Goal: Task Accomplishment & Management: Complete application form

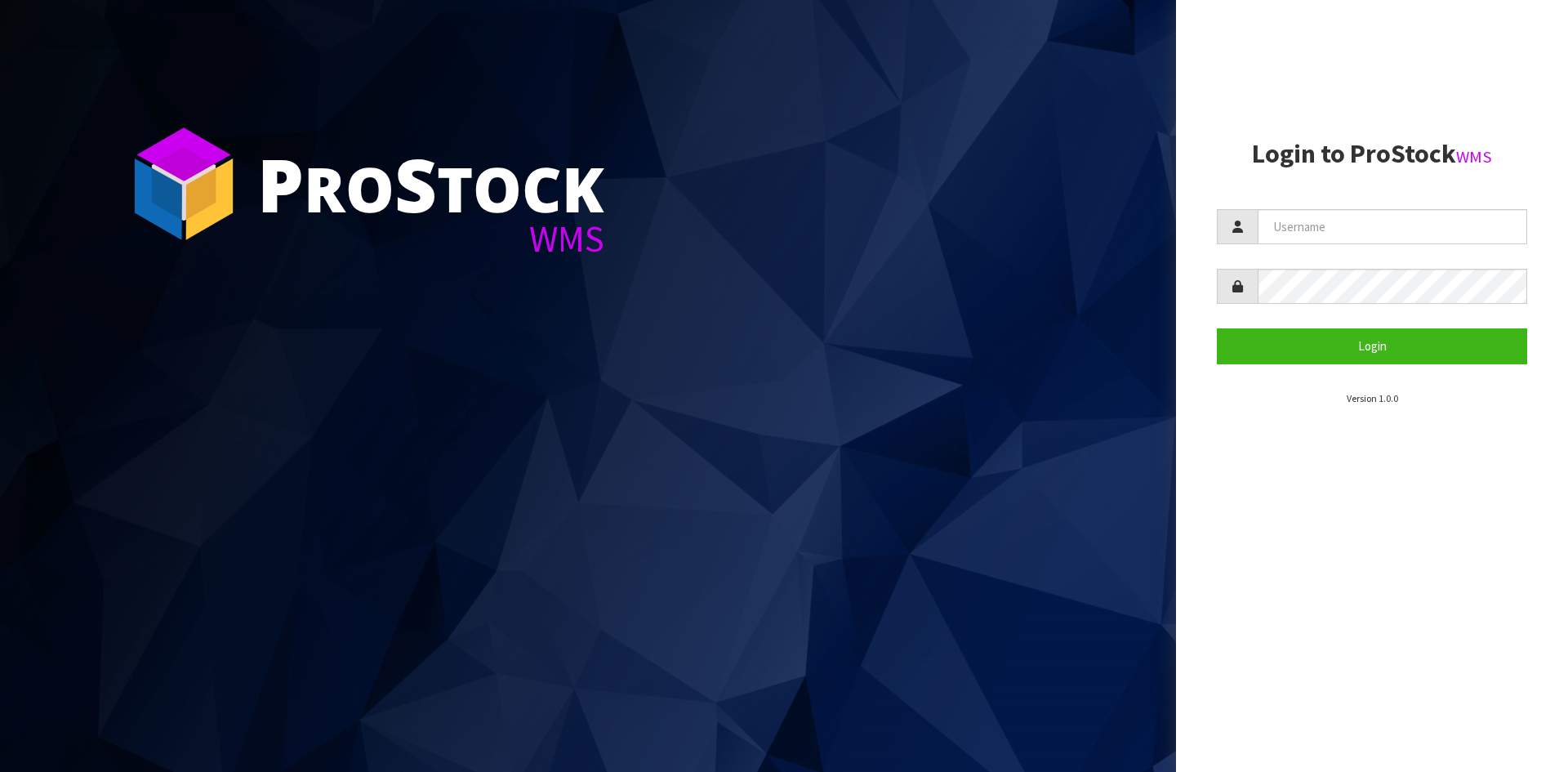
click at [1475, 246] on form "Login" at bounding box center [1372, 286] width 310 height 154
click at [1473, 234] on input "text" at bounding box center [1392, 227] width 269 height 35
type input "[PERSON_NAME][EMAIL_ADDRESS][DOMAIN_NAME]"
click at [1217, 328] on button "Login" at bounding box center [1372, 346] width 310 height 35
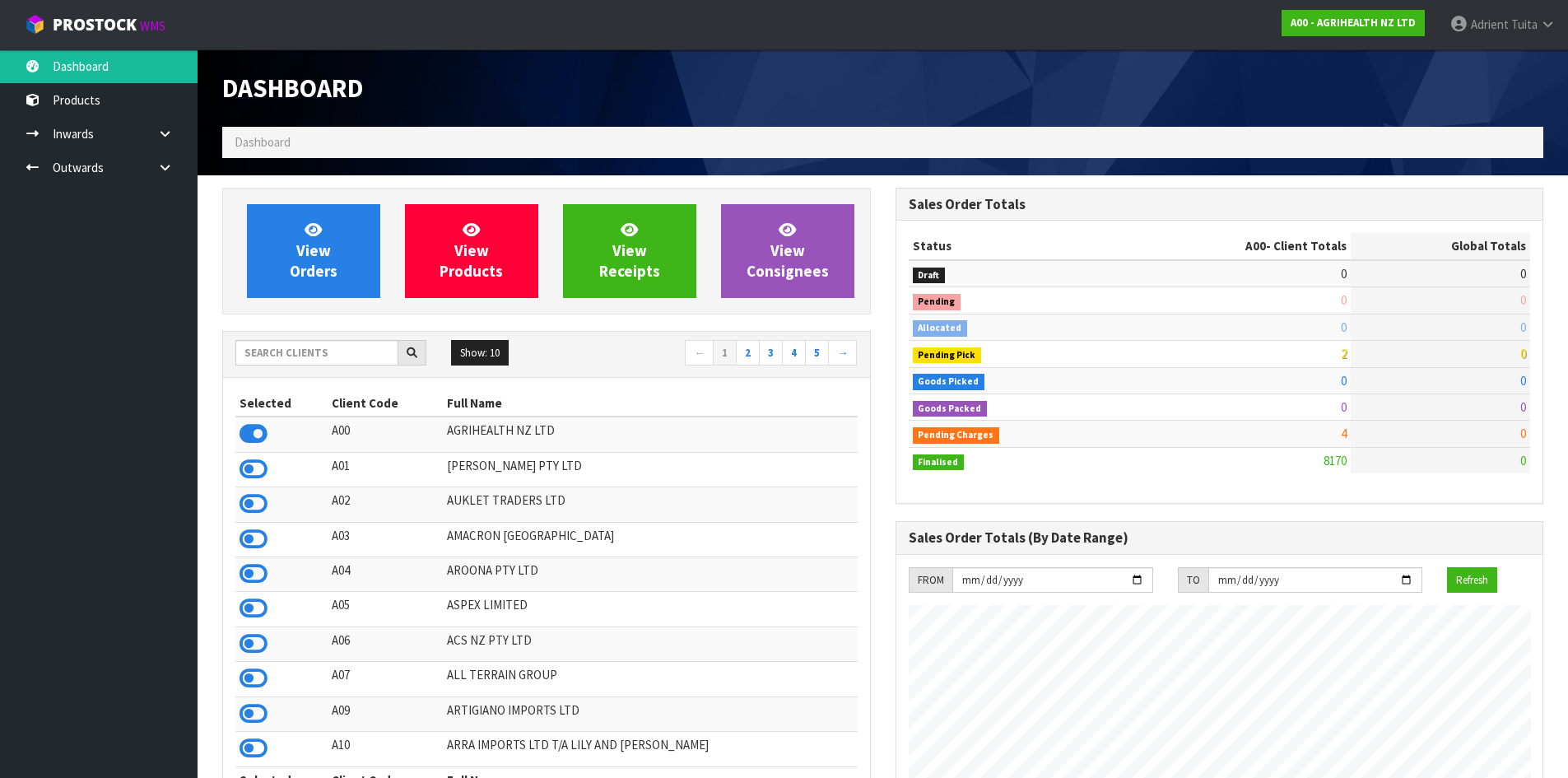
scroll to position [1247, 673]
click at [343, 347] on input "text" at bounding box center [317, 353] width 163 height 26
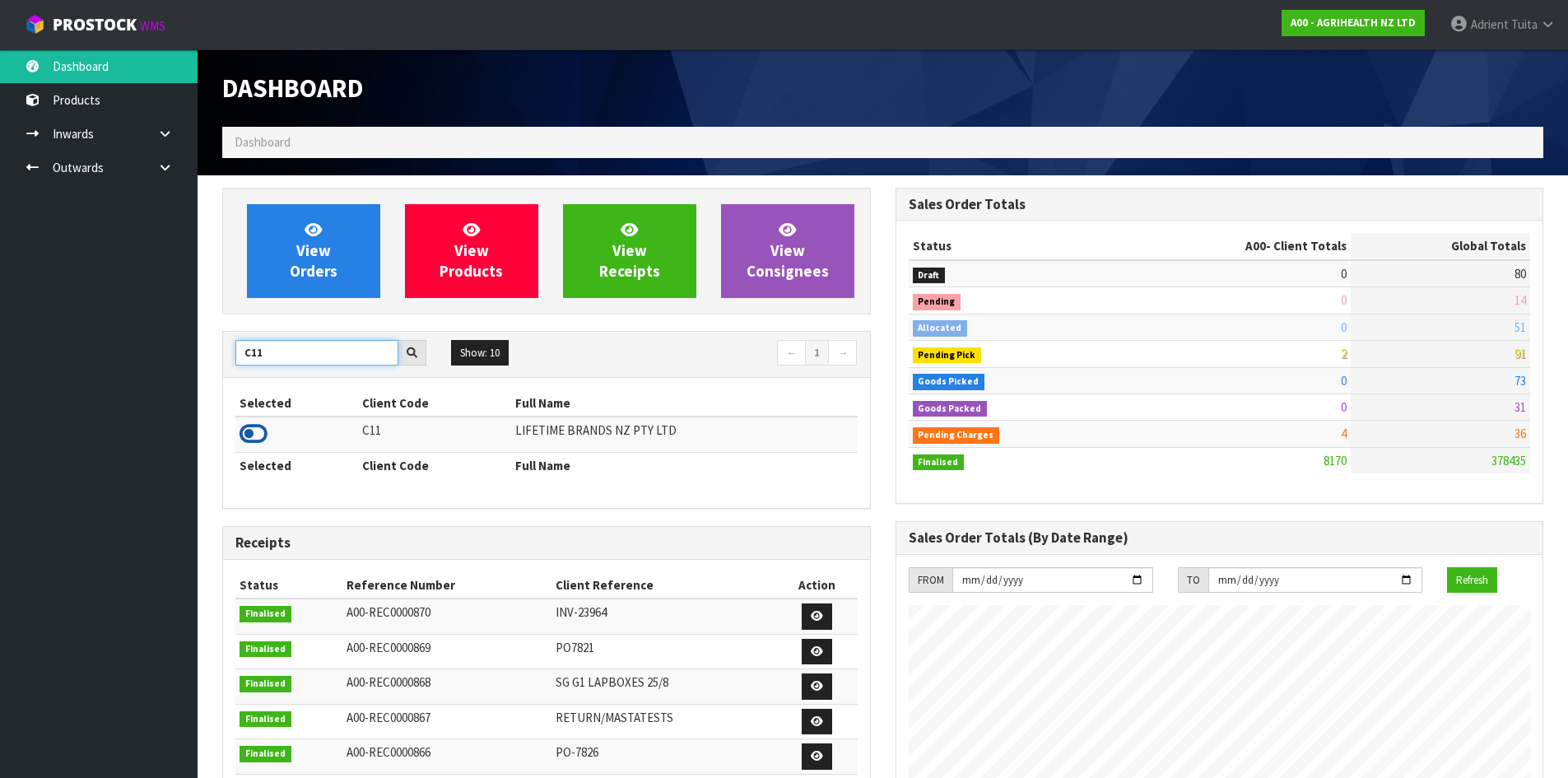
type input "C11"
click at [259, 428] on icon at bounding box center [253, 434] width 28 height 25
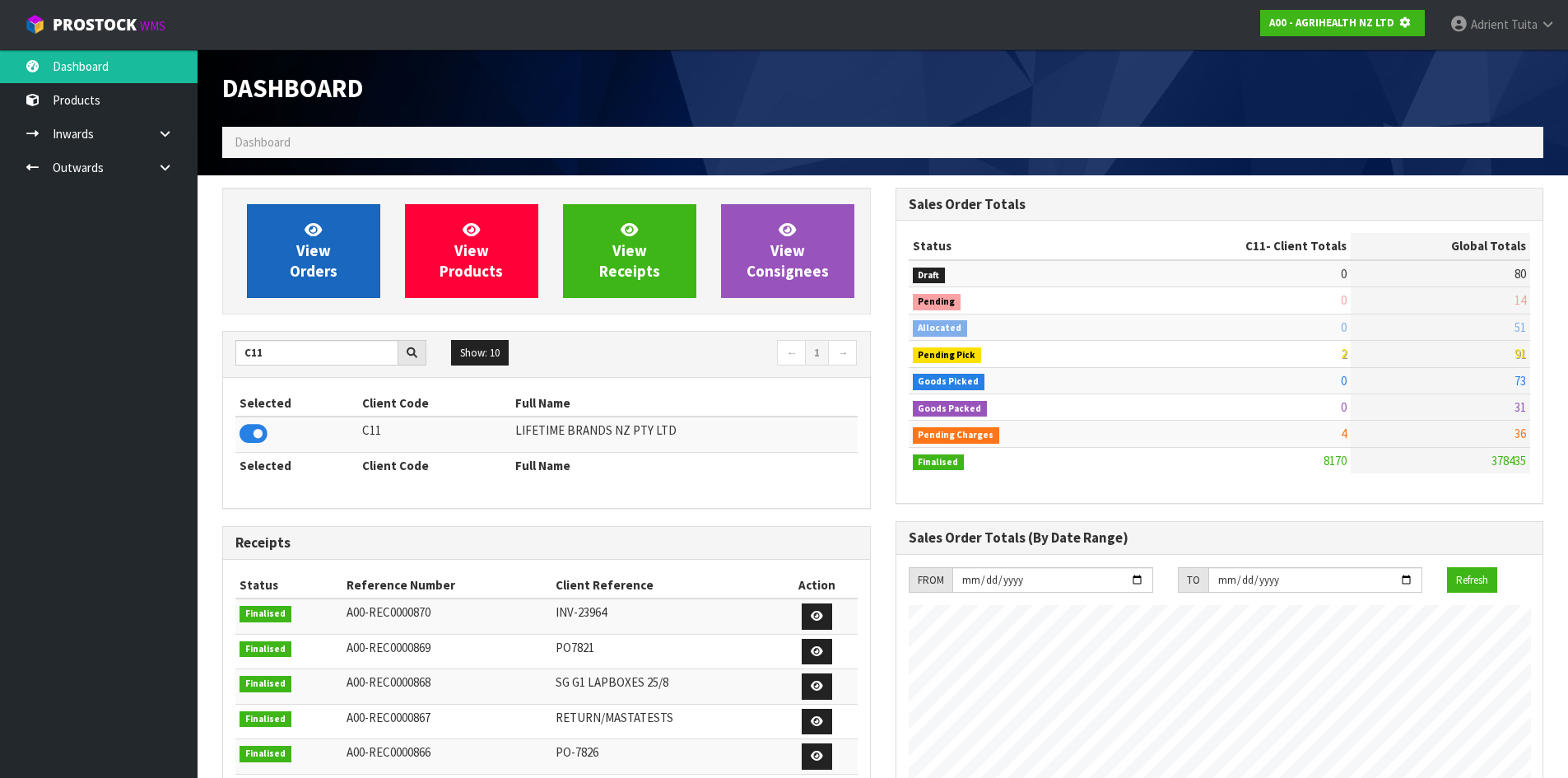
scroll to position [1026, 673]
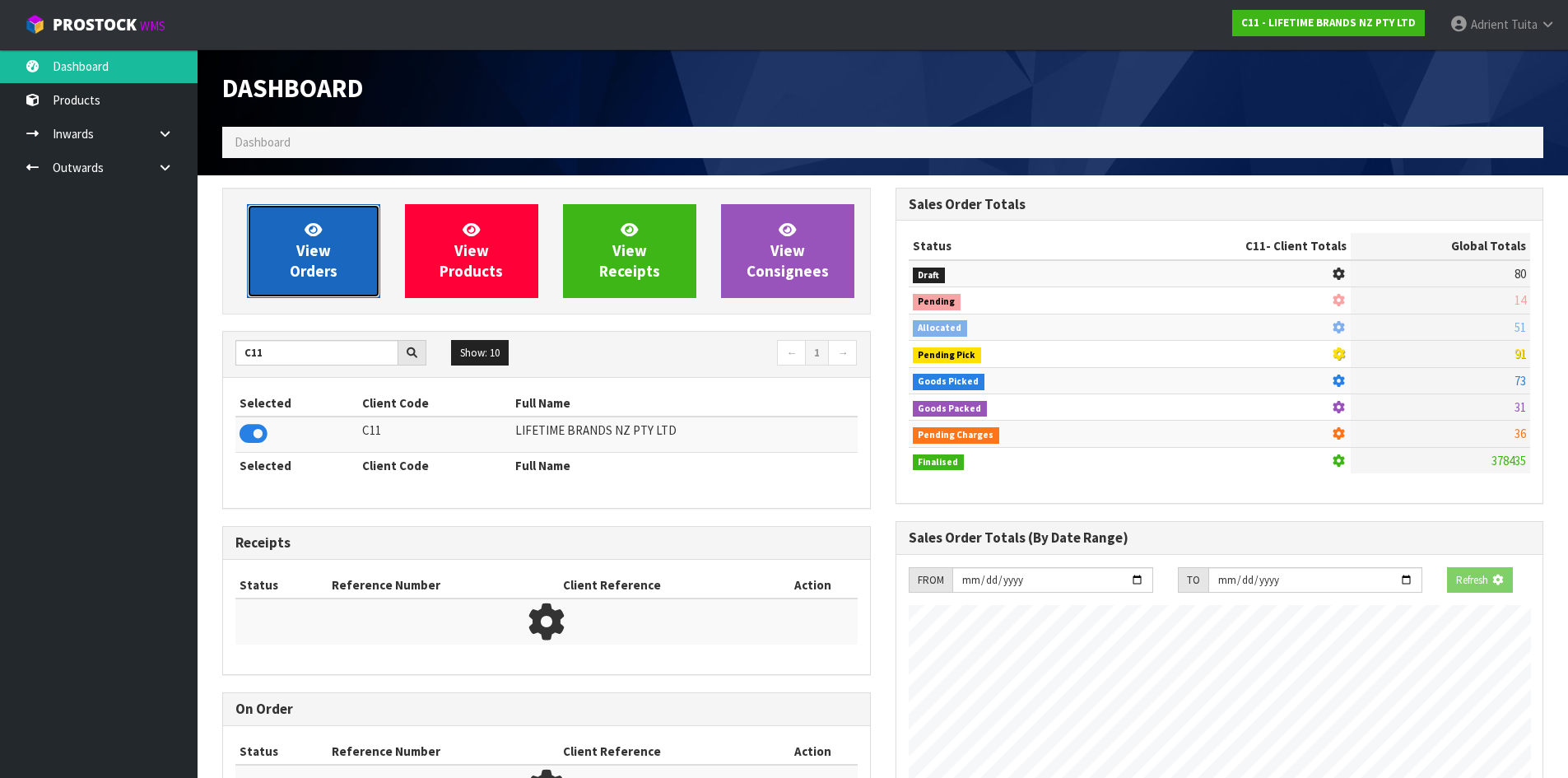
click at [331, 244] on link "View Orders" at bounding box center [313, 251] width 133 height 94
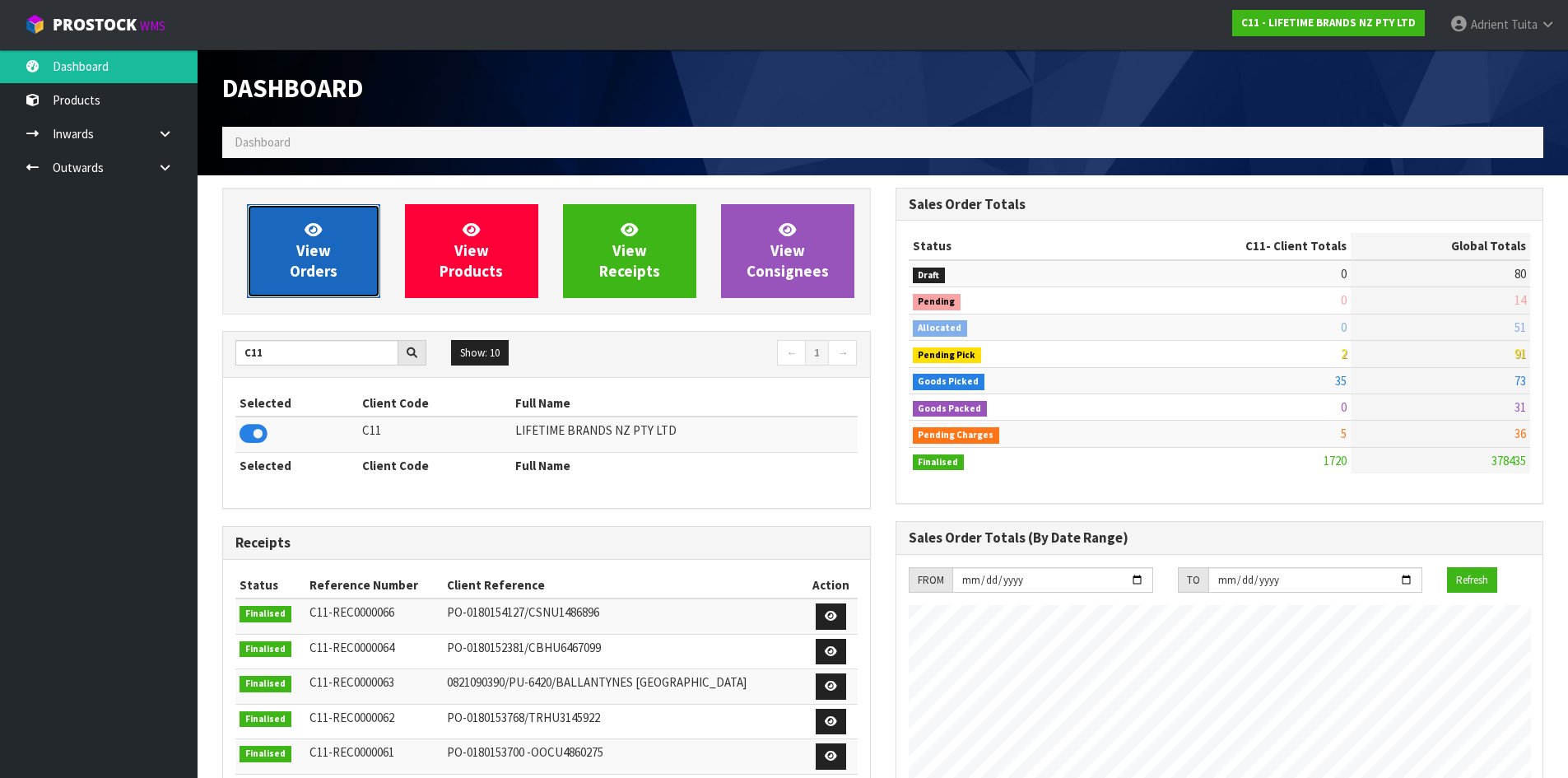
scroll to position [1247, 673]
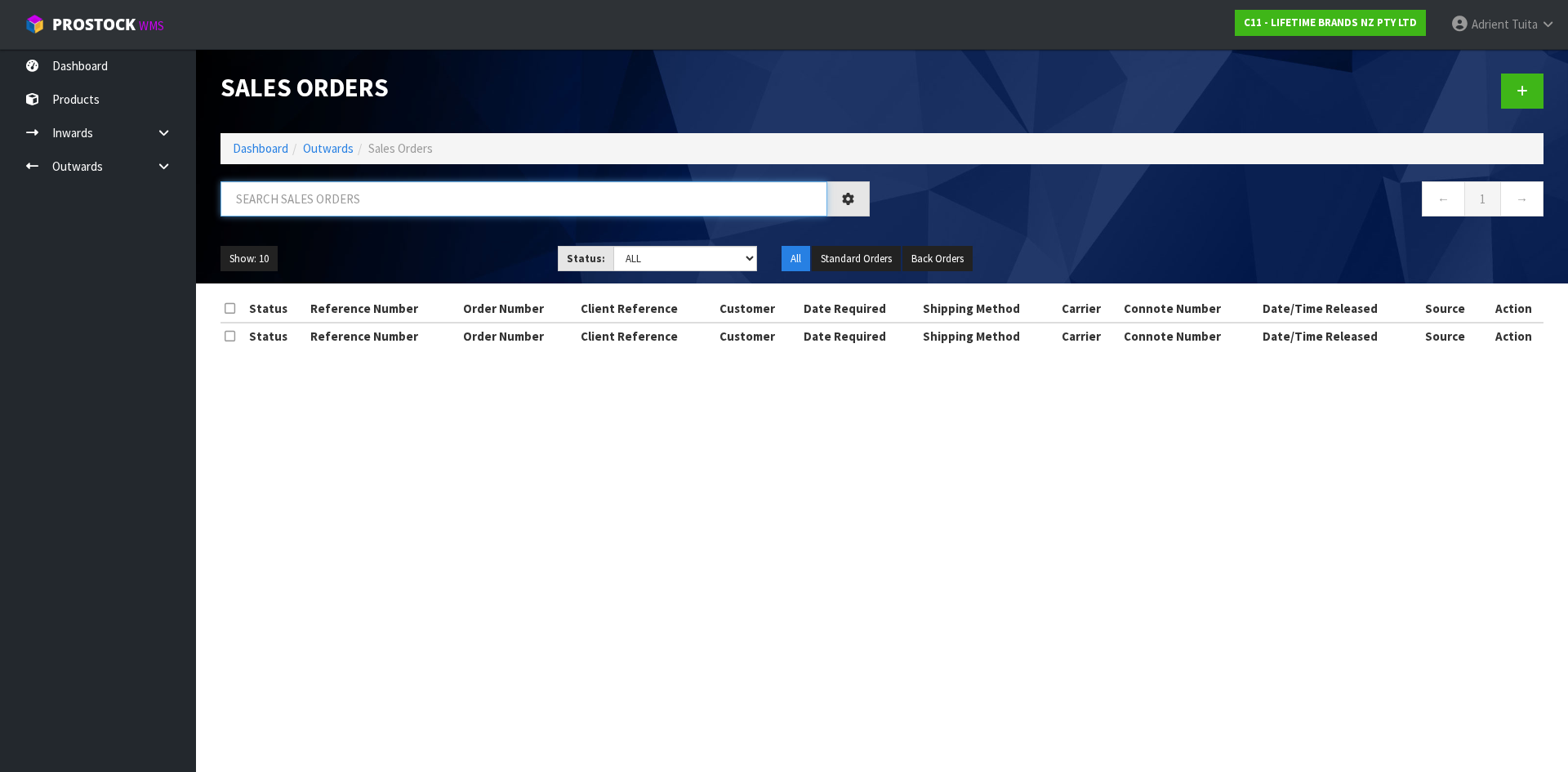
click at [347, 195] on input "text" at bounding box center [524, 199] width 607 height 35
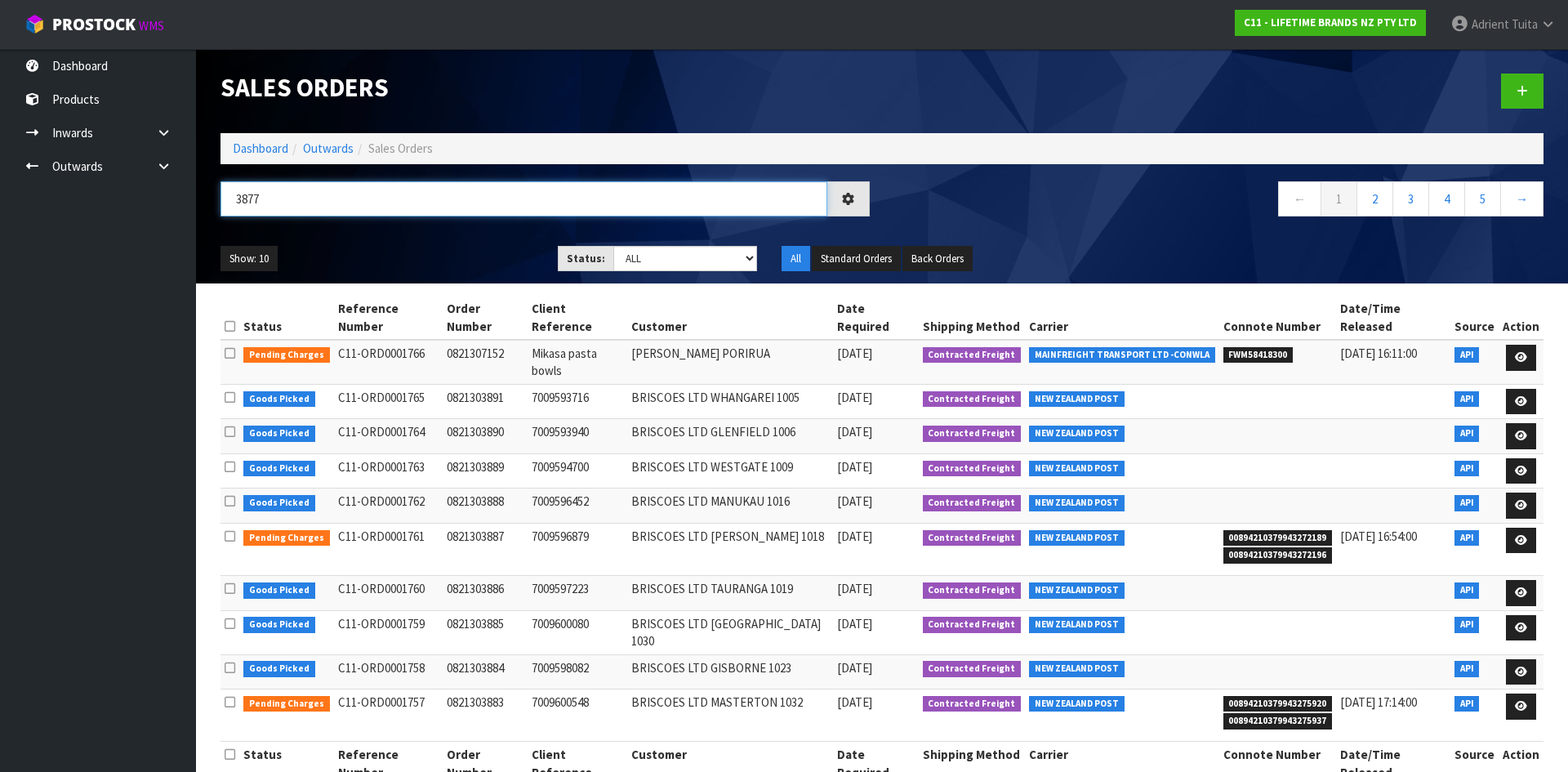
type input "3877"
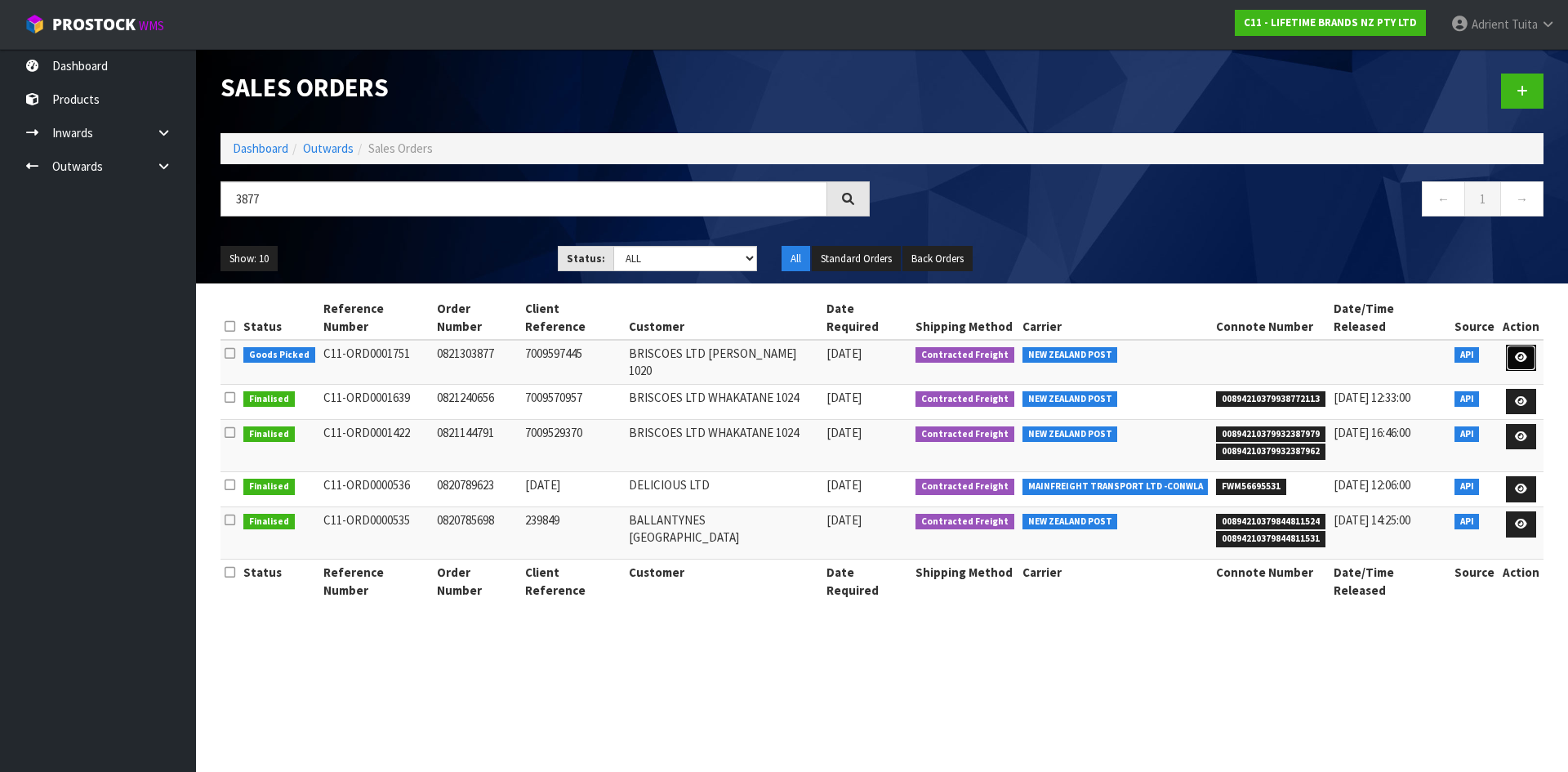
click at [1515, 352] on icon at bounding box center [1521, 357] width 12 height 11
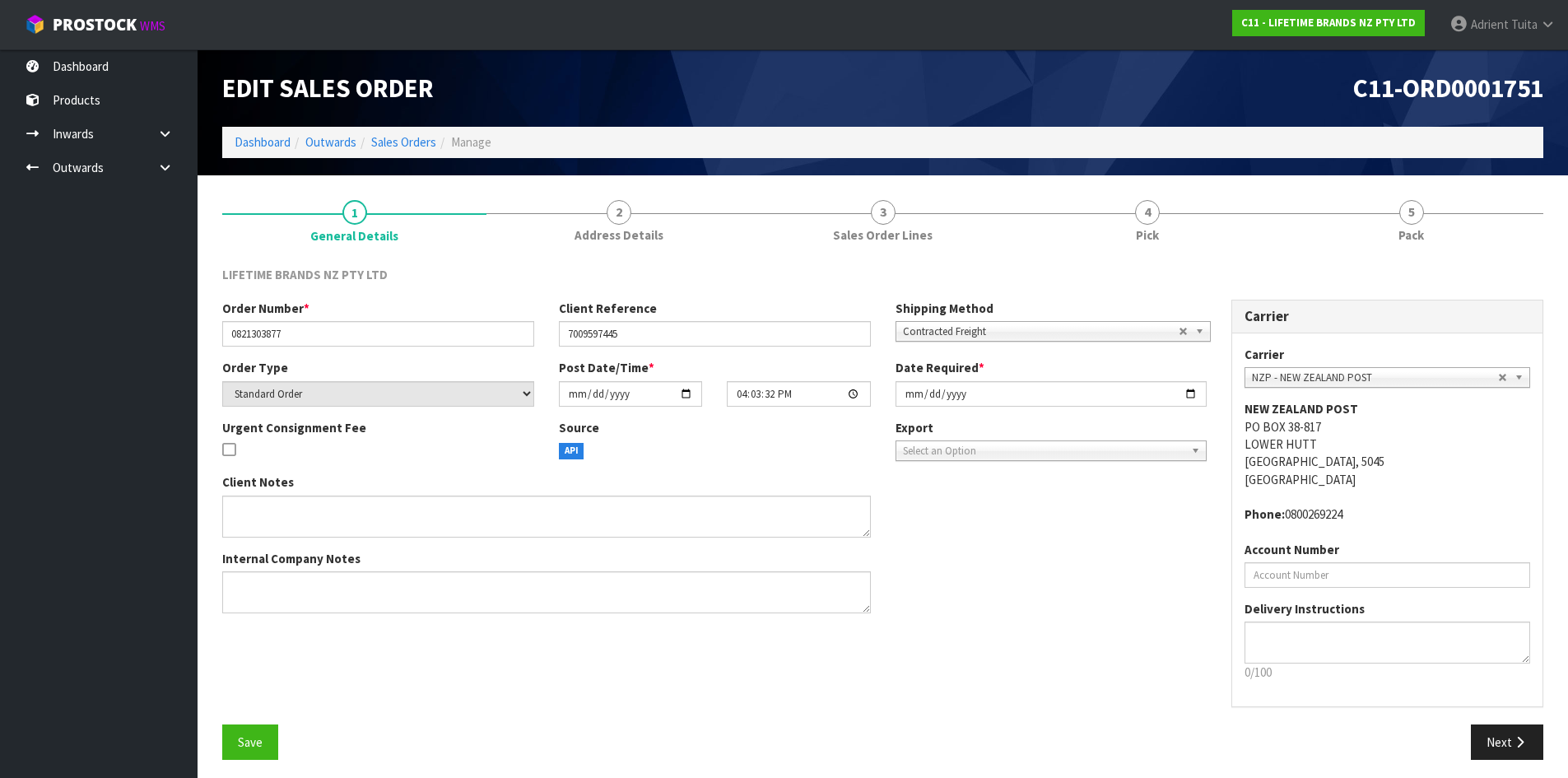
click at [1450, 226] on link "5 Pack" at bounding box center [1412, 220] width 264 height 65
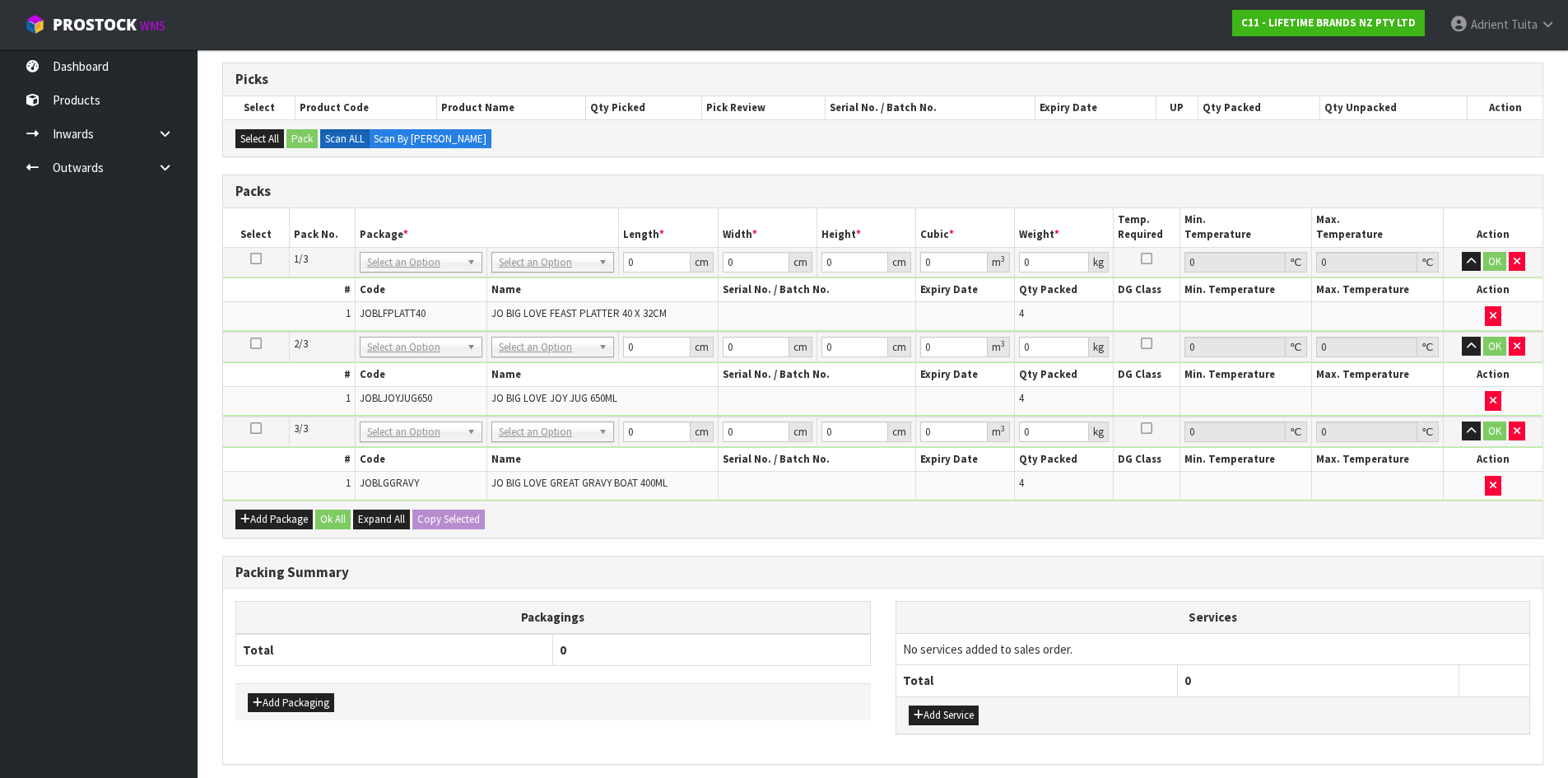
scroll to position [327, 0]
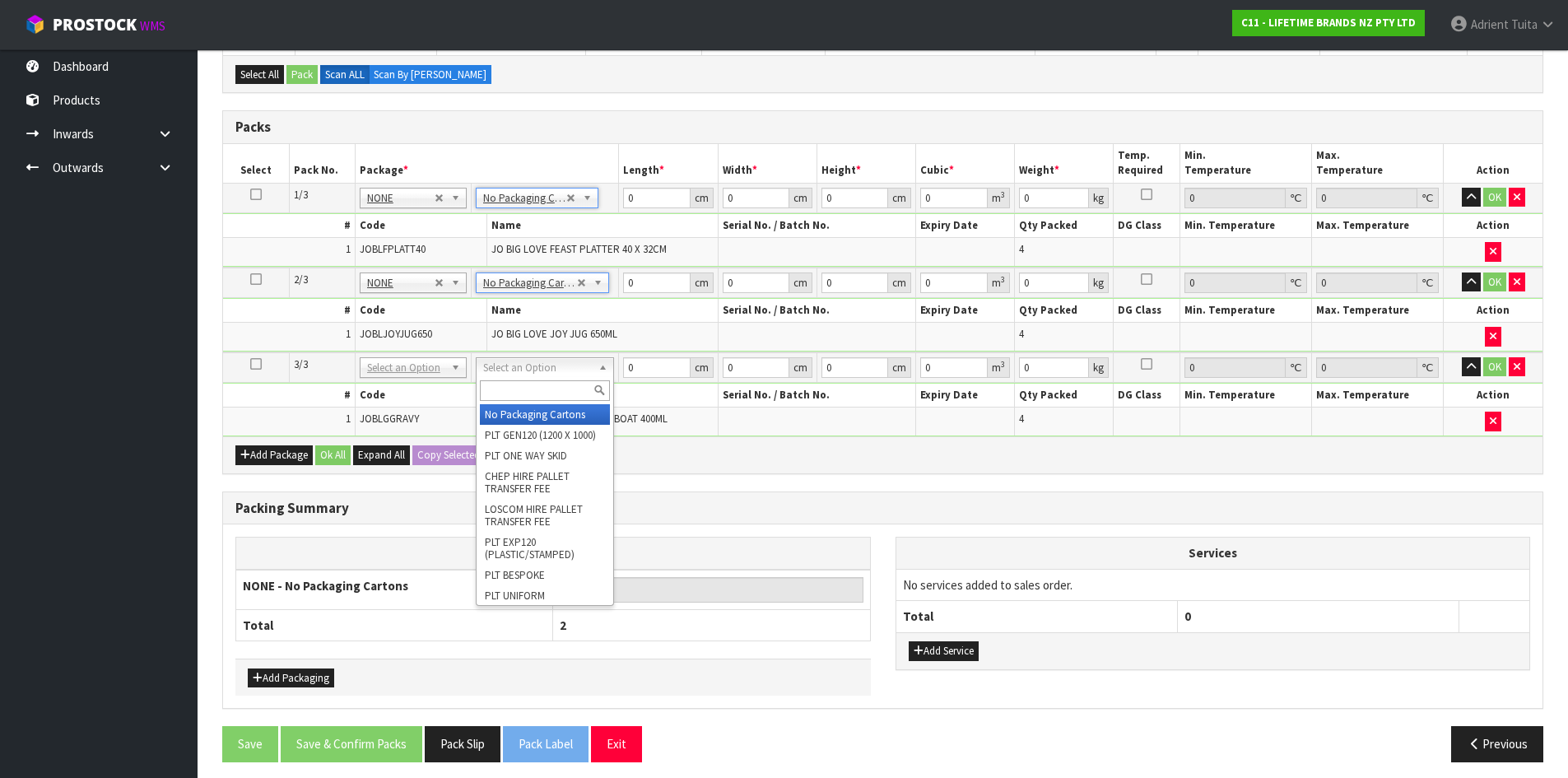
type input "3"
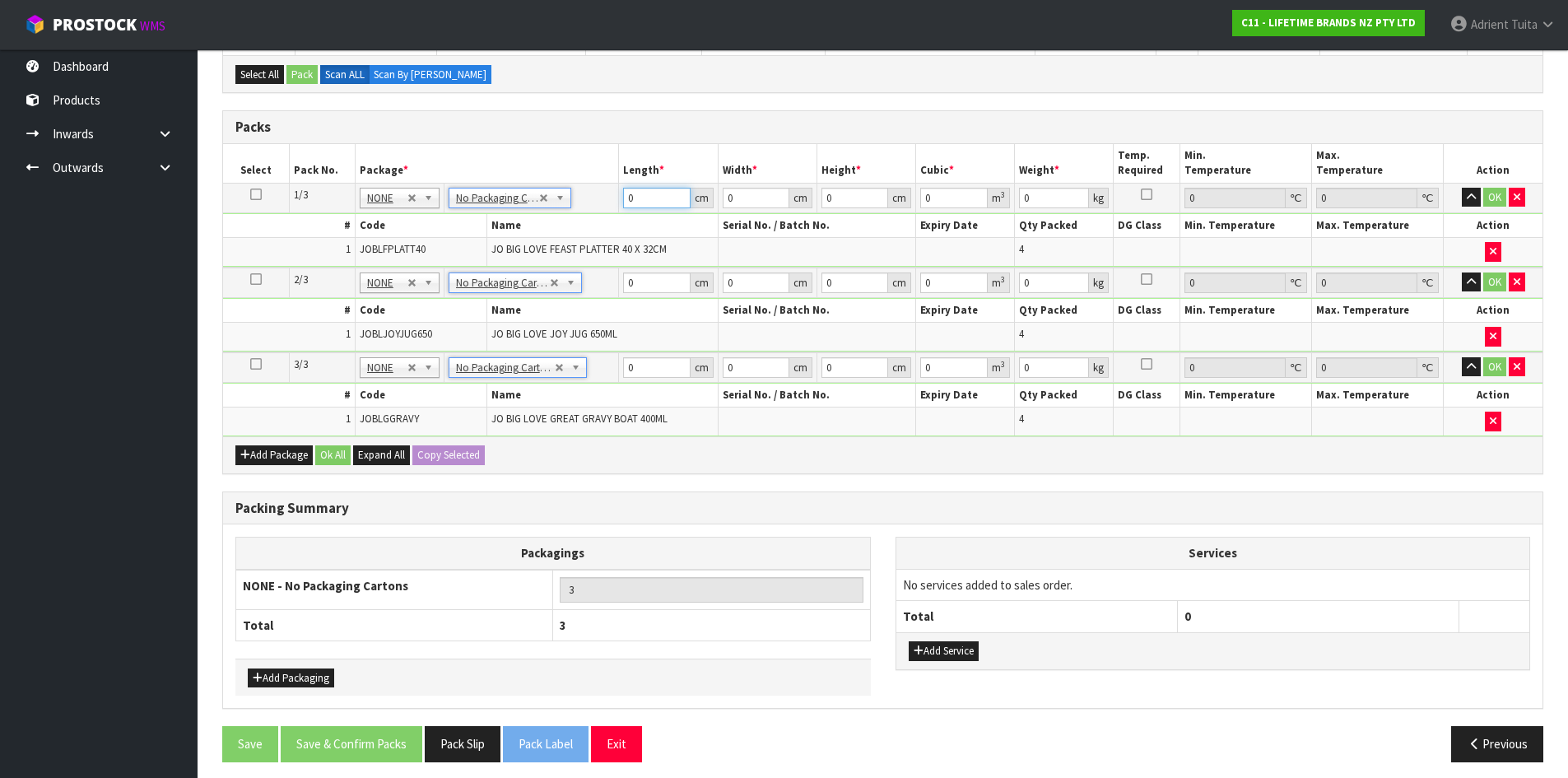
click at [653, 202] on input "0" at bounding box center [657, 197] width 67 height 21
type input "51"
type input "42"
type input "3"
type input "0.006426"
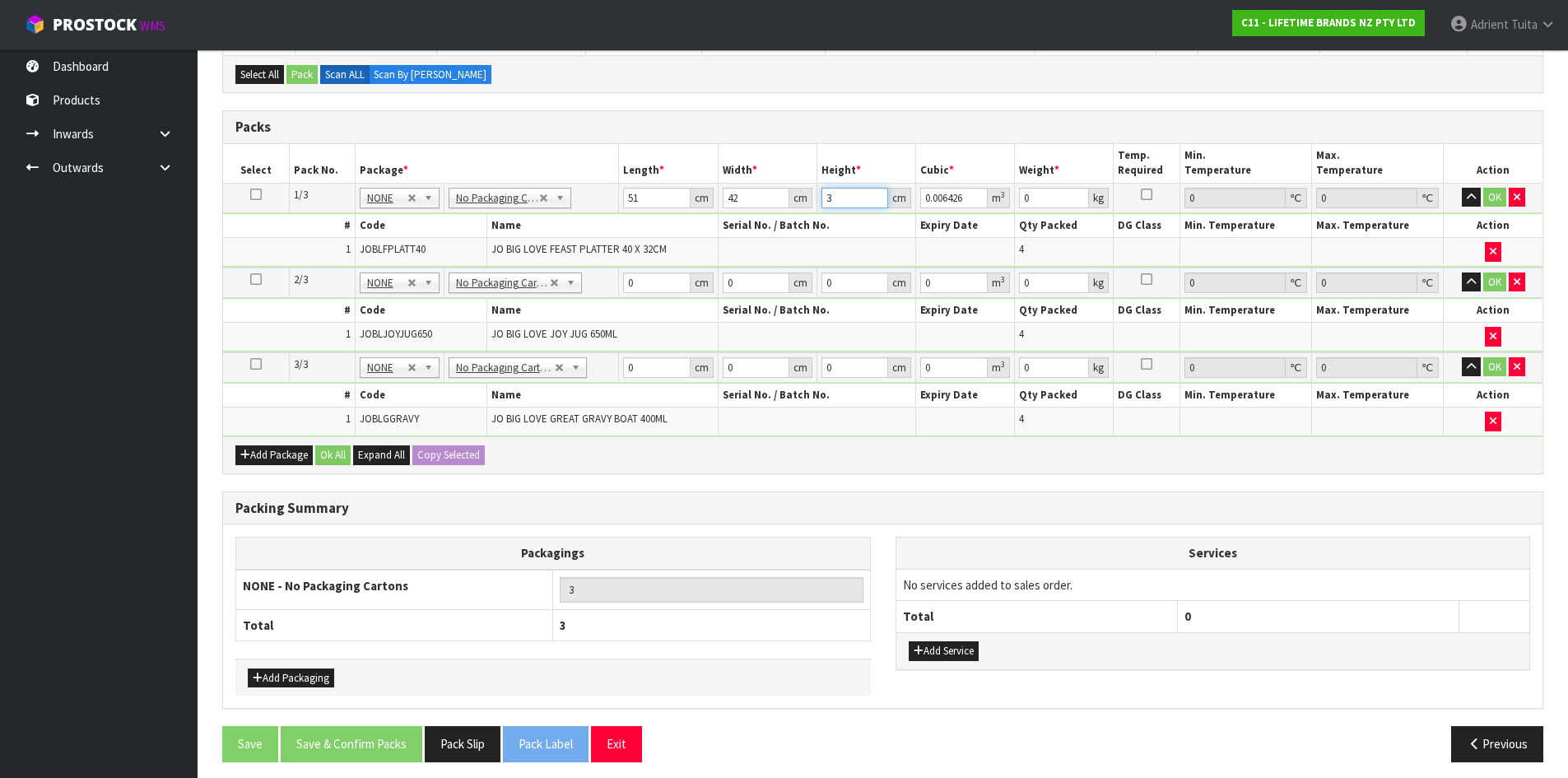
type input "31"
type input "0.066402"
type input "31"
type input "13"
drag, startPoint x: 657, startPoint y: 277, endPoint x: 653, endPoint y: 267, distance: 10.8
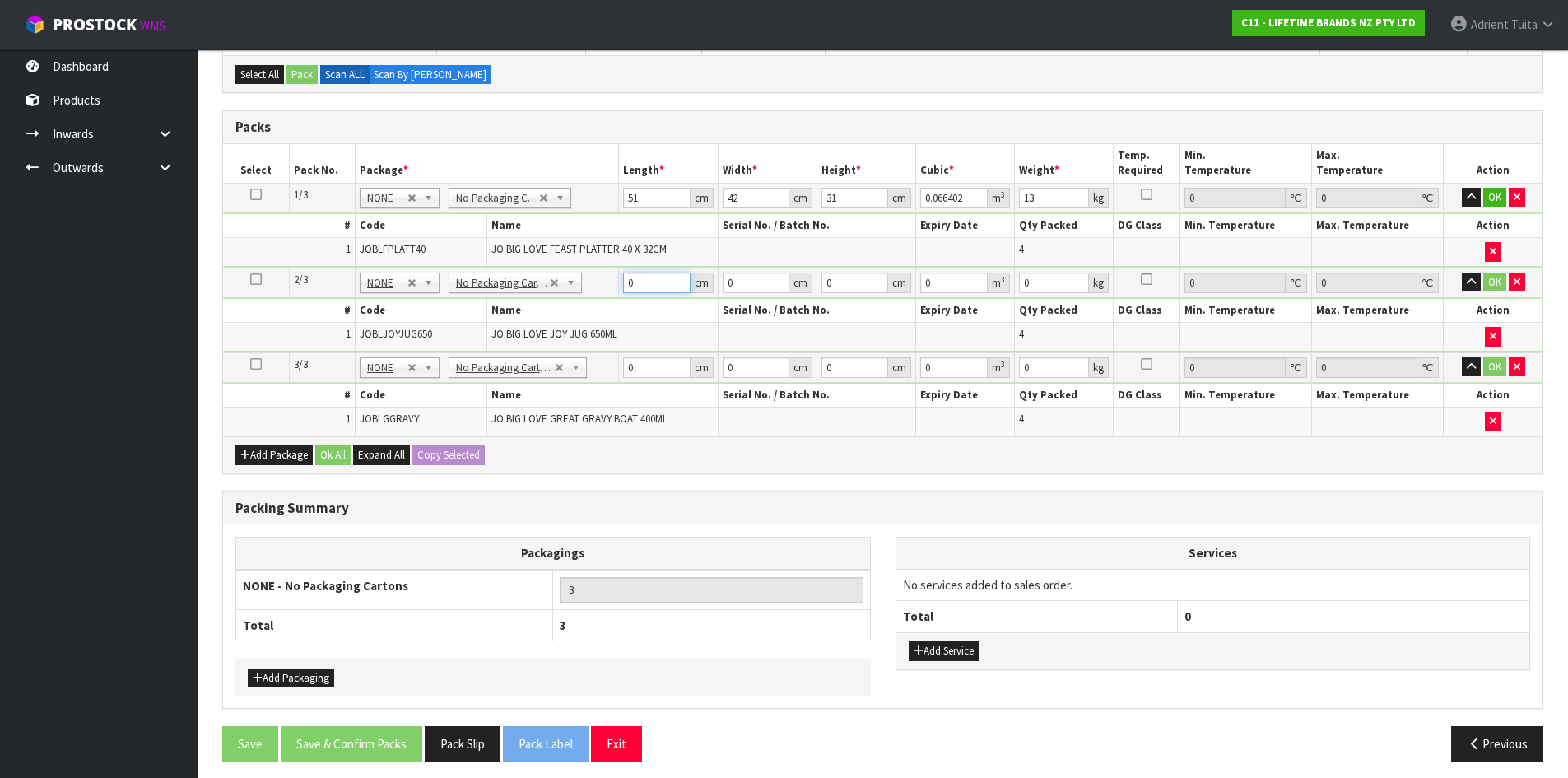
click at [659, 277] on input "0" at bounding box center [657, 282] width 67 height 21
type input "48"
type input "35"
type input "2"
type input "0.00336"
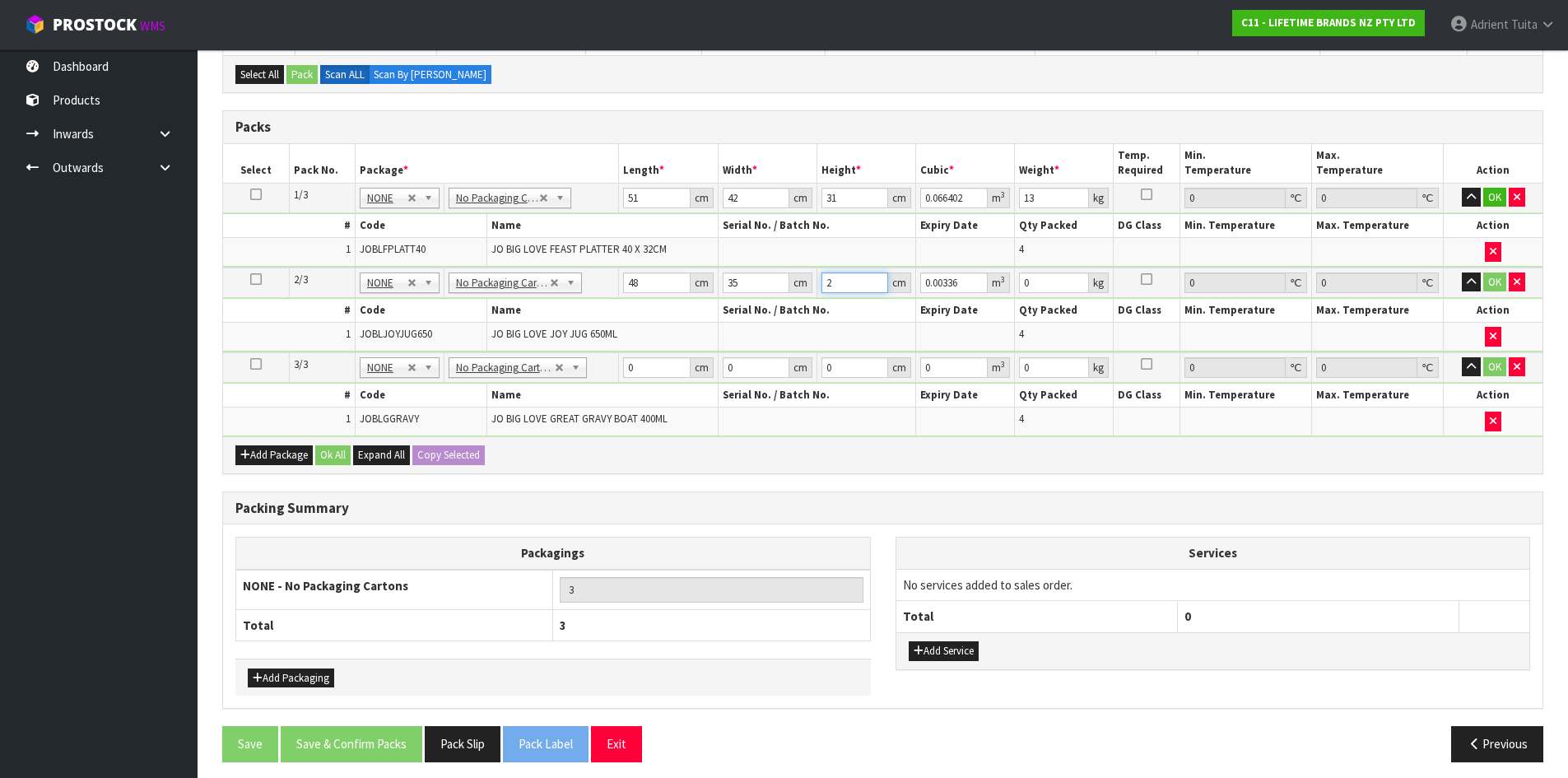
type input "20"
type input "0.0336"
type input "20"
type input "5"
click at [650, 357] on input "0" at bounding box center [657, 367] width 67 height 21
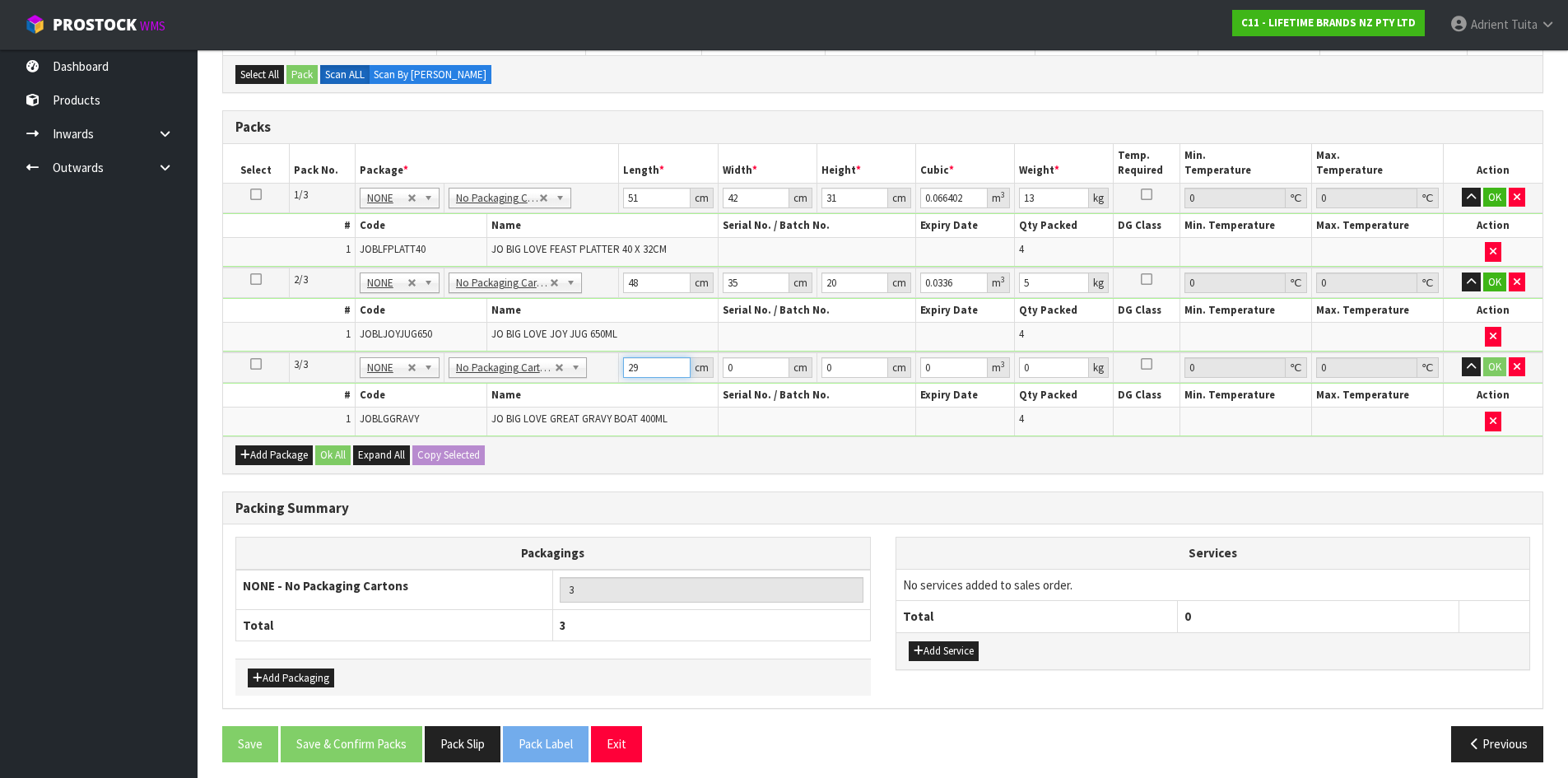
type input "29"
type input "2"
type input "0.001682"
type input "28"
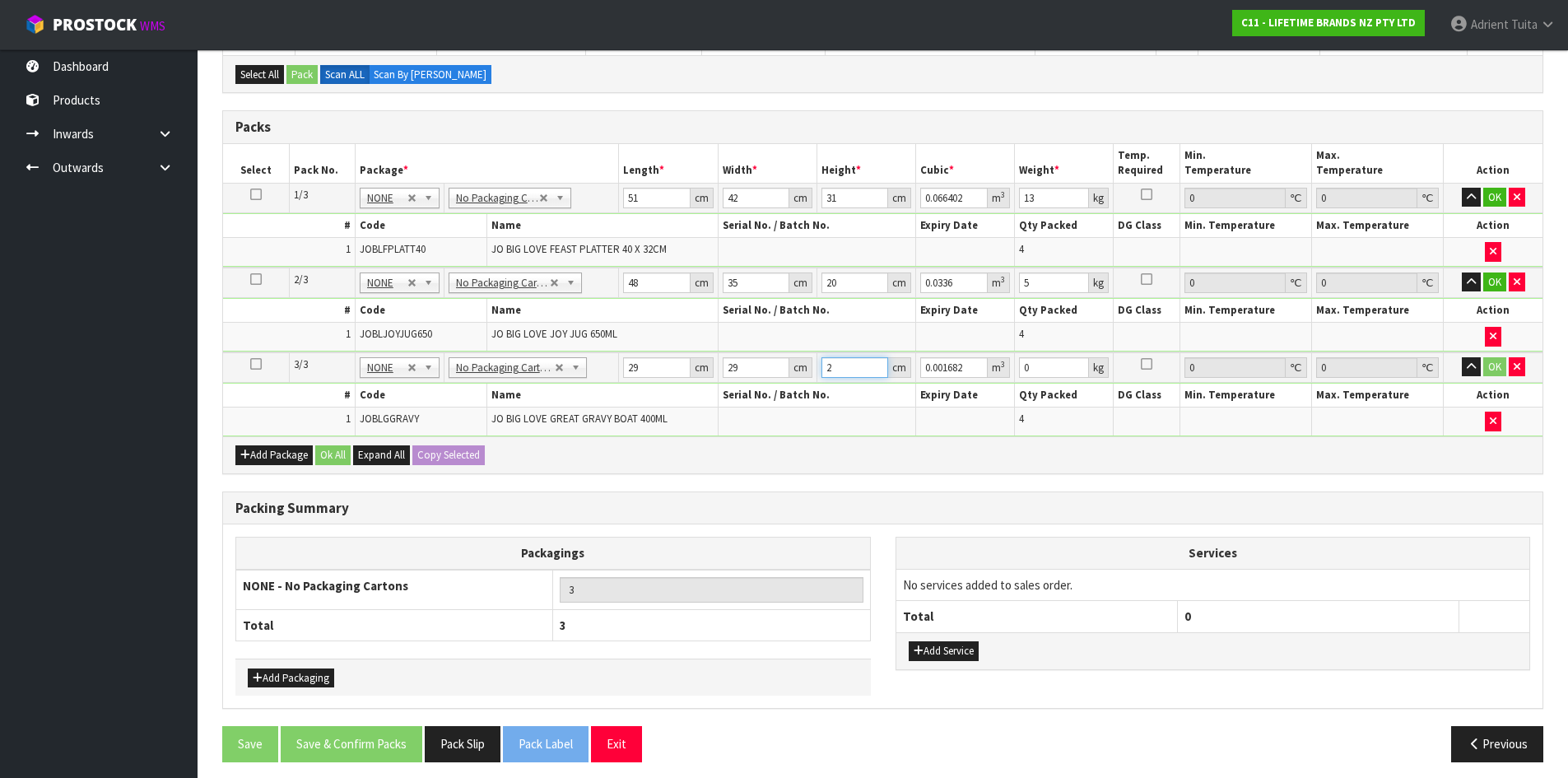
type input "0.023548"
type input "28"
type input "4"
click at [1497, 197] on button "OK" at bounding box center [1495, 197] width 23 height 20
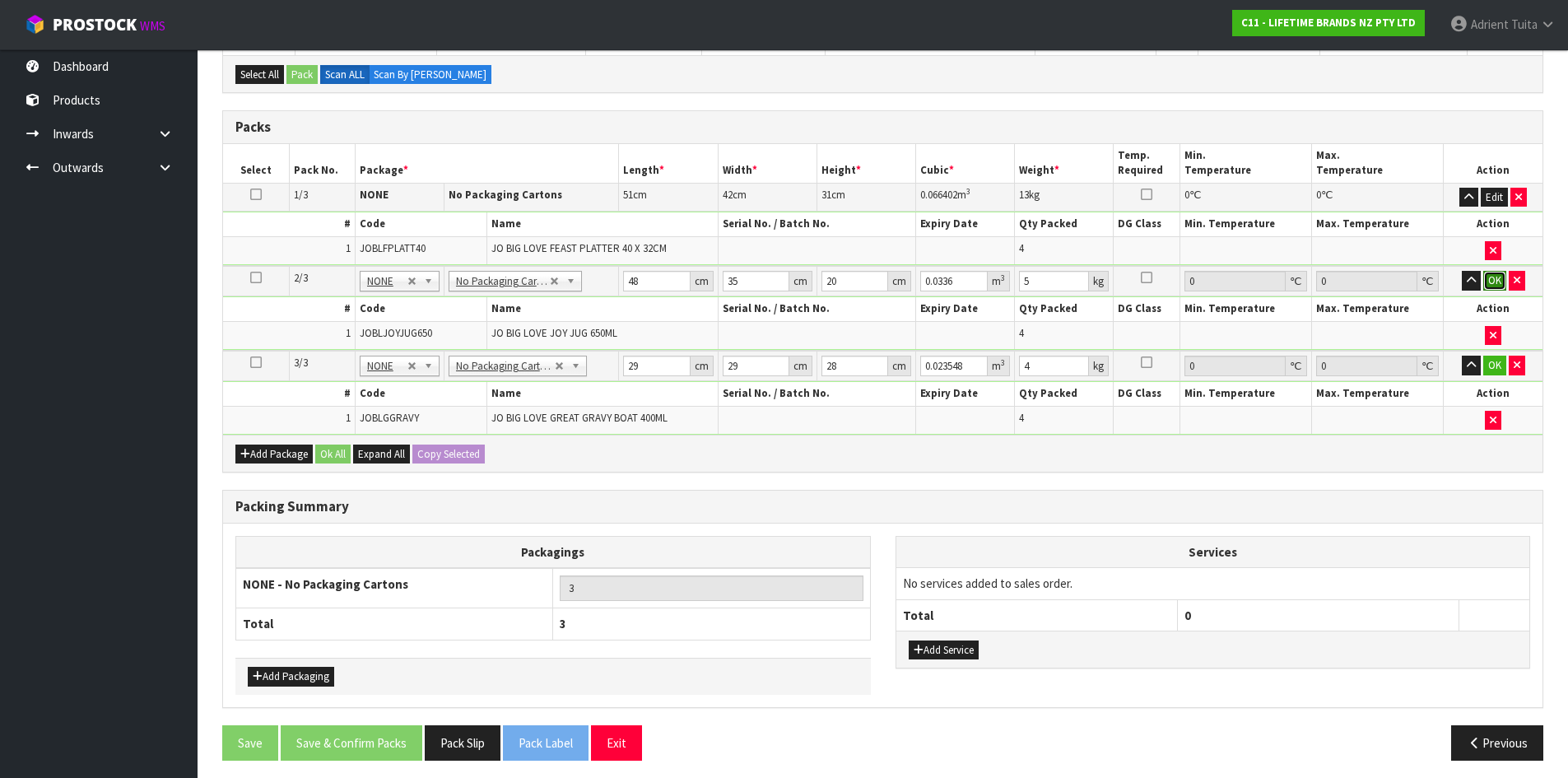
click at [1497, 277] on button "OK" at bounding box center [1495, 280] width 23 height 20
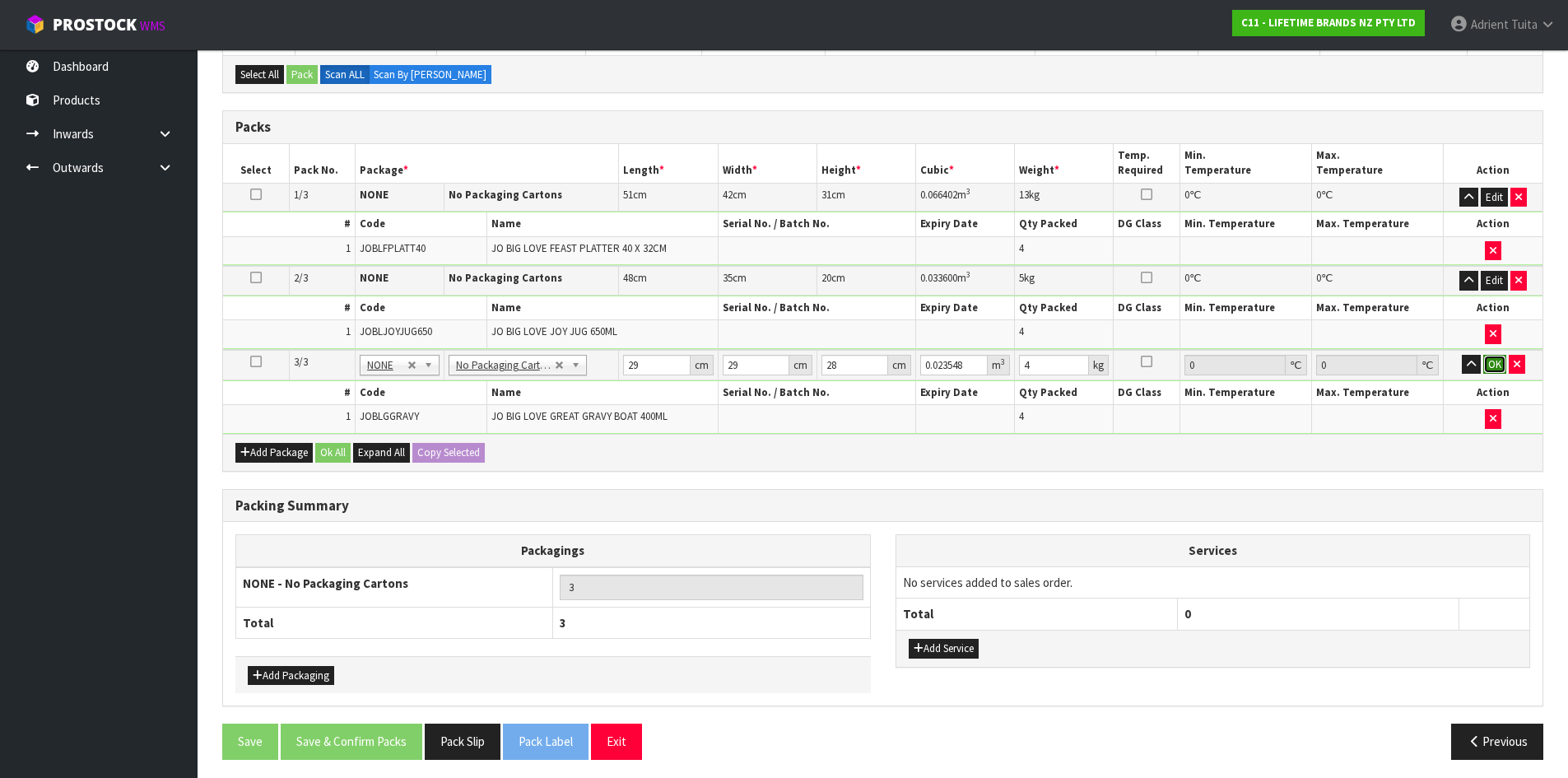
click at [1491, 360] on button "OK" at bounding box center [1495, 364] width 23 height 20
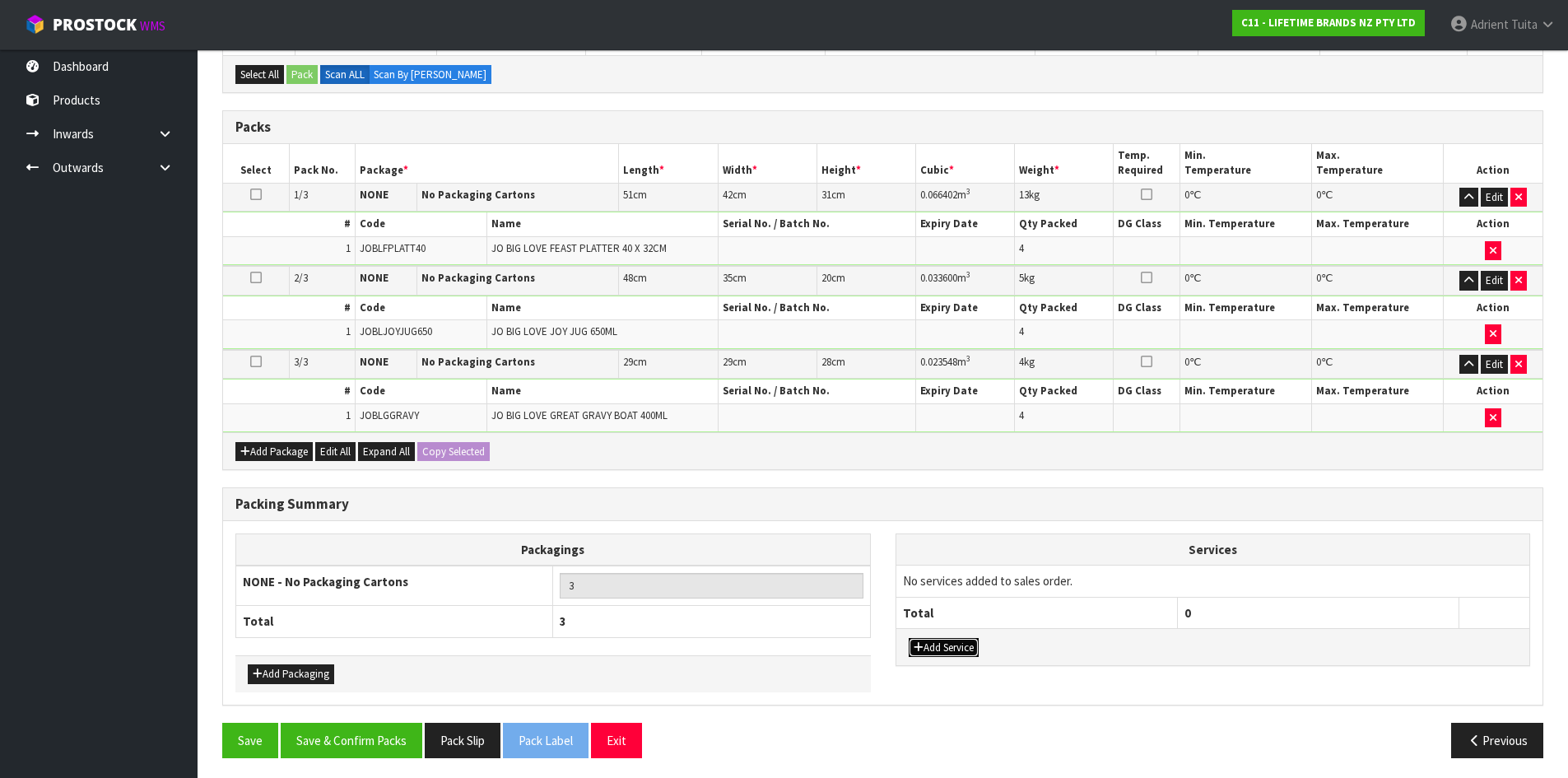
click at [938, 649] on button "Add Service" at bounding box center [943, 648] width 70 height 20
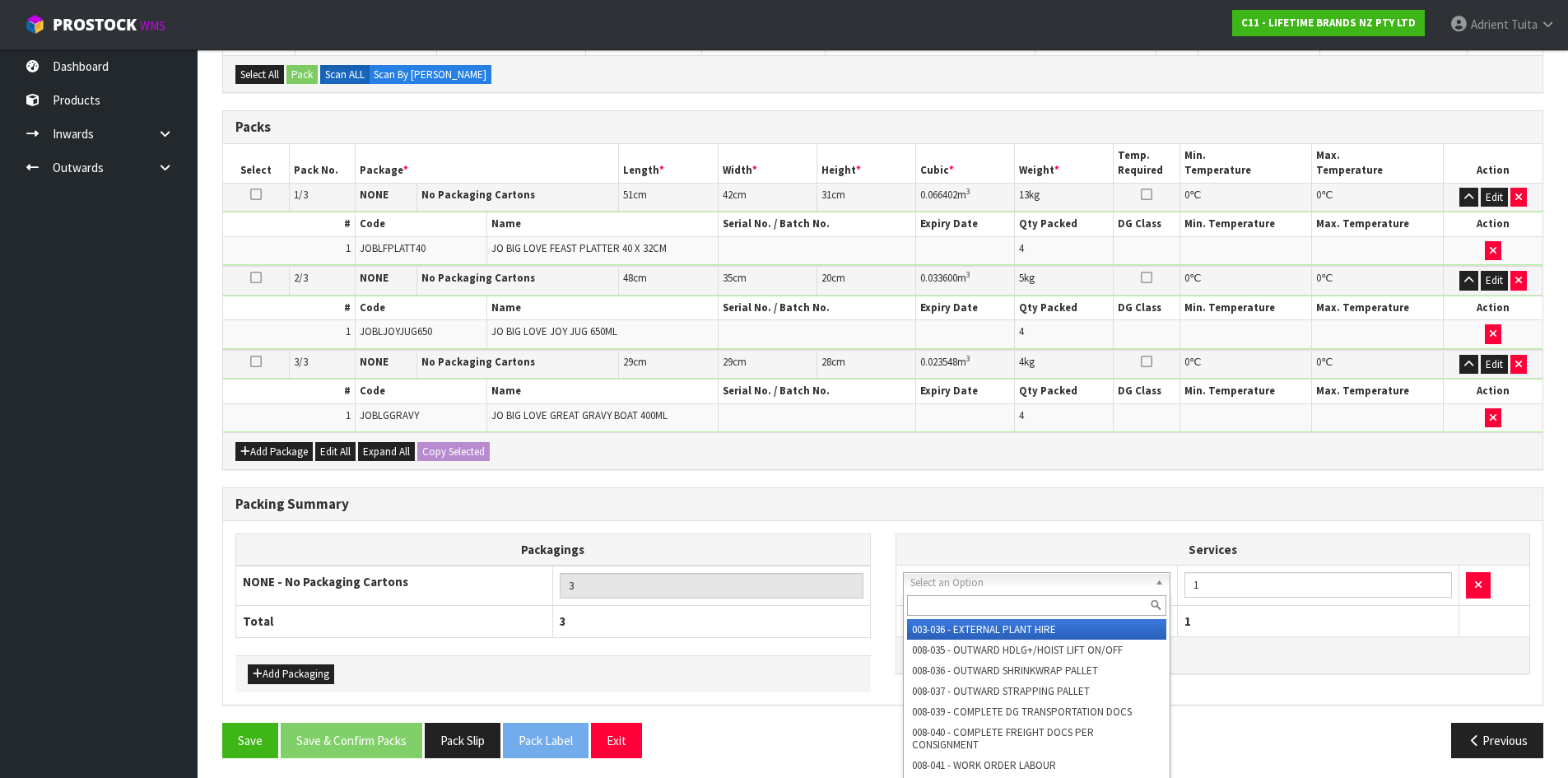
drag, startPoint x: 947, startPoint y: 583, endPoint x: 947, endPoint y: 605, distance: 22.0
click at [947, 605] on input "text" at bounding box center [1036, 605] width 260 height 21
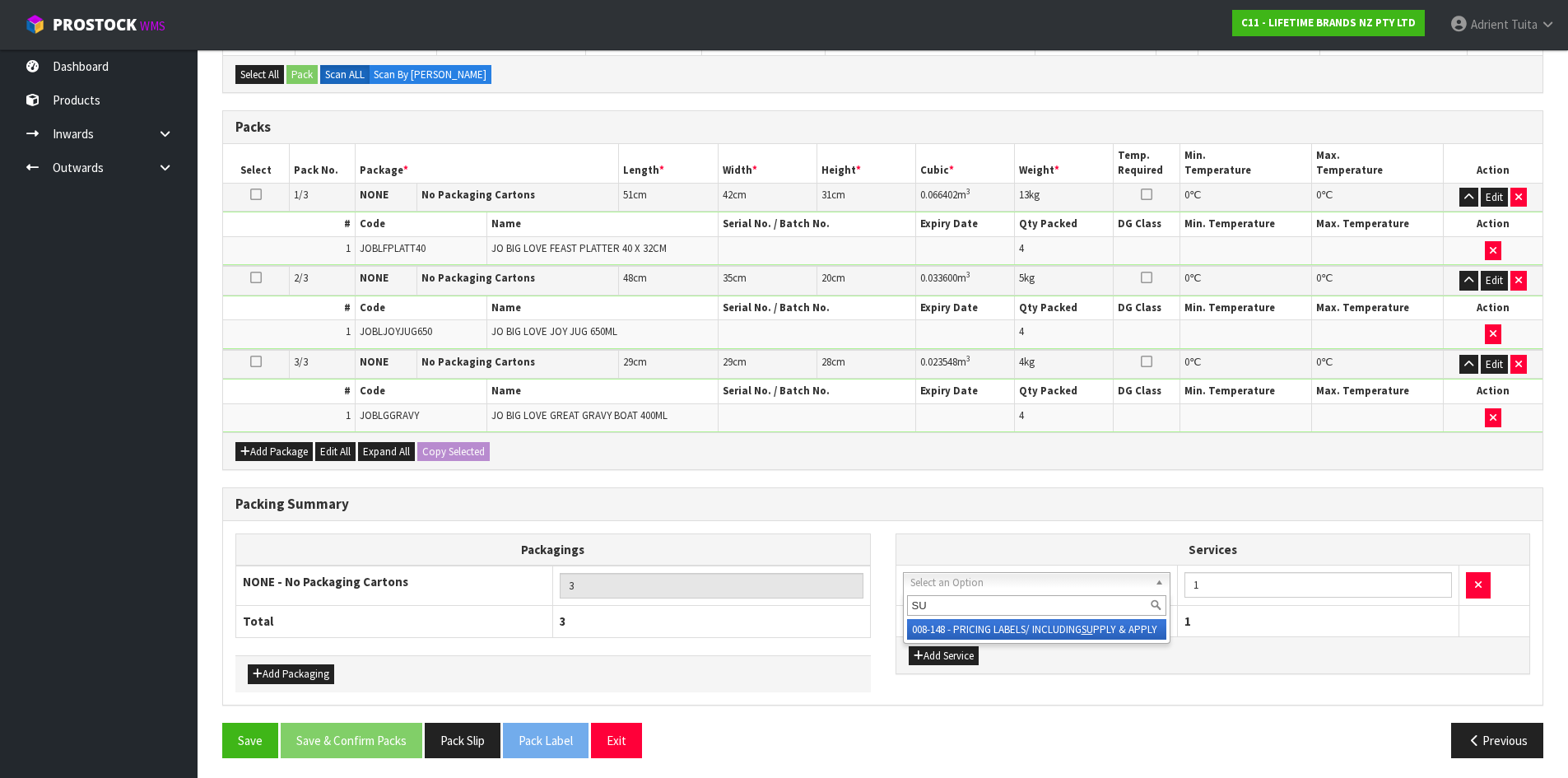
type input "SU"
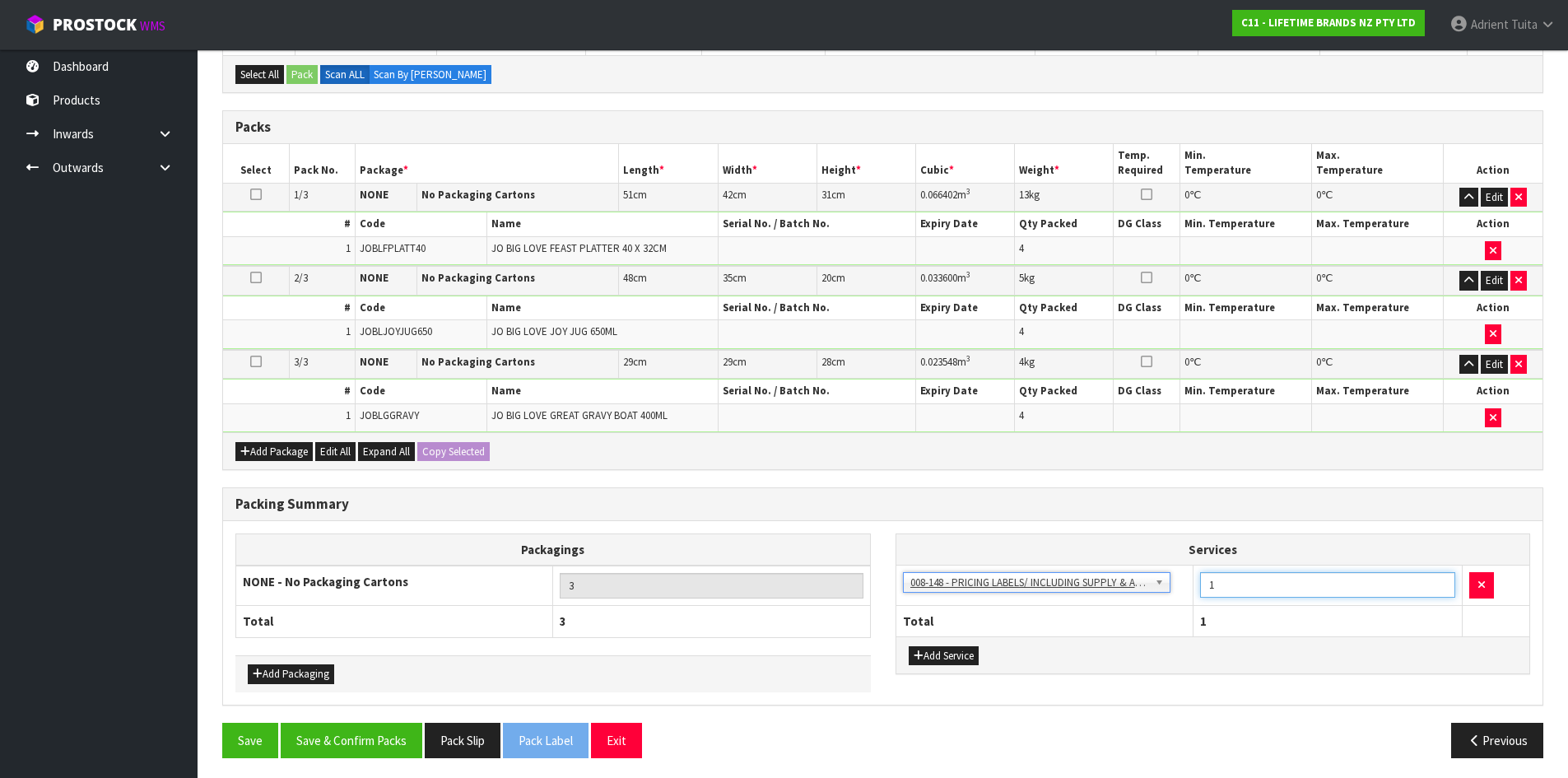
click at [1224, 579] on input "1" at bounding box center [1328, 584] width 256 height 26
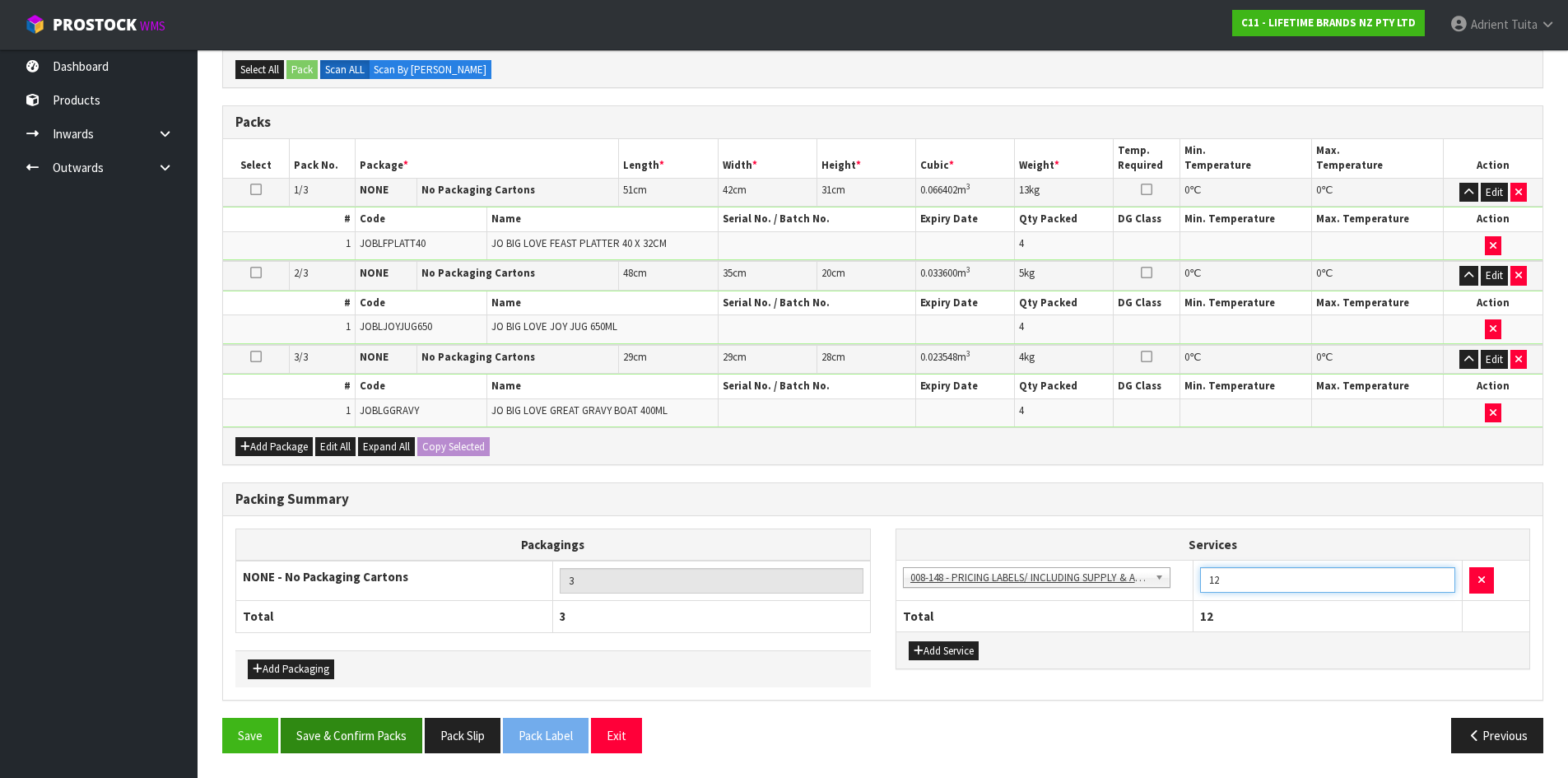
type input "12"
click at [316, 733] on button "Save & Confirm Packs" at bounding box center [351, 735] width 141 height 36
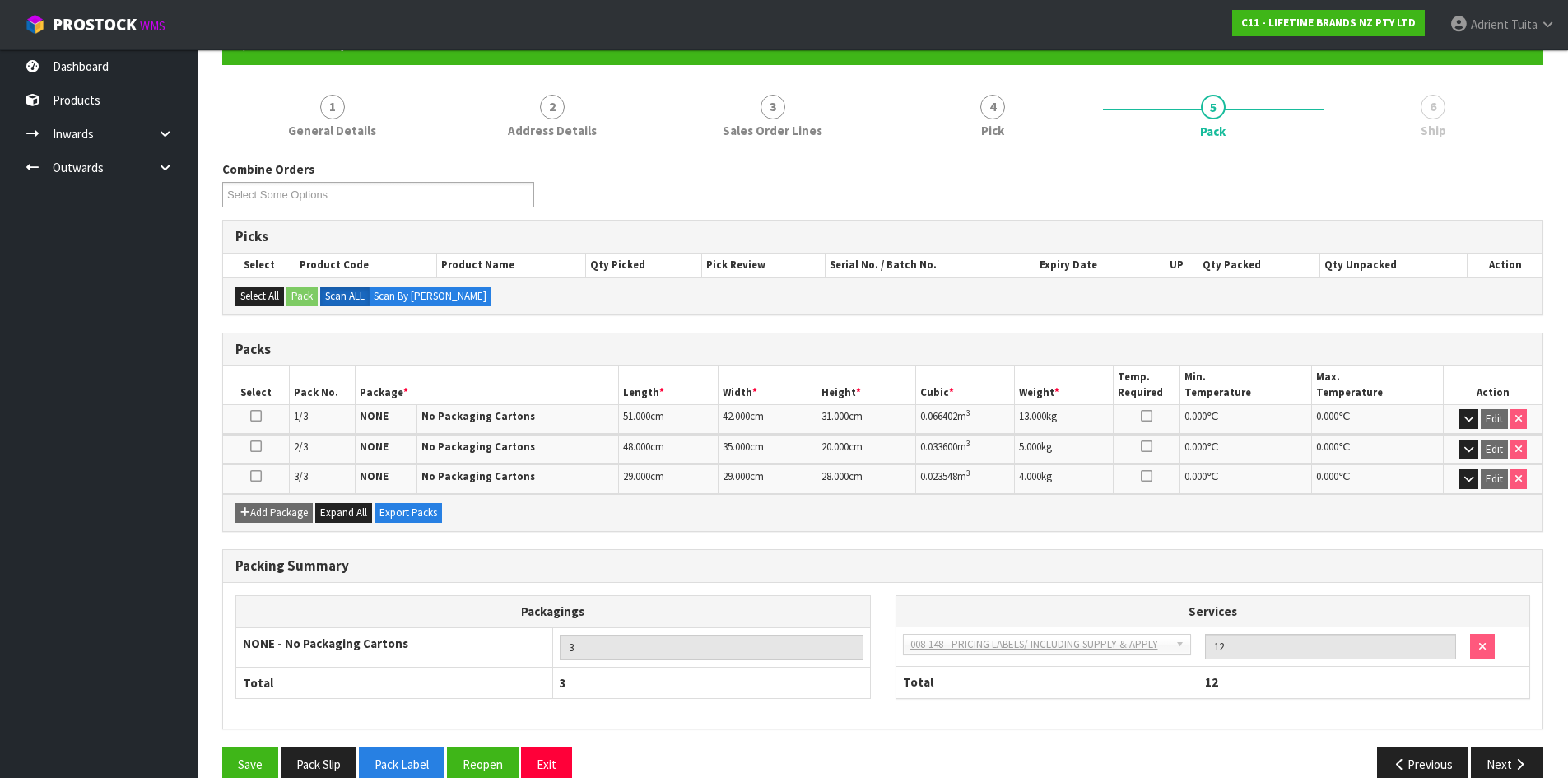
scroll to position [194, 0]
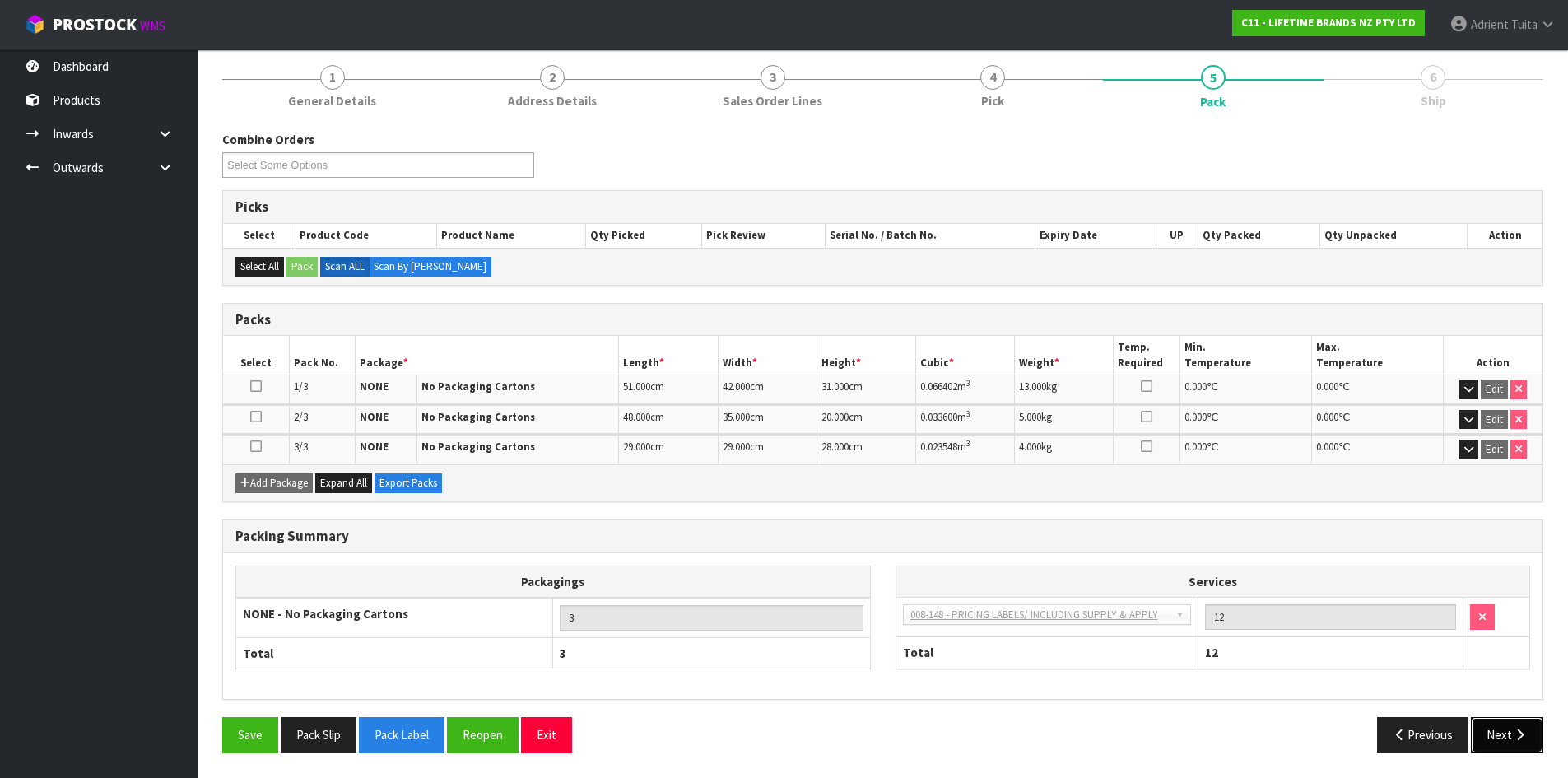
click at [1514, 731] on icon "button" at bounding box center [1521, 734] width 16 height 13
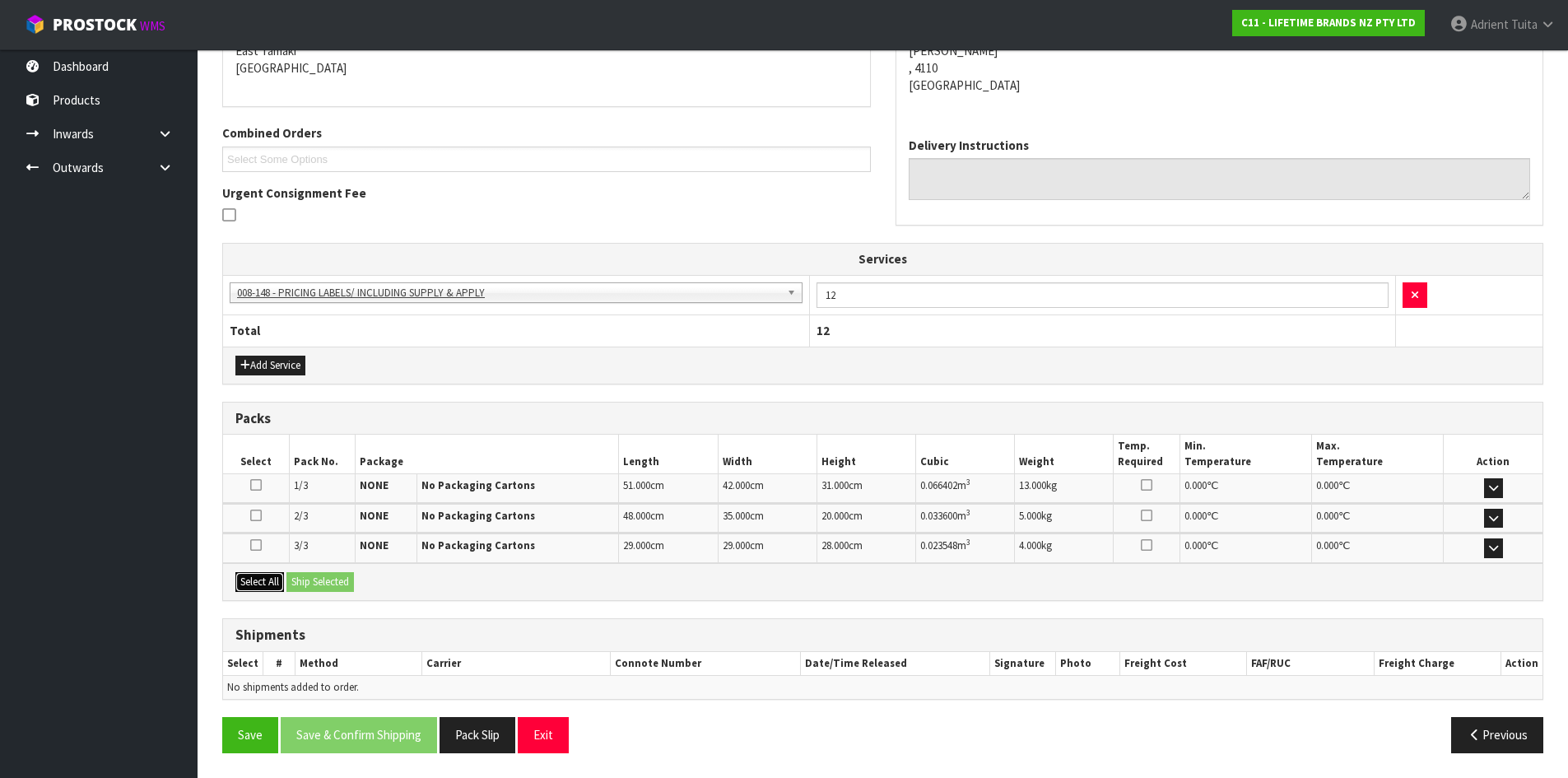
click at [263, 572] on button "Select All" at bounding box center [260, 581] width 48 height 20
click at [290, 576] on button "Ship Selected" at bounding box center [321, 581] width 68 height 20
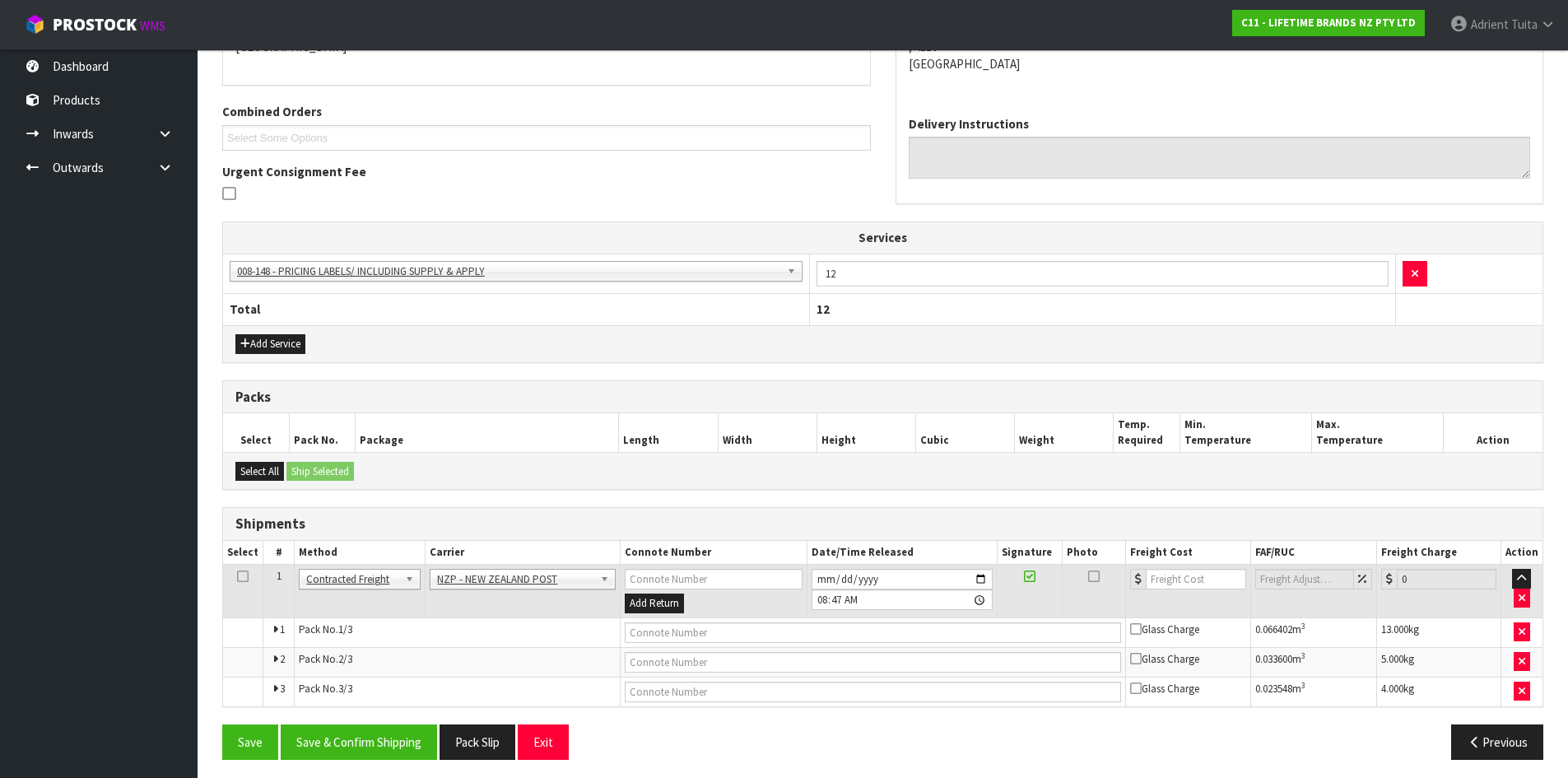
scroll to position [393, 0]
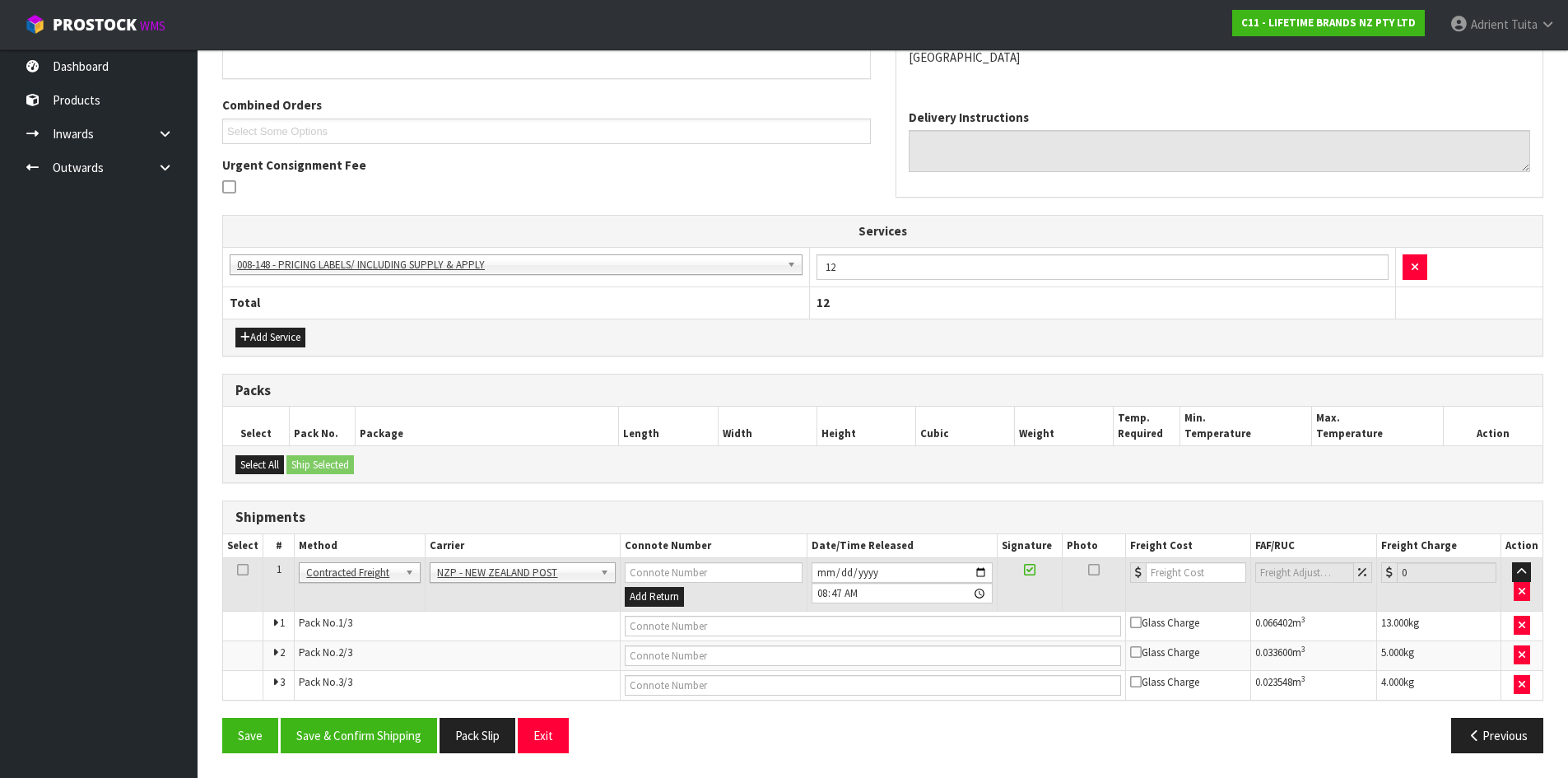
click at [370, 713] on div "From Address CONTRACT WAREHOUSING & LOGISTICS [STREET_ADDRESS] Combined Orders …" at bounding box center [883, 348] width 1321 height 832
click at [368, 715] on div "From Address CONTRACT WAREHOUSING & LOGISTICS [STREET_ADDRESS] Combined Orders …" at bounding box center [883, 348] width 1321 height 832
click at [368, 738] on button "Save & Confirm Shipping" at bounding box center [358, 735] width 156 height 36
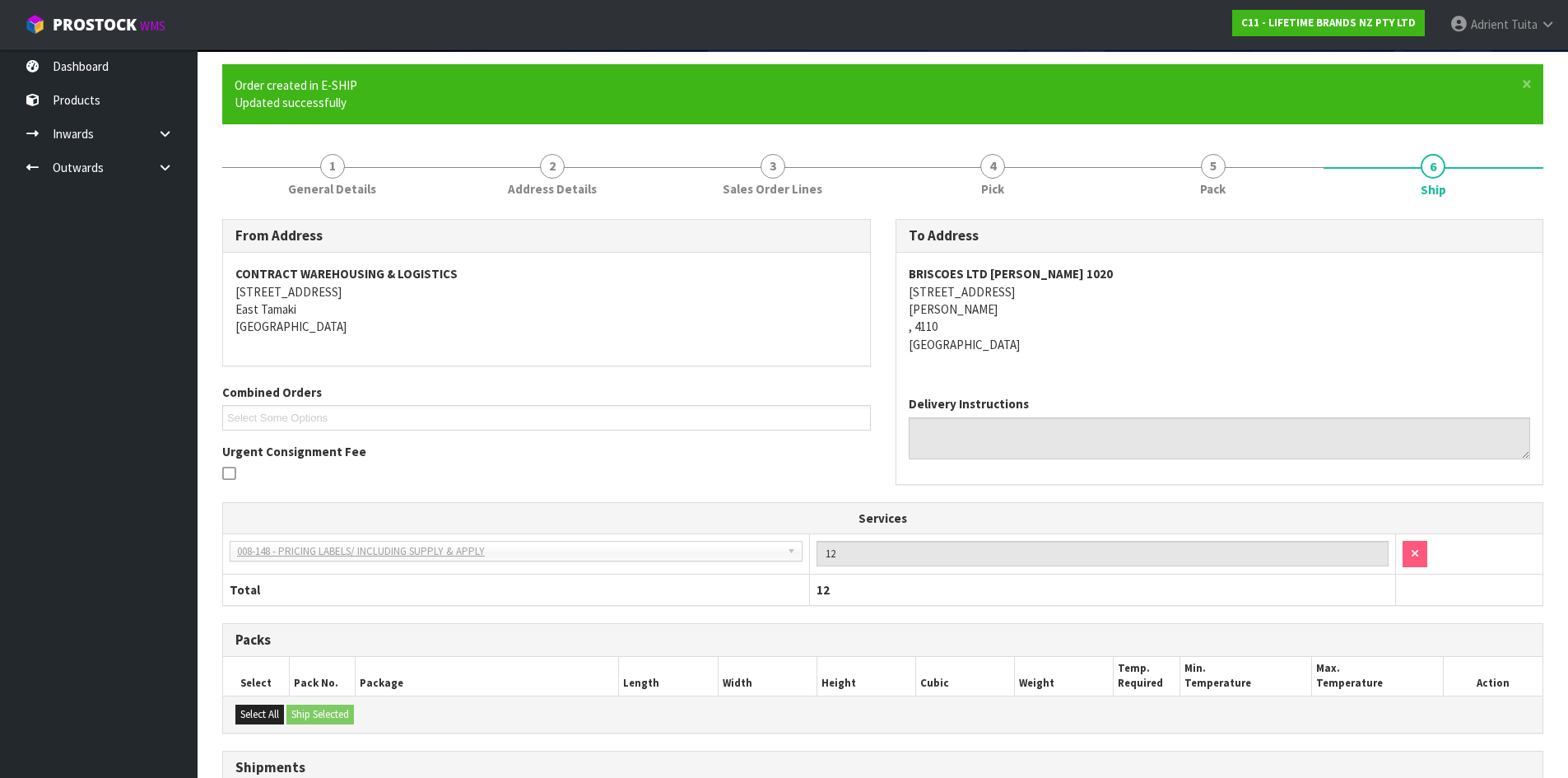
scroll to position [367, 0]
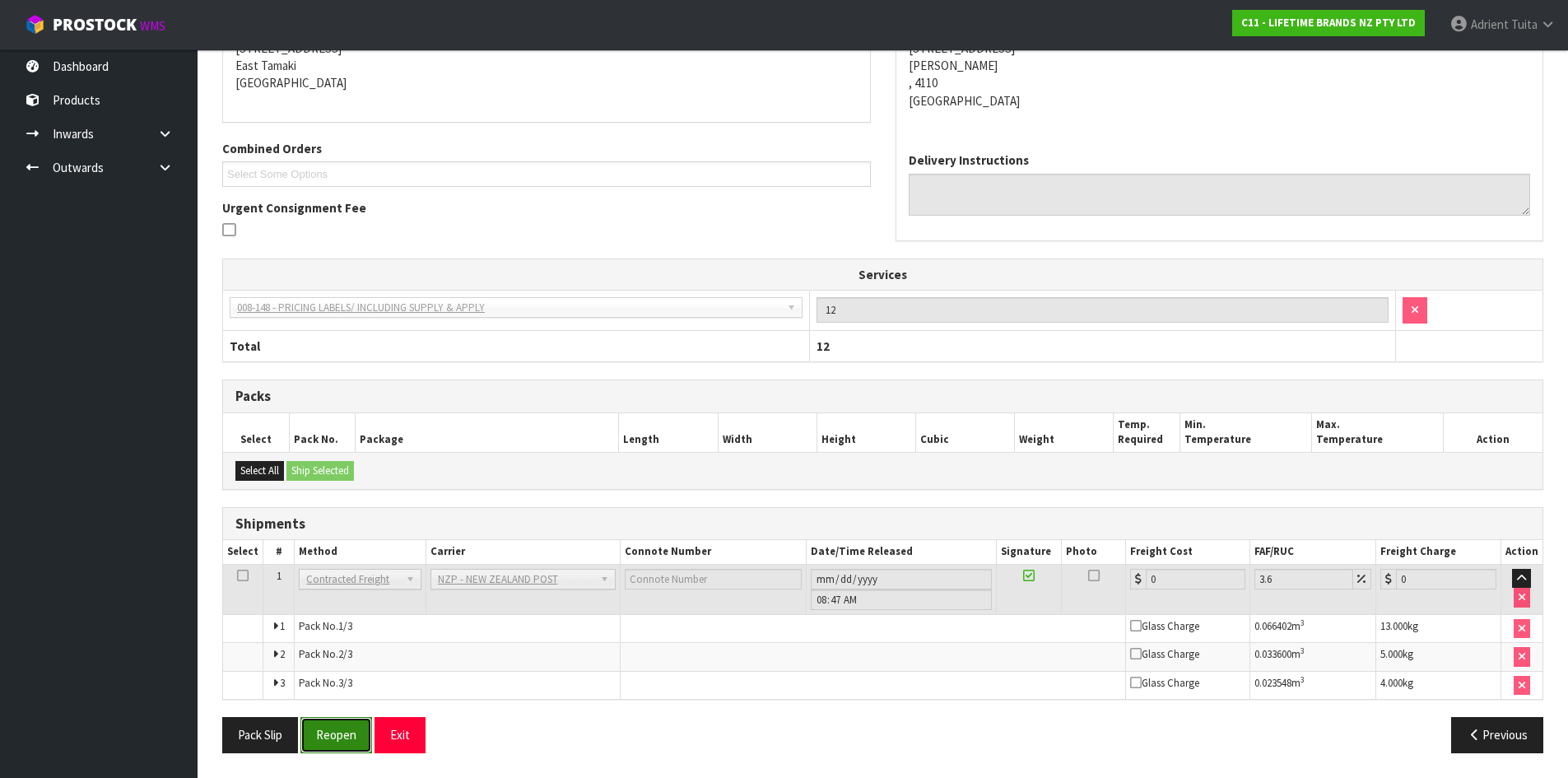
drag, startPoint x: 361, startPoint y: 732, endPoint x: 340, endPoint y: 719, distance: 24.7
click at [360, 733] on button "Reopen" at bounding box center [336, 735] width 71 height 36
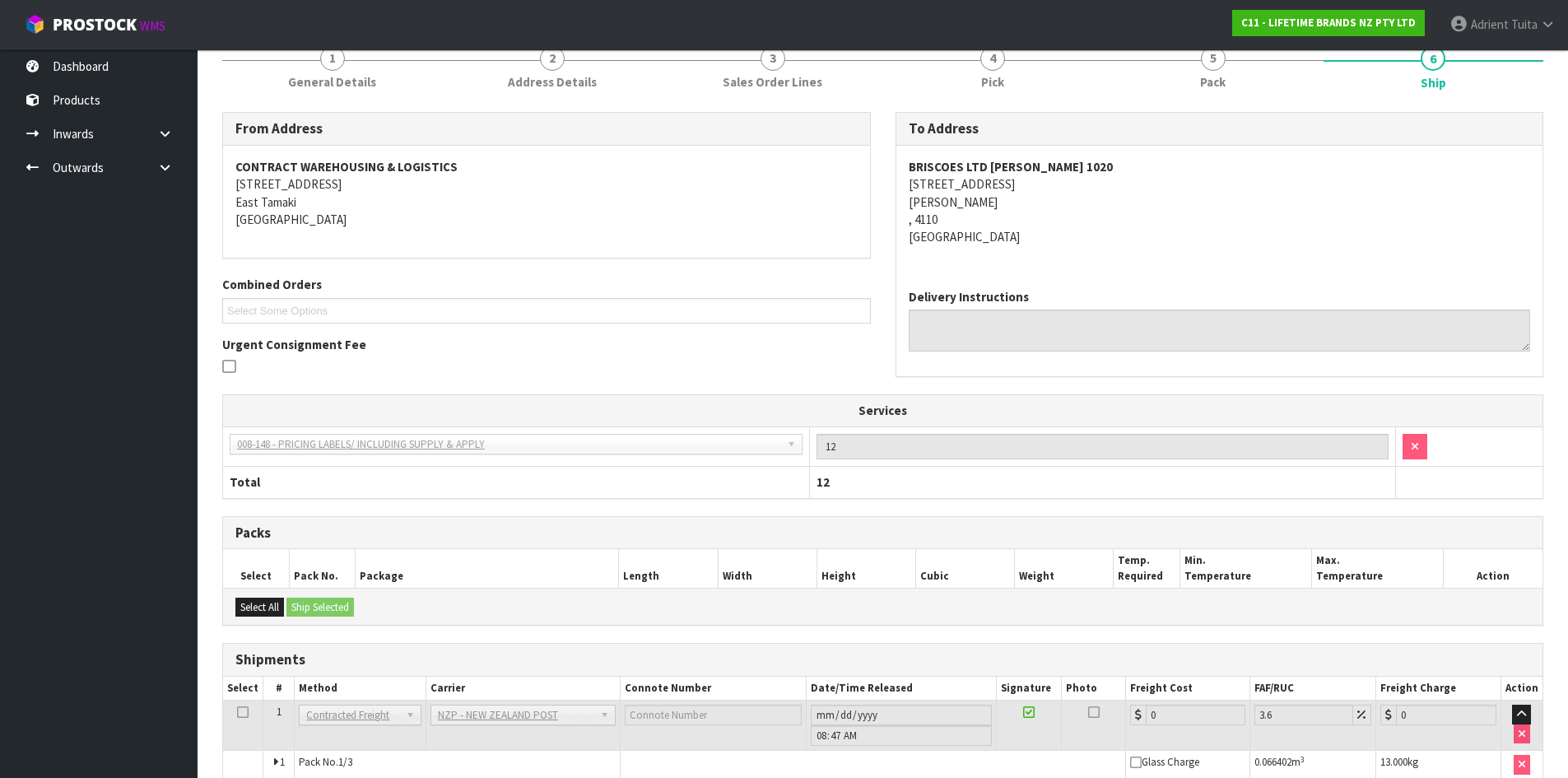
scroll to position [349, 0]
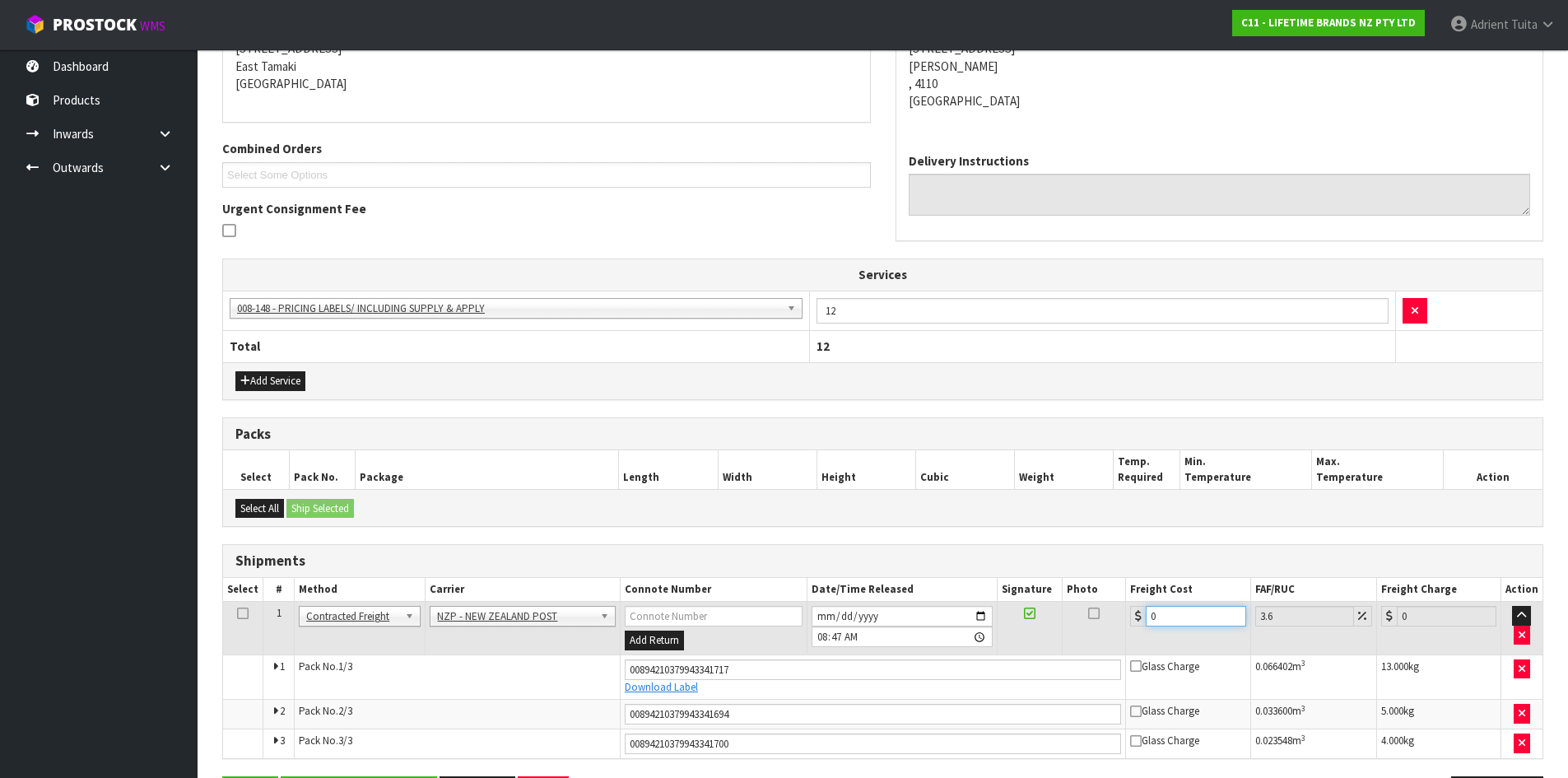
click at [1167, 609] on input "0" at bounding box center [1195, 615] width 99 height 21
type input "2"
type input "2.07"
type input "28"
type input "29.01"
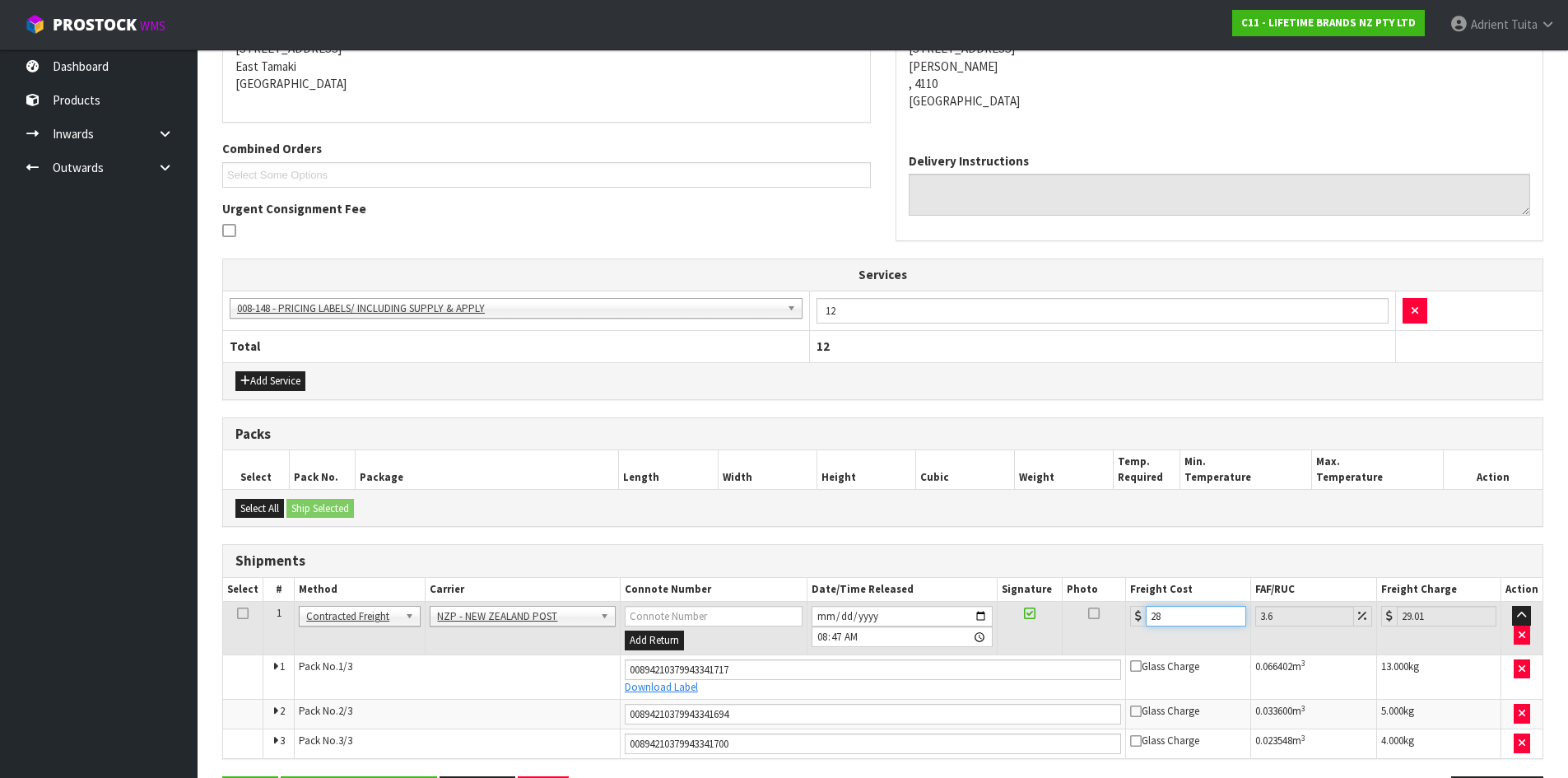
type input "28.6"
type input "29.63"
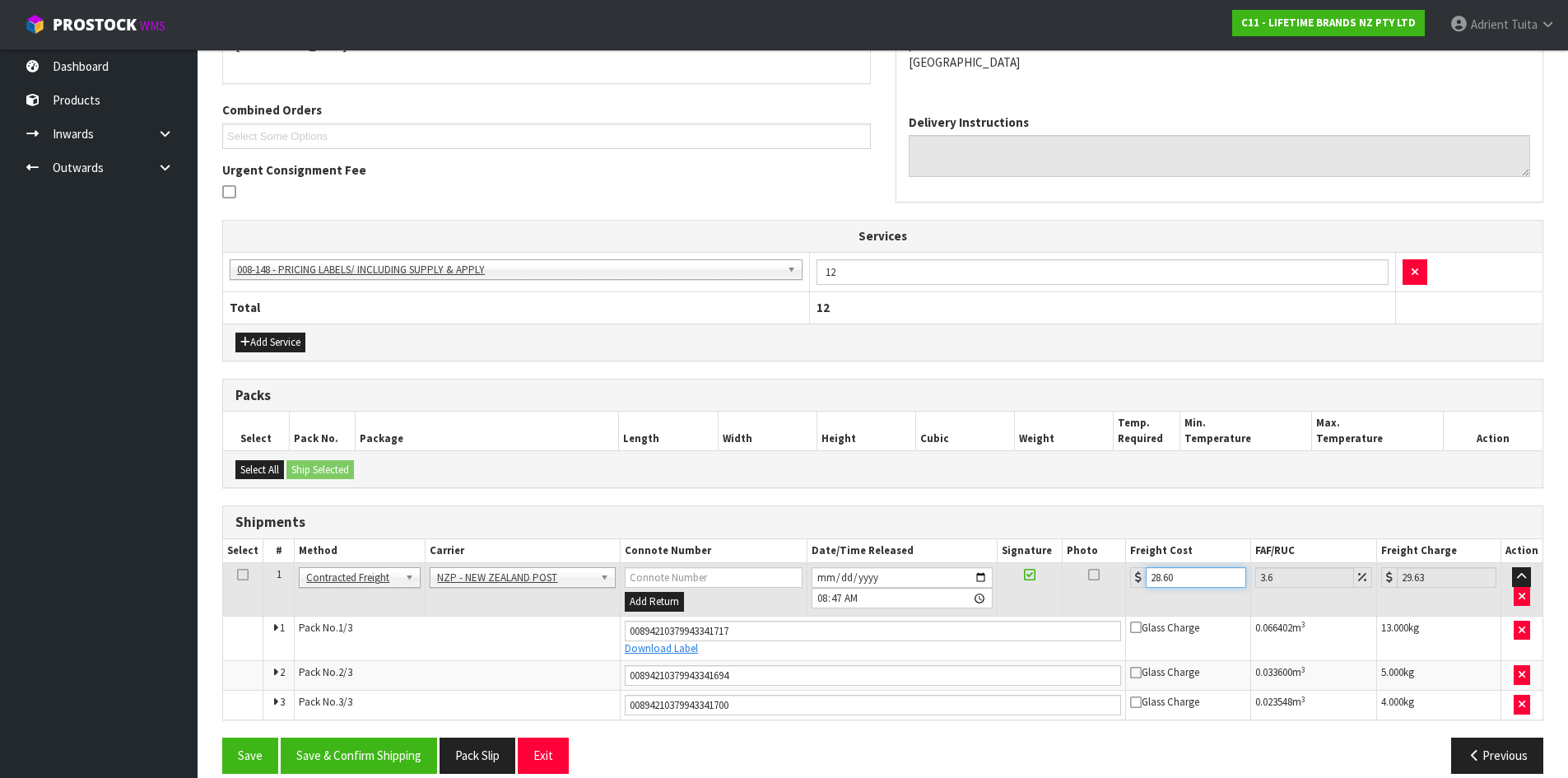
scroll to position [408, 0]
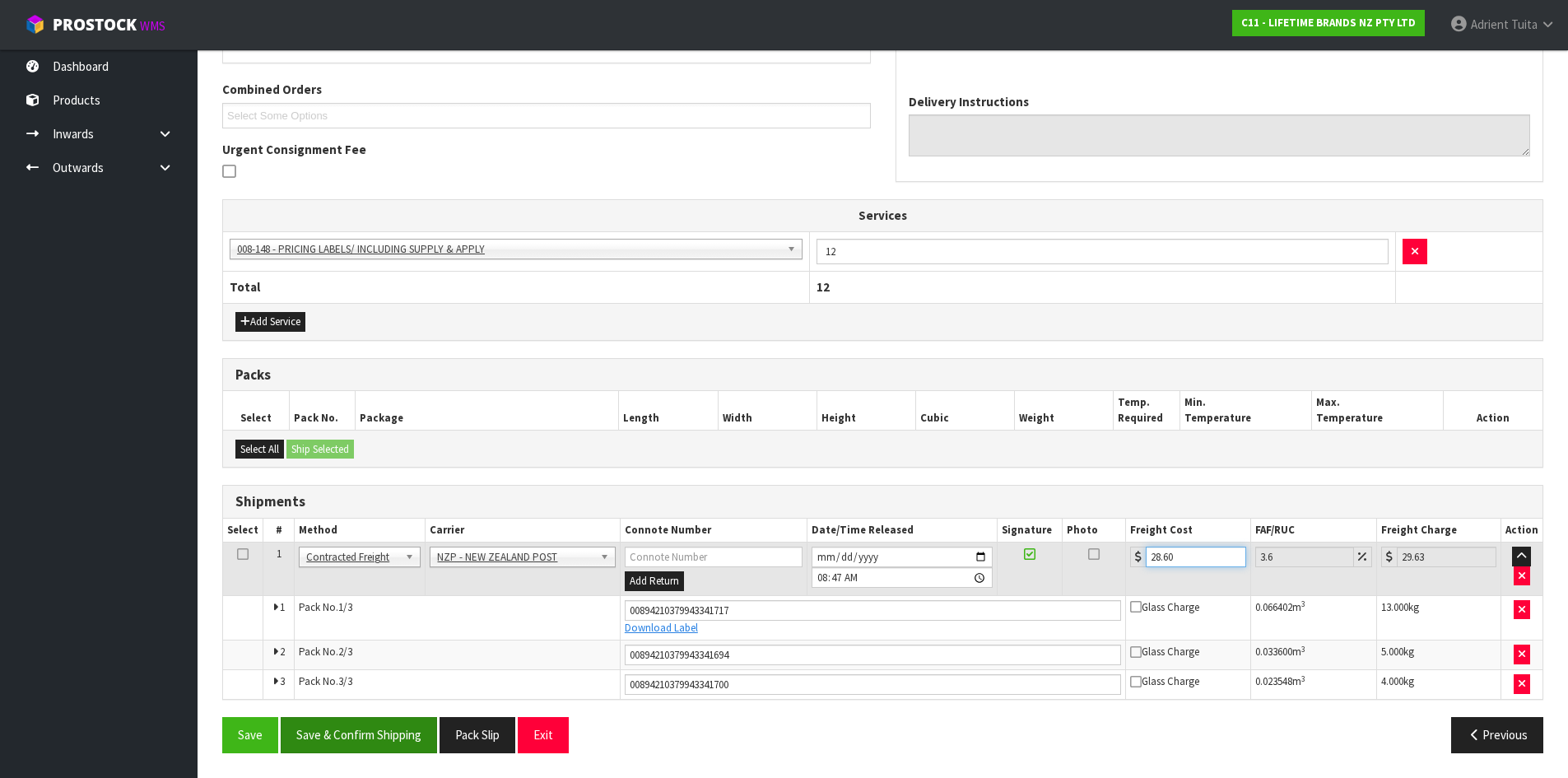
type input "28.60"
click at [391, 729] on button "Save & Confirm Shipping" at bounding box center [358, 735] width 156 height 36
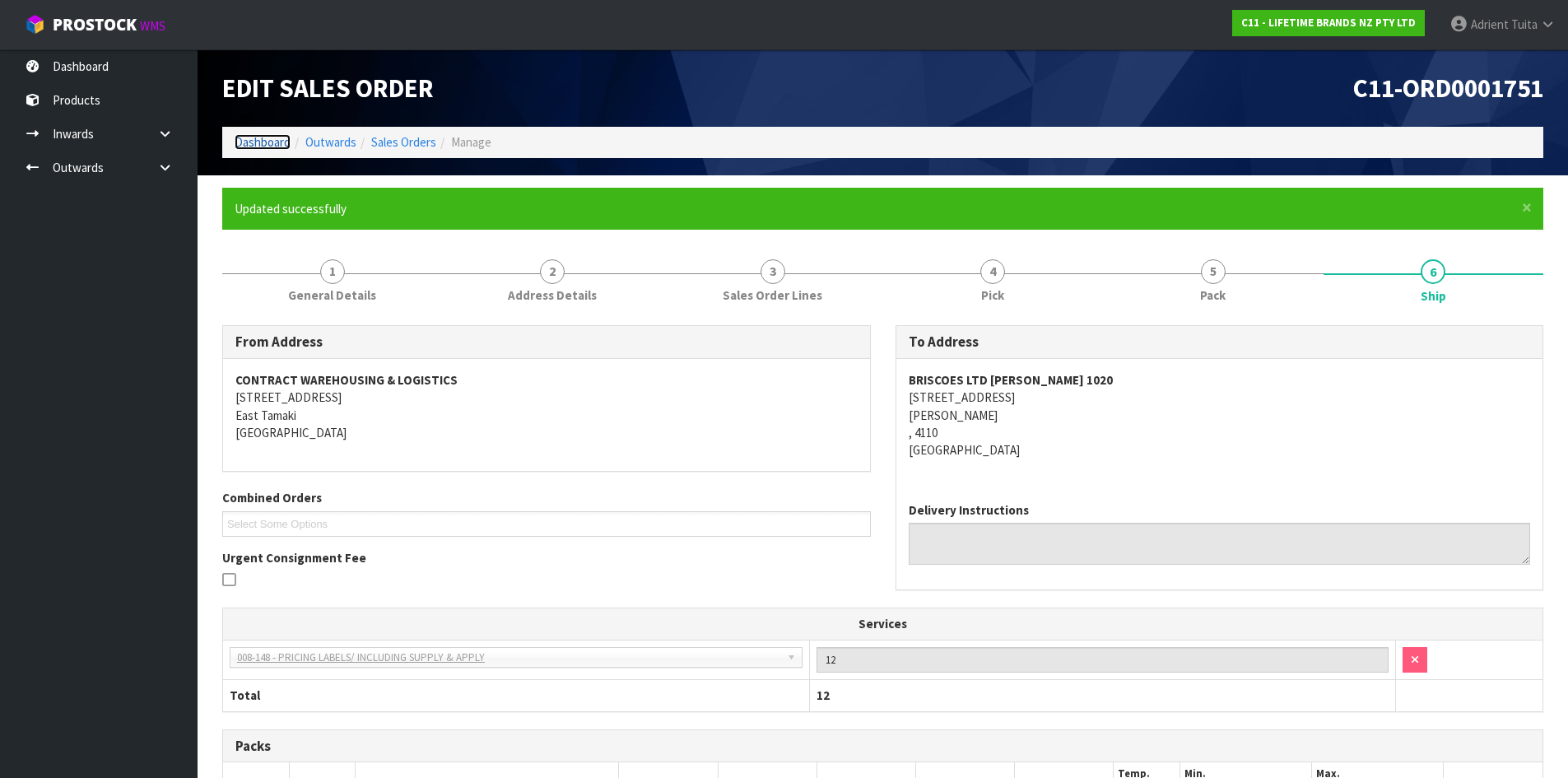
click at [262, 145] on link "Dashboard" at bounding box center [263, 142] width 56 height 16
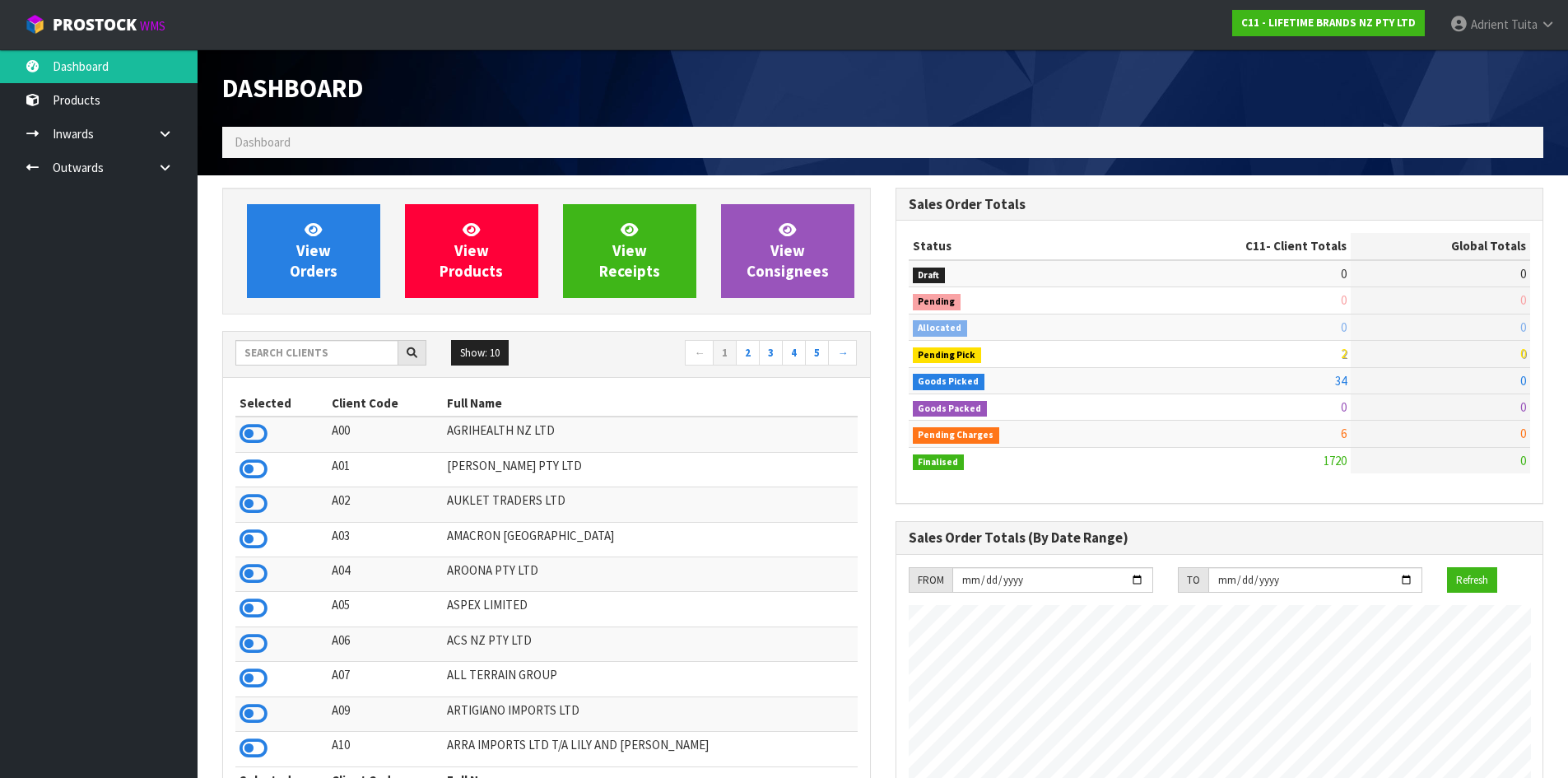
scroll to position [1247, 673]
click at [253, 347] on input "text" at bounding box center [317, 353] width 163 height 26
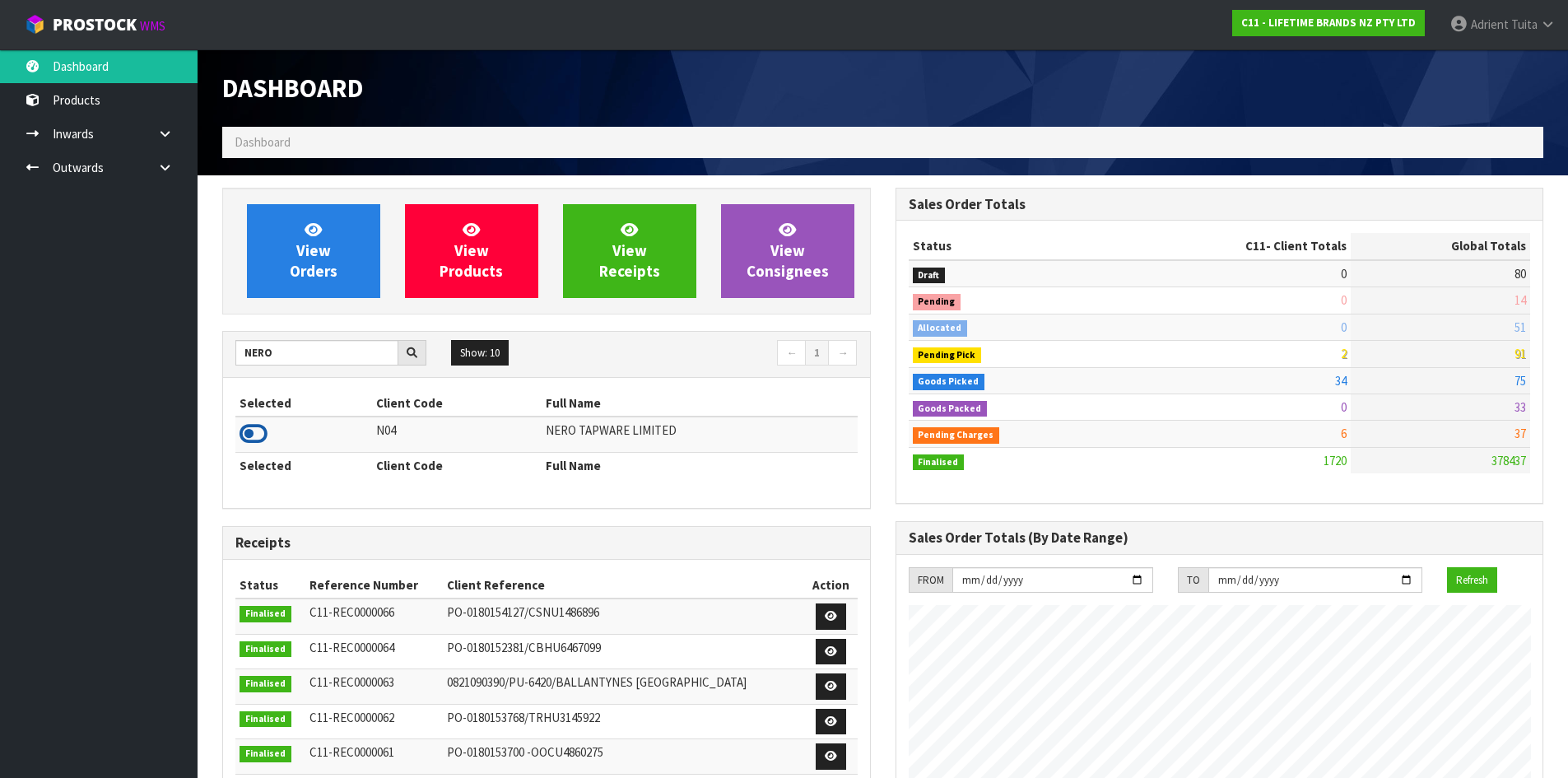
click at [247, 437] on icon at bounding box center [253, 434] width 28 height 25
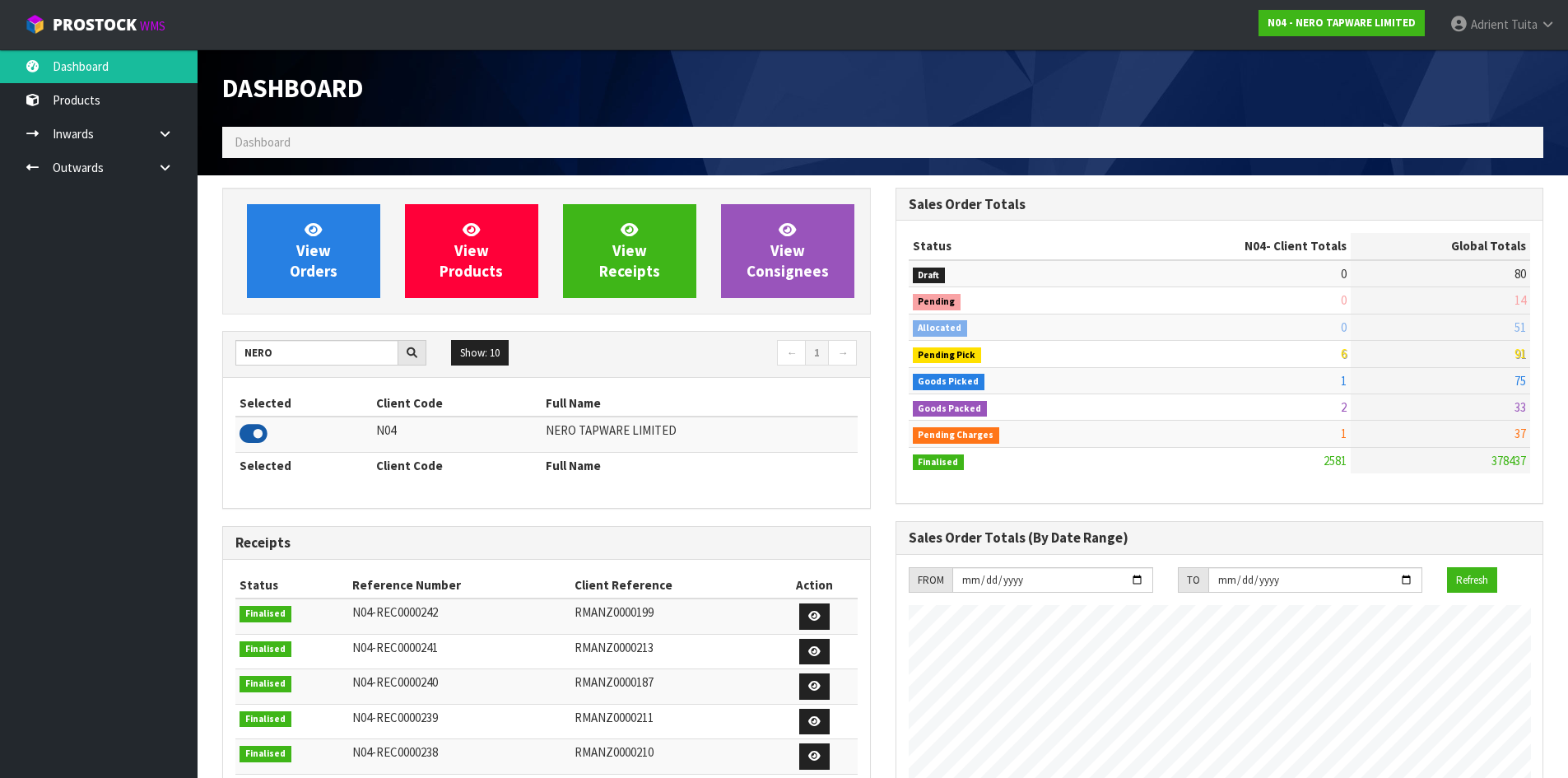
scroll to position [1283, 673]
click at [263, 356] on input "NERO" at bounding box center [317, 353] width 163 height 26
type input "C11"
click at [252, 426] on icon at bounding box center [253, 434] width 28 height 25
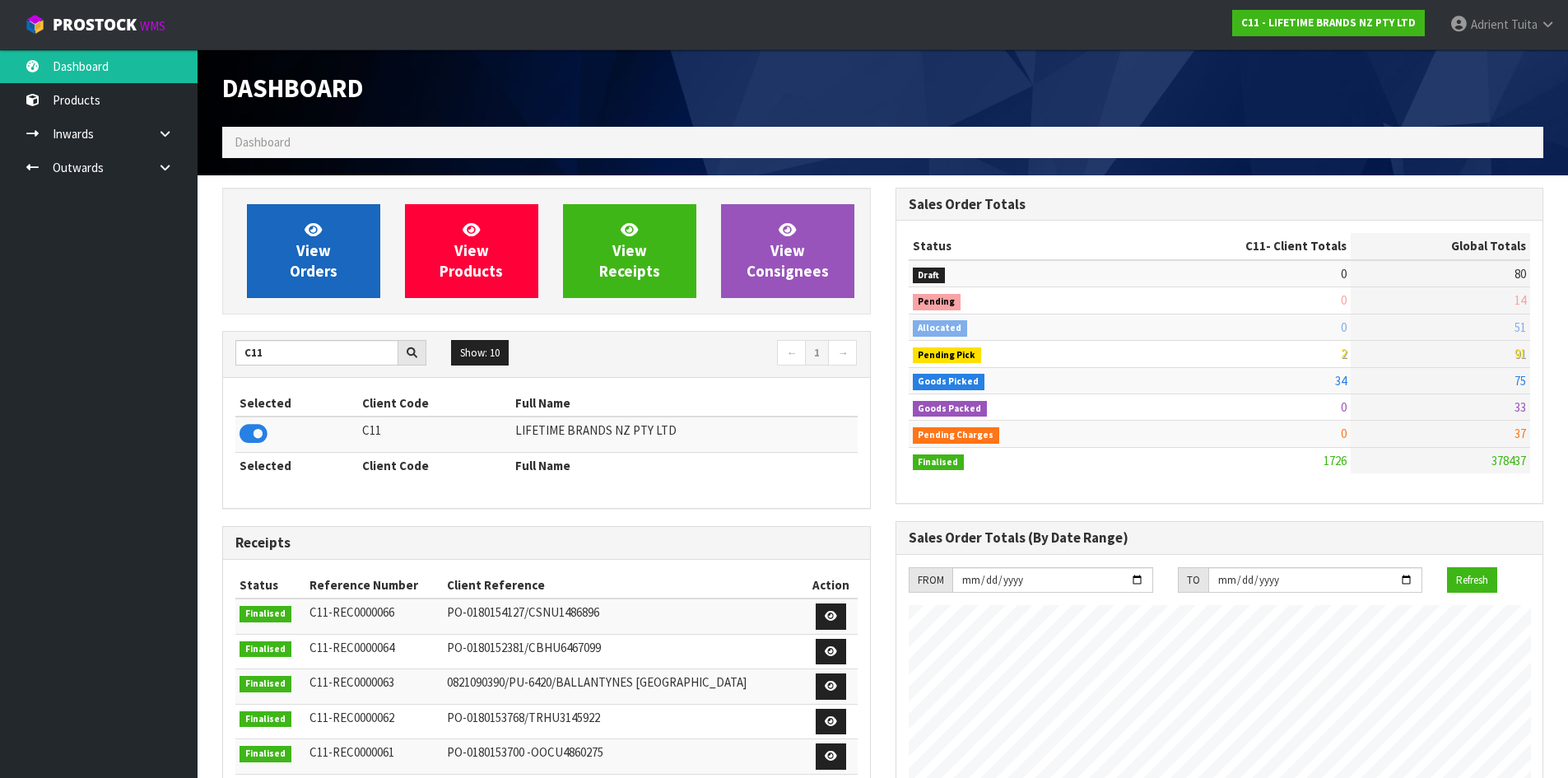
scroll to position [1247, 673]
click at [317, 246] on span "View Orders" at bounding box center [313, 250] width 47 height 62
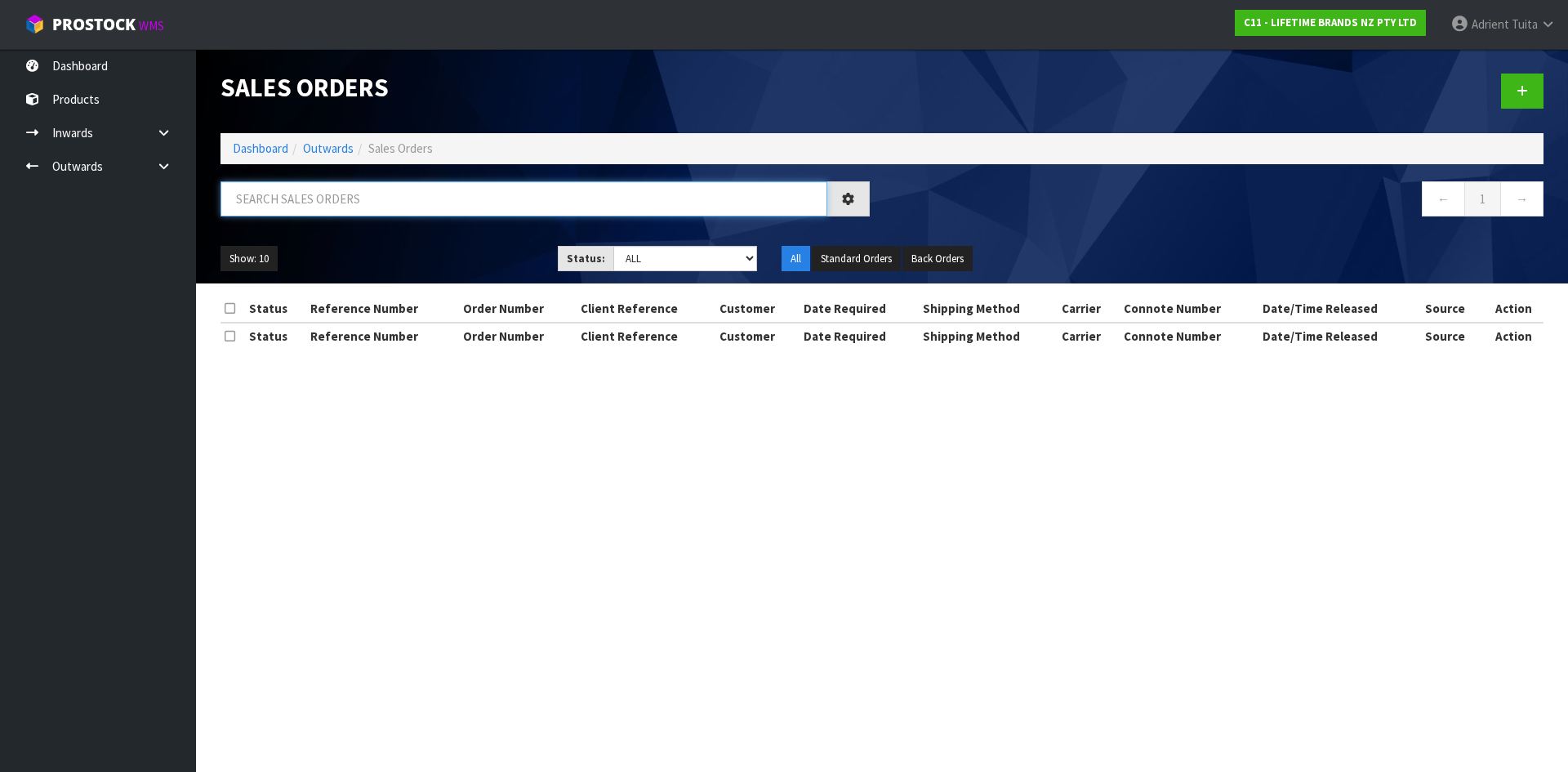
click at [320, 199] on input "text" at bounding box center [524, 199] width 607 height 35
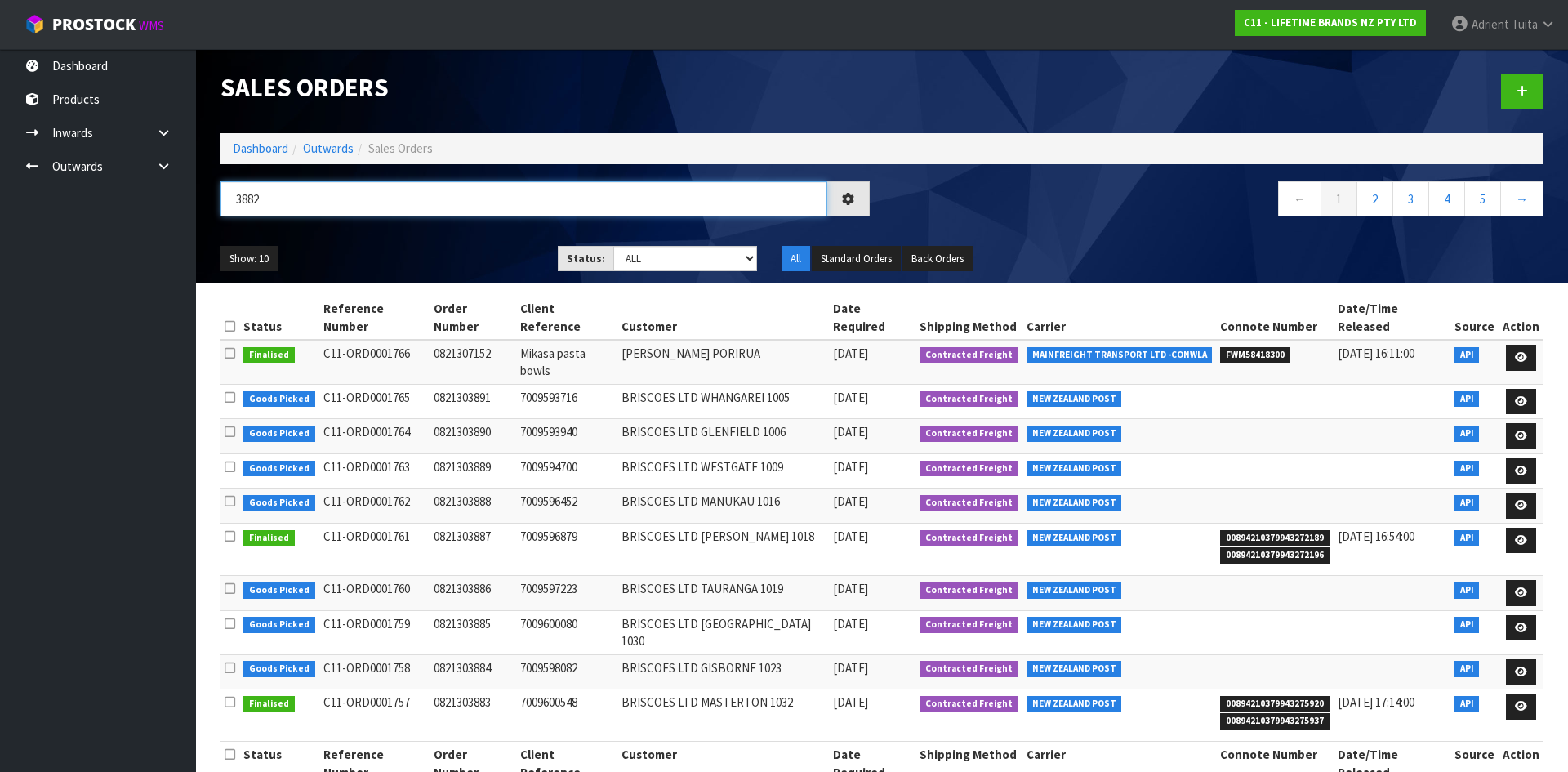
type input "3882"
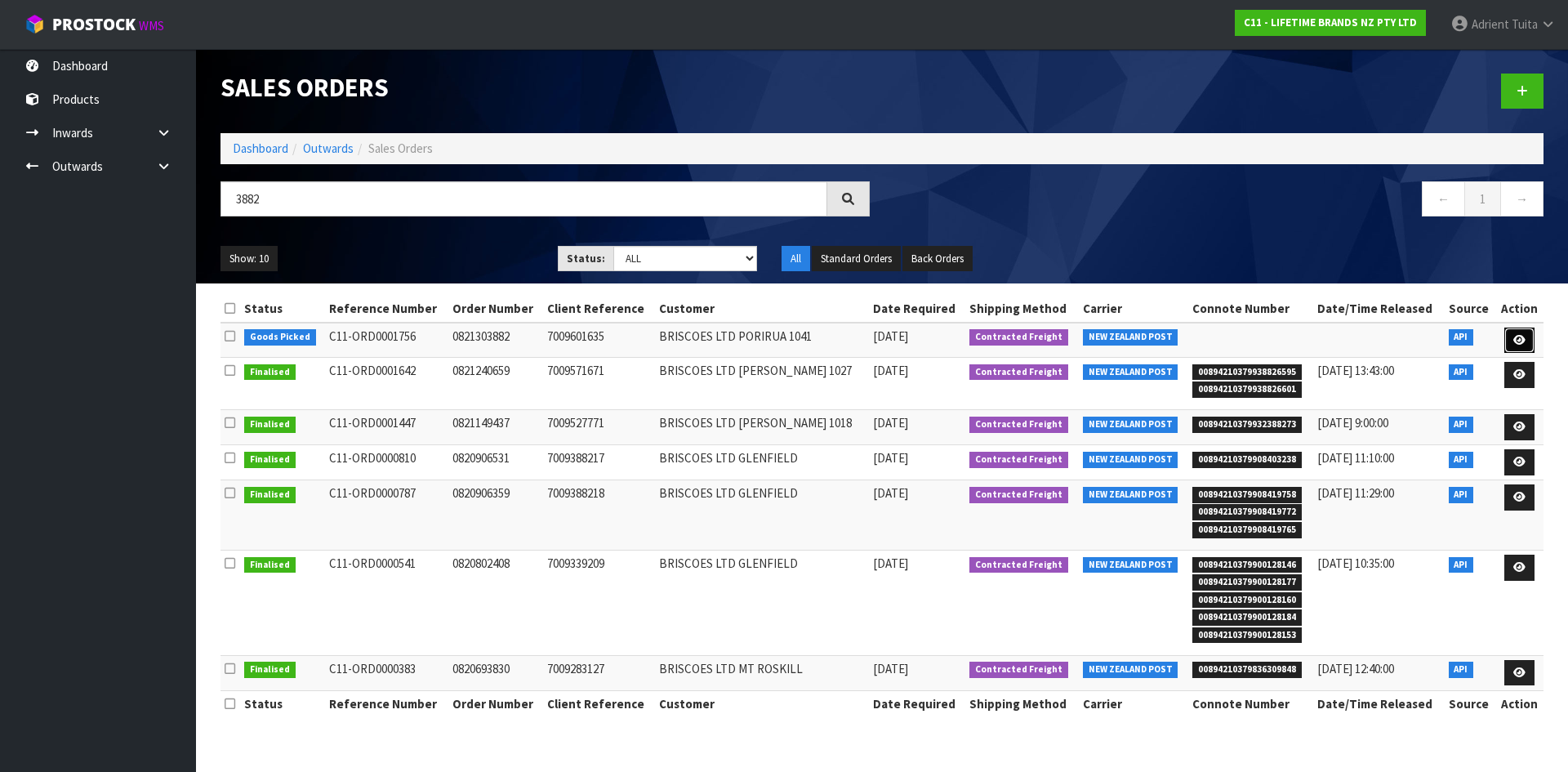
click at [1512, 340] on link at bounding box center [1519, 339] width 30 height 26
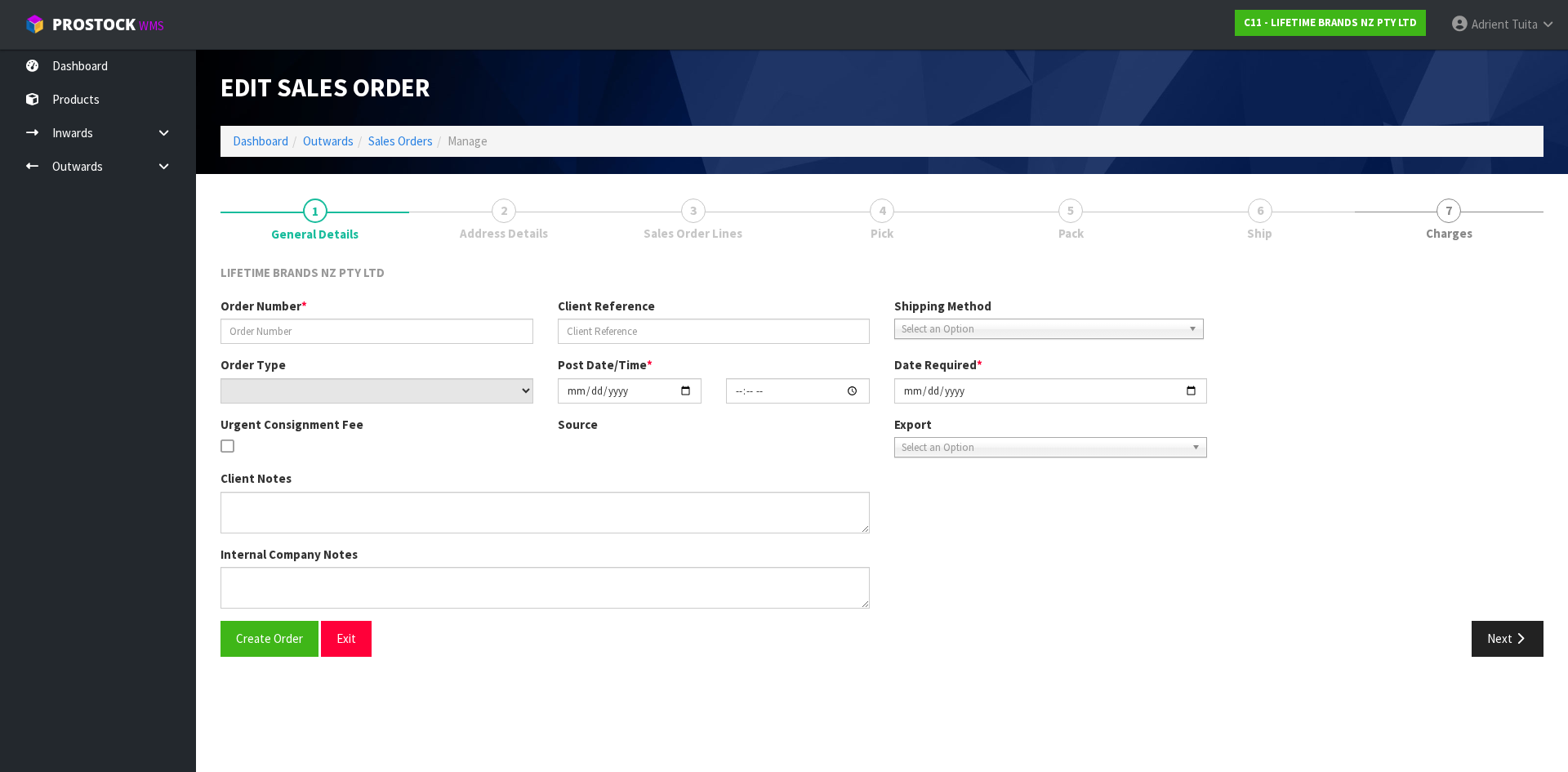
type input "0821303882"
type input "7009601635"
select select "number:0"
type input "[DATE]"
type input "16:08:39.000"
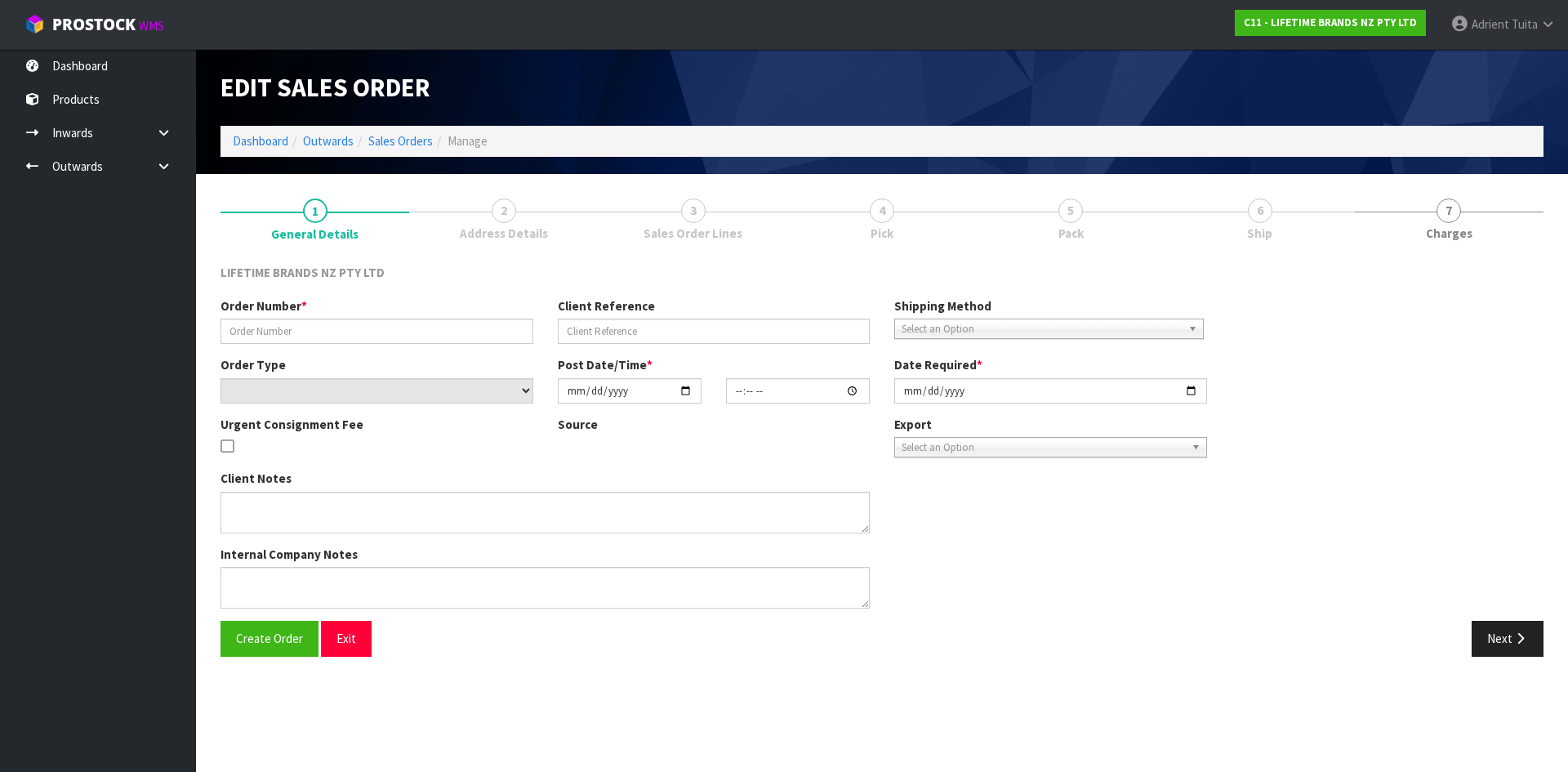
type input "[DATE]"
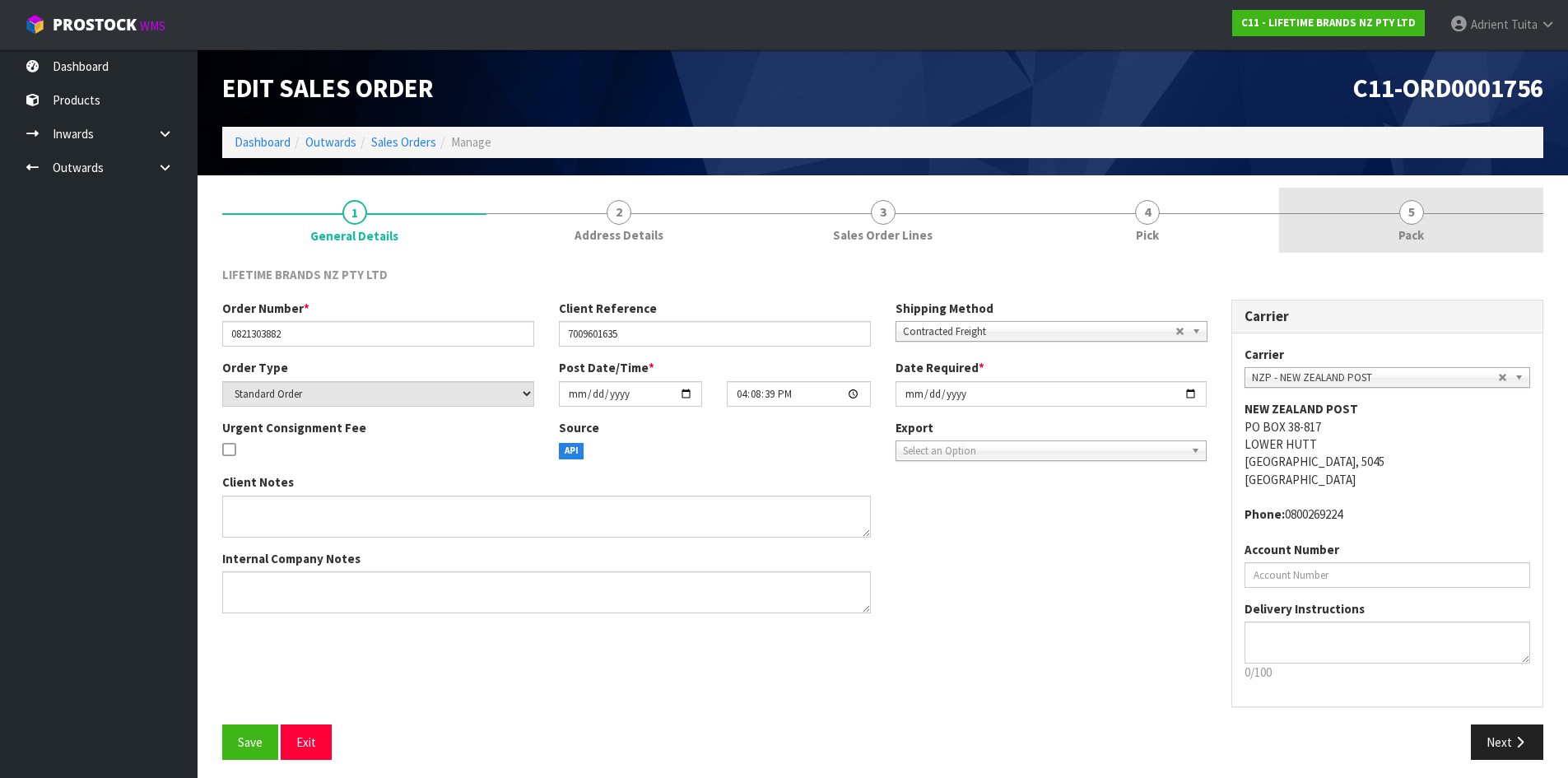
click at [1463, 235] on link "5 Pack" at bounding box center [1412, 220] width 264 height 65
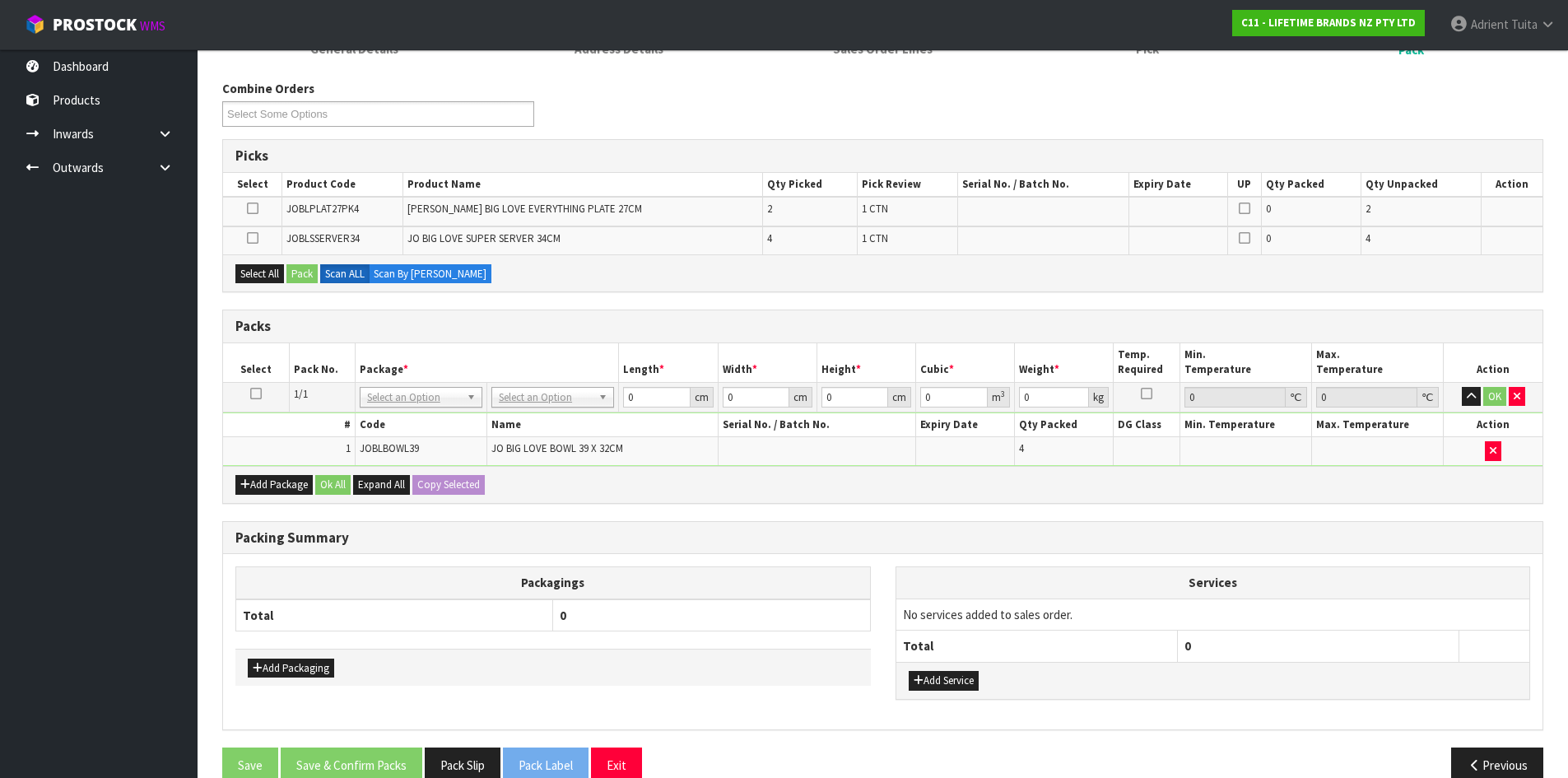
scroll to position [215, 0]
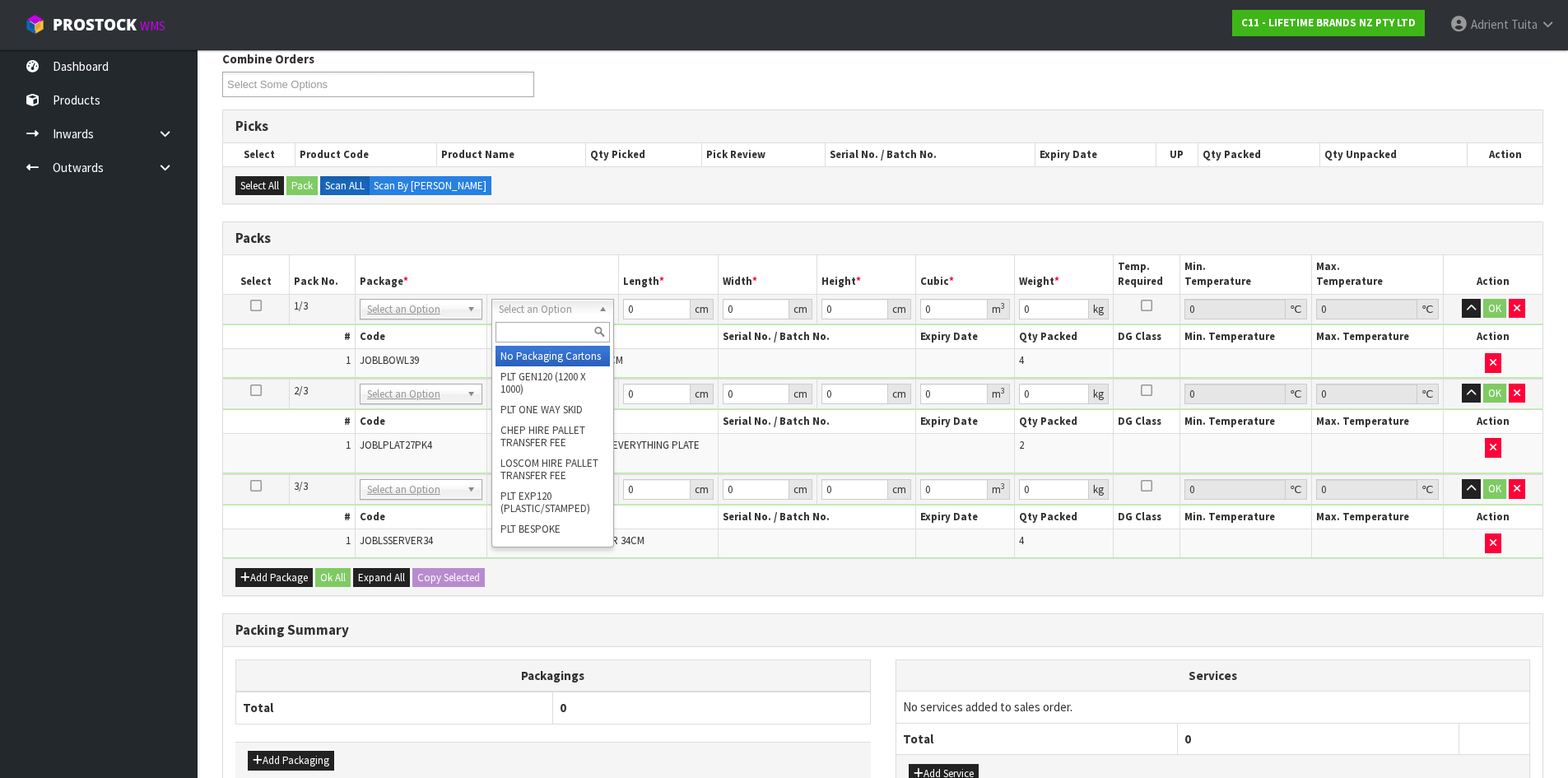
drag, startPoint x: 571, startPoint y: 306, endPoint x: 564, endPoint y: 339, distance: 33.7
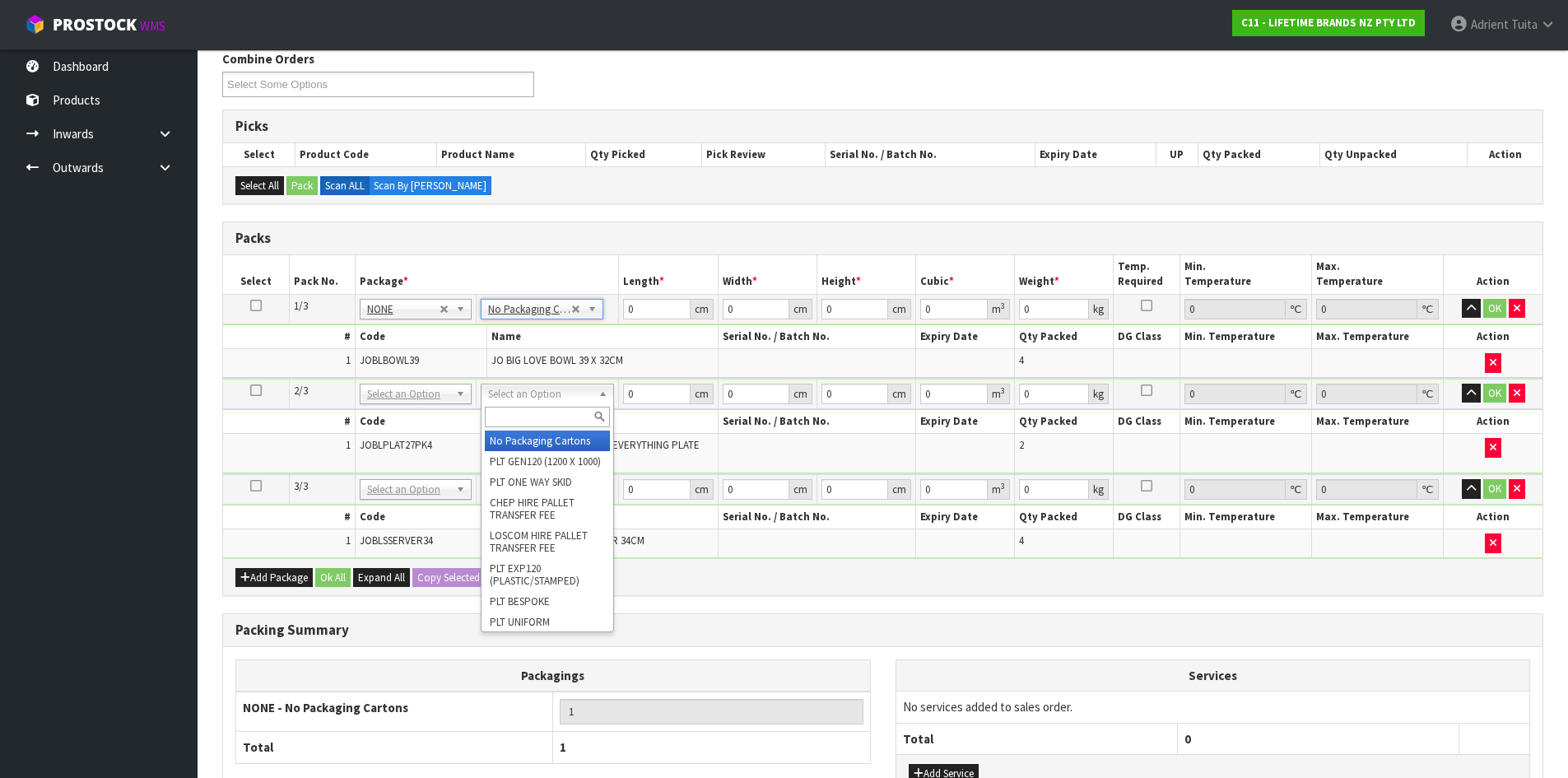
drag, startPoint x: 529, startPoint y: 431, endPoint x: 529, endPoint y: 452, distance: 21.0
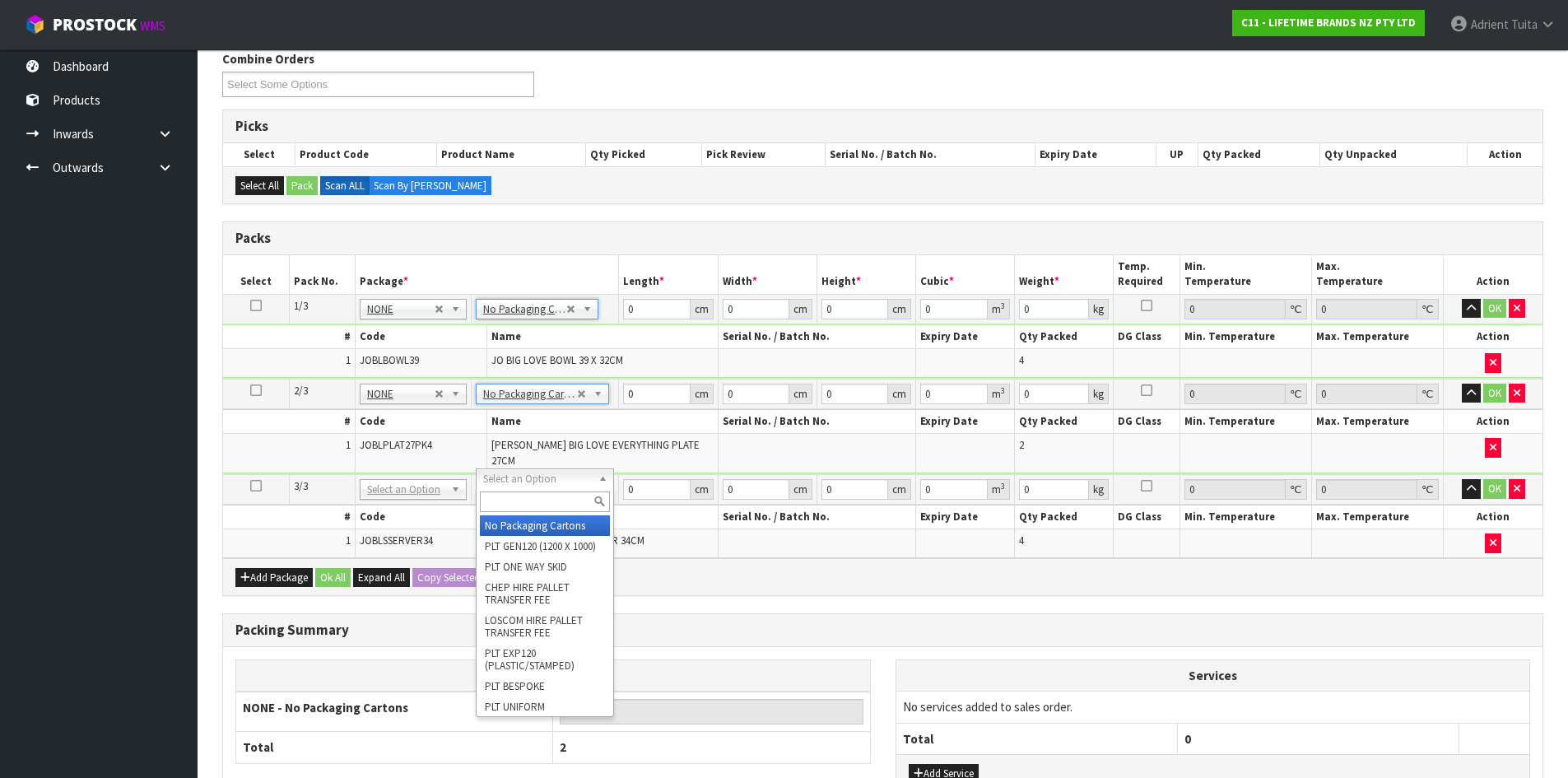
drag, startPoint x: 526, startPoint y: 474, endPoint x: 522, endPoint y: 489, distance: 15.5
type input "3"
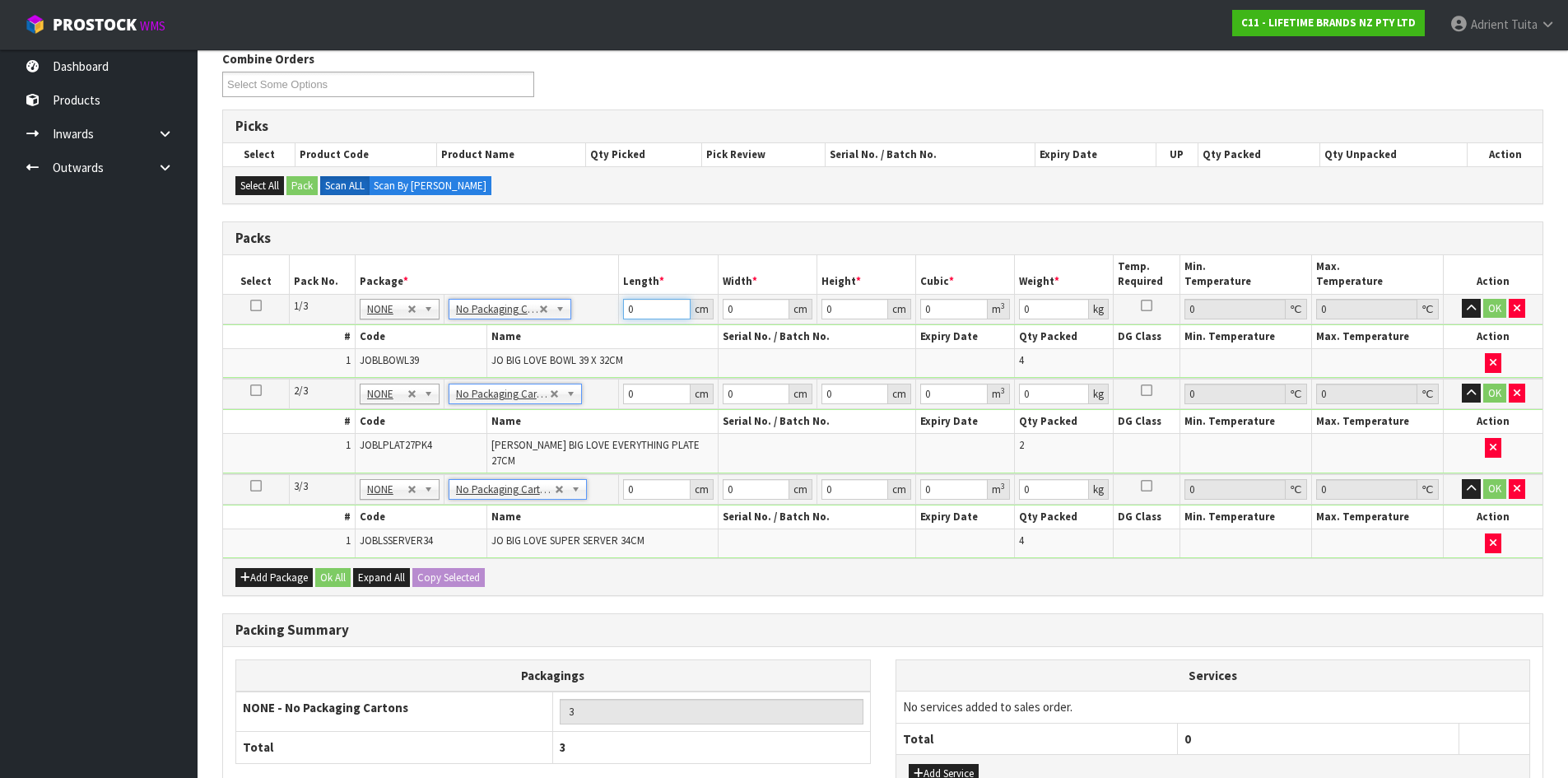
click at [651, 314] on input "0" at bounding box center [657, 308] width 67 height 21
type input "48"
type input "42"
type input "4"
type input "0.008064"
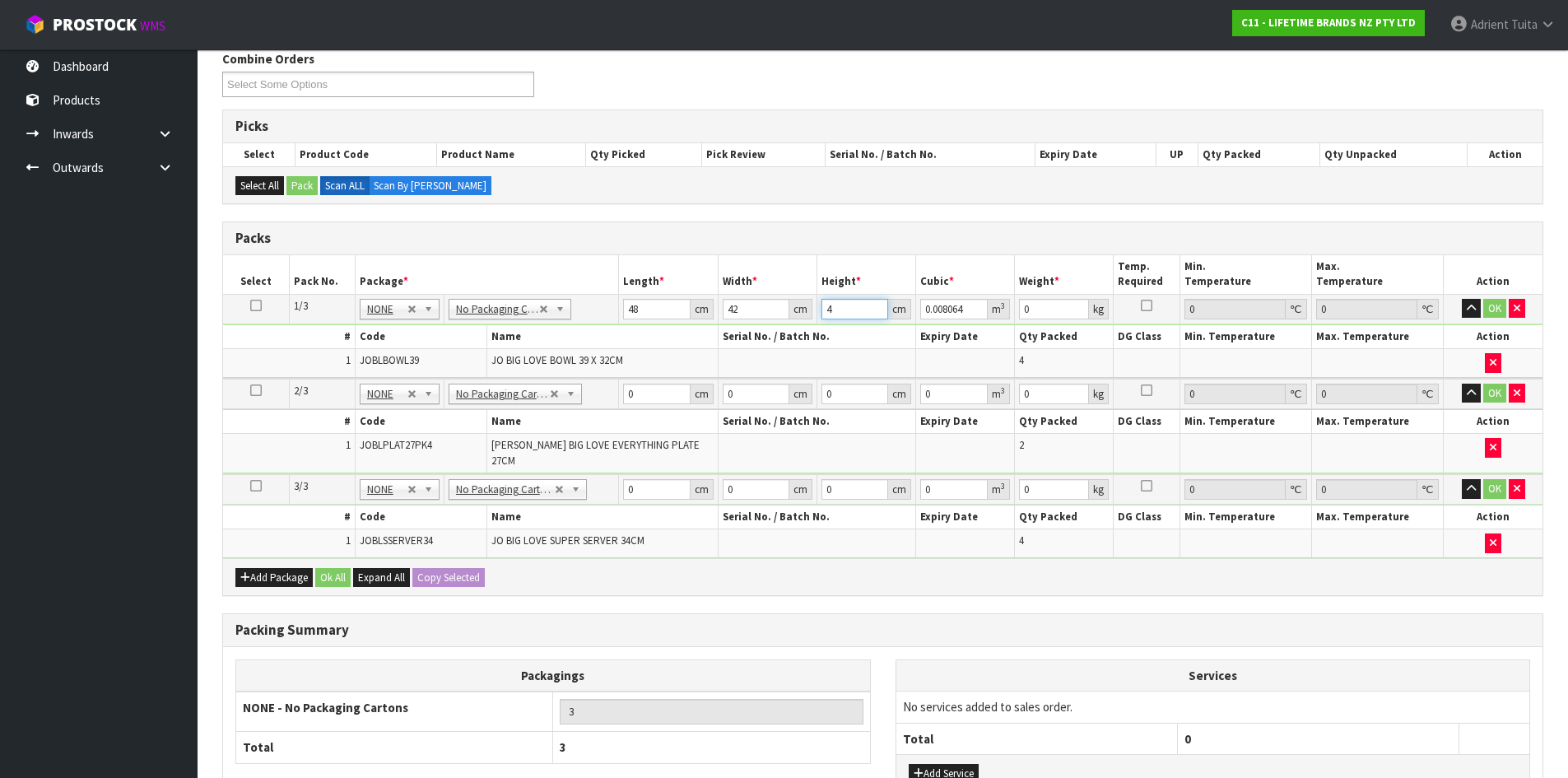
type input "46"
type input "0.092736"
type input "46"
type input "14"
drag, startPoint x: 654, startPoint y: 390, endPoint x: 648, endPoint y: 361, distance: 29.6
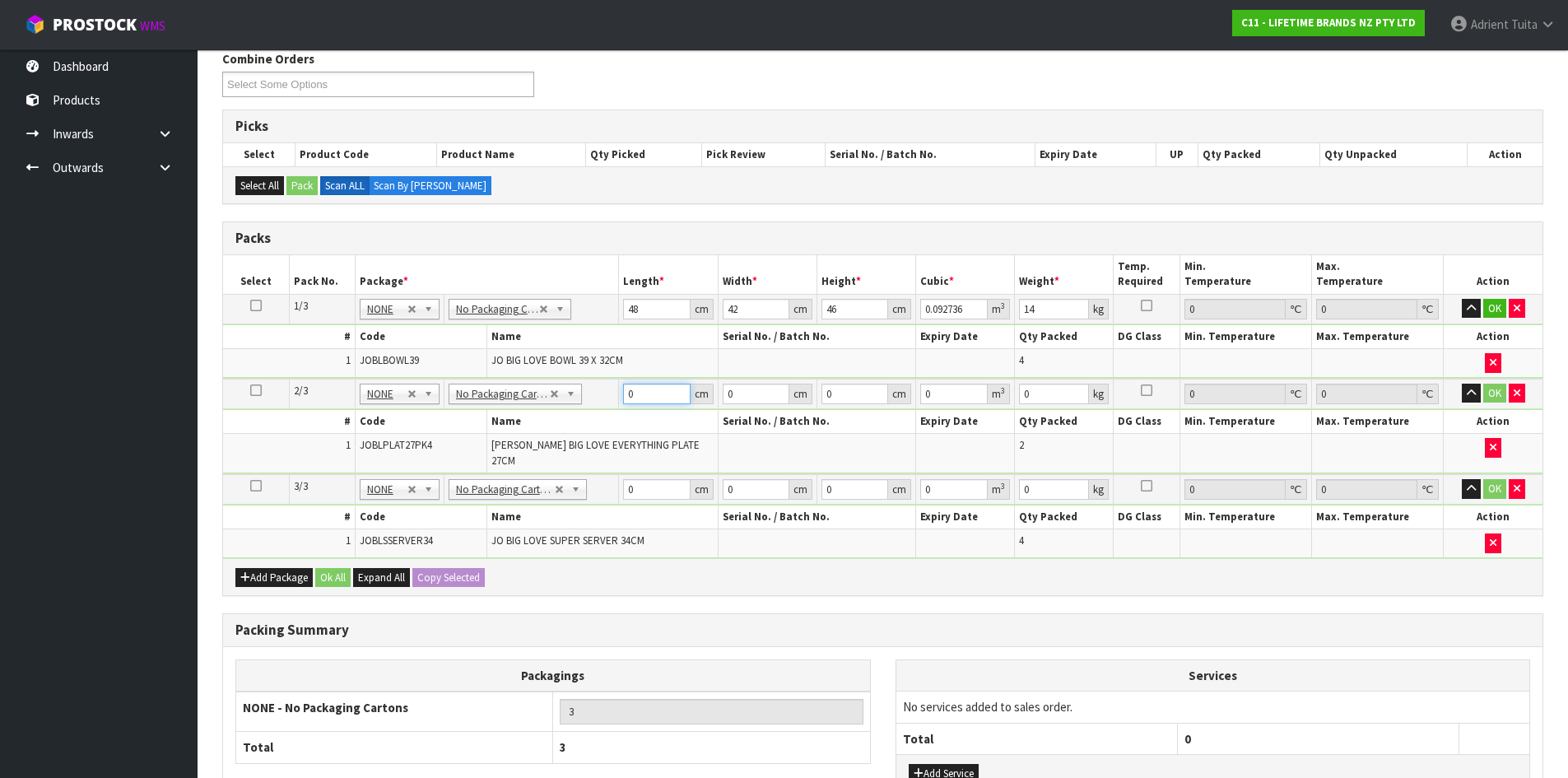
click at [654, 388] on input "0" at bounding box center [657, 393] width 67 height 21
type input "37"
type input "2"
type input "0.002738"
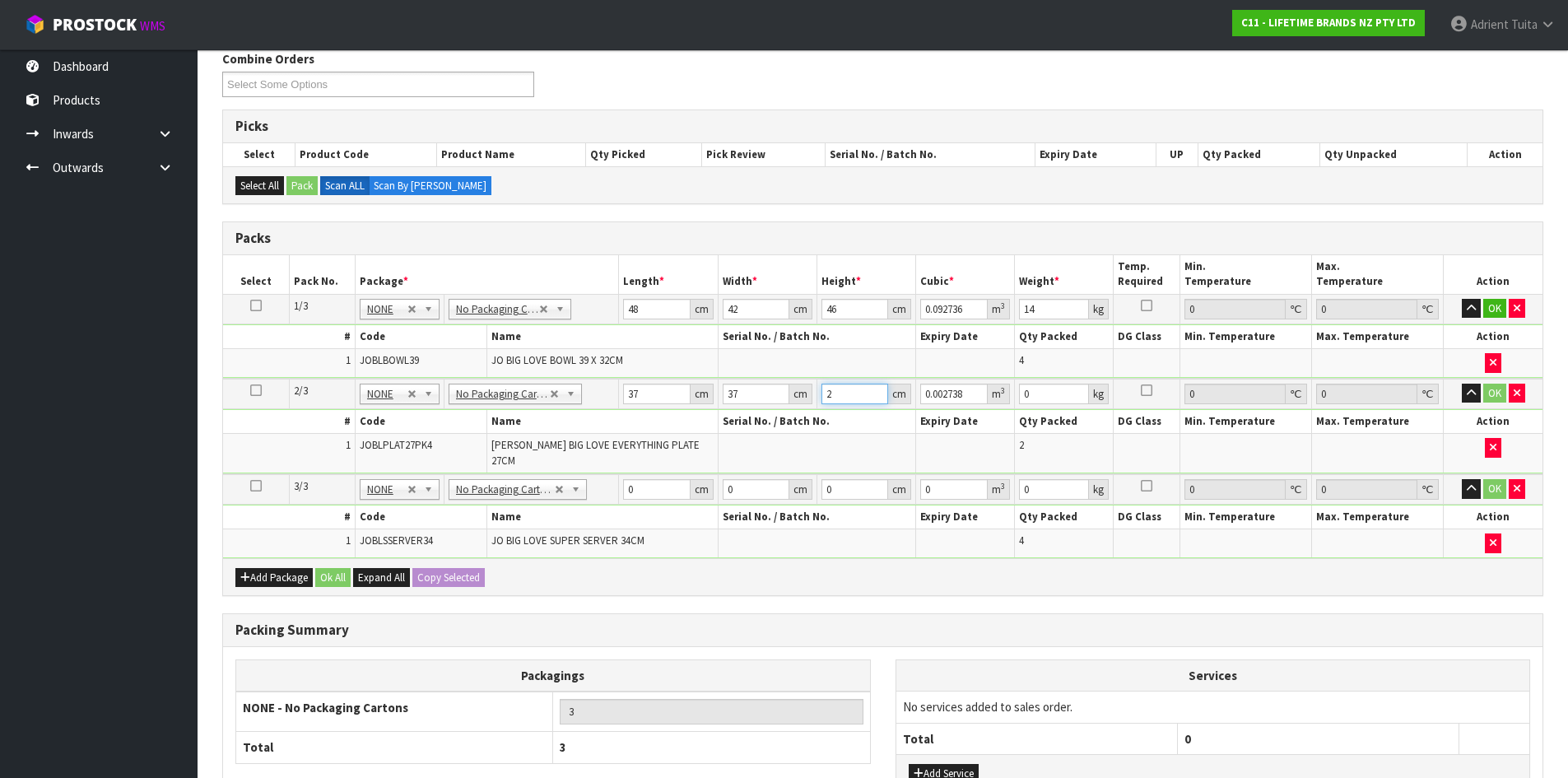
type input "27"
type input "0.036963"
type input "27"
type input "11"
click at [633, 479] on input "0" at bounding box center [657, 489] width 67 height 21
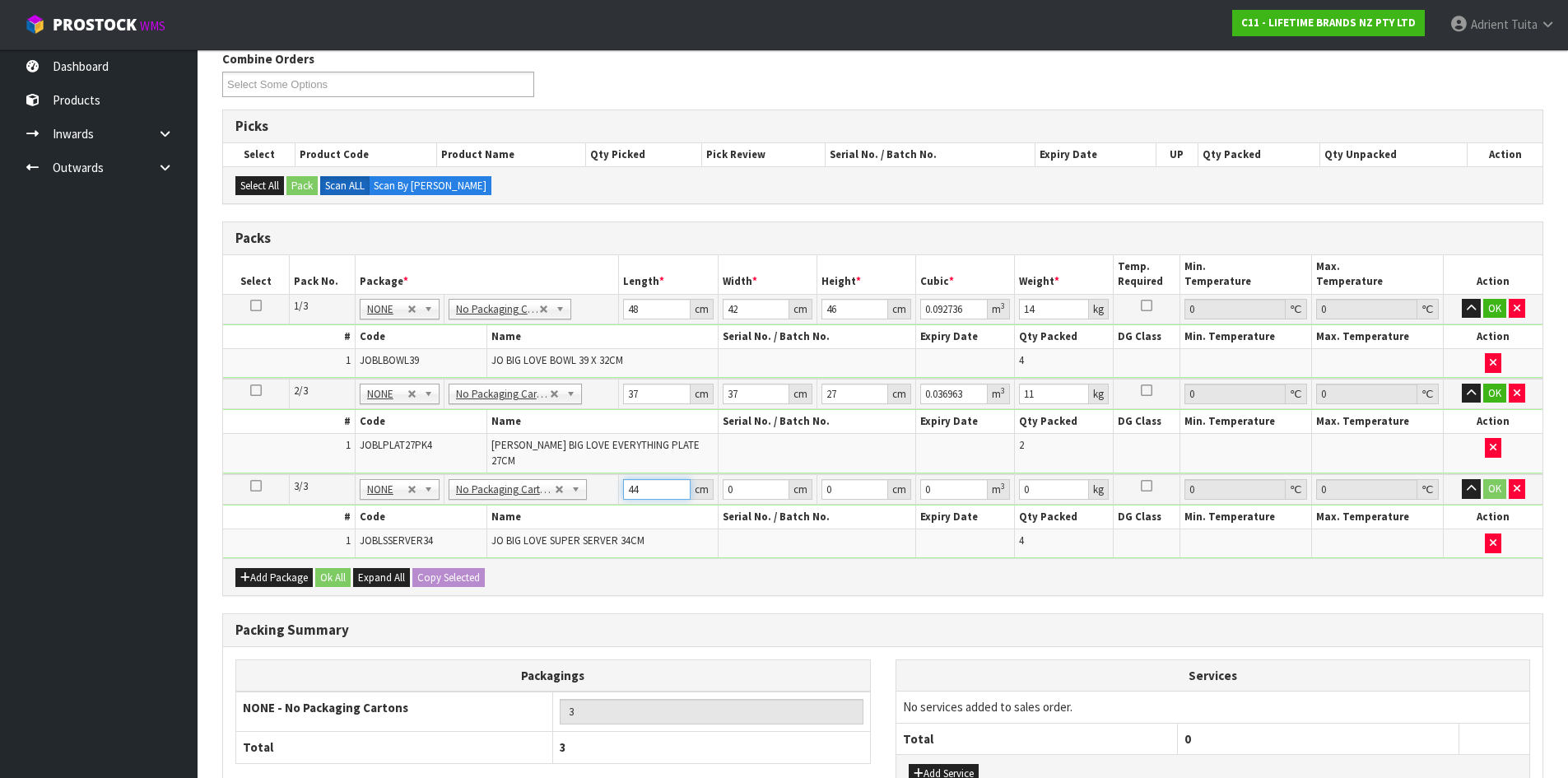
type input "44"
type input "4"
type input "0.007744"
type input "40"
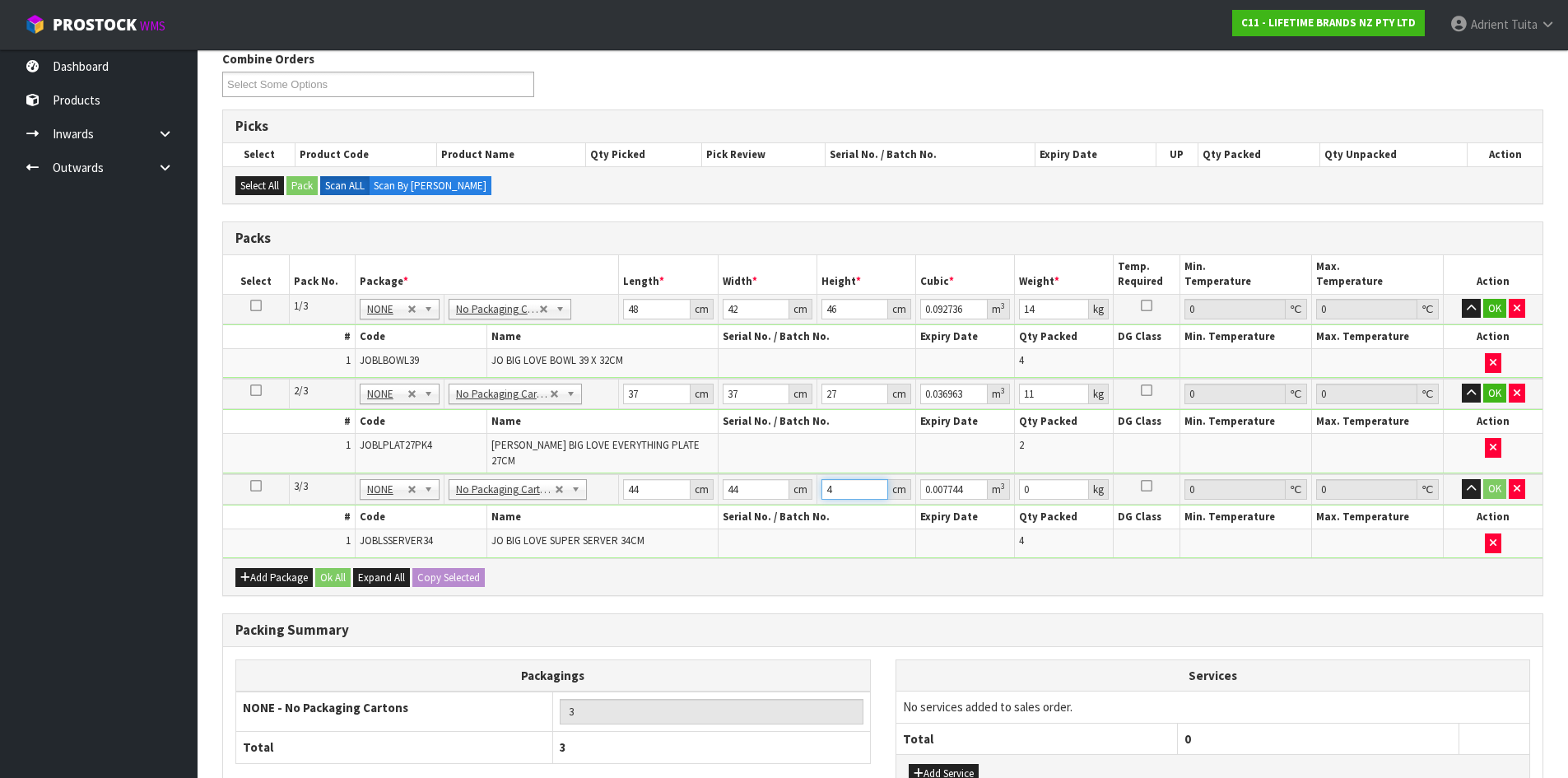
type input "0.07744"
type input "40"
type input "11"
click at [1497, 313] on button "OK" at bounding box center [1495, 308] width 23 height 20
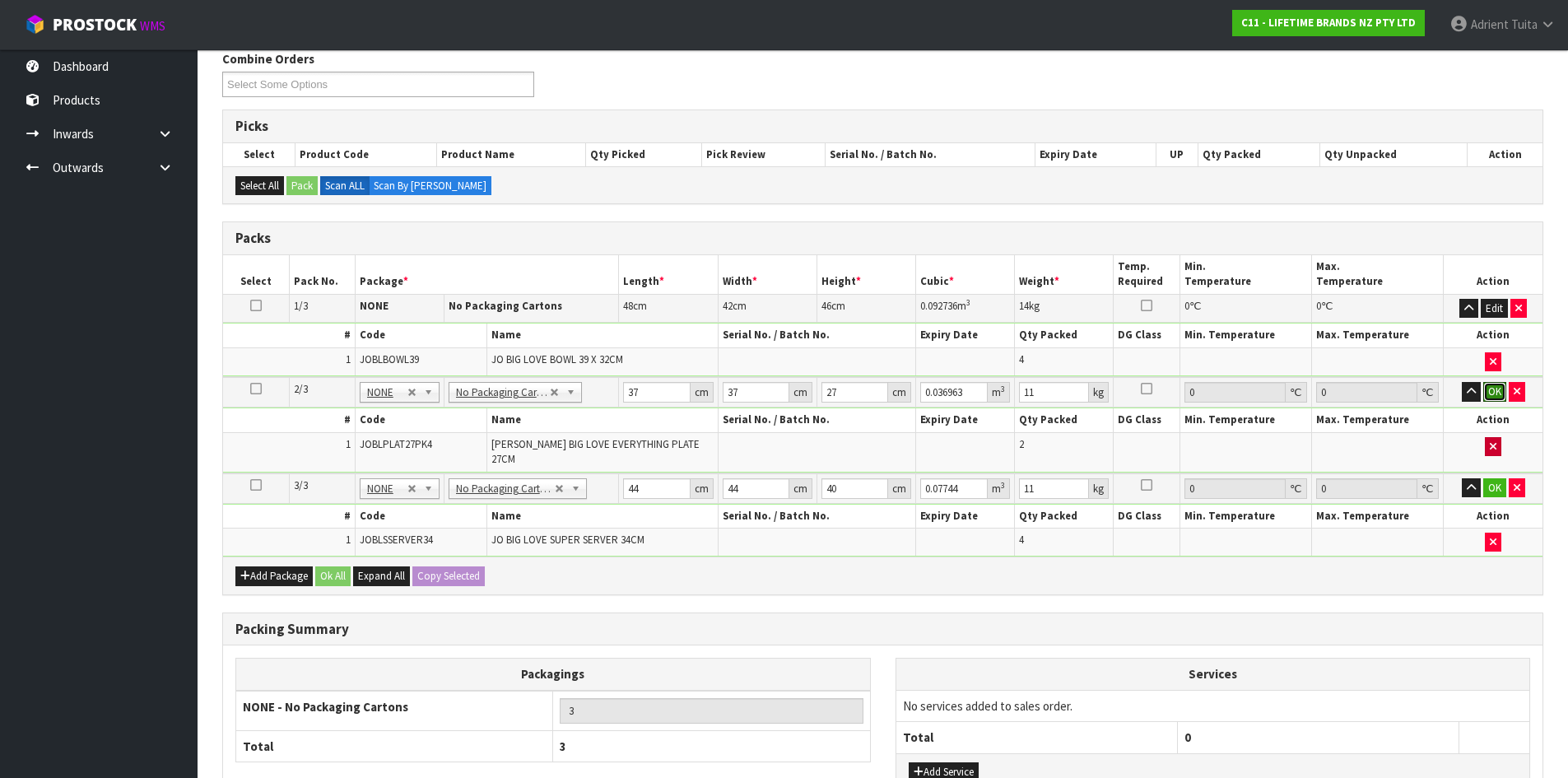
drag, startPoint x: 1486, startPoint y: 391, endPoint x: 1495, endPoint y: 449, distance: 58.7
click at [1486, 392] on button "OK" at bounding box center [1495, 392] width 23 height 20
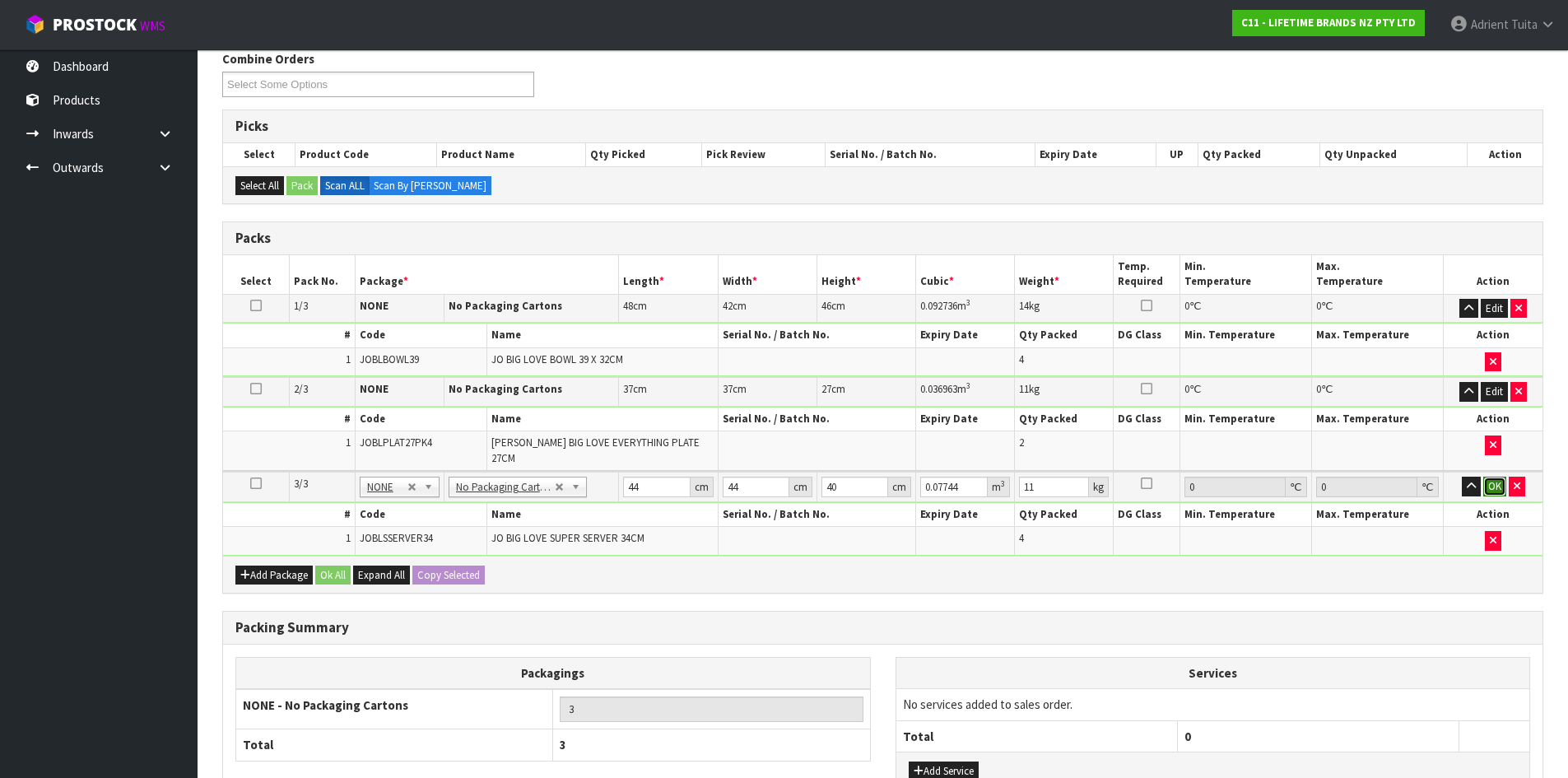
click at [1490, 478] on button "OK" at bounding box center [1495, 486] width 23 height 20
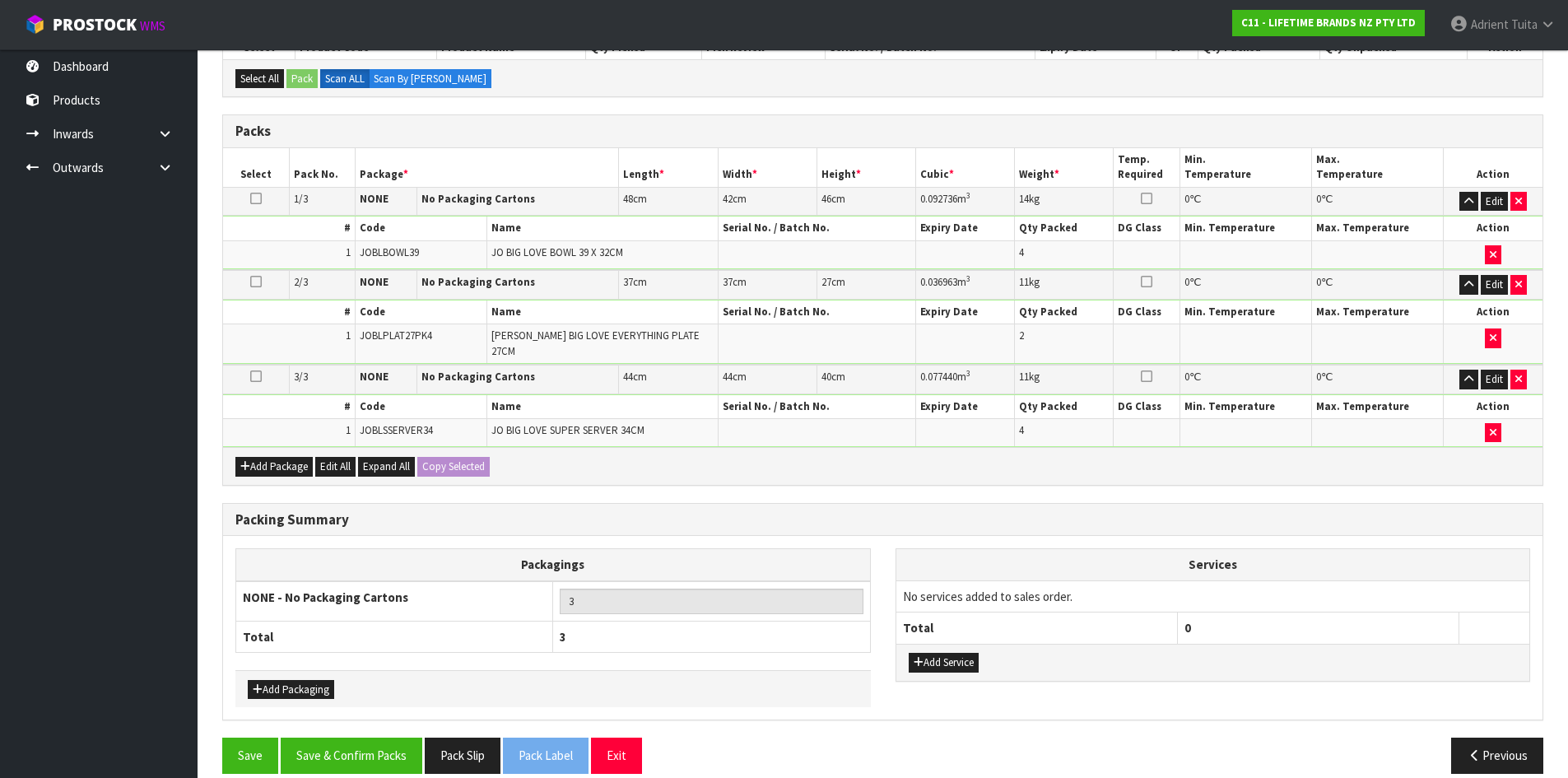
scroll to position [331, 0]
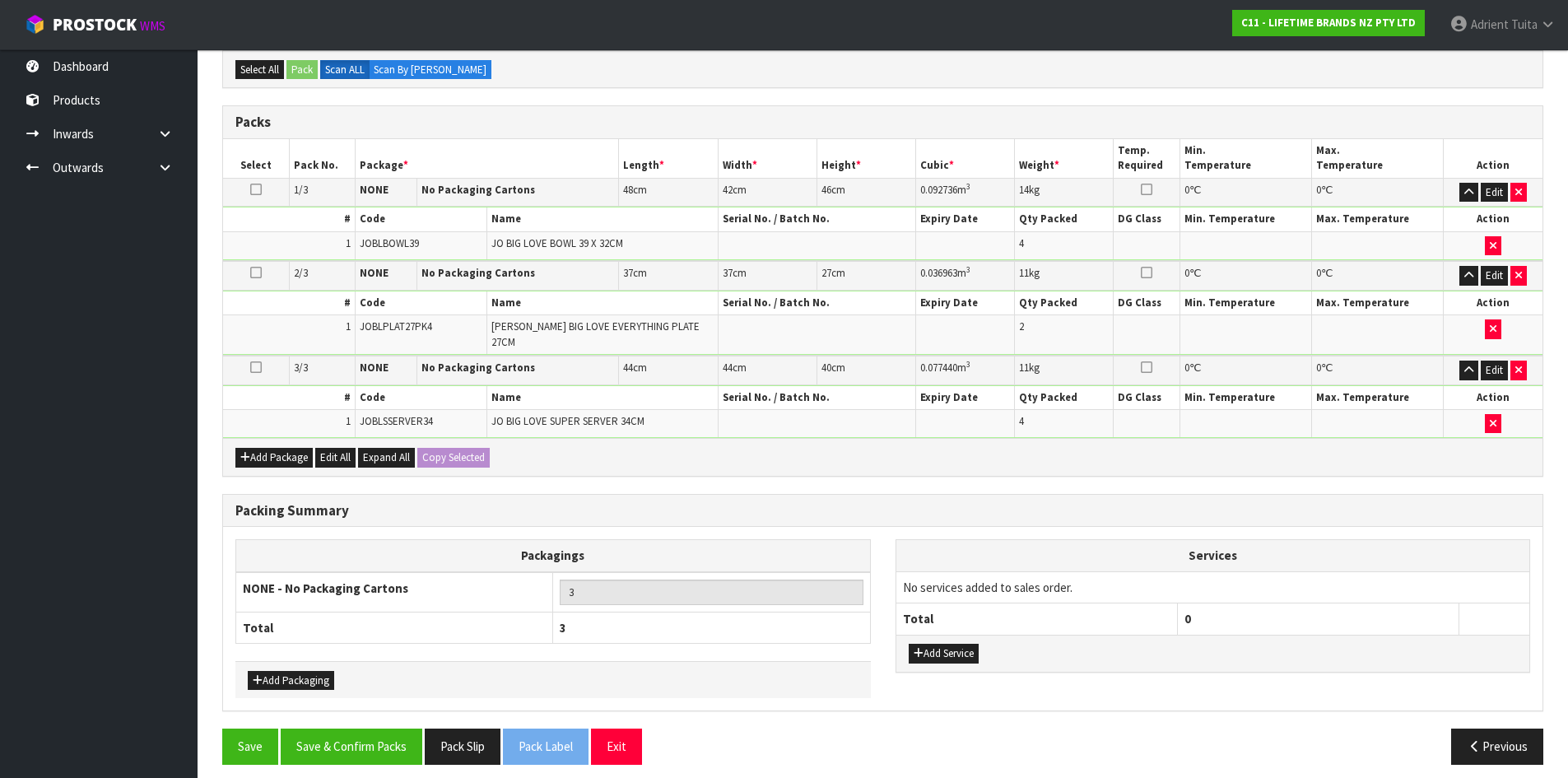
click at [930, 634] on div "Add Service" at bounding box center [1212, 652] width 633 height 37
click at [920, 648] on icon "button" at bounding box center [918, 653] width 10 height 11
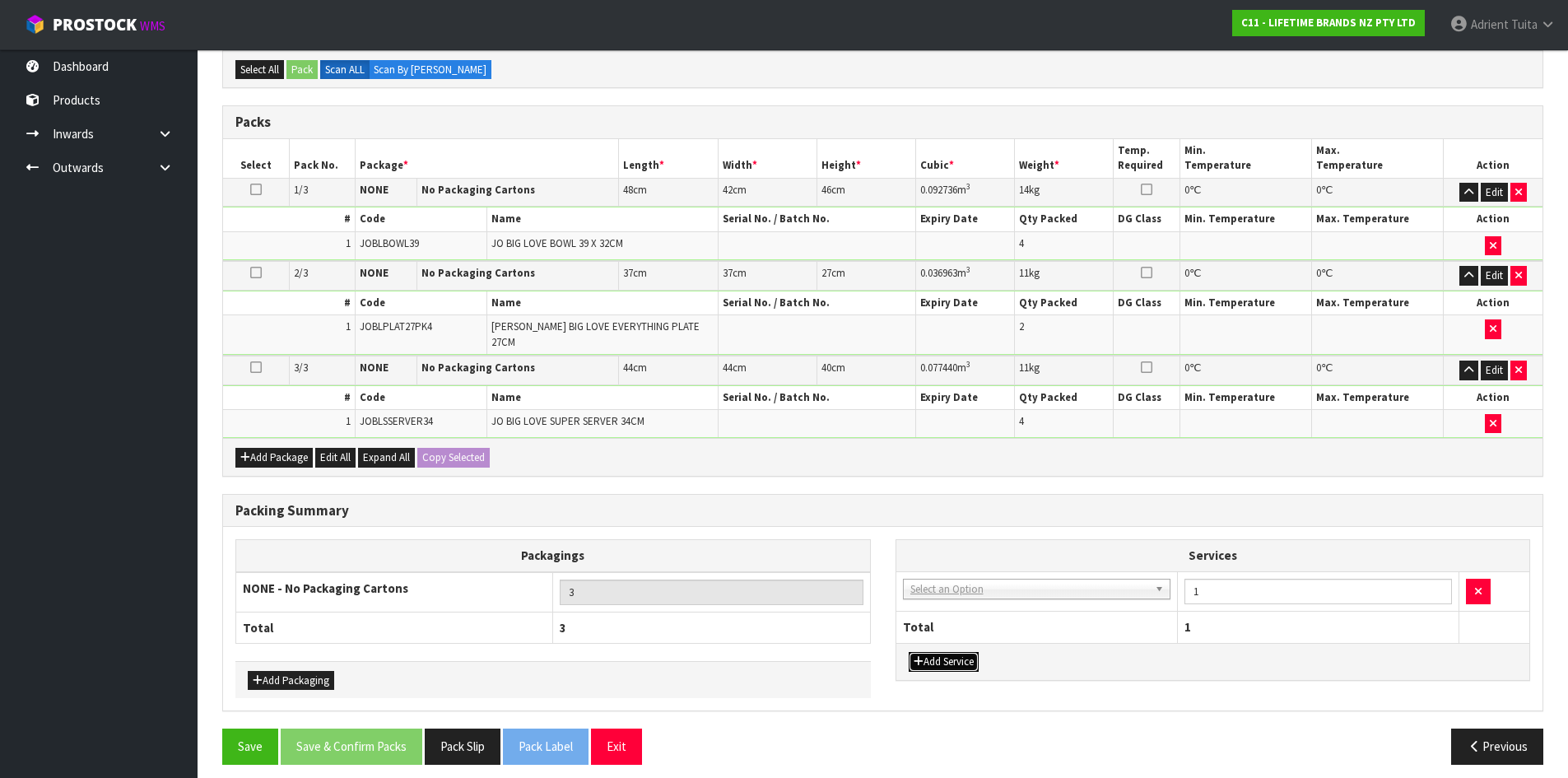
drag, startPoint x: 940, startPoint y: 584, endPoint x: 938, endPoint y: 592, distance: 8.2
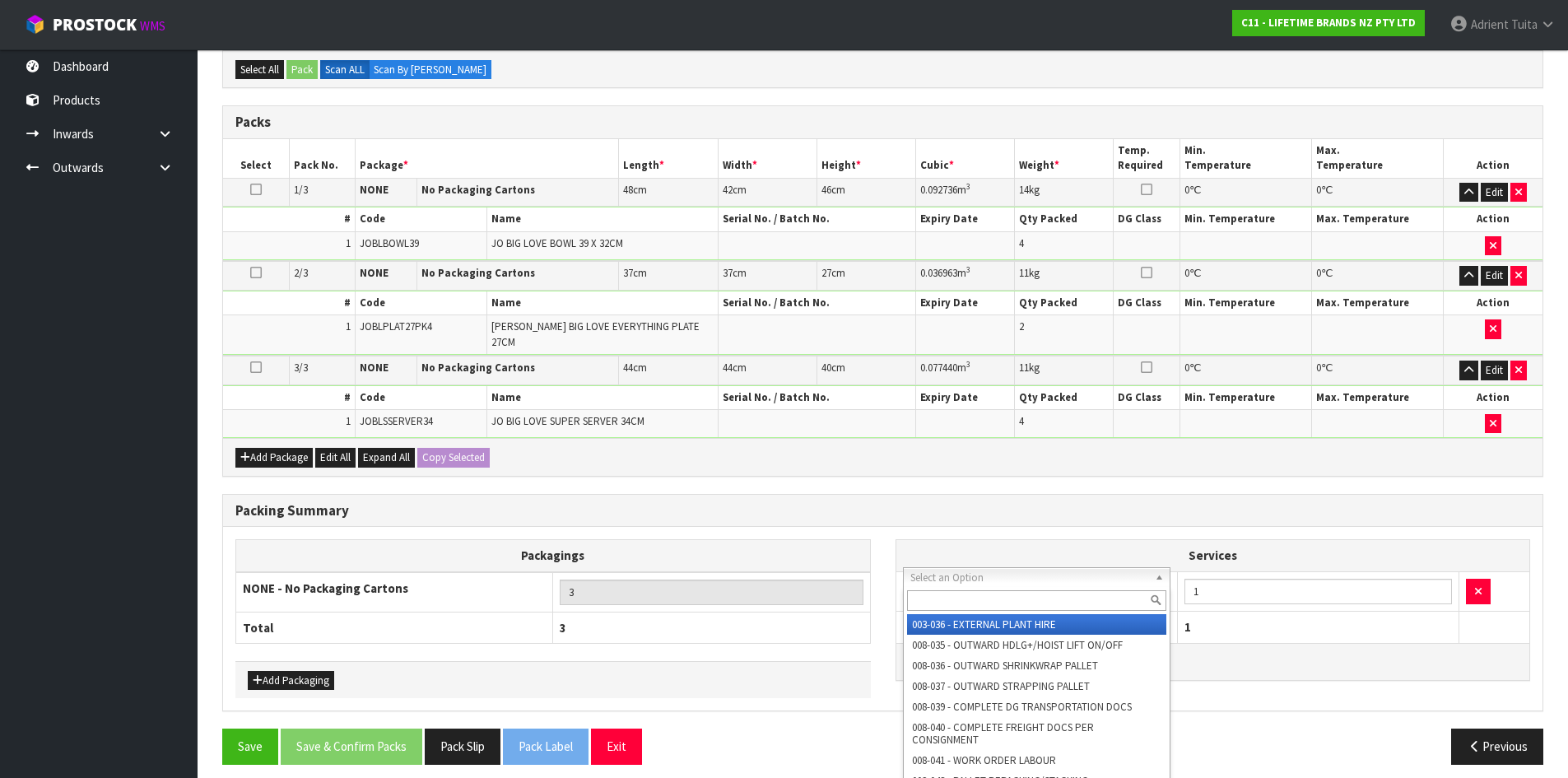
click at [938, 592] on input "text" at bounding box center [1036, 600] width 260 height 21
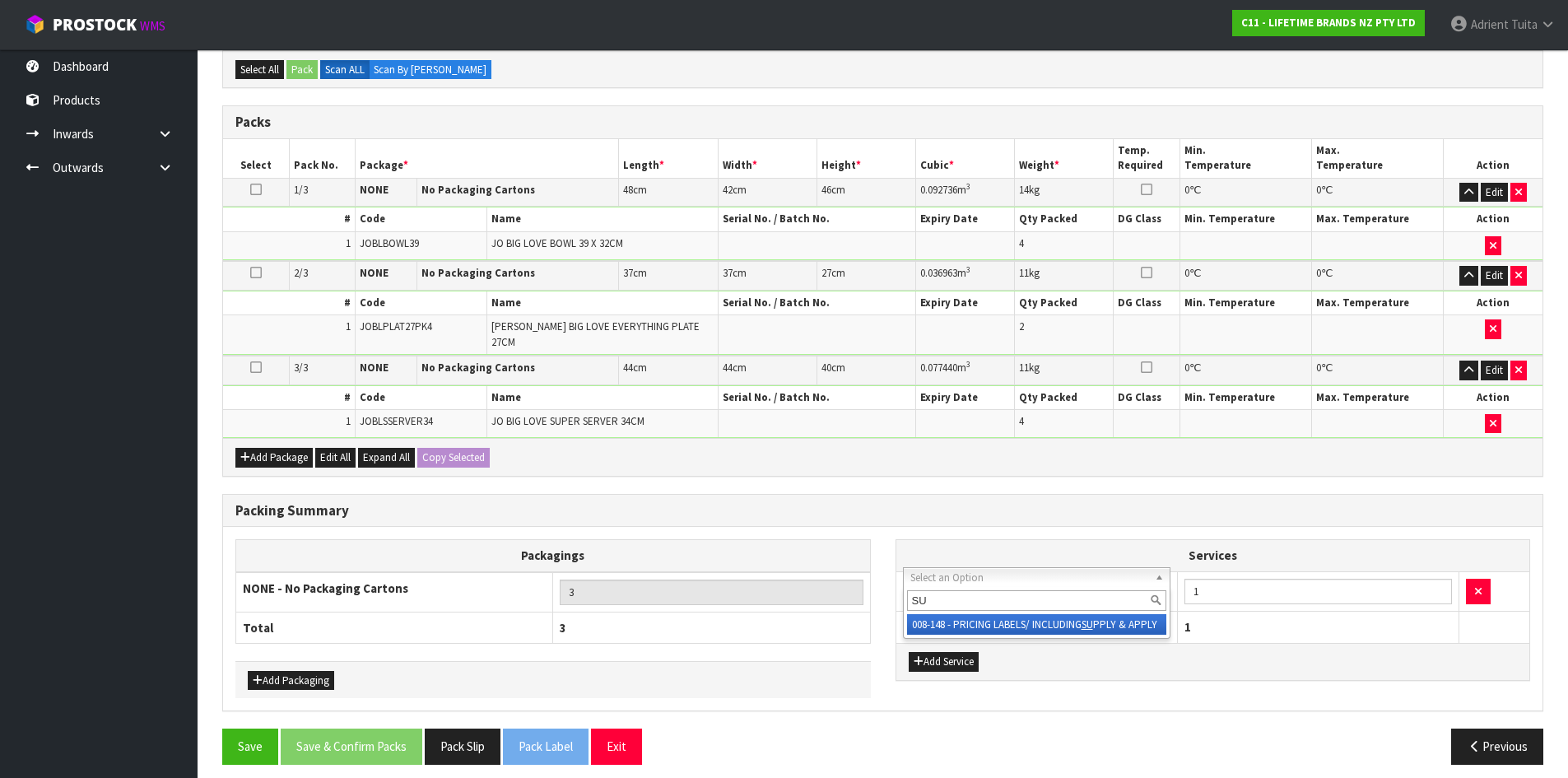
type input "SU"
drag, startPoint x: 942, startPoint y: 621, endPoint x: 1052, endPoint y: 615, distance: 110.2
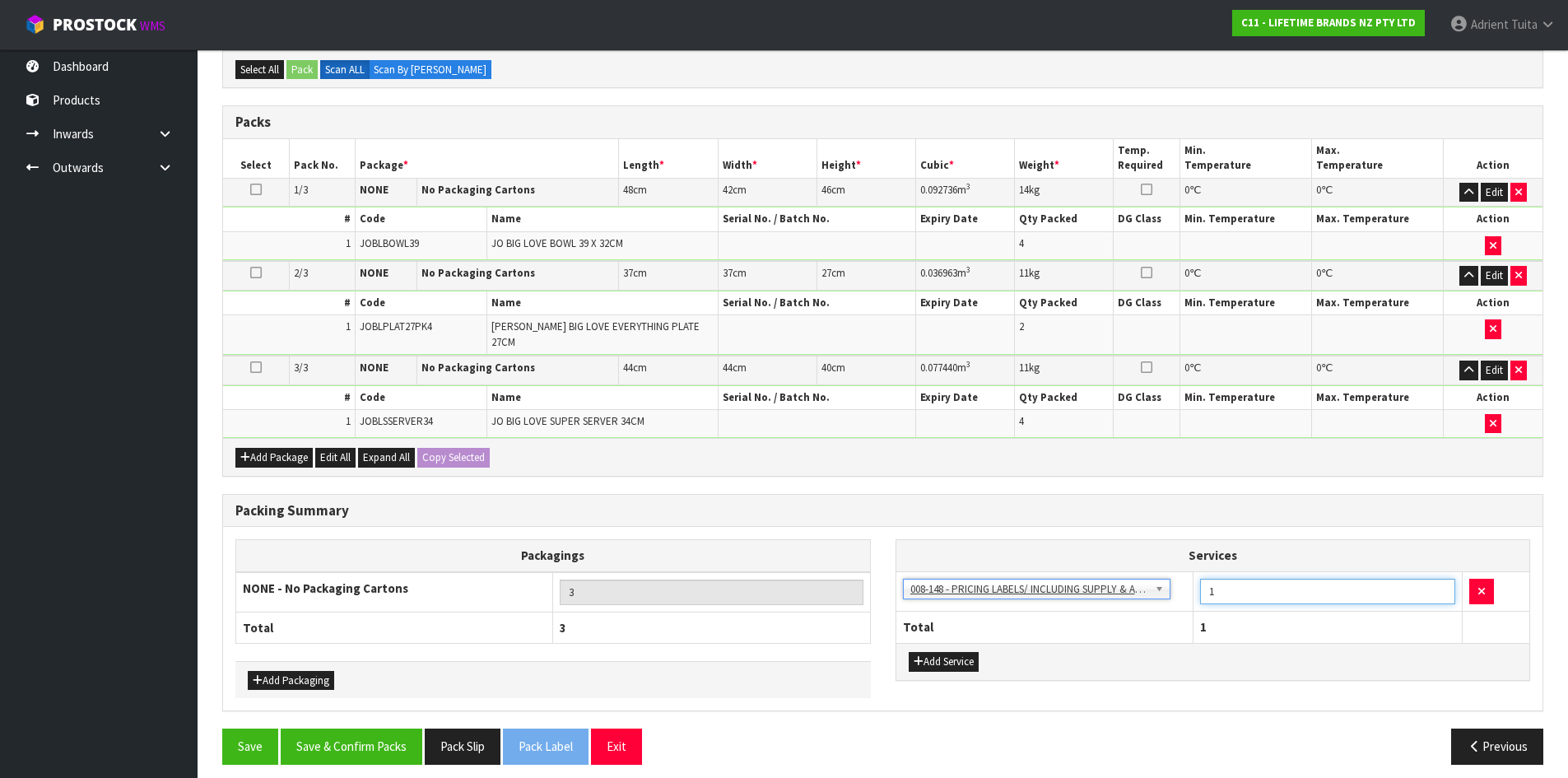
click at [1222, 579] on input "1" at bounding box center [1328, 591] width 256 height 26
type input "10"
click at [345, 753] on button "Save & Confirm Packs" at bounding box center [351, 746] width 141 height 36
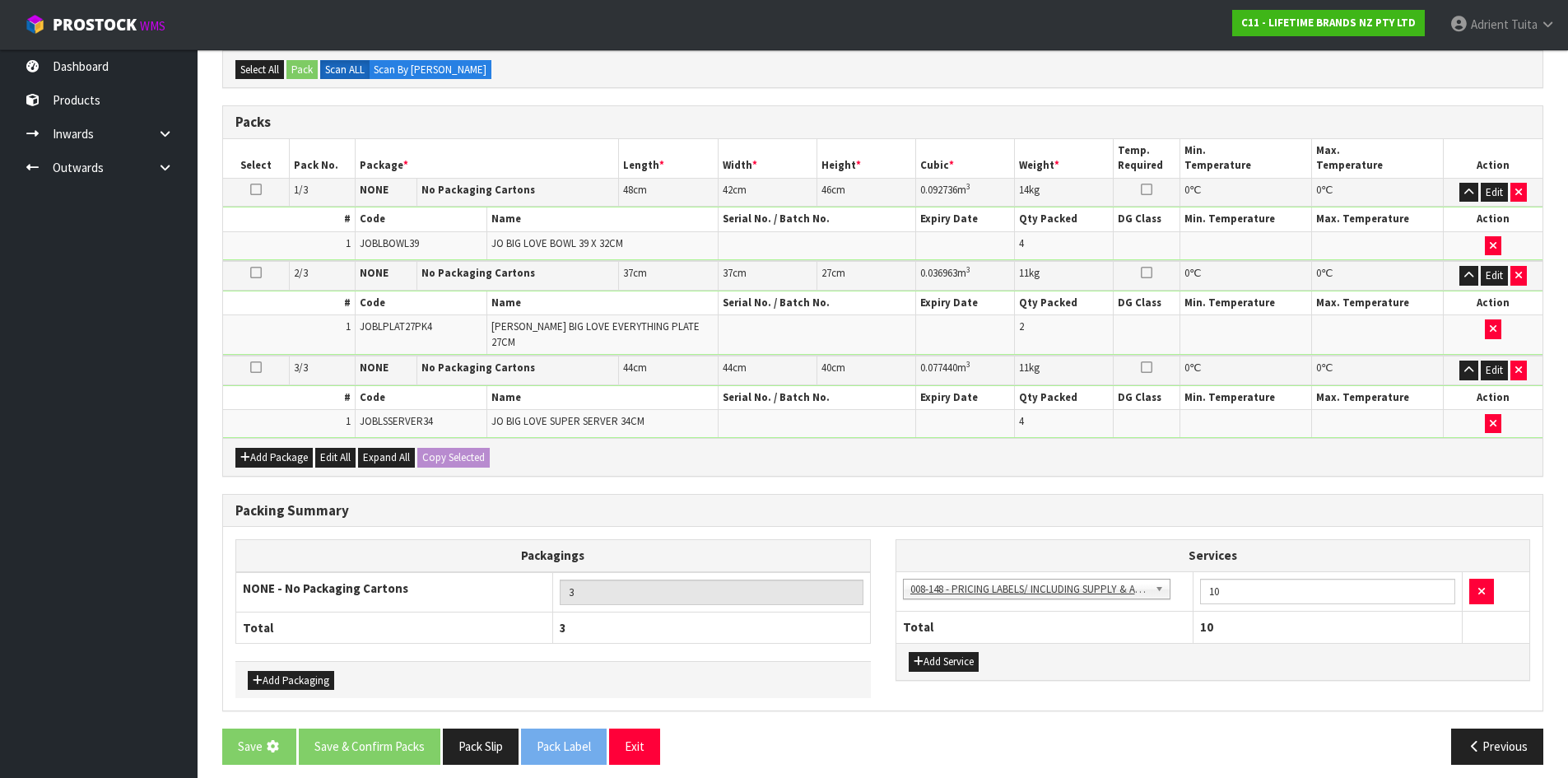
scroll to position [0, 0]
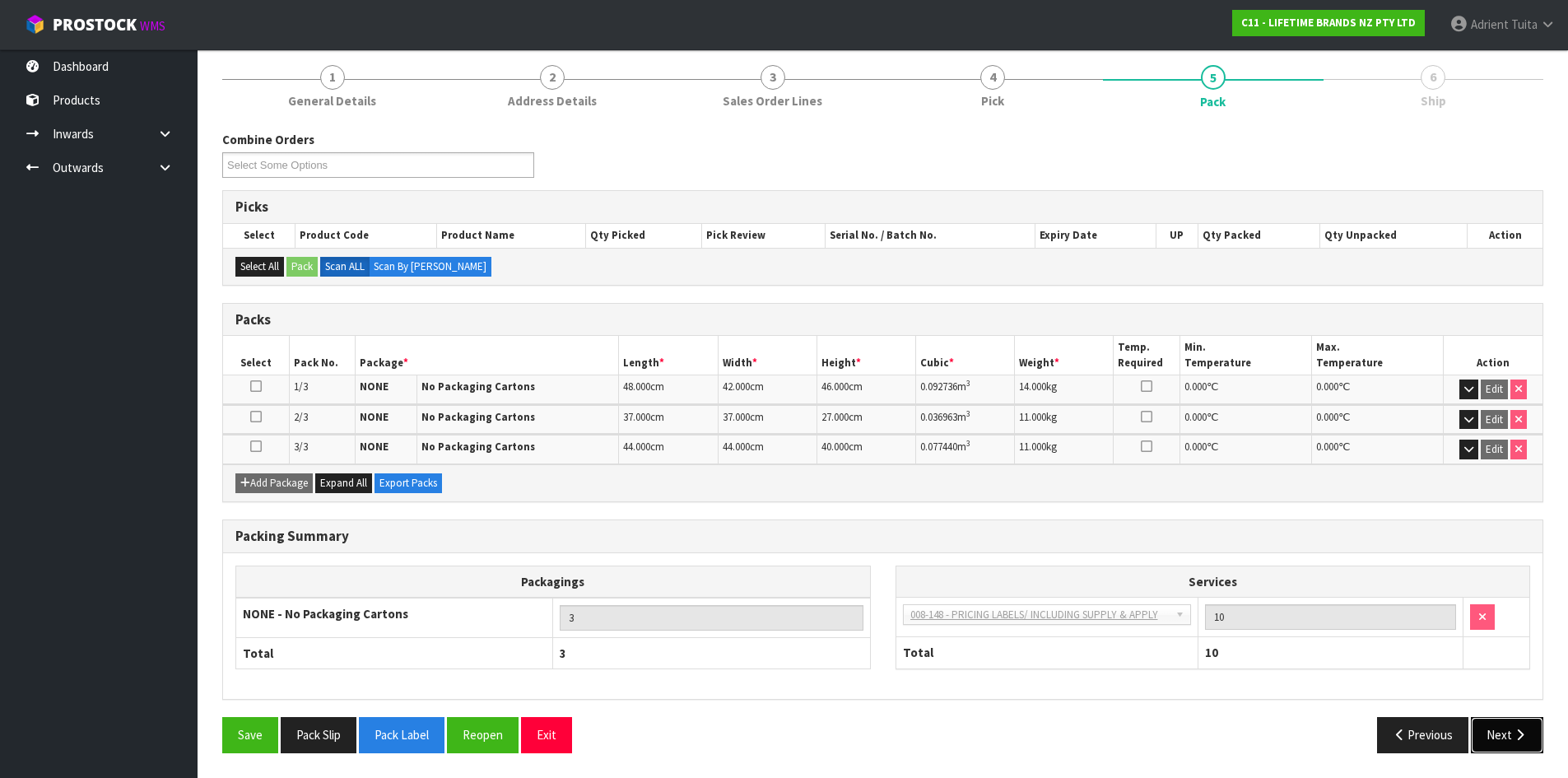
click at [1490, 734] on button "Next" at bounding box center [1507, 735] width 72 height 36
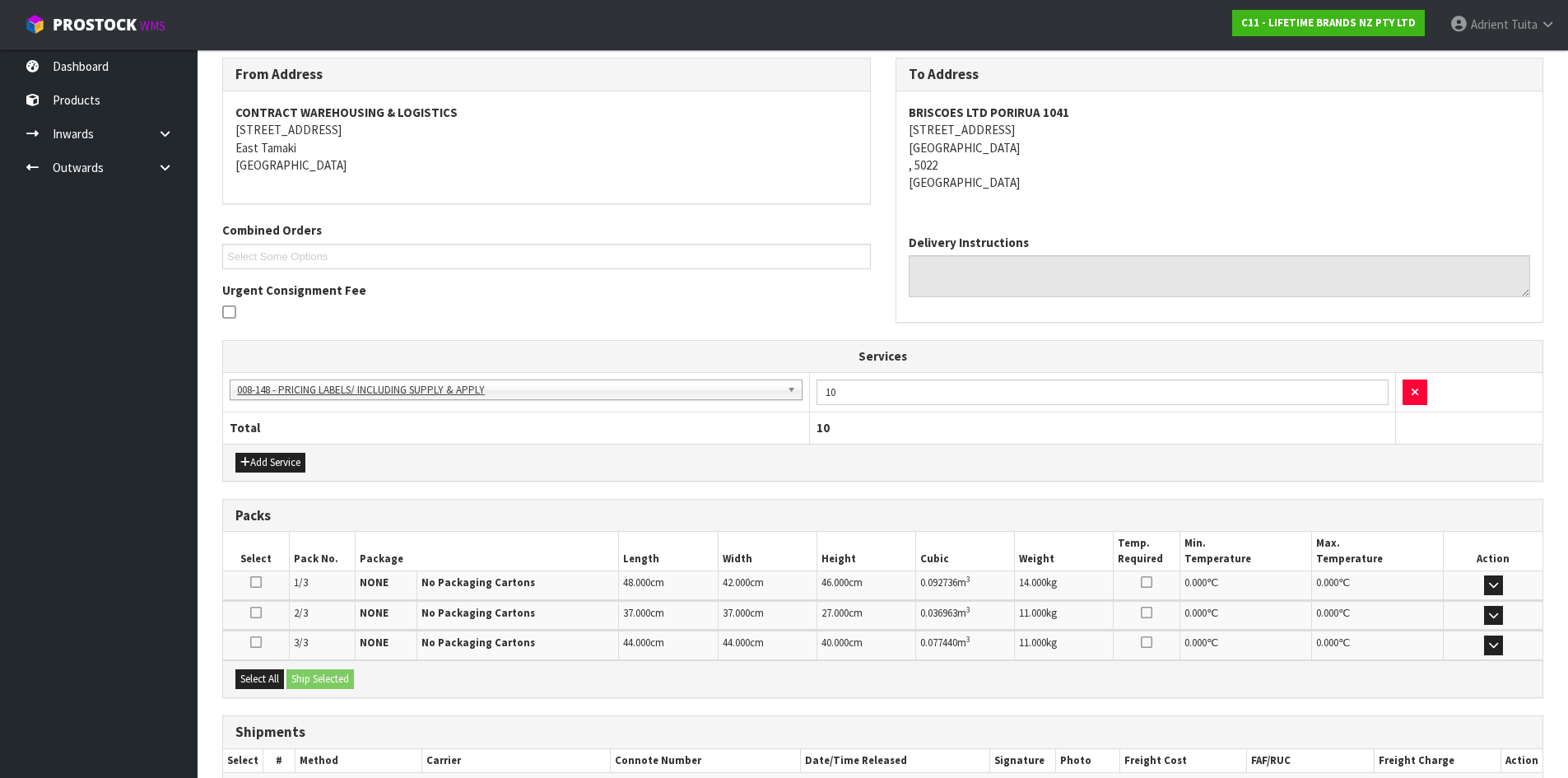
scroll to position [364, 0]
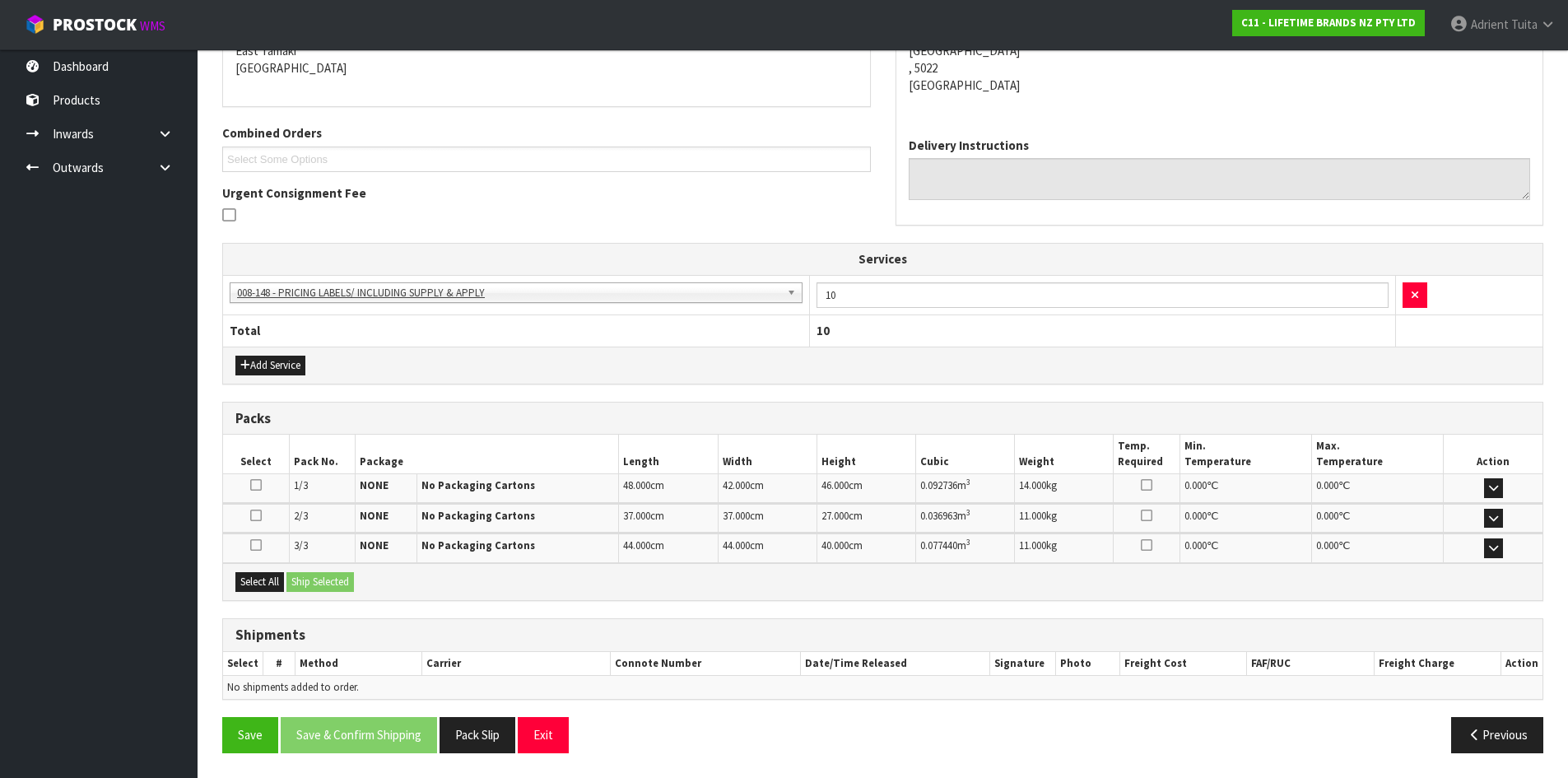
click at [289, 598] on div "Select All Ship Selected" at bounding box center [883, 581] width 1320 height 37
click at [281, 586] on button "Select All" at bounding box center [260, 581] width 48 height 20
click at [311, 581] on button "Ship Selected" at bounding box center [321, 581] width 68 height 20
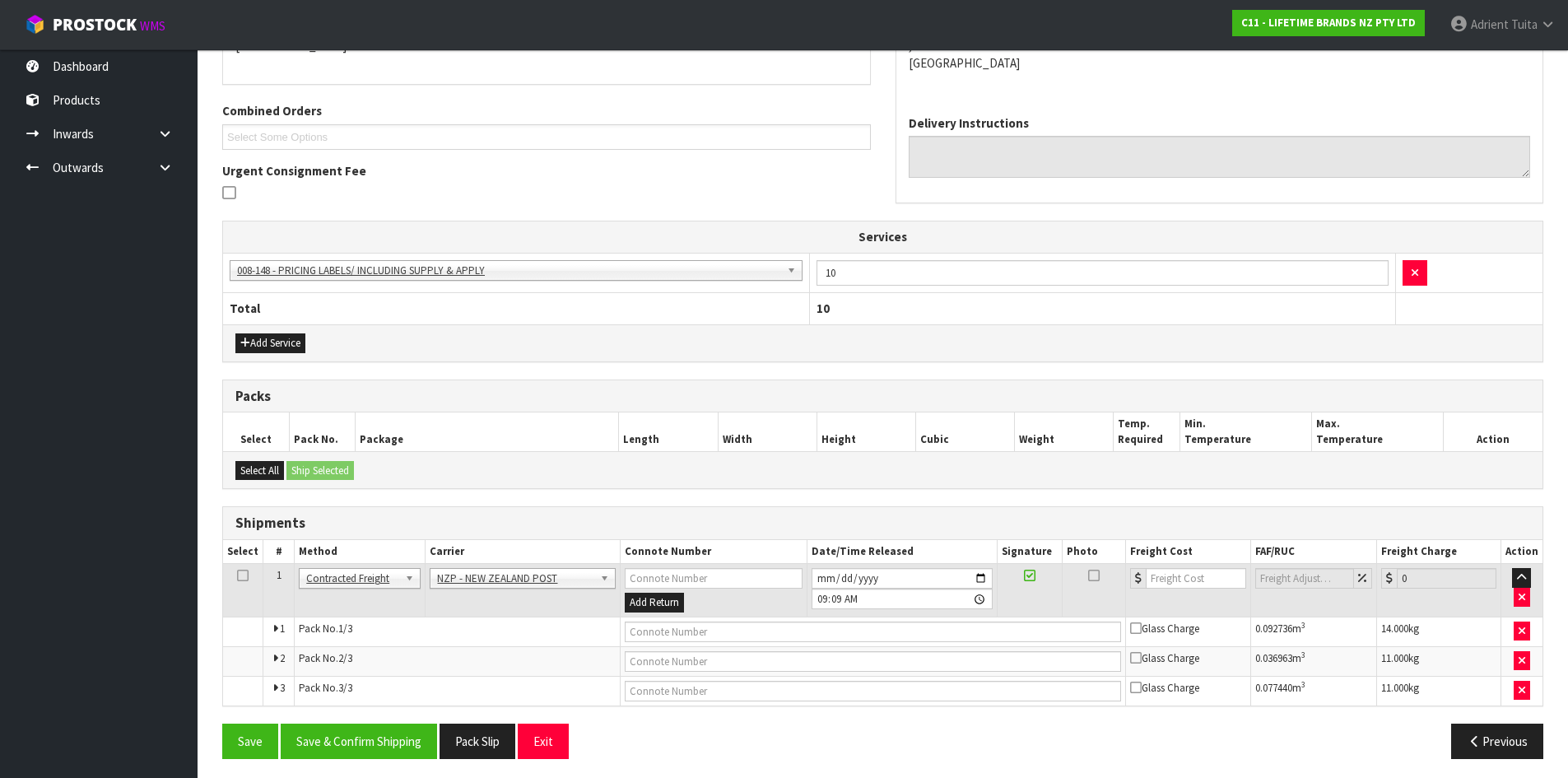
scroll to position [393, 0]
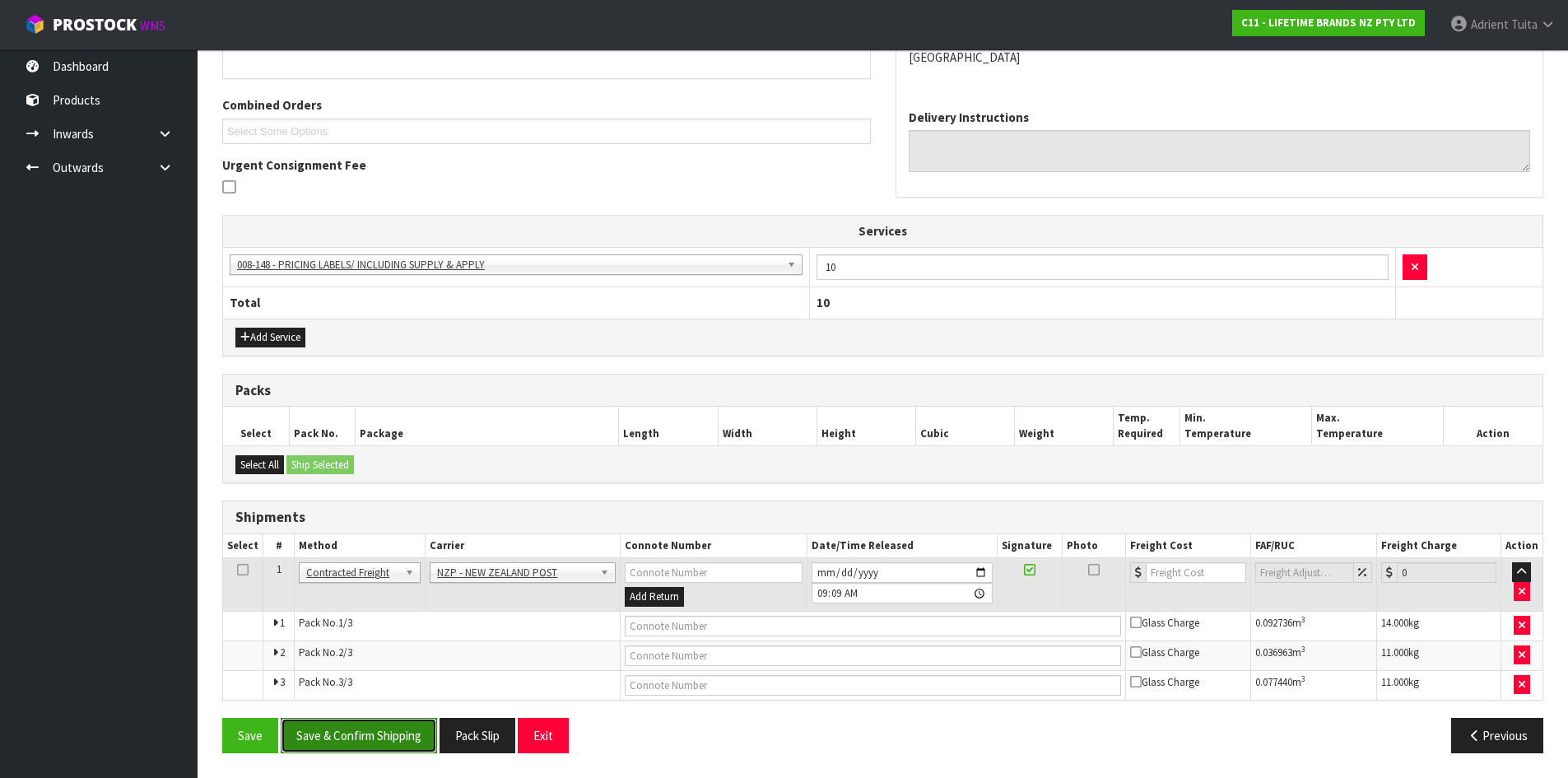
click at [390, 733] on button "Save & Confirm Shipping" at bounding box center [358, 735] width 156 height 36
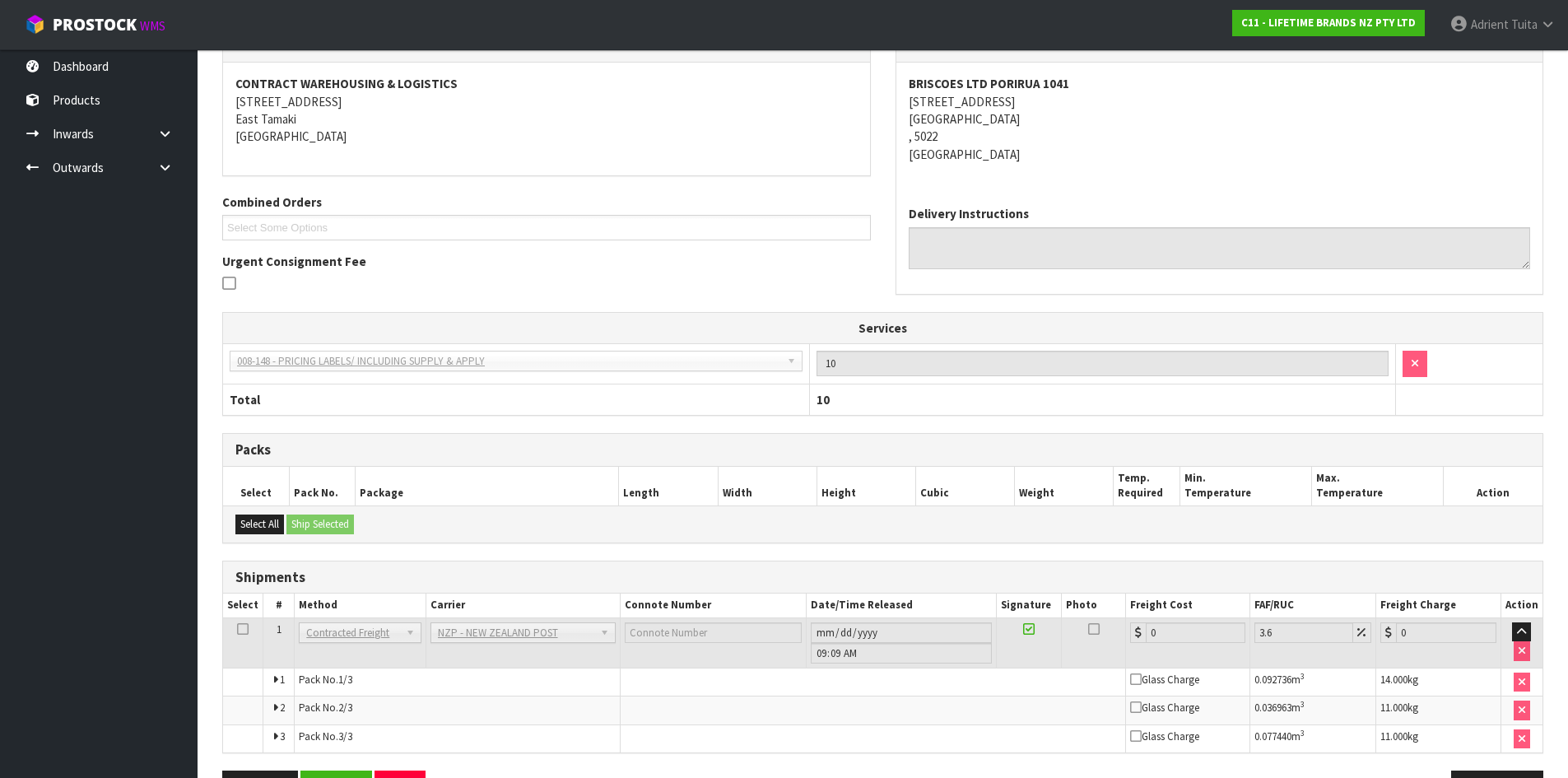
scroll to position [367, 0]
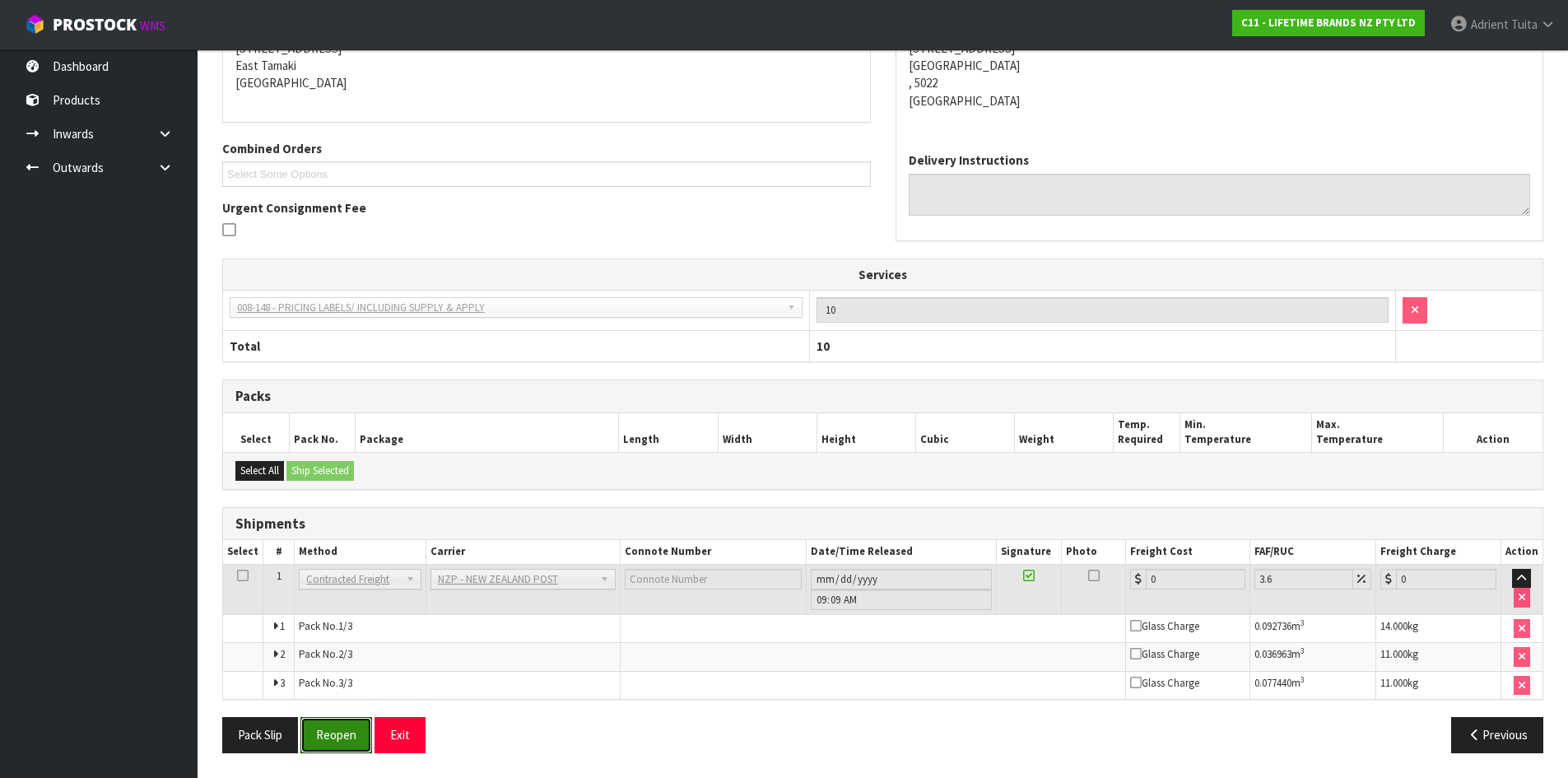
drag, startPoint x: 334, startPoint y: 732, endPoint x: 339, endPoint y: 713, distance: 19.6
click at [333, 731] on button "Reopen" at bounding box center [336, 735] width 71 height 36
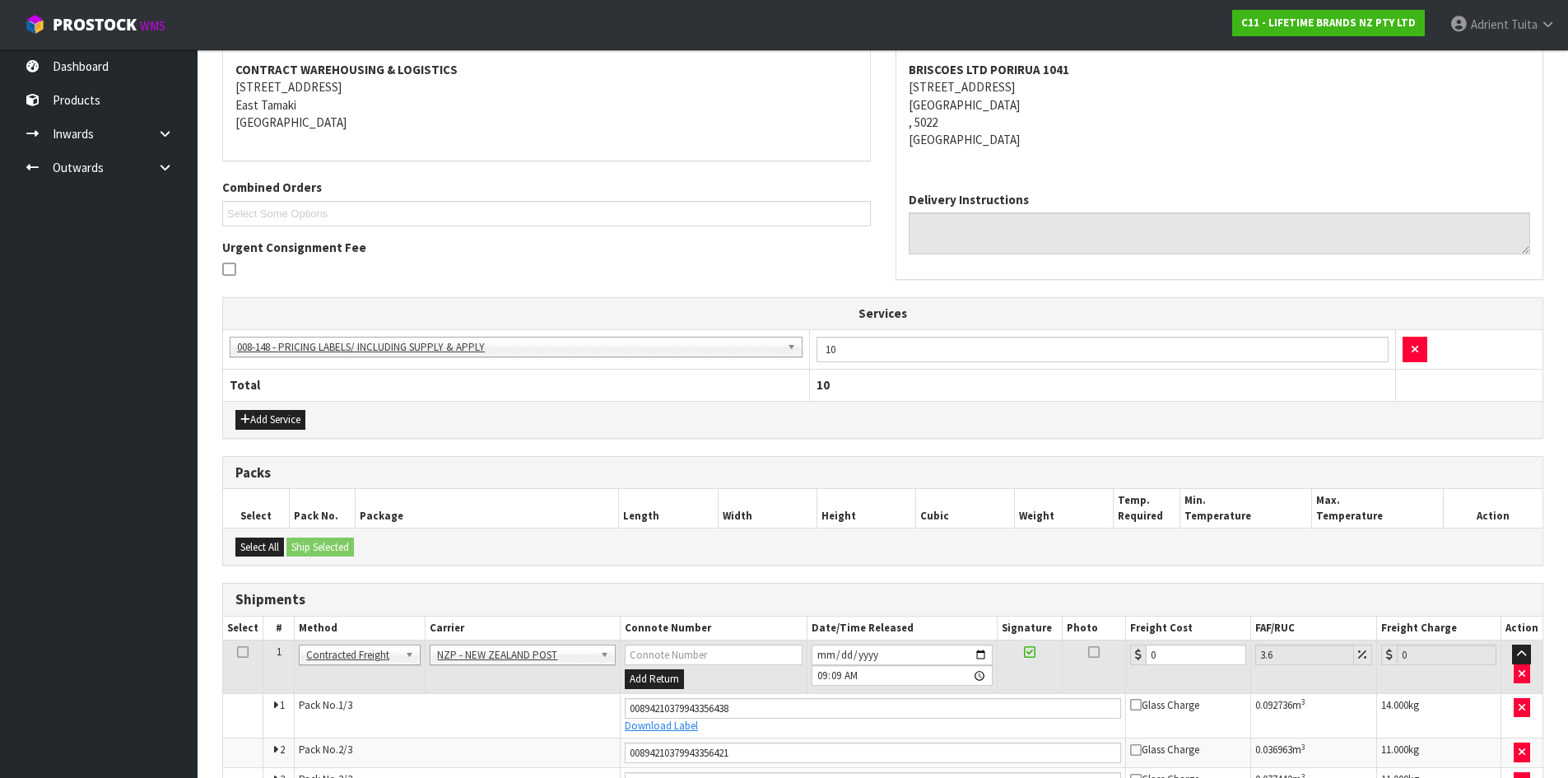
scroll to position [349, 0]
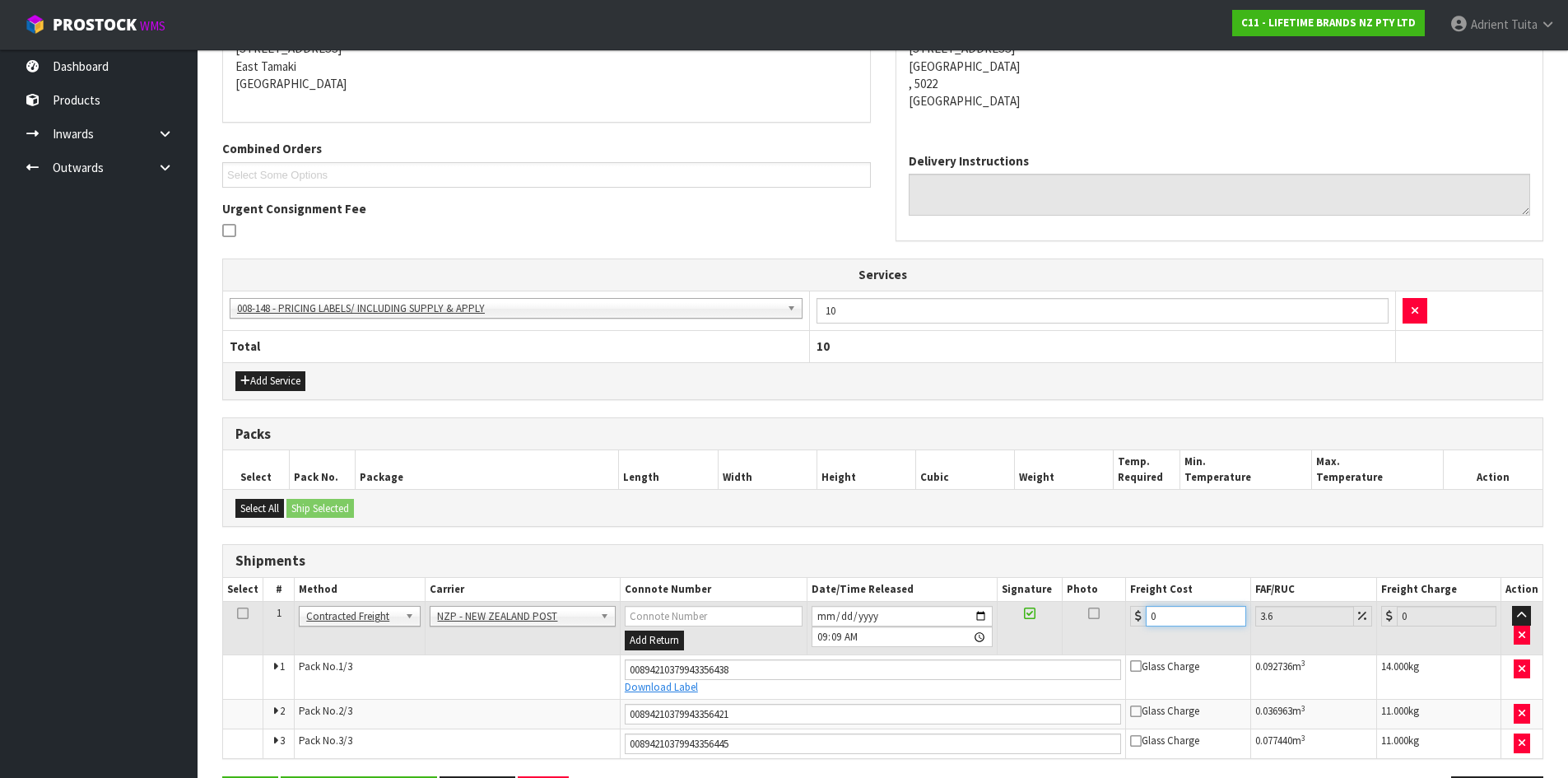
drag, startPoint x: 1167, startPoint y: 615, endPoint x: 1186, endPoint y: 605, distance: 21.5
click at [1168, 615] on input "0" at bounding box center [1195, 615] width 99 height 21
type input "3"
type input "3.11"
type input "38"
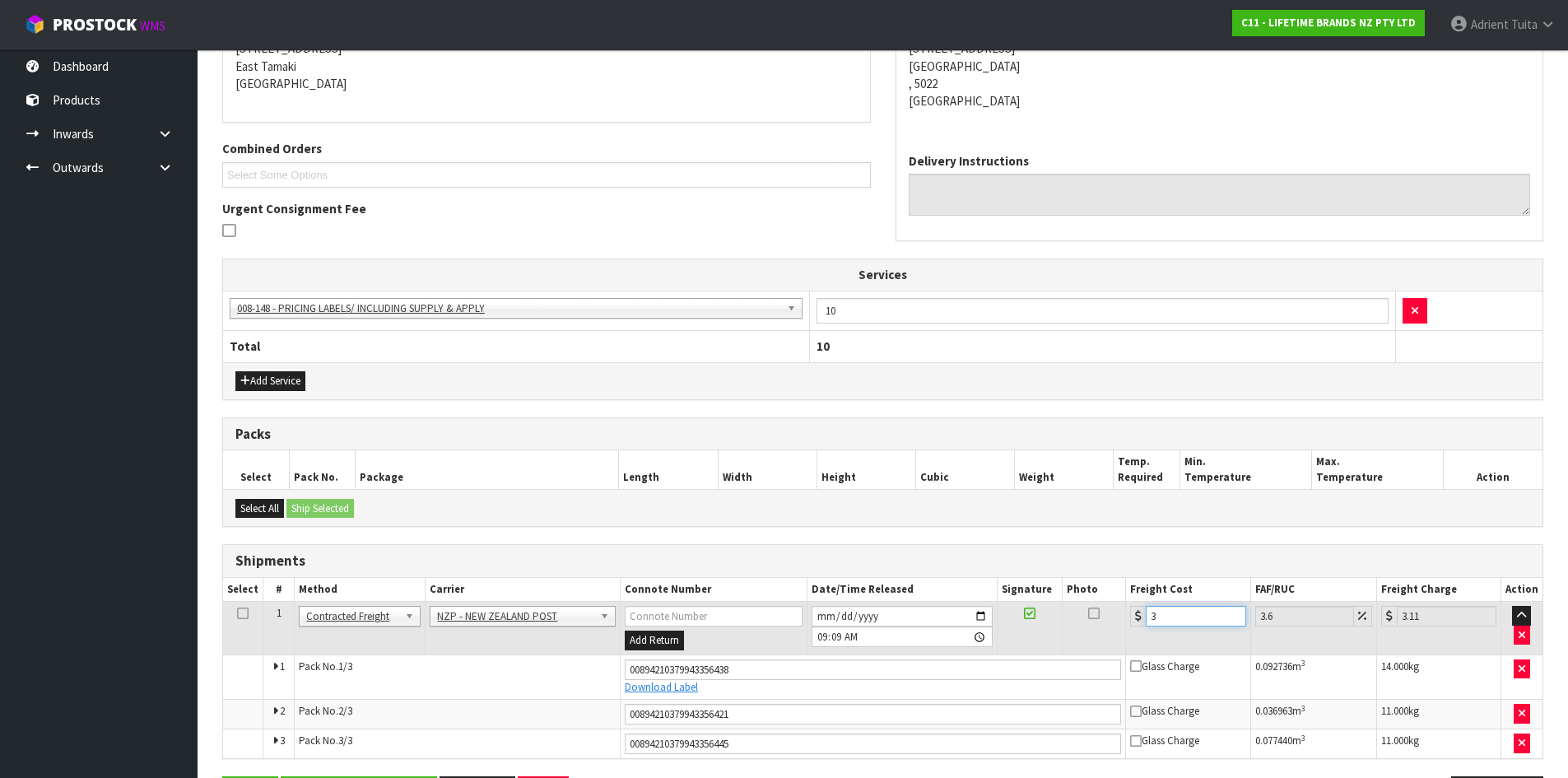
type input "39.37"
type input "38.3"
type input "39.68"
type input "38.35"
type input "39.73"
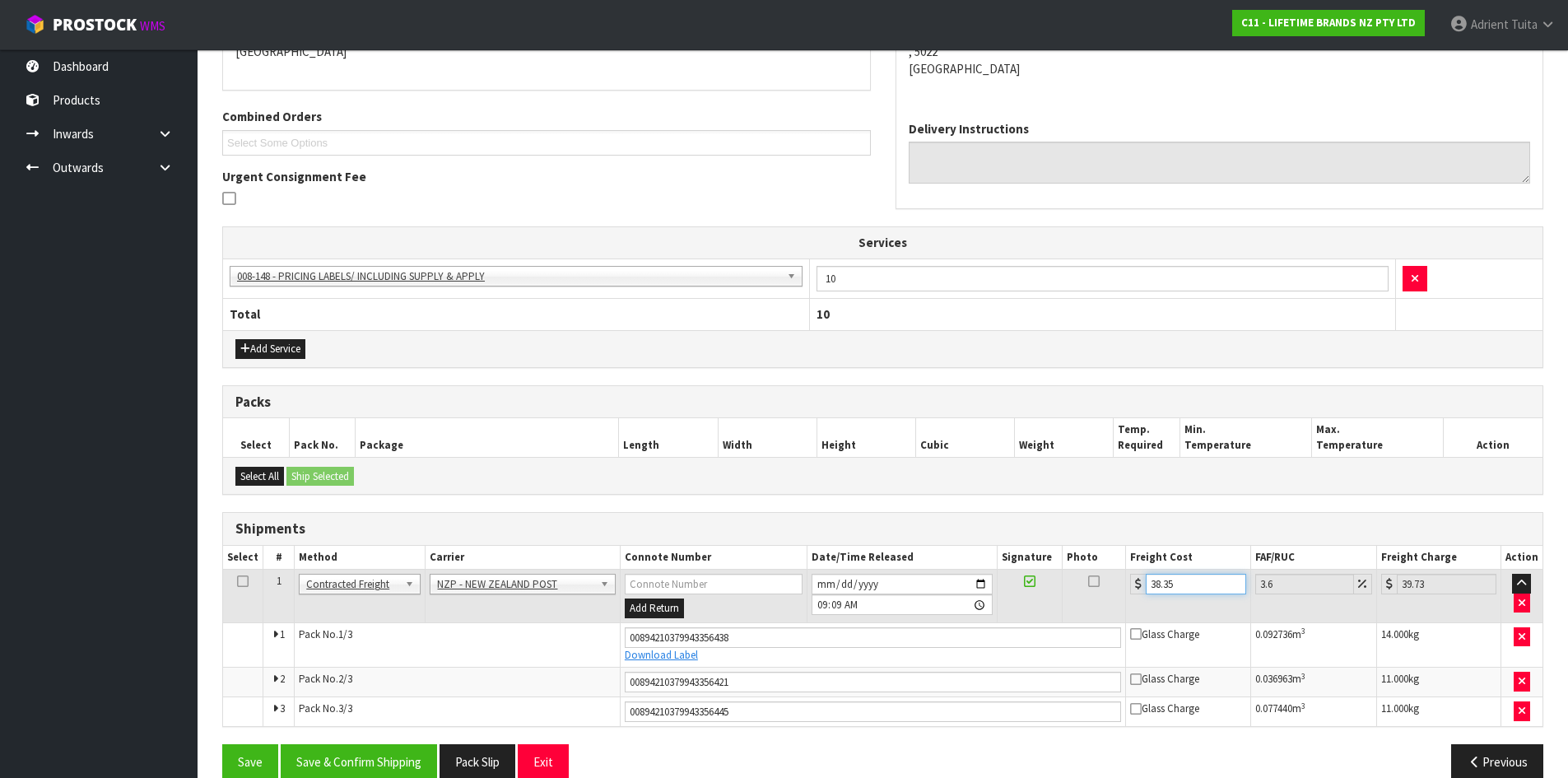
scroll to position [408, 0]
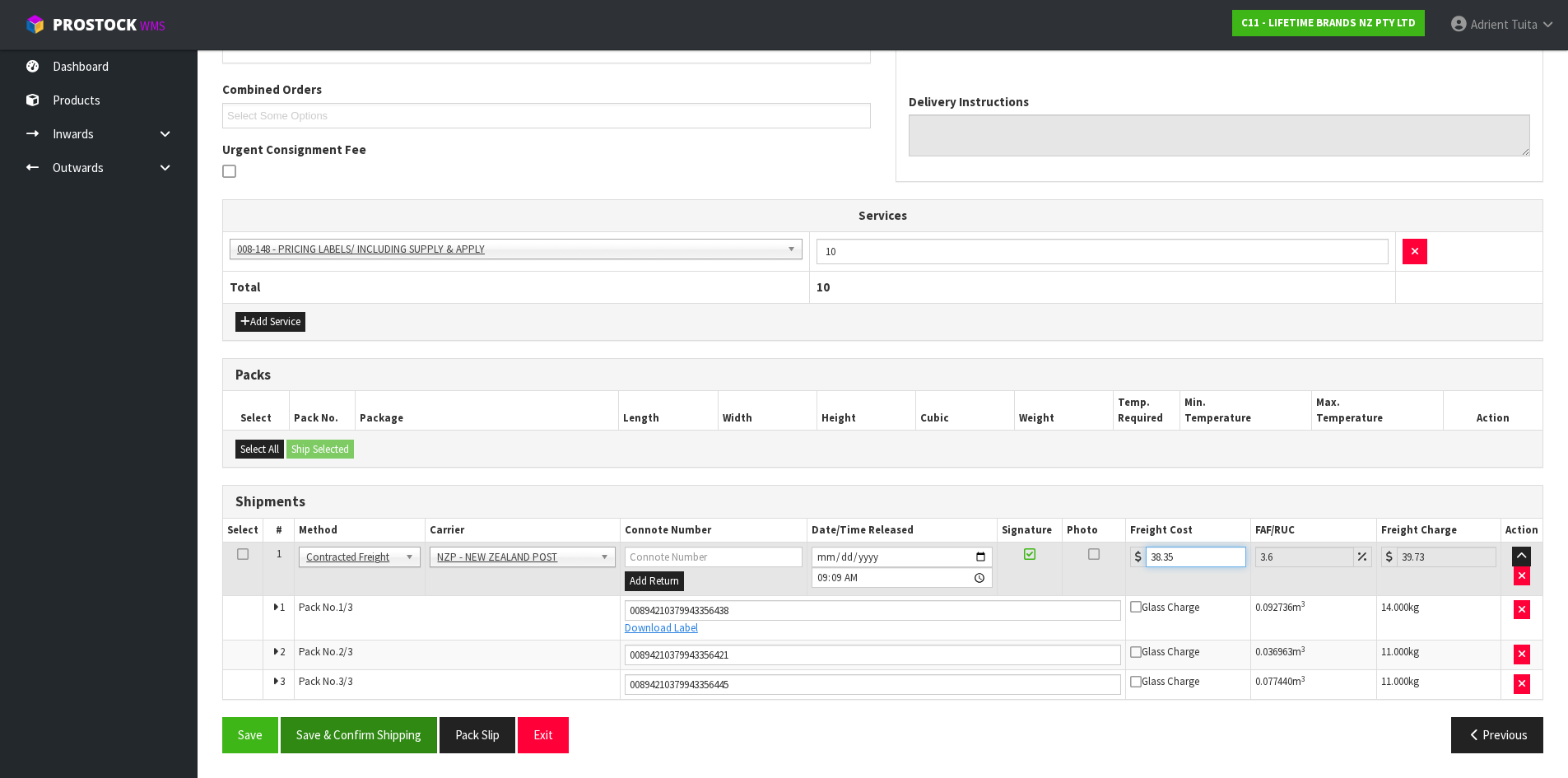
type input "38.35"
click at [409, 728] on div "From Address CONTRACT WAREHOUSING & LOGISTICS [STREET_ADDRESS] Combined Orders …" at bounding box center [883, 341] width 1321 height 849
click at [408, 728] on button "Save & Confirm Shipping" at bounding box center [358, 735] width 156 height 36
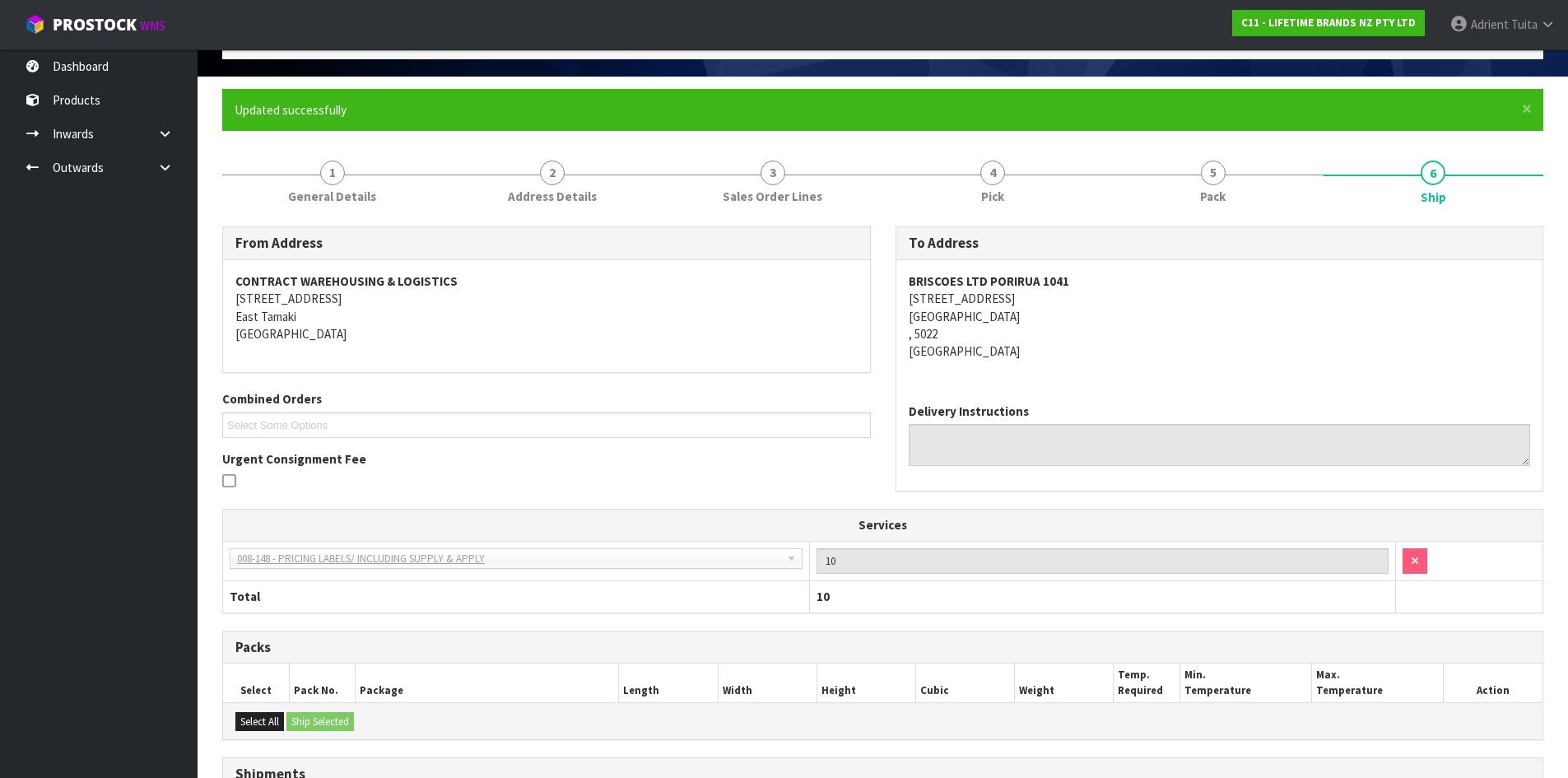
scroll to position [0, 0]
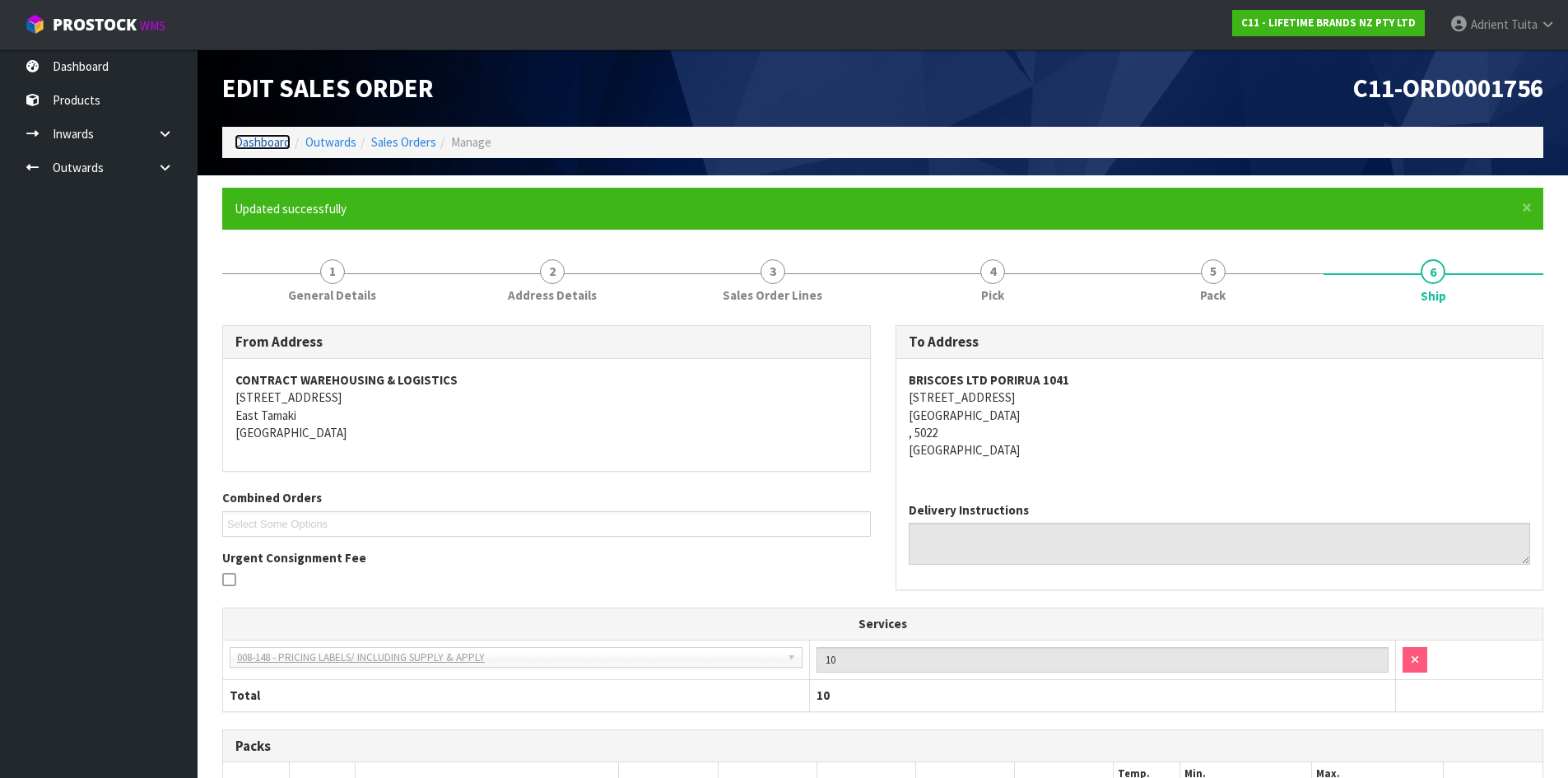
click at [284, 141] on link "Dashboard" at bounding box center [263, 142] width 56 height 16
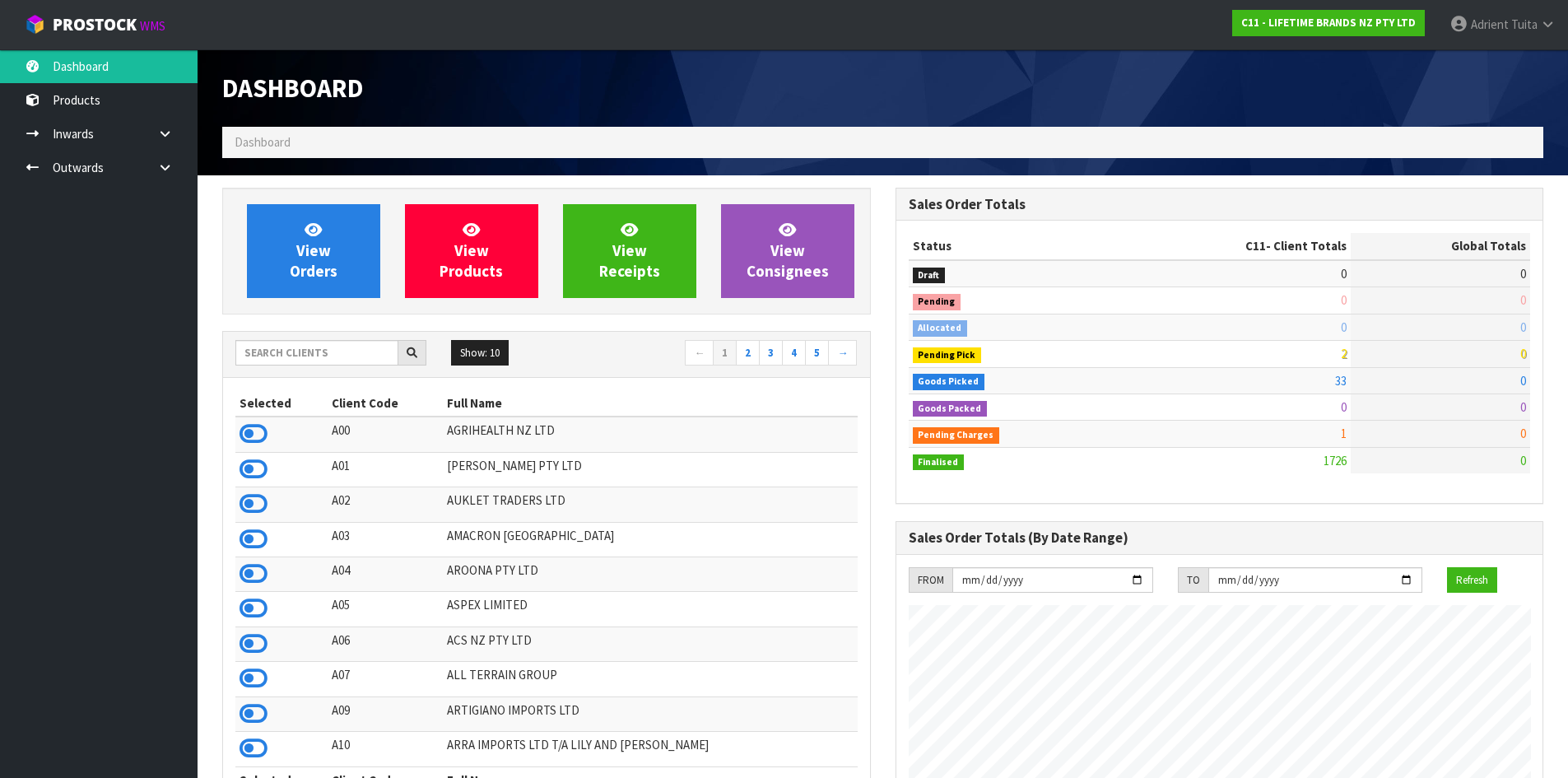
scroll to position [1247, 673]
click at [304, 355] on input "text" at bounding box center [317, 353] width 163 height 26
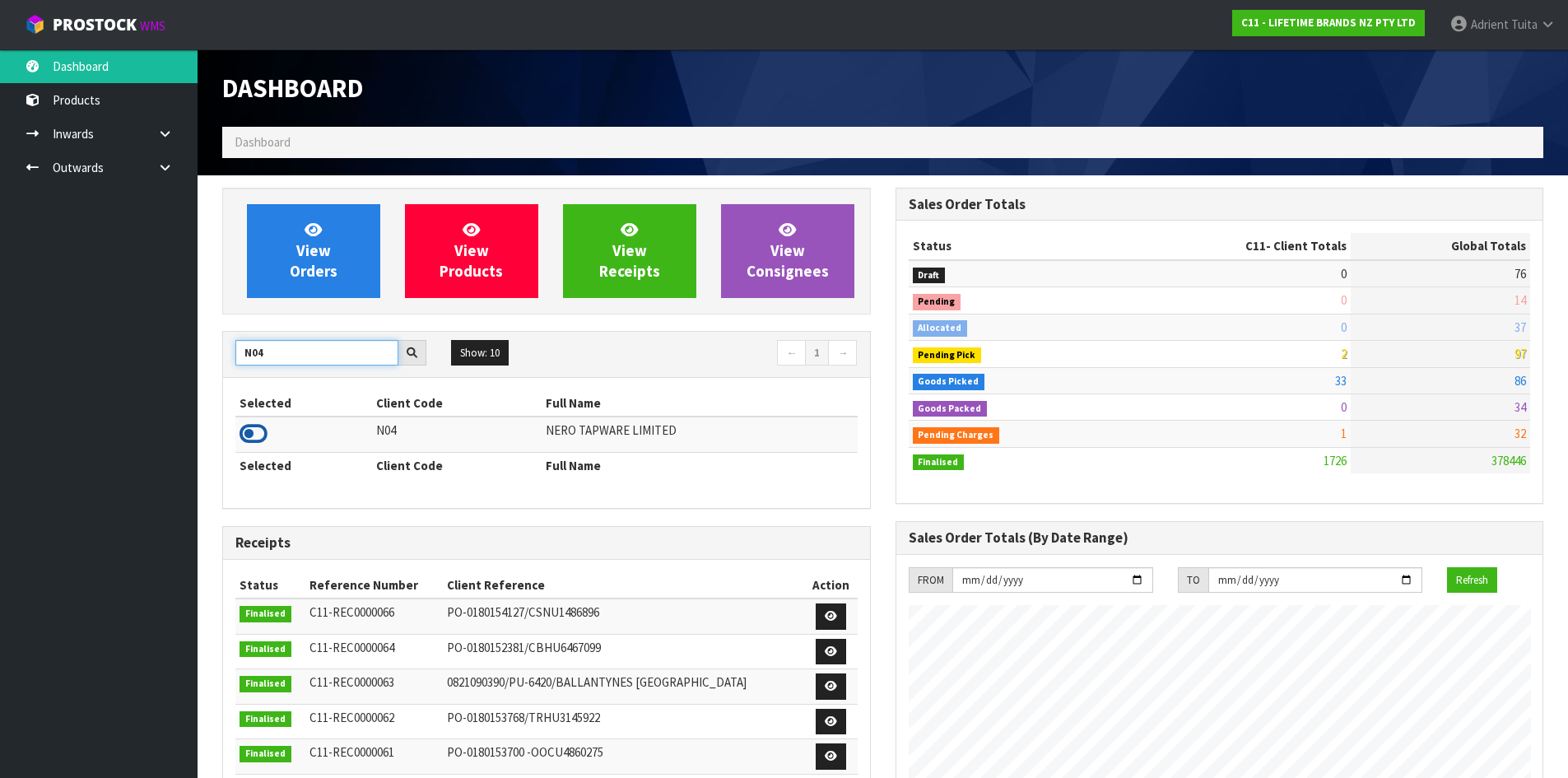
type input "N04"
click at [254, 436] on icon at bounding box center [253, 434] width 28 height 25
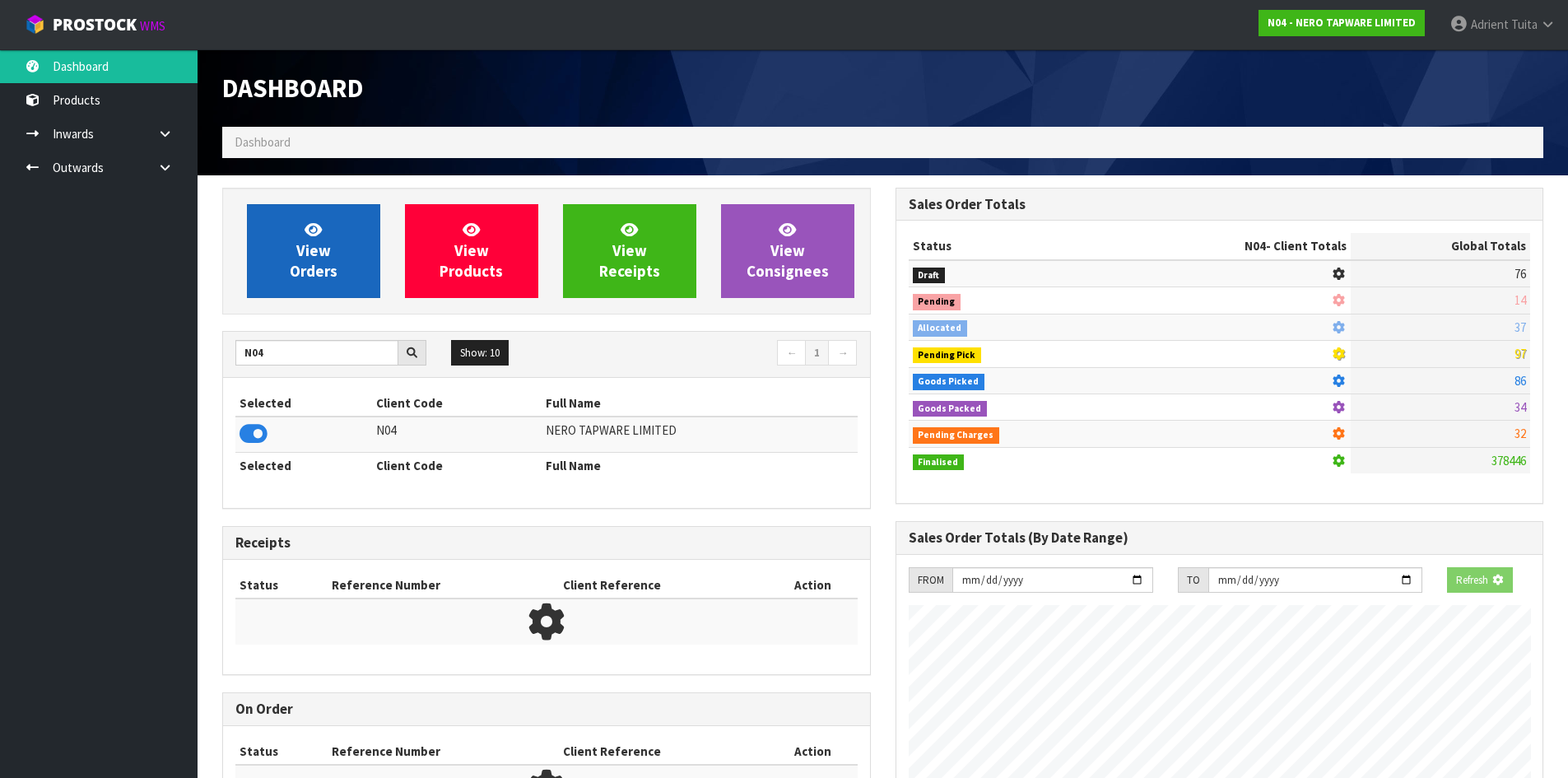
scroll to position [1026, 673]
click at [281, 260] on link "View Orders" at bounding box center [313, 251] width 133 height 94
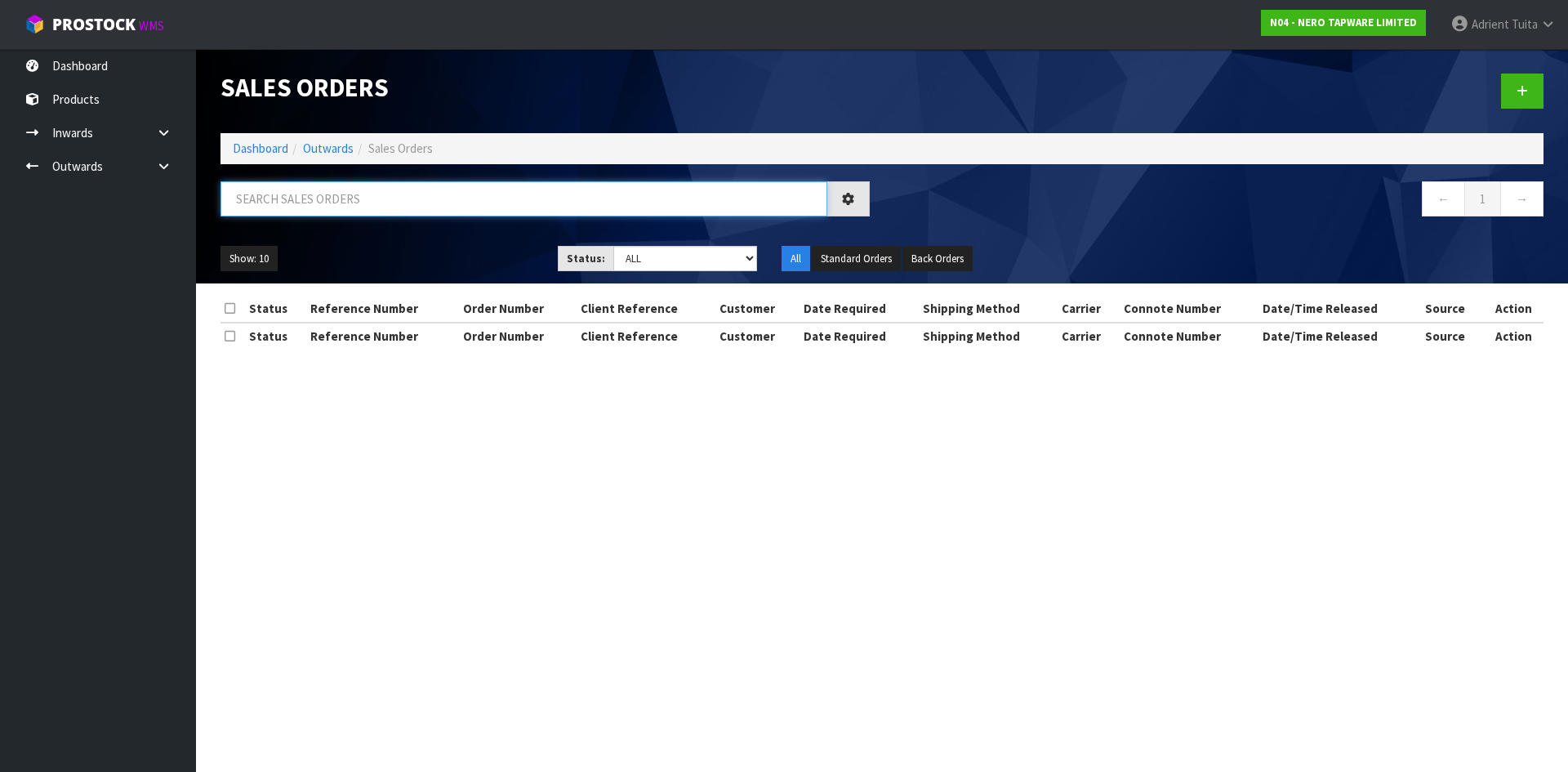
click at [315, 182] on input "text" at bounding box center [524, 199] width 607 height 35
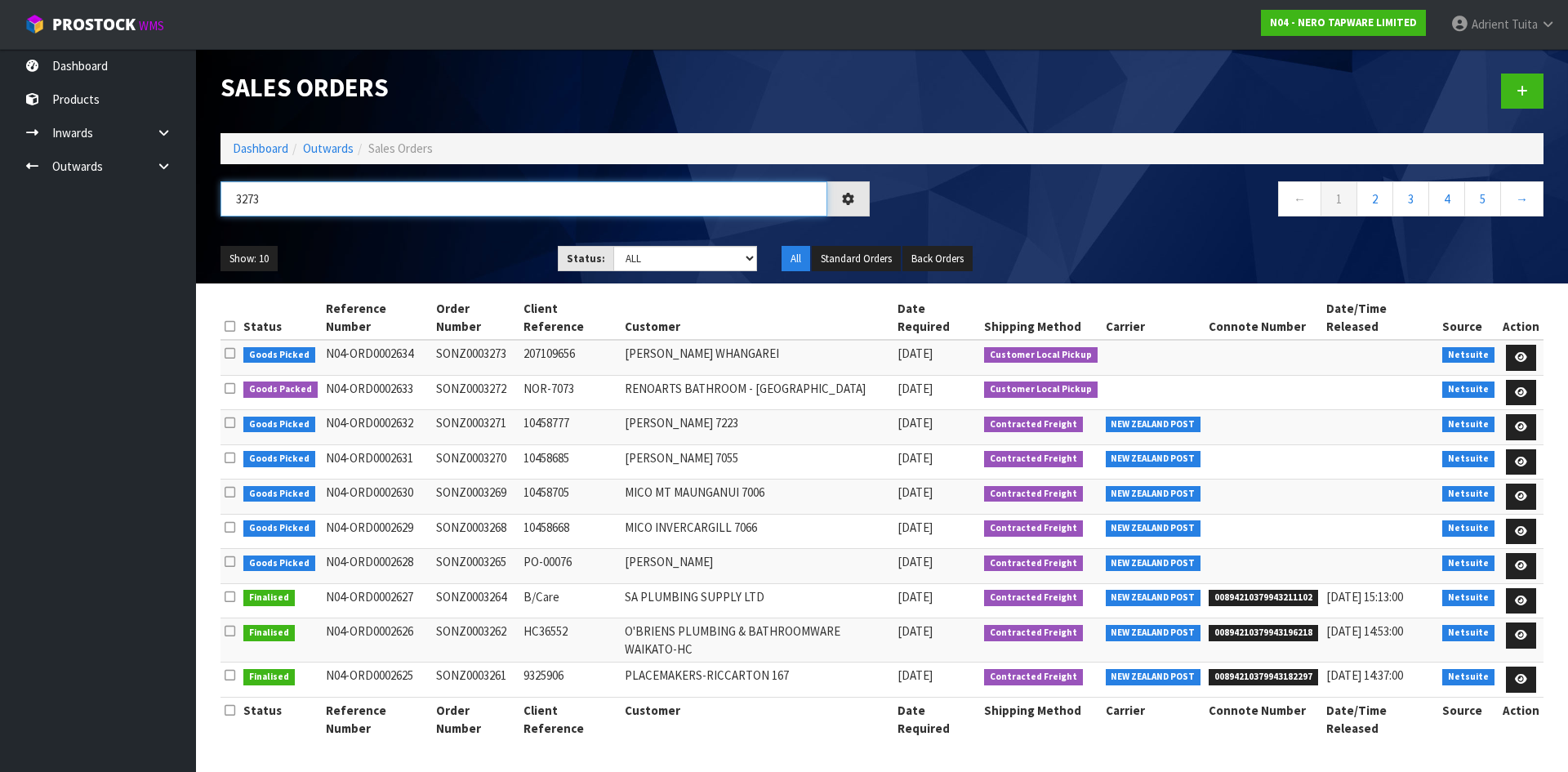
type input "3273"
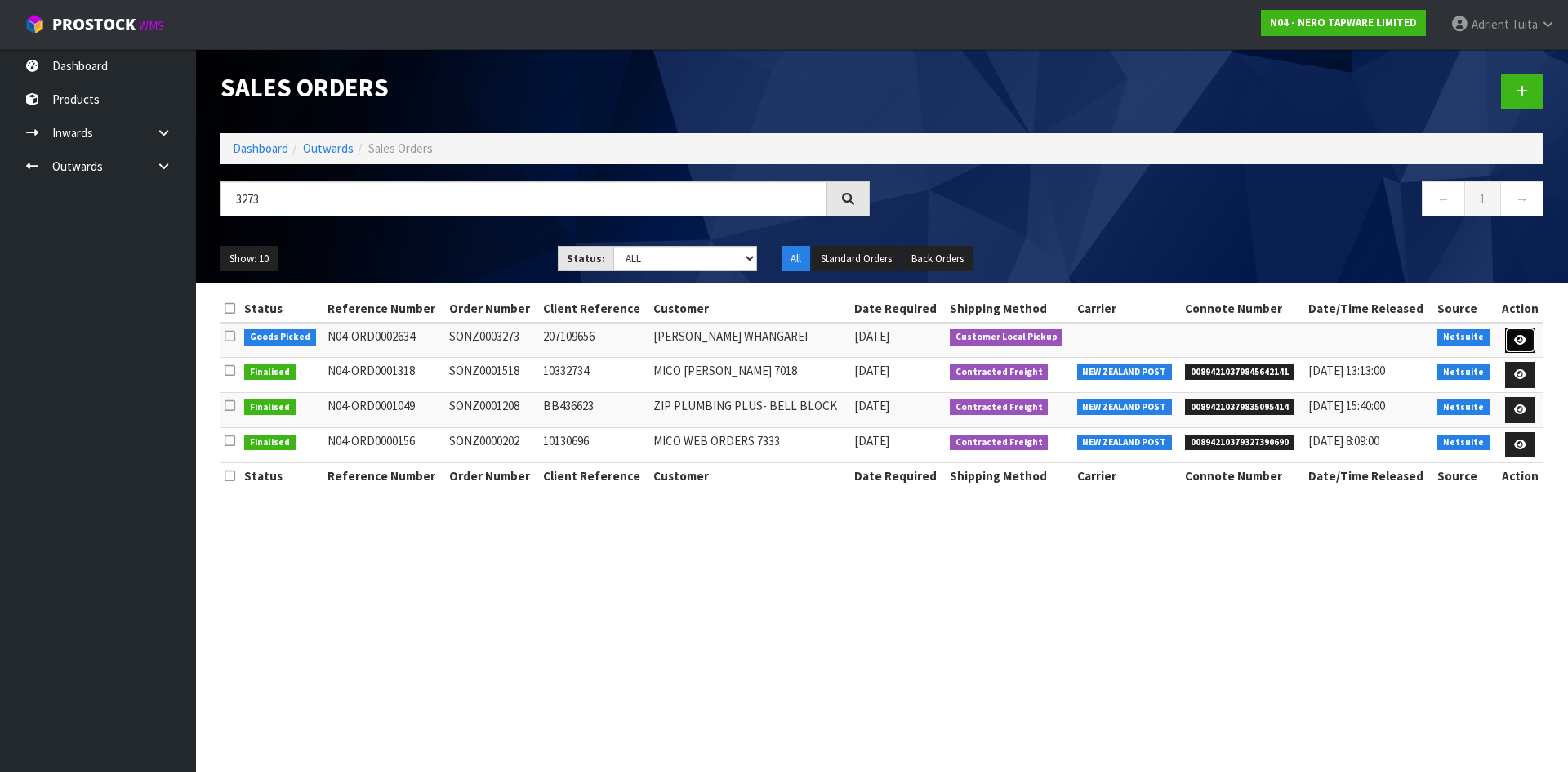
click at [1533, 336] on link at bounding box center [1520, 339] width 30 height 26
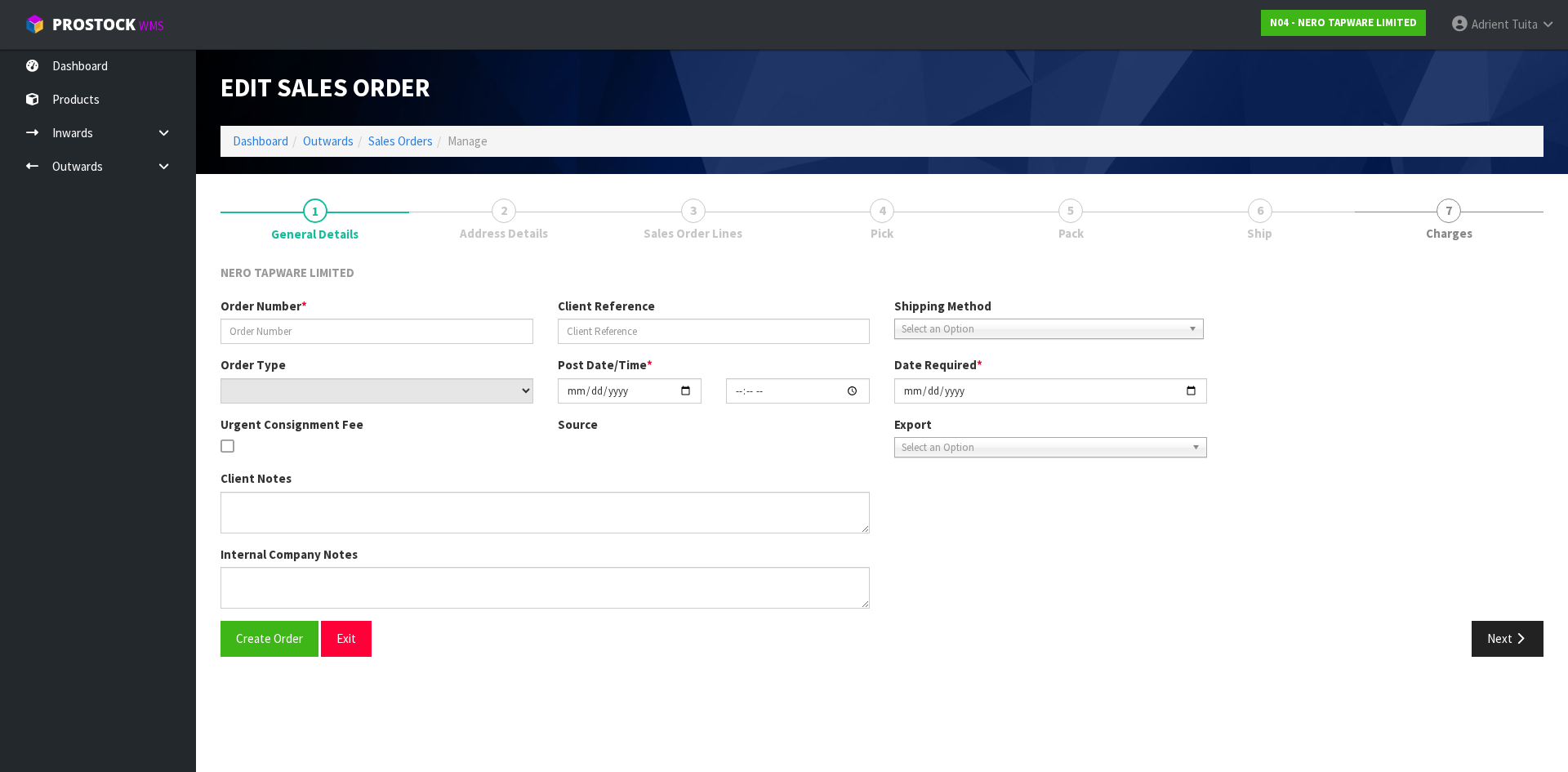
type input "SONZ0003273"
type input "207109656"
select select "number:0"
type input "[DATE]"
type input "16:00:06.000"
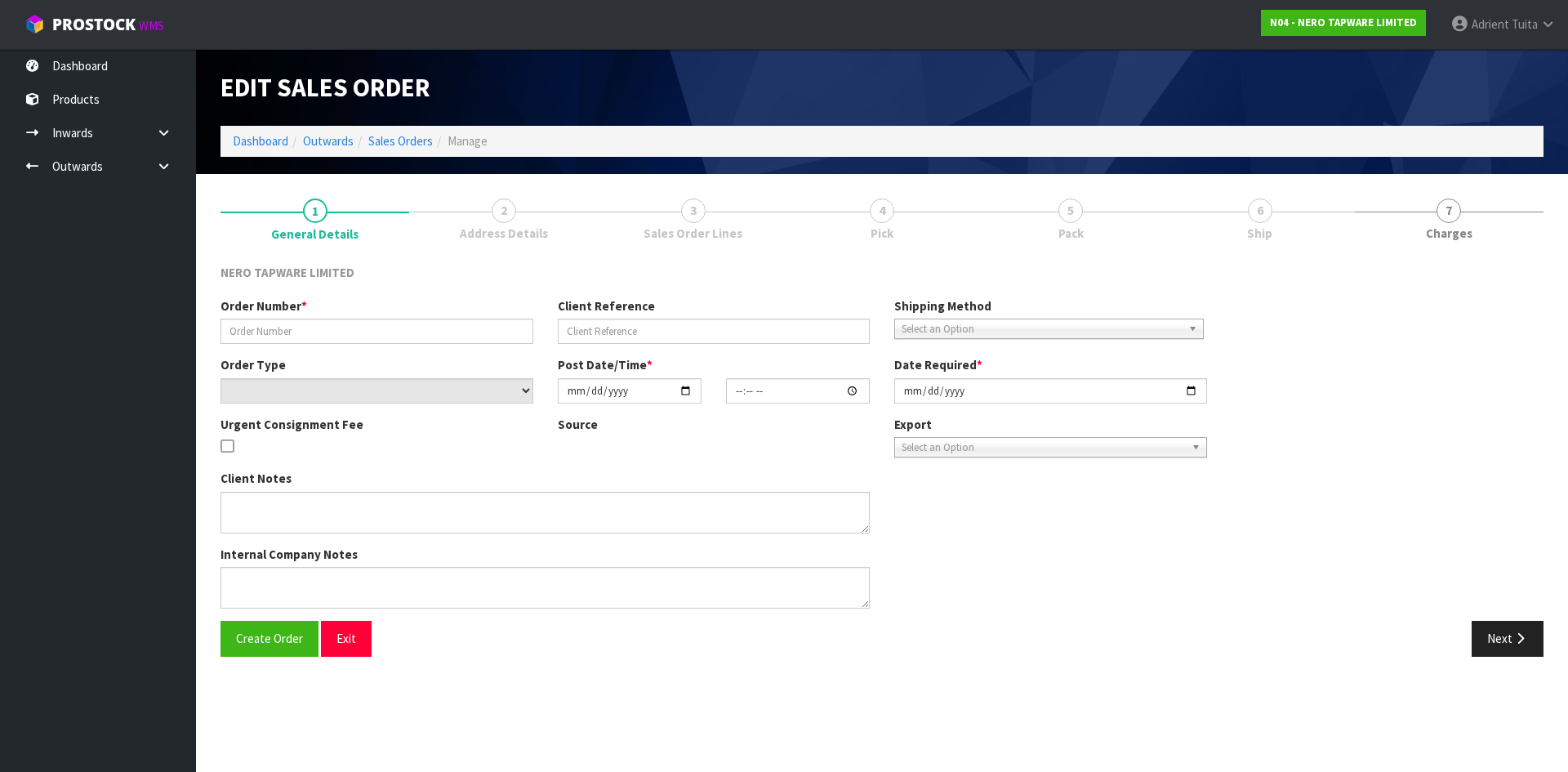
type input "[DATE]"
type textarea "[PERSON_NAME] pick up 27/08"
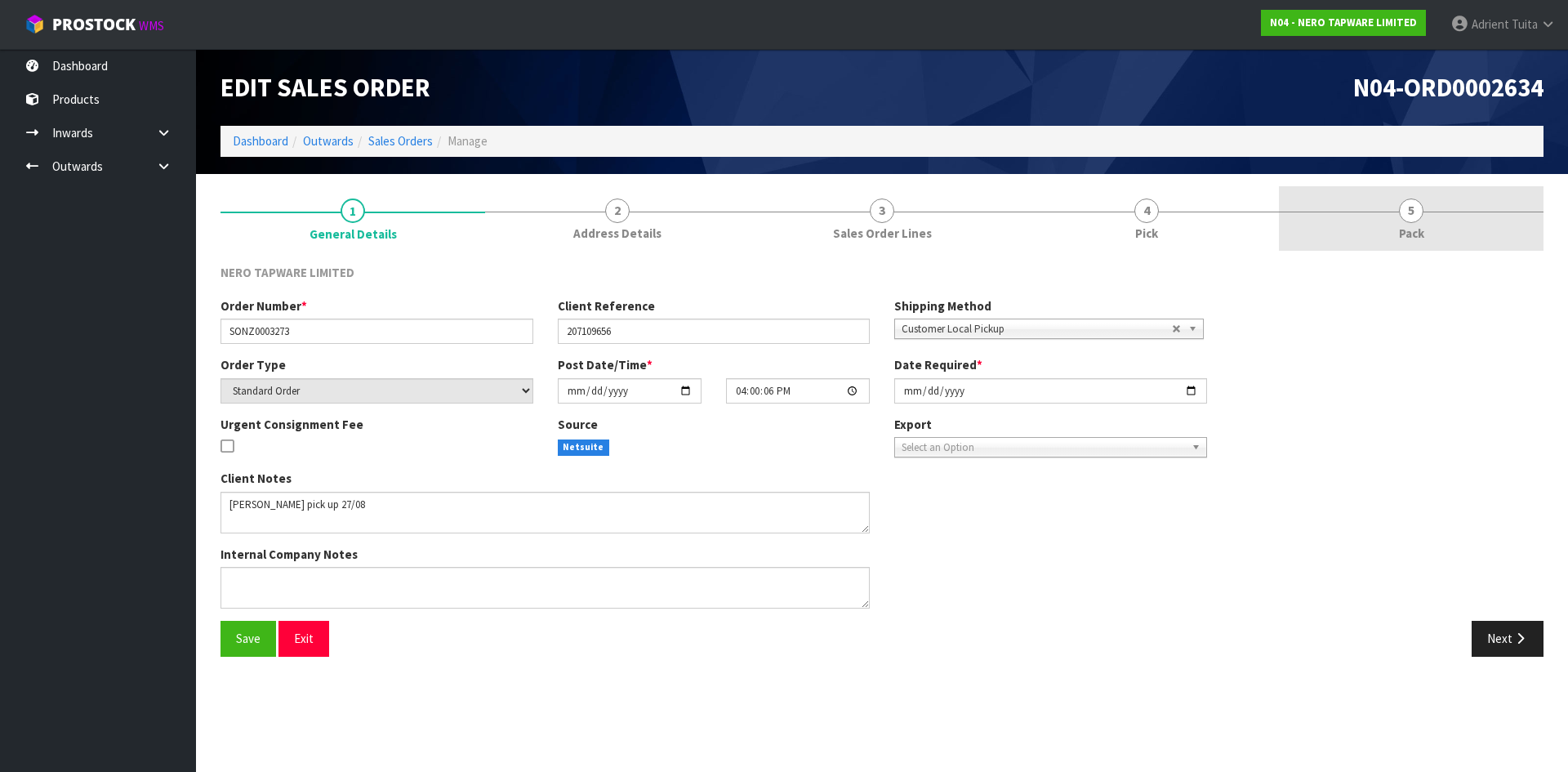
click at [1430, 214] on link "5 Pack" at bounding box center [1411, 218] width 265 height 65
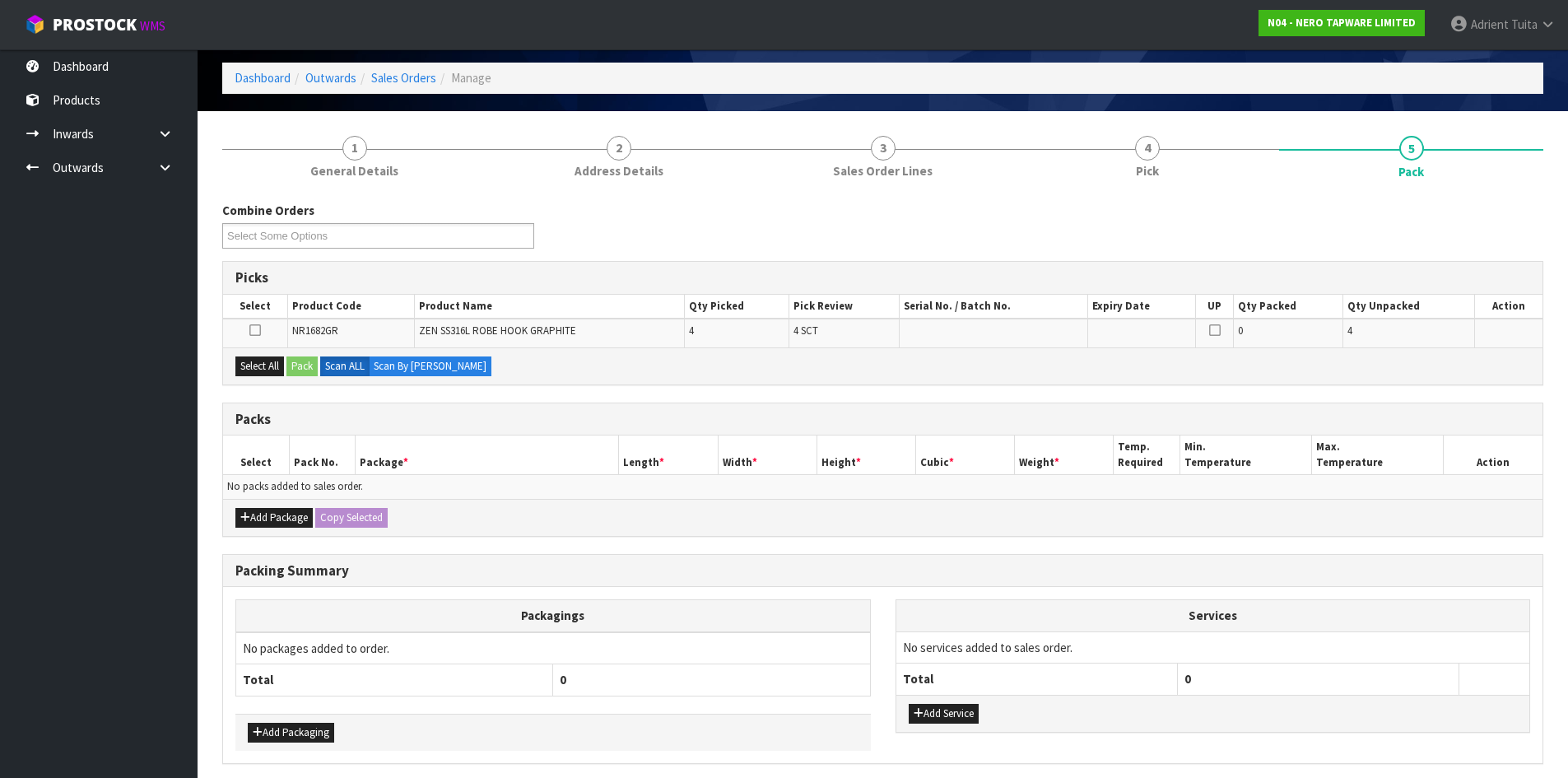
scroll to position [128, 0]
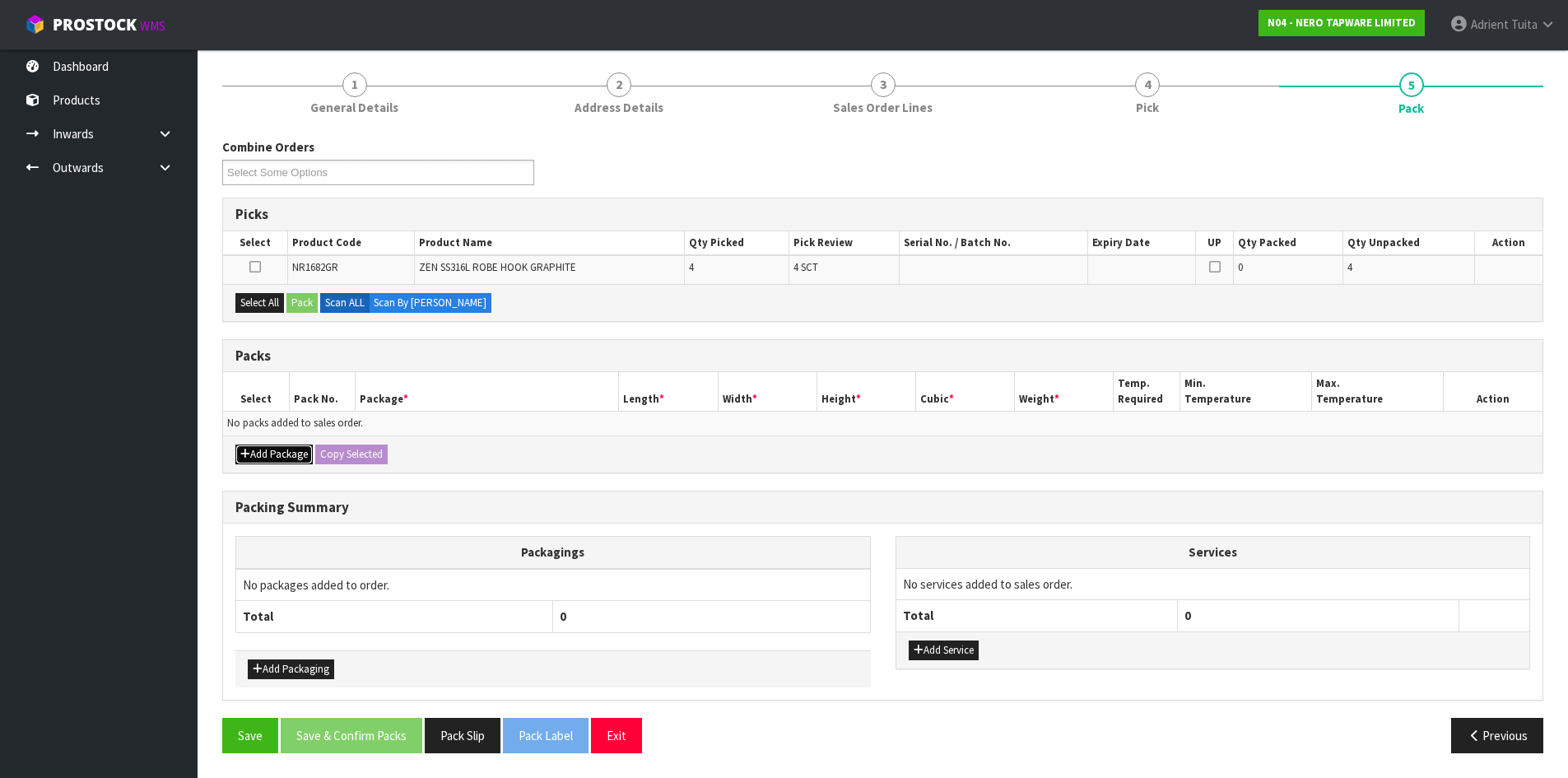
click at [250, 453] on button "Add Package" at bounding box center [274, 455] width 78 height 20
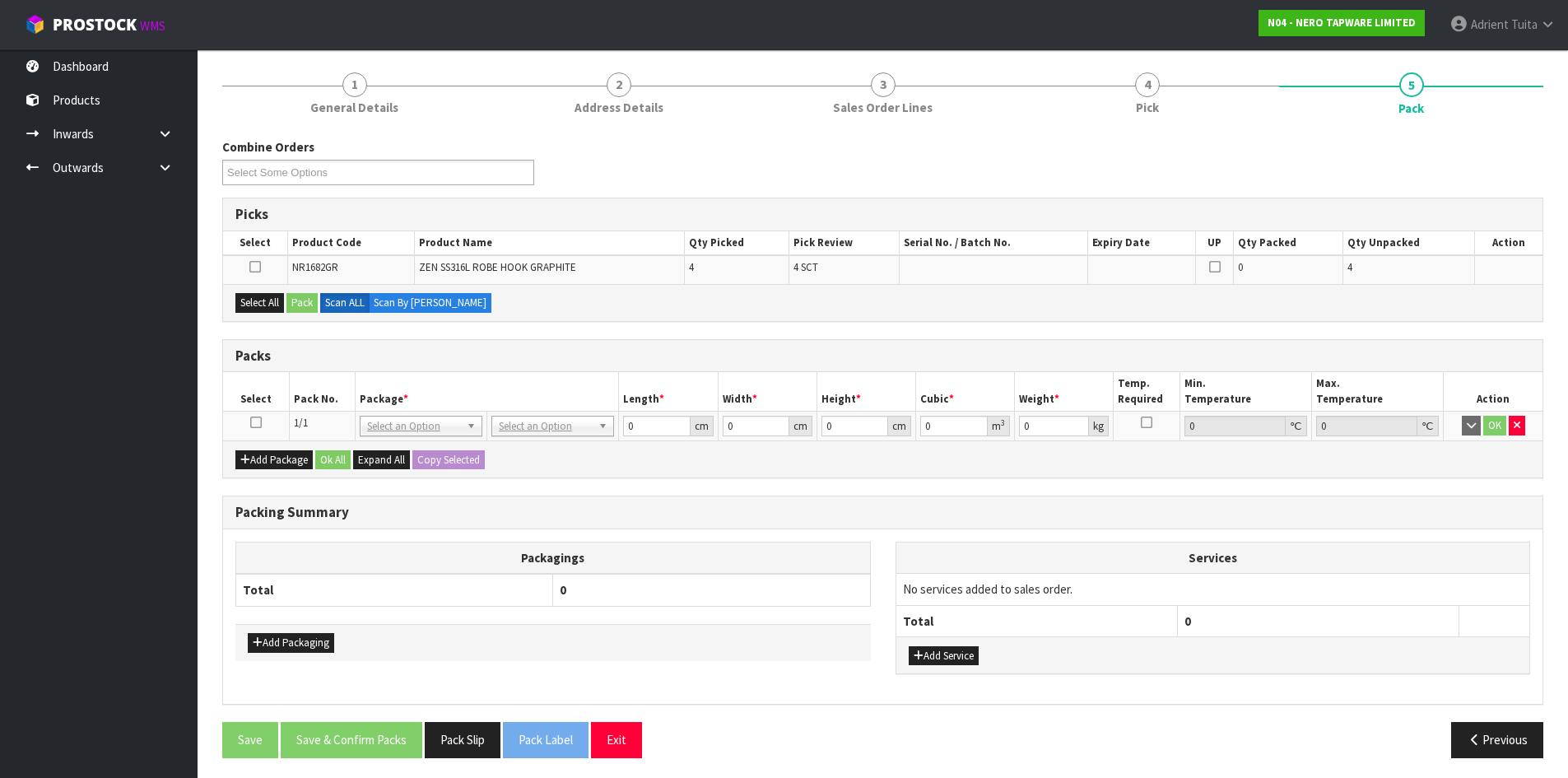
click at [256, 423] on icon at bounding box center [256, 422] width 12 height 1
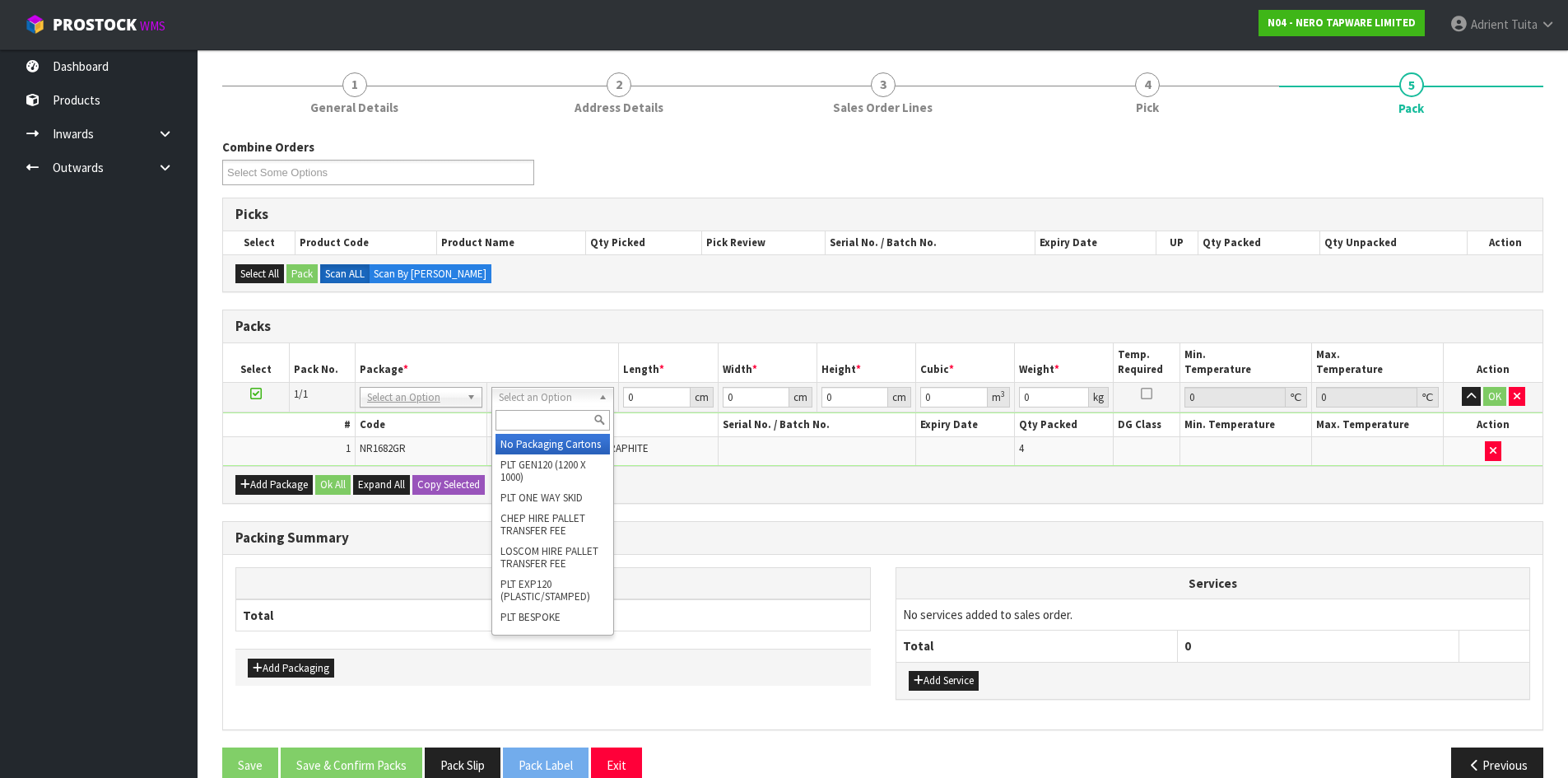
click at [508, 414] on input "text" at bounding box center [553, 420] width 114 height 21
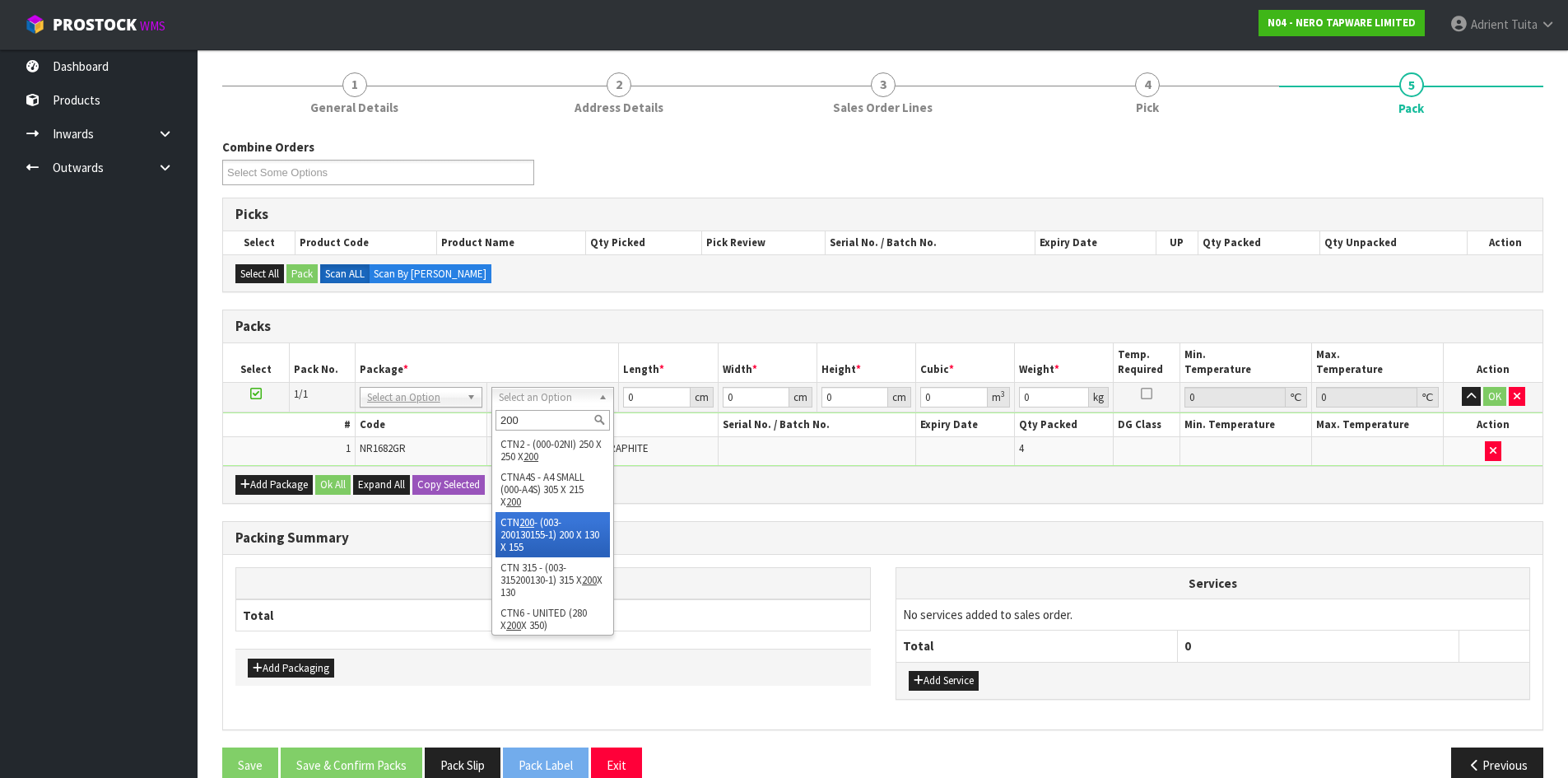
type input "200"
drag, startPoint x: 529, startPoint y: 529, endPoint x: 544, endPoint y: 513, distance: 21.9
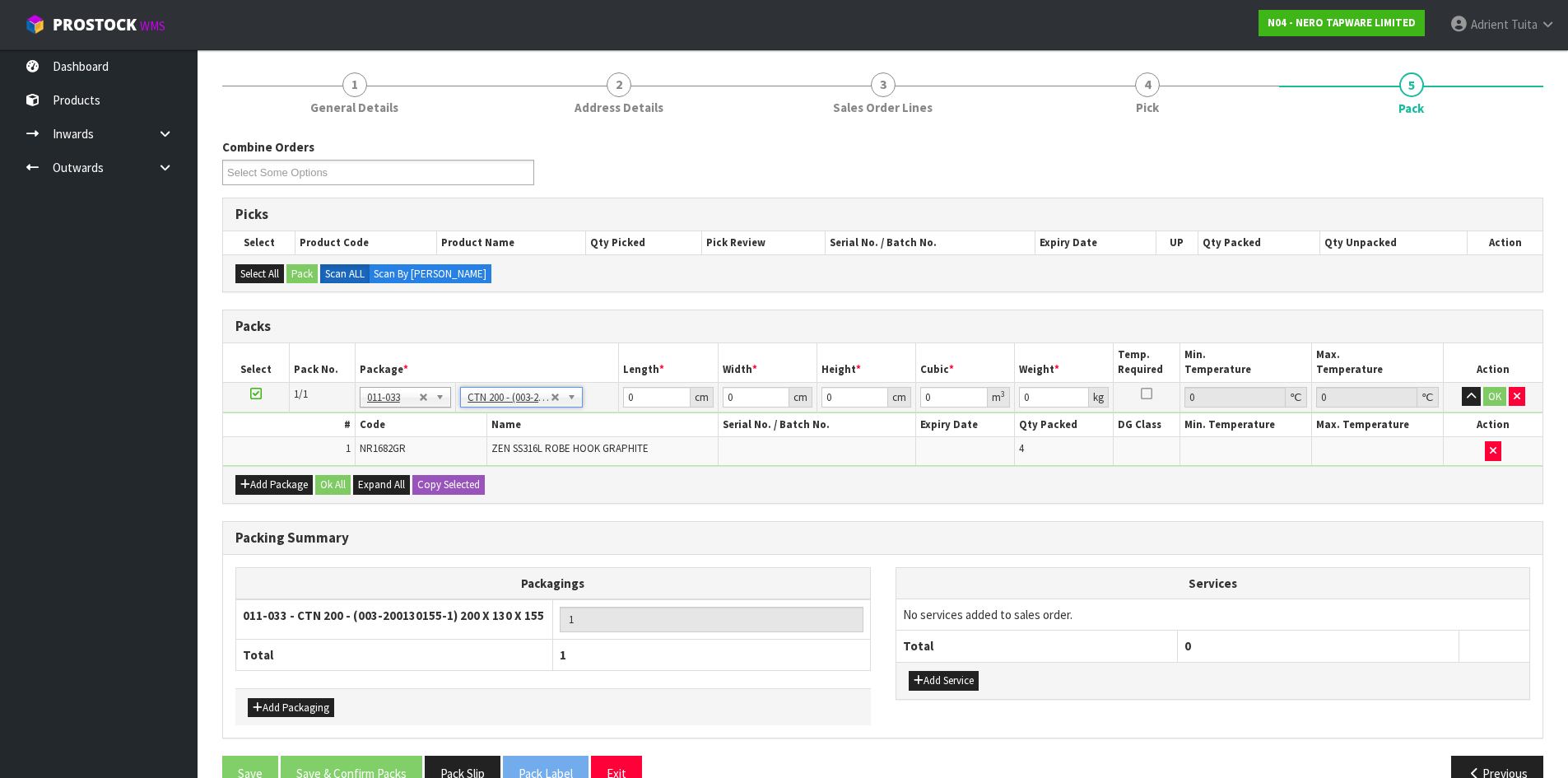
type input "20"
type input "13"
type input "15.5"
type input "0.00403"
type input "1"
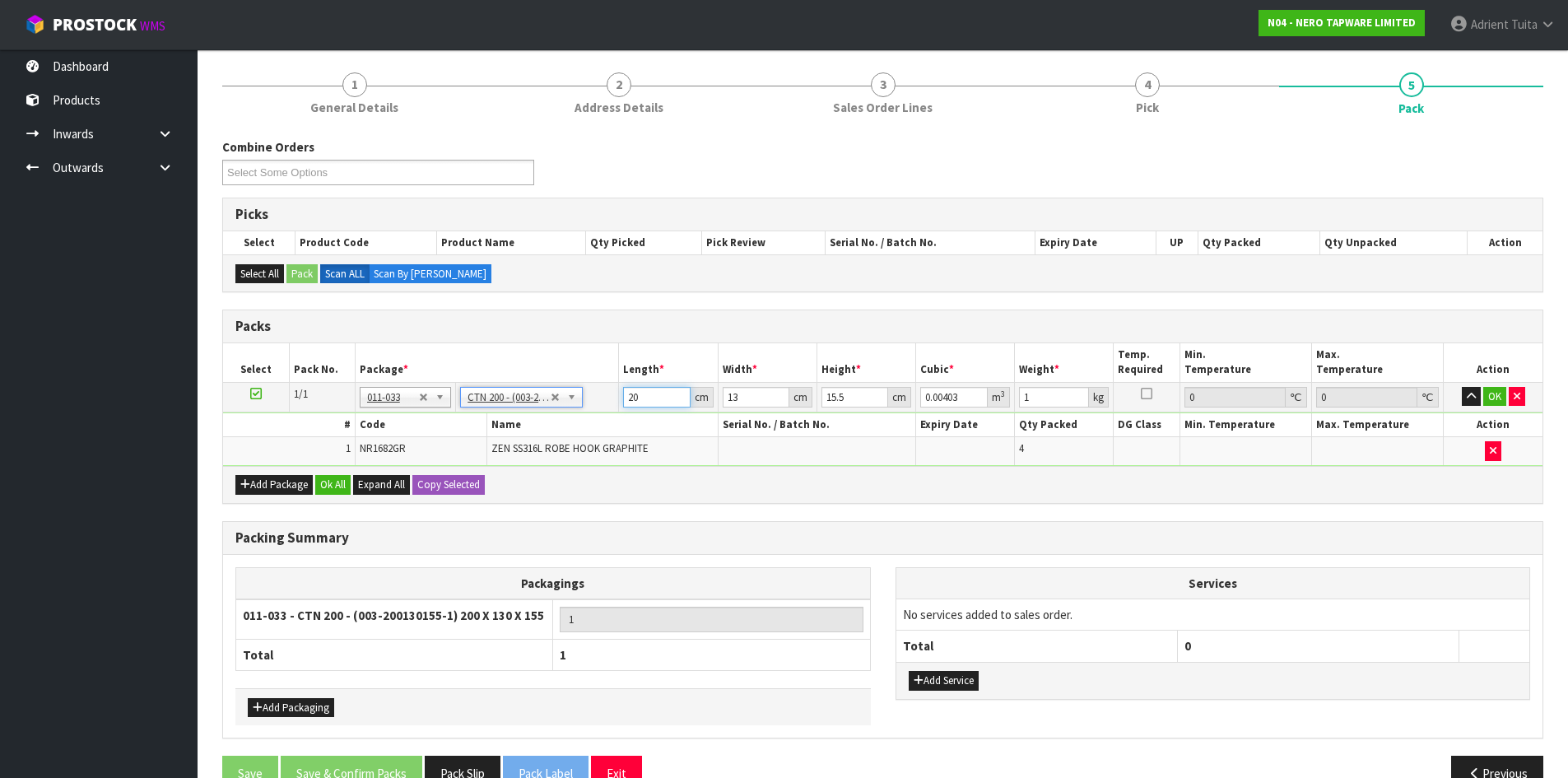
click at [632, 400] on input "20" at bounding box center [657, 397] width 67 height 21
type input "2"
type input "0.000403"
type input "21"
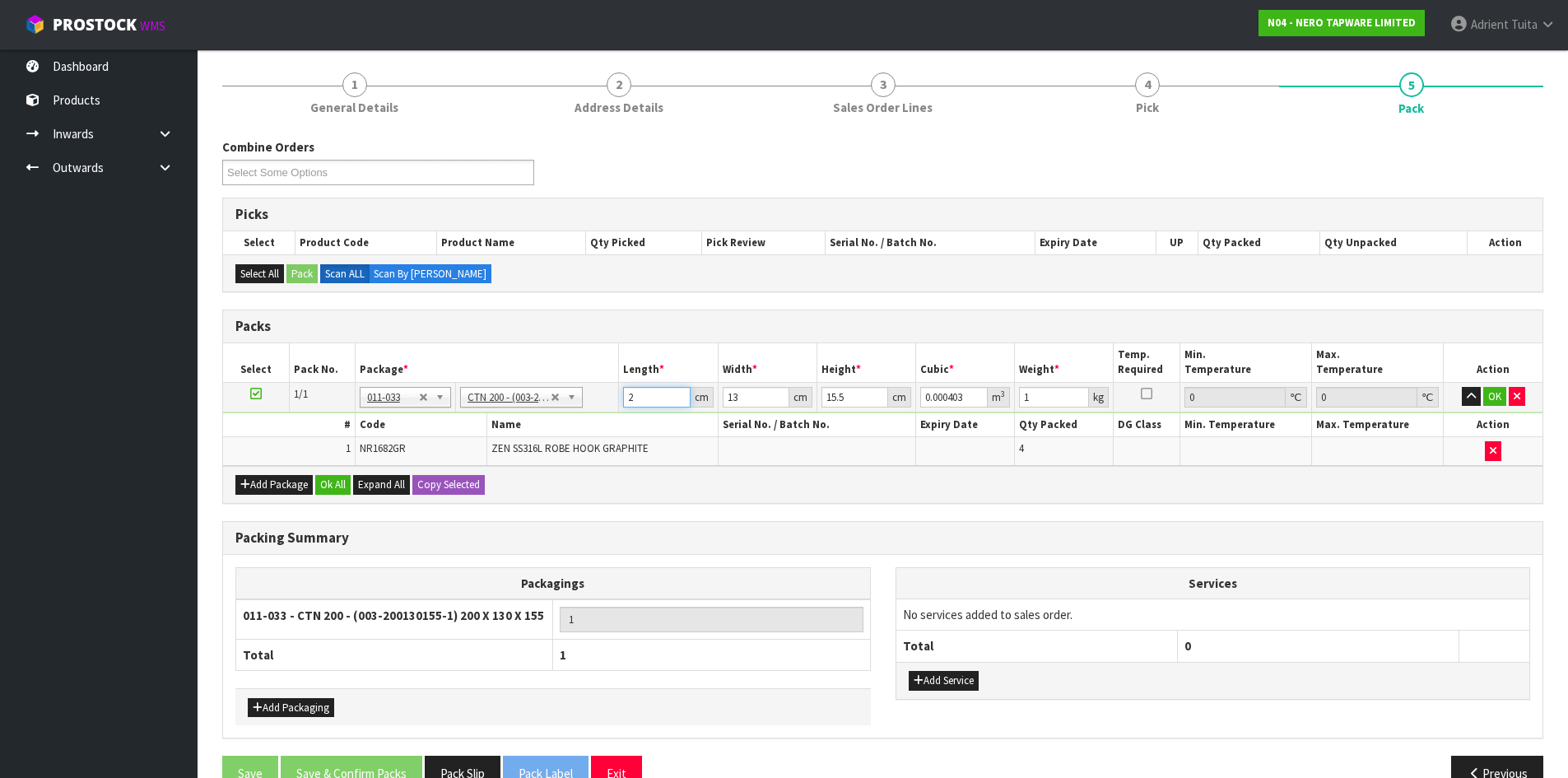
type input "0.004232"
type input "21"
type input "1"
type input "0.000325"
type input "14"
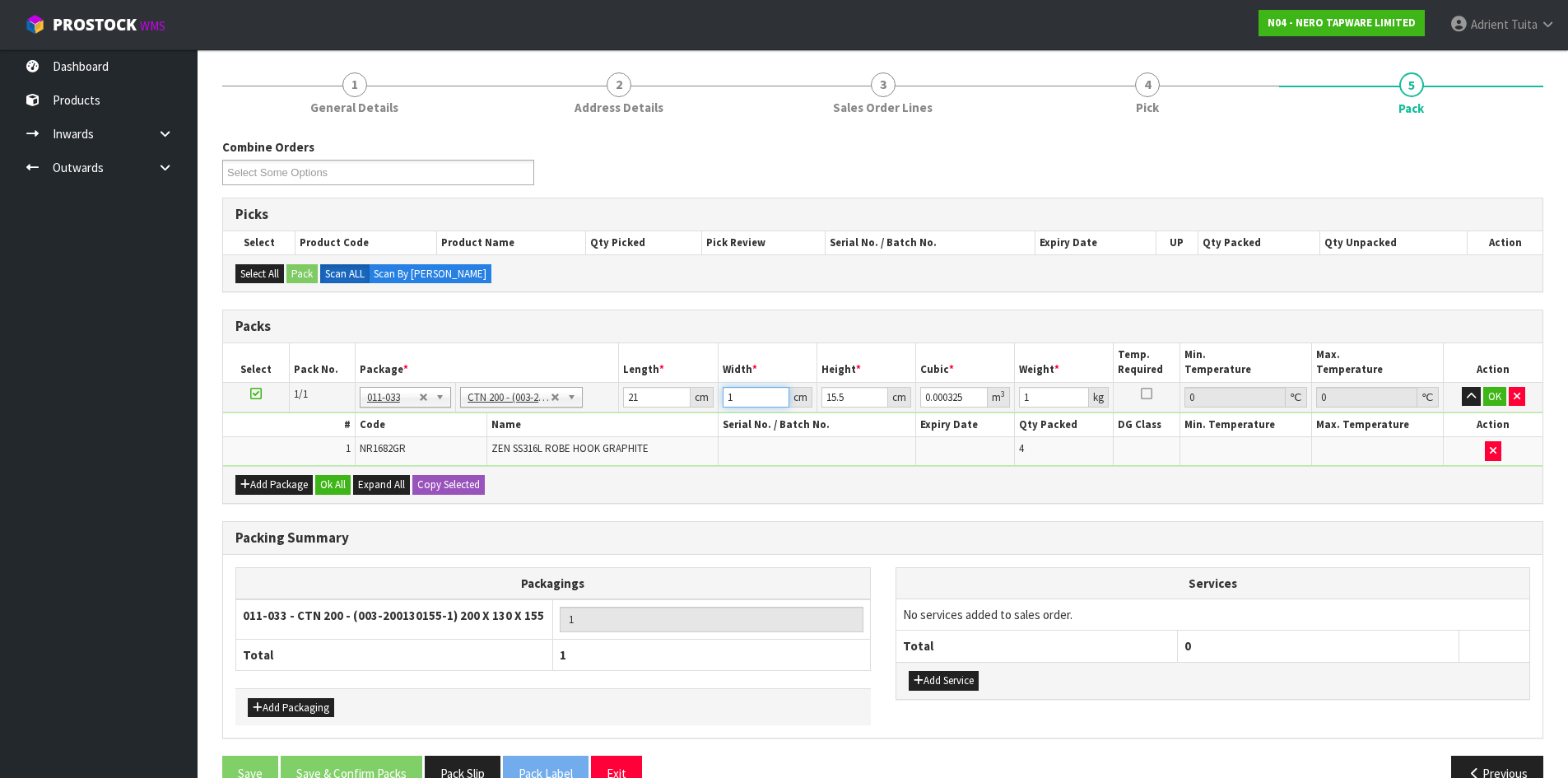
type input "0.004557"
type input "14"
type input "1"
type input "0.000294"
type input "17"
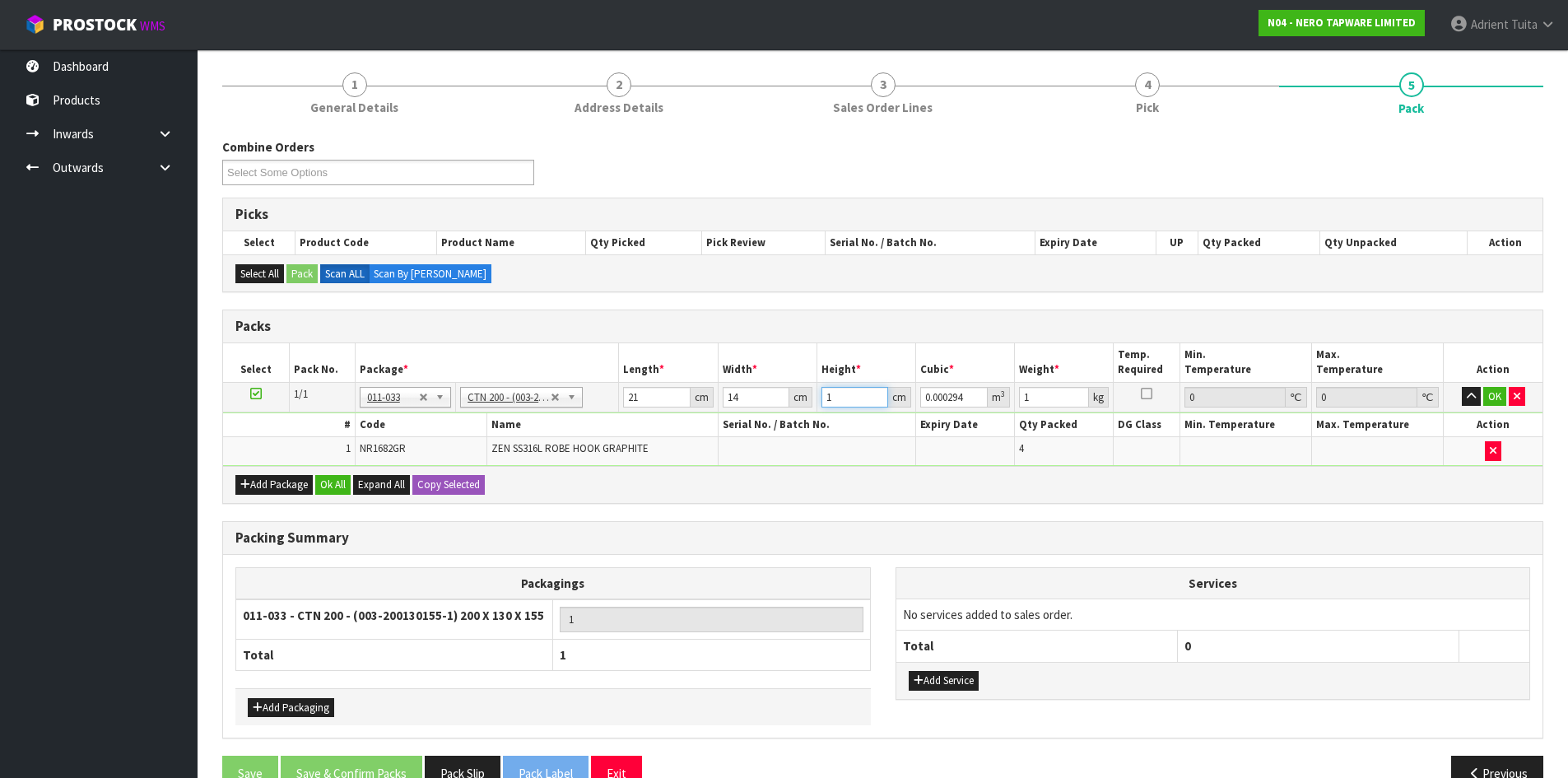
type input "0.004998"
type input "17"
click at [1497, 395] on button "OK" at bounding box center [1495, 397] width 23 height 20
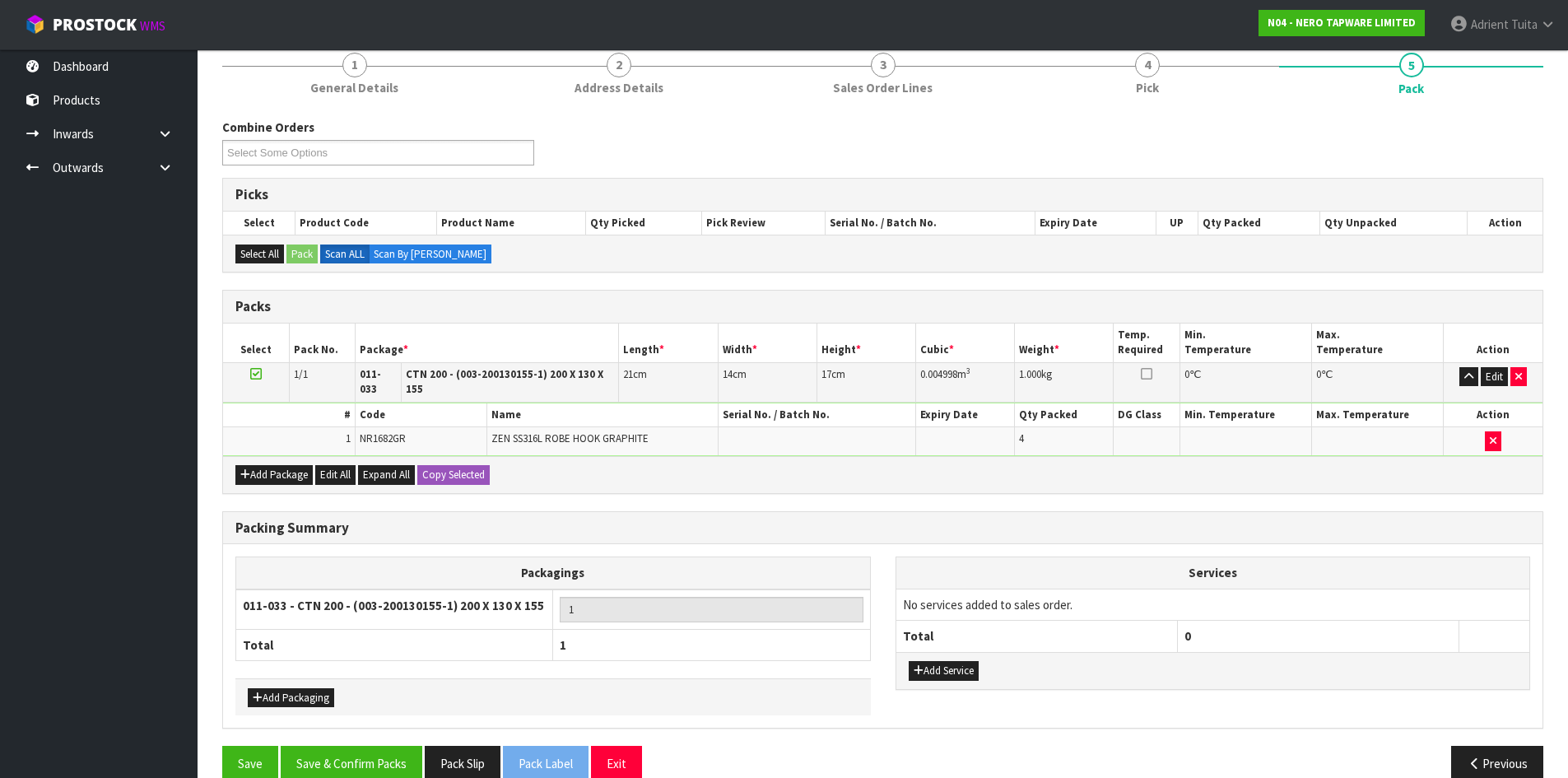
scroll to position [164, 0]
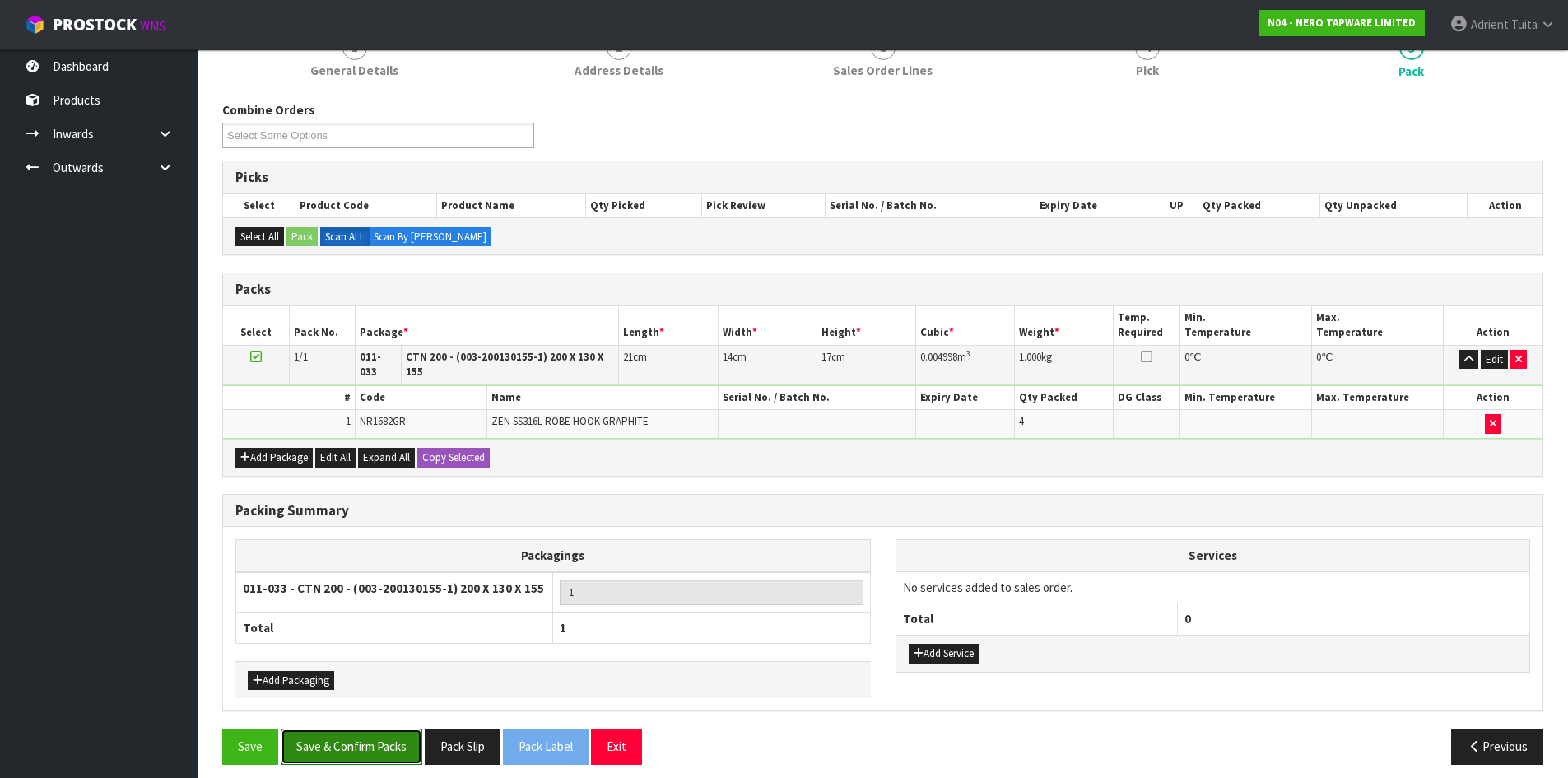
click at [382, 728] on button "Save & Confirm Packs" at bounding box center [351, 746] width 141 height 36
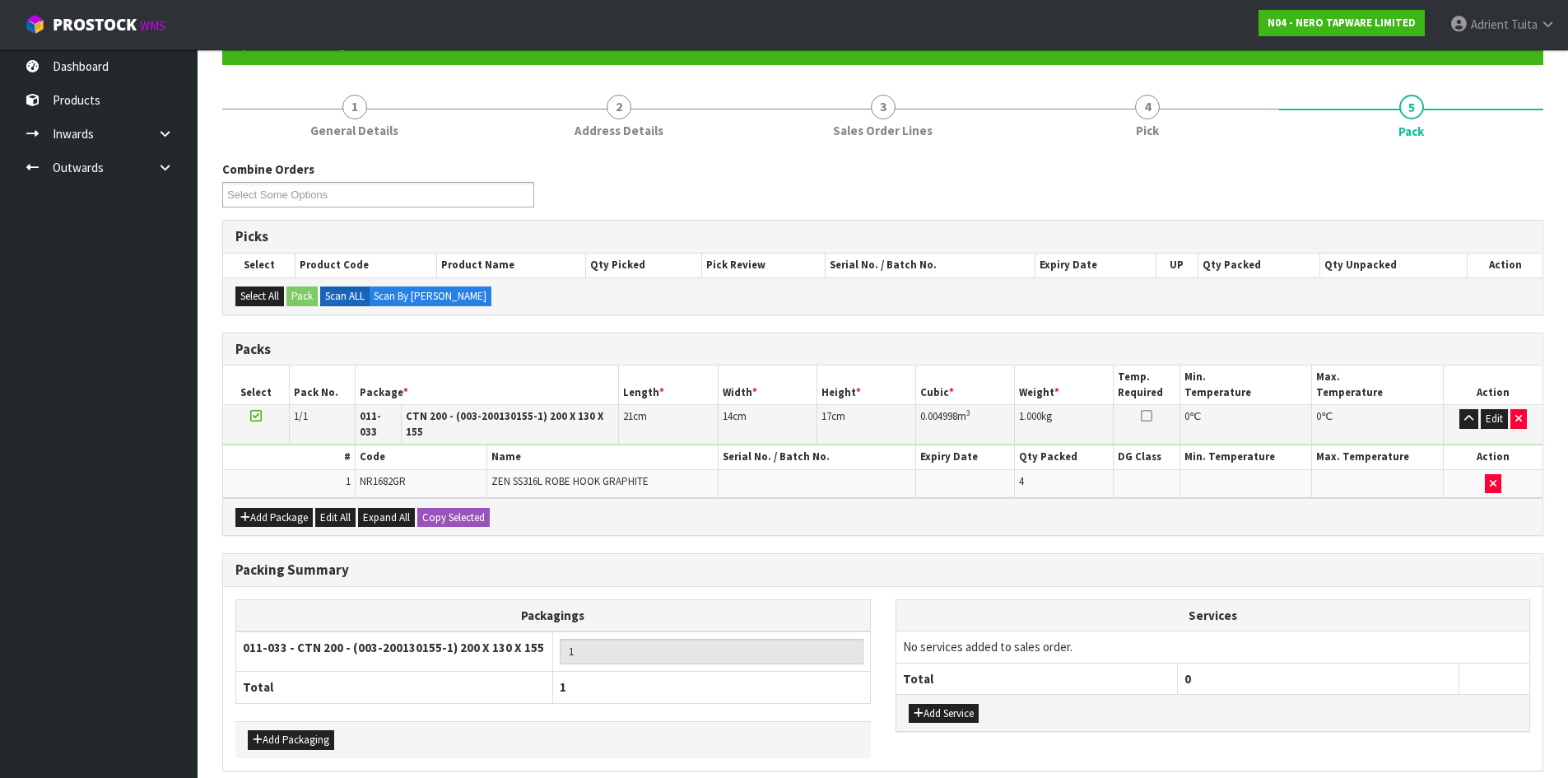
scroll to position [0, 0]
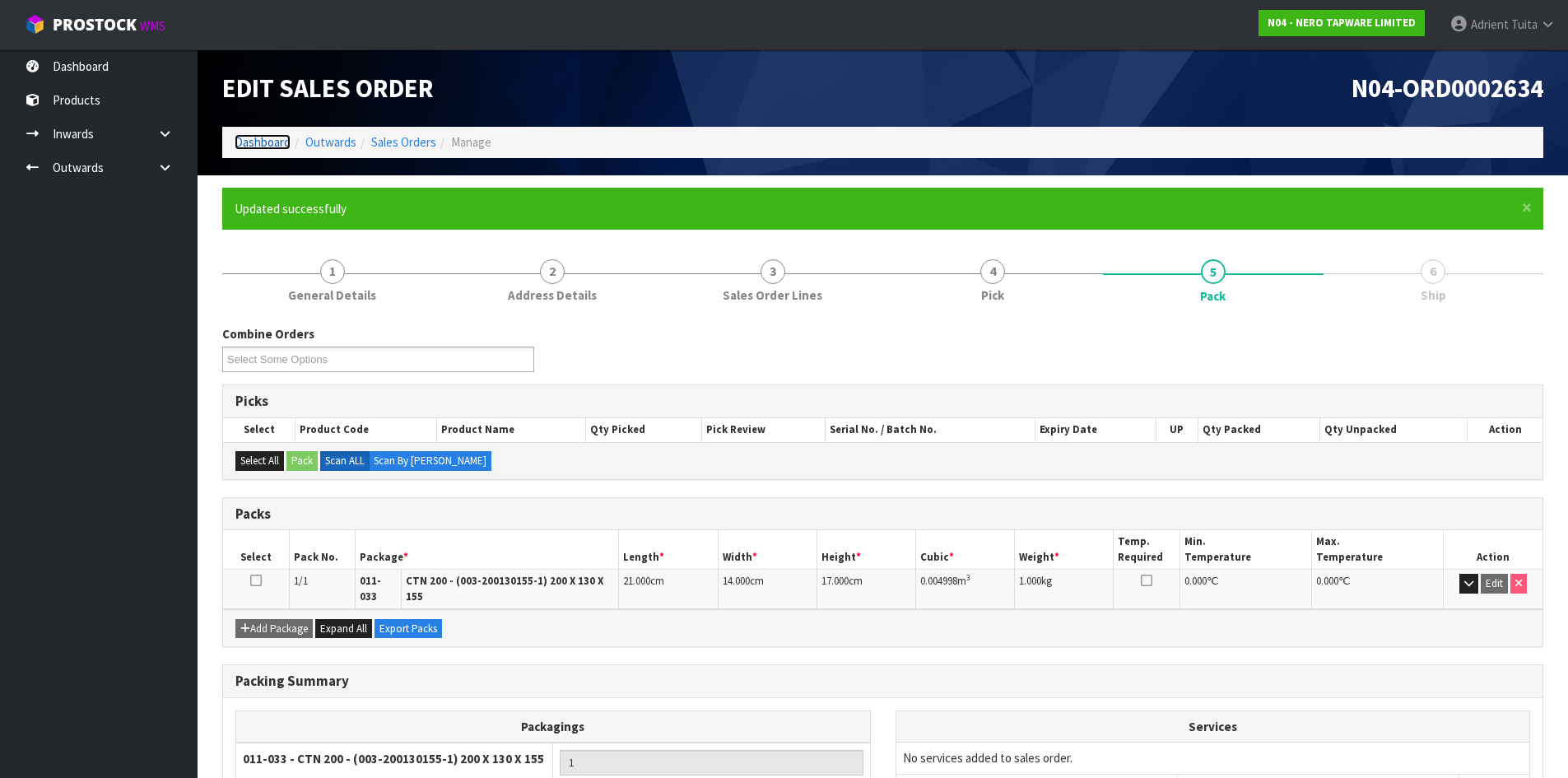
drag, startPoint x: 0, startPoint y: 171, endPoint x: 278, endPoint y: 147, distance: 279.0
click at [278, 147] on link "Dashboard" at bounding box center [263, 142] width 56 height 16
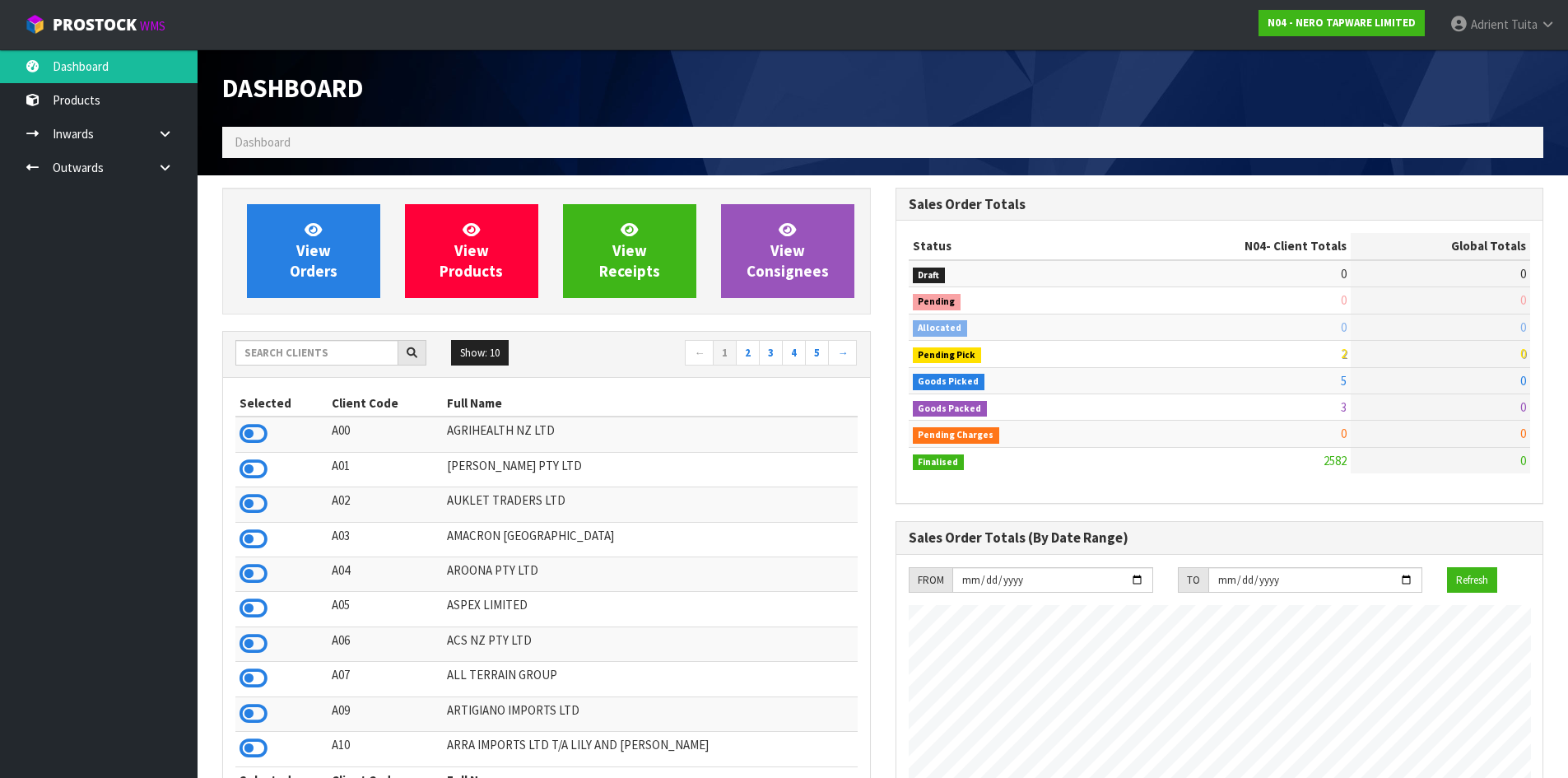
scroll to position [1247, 673]
click at [278, 340] on div "Show: 10 5 10 25 50 ← 1 2 3 4 5 →" at bounding box center [547, 355] width 647 height 46
click at [278, 341] on input "text" at bounding box center [317, 353] width 163 height 26
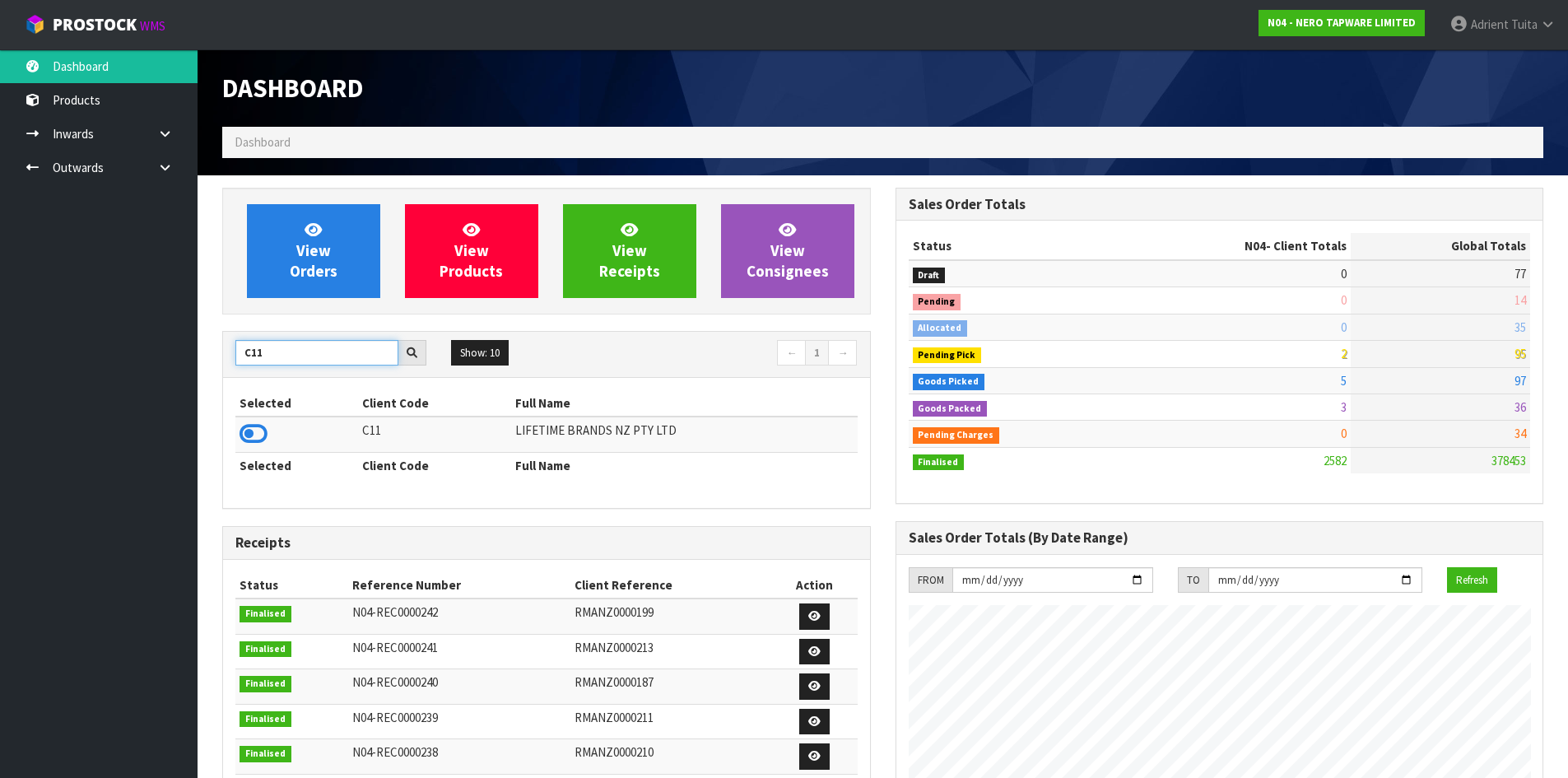
type input "C11"
click at [260, 430] on icon at bounding box center [253, 434] width 28 height 25
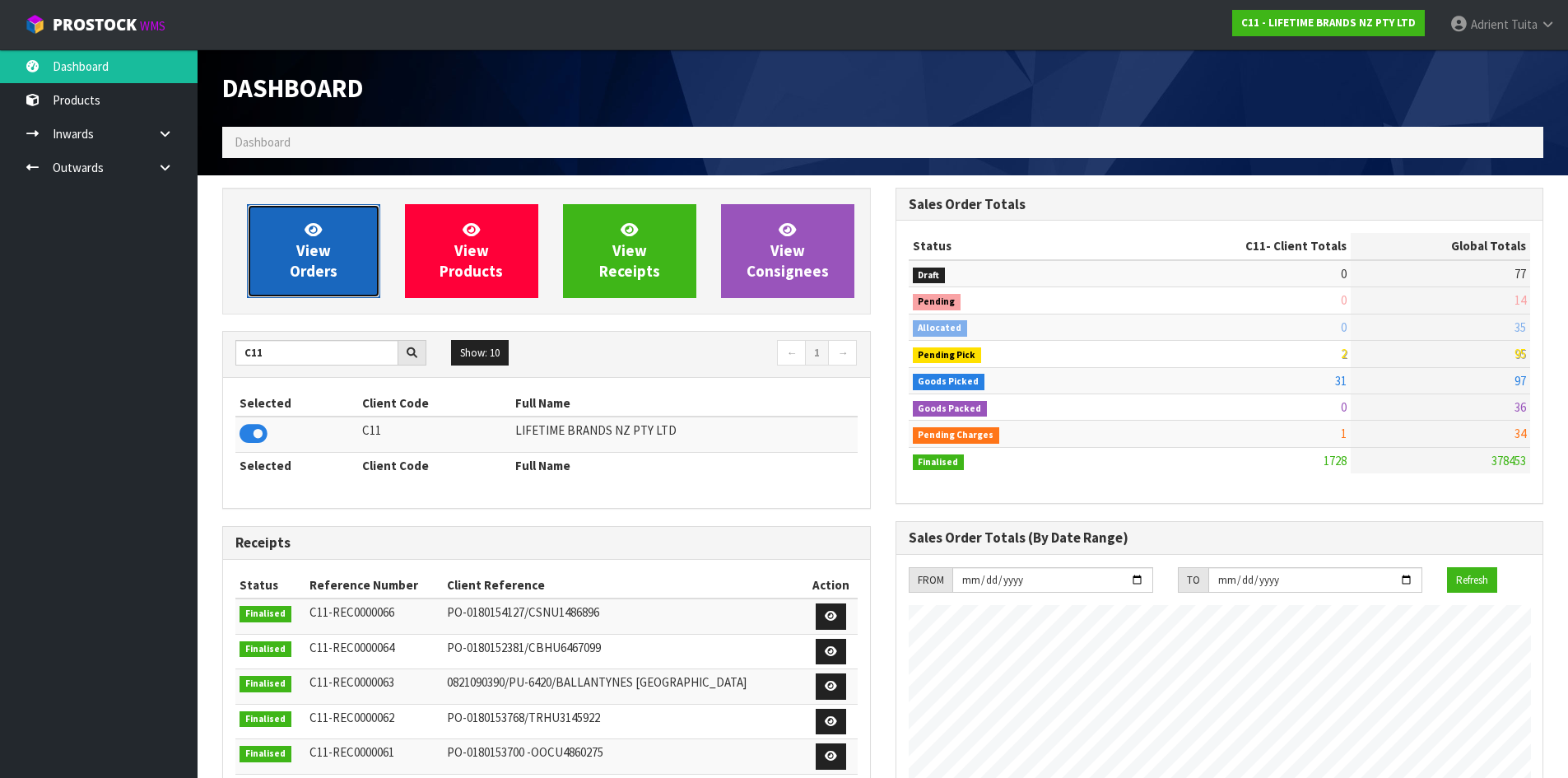
click at [295, 284] on link "View Orders" at bounding box center [313, 251] width 133 height 94
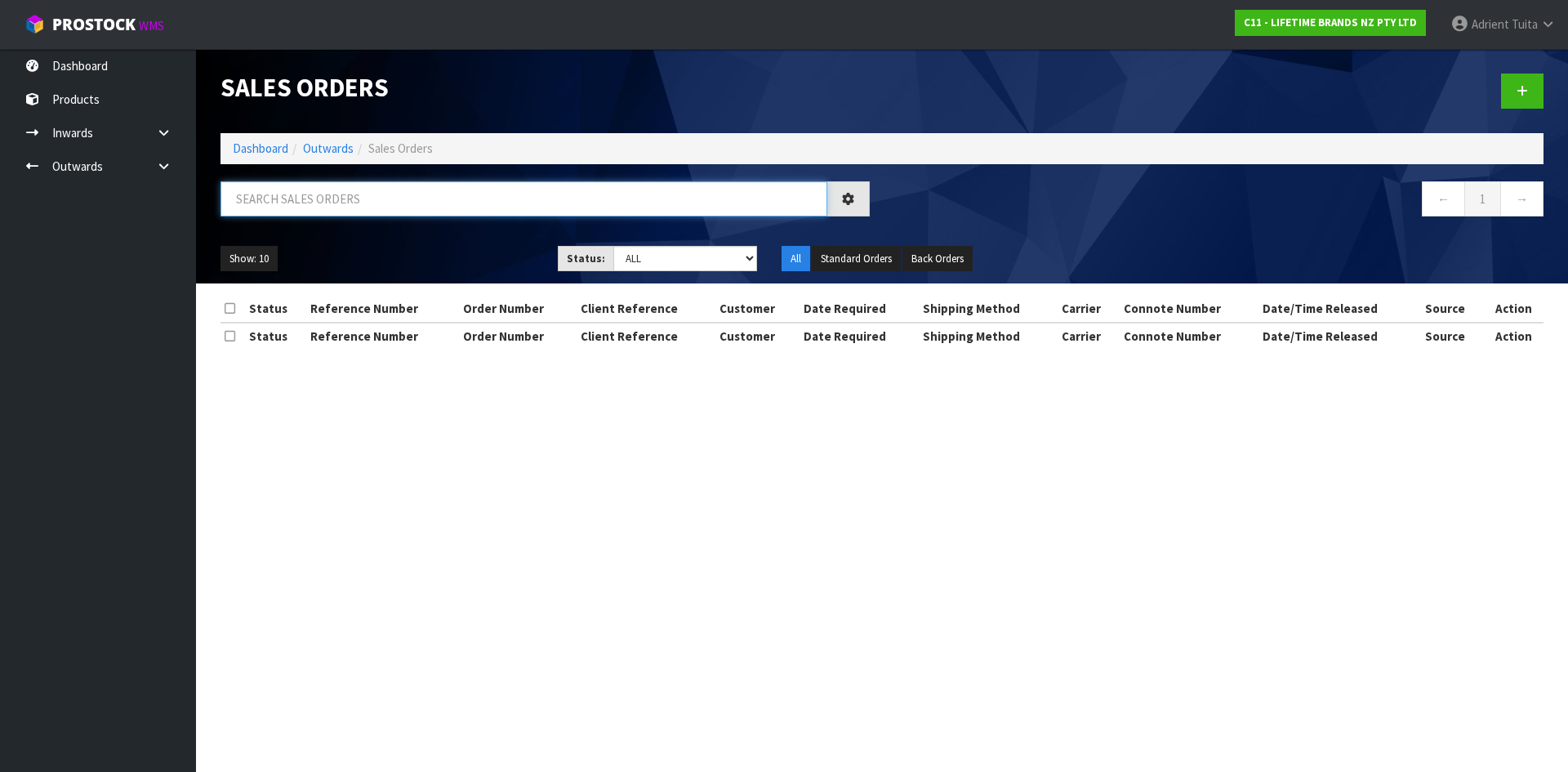
click at [324, 202] on input "text" at bounding box center [524, 199] width 607 height 35
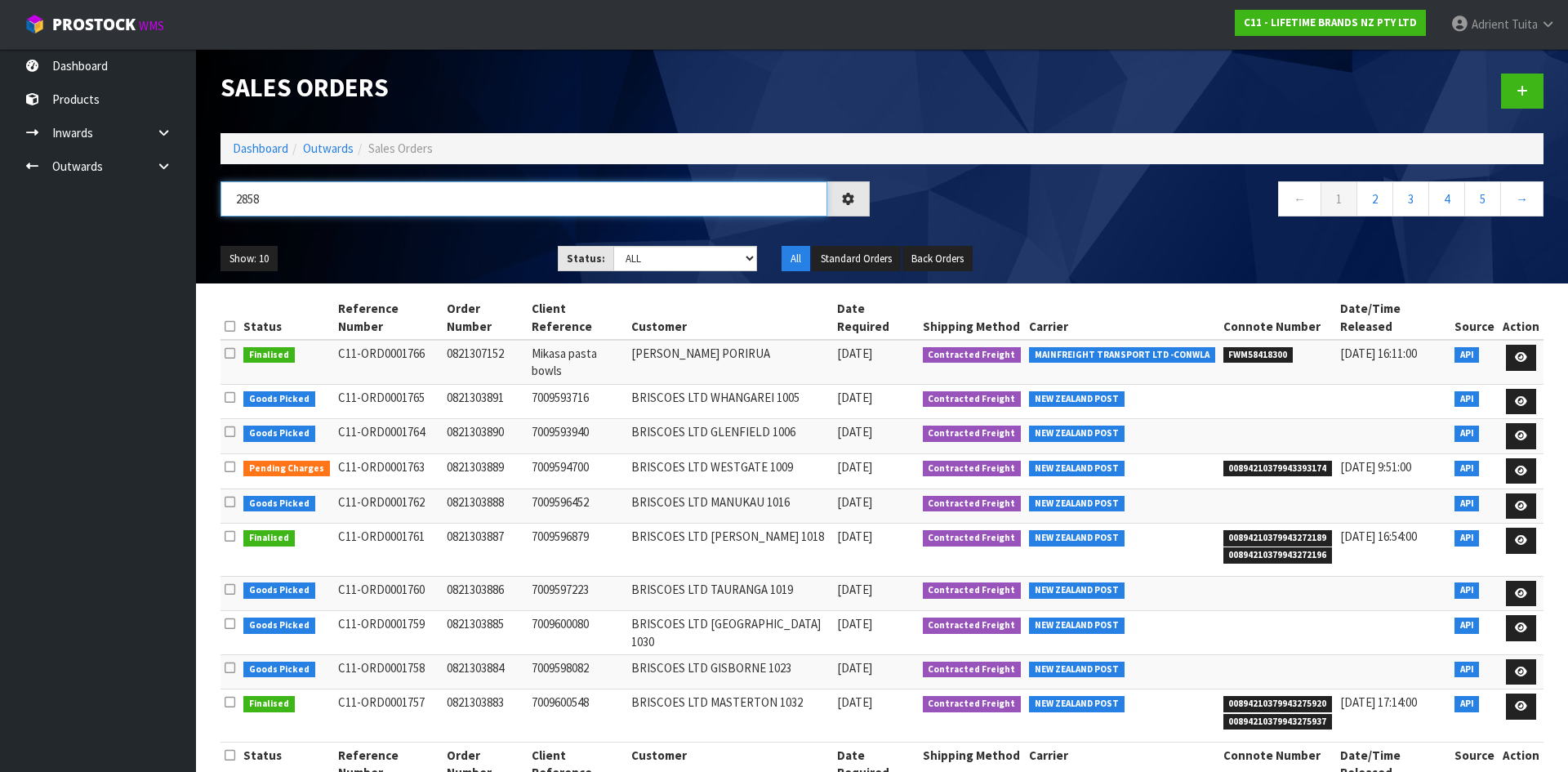
type input "2858"
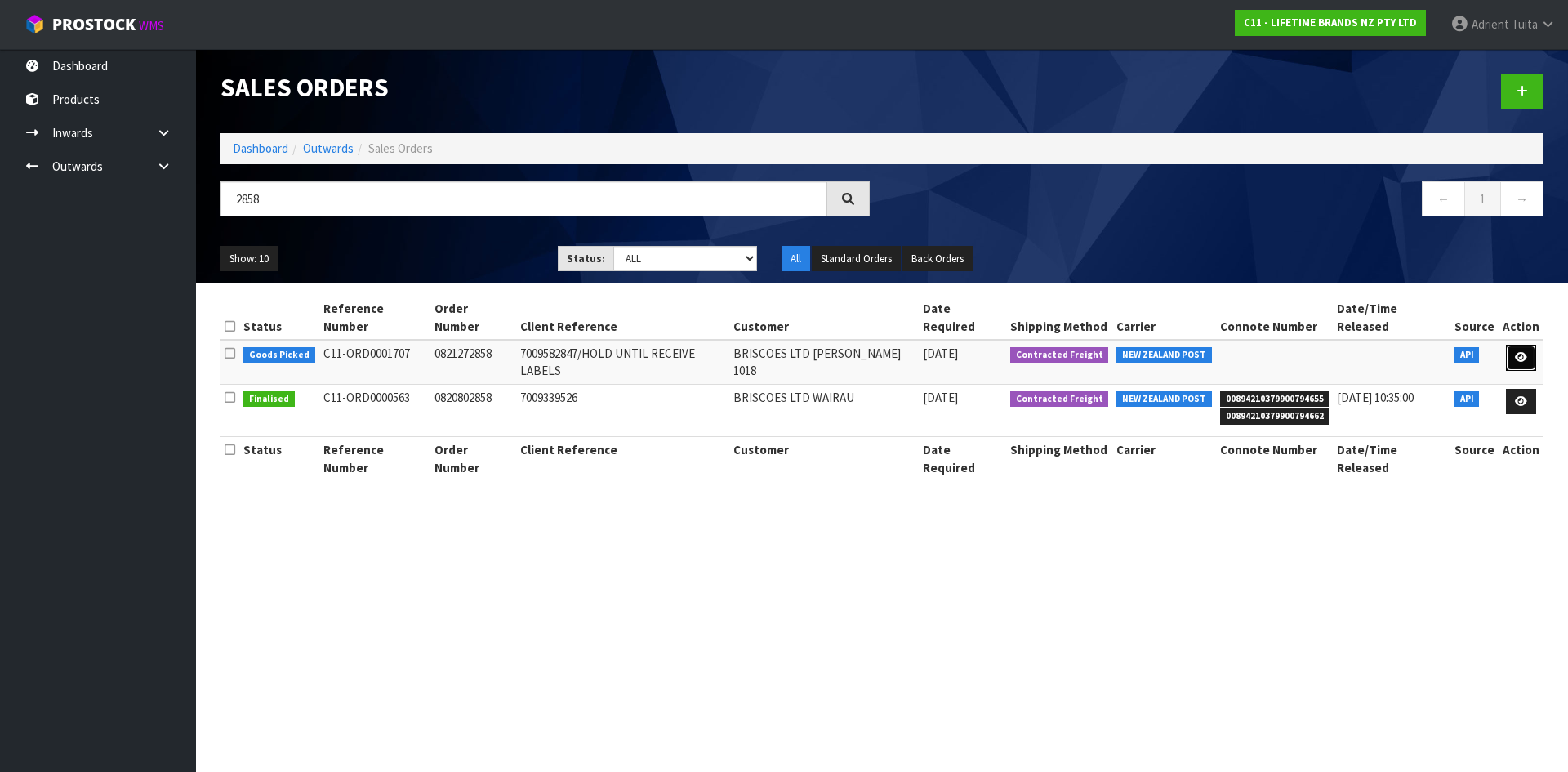
click at [1512, 345] on link at bounding box center [1521, 357] width 30 height 26
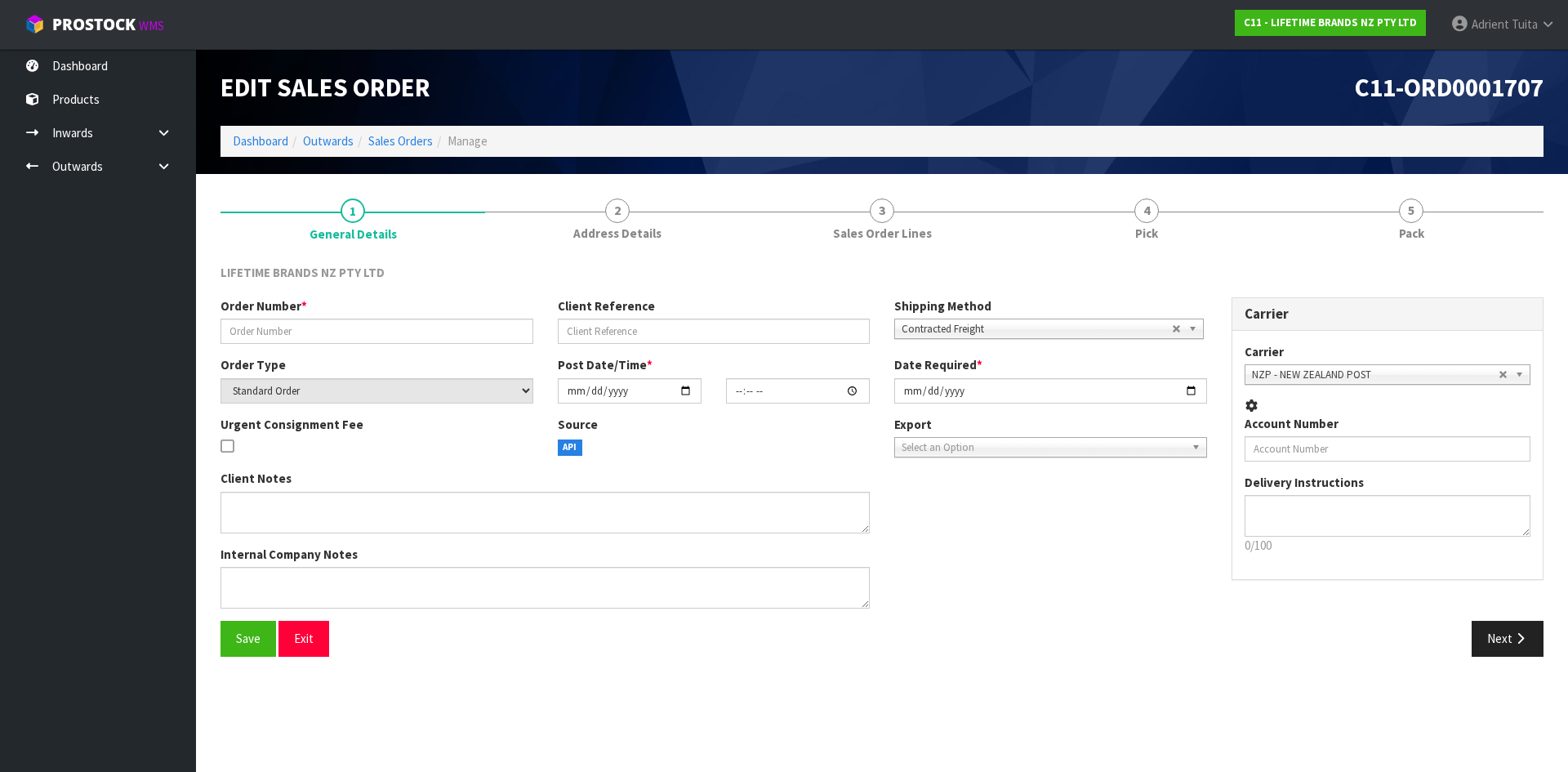
type input "0821272858"
type input "7009582847/HOLD UNTIL RECEIVE LABELS"
select select "number:0"
type input "[DATE]"
type input "13:08:30.000"
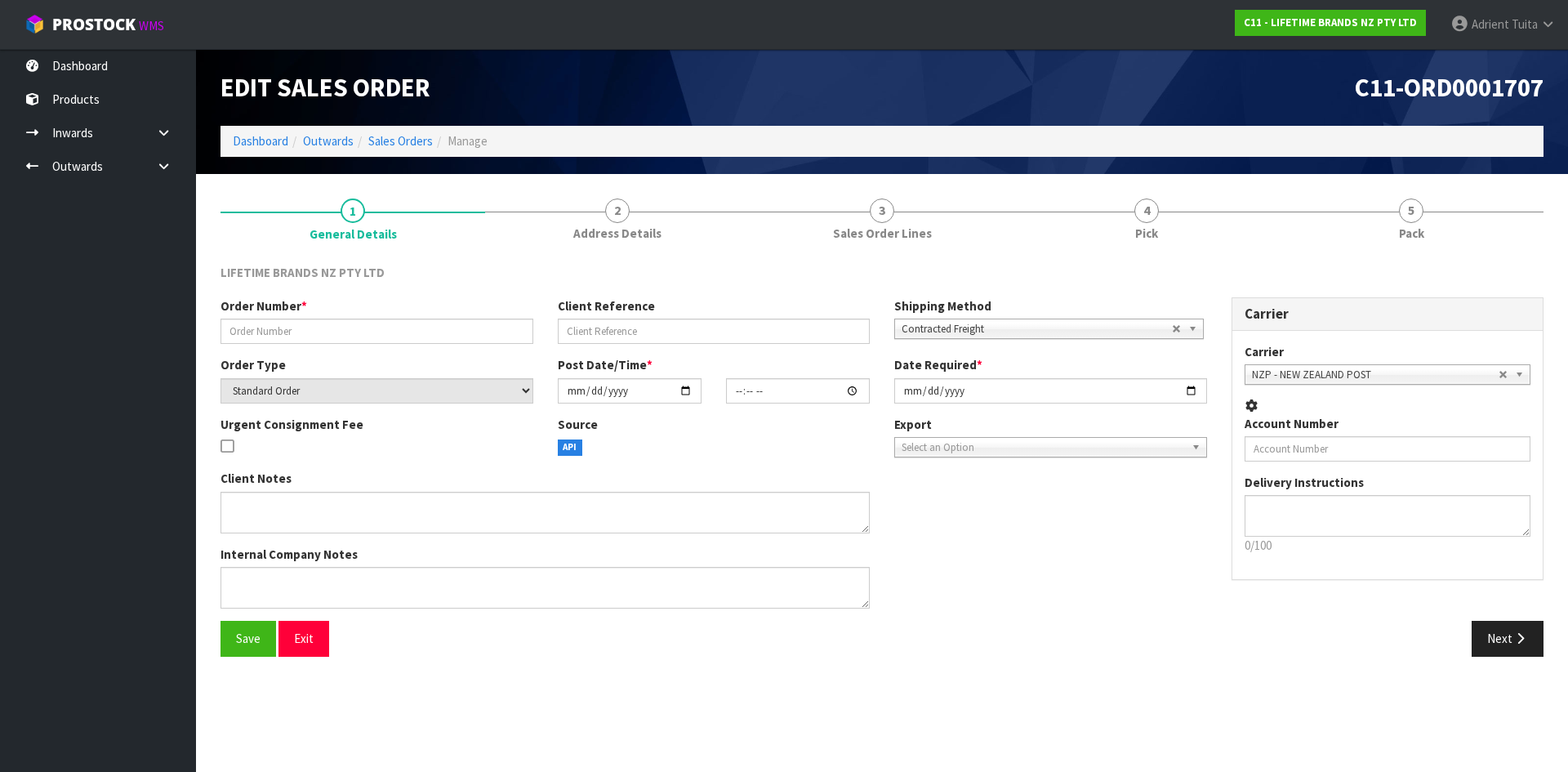
type input "[DATE]"
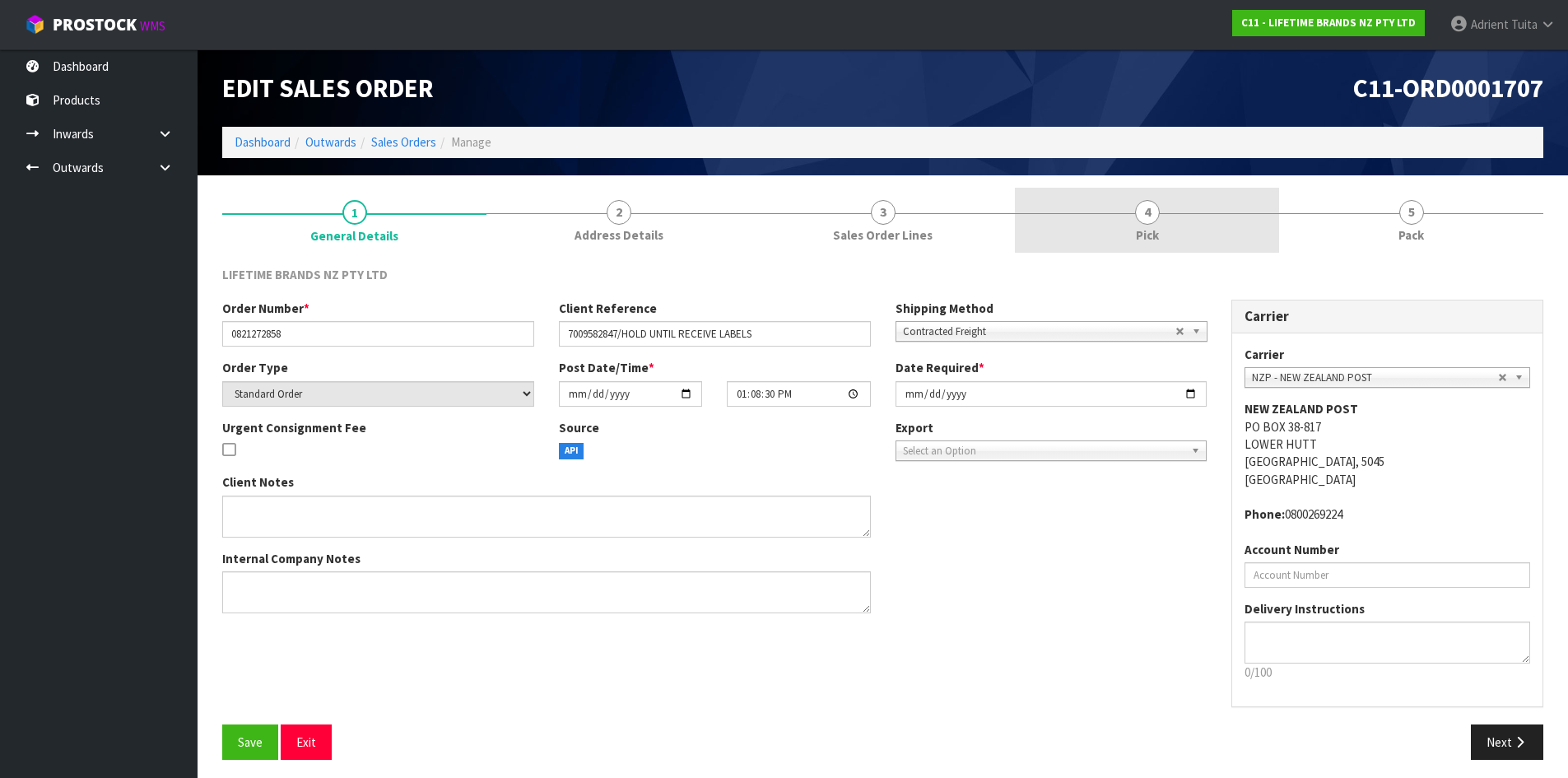
click at [1109, 200] on link "4 Pick" at bounding box center [1147, 220] width 264 height 65
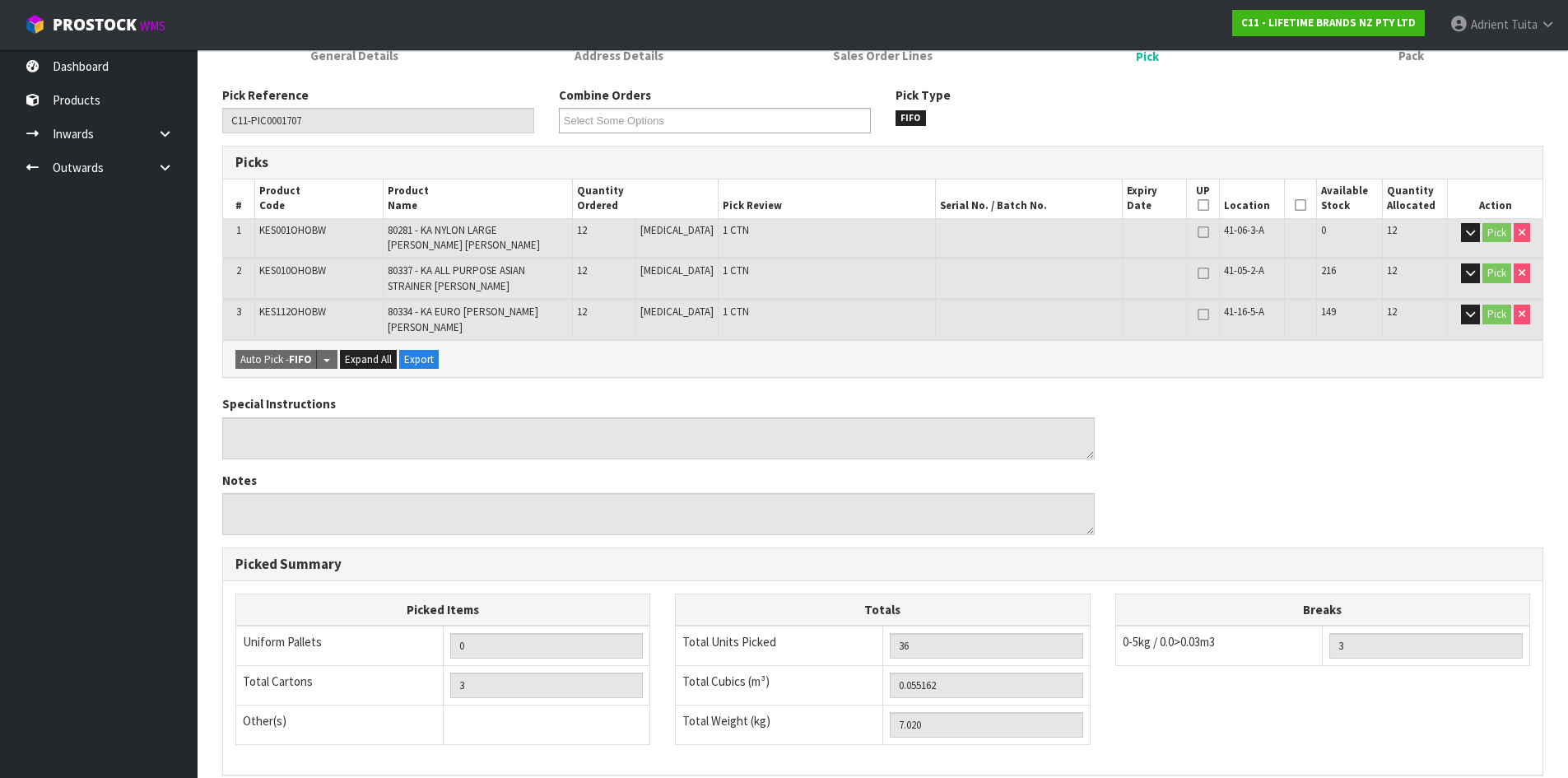
scroll to position [392, 0]
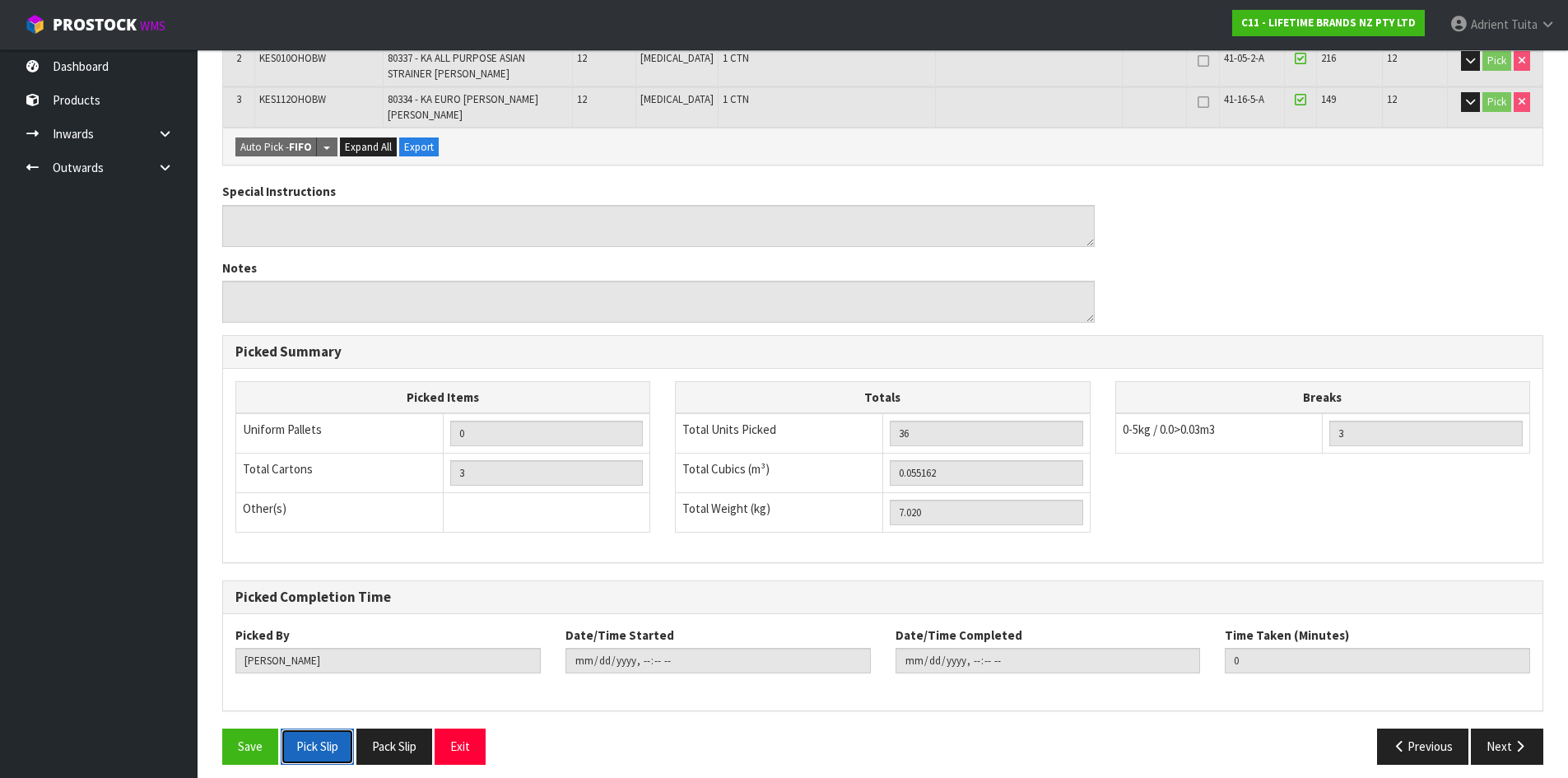
click at [323, 728] on button "Pick Slip" at bounding box center [317, 746] width 73 height 36
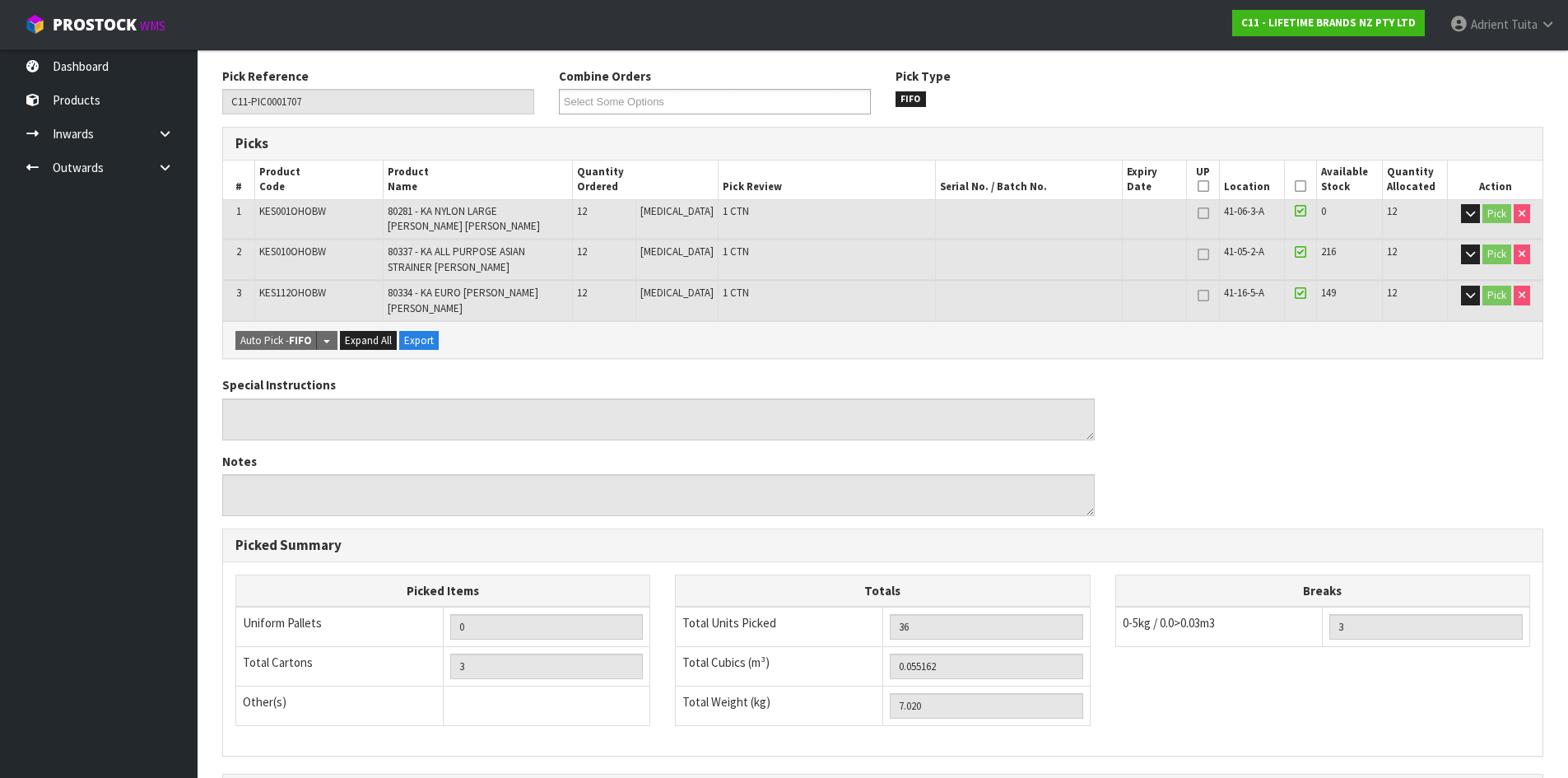
scroll to position [0, 0]
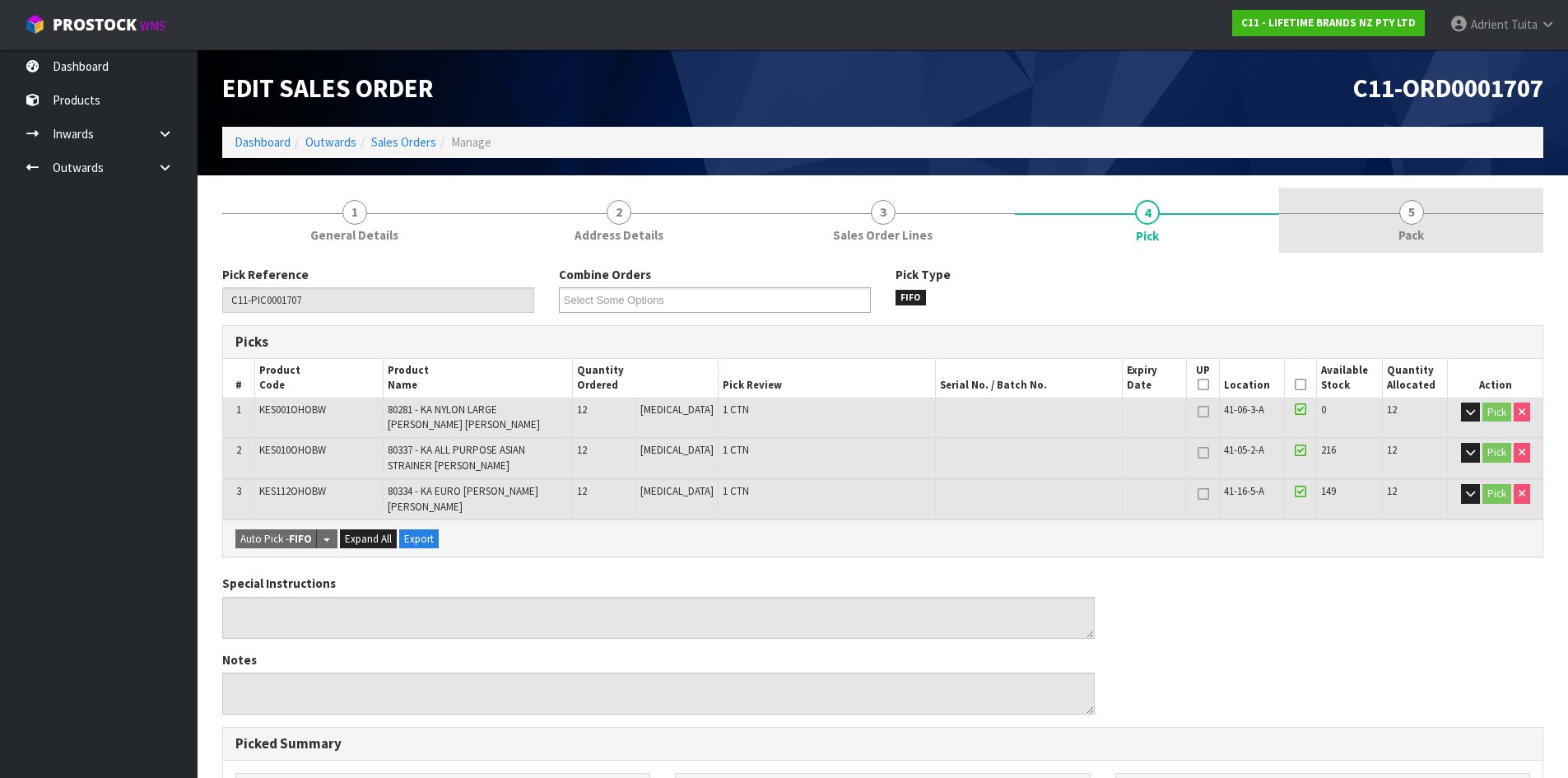
click at [1386, 228] on link "5 Pack" at bounding box center [1412, 220] width 264 height 65
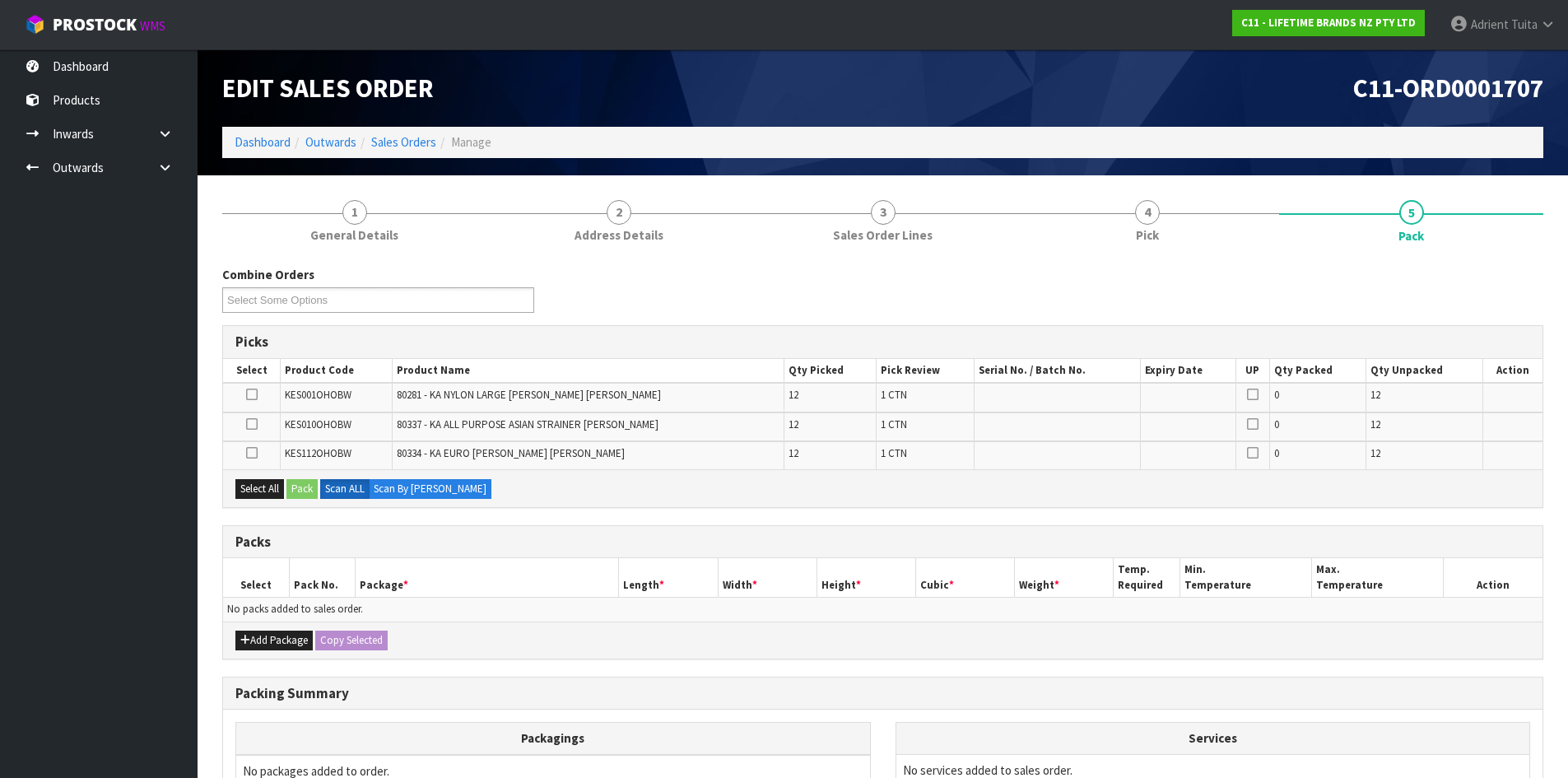
scroll to position [186, 0]
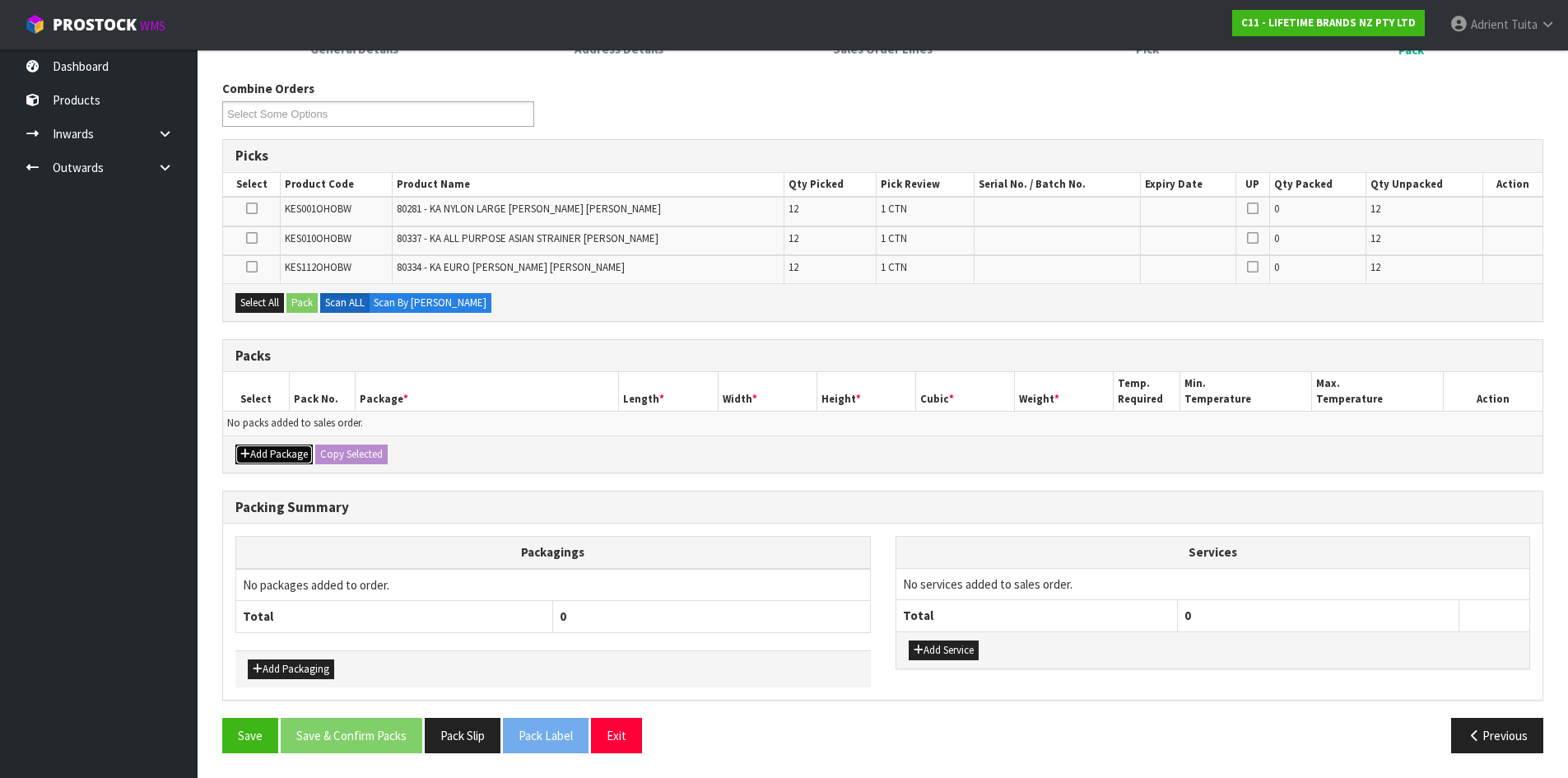
click at [269, 447] on button "Add Package" at bounding box center [274, 455] width 78 height 20
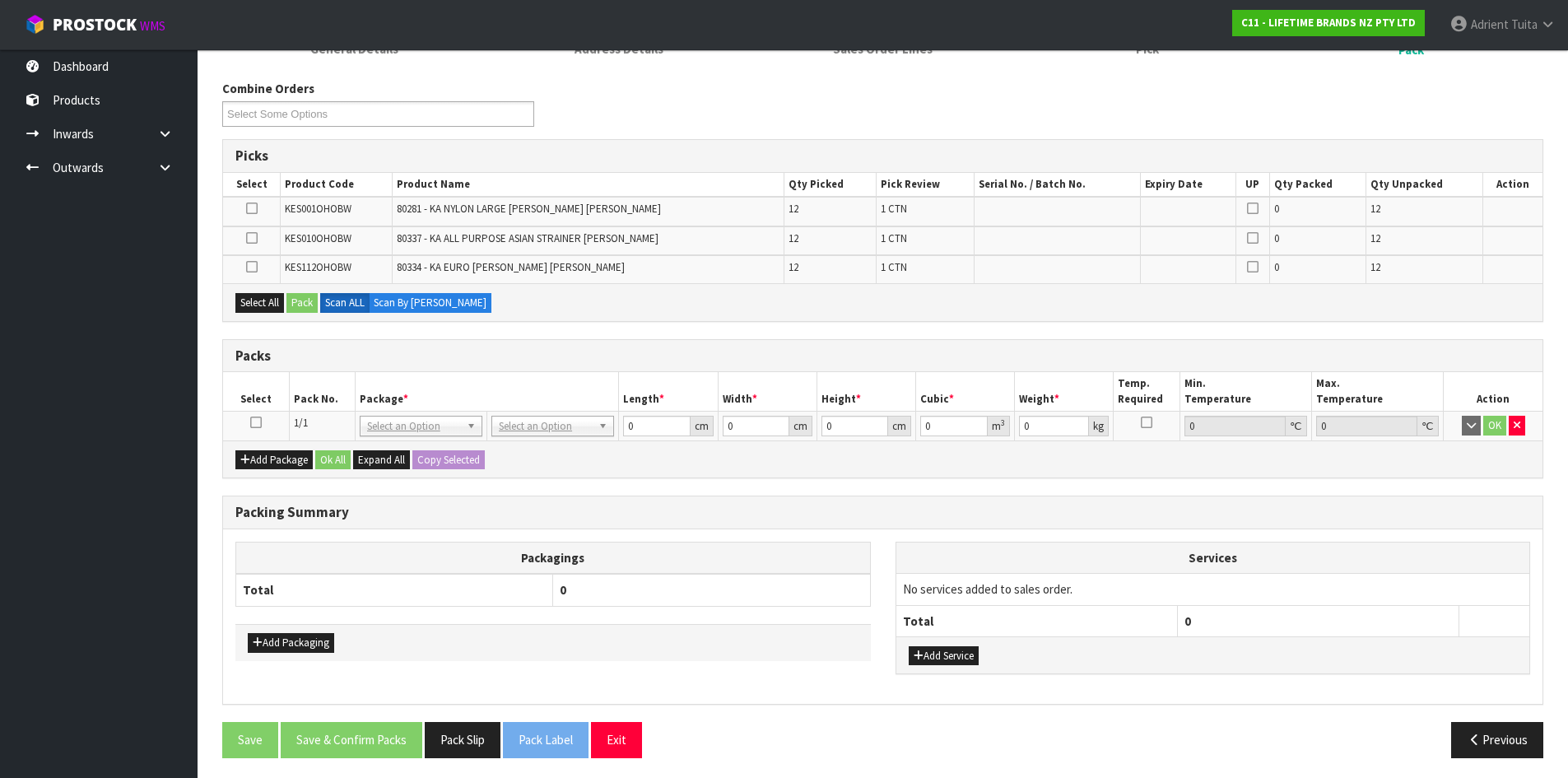
click at [258, 423] on icon at bounding box center [256, 422] width 12 height 1
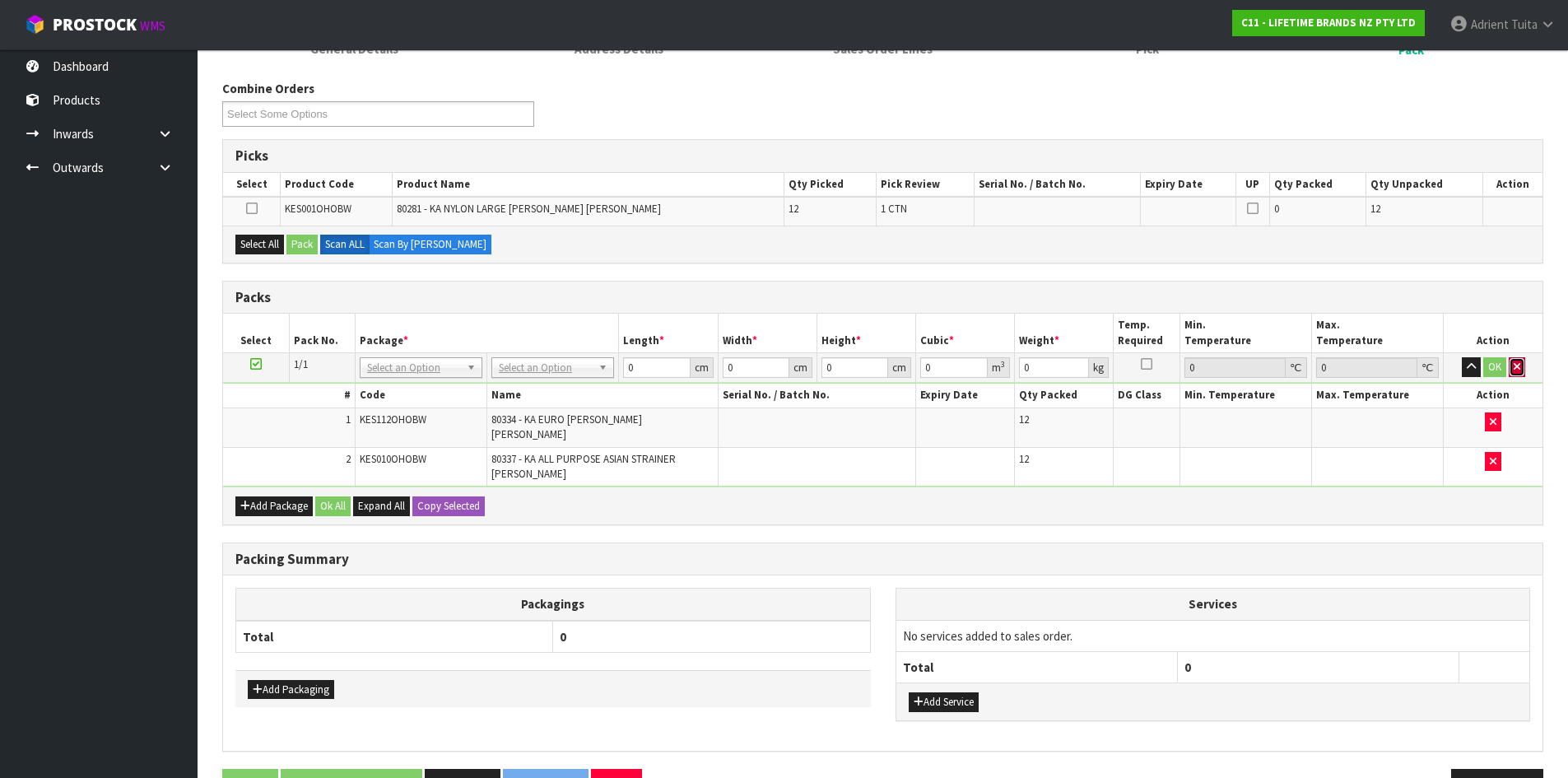
click at [1518, 358] on button "button" at bounding box center [1517, 367] width 16 height 20
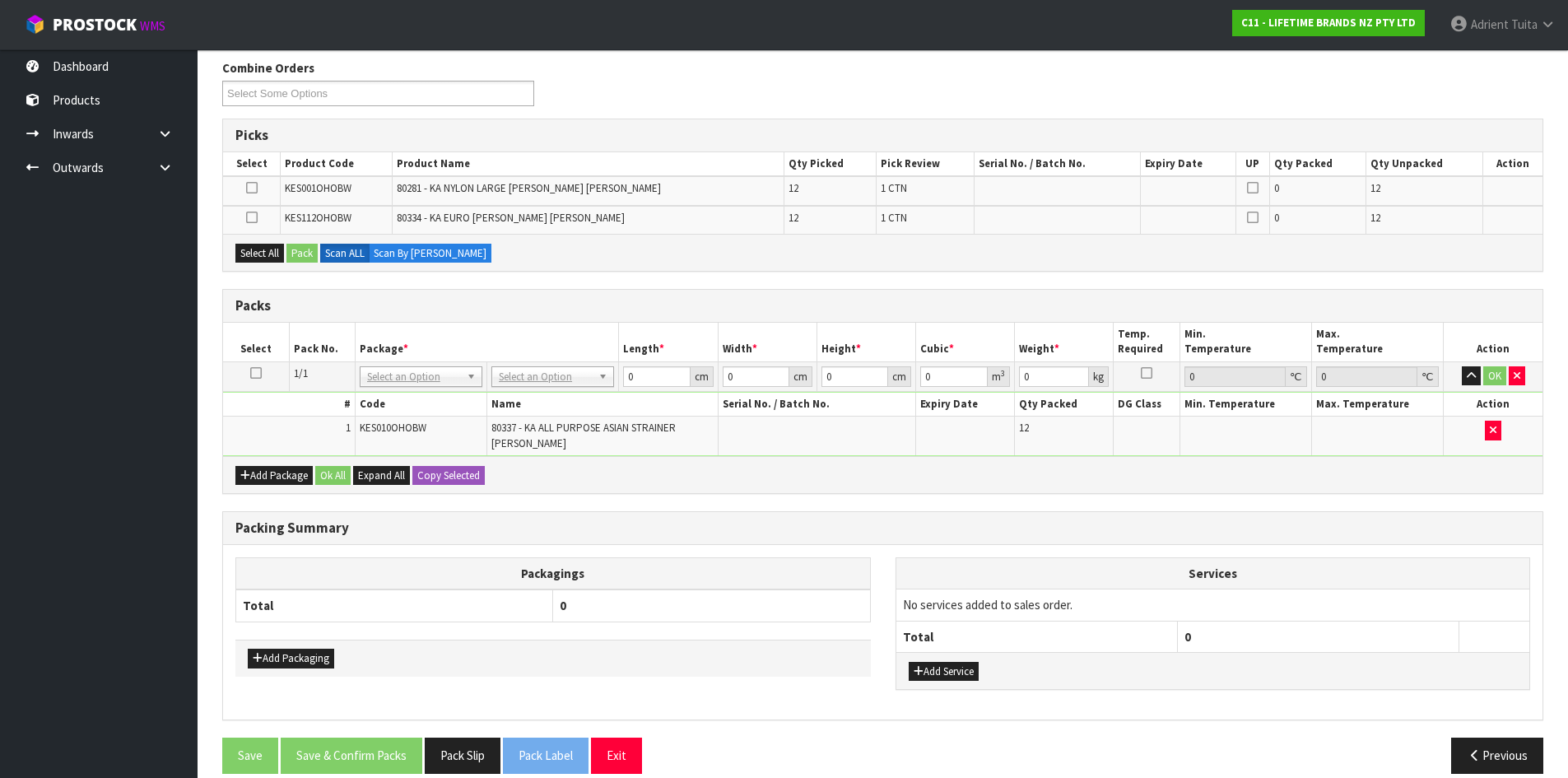
scroll to position [227, 0]
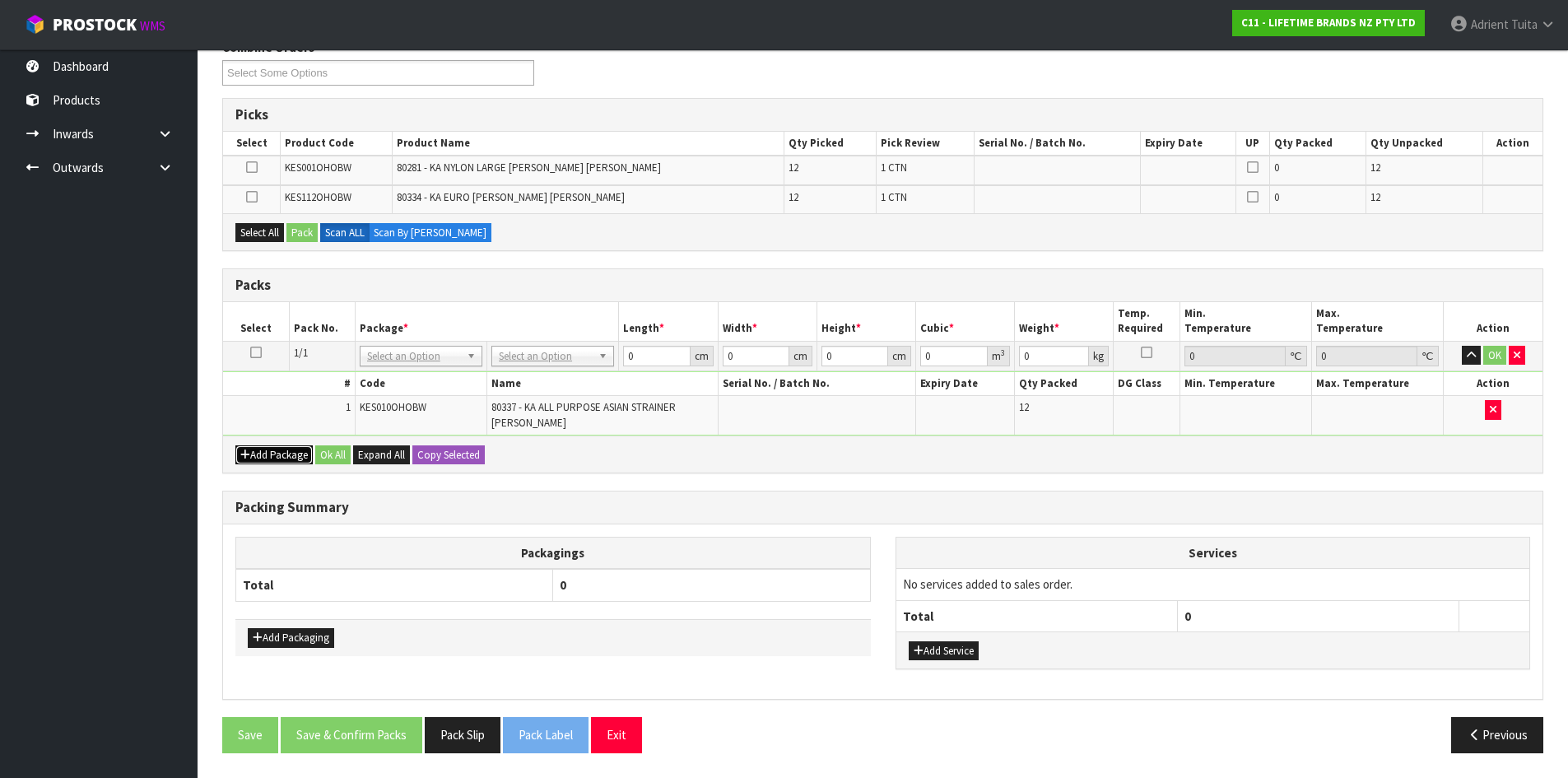
click at [261, 464] on button "Add Package" at bounding box center [274, 455] width 78 height 20
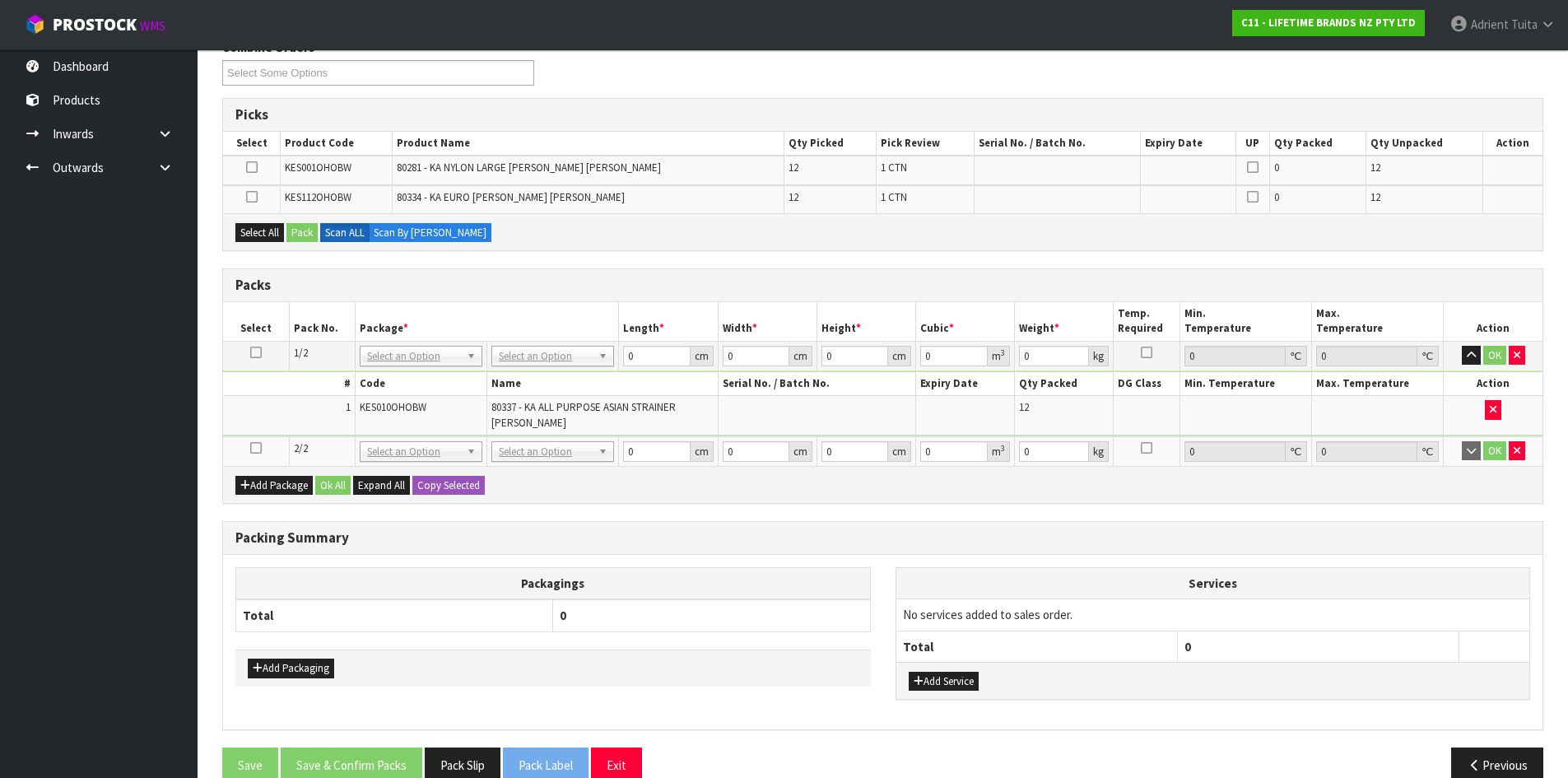
click at [256, 448] on icon at bounding box center [256, 448] width 12 height 1
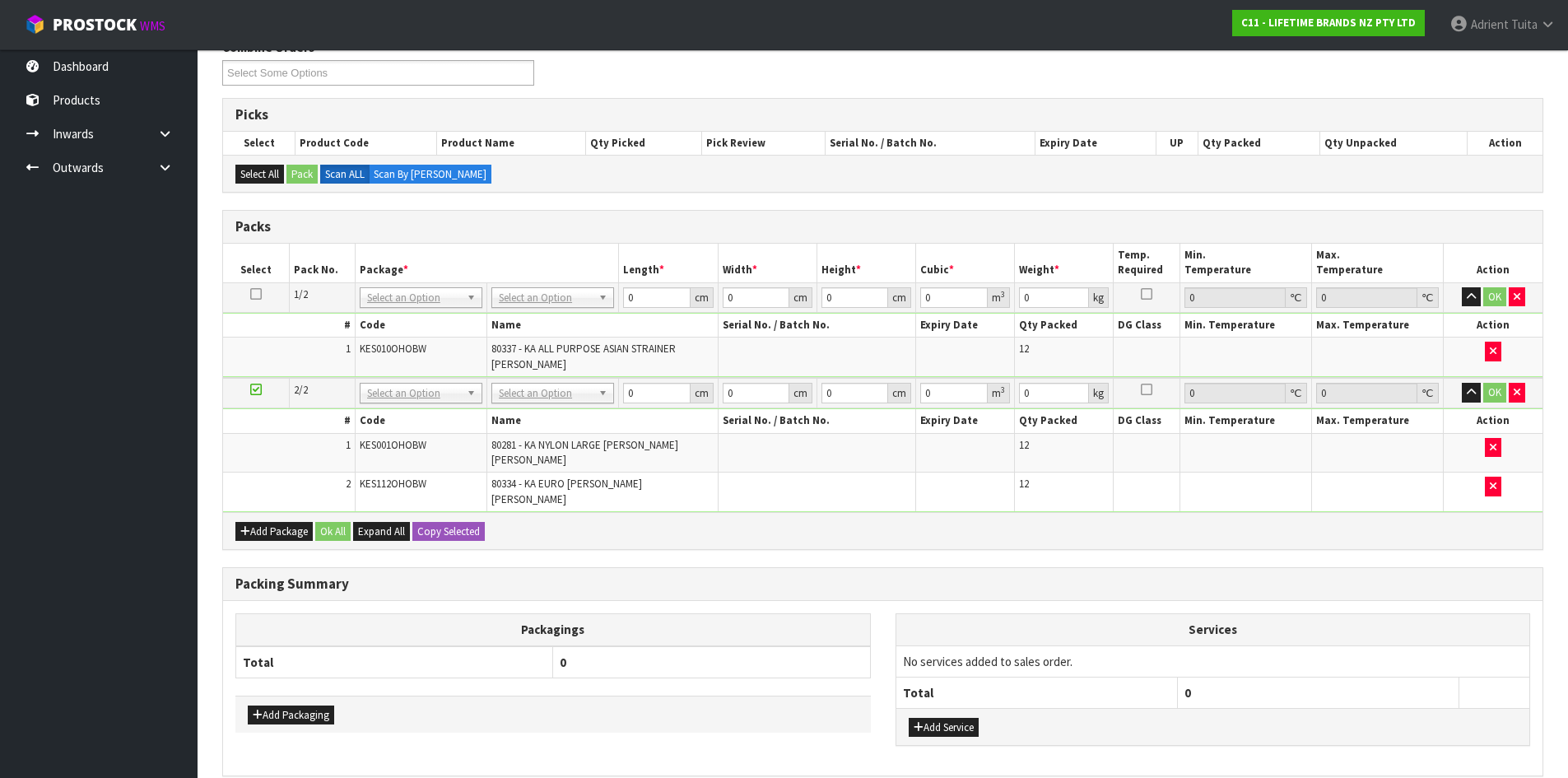
drag, startPoint x: 504, startPoint y: 291, endPoint x: 511, endPoint y: 320, distance: 29.8
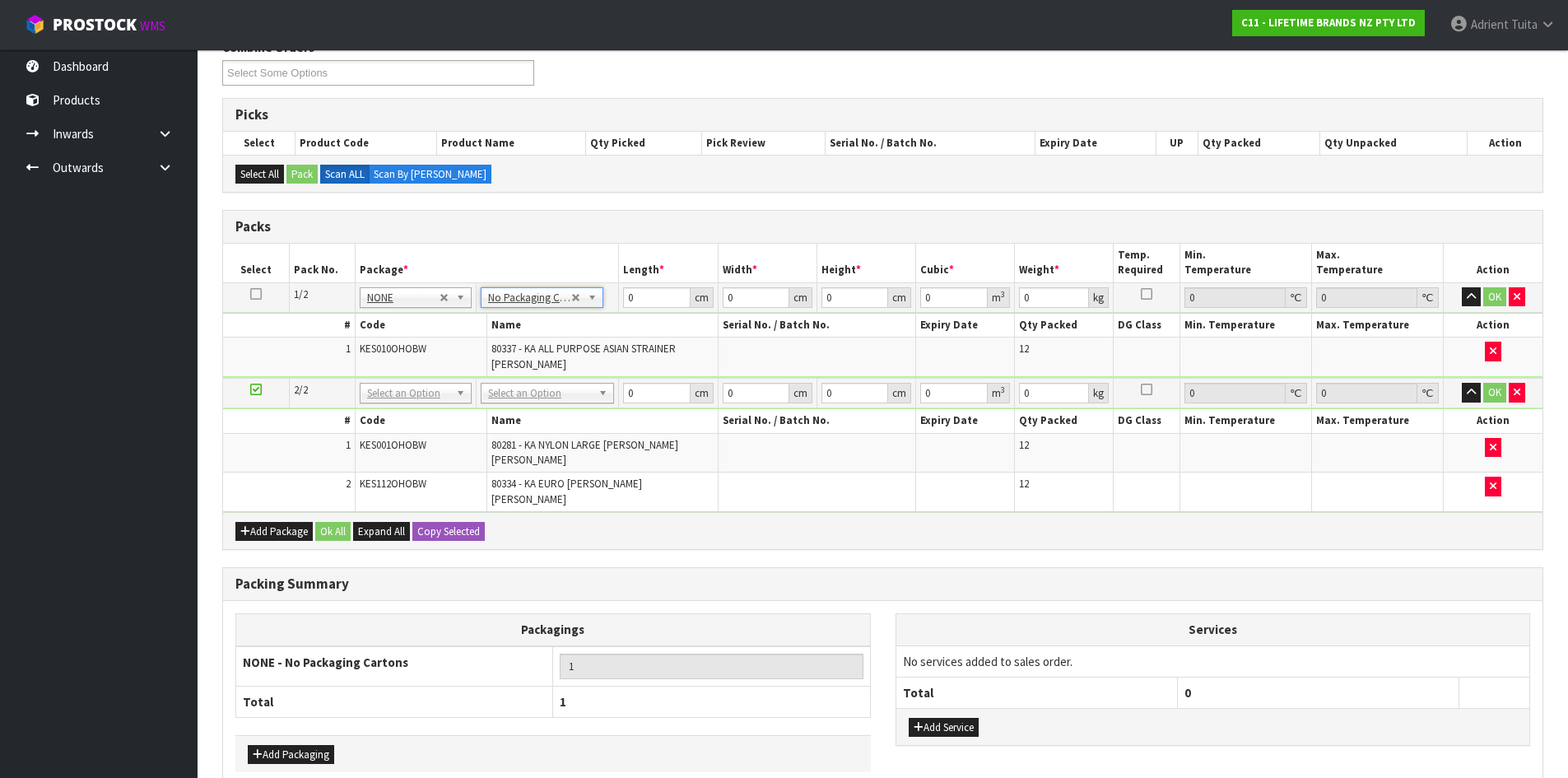
drag, startPoint x: 516, startPoint y: 387, endPoint x: 519, endPoint y: 407, distance: 20.2
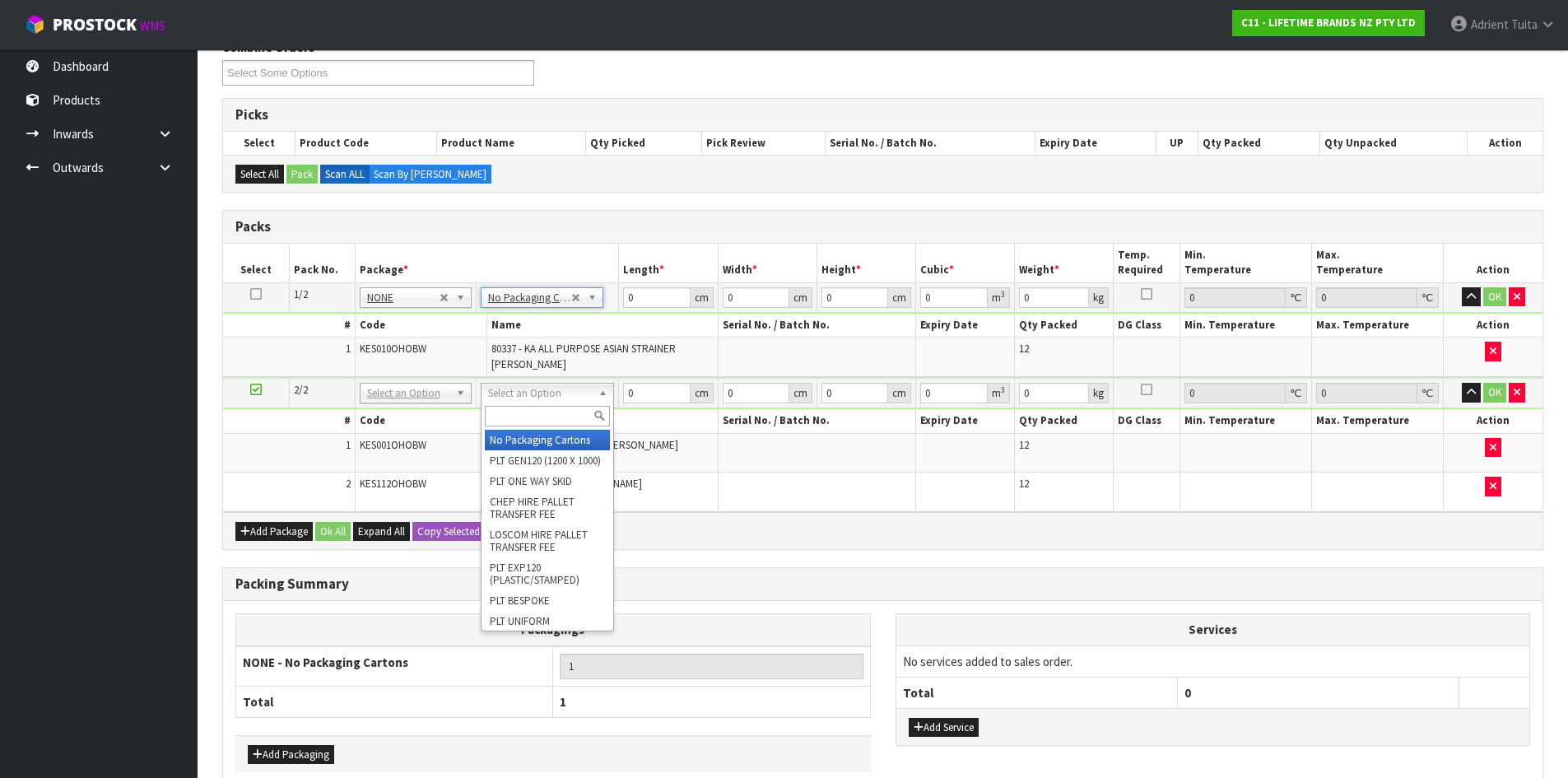
click at [519, 407] on input "text" at bounding box center [548, 415] width 125 height 21
type input "CTN5"
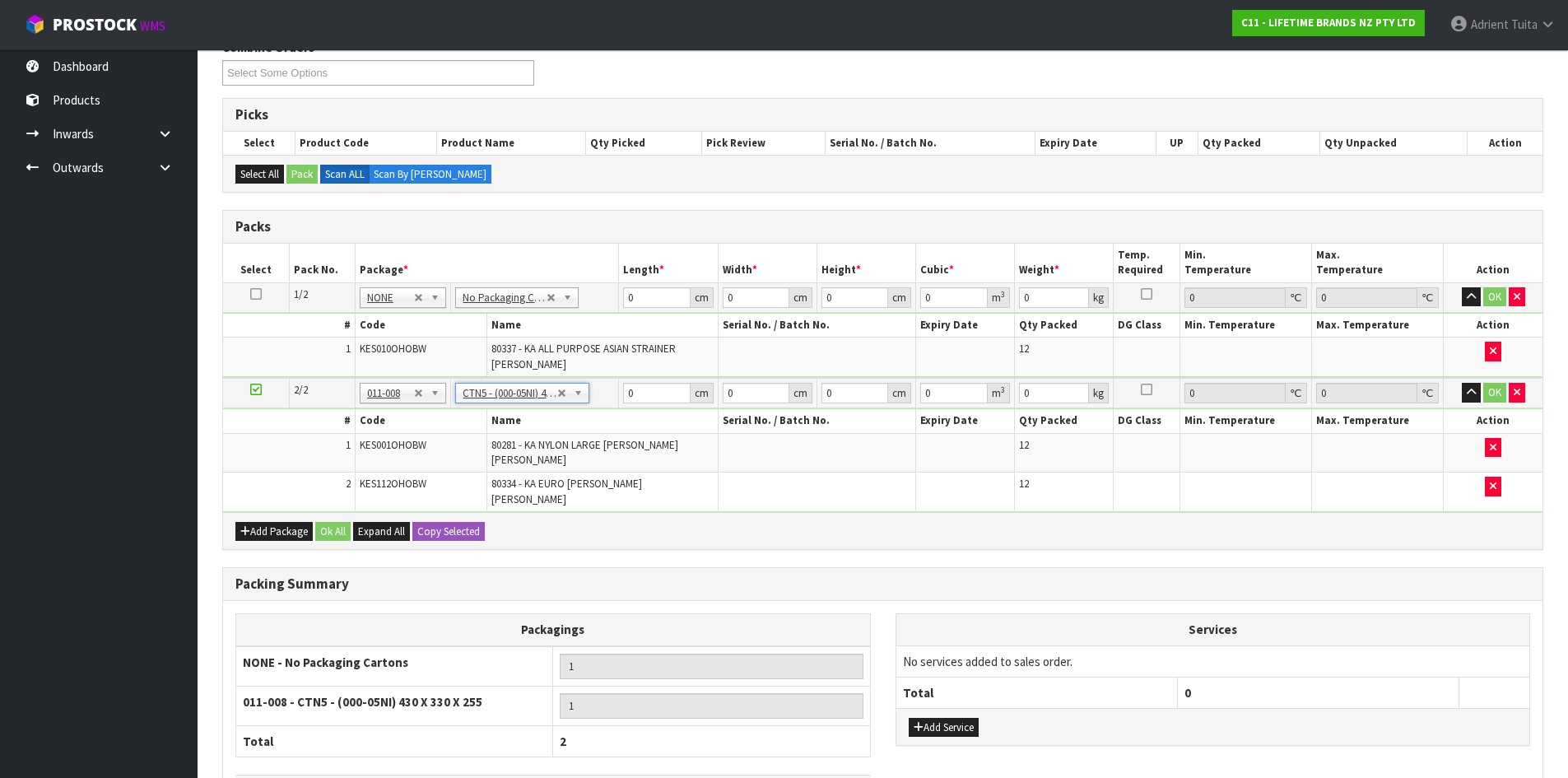
type input "43"
type input "33"
type input "25.5"
type input "0.036185"
type input "4.12"
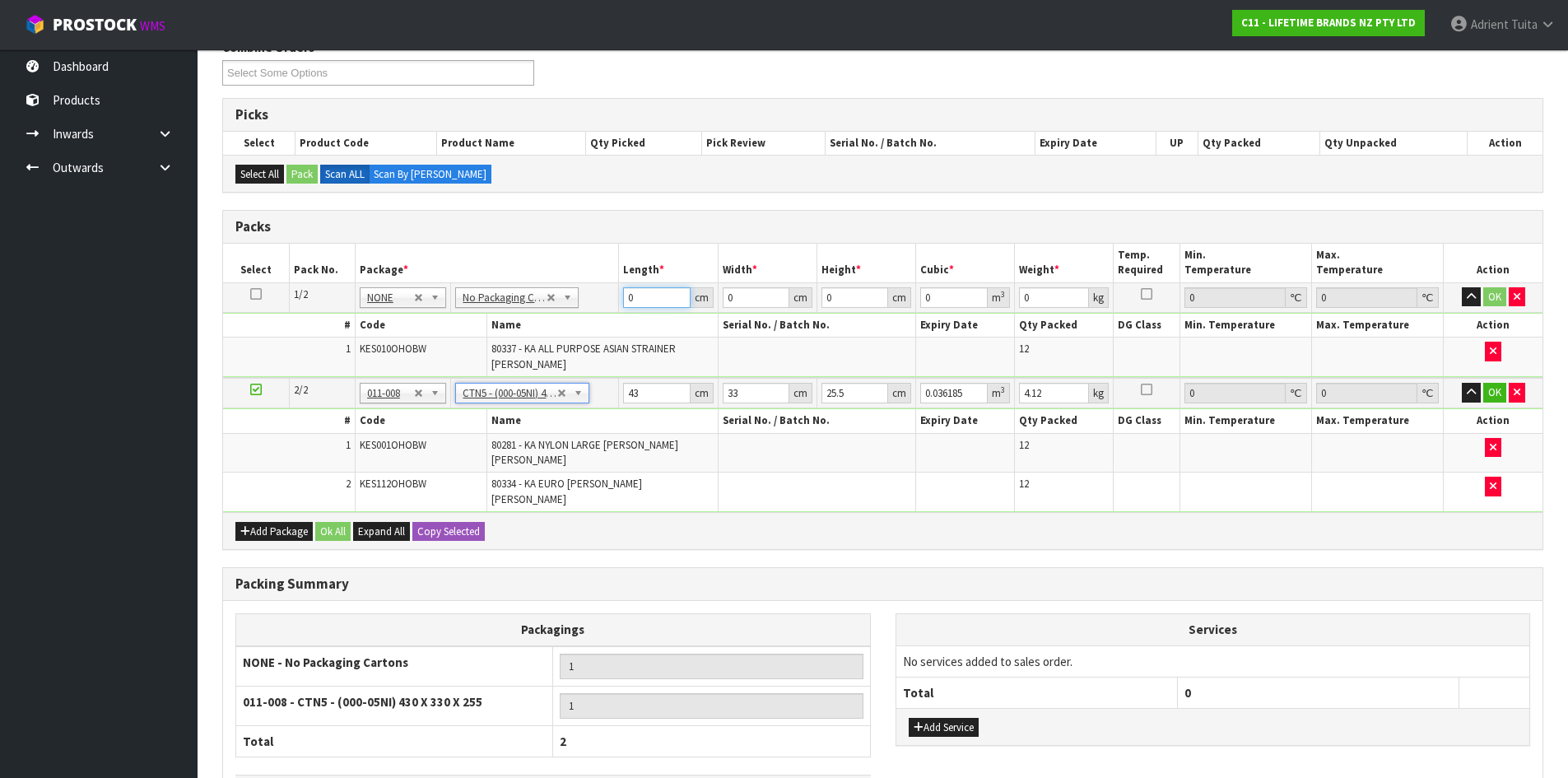
click at [652, 297] on input "0" at bounding box center [657, 297] width 67 height 21
type input "45"
type input "30"
type input "2"
type input "0.0027"
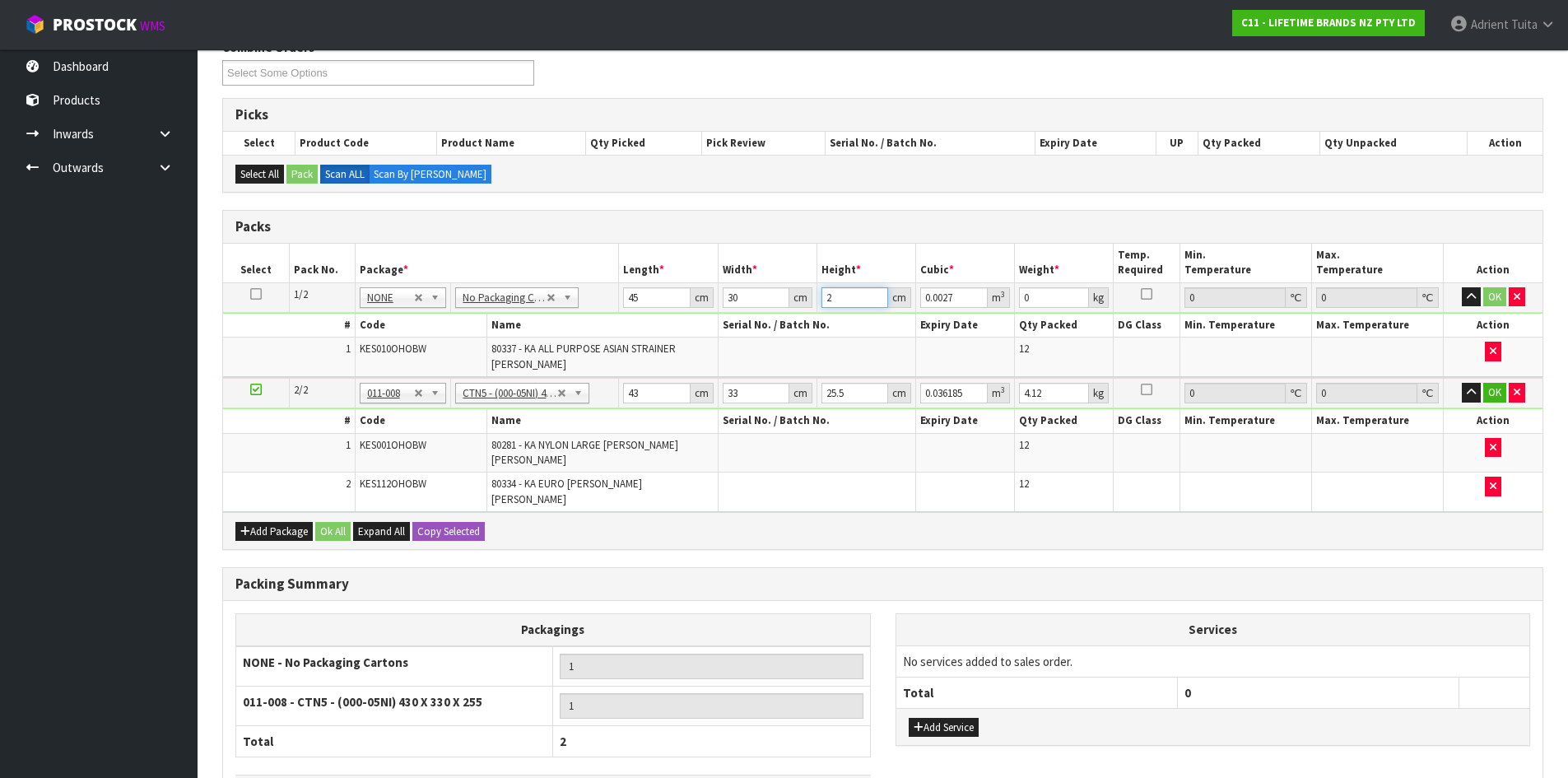
type input "25"
type input "0.03375"
type input "25"
type input "4"
click at [635, 393] on input "43" at bounding box center [657, 392] width 67 height 21
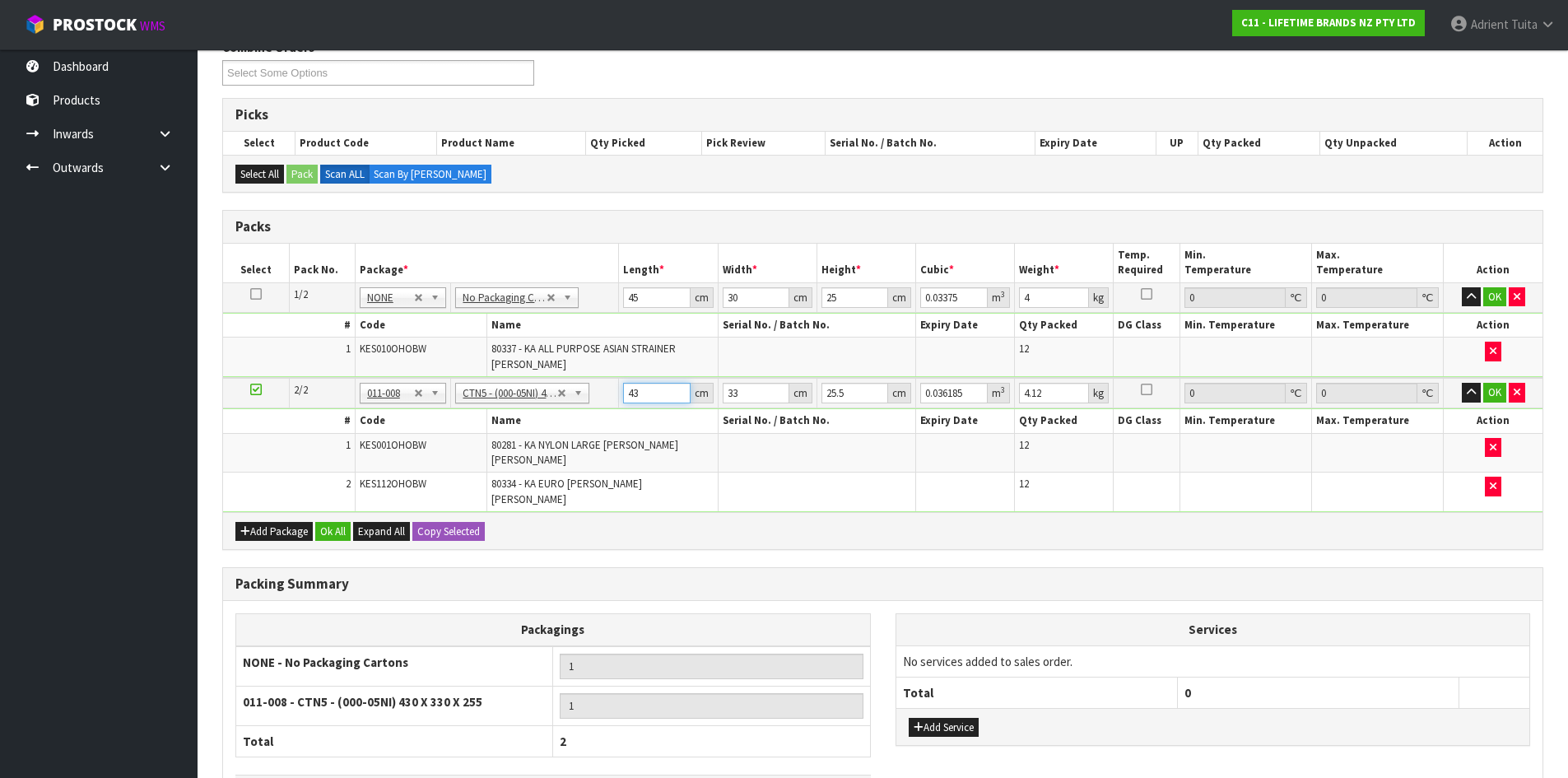
click at [635, 393] on input "43" at bounding box center [657, 392] width 67 height 21
type input "4"
type input "0.003366"
type input "44"
type input "0.037026"
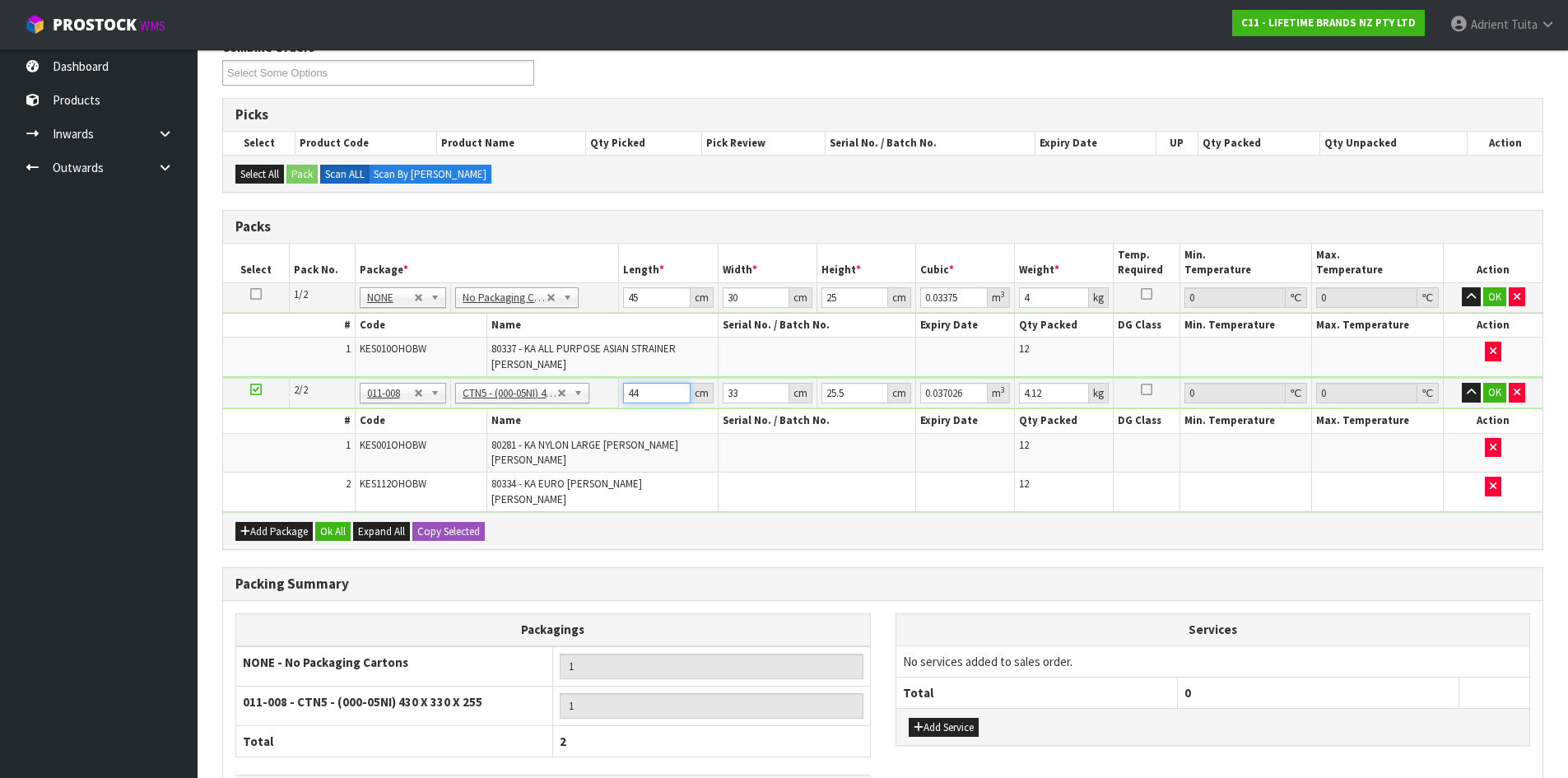
type input "44"
type input "3"
type input "0.003366"
type input "36"
type input "0.040392"
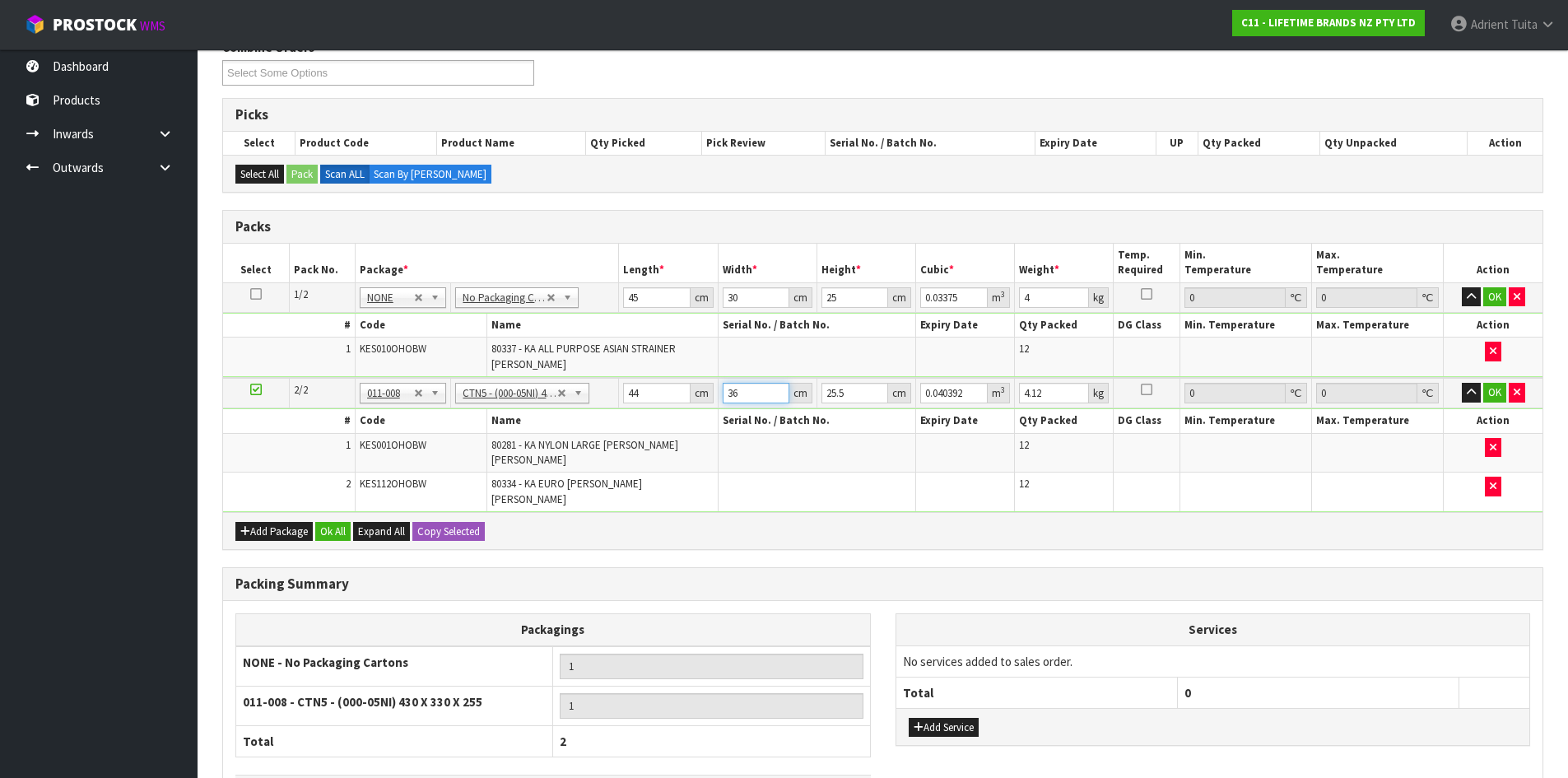
type input "36"
type input "2"
type input "0.003168"
type input "23"
type input "0.036432"
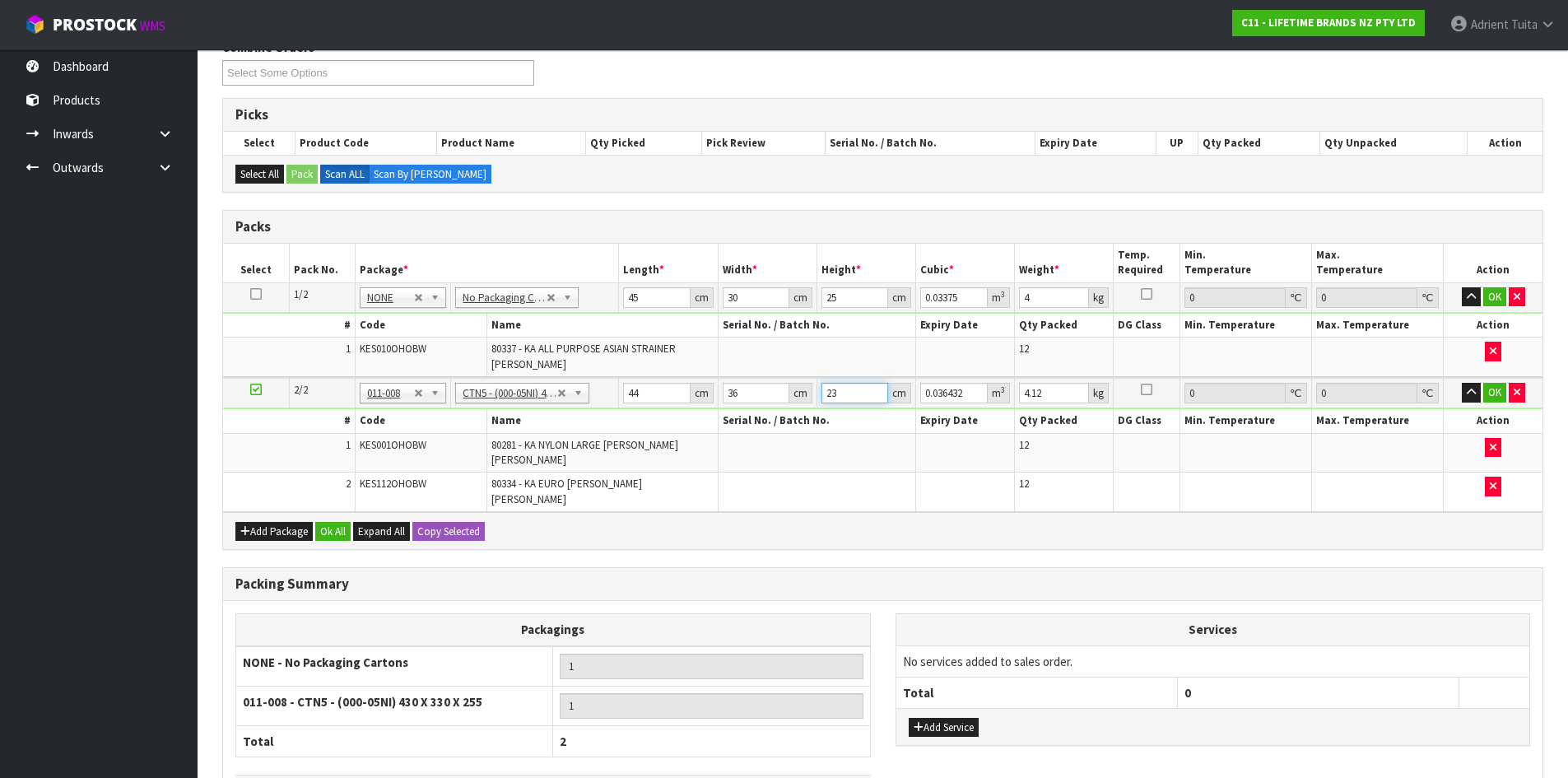
type input "23"
type input "5"
click at [1495, 296] on button "OK" at bounding box center [1495, 297] width 23 height 20
click at [1488, 403] on td "OK" at bounding box center [1493, 392] width 99 height 30
click at [1497, 392] on button "OK" at bounding box center [1495, 392] width 23 height 20
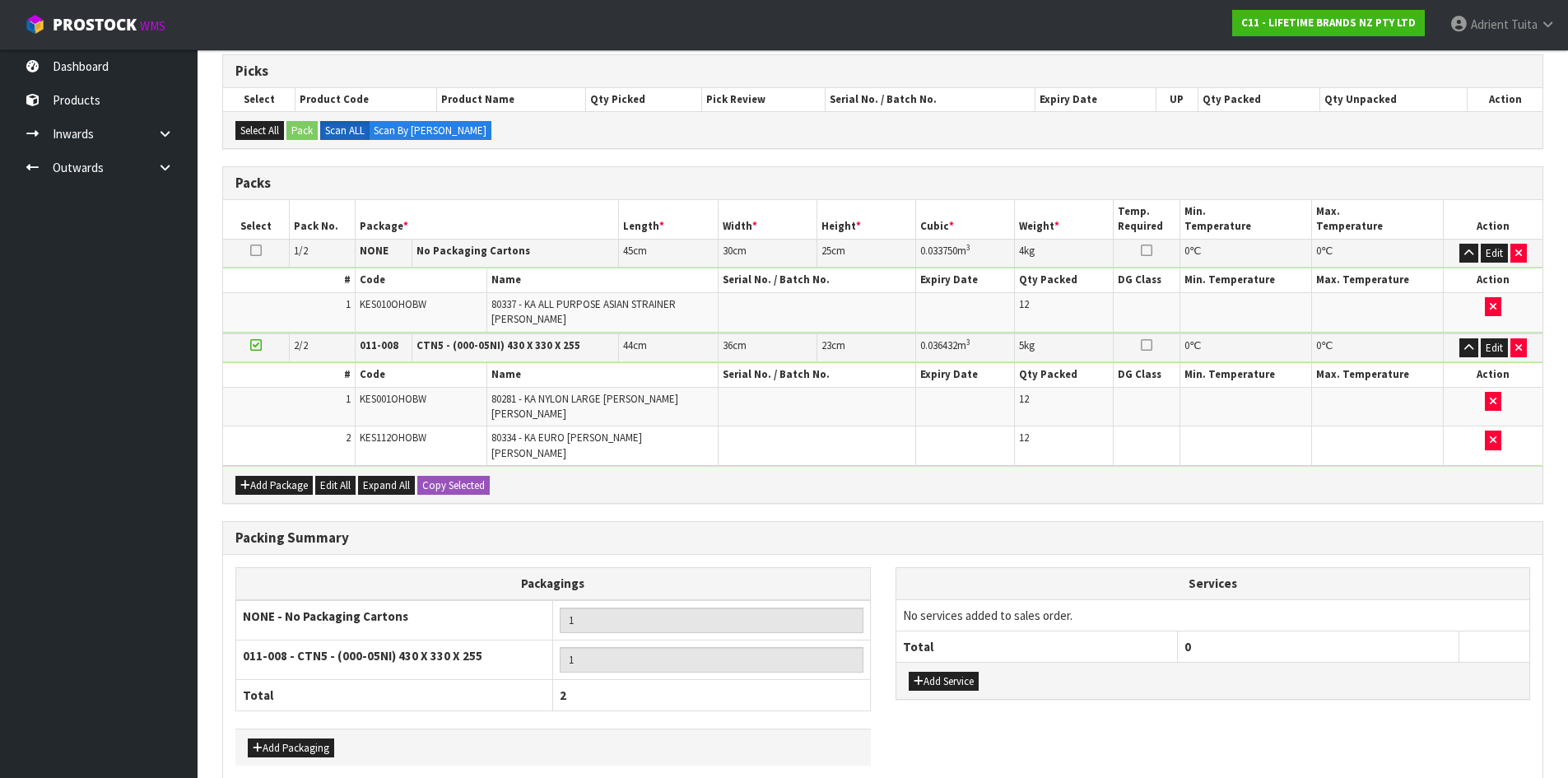
scroll to position [328, 0]
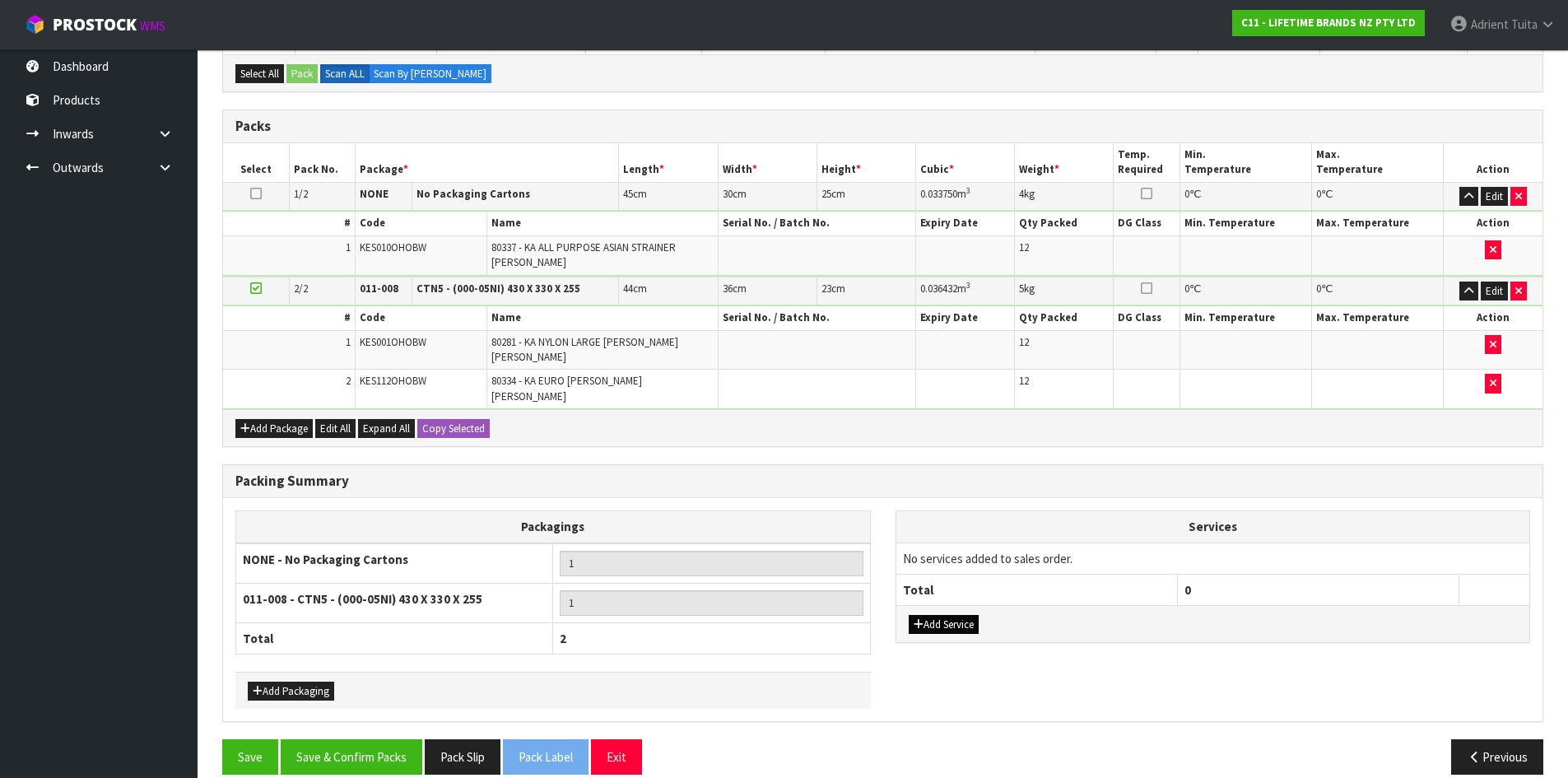
click at [959, 605] on div "Add Service" at bounding box center [1212, 623] width 633 height 37
click at [957, 615] on button "Add Service" at bounding box center [943, 624] width 70 height 20
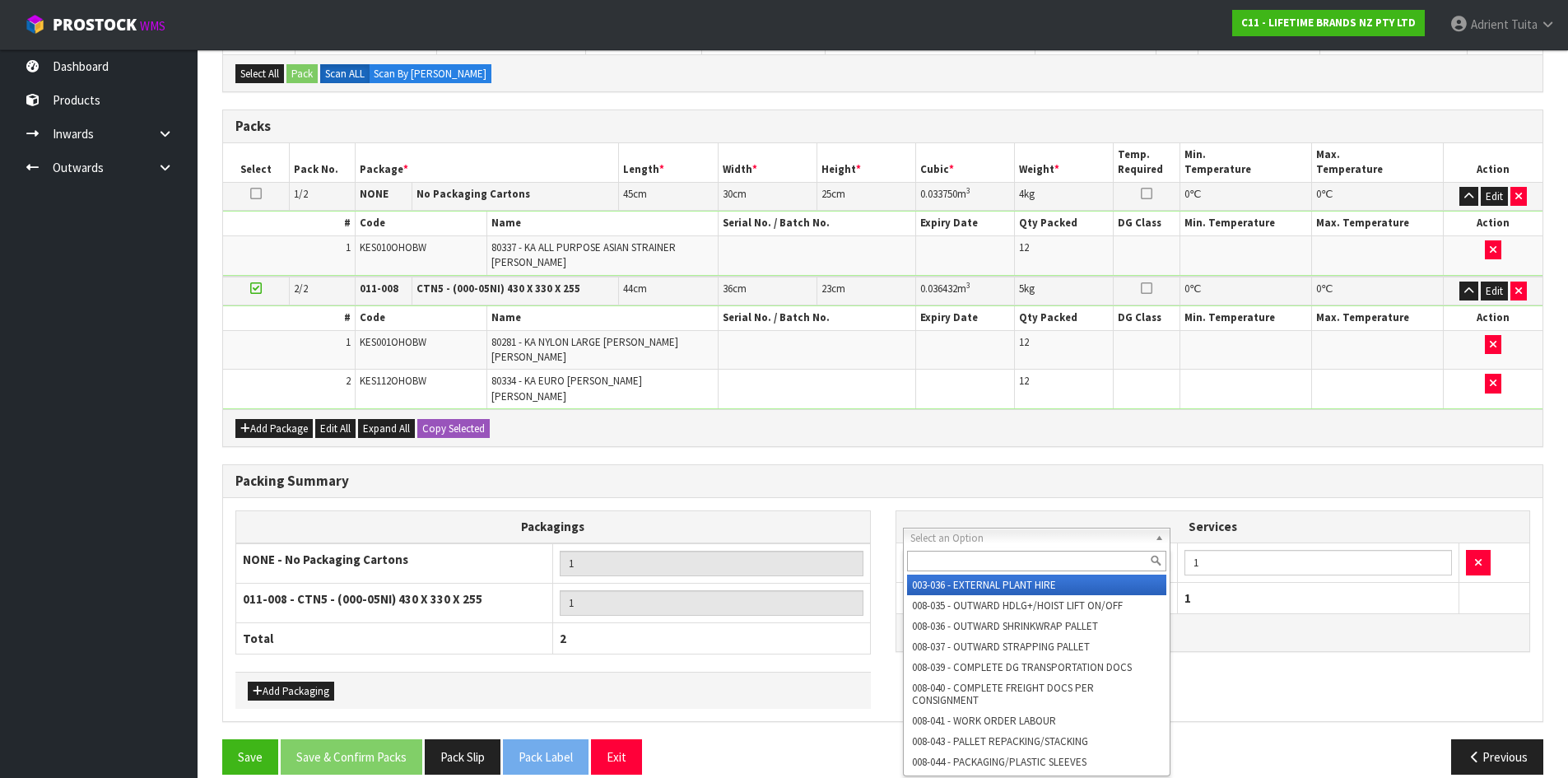
drag, startPoint x: 982, startPoint y: 540, endPoint x: 979, endPoint y: 559, distance: 19.2
click at [979, 559] on input "text" at bounding box center [1036, 560] width 260 height 21
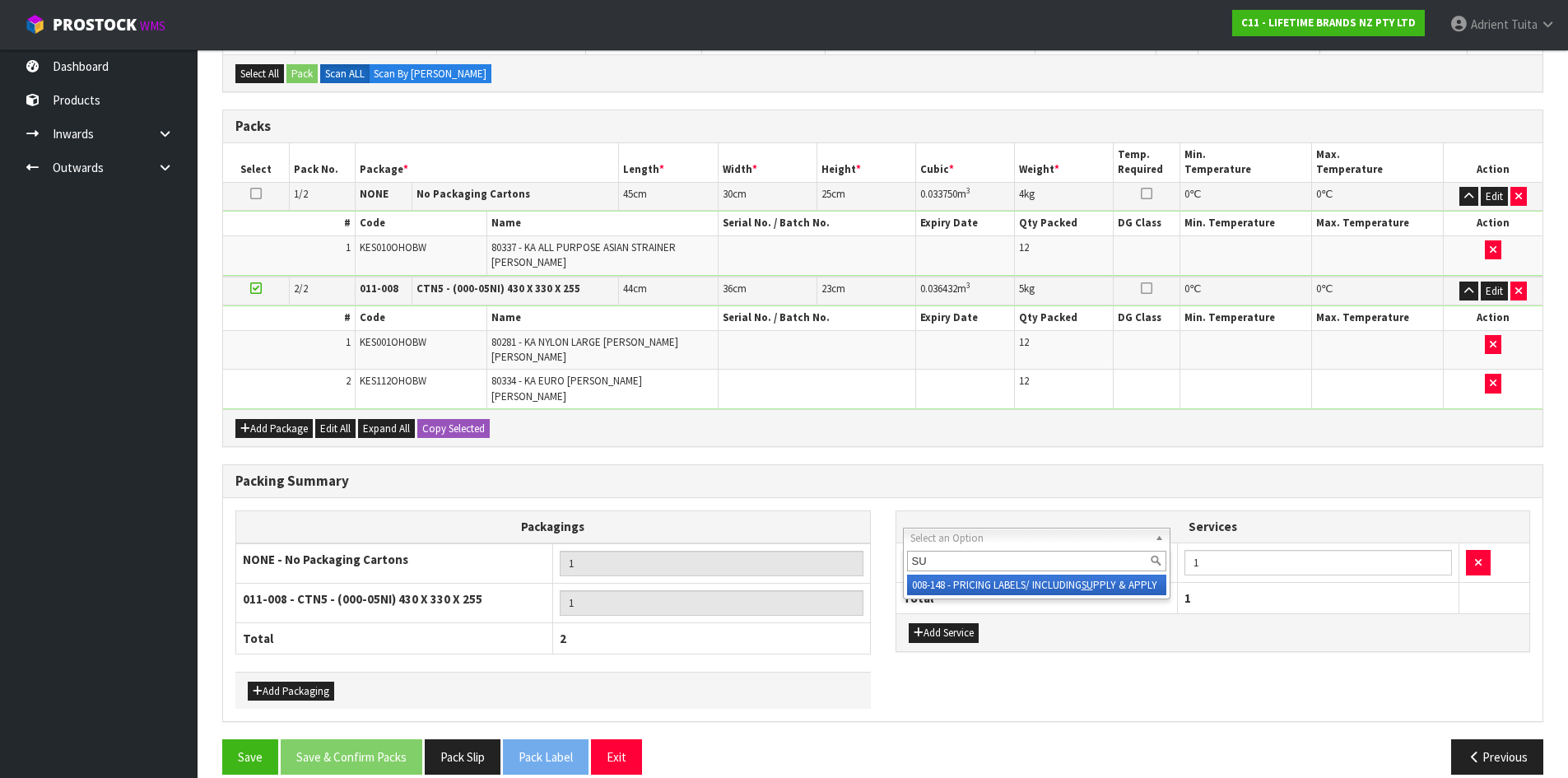
type input "SU"
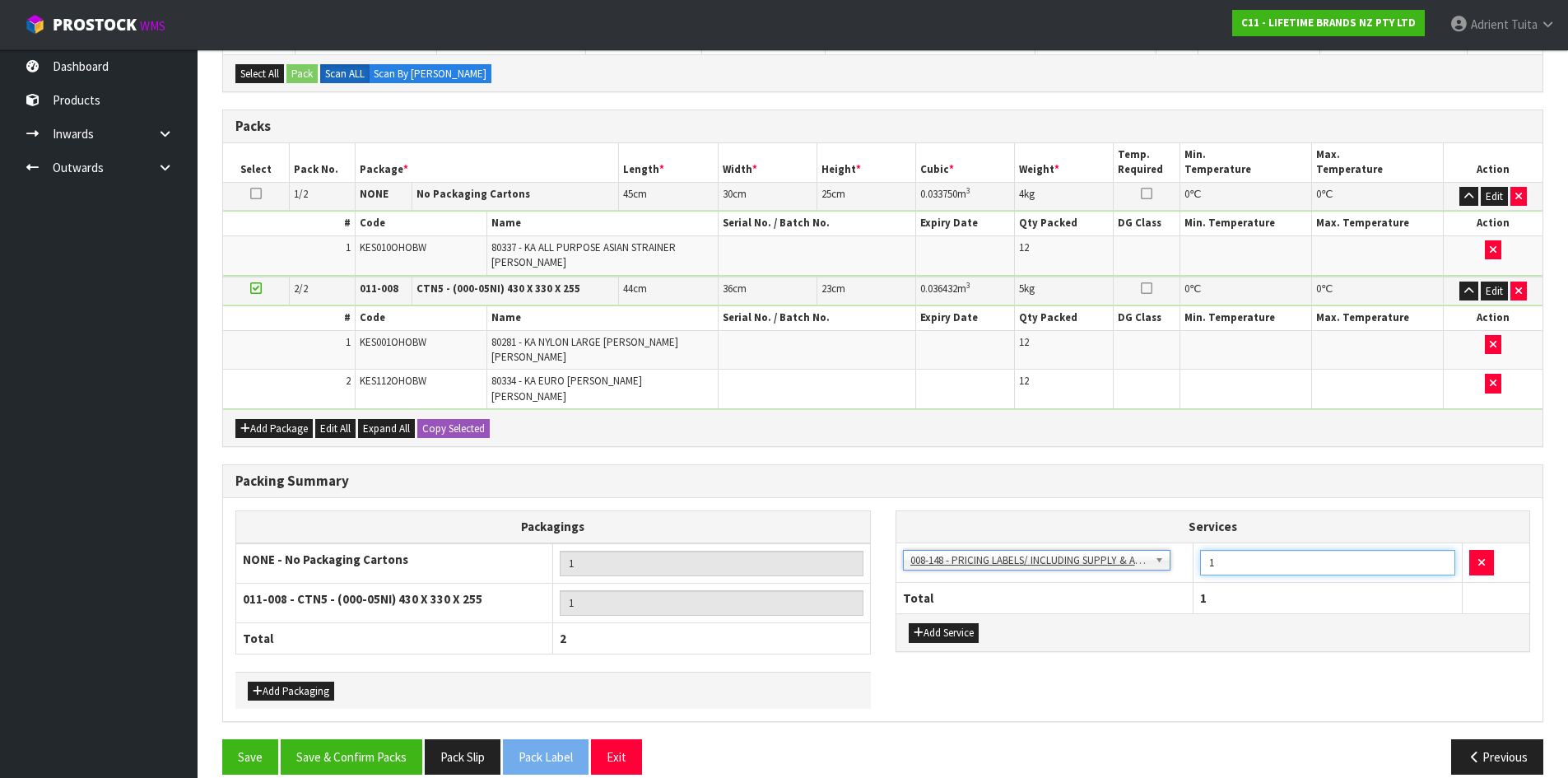
click at [1257, 549] on input "1" at bounding box center [1328, 562] width 256 height 26
type input "12"
click at [340, 739] on button "Save & Confirm Packs" at bounding box center [351, 757] width 141 height 36
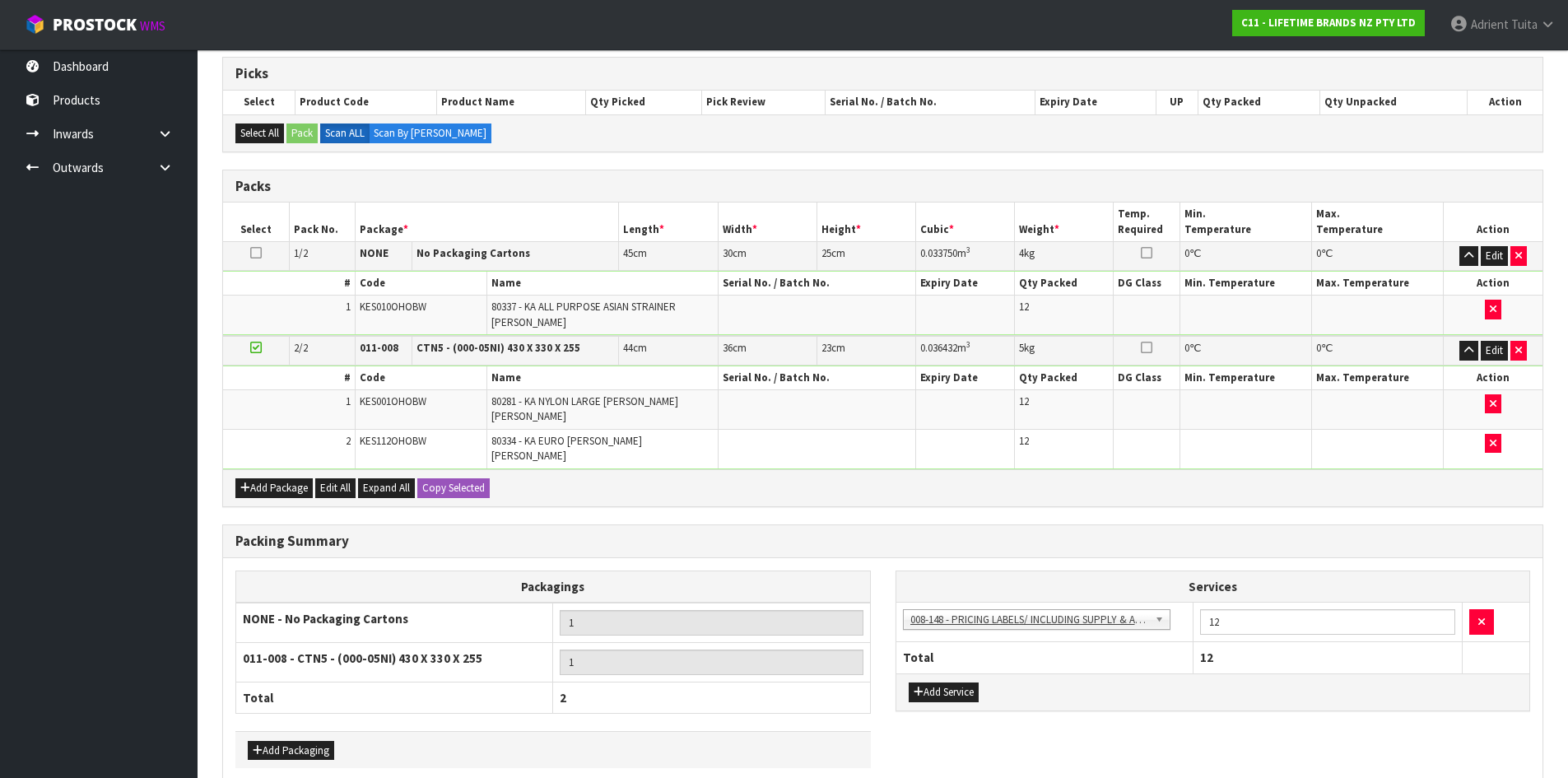
scroll to position [0, 0]
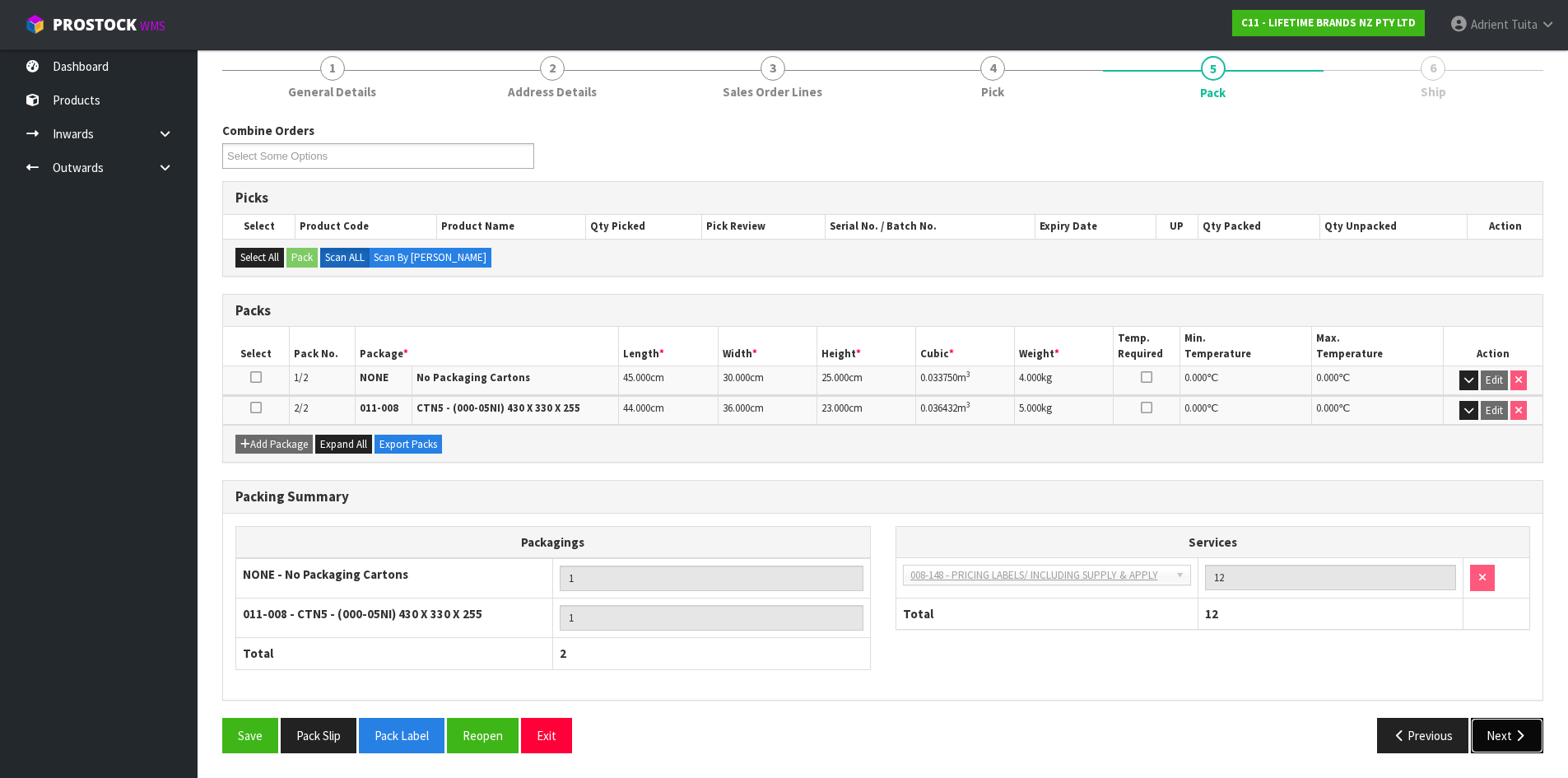
click at [1505, 726] on button "Next" at bounding box center [1507, 735] width 72 height 36
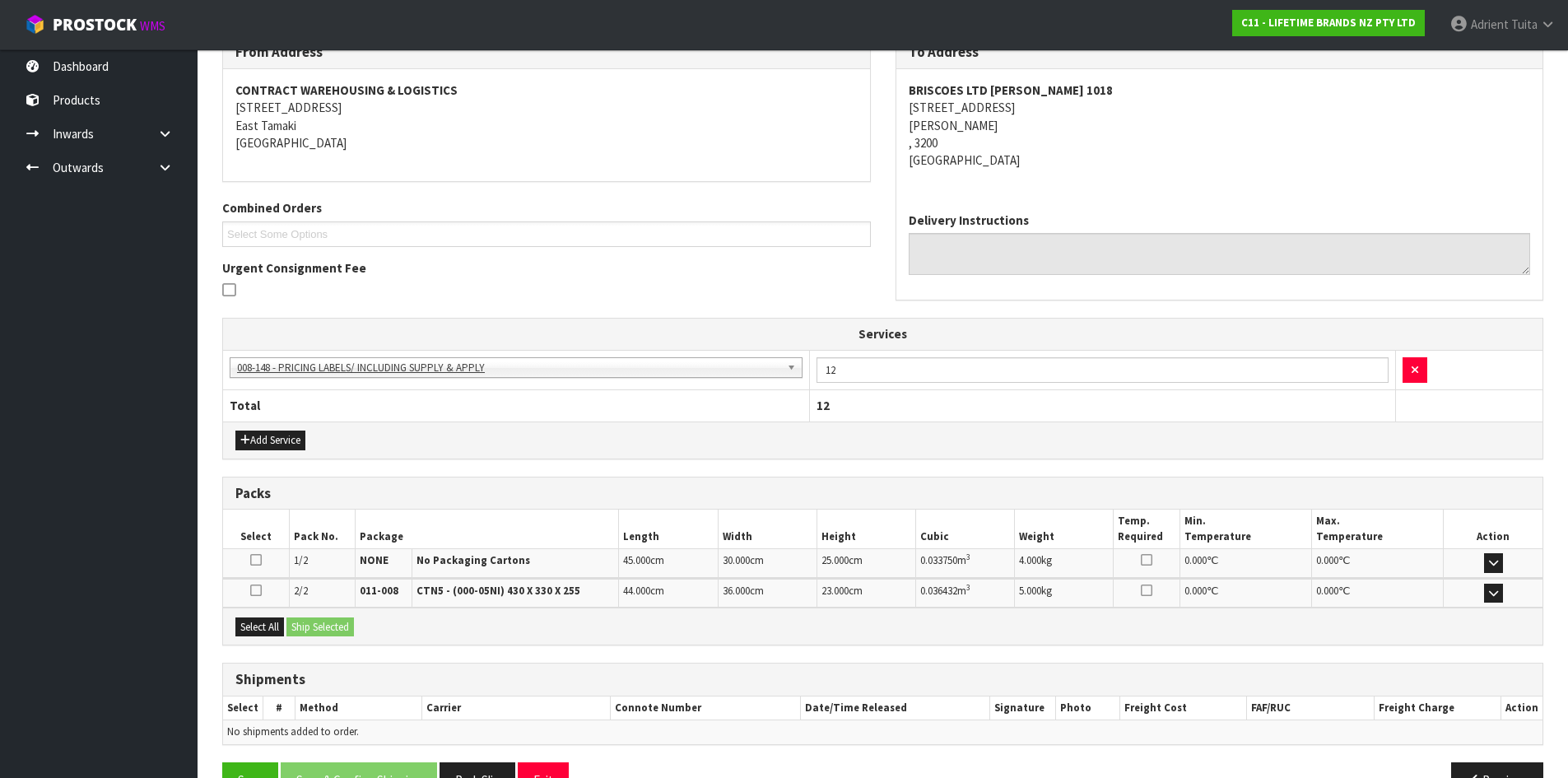
scroll to position [334, 0]
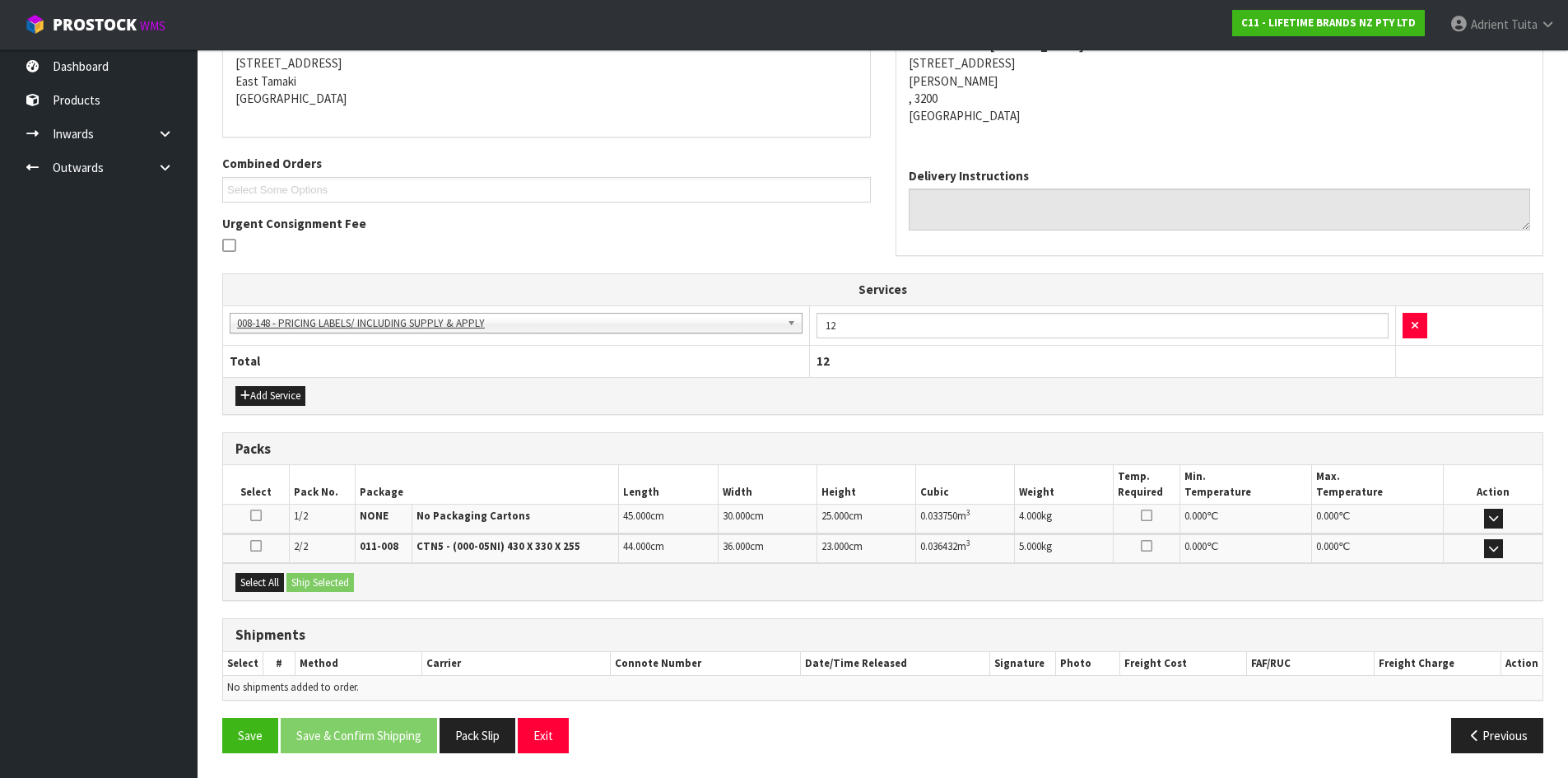
drag, startPoint x: 260, startPoint y: 593, endPoint x: 285, endPoint y: 592, distance: 25.0
click at [261, 593] on div "Select All Ship Selected" at bounding box center [883, 581] width 1320 height 37
click at [251, 581] on button "Select All" at bounding box center [260, 582] width 48 height 20
click at [294, 573] on button "Ship Selected" at bounding box center [321, 582] width 68 height 20
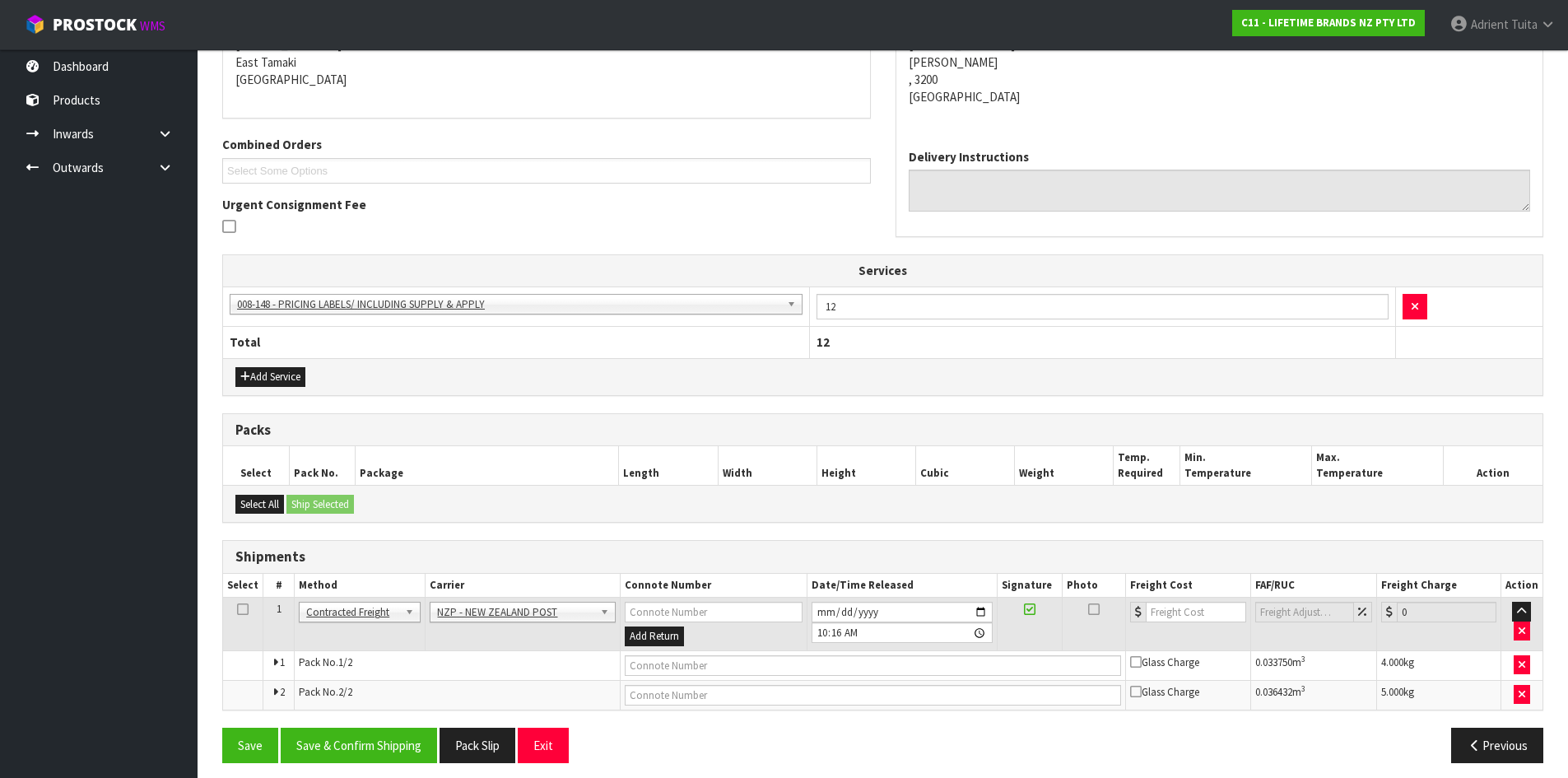
scroll to position [363, 0]
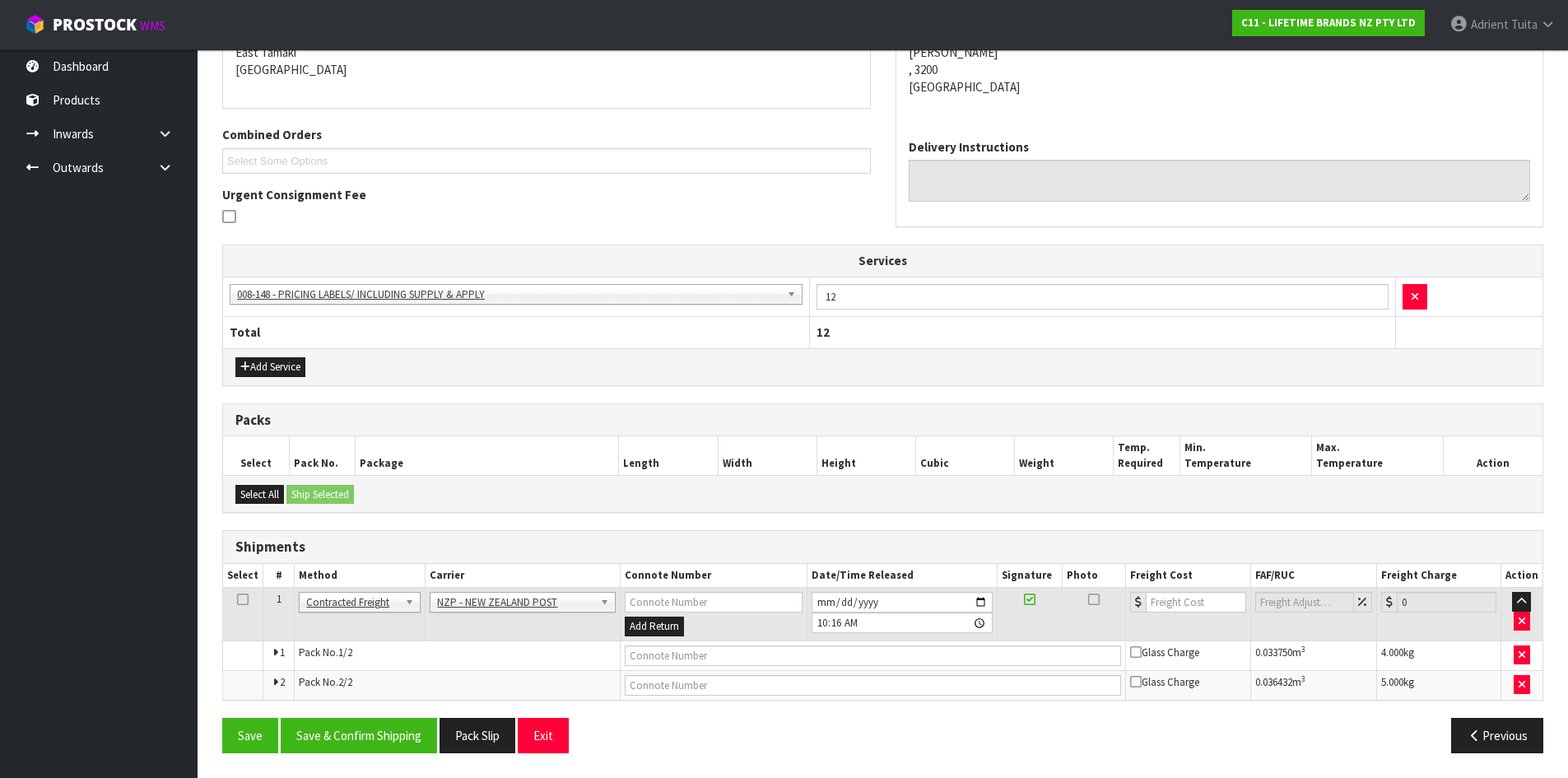
click at [348, 714] on div "From Address CONTRACT WAREHOUSING & LOGISTICS [STREET_ADDRESS] Combined Orders …" at bounding box center [883, 364] width 1321 height 803
drag, startPoint x: 351, startPoint y: 738, endPoint x: 353, endPoint y: 701, distance: 37.1
click at [352, 738] on button "Save & Confirm Shipping" at bounding box center [358, 735] width 156 height 36
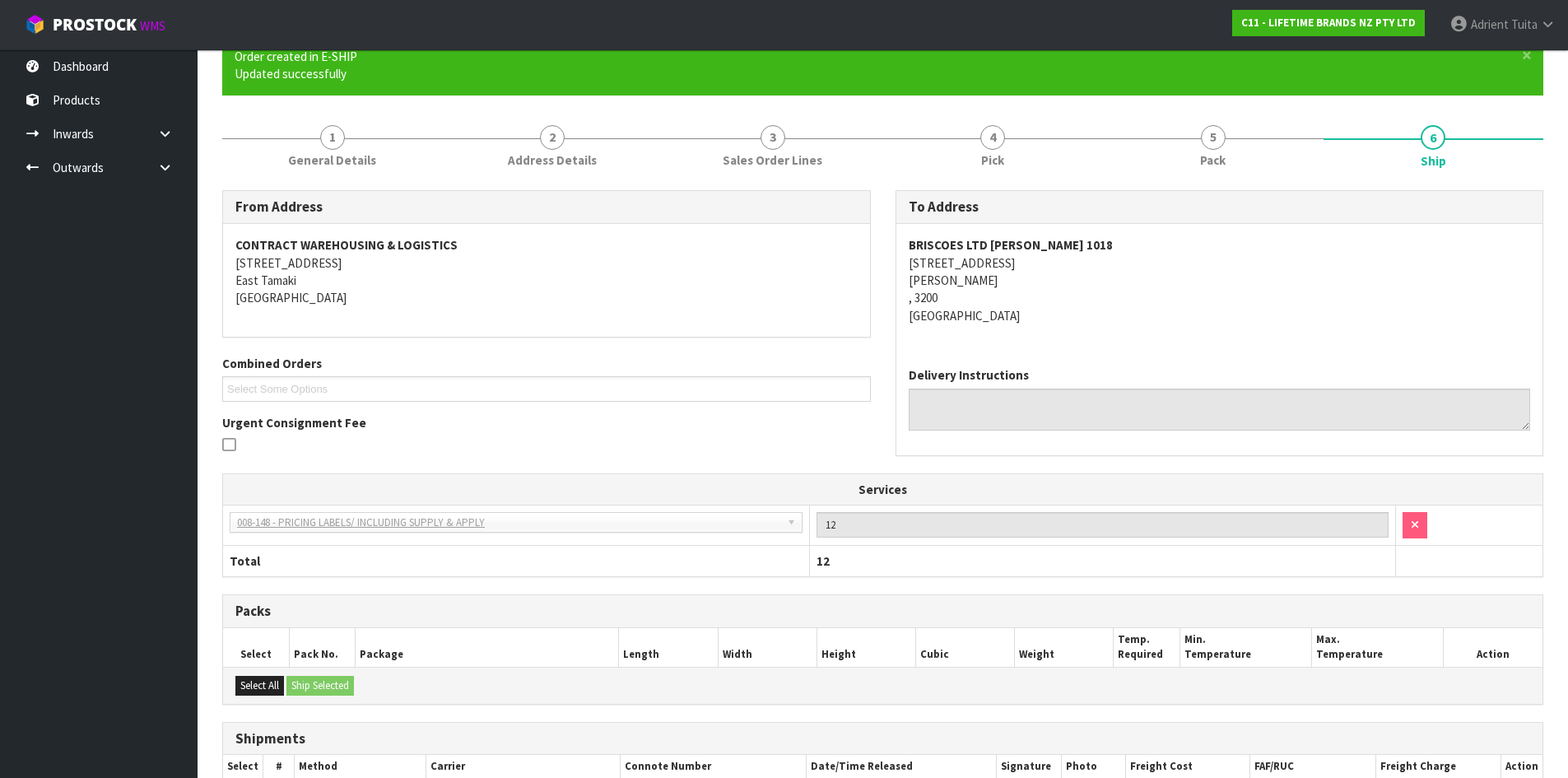
scroll to position [339, 0]
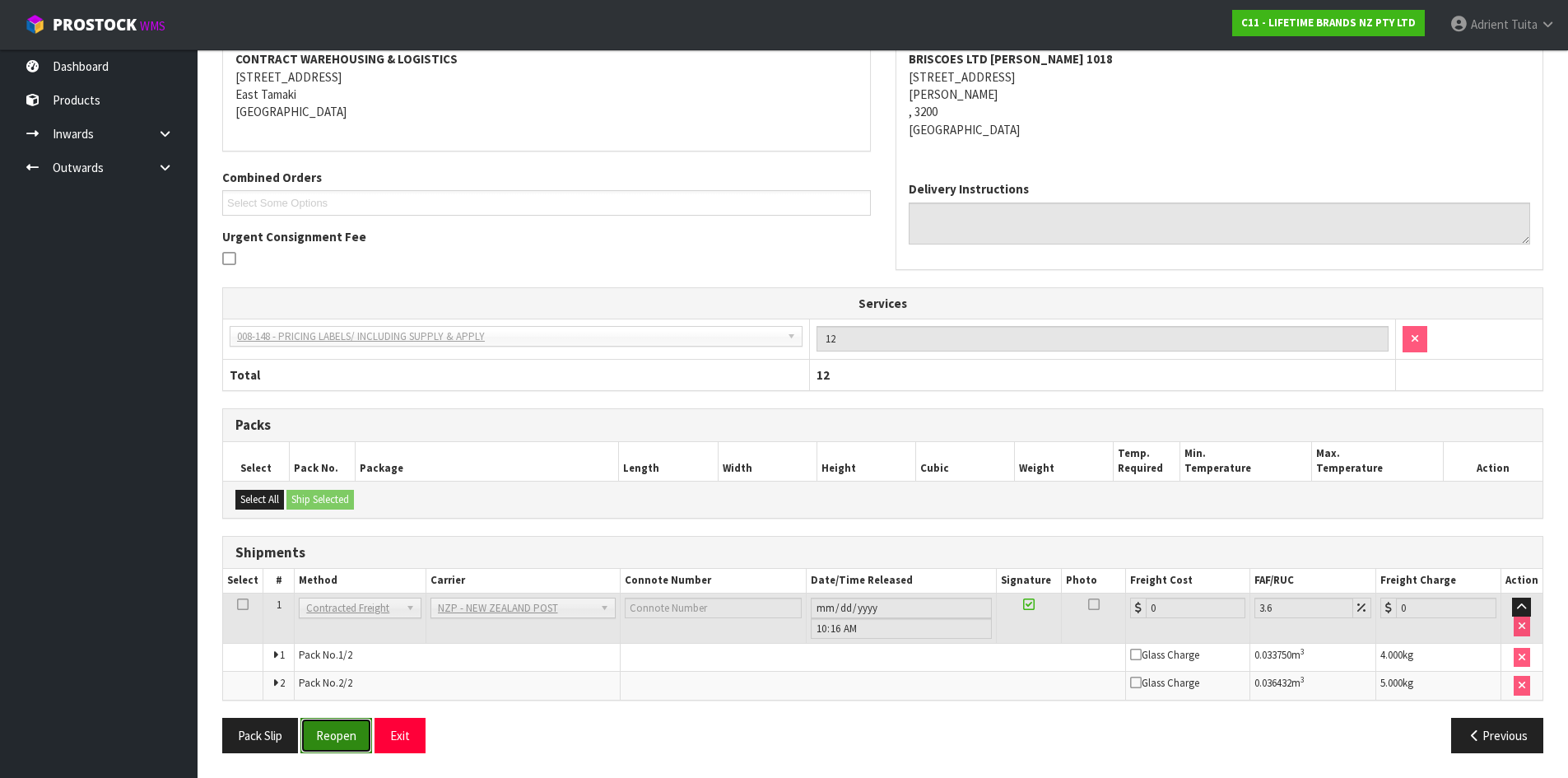
click at [324, 738] on button "Reopen" at bounding box center [336, 735] width 71 height 36
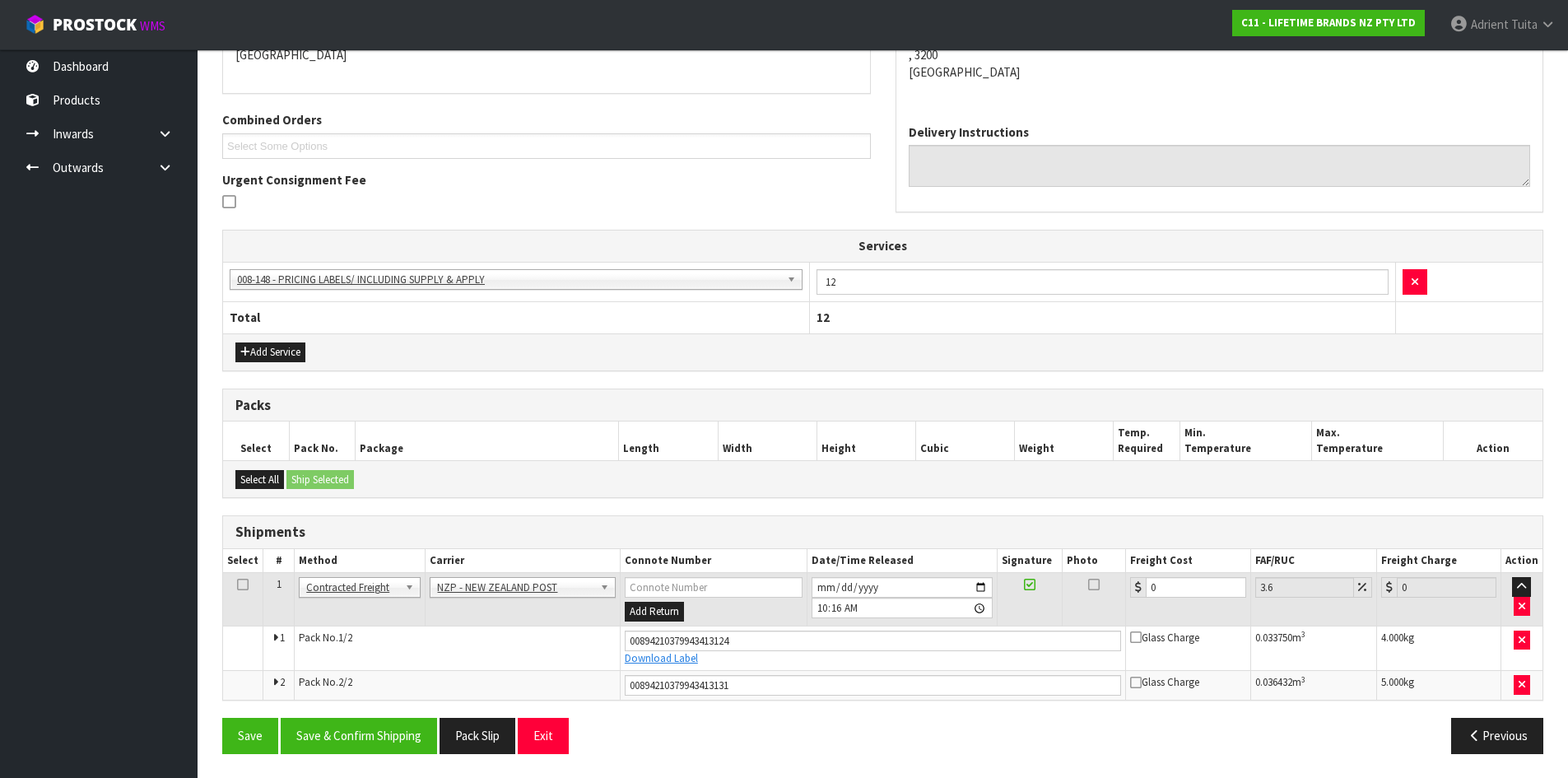
scroll to position [379, 0]
drag, startPoint x: 1152, startPoint y: 592, endPoint x: 1159, endPoint y: 588, distance: 8.1
click at [1157, 590] on input "0" at bounding box center [1195, 586] width 99 height 21
click at [1166, 587] on input "0" at bounding box center [1195, 586] width 99 height 21
type input "1"
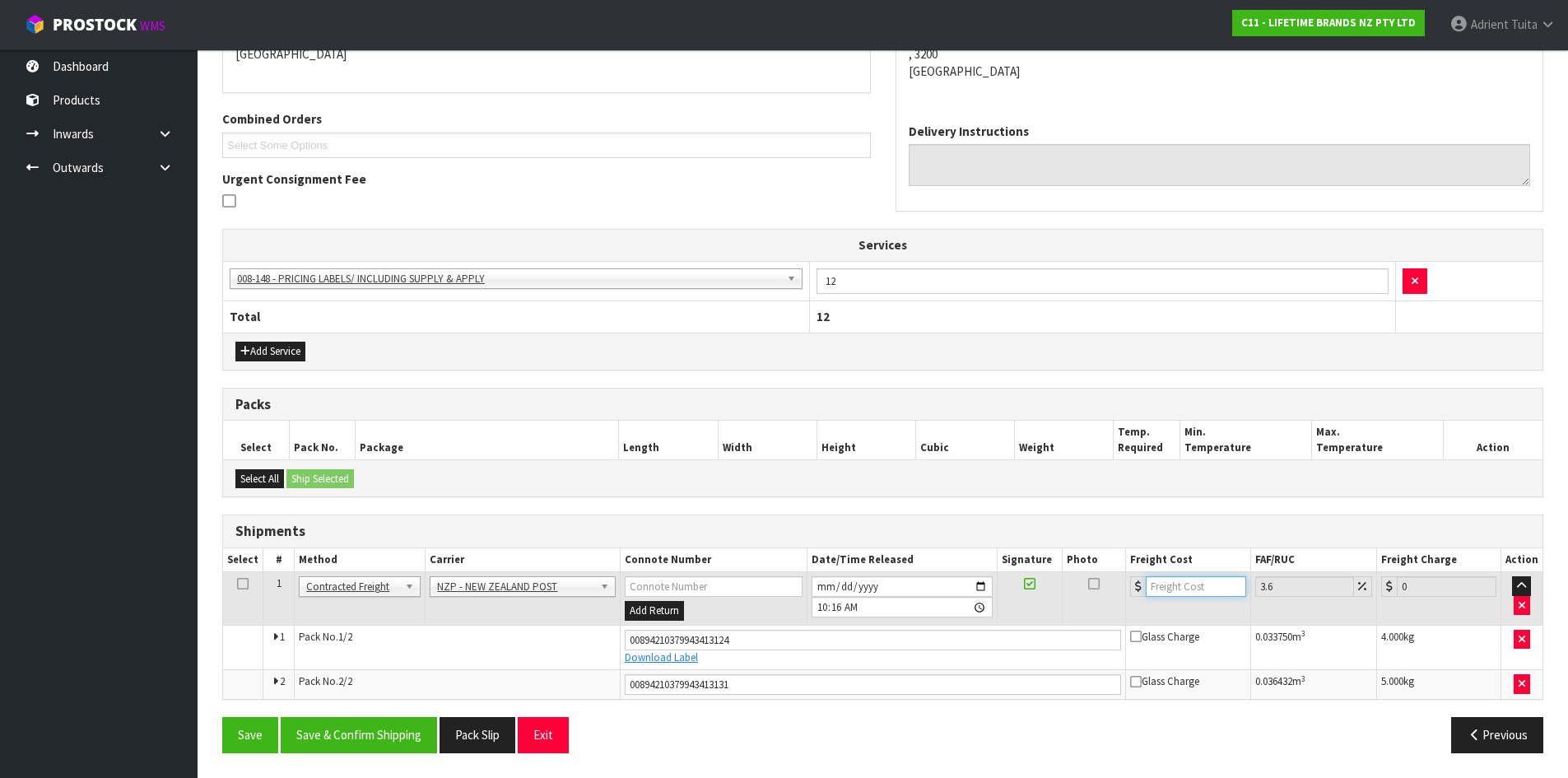
type input "1.04"
type input "14"
type input "14.5"
type input "14.6"
type input "15.13"
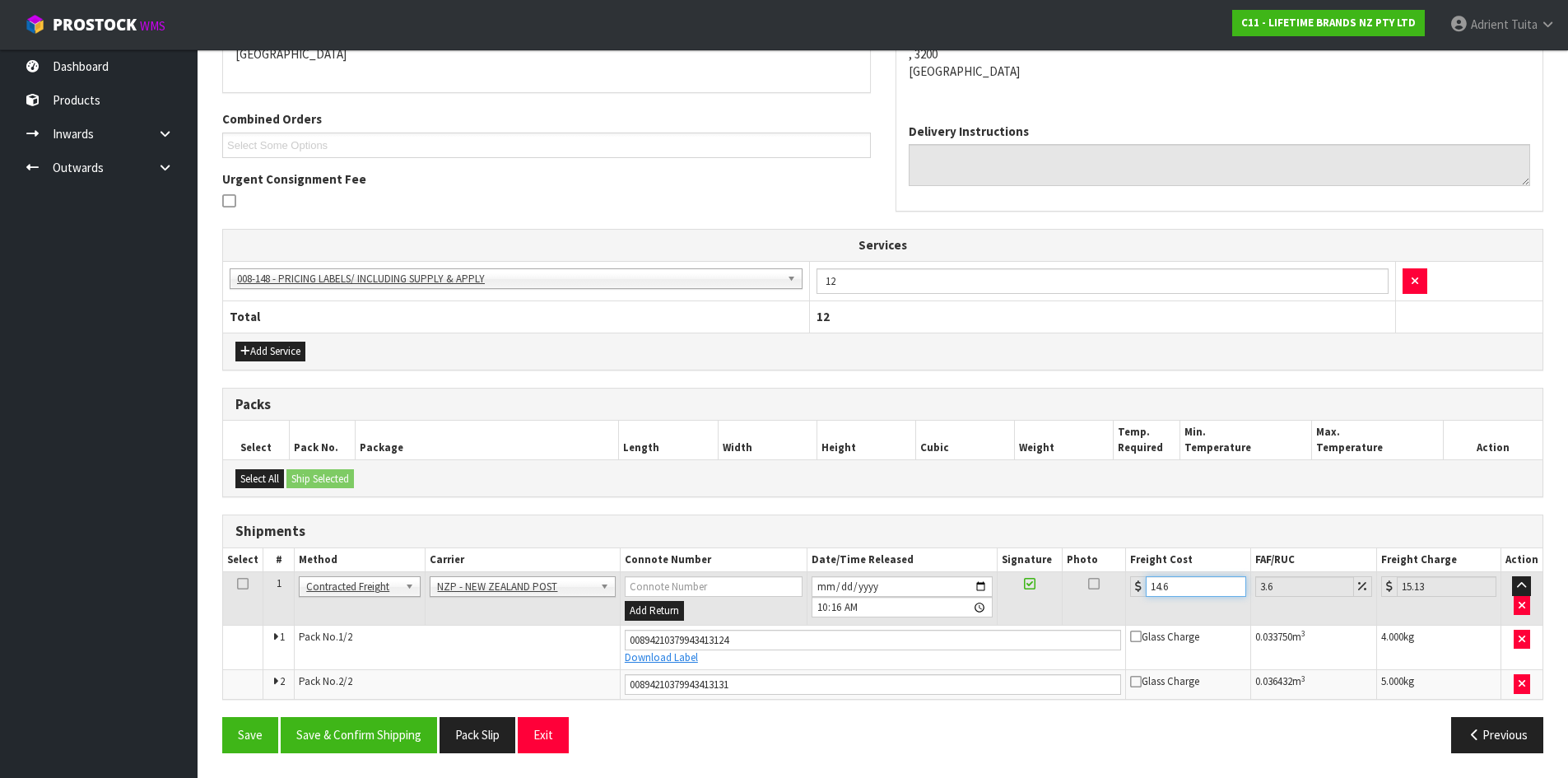
type input "14.62"
type input "15.15"
type input "14.62"
click at [412, 732] on button "Save & Confirm Shipping" at bounding box center [358, 735] width 156 height 36
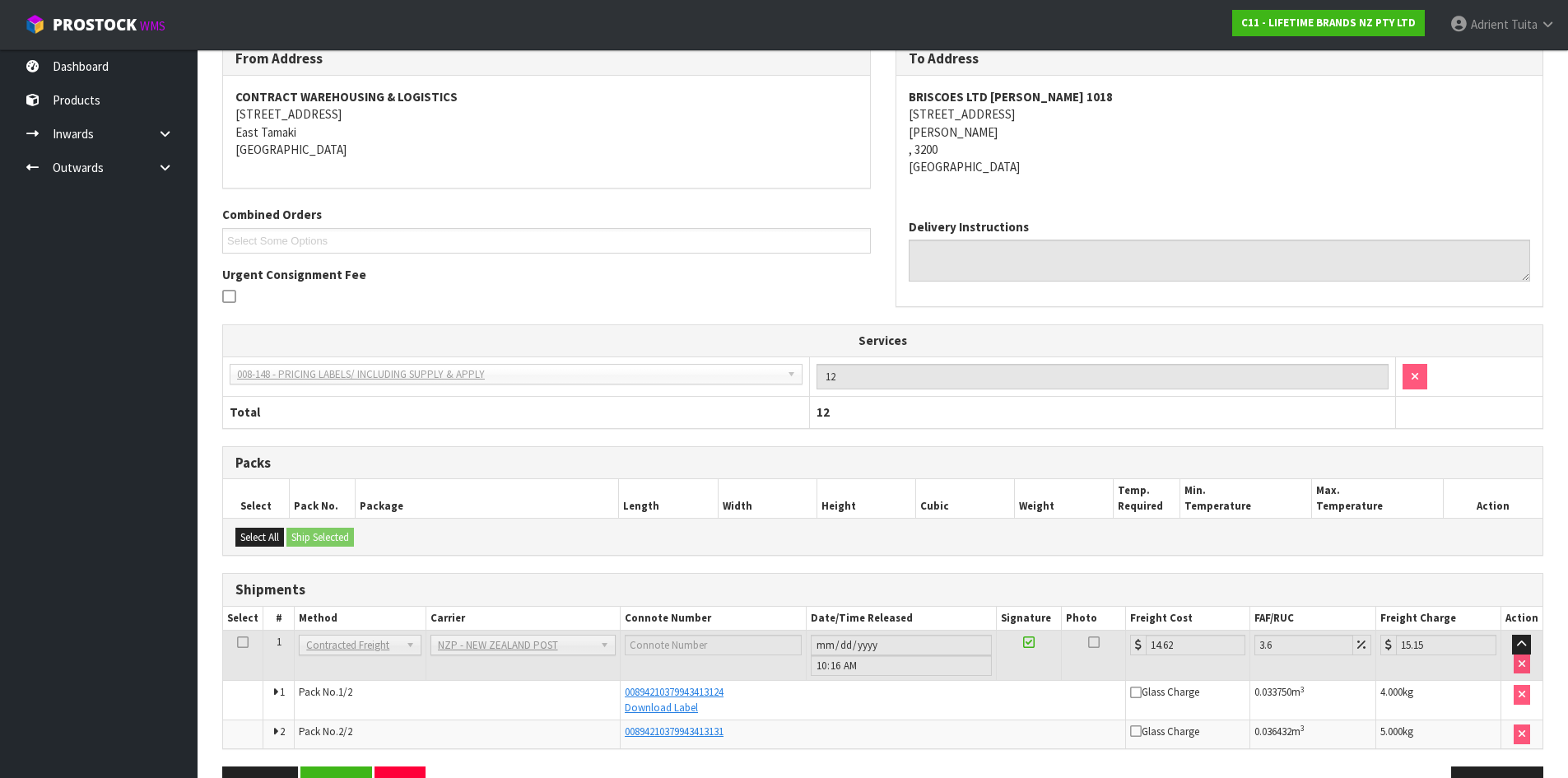
scroll to position [331, 0]
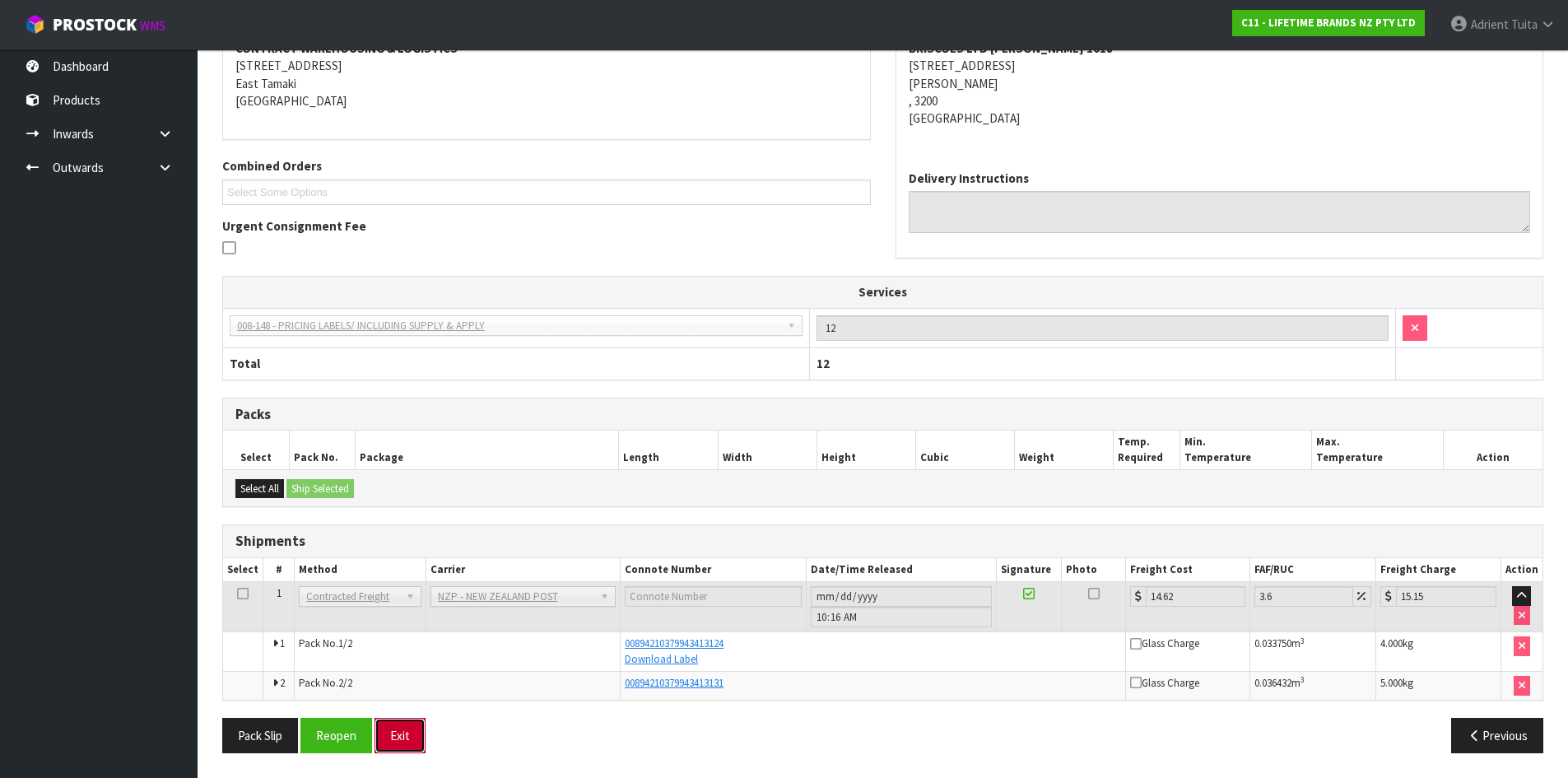
click at [389, 728] on button "Exit" at bounding box center [399, 735] width 51 height 36
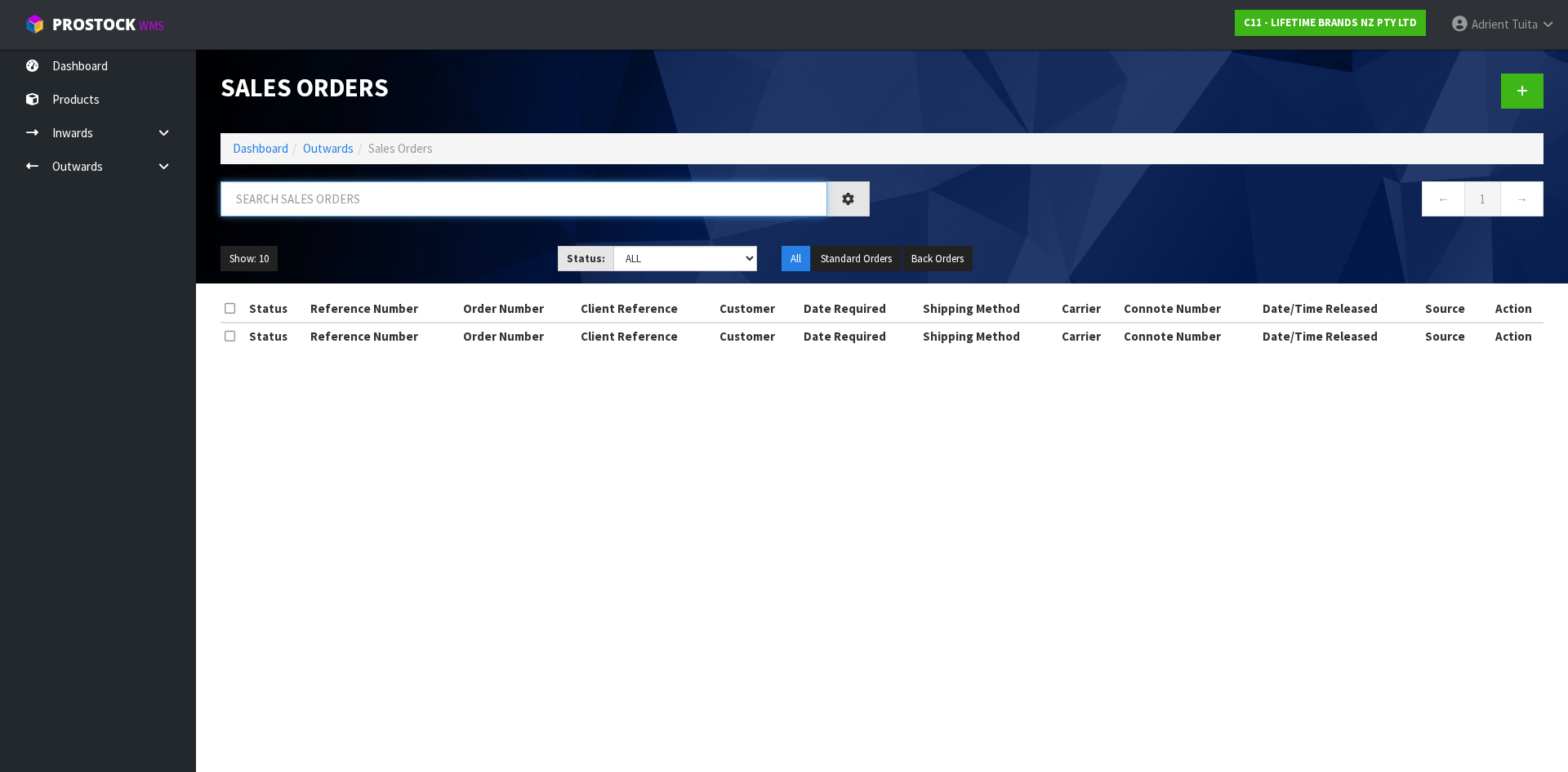
click at [436, 205] on input "text" at bounding box center [524, 199] width 607 height 35
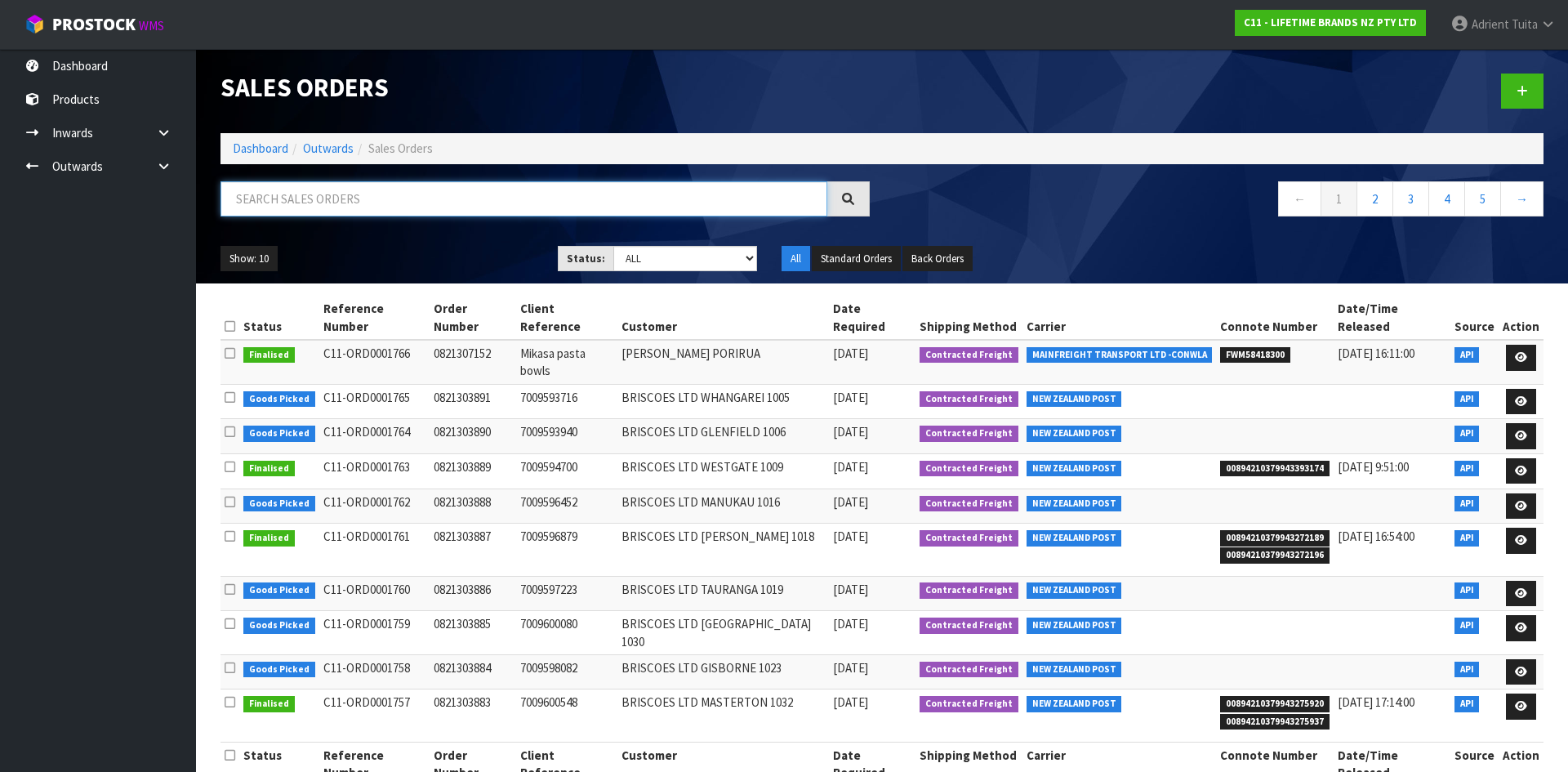
click at [446, 209] on input "text" at bounding box center [524, 199] width 607 height 35
type input "3678"
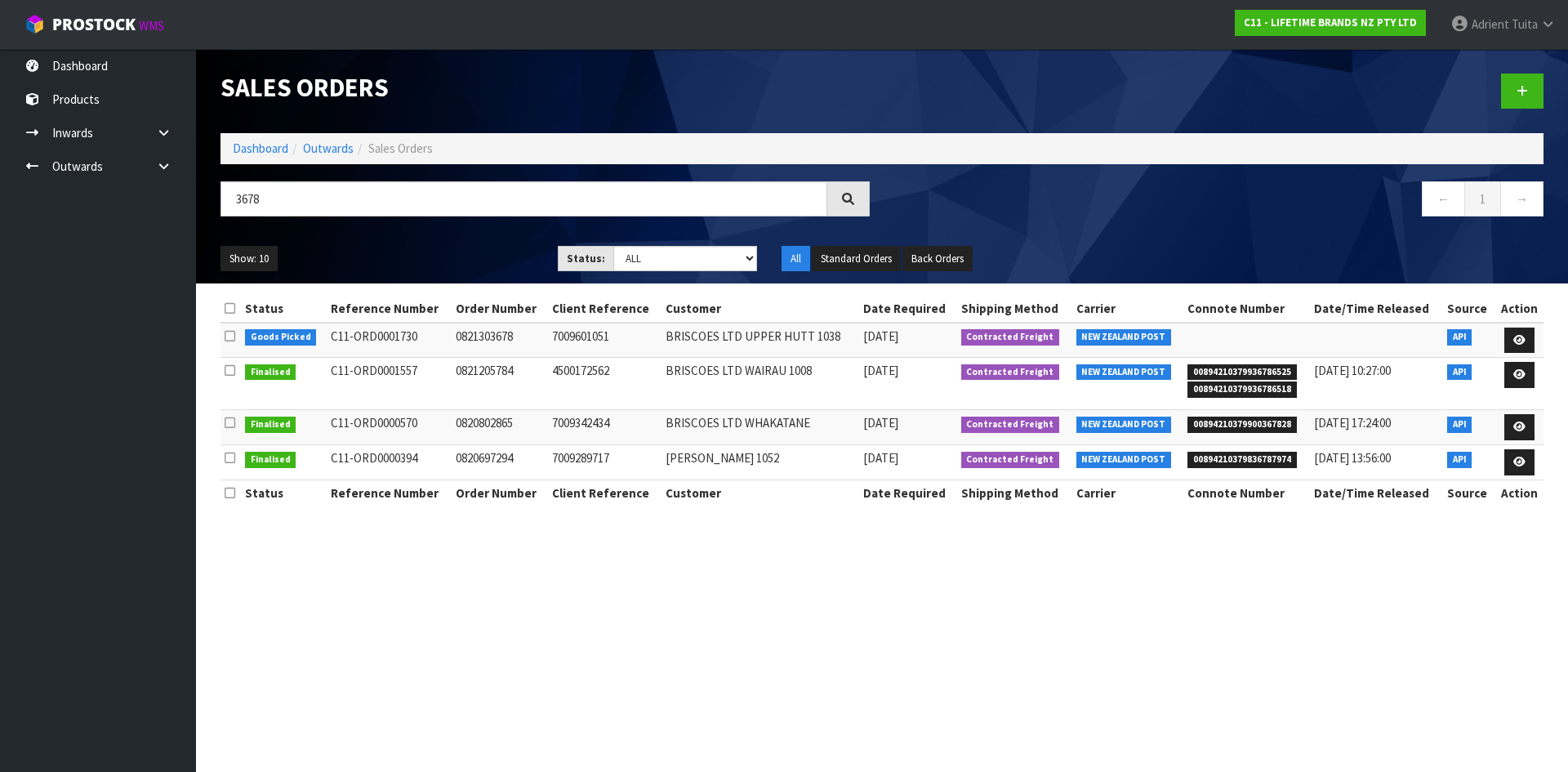
click at [1542, 339] on td at bounding box center [1519, 340] width 48 height 35
click at [1535, 339] on td at bounding box center [1519, 340] width 48 height 35
click at [1523, 339] on icon at bounding box center [1519, 340] width 12 height 11
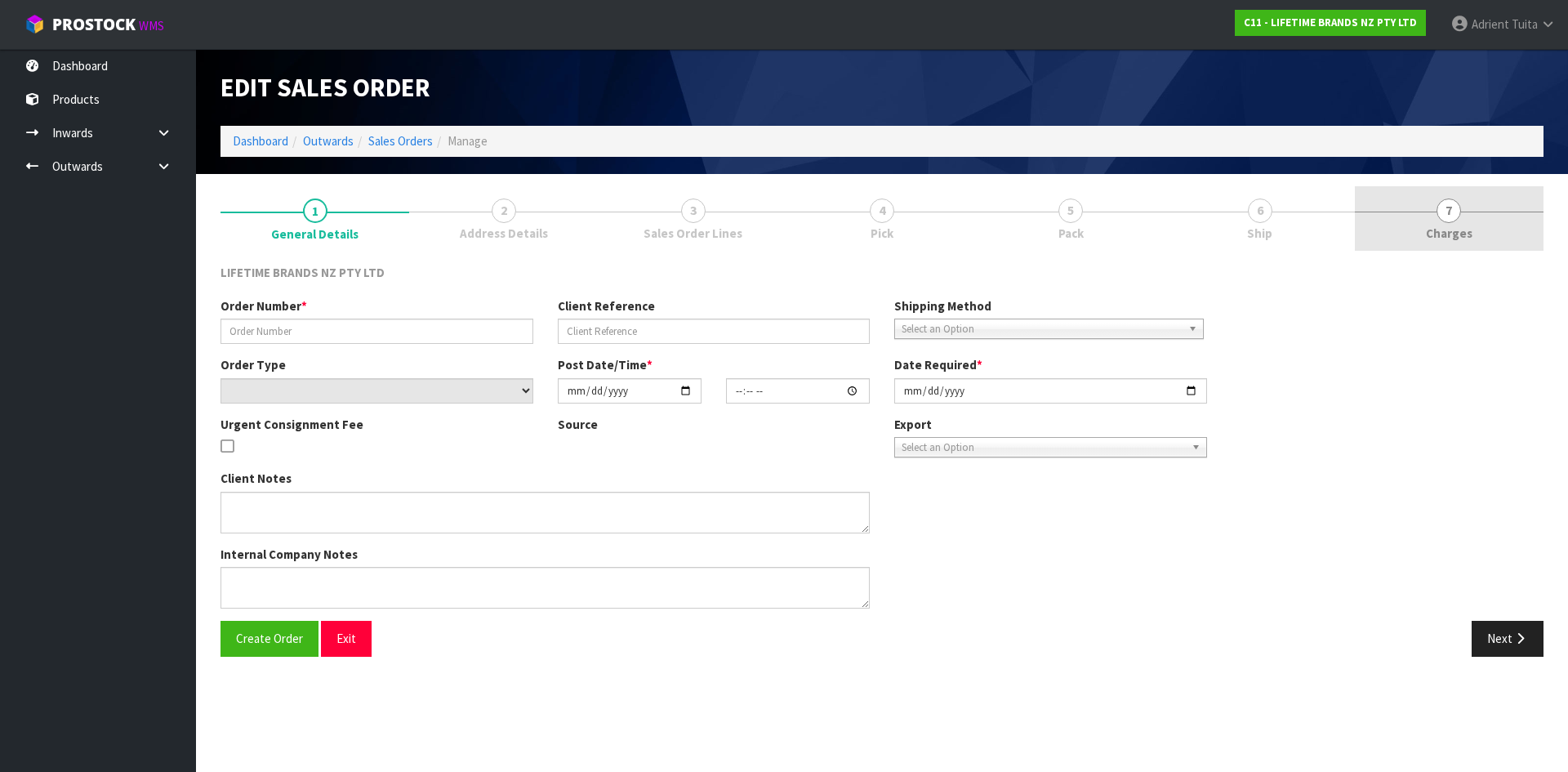
type input "0821303678"
type input "7009601051"
select select "number:0"
type input "[DATE]"
type input "14:43:32.000"
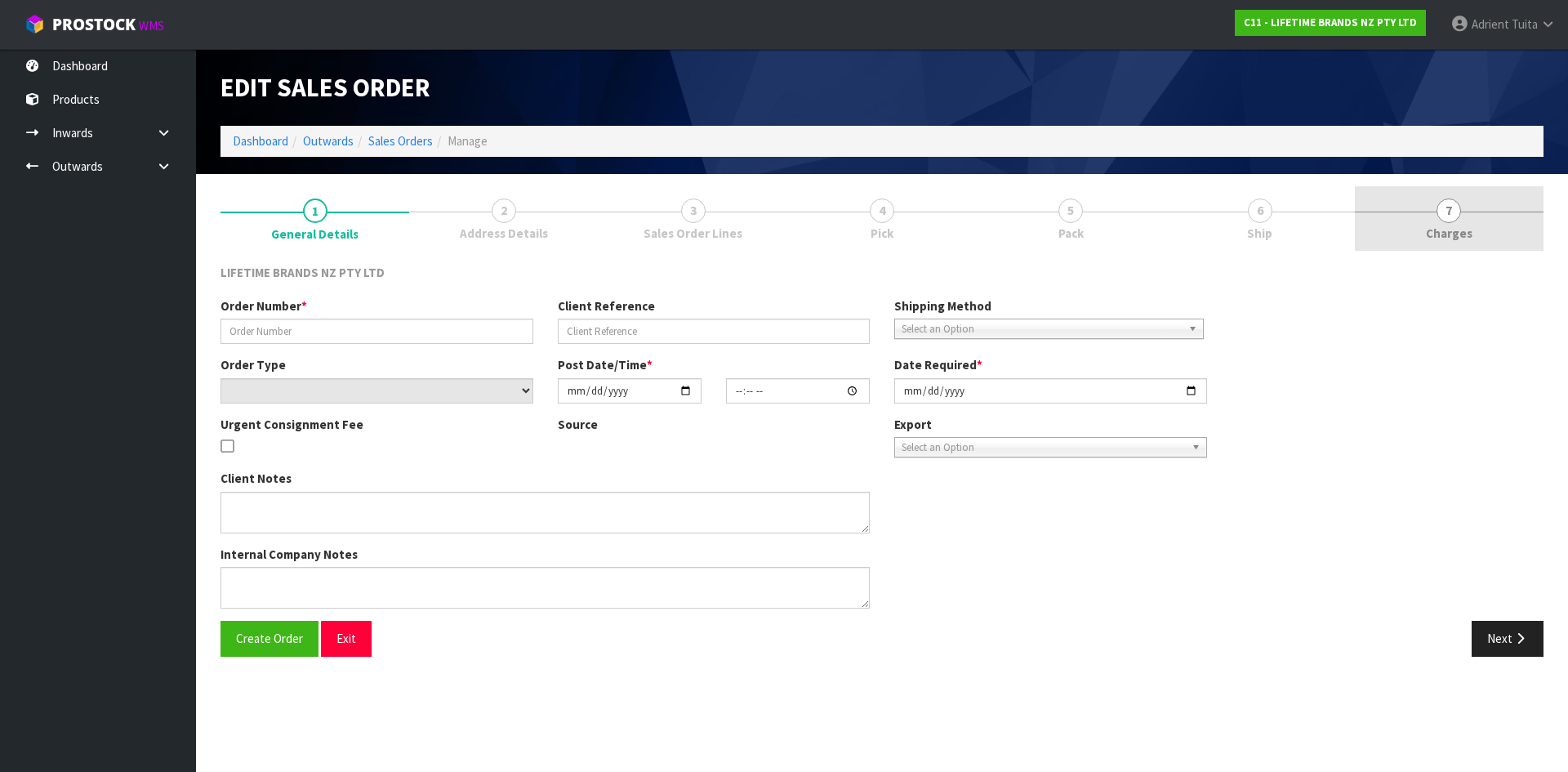
type input "[DATE]"
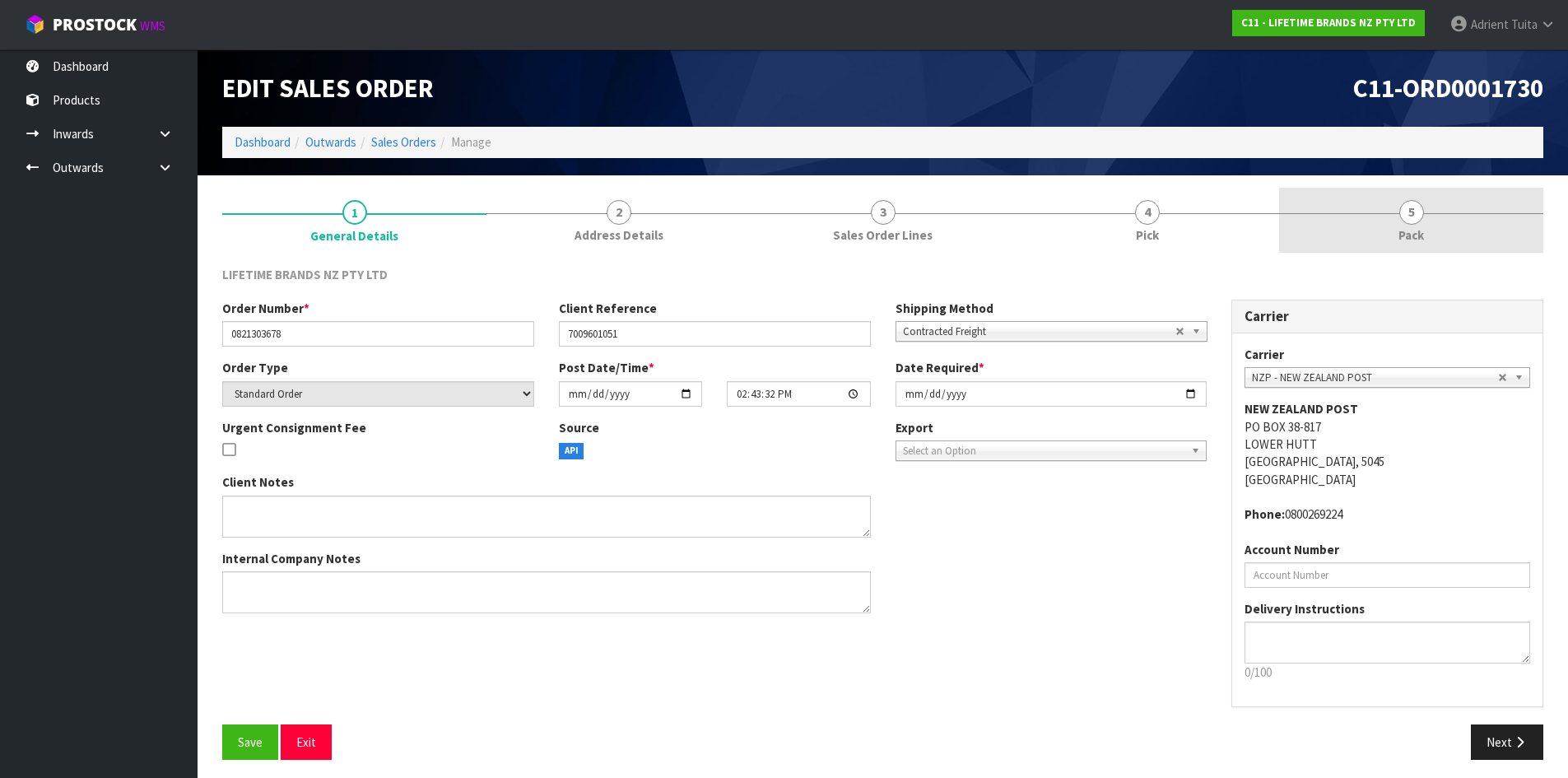
click at [1458, 216] on link "5 Pack" at bounding box center [1412, 220] width 264 height 65
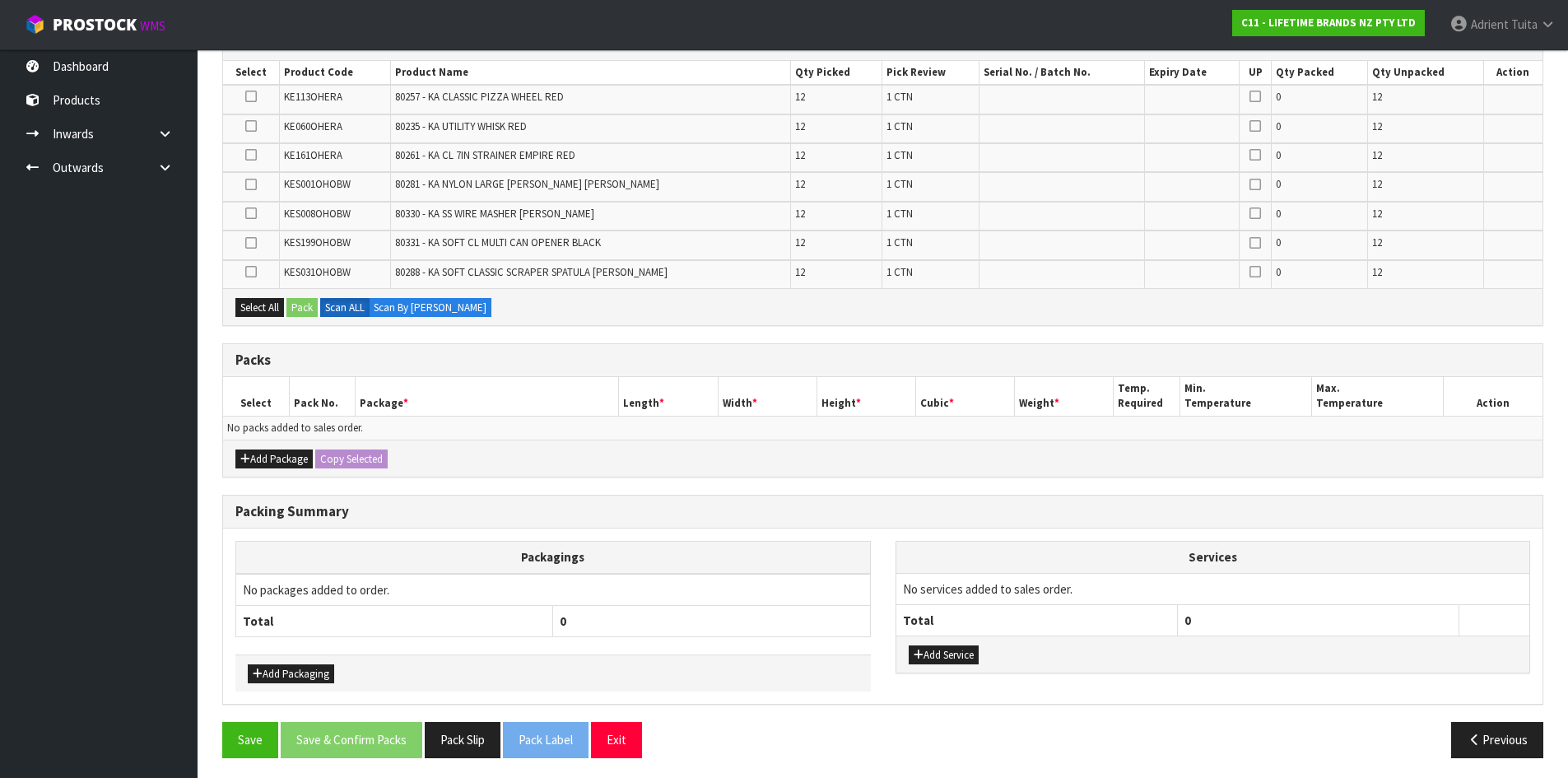
scroll to position [303, 0]
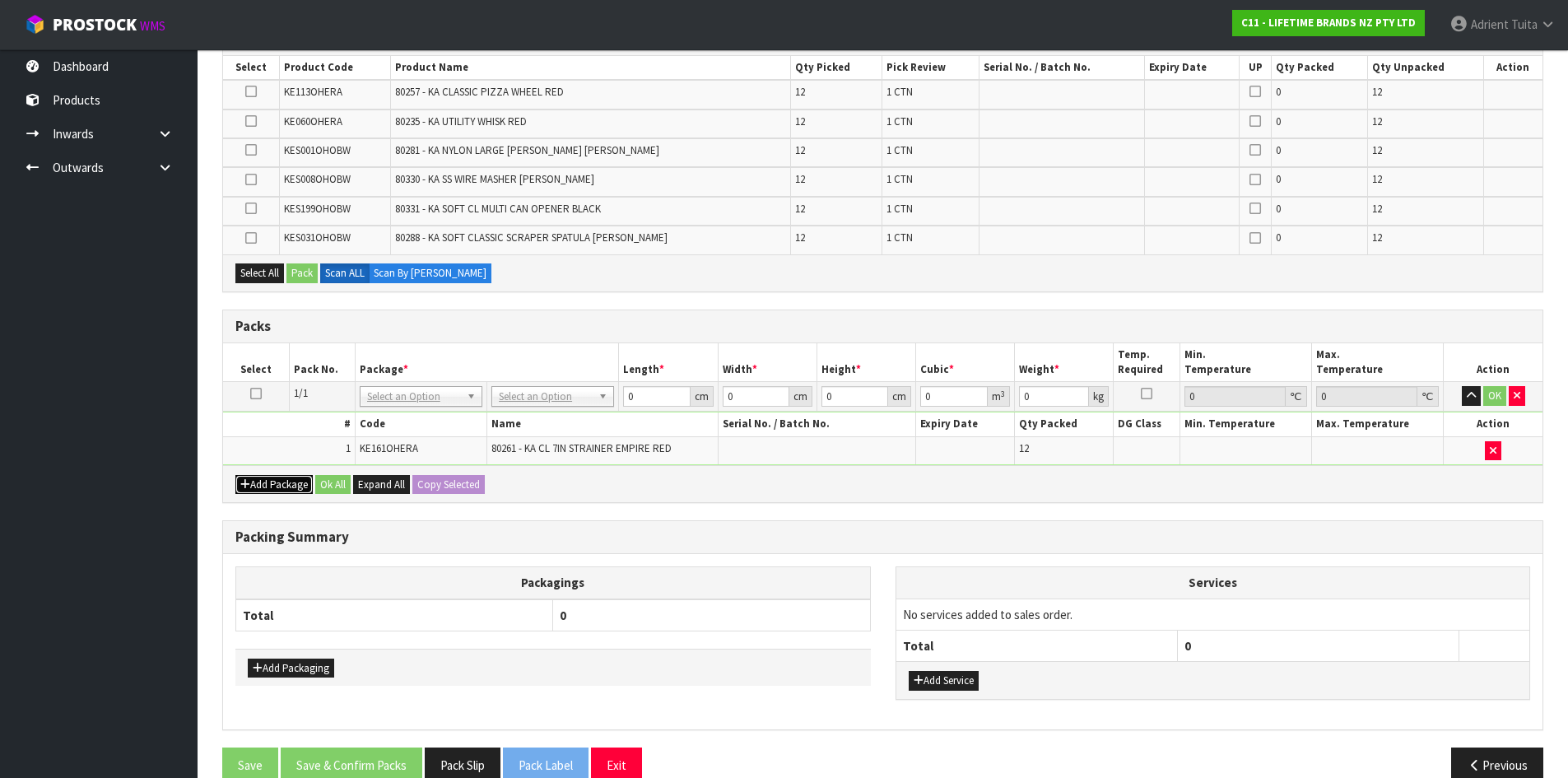
click at [250, 487] on button "Add Package" at bounding box center [274, 485] width 78 height 20
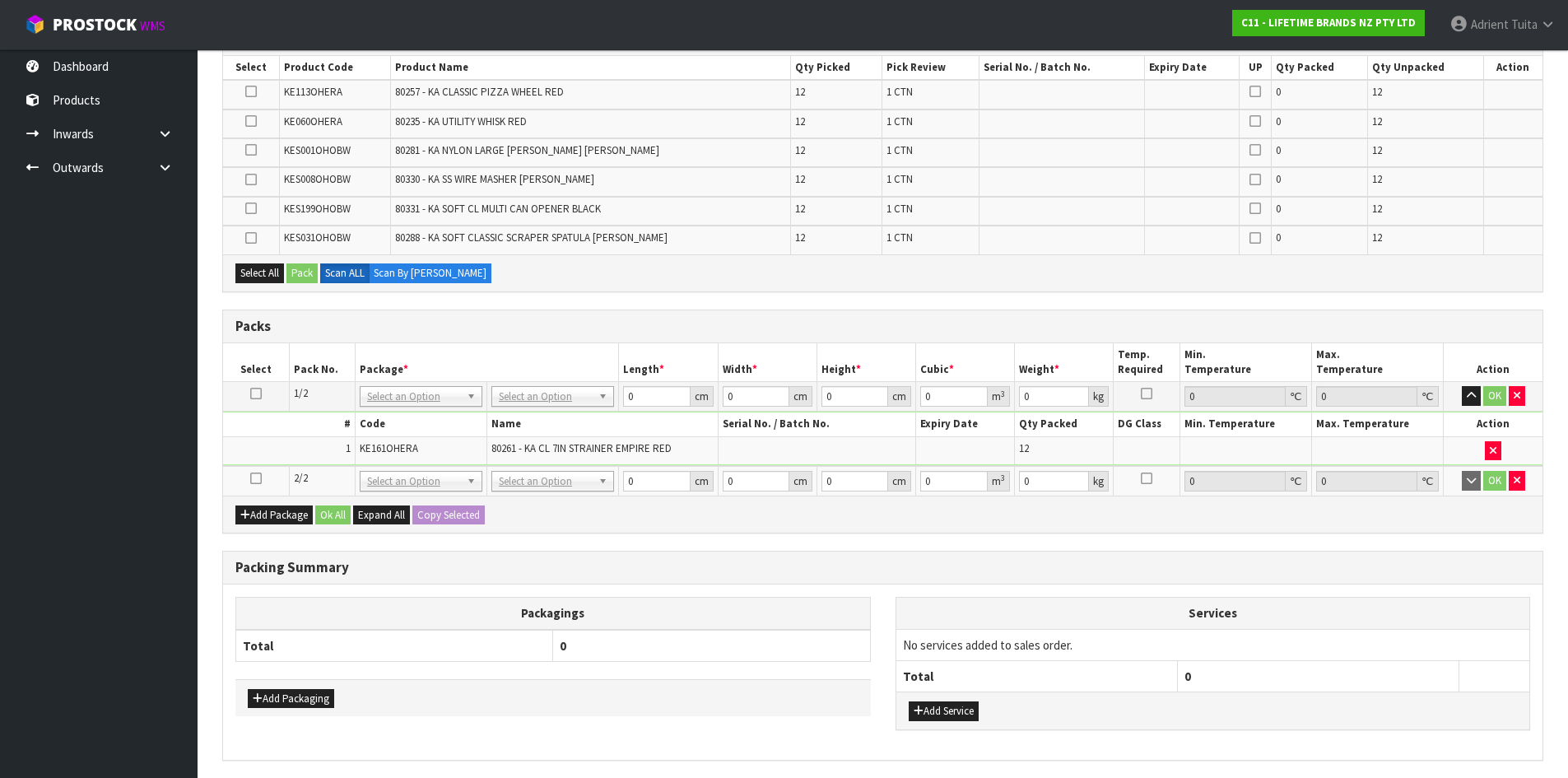
click at [263, 468] on td at bounding box center [256, 481] width 66 height 29
click at [256, 479] on icon at bounding box center [256, 478] width 12 height 1
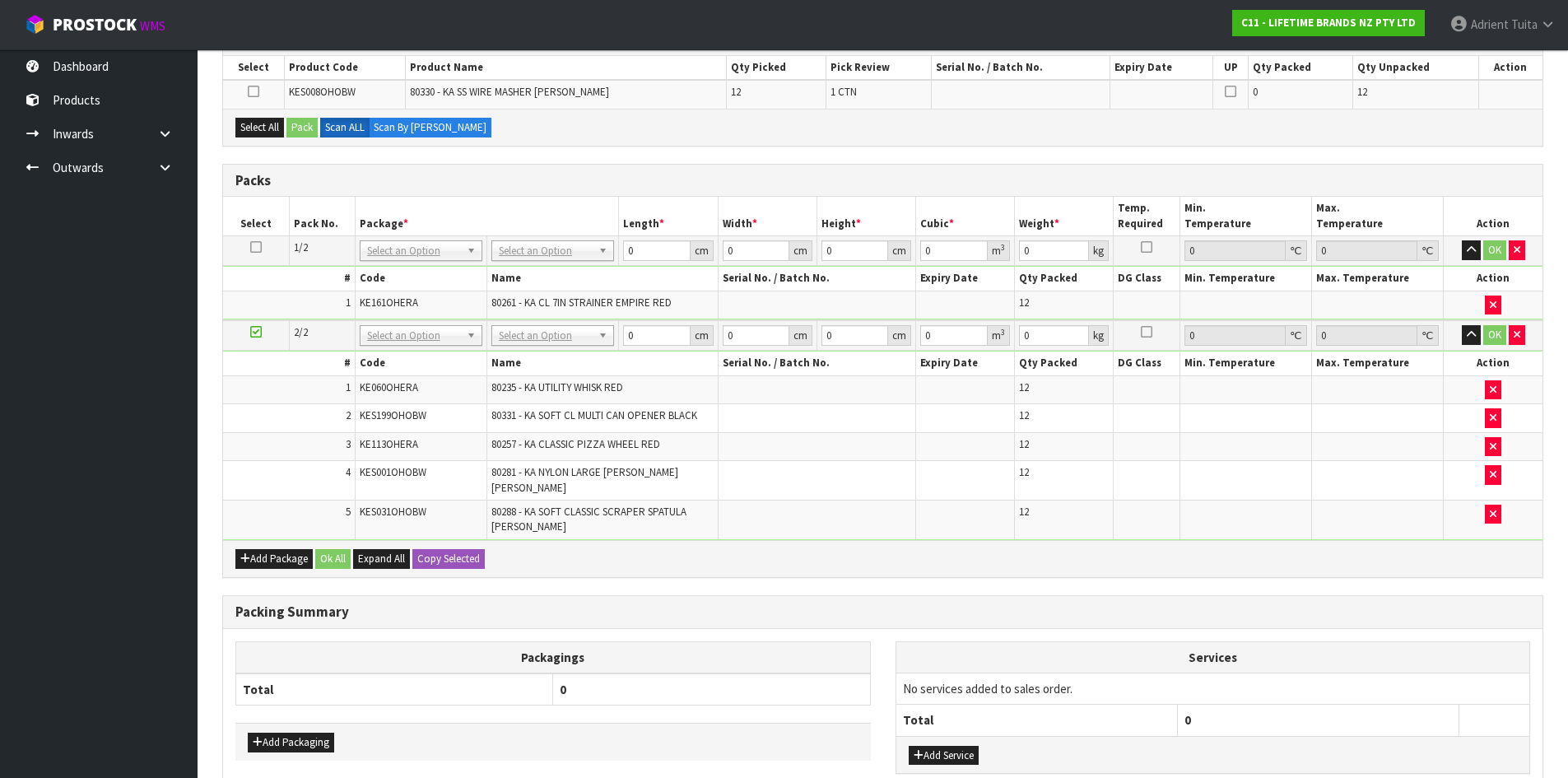
click at [257, 332] on icon at bounding box center [256, 331] width 12 height 1
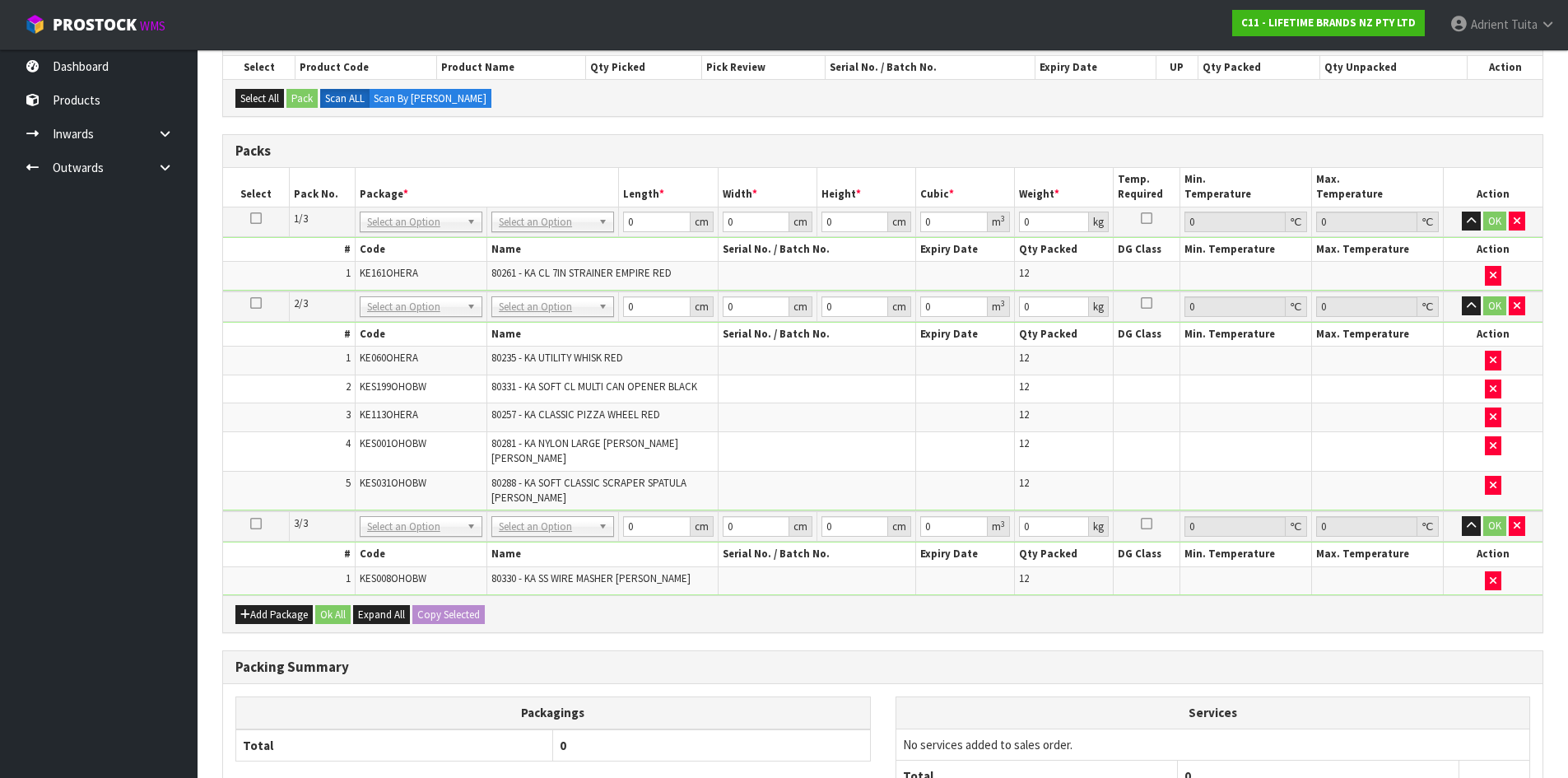
click at [854, 615] on div "Add Package Ok All Expand All Copy Selected" at bounding box center [883, 613] width 1320 height 37
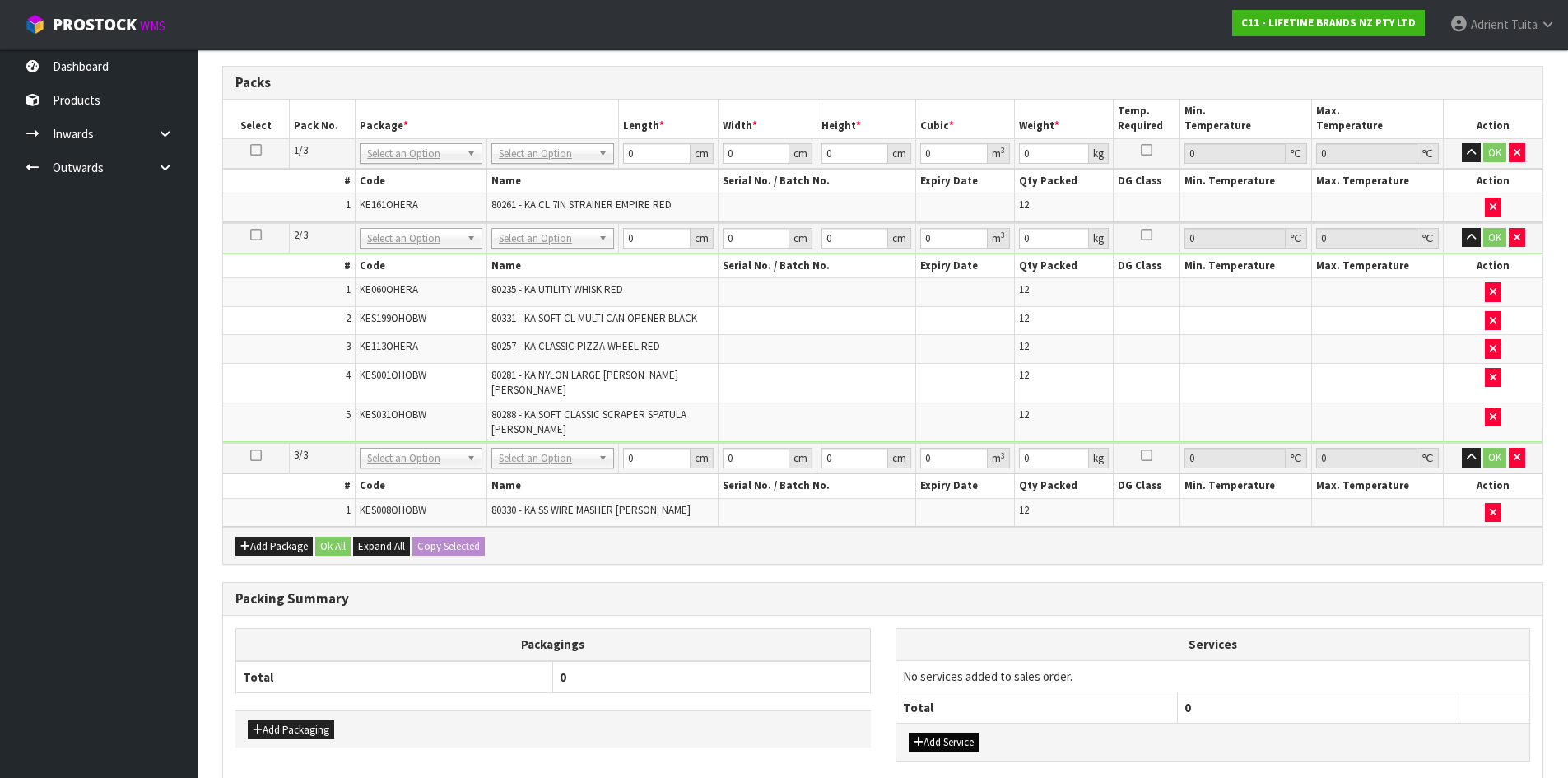
scroll to position [452, 0]
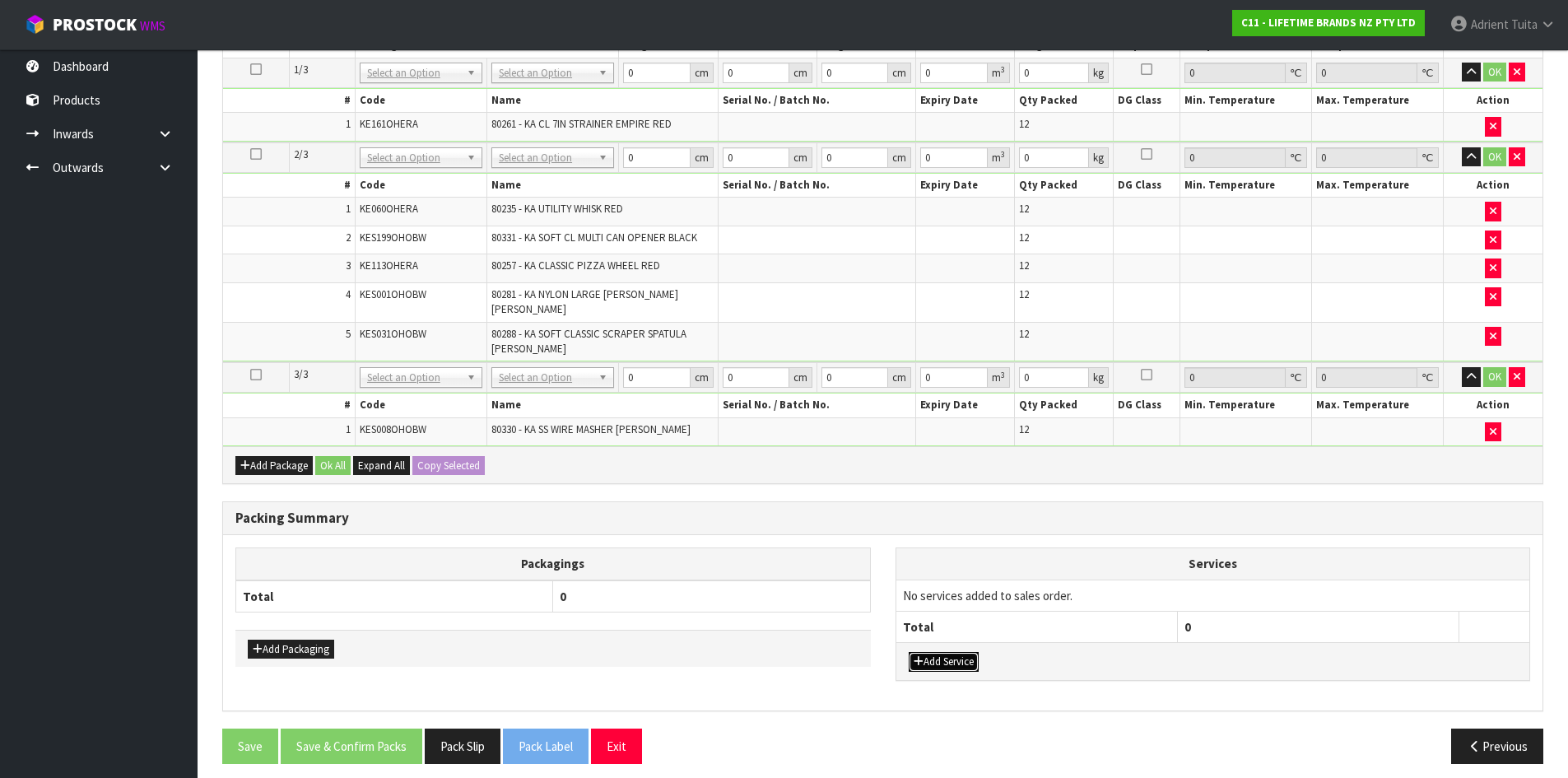
click at [958, 652] on button "Add Service" at bounding box center [943, 662] width 70 height 20
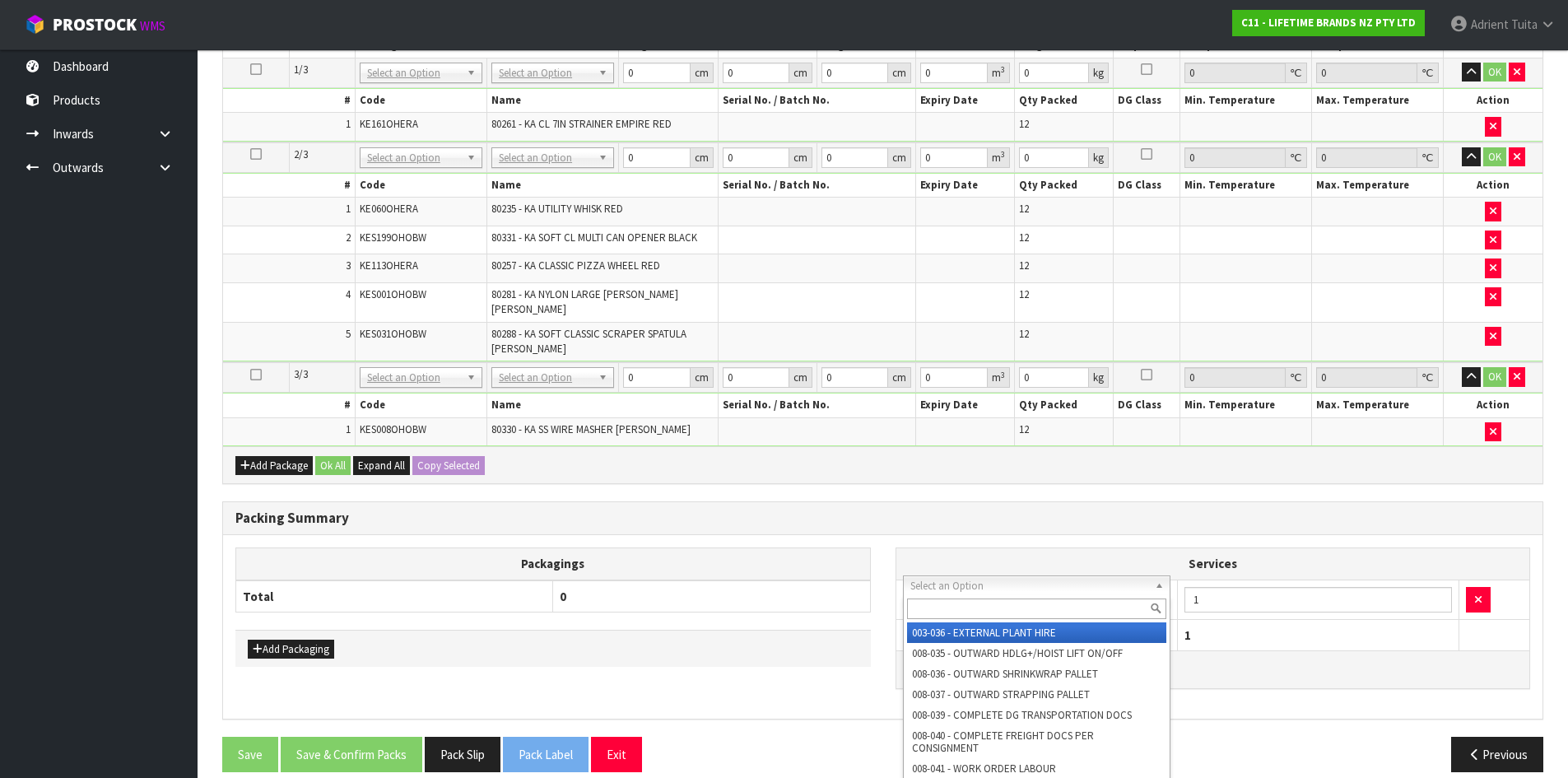
click at [981, 607] on input "text" at bounding box center [1036, 608] width 260 height 21
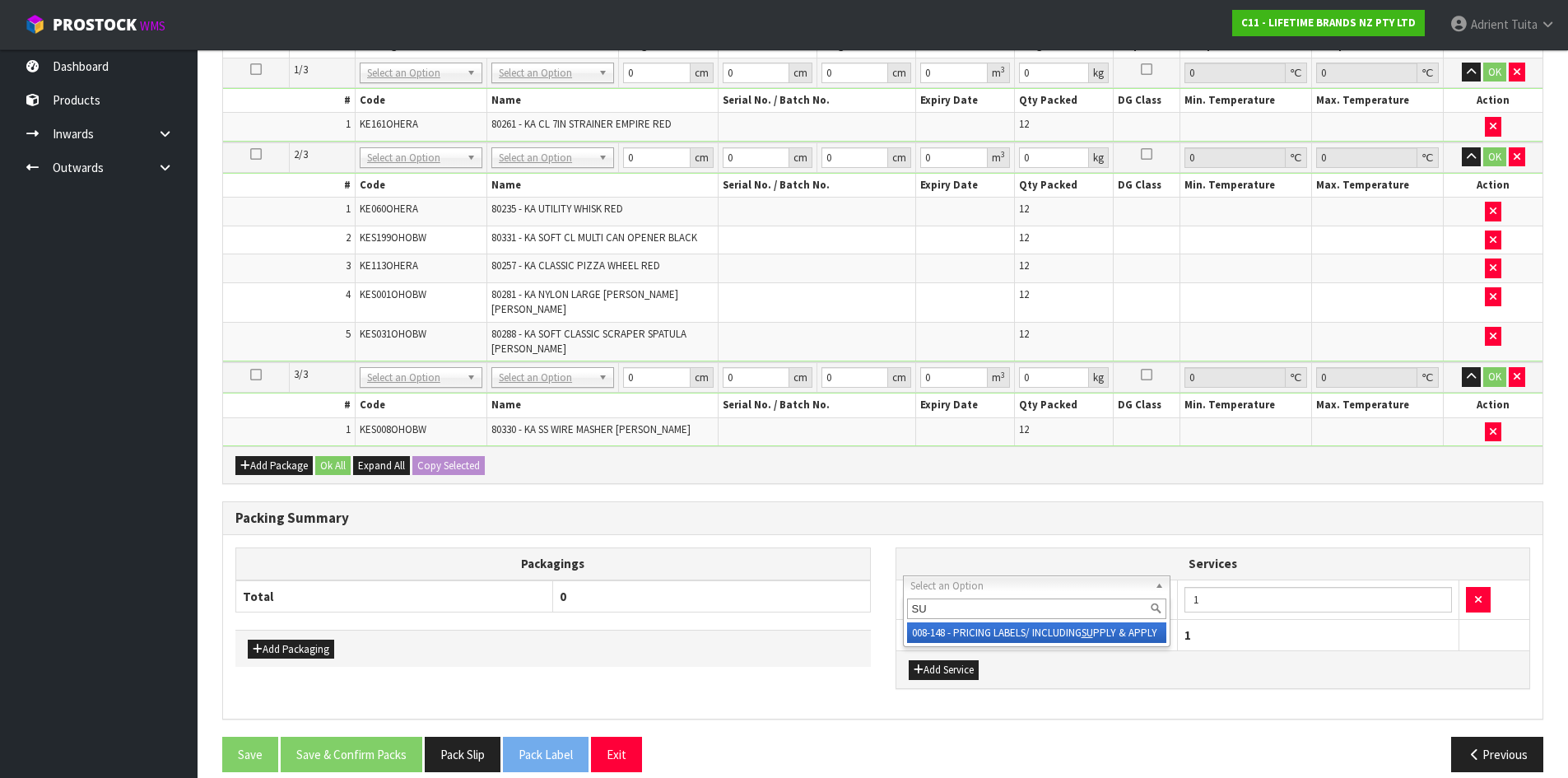
type input "SU"
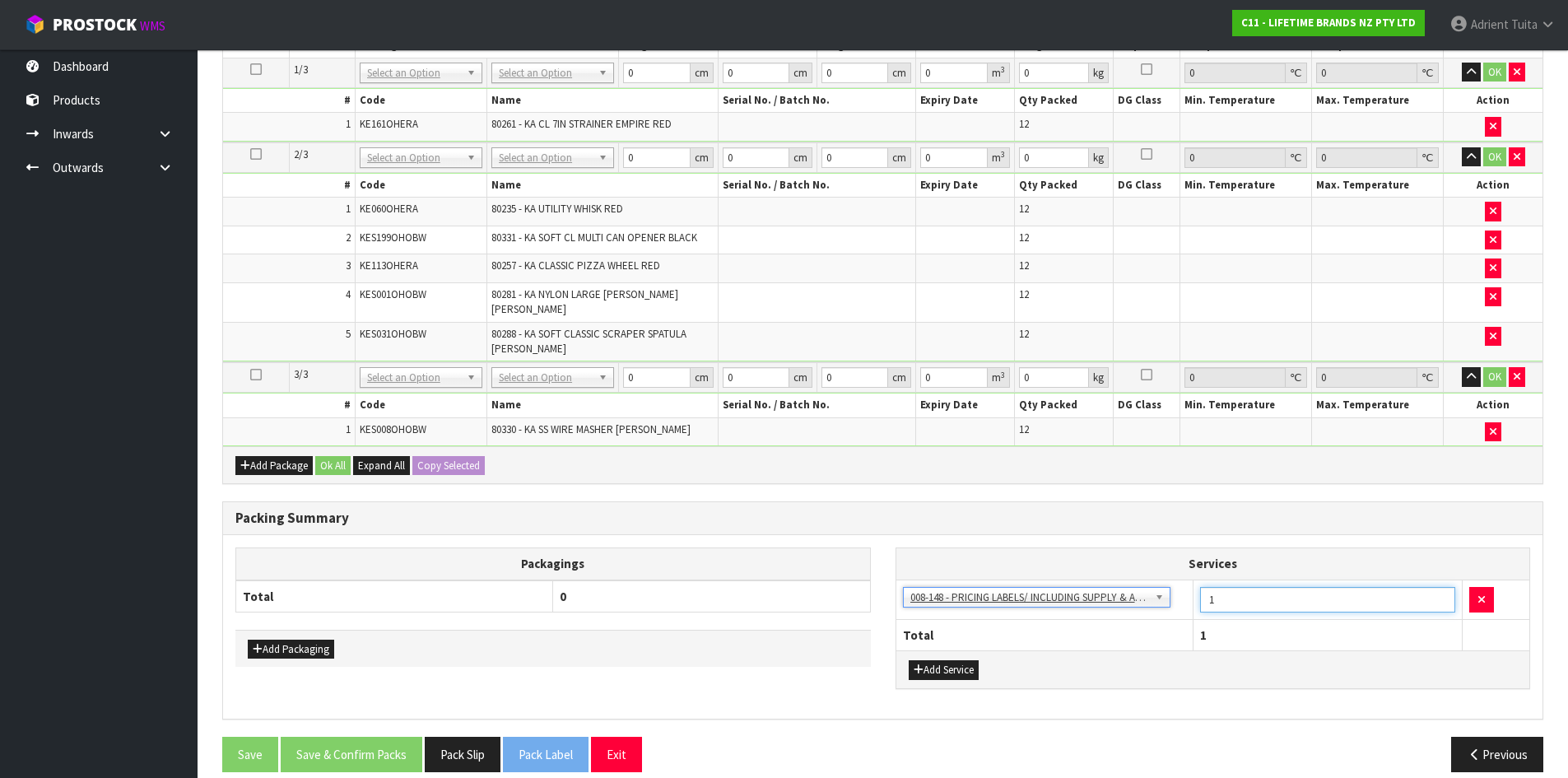
click at [1220, 590] on input "1" at bounding box center [1328, 599] width 256 height 26
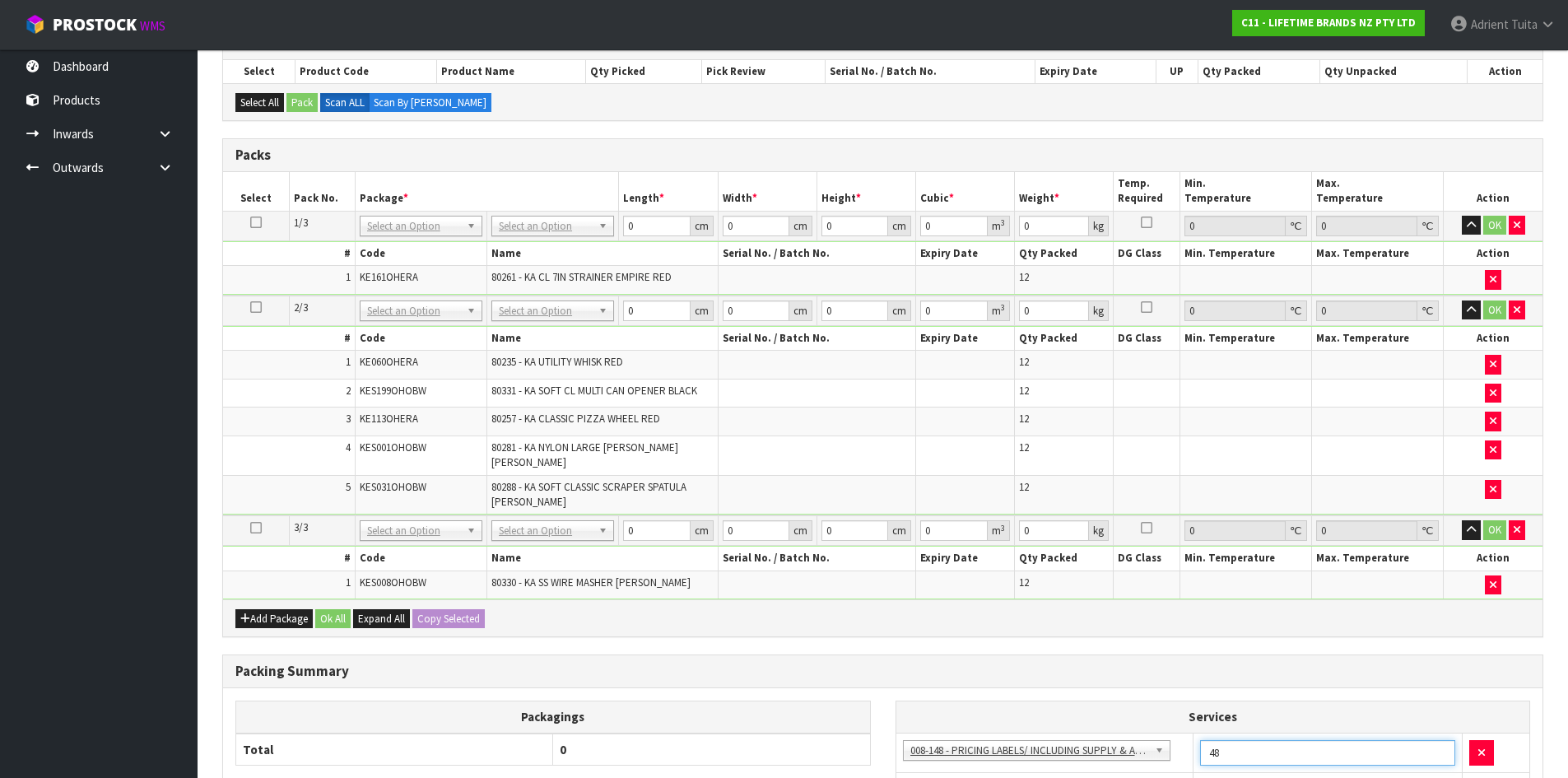
scroll to position [288, 0]
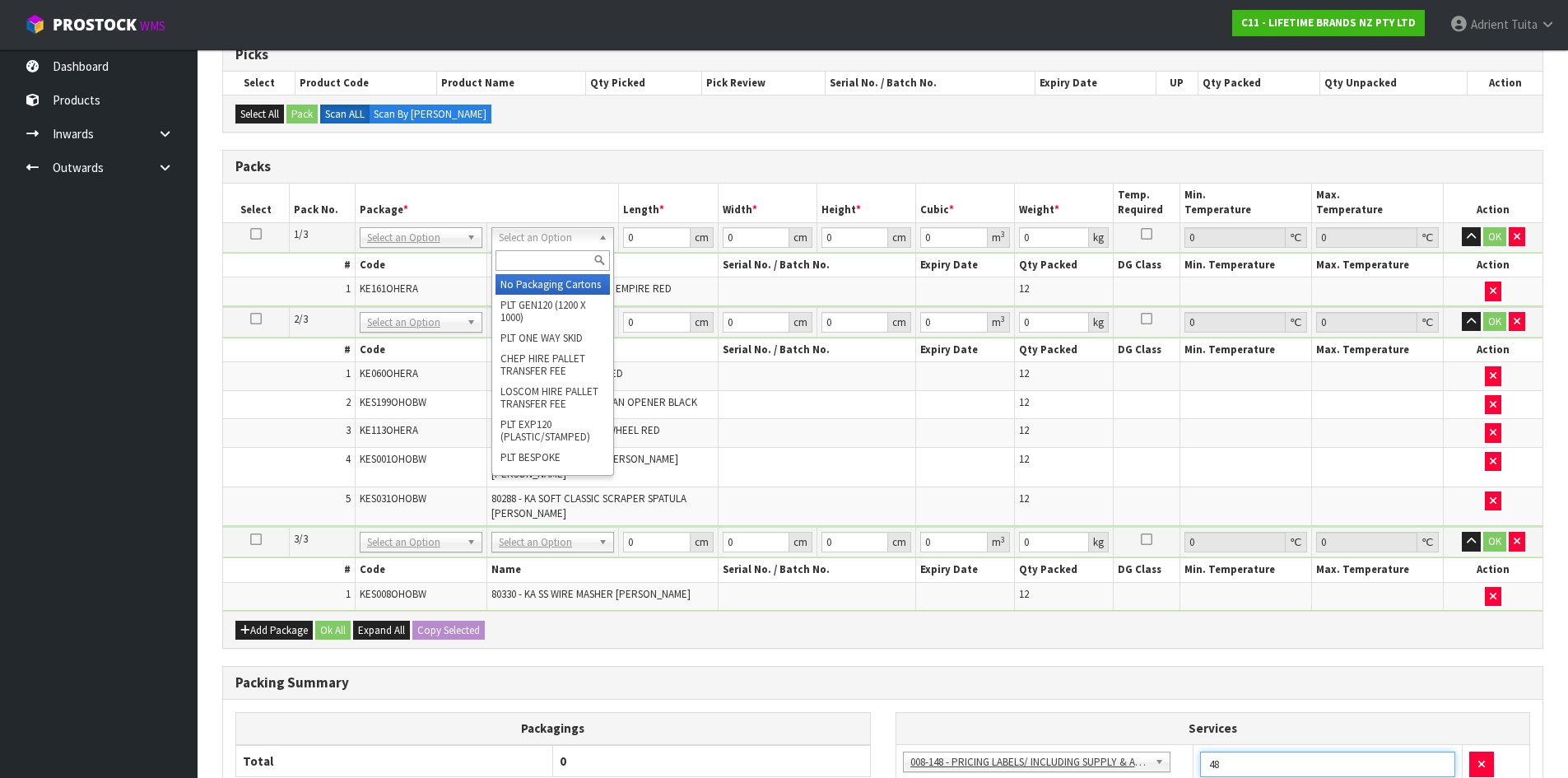
type input "48"
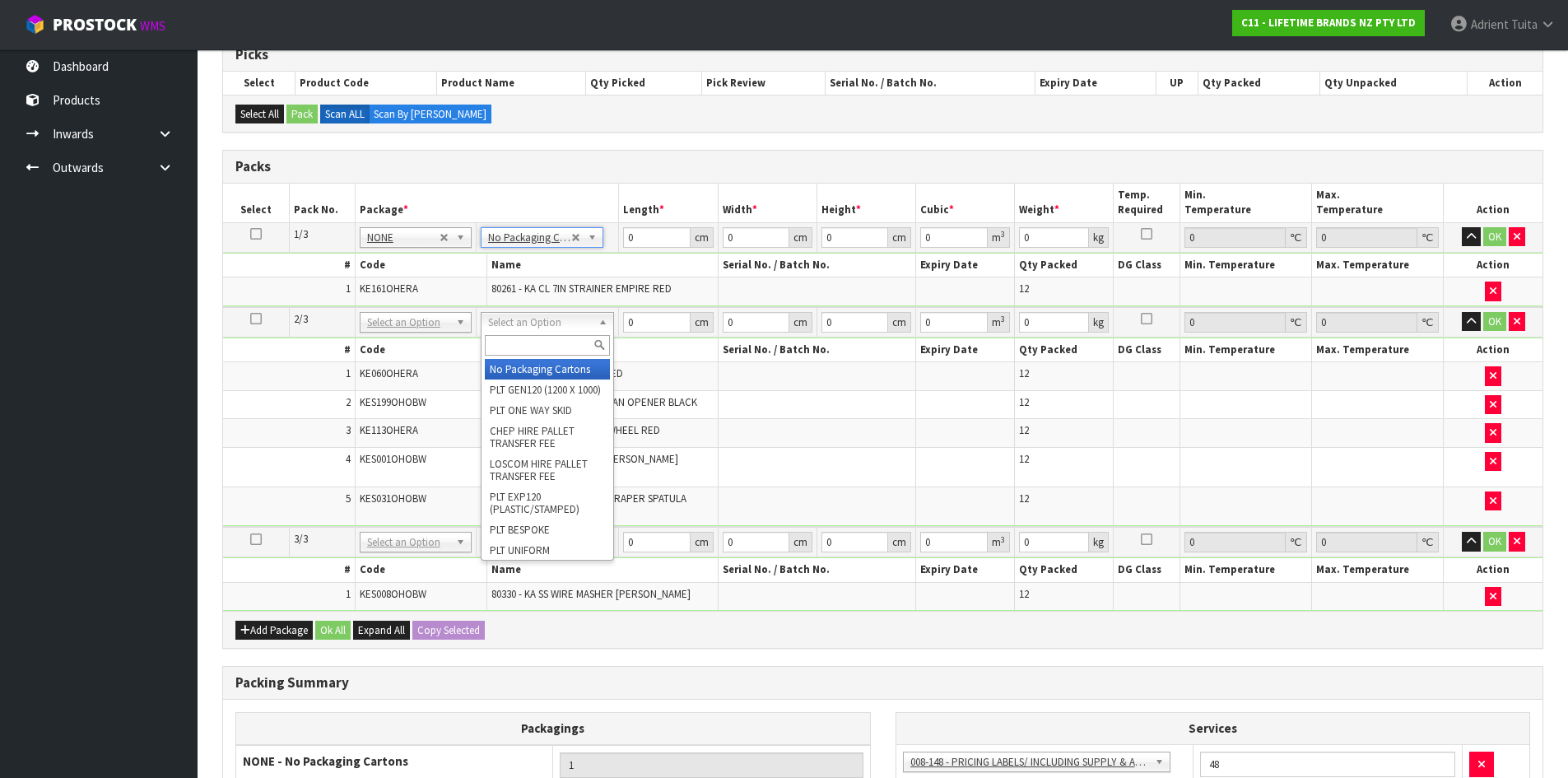
click at [549, 338] on input "text" at bounding box center [548, 345] width 125 height 21
type input "CTN9"
type input "51"
type input "38"
type input "58.5"
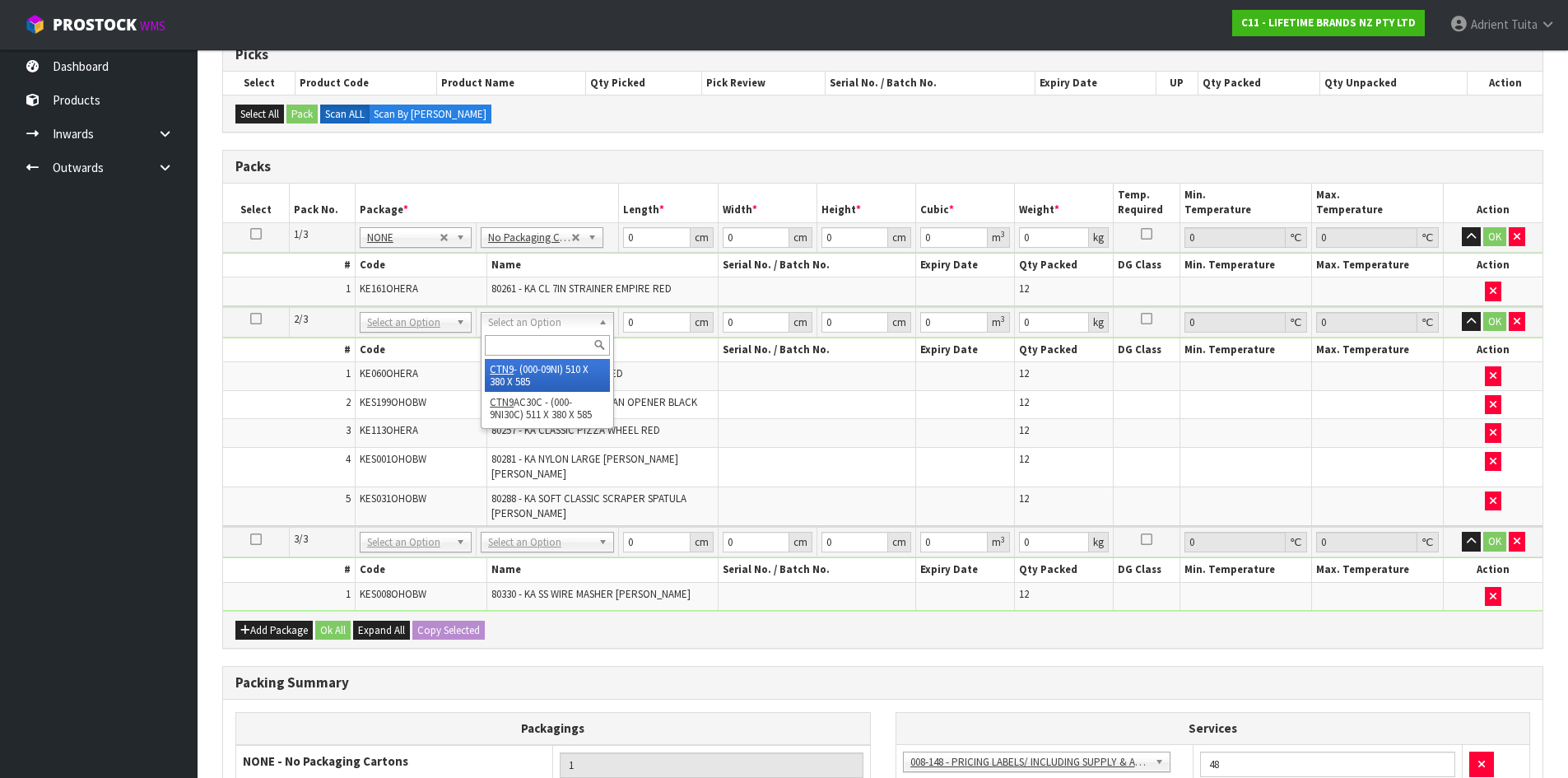
type input "0.113373"
type input "11.934"
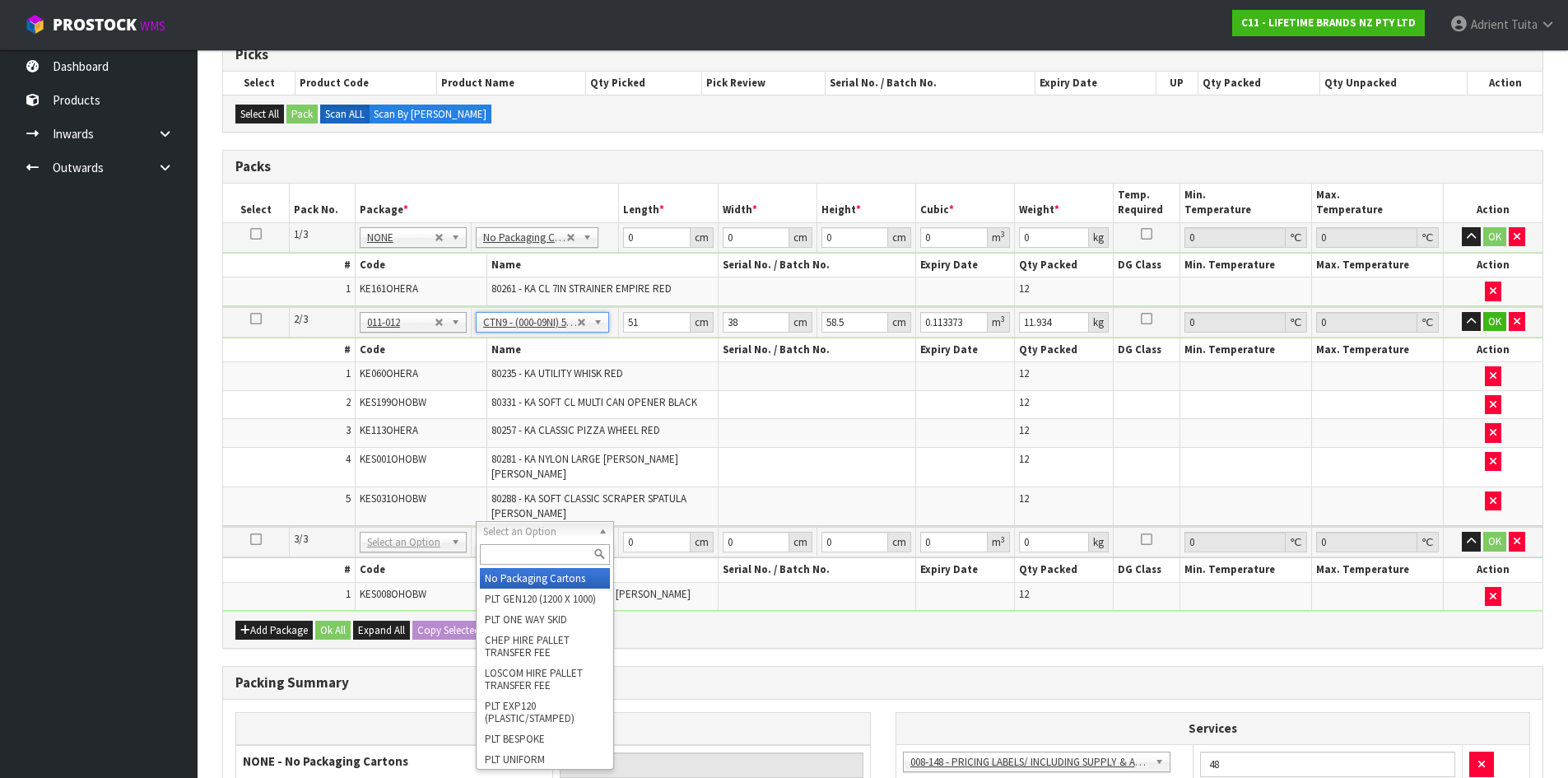
click at [529, 568] on div at bounding box center [544, 554] width 137 height 27
type input "2"
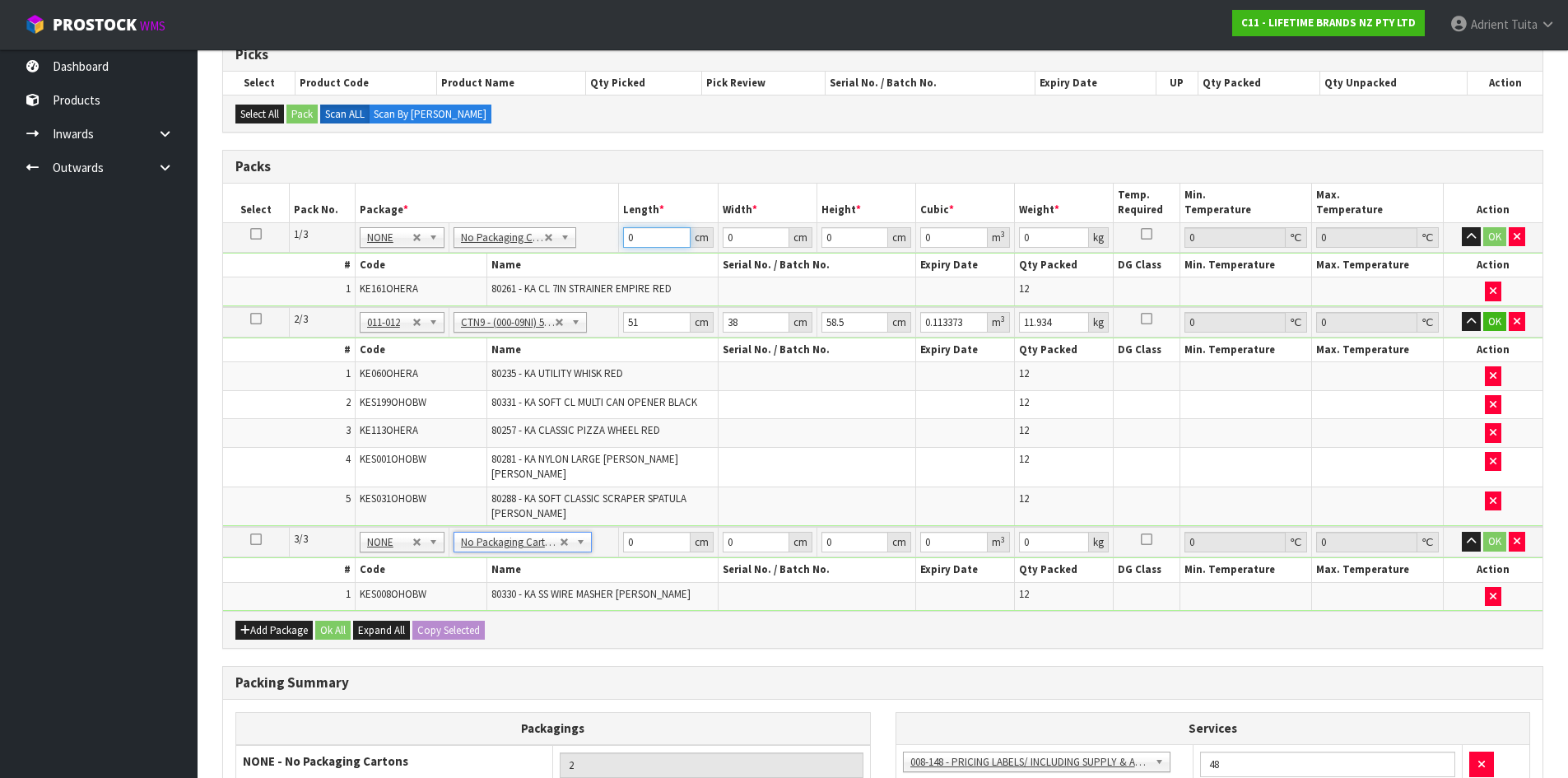
click at [646, 243] on input "0" at bounding box center [657, 237] width 67 height 21
type input "44"
type input "40"
type input "2"
type input "0.00352"
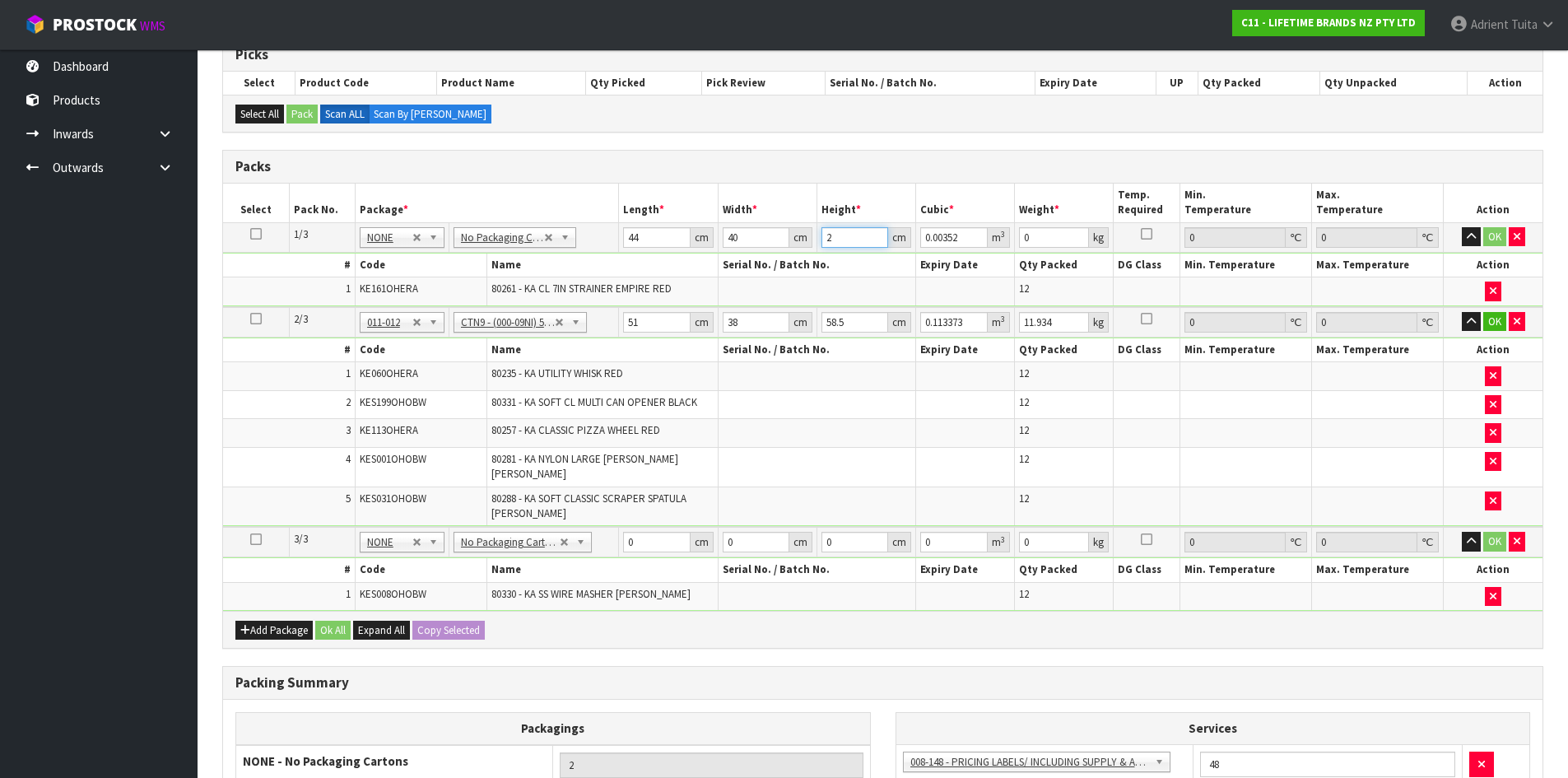
type input "29"
type input "0.05104"
type input "29"
type input "4"
click at [633, 316] on input "51" at bounding box center [657, 322] width 67 height 21
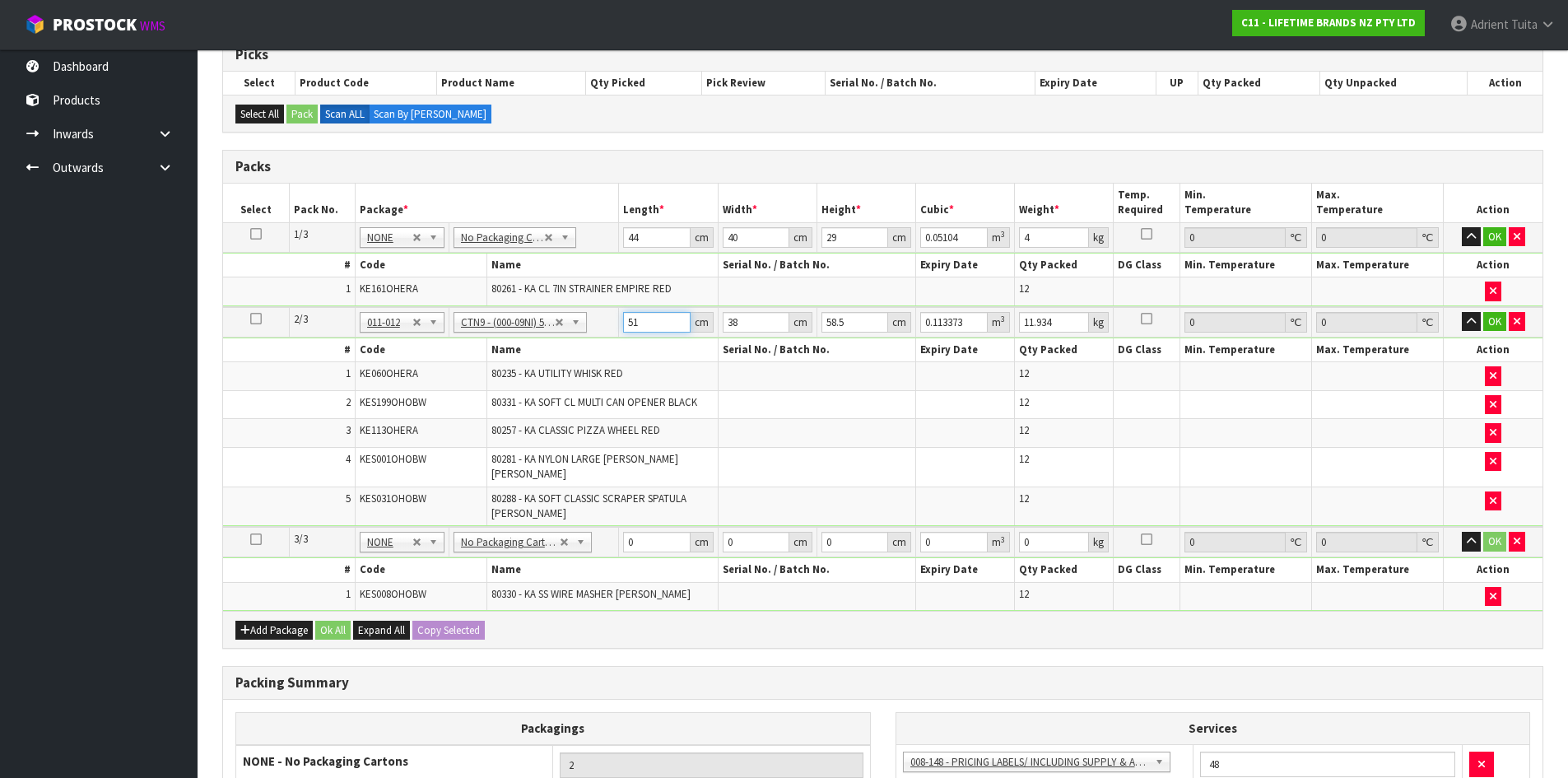
click at [633, 316] on input "51" at bounding box center [657, 322] width 67 height 21
type input "5"
type input "0.011115"
type input "53"
type input "0.117819"
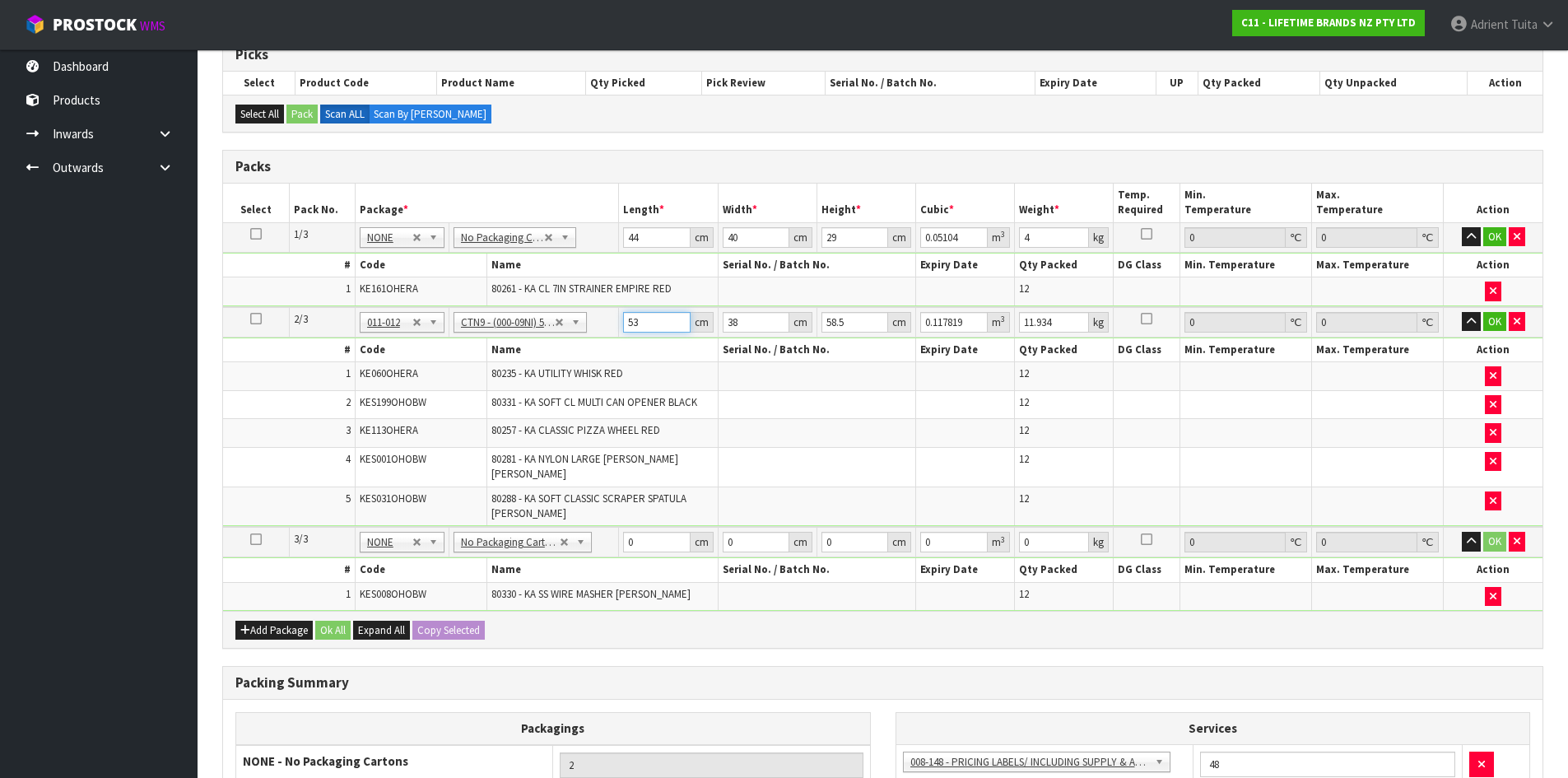
type input "53"
type input "4"
type input "0.012402"
type input "40"
type input "0.12402"
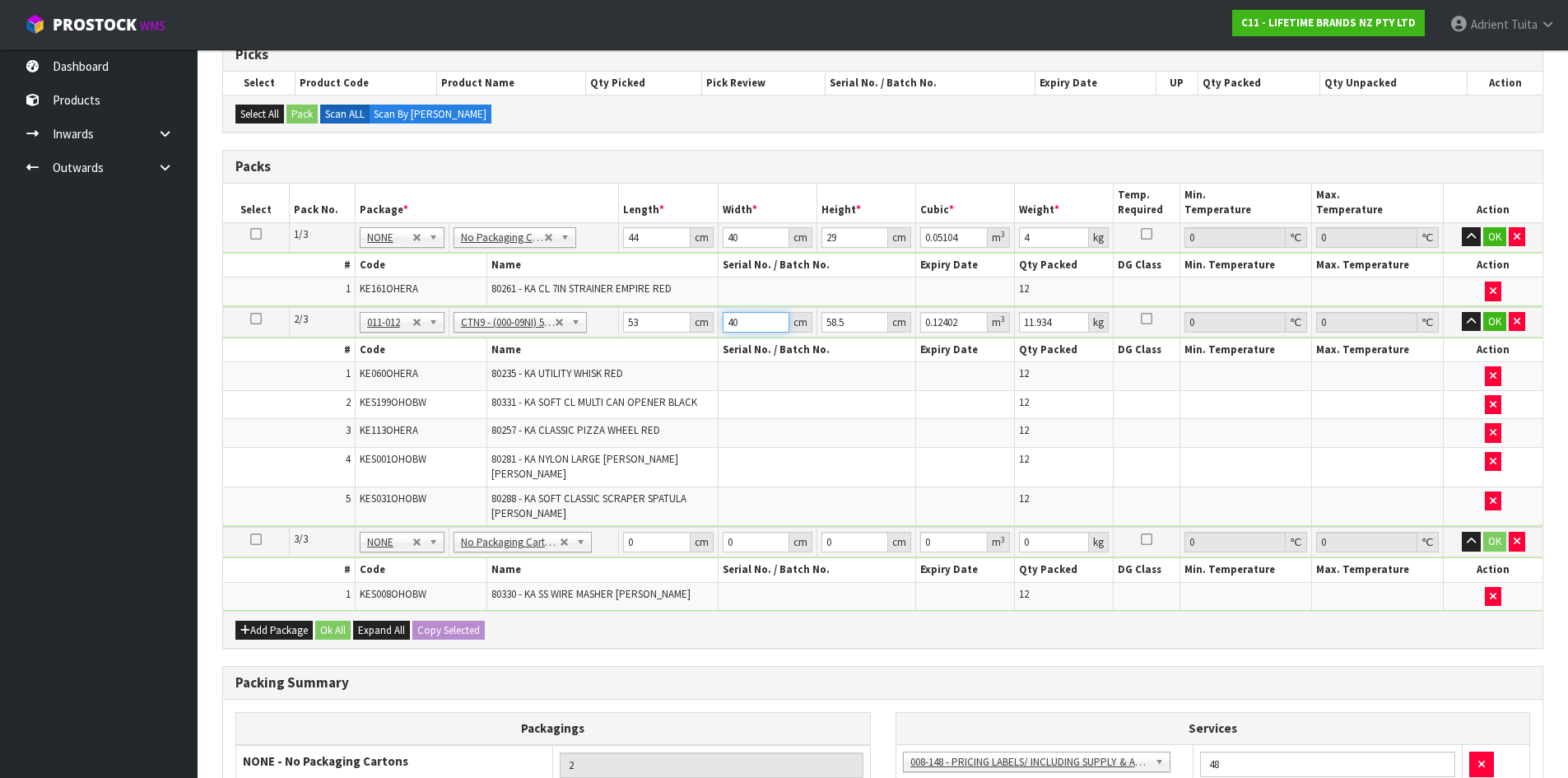
type input "40"
type input "5"
type input "0.0106"
type input "54"
type input "0.11448"
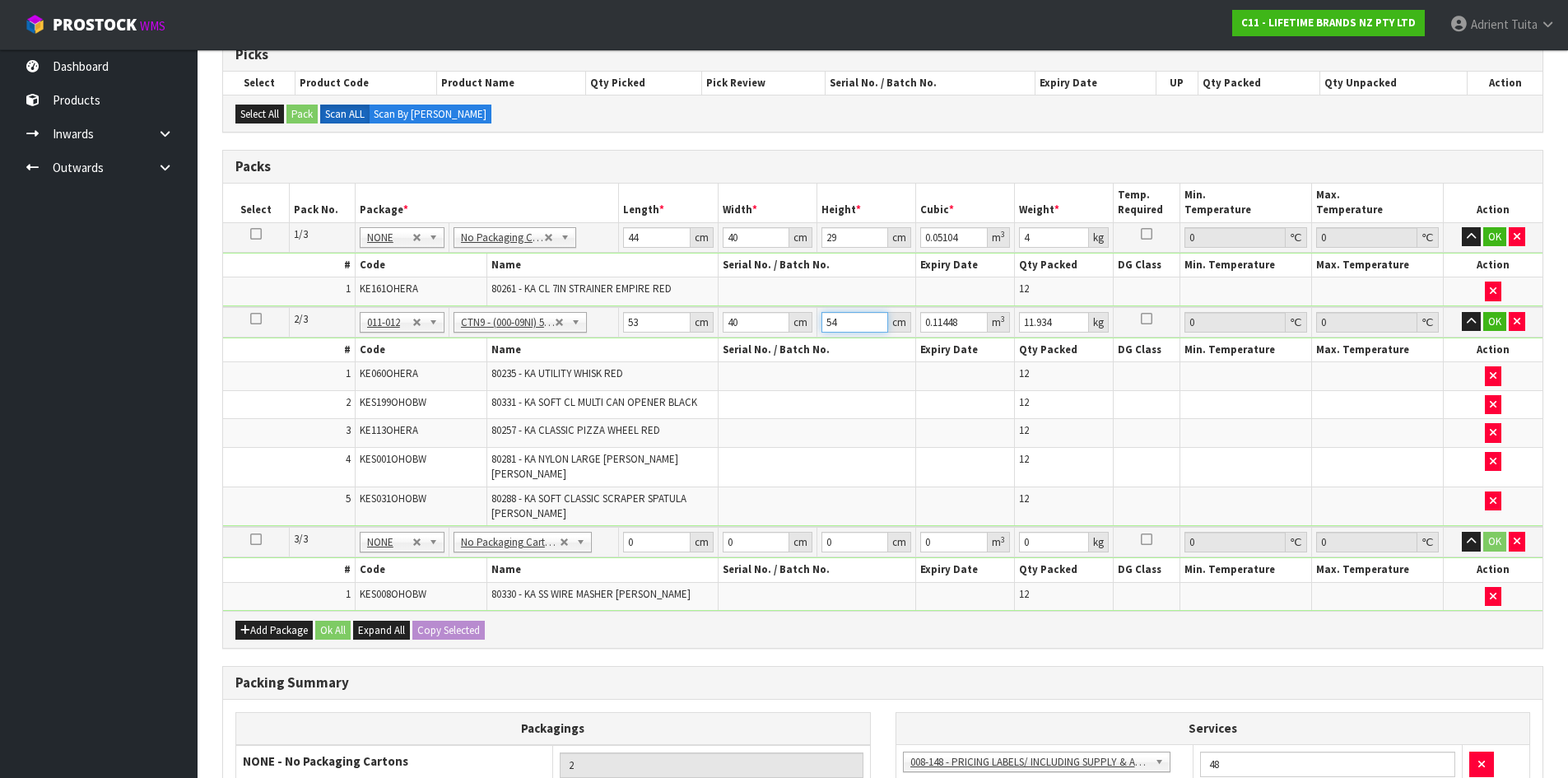
type input "54"
type input "16"
click at [640, 531] on input "0" at bounding box center [657, 541] width 67 height 21
click at [1493, 242] on button "OK" at bounding box center [1495, 237] width 23 height 20
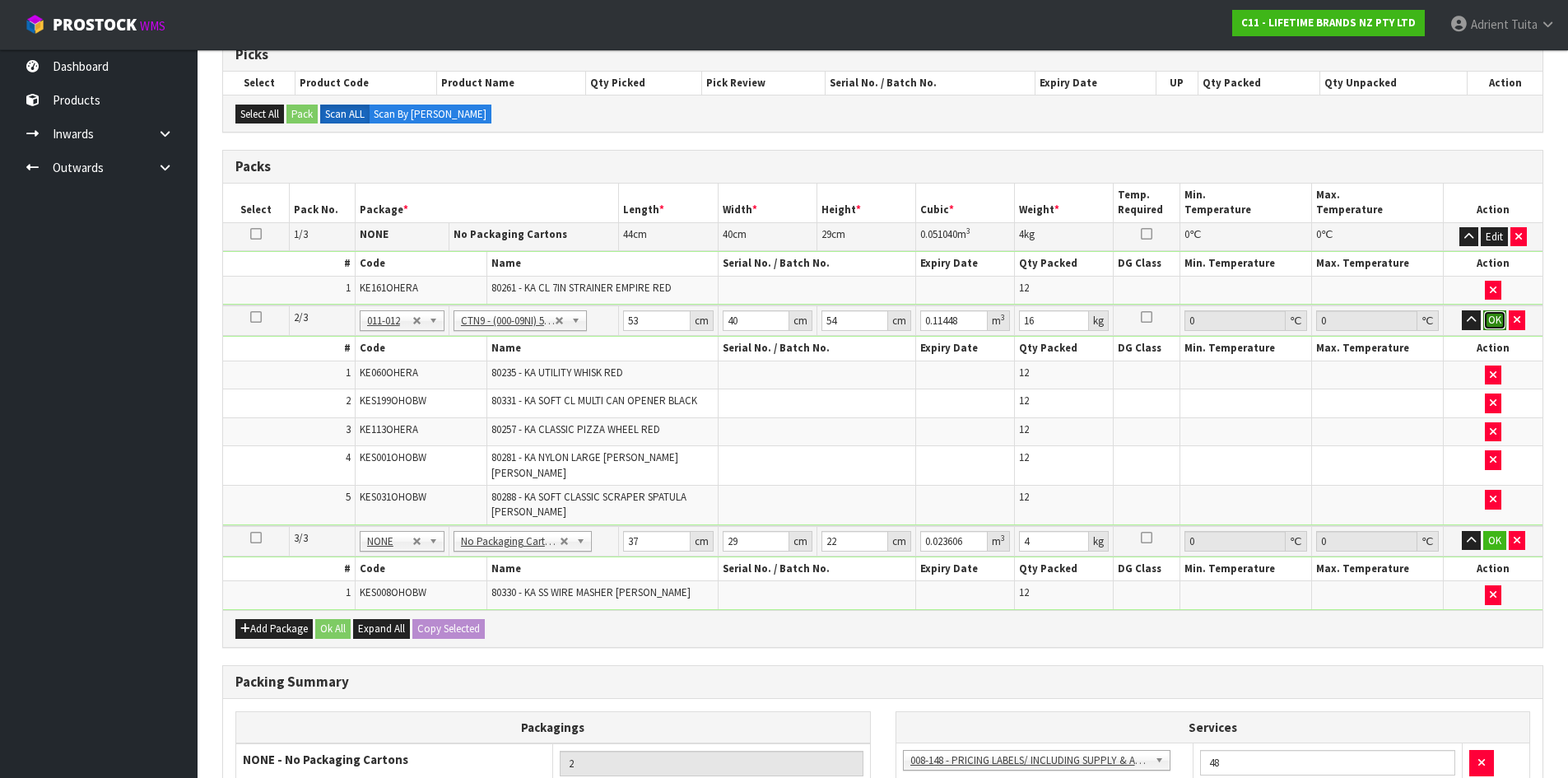
click at [1494, 312] on button "OK" at bounding box center [1495, 320] width 23 height 20
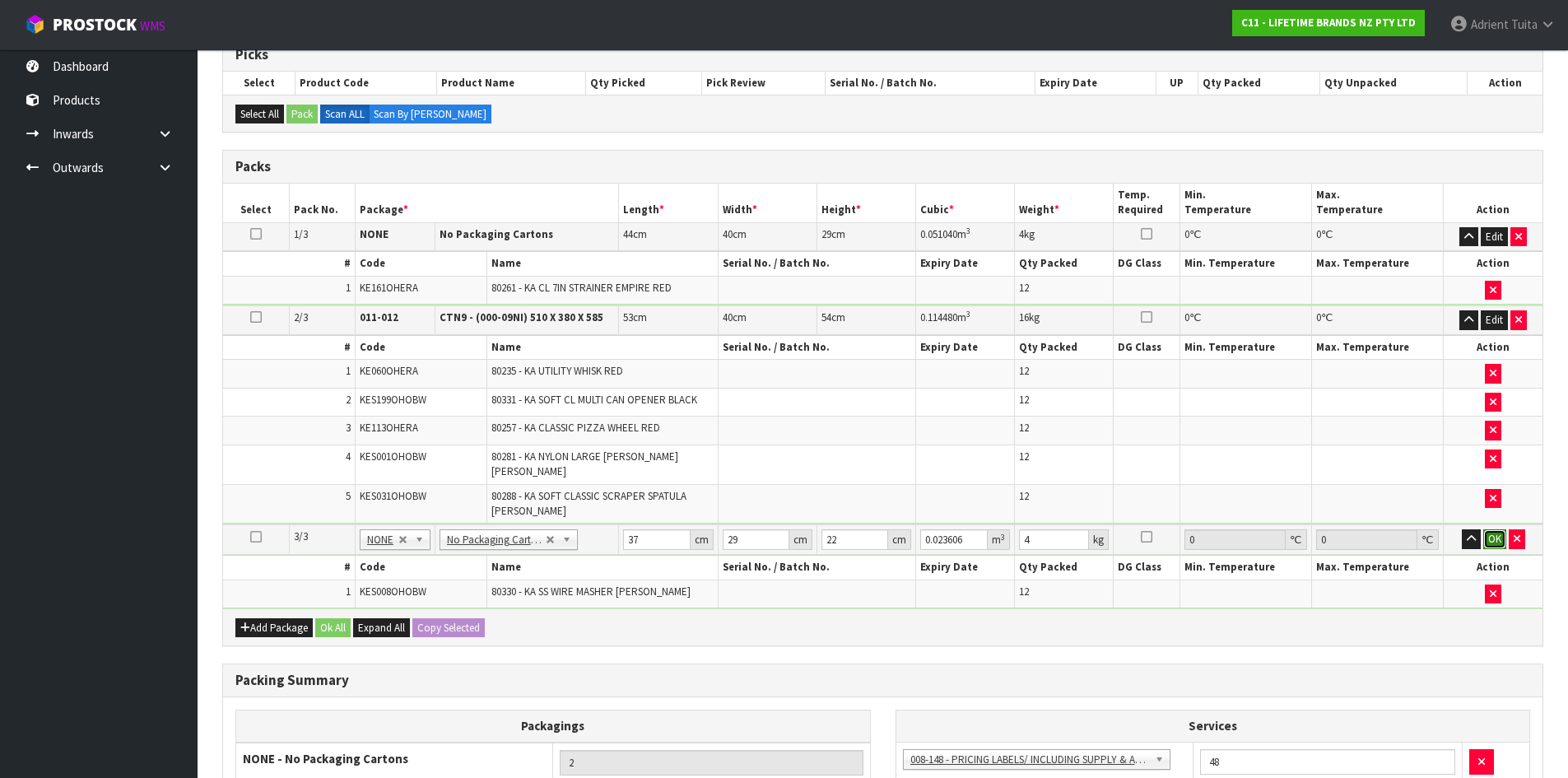
click at [1494, 529] on button "OK" at bounding box center [1495, 539] width 23 height 20
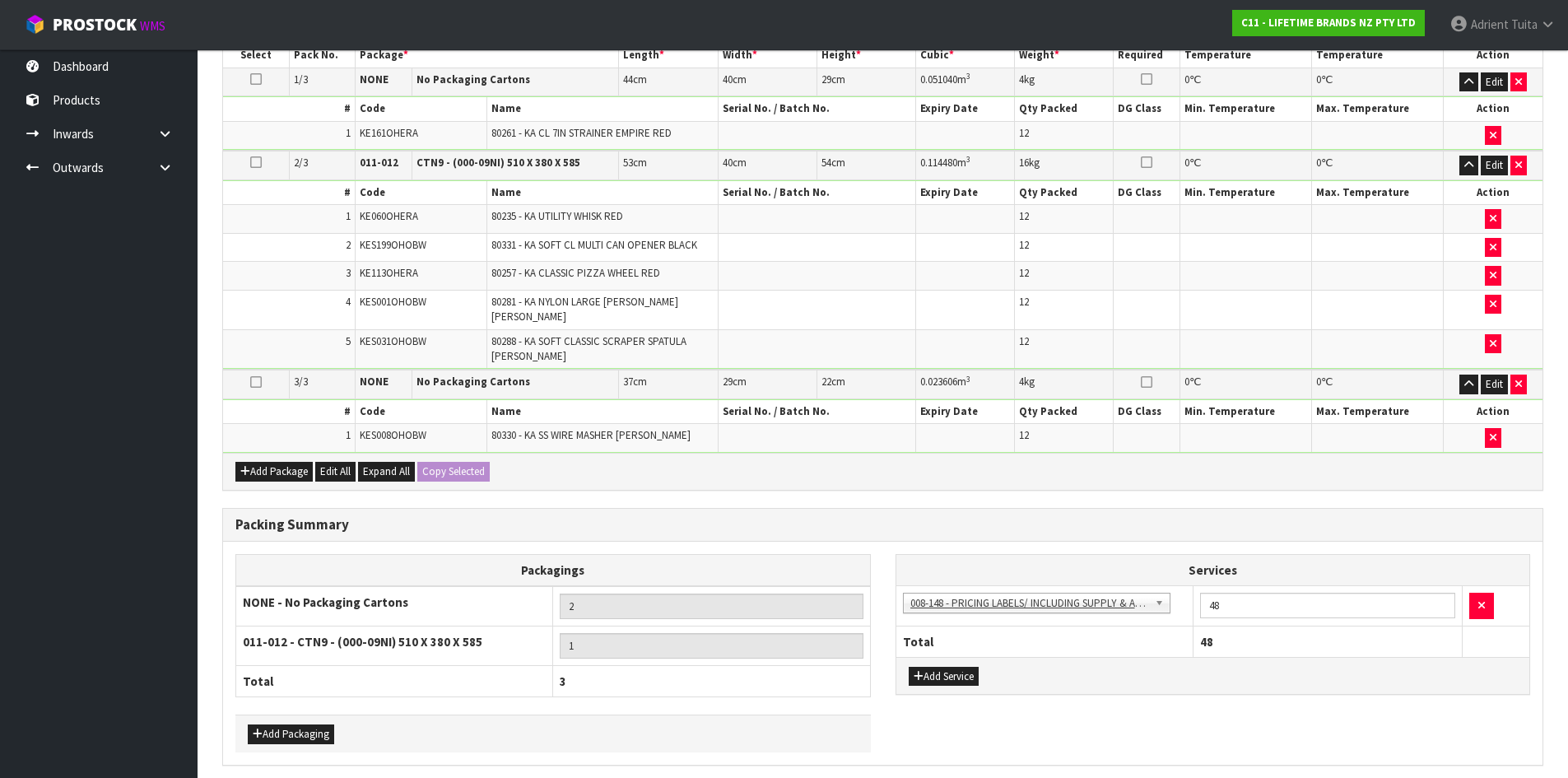
scroll to position [497, 0]
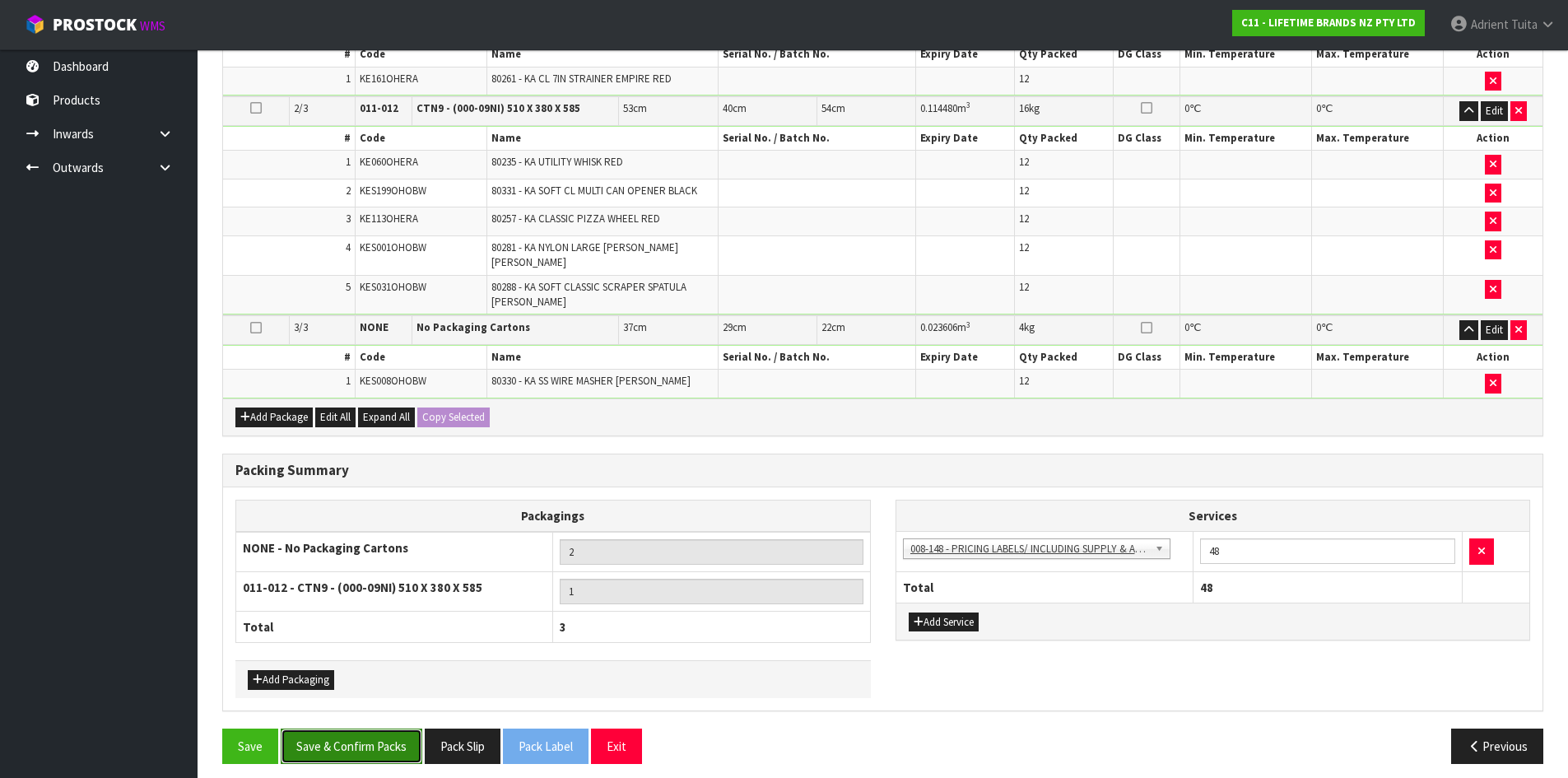
click at [373, 735] on button "Save & Confirm Packs" at bounding box center [351, 746] width 141 height 36
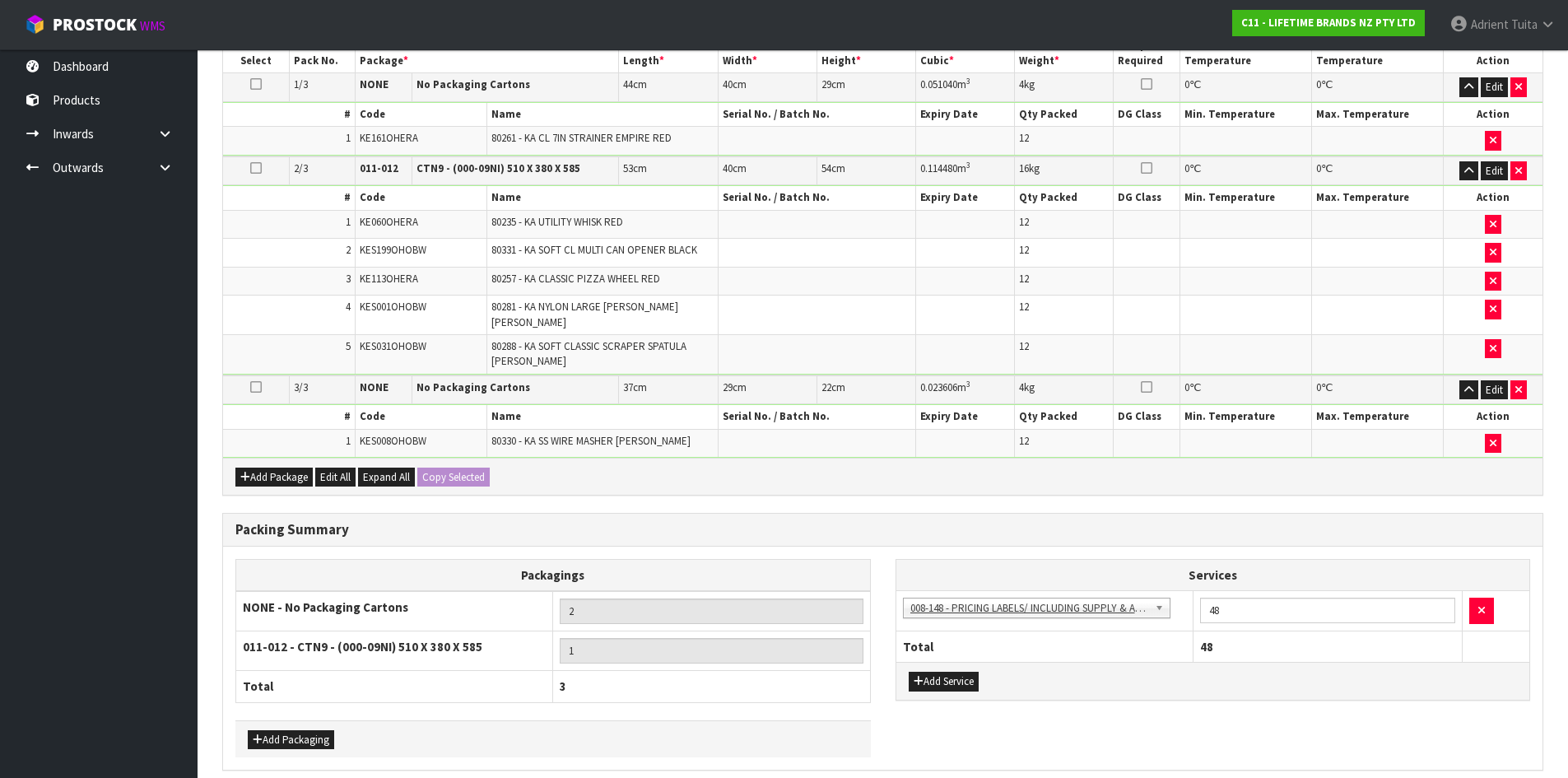
scroll to position [0, 0]
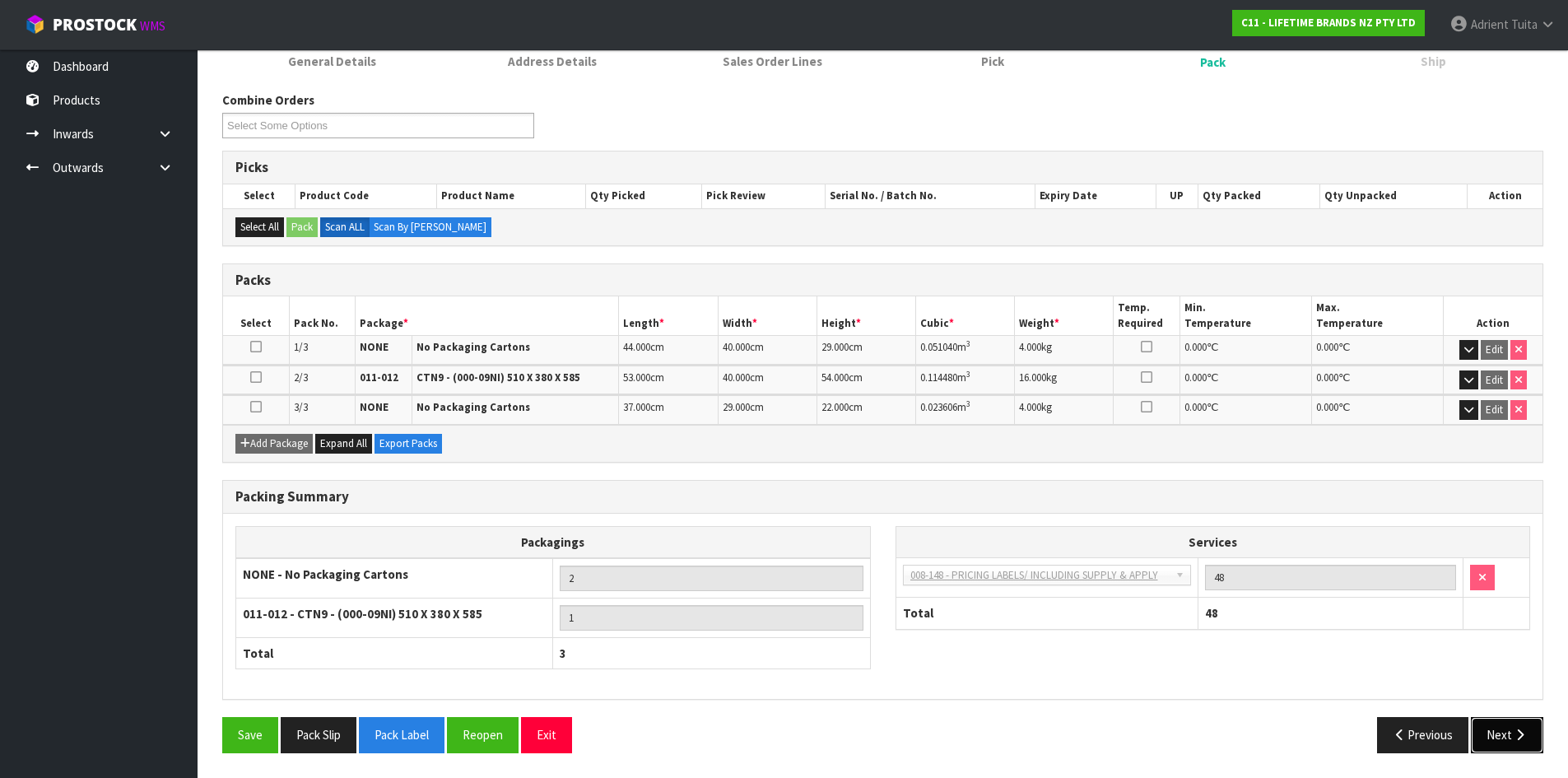
click at [1488, 730] on button "Next" at bounding box center [1507, 735] width 72 height 36
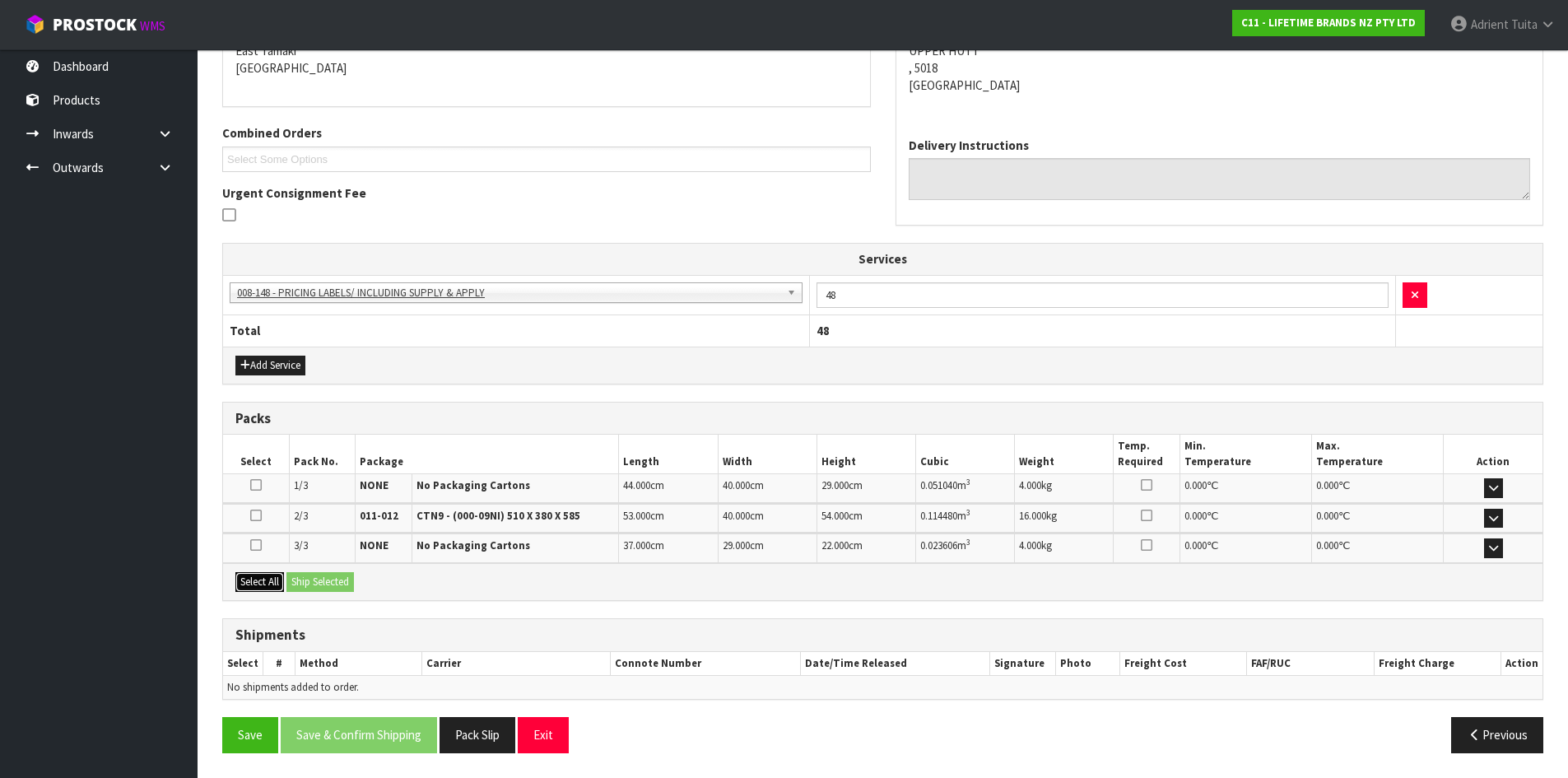
drag, startPoint x: 272, startPoint y: 575, endPoint x: 281, endPoint y: 580, distance: 10.3
click at [275, 577] on button "Select All" at bounding box center [260, 581] width 48 height 20
click at [306, 581] on button "Ship Selected" at bounding box center [321, 581] width 68 height 20
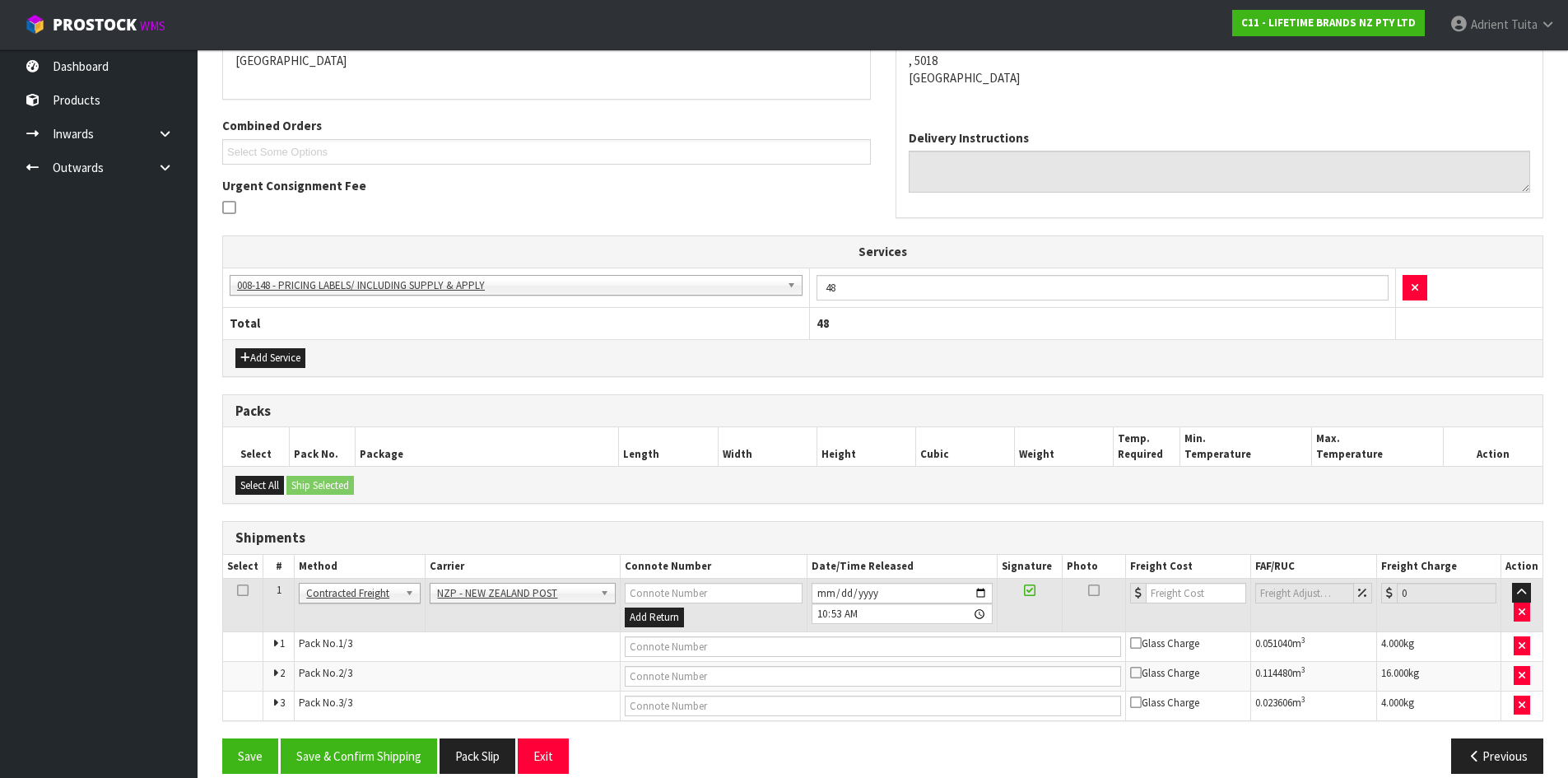
scroll to position [393, 0]
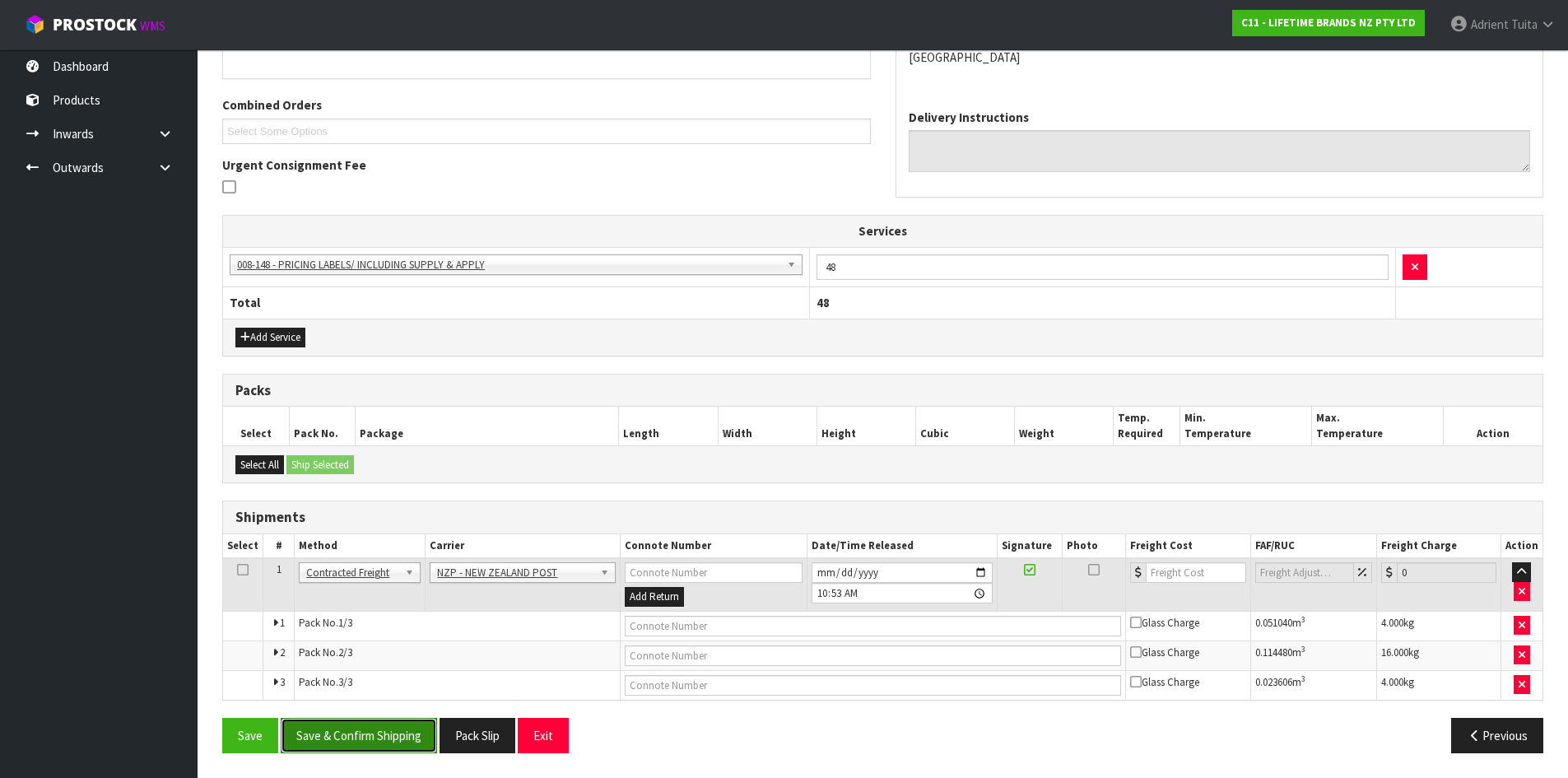
click at [384, 735] on button "Save & Confirm Shipping" at bounding box center [358, 735] width 156 height 36
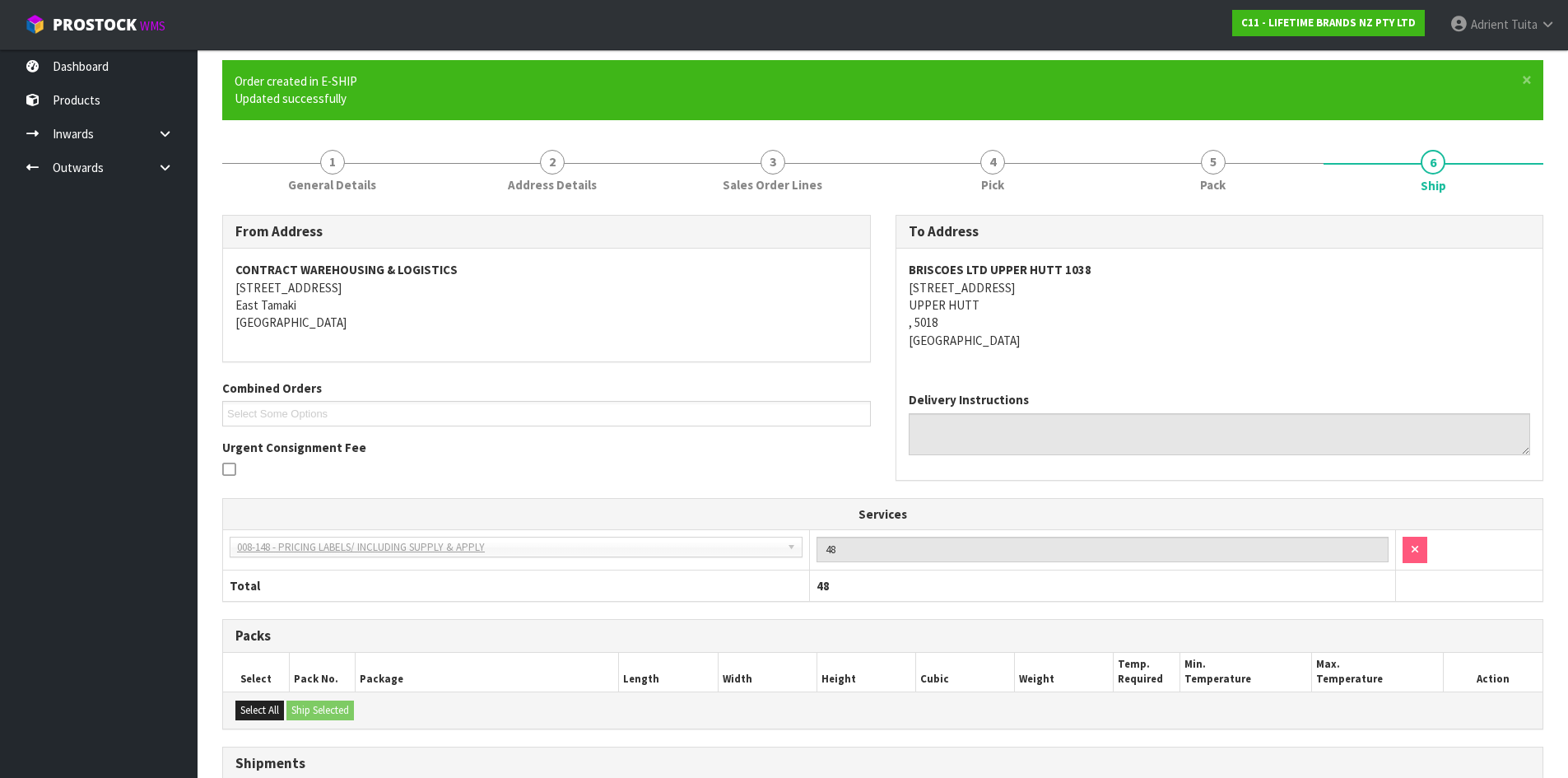
scroll to position [367, 0]
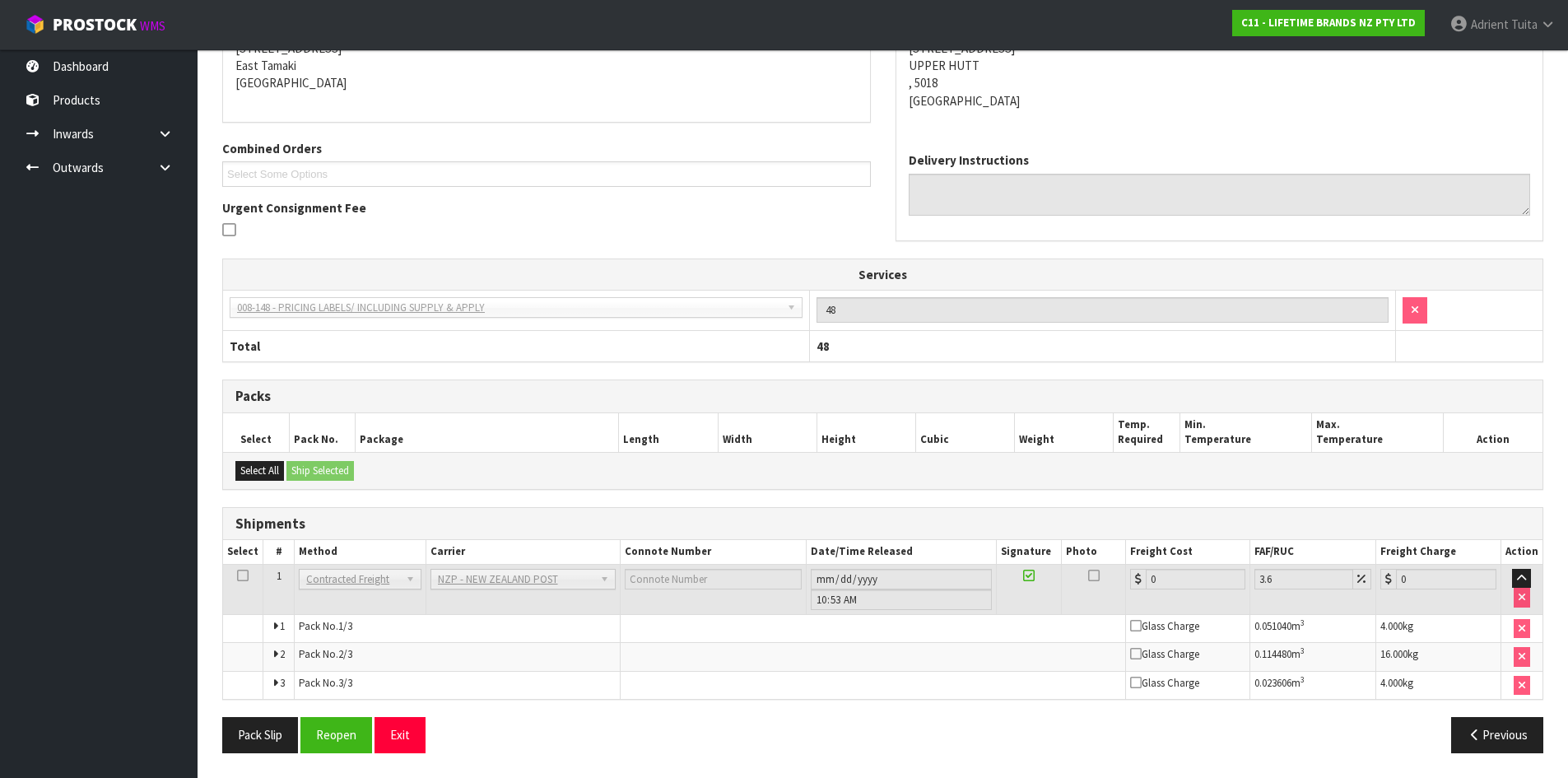
click at [339, 711] on div "From Address CONTRACT WAREHOUSING & LOGISTICS [STREET_ADDRESS] Combined Orders …" at bounding box center [883, 370] width 1321 height 790
click at [334, 742] on button "Reopen" at bounding box center [336, 735] width 71 height 36
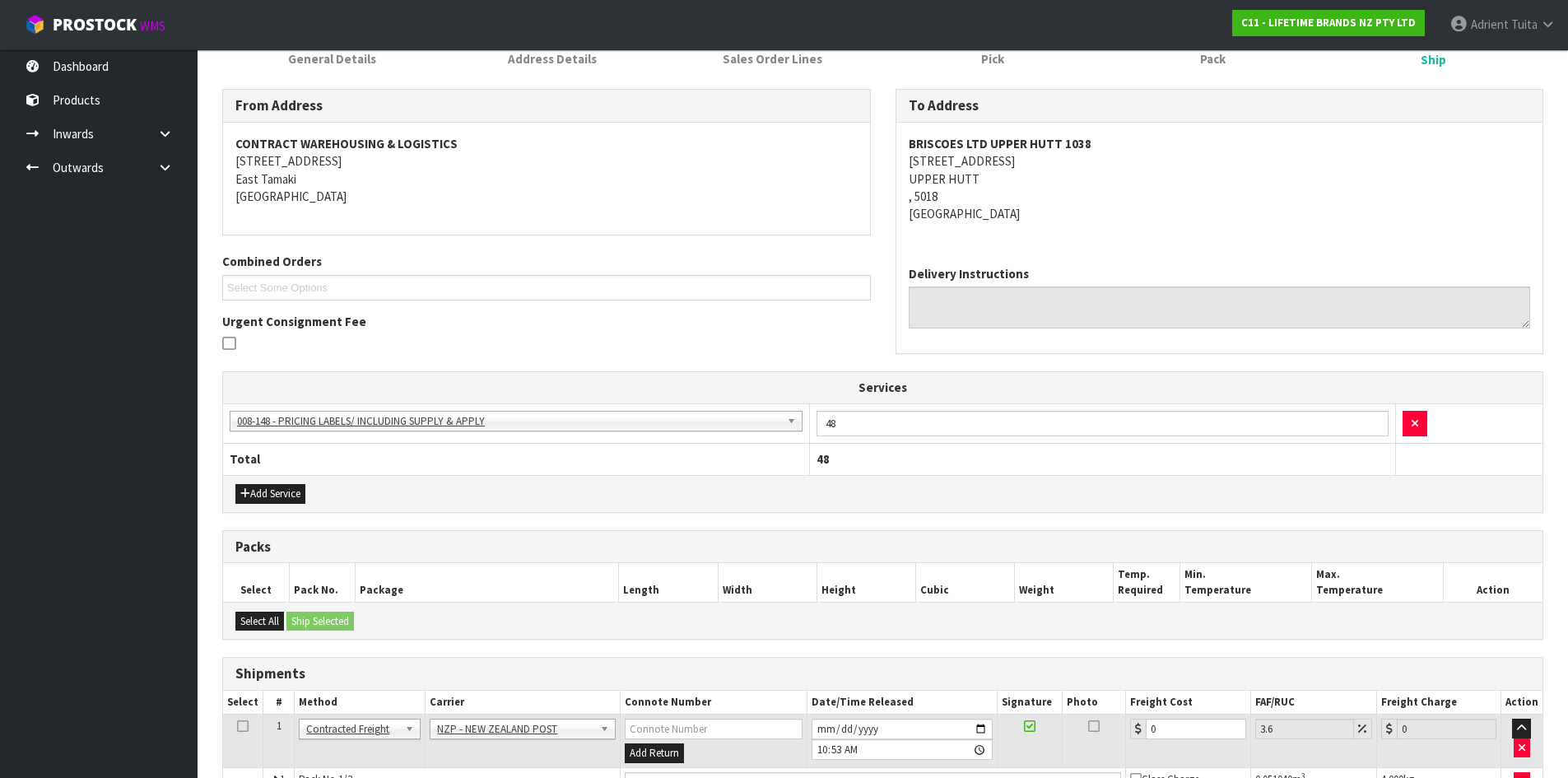
scroll to position [408, 0]
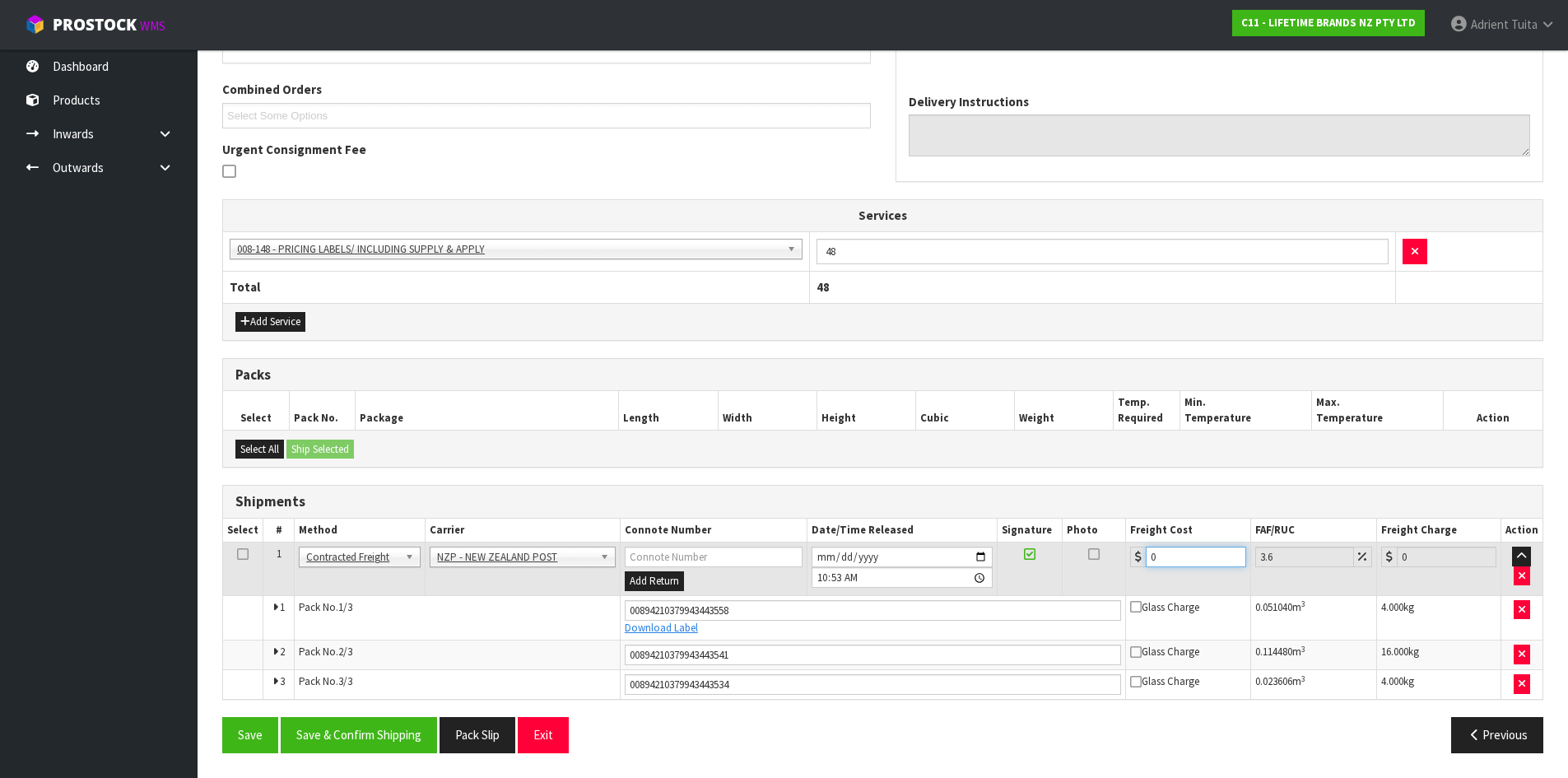
click at [1190, 564] on input "0" at bounding box center [1195, 556] width 99 height 21
click at [429, 740] on button "Save & Confirm Shipping" at bounding box center [358, 735] width 156 height 36
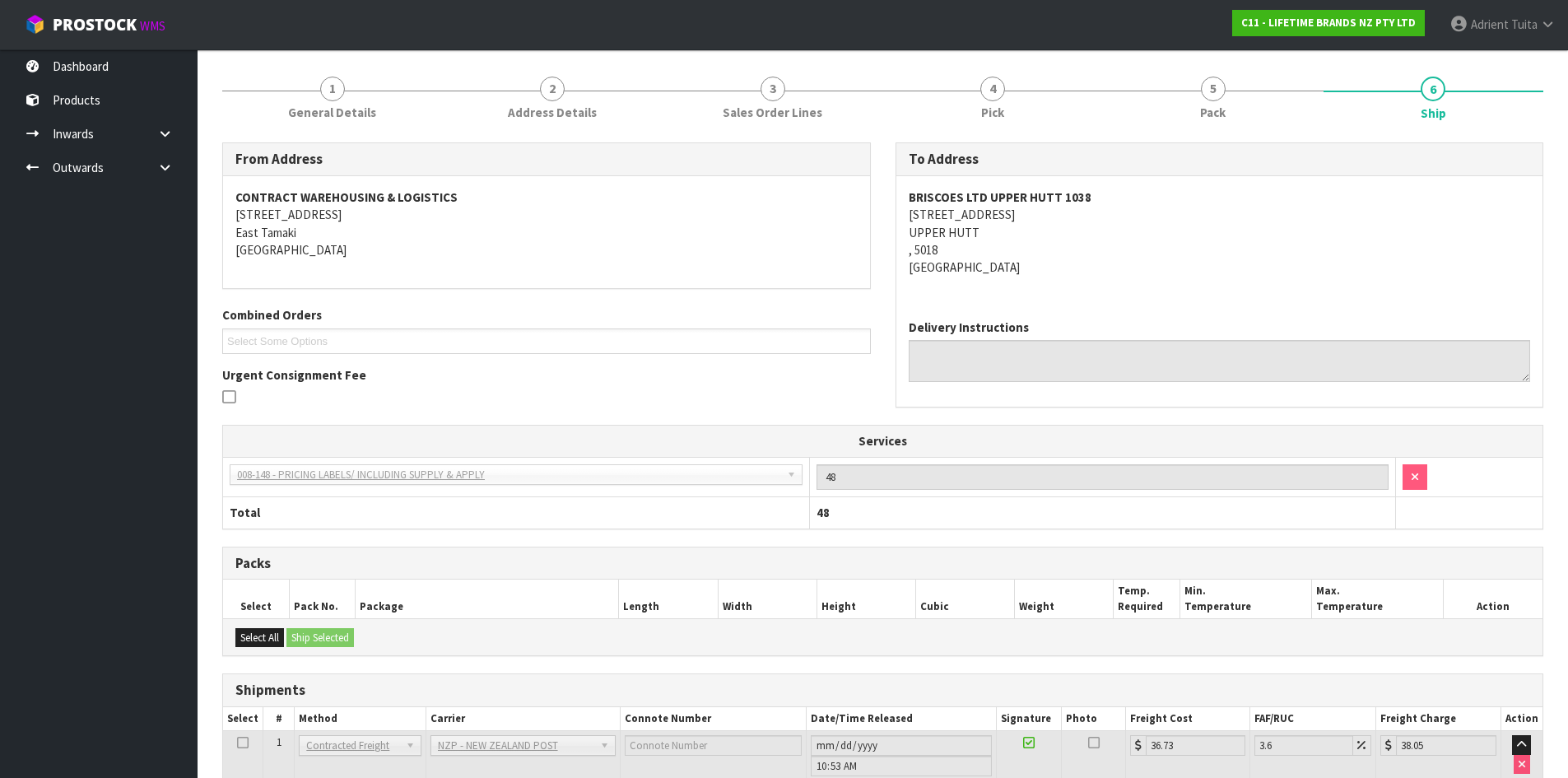
scroll to position [361, 0]
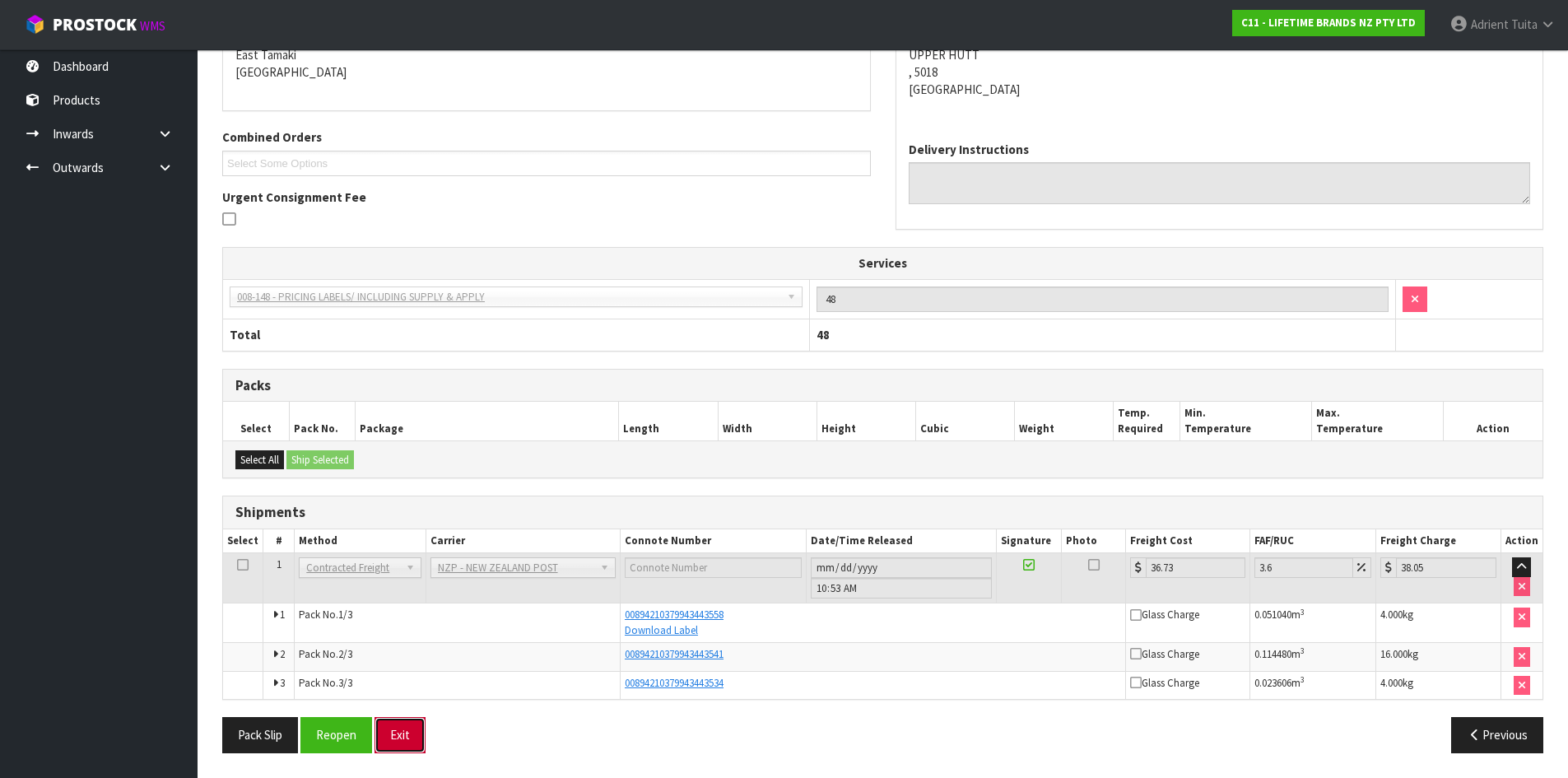
click at [408, 740] on button "Exit" at bounding box center [399, 735] width 51 height 36
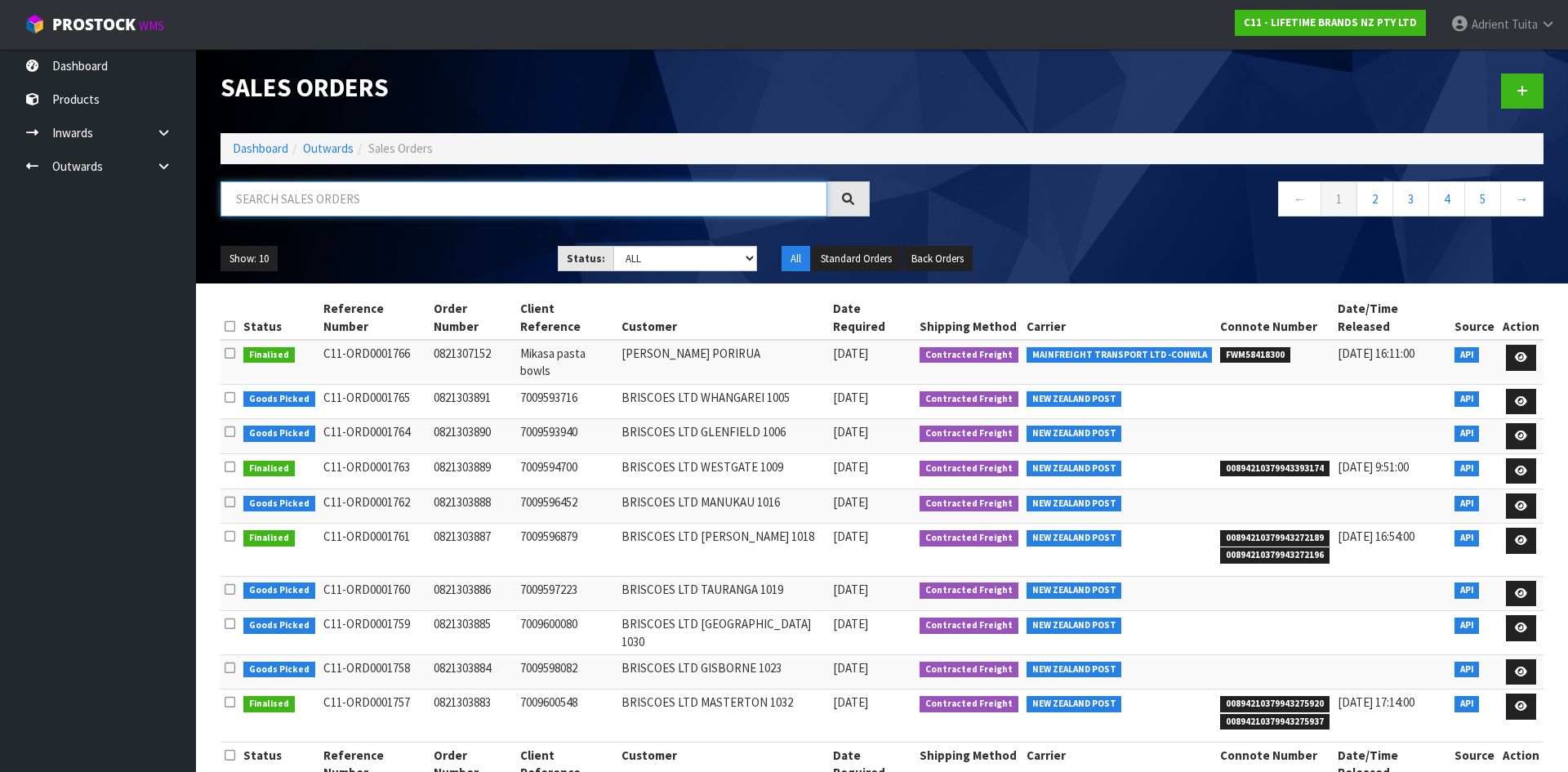
click at [468, 193] on input "text" at bounding box center [524, 199] width 607 height 35
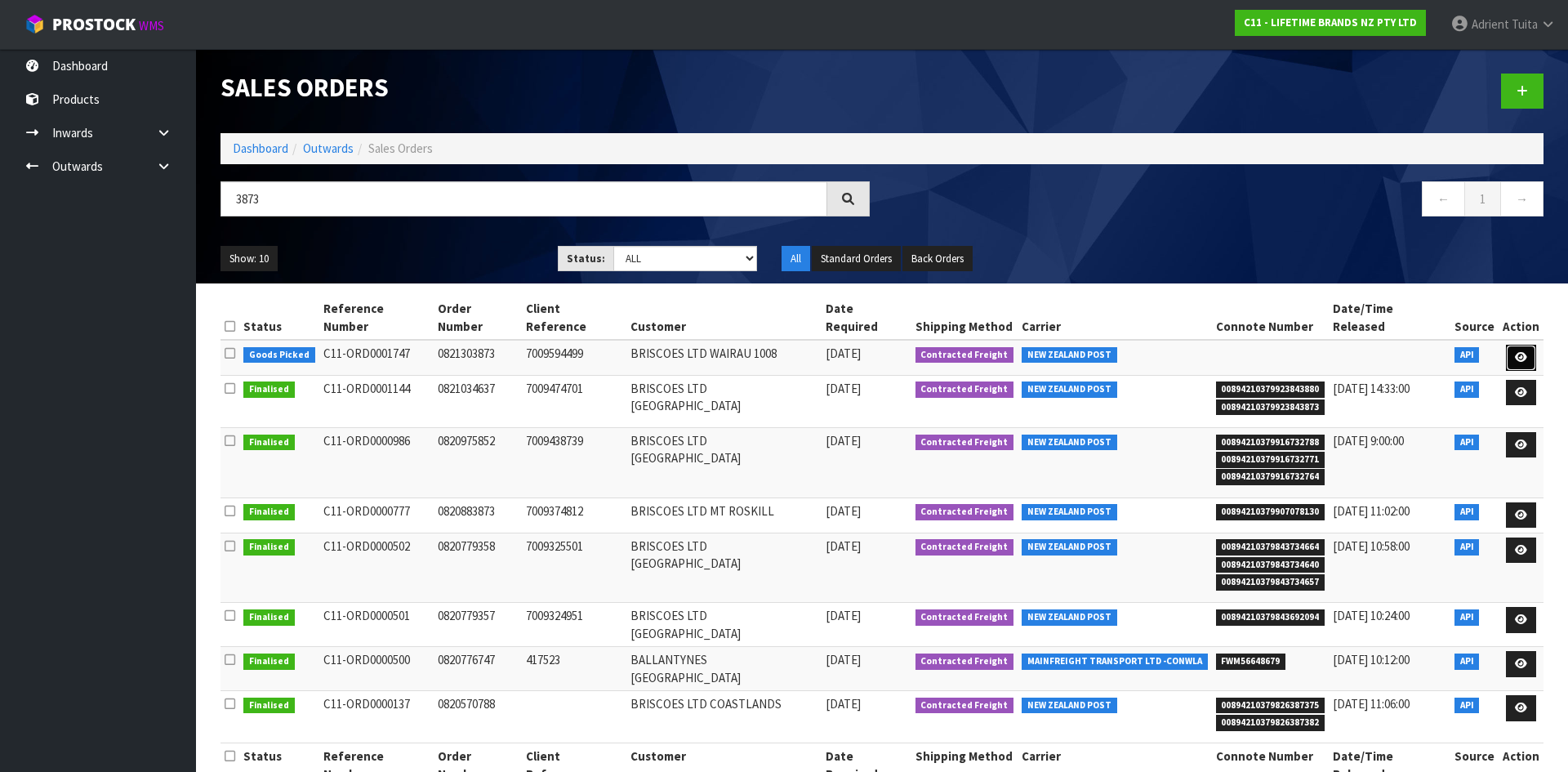
click at [1516, 345] on link at bounding box center [1521, 357] width 30 height 26
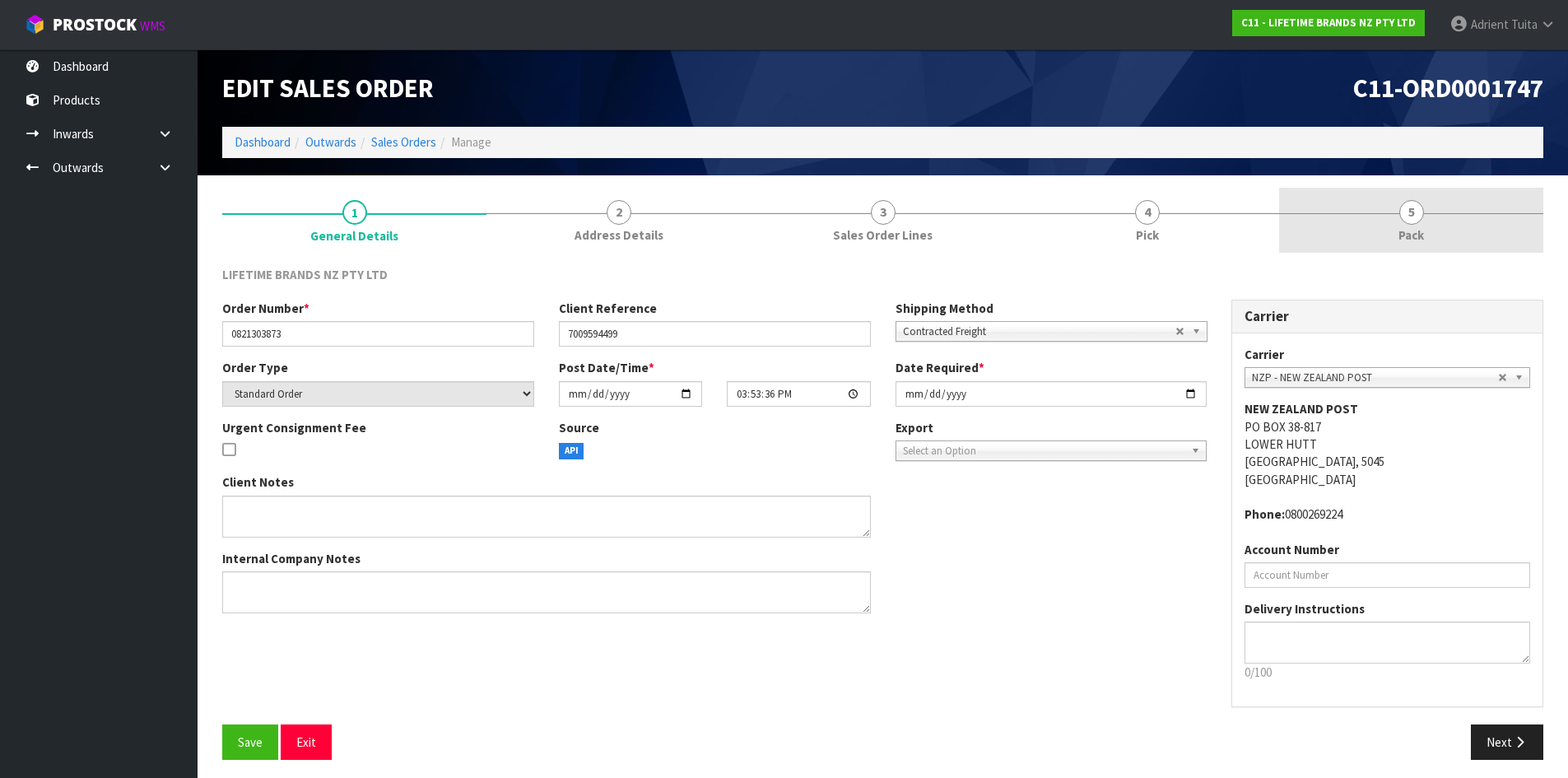
click at [1446, 213] on div at bounding box center [1412, 213] width 264 height 1
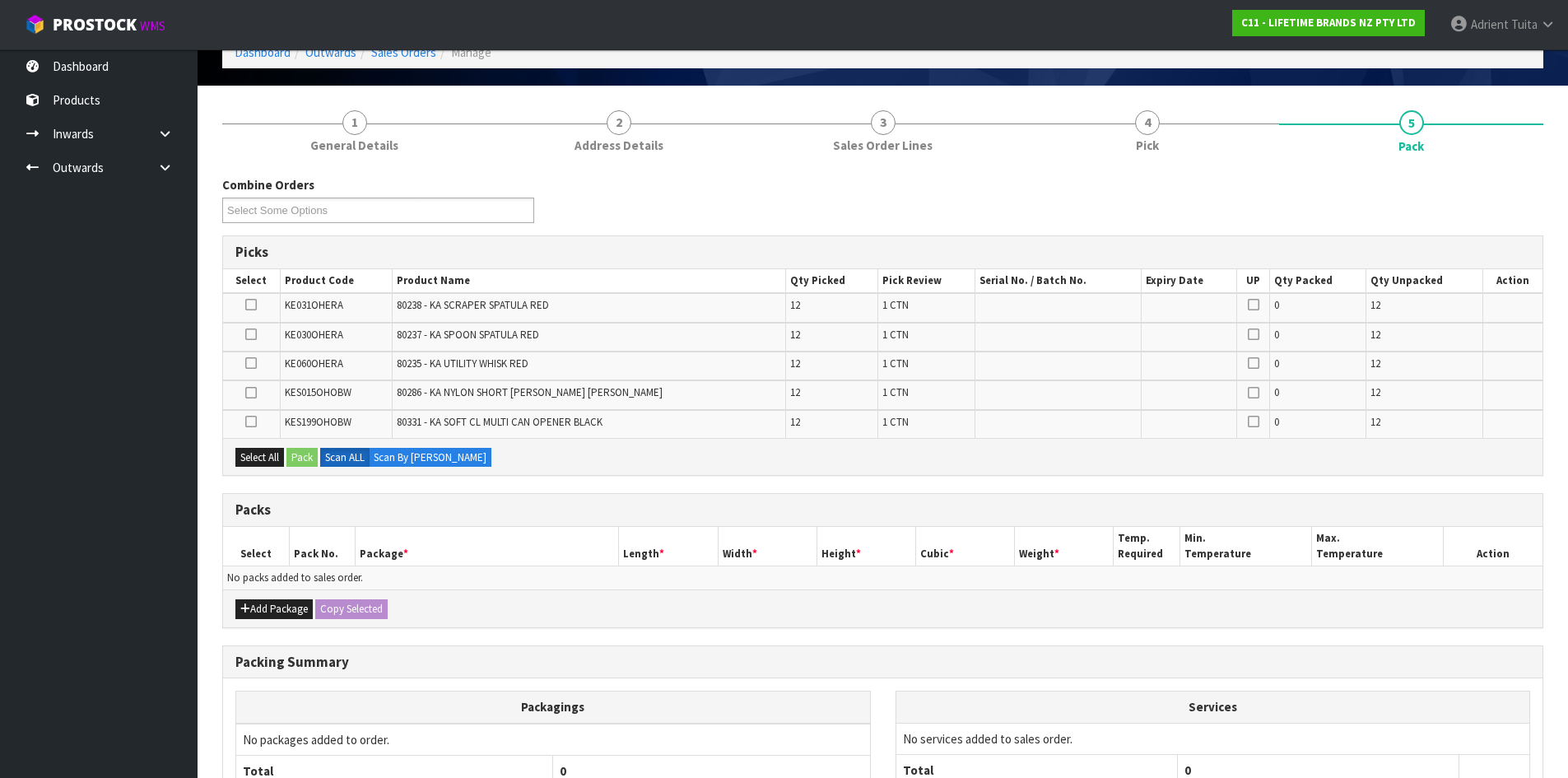
scroll to position [245, 0]
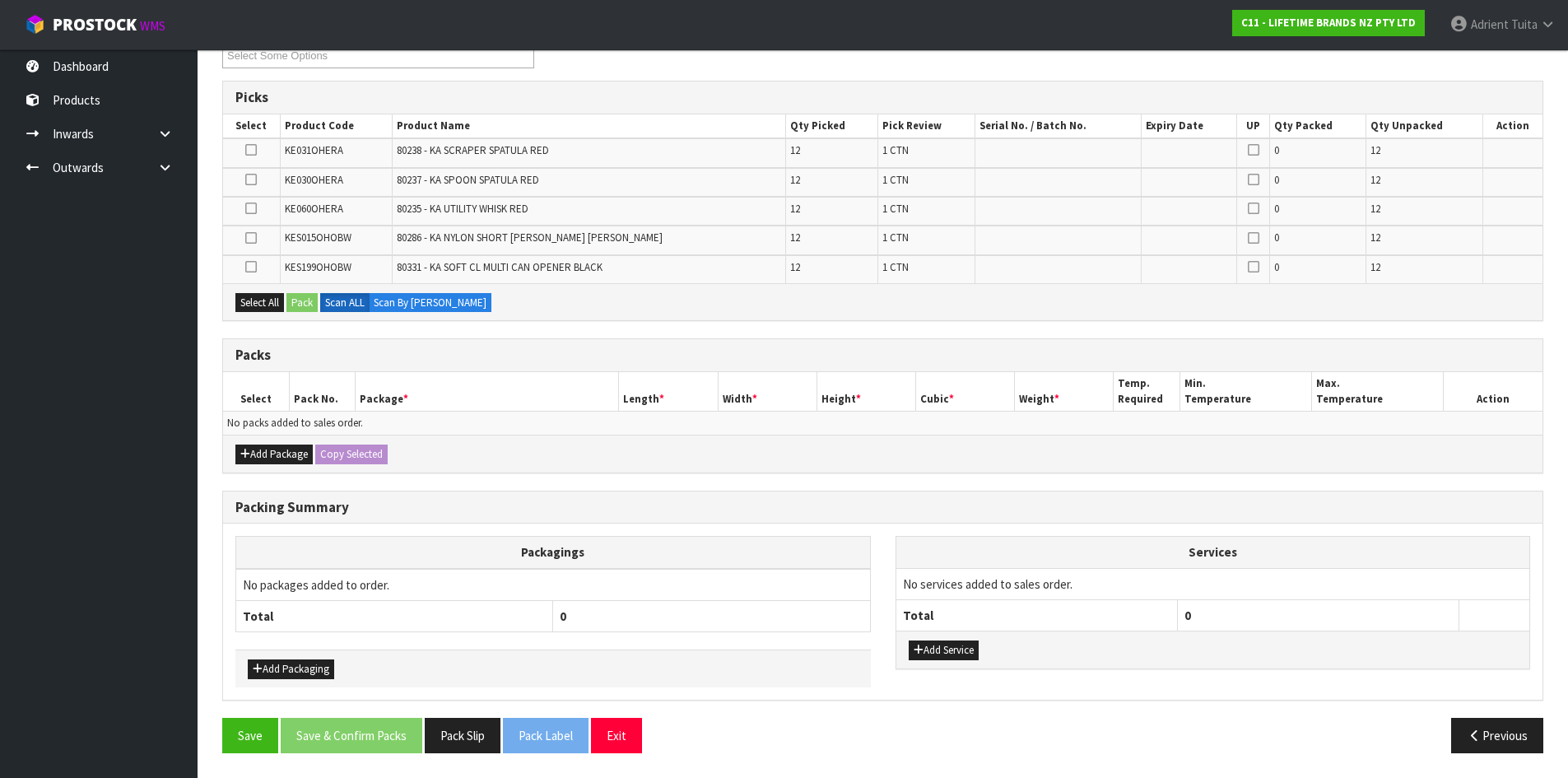
click at [252, 444] on div "Add Package Copy Selected" at bounding box center [883, 453] width 1320 height 37
click at [243, 450] on icon "button" at bounding box center [245, 454] width 10 height 11
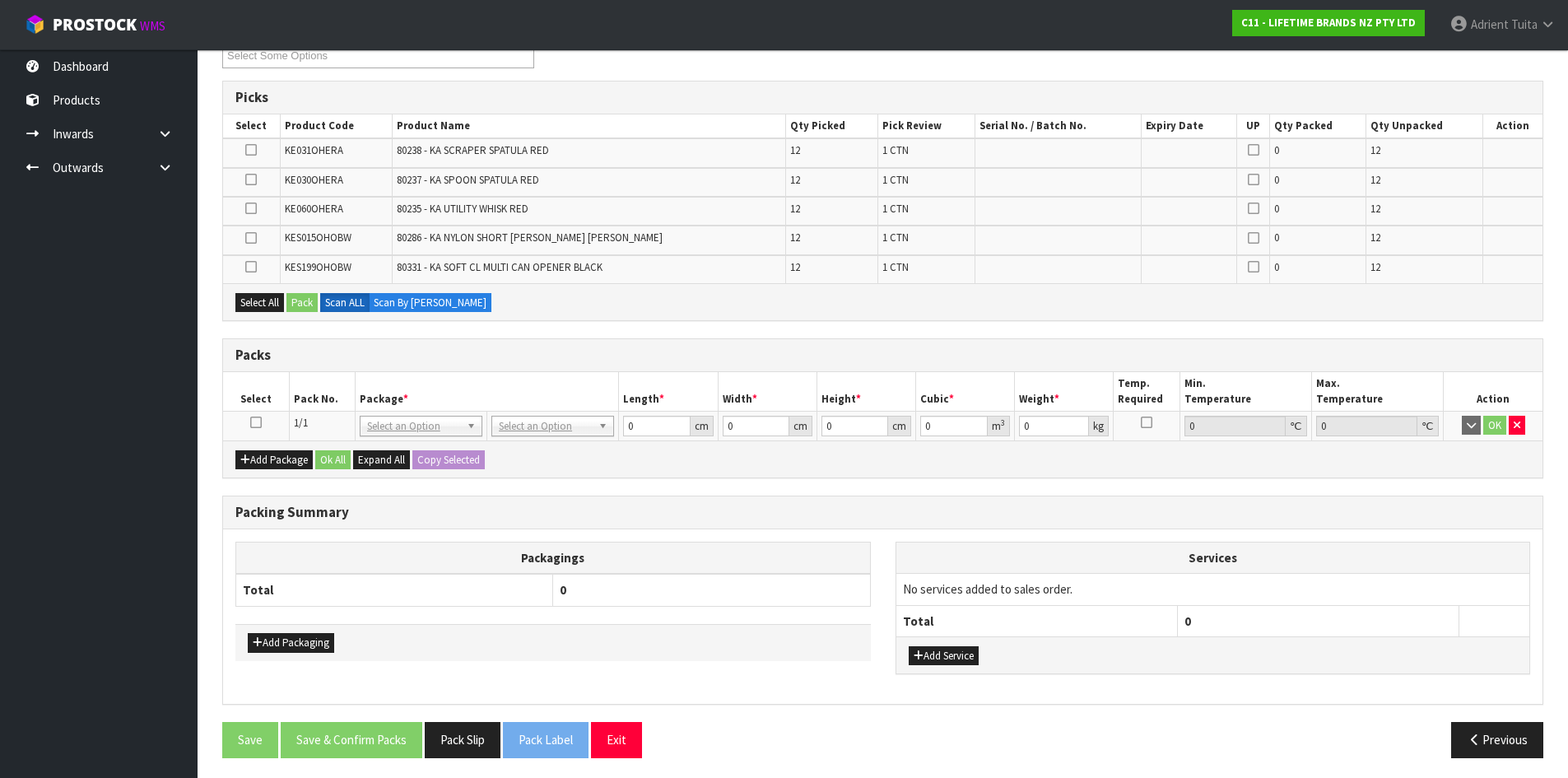
click at [256, 423] on icon at bounding box center [256, 422] width 12 height 1
drag, startPoint x: 927, startPoint y: 651, endPoint x: 935, endPoint y: 617, distance: 34.9
click at [927, 648] on button "Add Service" at bounding box center [943, 656] width 70 height 20
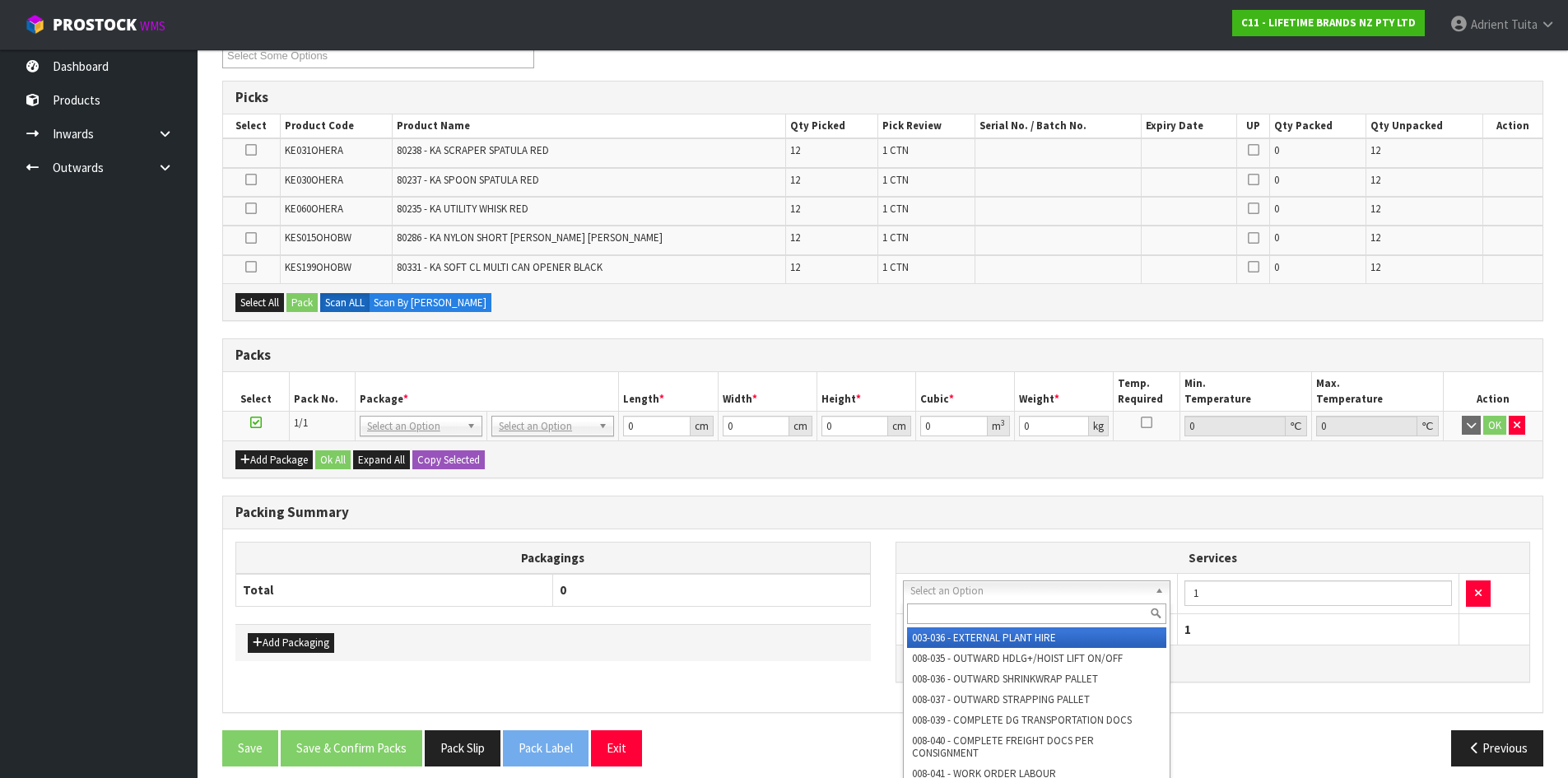
click at [942, 605] on input "text" at bounding box center [1036, 613] width 260 height 21
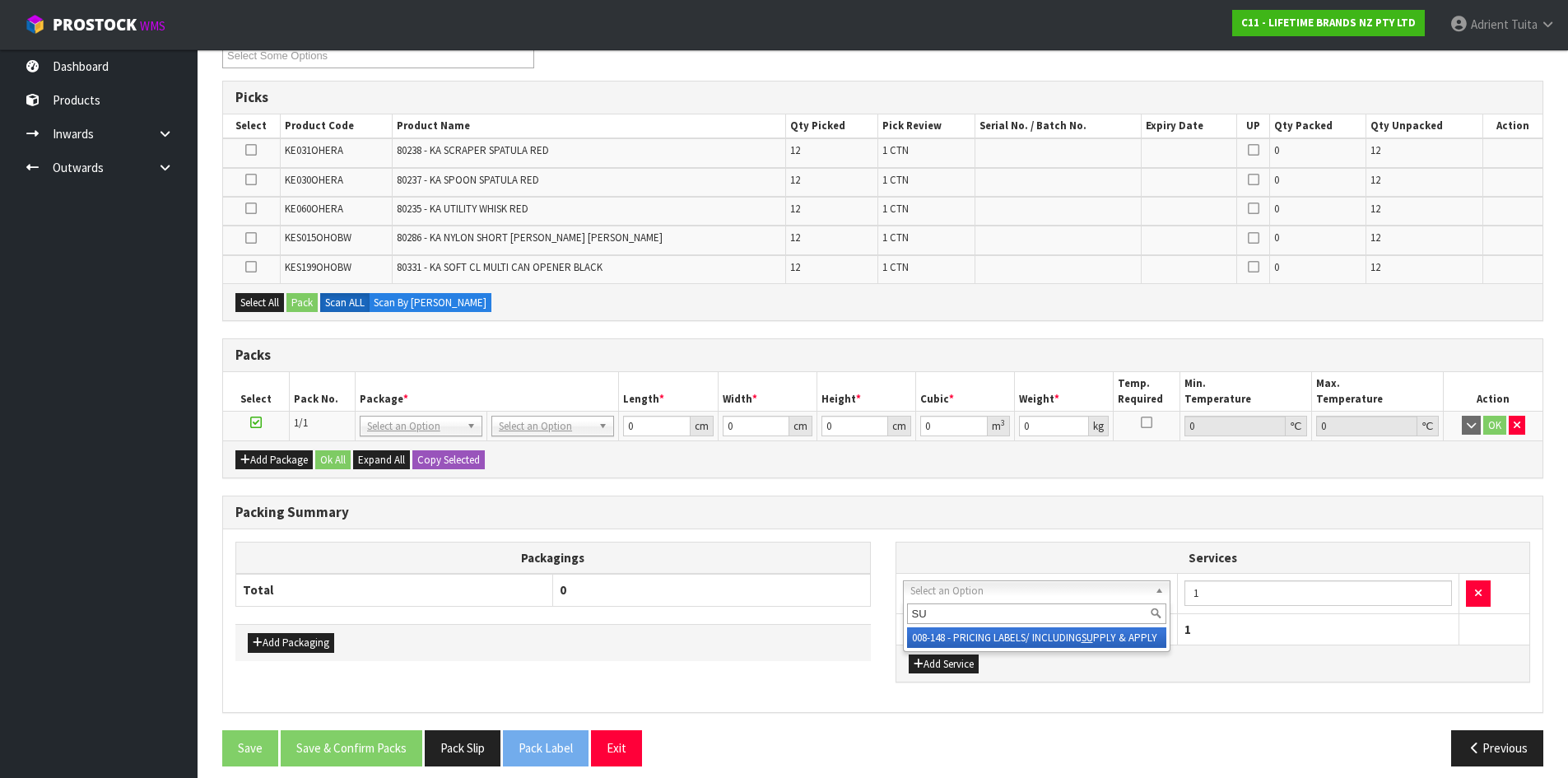
drag, startPoint x: 941, startPoint y: 640, endPoint x: 952, endPoint y: 638, distance: 11.2
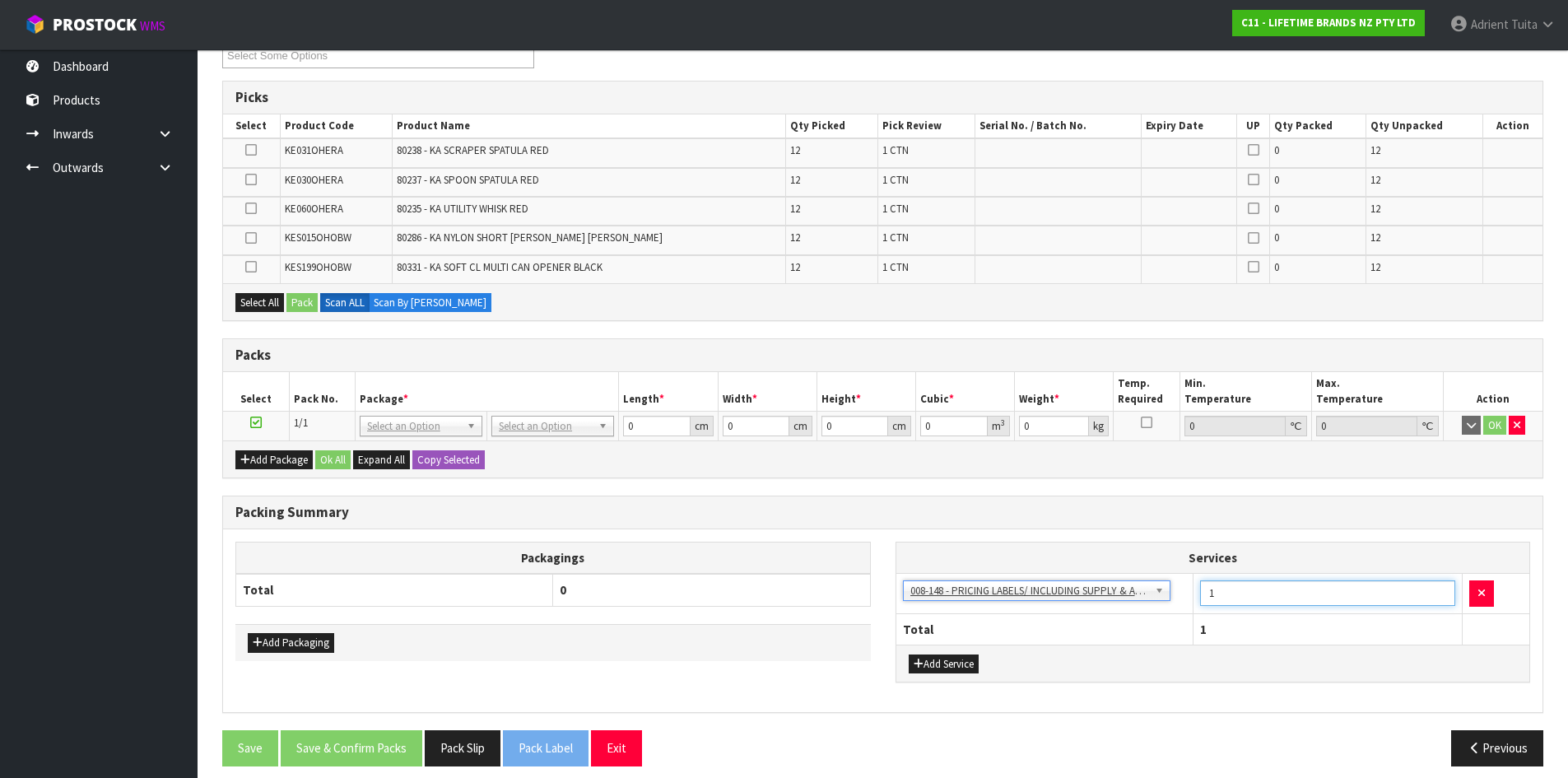
click at [1250, 599] on input "1" at bounding box center [1328, 593] width 256 height 26
click at [646, 487] on div "Combine Orders C11-ORD0001723 C11-ORD0001728 C11-ORD0001729 C11-ORD0001732 C11-…" at bounding box center [883, 400] width 1321 height 757
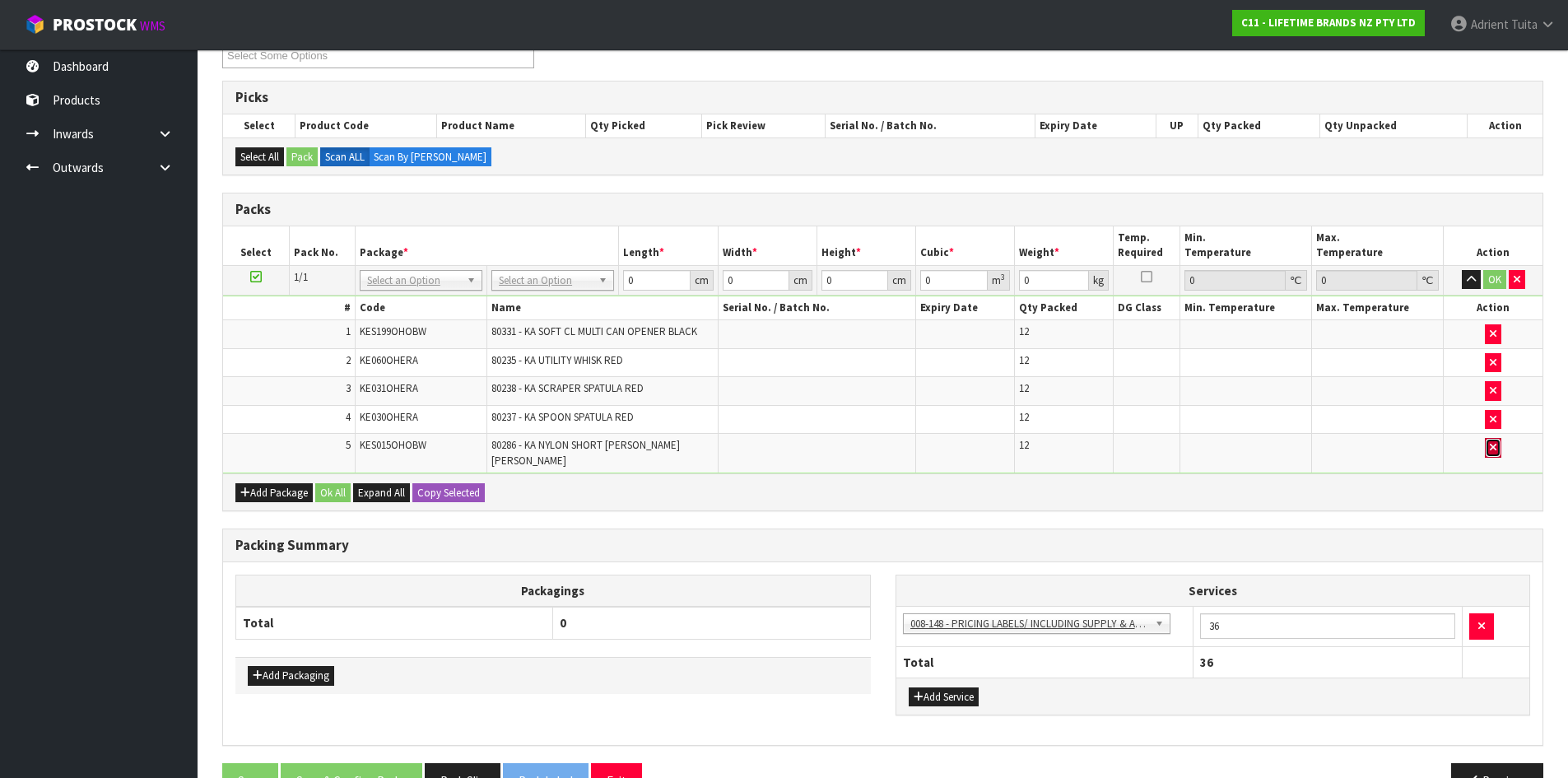
click at [1497, 453] on icon "button" at bounding box center [1493, 448] width 6 height 11
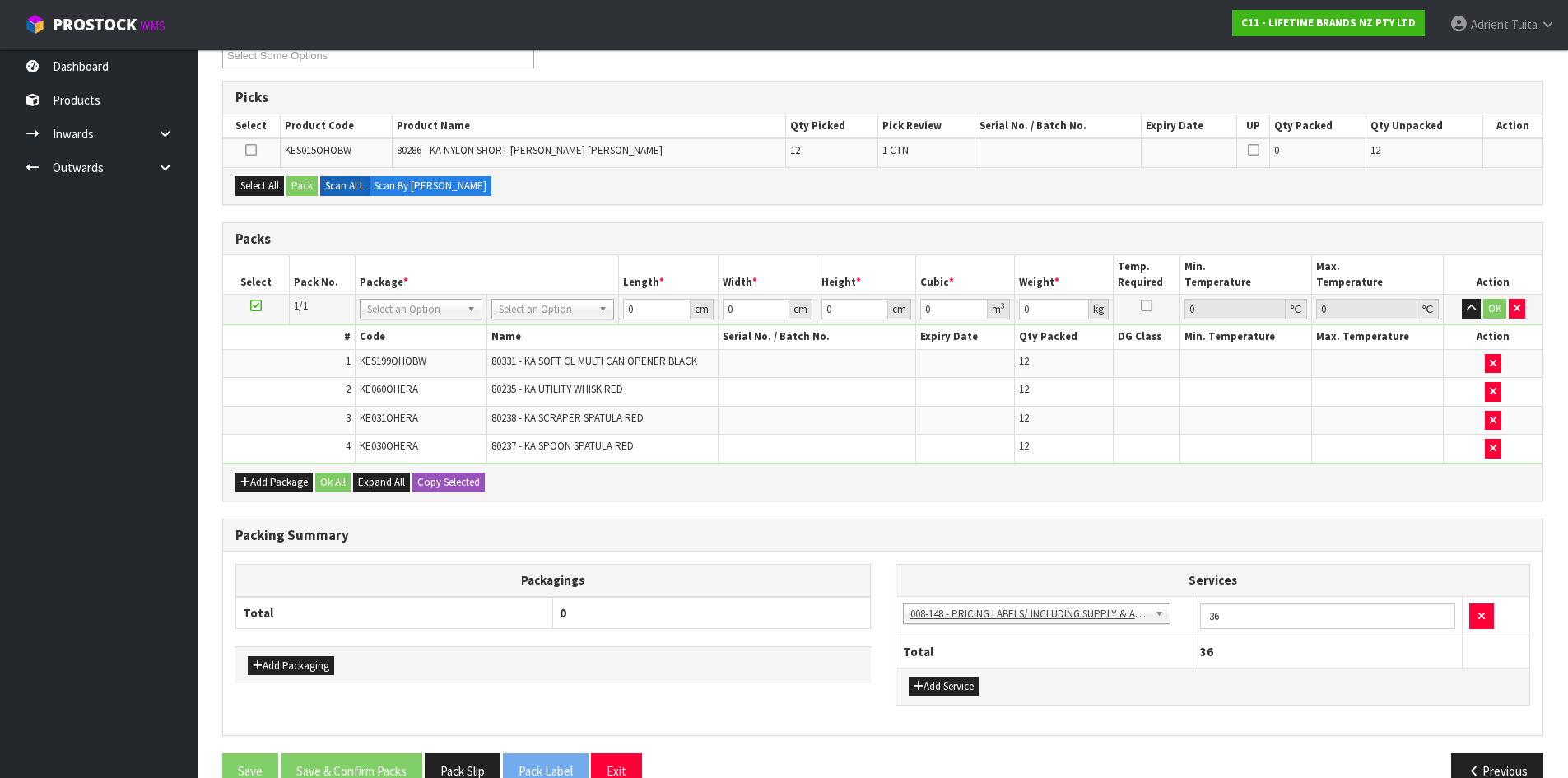
click at [256, 306] on icon at bounding box center [256, 305] width 12 height 1
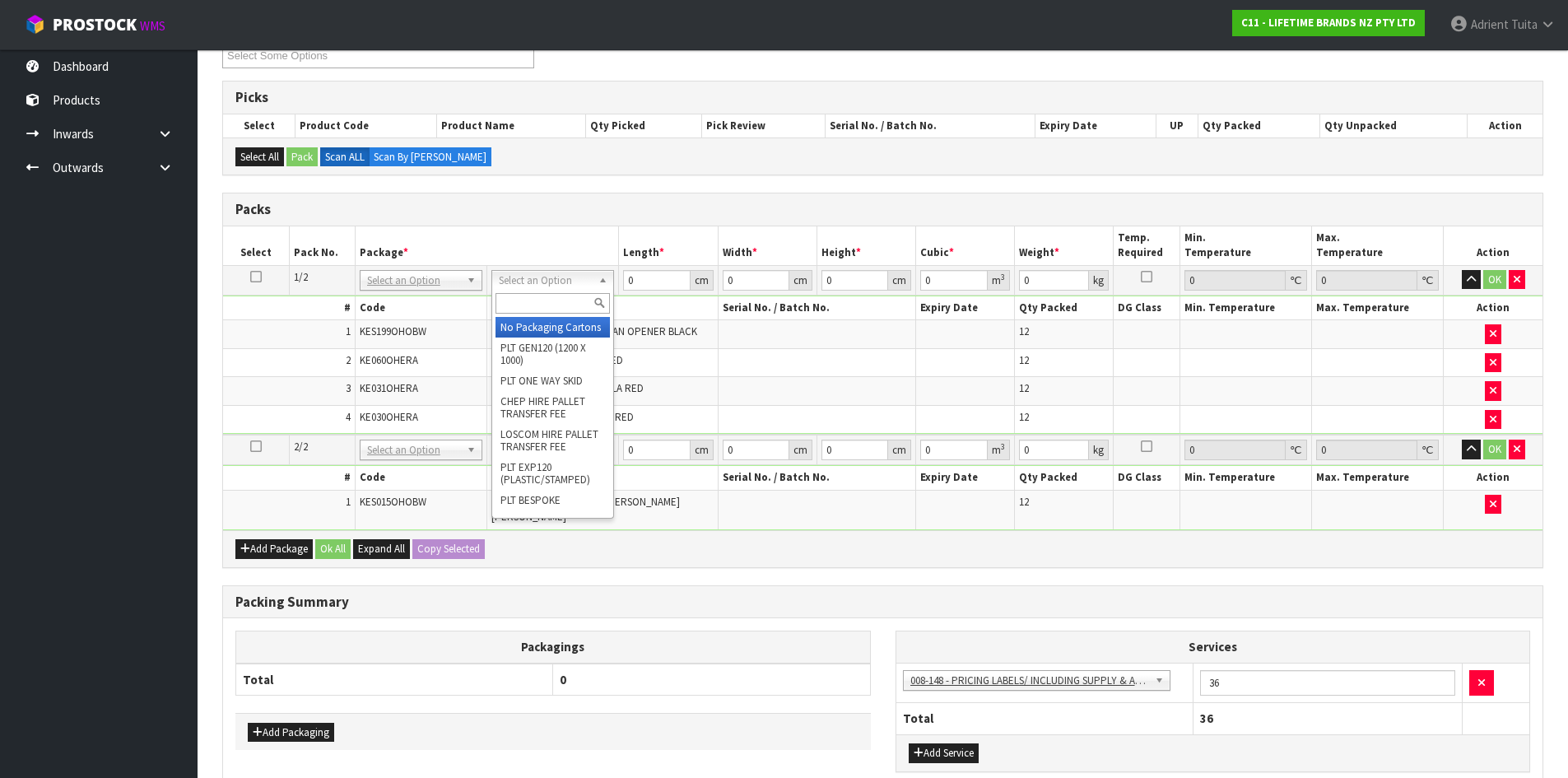
drag, startPoint x: 545, startPoint y: 278, endPoint x: 543, endPoint y: 307, distance: 29.1
click at [543, 312] on input "text" at bounding box center [553, 303] width 114 height 21
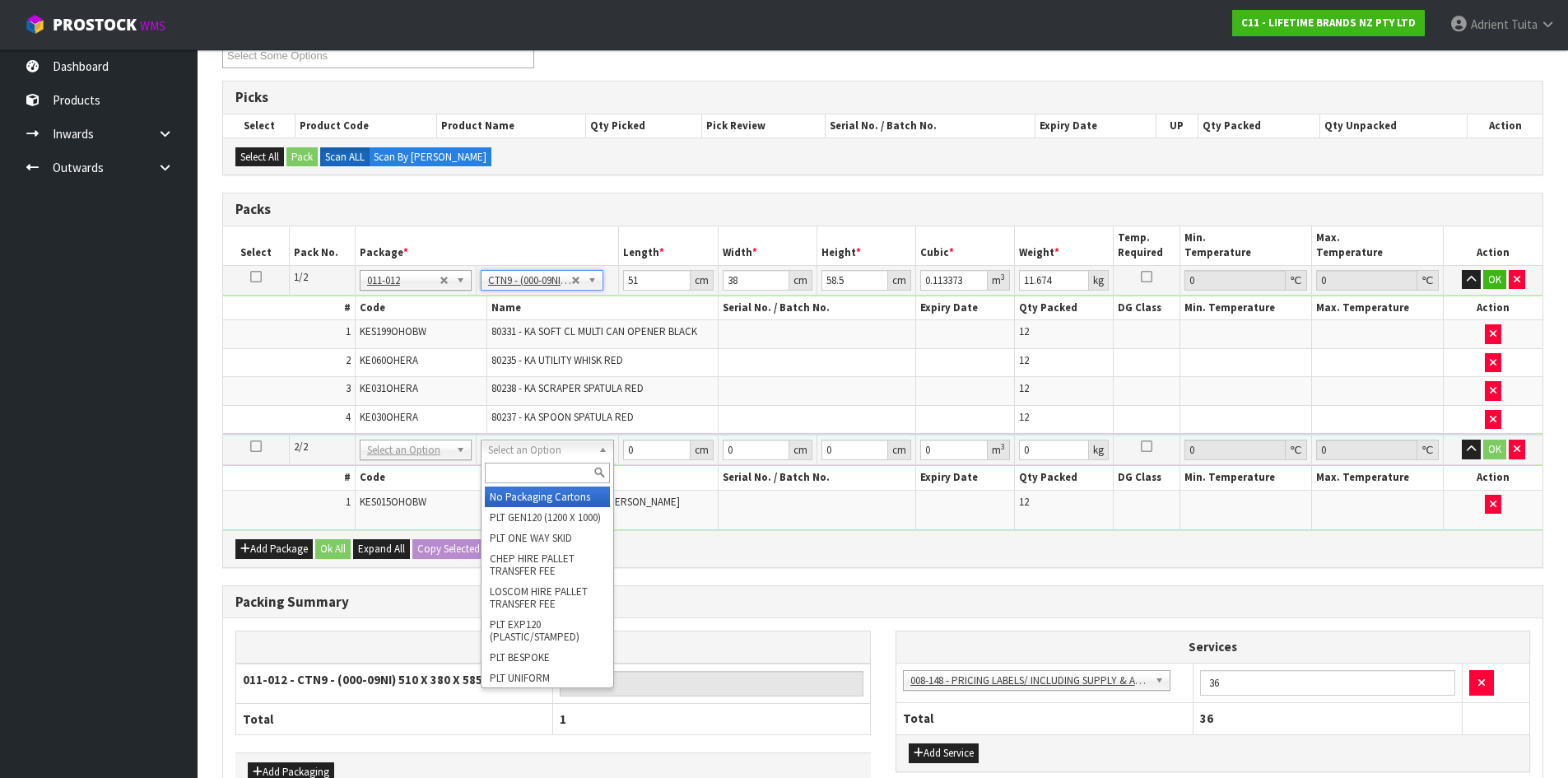
drag, startPoint x: 535, startPoint y: 500, endPoint x: 609, endPoint y: 332, distance: 183.6
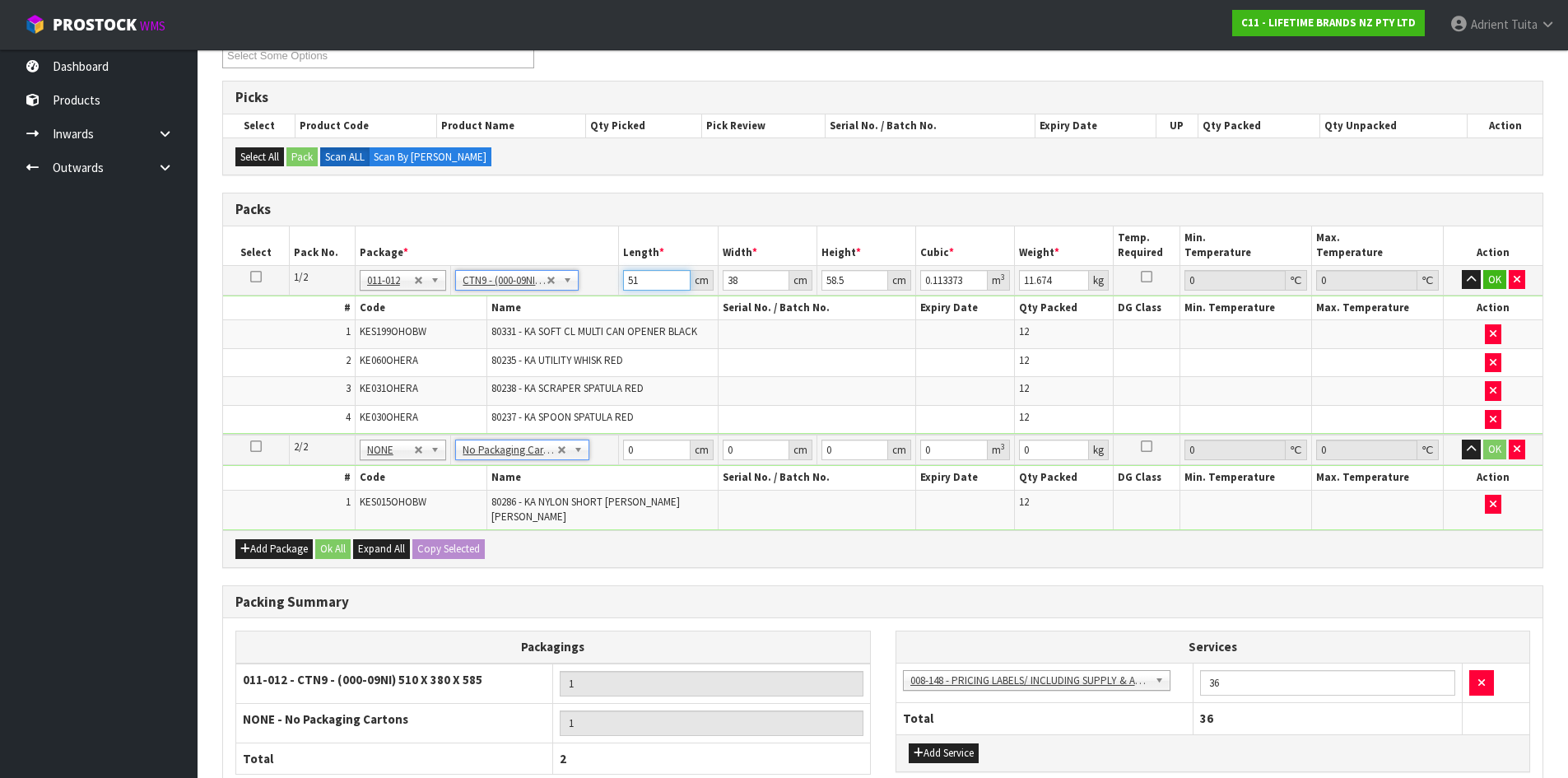
click at [628, 286] on input "51" at bounding box center [657, 280] width 67 height 21
drag, startPoint x: 512, startPoint y: 298, endPoint x: 511, endPoint y: 288, distance: 10.0
click at [512, 297] on th "Name" at bounding box center [602, 308] width 231 height 24
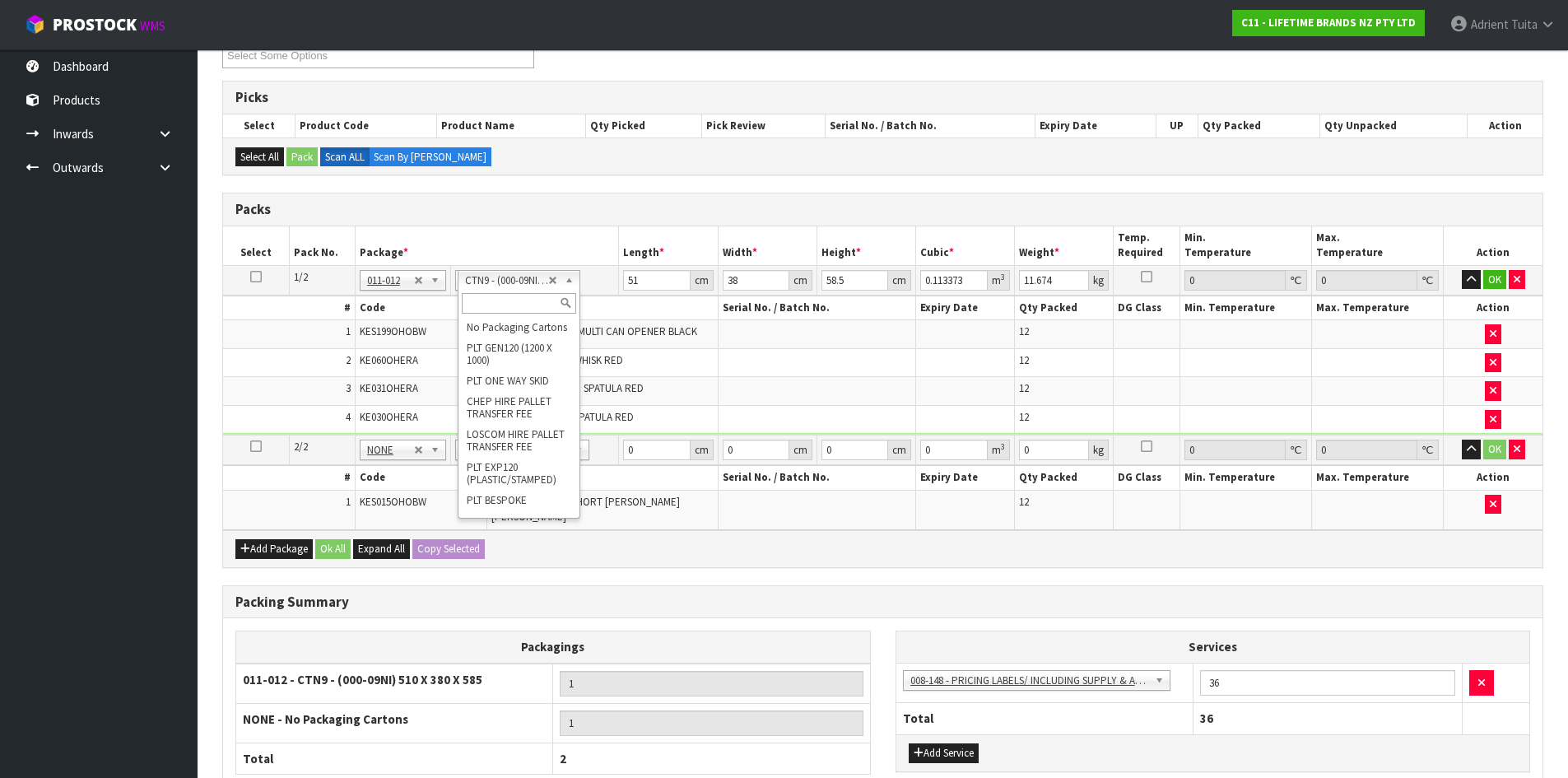
drag, startPoint x: 511, startPoint y: 287, endPoint x: 508, endPoint y: 297, distance: 10.4
click at [508, 297] on input "text" at bounding box center [519, 303] width 114 height 21
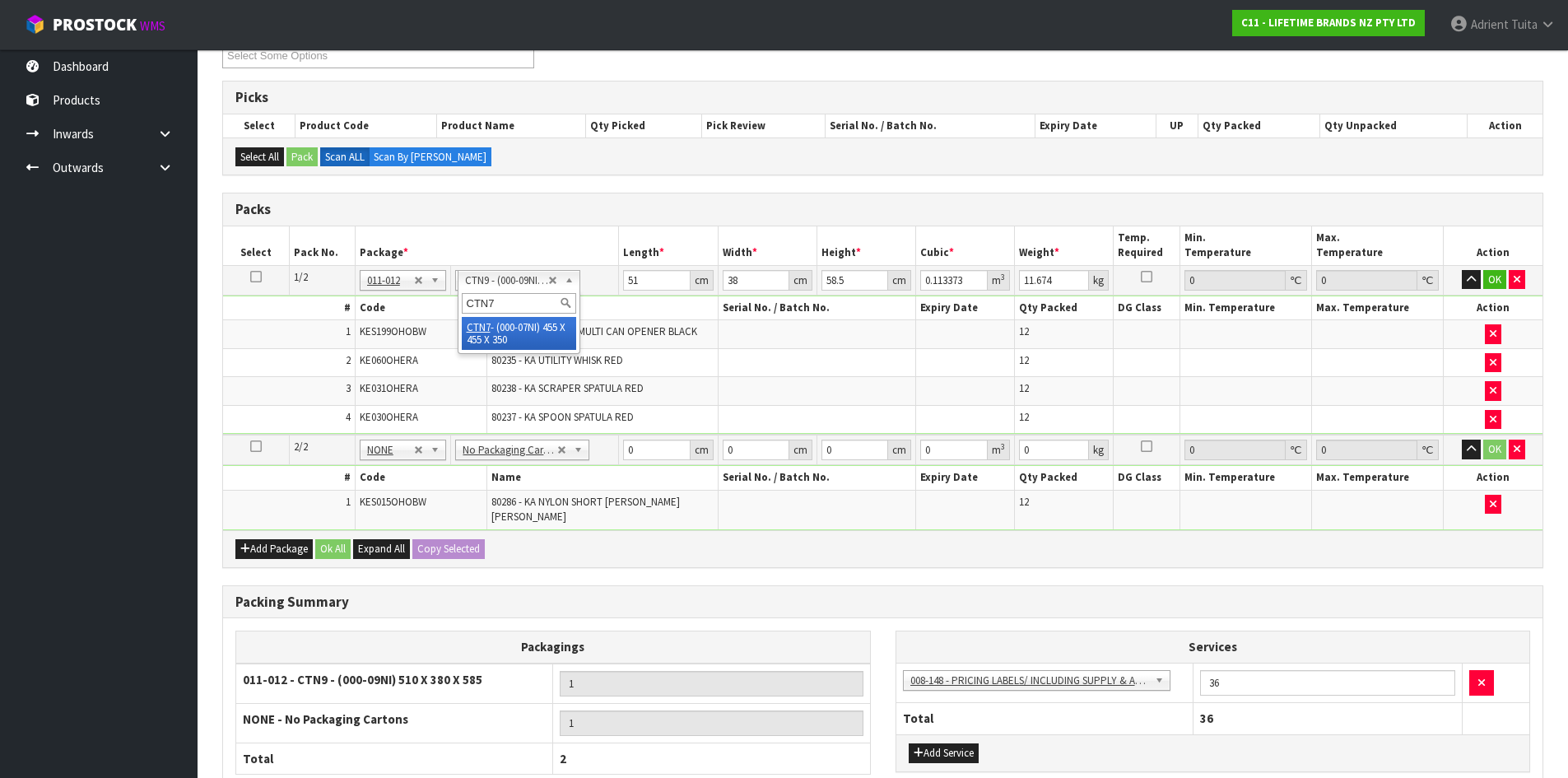
scroll to position [0, 0]
click at [633, 271] on input "45.5" at bounding box center [657, 280] width 67 height 21
drag, startPoint x: 646, startPoint y: 448, endPoint x: 647, endPoint y: 439, distance: 9.1
click at [646, 443] on input "0" at bounding box center [657, 449] width 67 height 21
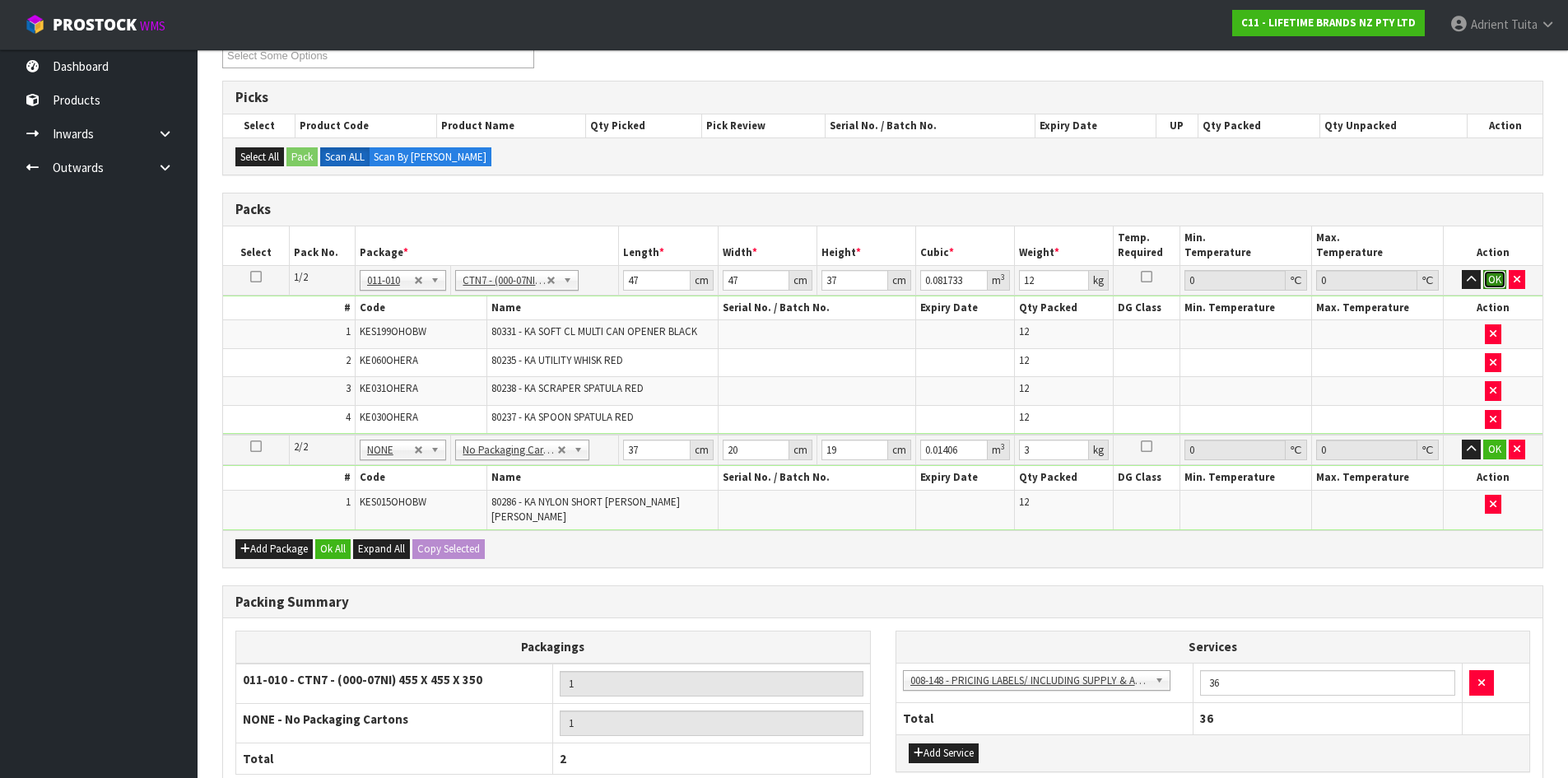
click at [1494, 280] on button "OK" at bounding box center [1495, 280] width 23 height 20
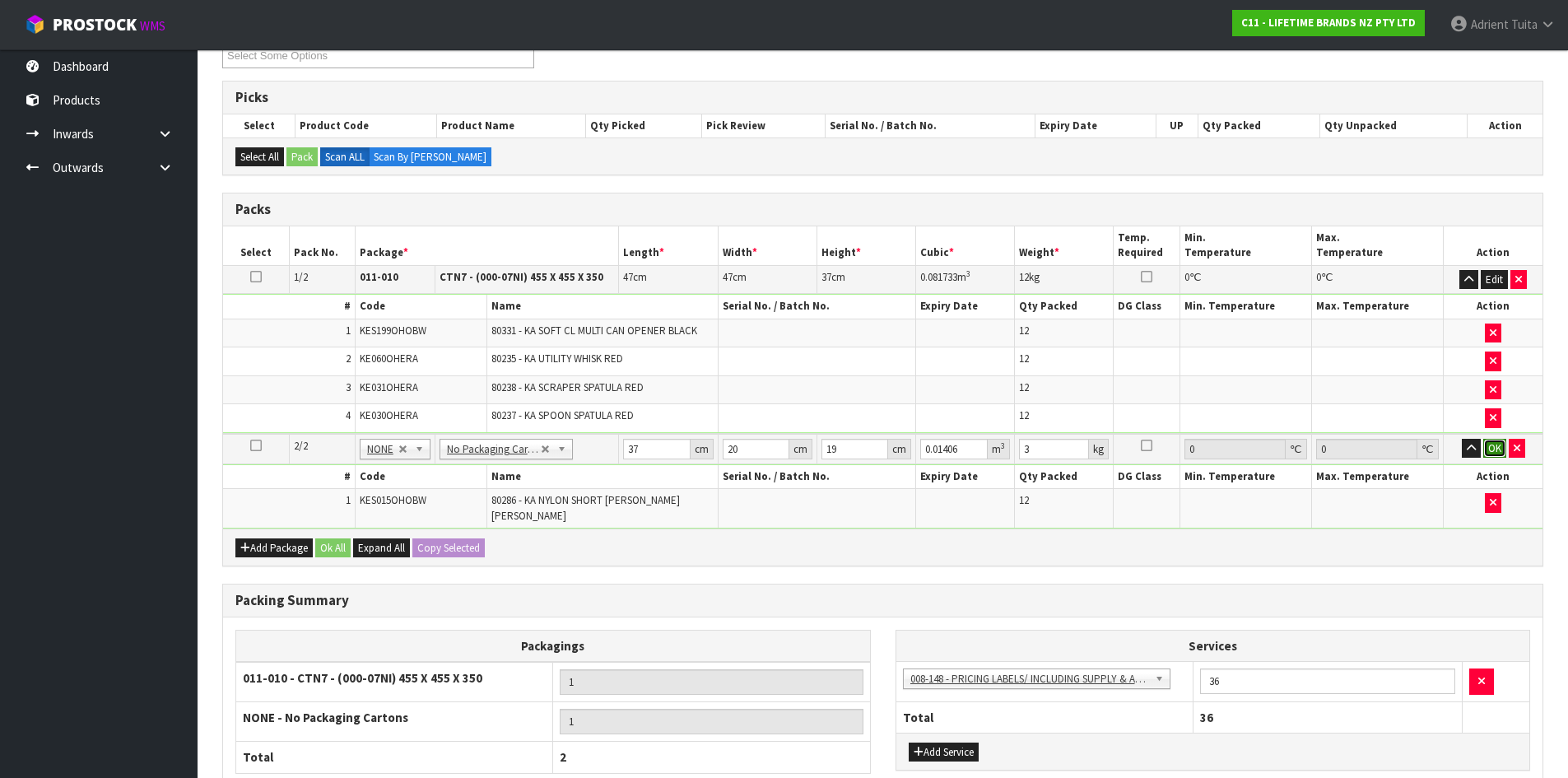
click at [1484, 445] on button "OK" at bounding box center [1495, 448] width 23 height 20
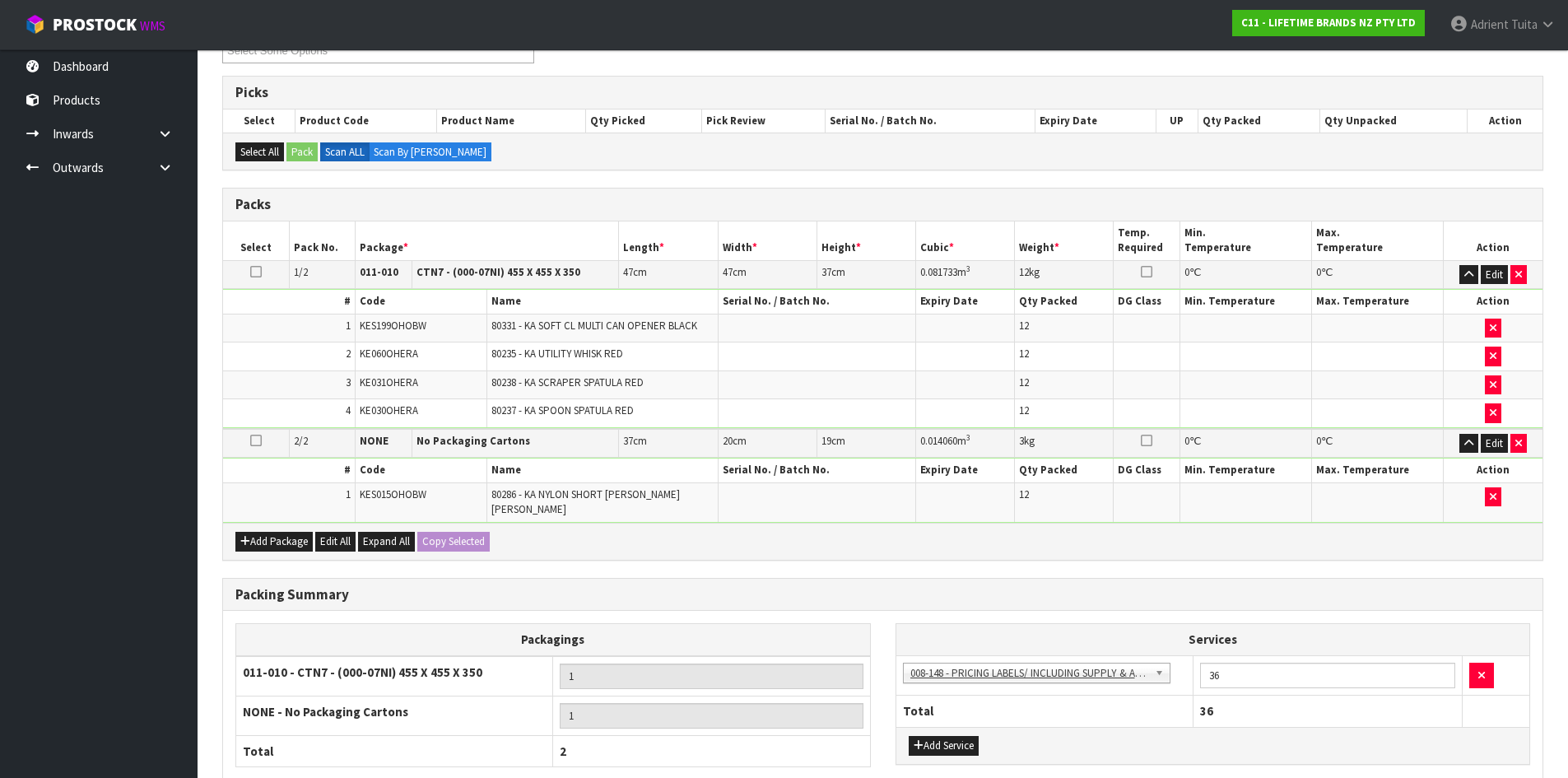
scroll to position [372, 0]
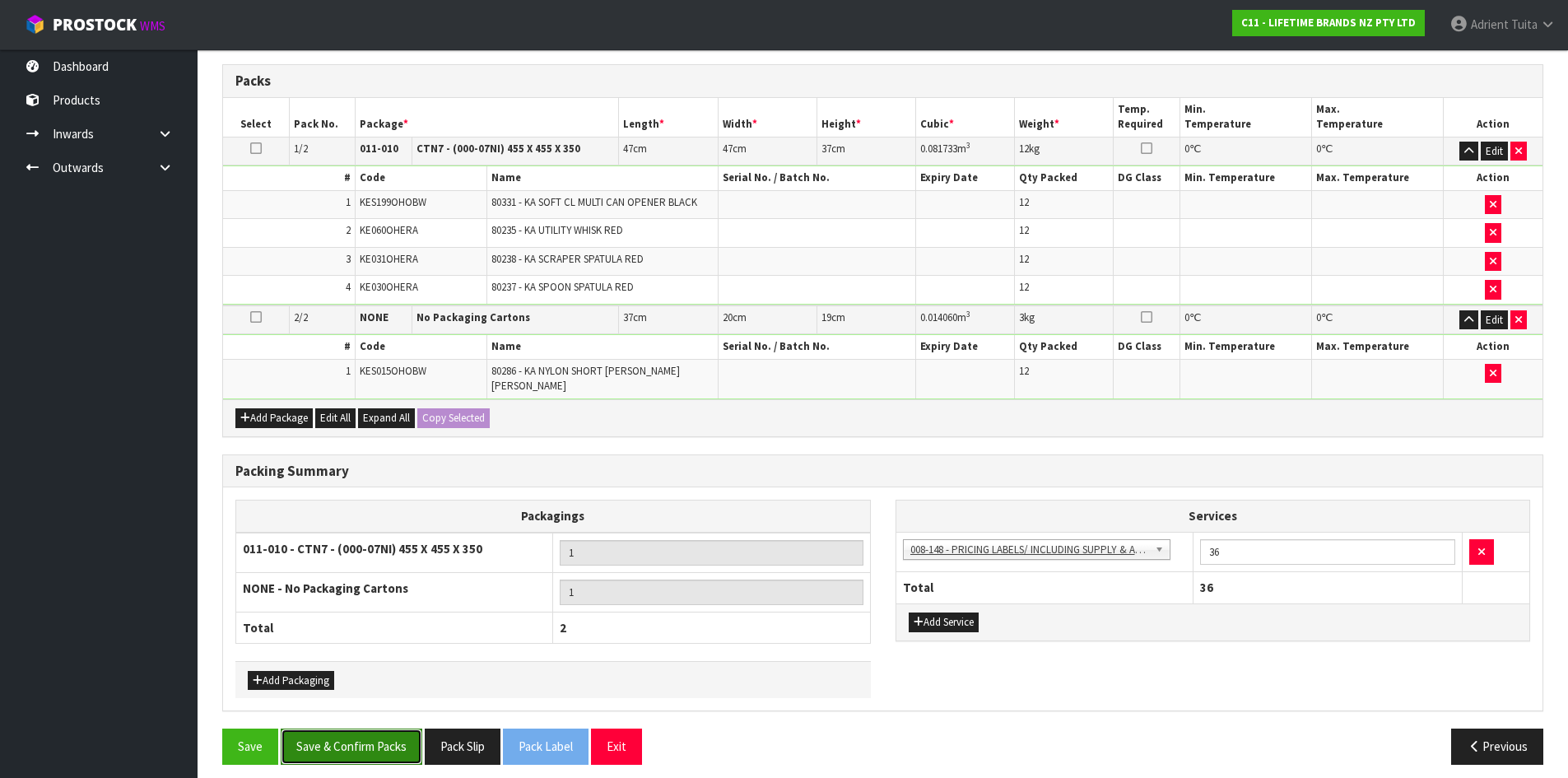
click at [398, 741] on button "Save & Confirm Packs" at bounding box center [351, 746] width 141 height 36
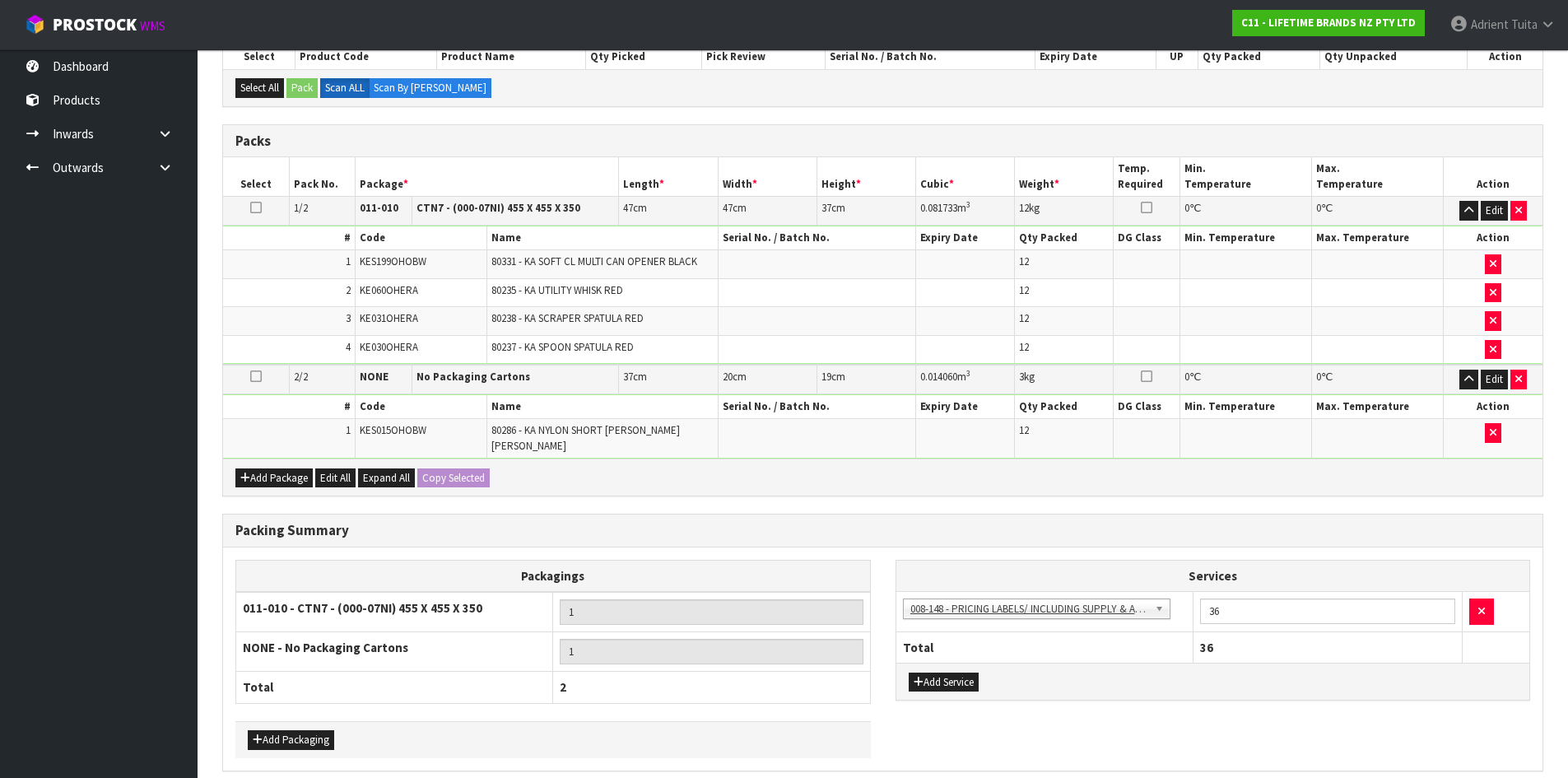
scroll to position [0, 0]
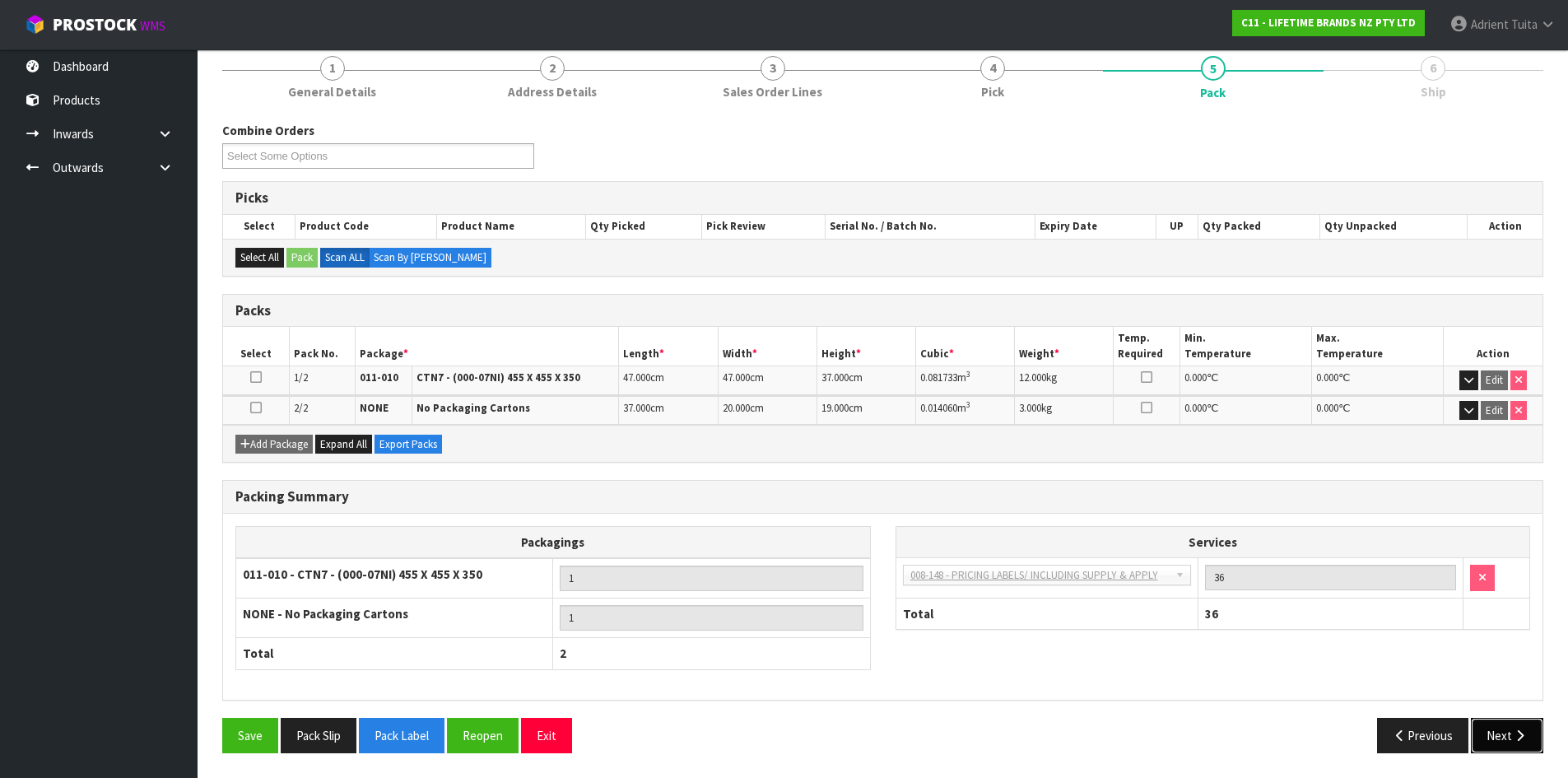
click at [1498, 731] on button "Next" at bounding box center [1507, 735] width 72 height 36
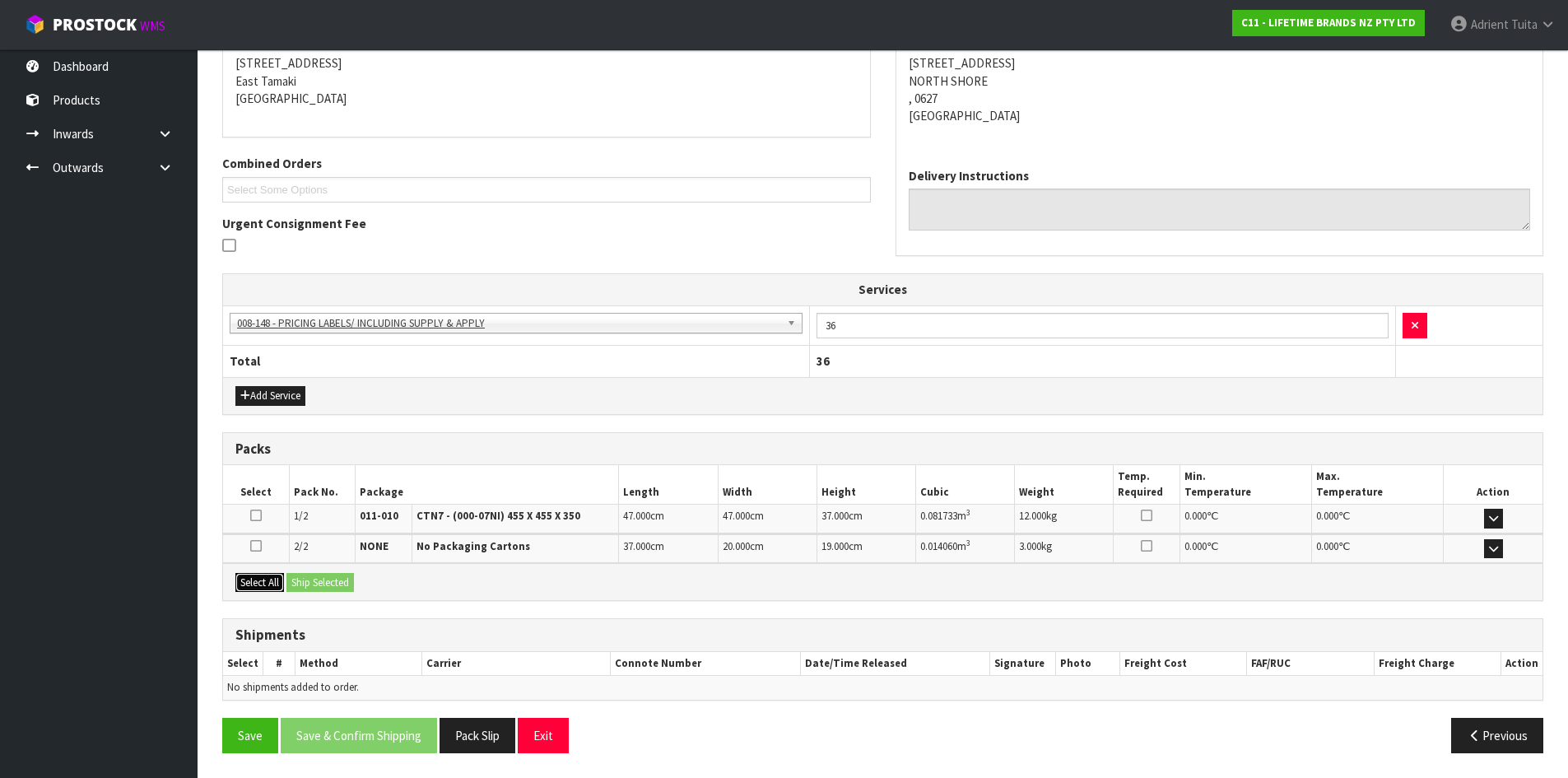
click at [279, 584] on button "Select All" at bounding box center [260, 582] width 48 height 20
click at [318, 581] on button "Ship Selected" at bounding box center [321, 582] width 68 height 20
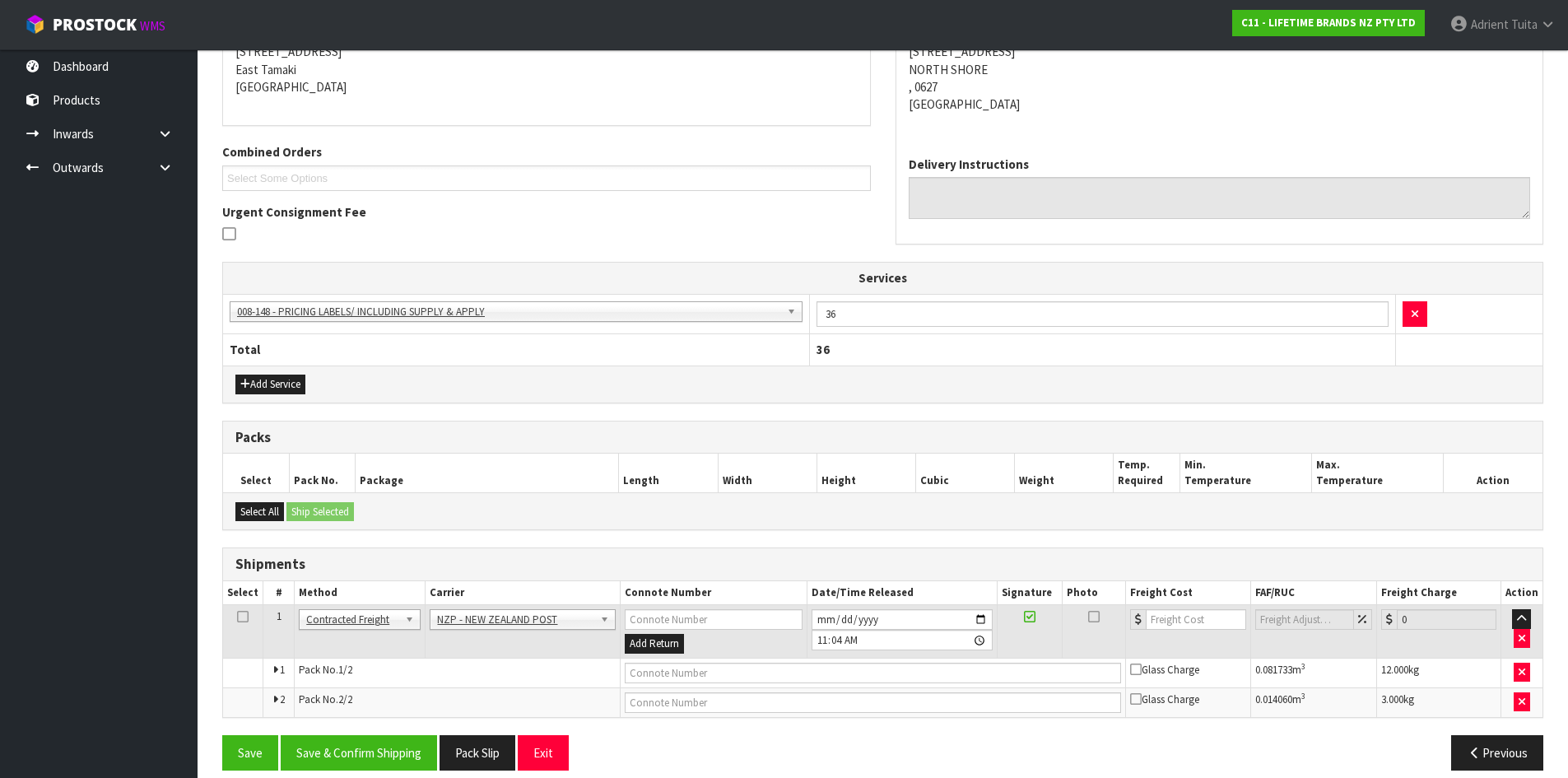
scroll to position [363, 0]
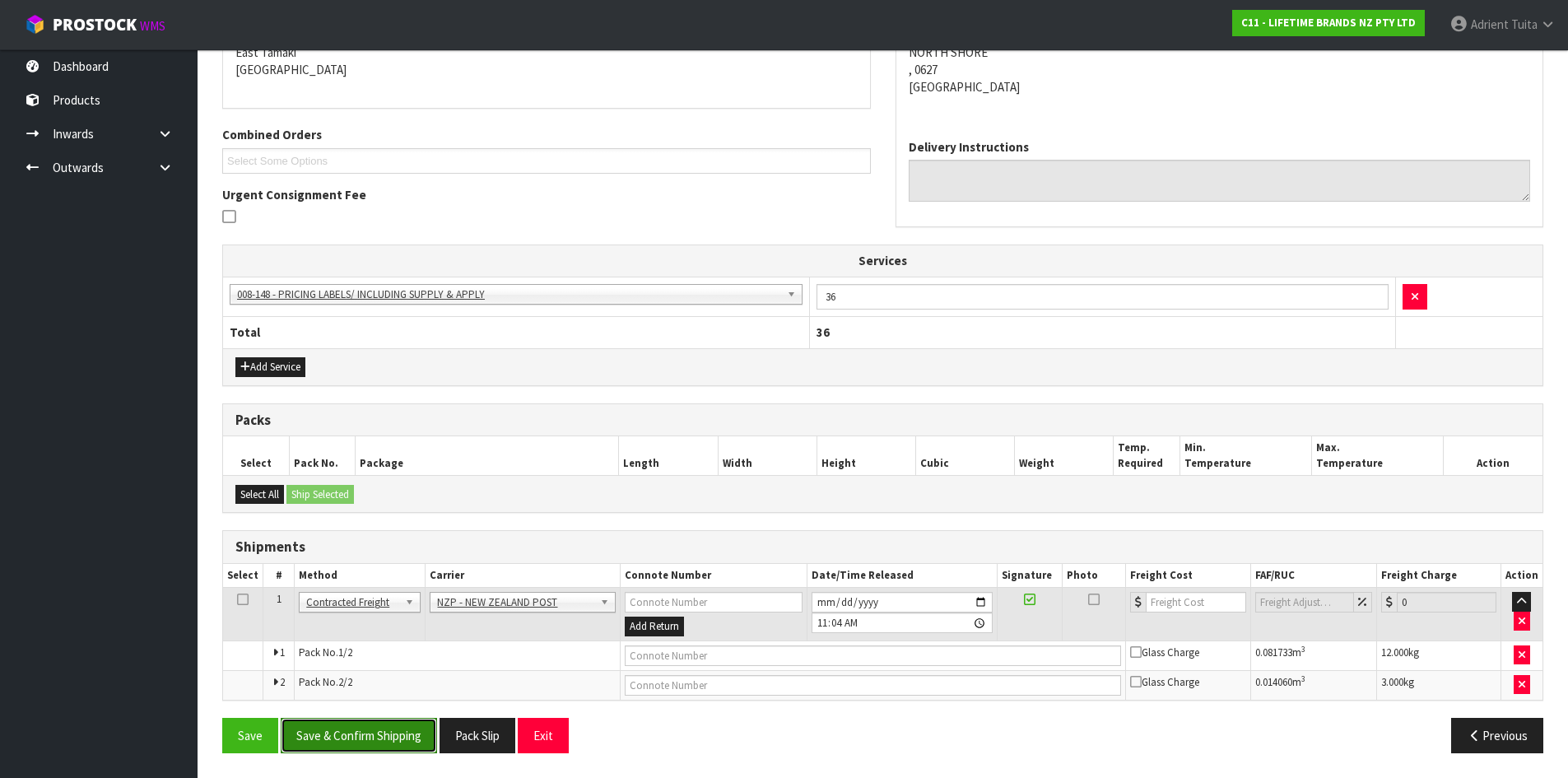
click at [355, 726] on button "Save & Confirm Shipping" at bounding box center [358, 735] width 156 height 36
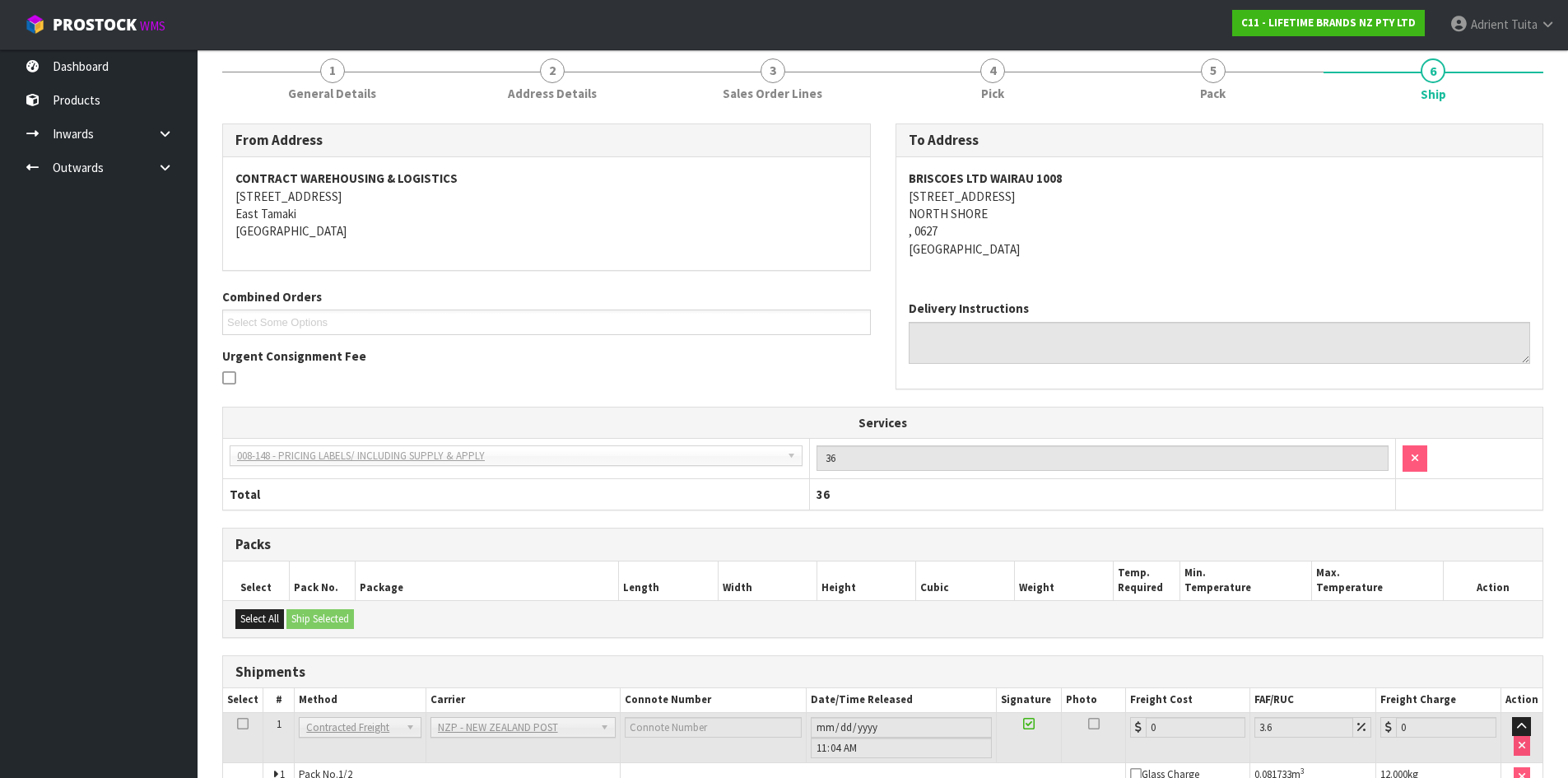
scroll to position [339, 0]
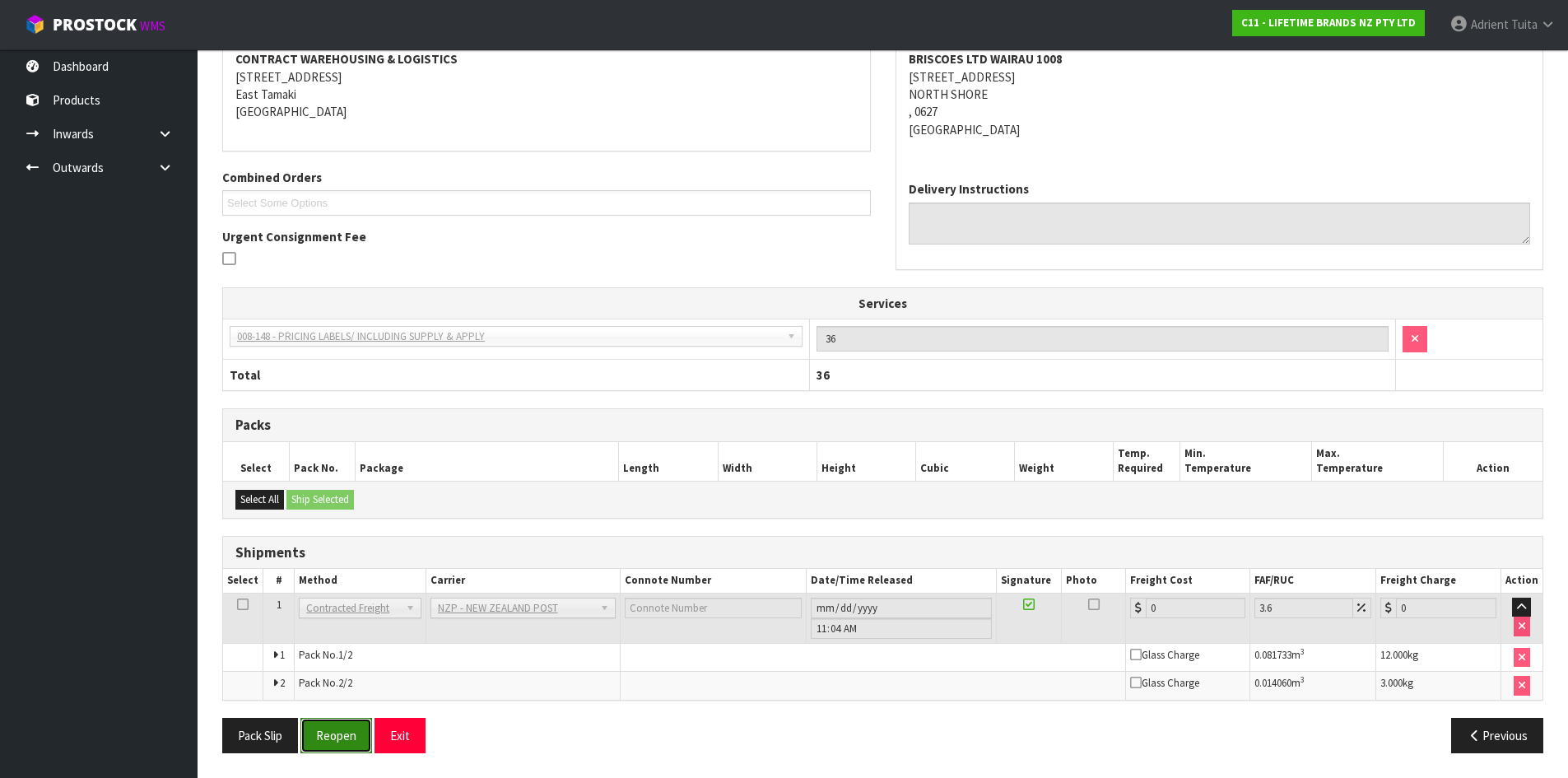
drag, startPoint x: 336, startPoint y: 741, endPoint x: 309, endPoint y: 743, distance: 27.1
click at [336, 741] on button "Reopen" at bounding box center [336, 735] width 71 height 36
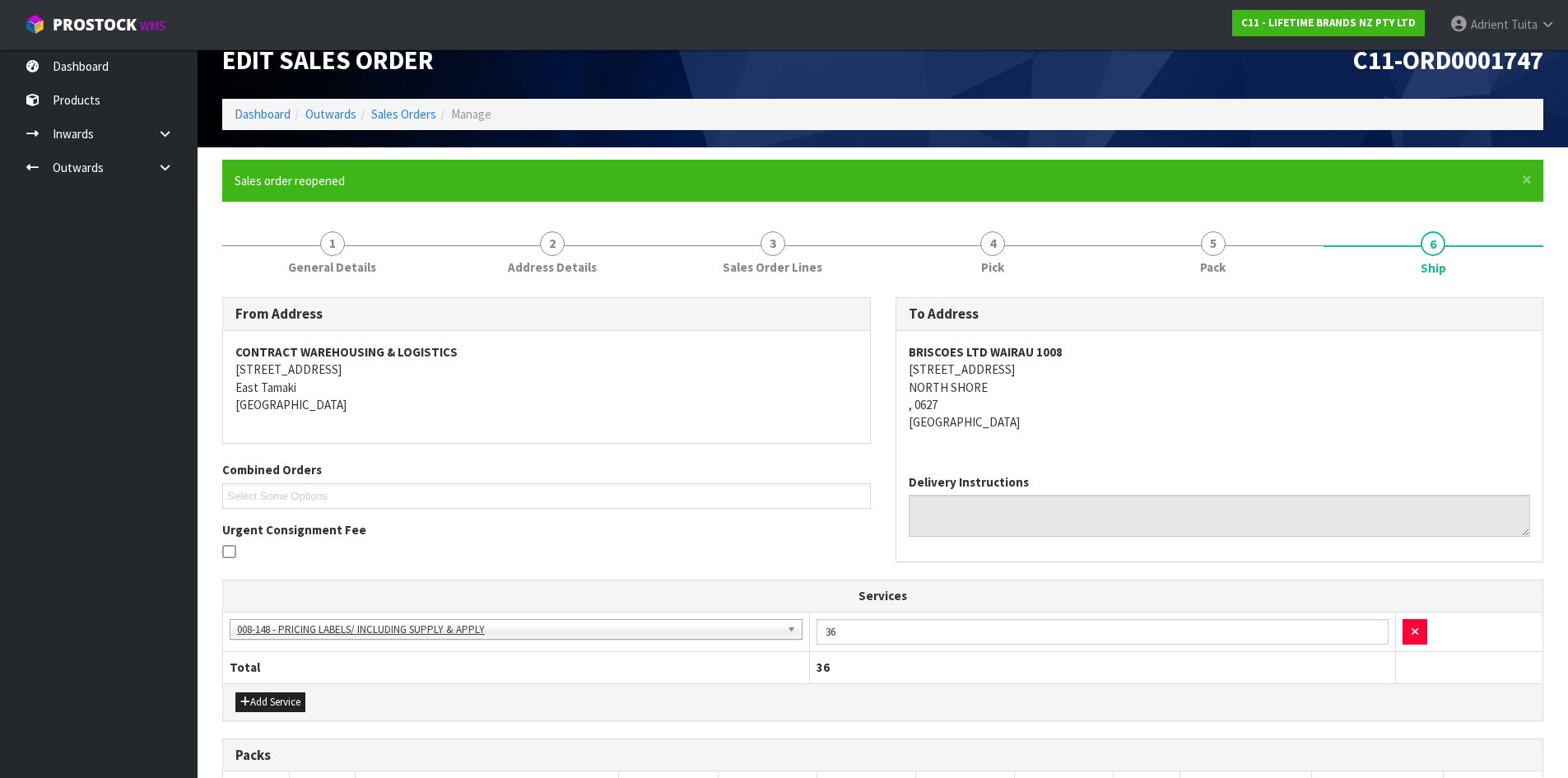
scroll to position [379, 0]
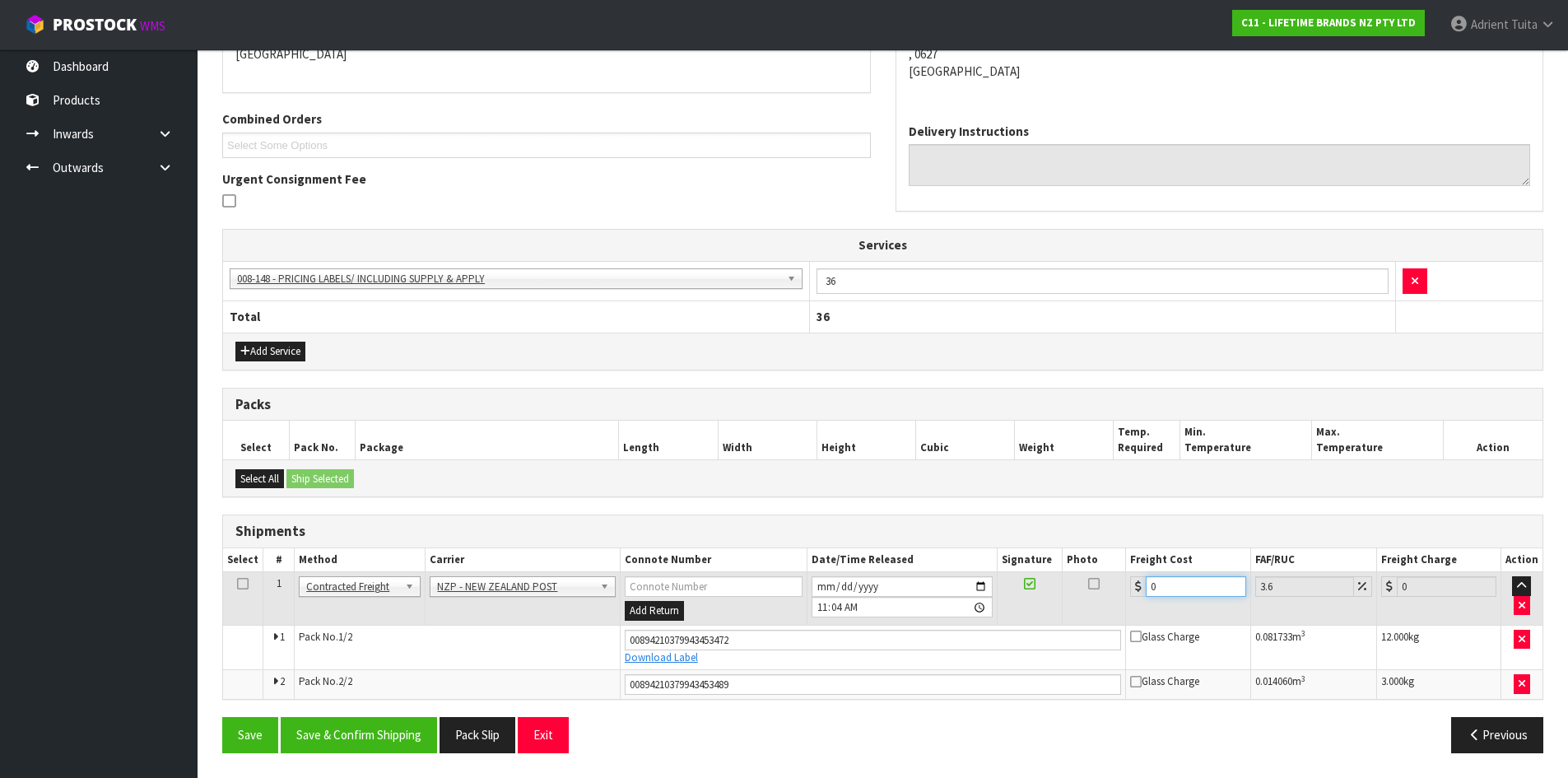
click at [1186, 581] on input "0" at bounding box center [1195, 586] width 99 height 21
click at [398, 738] on button "Save & Confirm Shipping" at bounding box center [358, 735] width 156 height 36
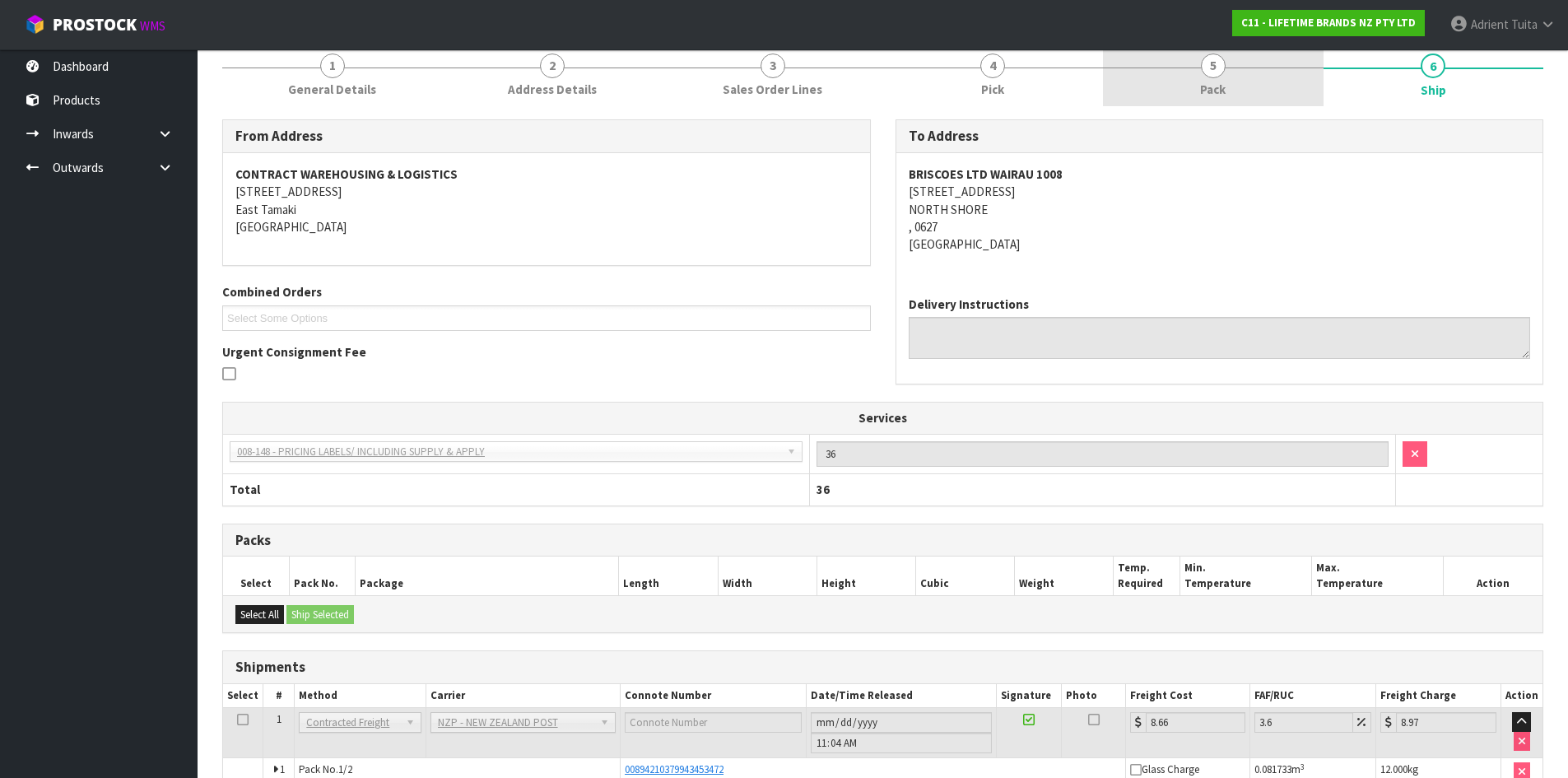
scroll to position [331, 0]
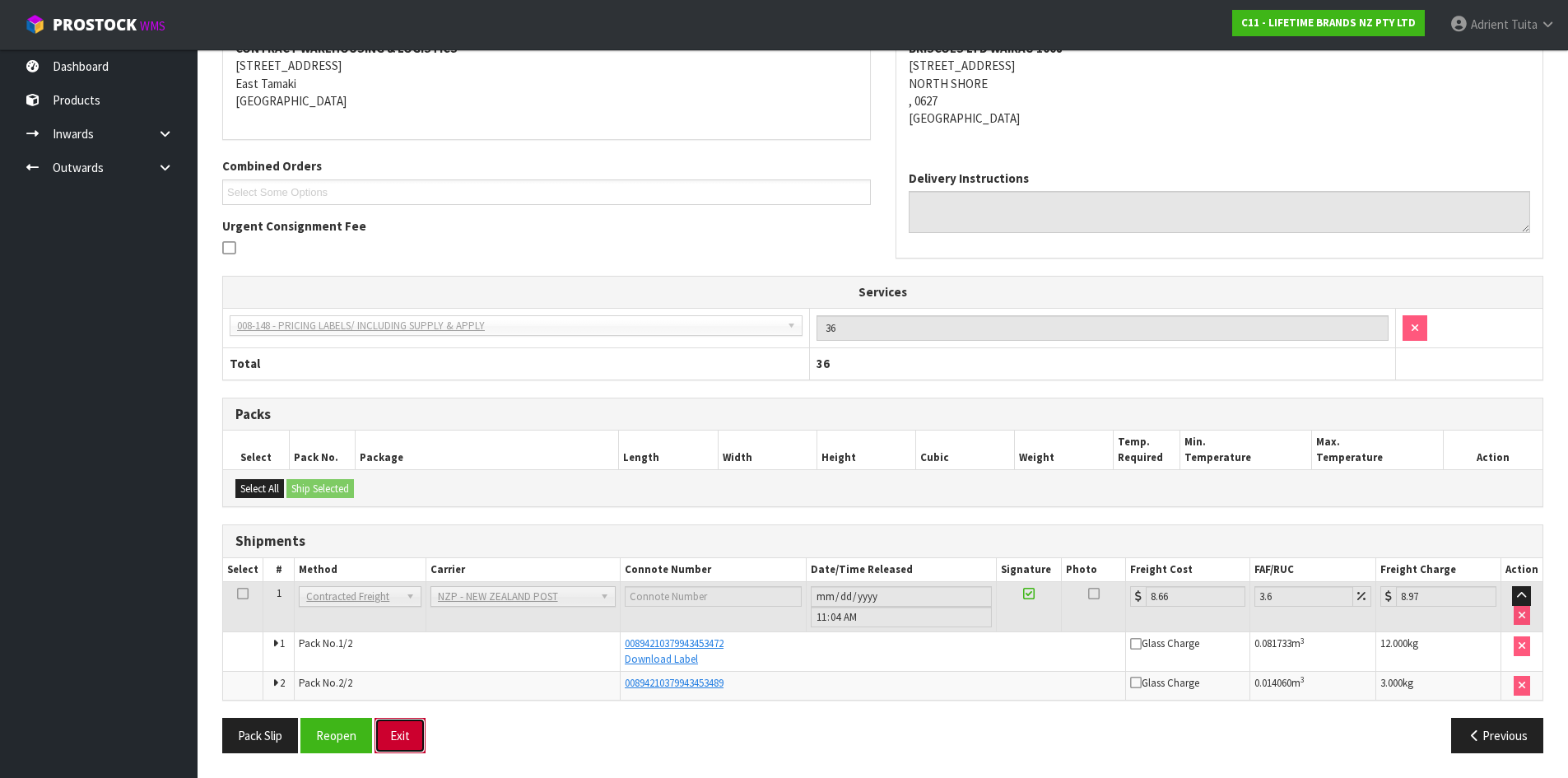
click at [409, 722] on button "Exit" at bounding box center [399, 735] width 51 height 36
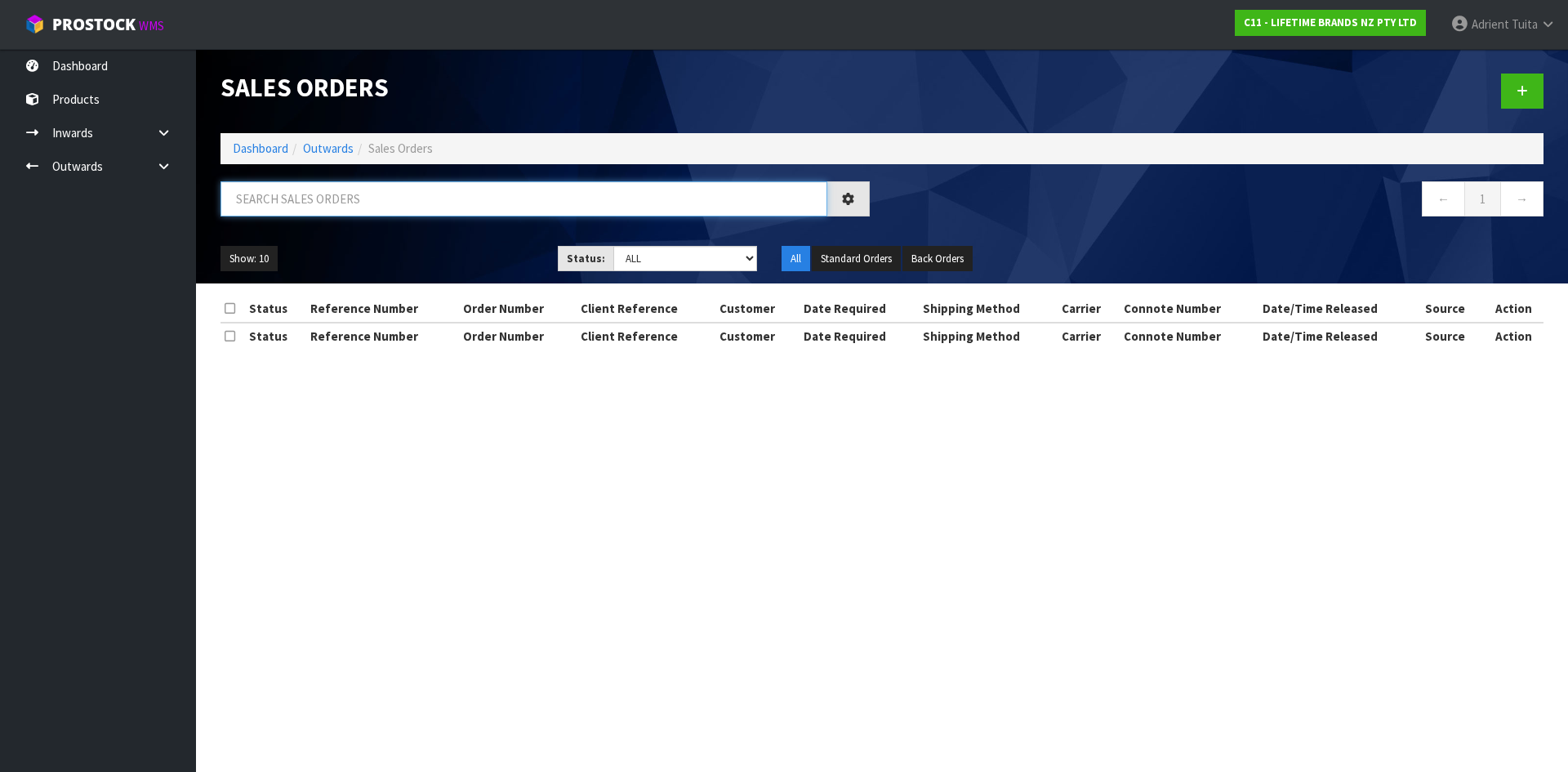
click at [319, 209] on input "text" at bounding box center [524, 199] width 607 height 35
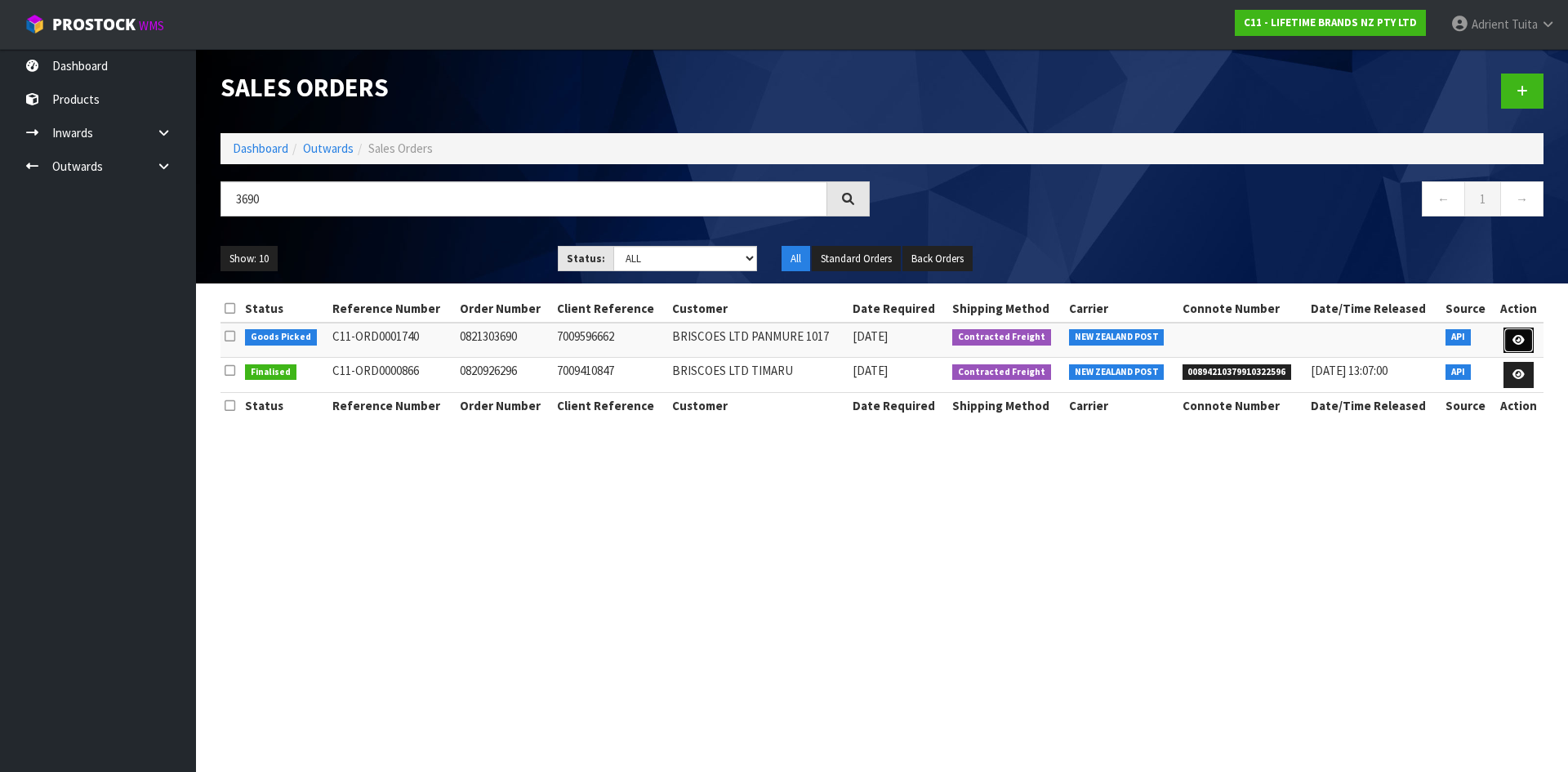
click at [1515, 342] on icon at bounding box center [1518, 340] width 12 height 11
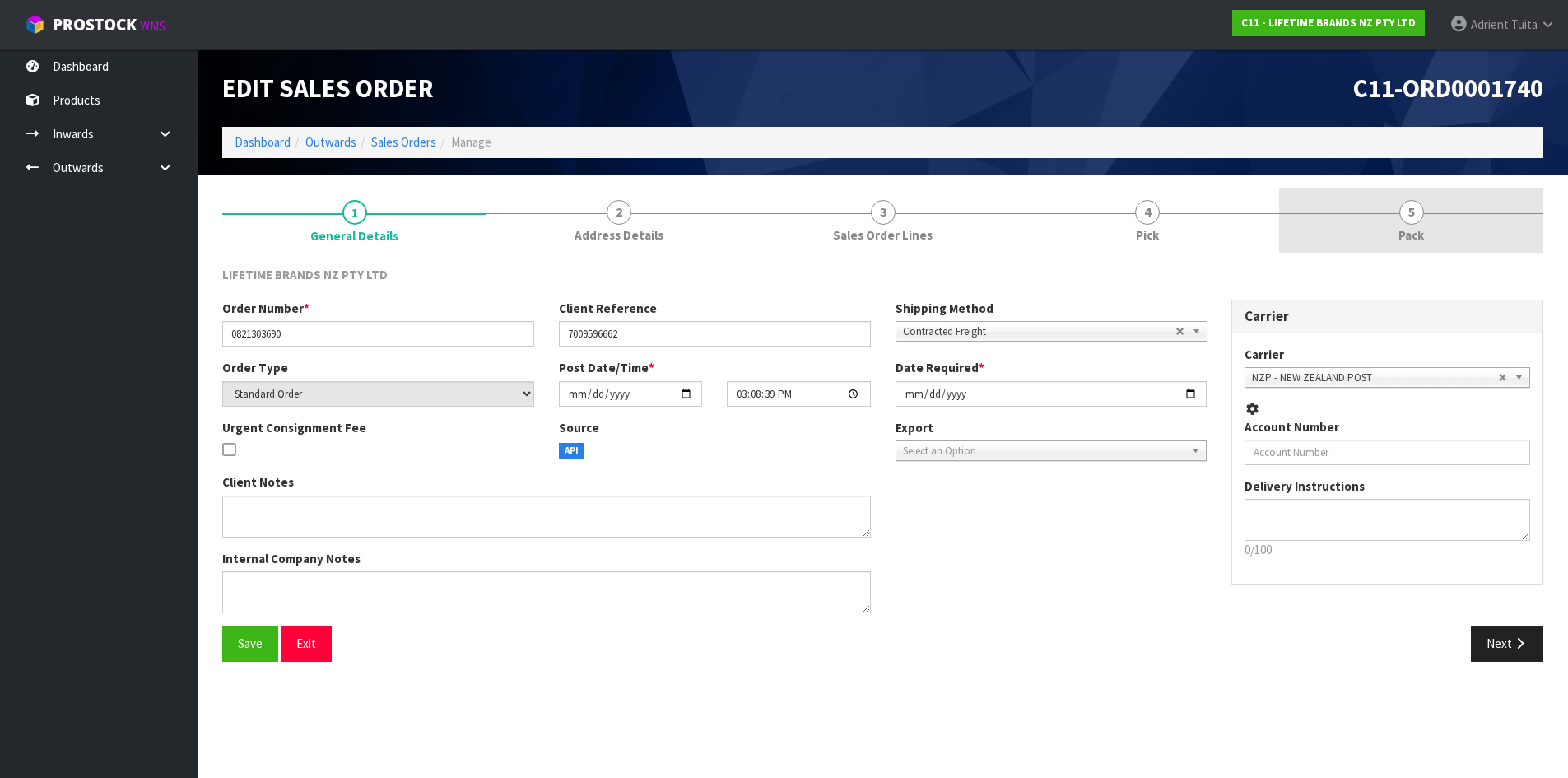
click at [1462, 217] on link "5 Pack" at bounding box center [1412, 220] width 264 height 65
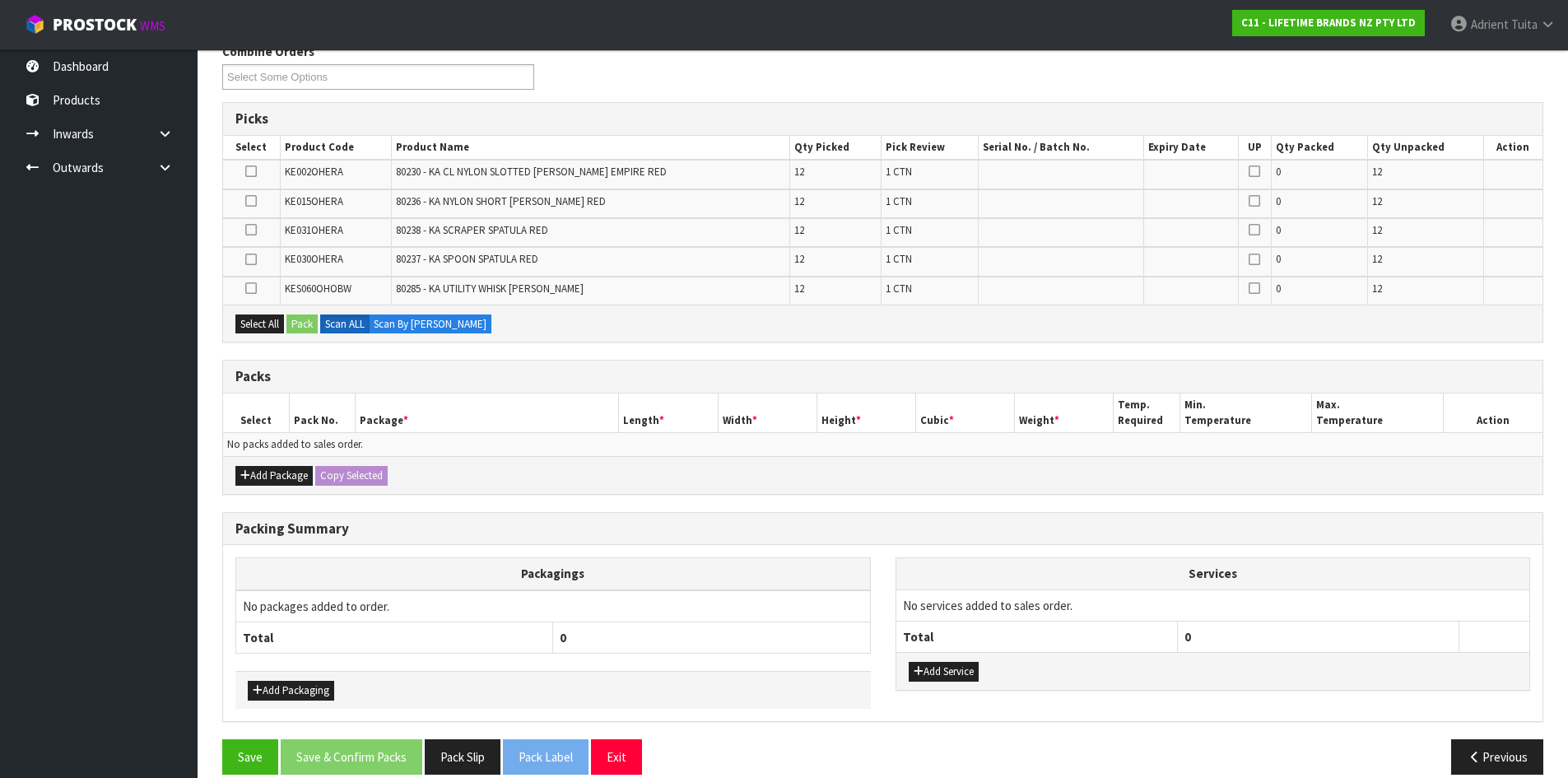
scroll to position [245, 0]
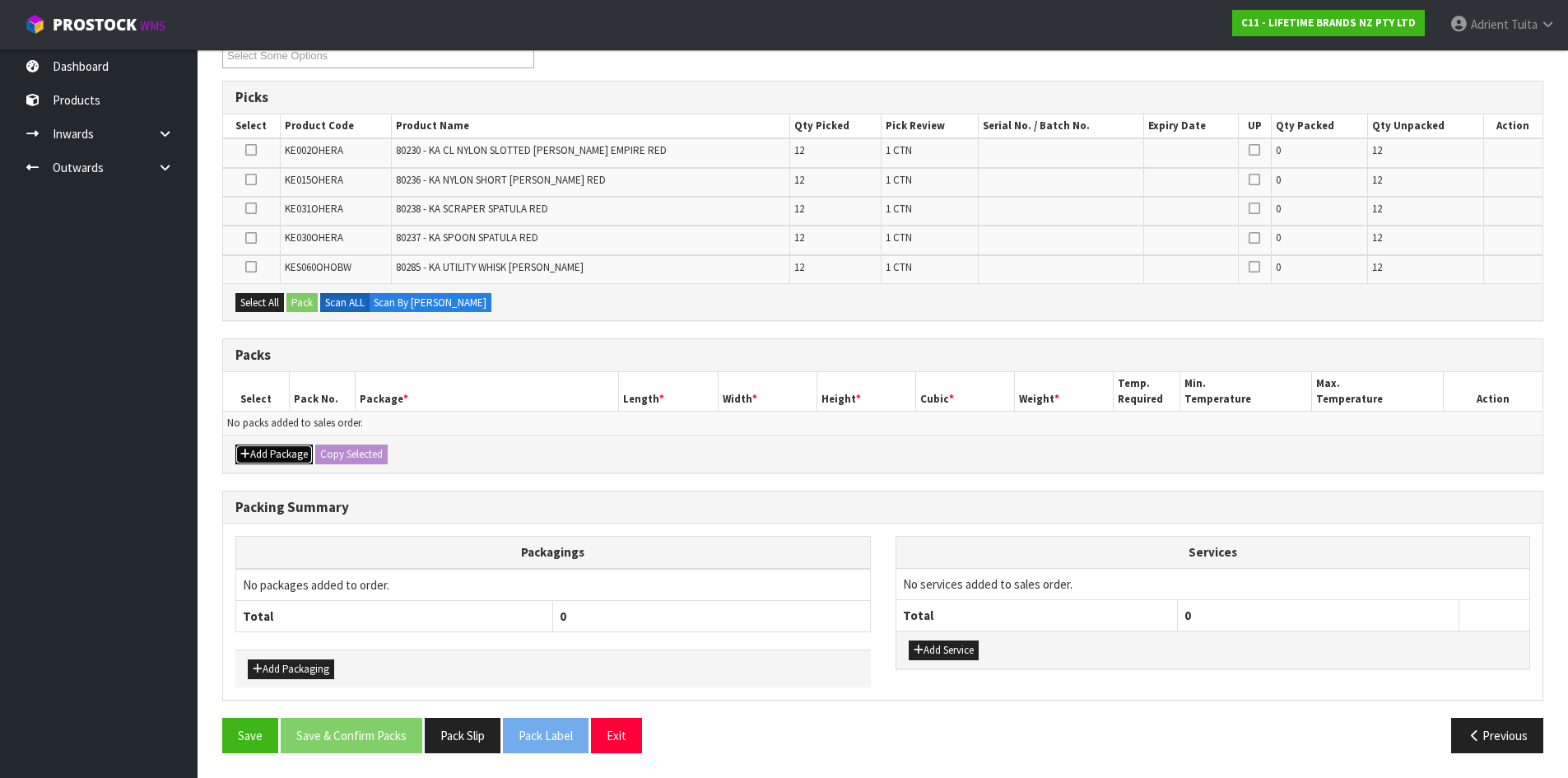
drag, startPoint x: 268, startPoint y: 453, endPoint x: 255, endPoint y: 439, distance: 19.1
click at [267, 449] on button "Add Package" at bounding box center [274, 455] width 78 height 20
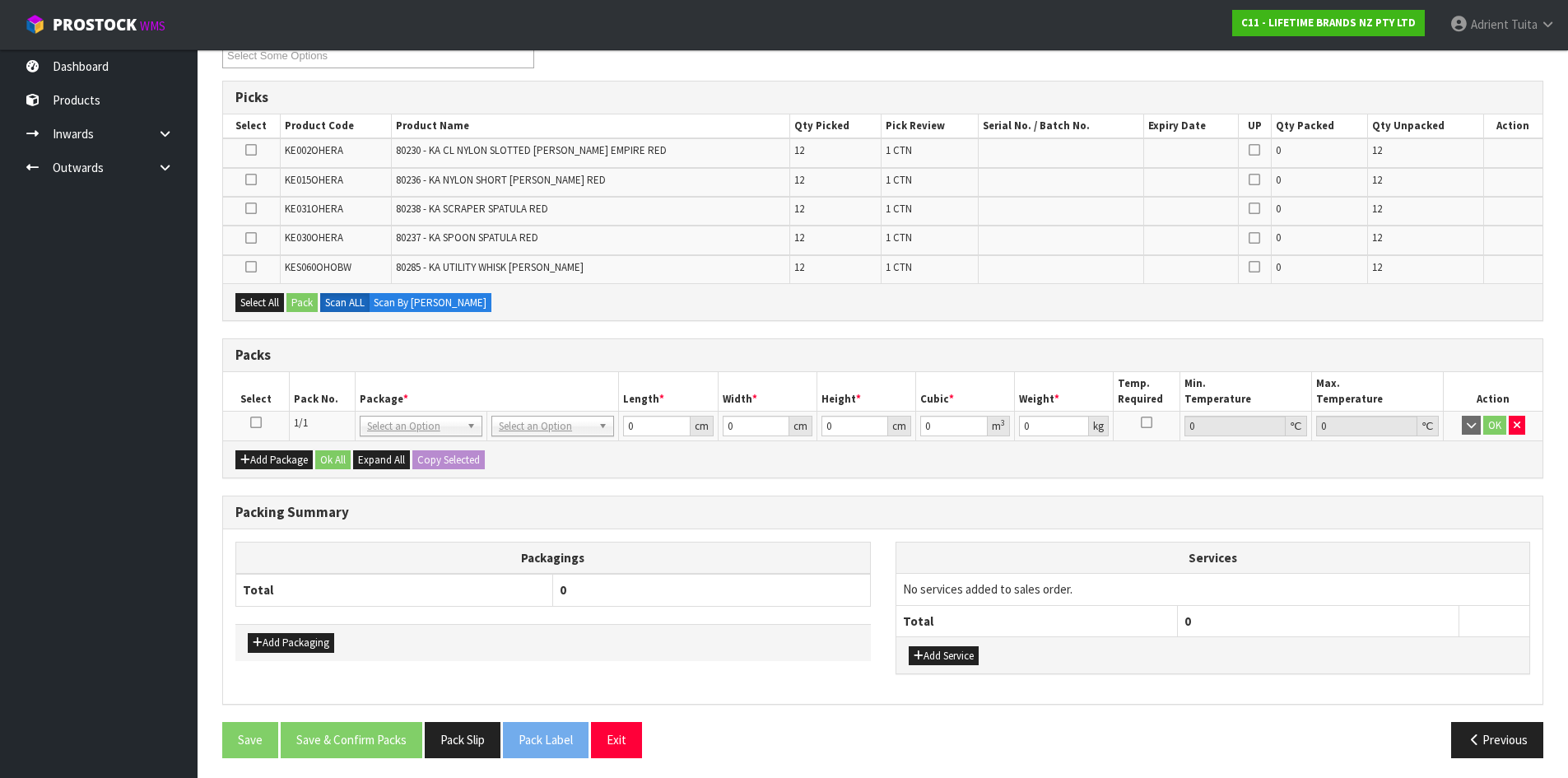
click at [253, 423] on icon at bounding box center [256, 422] width 12 height 1
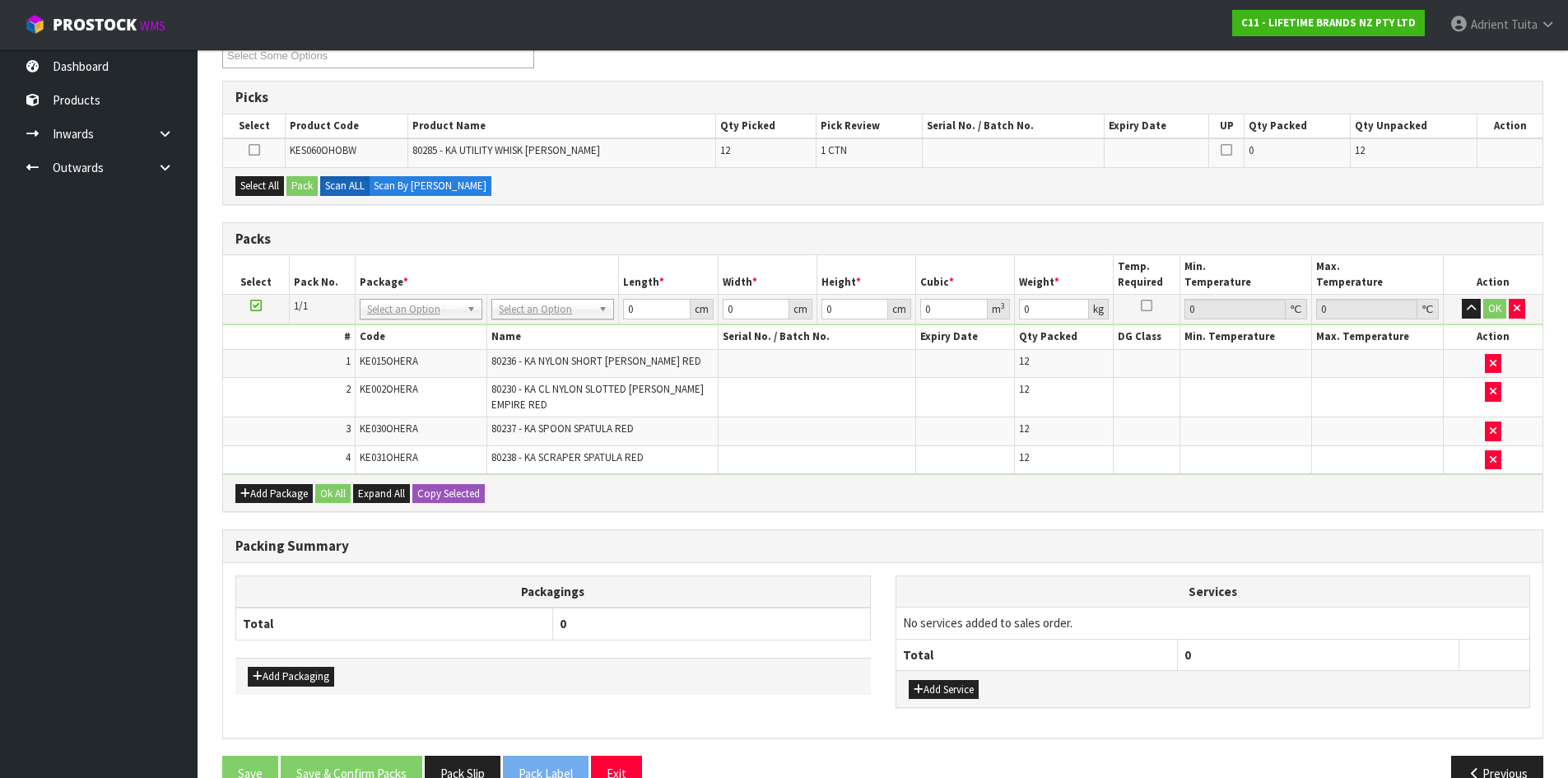
click at [256, 306] on icon at bounding box center [256, 305] width 12 height 1
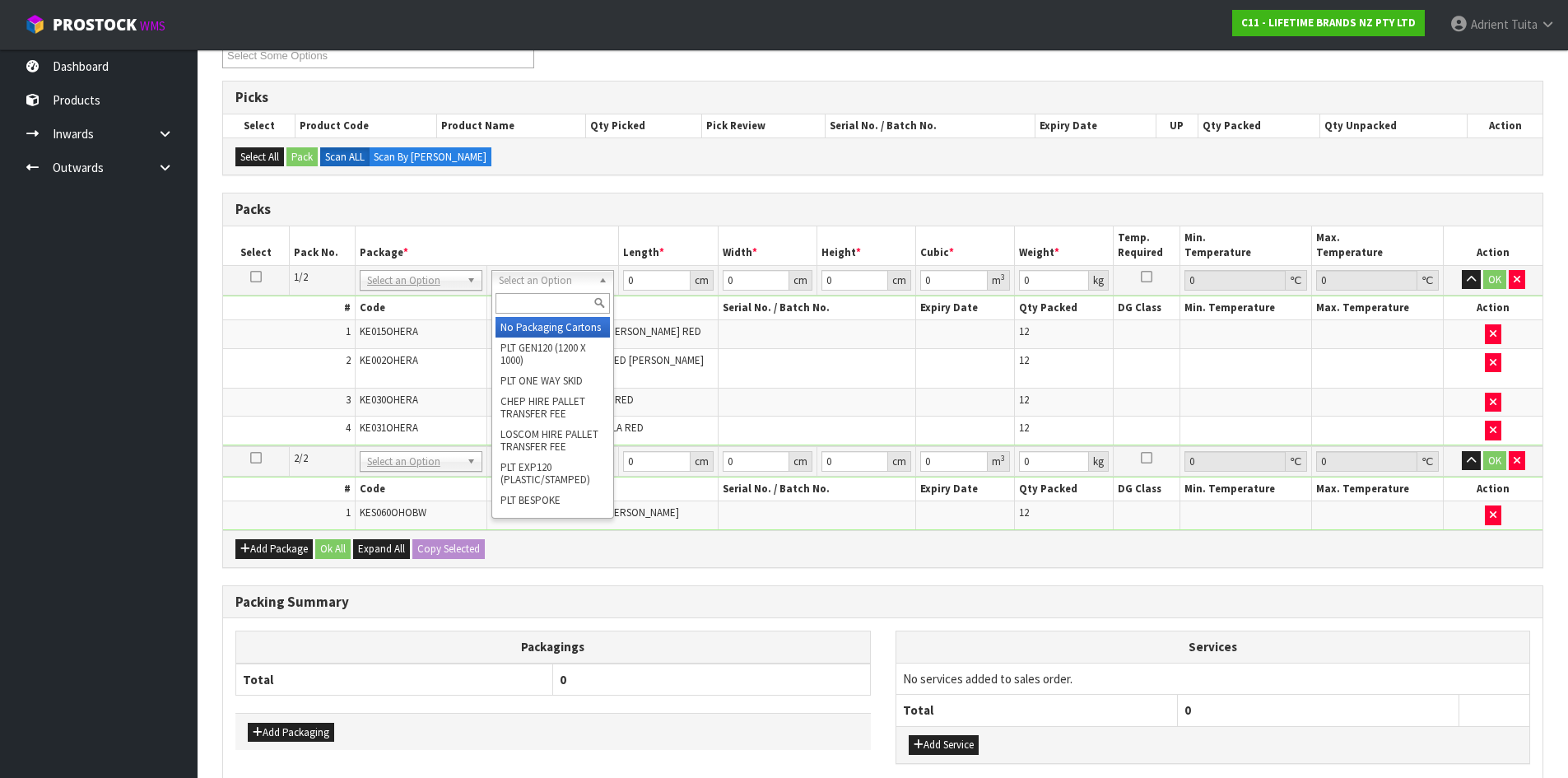
drag, startPoint x: 516, startPoint y: 273, endPoint x: 532, endPoint y: 310, distance: 40.3
click at [533, 312] on input "text" at bounding box center [553, 303] width 114 height 21
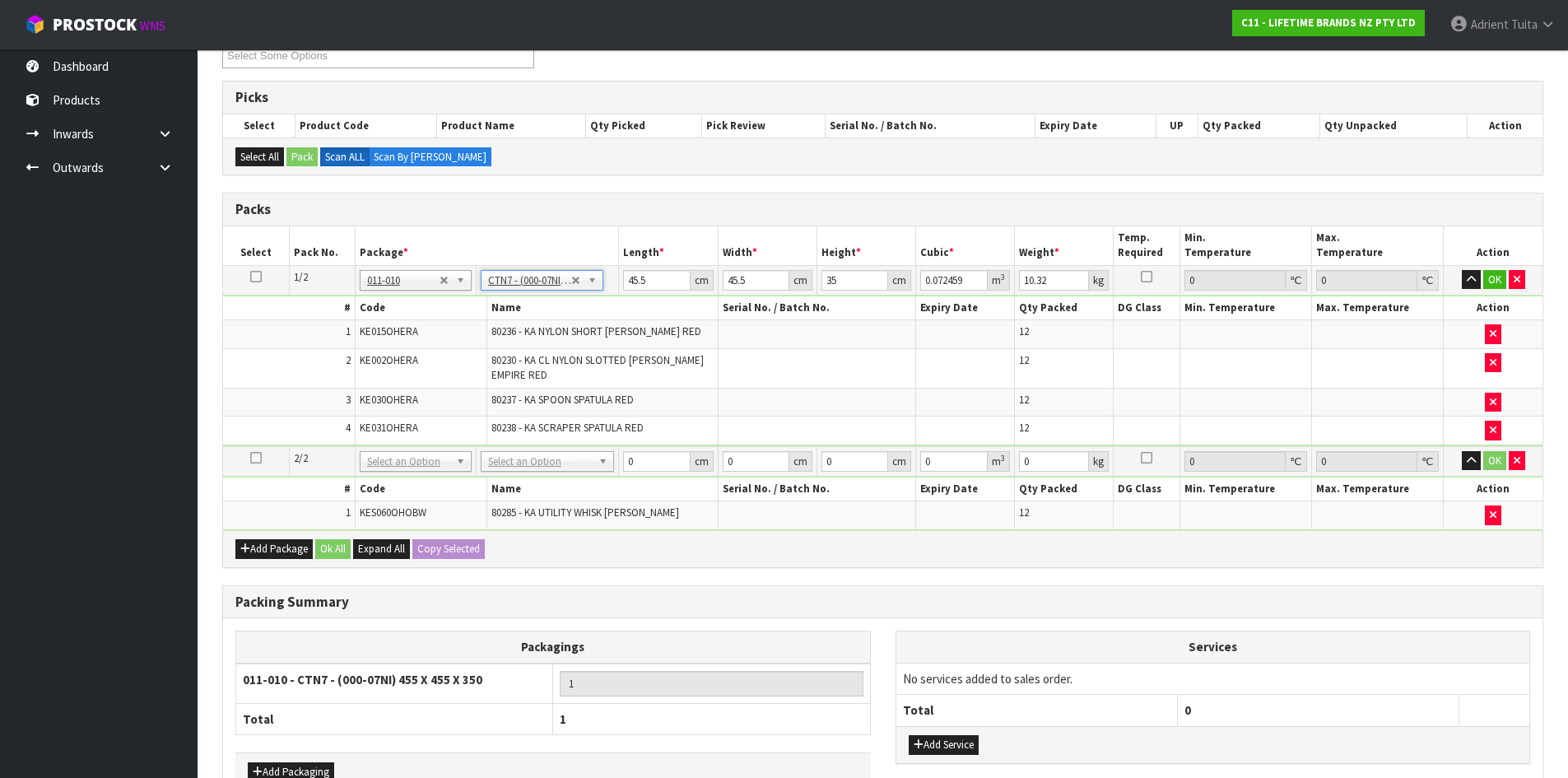
click at [524, 475] on td "No Packaging Cartons PLT GEN120 (1200 X 1000) PLT ONE WAY SKID CHEP HIRE PALLET…" at bounding box center [547, 461] width 142 height 30
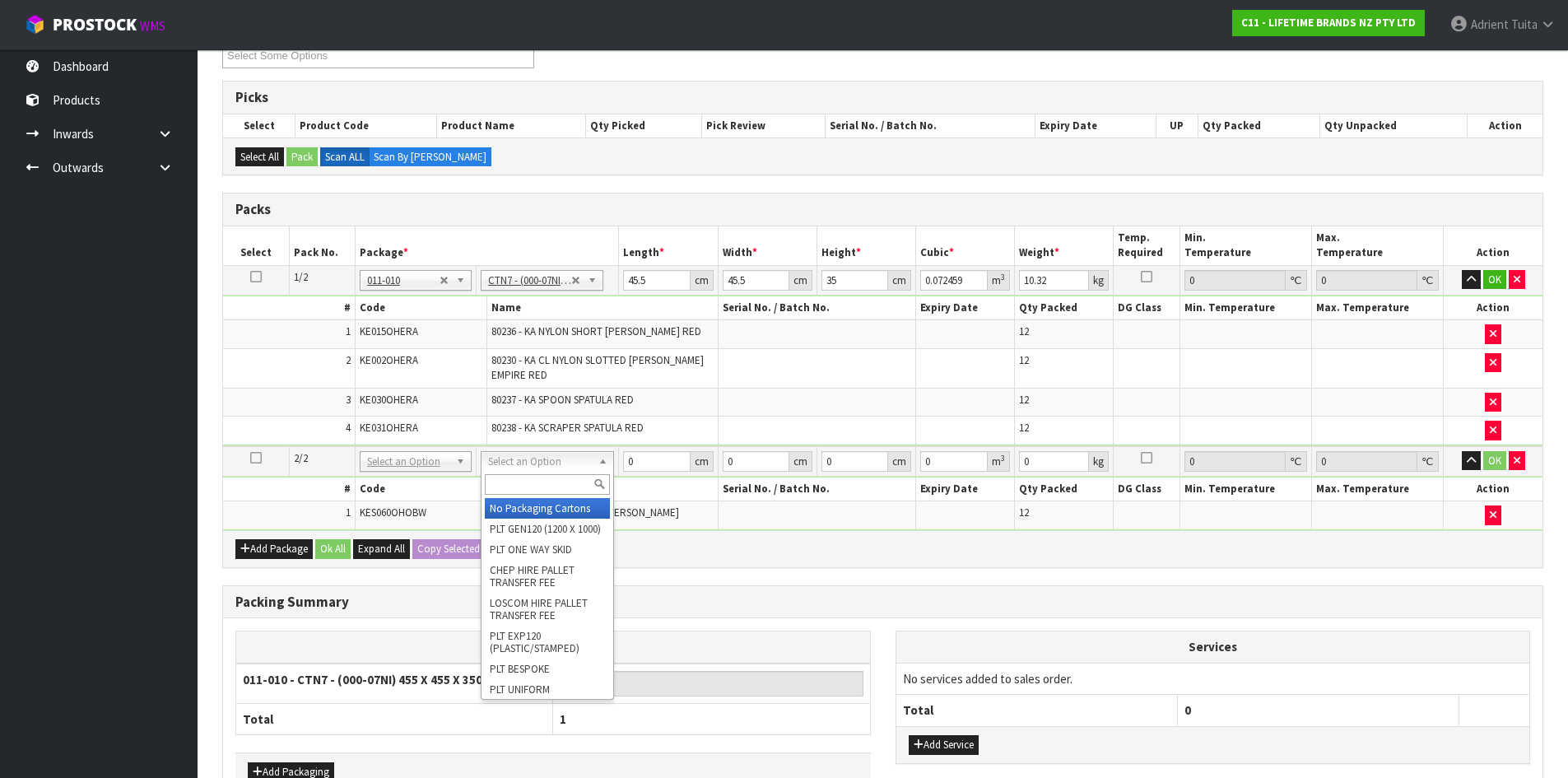
drag, startPoint x: 530, startPoint y: 466, endPoint x: 516, endPoint y: 515, distance: 51.0
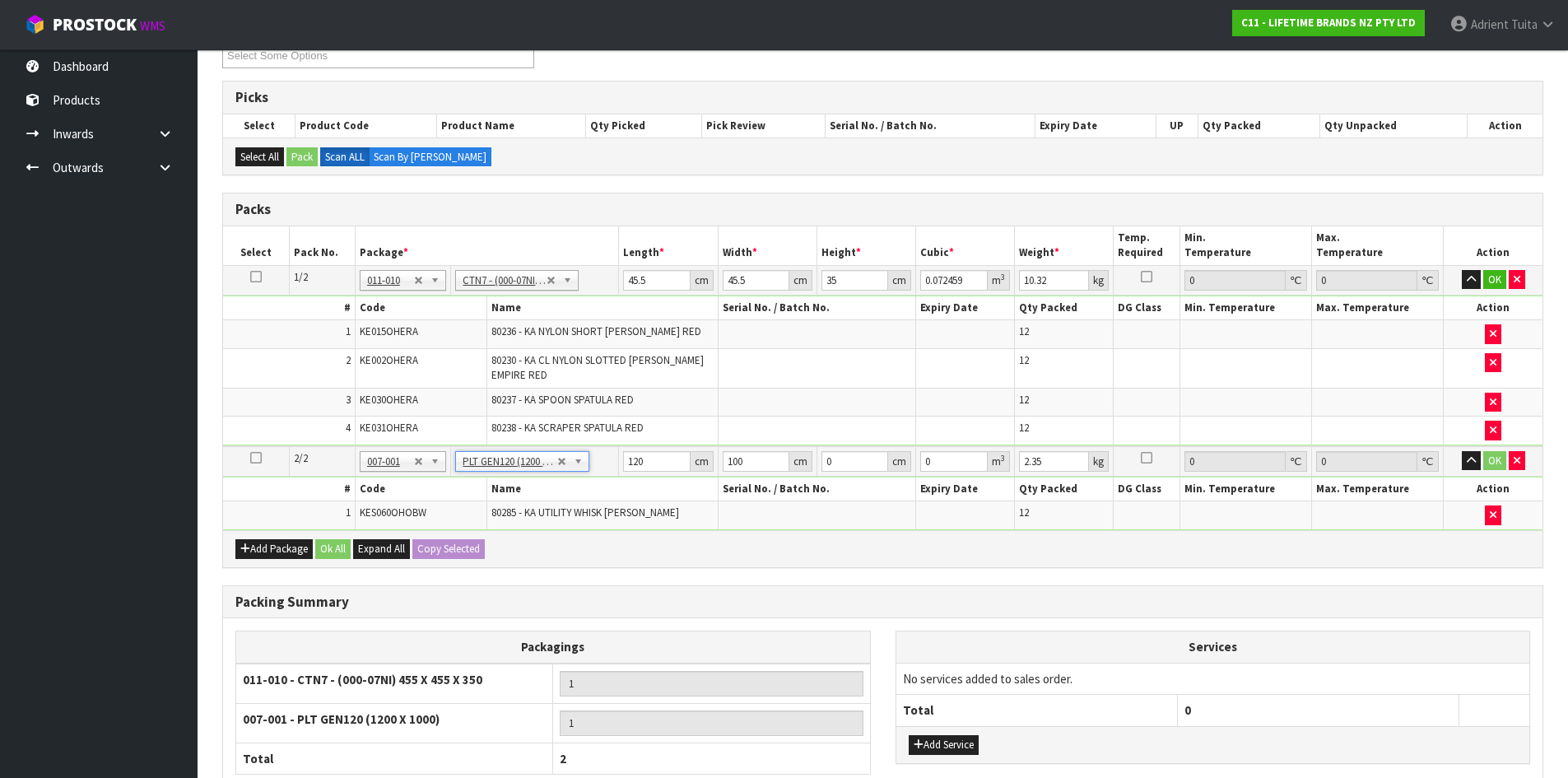
drag, startPoint x: 535, startPoint y: 458, endPoint x: 527, endPoint y: 493, distance: 35.9
click at [627, 283] on input "45.5" at bounding box center [657, 280] width 67 height 21
click at [632, 458] on input "0" at bounding box center [657, 461] width 67 height 21
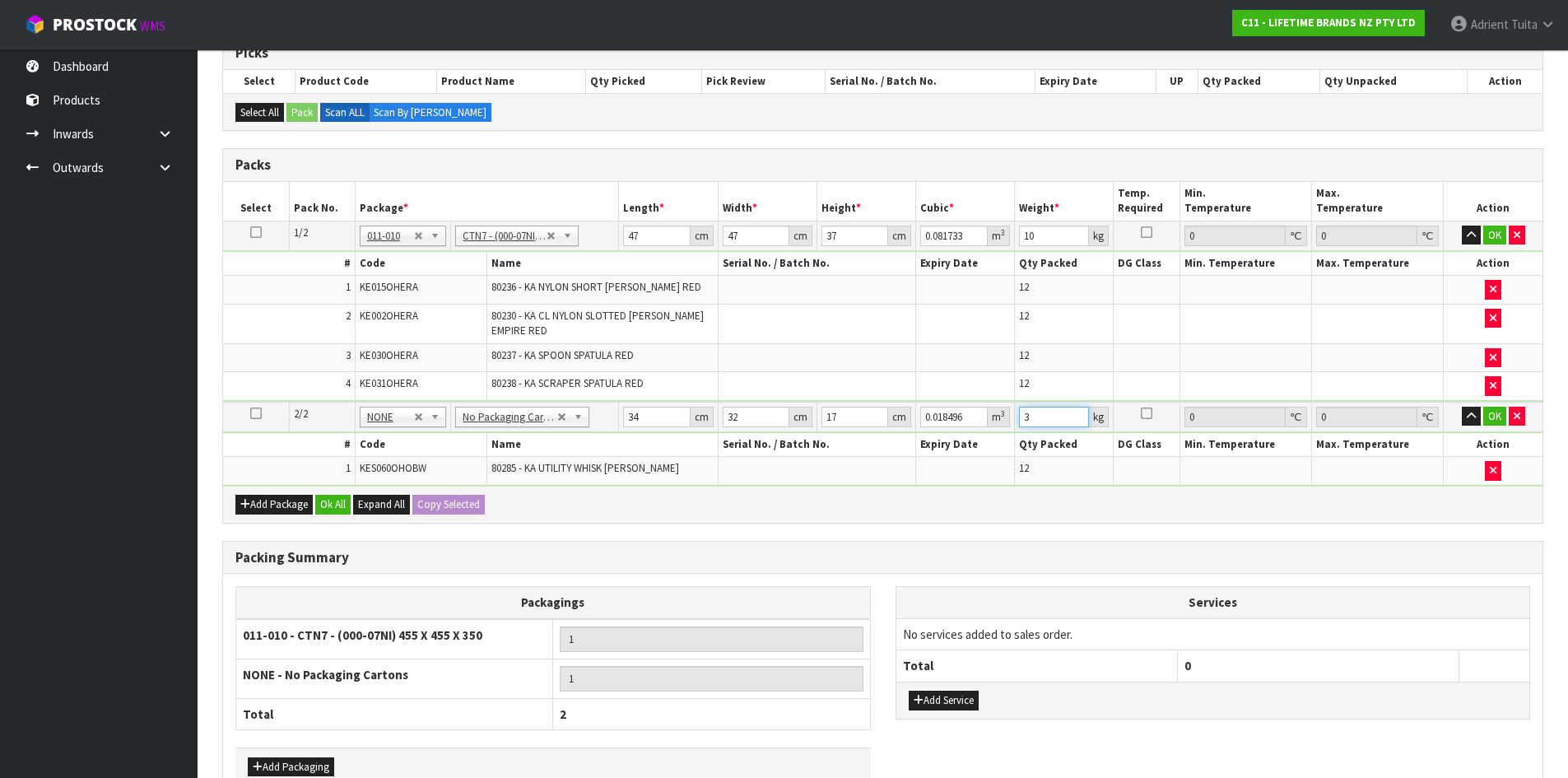
scroll to position [387, 0]
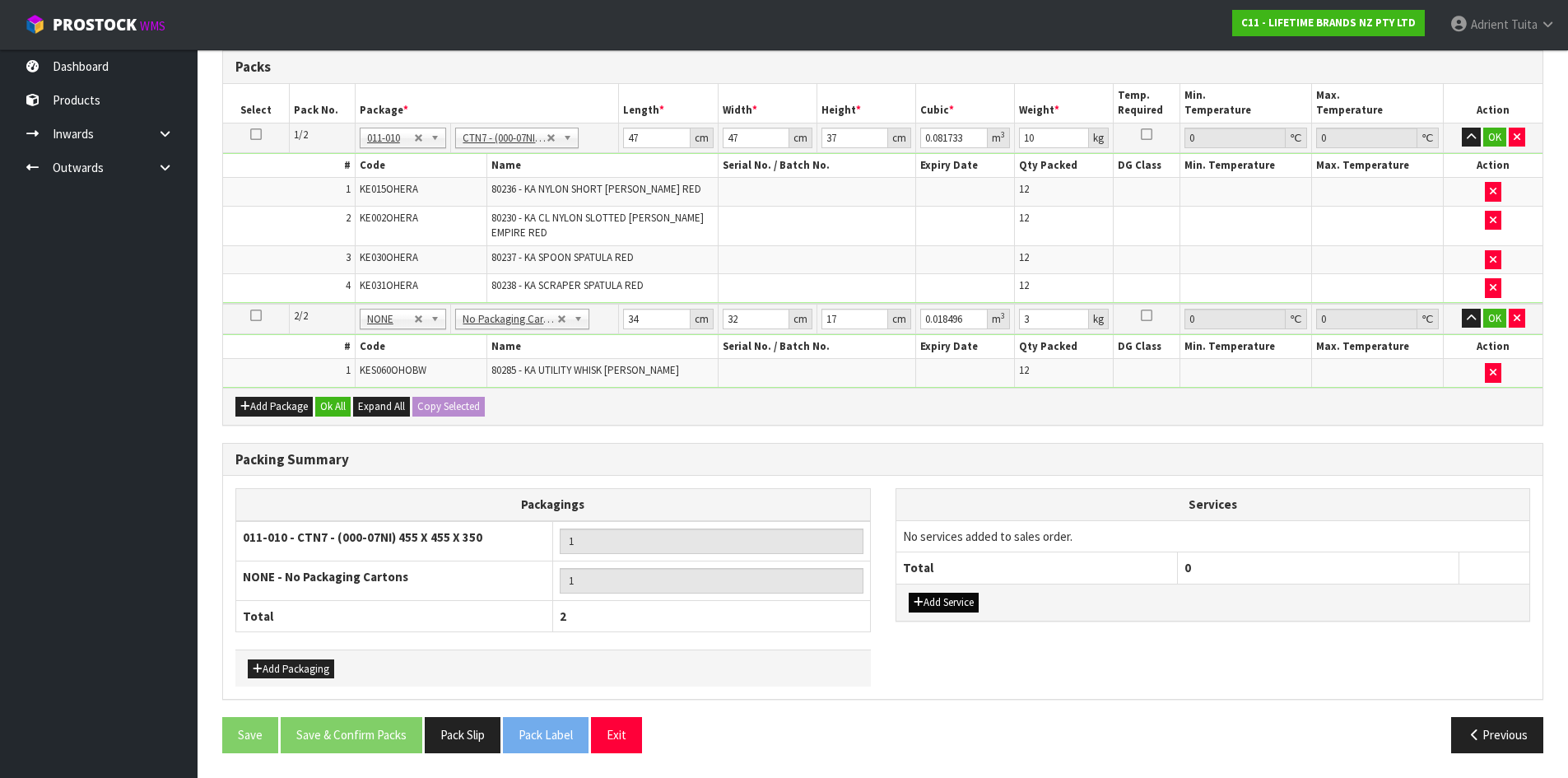
drag, startPoint x: 953, startPoint y: 591, endPoint x: 954, endPoint y: 600, distance: 9.1
click at [954, 598] on div "Add Service" at bounding box center [1212, 601] width 633 height 37
click at [953, 604] on button "Add Service" at bounding box center [943, 602] width 70 height 20
click at [960, 548] on td "003-036 - EXTERNAL PLANT HIRE 008-035 - OUTWARD HDLG+/HOIST LIFT ON/OFF 008-036…" at bounding box center [1036, 540] width 281 height 40
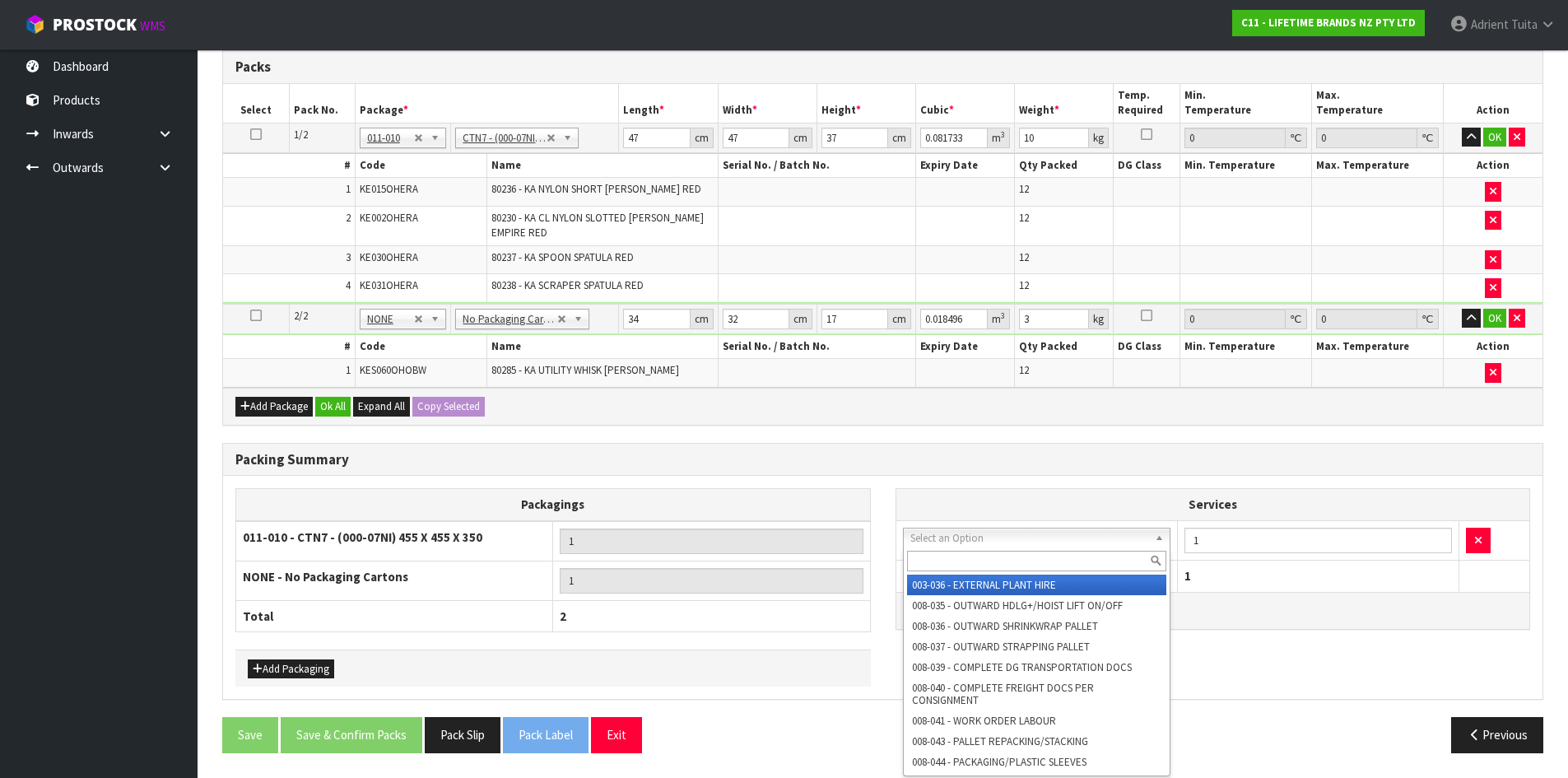
drag, startPoint x: 960, startPoint y: 540, endPoint x: 962, endPoint y: 562, distance: 22.1
click at [962, 562] on input "text" at bounding box center [1036, 560] width 260 height 21
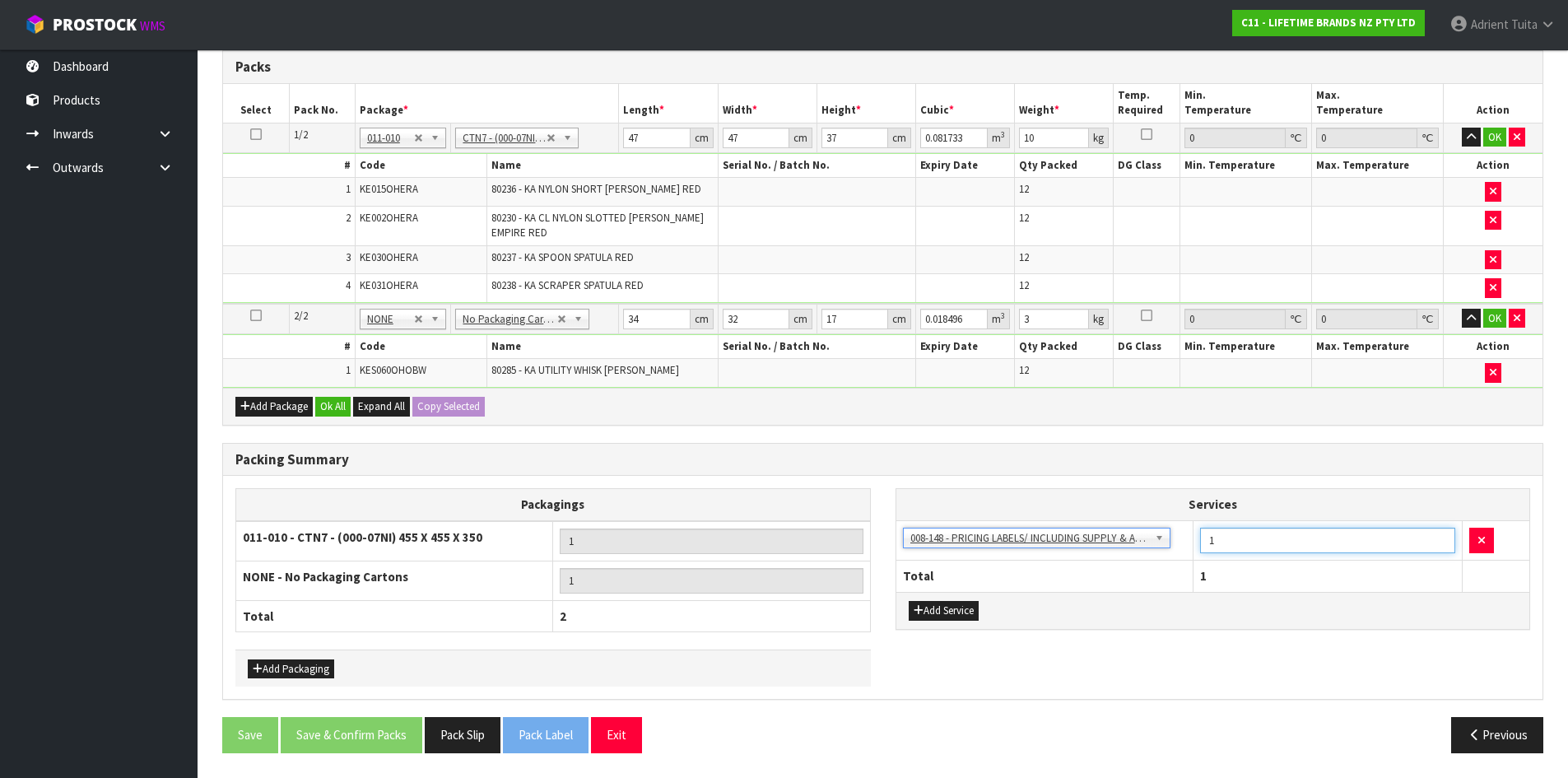
click at [1287, 529] on input "1" at bounding box center [1328, 540] width 256 height 26
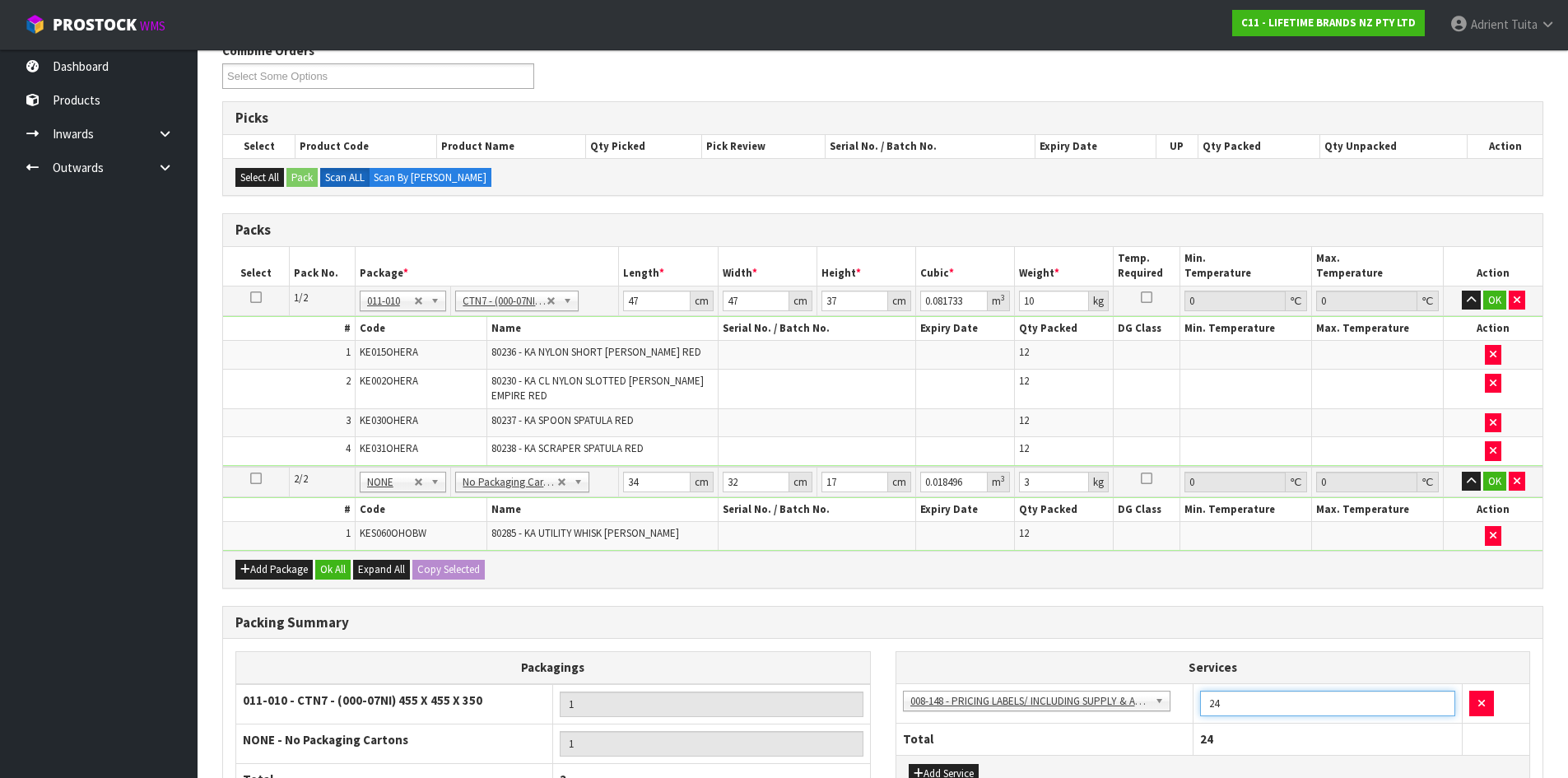
scroll to position [222, 0]
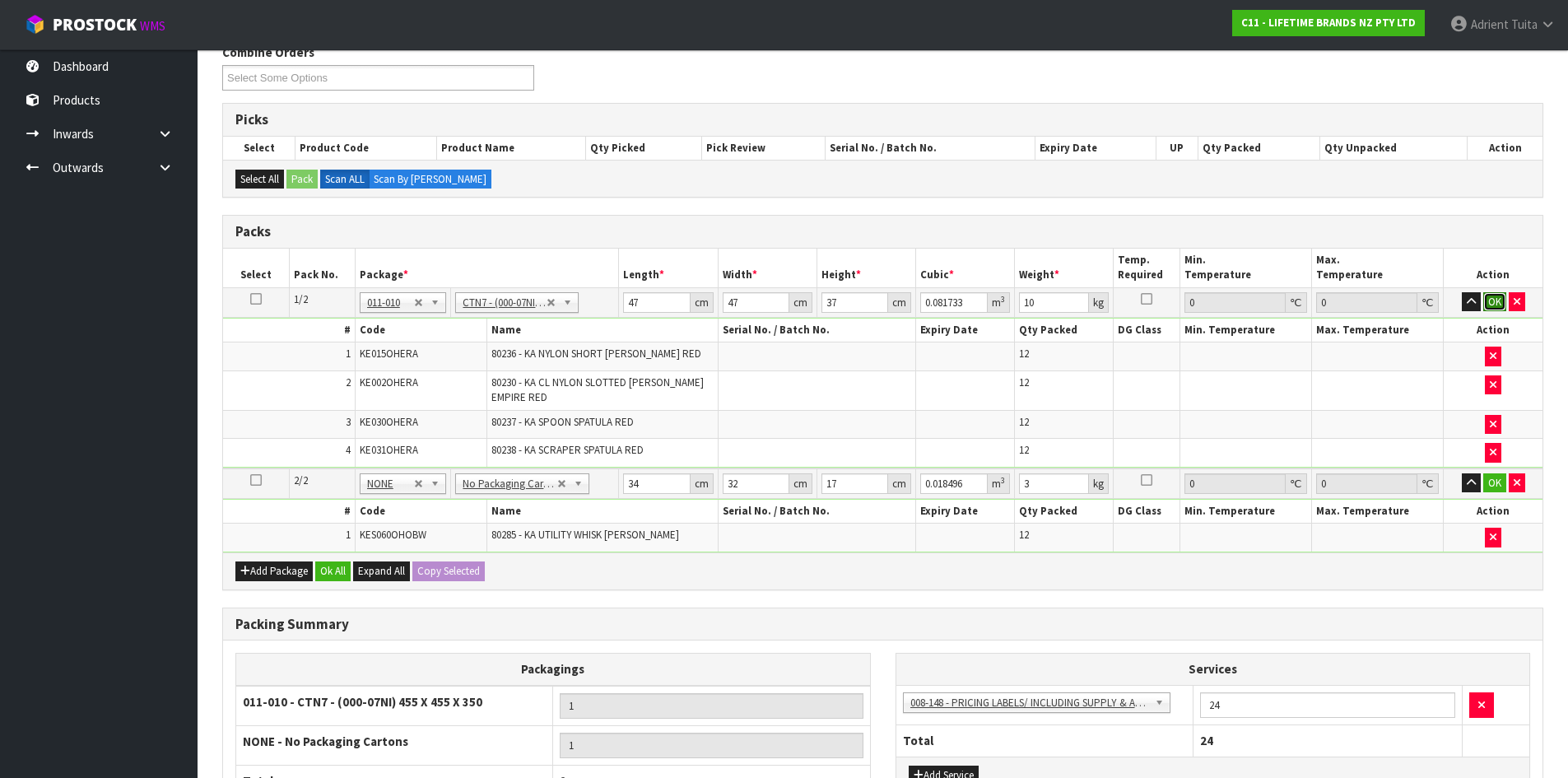
click at [1489, 304] on button "OK" at bounding box center [1495, 302] width 23 height 20
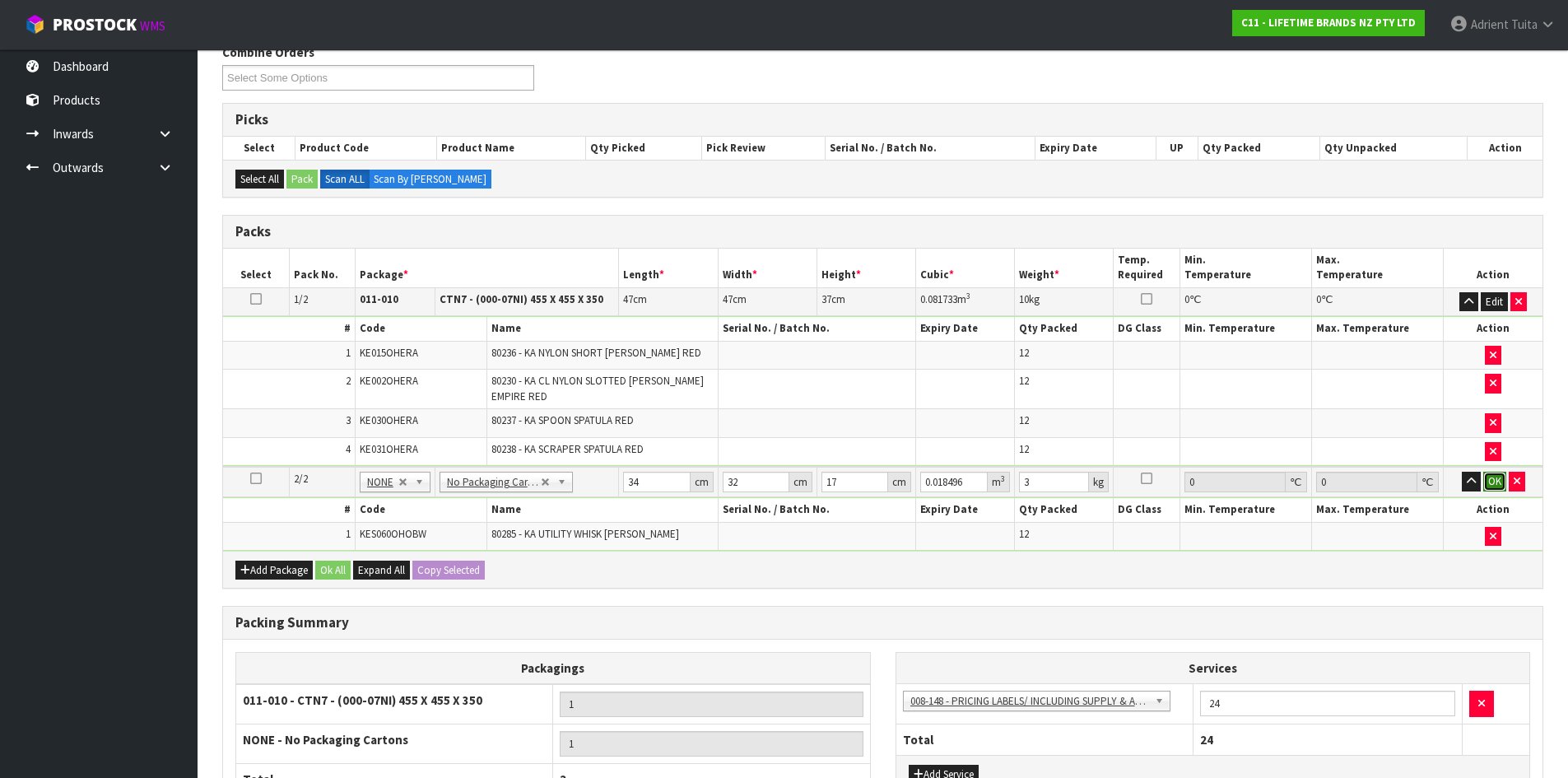
click at [1501, 487] on button "OK" at bounding box center [1495, 481] width 23 height 20
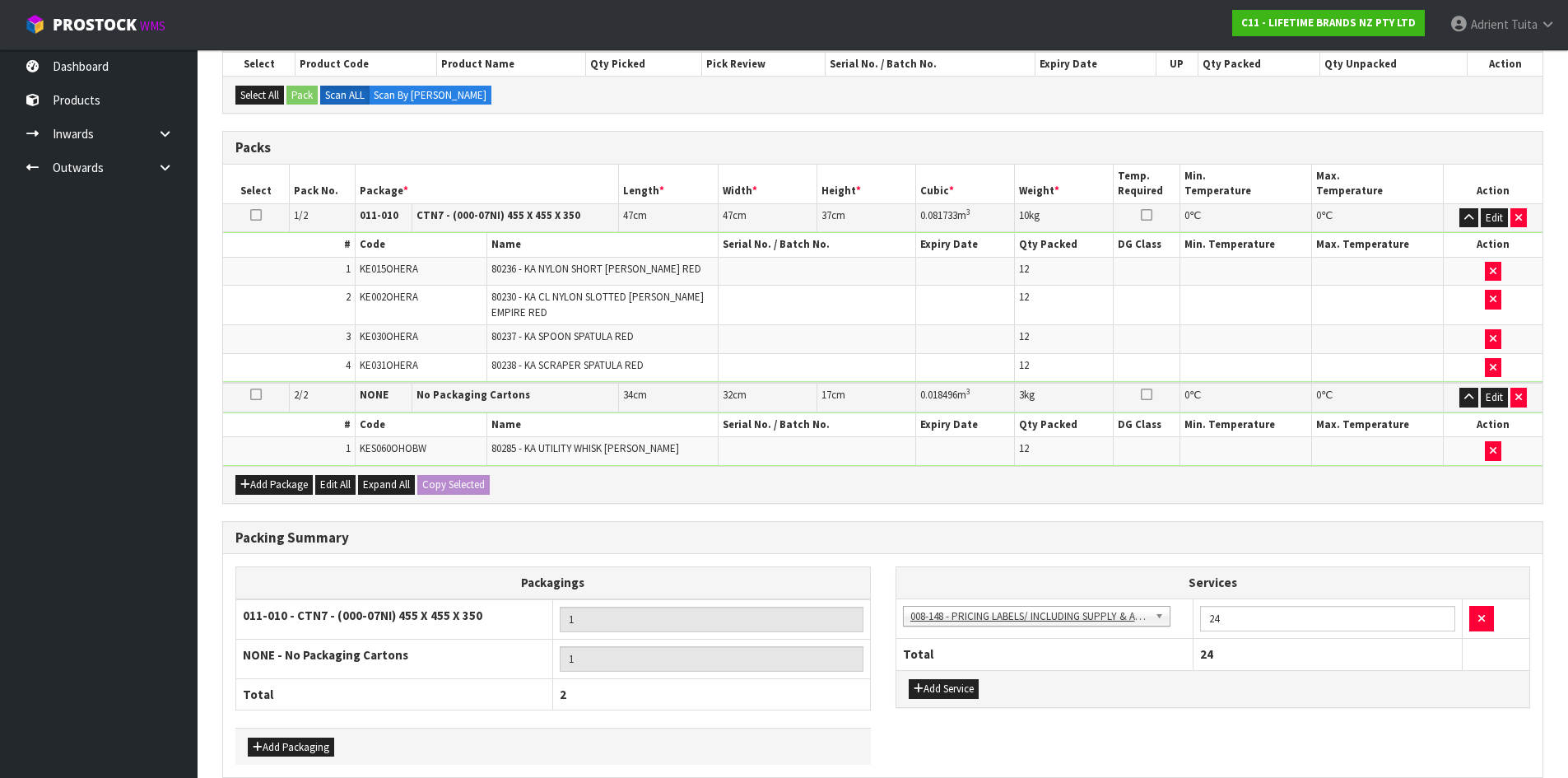
scroll to position [384, 0]
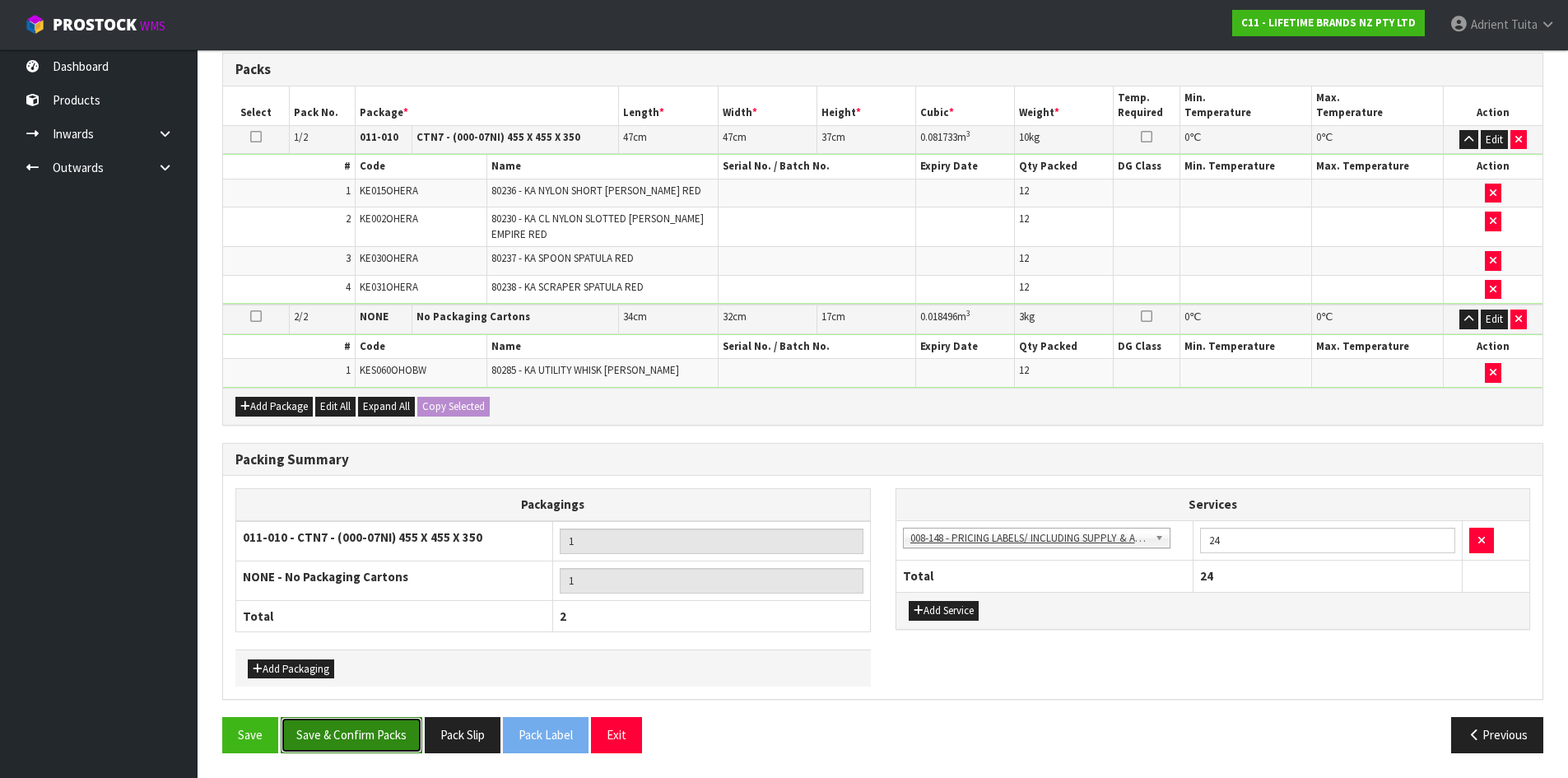
click at [330, 733] on button "Save & Confirm Packs" at bounding box center [351, 735] width 141 height 36
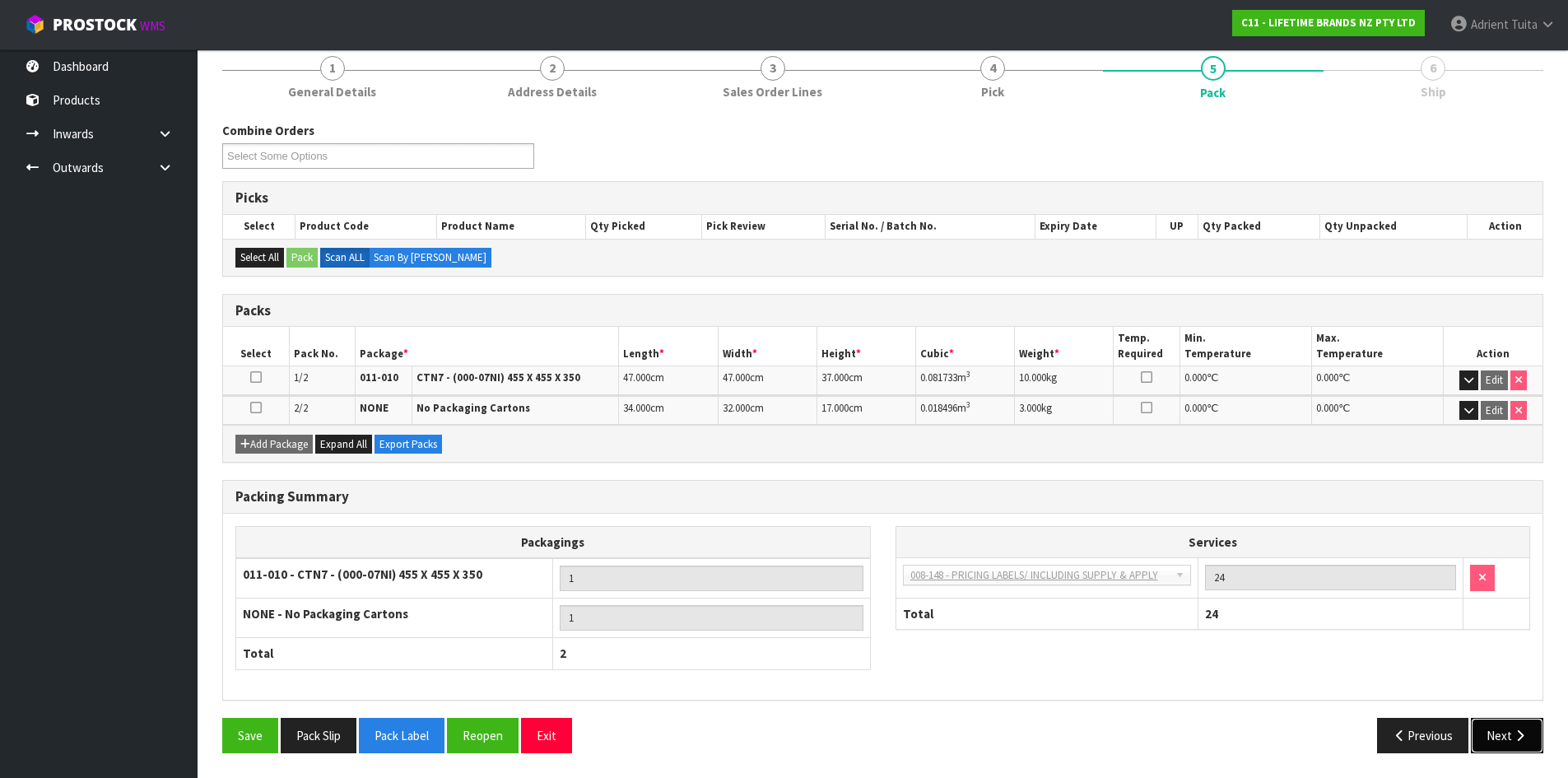
click at [1504, 722] on button "Next" at bounding box center [1507, 735] width 72 height 36
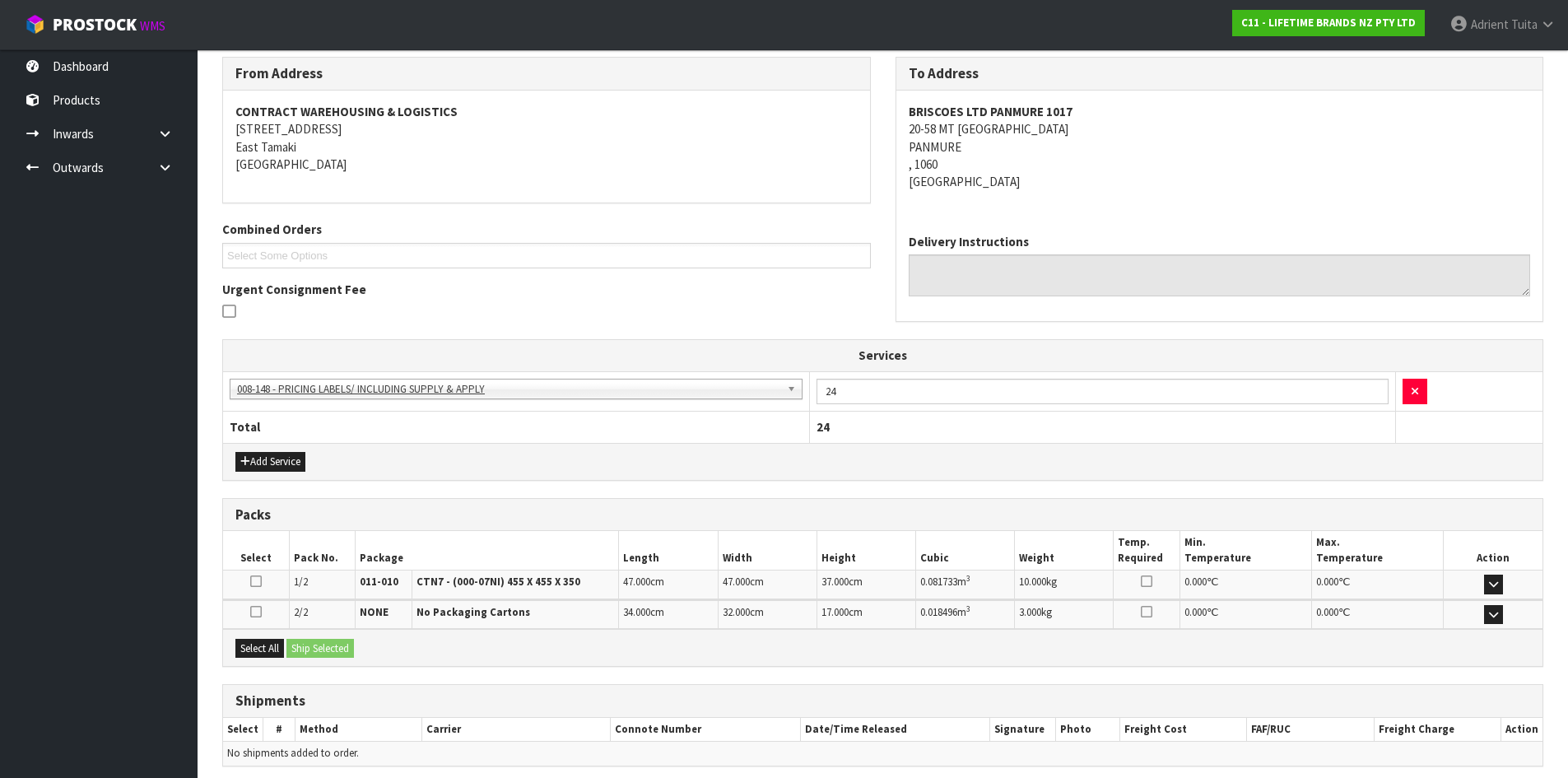
scroll to position [334, 0]
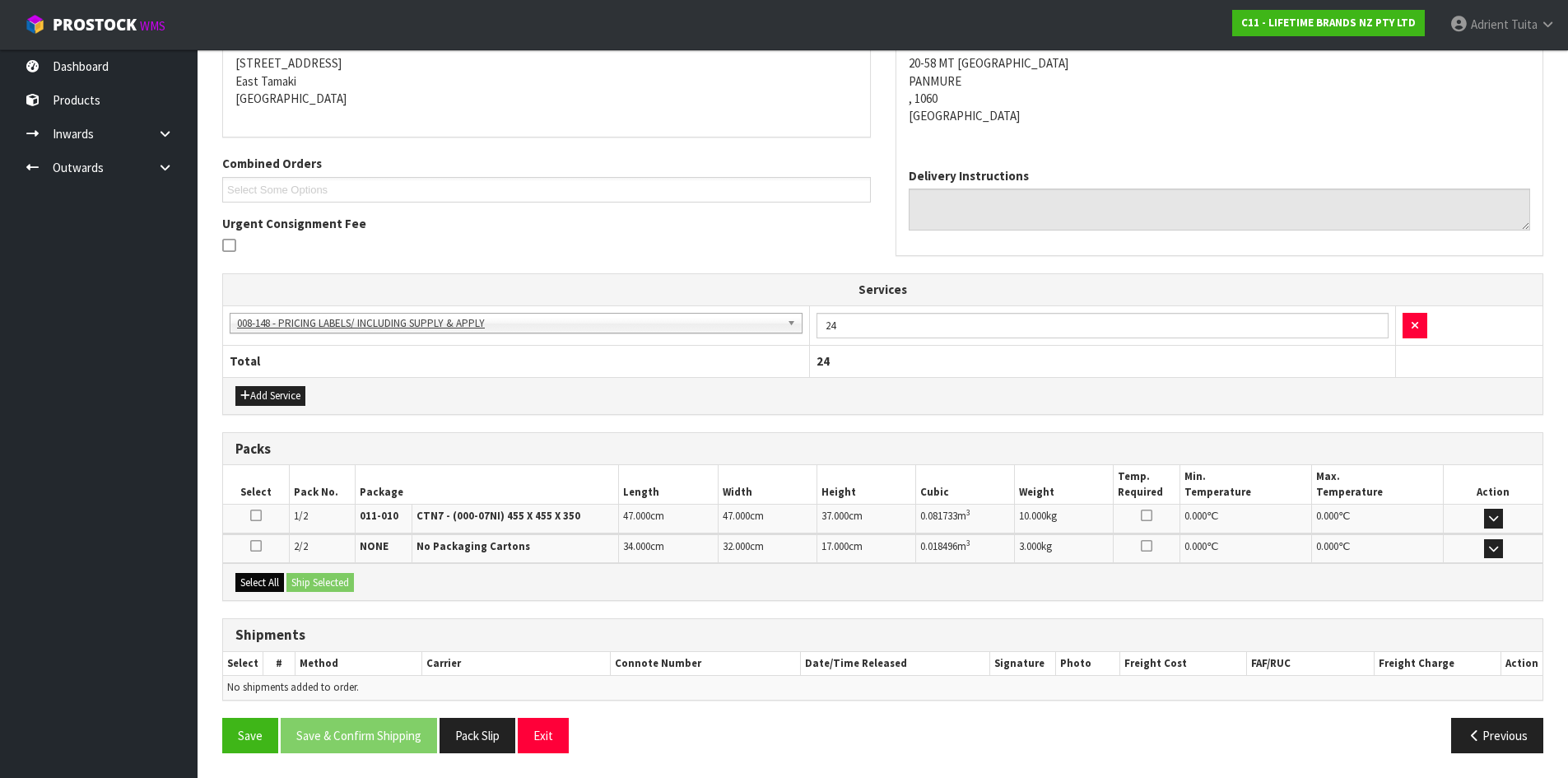
drag, startPoint x: 256, startPoint y: 569, endPoint x: 268, endPoint y: 577, distance: 14.4
click at [257, 572] on div "Select All Ship Selected" at bounding box center [883, 581] width 1320 height 37
click at [271, 577] on button "Select All" at bounding box center [260, 582] width 48 height 20
click at [297, 581] on button "Ship Selected" at bounding box center [321, 582] width 68 height 20
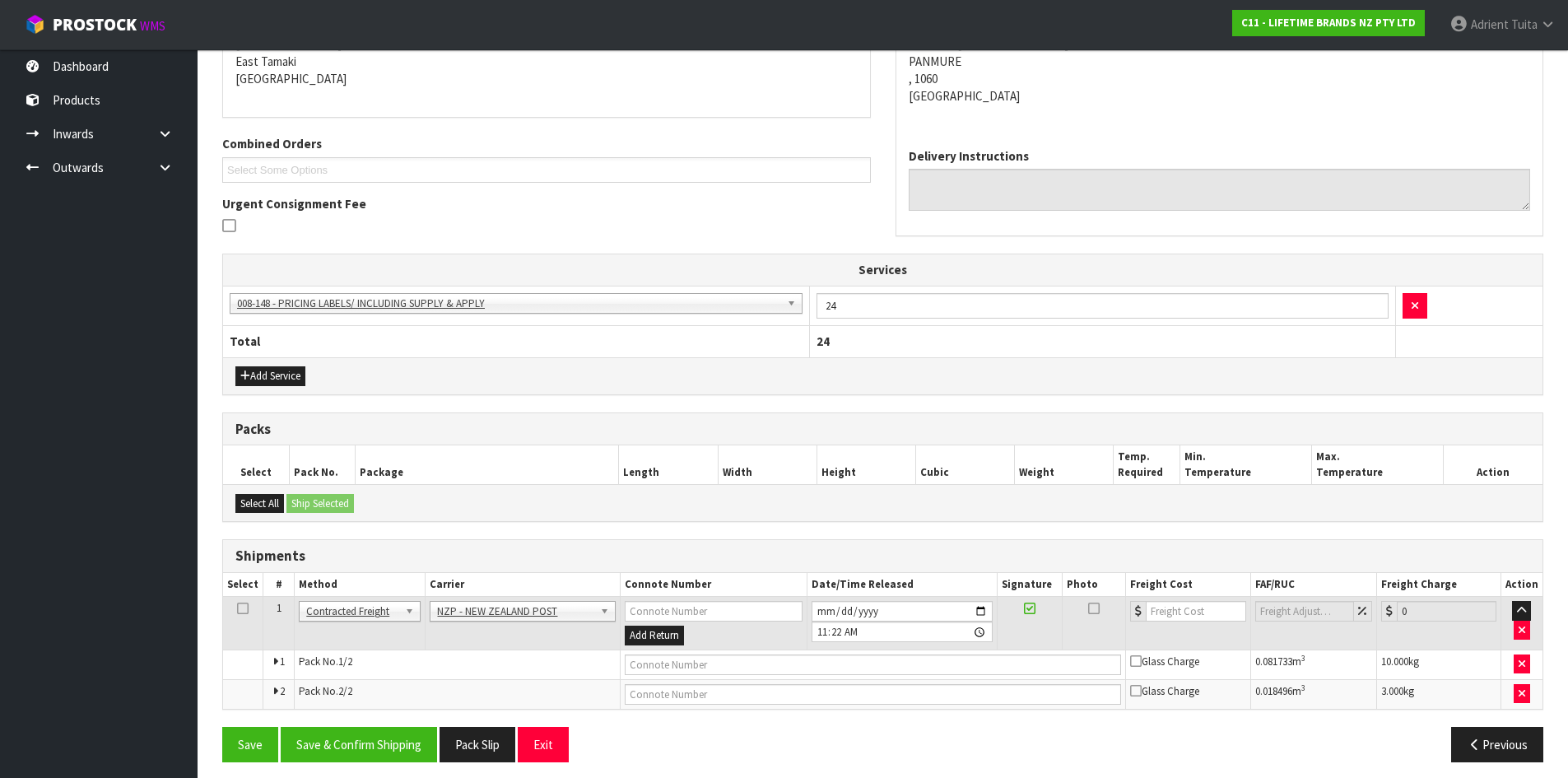
scroll to position [363, 0]
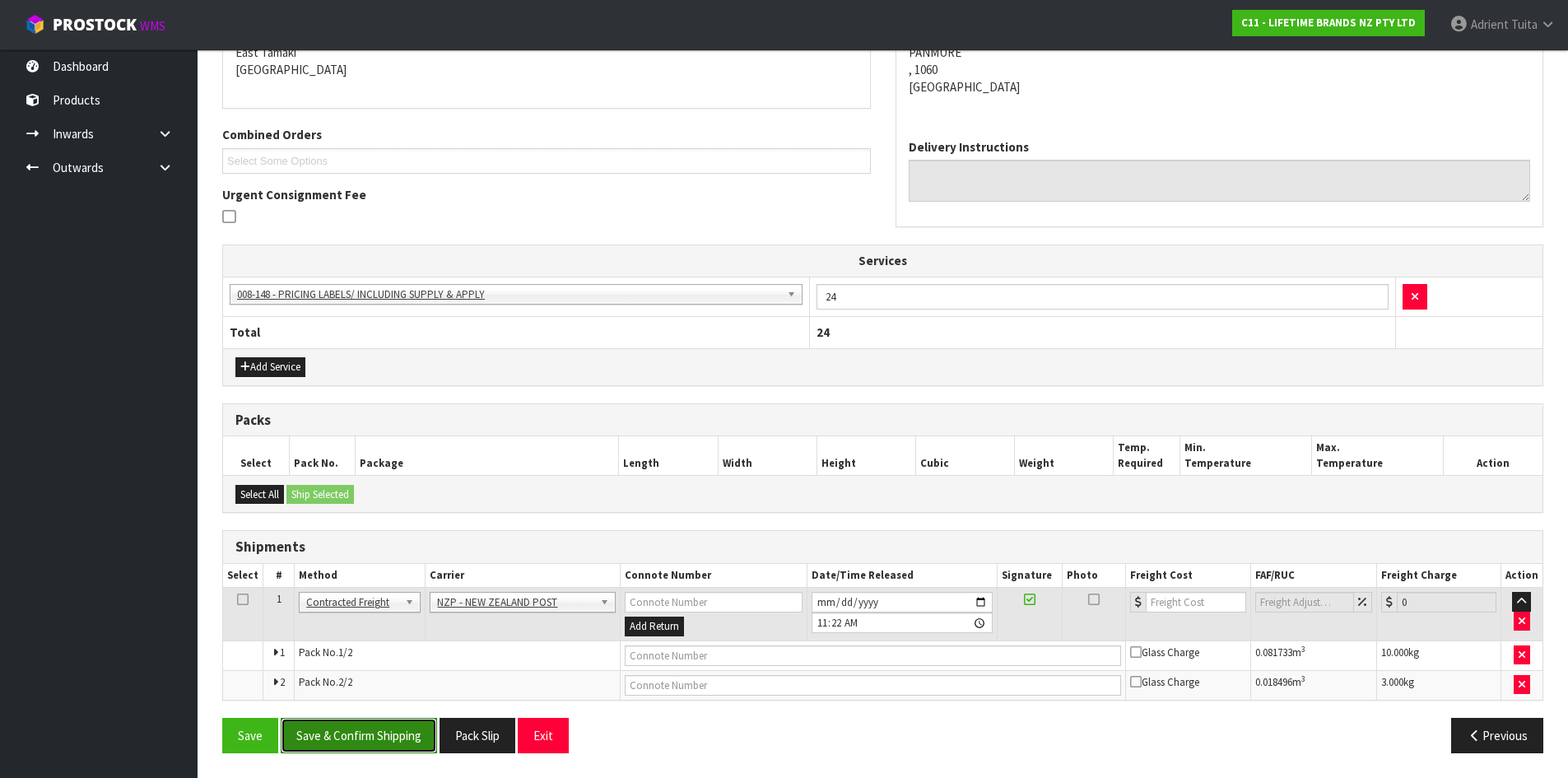
click at [377, 723] on button "Save & Confirm Shipping" at bounding box center [358, 735] width 156 height 36
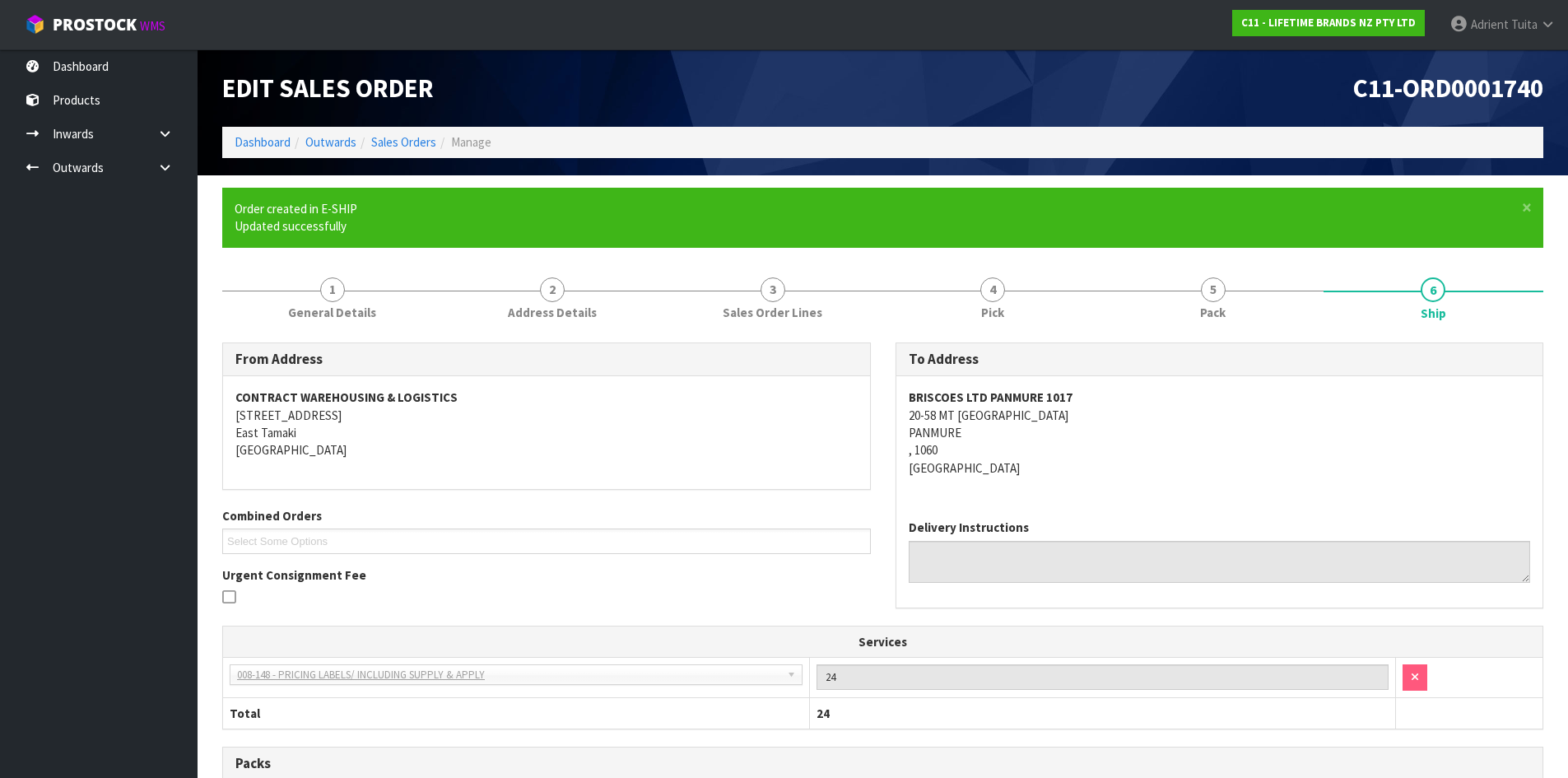
scroll to position [339, 0]
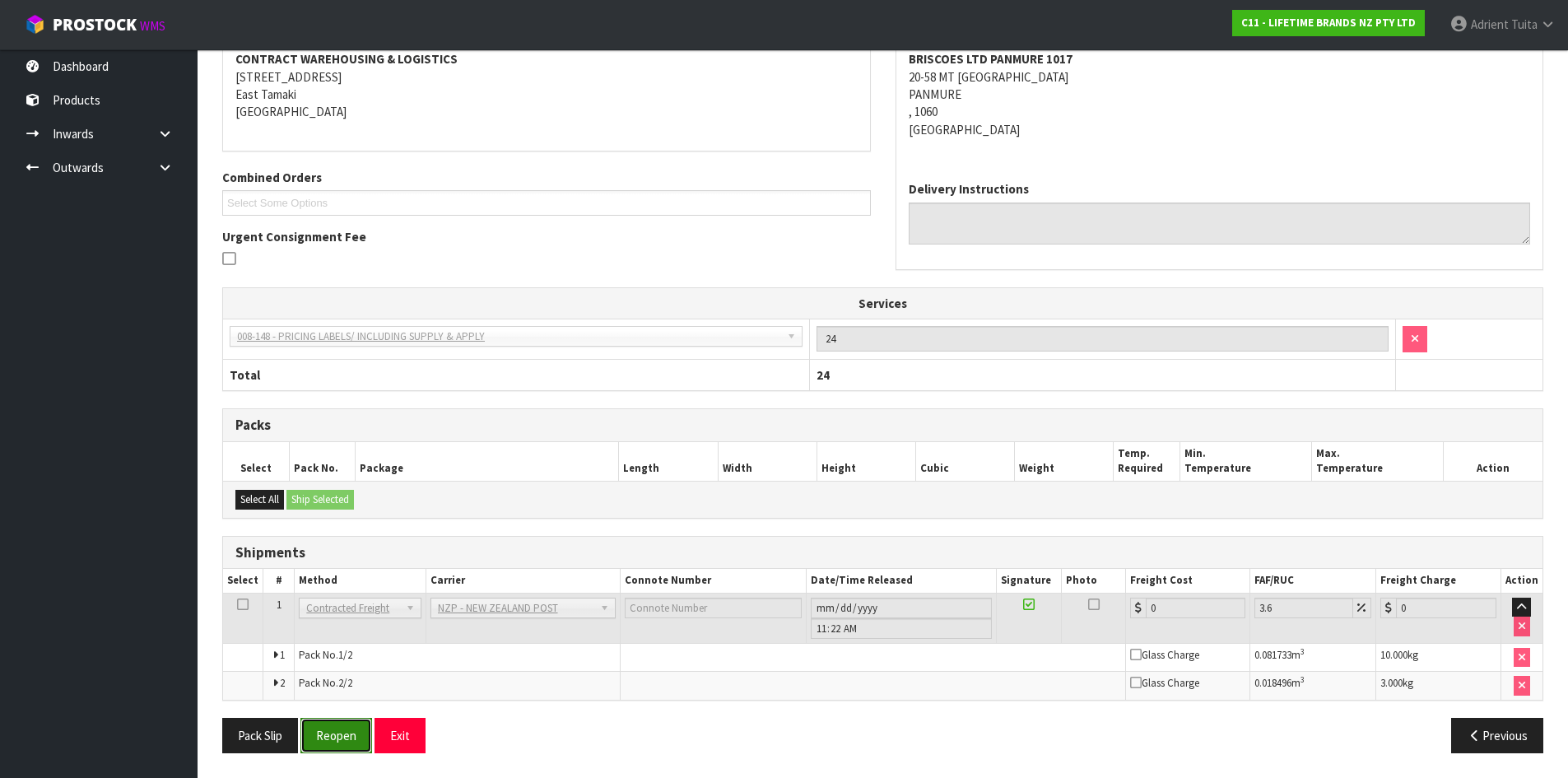
drag, startPoint x: 340, startPoint y: 740, endPoint x: 336, endPoint y: 727, distance: 13.6
click at [340, 740] on button "Reopen" at bounding box center [336, 735] width 71 height 36
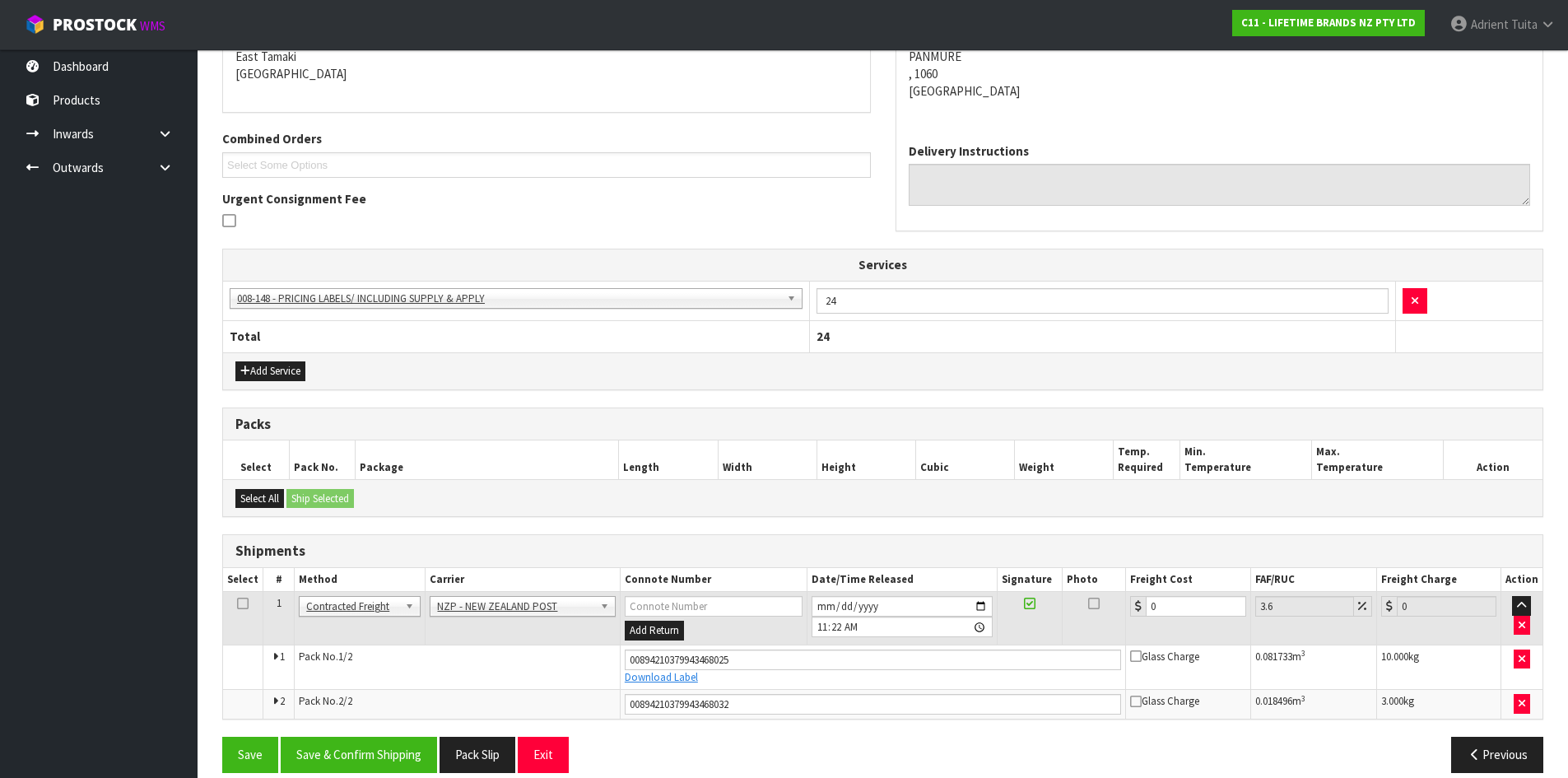
scroll to position [379, 0]
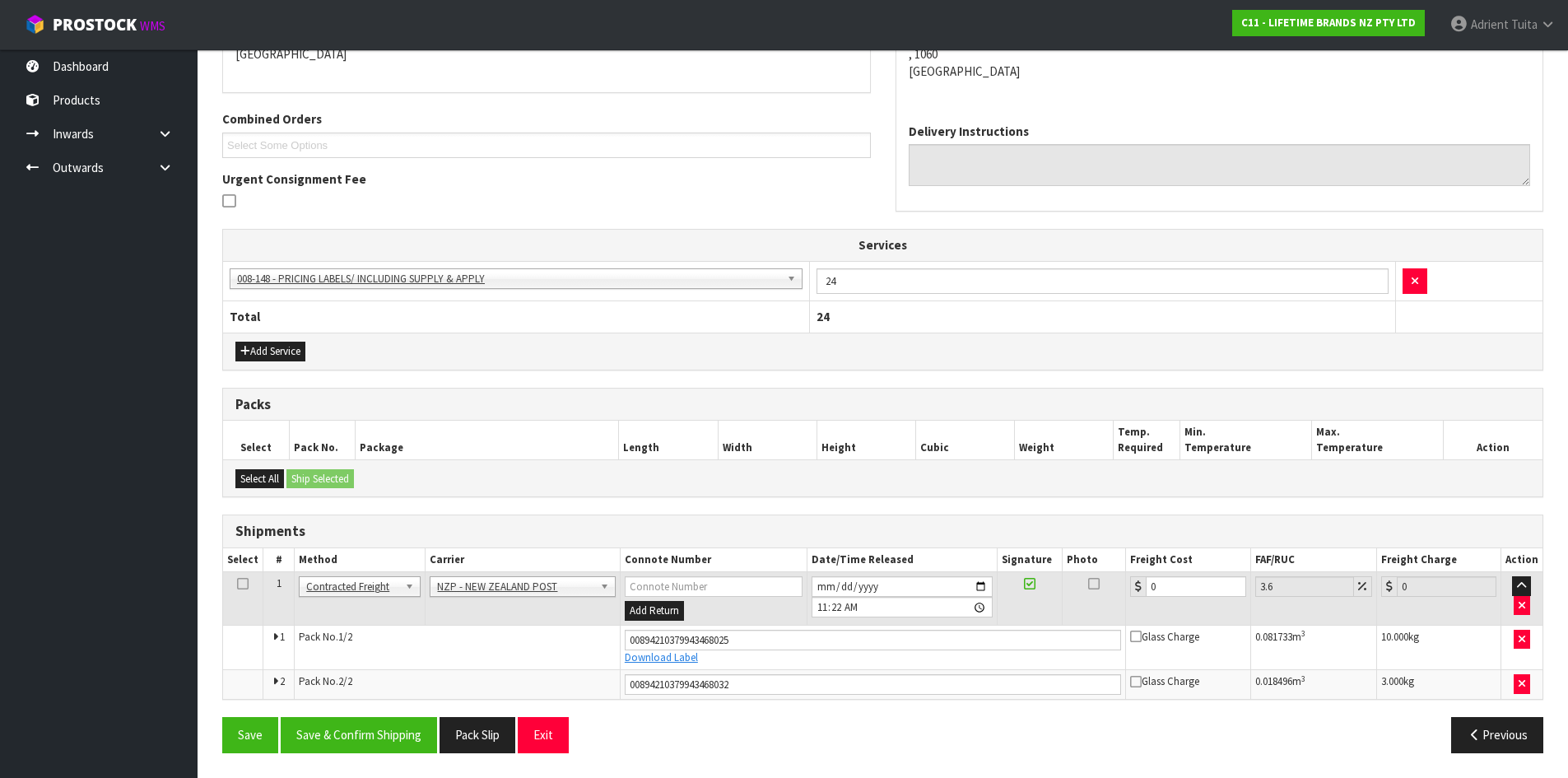
click at [1178, 598] on td "0" at bounding box center [1187, 598] width 124 height 54
click at [1165, 596] on input "0" at bounding box center [1195, 586] width 99 height 21
click at [381, 742] on button "Save & Confirm Shipping" at bounding box center [358, 735] width 156 height 36
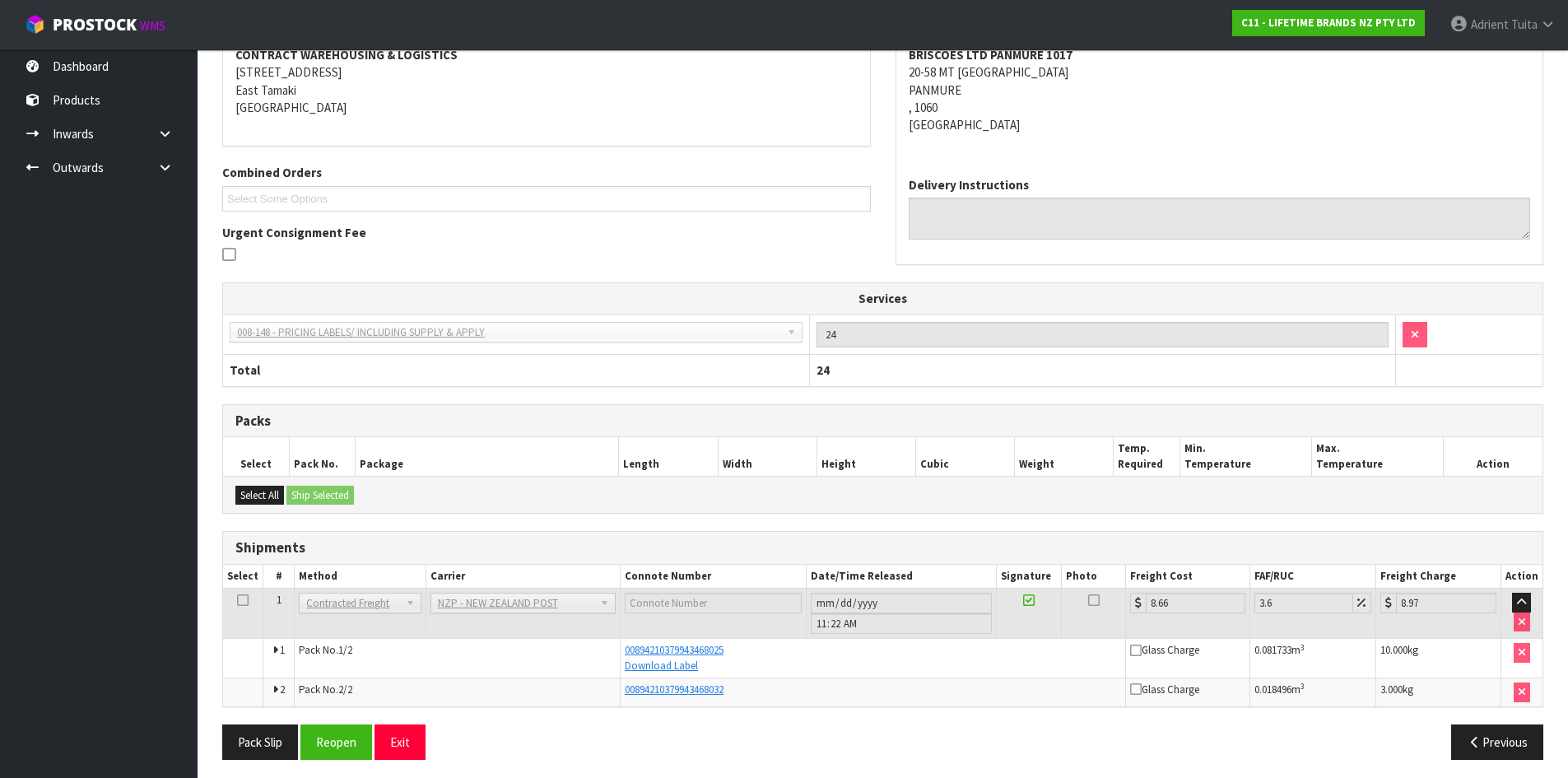
scroll to position [331, 0]
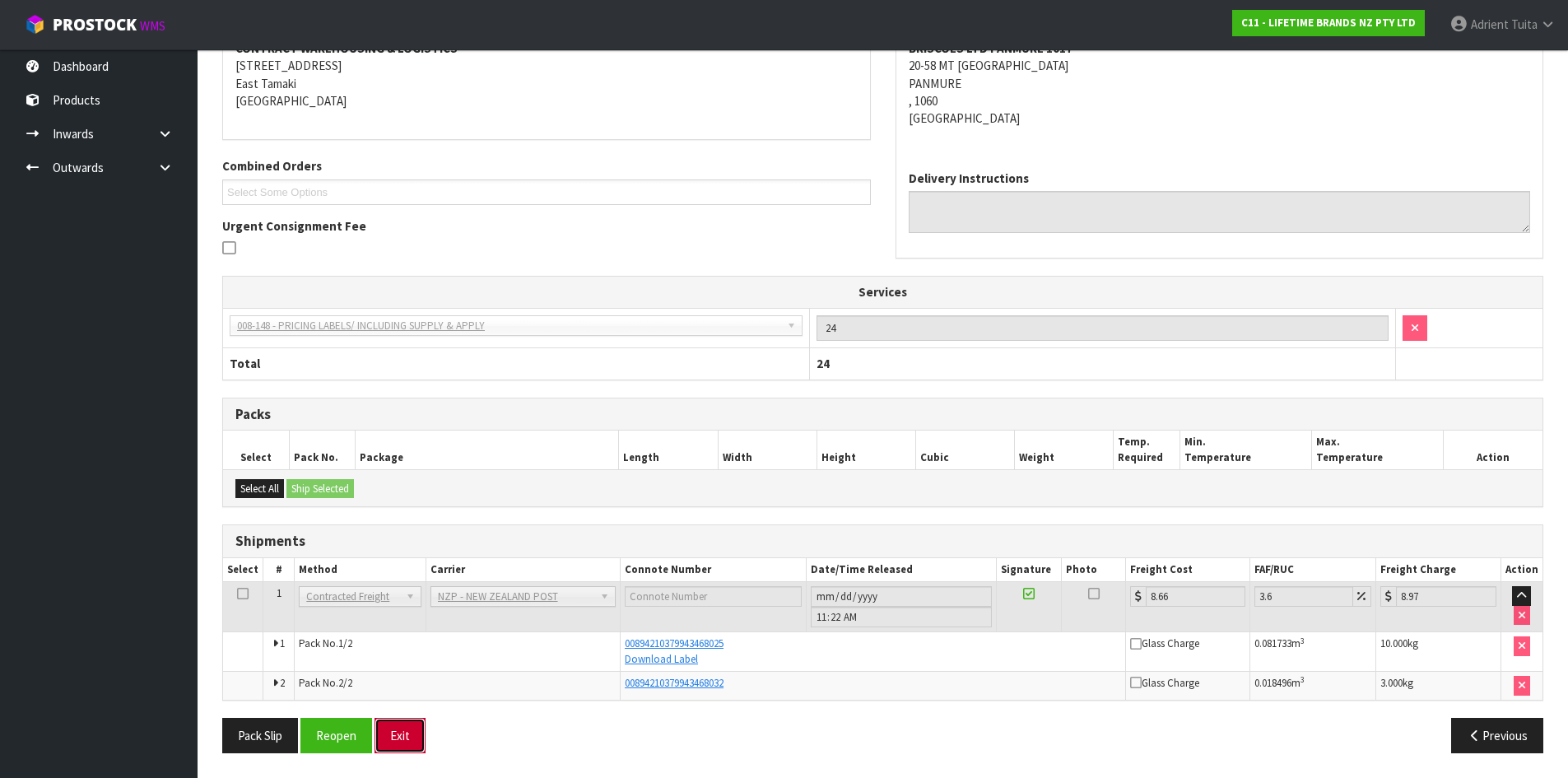
click at [417, 734] on button "Exit" at bounding box center [399, 735] width 51 height 36
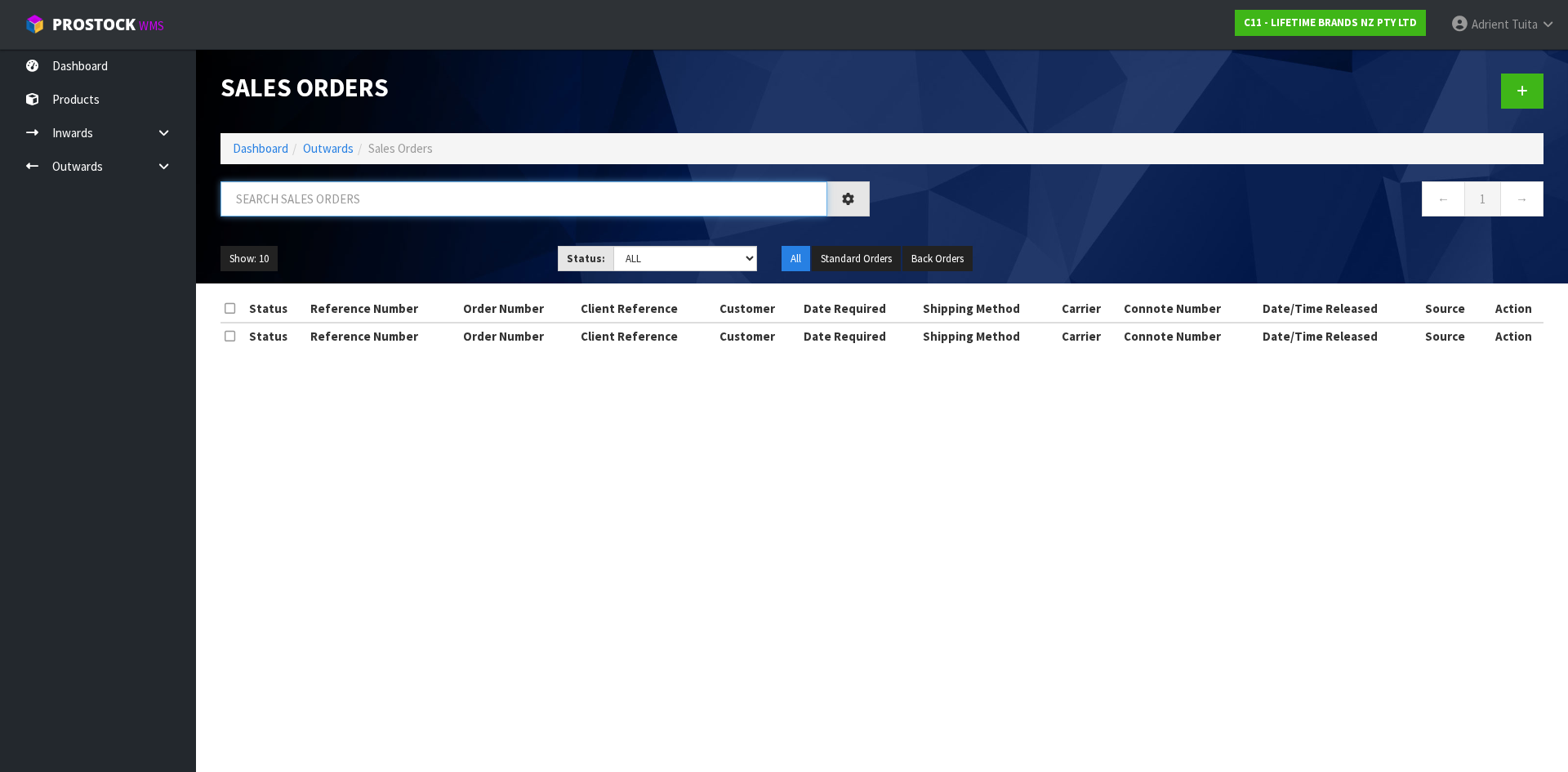
click at [442, 199] on input "text" at bounding box center [524, 199] width 607 height 35
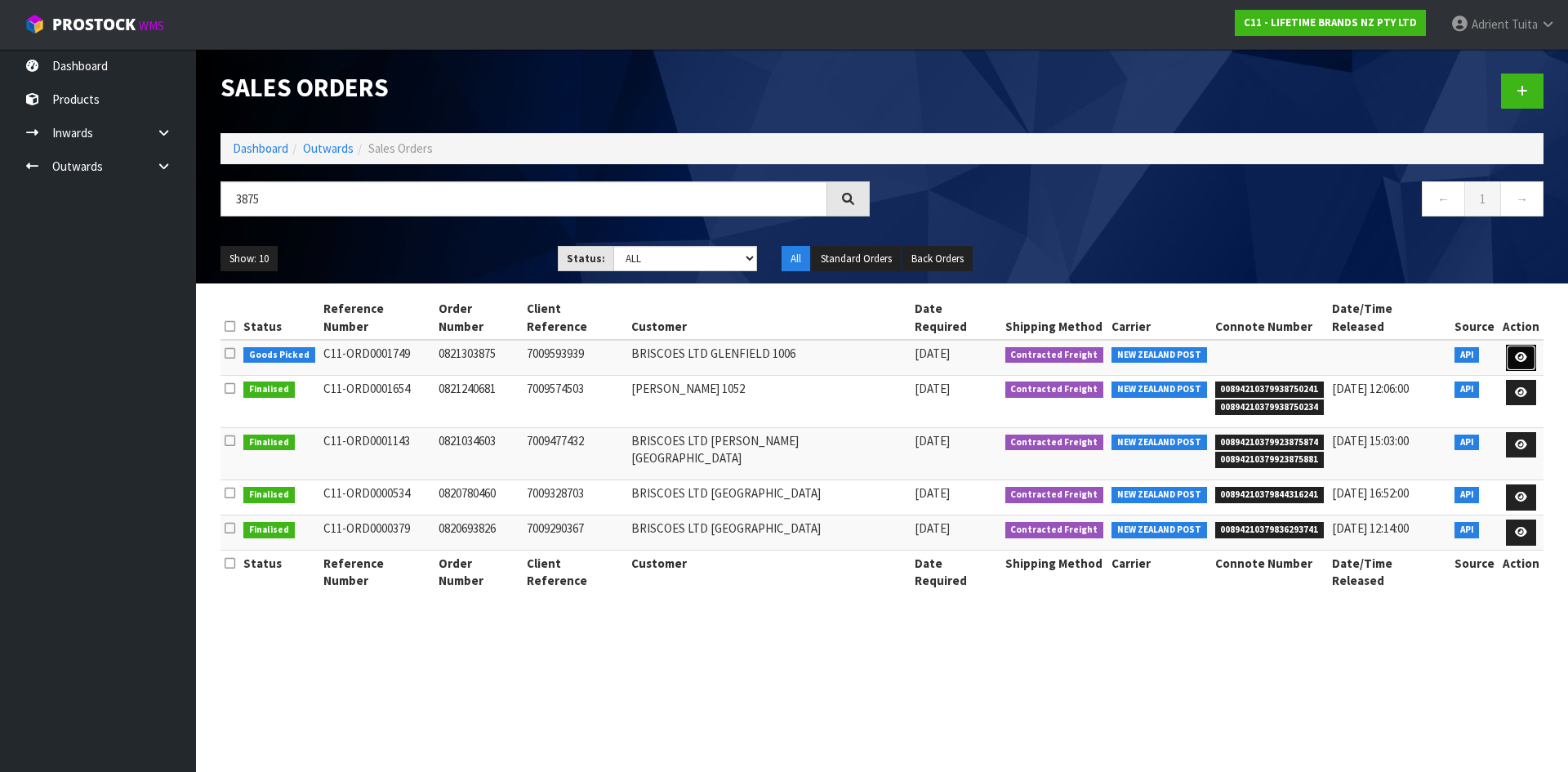
click at [1522, 352] on icon at bounding box center [1521, 357] width 12 height 11
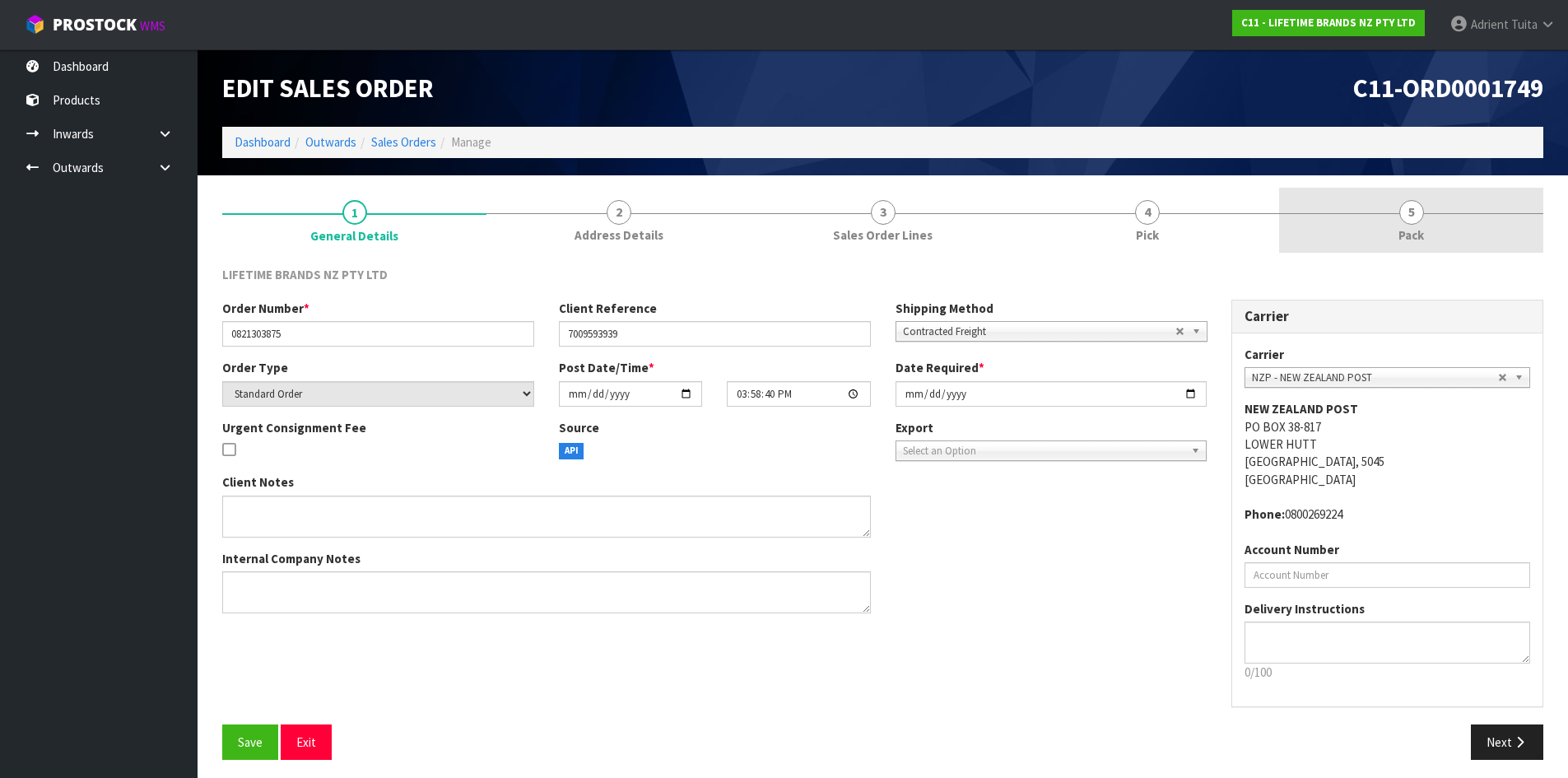
click at [1445, 221] on link "5 Pack" at bounding box center [1412, 220] width 264 height 65
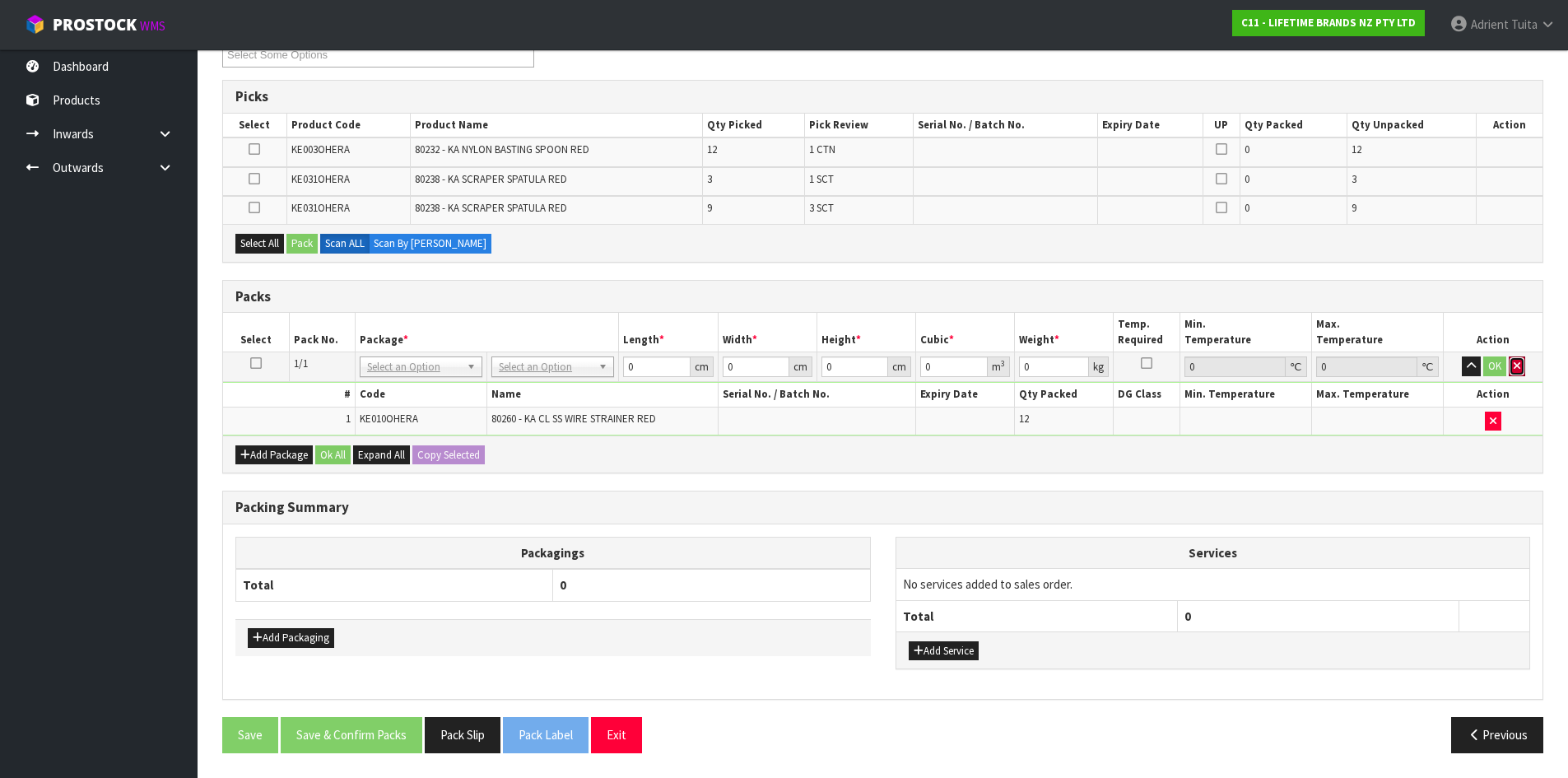
click at [1518, 362] on icon "button" at bounding box center [1516, 366] width 6 height 11
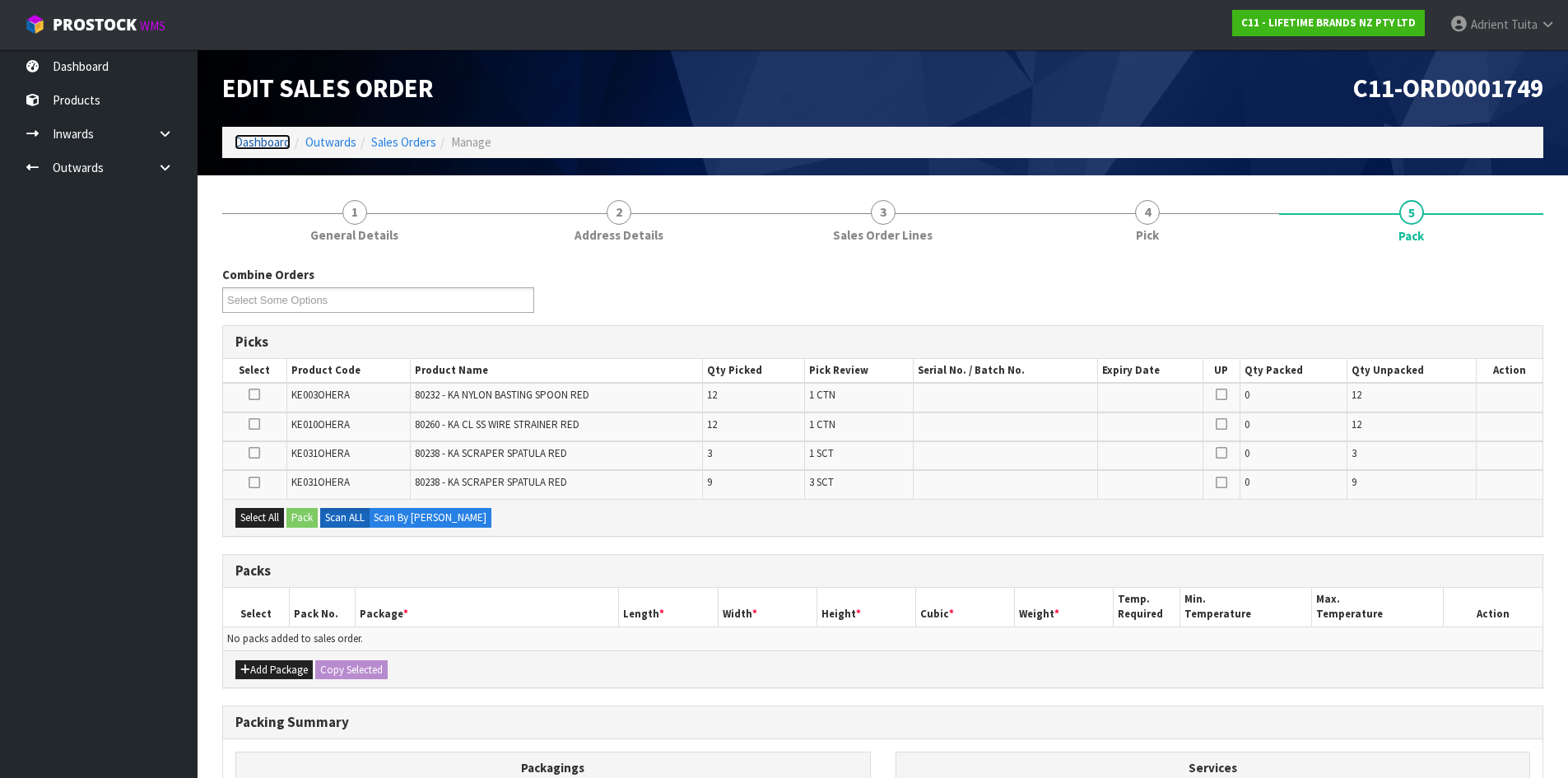
click at [273, 141] on link "Dashboard" at bounding box center [263, 142] width 56 height 16
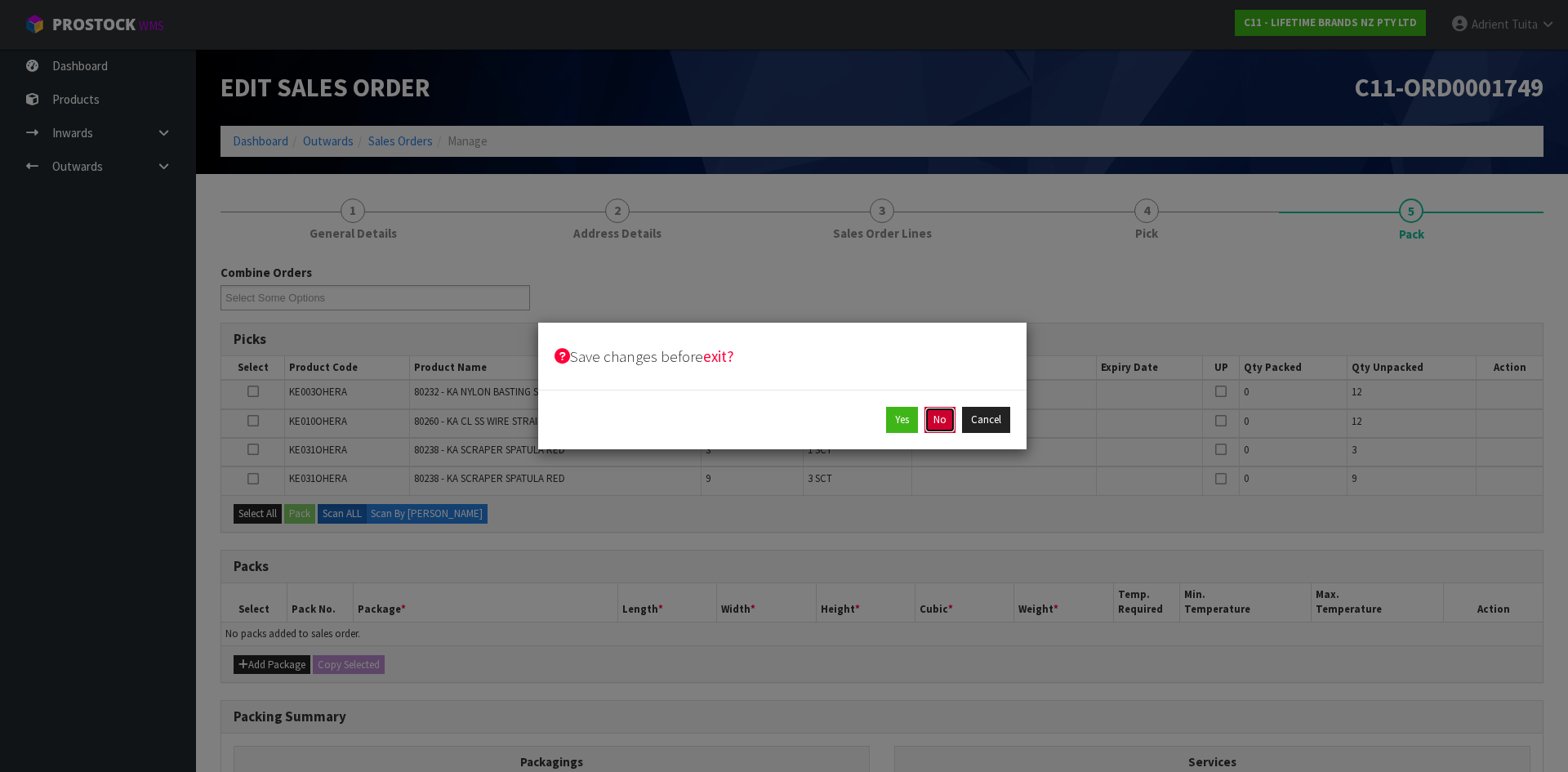
click at [929, 424] on button "No" at bounding box center [940, 419] width 31 height 26
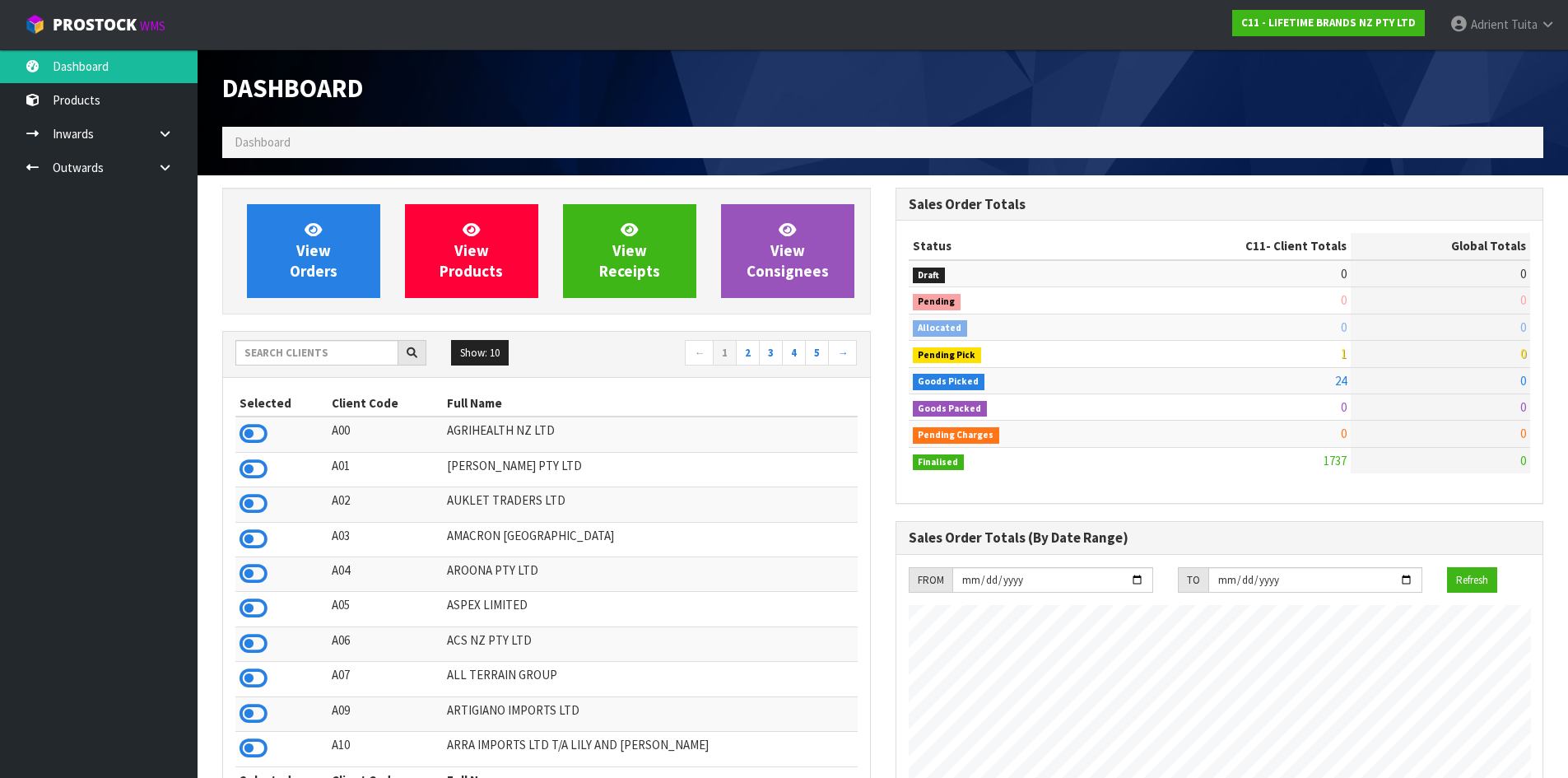
scroll to position [821776, 822553]
click at [253, 437] on icon at bounding box center [253, 434] width 28 height 25
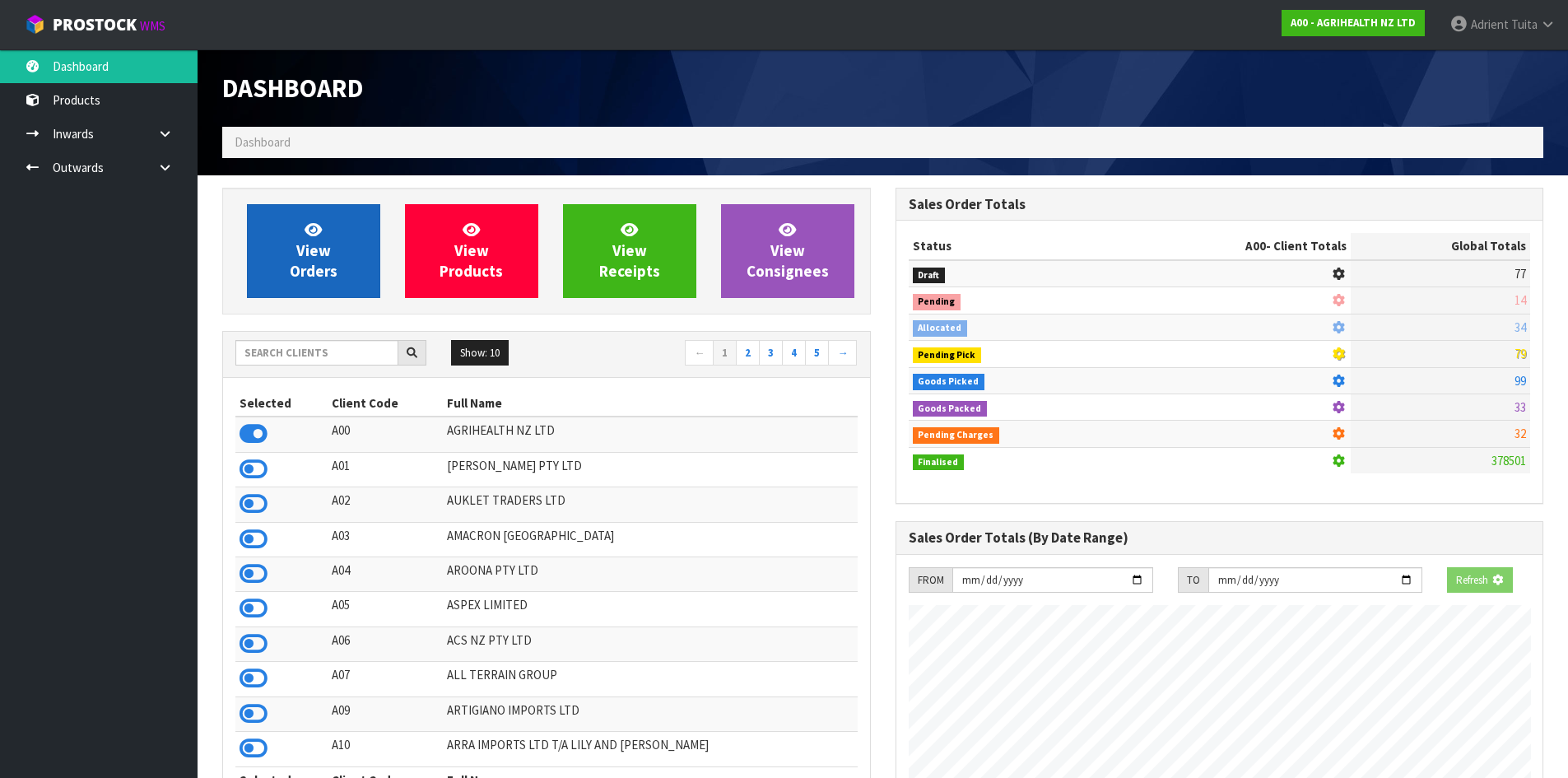
scroll to position [1247, 673]
click at [282, 257] on link "View Orders" at bounding box center [313, 251] width 133 height 94
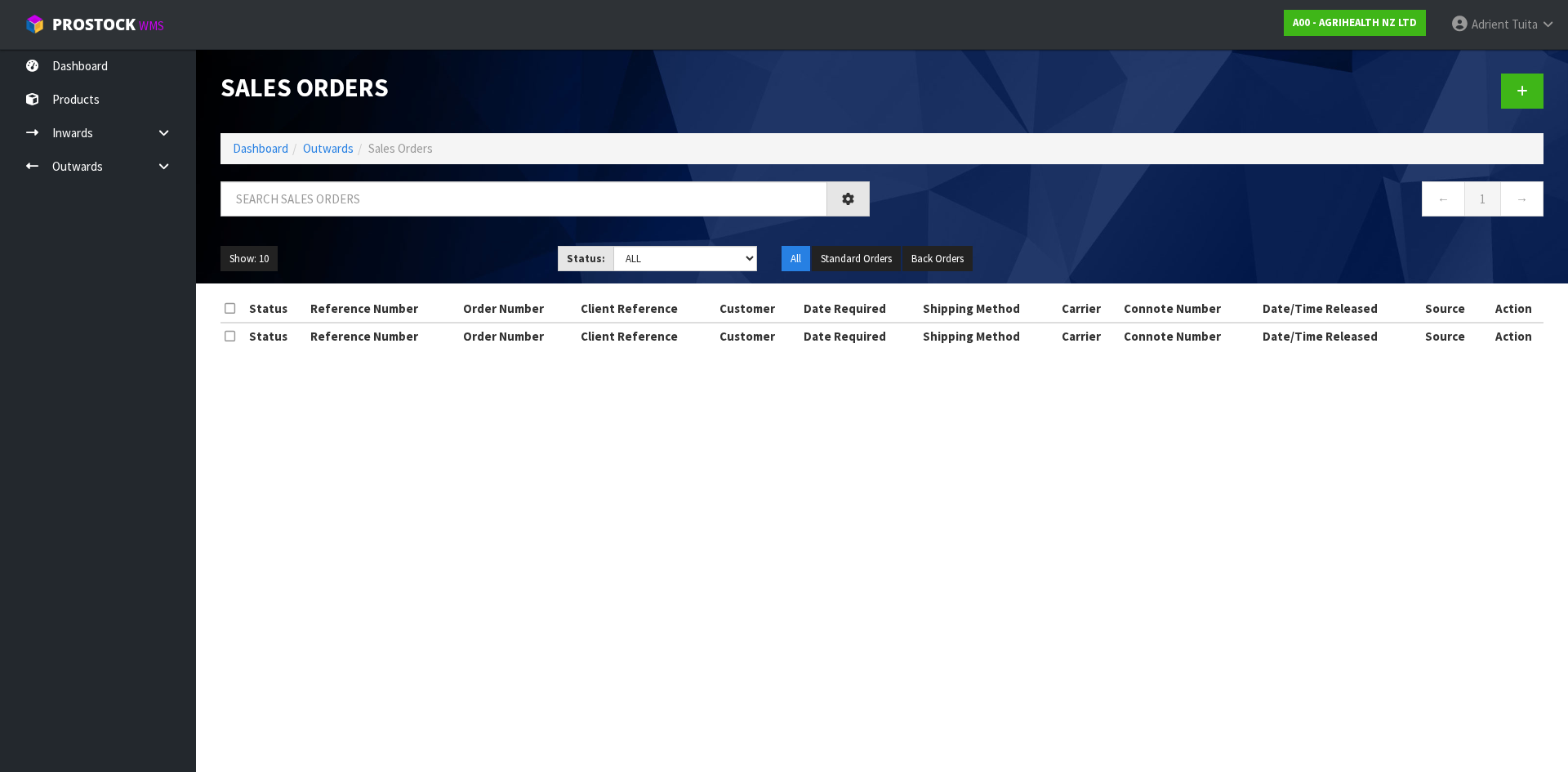
click at [311, 216] on div at bounding box center [545, 205] width 674 height 47
click at [314, 213] on input "text" at bounding box center [524, 199] width 607 height 35
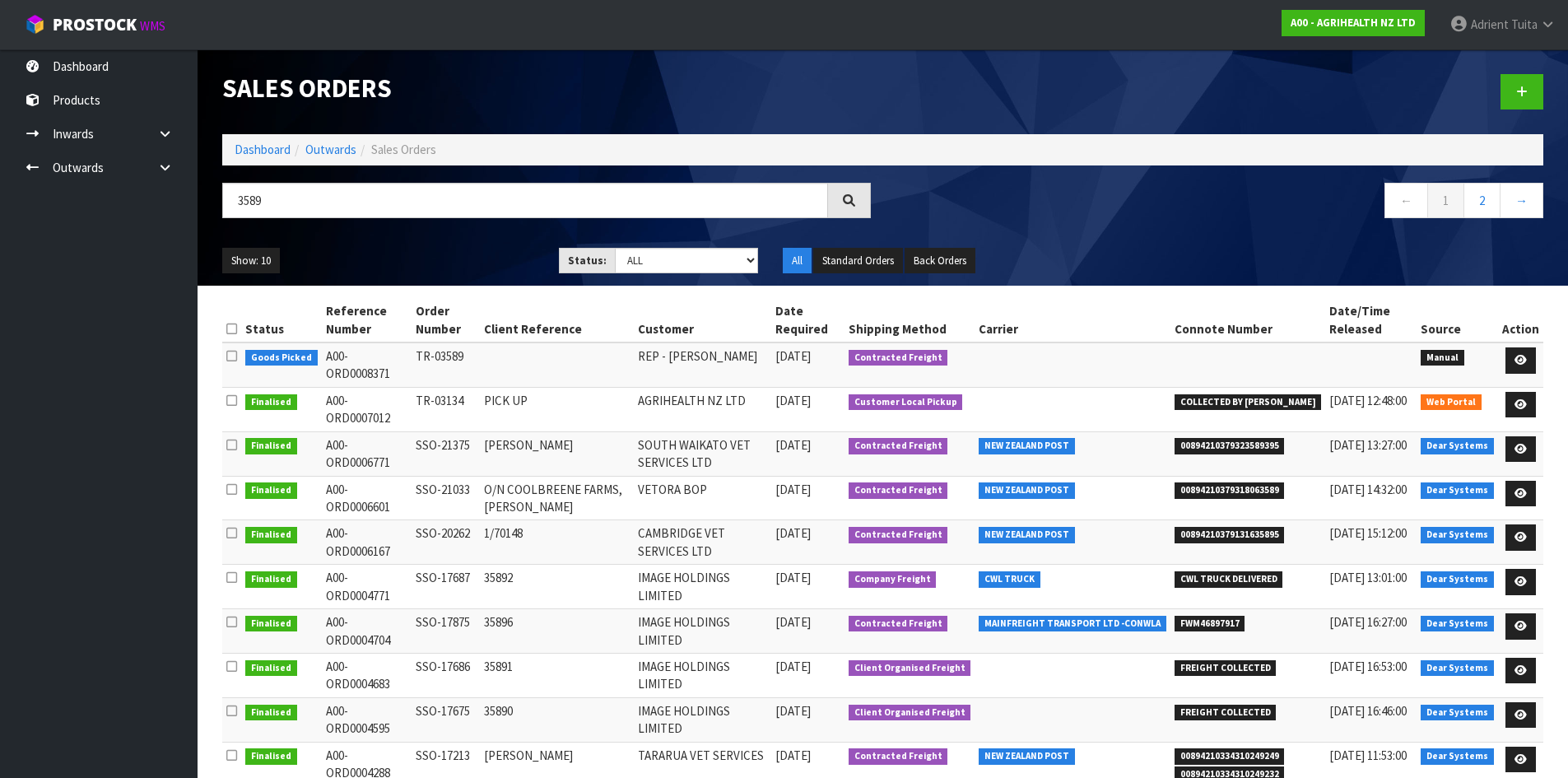
click at [1503, 356] on td at bounding box center [1521, 364] width 46 height 45
drag, startPoint x: 1517, startPoint y: 356, endPoint x: 1508, endPoint y: 356, distance: 9.0
click at [1519, 356] on icon at bounding box center [1521, 360] width 13 height 11
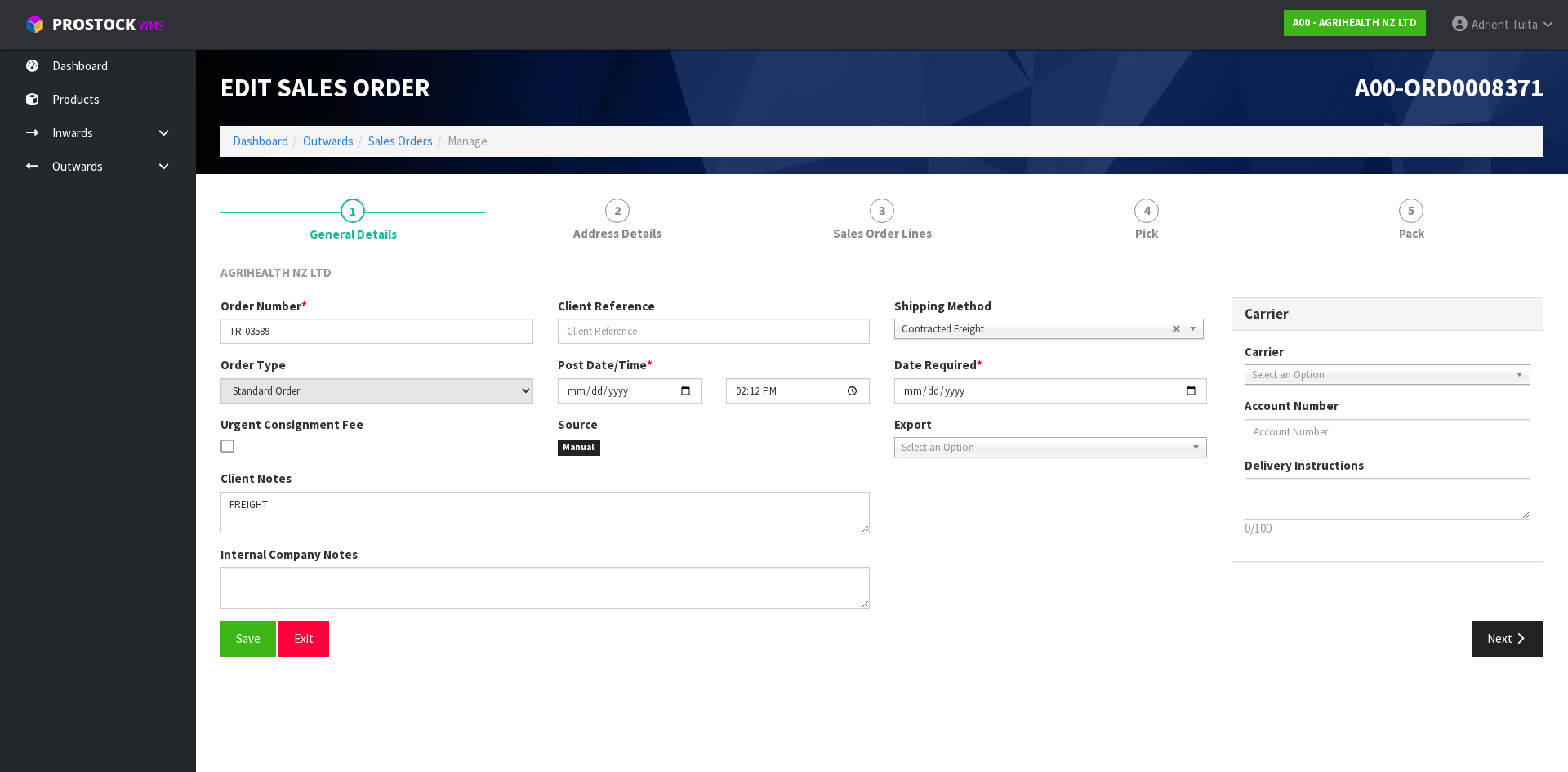
drag, startPoint x: 1237, startPoint y: 221, endPoint x: 1260, endPoint y: 272, distance: 55.9
click at [1238, 221] on link "4 Pick" at bounding box center [1146, 218] width 265 height 65
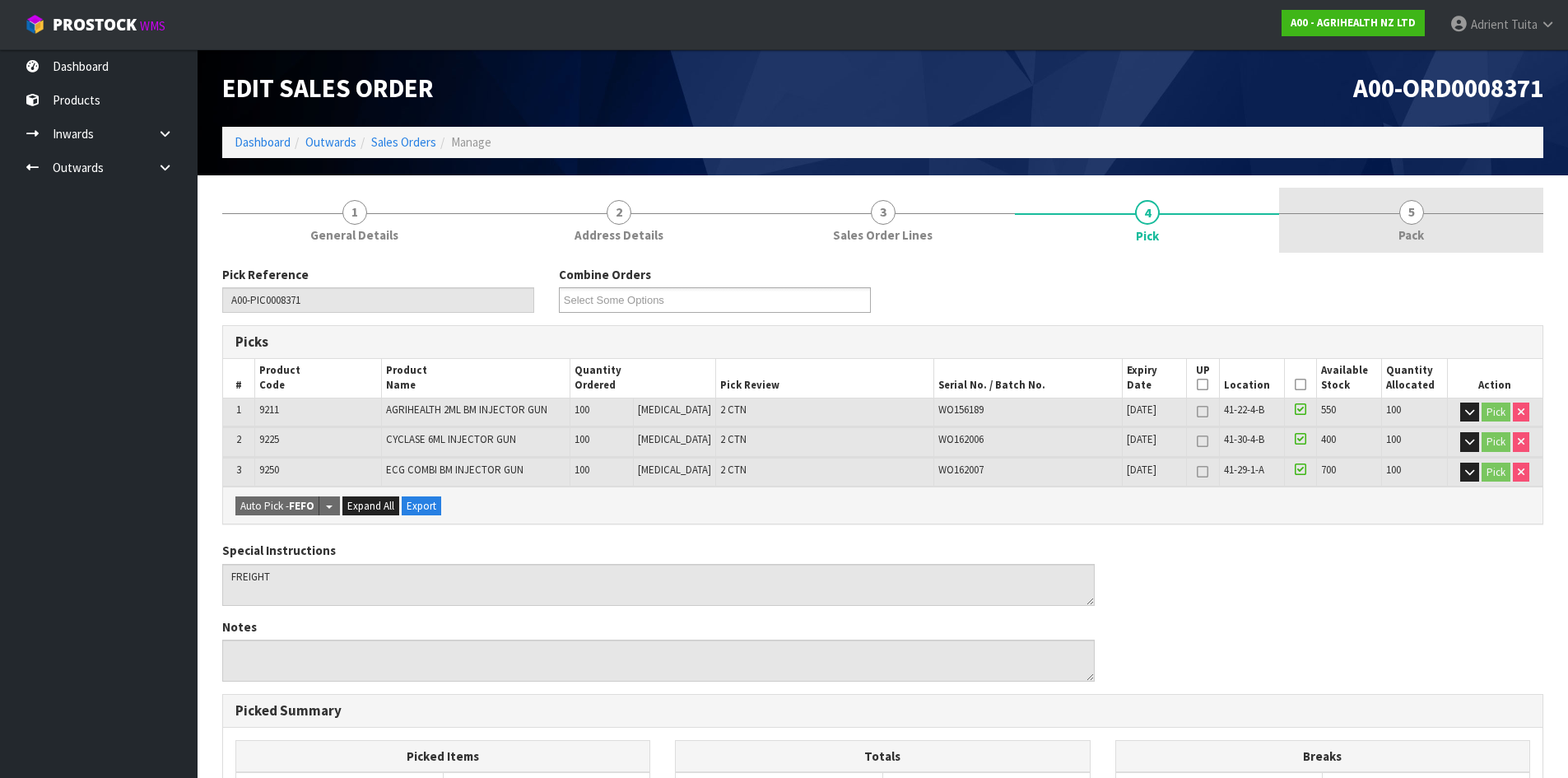
click at [1420, 230] on span "Pack" at bounding box center [1411, 234] width 26 height 17
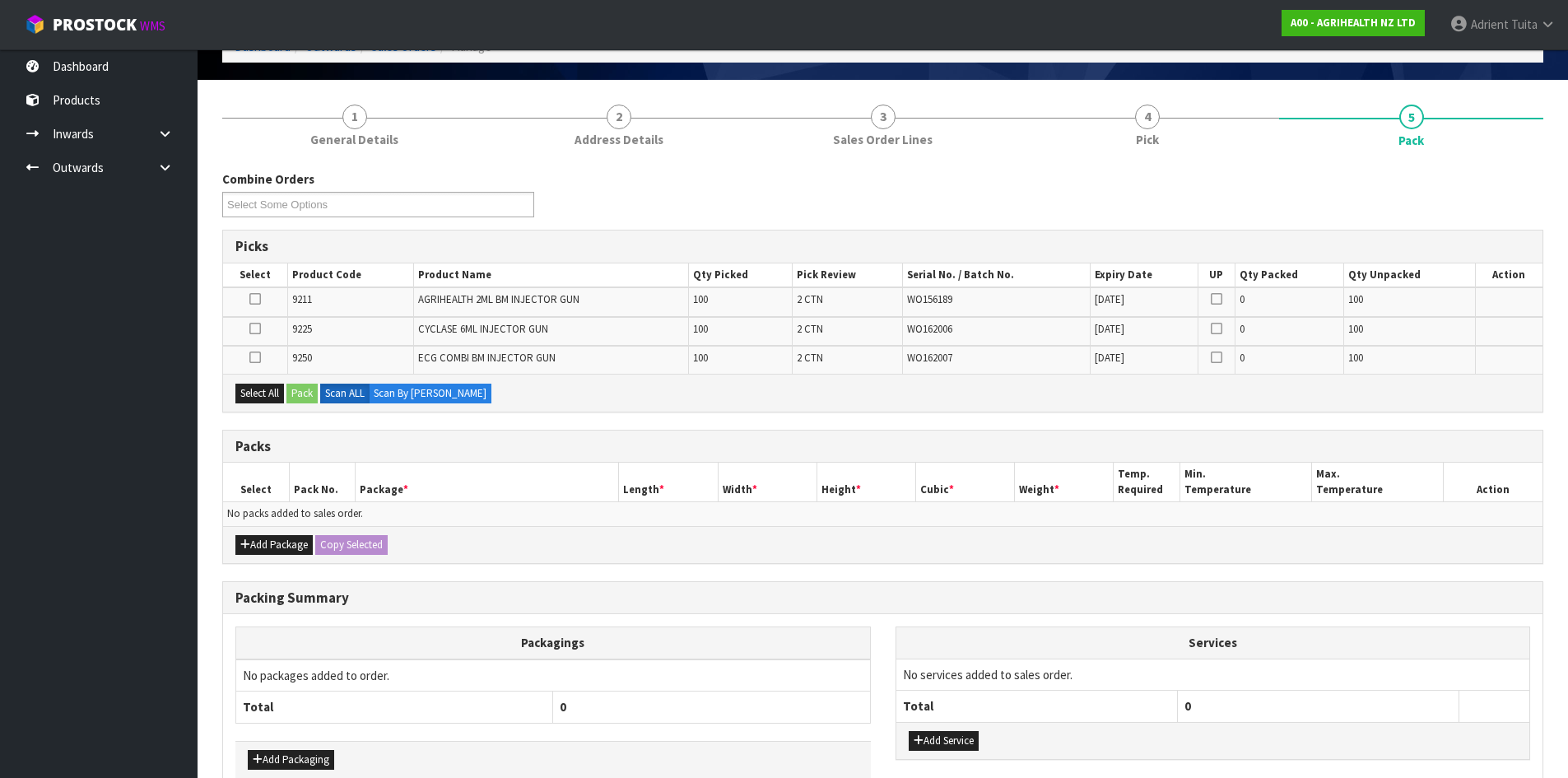
scroll to position [186, 0]
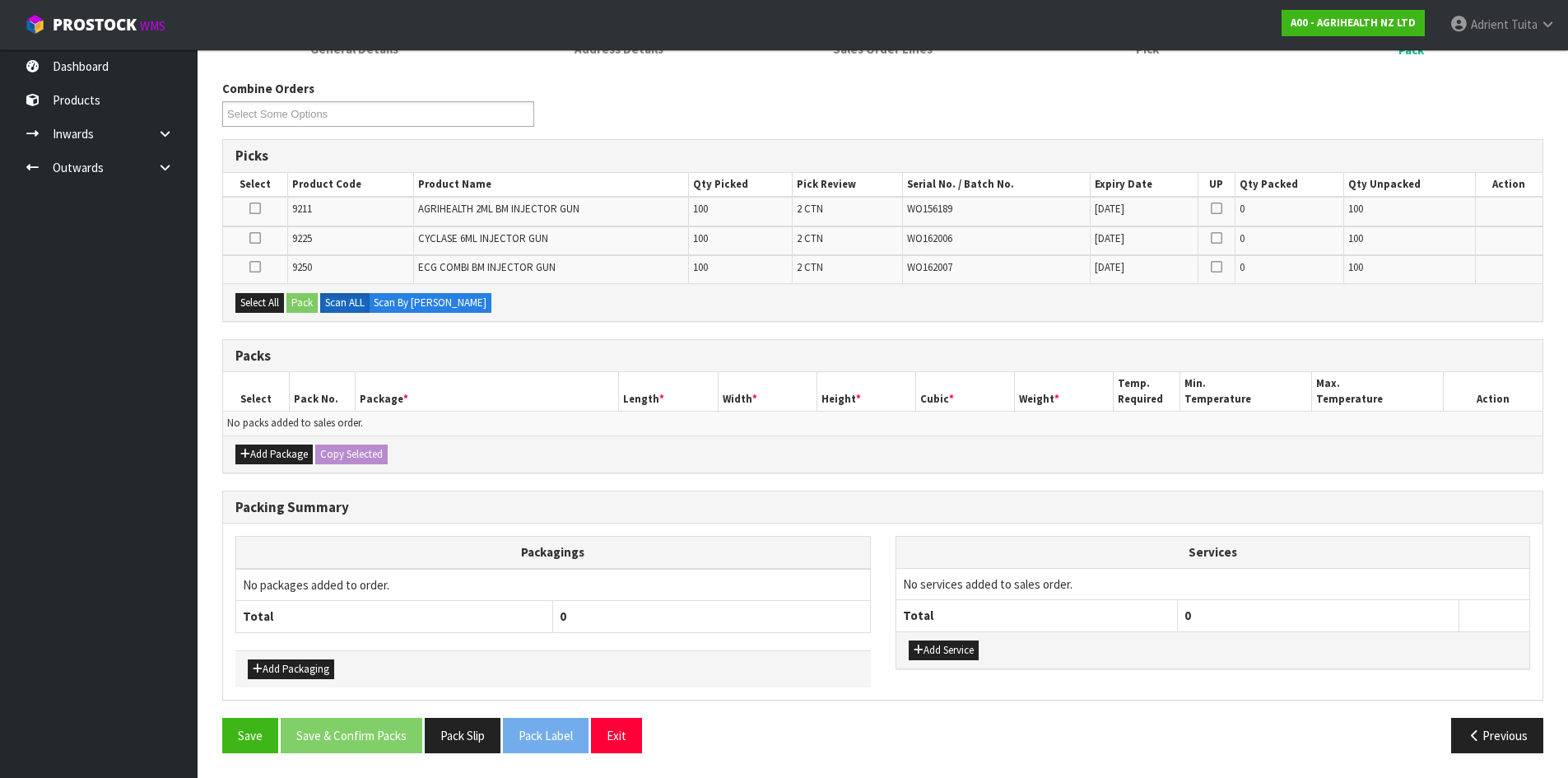
click at [256, 209] on icon at bounding box center [255, 208] width 12 height 1
click at [0, 0] on input "checkbox" at bounding box center [0, 0] width 0 height 0
click at [304, 305] on button "Pack" at bounding box center [302, 303] width 31 height 20
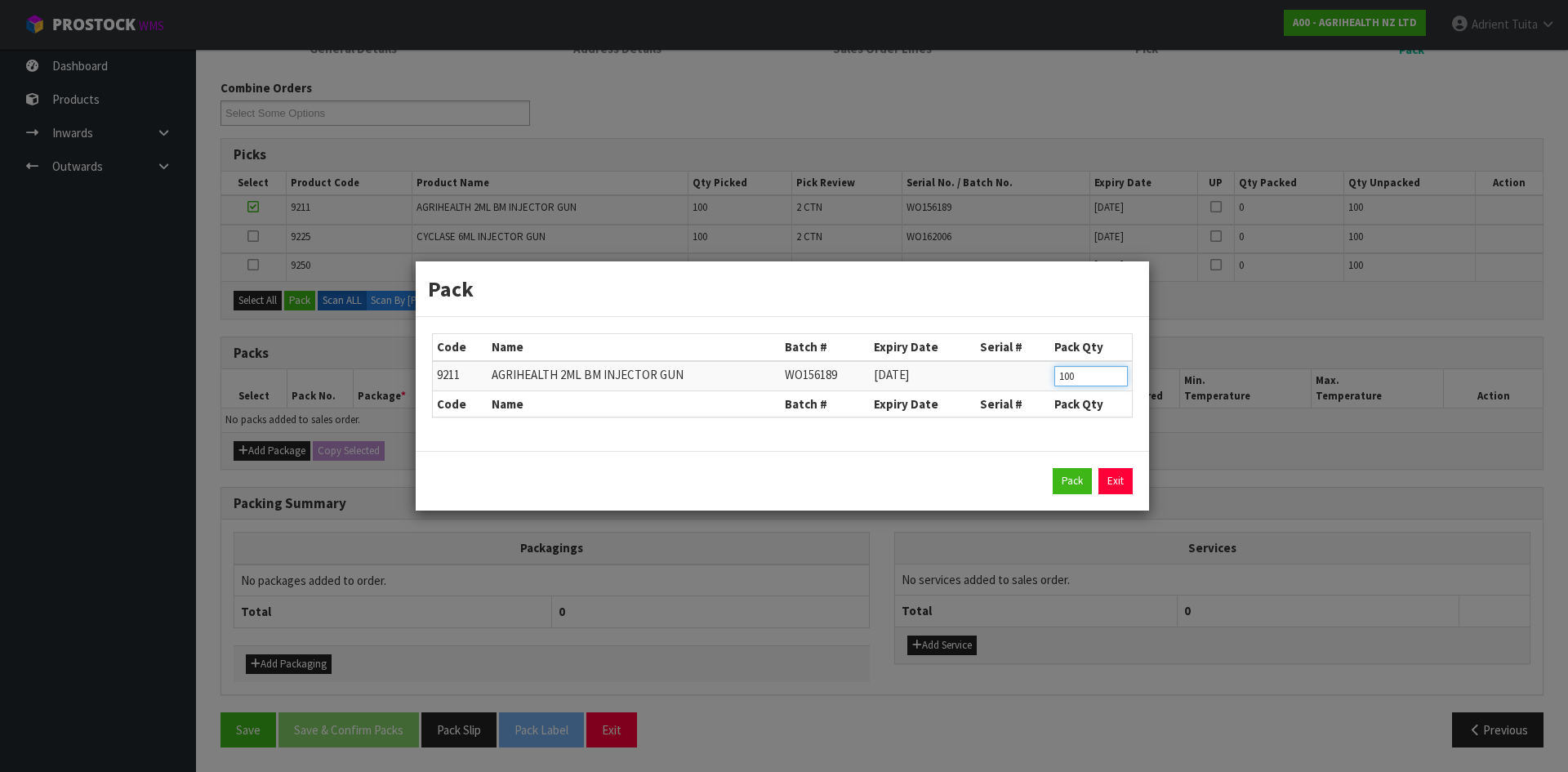
click at [1068, 375] on input "100" at bounding box center [1091, 376] width 74 height 20
click at [1065, 481] on button "Pack" at bounding box center [1073, 480] width 39 height 26
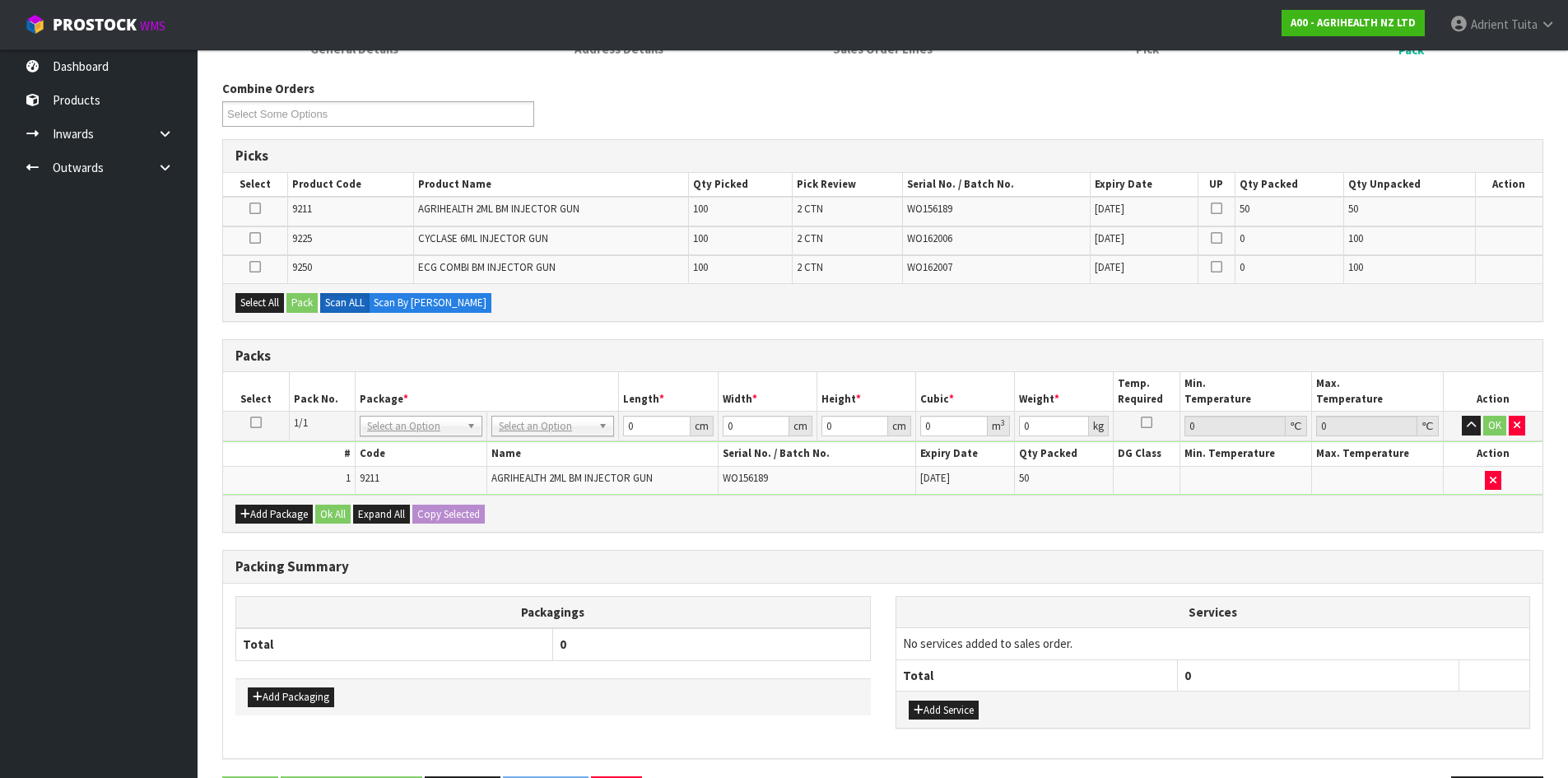
click at [260, 207] on td at bounding box center [256, 211] width 64 height 29
click at [258, 208] on icon at bounding box center [255, 208] width 12 height 1
click at [0, 0] on input "checkbox" at bounding box center [0, 0] width 0 height 0
click at [314, 300] on button "Pack" at bounding box center [302, 303] width 31 height 20
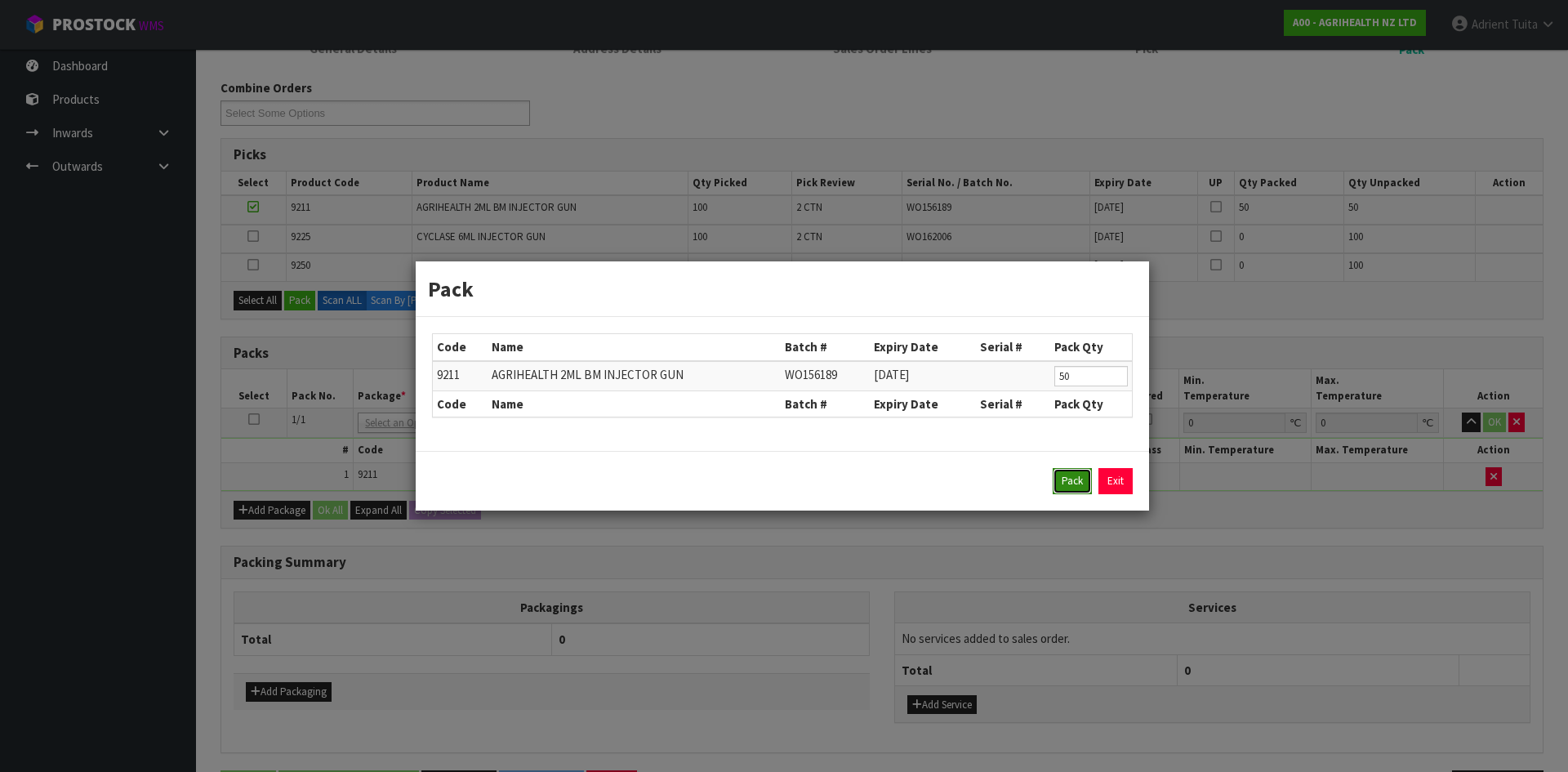
drag, startPoint x: 1076, startPoint y: 481, endPoint x: 419, endPoint y: 197, distance: 715.8
click at [1075, 481] on button "Pack" at bounding box center [1073, 480] width 39 height 26
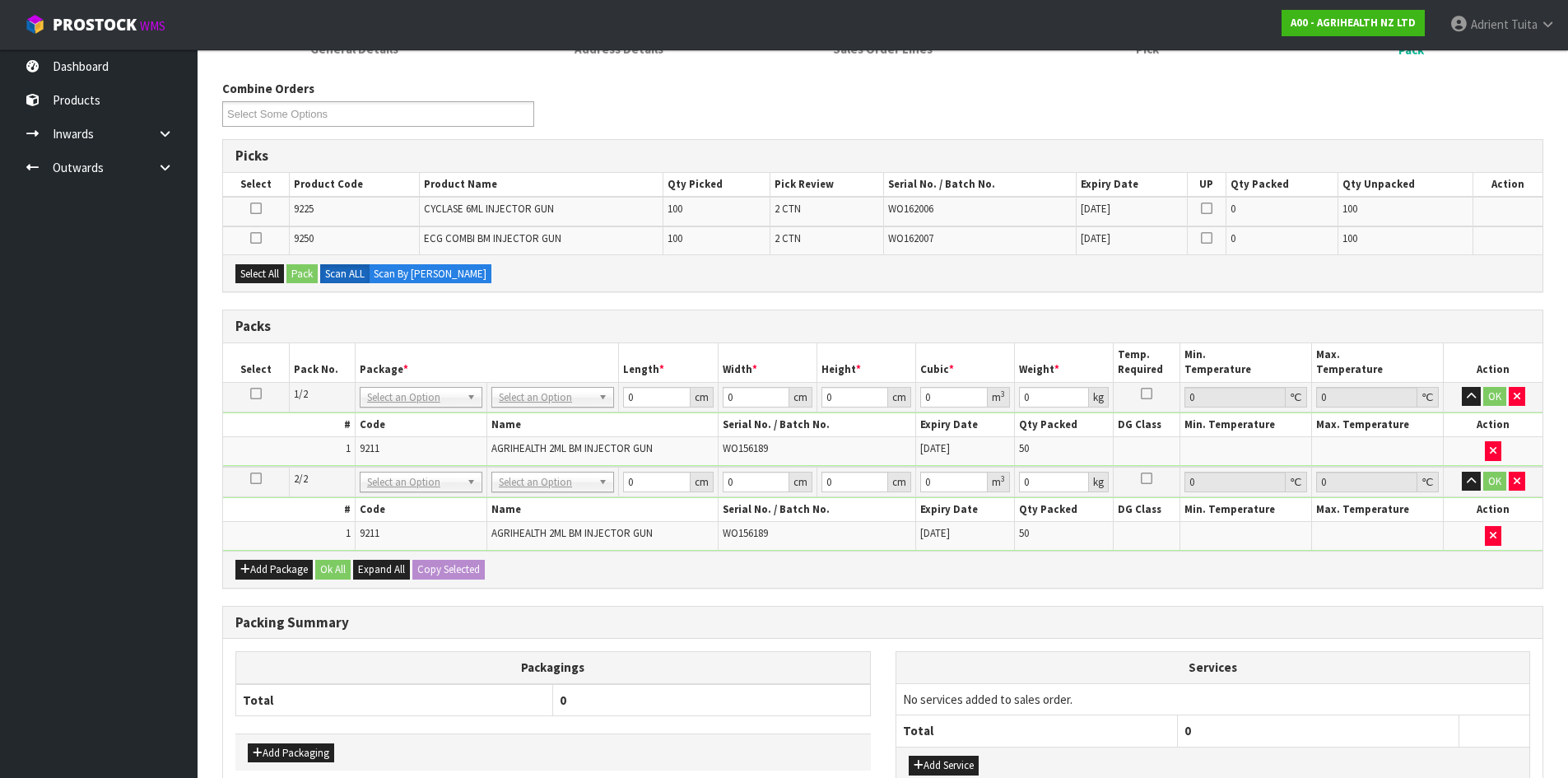
drag, startPoint x: 255, startPoint y: 205, endPoint x: 266, endPoint y: 224, distance: 22.0
click at [255, 208] on icon at bounding box center [256, 208] width 12 height 1
click at [0, 0] on input "checkbox" at bounding box center [0, 0] width 0 height 0
click at [306, 267] on button "Pack" at bounding box center [302, 274] width 31 height 20
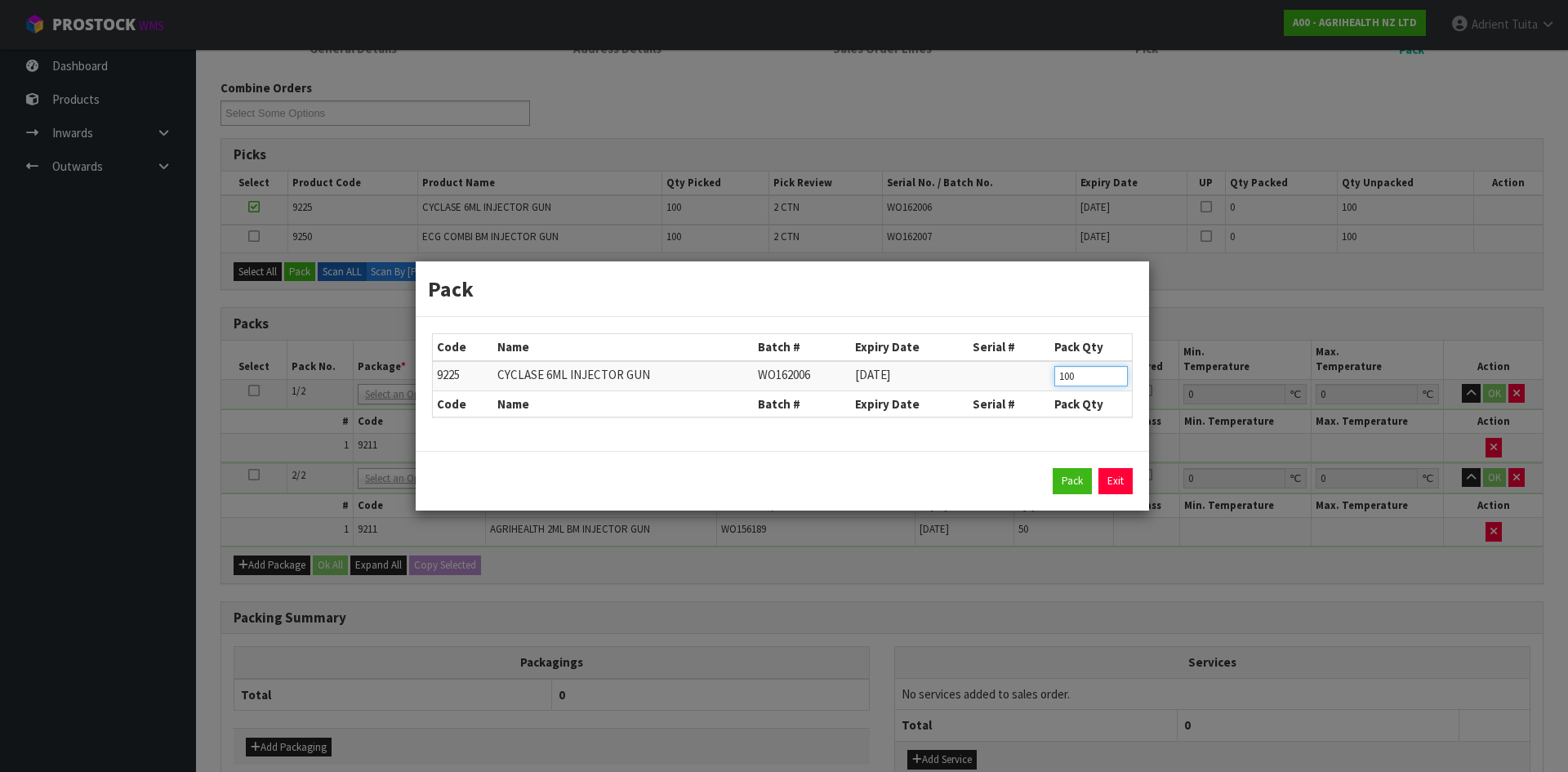
click at [1060, 380] on input "100" at bounding box center [1091, 376] width 74 height 20
drag, startPoint x: 1077, startPoint y: 487, endPoint x: 1070, endPoint y: 476, distance: 13.0
click at [1078, 487] on button "Pack" at bounding box center [1073, 480] width 39 height 26
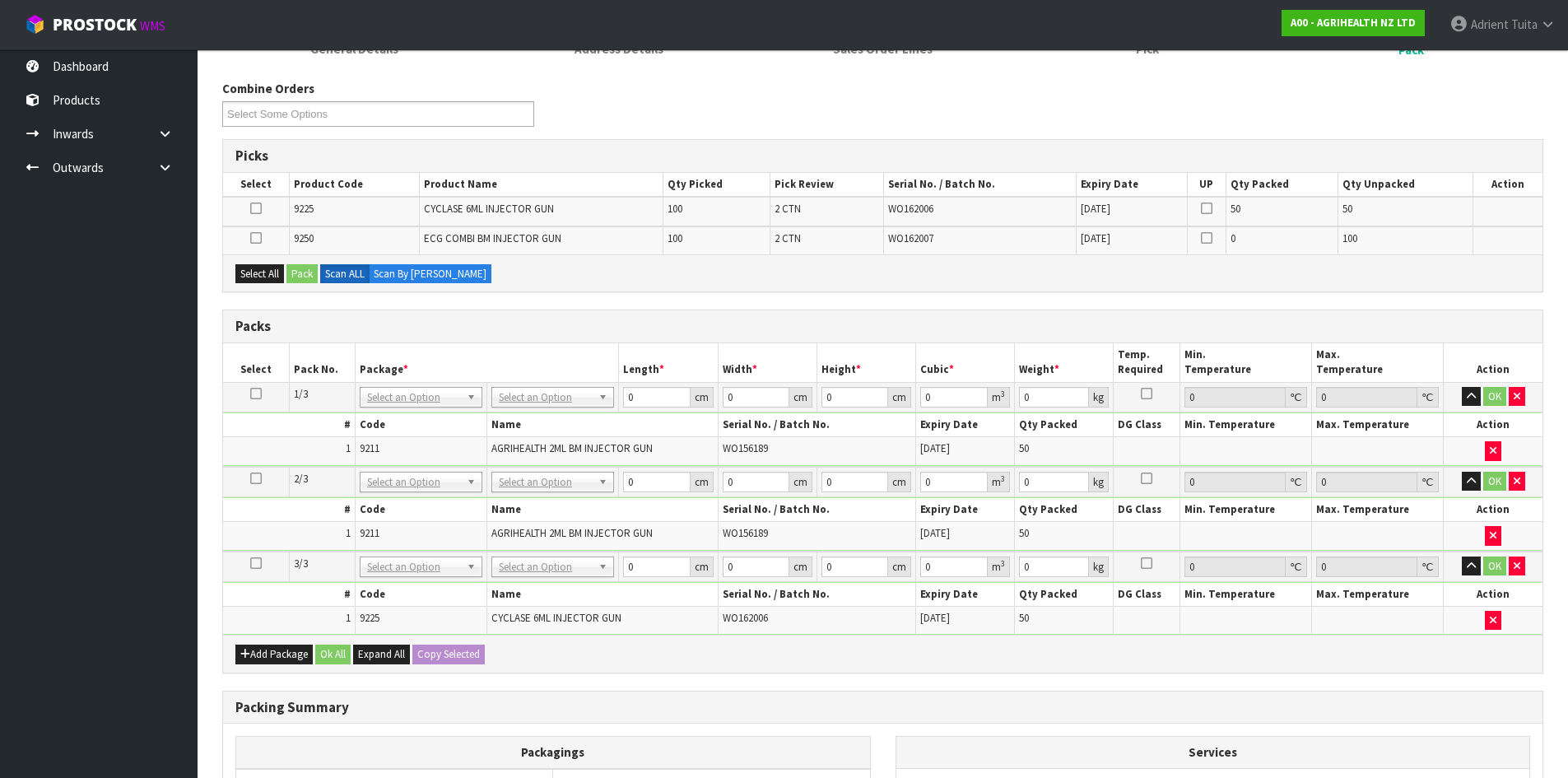
click at [252, 208] on icon at bounding box center [256, 208] width 12 height 1
click at [0, 0] on input "checkbox" at bounding box center [0, 0] width 0 height 0
drag, startPoint x: 307, startPoint y: 259, endPoint x: 302, endPoint y: 267, distance: 9.4
click at [304, 266] on div "Select All Pack Scan ALL Scan By [PERSON_NAME]" at bounding box center [883, 272] width 1320 height 37
click at [302, 267] on button "Pack" at bounding box center [302, 274] width 31 height 20
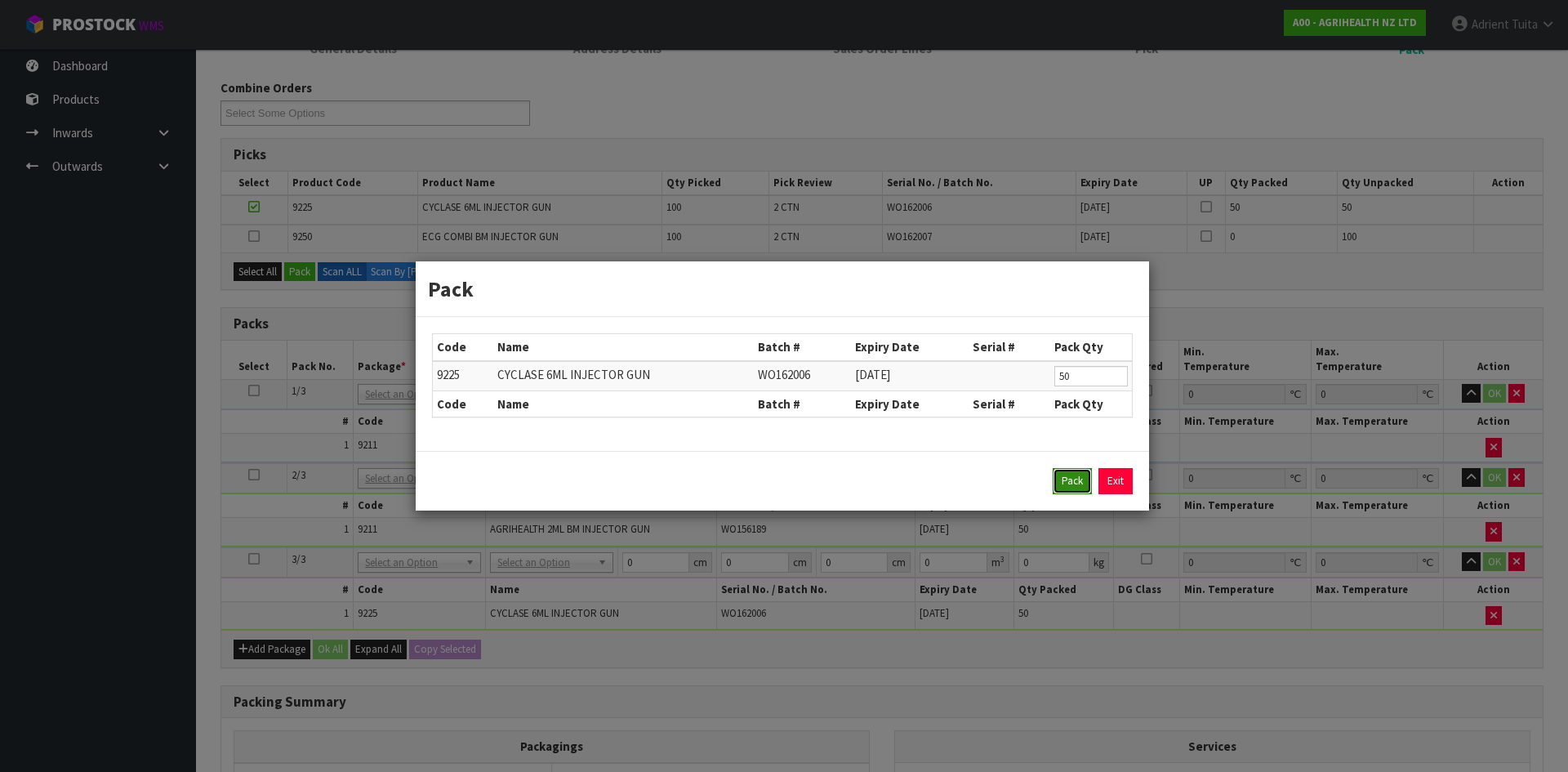
click at [1080, 482] on button "Pack" at bounding box center [1073, 480] width 39 height 26
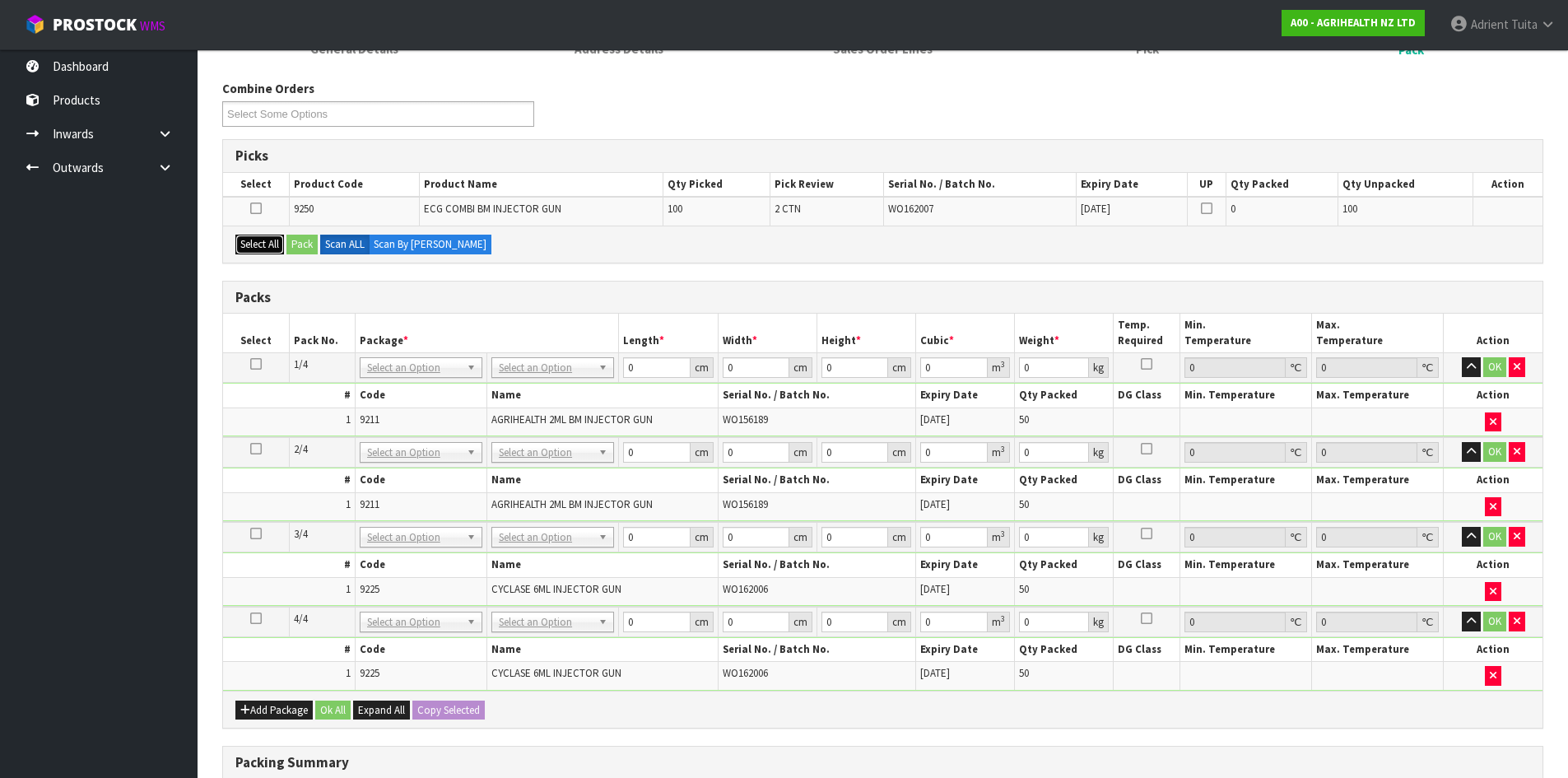
drag, startPoint x: 256, startPoint y: 238, endPoint x: 271, endPoint y: 243, distance: 15.8
click at [256, 239] on button "Select All" at bounding box center [260, 245] width 48 height 20
click at [297, 249] on button "Pack" at bounding box center [302, 245] width 31 height 20
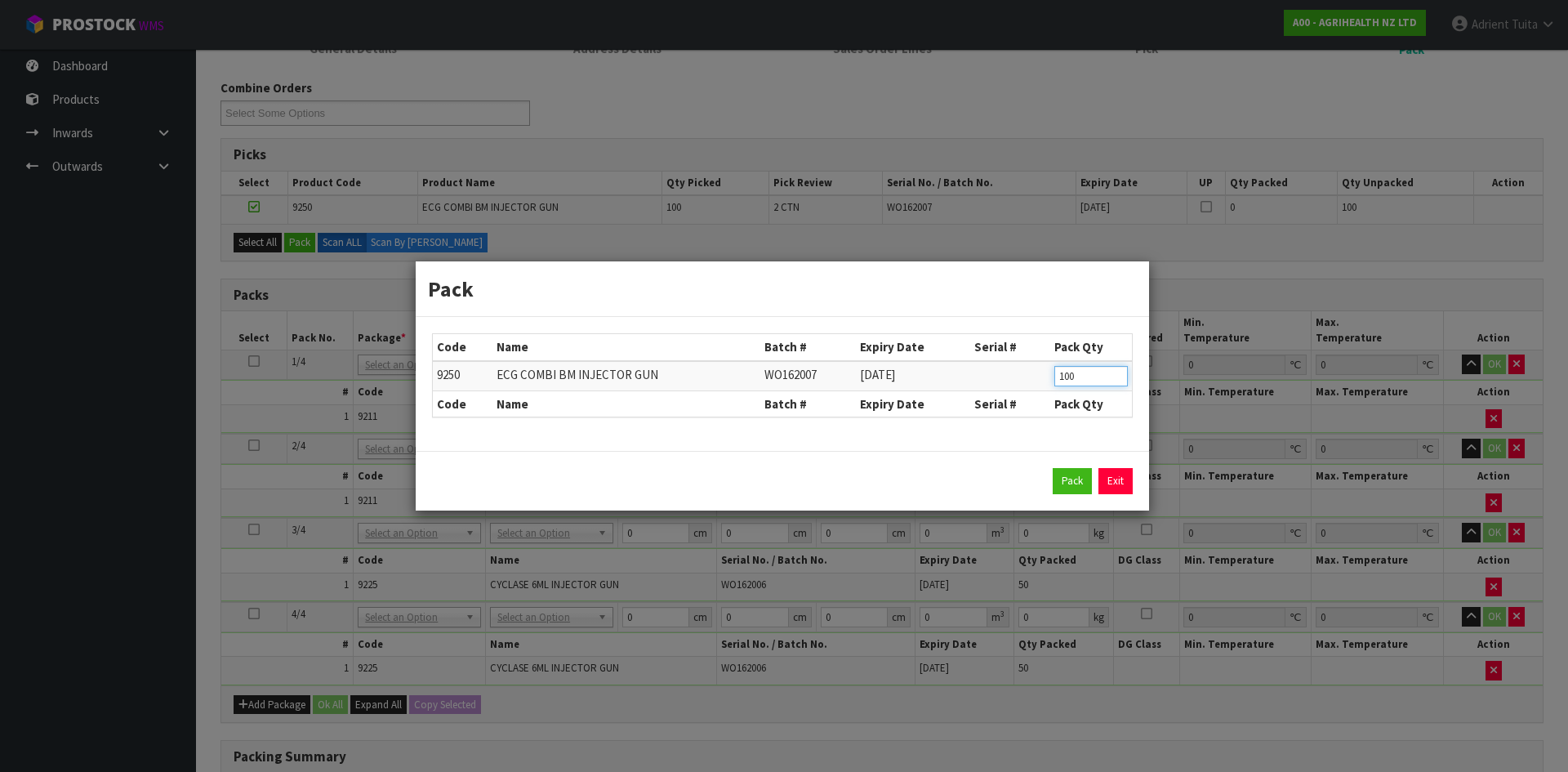
click at [1068, 378] on input "100" at bounding box center [1091, 376] width 74 height 20
drag, startPoint x: 1081, startPoint y: 477, endPoint x: 689, endPoint y: 319, distance: 422.6
click at [1082, 477] on button "Pack" at bounding box center [1073, 480] width 39 height 26
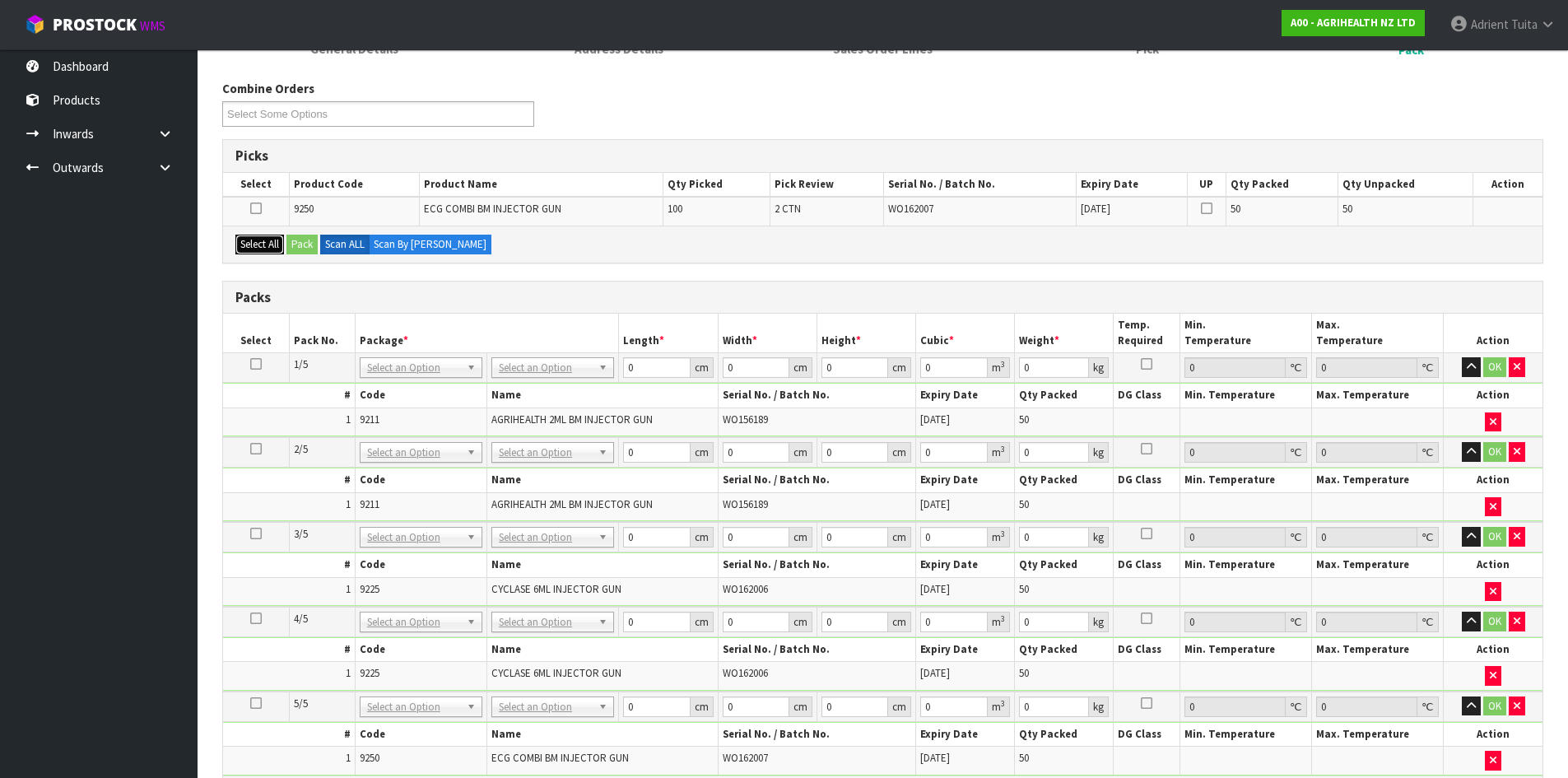
click at [276, 243] on button "Select All" at bounding box center [260, 245] width 48 height 20
click at [301, 243] on button "Pack" at bounding box center [302, 245] width 31 height 20
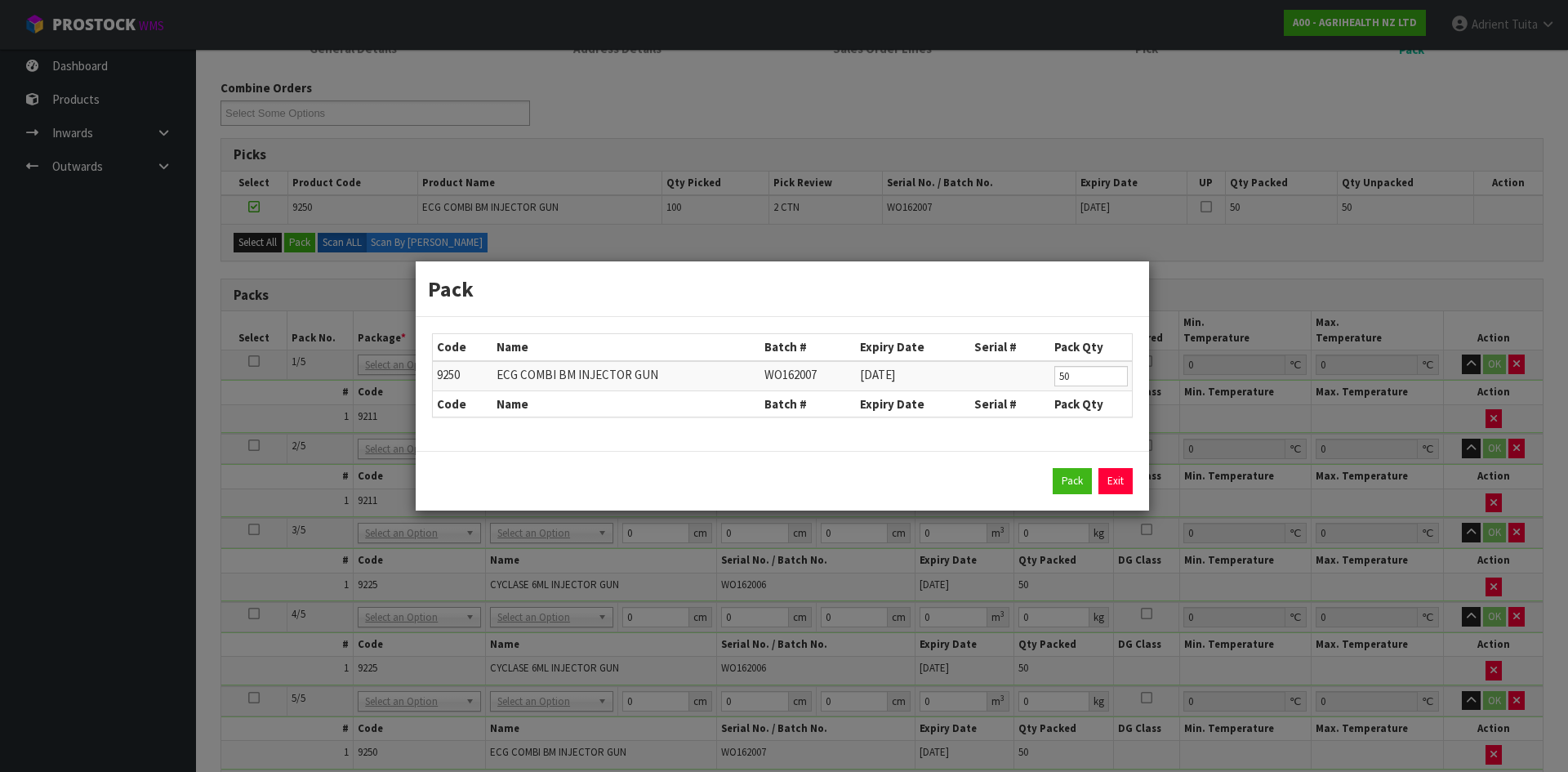
click at [1050, 478] on div "Pack Exit" at bounding box center [782, 480] width 701 height 26
click at [1056, 480] on button "Pack" at bounding box center [1073, 480] width 39 height 26
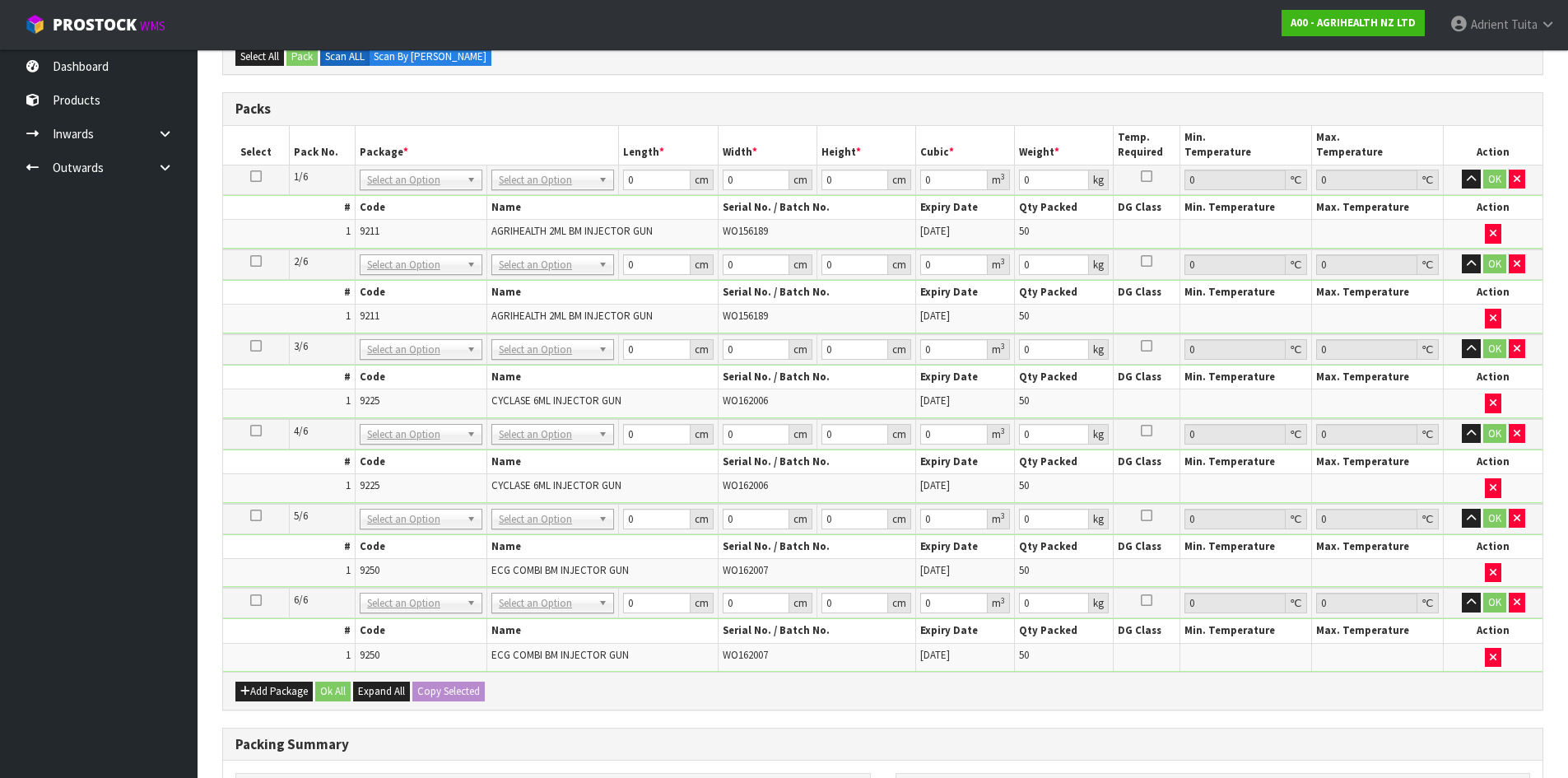
scroll to position [433, 0]
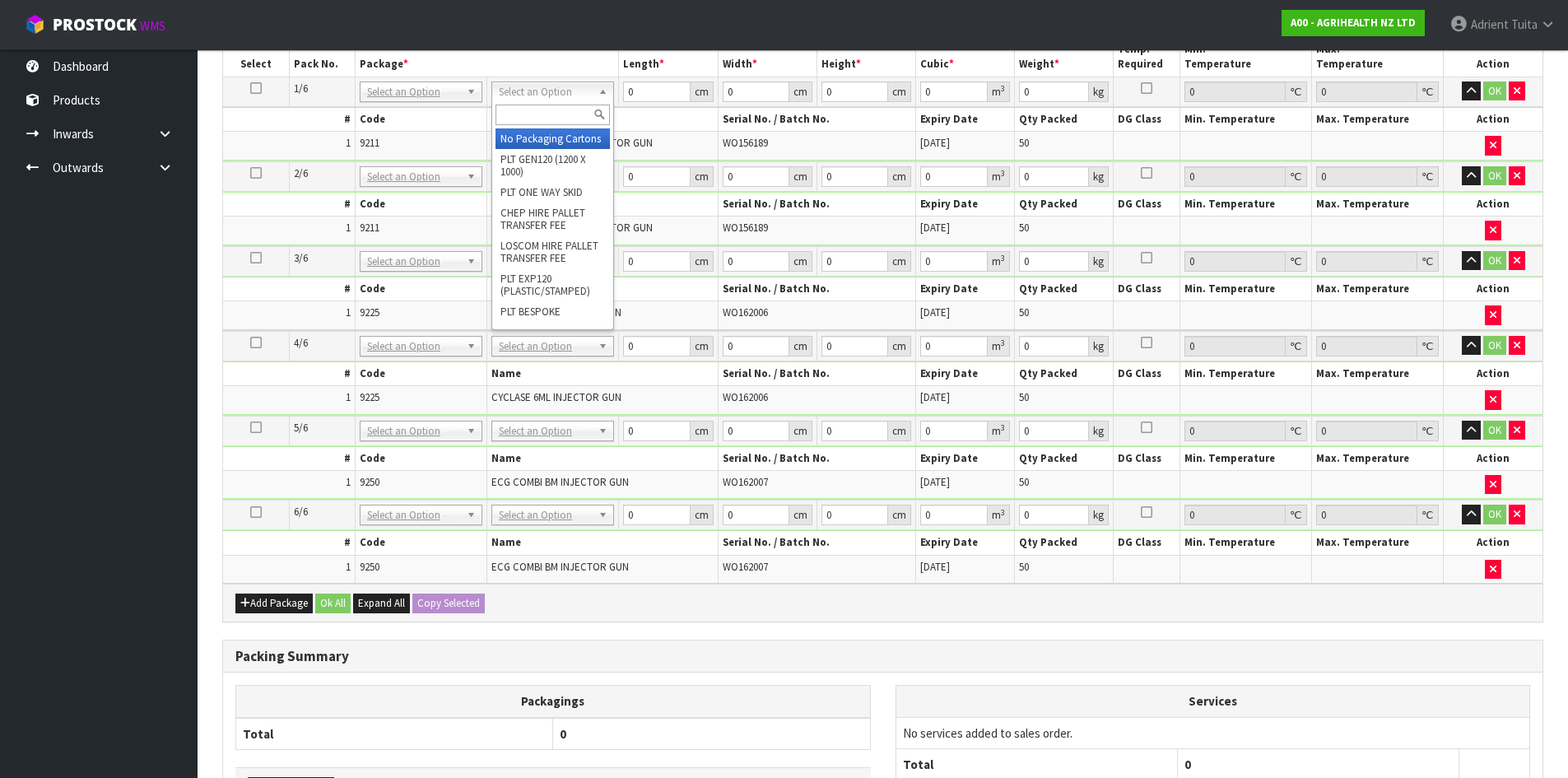
drag, startPoint x: 516, startPoint y: 88, endPoint x: 521, endPoint y: 138, distance: 50.2
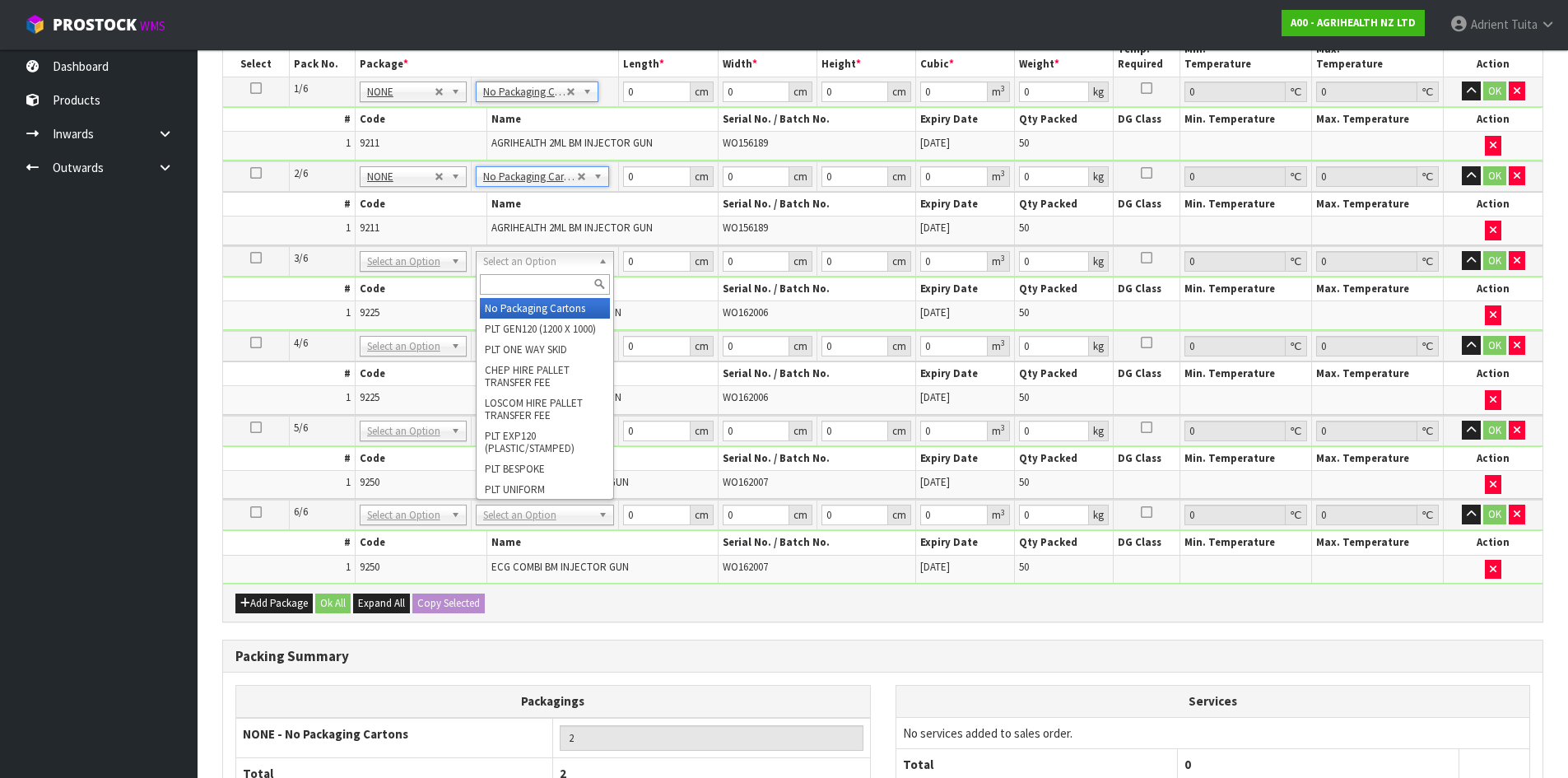
drag, startPoint x: 523, startPoint y: 255, endPoint x: 524, endPoint y: 277, distance: 22.0
drag, startPoint x: 524, startPoint y: 298, endPoint x: 521, endPoint y: 318, distance: 20.2
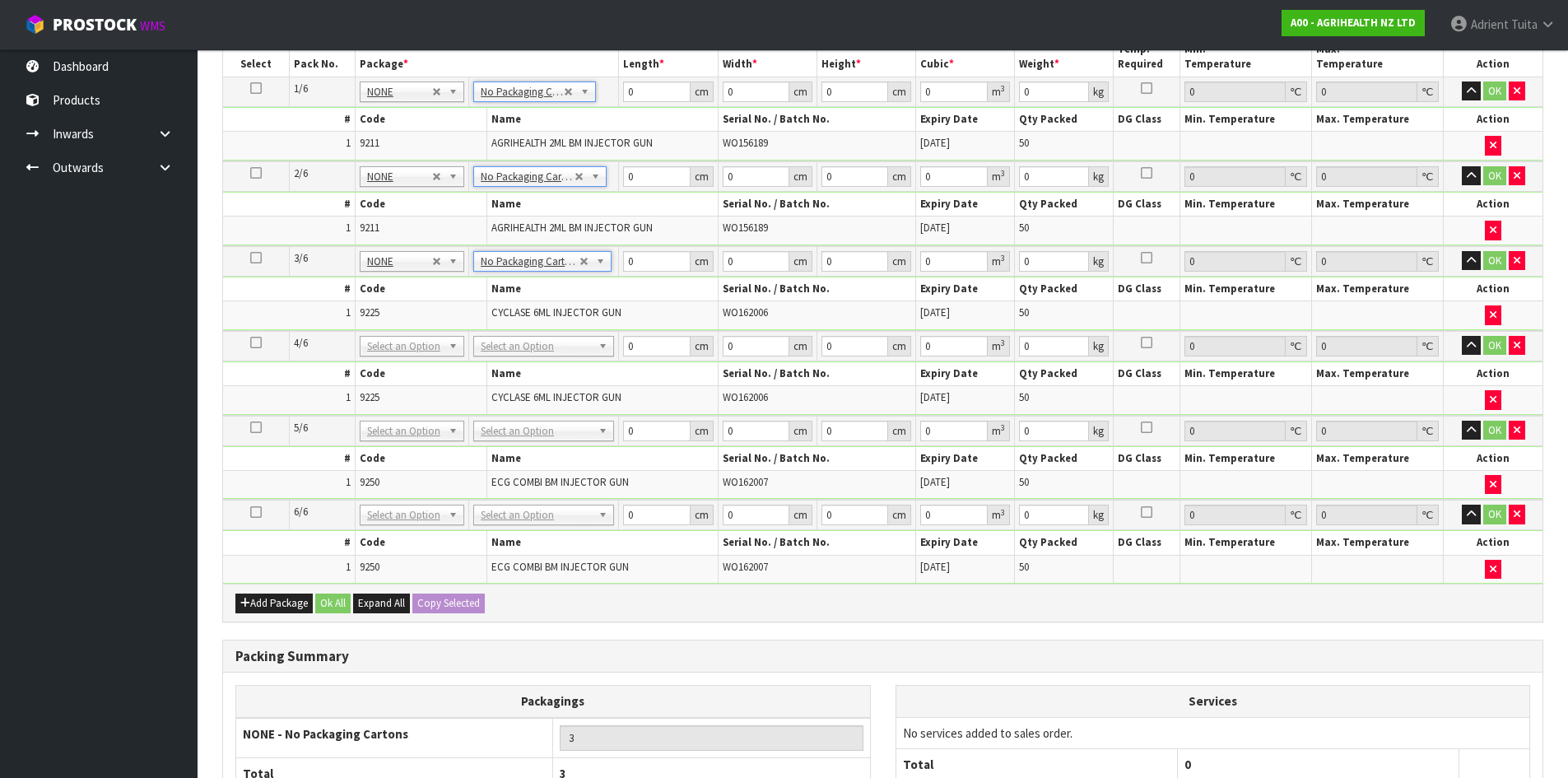
drag, startPoint x: 517, startPoint y: 330, endPoint x: 519, endPoint y: 344, distance: 14.1
click at [517, 335] on td "No Packaging Cartons PLT GEN120 (1200 X 1000) PLT ONE WAY SKID CHEP HIRE PALLET…" at bounding box center [544, 346] width 150 height 30
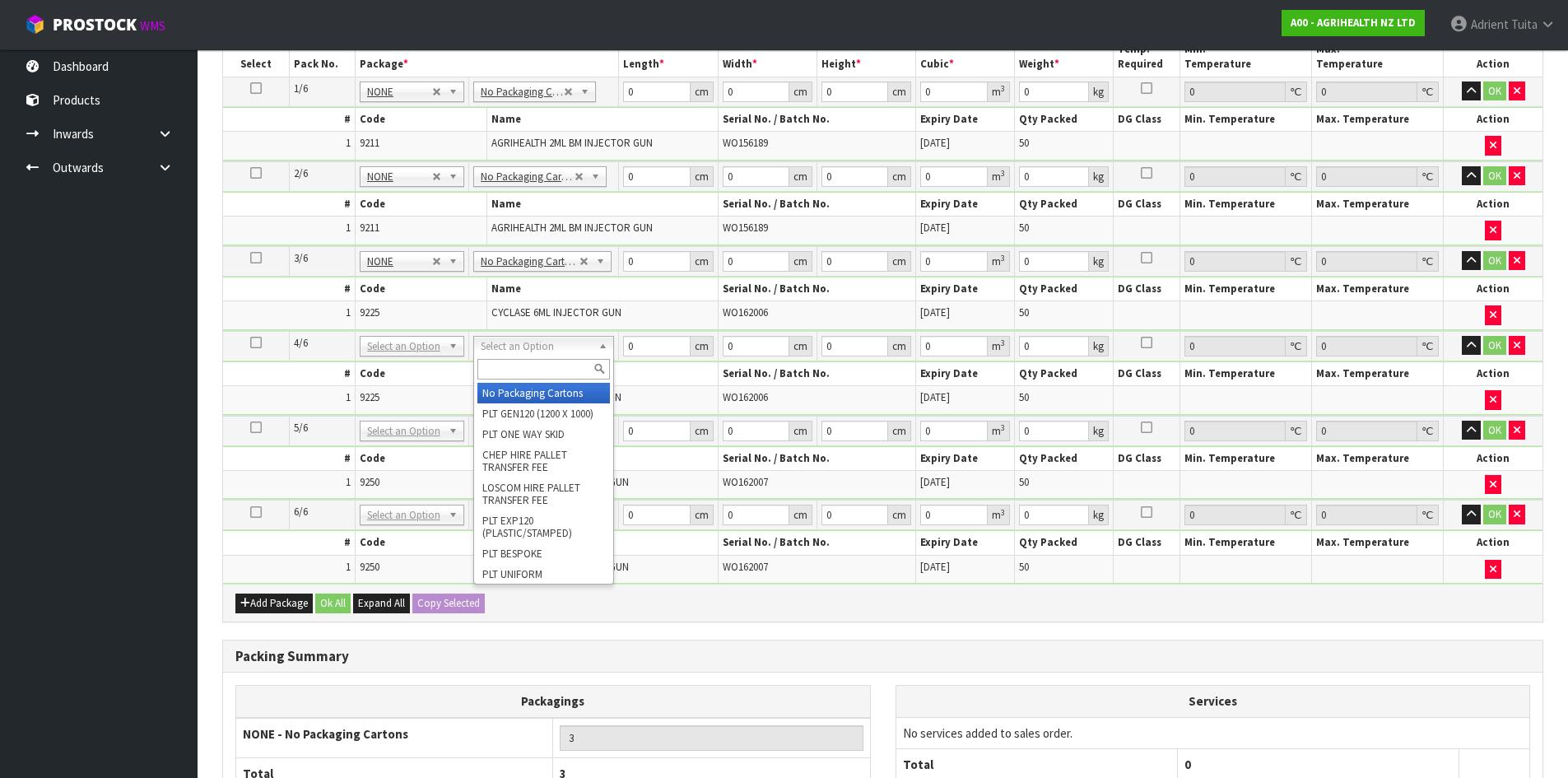
drag, startPoint x: 519, startPoint y: 344, endPoint x: 520, endPoint y: 375, distance: 31.0
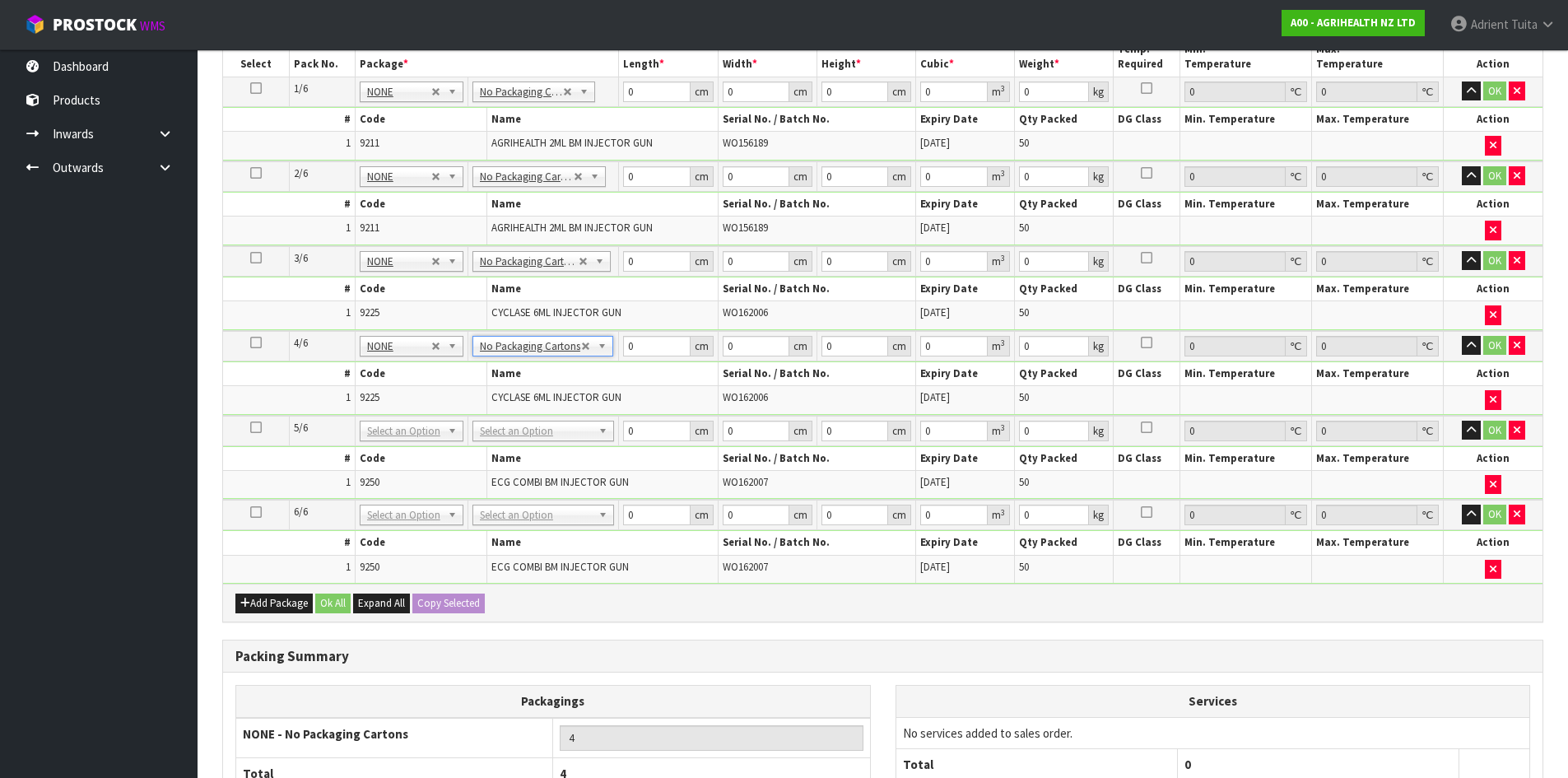
drag, startPoint x: 526, startPoint y: 431, endPoint x: 531, endPoint y: 464, distance: 33.4
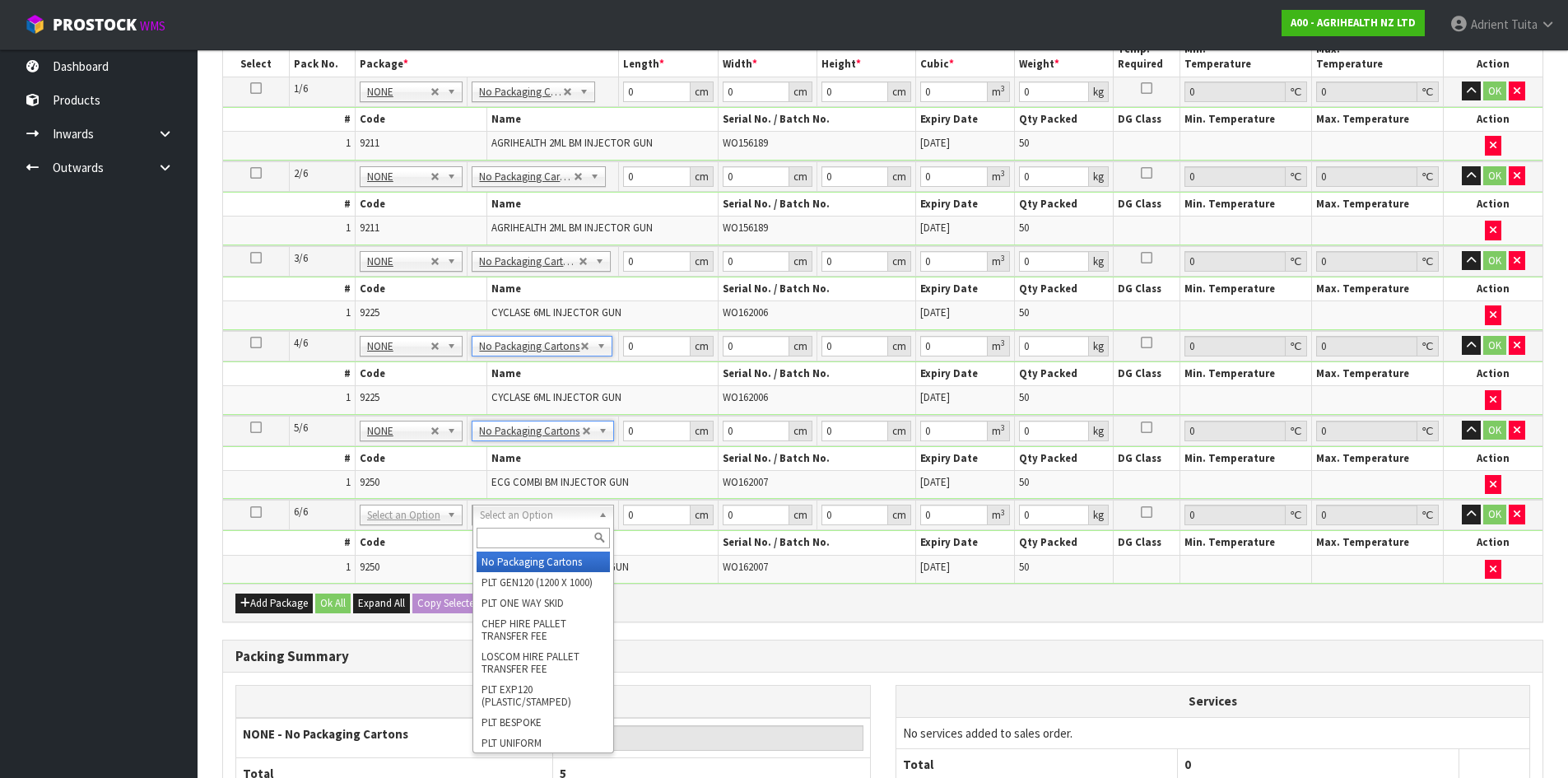
drag, startPoint x: 533, startPoint y: 508, endPoint x: 536, endPoint y: 523, distance: 15.3
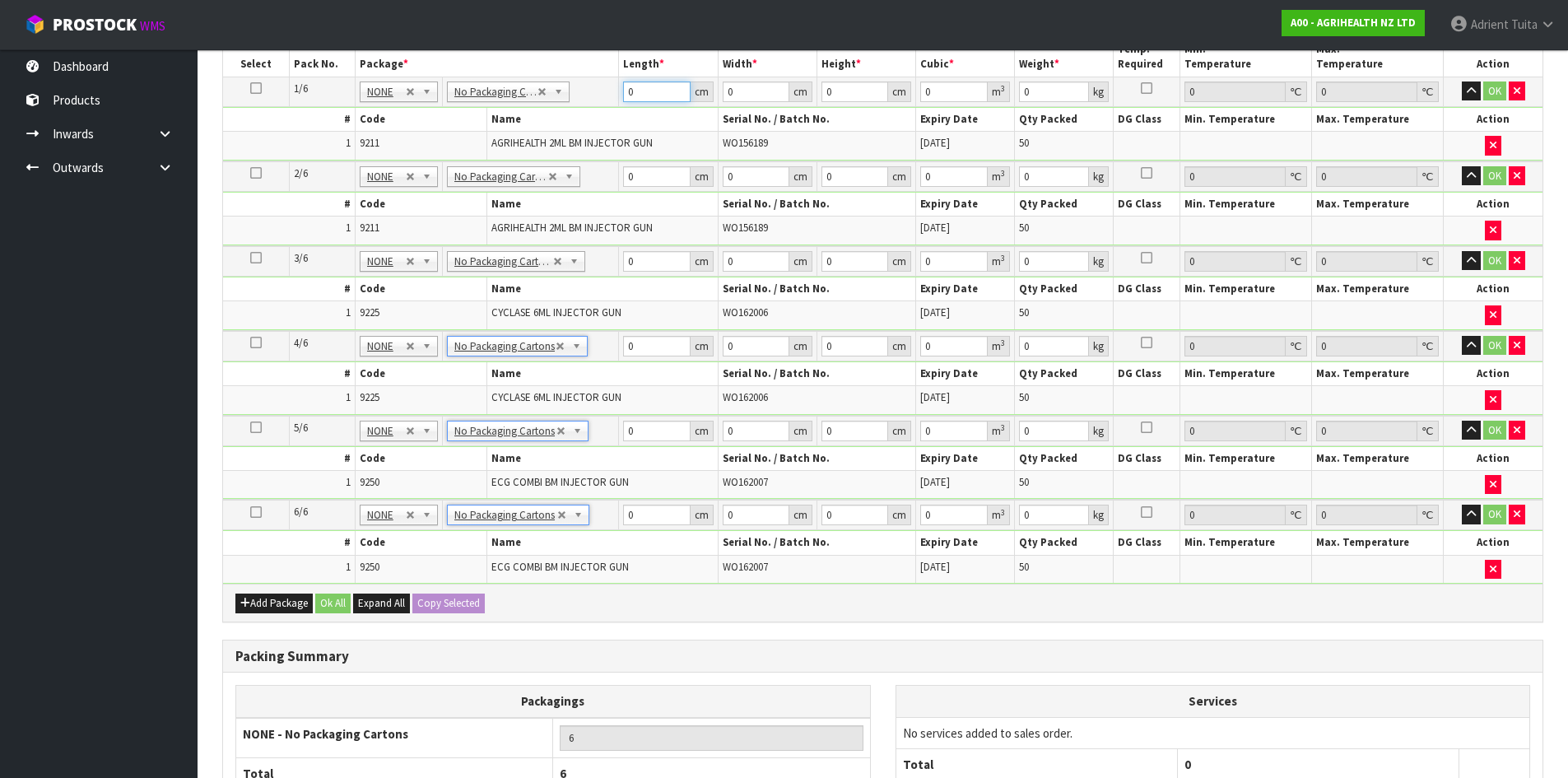
click at [644, 93] on input "0" at bounding box center [657, 91] width 67 height 21
drag, startPoint x: 636, startPoint y: 187, endPoint x: 641, endPoint y: 180, distance: 8.6
click at [637, 184] on td "0 cm" at bounding box center [668, 177] width 99 height 30
click at [643, 180] on input "0" at bounding box center [657, 176] width 67 height 21
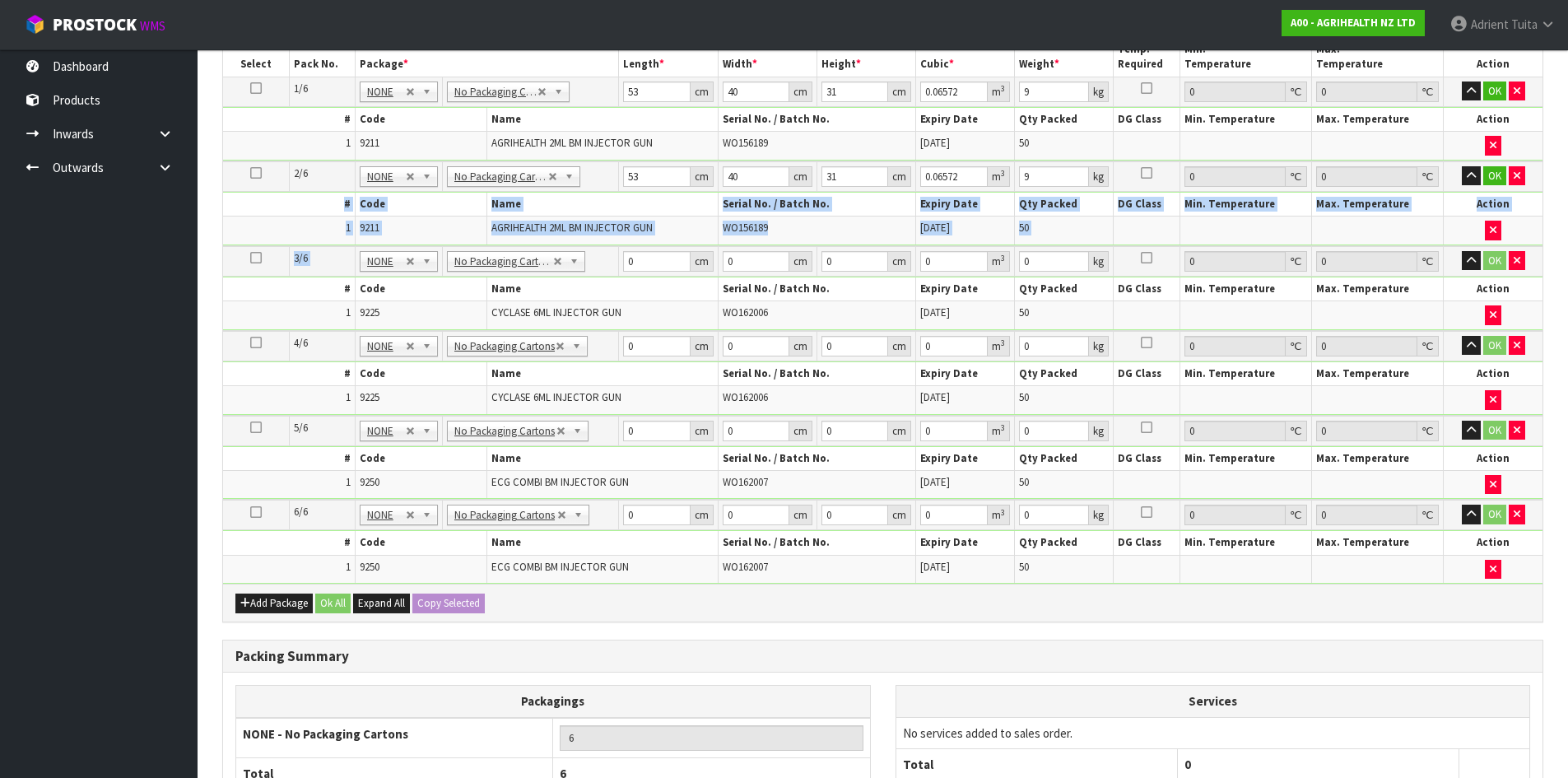
click at [653, 245] on table "Select Pack No. Package * Length * Width * Height * Cubic * Weight * Temp. Requ…" at bounding box center [883, 311] width 1320 height 547
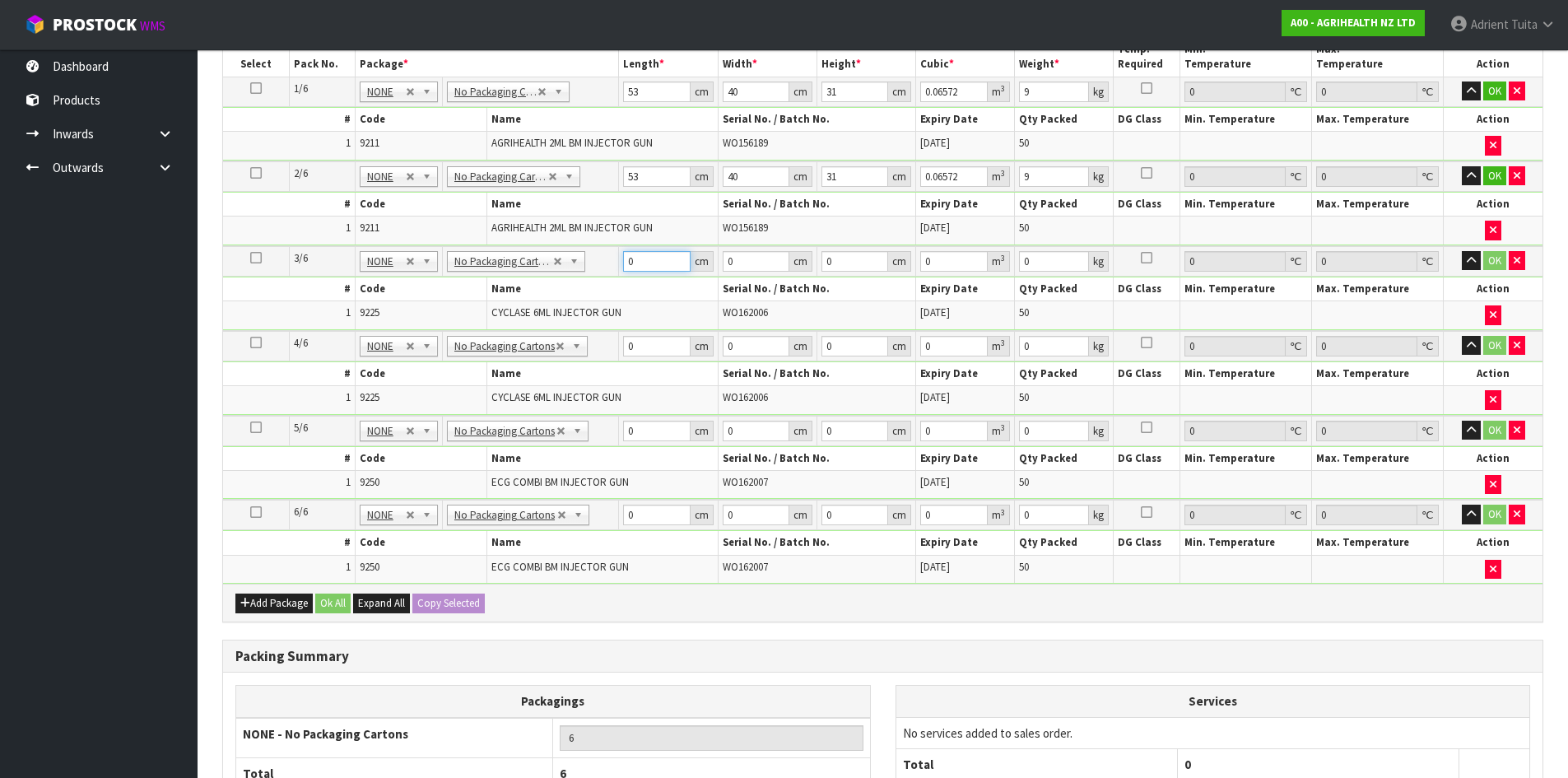
click at [651, 254] on input "0" at bounding box center [657, 261] width 67 height 21
click at [642, 338] on input "0" at bounding box center [657, 346] width 67 height 21
click at [647, 432] on input "0" at bounding box center [657, 431] width 67 height 21
click at [640, 521] on input "0" at bounding box center [657, 514] width 67 height 21
drag, startPoint x: 1500, startPoint y: 509, endPoint x: 1495, endPoint y: 415, distance: 94.1
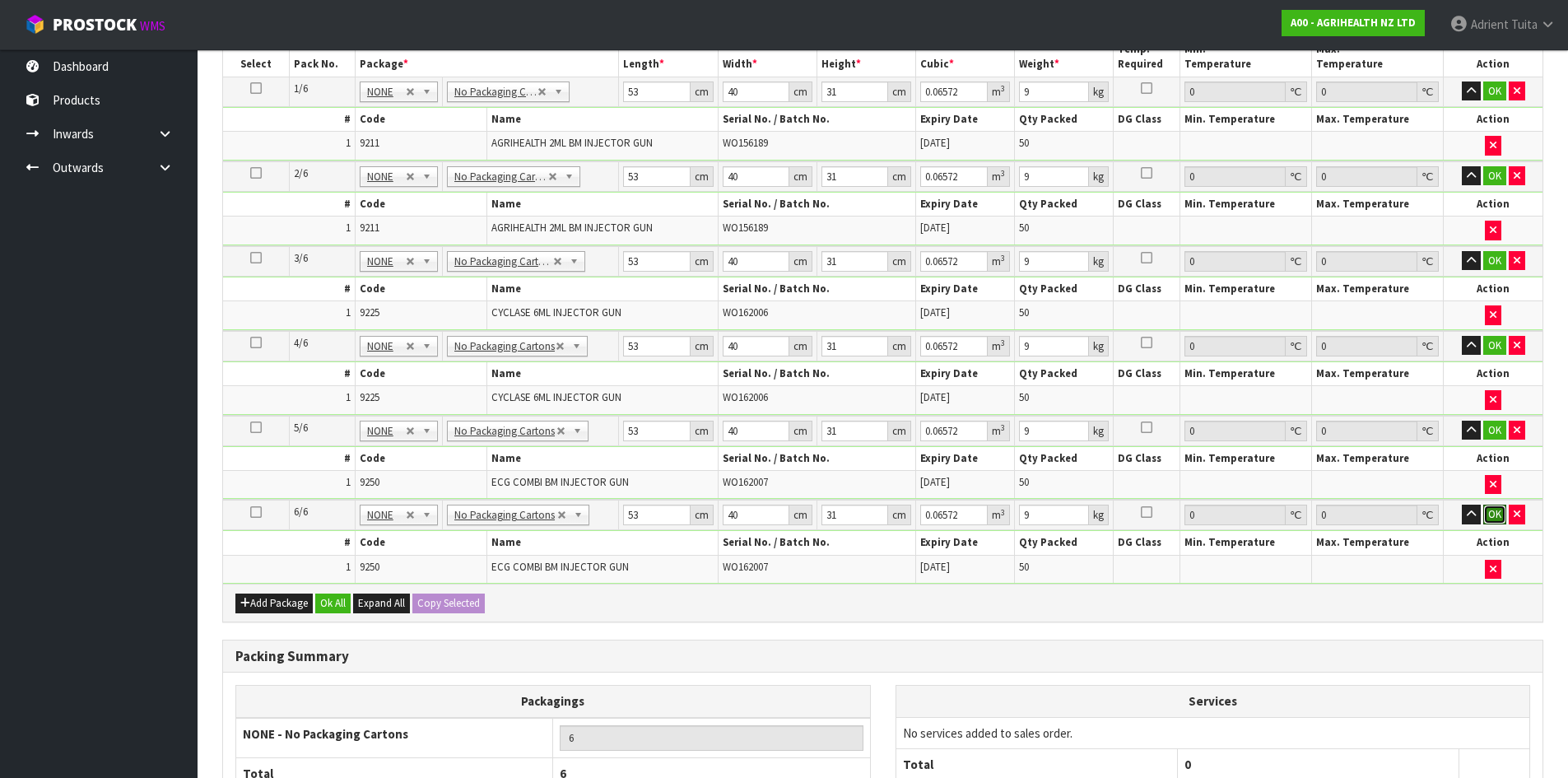
click at [1499, 508] on button "OK" at bounding box center [1495, 514] width 23 height 20
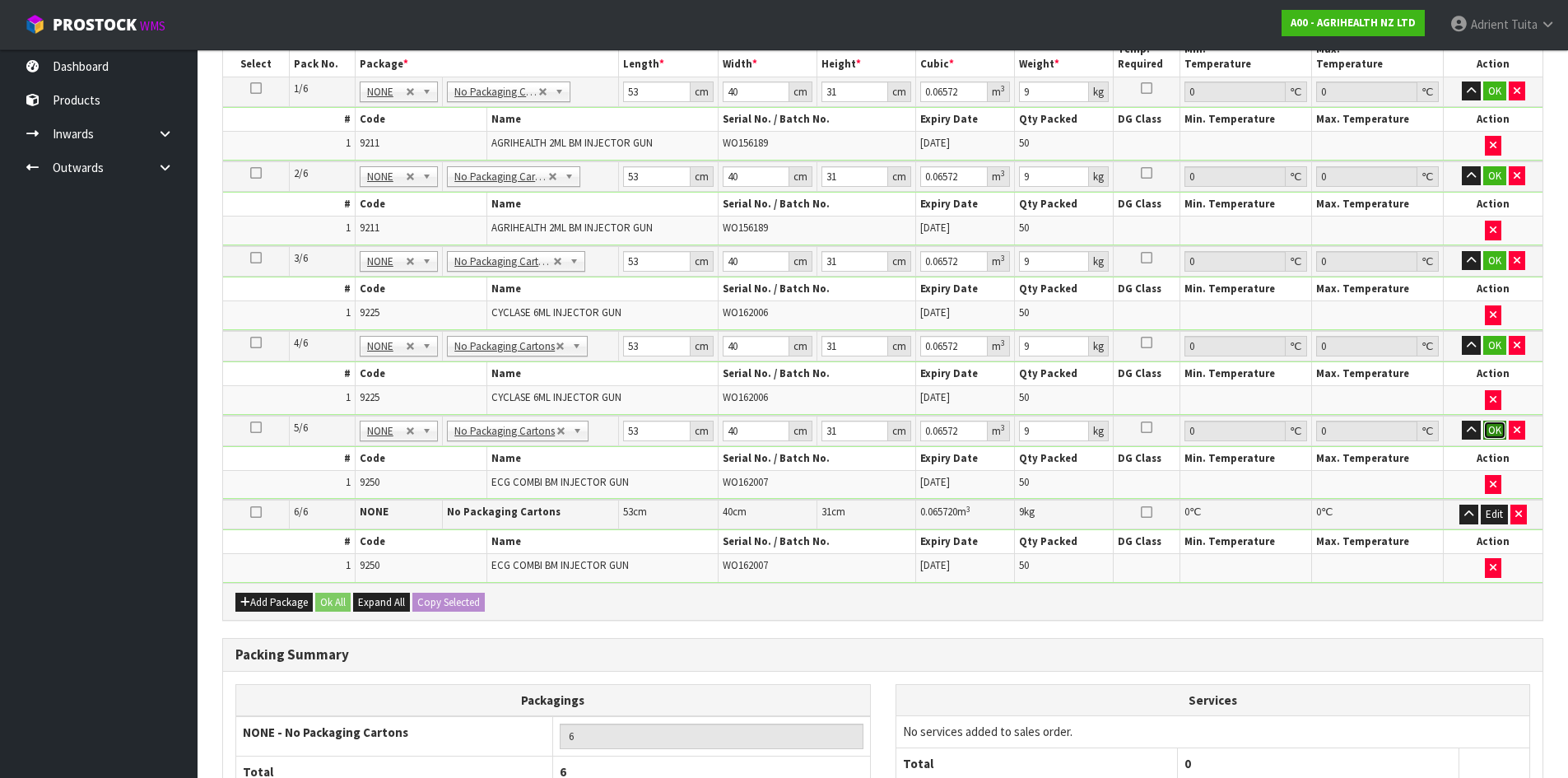
click at [1497, 424] on button "OK" at bounding box center [1495, 431] width 23 height 20
drag, startPoint x: 1493, startPoint y: 348, endPoint x: 1489, endPoint y: 301, distance: 47.2
click at [1493, 347] on button "OK" at bounding box center [1495, 346] width 23 height 20
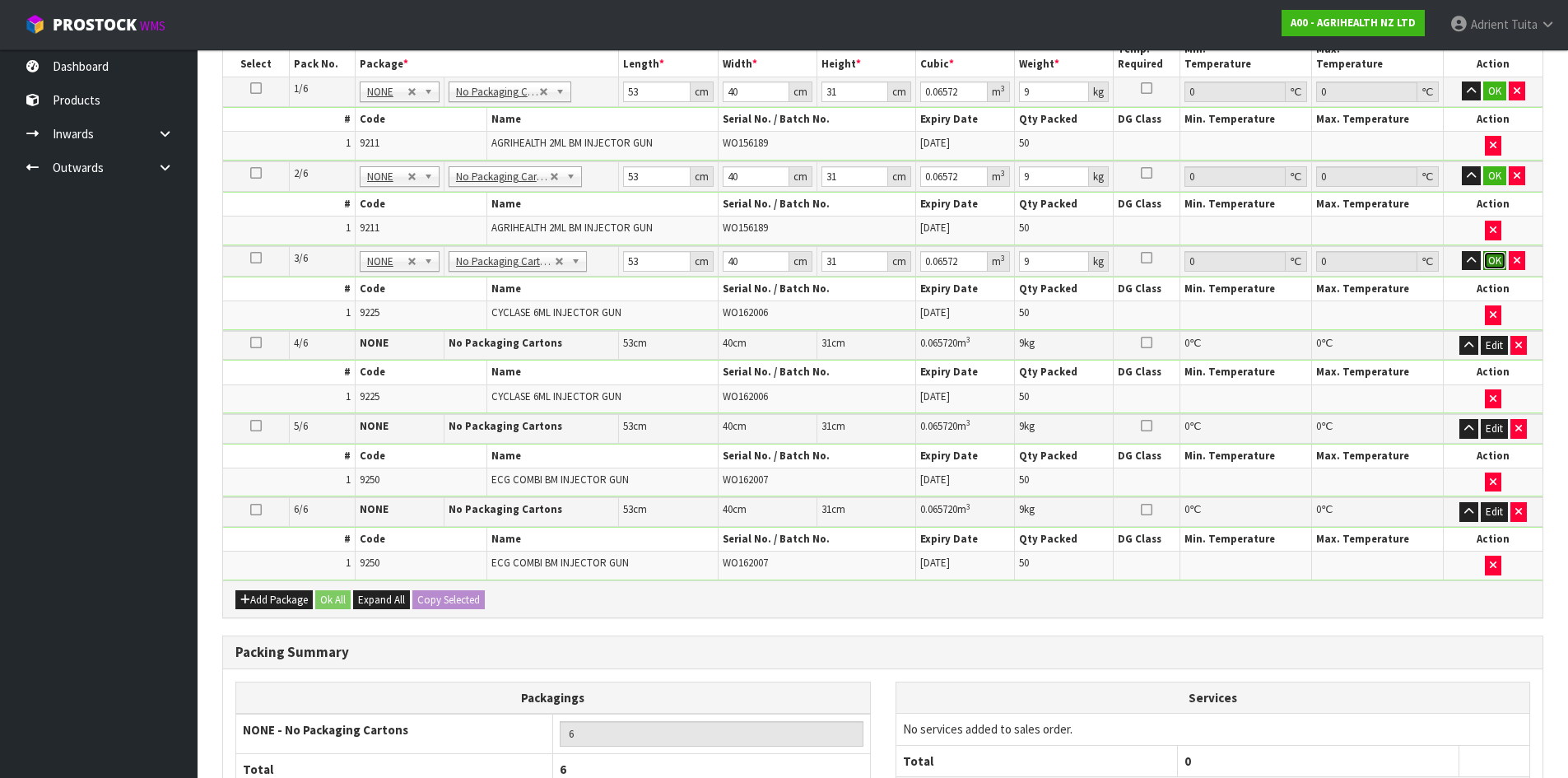
click at [1500, 262] on button "OK" at bounding box center [1495, 261] width 23 height 20
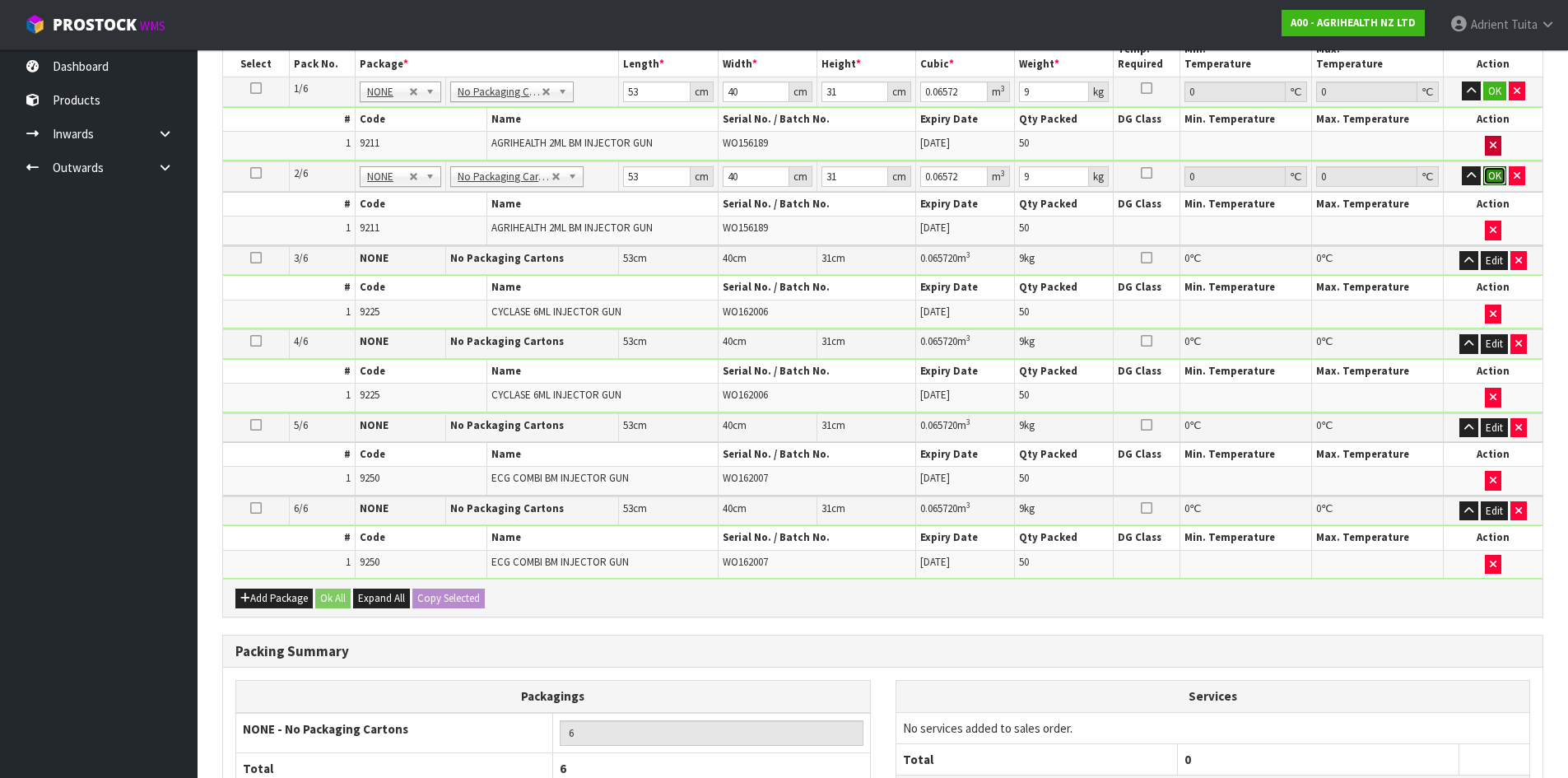
drag, startPoint x: 1497, startPoint y: 171, endPoint x: 1498, endPoint y: 140, distance: 31.0
click at [1497, 170] on button "OK" at bounding box center [1495, 176] width 23 height 20
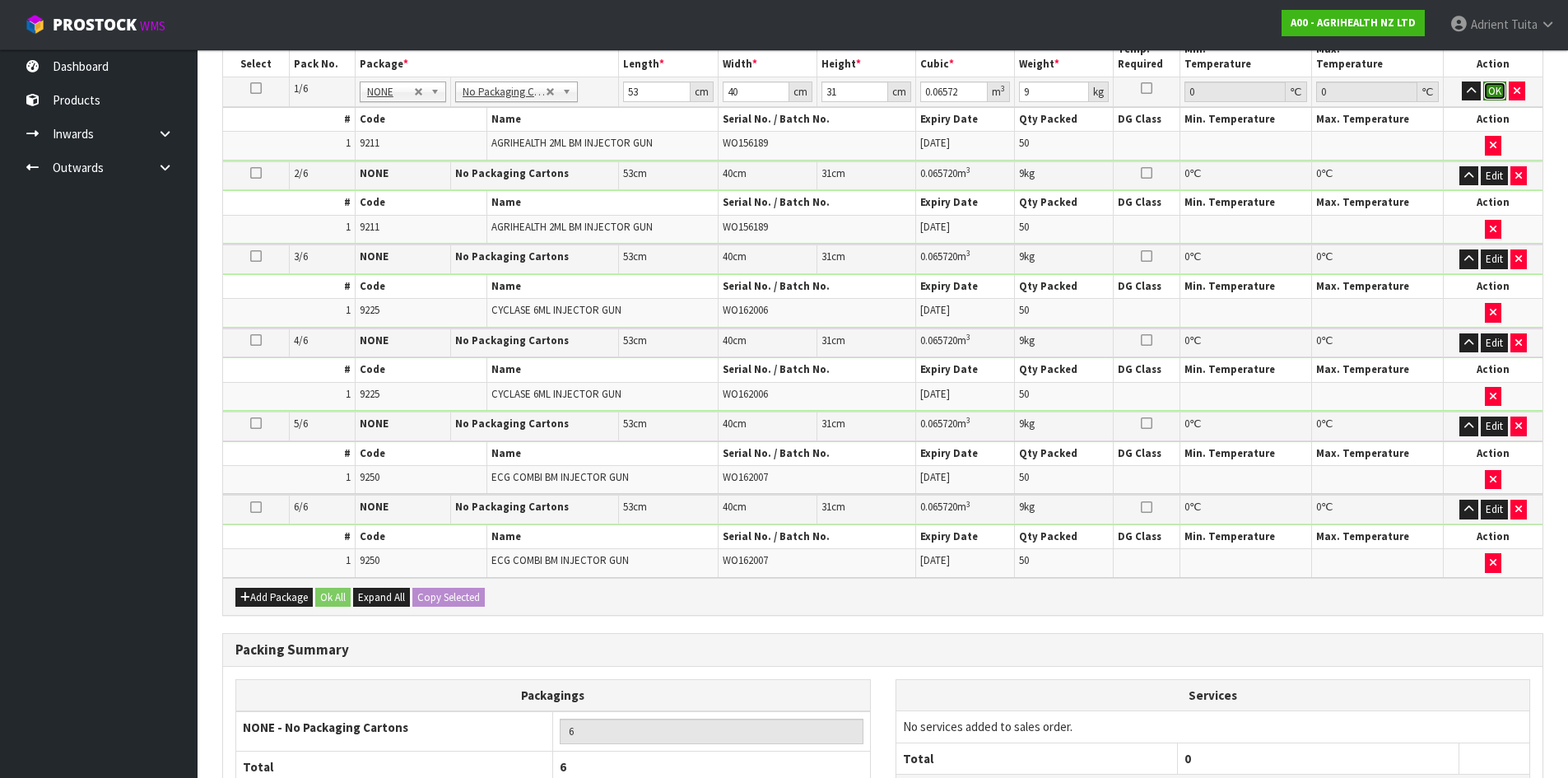
drag, startPoint x: 1502, startPoint y: 91, endPoint x: 1428, endPoint y: 118, distance: 78.8
click at [1502, 90] on button "OK" at bounding box center [1495, 91] width 23 height 20
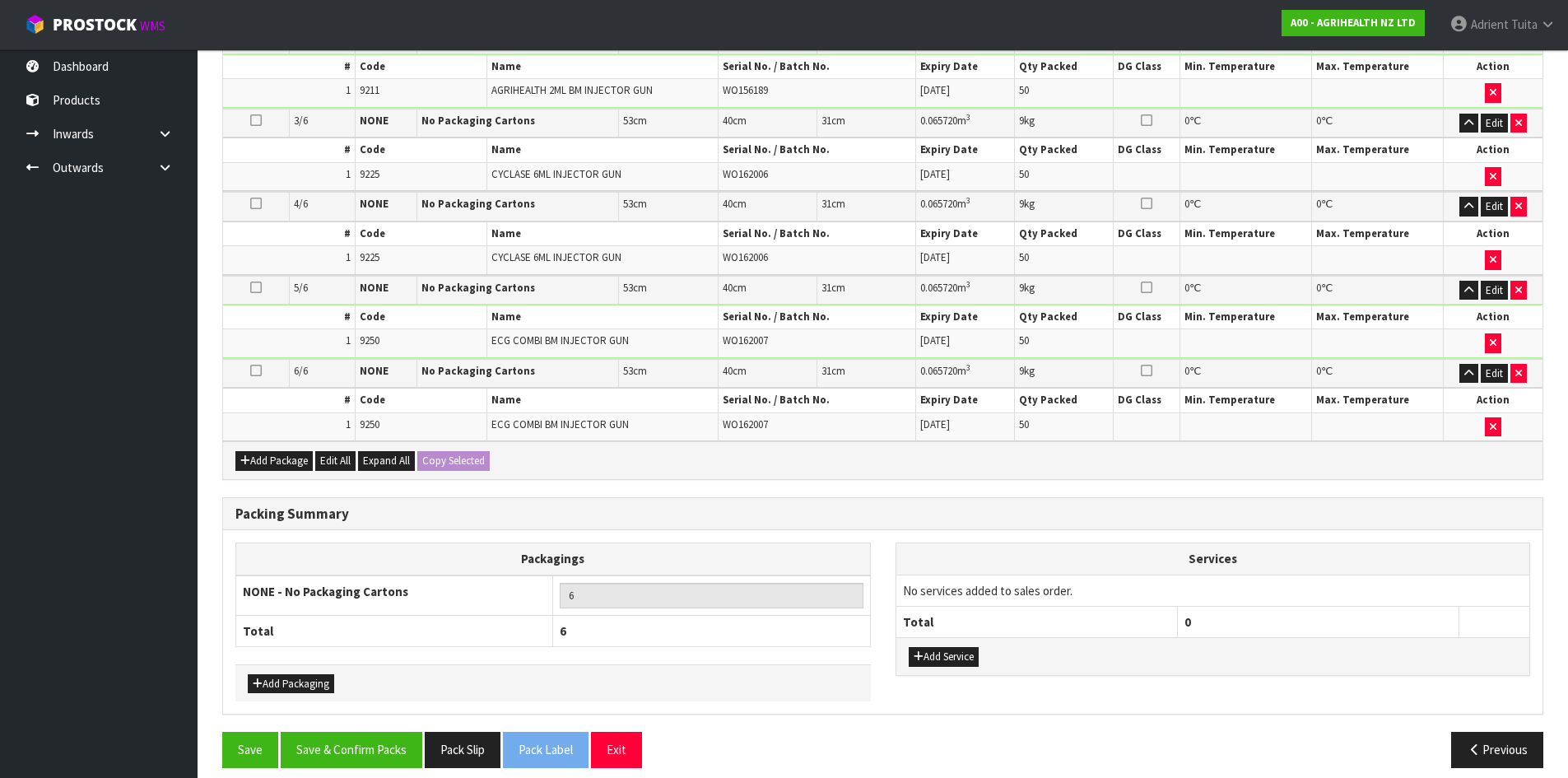
scroll to position [582, 0]
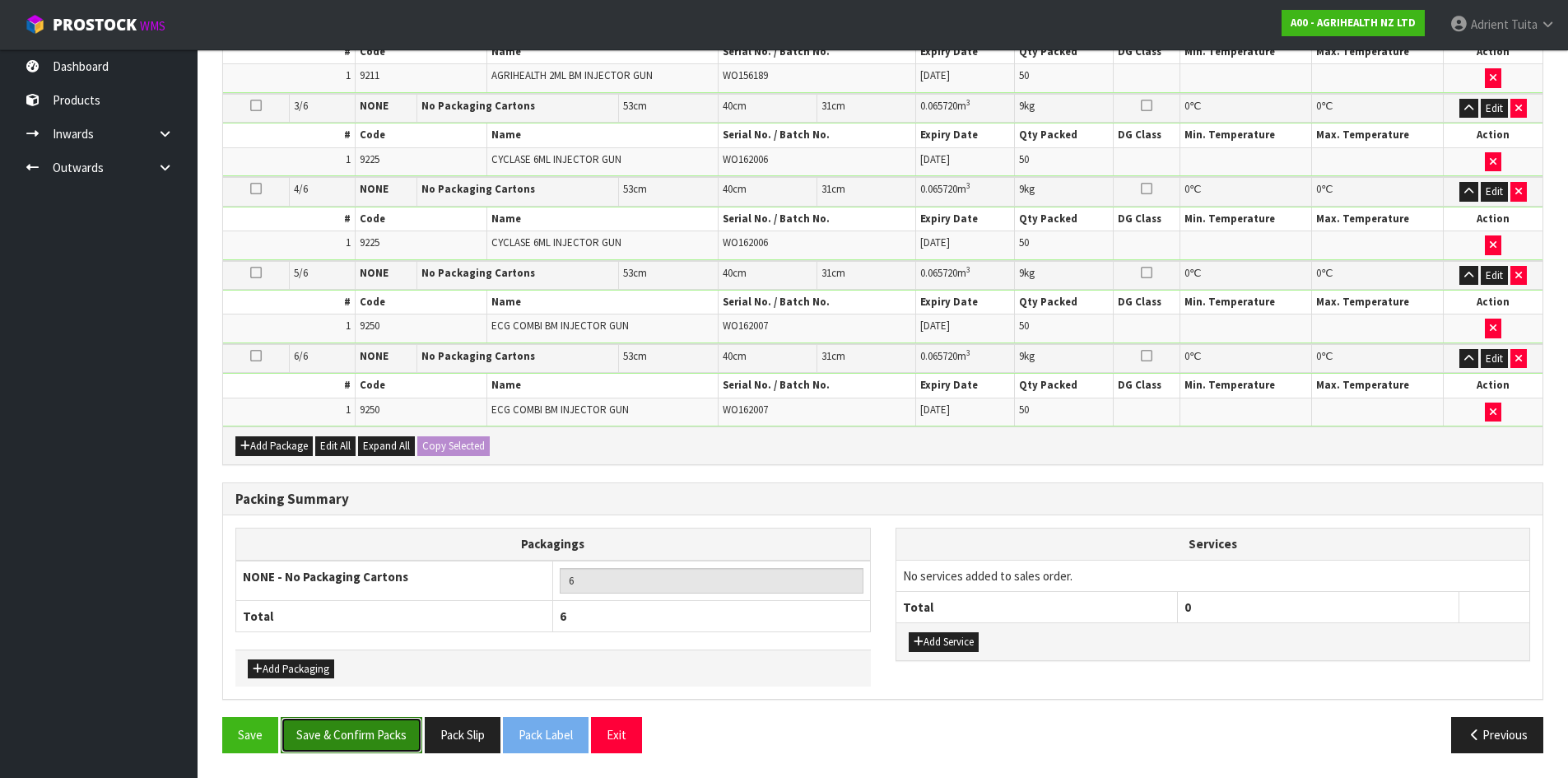
click at [384, 726] on button "Save & Confirm Packs" at bounding box center [351, 735] width 141 height 36
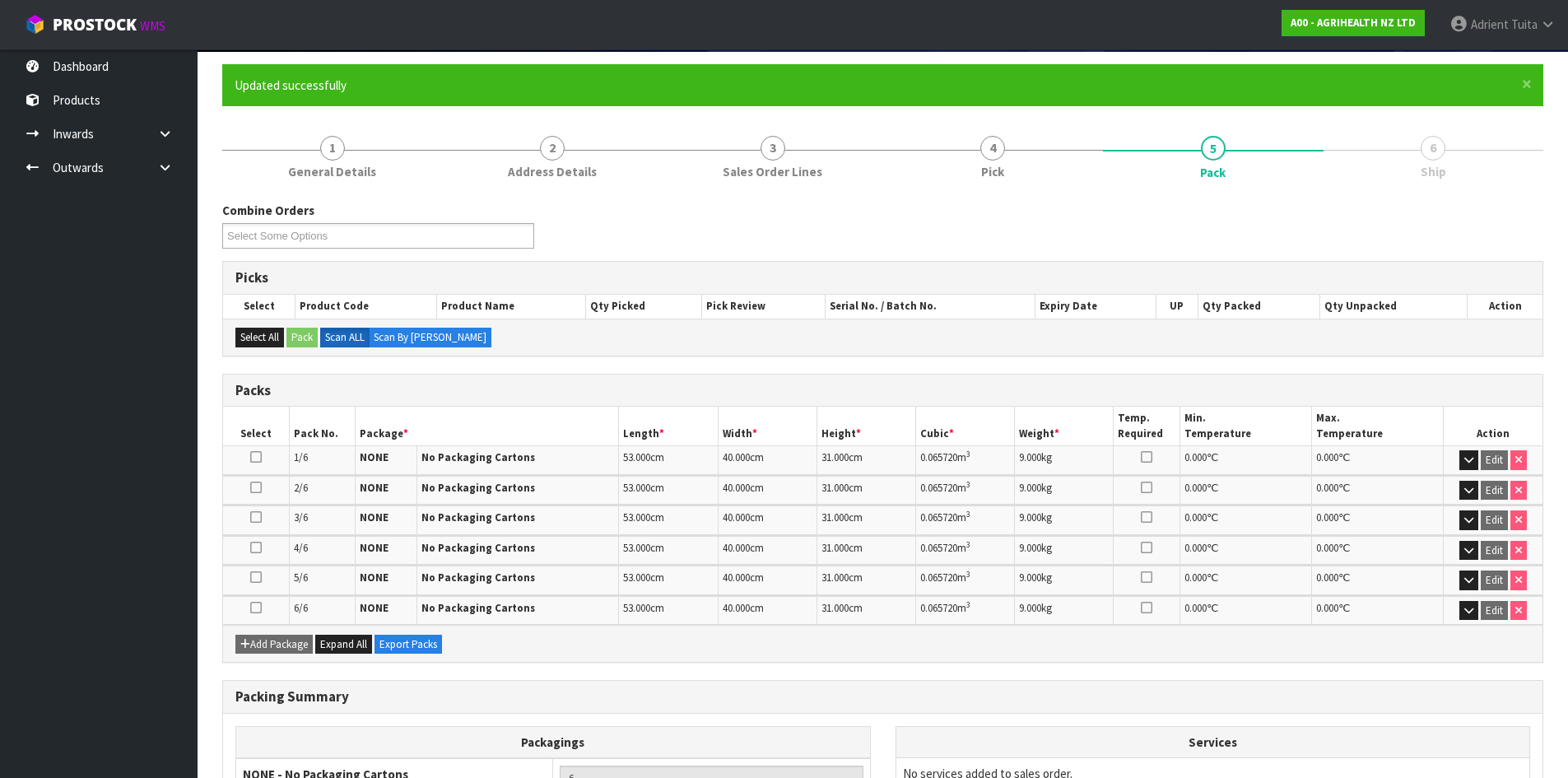
scroll to position [284, 0]
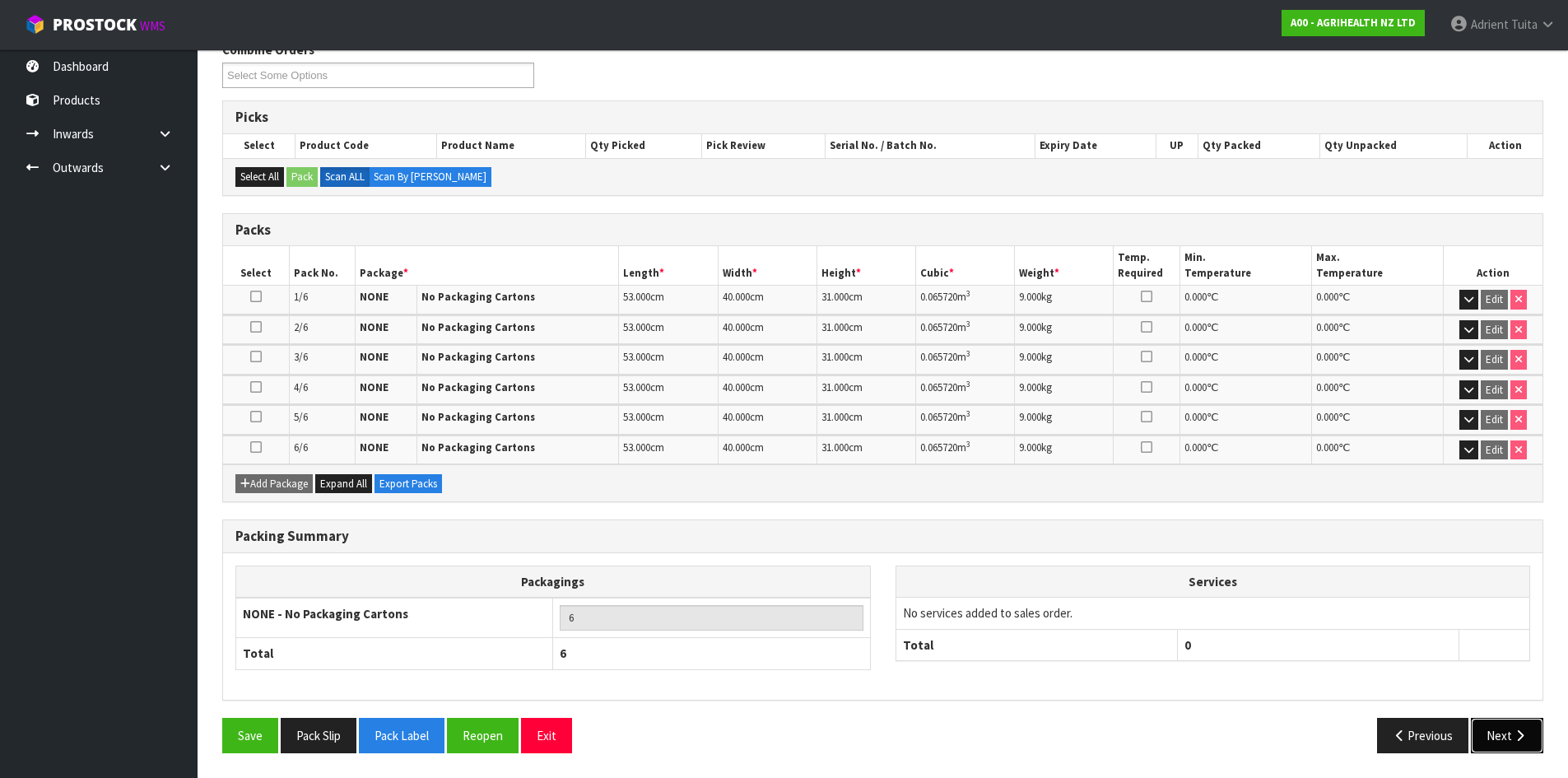
click at [1514, 730] on icon "button" at bounding box center [1521, 735] width 16 height 13
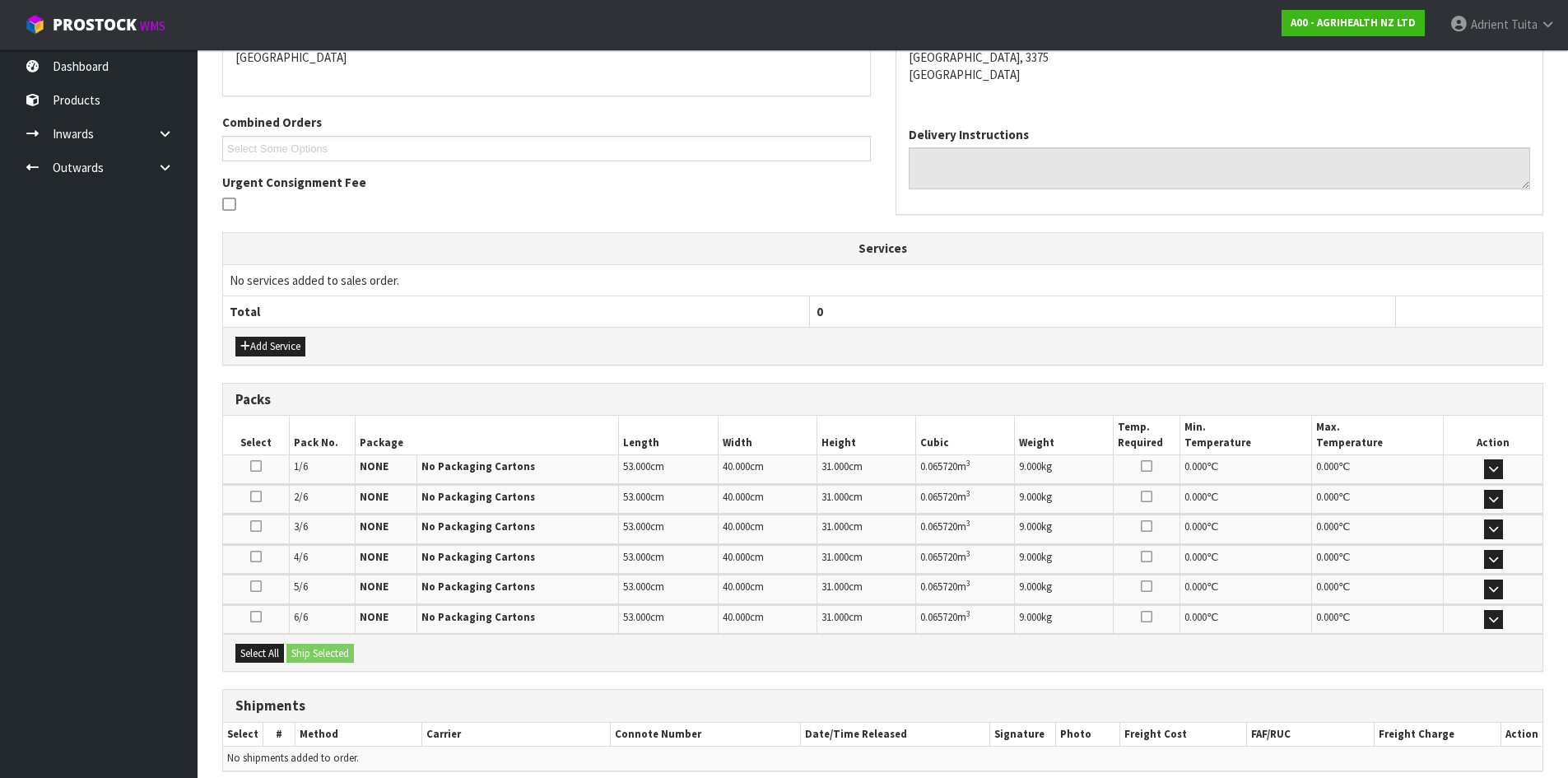
scroll to position [446, 0]
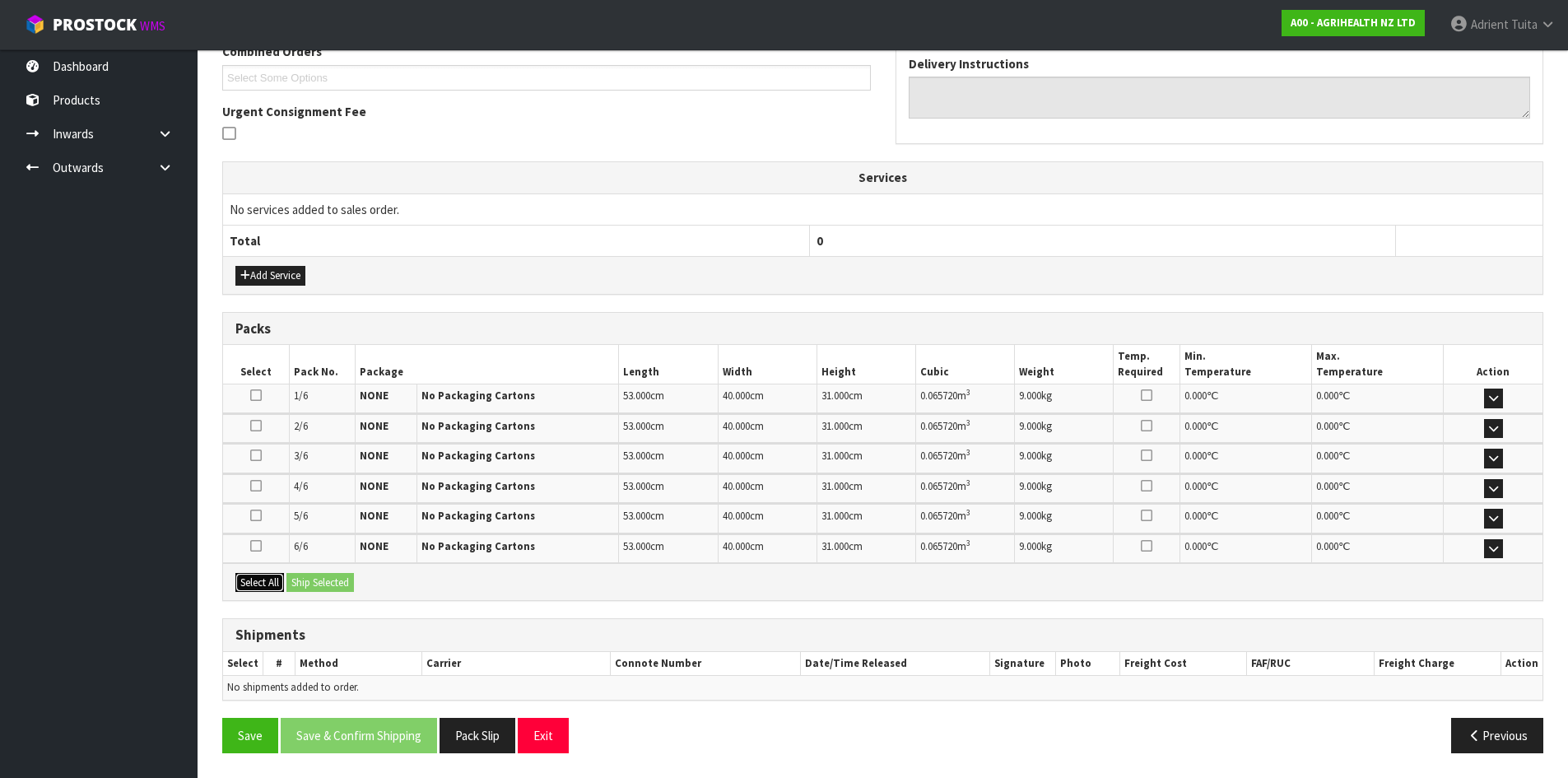
click at [280, 575] on button "Select All" at bounding box center [260, 582] width 48 height 20
click at [324, 582] on button "Ship Selected" at bounding box center [321, 582] width 68 height 20
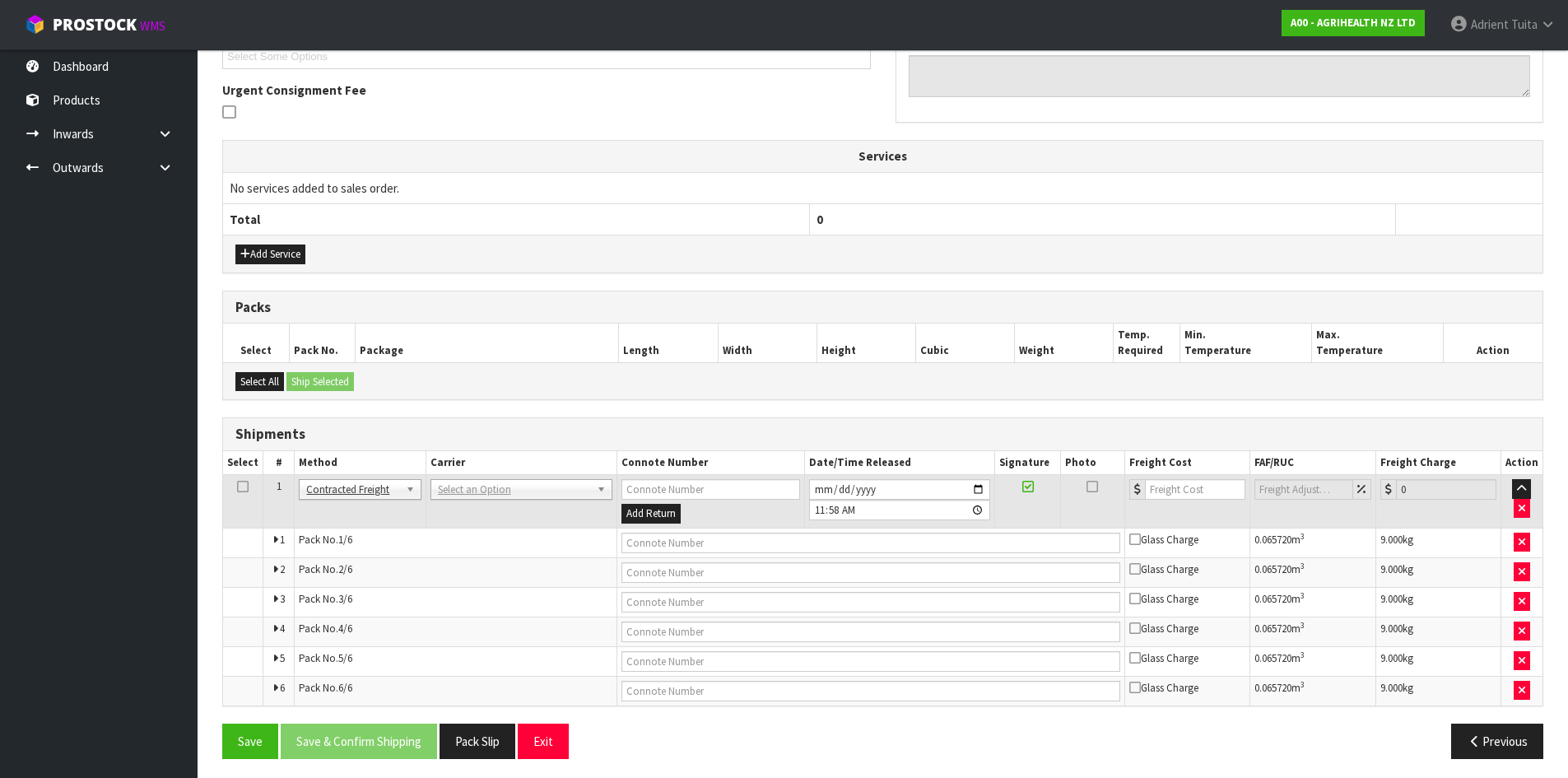
scroll to position [473, 0]
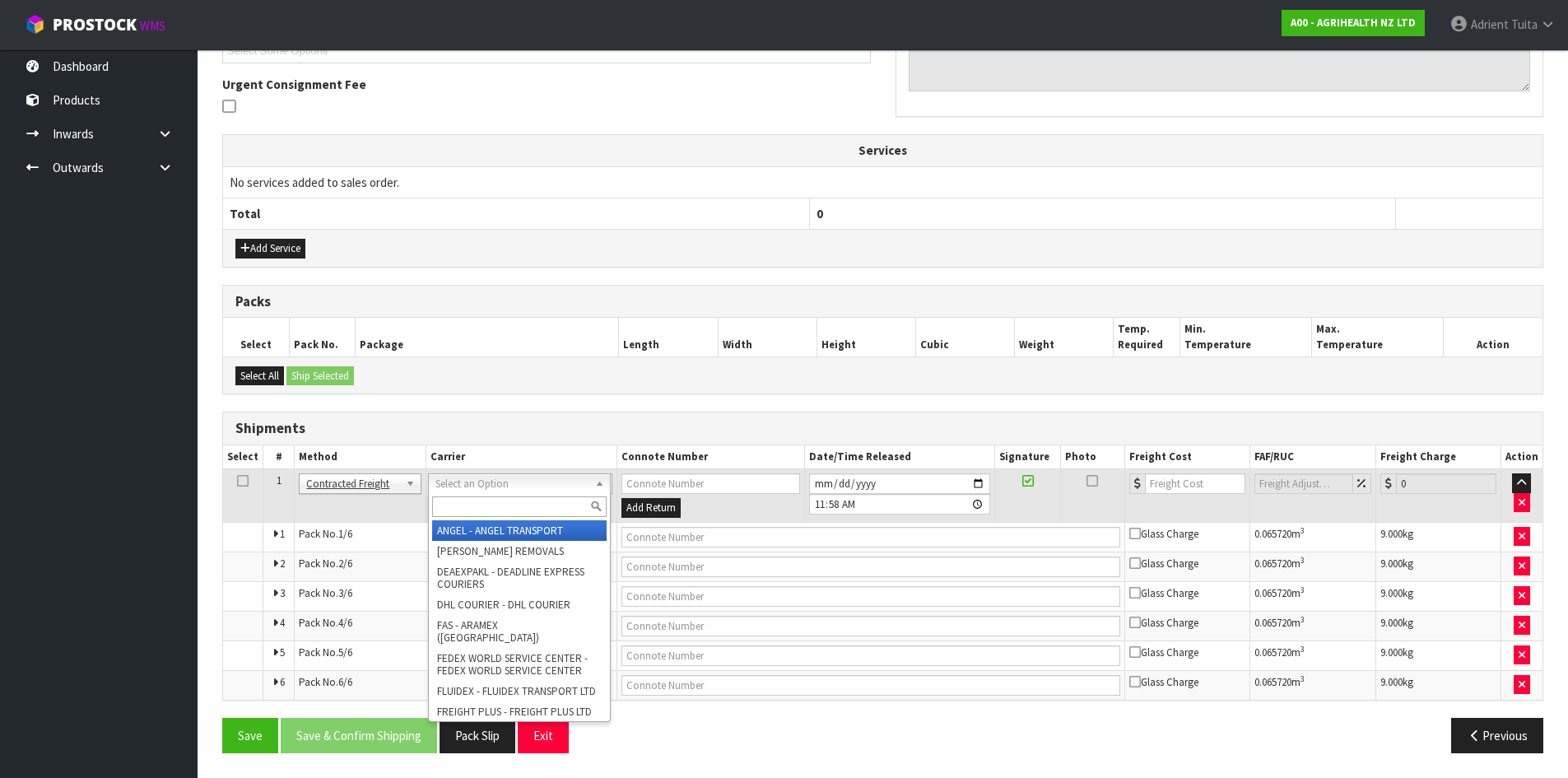
drag, startPoint x: 459, startPoint y: 479, endPoint x: 459, endPoint y: 506, distance: 27.0
click at [458, 506] on input "text" at bounding box center [519, 506] width 174 height 21
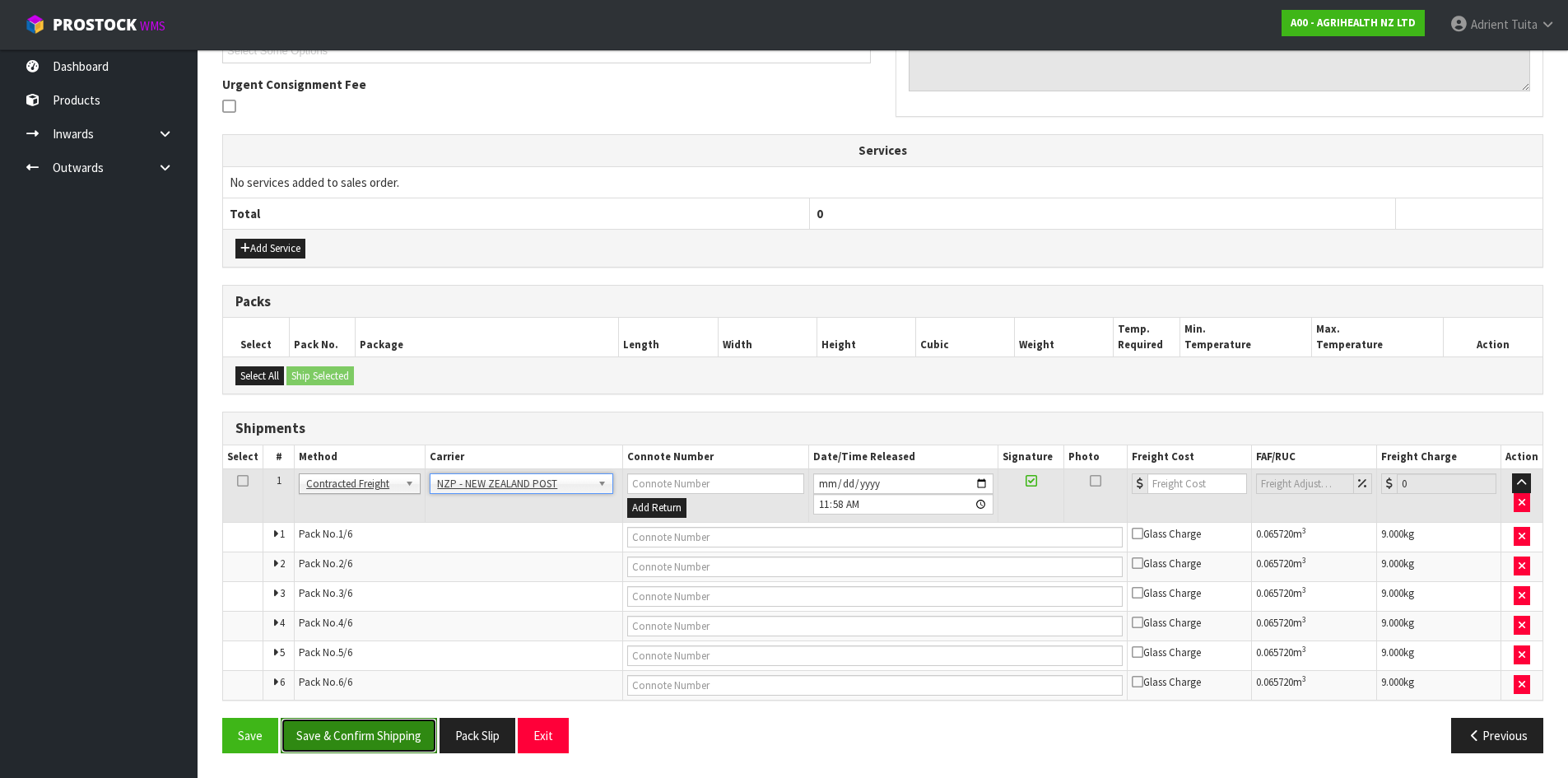
drag, startPoint x: 387, startPoint y: 722, endPoint x: 379, endPoint y: 717, distance: 9.4
click at [388, 723] on button "Save & Confirm Shipping" at bounding box center [358, 735] width 156 height 36
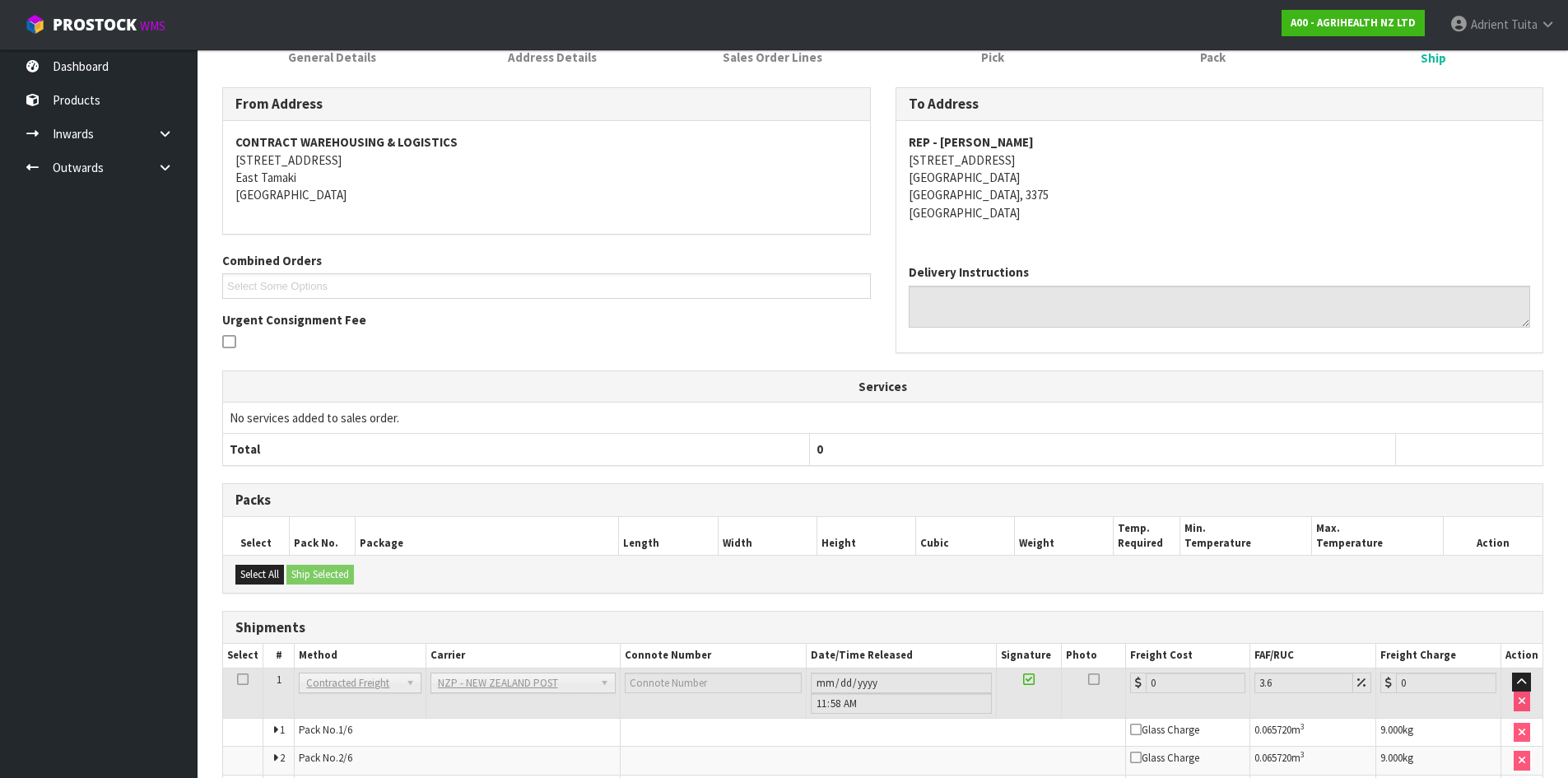
scroll to position [444, 0]
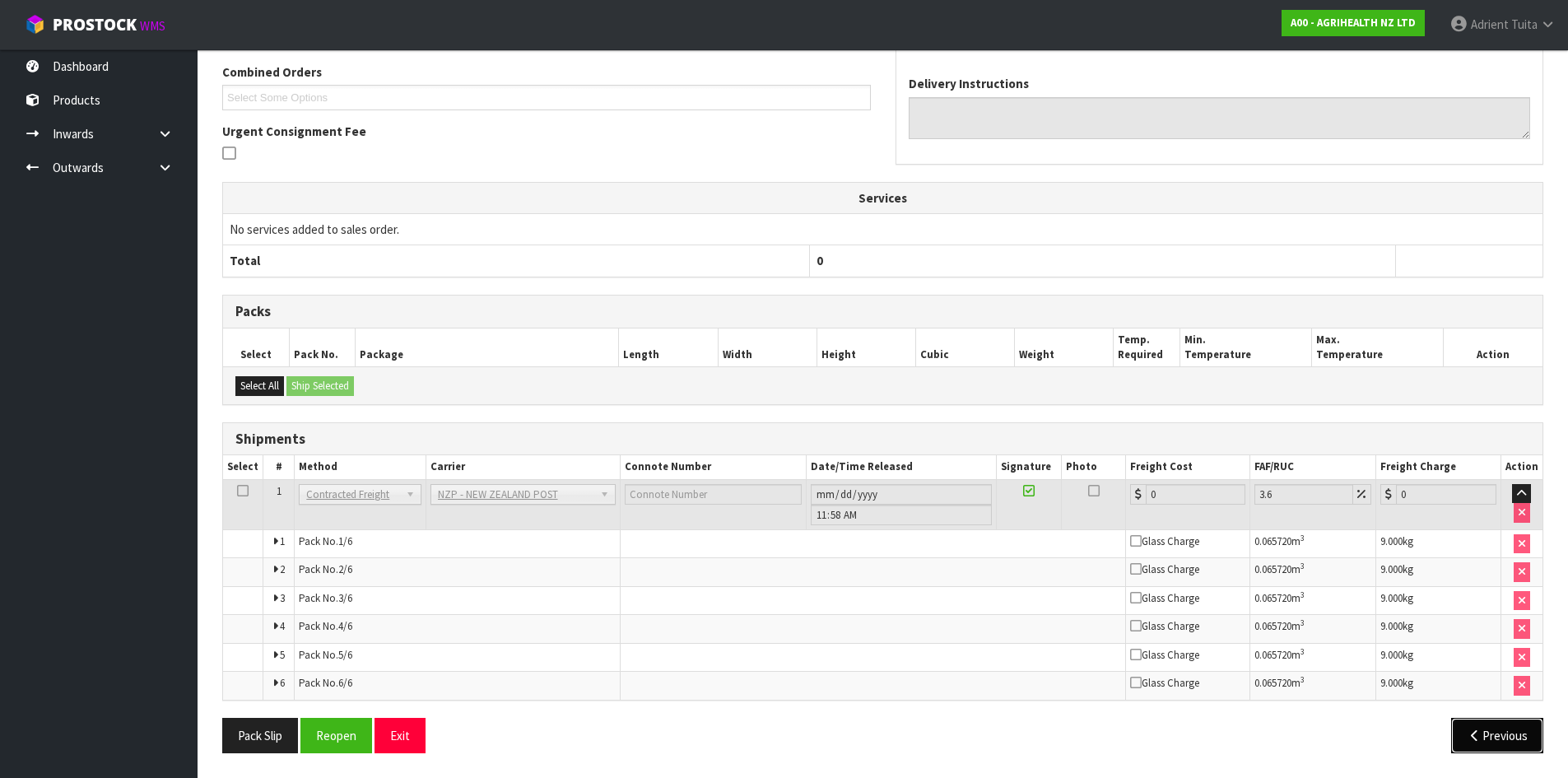
drag, startPoint x: 1480, startPoint y: 726, endPoint x: 1462, endPoint y: 717, distance: 20.1
click at [1481, 726] on button "Previous" at bounding box center [1497, 735] width 92 height 36
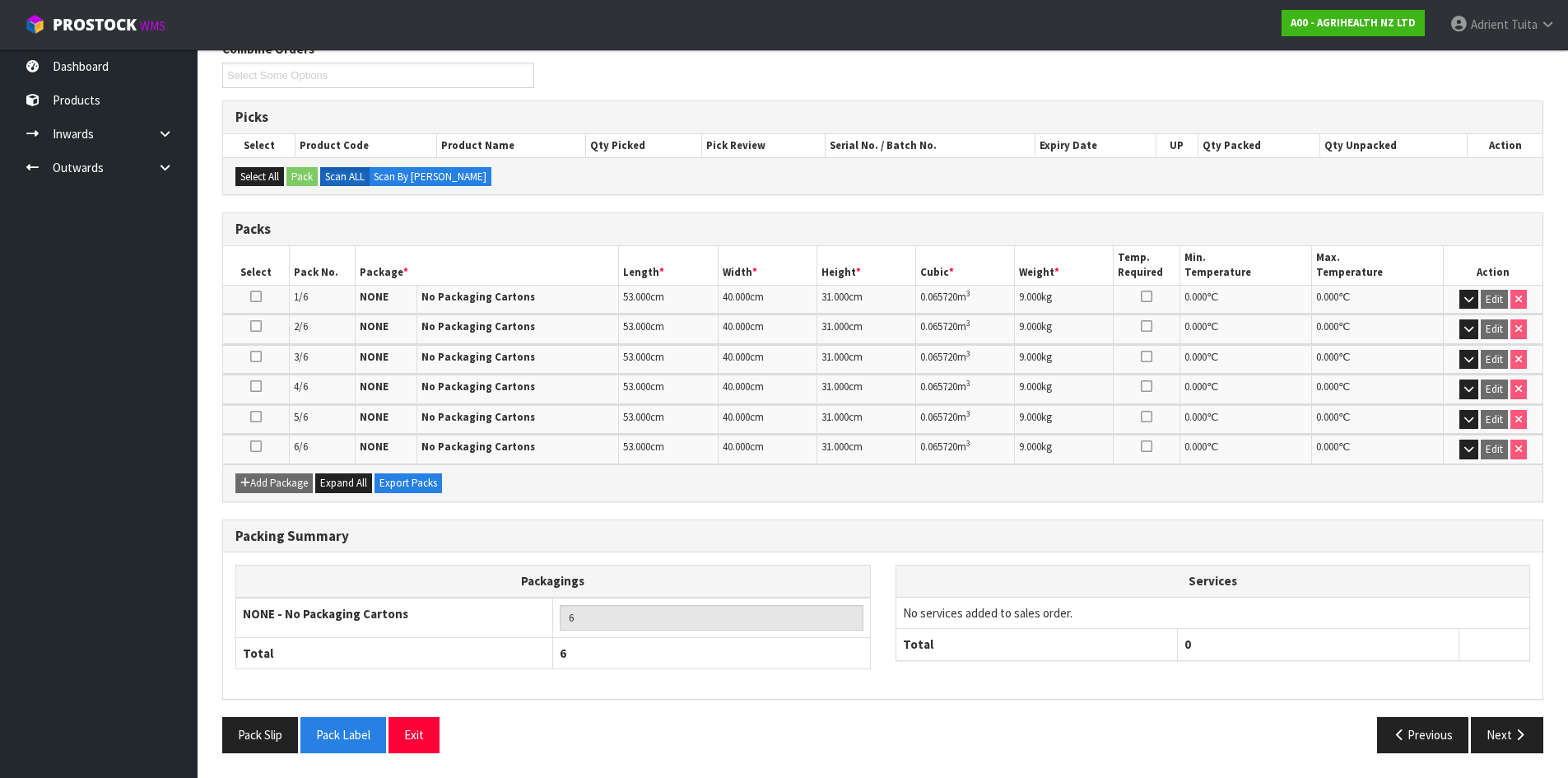
scroll to position [302, 0]
click at [1513, 736] on icon "button" at bounding box center [1521, 734] width 16 height 13
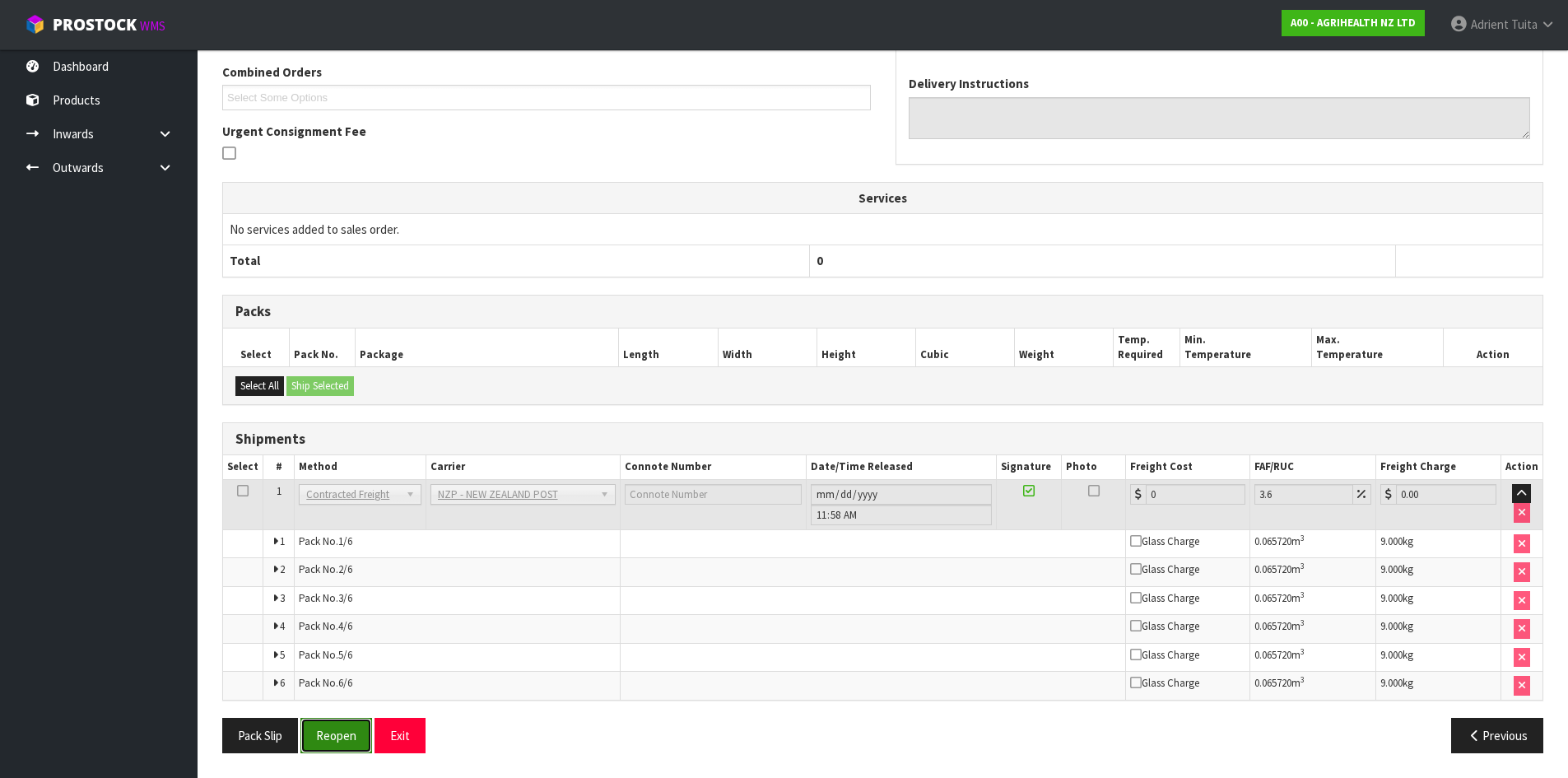
click at [341, 737] on button "Reopen" at bounding box center [336, 735] width 71 height 36
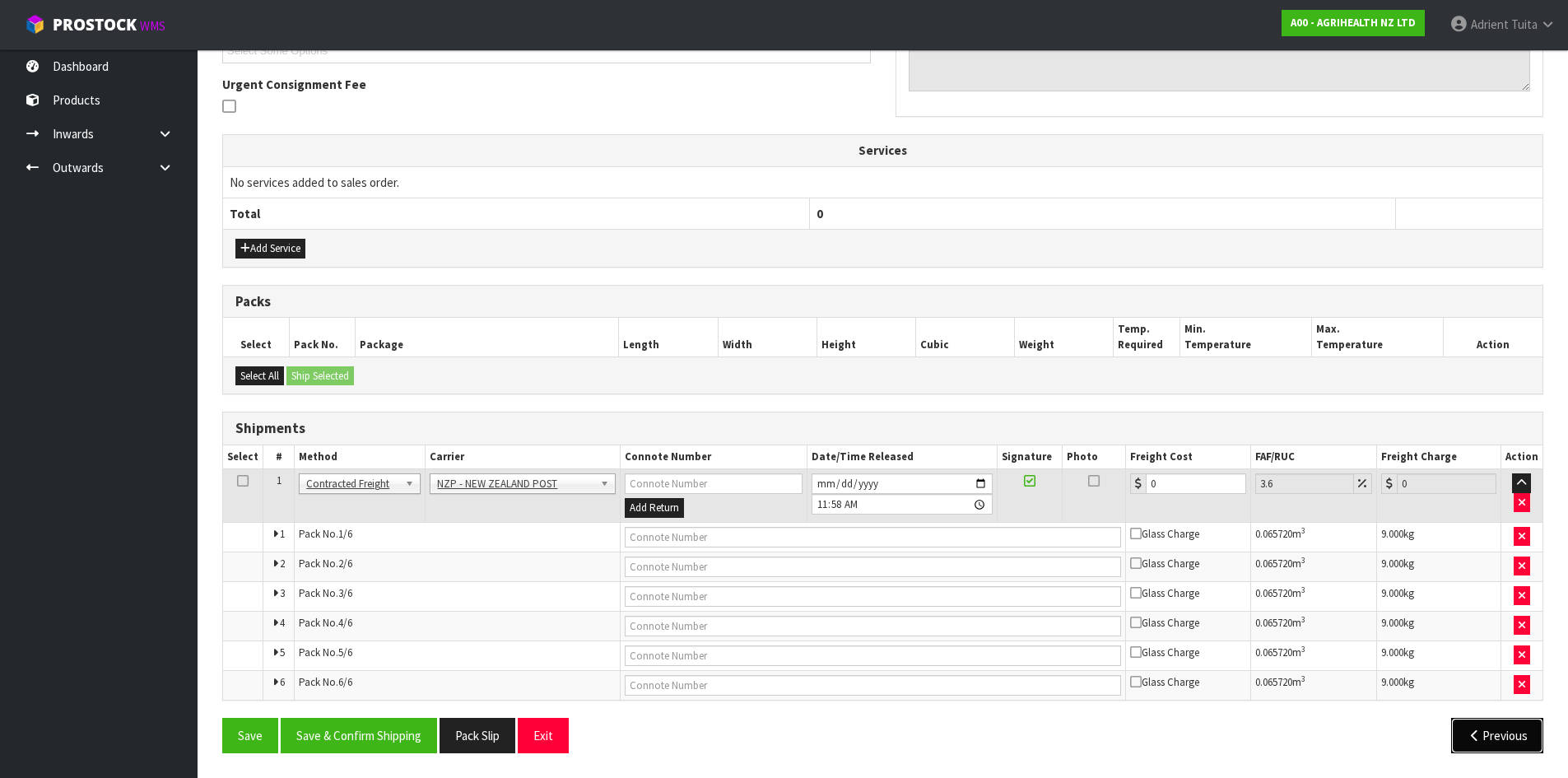
drag, startPoint x: 1471, startPoint y: 731, endPoint x: 1257, endPoint y: 675, distance: 221.2
click at [1469, 727] on button "Previous" at bounding box center [1497, 735] width 92 height 36
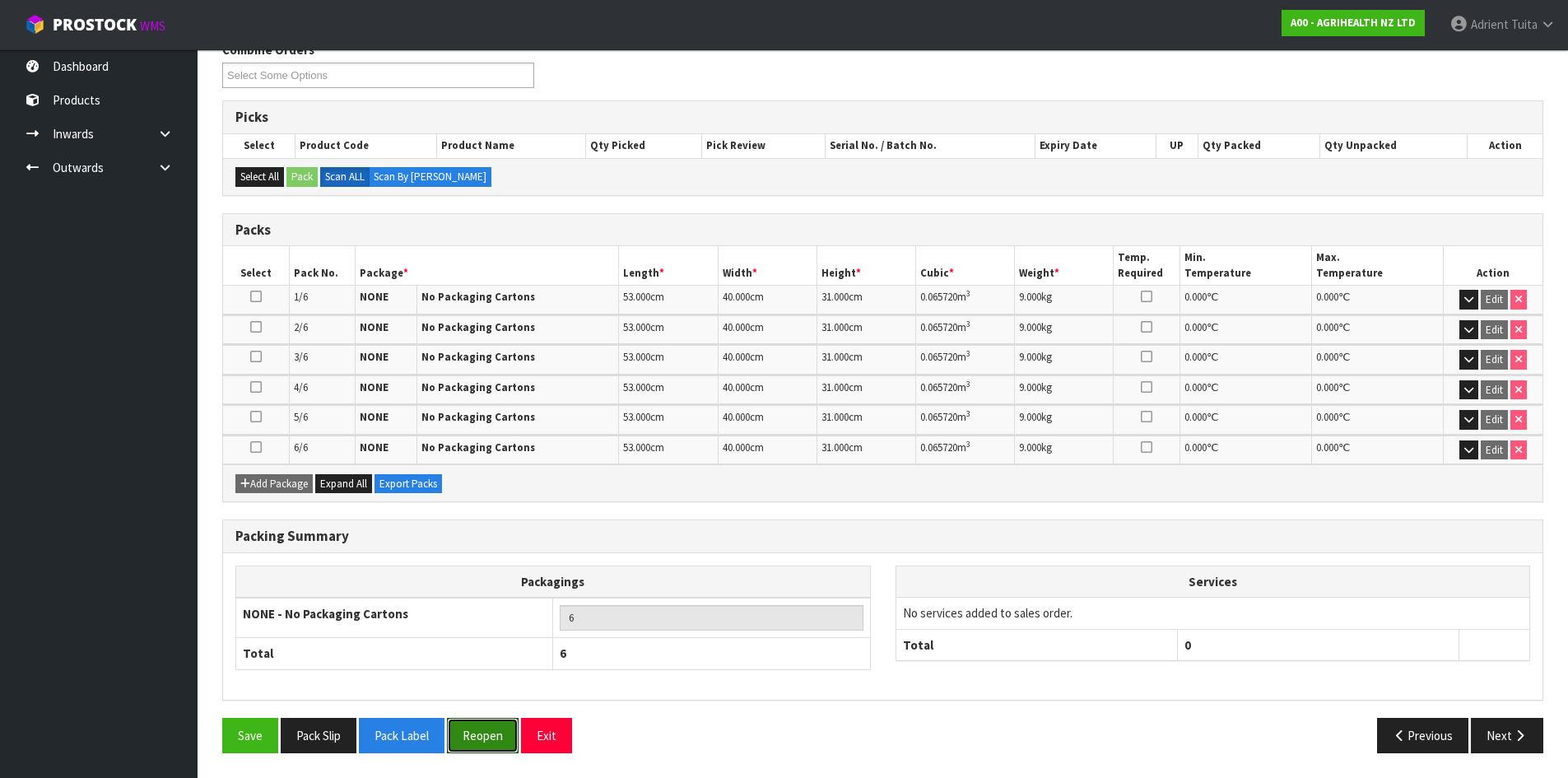
drag, startPoint x: 480, startPoint y: 738, endPoint x: 498, endPoint y: 675, distance: 65.5
click at [481, 738] on button "Reopen" at bounding box center [482, 735] width 71 height 36
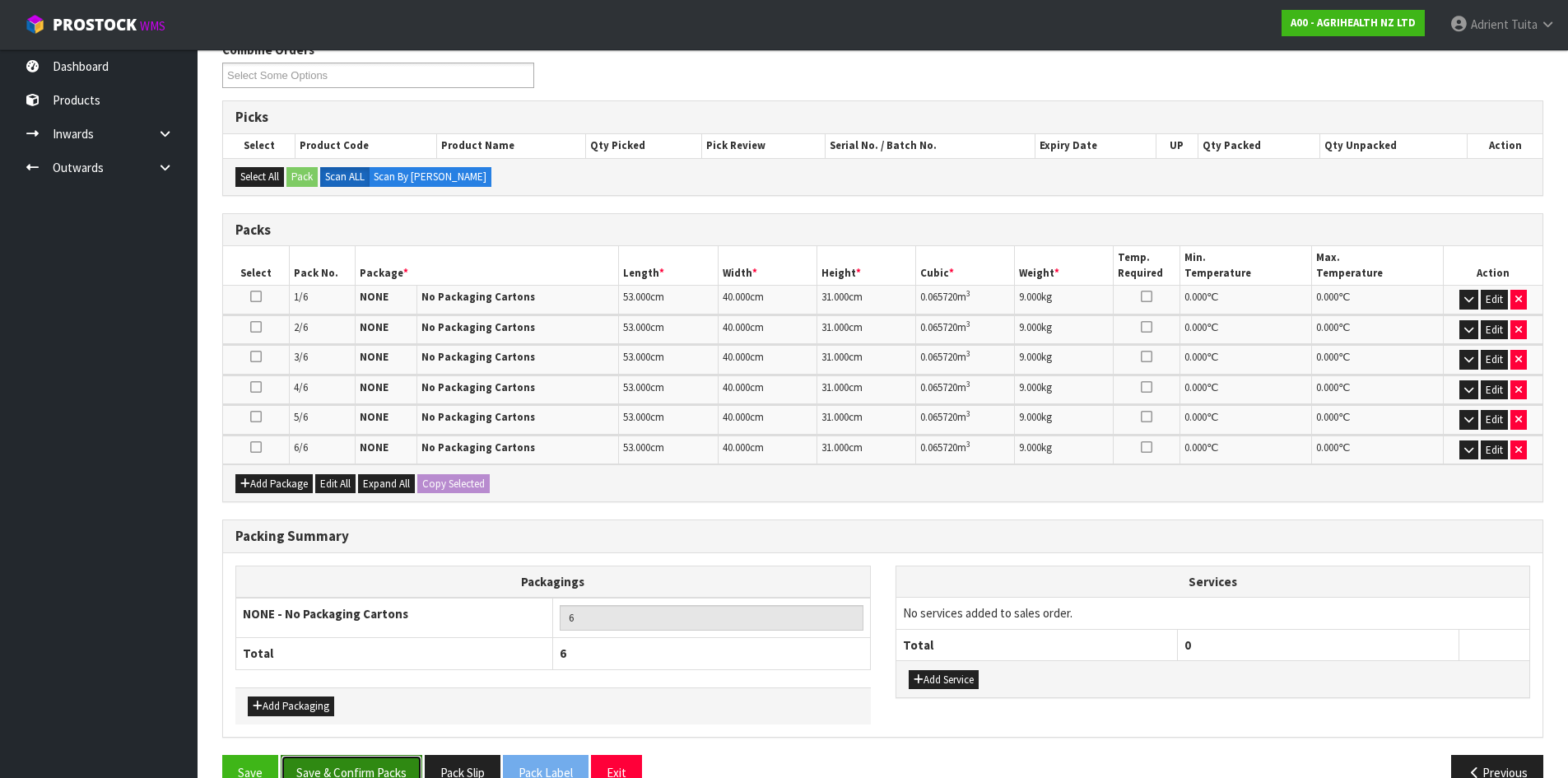
click at [369, 760] on button "Save & Confirm Packs" at bounding box center [351, 773] width 141 height 36
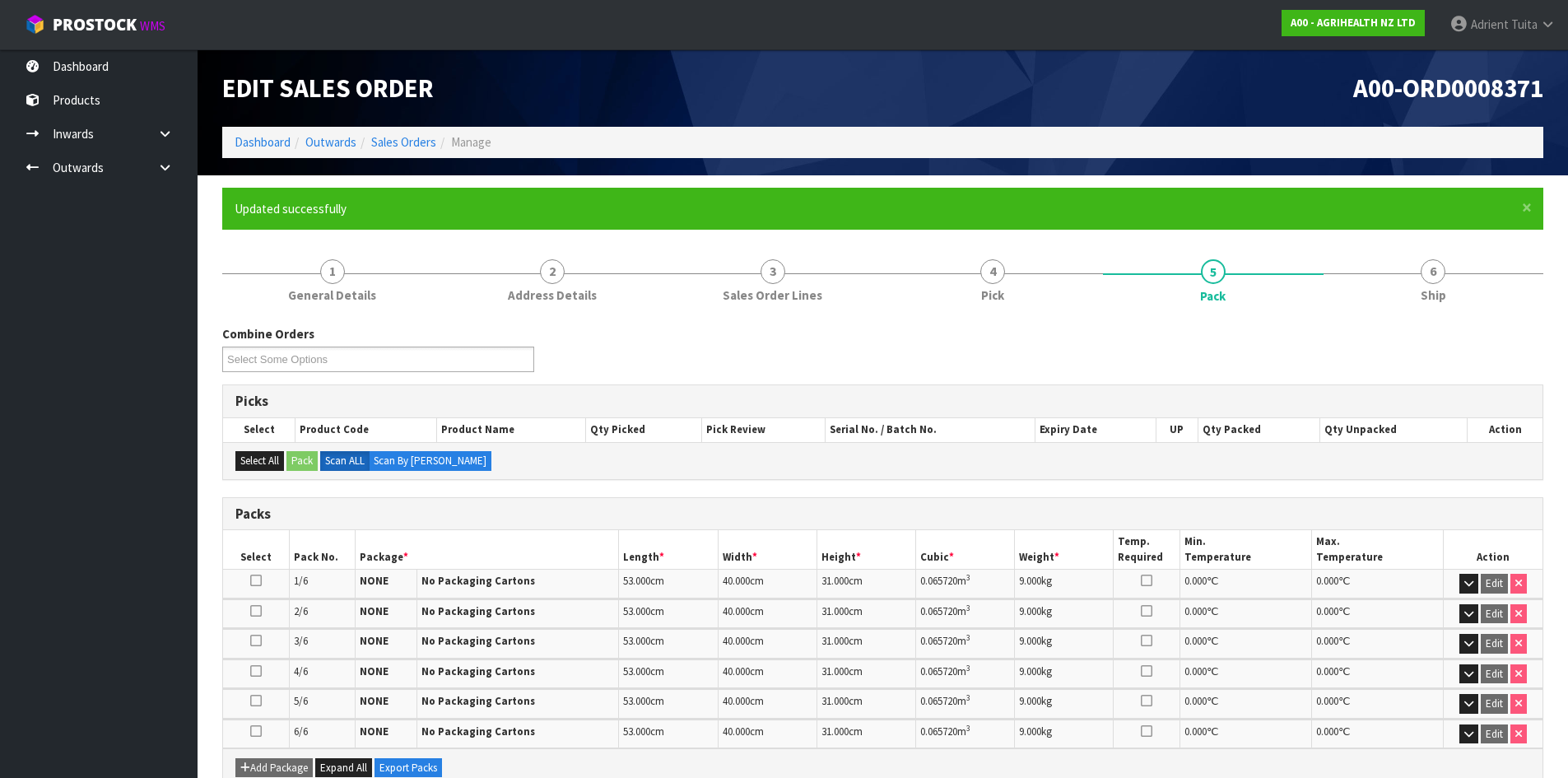
click at [215, 28] on nav "Toggle navigation ProStock WMS A00 - AGRIHEALTH NZ LTD [PERSON_NAME] Logout" at bounding box center [784, 25] width 1568 height 50
click at [243, 140] on link "Dashboard" at bounding box center [263, 142] width 56 height 16
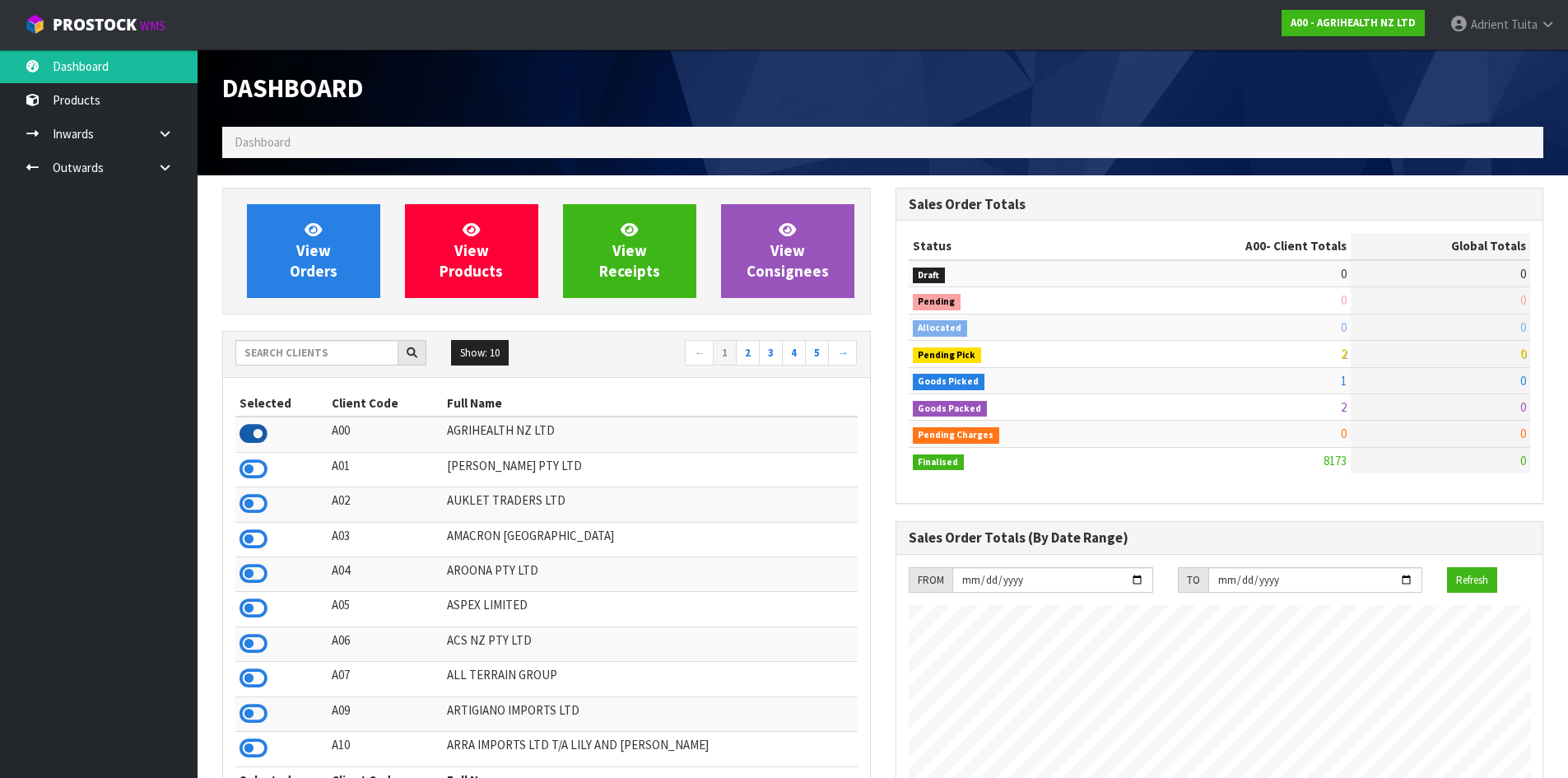
scroll to position [1247, 673]
click at [303, 263] on span "View Orders" at bounding box center [313, 250] width 47 height 62
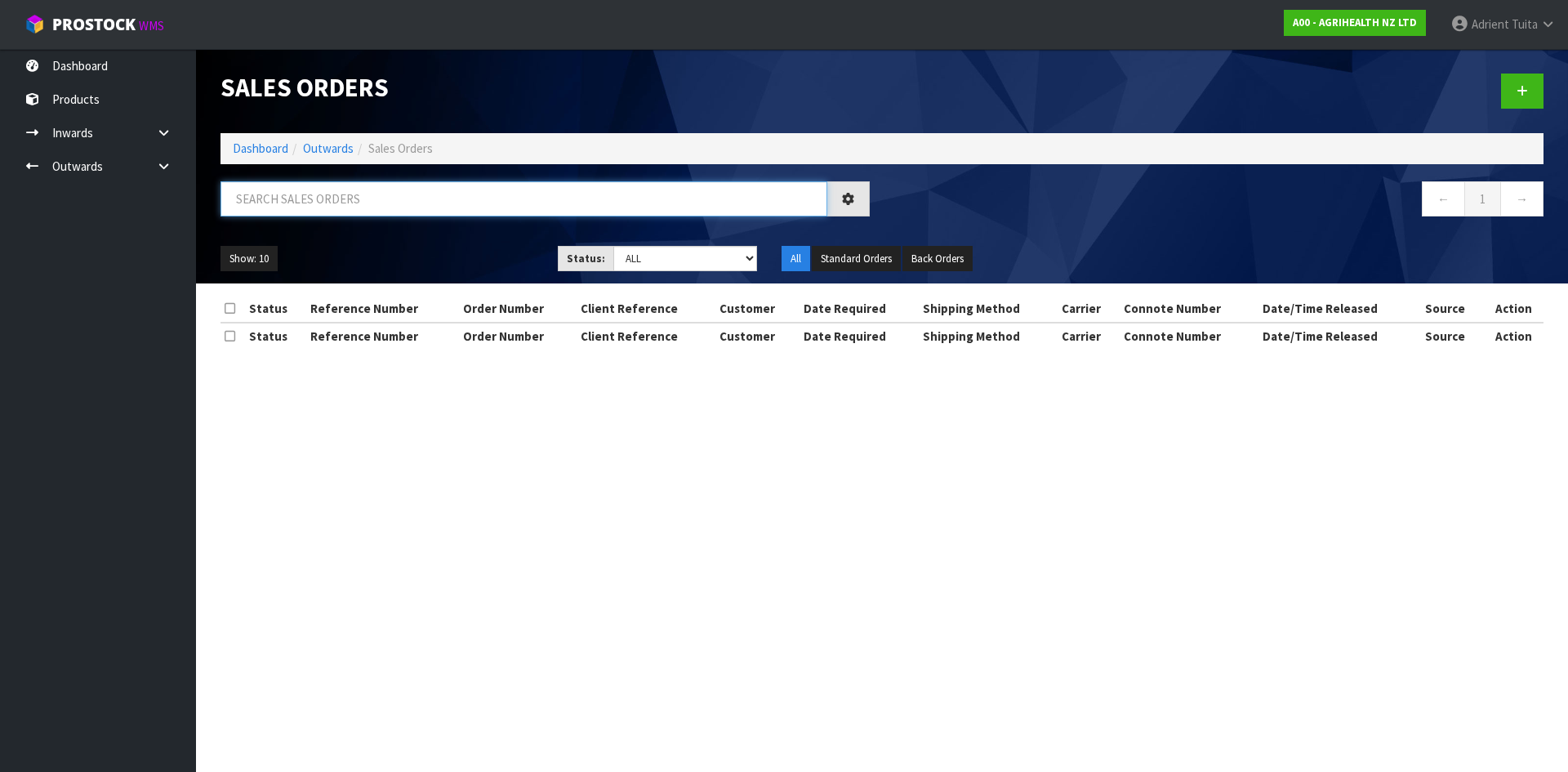
click at [642, 185] on input "text" at bounding box center [524, 199] width 607 height 35
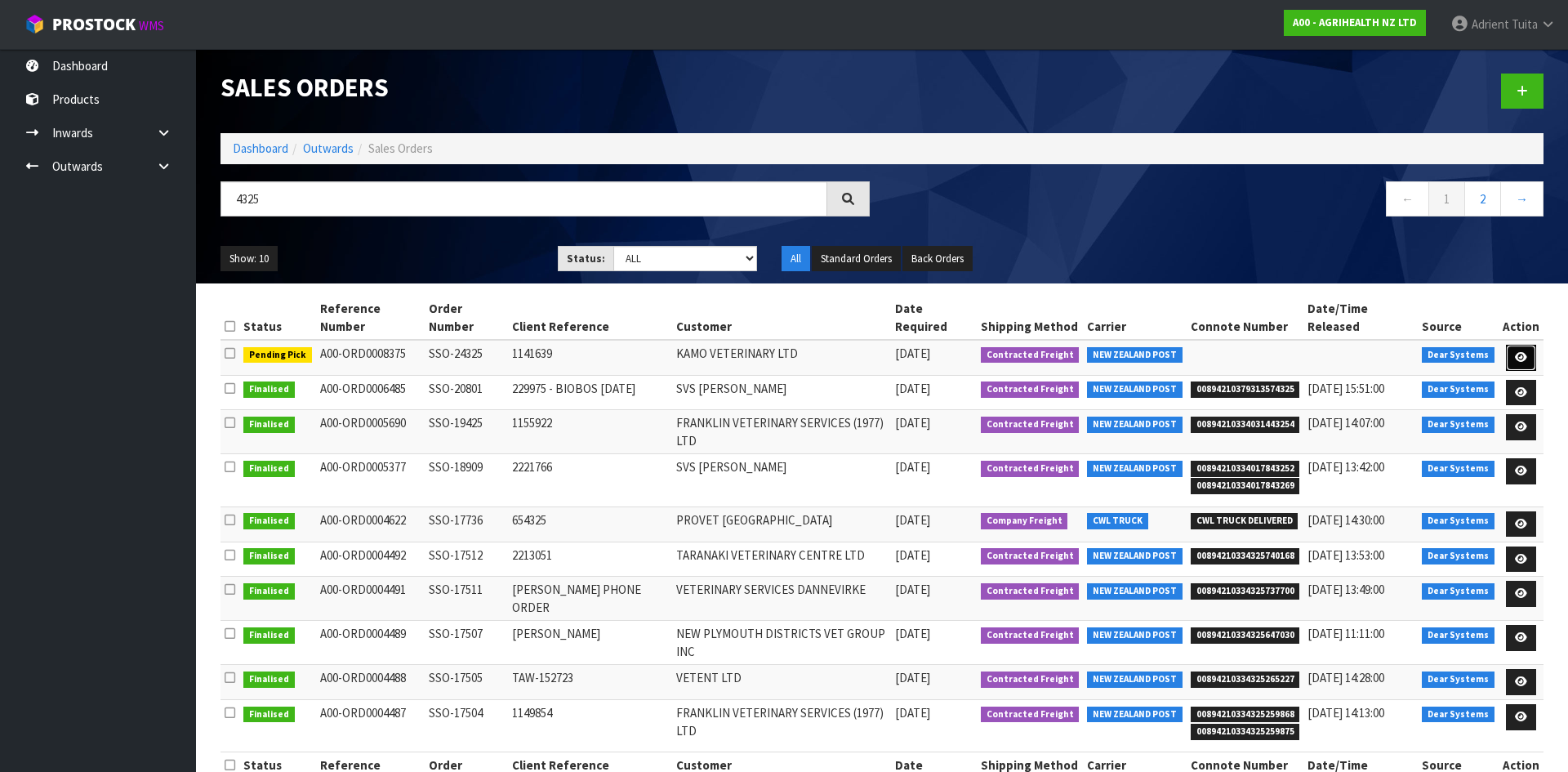
click at [1514, 345] on link at bounding box center [1521, 357] width 30 height 26
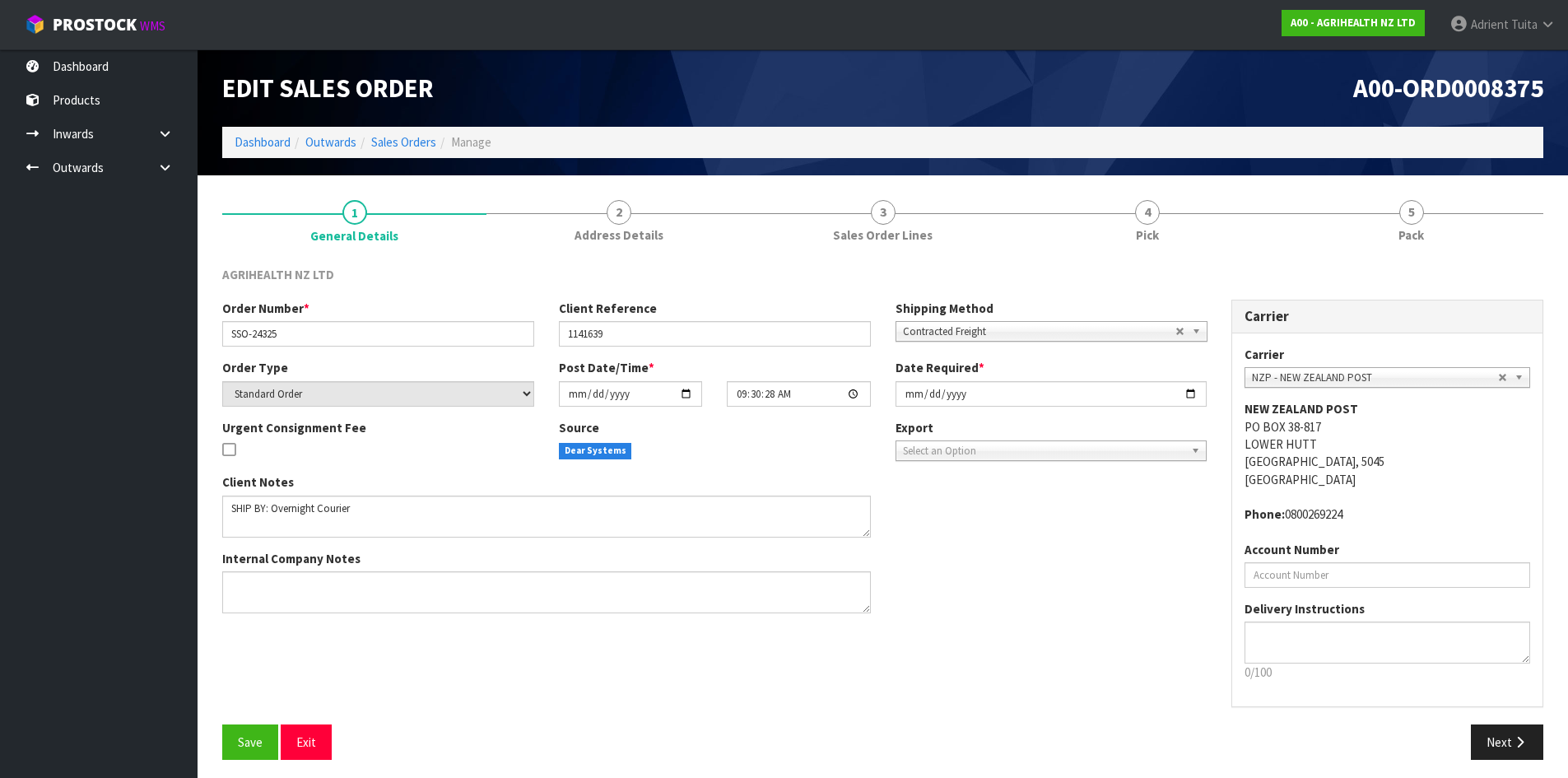
drag, startPoint x: 1196, startPoint y: 224, endPoint x: 1227, endPoint y: 293, distance: 75.6
click at [1196, 226] on link "4 Pick" at bounding box center [1147, 220] width 264 height 65
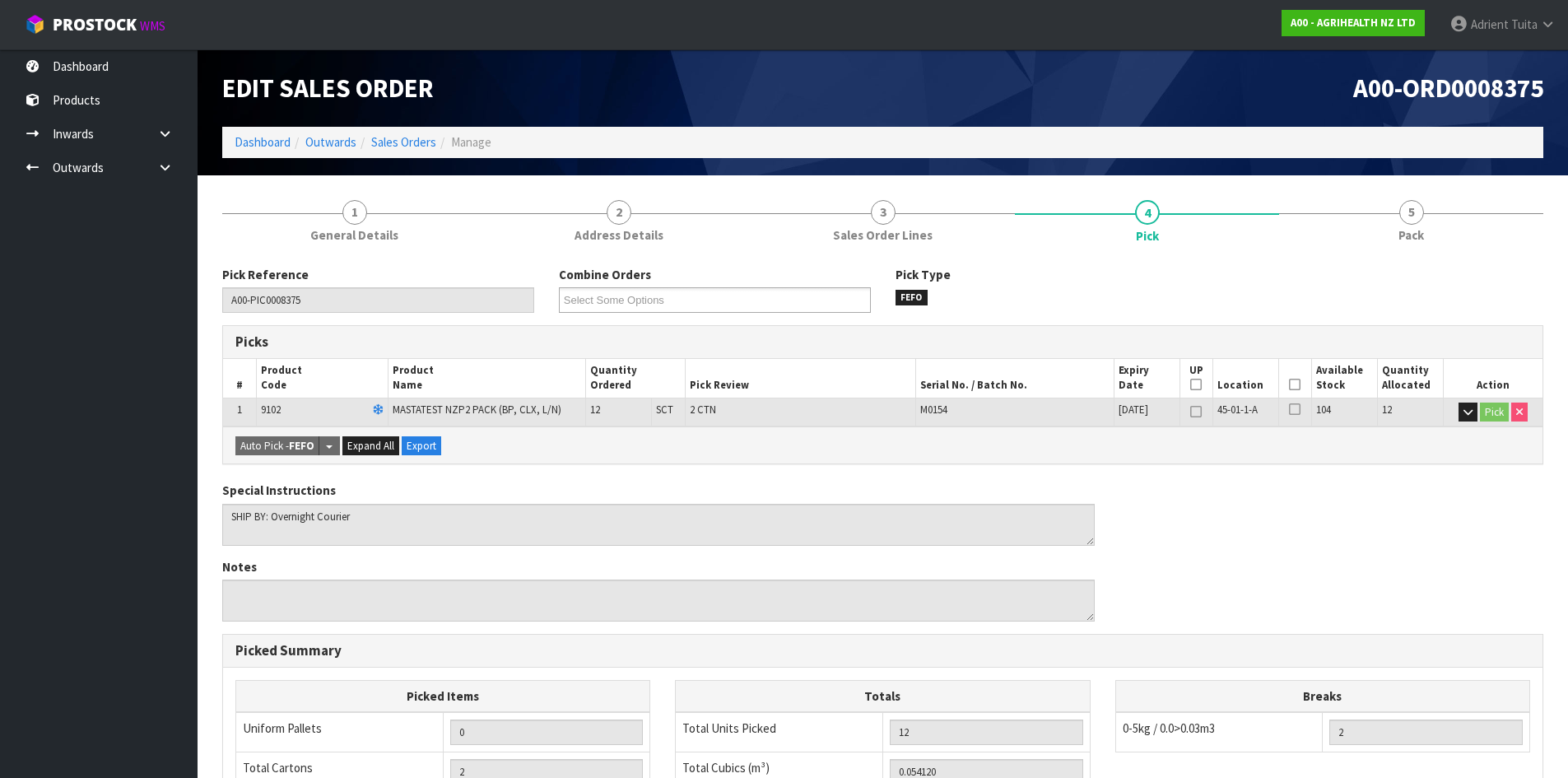
drag, startPoint x: 1297, startPoint y: 386, endPoint x: 1107, endPoint y: 405, distance: 190.9
click at [1297, 384] on icon at bounding box center [1295, 384] width 12 height 1
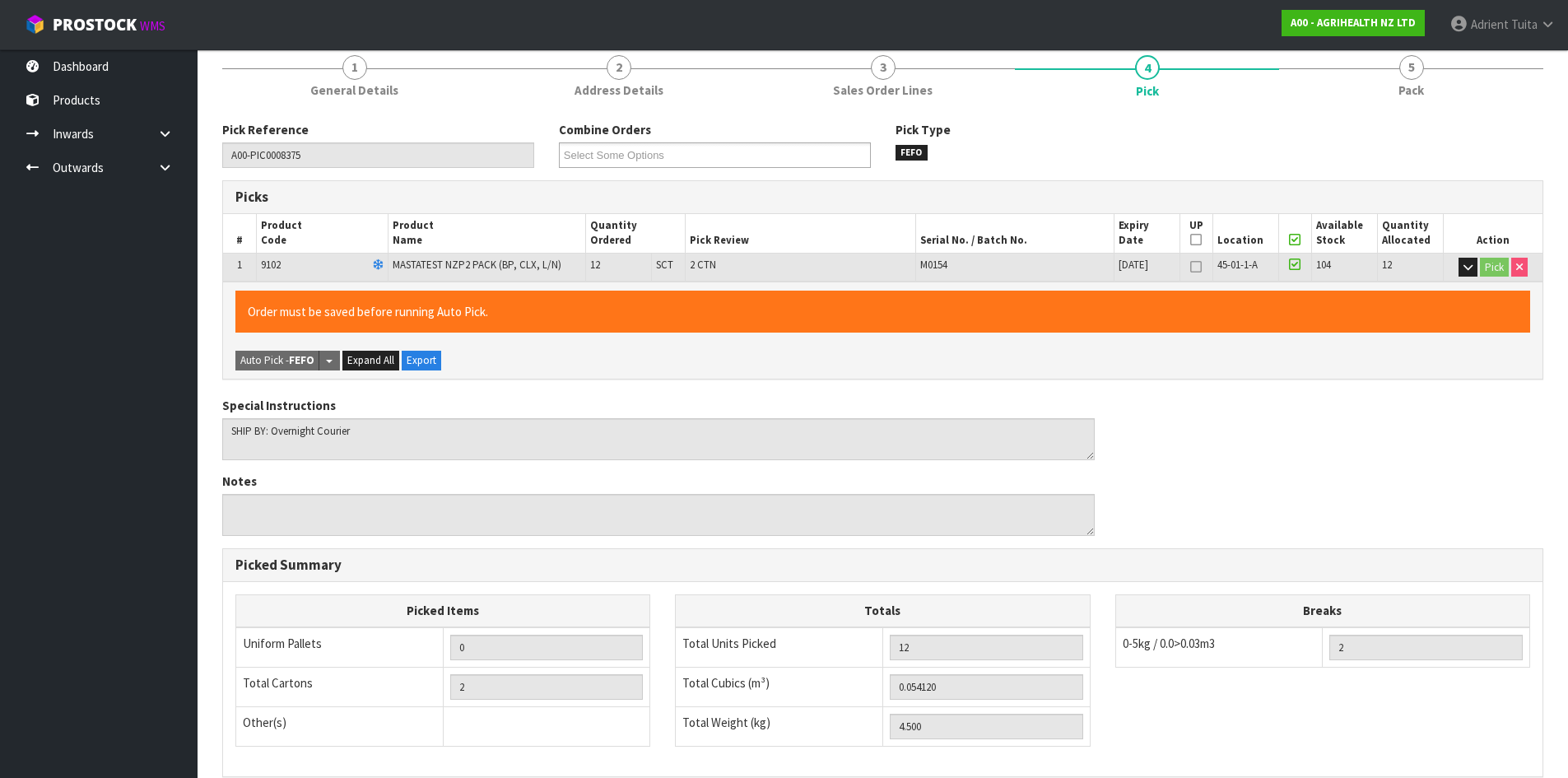
scroll to position [370, 0]
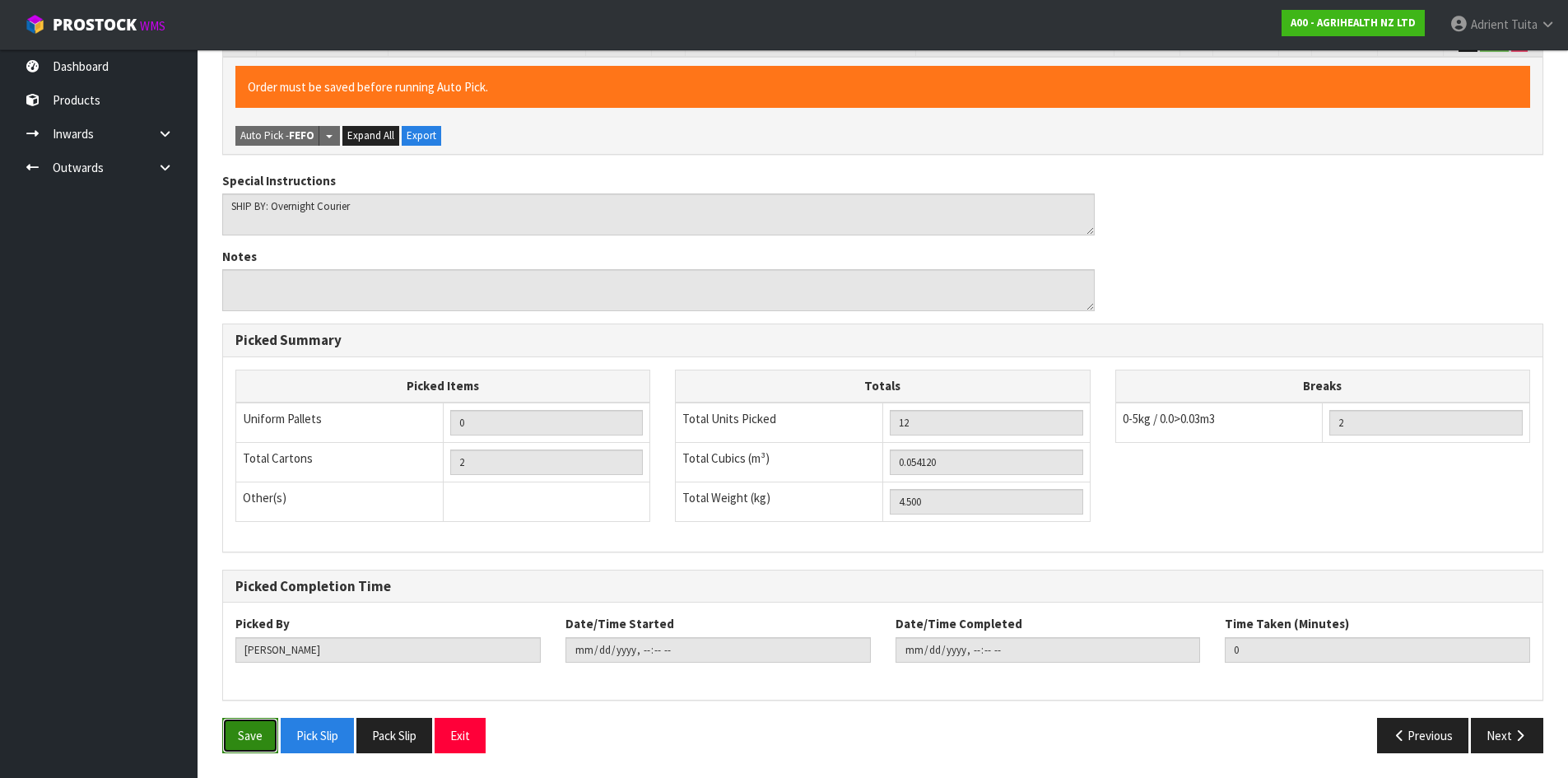
click at [261, 738] on button "Save" at bounding box center [250, 735] width 56 height 36
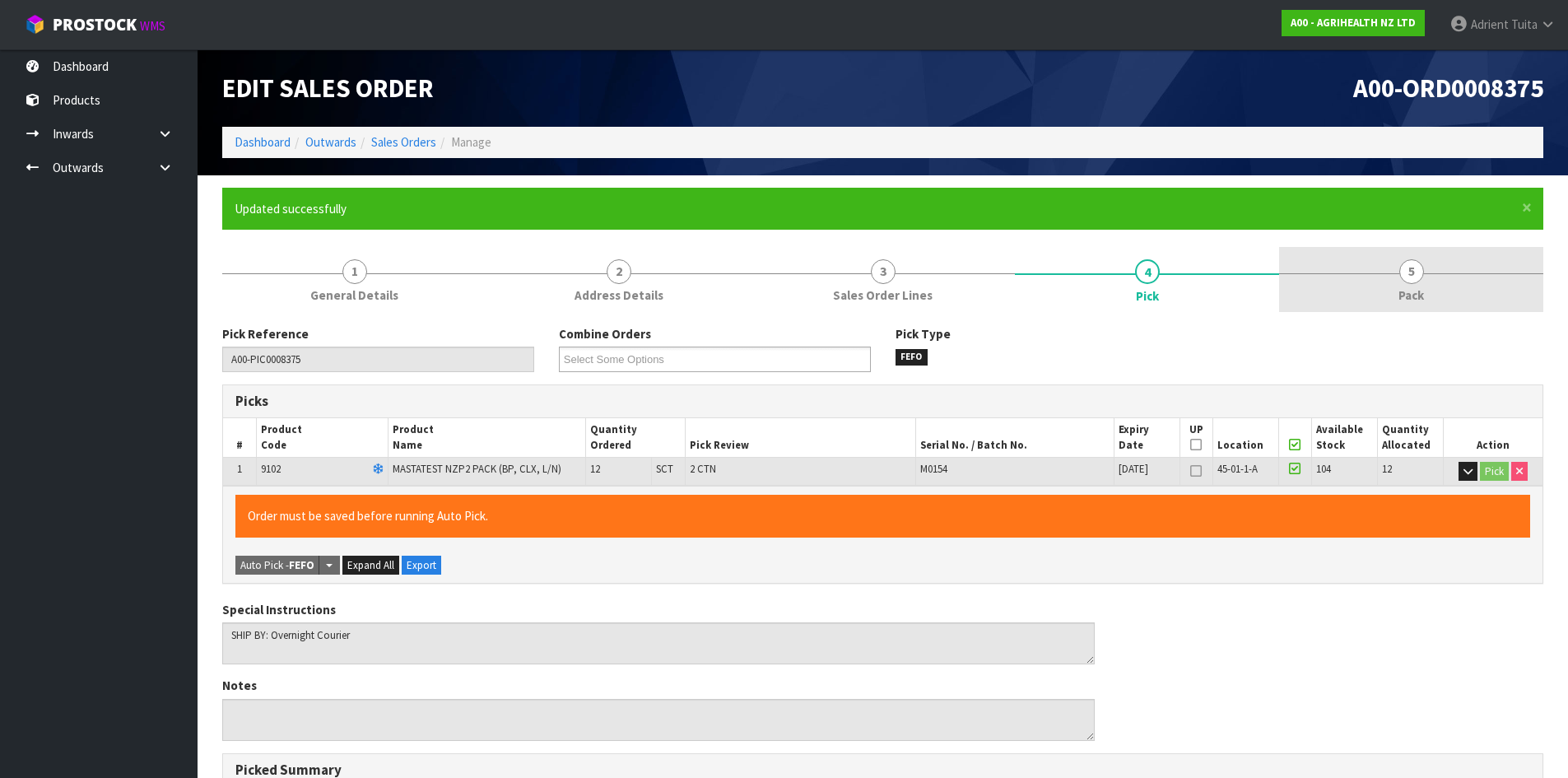
click at [1394, 273] on div at bounding box center [1412, 273] width 264 height 1
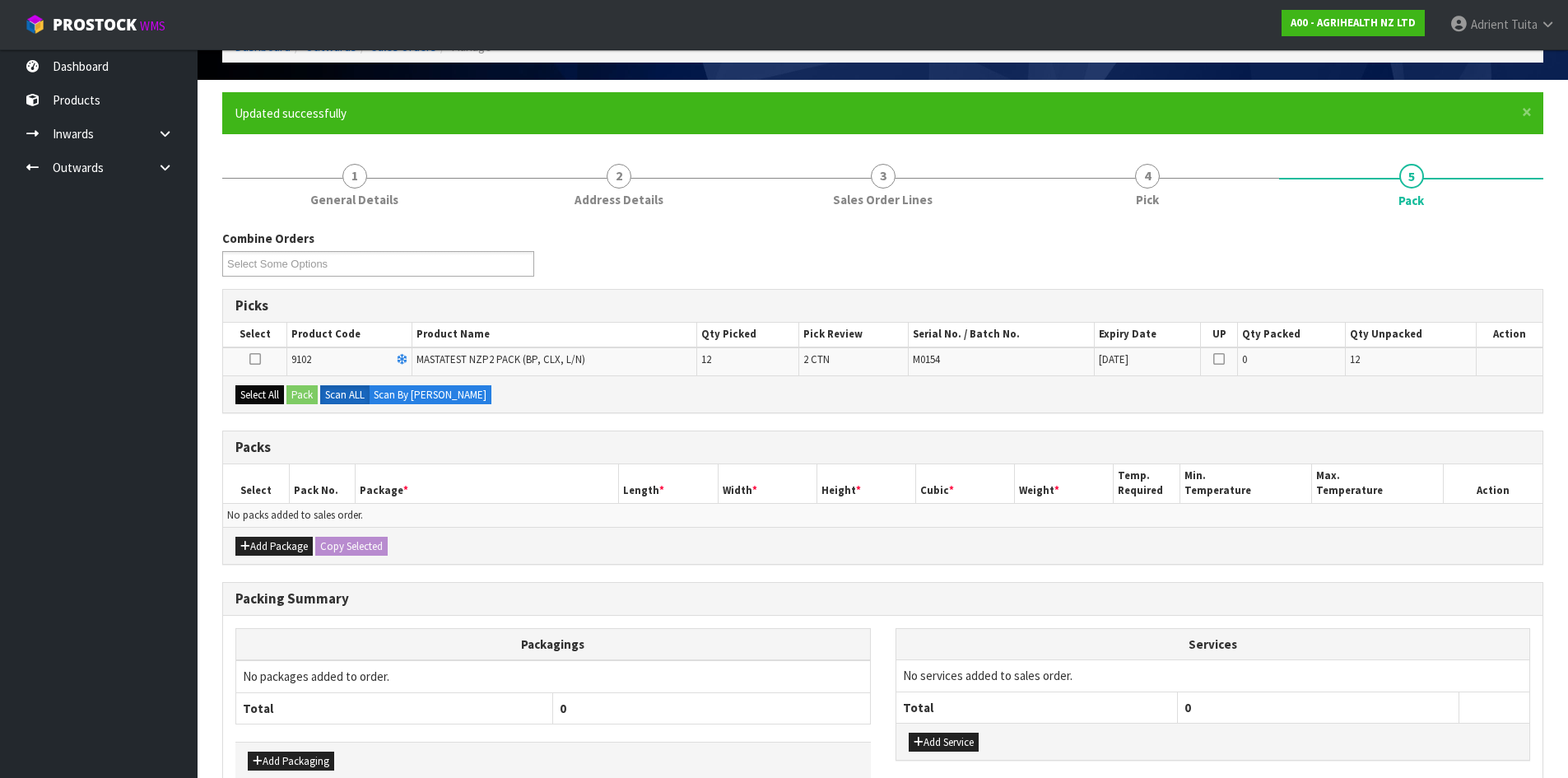
scroll to position [188, 0]
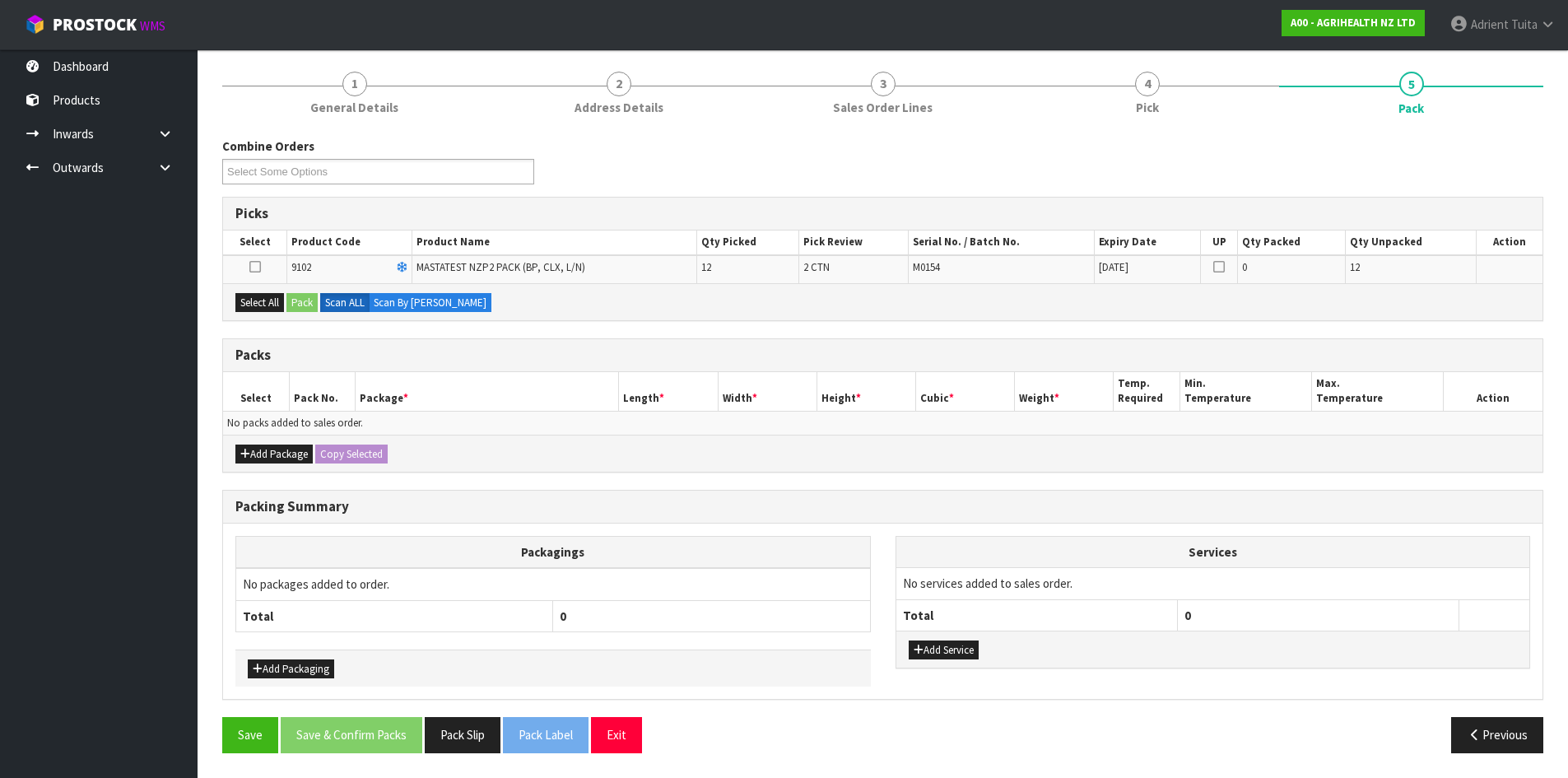
drag, startPoint x: 245, startPoint y: 315, endPoint x: 273, endPoint y: 314, distance: 28.0
click at [266, 315] on div "Select All Pack Scan ALL Scan By [PERSON_NAME]" at bounding box center [883, 301] width 1320 height 37
click at [284, 308] on button "Select All" at bounding box center [260, 303] width 48 height 20
click at [293, 308] on button "Pack" at bounding box center [302, 303] width 31 height 20
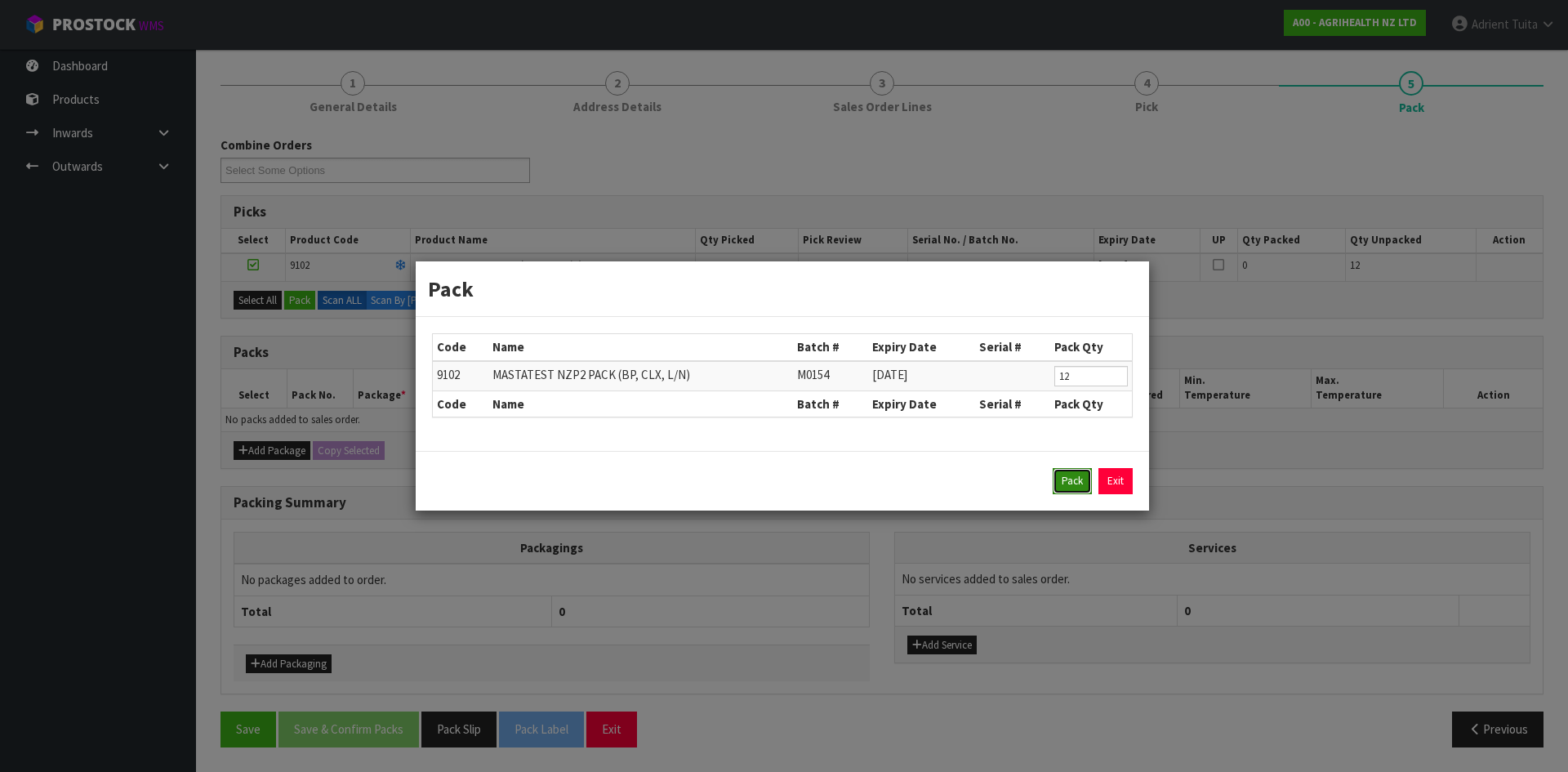
click at [1066, 487] on button "Pack" at bounding box center [1073, 480] width 39 height 26
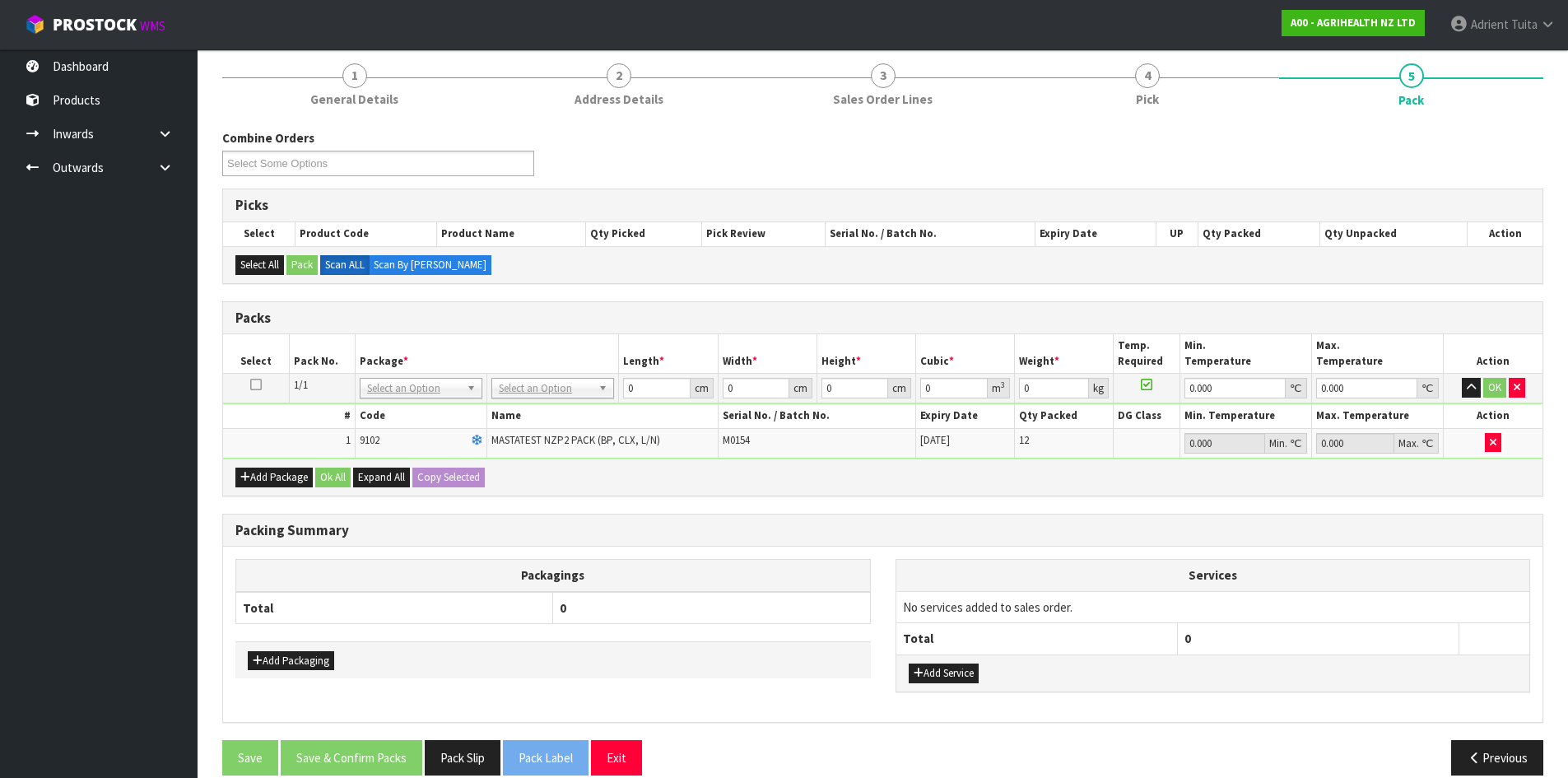
scroll to position [218, 0]
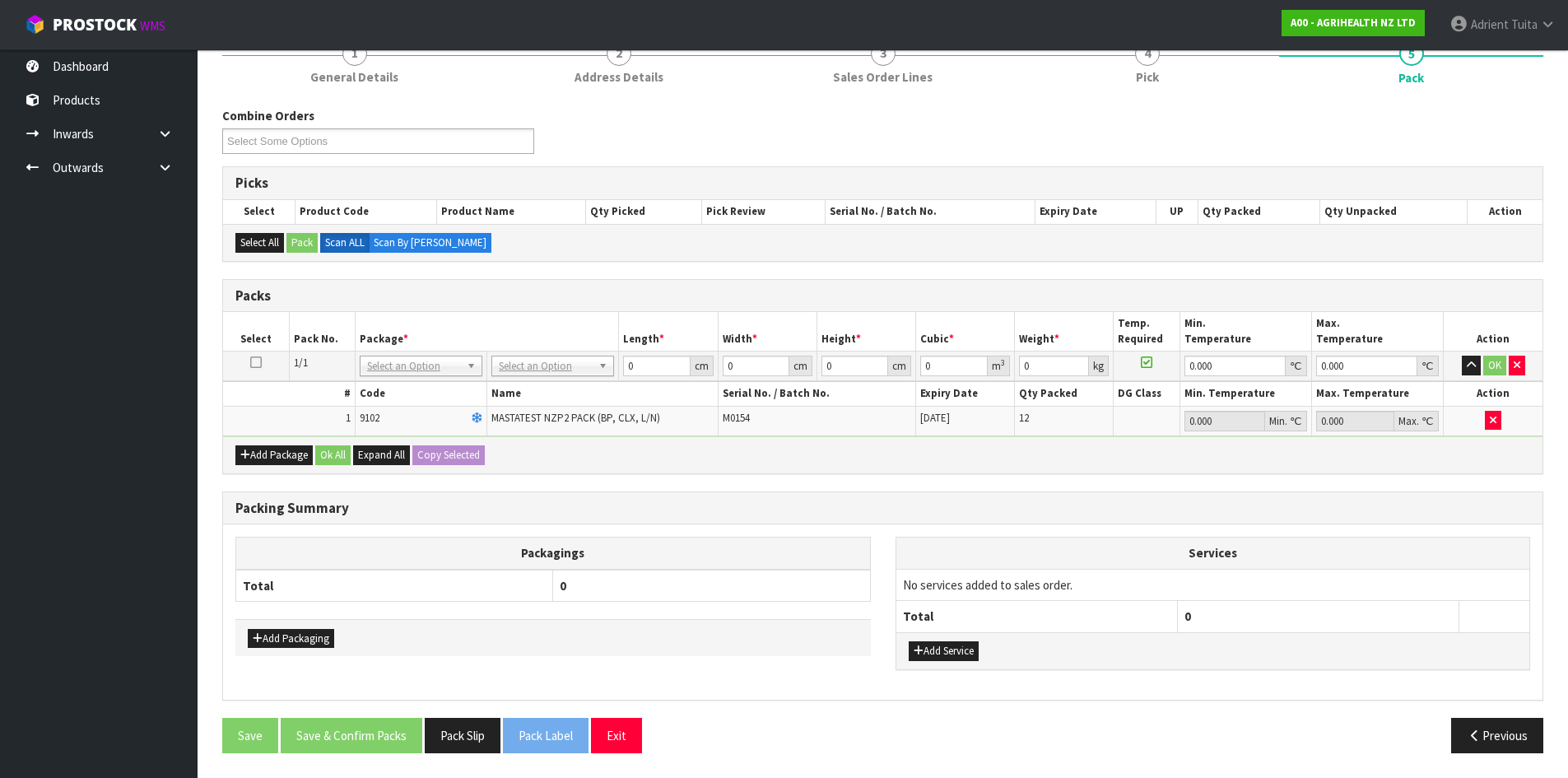
click at [550, 377] on td "No Packaging Cartons PLT GEN120 (1200 X 1000) PLT ONE WAY SKID CHEP HIRE PALLET…" at bounding box center [552, 365] width 131 height 29
drag, startPoint x: 550, startPoint y: 371, endPoint x: 547, endPoint y: 393, distance: 22.2
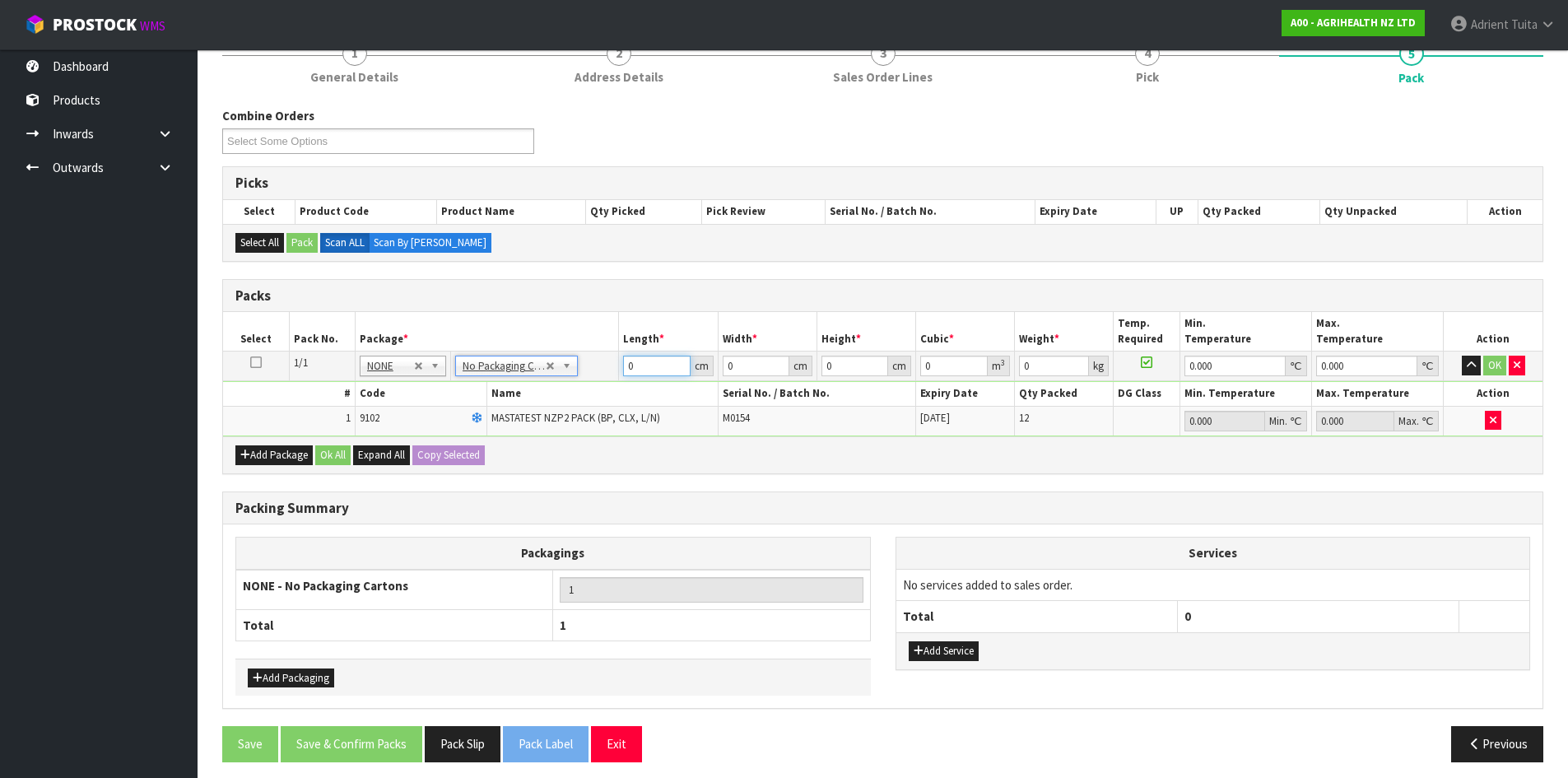
click at [655, 360] on input "0" at bounding box center [657, 365] width 67 height 21
click at [1488, 368] on button "OK" at bounding box center [1495, 365] width 23 height 20
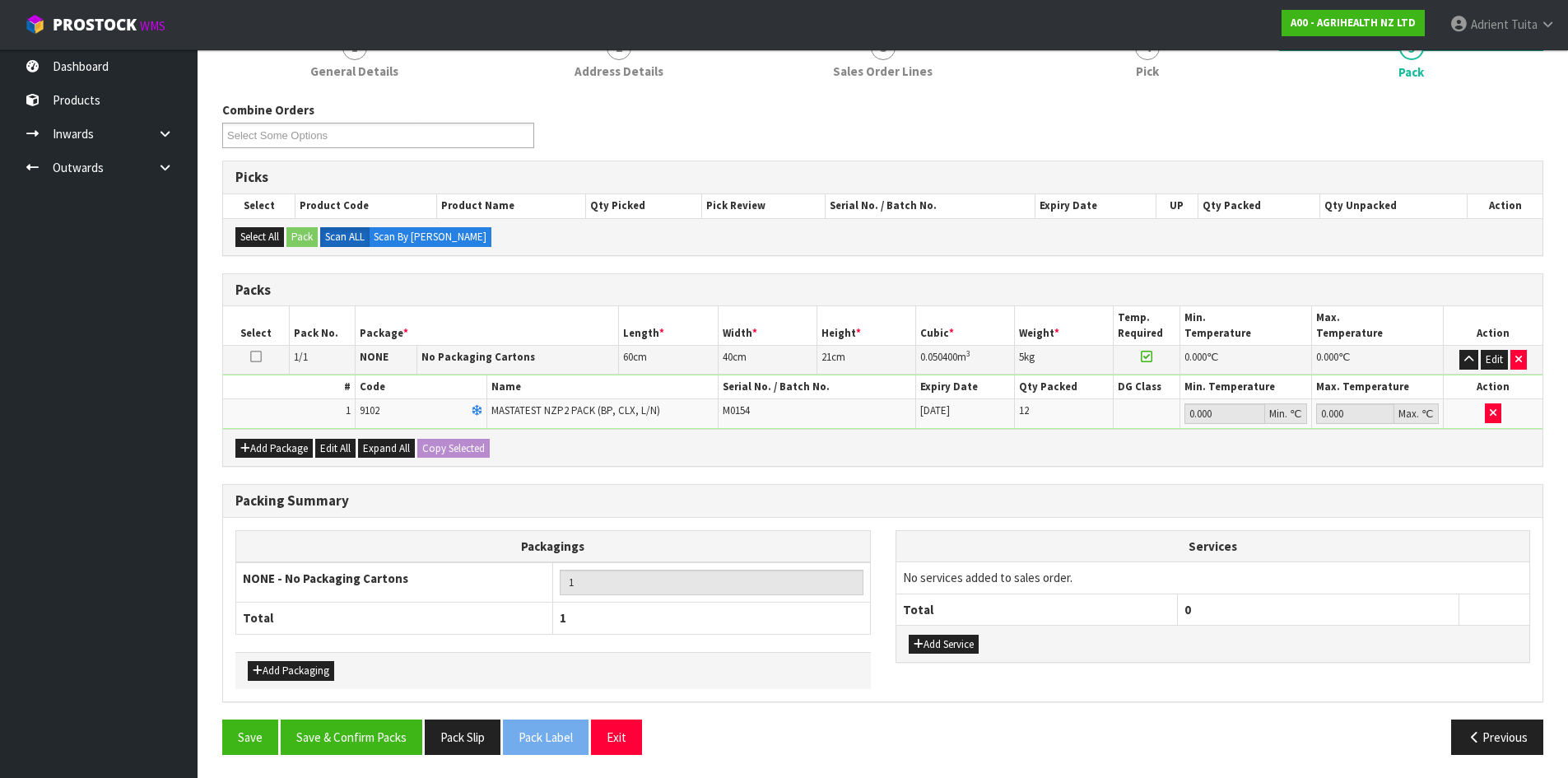
scroll to position [225, 0]
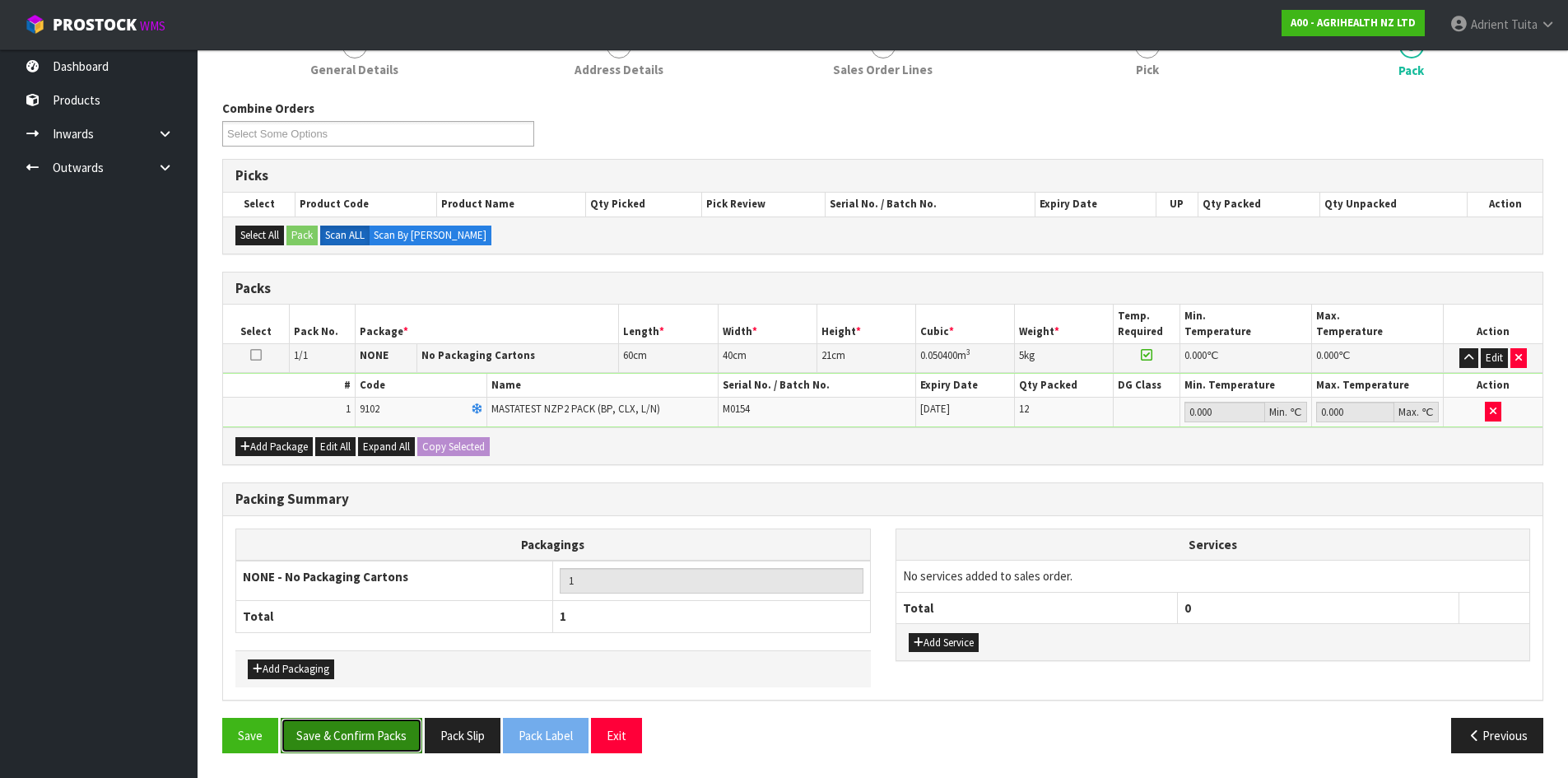
click at [340, 723] on button "Save & Confirm Packs" at bounding box center [351, 735] width 141 height 36
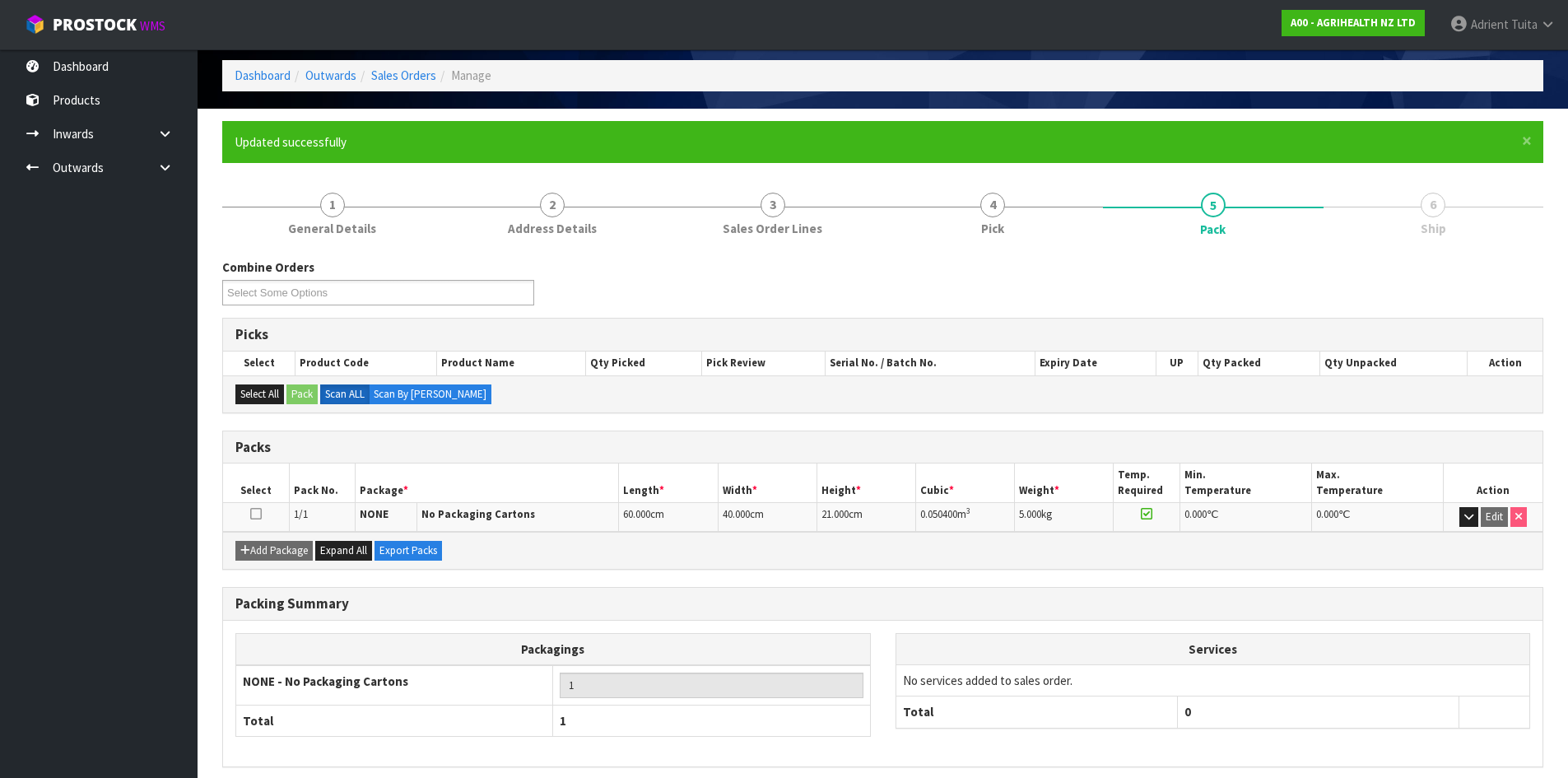
scroll to position [134, 0]
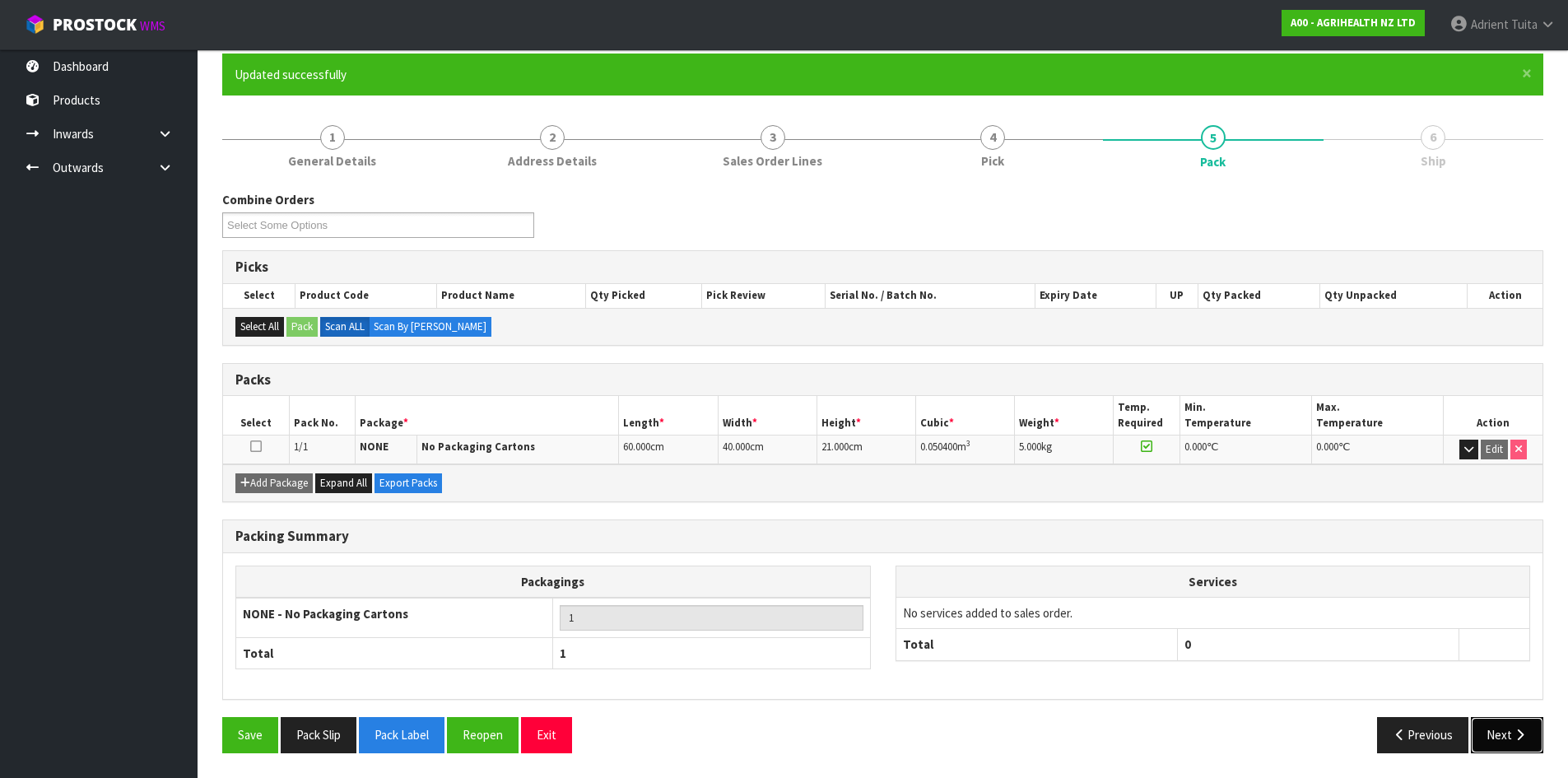
click at [1515, 740] on icon "button" at bounding box center [1521, 734] width 16 height 13
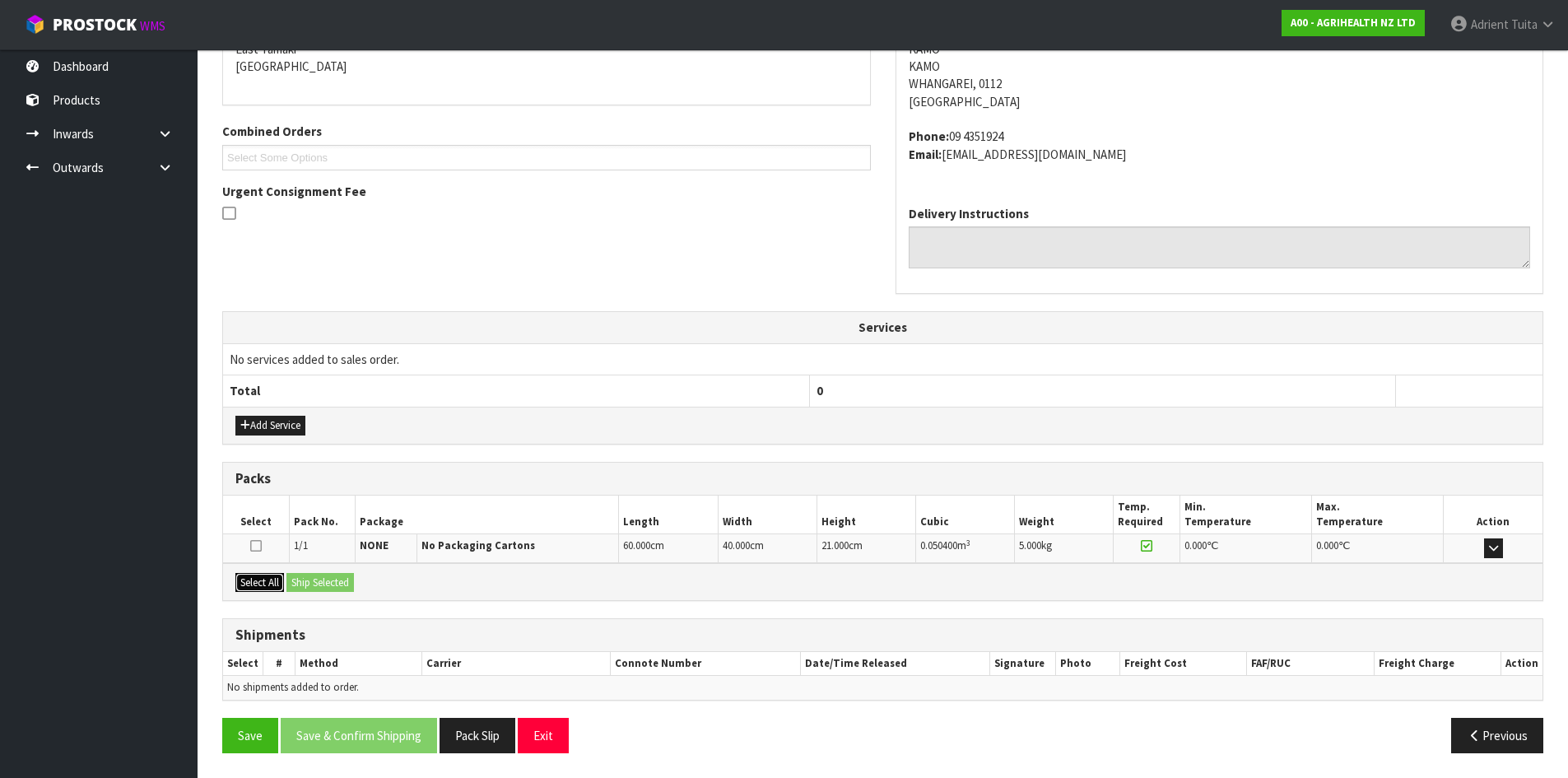
click at [267, 589] on button "Select All" at bounding box center [260, 582] width 48 height 20
click at [294, 580] on button "Ship Selected" at bounding box center [321, 582] width 68 height 20
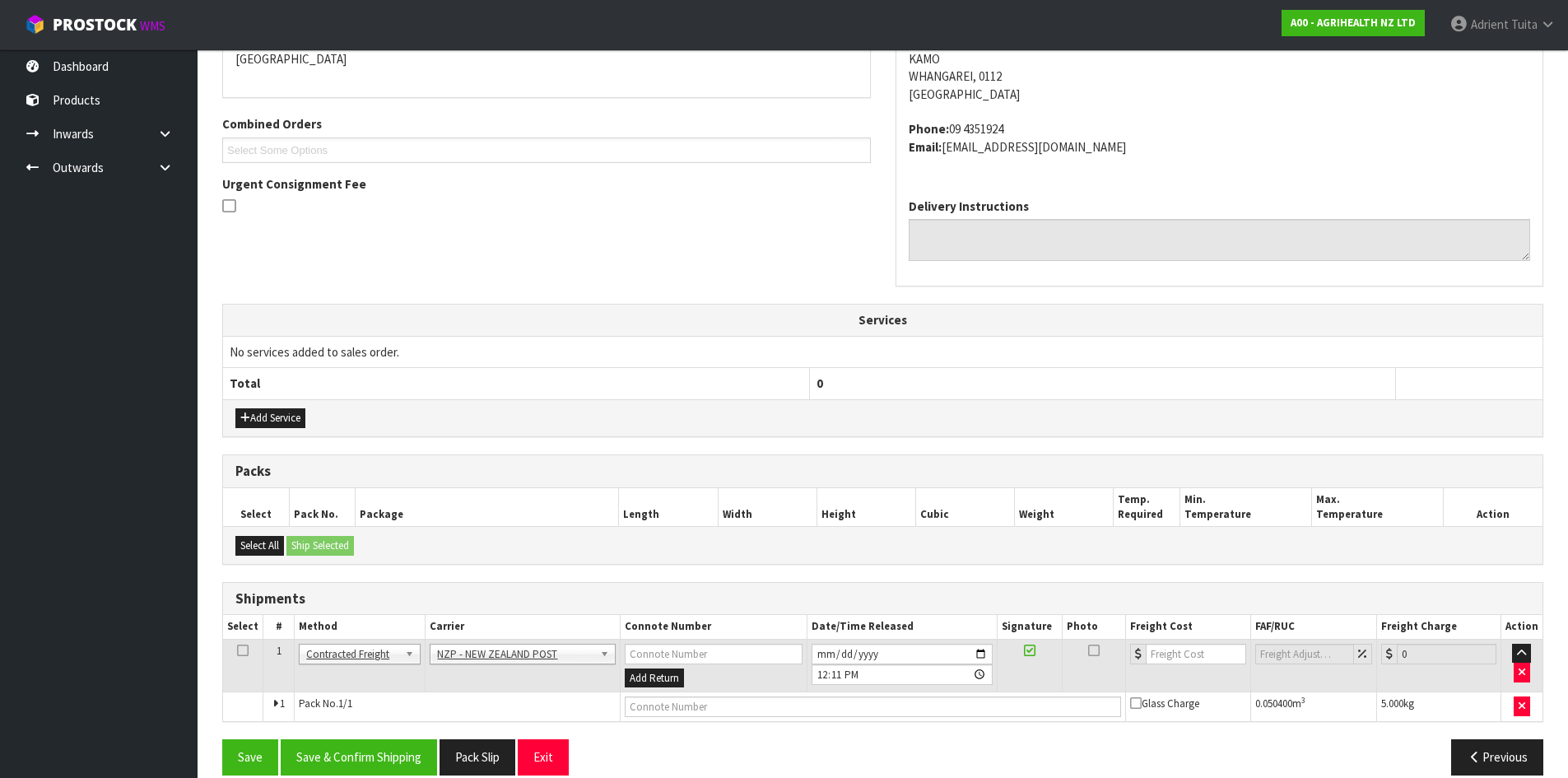
scroll to position [396, 0]
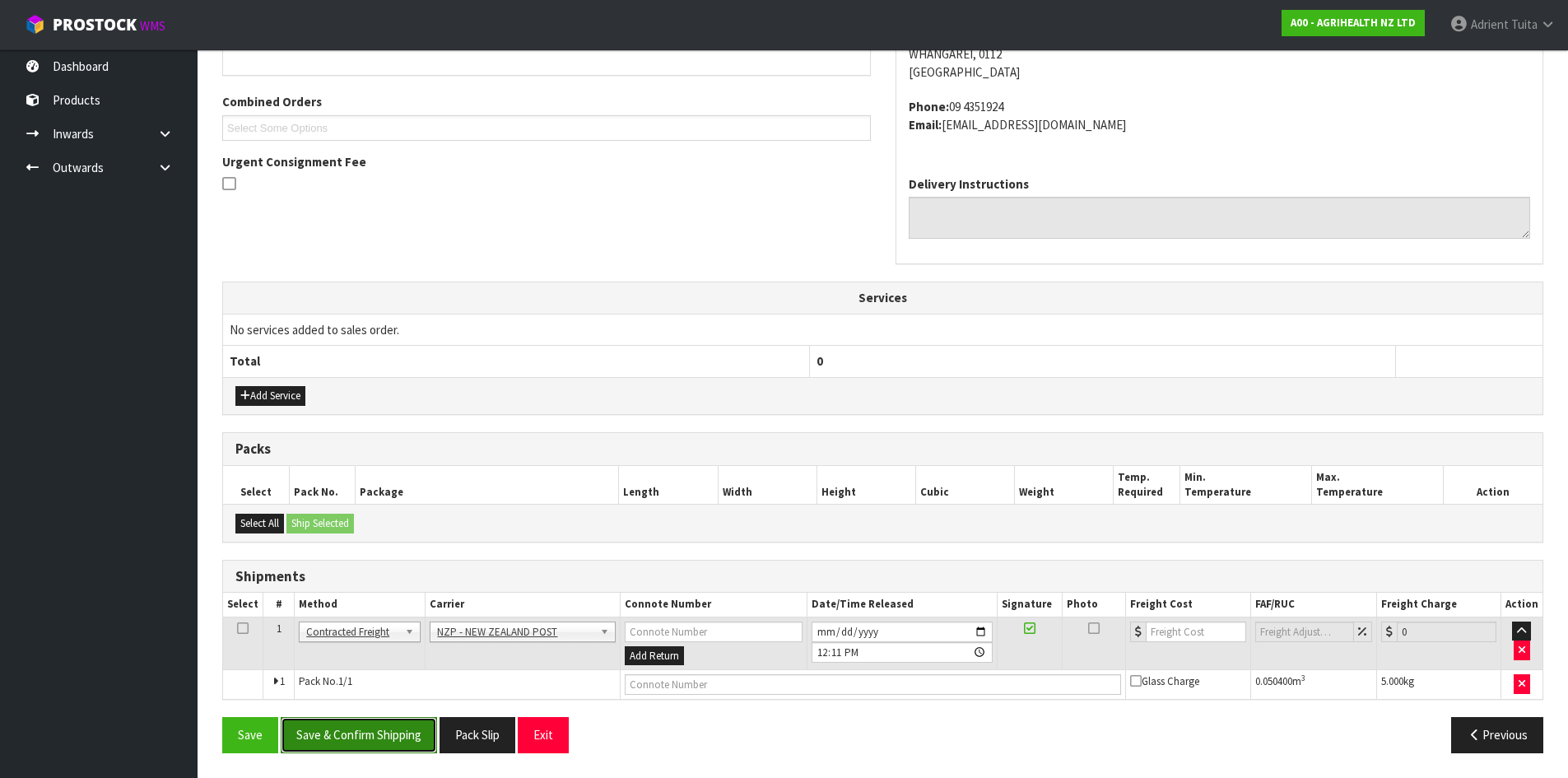
click at [373, 725] on button "Save & Confirm Shipping" at bounding box center [358, 735] width 156 height 36
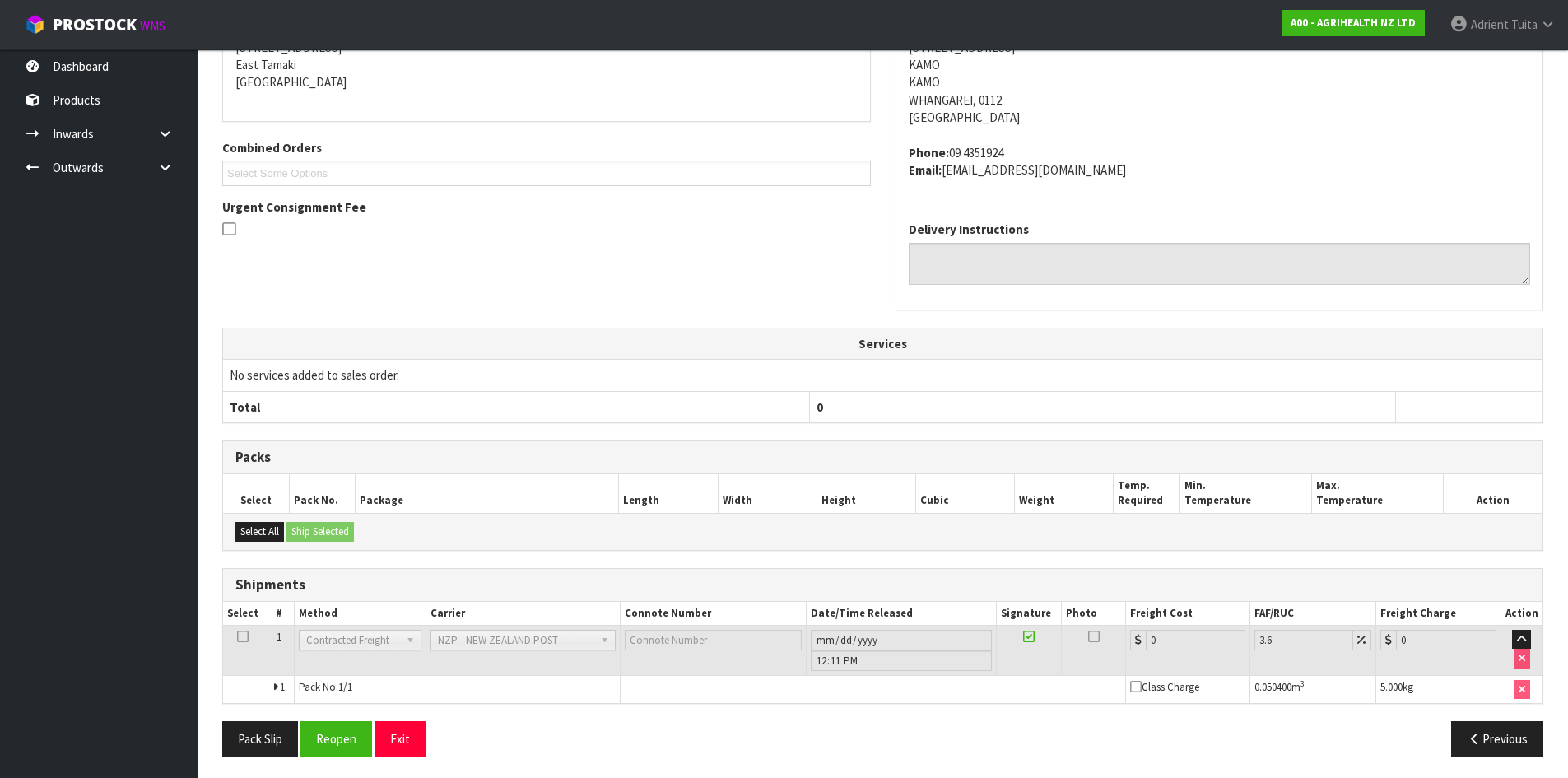
scroll to position [372, 0]
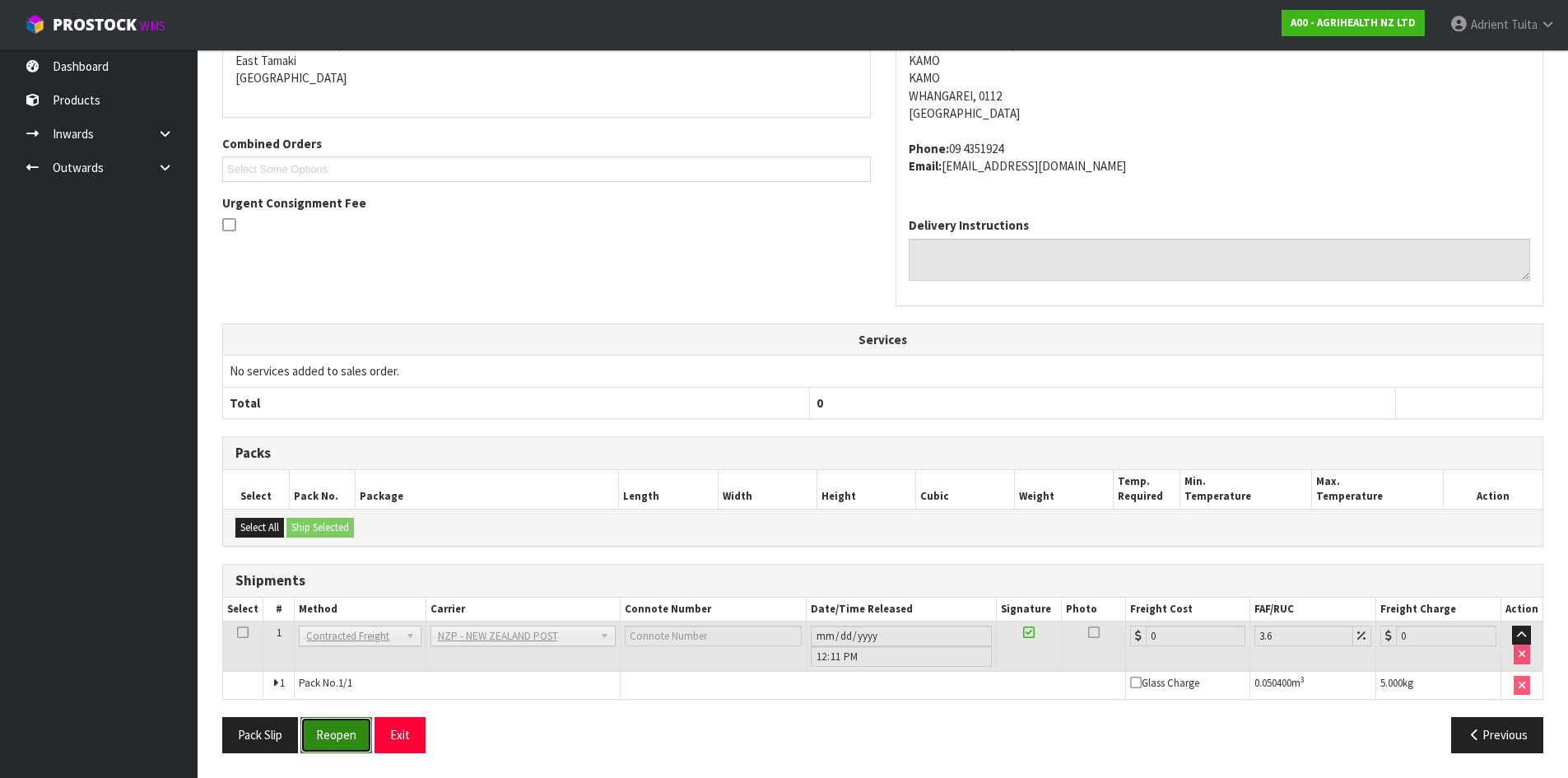
click at [351, 720] on button "Reopen" at bounding box center [336, 735] width 71 height 36
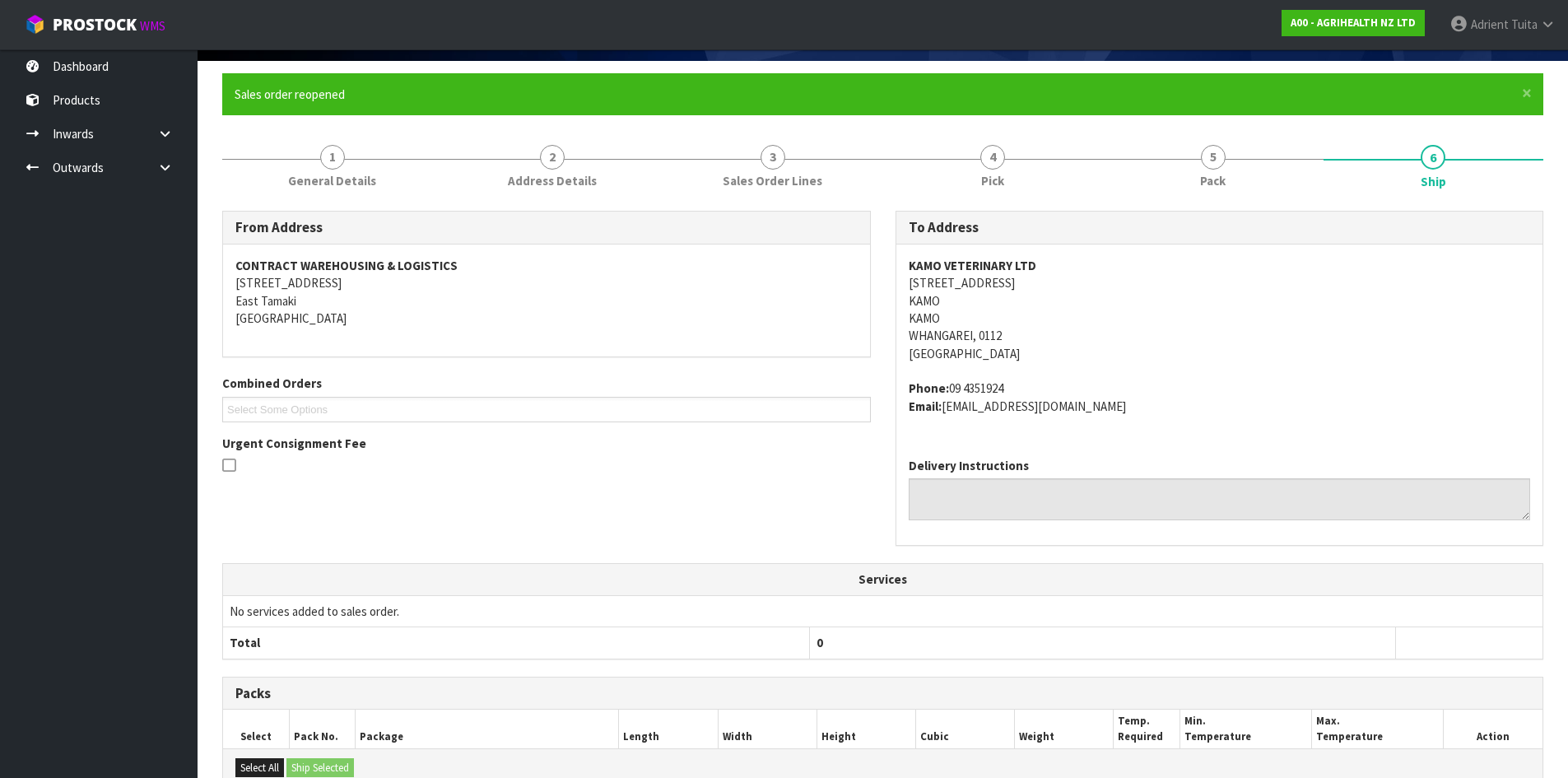
scroll to position [354, 0]
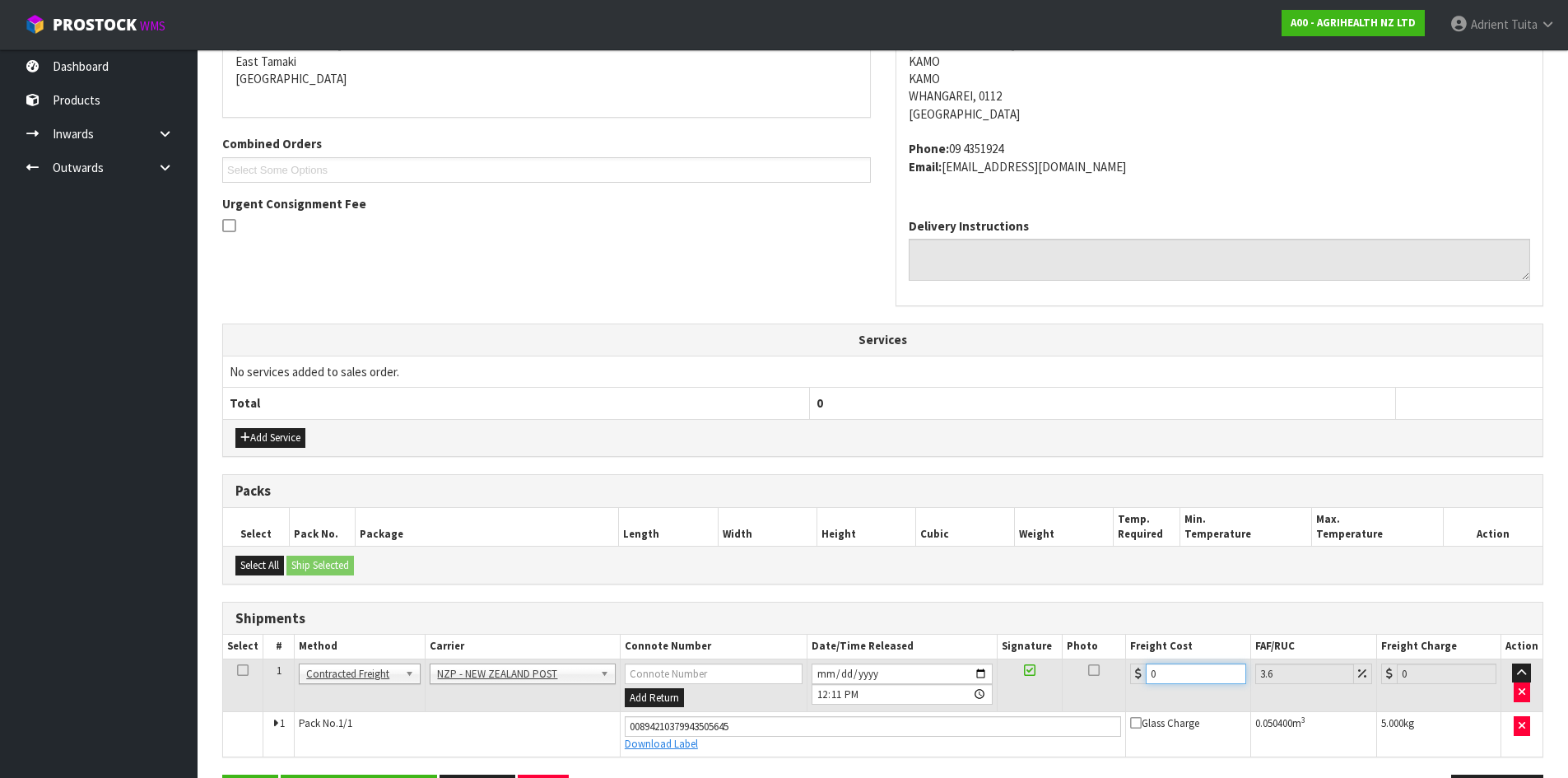
drag, startPoint x: 1175, startPoint y: 678, endPoint x: 1159, endPoint y: 666, distance: 20.0
click at [1176, 677] on input "0" at bounding box center [1195, 673] width 99 height 21
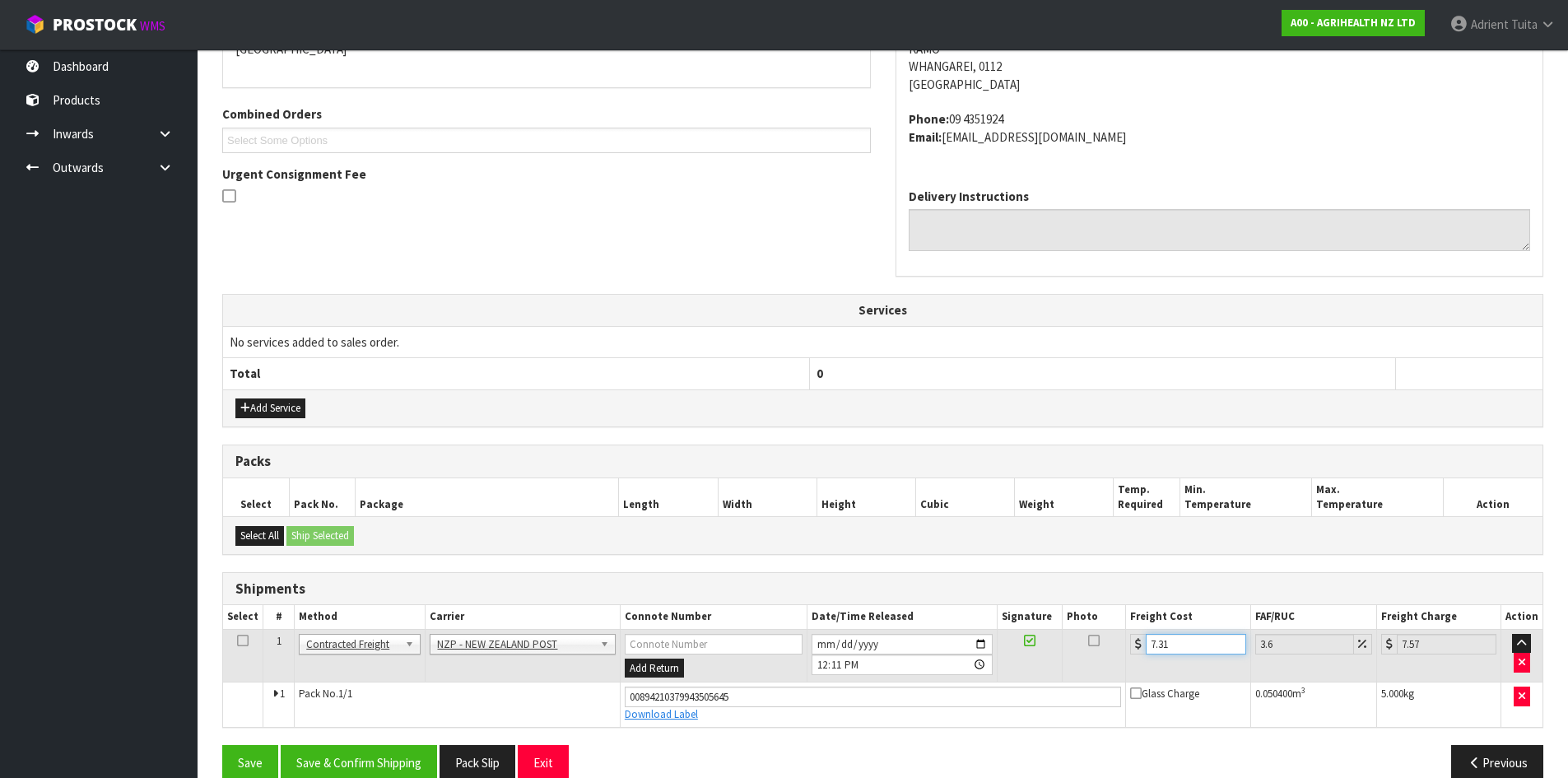
scroll to position [411, 0]
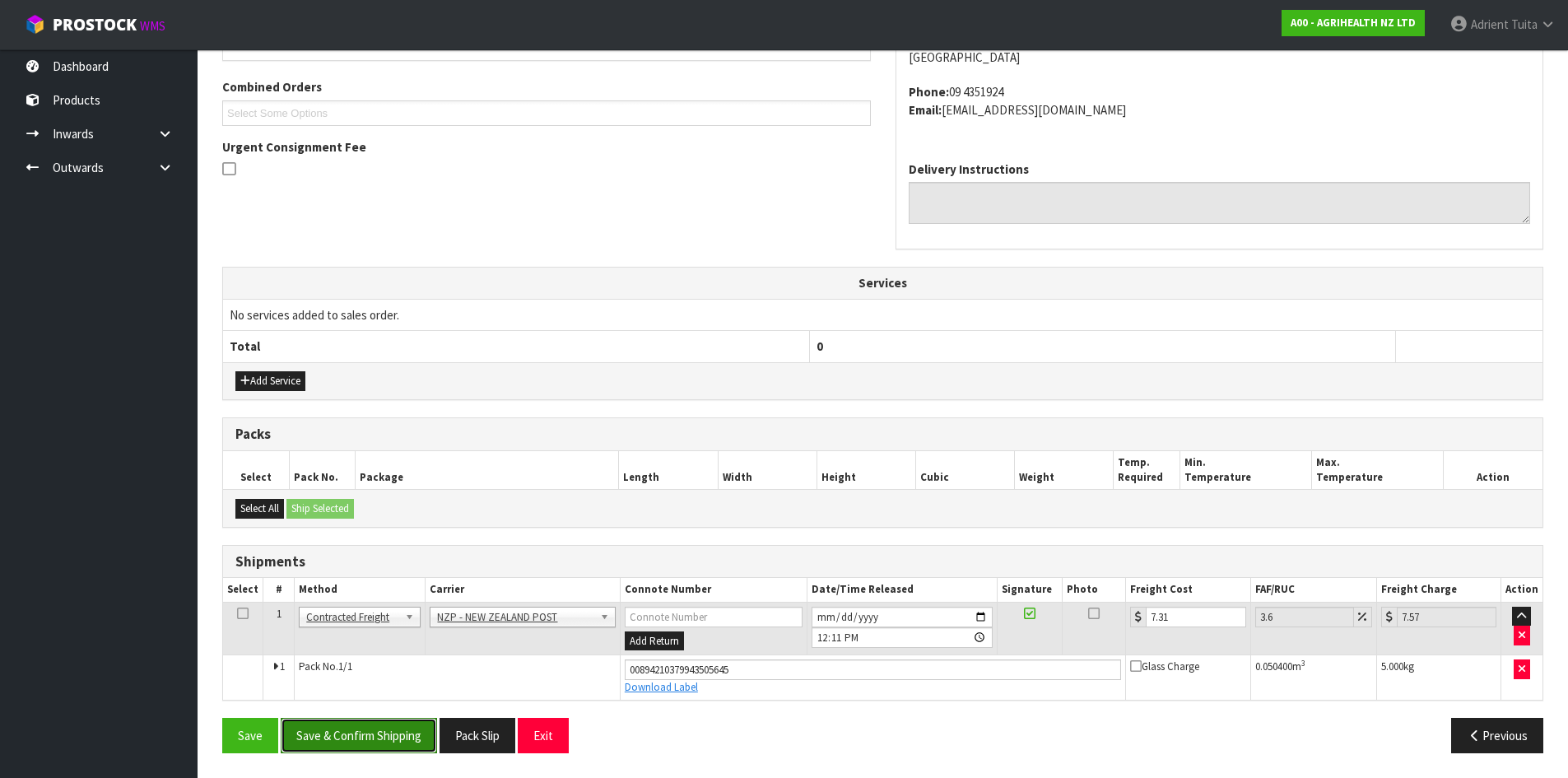
click at [393, 728] on button "Save & Confirm Shipping" at bounding box center [358, 735] width 156 height 36
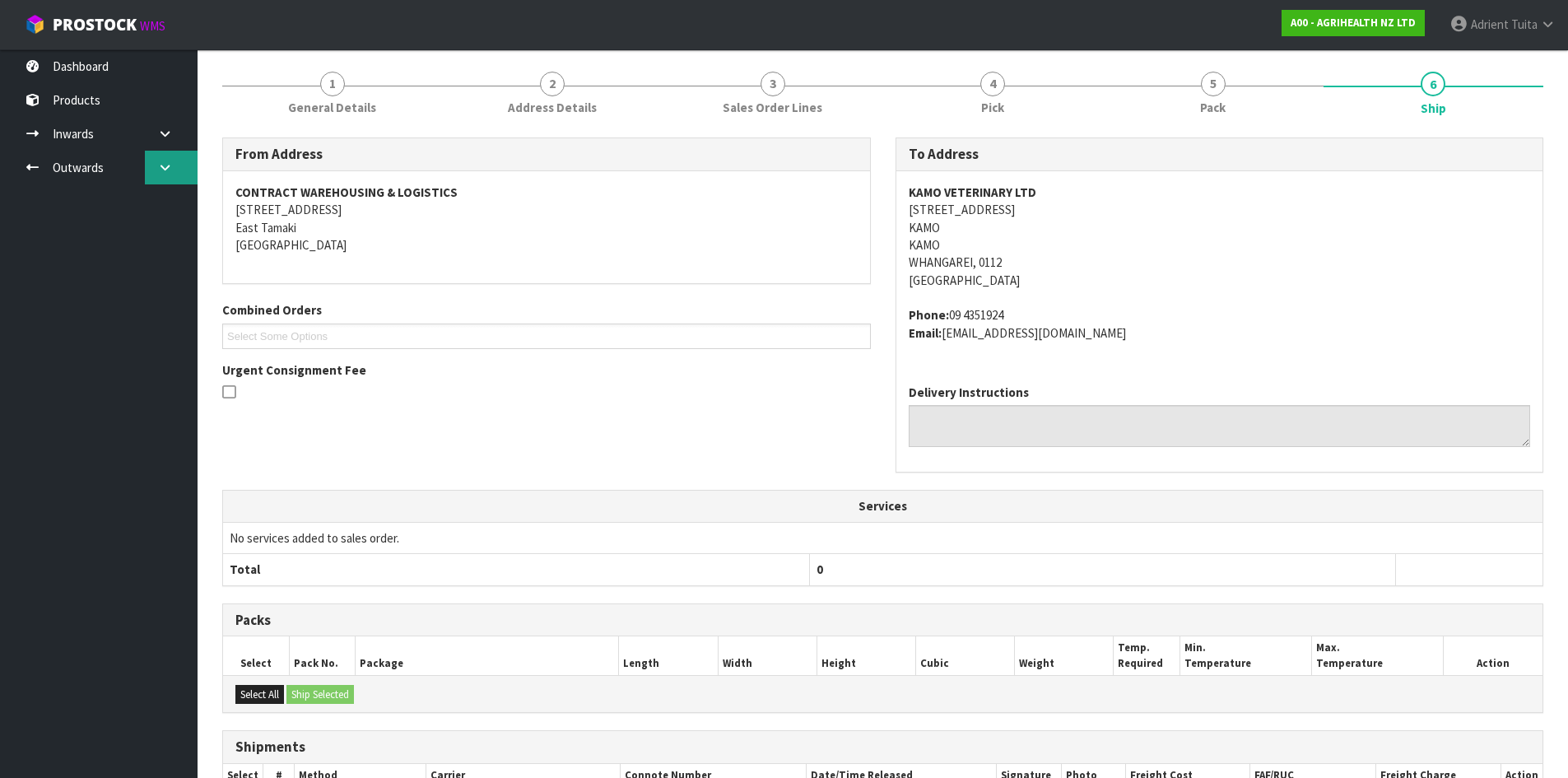
scroll to position [0, 0]
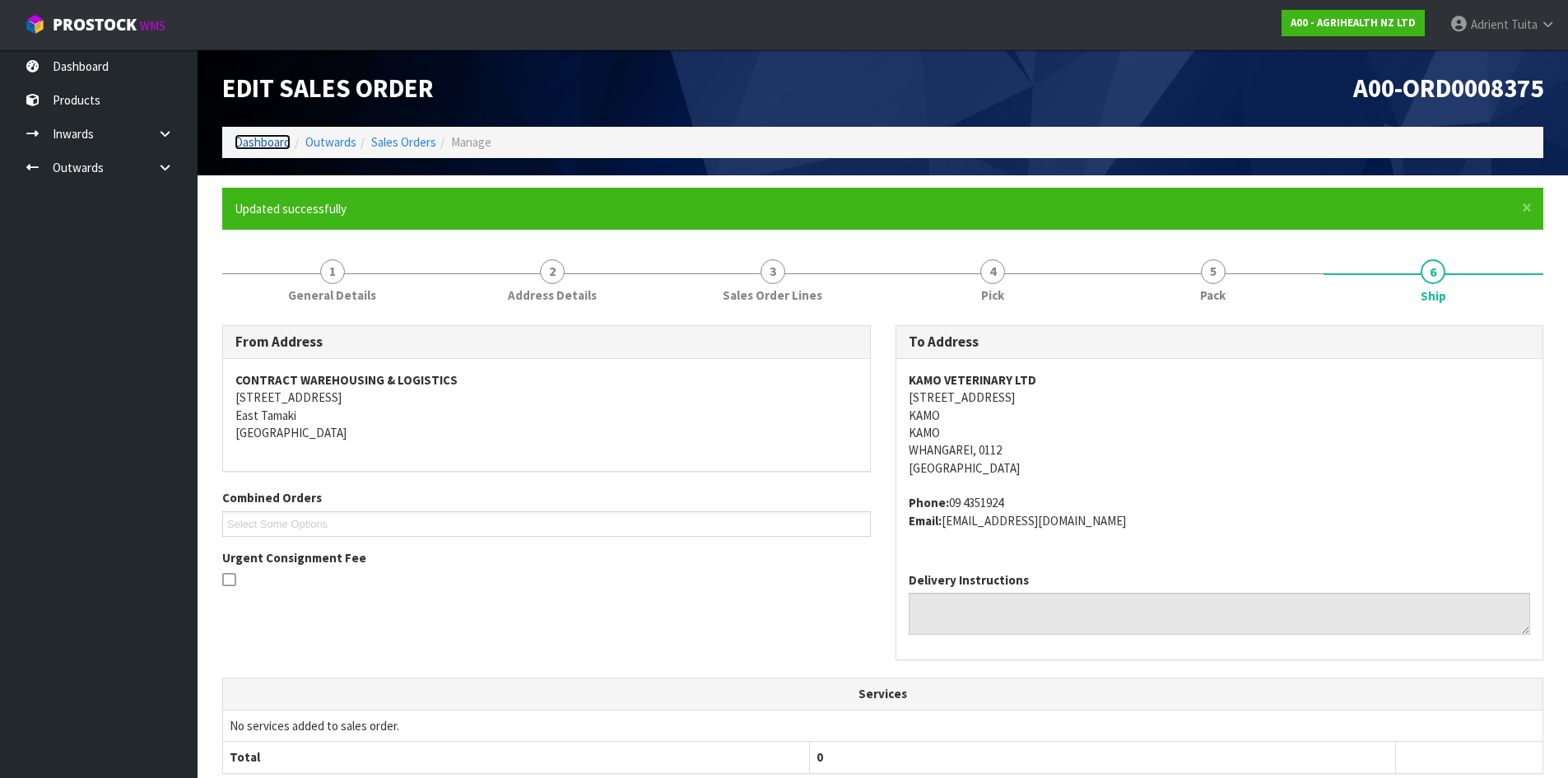
click at [247, 139] on link "Dashboard" at bounding box center [263, 142] width 56 height 16
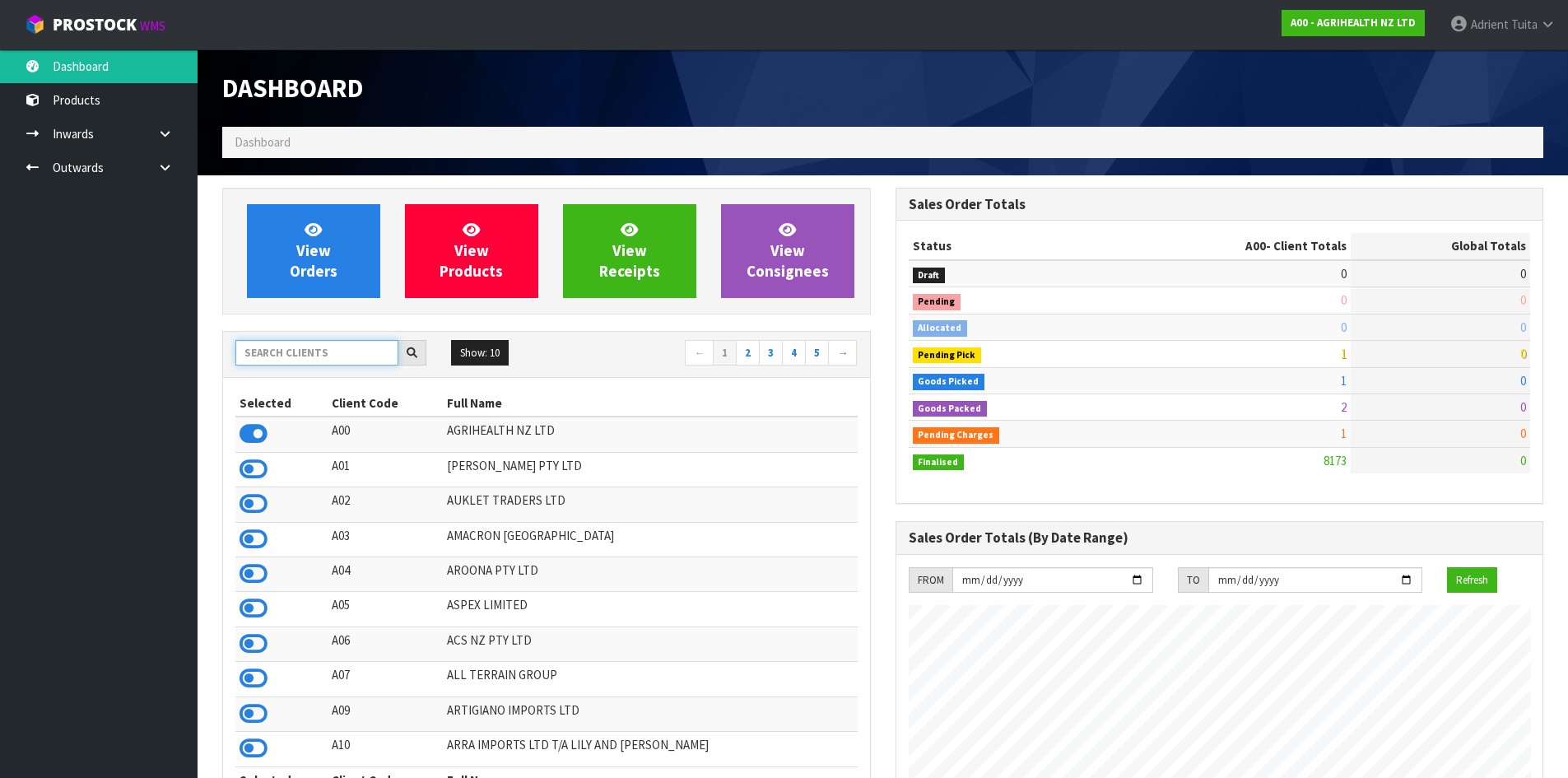
scroll to position [1247, 673]
click at [313, 347] on input "text" at bounding box center [317, 353] width 163 height 26
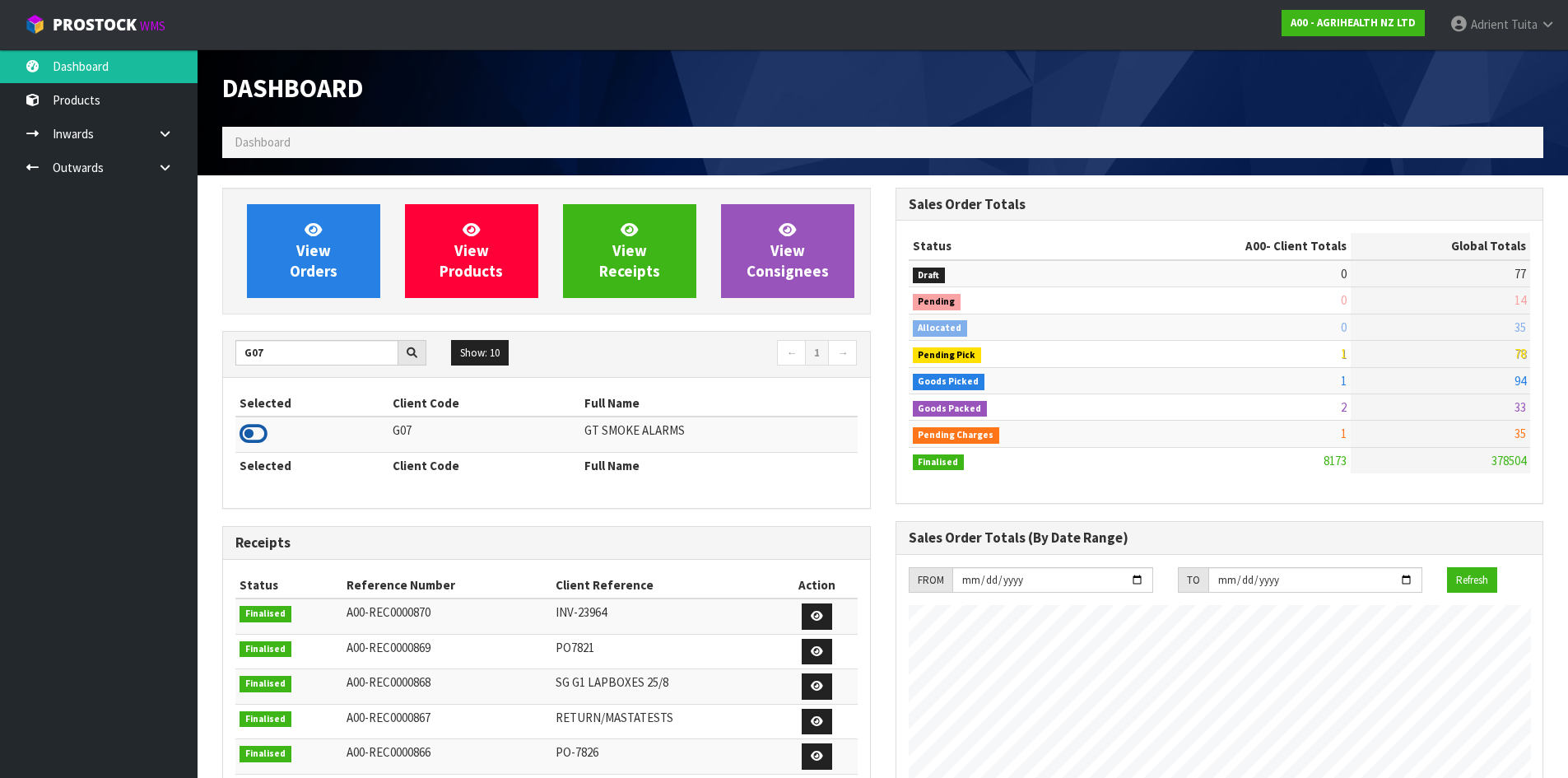
click at [256, 427] on icon at bounding box center [253, 434] width 28 height 25
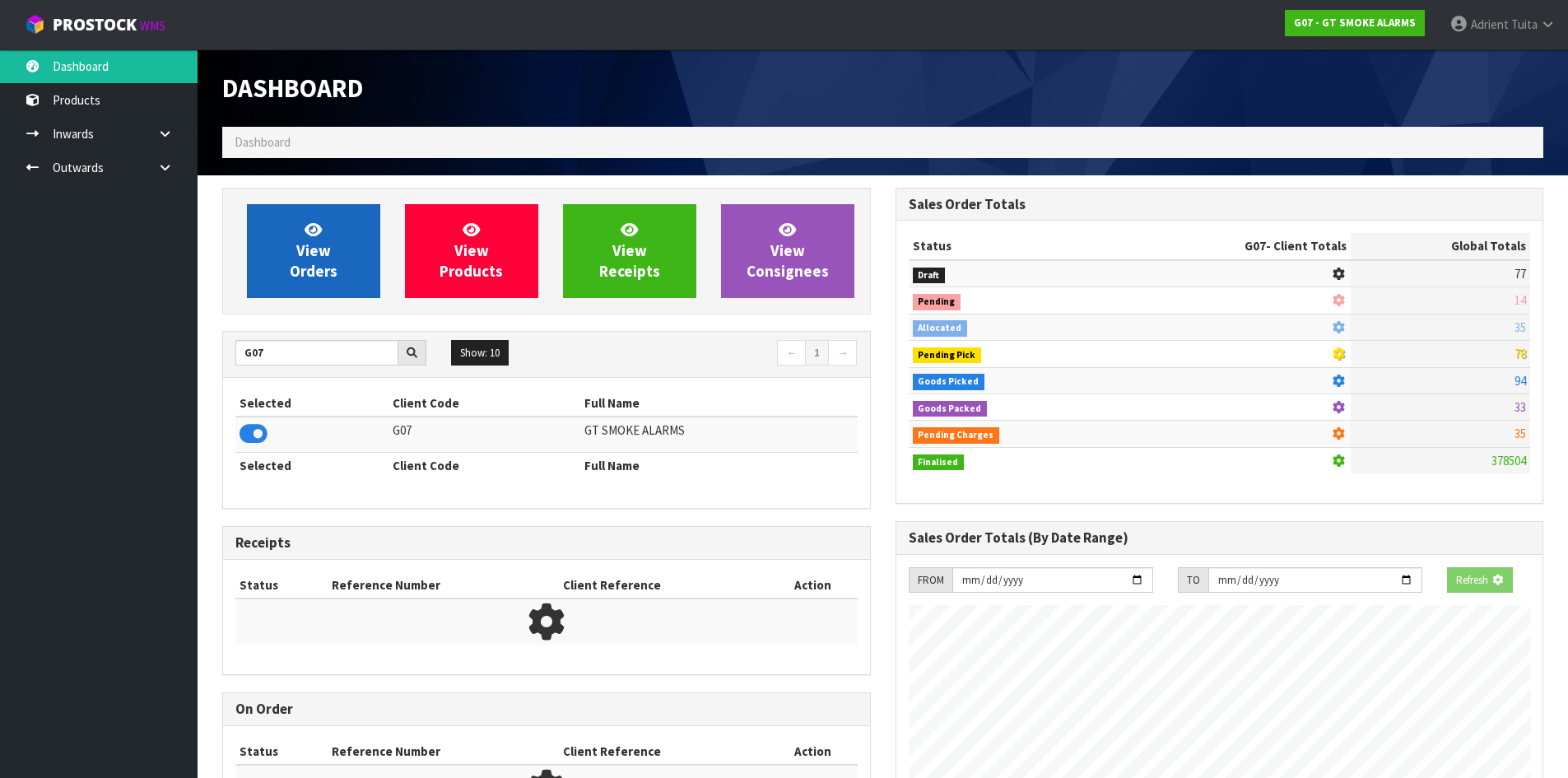
scroll to position [1033, 673]
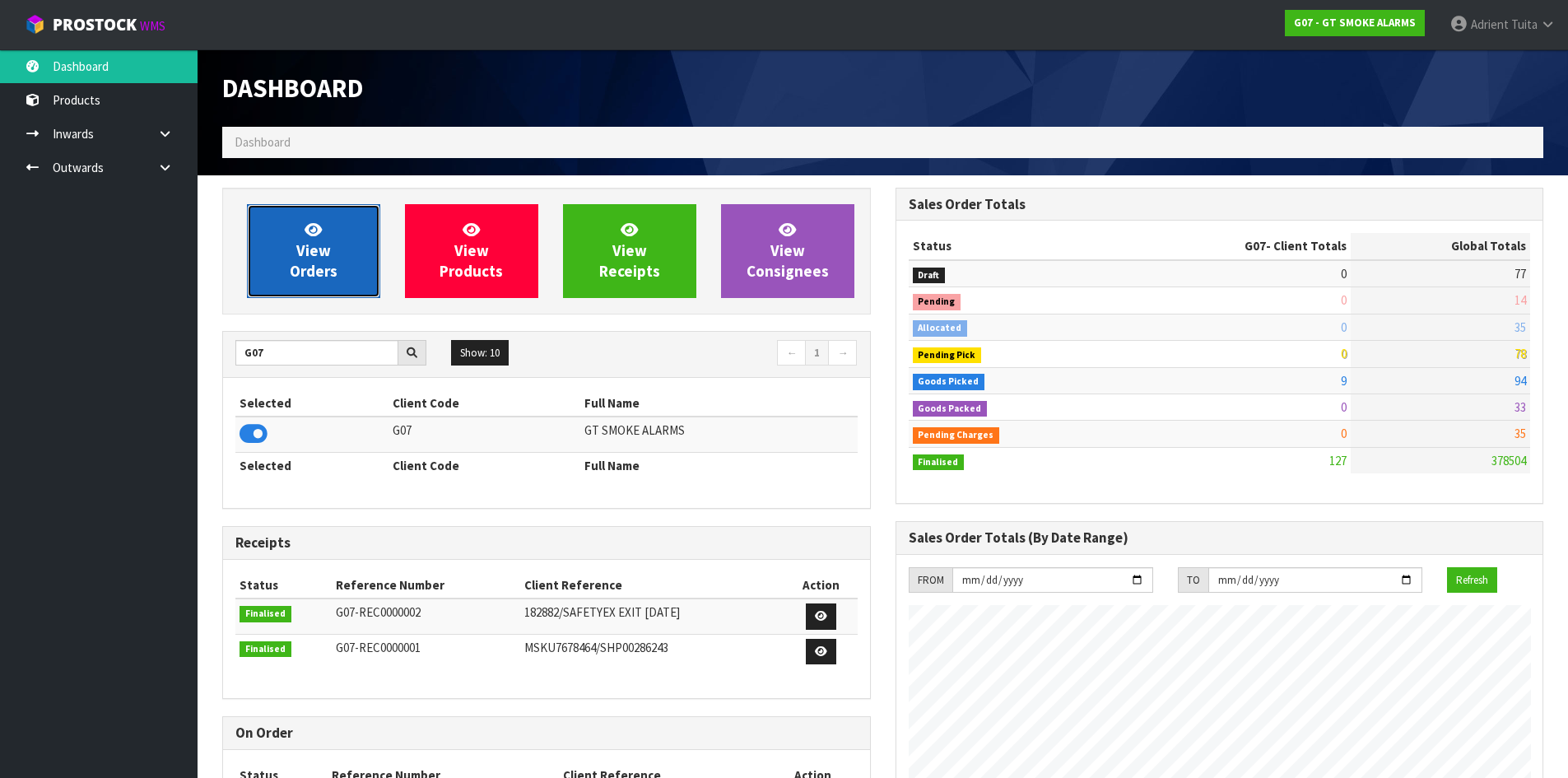
click at [283, 242] on link "View Orders" at bounding box center [313, 251] width 133 height 94
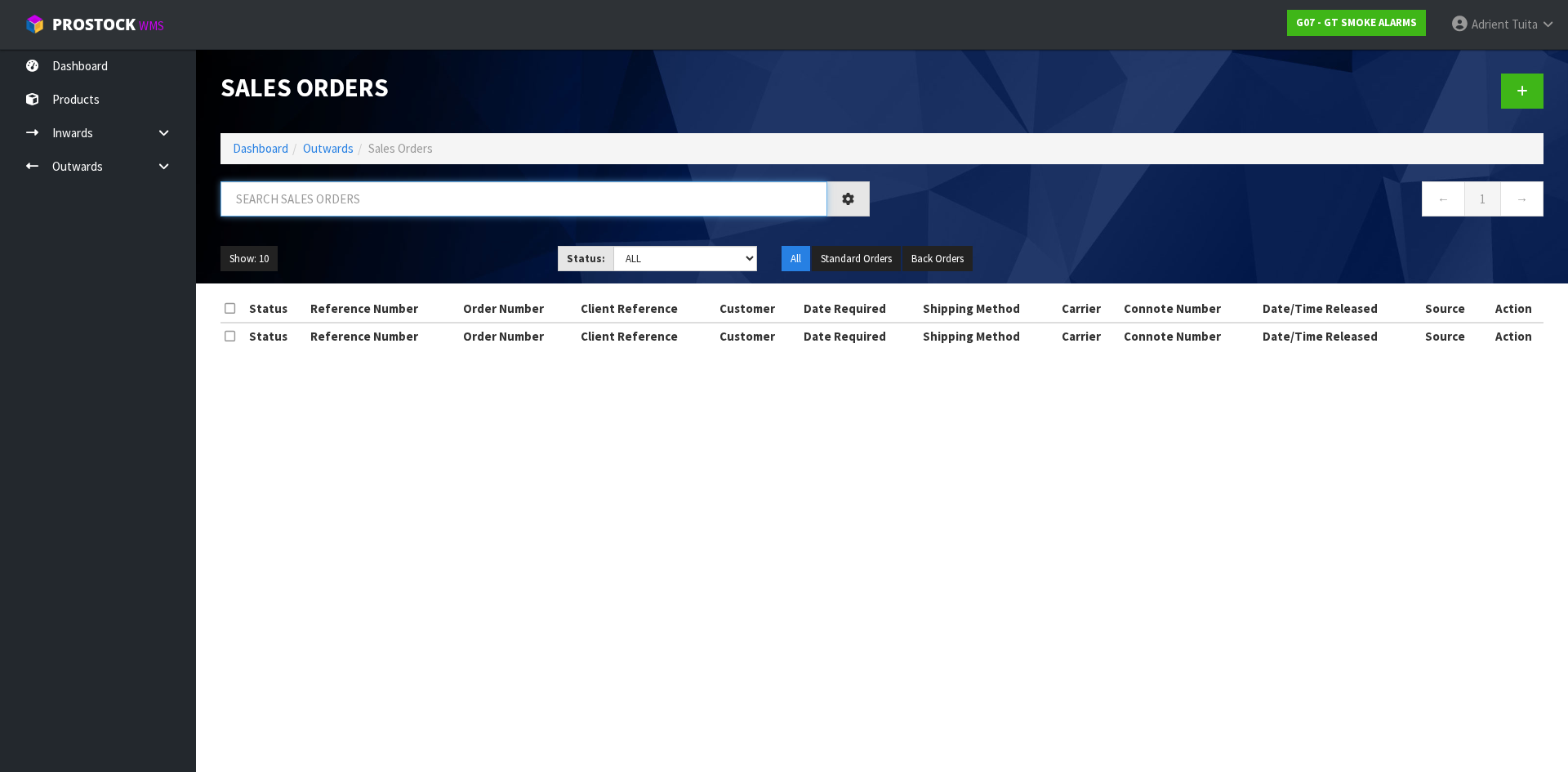
click at [311, 182] on input "text" at bounding box center [524, 199] width 607 height 35
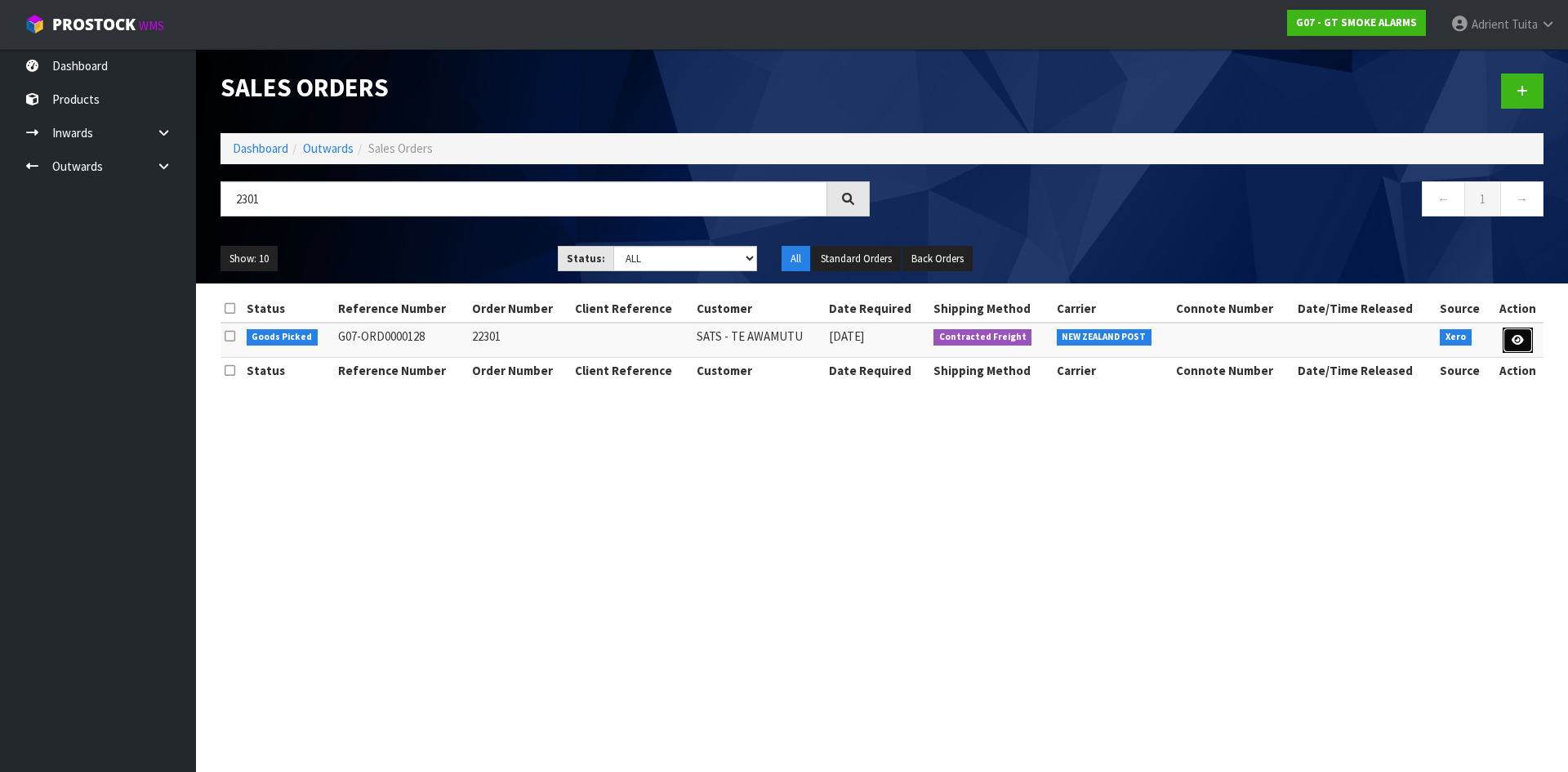
click at [1514, 343] on icon at bounding box center [1518, 340] width 12 height 11
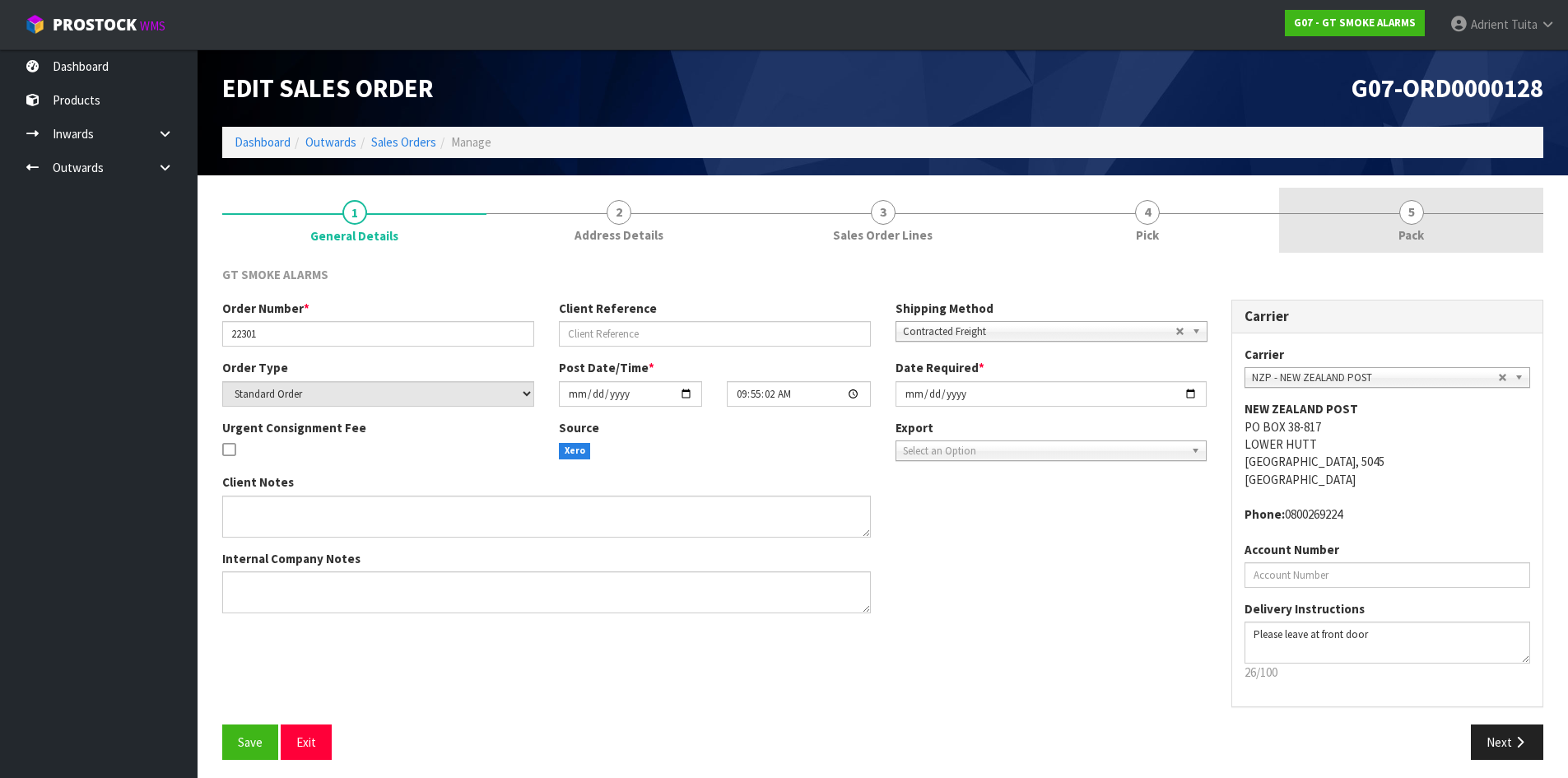
drag, startPoint x: 1452, startPoint y: 213, endPoint x: 1407, endPoint y: 228, distance: 47.4
click at [1453, 213] on div at bounding box center [1412, 213] width 264 height 1
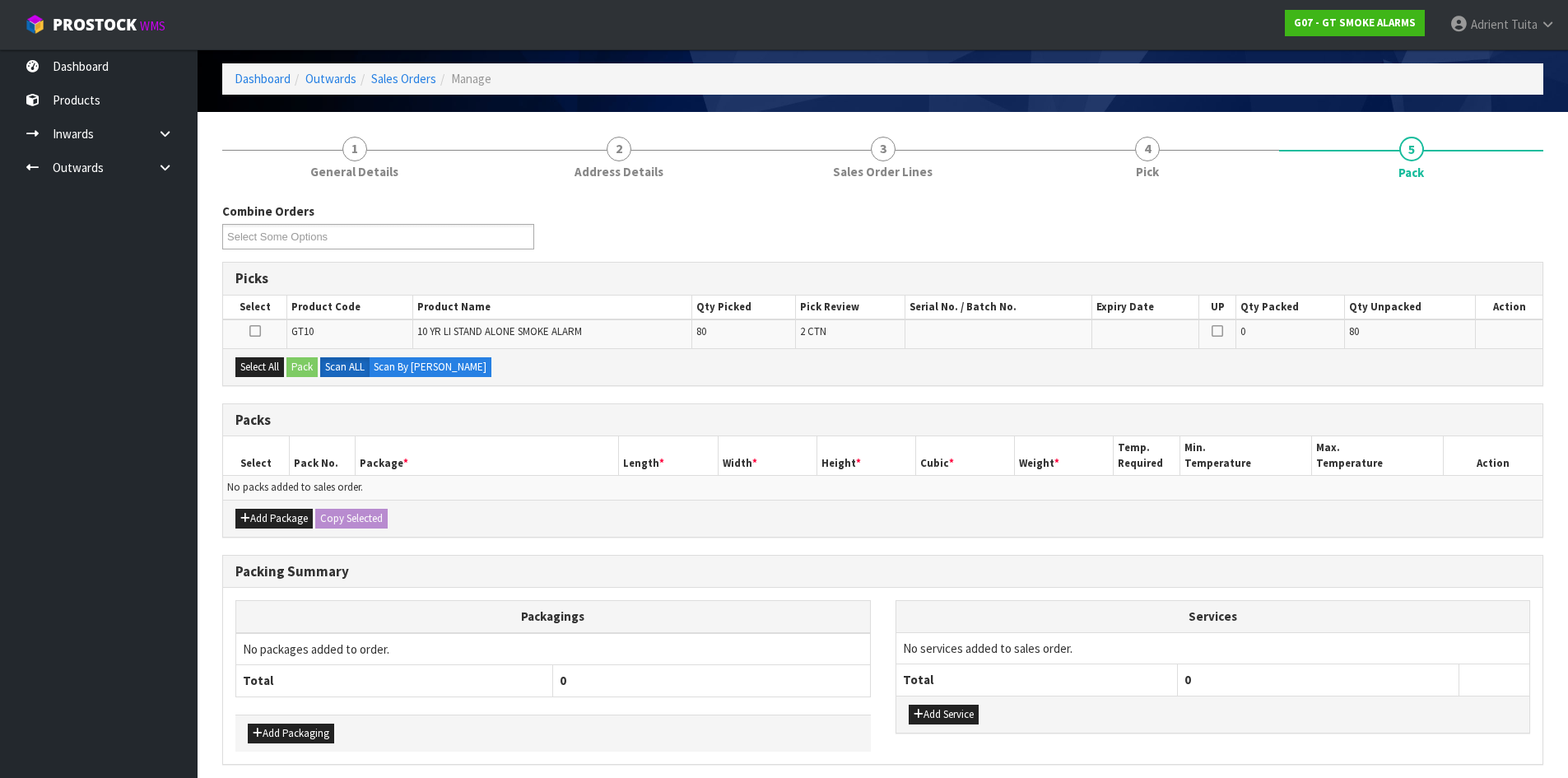
scroll to position [128, 0]
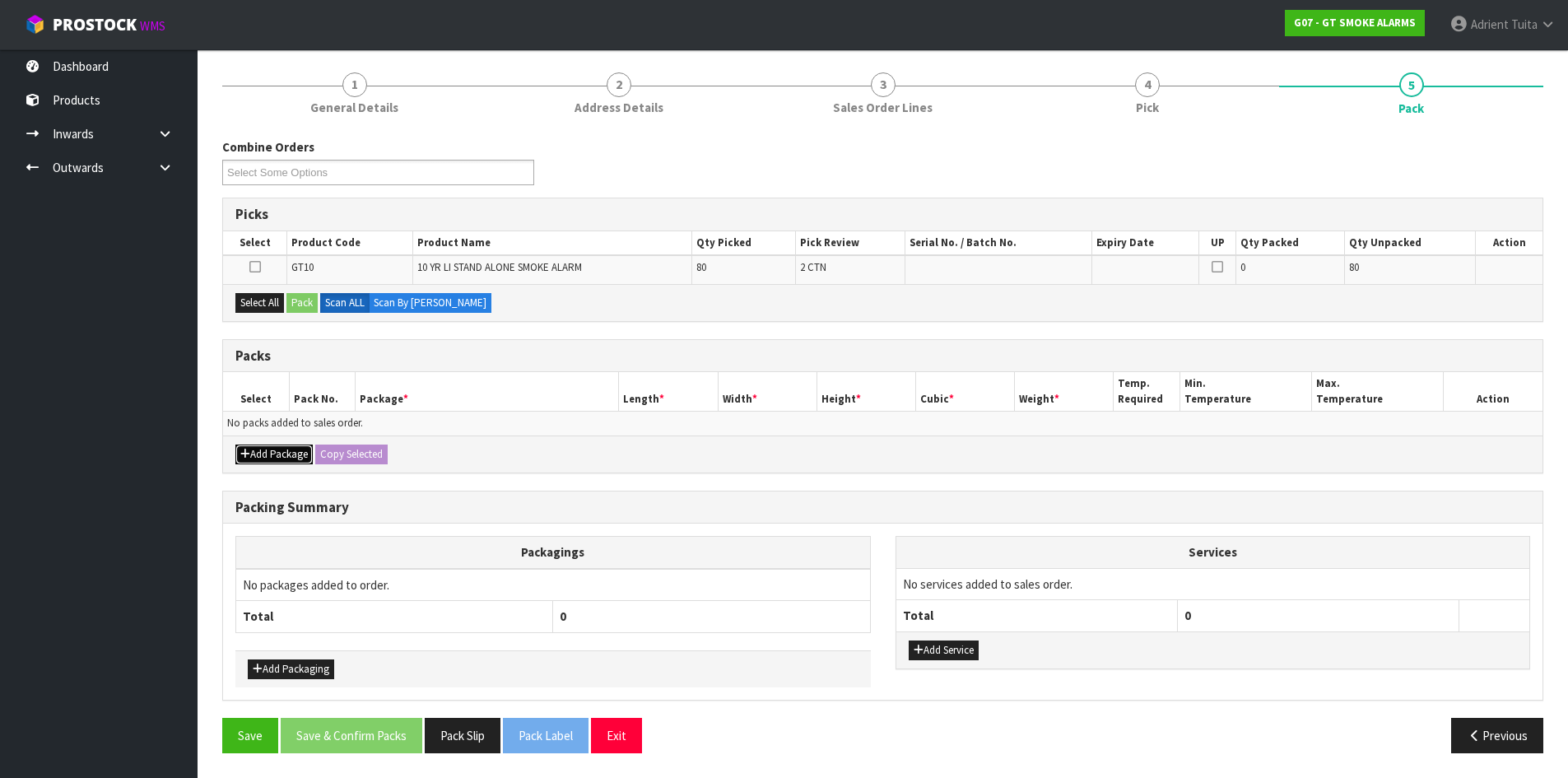
drag, startPoint x: 245, startPoint y: 457, endPoint x: 251, endPoint y: 445, distance: 13.4
click at [246, 455] on icon "button" at bounding box center [245, 454] width 10 height 11
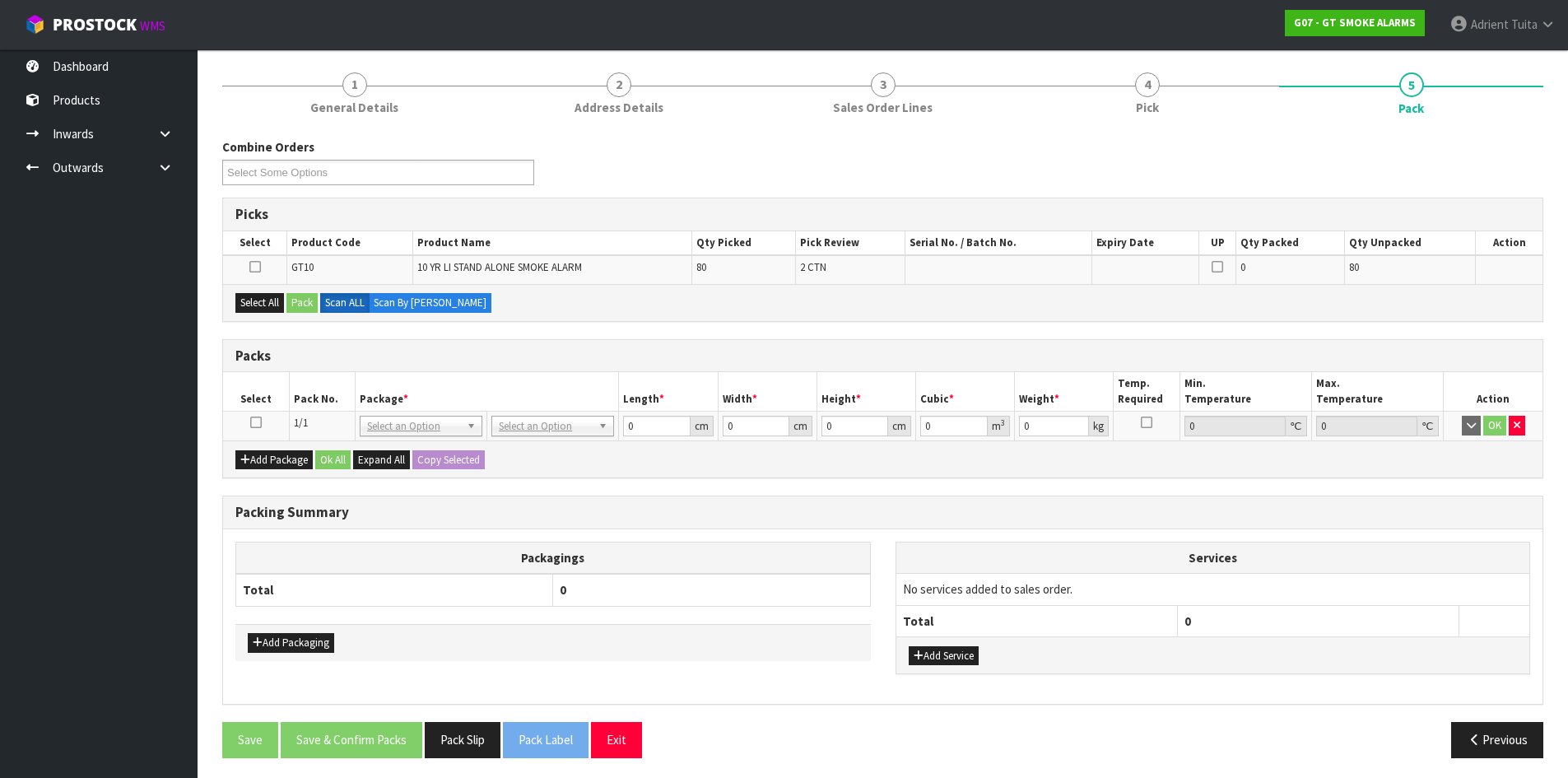
click at [258, 422] on icon at bounding box center [256, 422] width 12 height 1
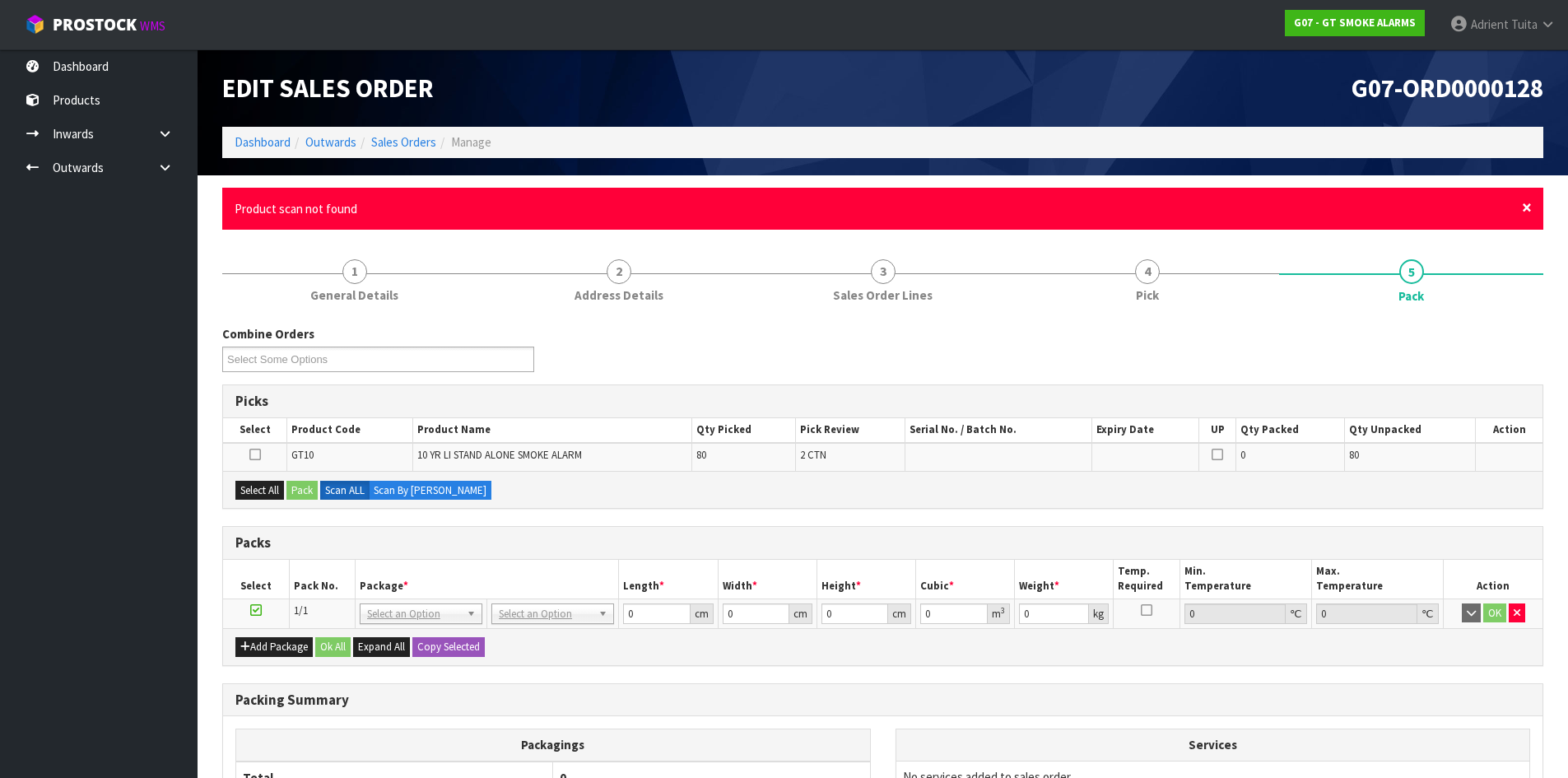
click at [1527, 205] on span "×" at bounding box center [1527, 207] width 10 height 23
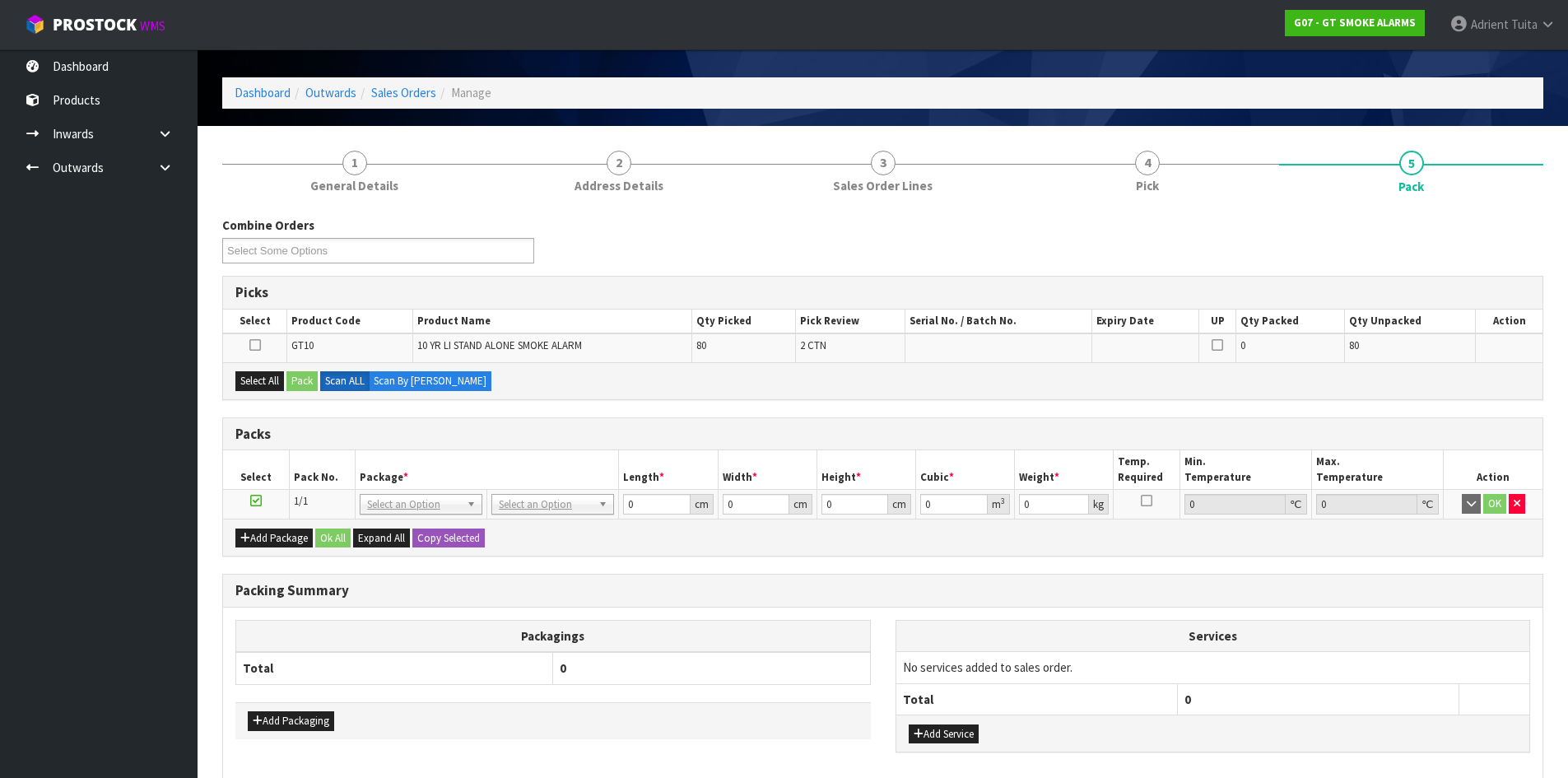
scroll to position [132, 0]
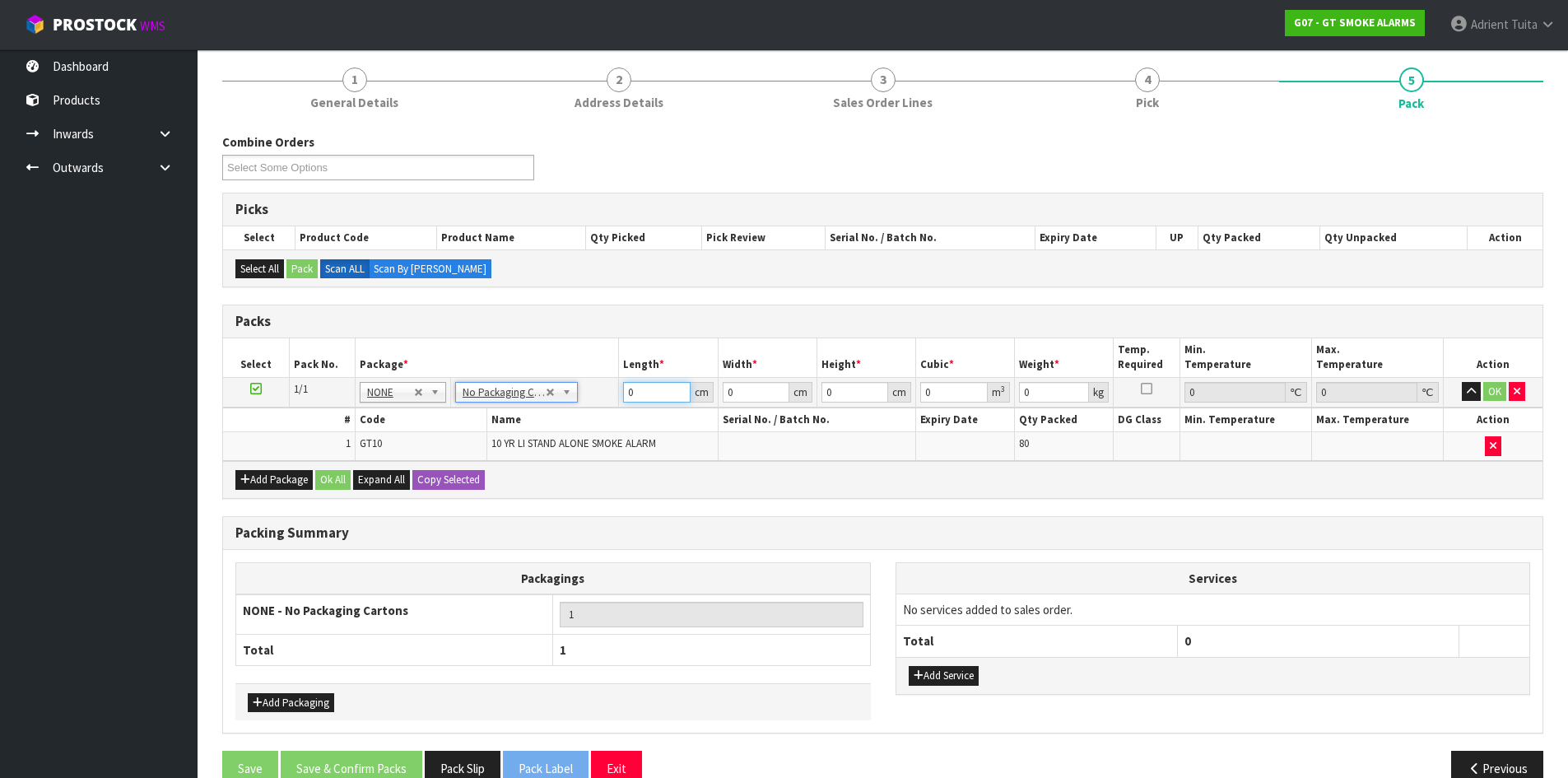
click at [651, 382] on input "0" at bounding box center [657, 392] width 67 height 21
click at [1488, 391] on button "OK" at bounding box center [1495, 392] width 23 height 20
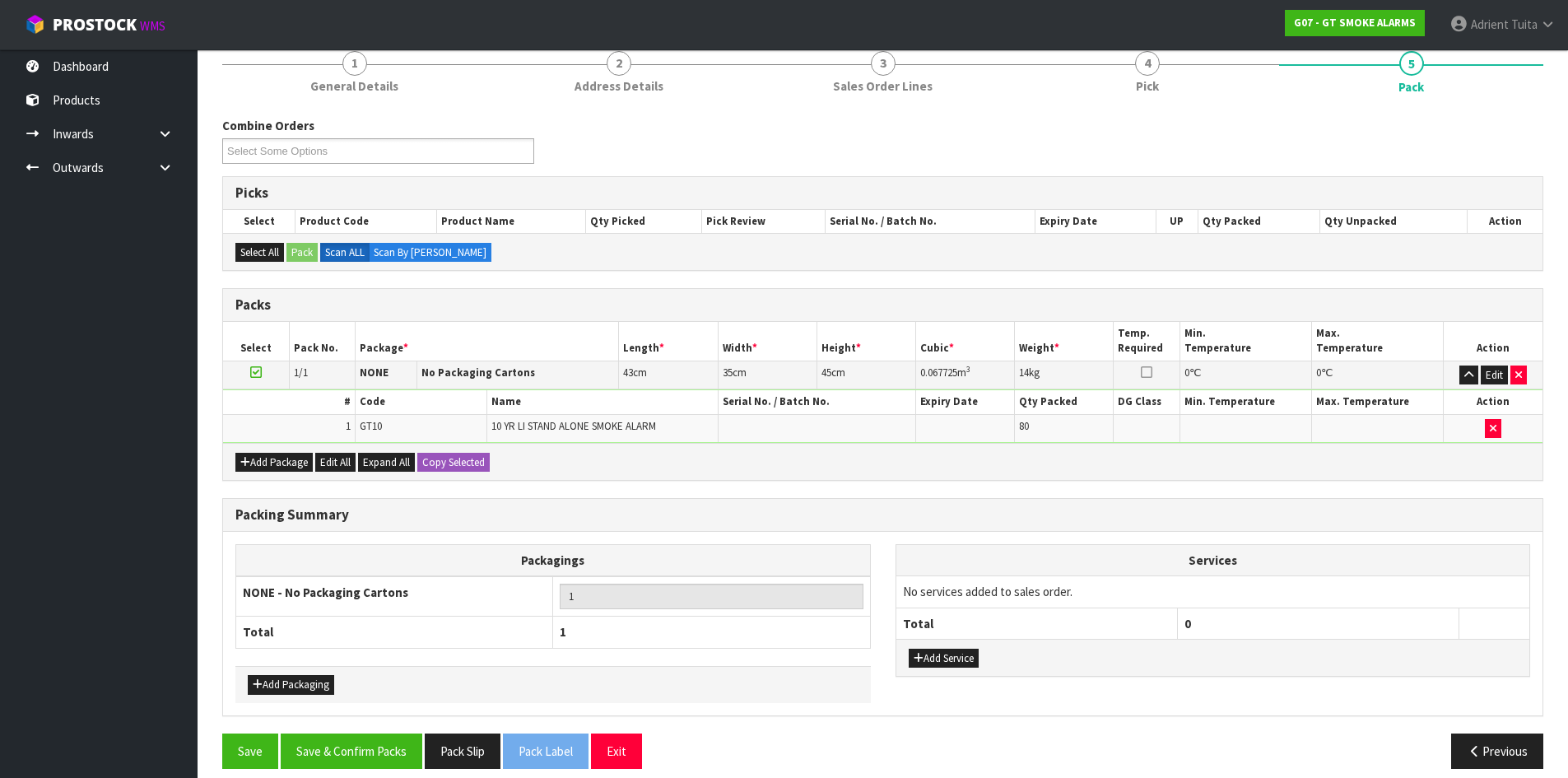
scroll to position [164, 0]
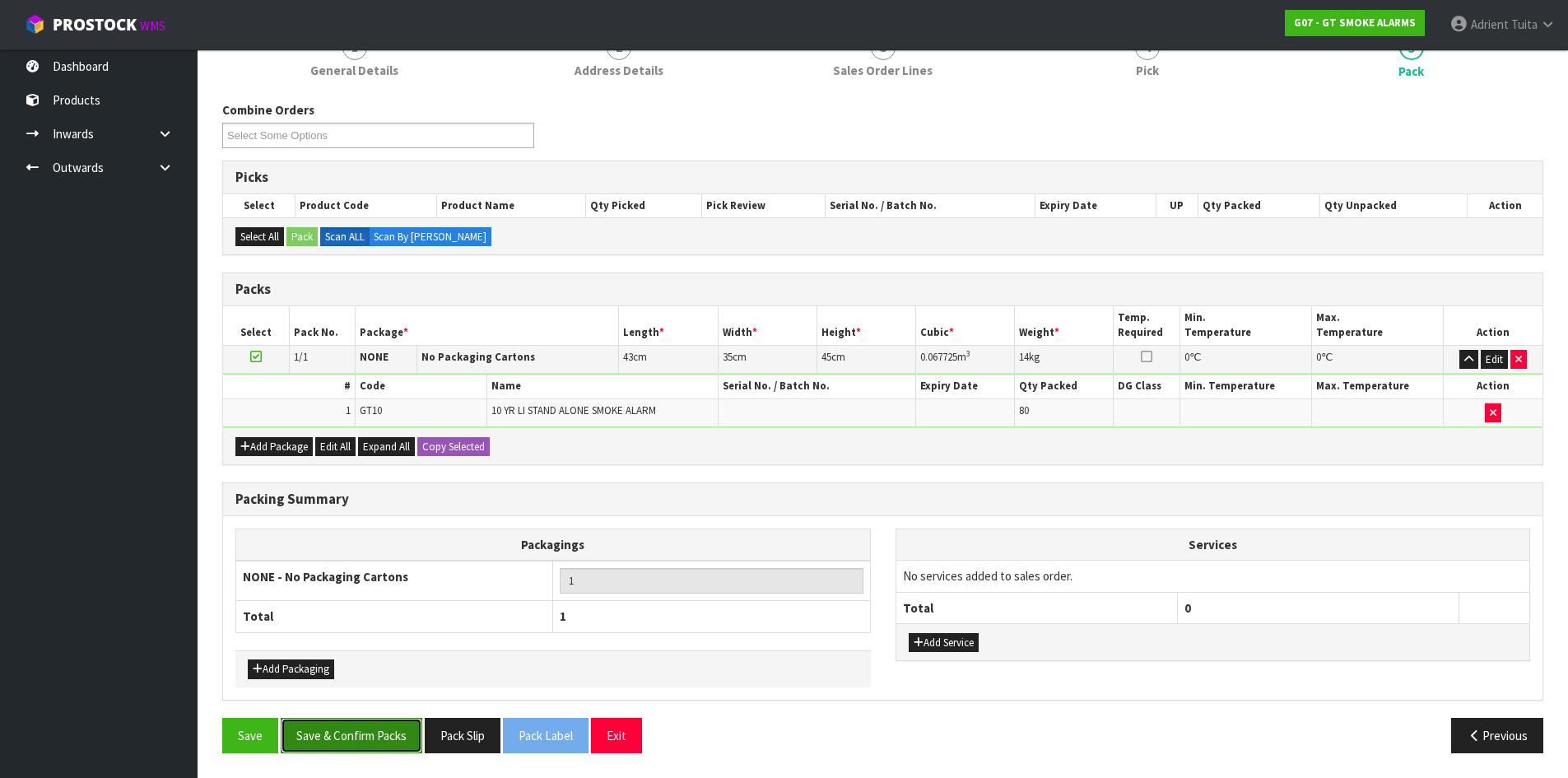
click at [367, 734] on button "Save & Confirm Packs" at bounding box center [351, 735] width 141 height 36
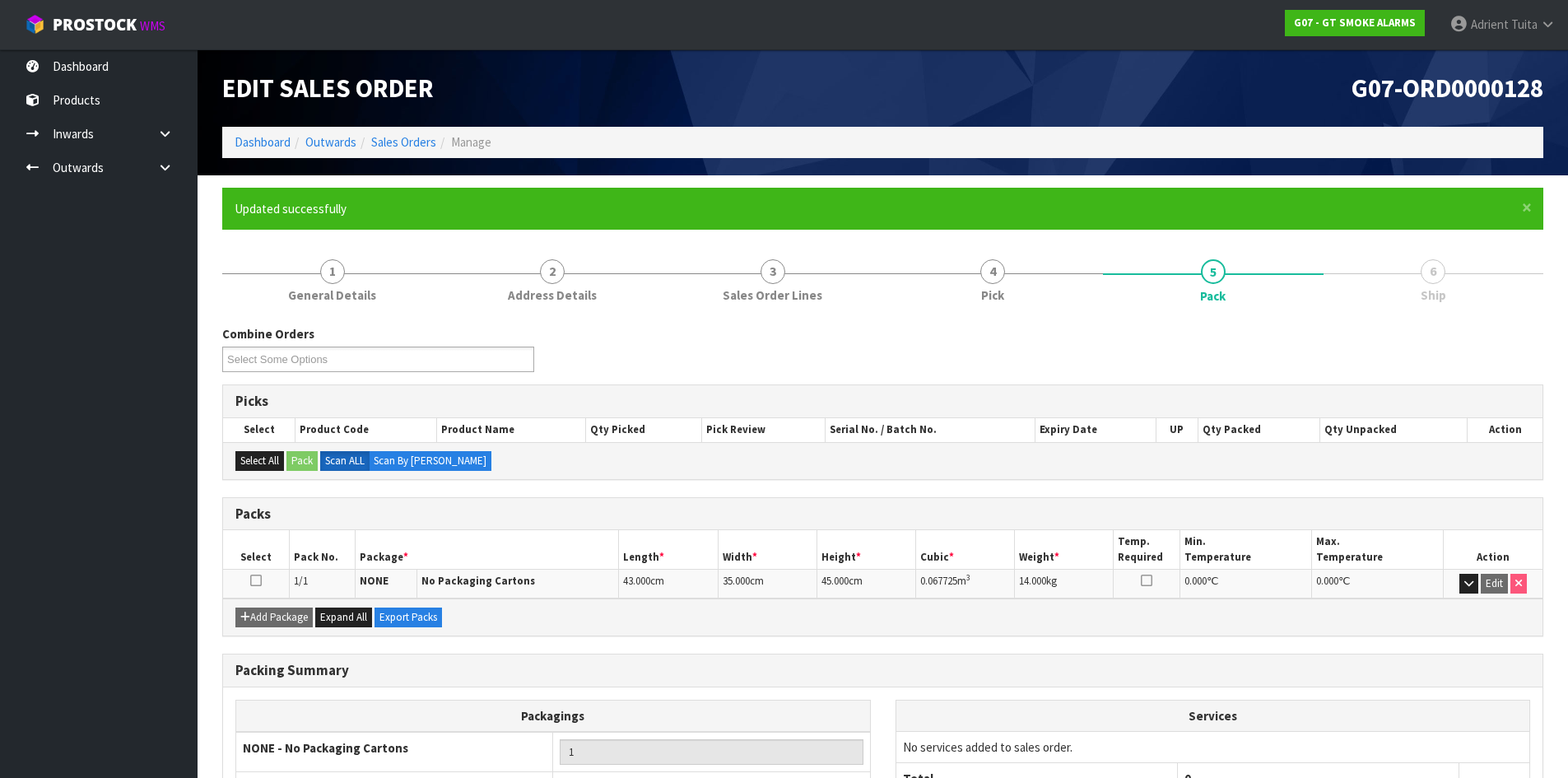
scroll to position [134, 0]
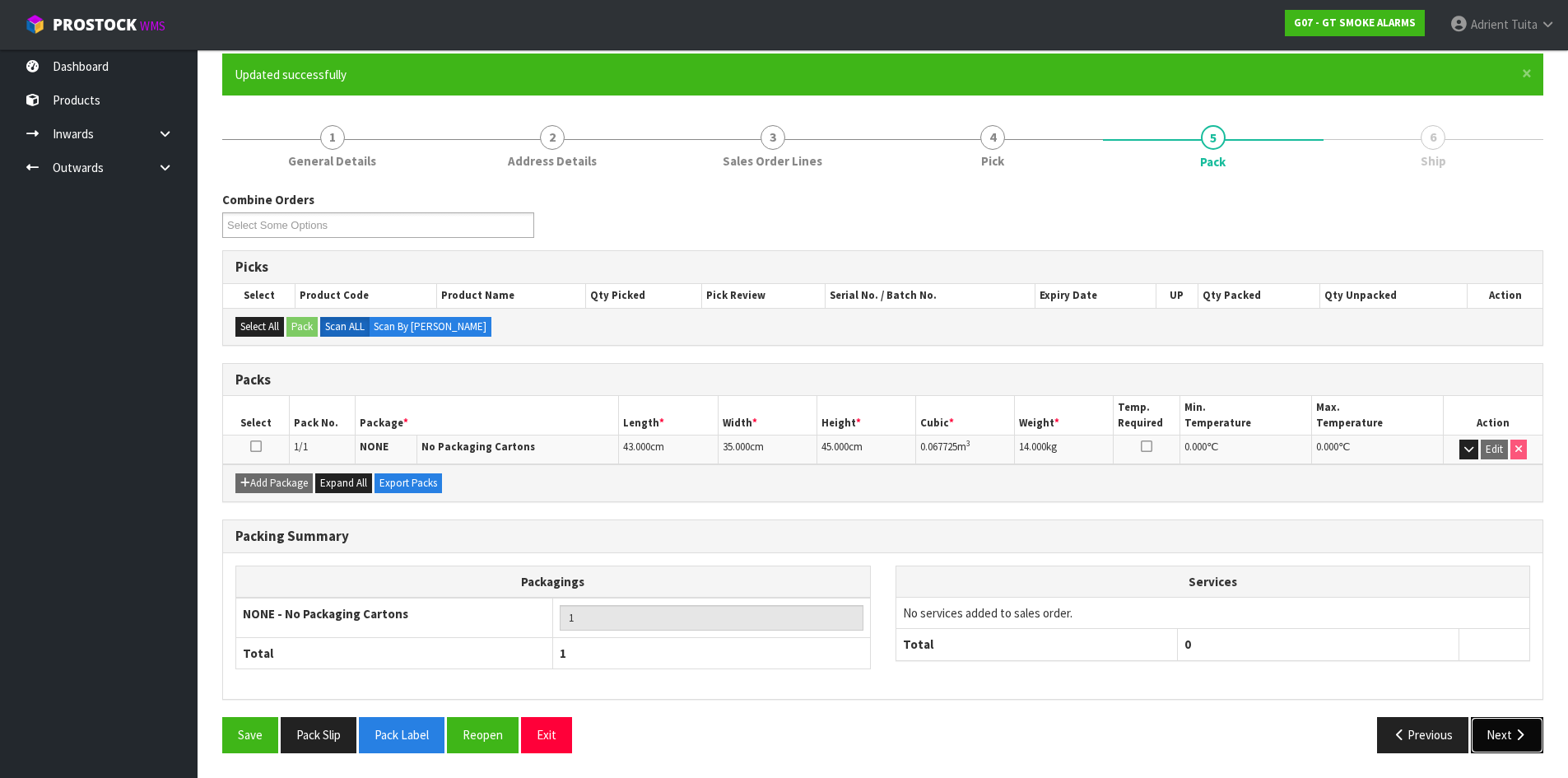
click at [1503, 730] on button "Next" at bounding box center [1507, 735] width 72 height 36
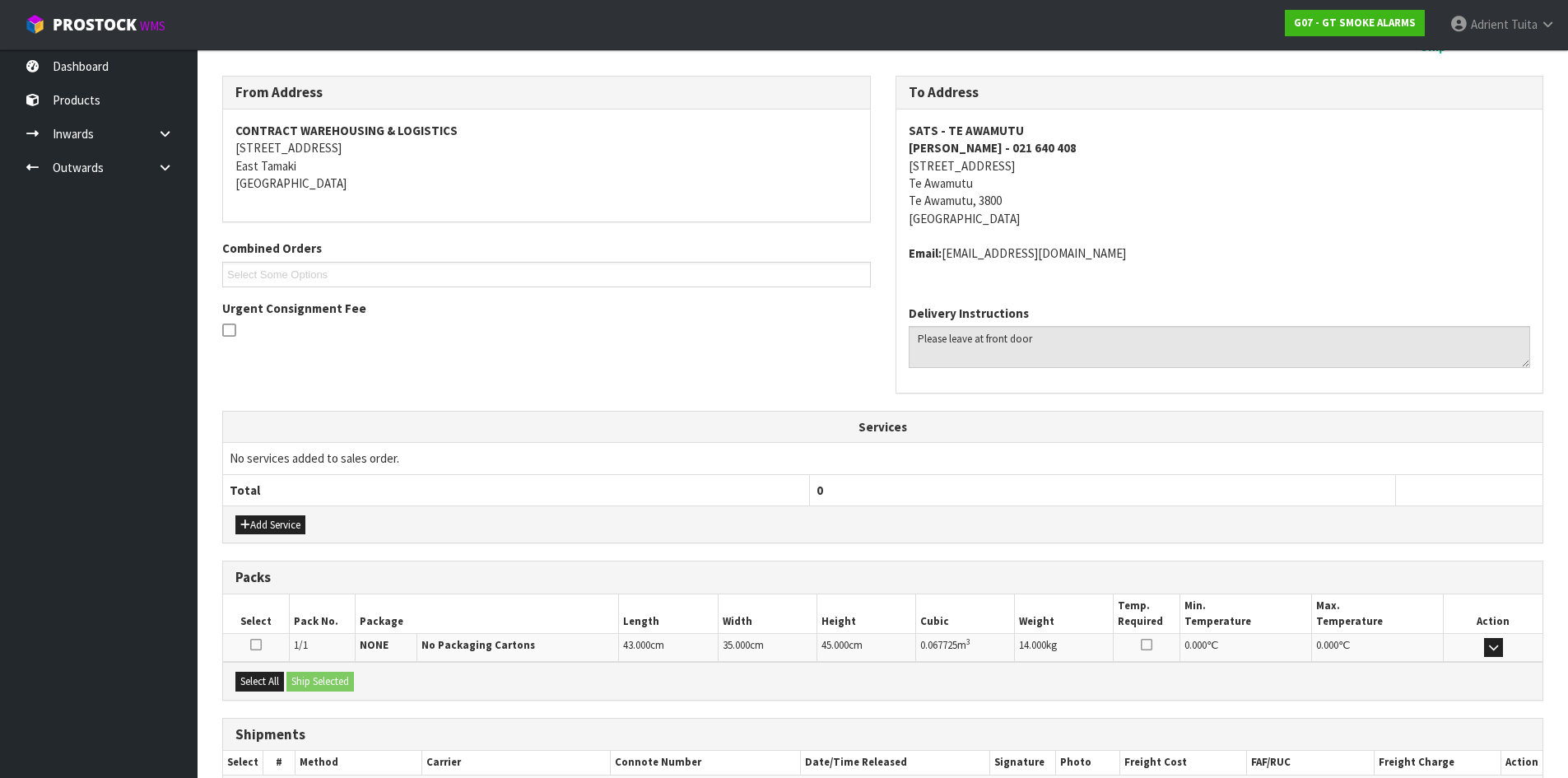
scroll to position [349, 0]
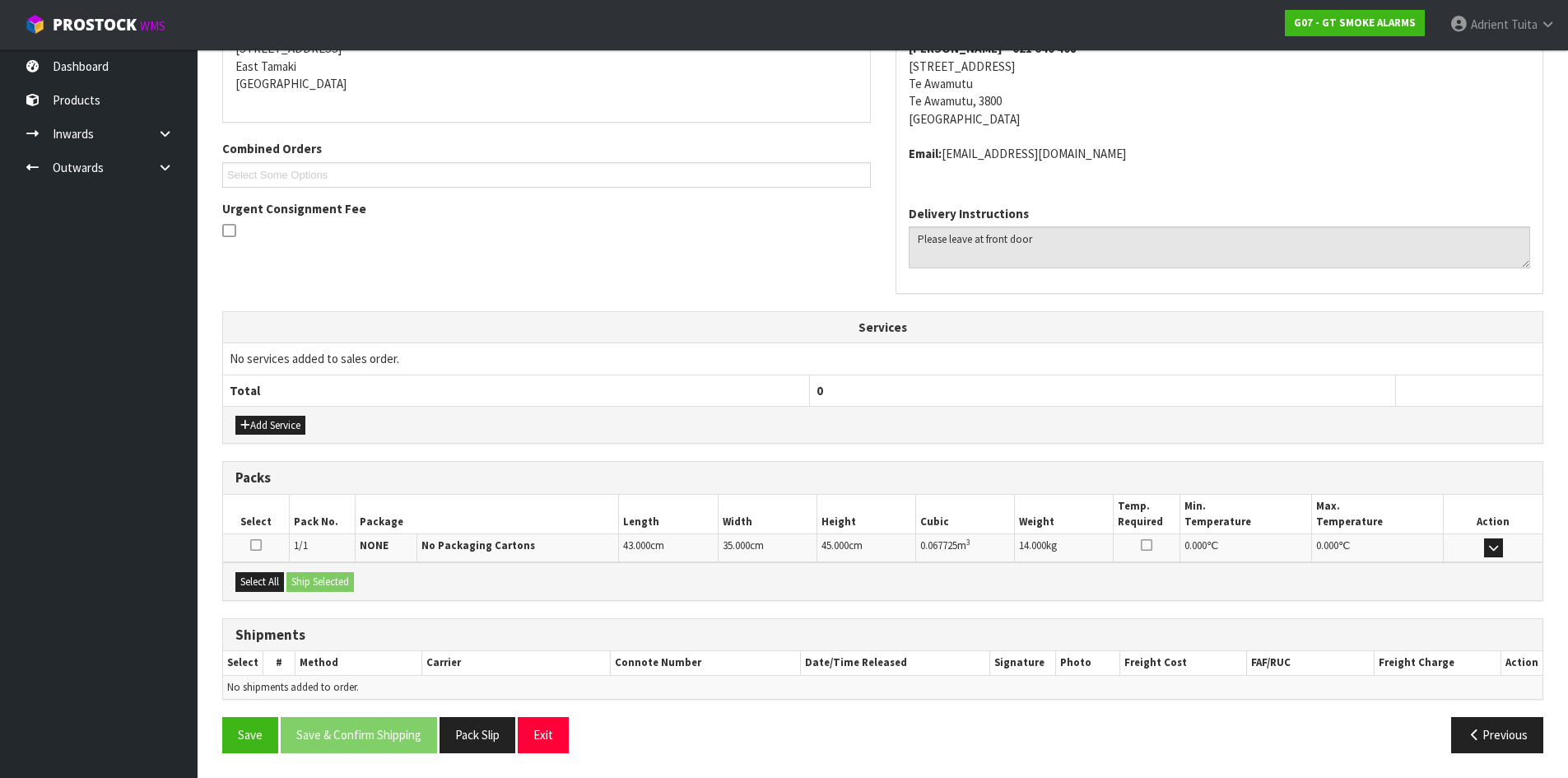
click at [288, 590] on div "Select All Ship Selected" at bounding box center [883, 580] width 1320 height 37
drag, startPoint x: 269, startPoint y: 587, endPoint x: 313, endPoint y: 581, distance: 44.4
click at [273, 585] on button "Select All" at bounding box center [260, 581] width 48 height 20
click at [313, 581] on button "Ship Selected" at bounding box center [321, 581] width 68 height 20
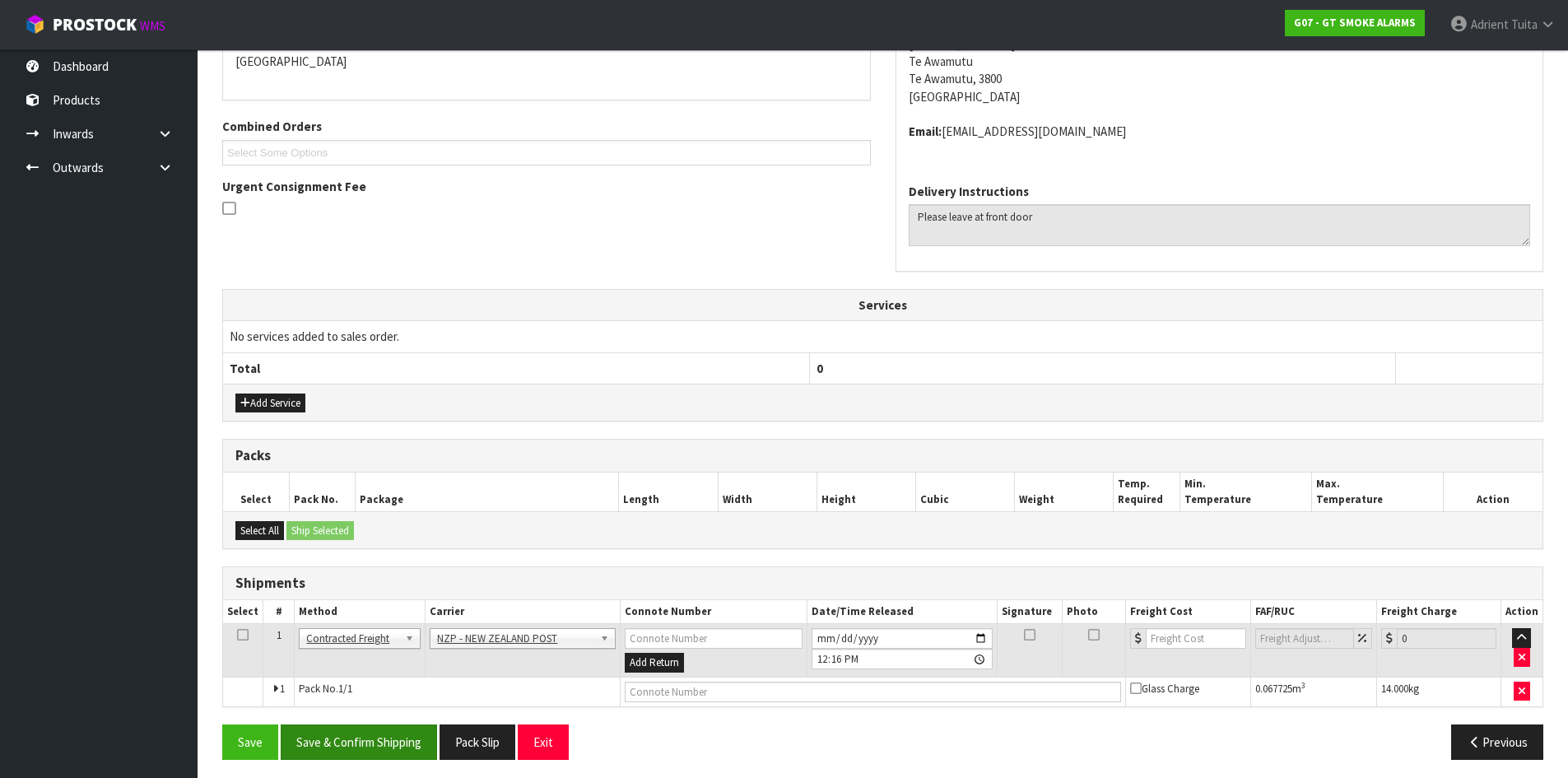
scroll to position [378, 0]
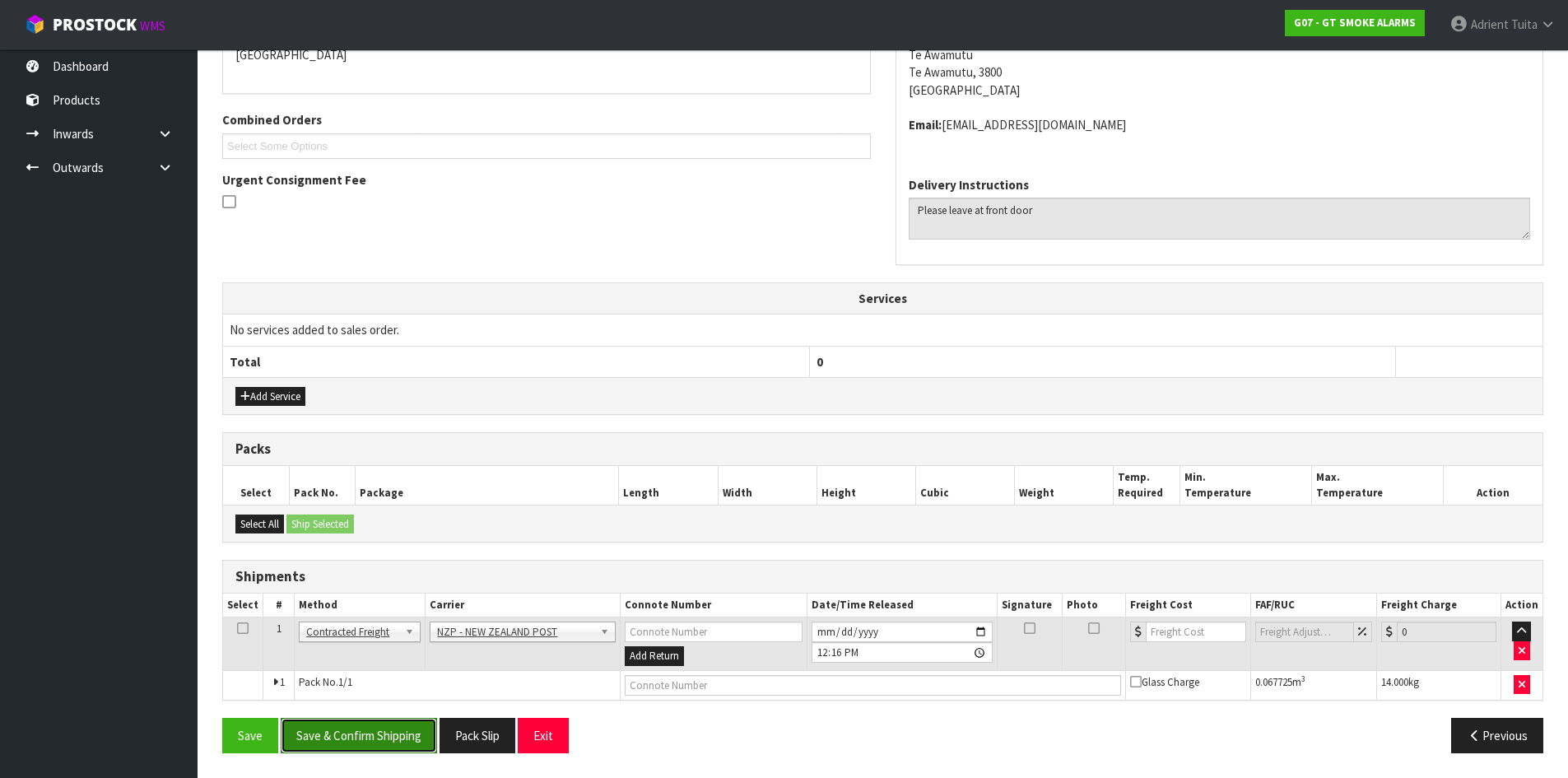
click at [361, 738] on button "Save & Confirm Shipping" at bounding box center [358, 735] width 156 height 36
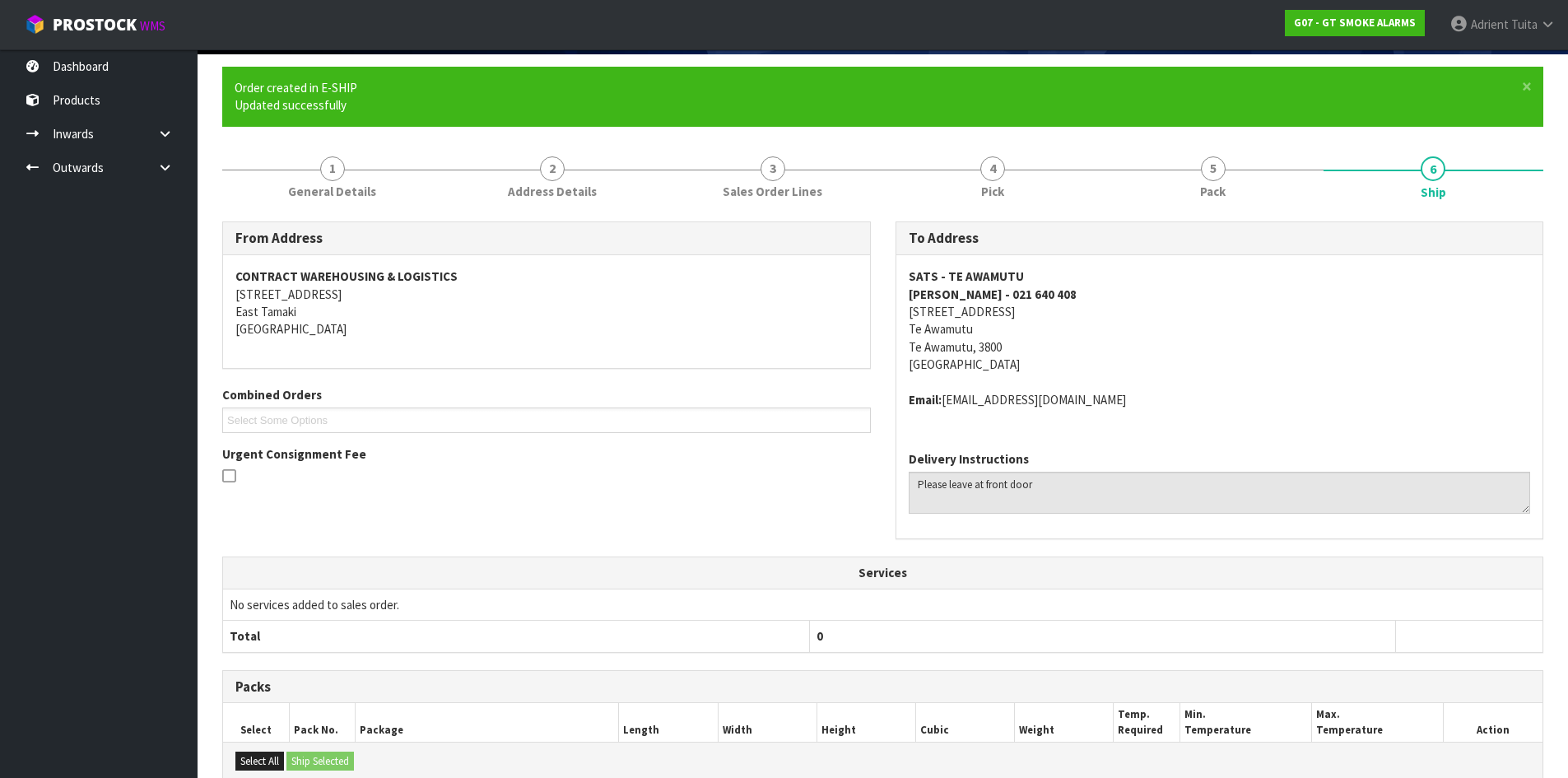
scroll to position [354, 0]
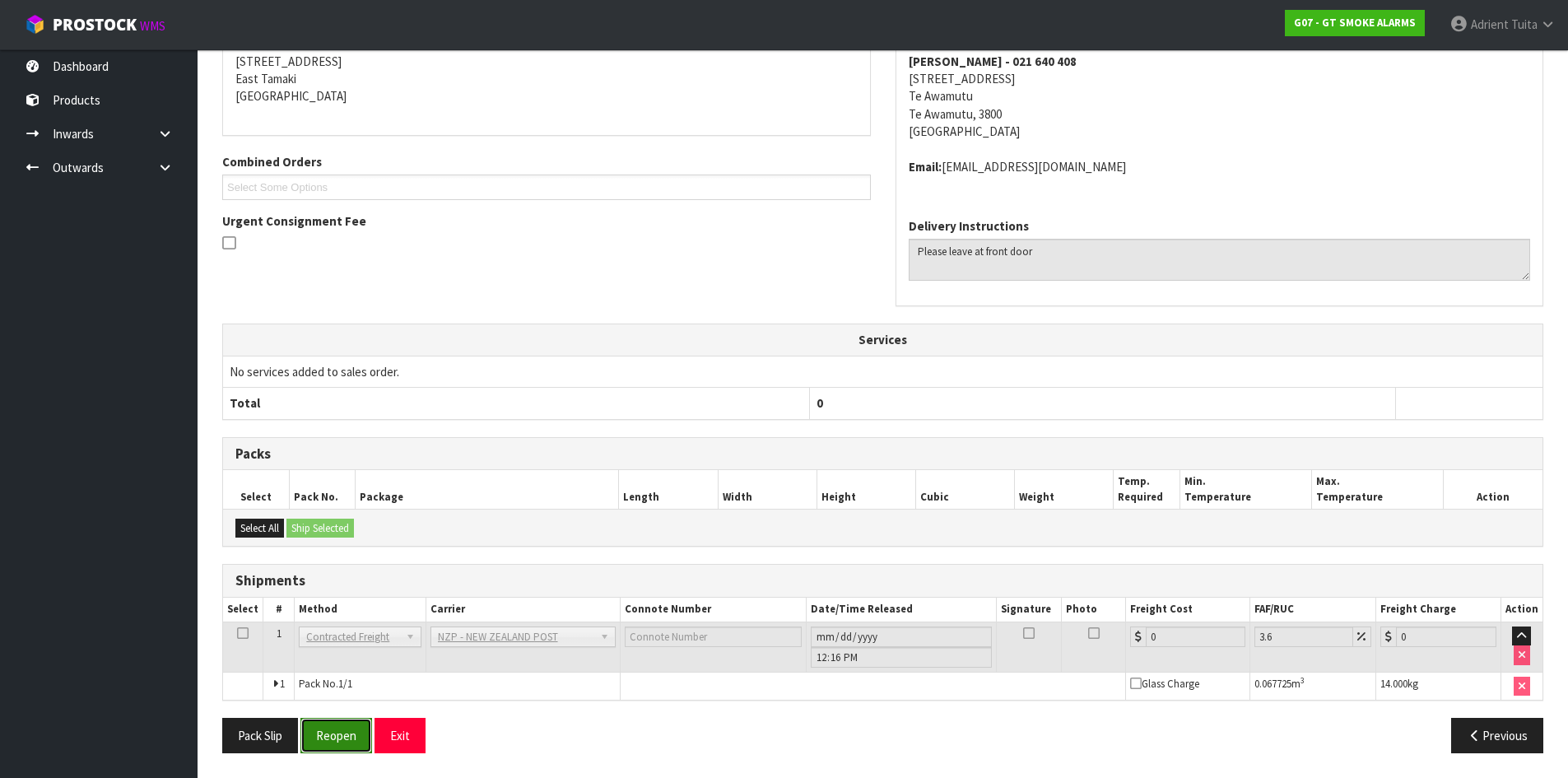
click at [347, 728] on button "Reopen" at bounding box center [336, 735] width 71 height 36
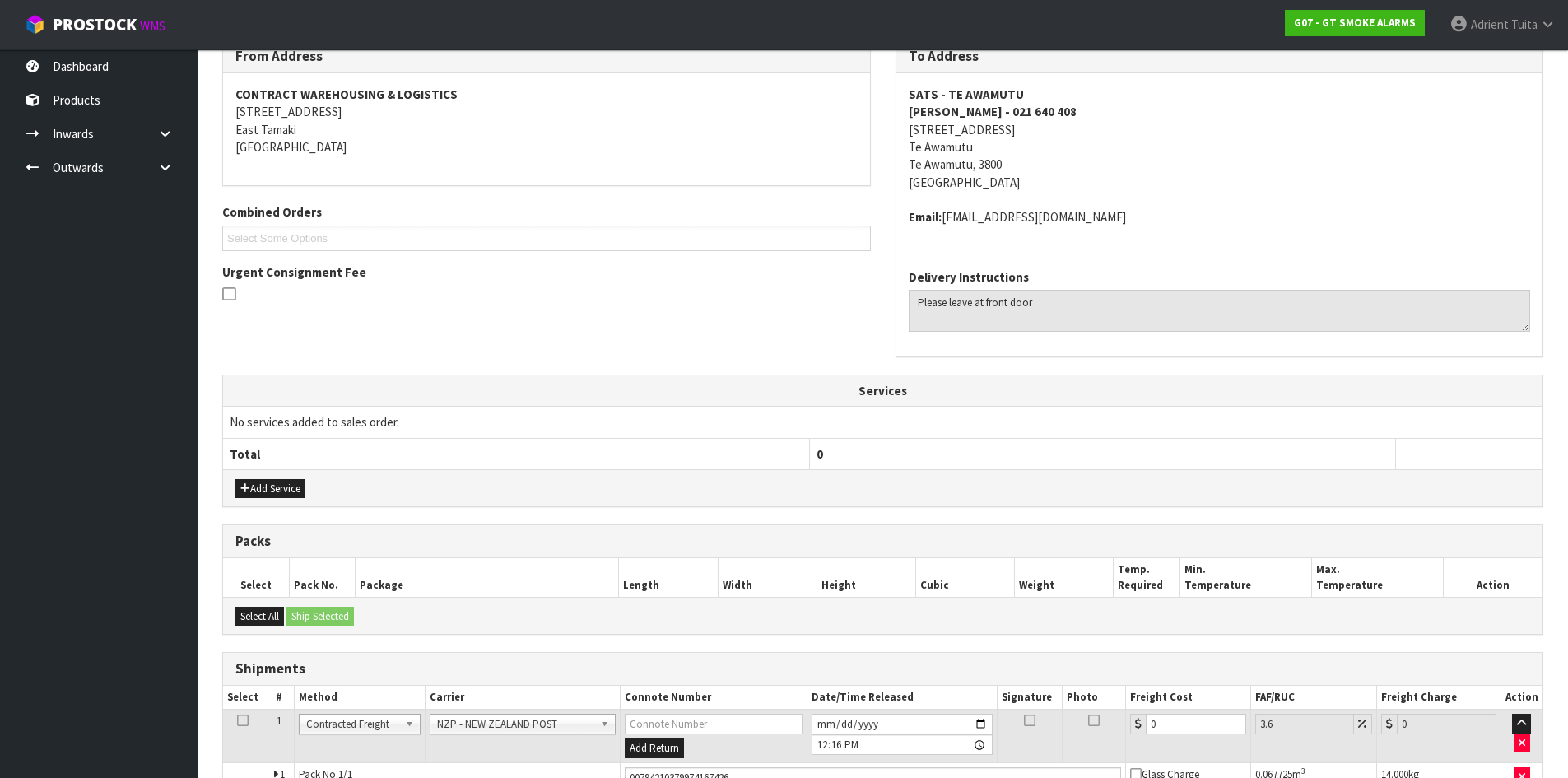
scroll to position [337, 0]
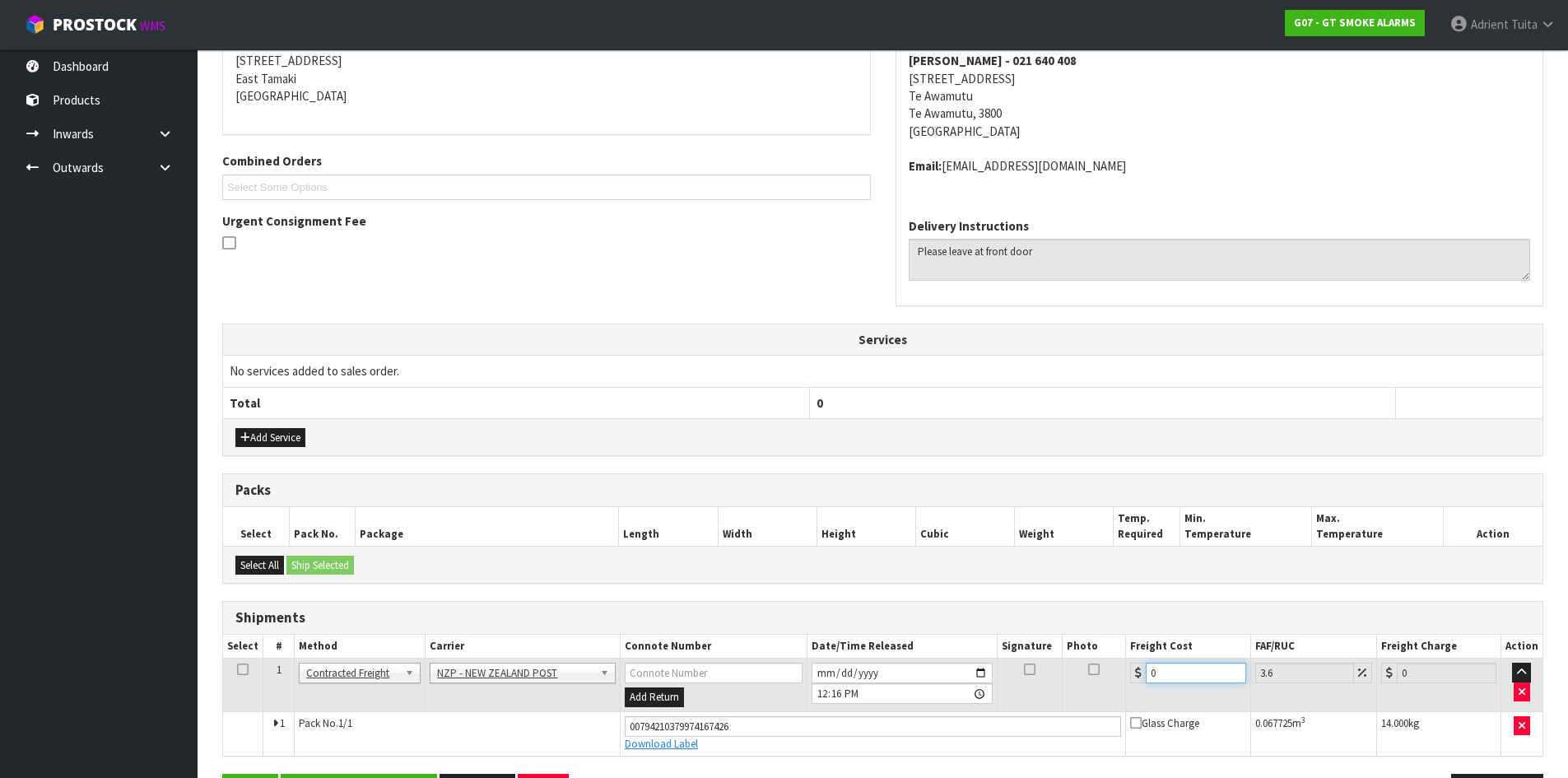
click at [1203, 670] on input "0" at bounding box center [1195, 673] width 99 height 21
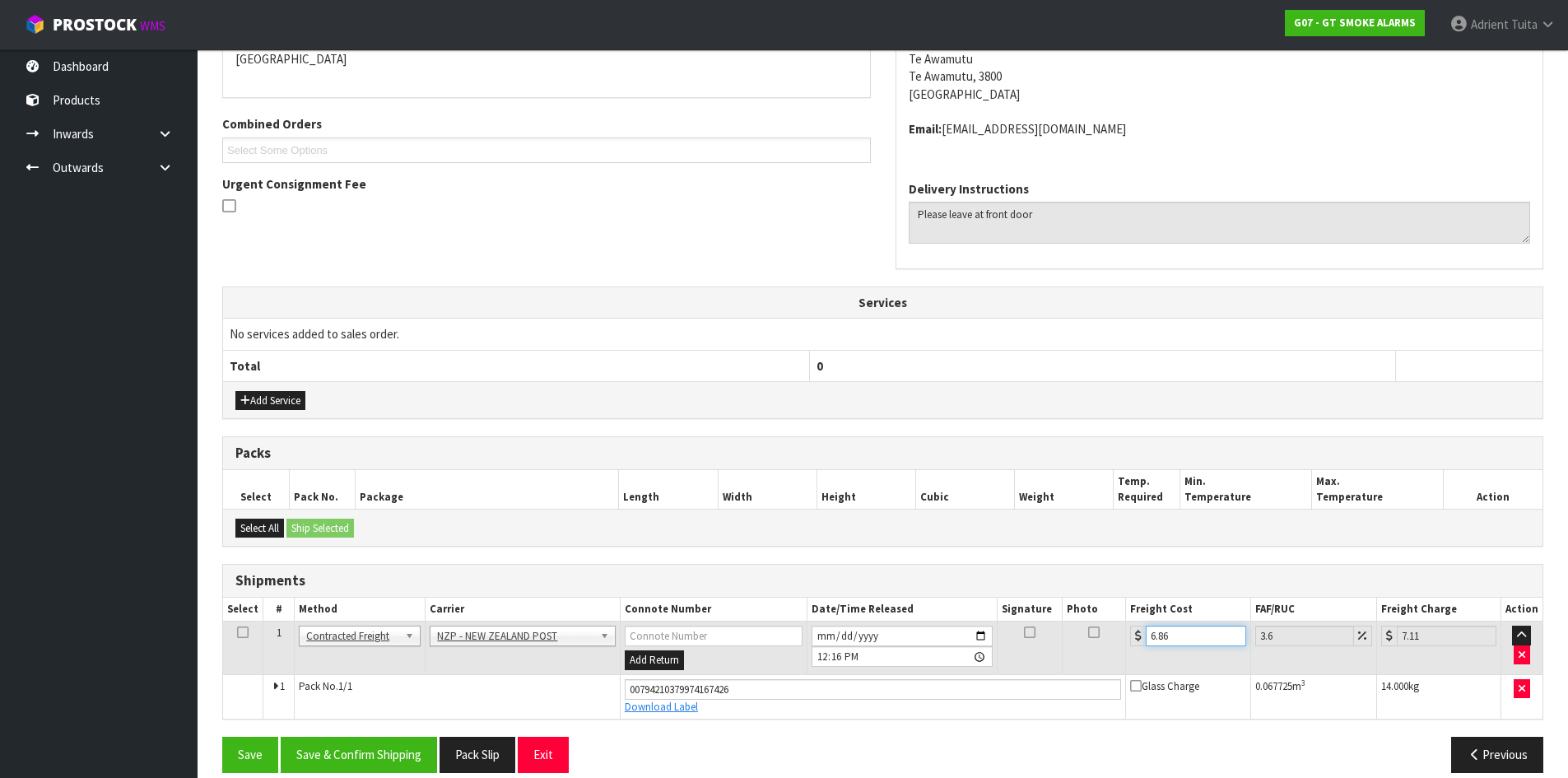
scroll to position [393, 0]
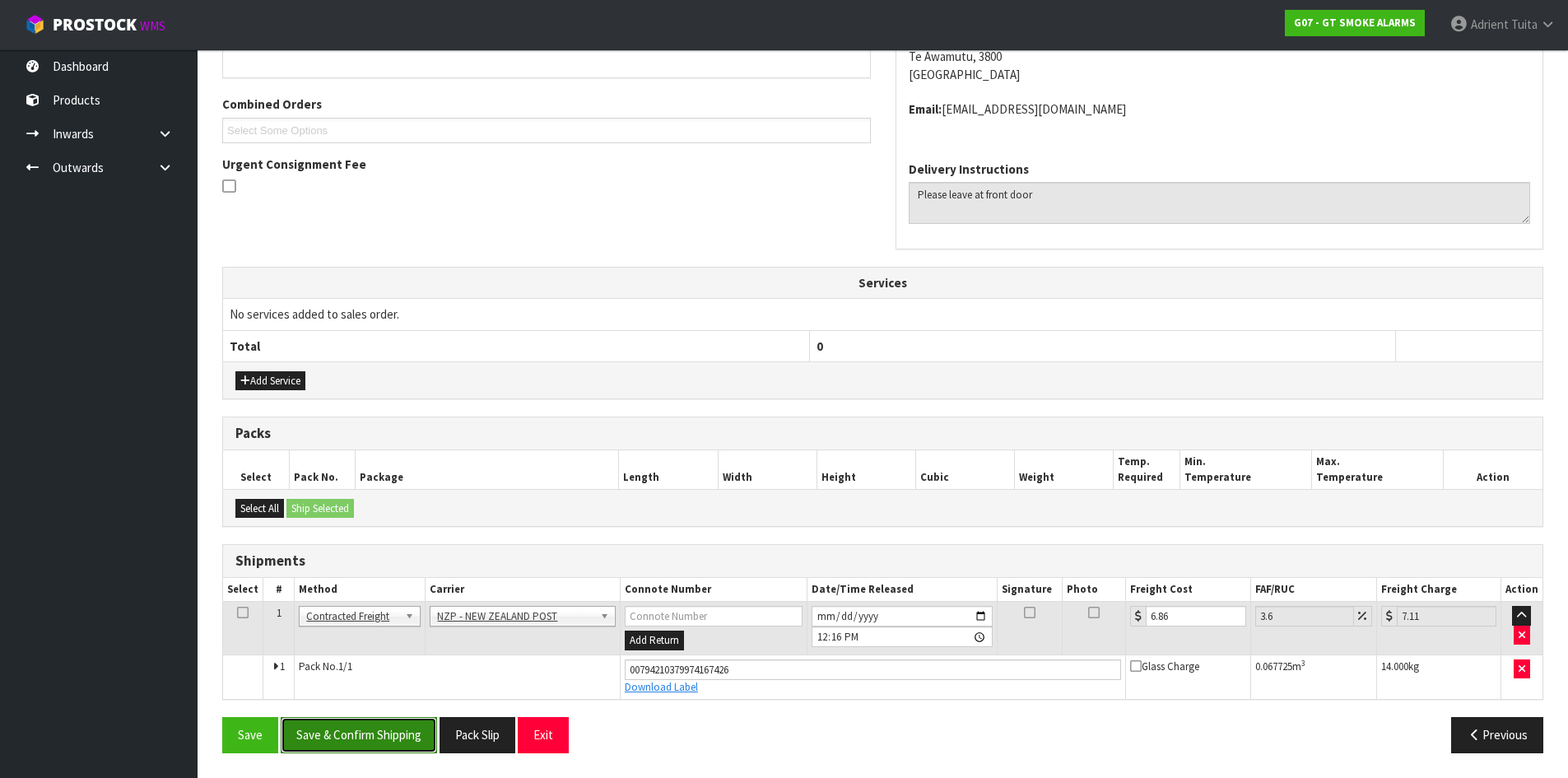
click at [422, 735] on button "Save & Confirm Shipping" at bounding box center [358, 735] width 156 height 36
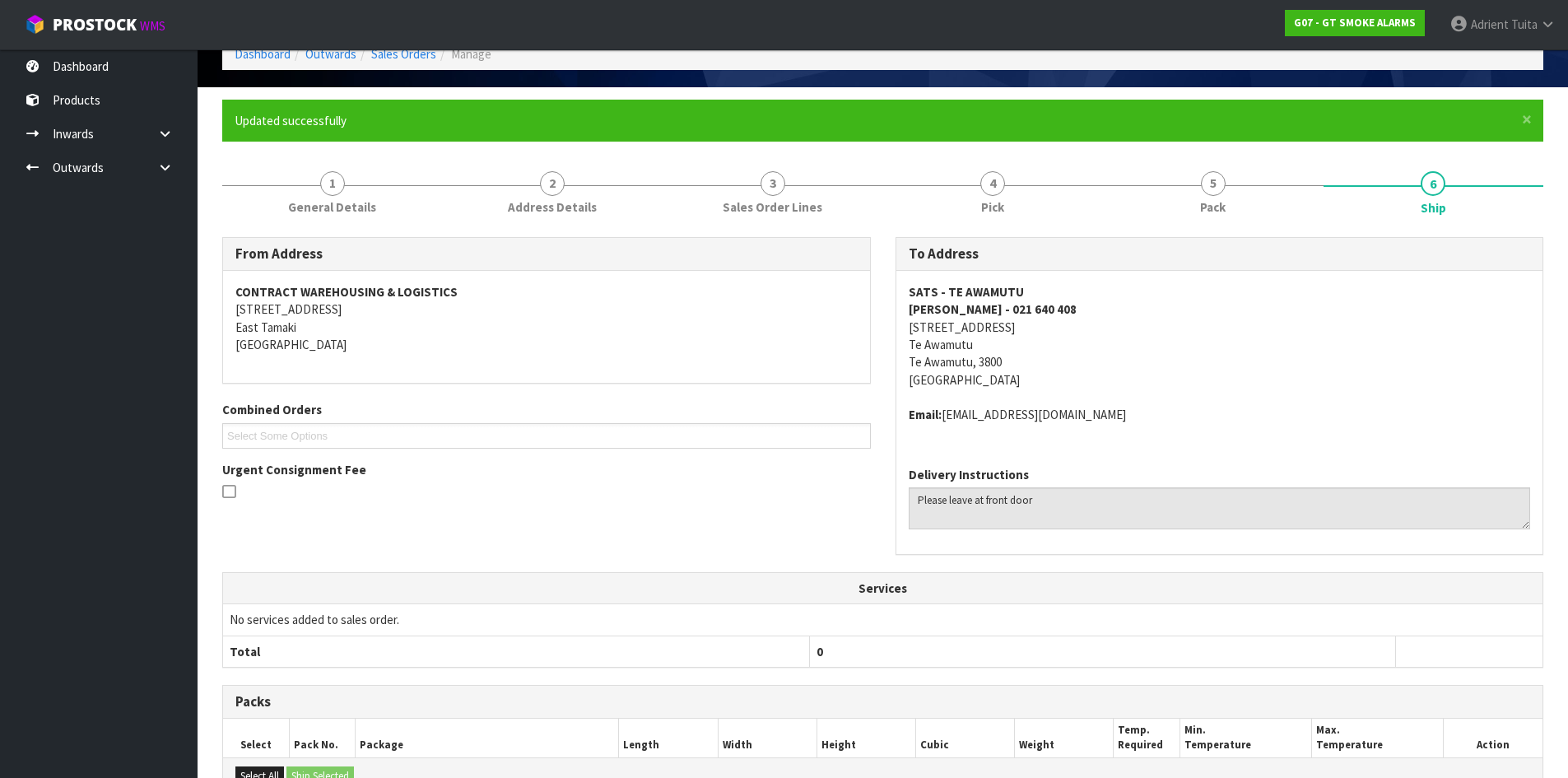
scroll to position [347, 0]
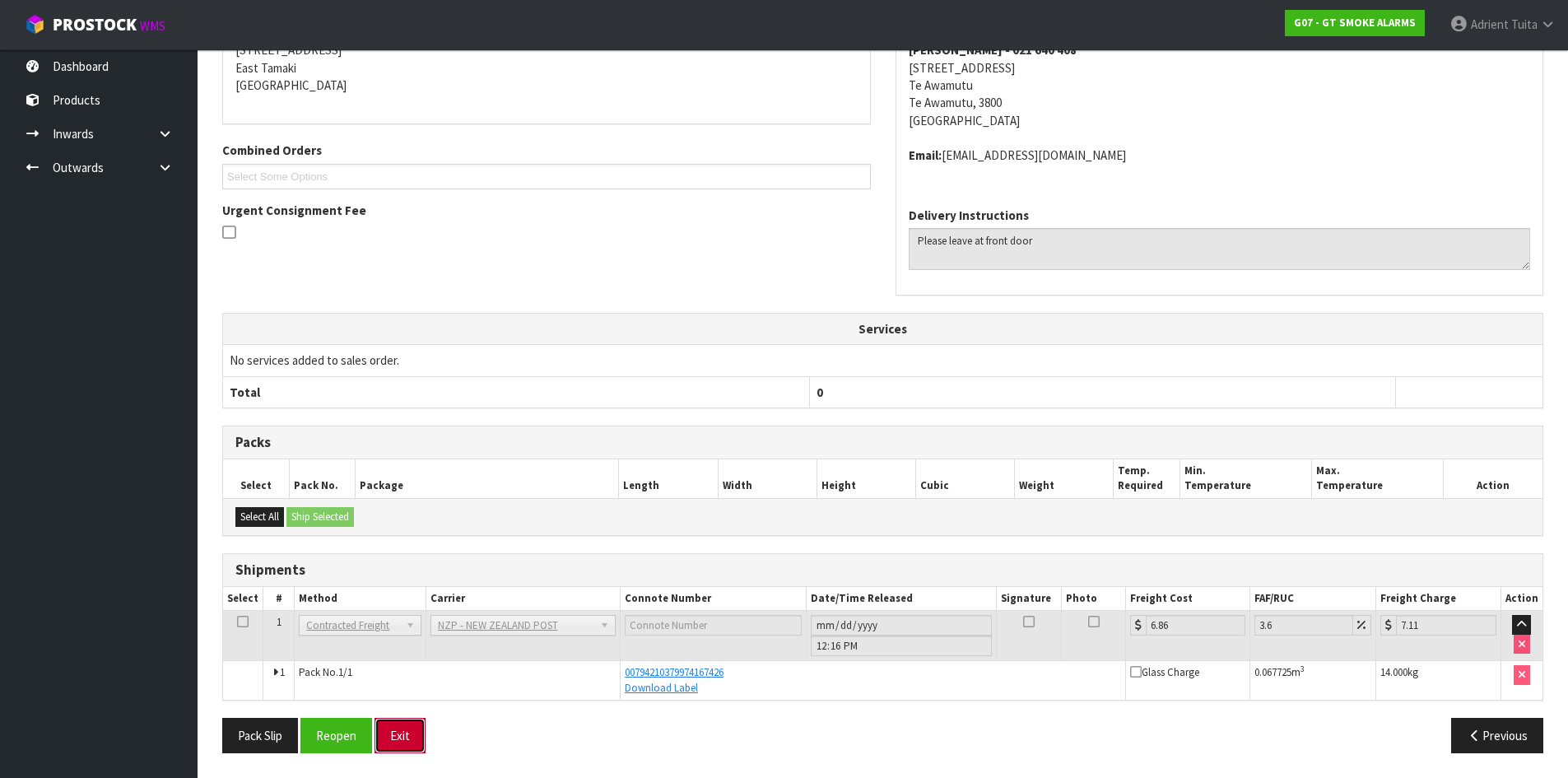
click at [396, 729] on button "Exit" at bounding box center [399, 735] width 51 height 36
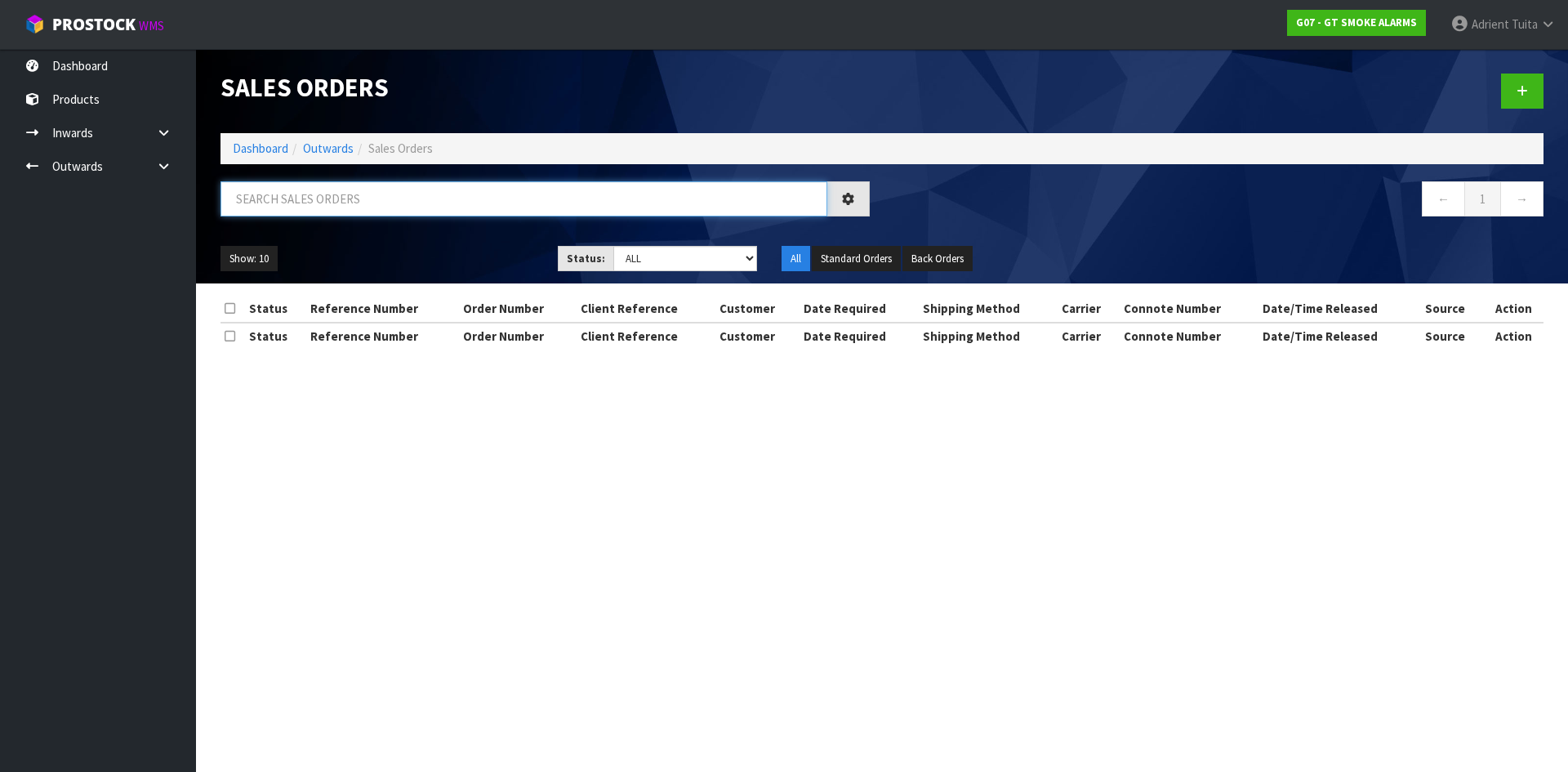
click at [397, 203] on input "text" at bounding box center [524, 199] width 607 height 35
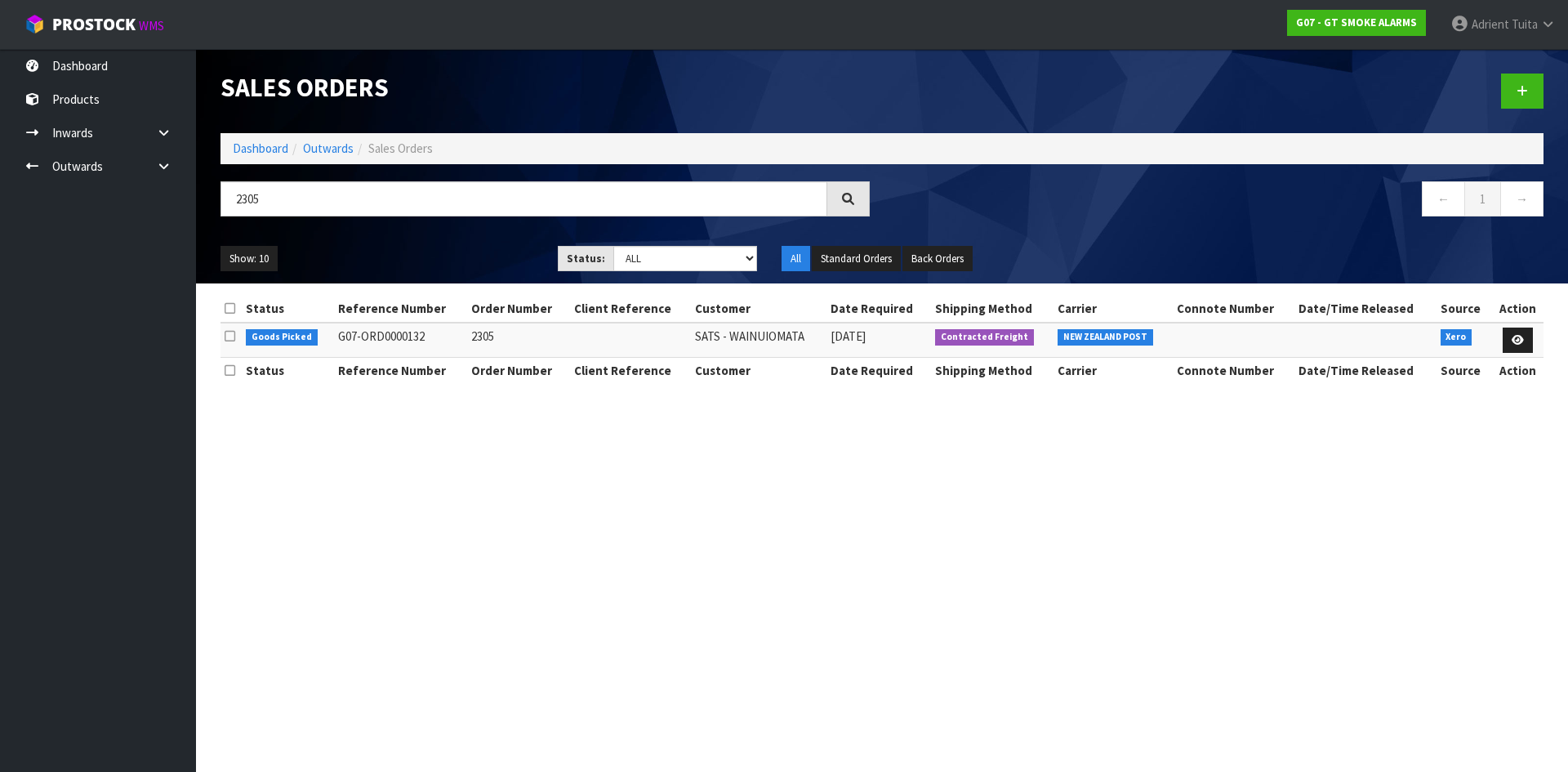
click at [1531, 354] on td at bounding box center [1517, 340] width 51 height 35
click at [1531, 351] on link at bounding box center [1517, 339] width 30 height 26
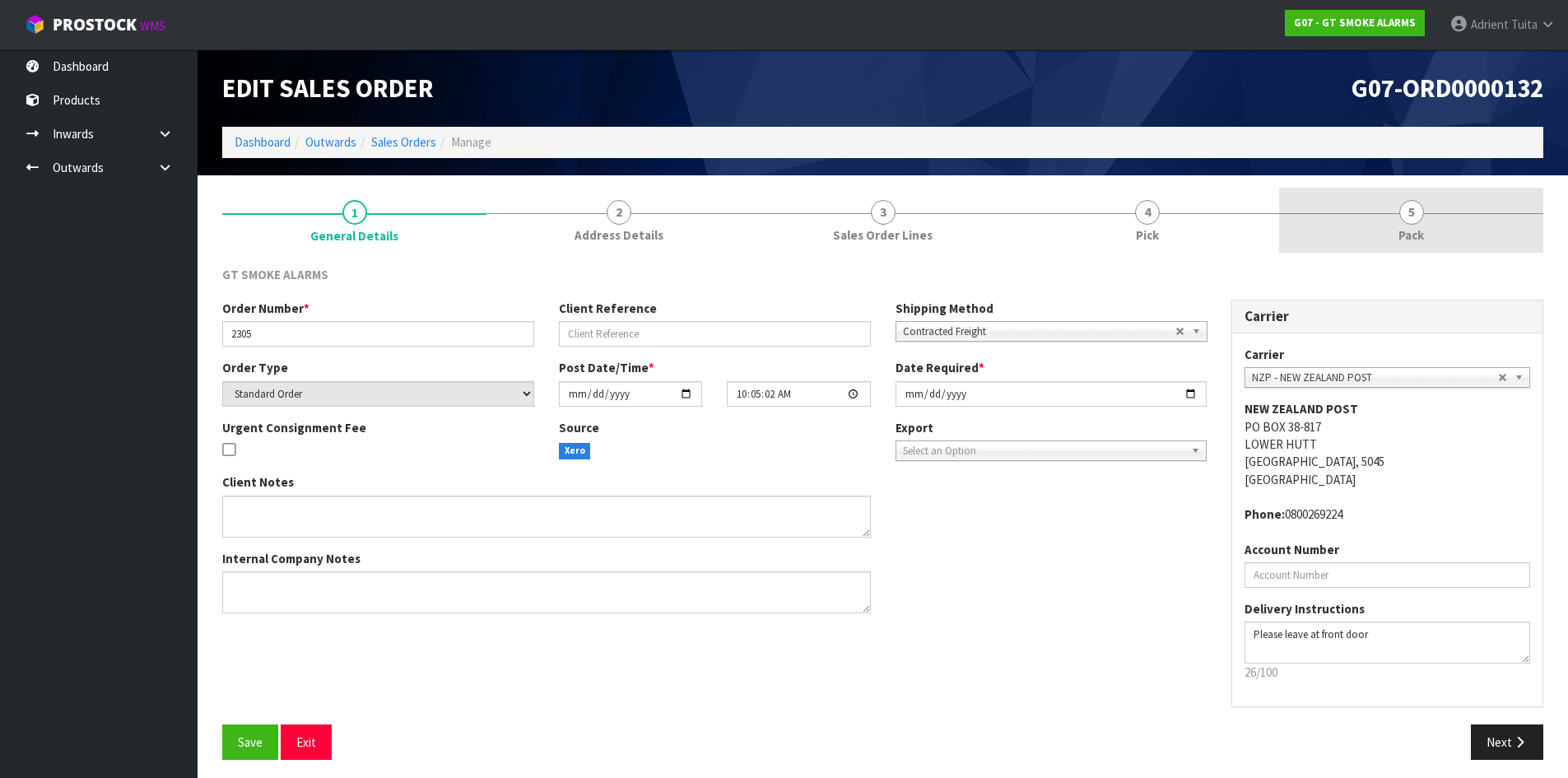
click at [1474, 235] on link "5 Pack" at bounding box center [1412, 220] width 264 height 65
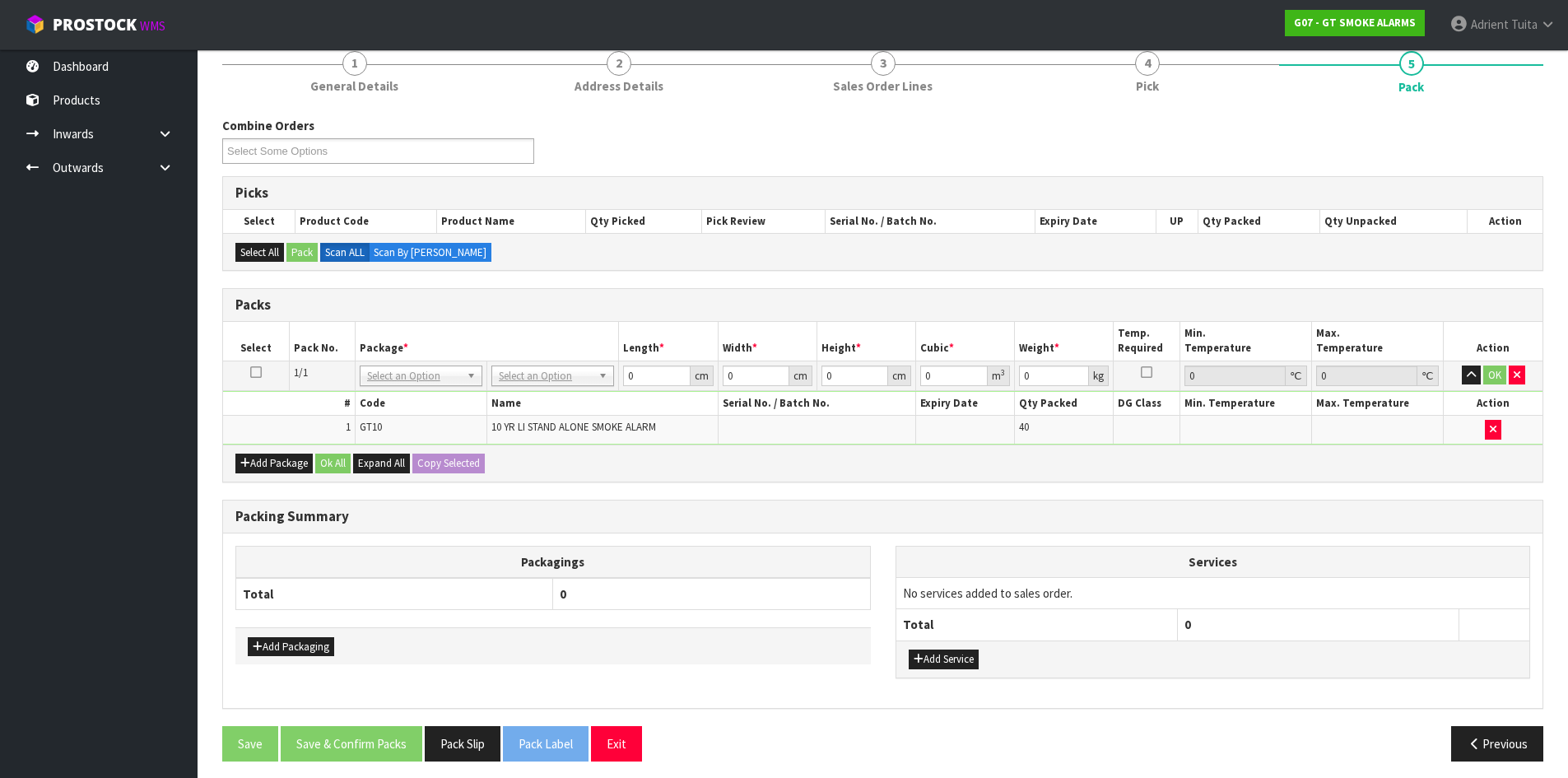
scroll to position [157, 0]
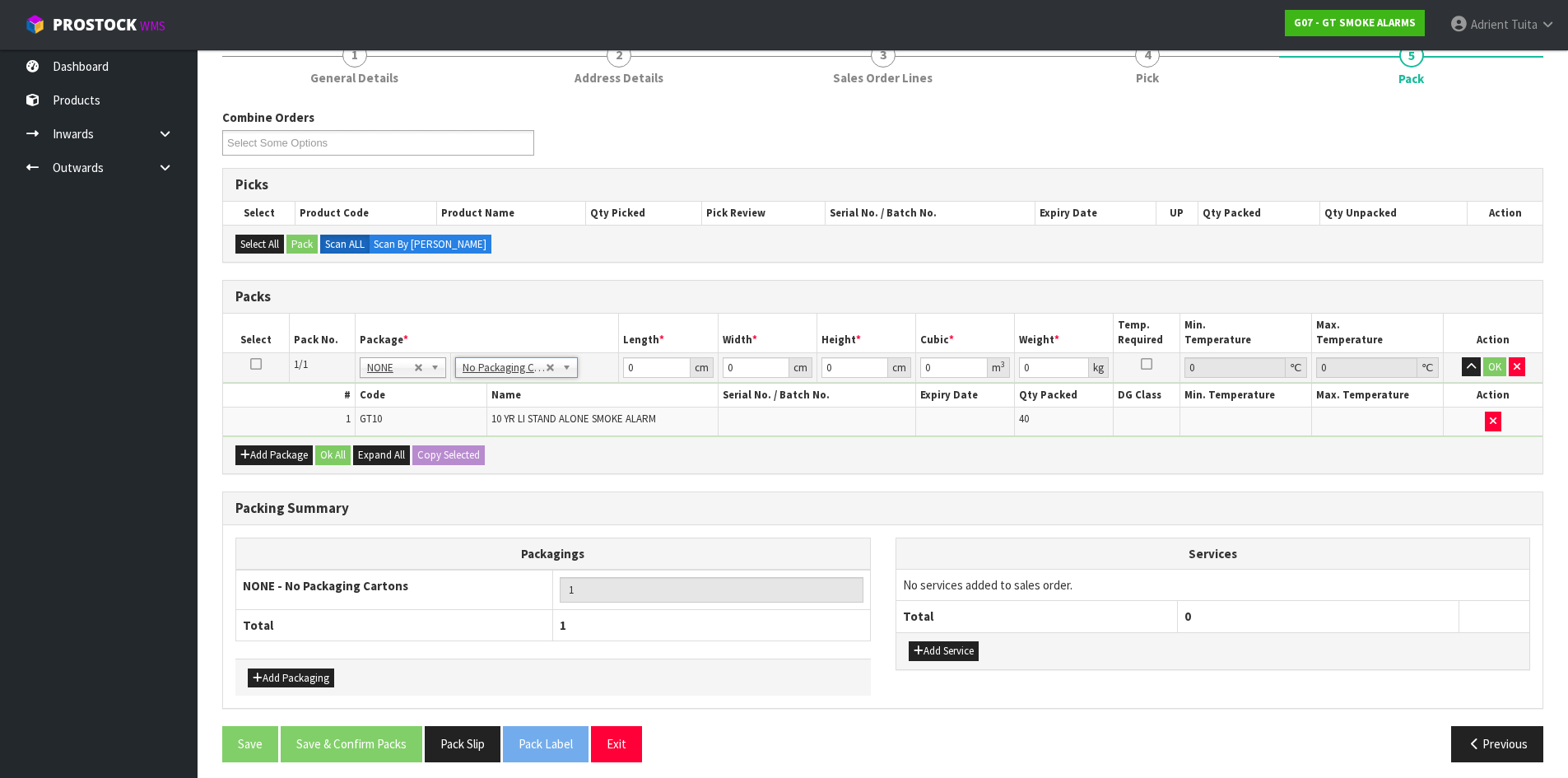
drag, startPoint x: 667, startPoint y: 379, endPoint x: 667, endPoint y: 364, distance: 15.0
click at [667, 376] on td "0 cm" at bounding box center [668, 366] width 99 height 29
drag, startPoint x: 667, startPoint y: 364, endPoint x: 628, endPoint y: 267, distance: 104.5
click at [663, 354] on td "0 cm" at bounding box center [668, 366] width 99 height 29
click at [1497, 364] on button "OK" at bounding box center [1495, 367] width 23 height 20
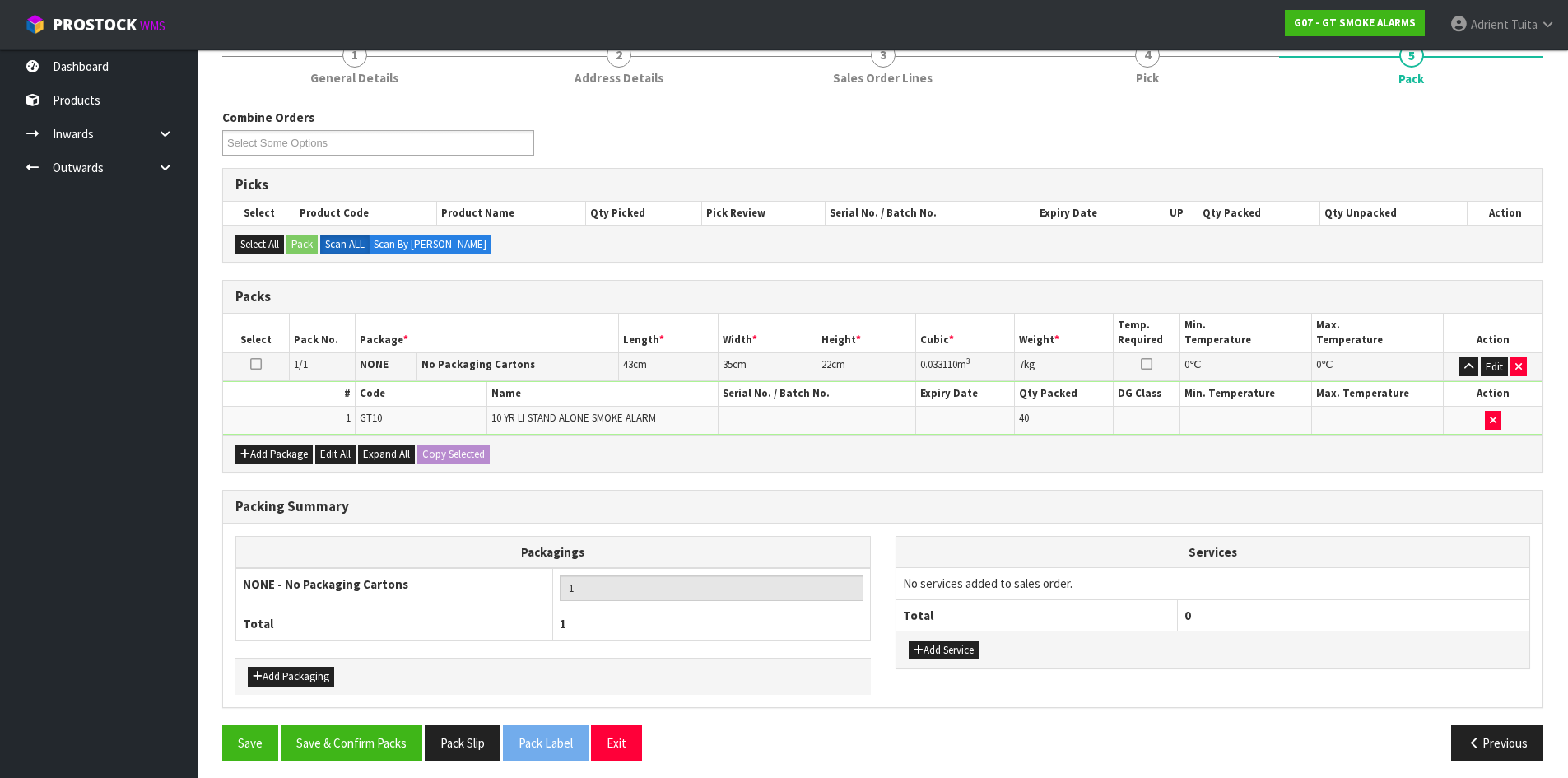
scroll to position [164, 0]
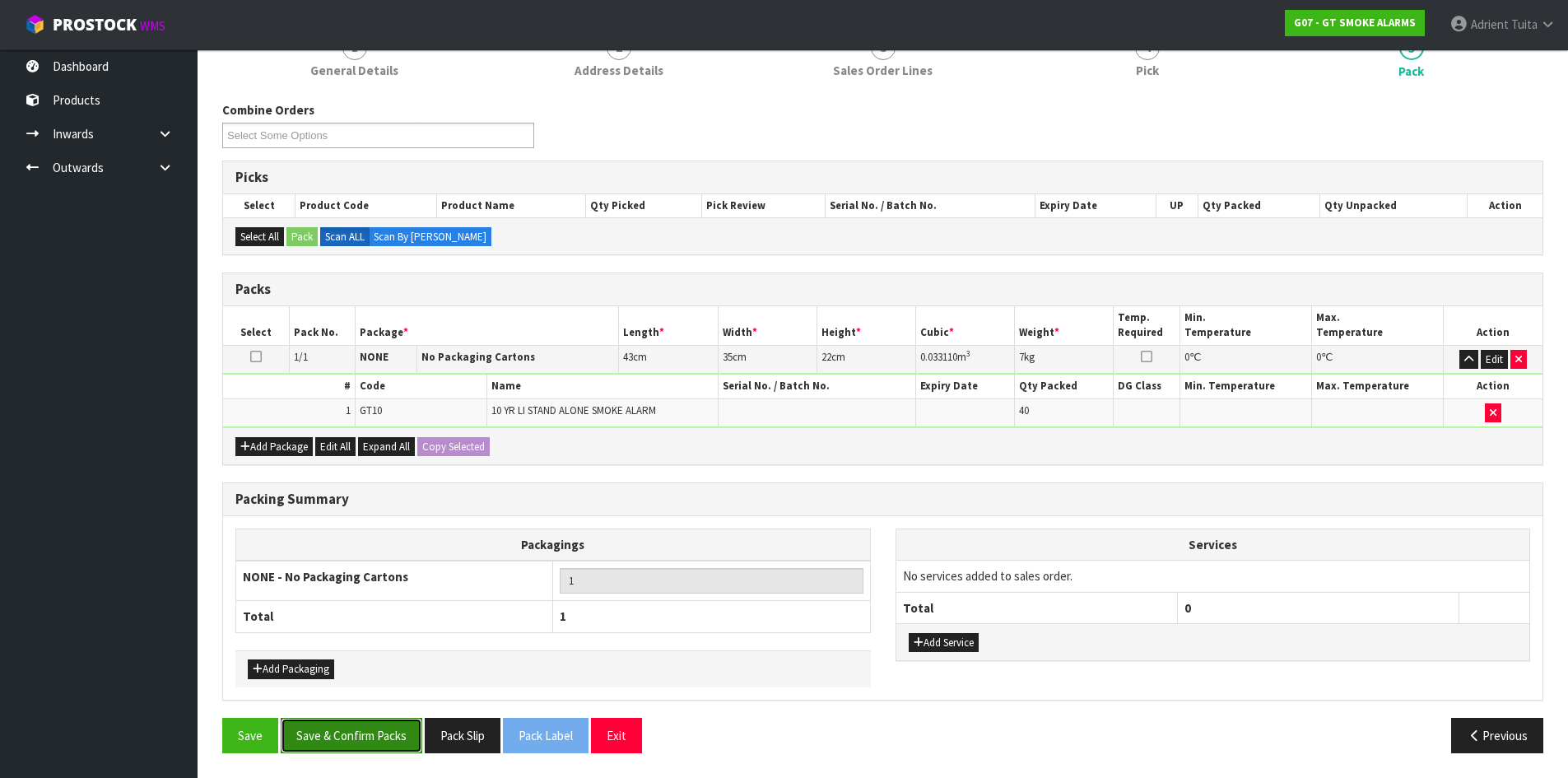
click at [352, 718] on button "Save & Confirm Packs" at bounding box center [351, 735] width 141 height 36
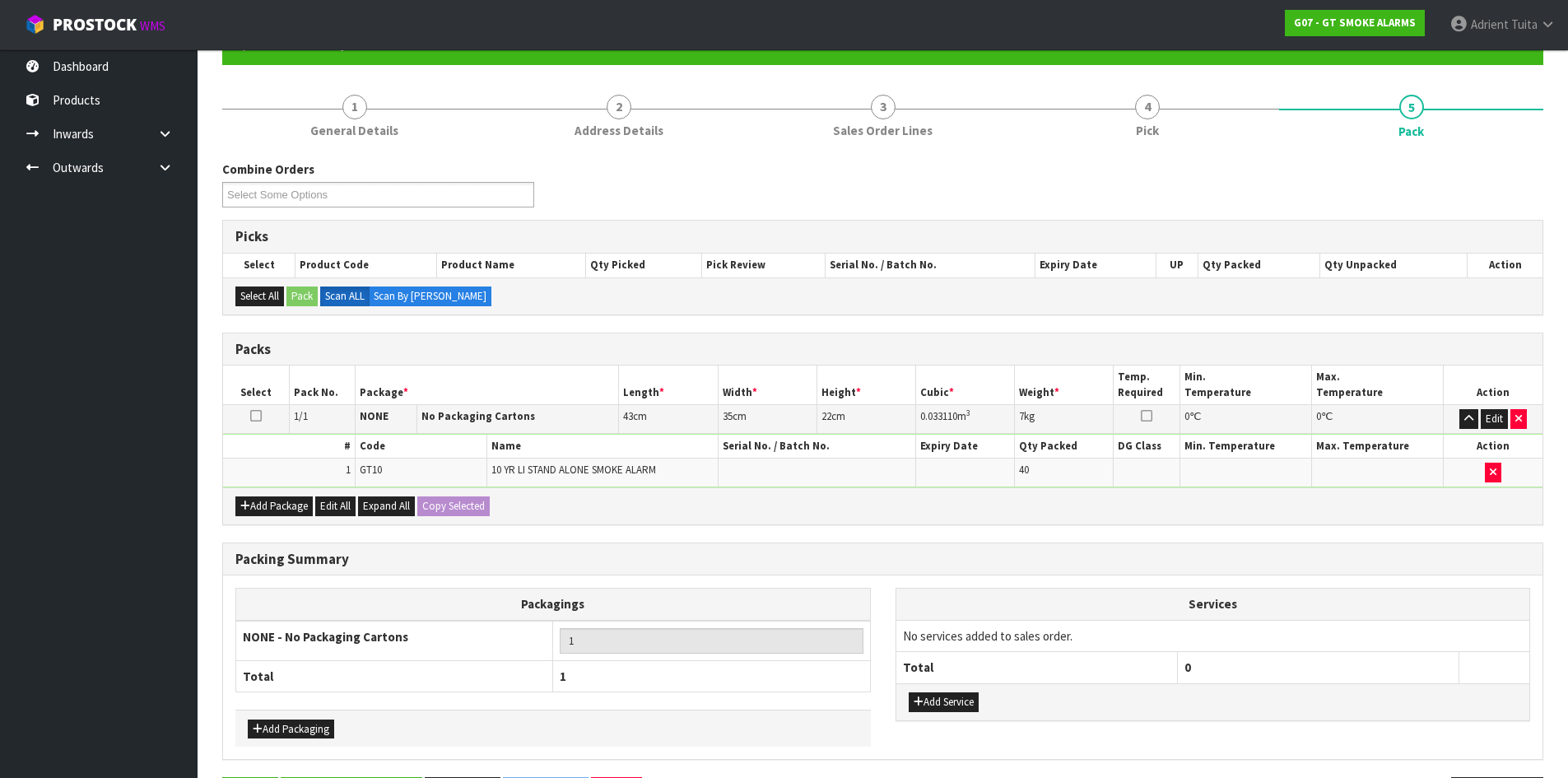
scroll to position [0, 0]
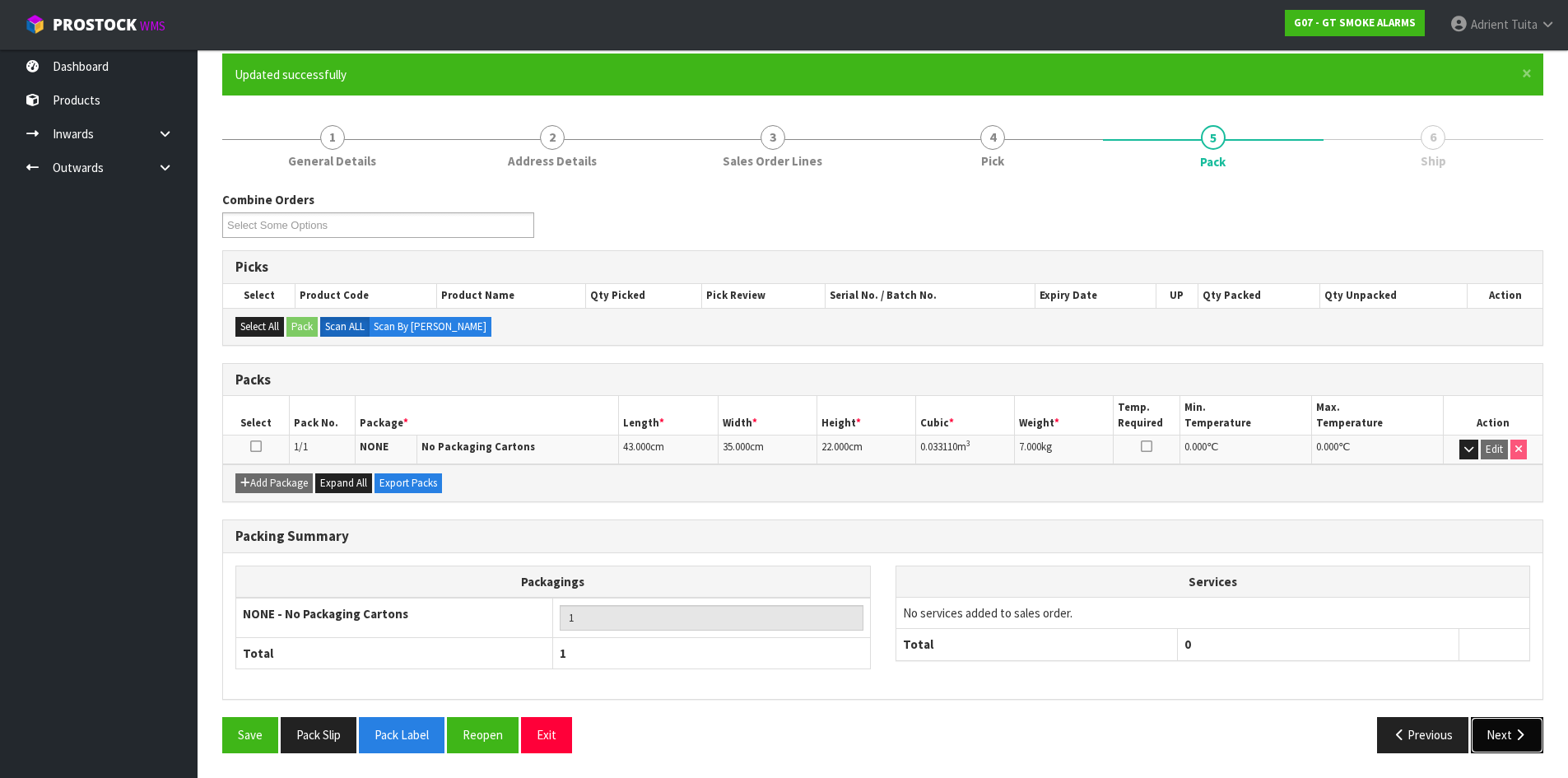
click at [1492, 732] on button "Next" at bounding box center [1507, 735] width 72 height 36
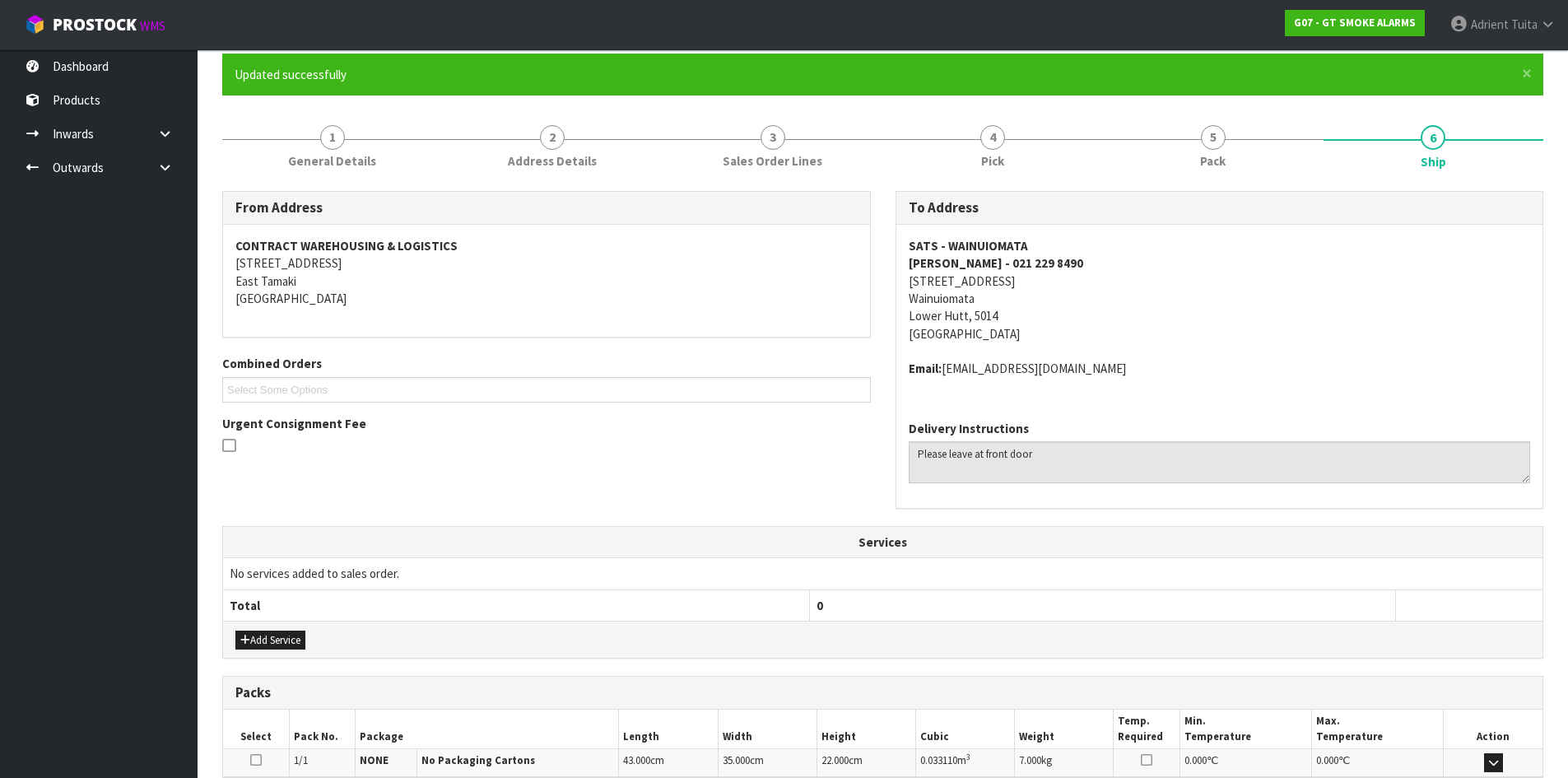
scroll to position [349, 0]
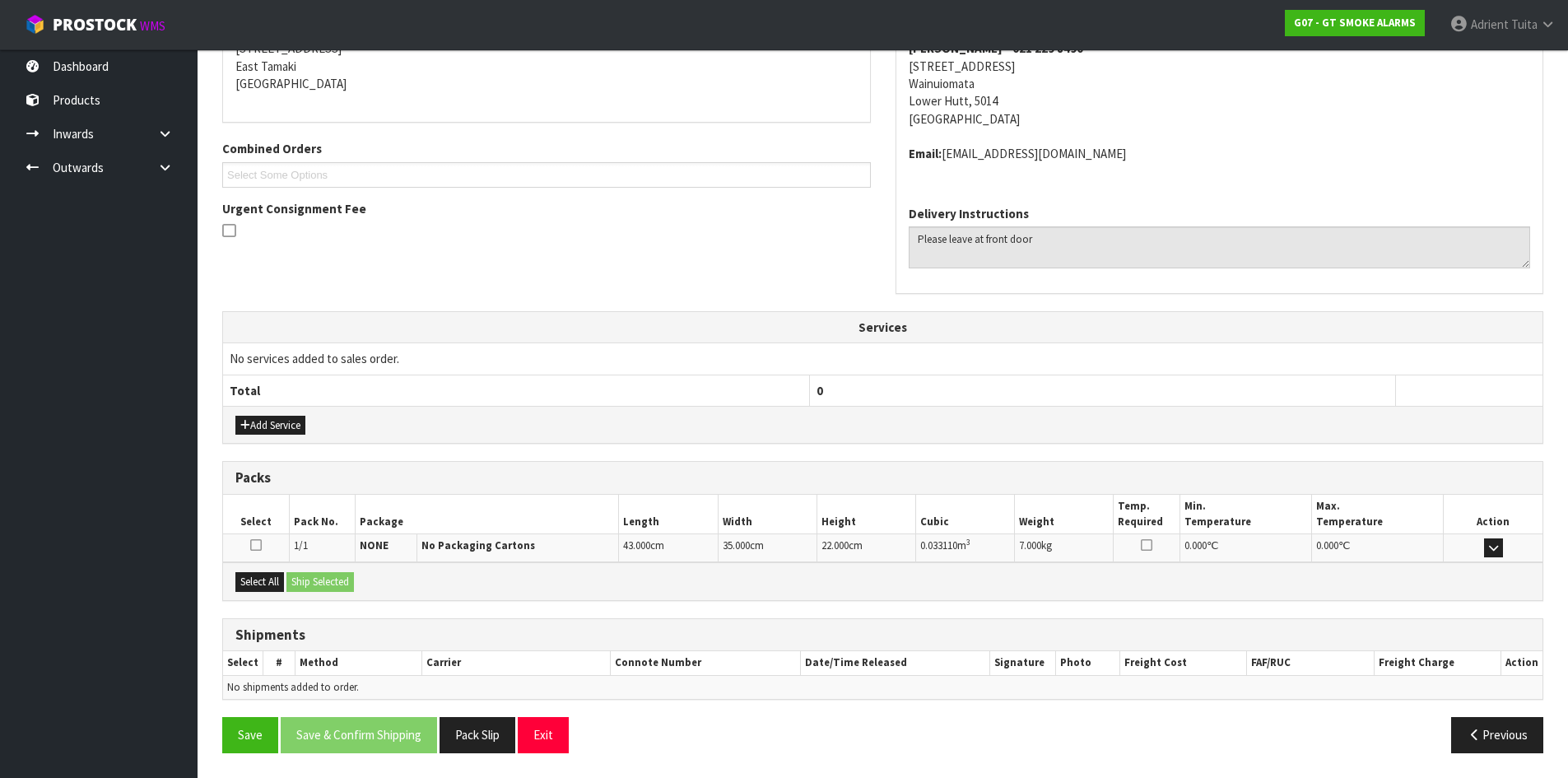
click at [277, 591] on div "Select All Ship Selected" at bounding box center [883, 580] width 1320 height 37
click at [288, 584] on div "Select All Ship Selected" at bounding box center [883, 580] width 1320 height 37
drag, startPoint x: 264, startPoint y: 581, endPoint x: 278, endPoint y: 581, distance: 14.0
click at [266, 581] on button "Select All" at bounding box center [260, 581] width 48 height 20
click at [300, 579] on button "Ship Selected" at bounding box center [321, 581] width 68 height 20
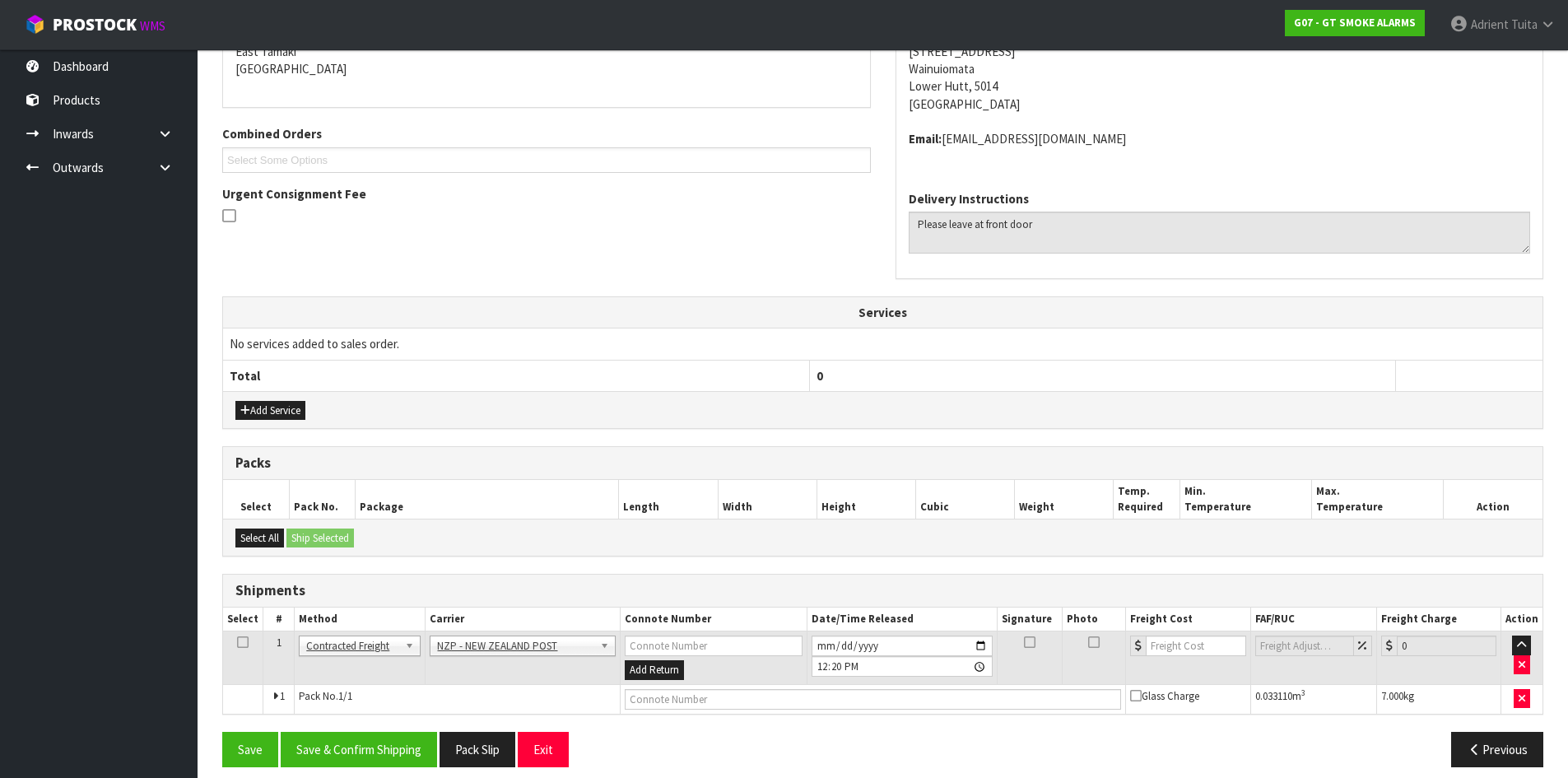
scroll to position [378, 0]
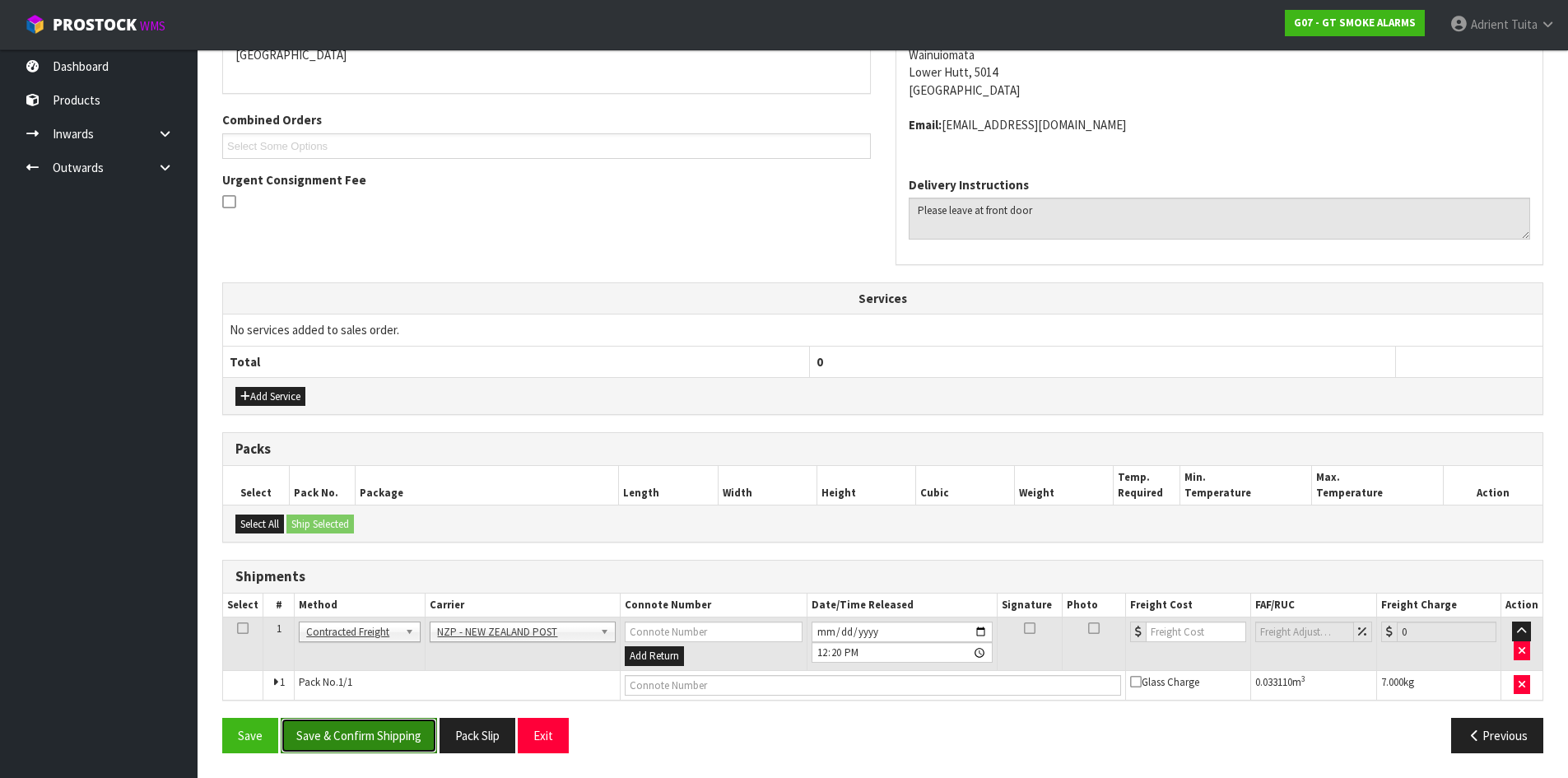
click at [372, 728] on button "Save & Confirm Shipping" at bounding box center [358, 735] width 156 height 36
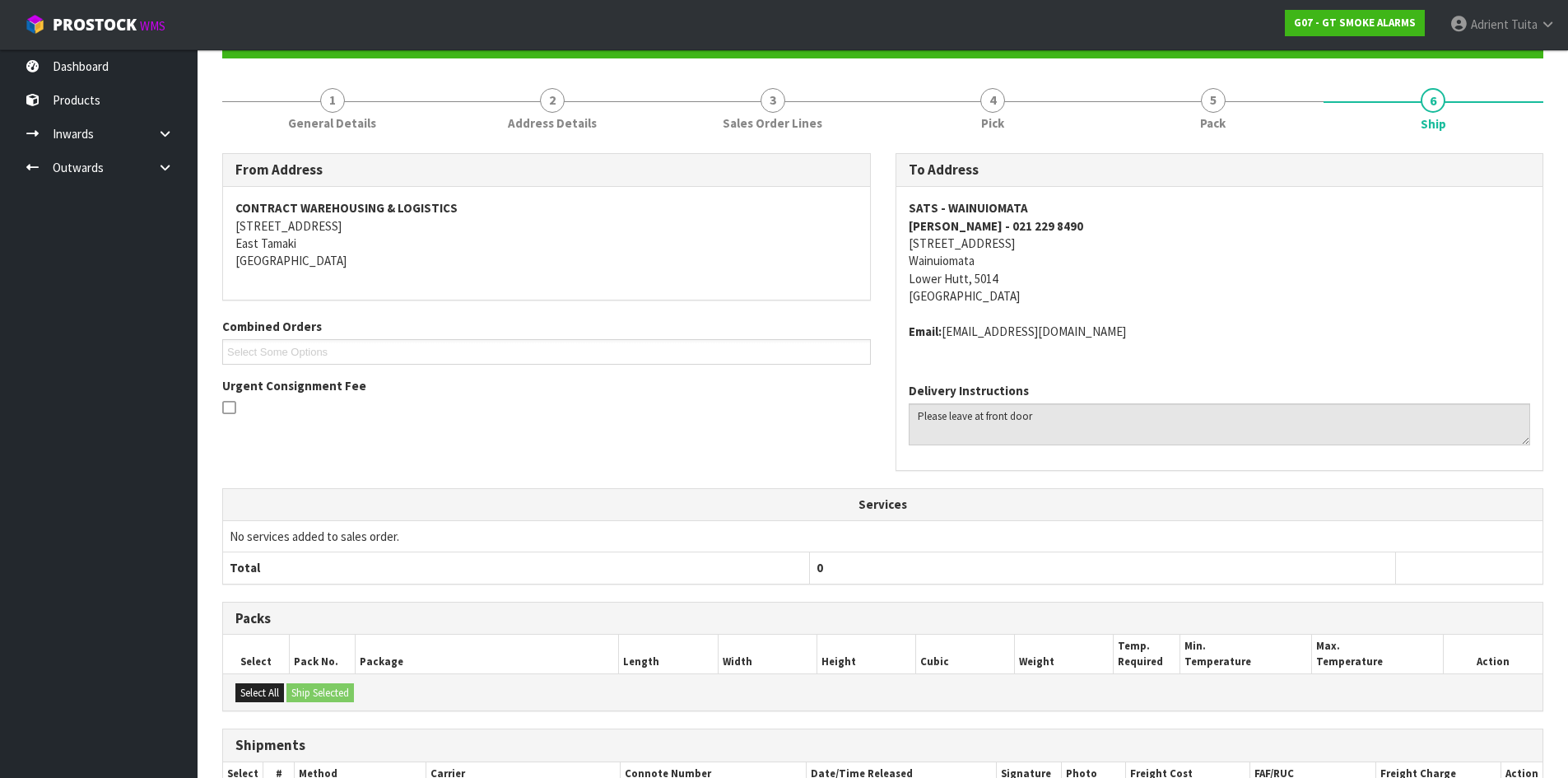
scroll to position [354, 0]
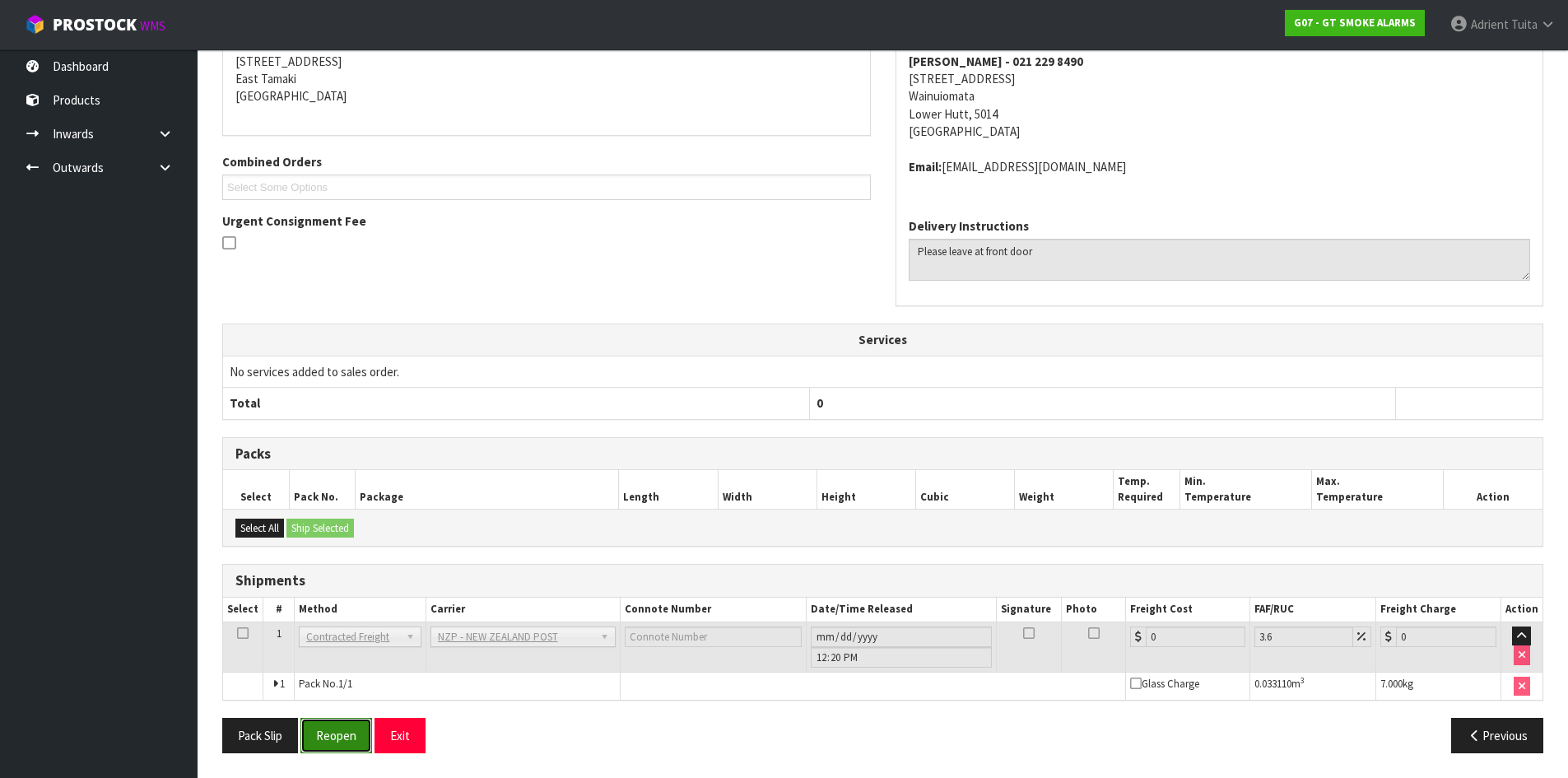
click at [328, 729] on button "Reopen" at bounding box center [336, 735] width 71 height 36
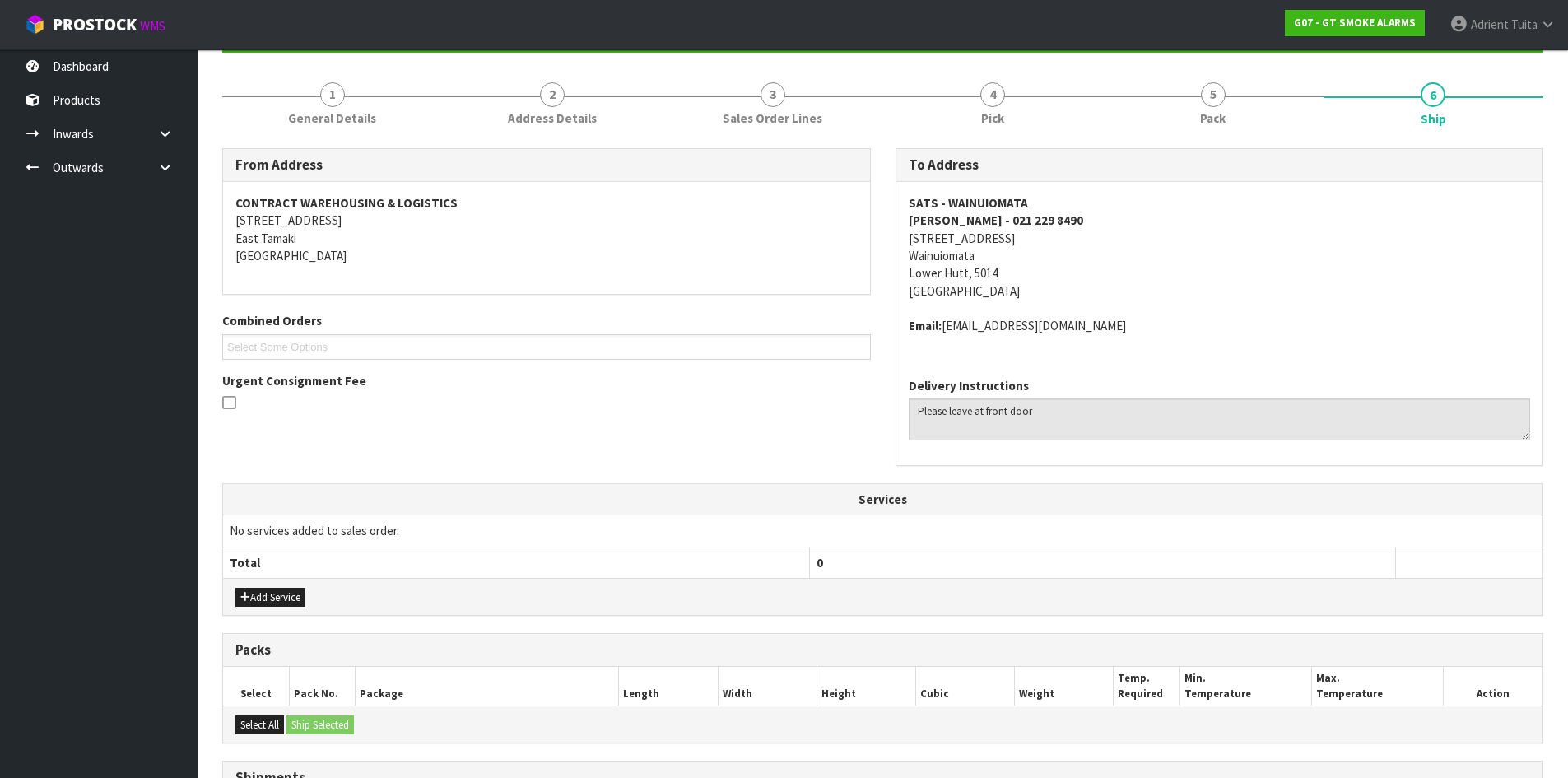
scroll to position [337, 0]
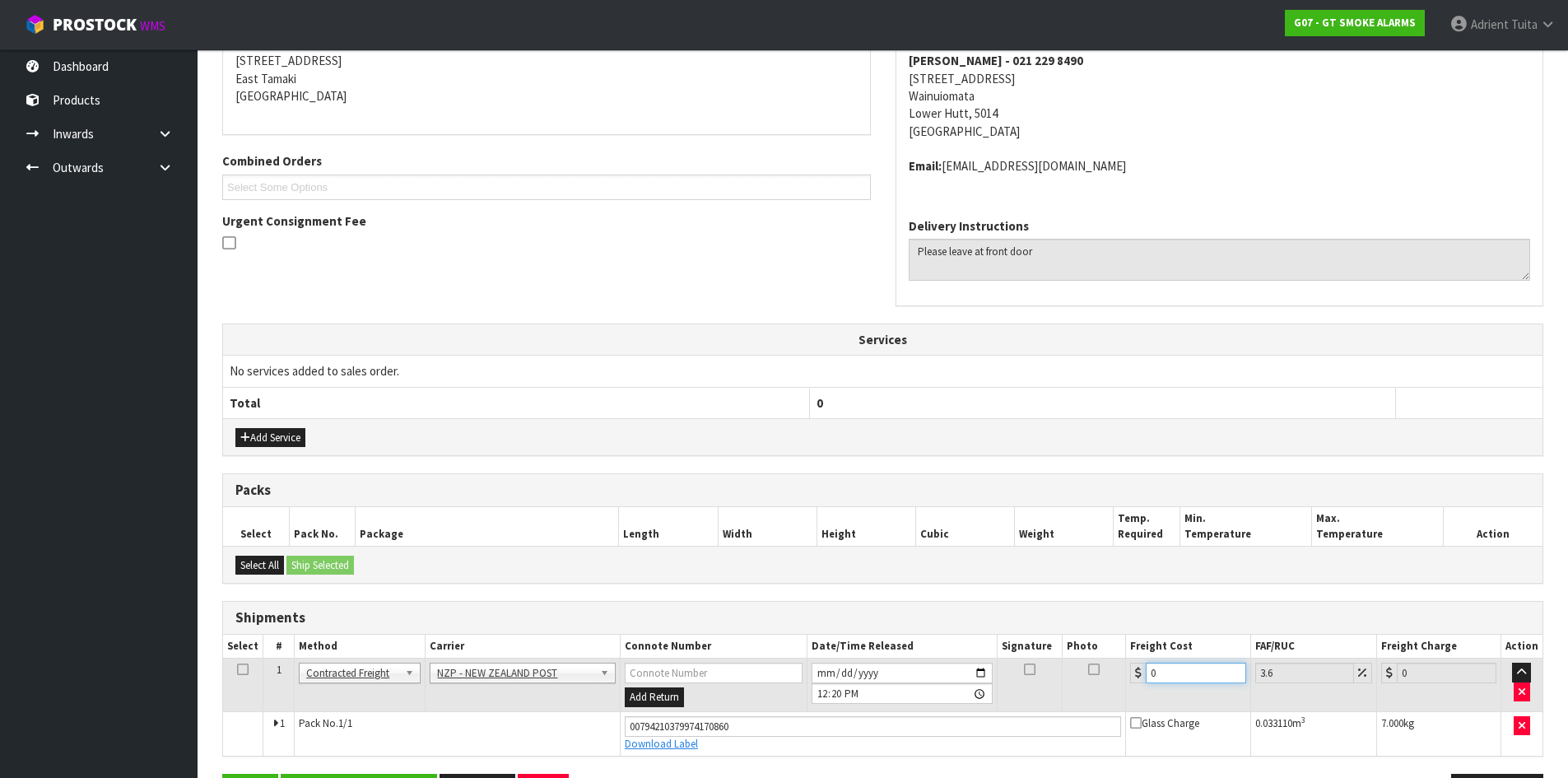
click at [1177, 674] on input "0" at bounding box center [1195, 673] width 99 height 21
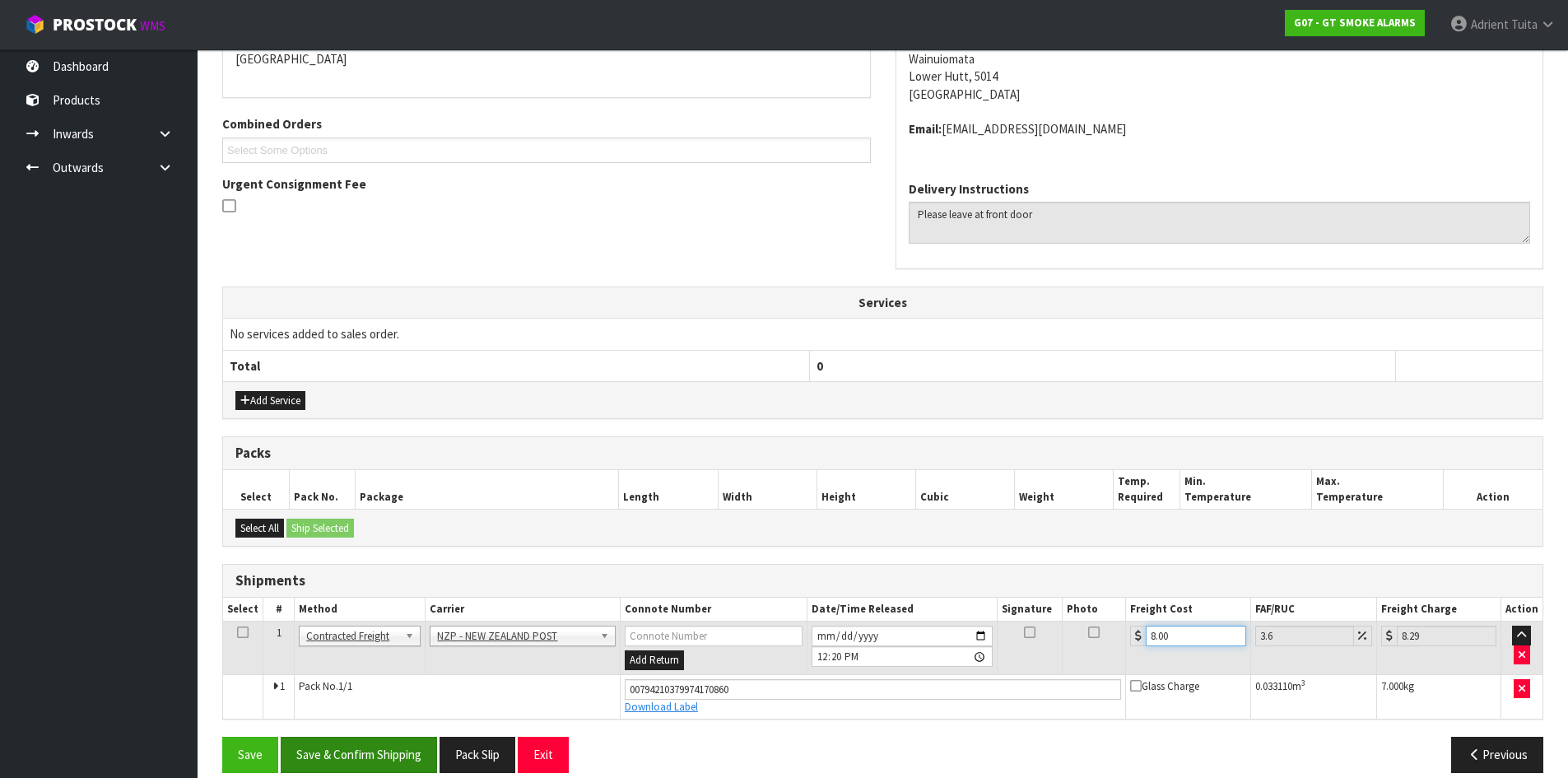
scroll to position [393, 0]
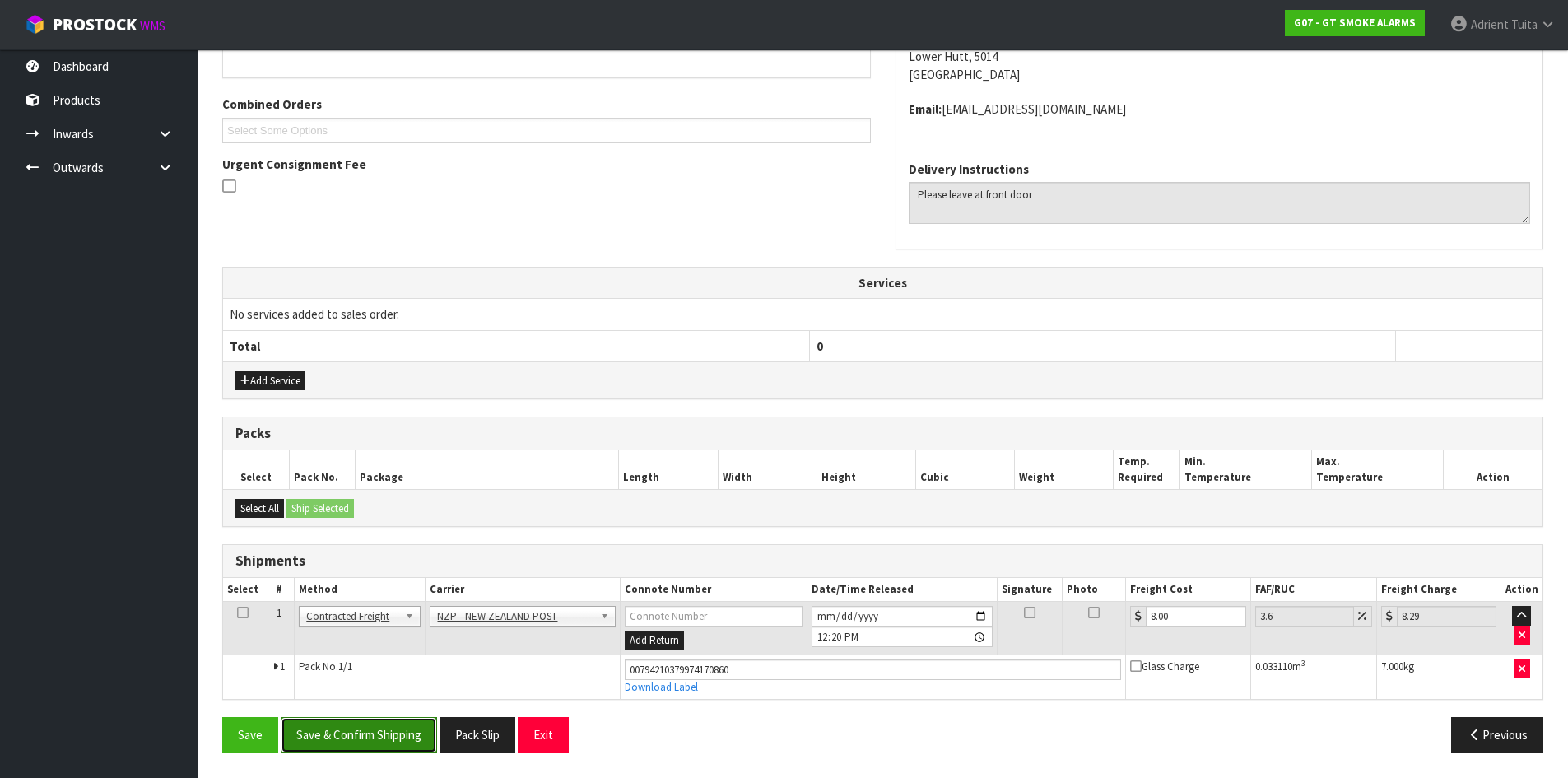
click at [356, 728] on button "Save & Confirm Shipping" at bounding box center [358, 735] width 156 height 36
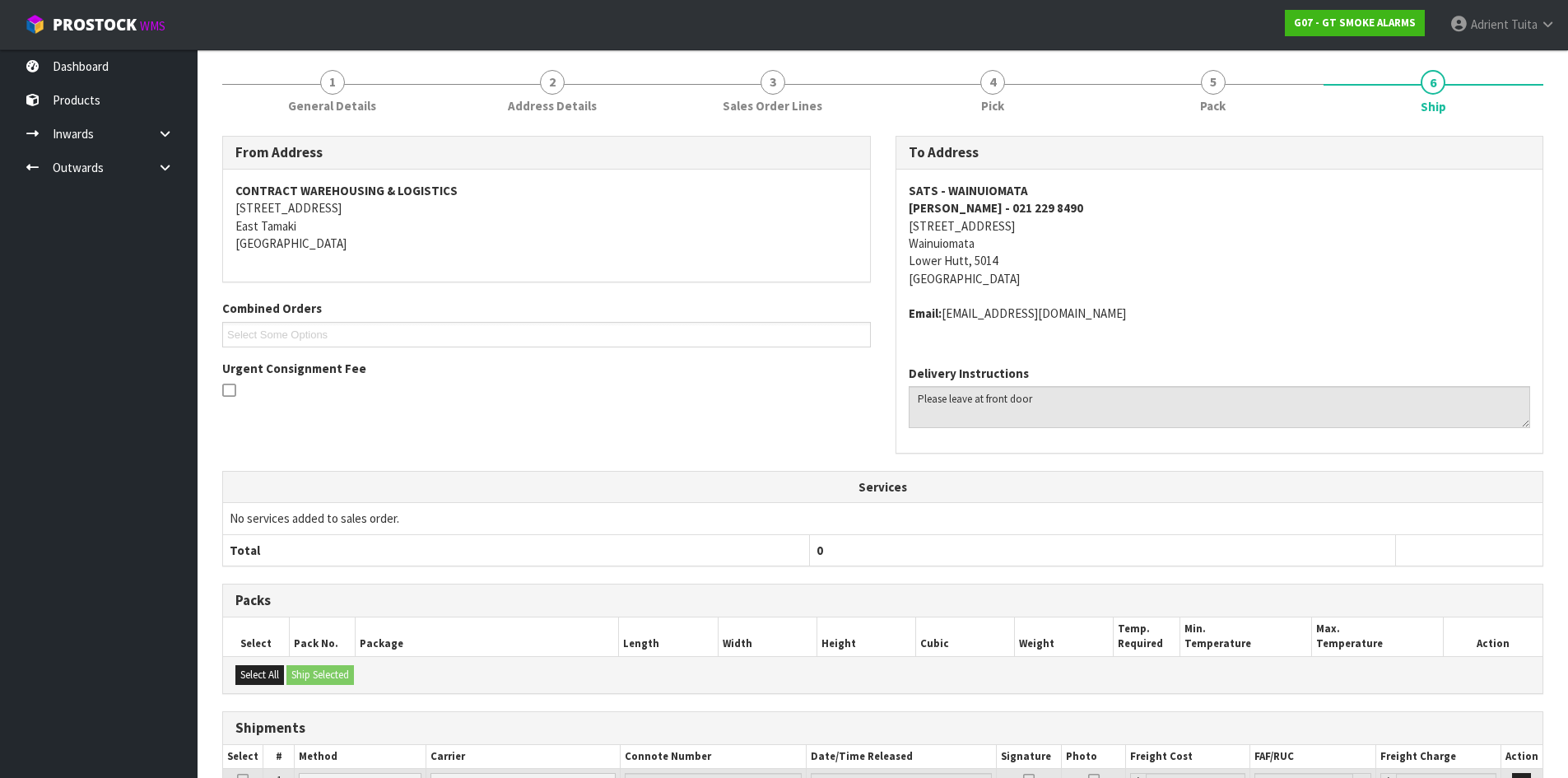
scroll to position [347, 0]
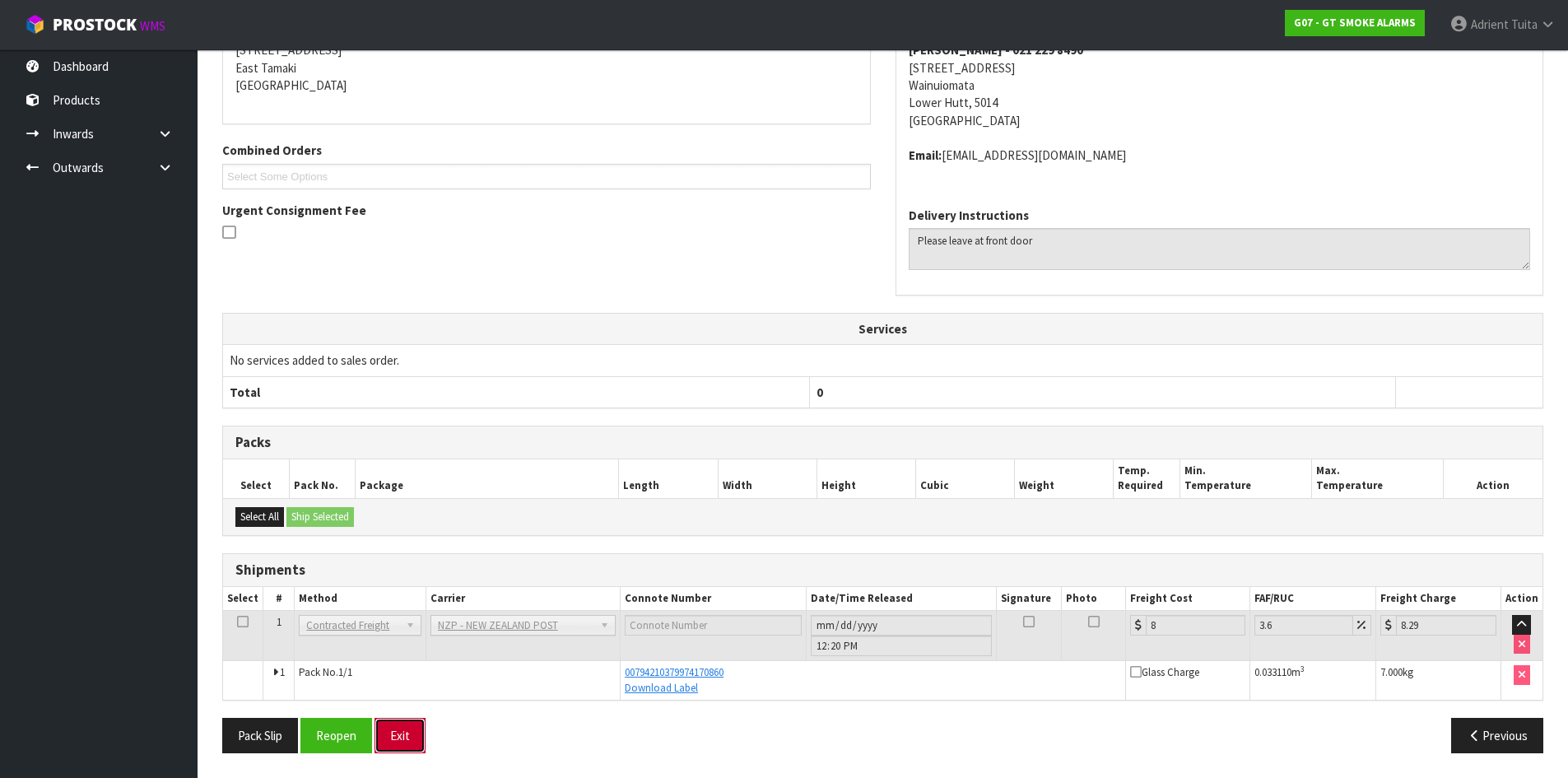
click at [402, 733] on button "Exit" at bounding box center [399, 735] width 51 height 36
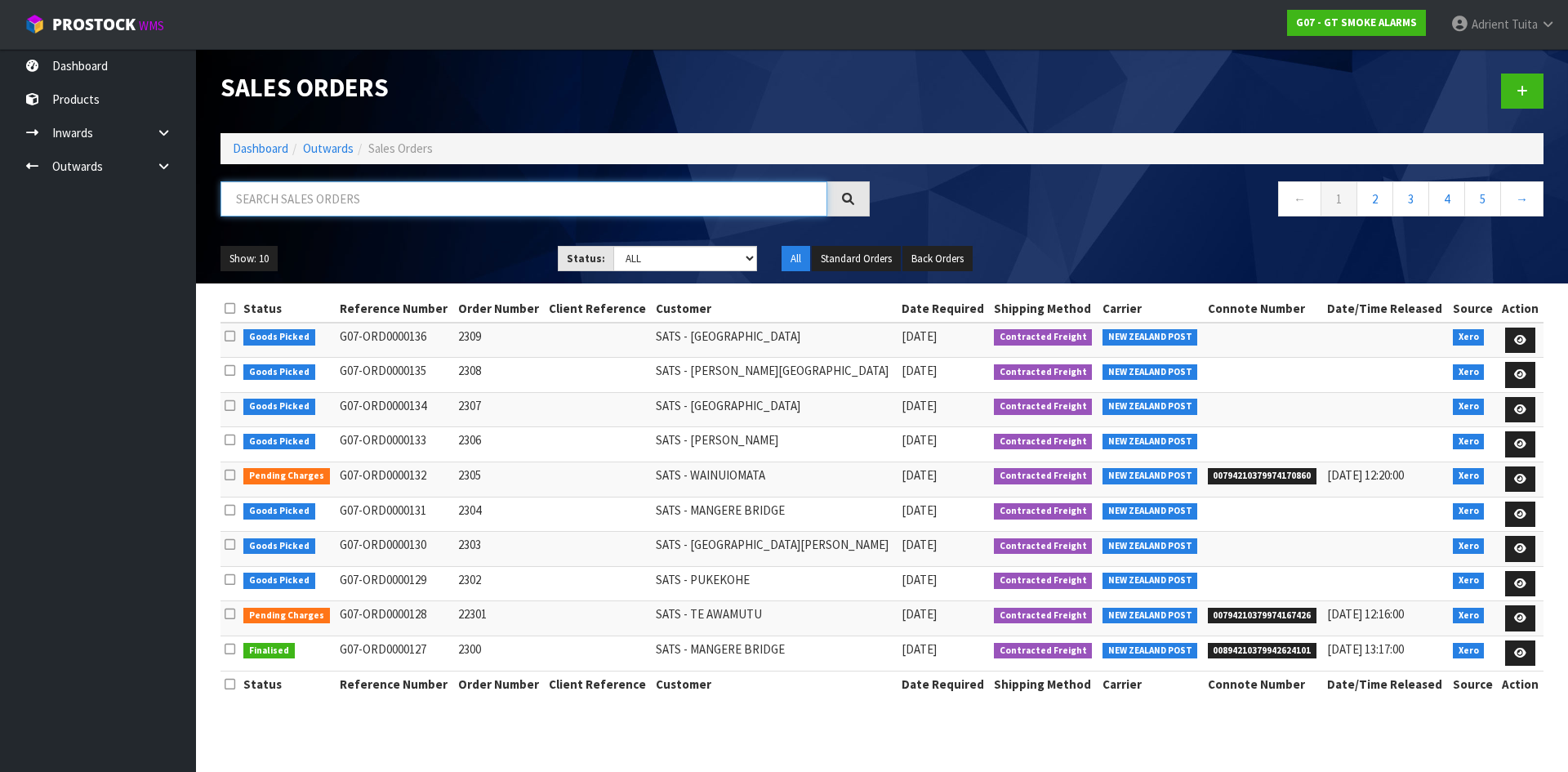
click at [327, 185] on input "text" at bounding box center [524, 199] width 607 height 35
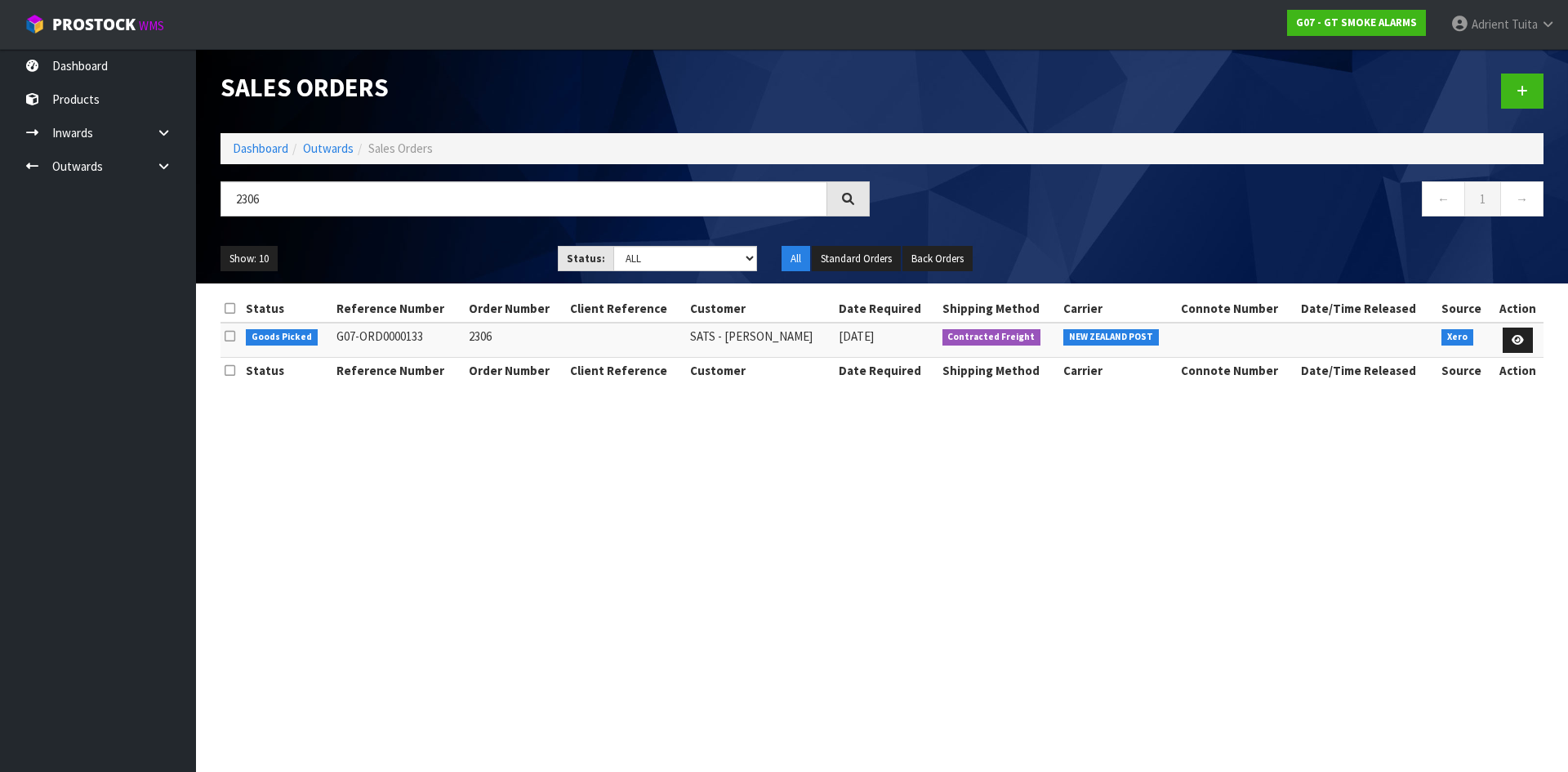
click at [1534, 344] on td at bounding box center [1517, 340] width 51 height 35
click at [1513, 340] on icon at bounding box center [1518, 340] width 12 height 11
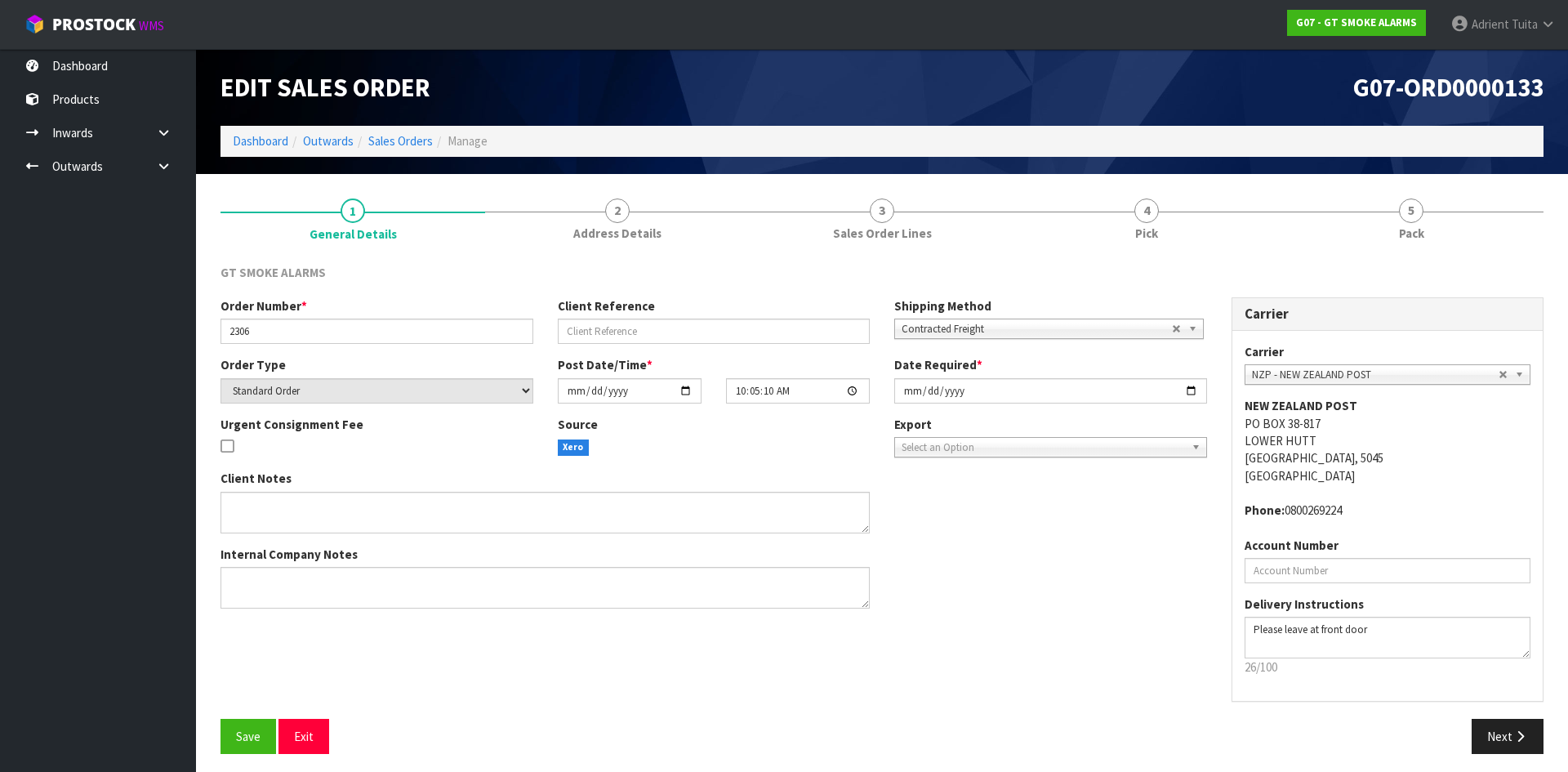
click at [1464, 217] on link "5 Pack" at bounding box center [1411, 218] width 265 height 65
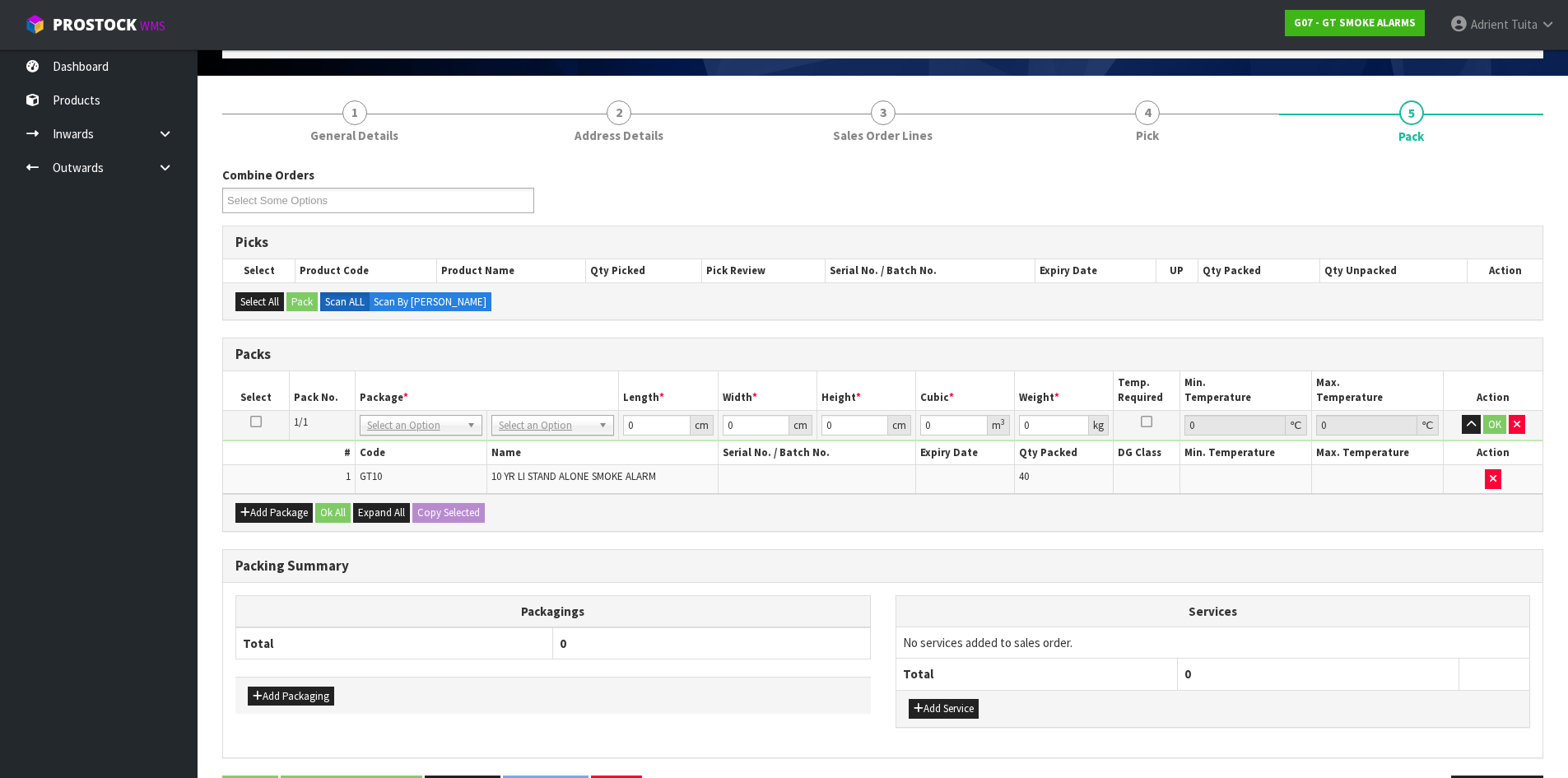
scroll to position [157, 0]
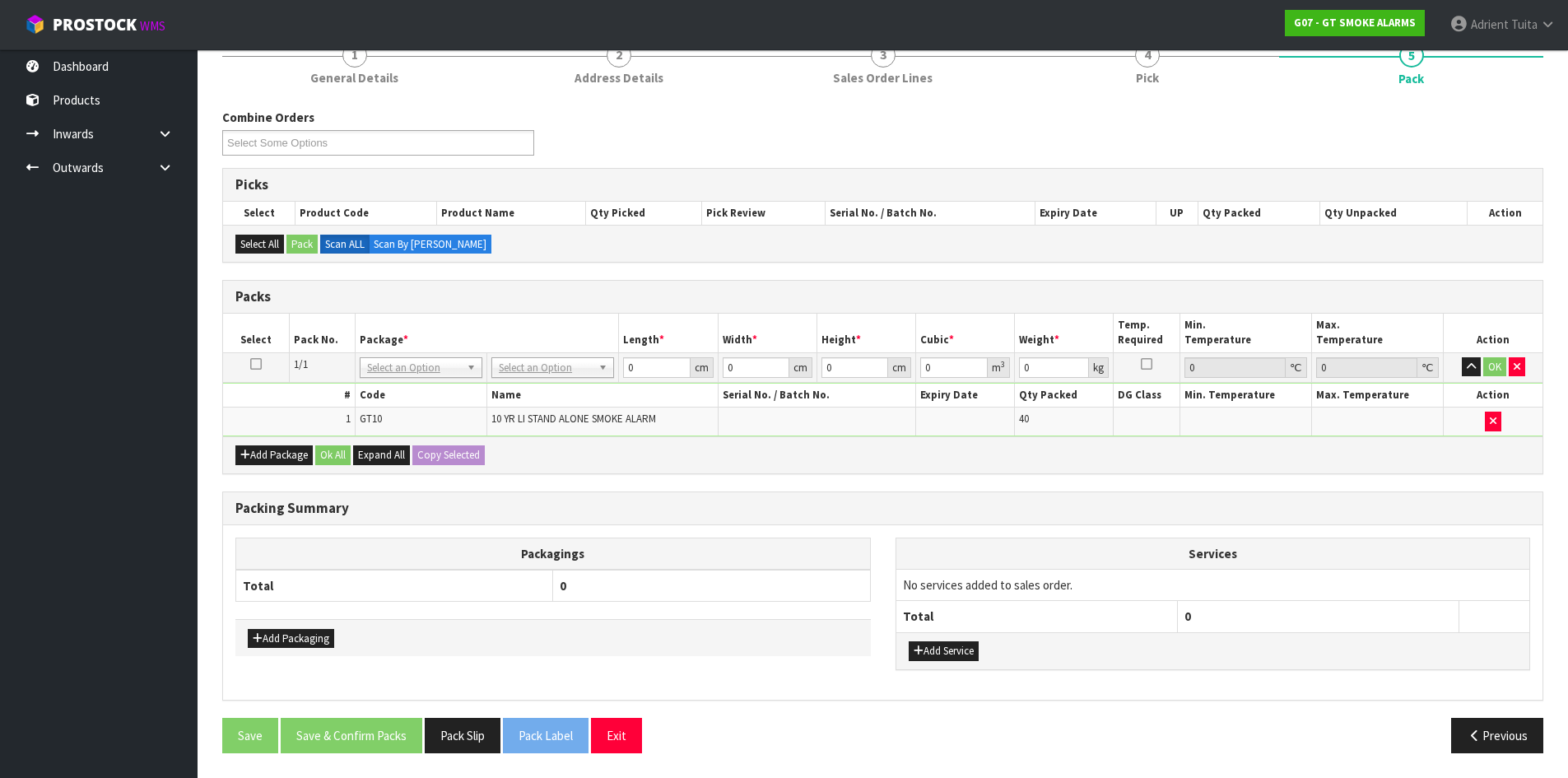
drag, startPoint x: 513, startPoint y: 358, endPoint x: 520, endPoint y: 381, distance: 24.0
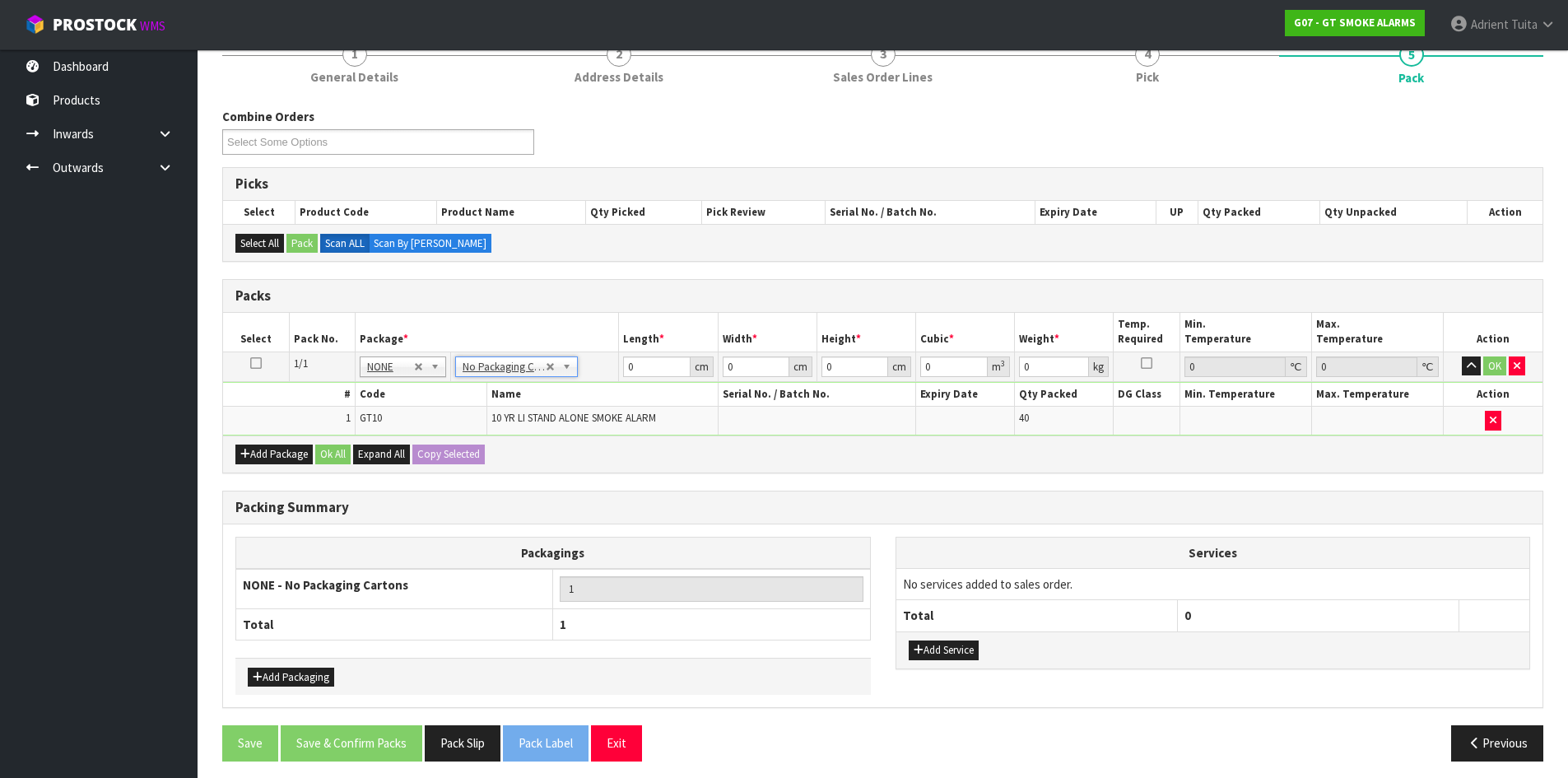
scroll to position [166, 0]
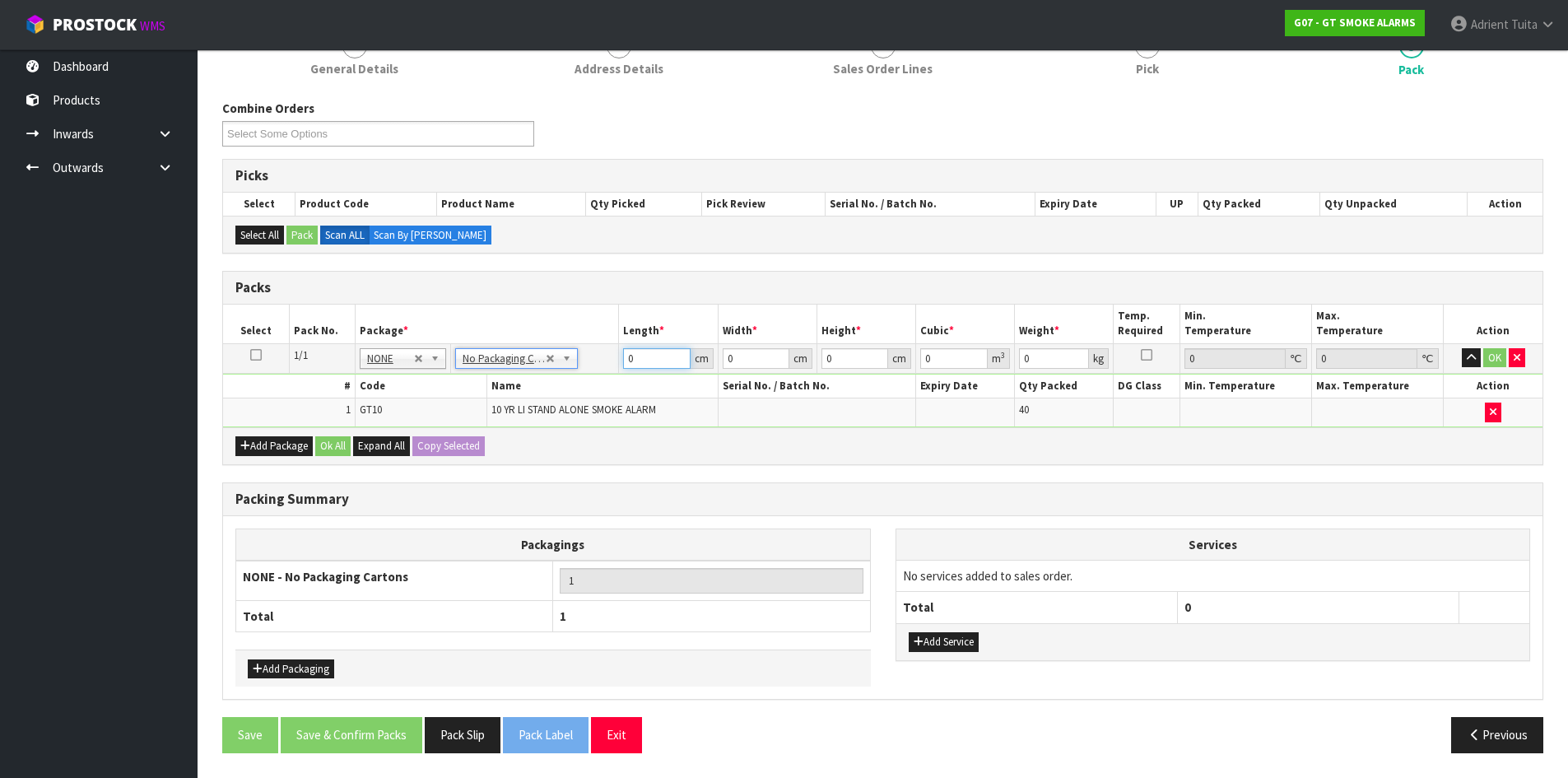
click at [669, 360] on input "0" at bounding box center [657, 358] width 67 height 21
click at [1495, 361] on button "OK" at bounding box center [1495, 358] width 23 height 20
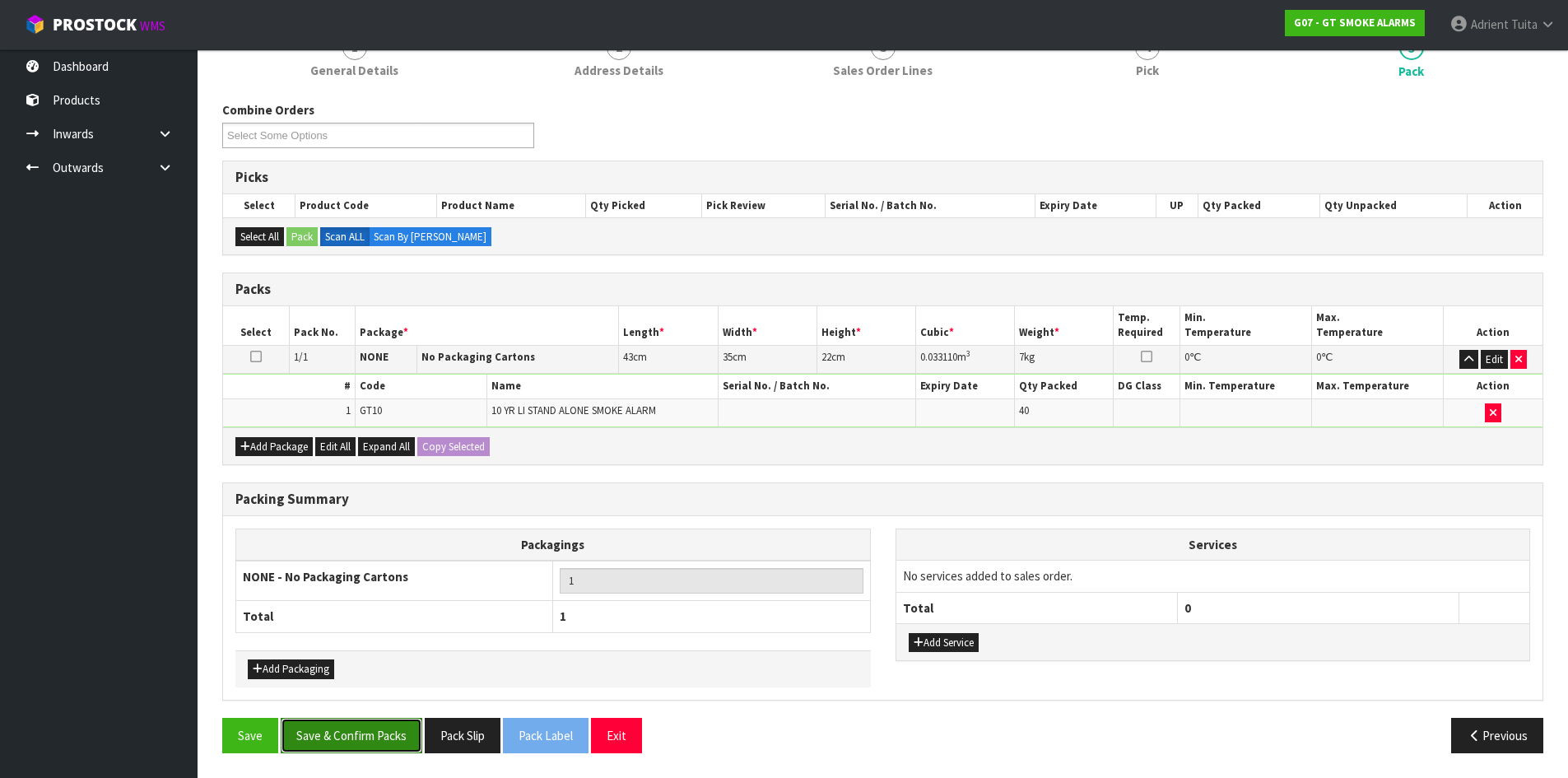
click at [391, 740] on button "Save & Confirm Packs" at bounding box center [351, 735] width 141 height 36
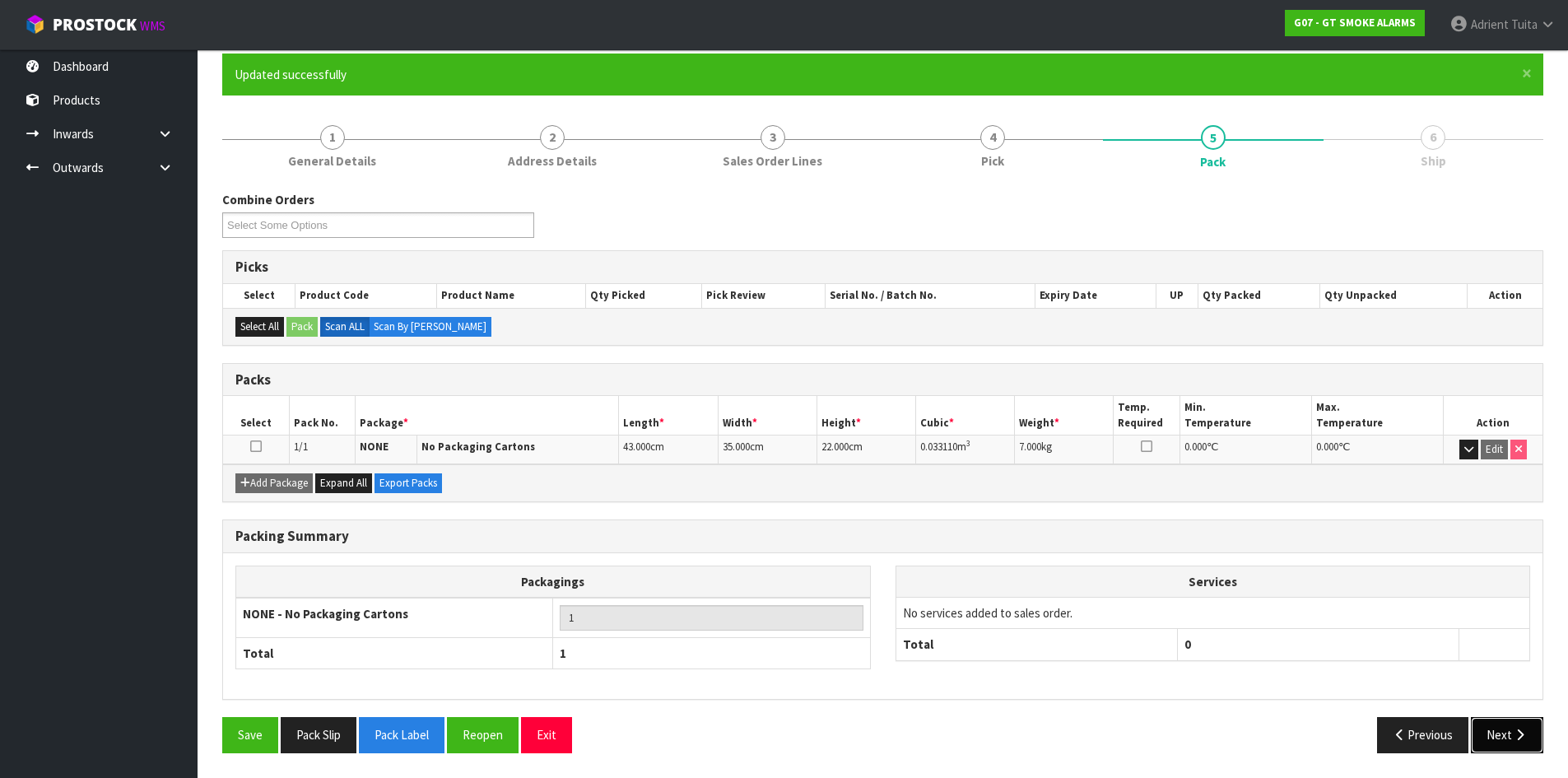
click at [1496, 734] on button "Next" at bounding box center [1507, 735] width 72 height 36
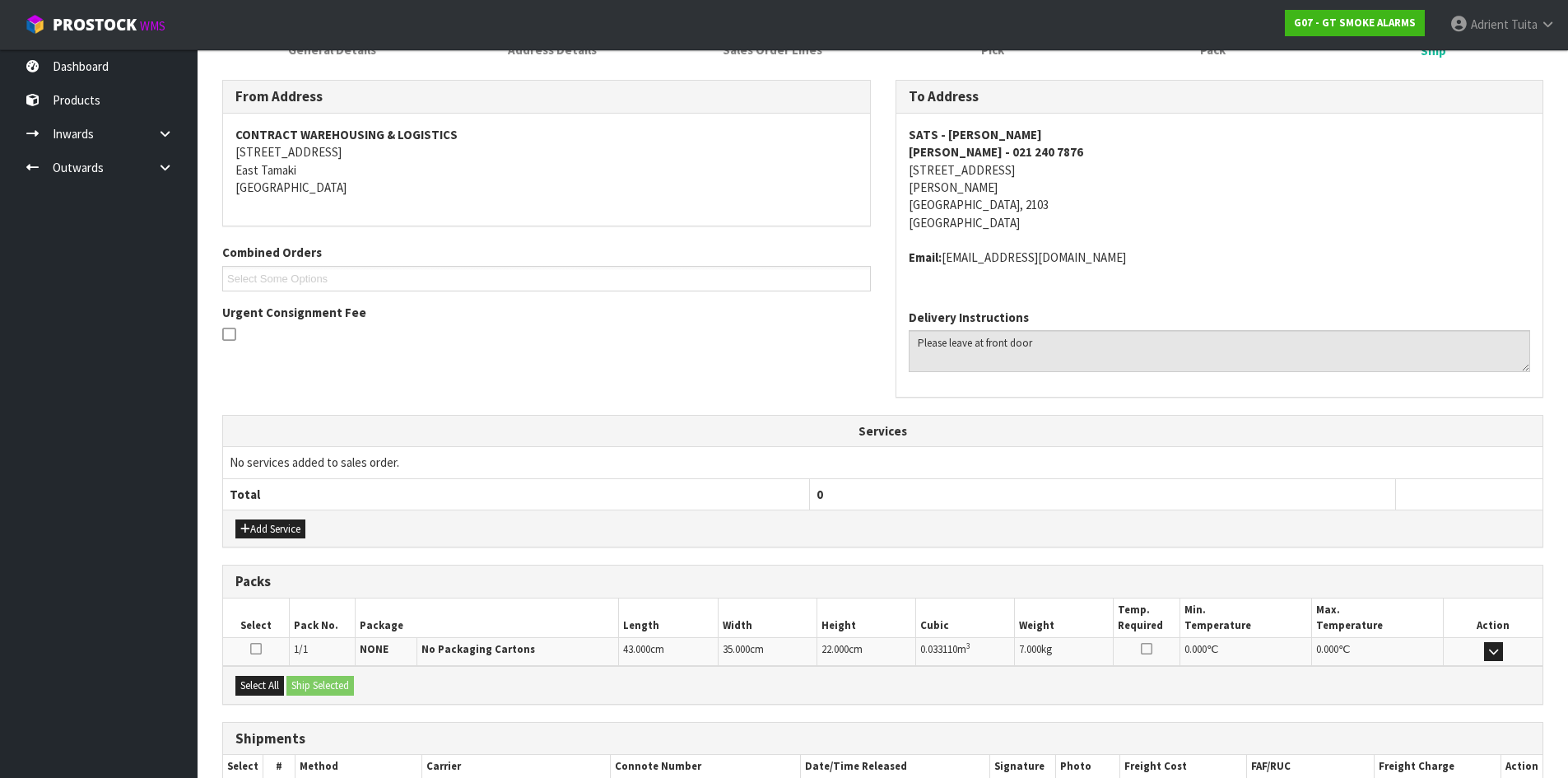
scroll to position [349, 0]
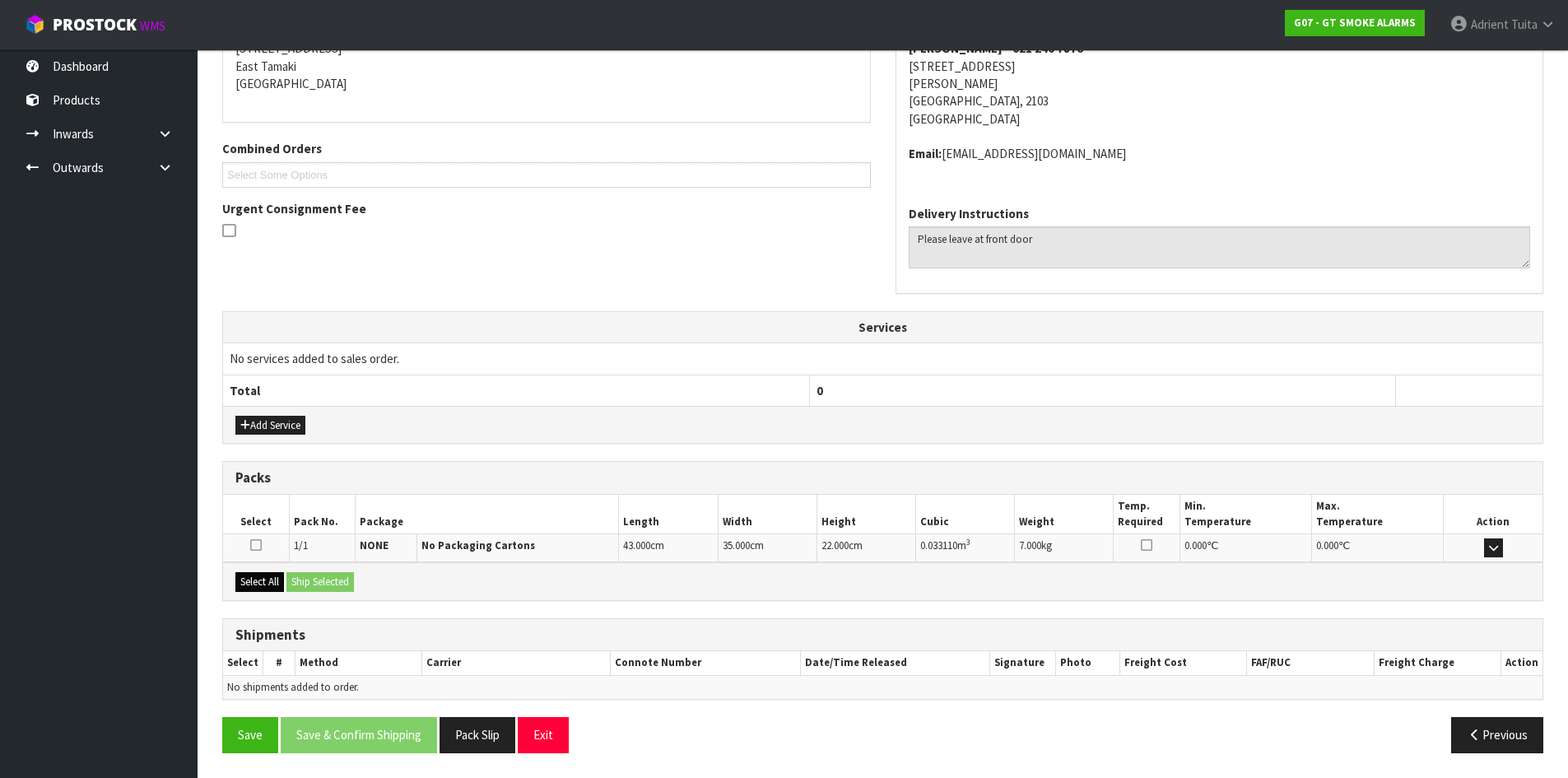
drag, startPoint x: 245, startPoint y: 595, endPoint x: 270, endPoint y: 585, distance: 26.9
click at [252, 595] on div "Select All Ship Selected" at bounding box center [883, 580] width 1320 height 37
click at [270, 585] on button "Select All" at bounding box center [260, 581] width 48 height 20
click at [302, 581] on button "Ship Selected" at bounding box center [321, 581] width 68 height 20
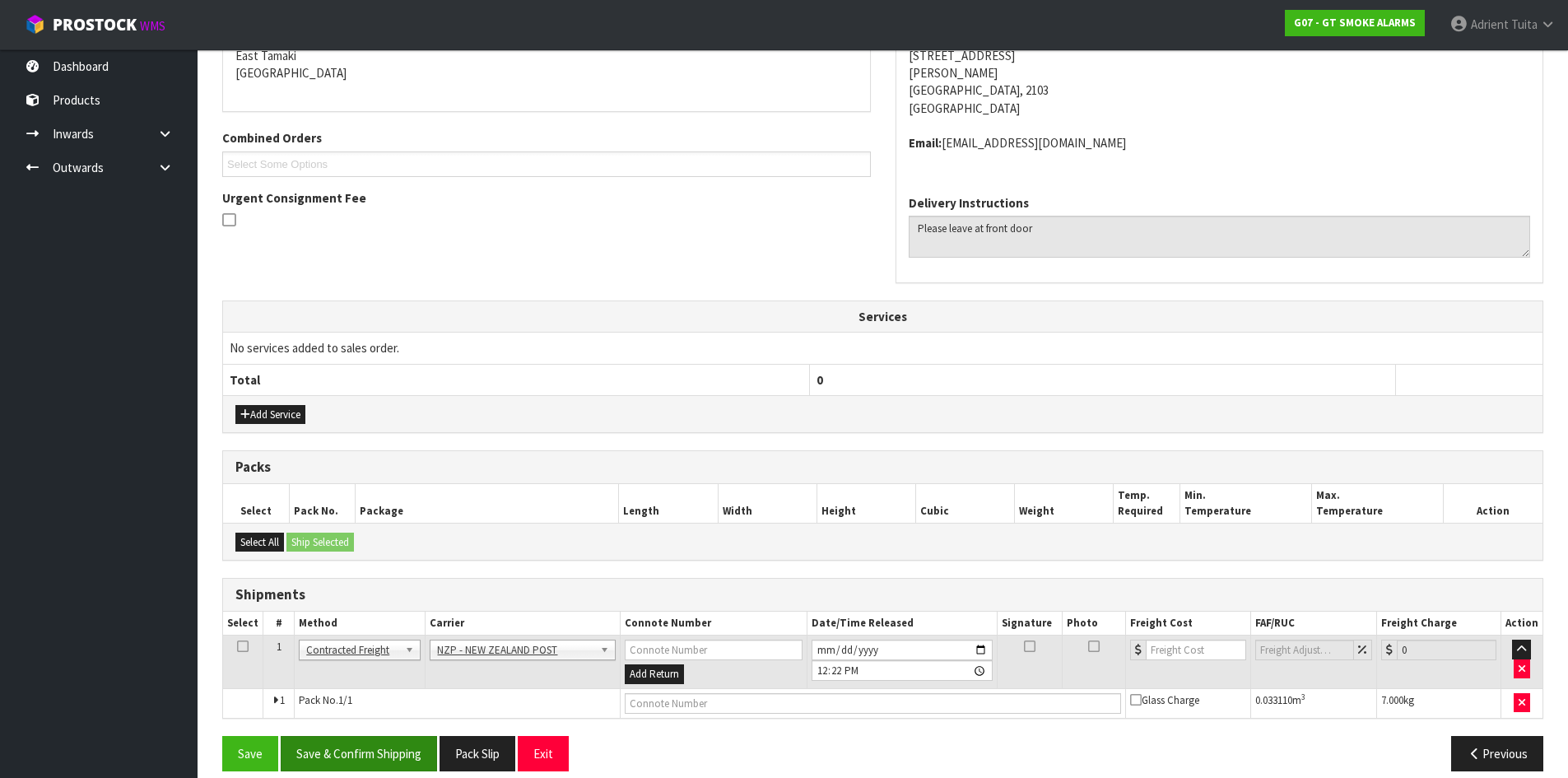
scroll to position [378, 0]
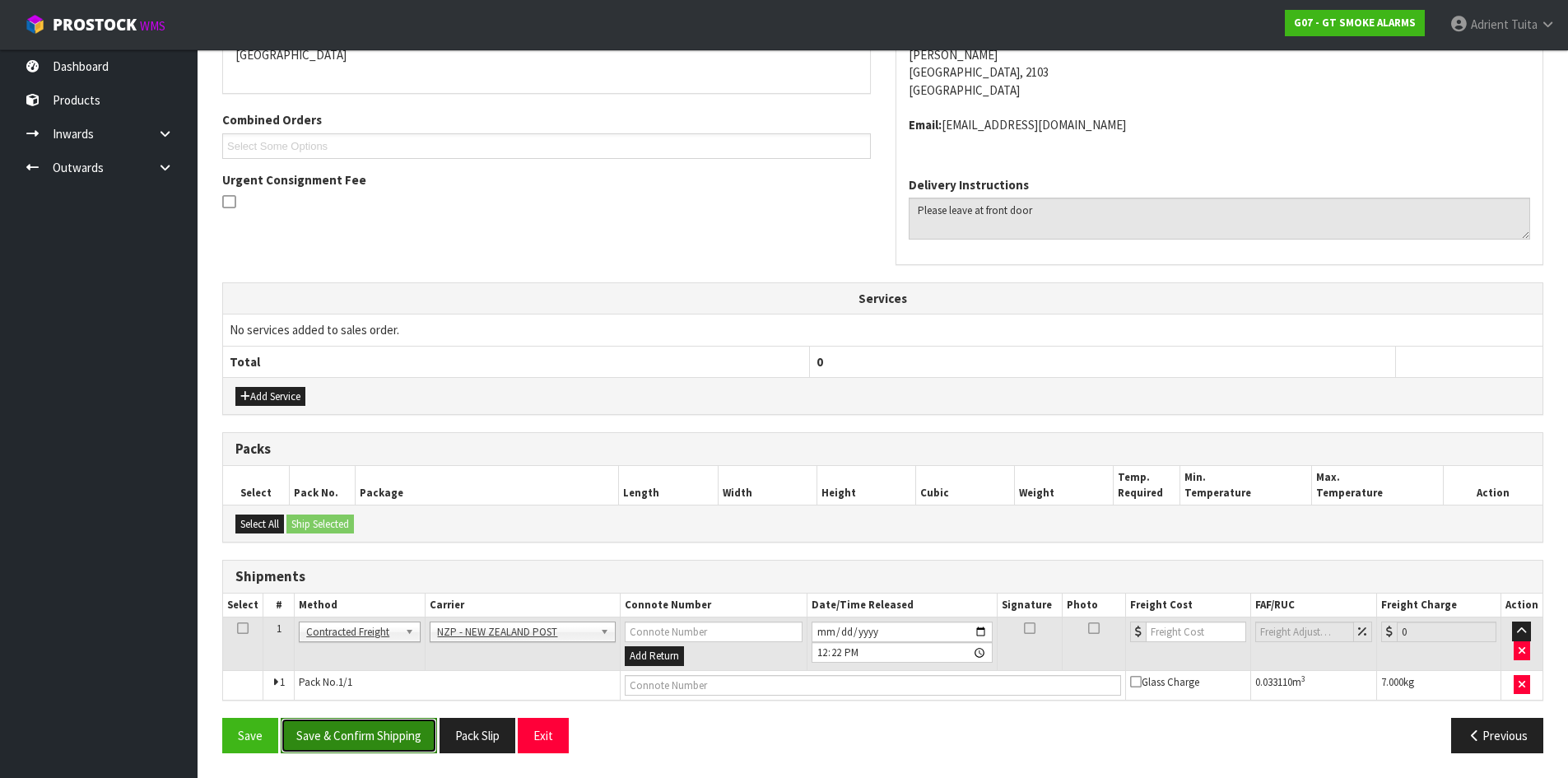
click at [392, 735] on button "Save & Confirm Shipping" at bounding box center [358, 735] width 156 height 36
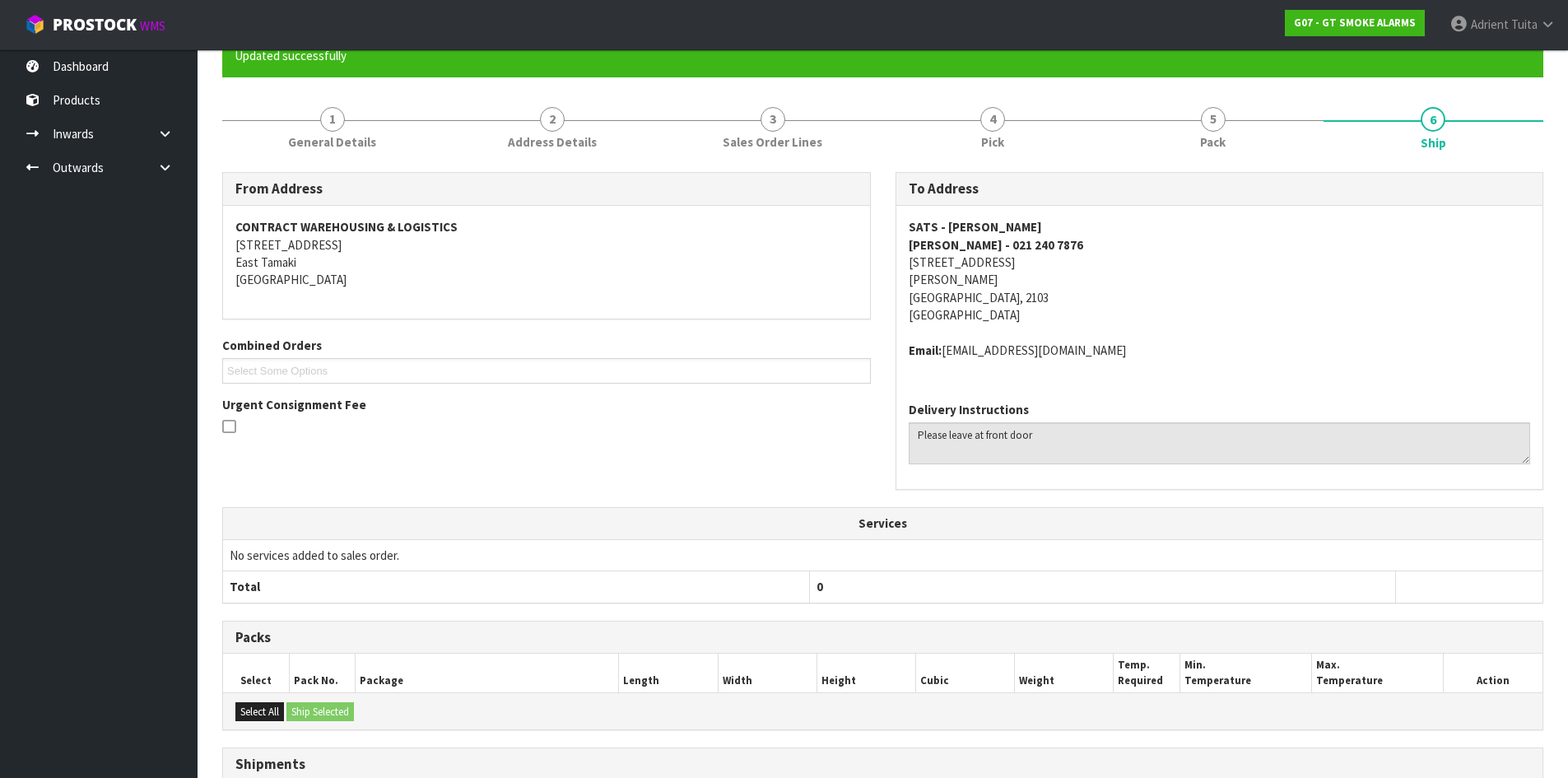
scroll to position [354, 0]
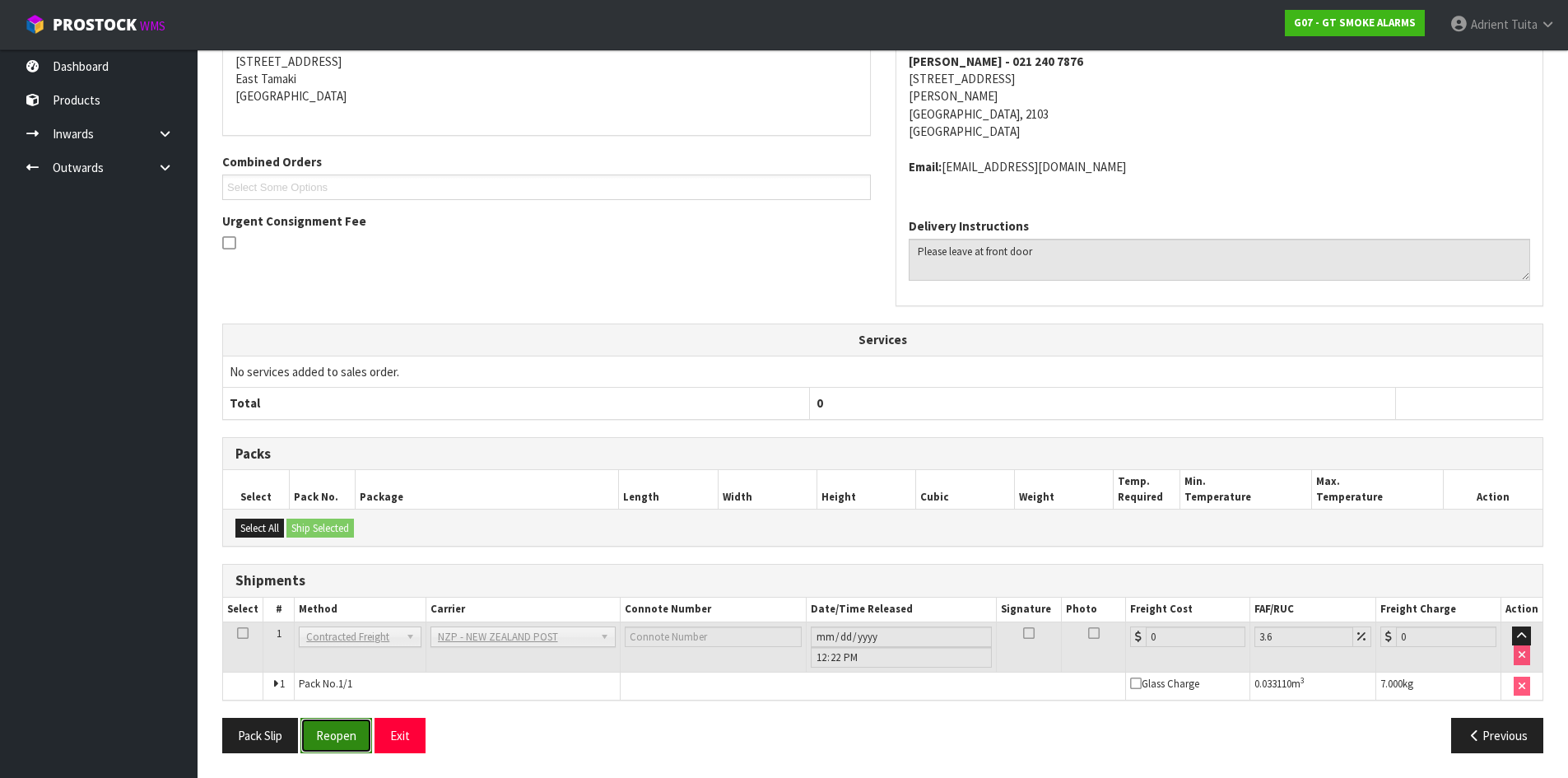
click at [321, 742] on button "Reopen" at bounding box center [336, 735] width 71 height 36
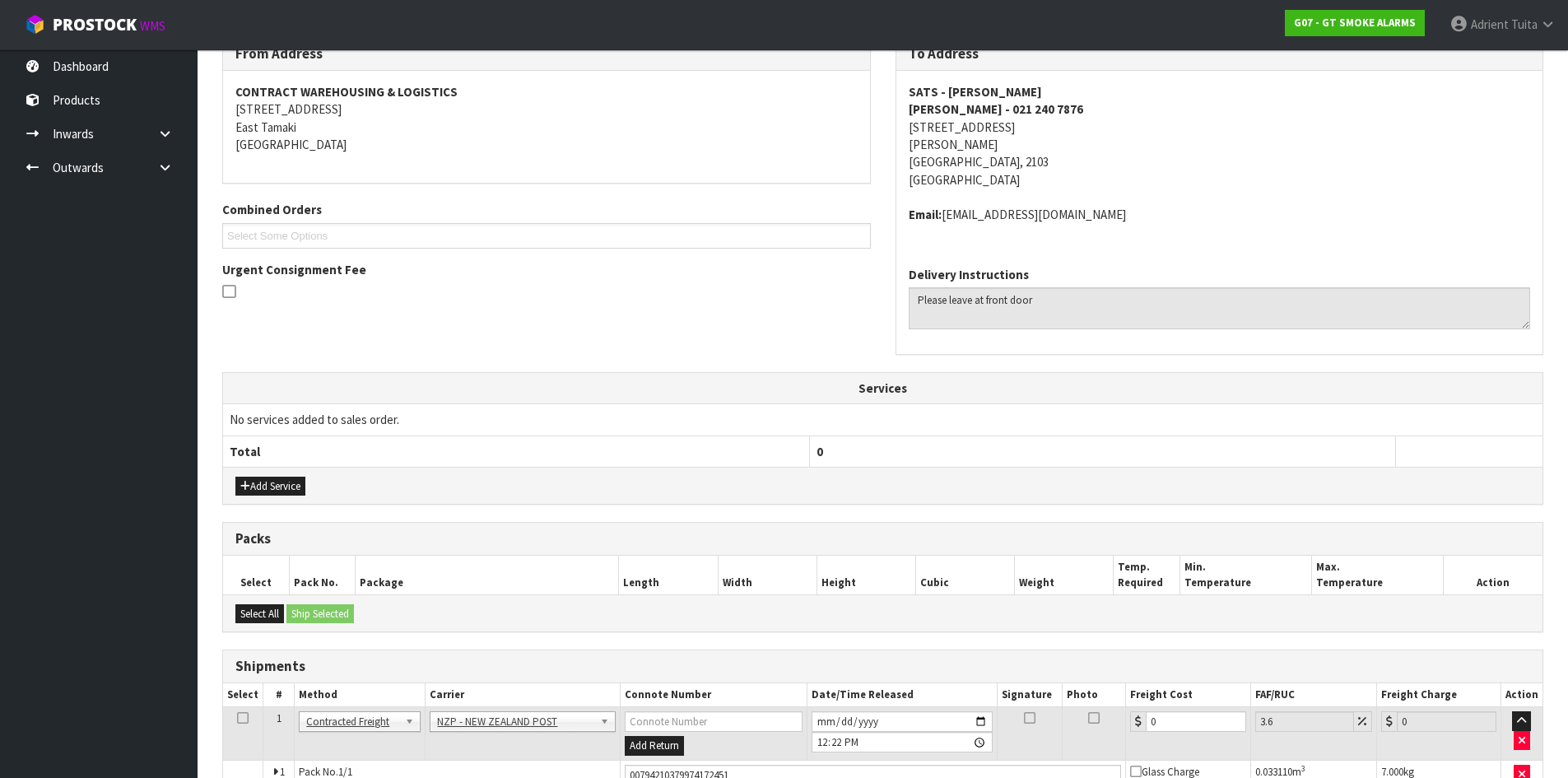
scroll to position [393, 0]
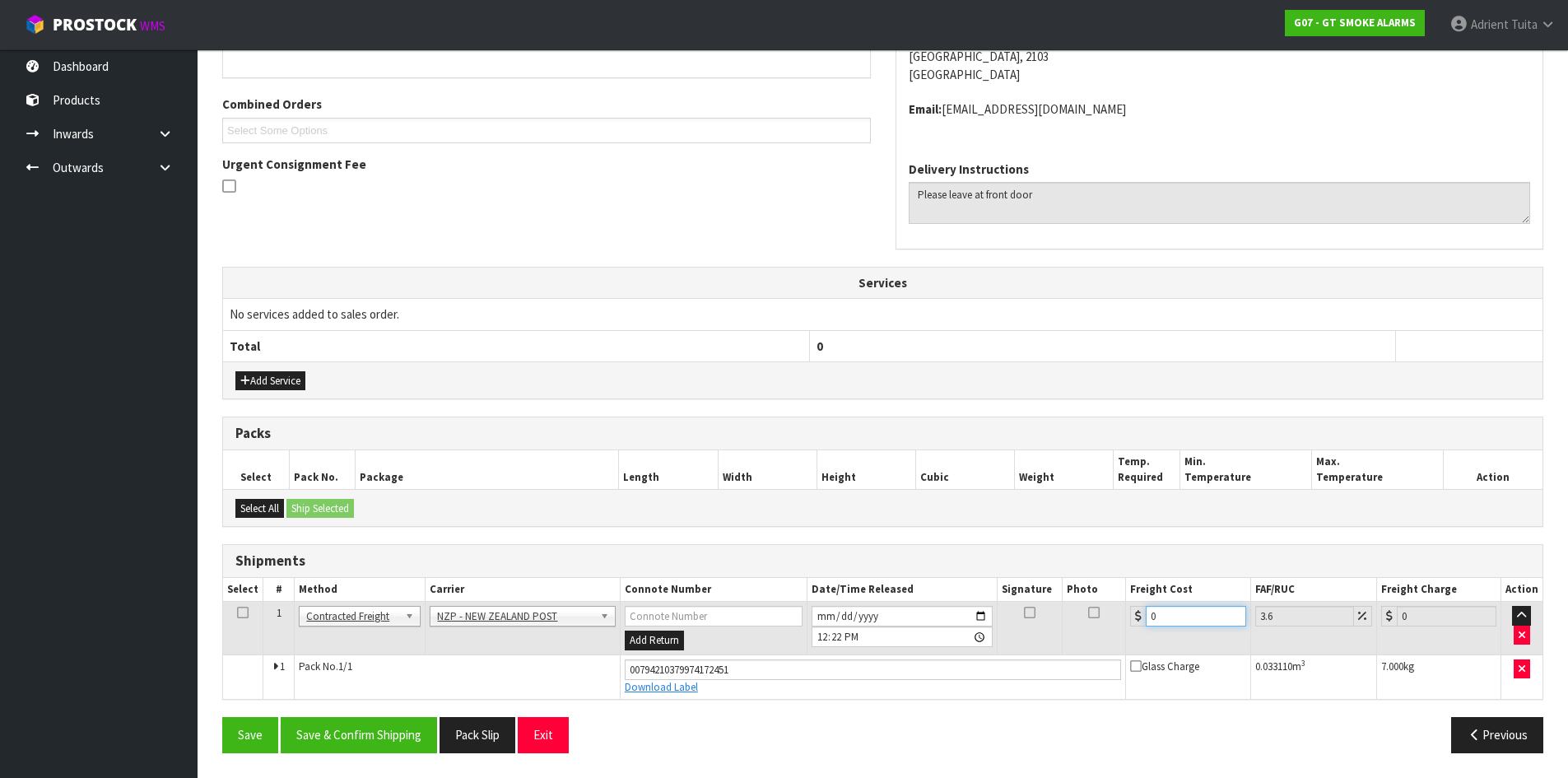
click at [1201, 616] on input "0" at bounding box center [1195, 615] width 99 height 21
click at [339, 728] on button "Save & Confirm Shipping" at bounding box center [358, 735] width 156 height 36
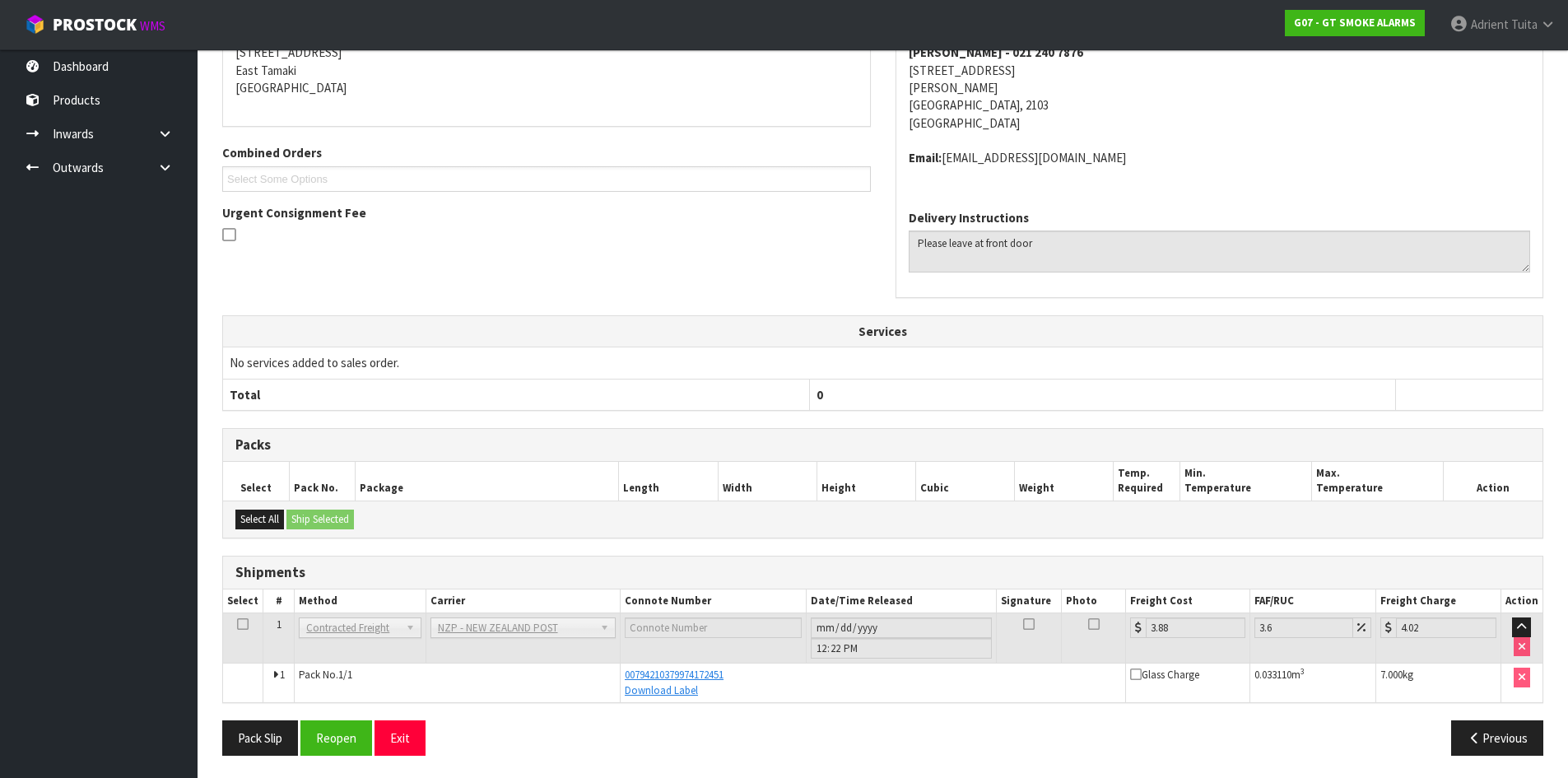
scroll to position [347, 0]
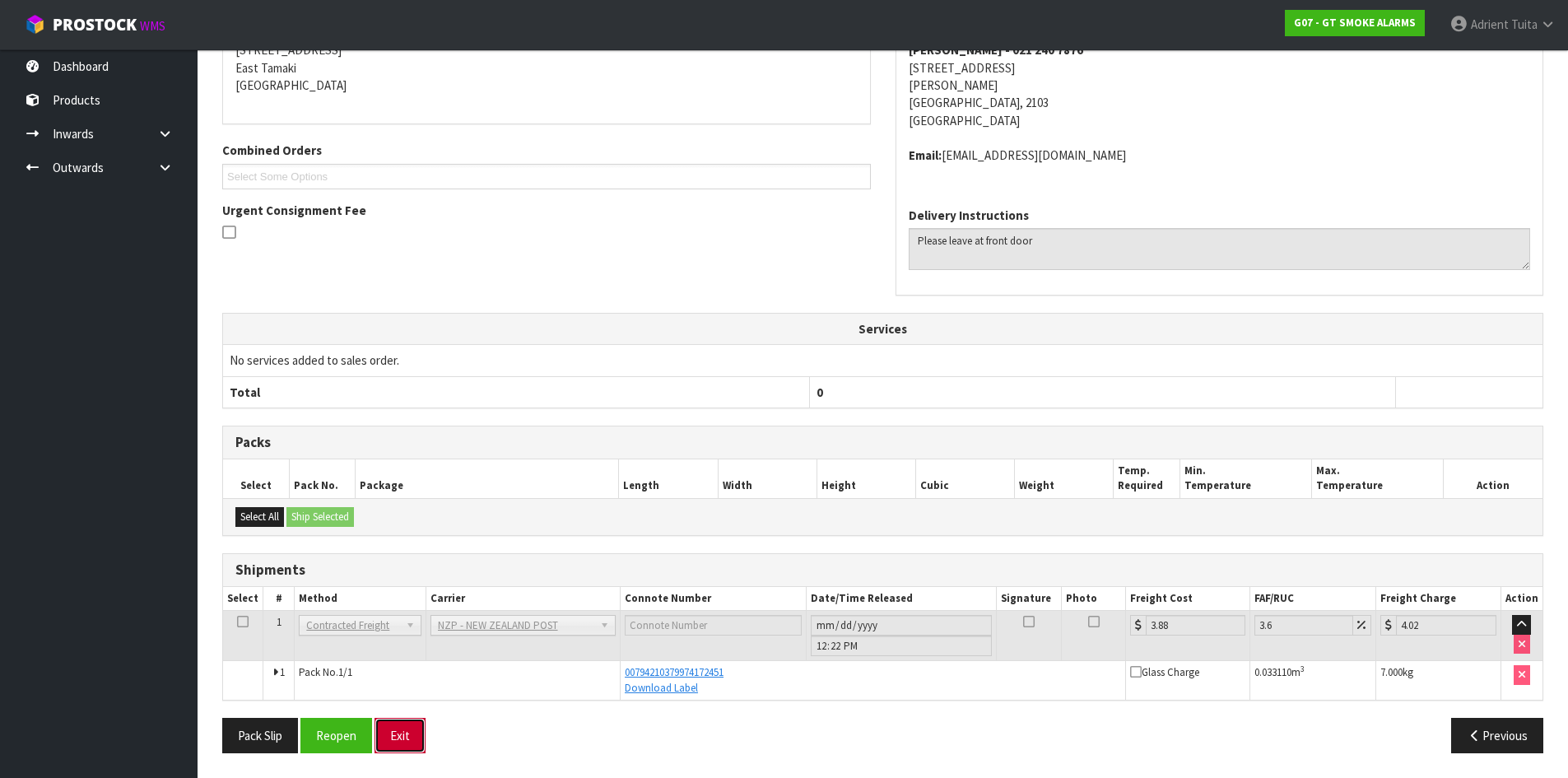
click at [394, 735] on button "Exit" at bounding box center [399, 735] width 51 height 36
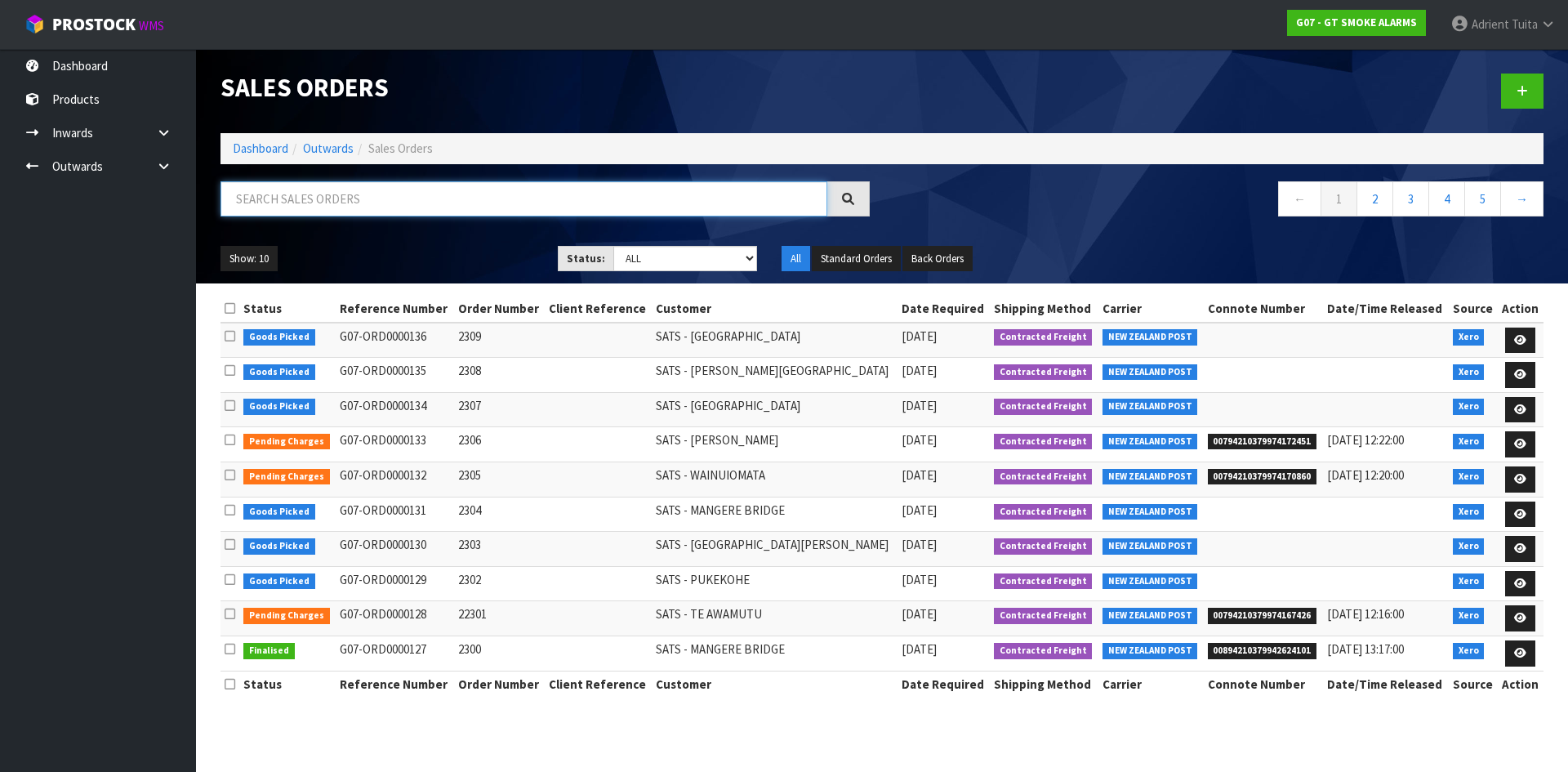
click at [358, 203] on input "text" at bounding box center [524, 199] width 607 height 35
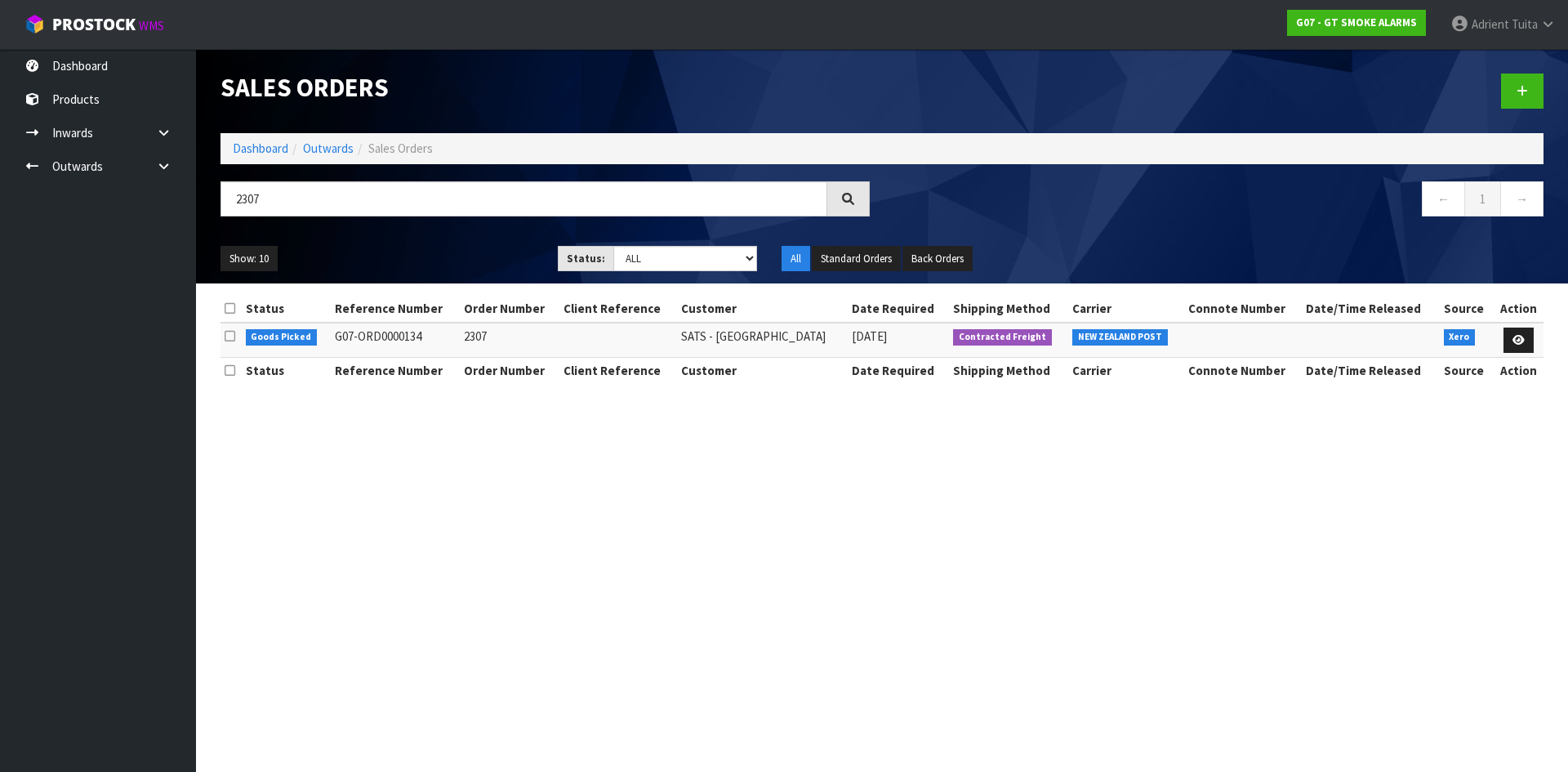
click at [1535, 332] on td at bounding box center [1517, 340] width 51 height 35
click at [1529, 335] on link at bounding box center [1518, 339] width 30 height 26
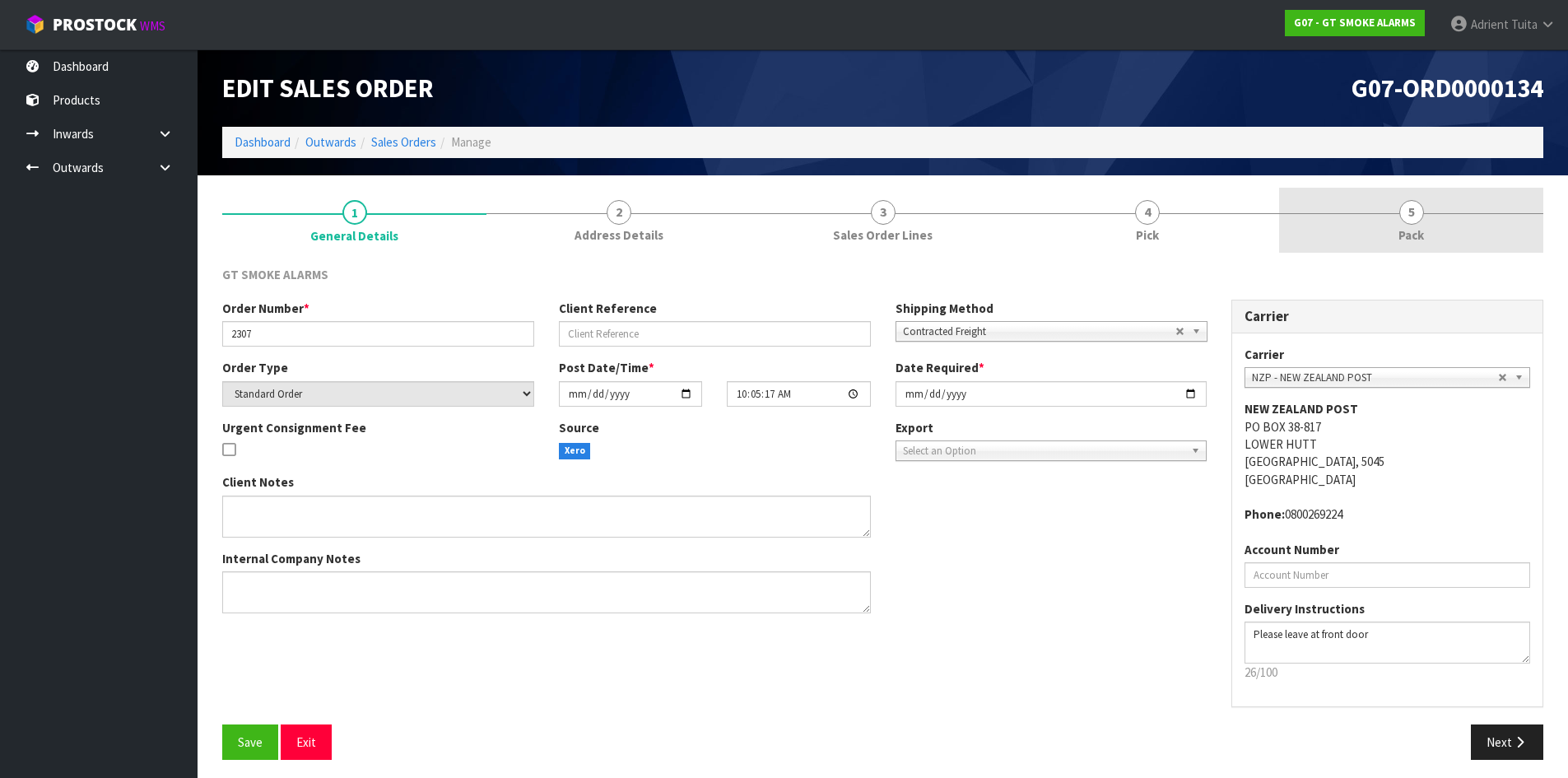
click at [1448, 219] on link "5 Pack" at bounding box center [1412, 220] width 264 height 65
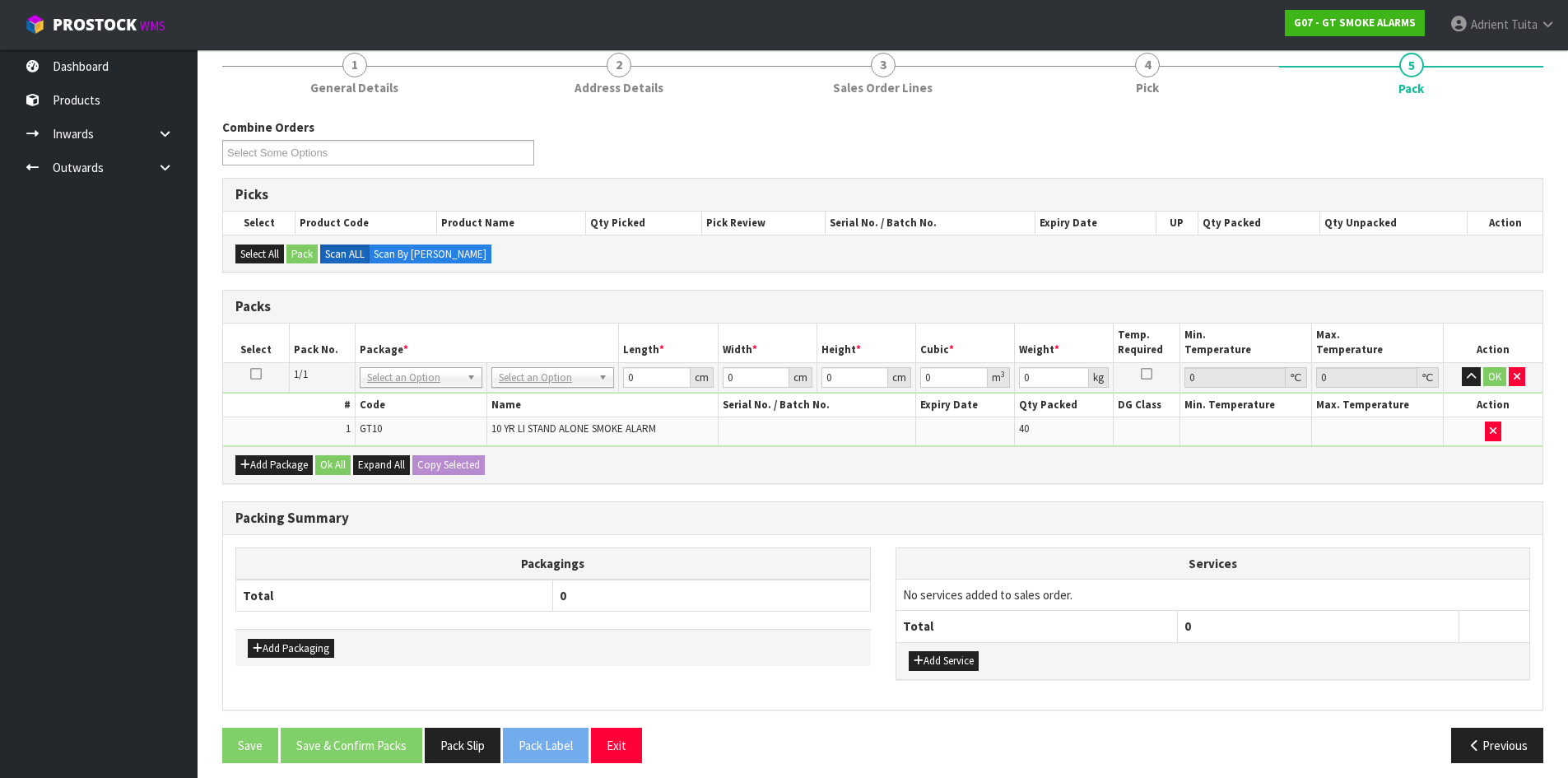
scroll to position [157, 0]
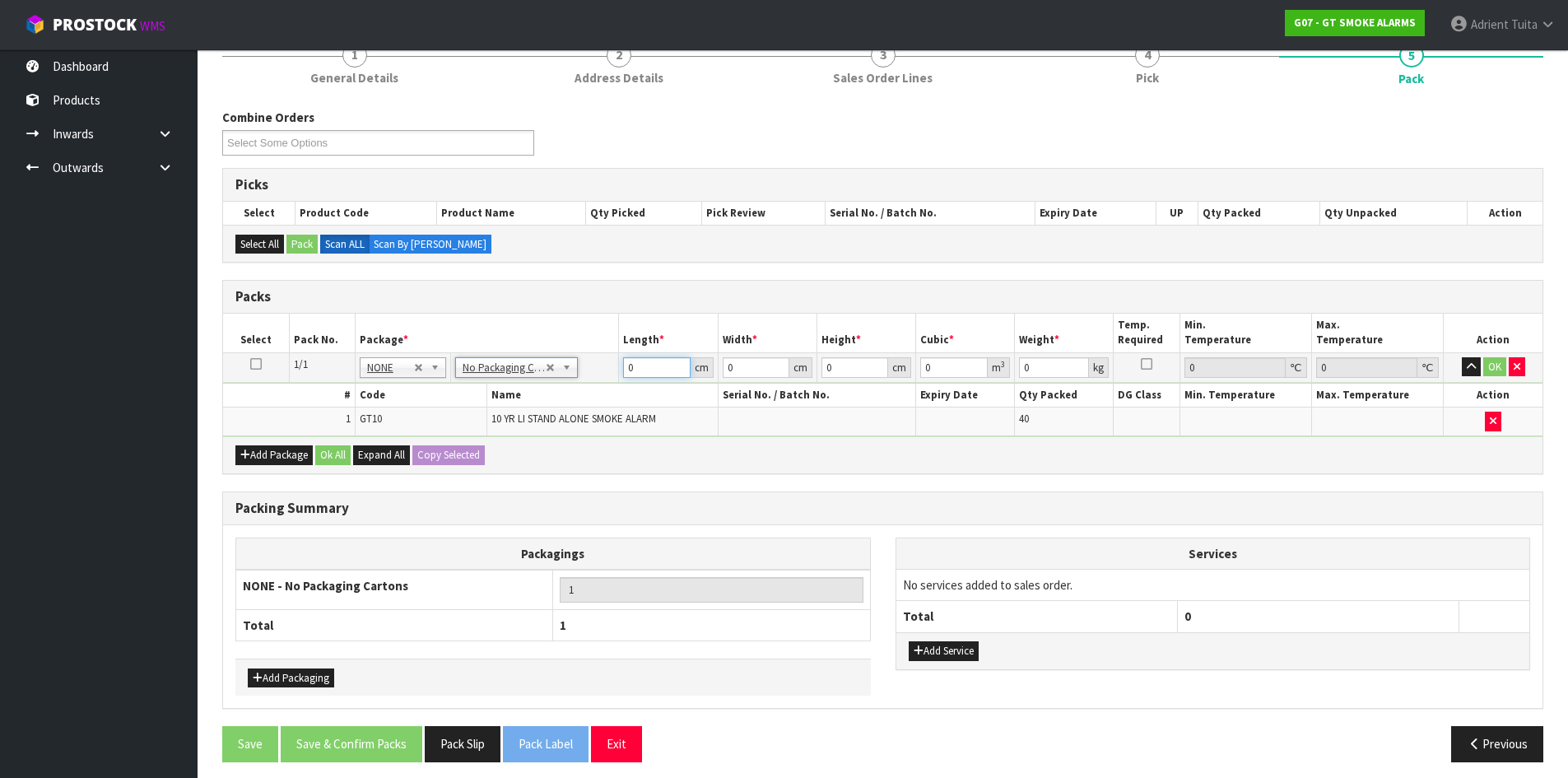
click at [648, 374] on input "0" at bounding box center [657, 367] width 67 height 21
click at [1498, 365] on button "OK" at bounding box center [1495, 367] width 23 height 20
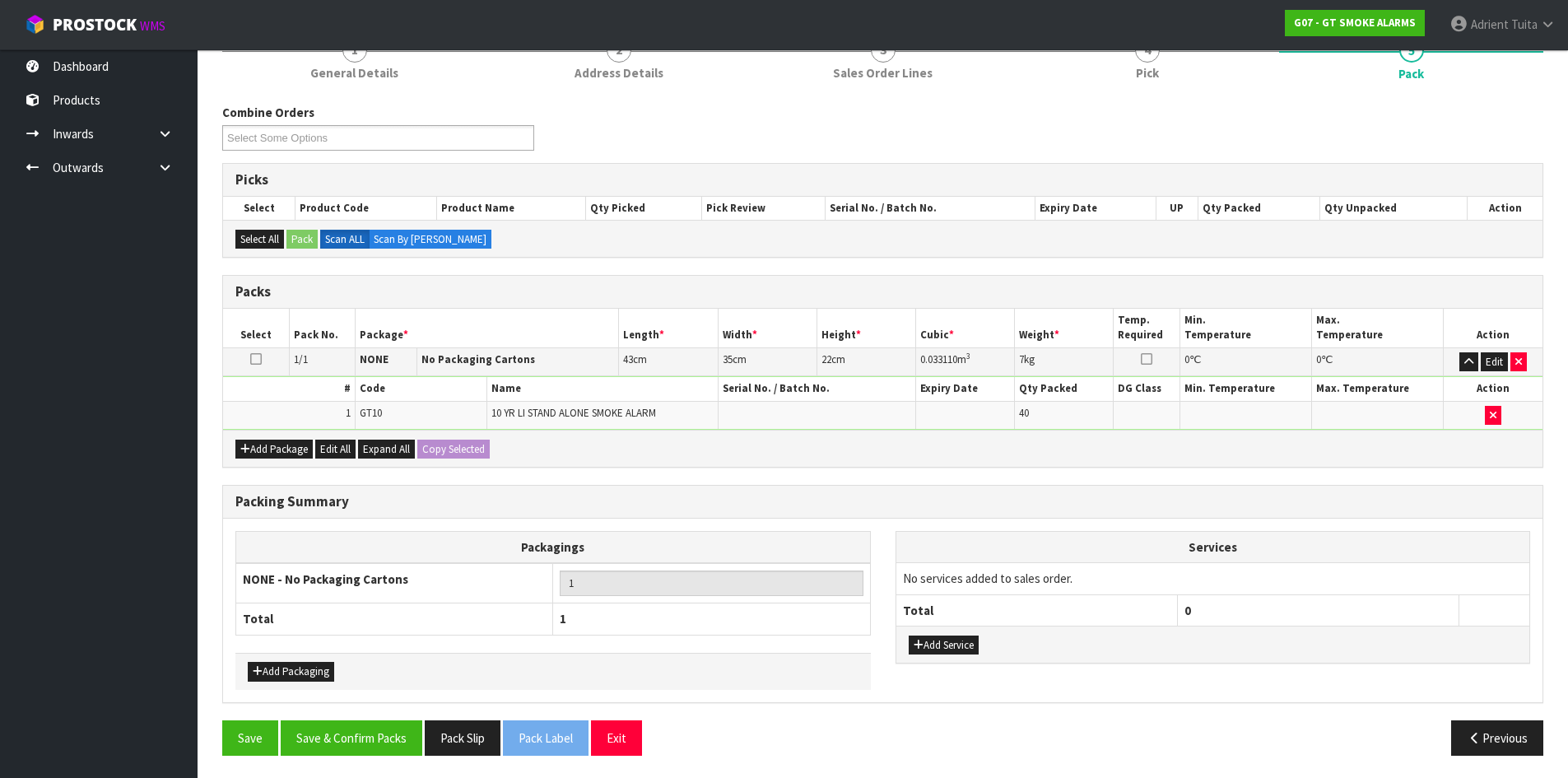
scroll to position [164, 0]
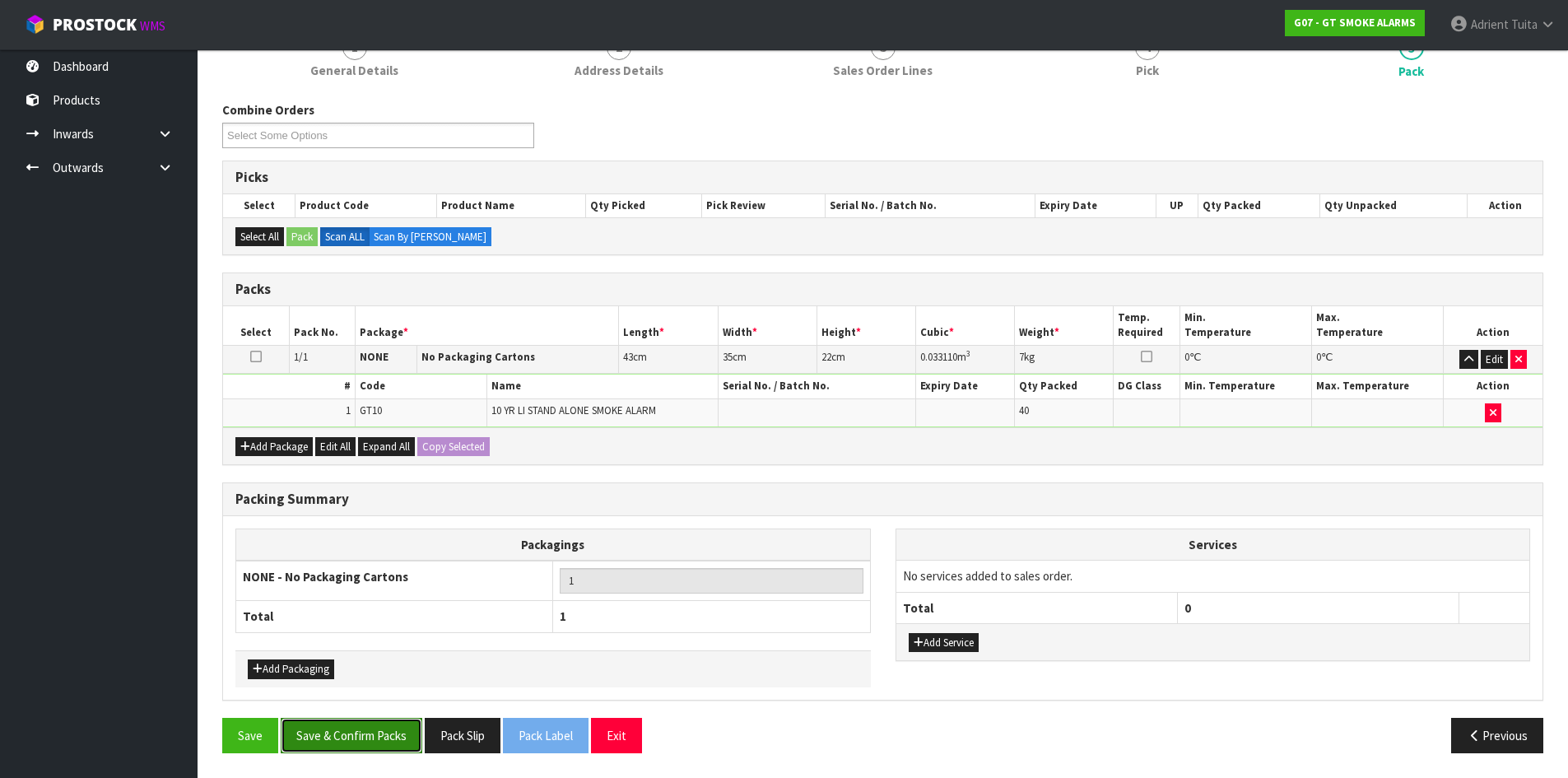
click at [384, 736] on button "Save & Confirm Packs" at bounding box center [351, 735] width 141 height 36
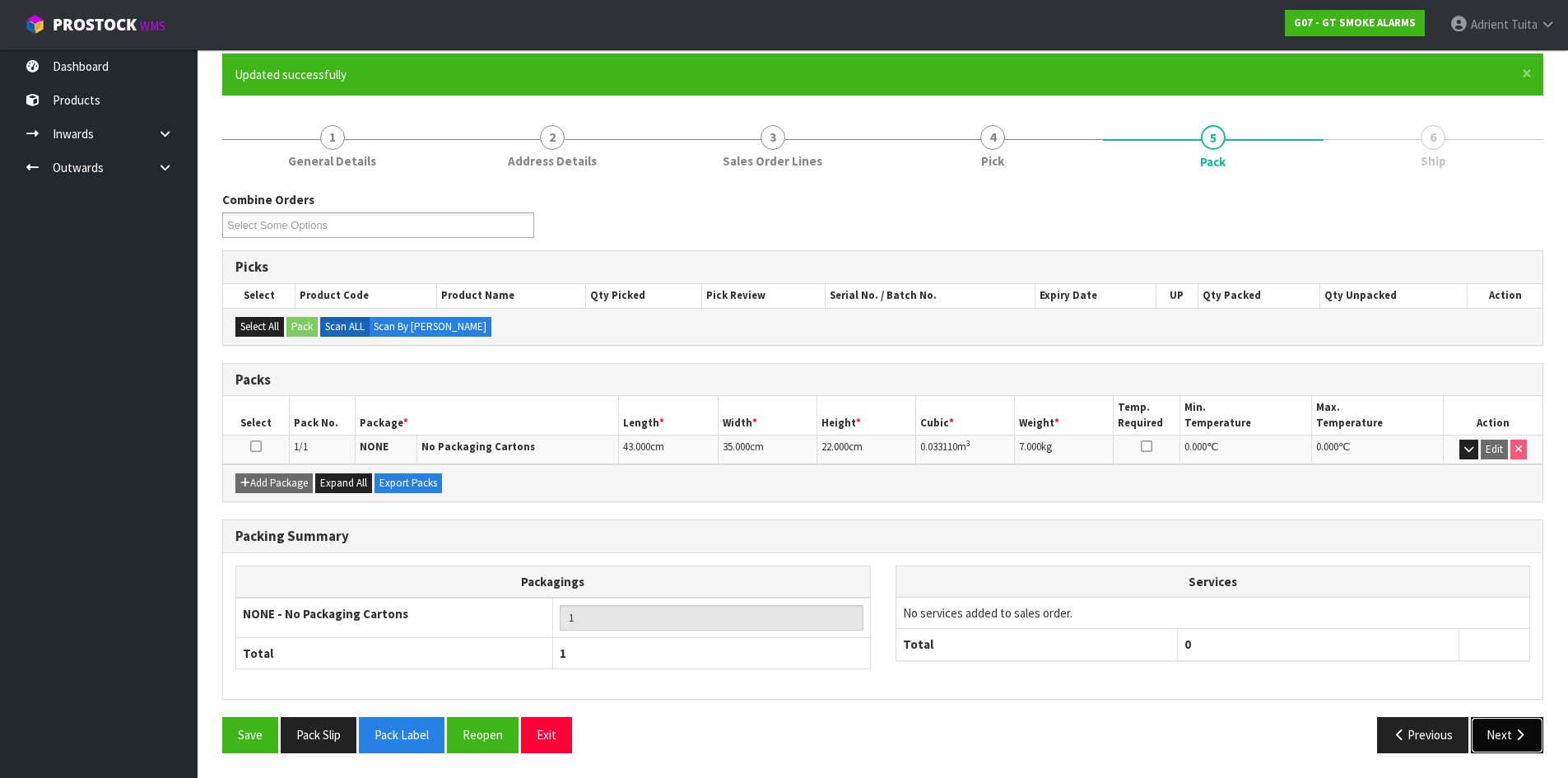
click at [1499, 732] on button "Next" at bounding box center [1507, 735] width 72 height 36
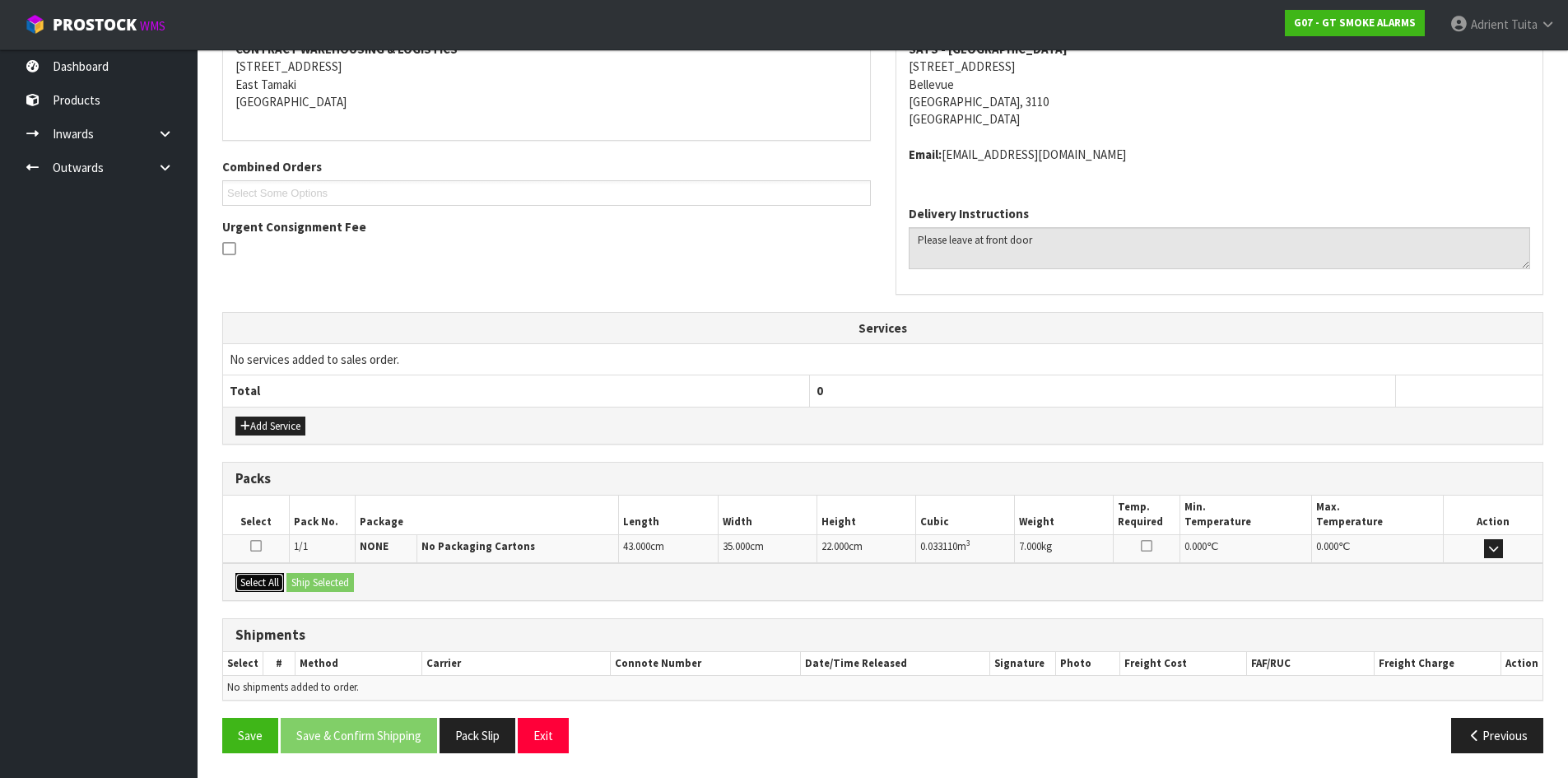
drag, startPoint x: 280, startPoint y: 577, endPoint x: 319, endPoint y: 577, distance: 39.0
click at [283, 577] on button "Select All" at bounding box center [260, 582] width 48 height 20
click at [319, 577] on button "Ship Selected" at bounding box center [321, 582] width 68 height 20
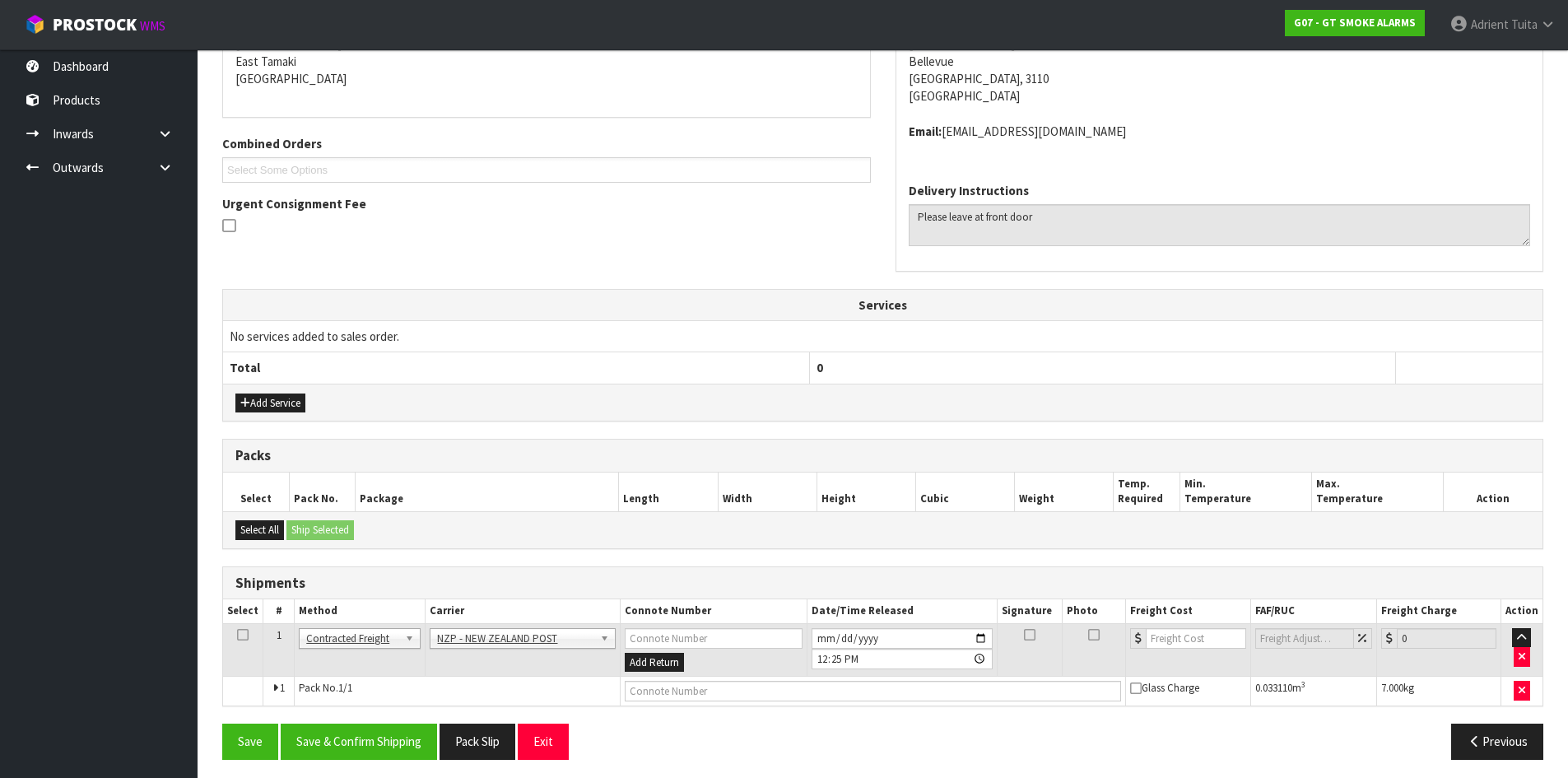
scroll to position [361, 0]
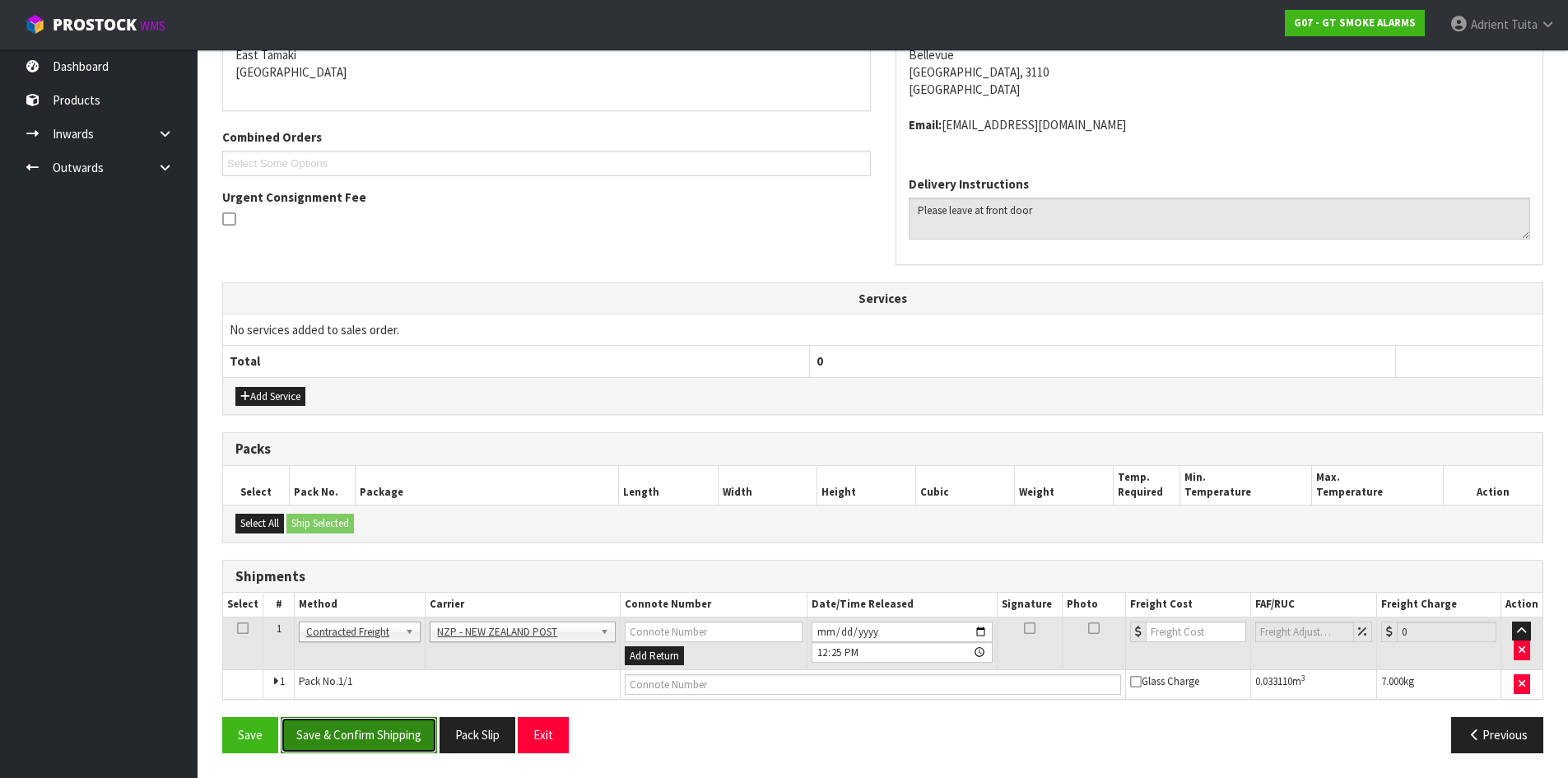
click at [407, 729] on button "Save & Confirm Shipping" at bounding box center [358, 735] width 156 height 36
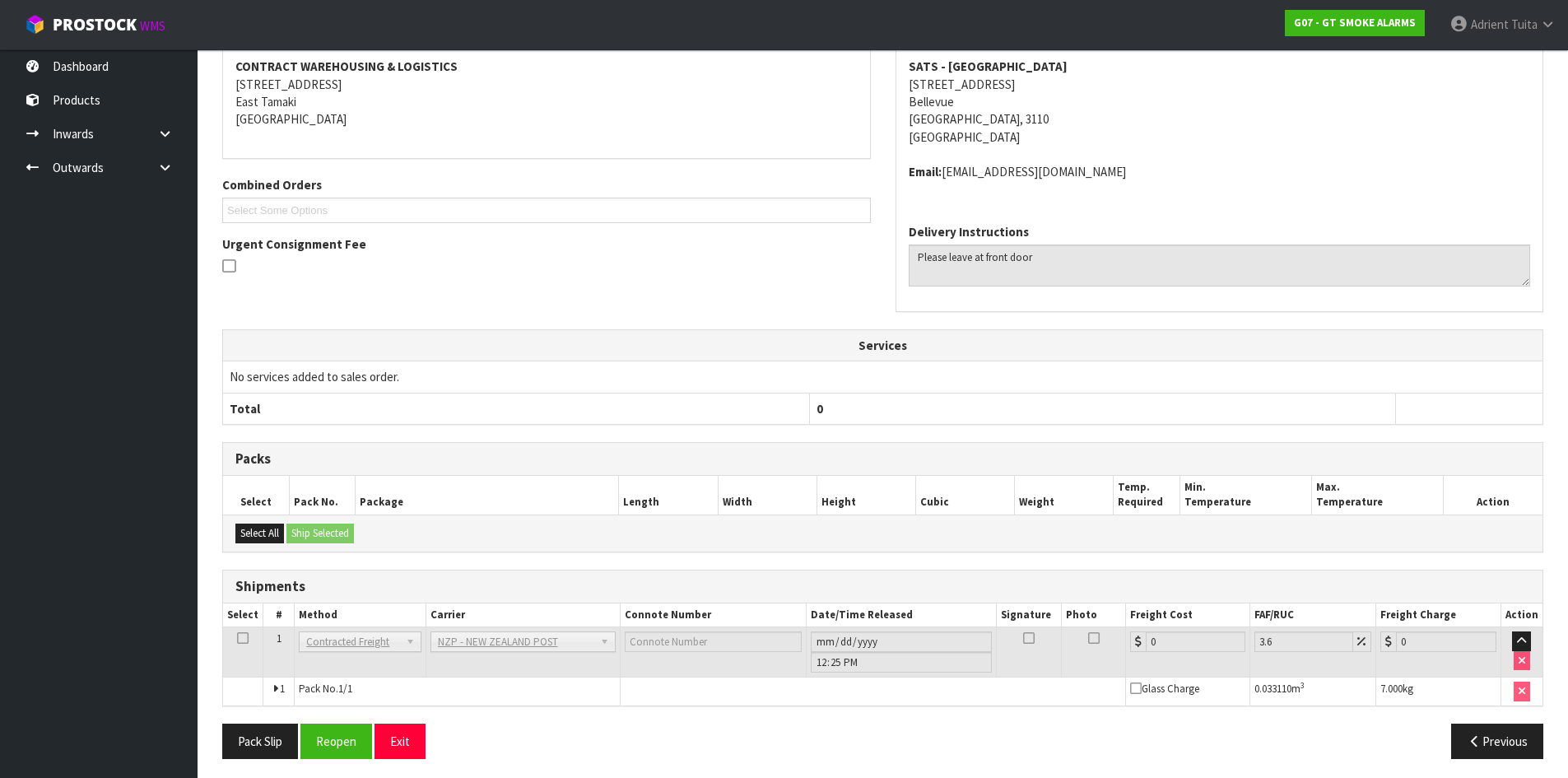
scroll to position [337, 0]
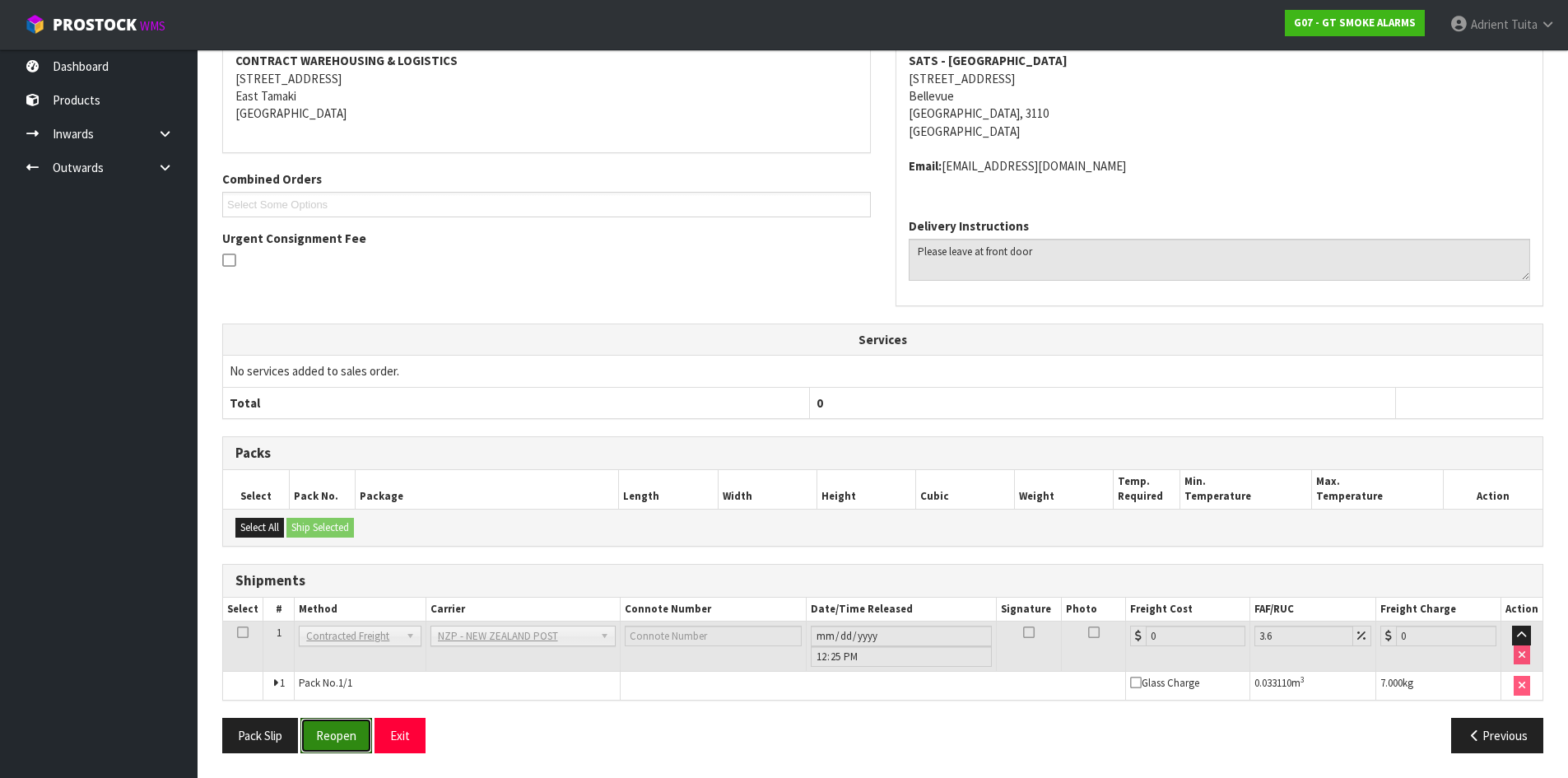
drag, startPoint x: 351, startPoint y: 740, endPoint x: 319, endPoint y: 672, distance: 75.2
click at [351, 740] on button "Reopen" at bounding box center [336, 735] width 71 height 36
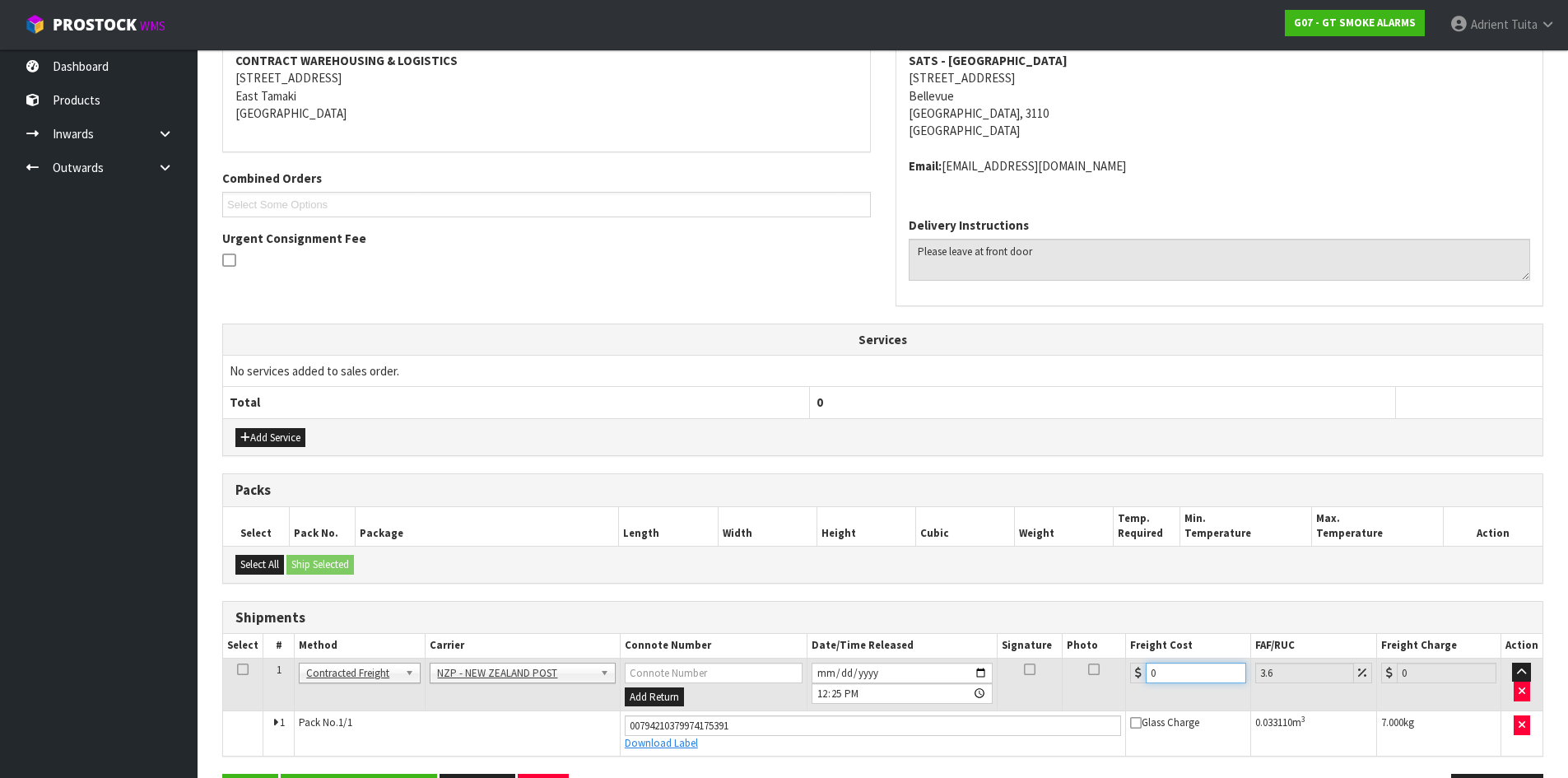
click at [1162, 664] on input "0" at bounding box center [1195, 673] width 99 height 21
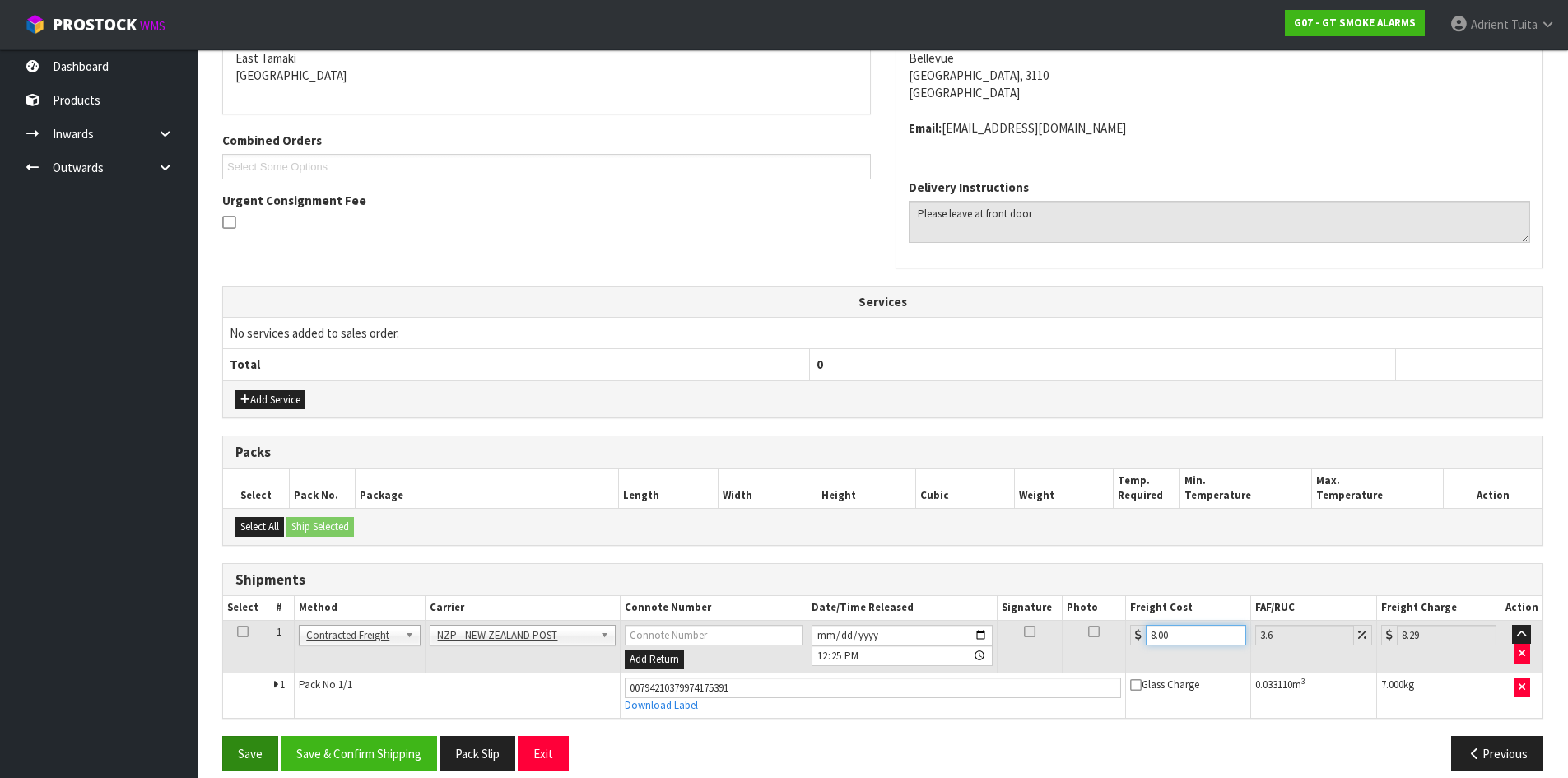
scroll to position [375, 0]
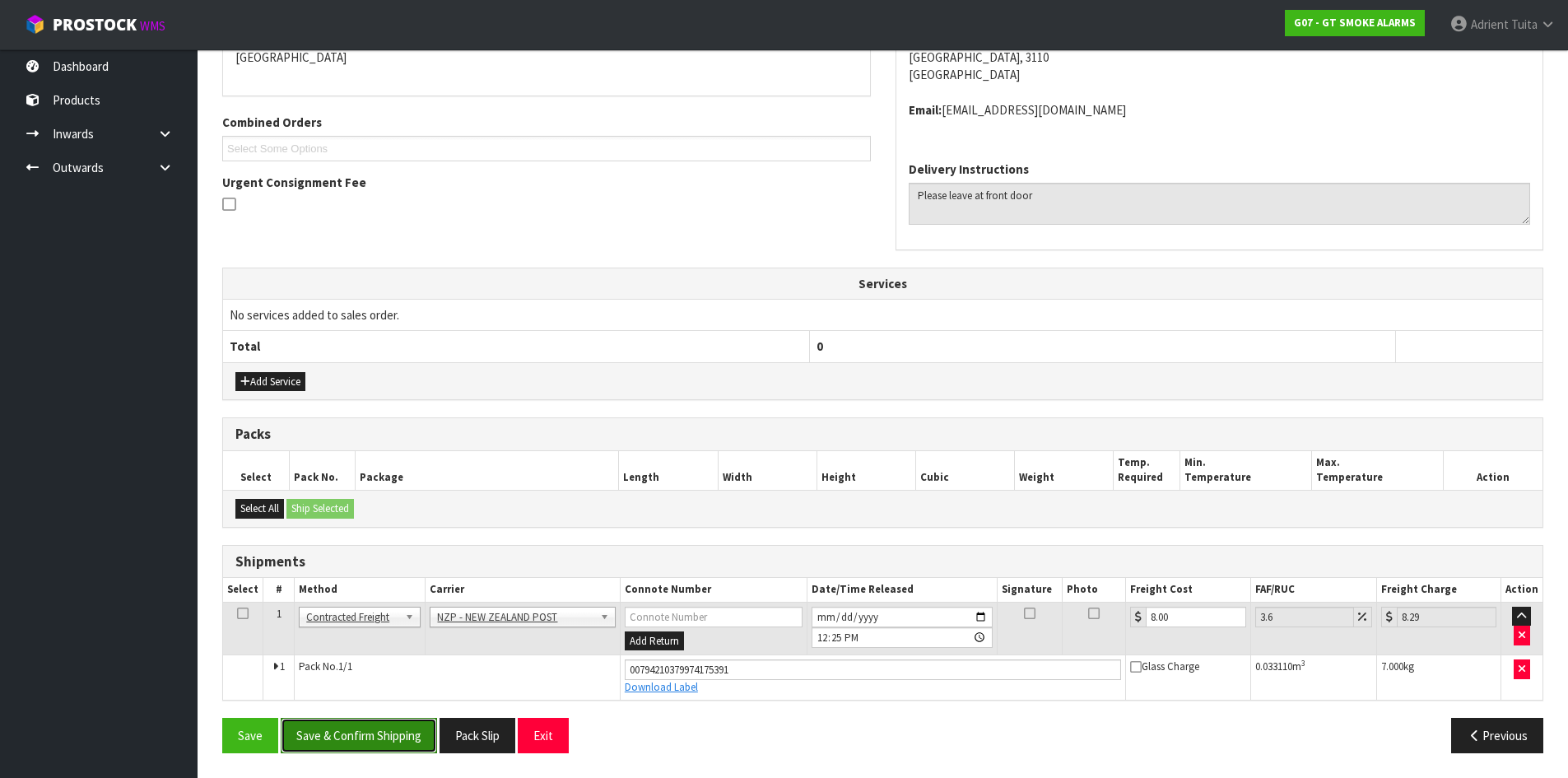
click at [320, 734] on button "Save & Confirm Shipping" at bounding box center [358, 735] width 156 height 36
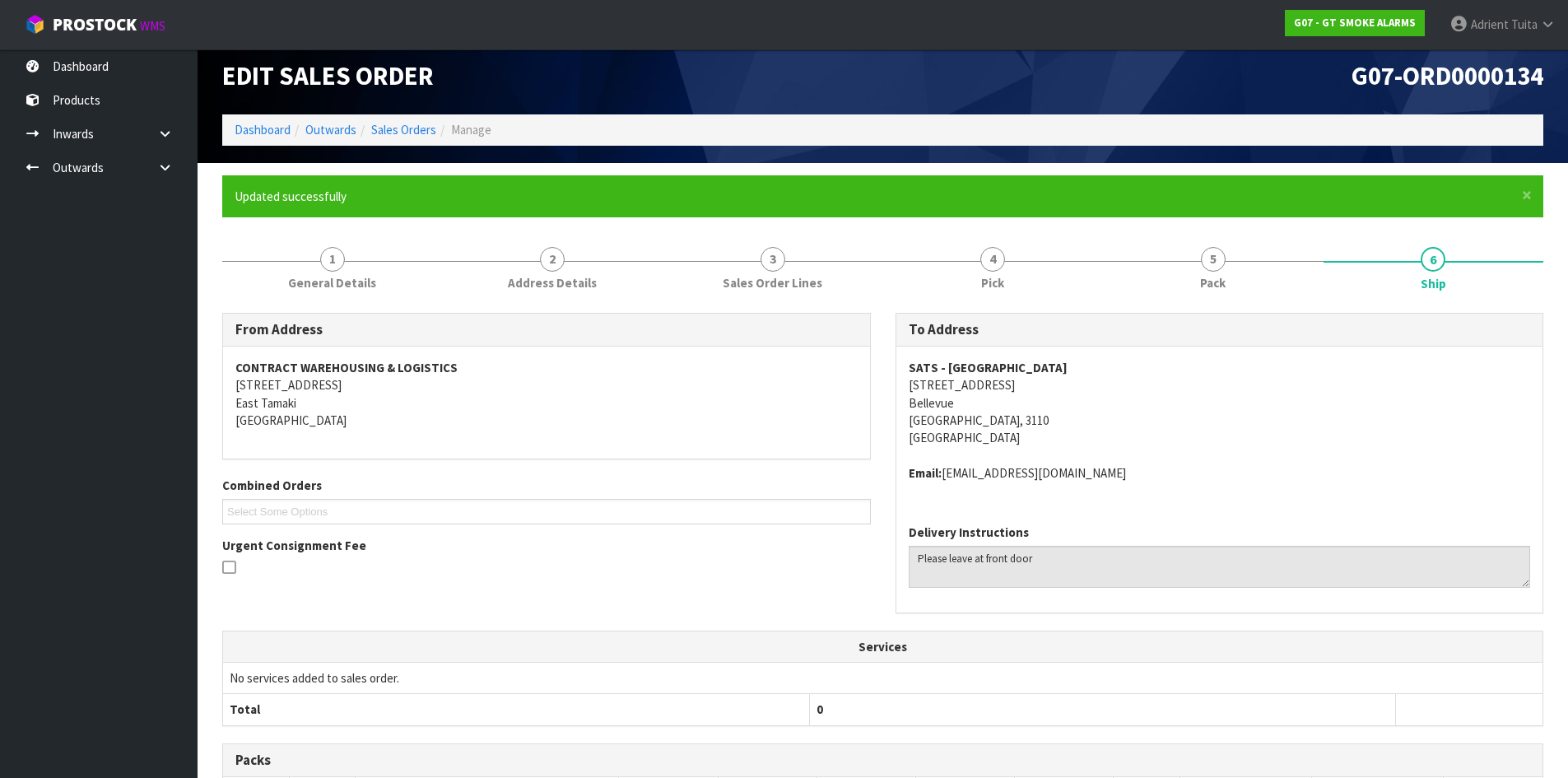
scroll to position [330, 0]
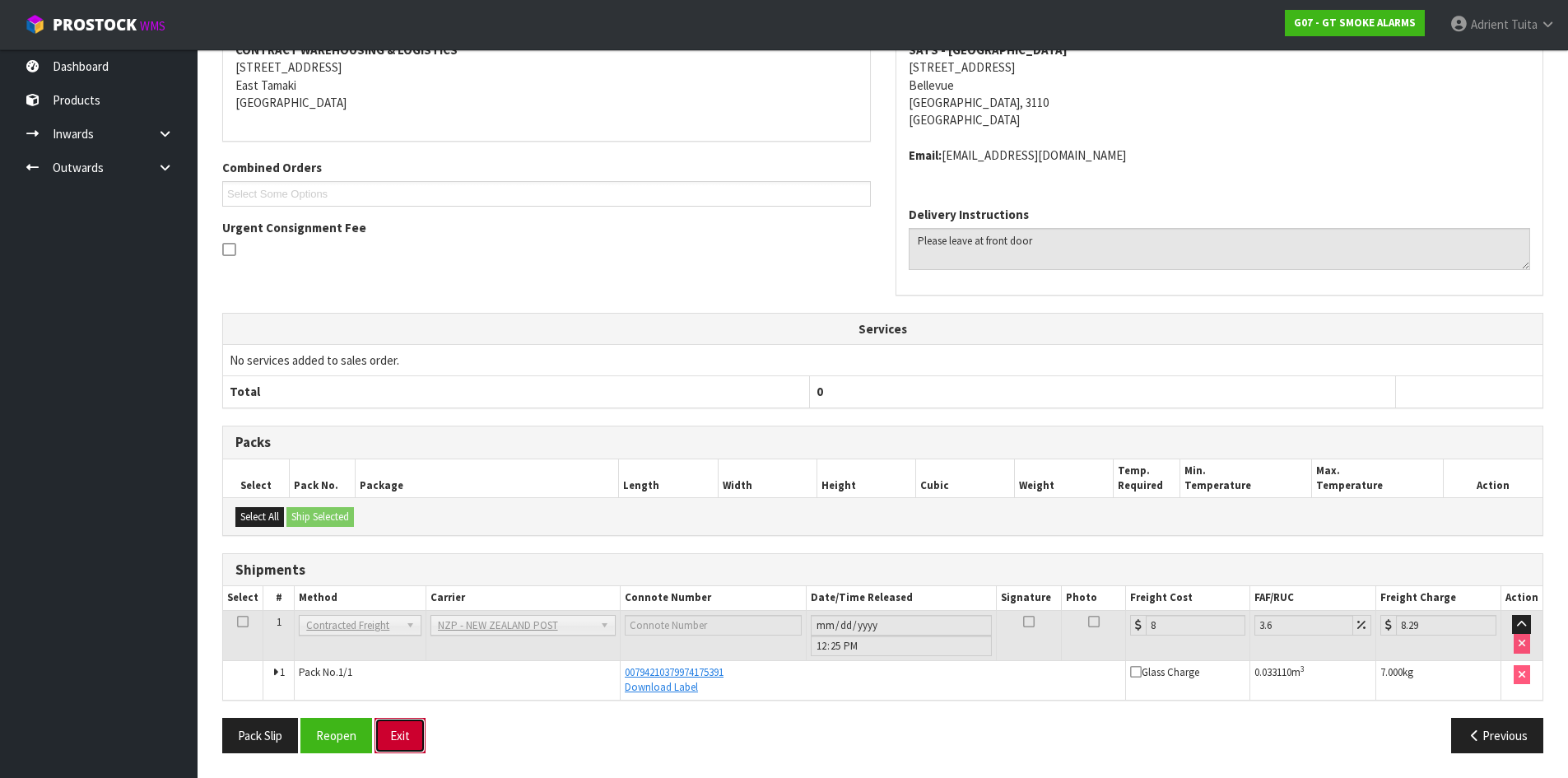
click at [415, 738] on button "Exit" at bounding box center [399, 735] width 51 height 36
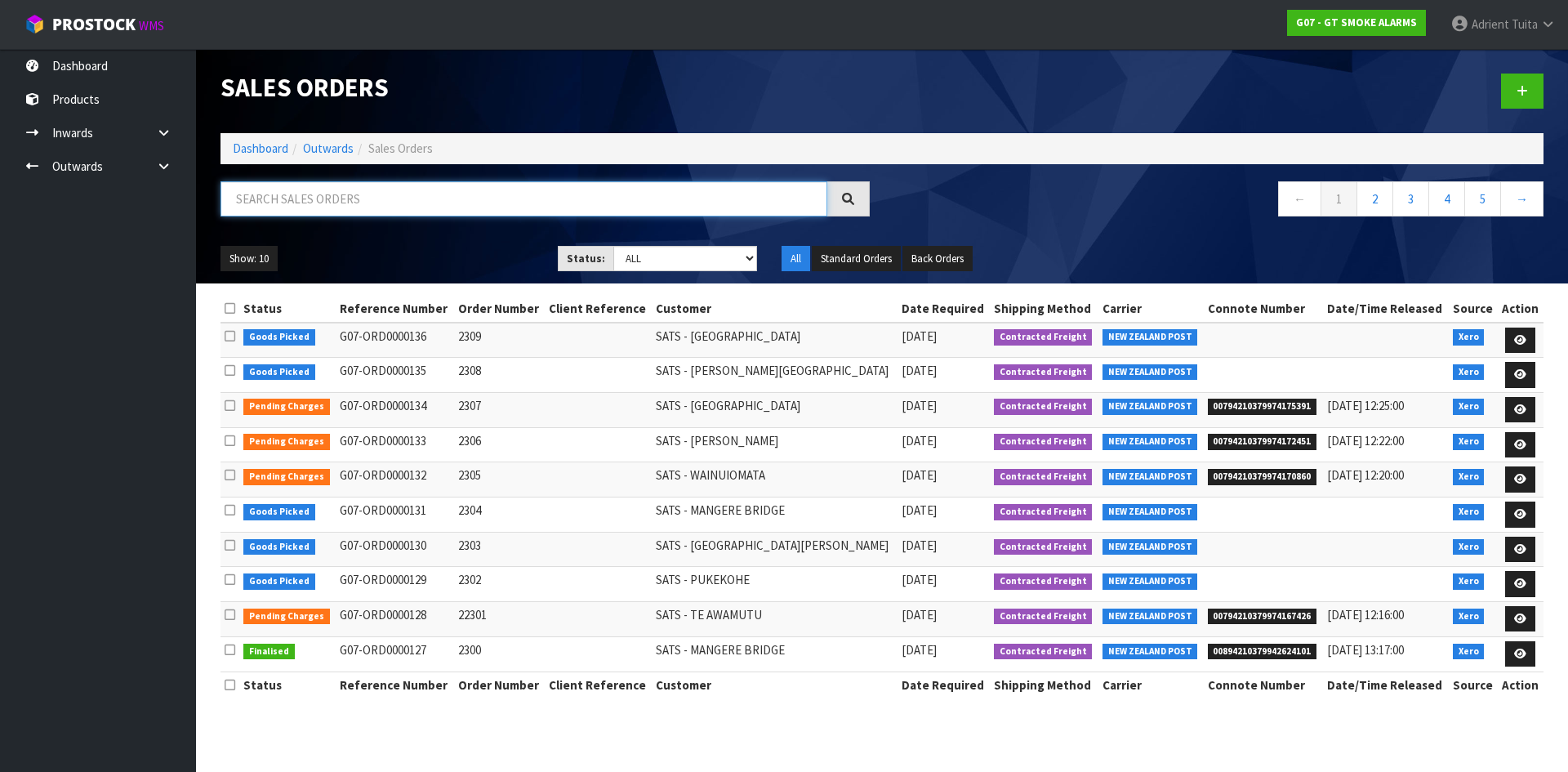
click at [405, 188] on input "text" at bounding box center [524, 199] width 607 height 35
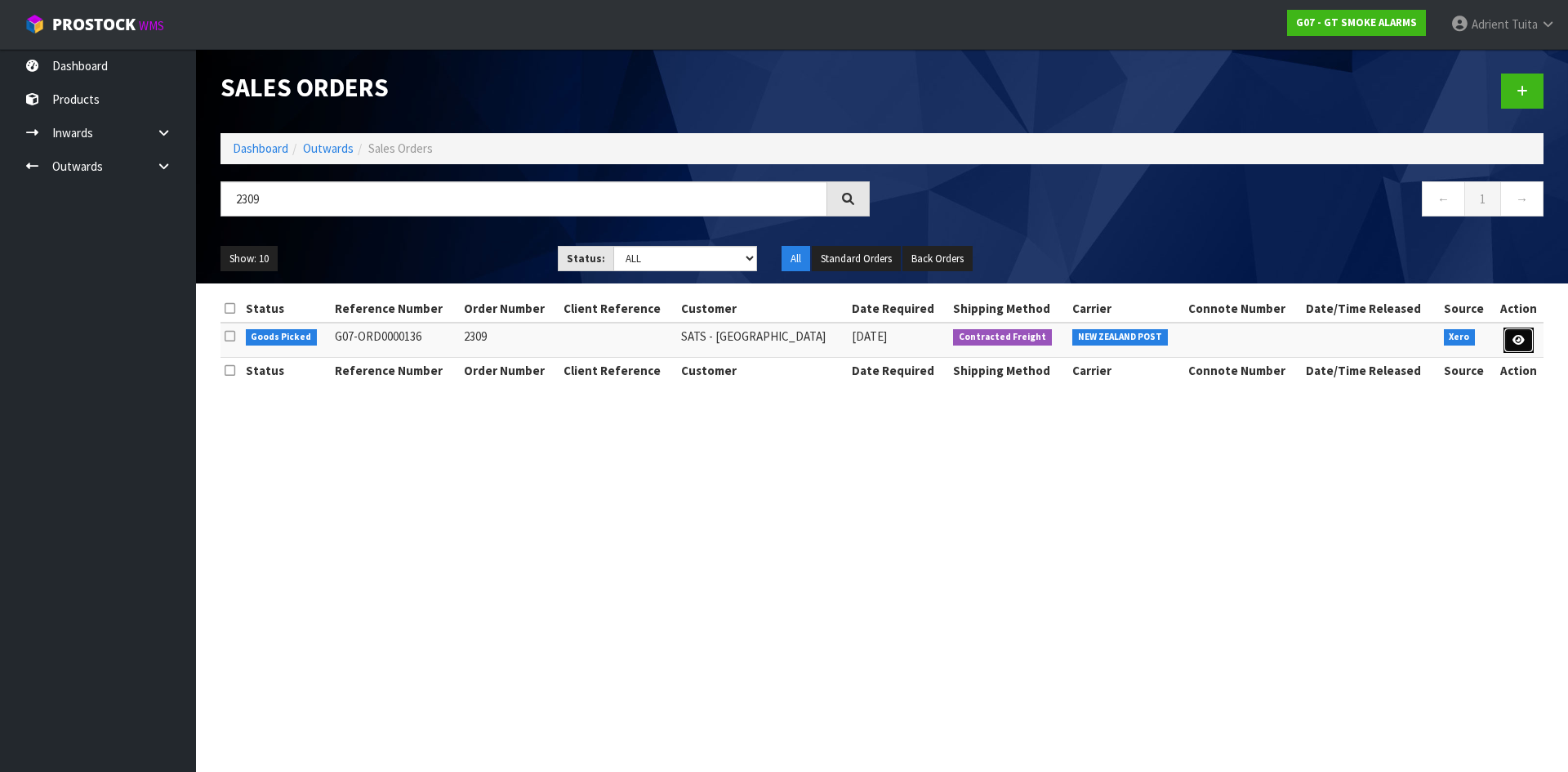
click at [1531, 338] on link at bounding box center [1518, 339] width 30 height 26
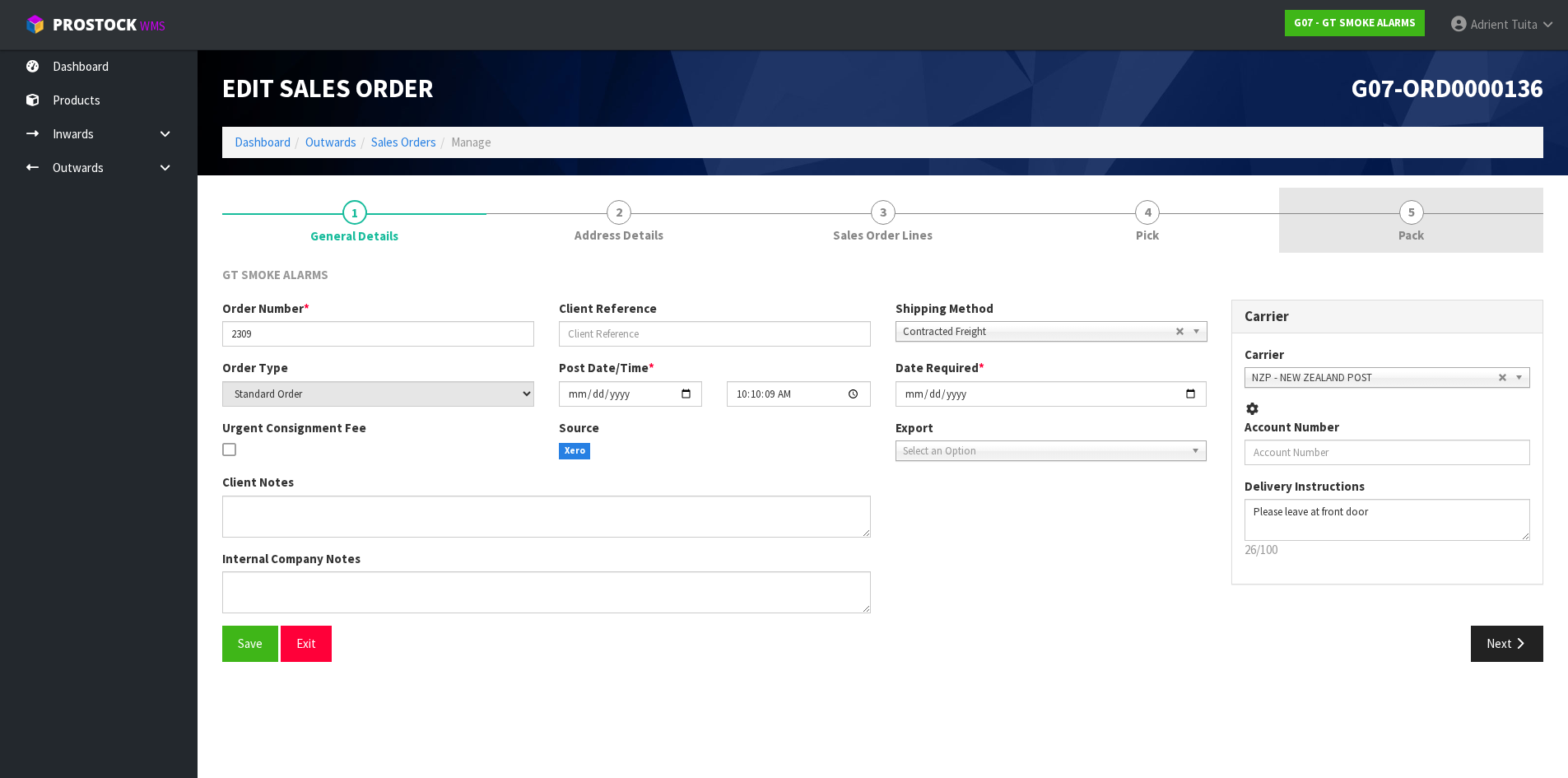
click at [1512, 236] on link "5 Pack" at bounding box center [1412, 220] width 264 height 65
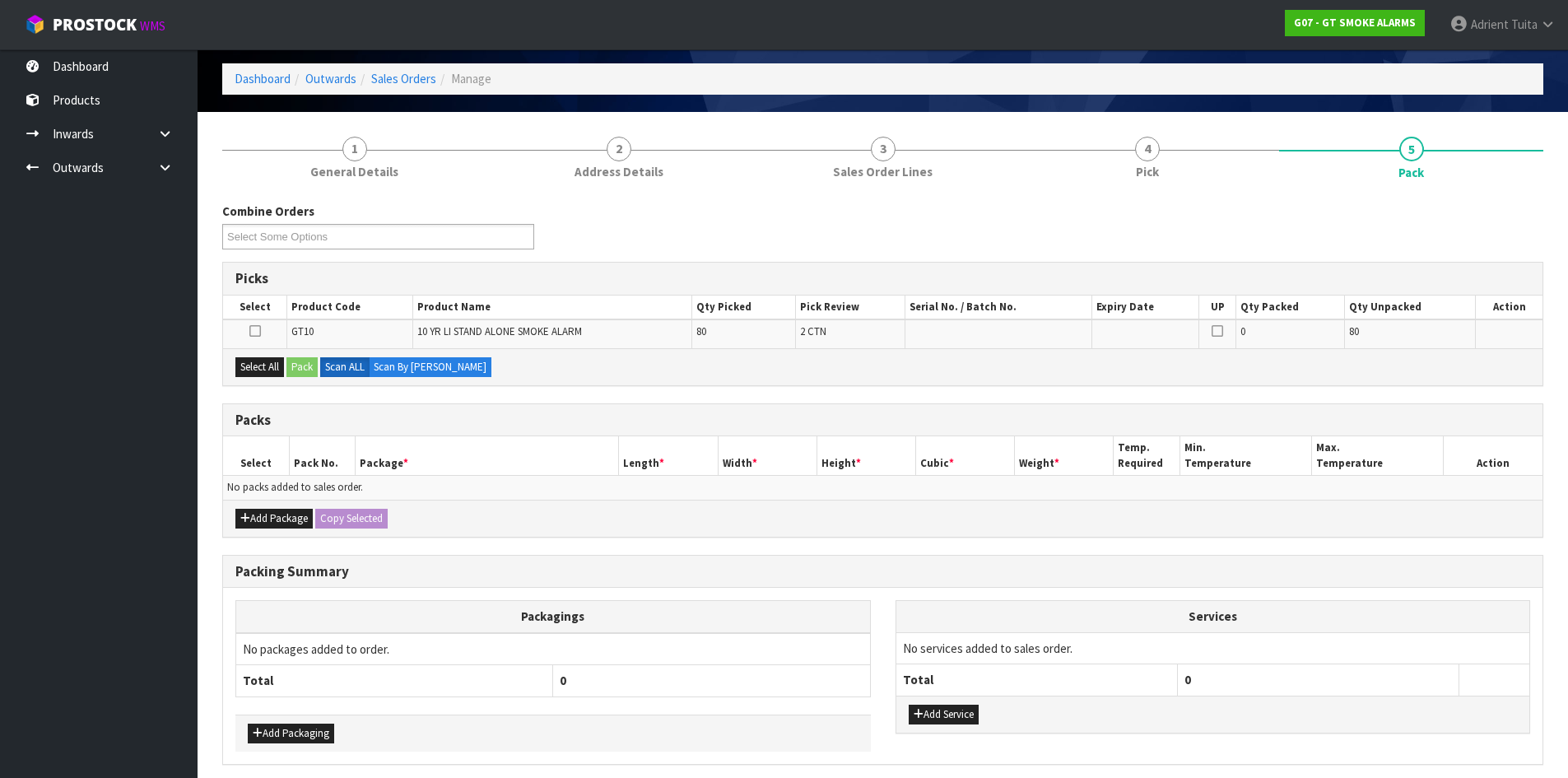
scroll to position [128, 0]
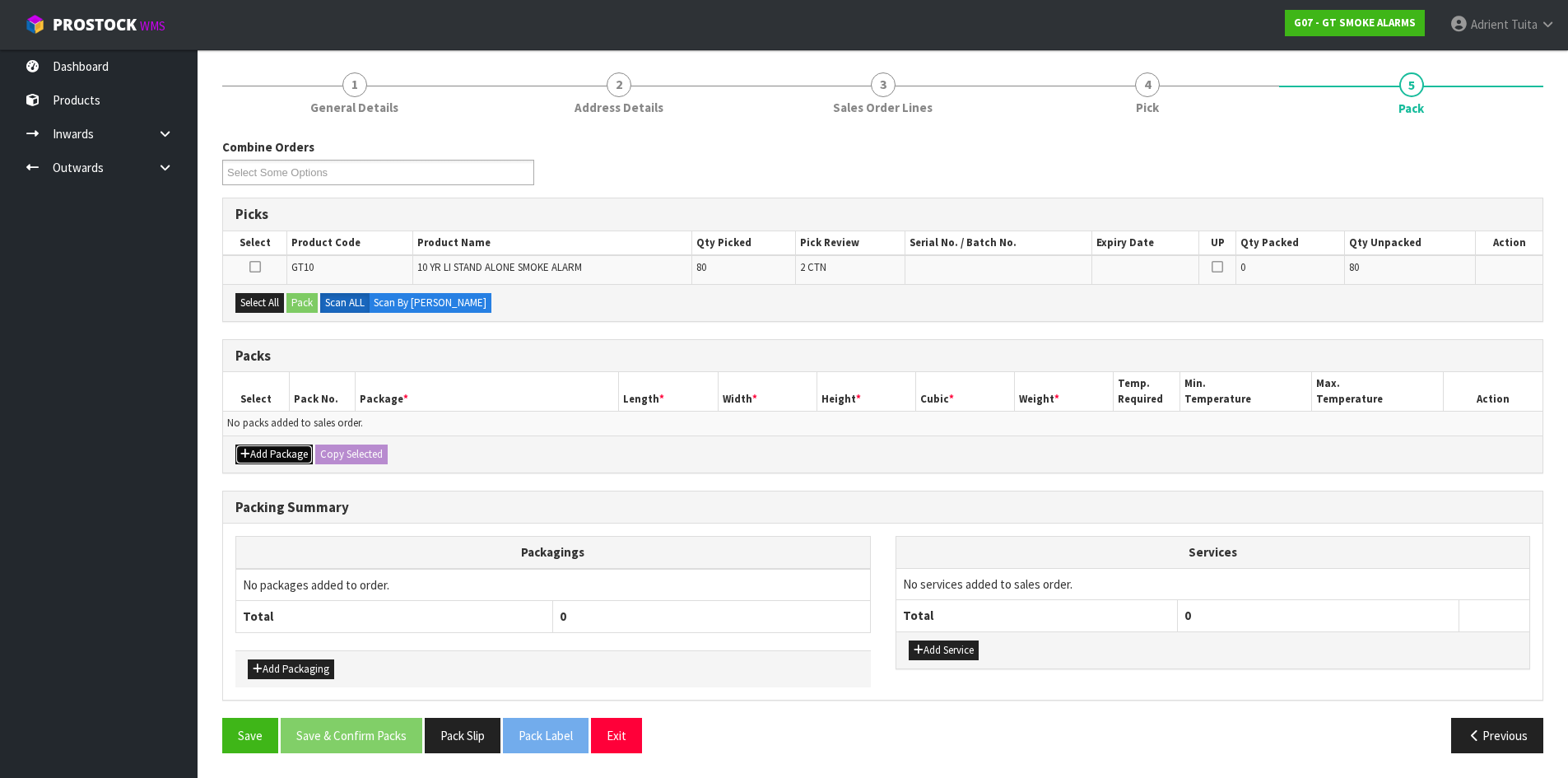
click at [257, 453] on button "Add Package" at bounding box center [274, 455] width 78 height 20
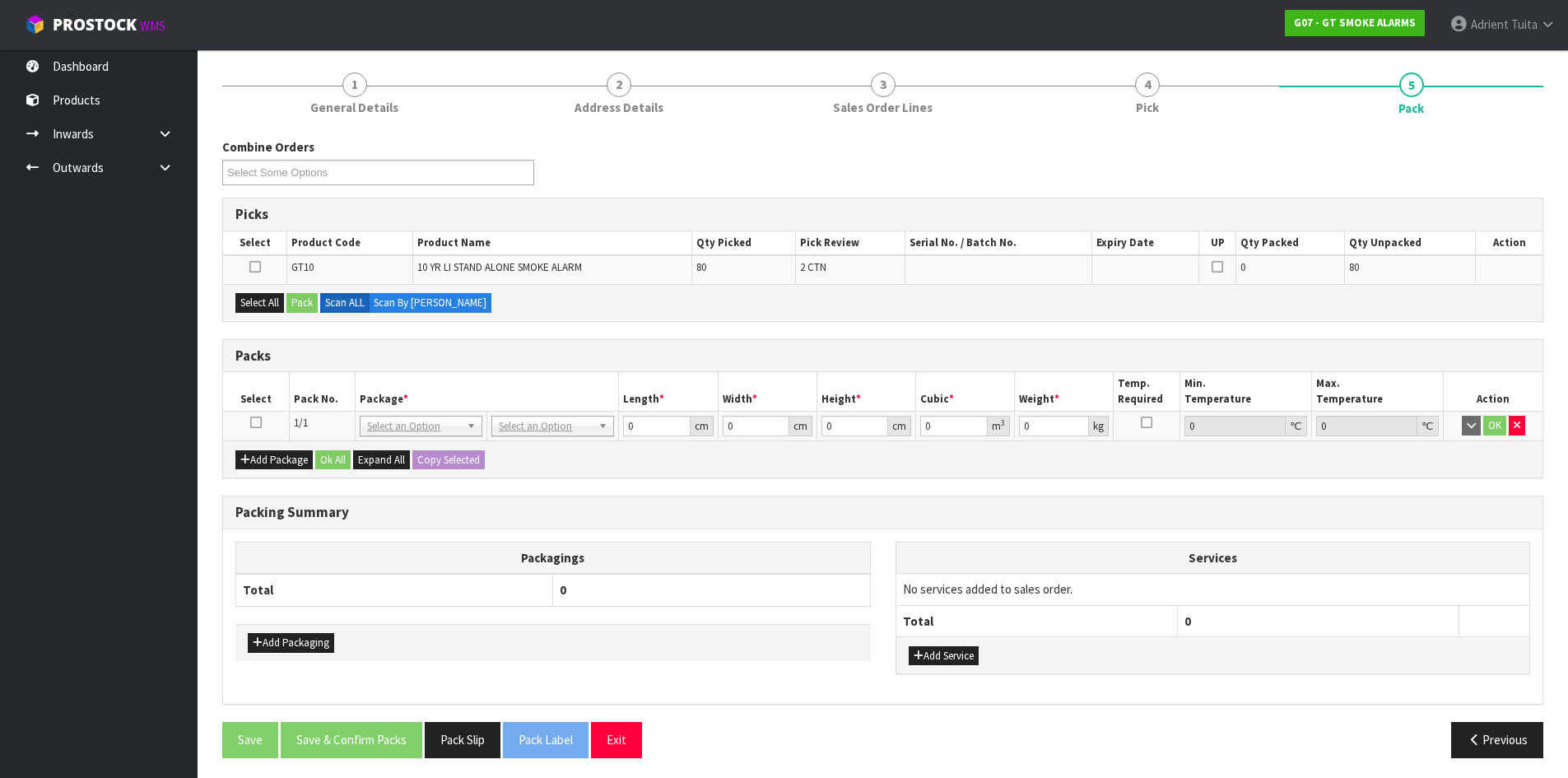
click at [254, 423] on icon at bounding box center [256, 422] width 12 height 1
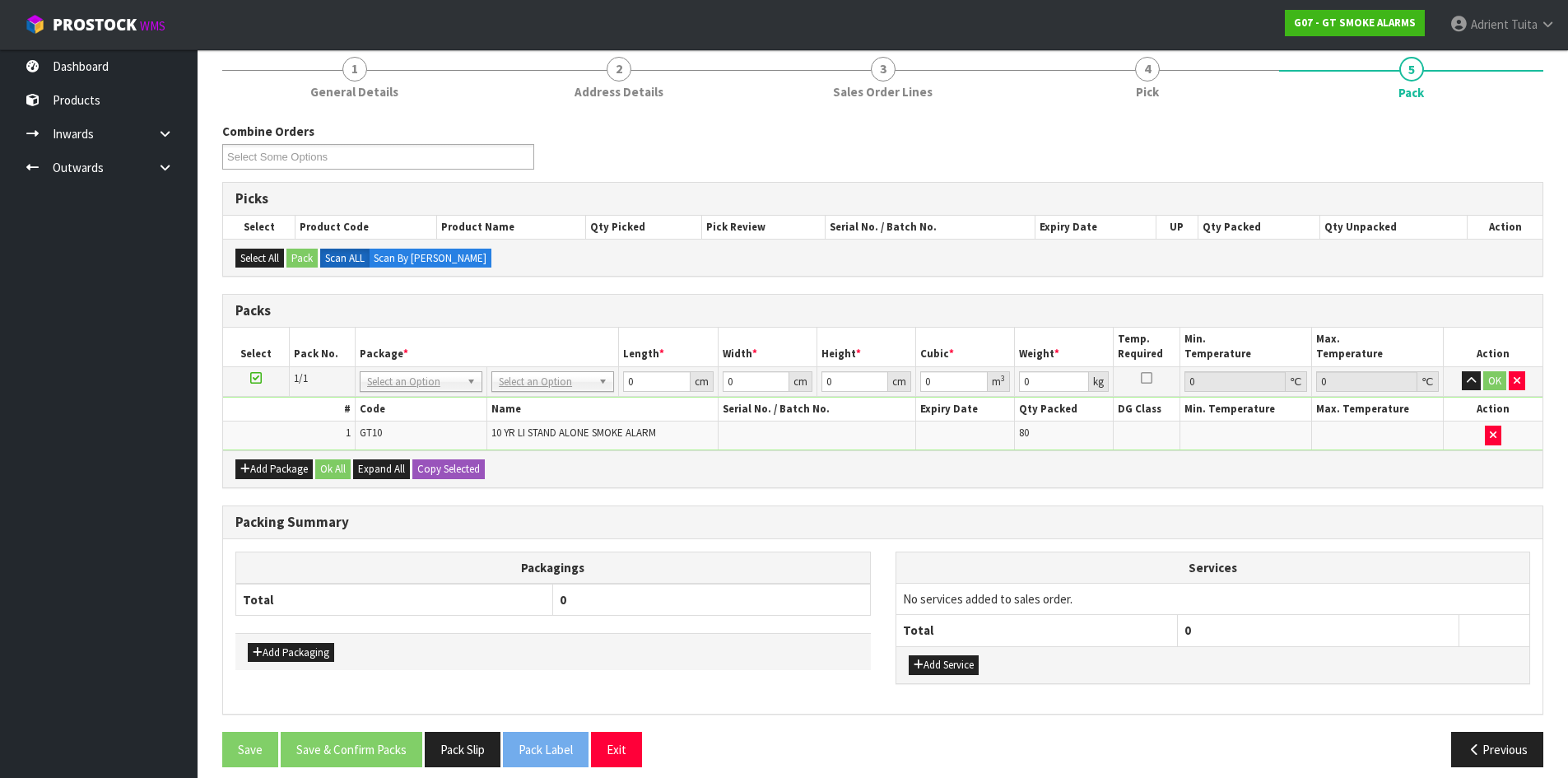
scroll to position [157, 0]
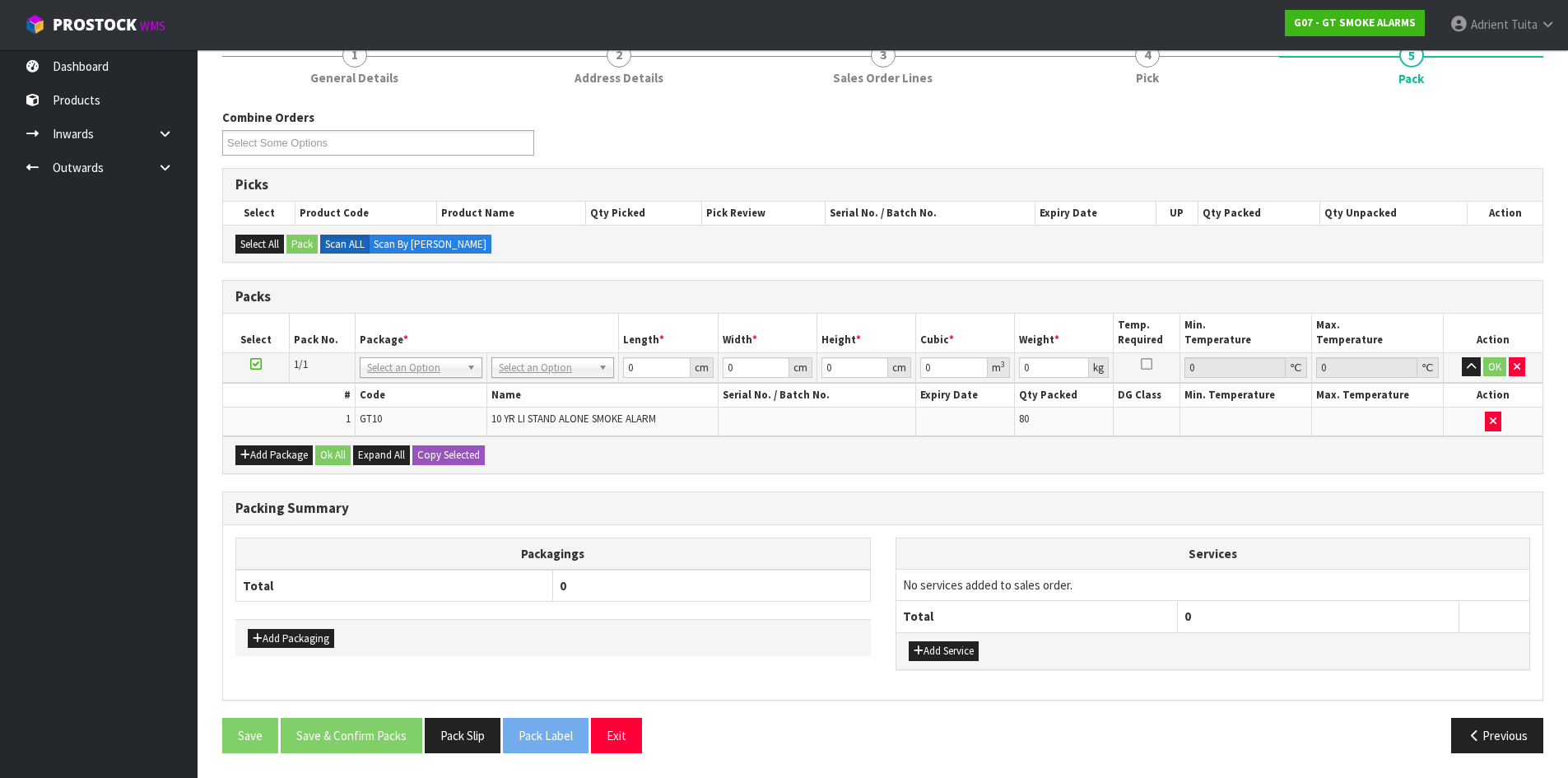
drag, startPoint x: 549, startPoint y: 368, endPoint x: 541, endPoint y: 397, distance: 30.1
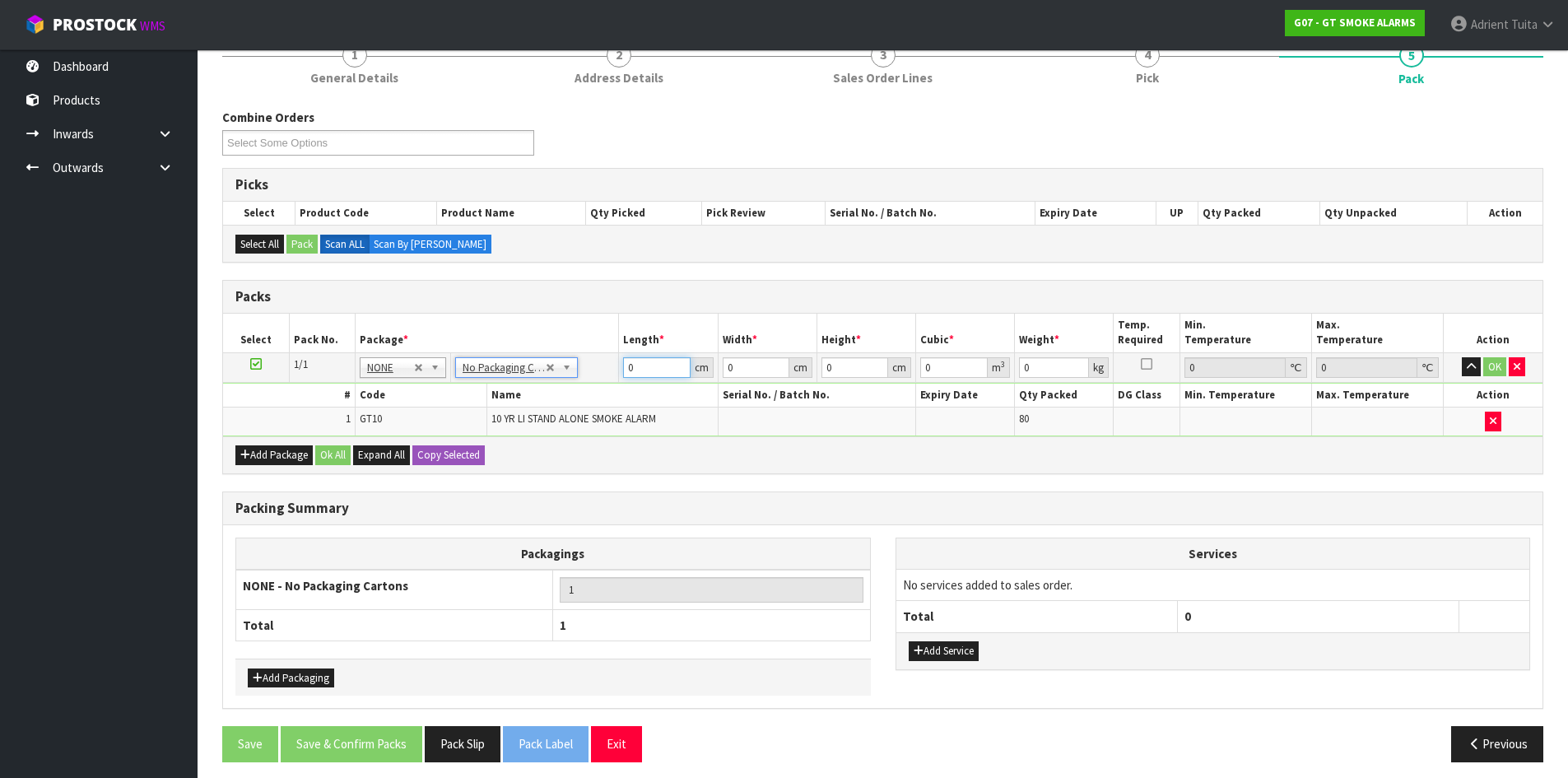
click at [649, 372] on input "0" at bounding box center [657, 367] width 67 height 21
click at [1503, 367] on button "OK" at bounding box center [1495, 367] width 23 height 20
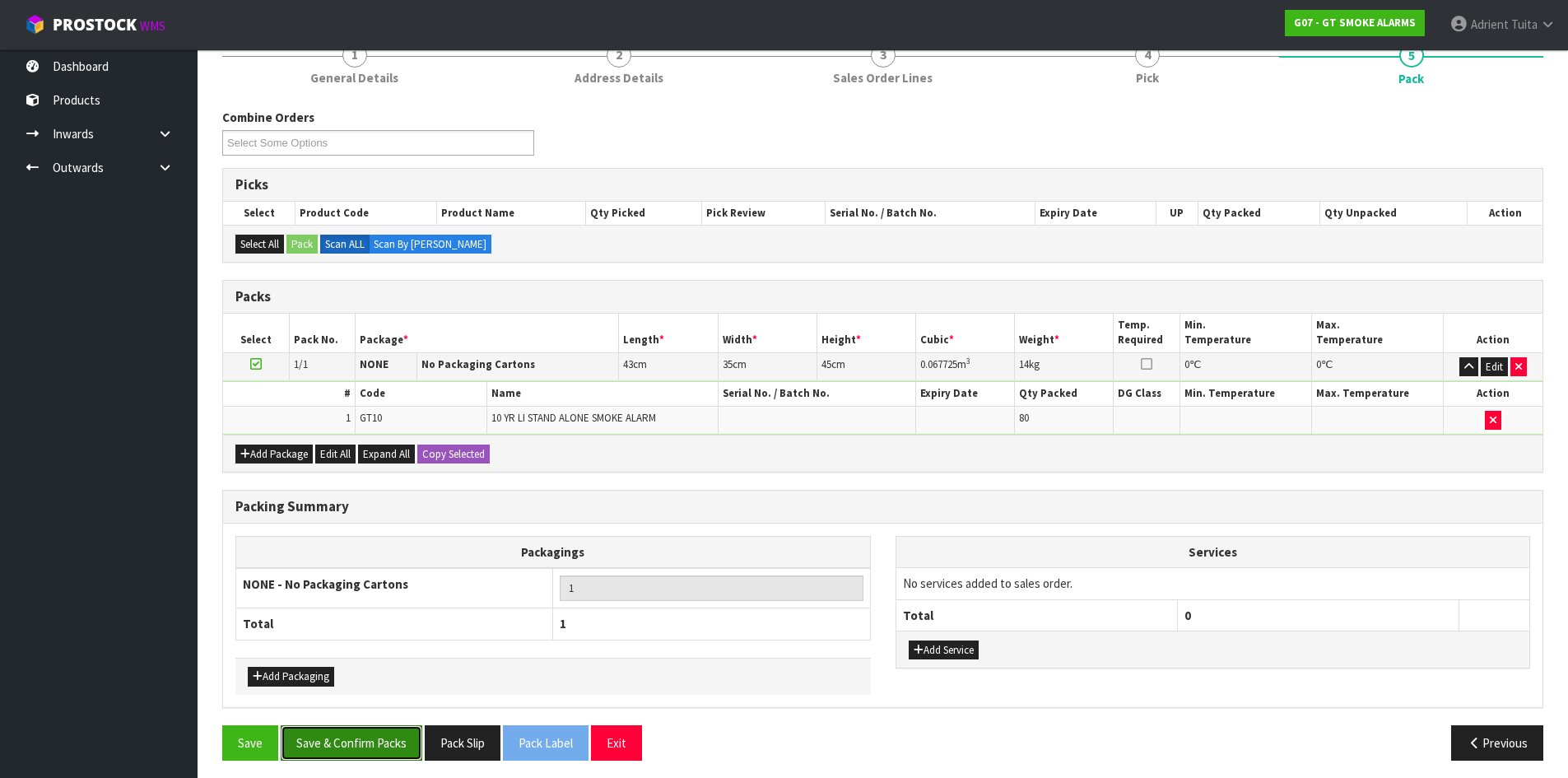
click at [370, 730] on button "Save & Confirm Packs" at bounding box center [351, 743] width 141 height 36
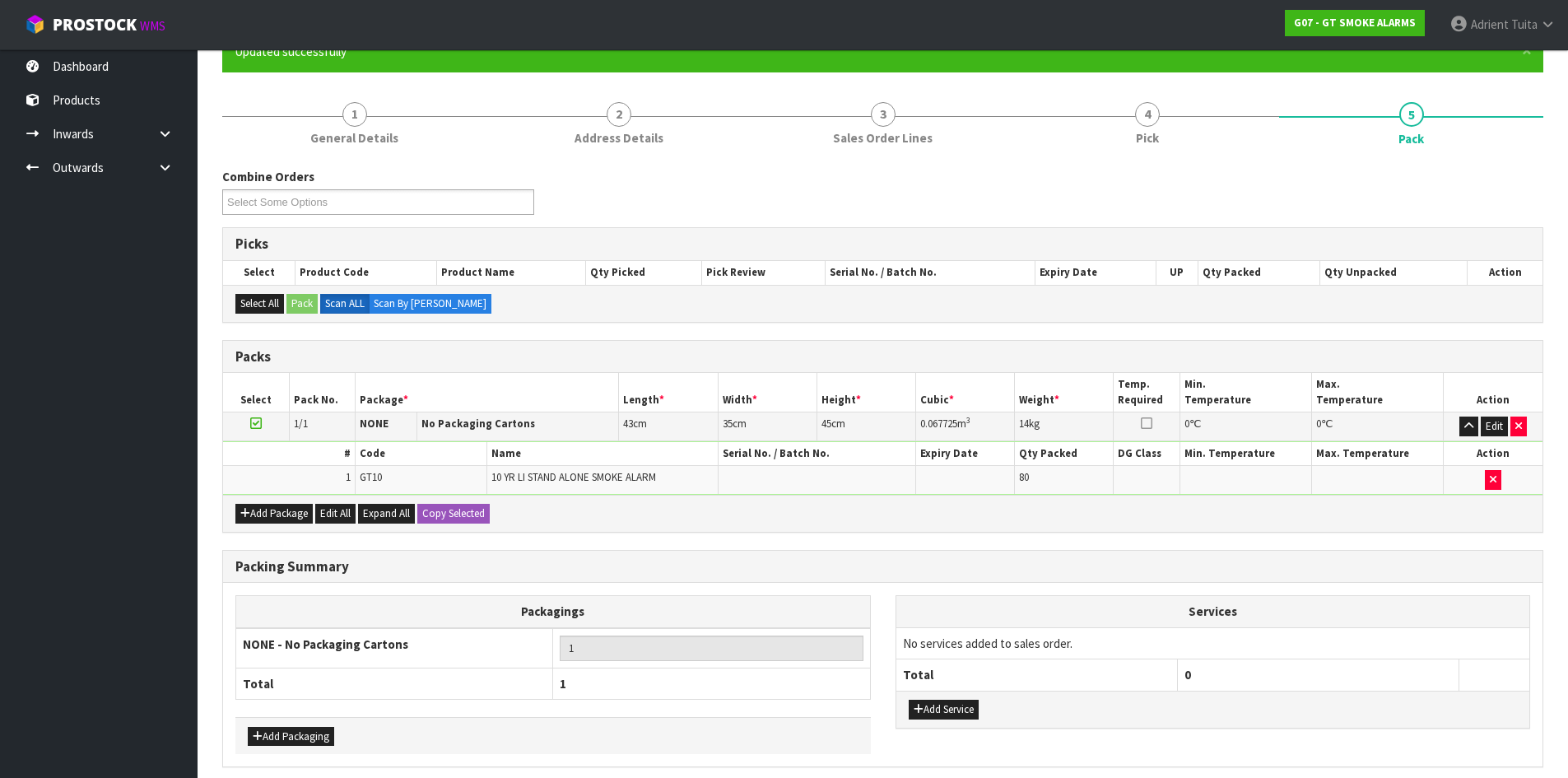
scroll to position [0, 0]
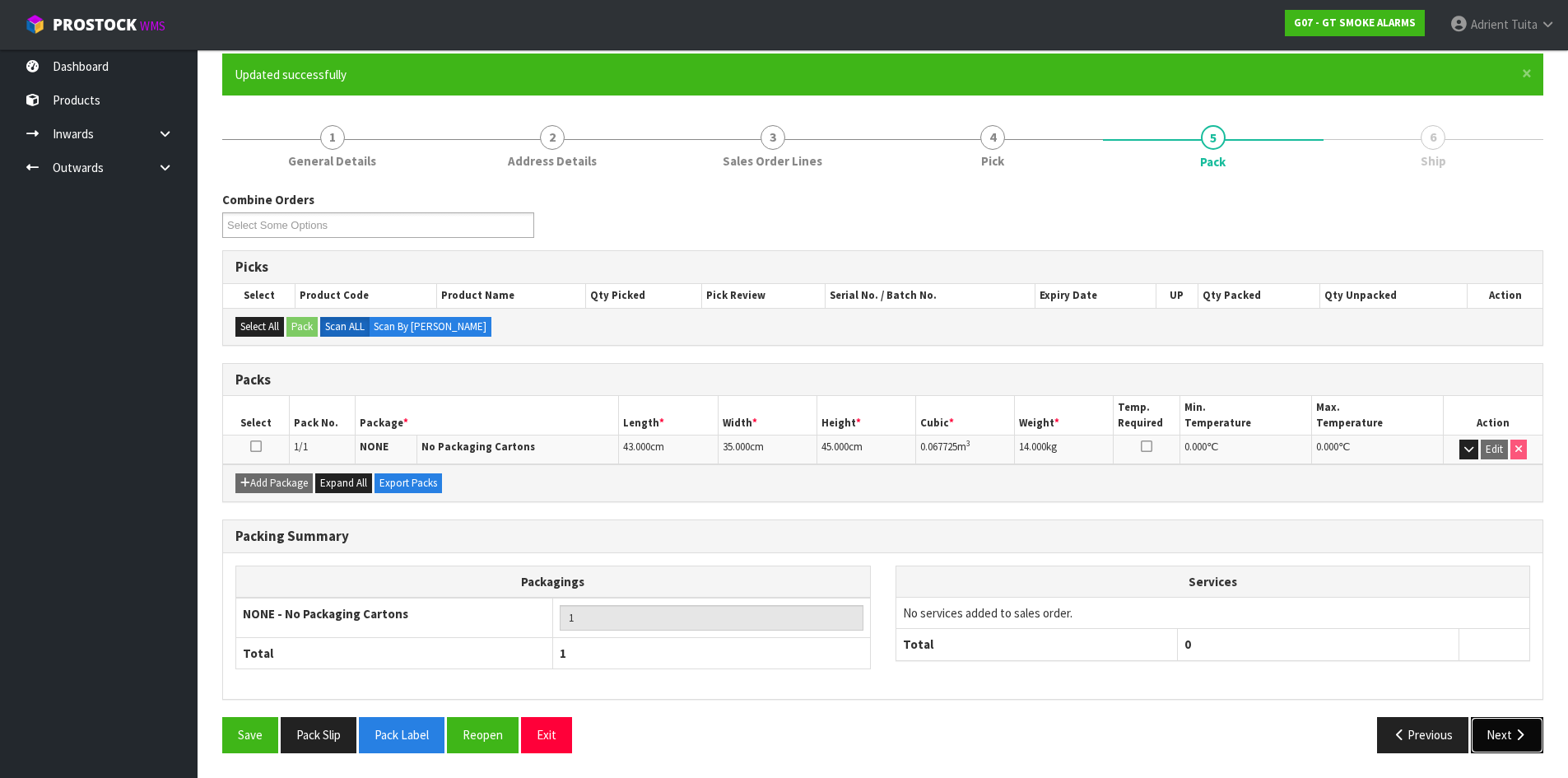
click at [1497, 726] on button "Next" at bounding box center [1507, 735] width 72 height 36
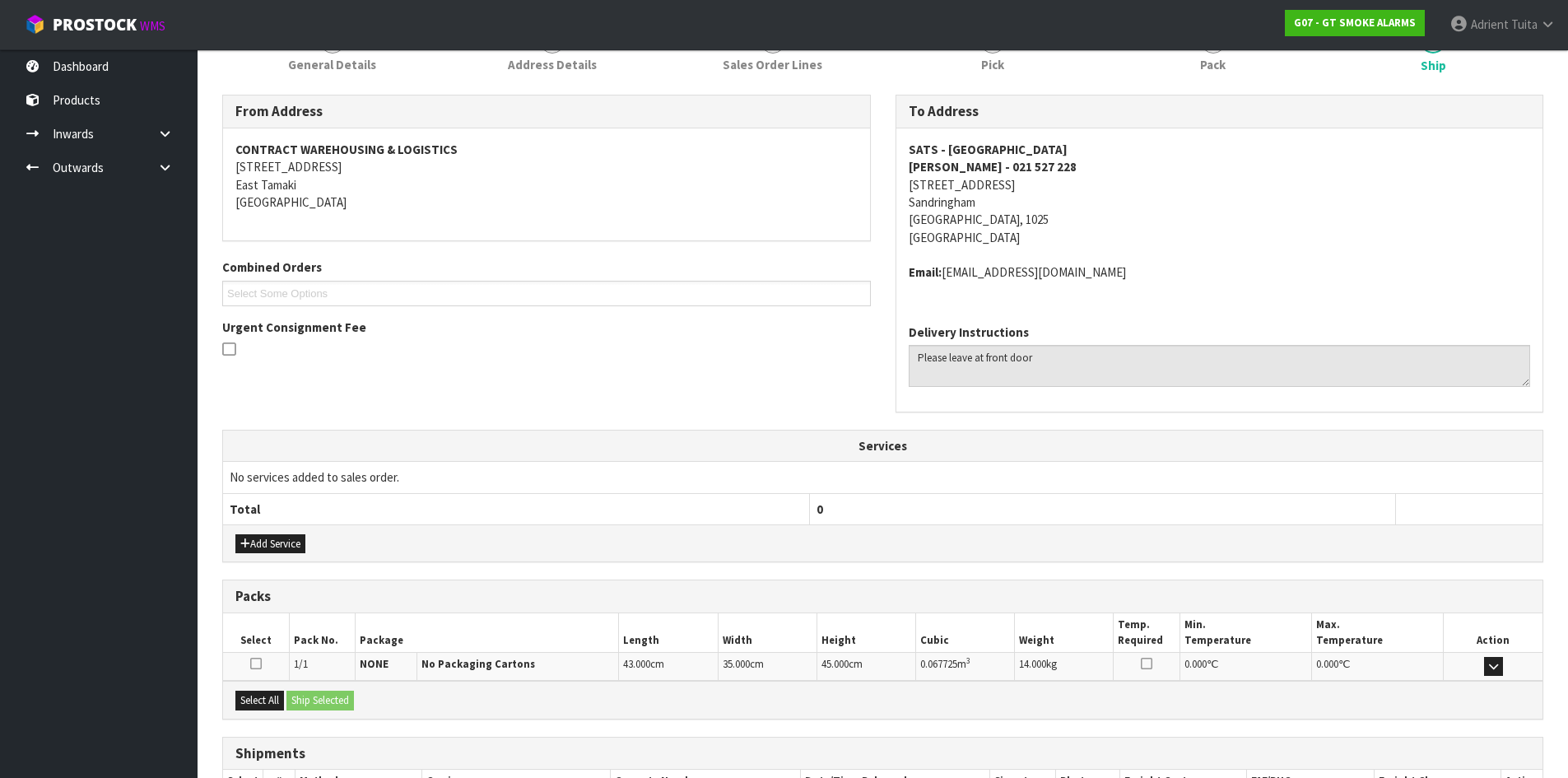
scroll to position [349, 0]
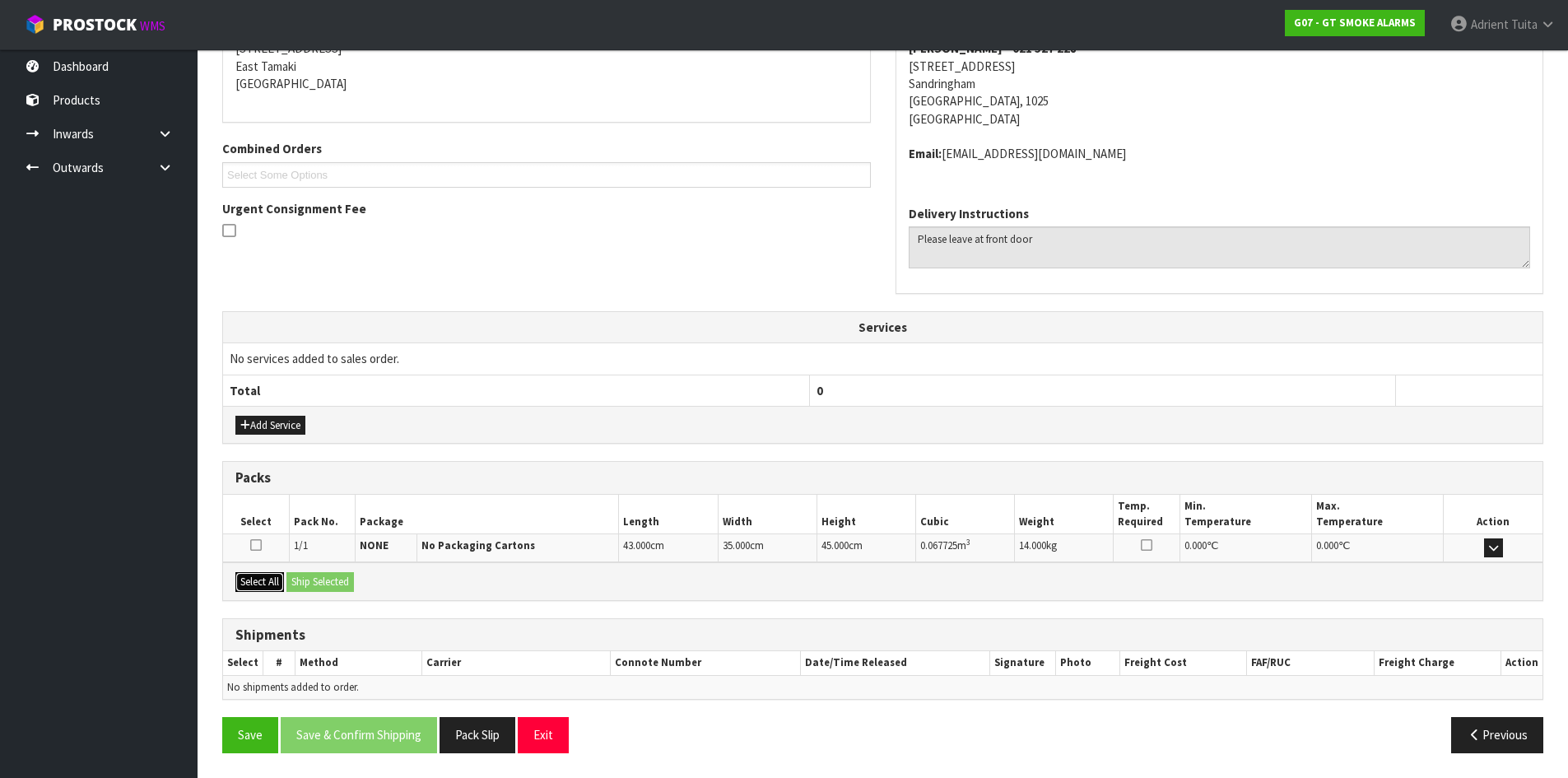
drag, startPoint x: 272, startPoint y: 590, endPoint x: 299, endPoint y: 581, distance: 28.5
click at [273, 589] on button "Select All" at bounding box center [260, 581] width 48 height 20
click at [301, 581] on button "Ship Selected" at bounding box center [321, 581] width 68 height 20
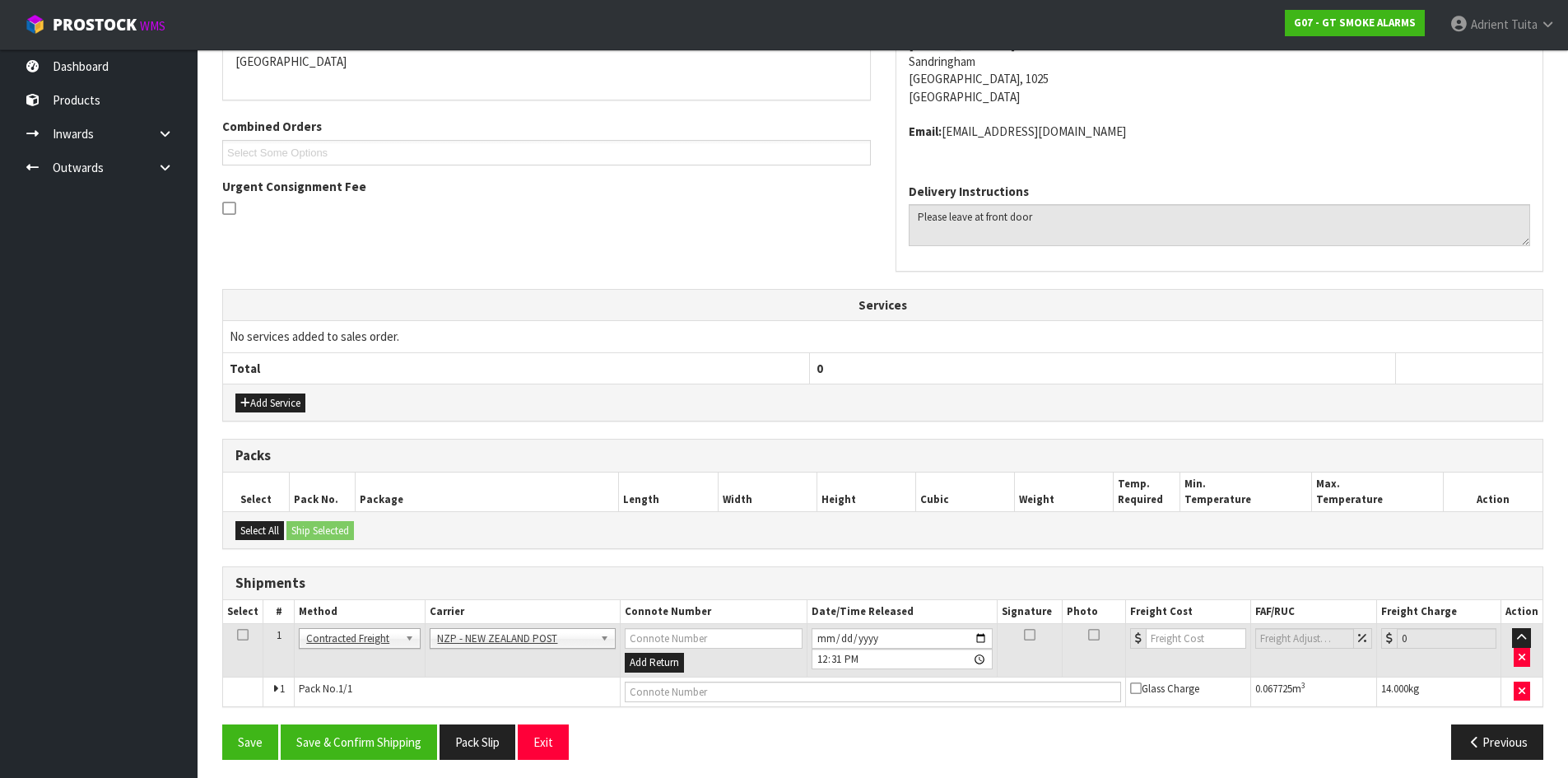
scroll to position [378, 0]
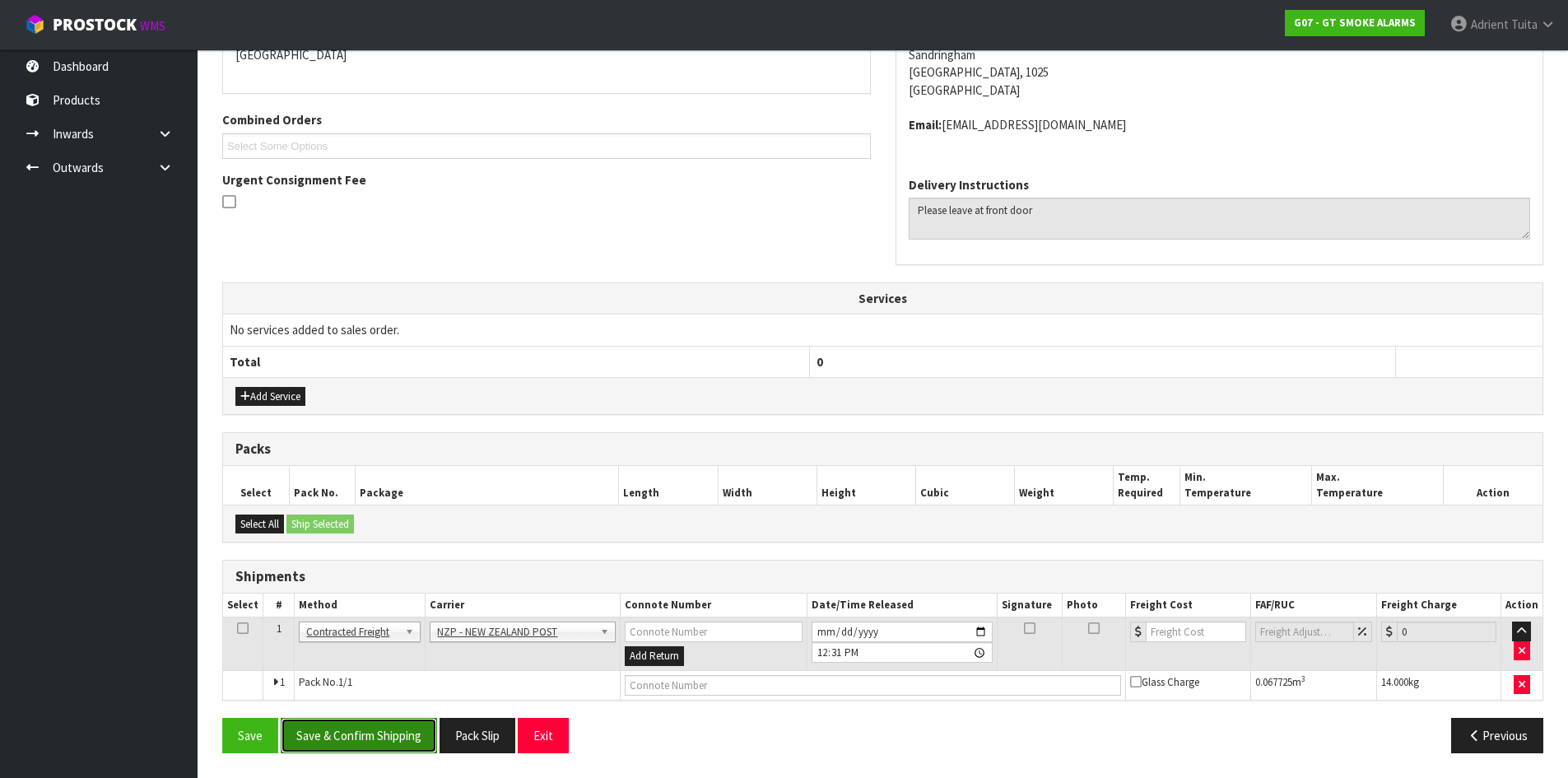
click at [357, 740] on button "Save & Confirm Shipping" at bounding box center [358, 735] width 156 height 36
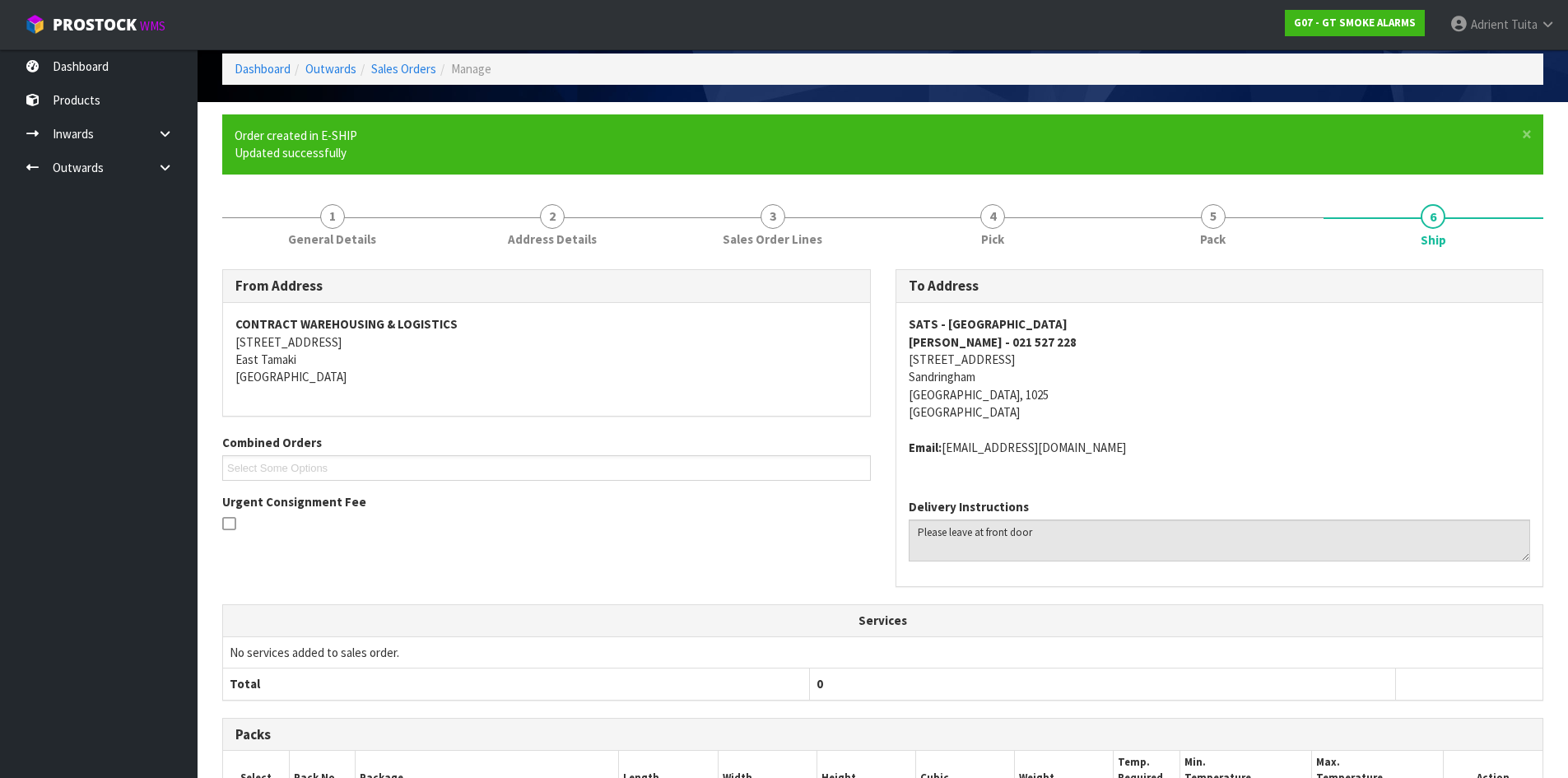
scroll to position [354, 0]
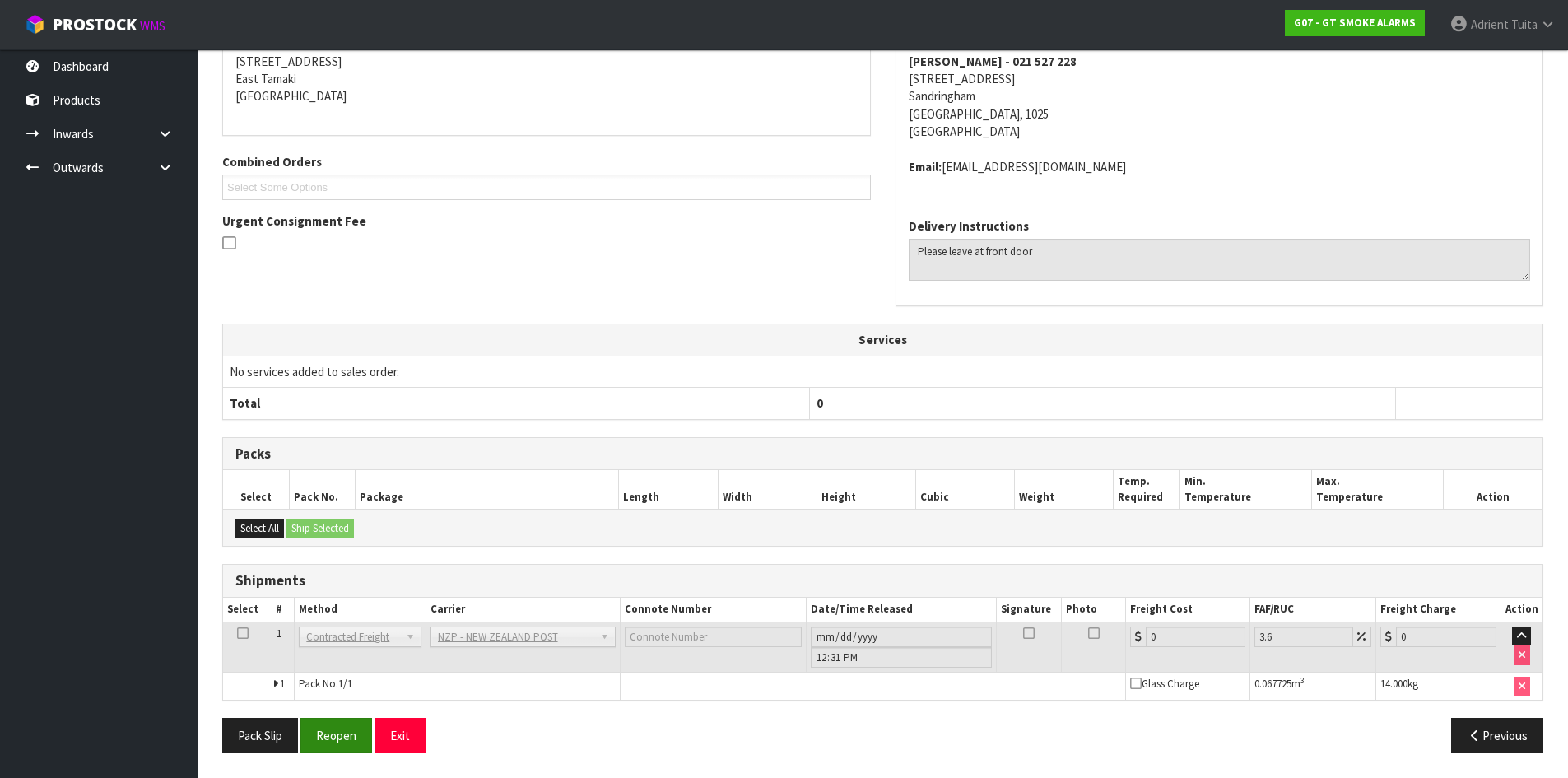
drag, startPoint x: 335, startPoint y: 713, endPoint x: 334, endPoint y: 729, distance: 16.0
click at [336, 721] on div "From Address CONTRACT WAREHOUSING & LOGISTICS [STREET_ADDRESS] Combined Orders …" at bounding box center [883, 377] width 1321 height 777
click at [334, 729] on button "Reopen" at bounding box center [336, 735] width 71 height 36
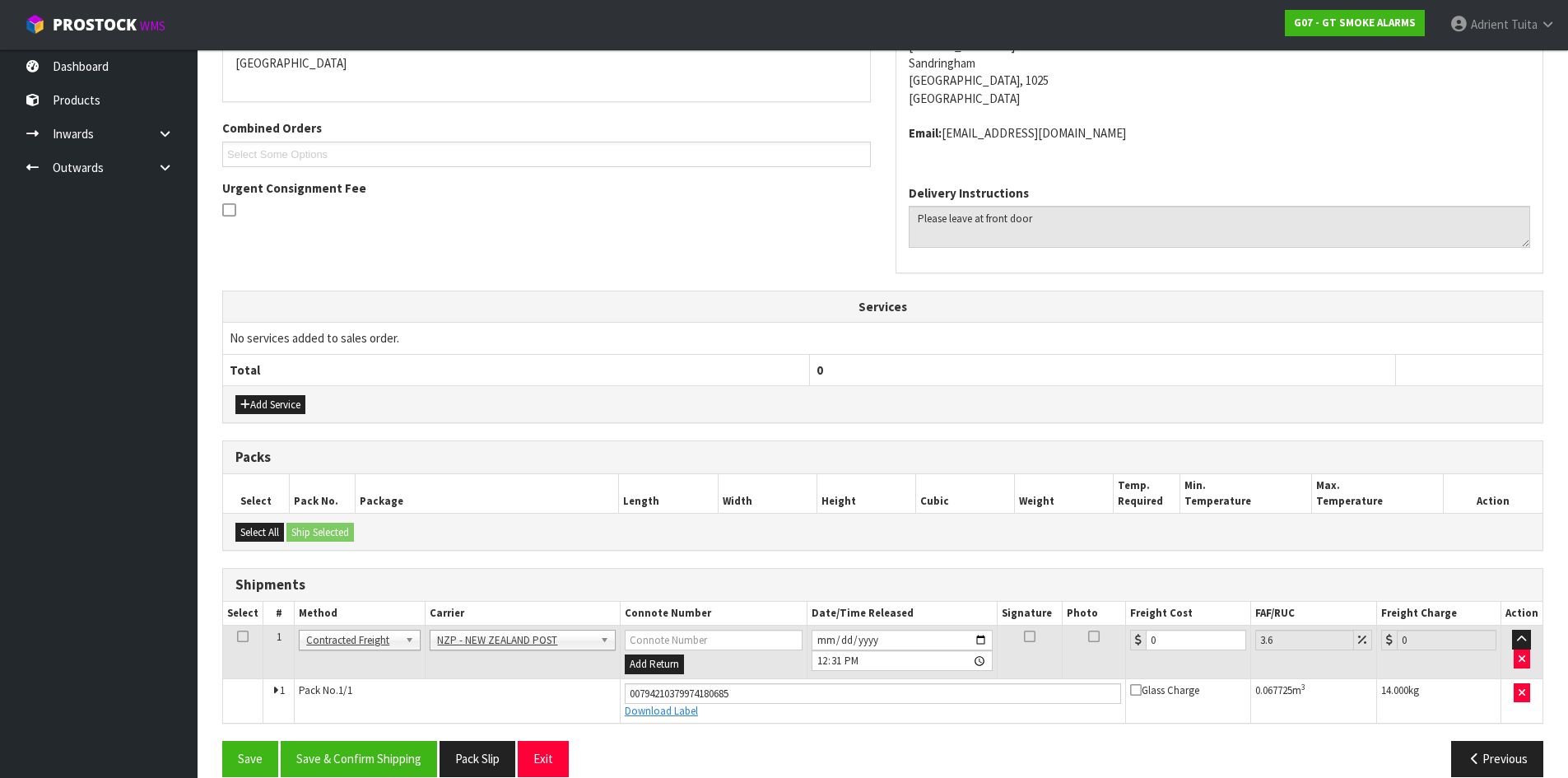
scroll to position [393, 0]
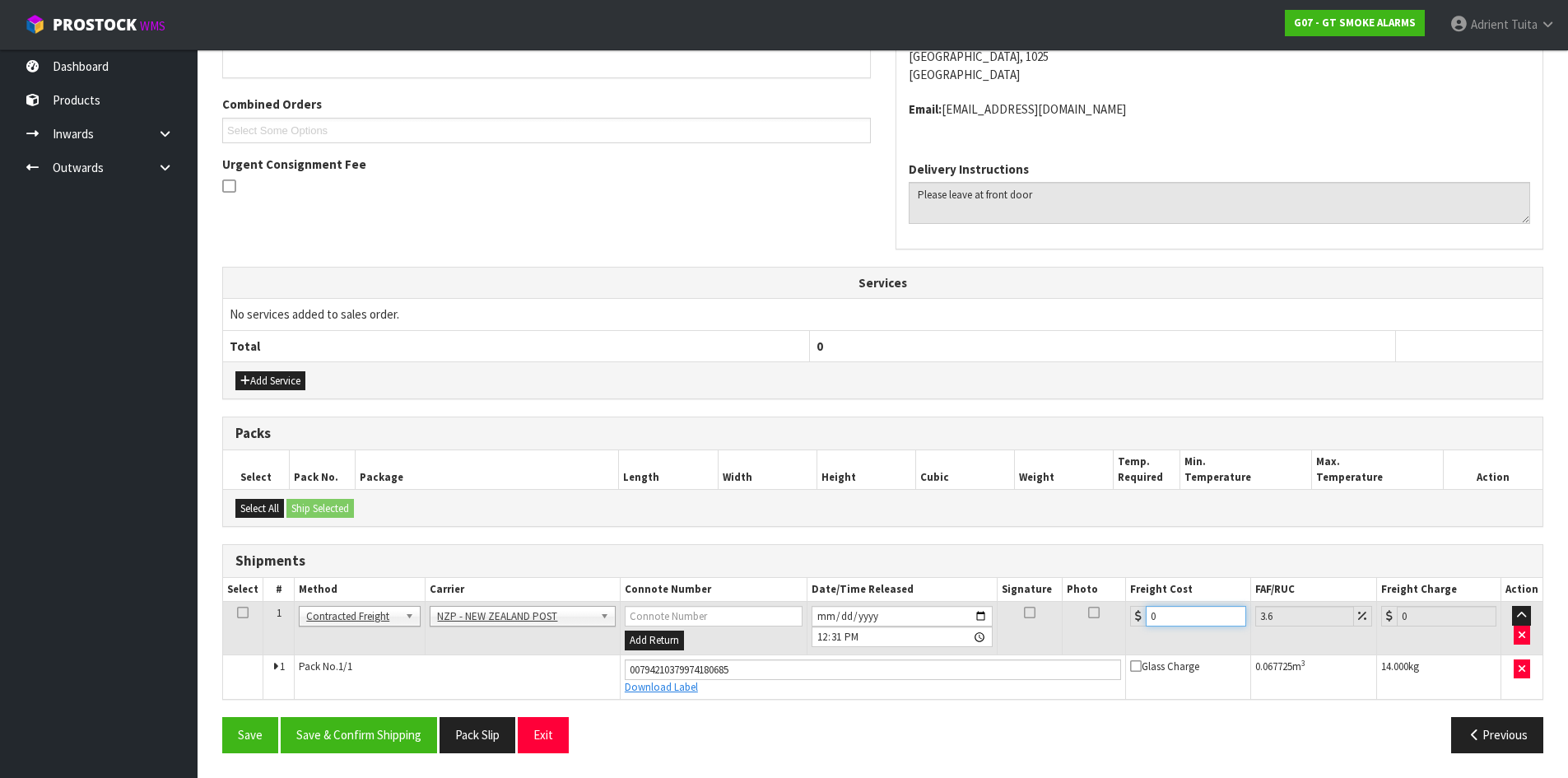
click at [1176, 623] on input "0" at bounding box center [1195, 615] width 99 height 21
click at [401, 734] on button "Save & Confirm Shipping" at bounding box center [358, 735] width 156 height 36
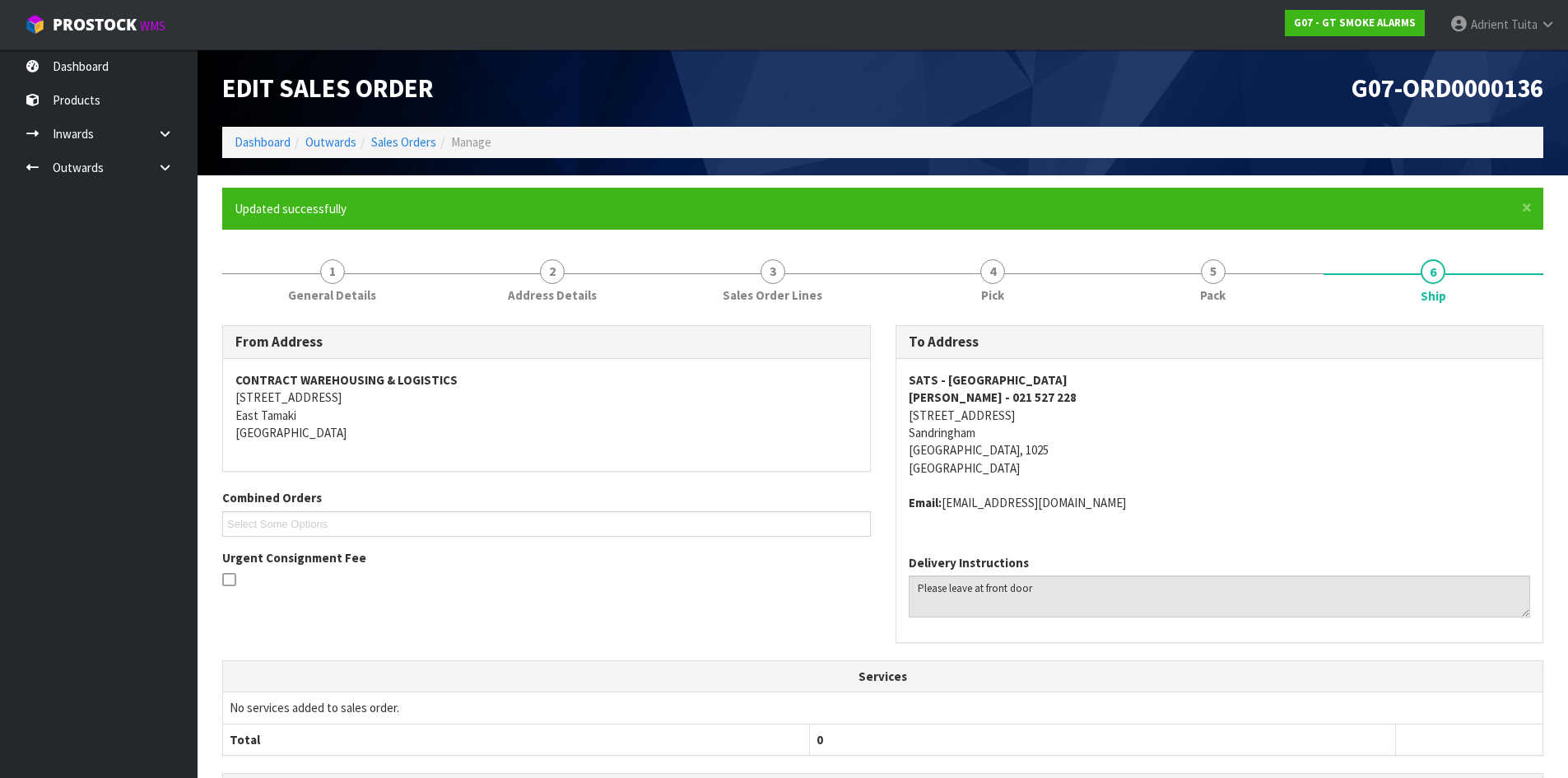
scroll to position [347, 0]
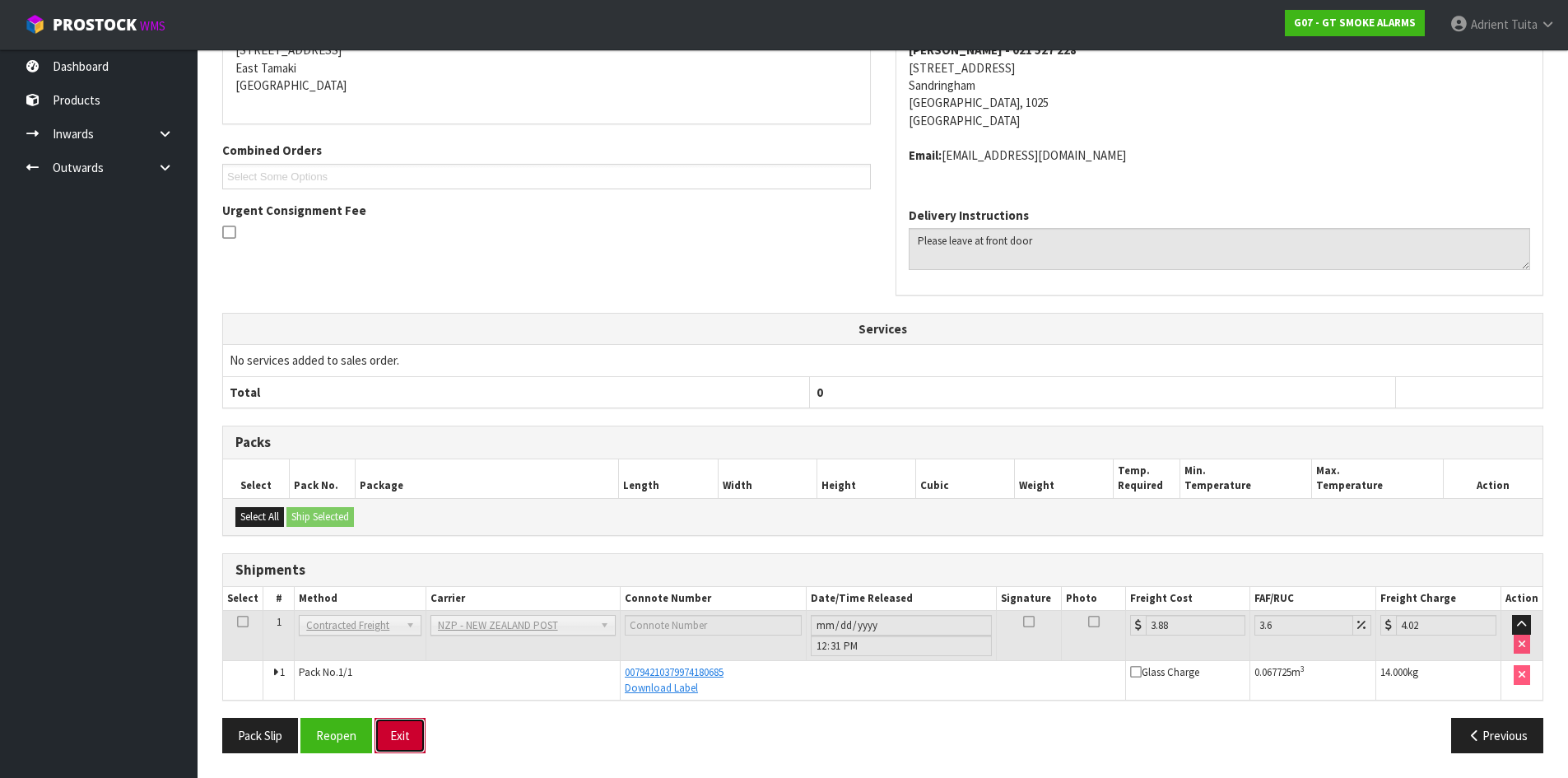
click at [406, 737] on button "Exit" at bounding box center [399, 735] width 51 height 36
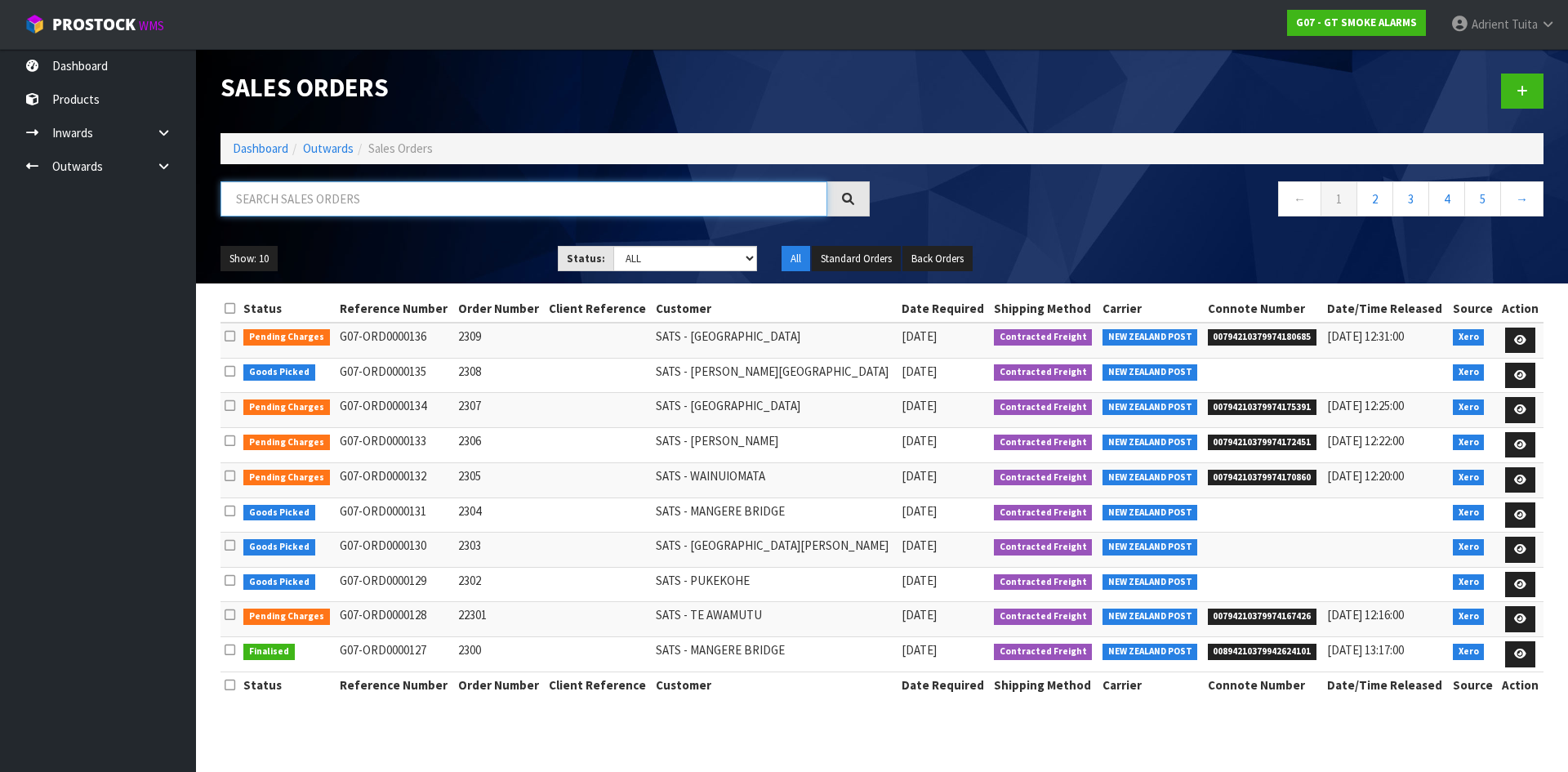
click at [394, 194] on input "text" at bounding box center [524, 199] width 607 height 35
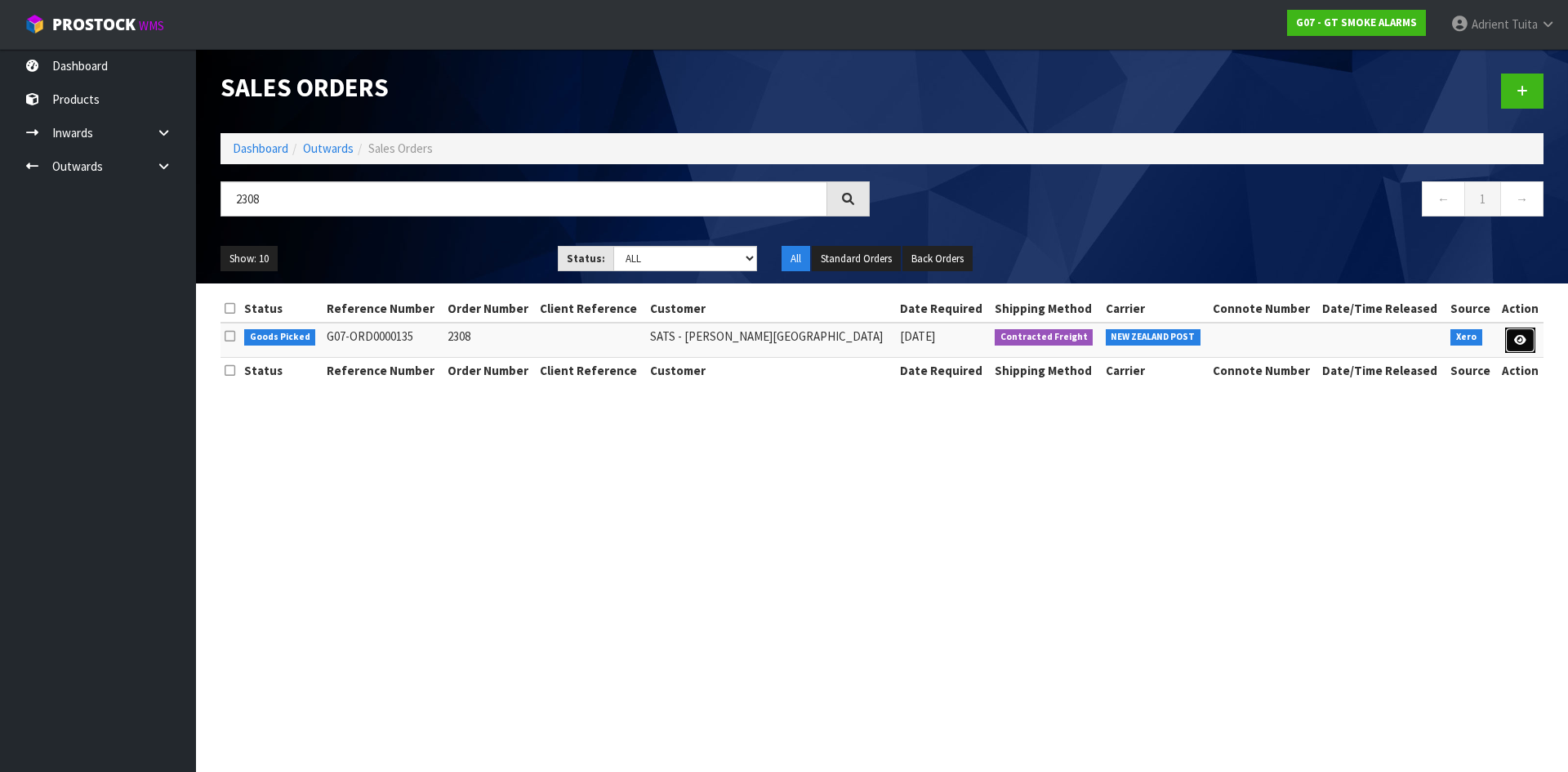
click at [1522, 328] on link at bounding box center [1520, 339] width 30 height 26
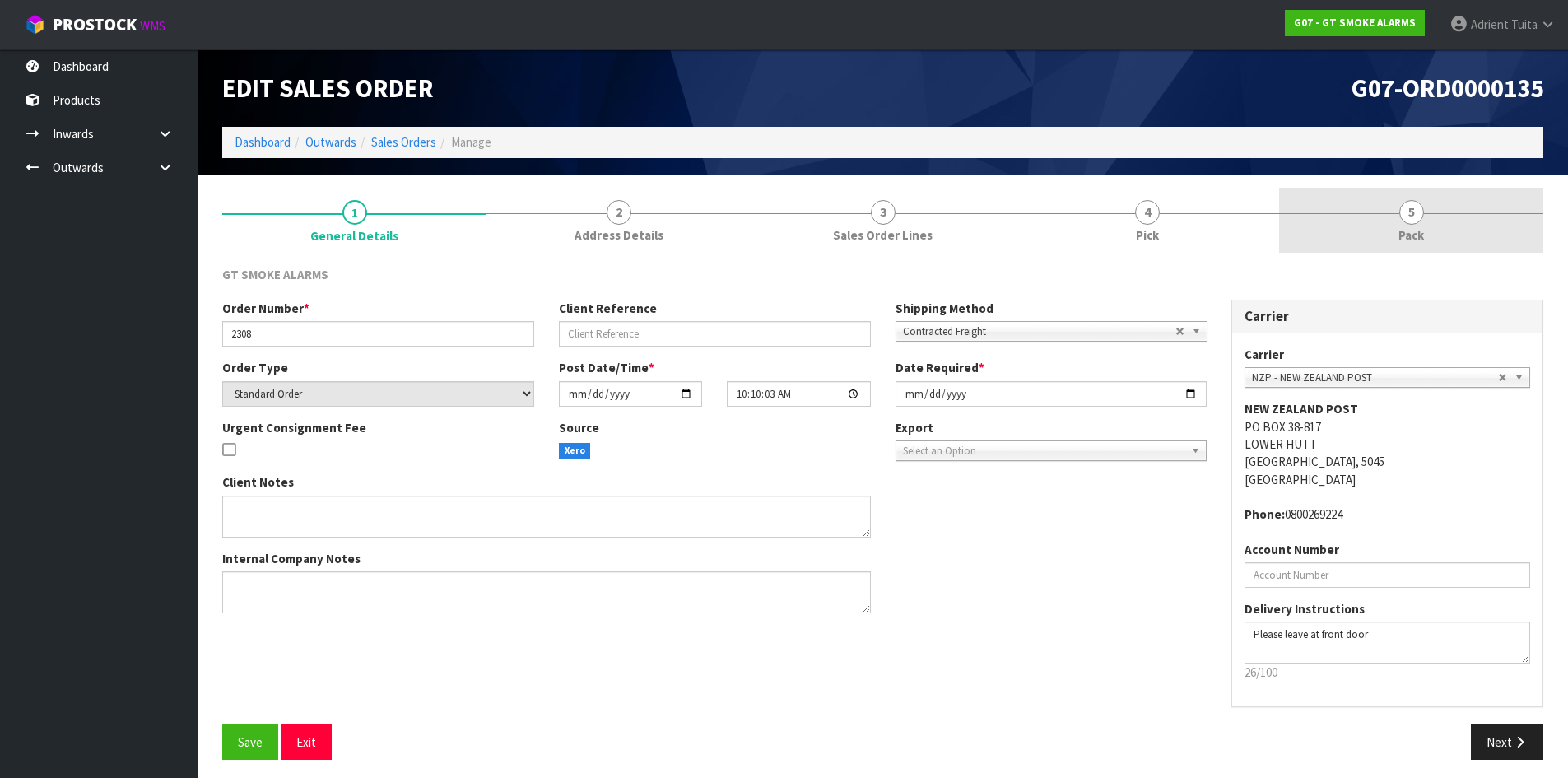
click at [1451, 228] on link "5 Pack" at bounding box center [1412, 220] width 264 height 65
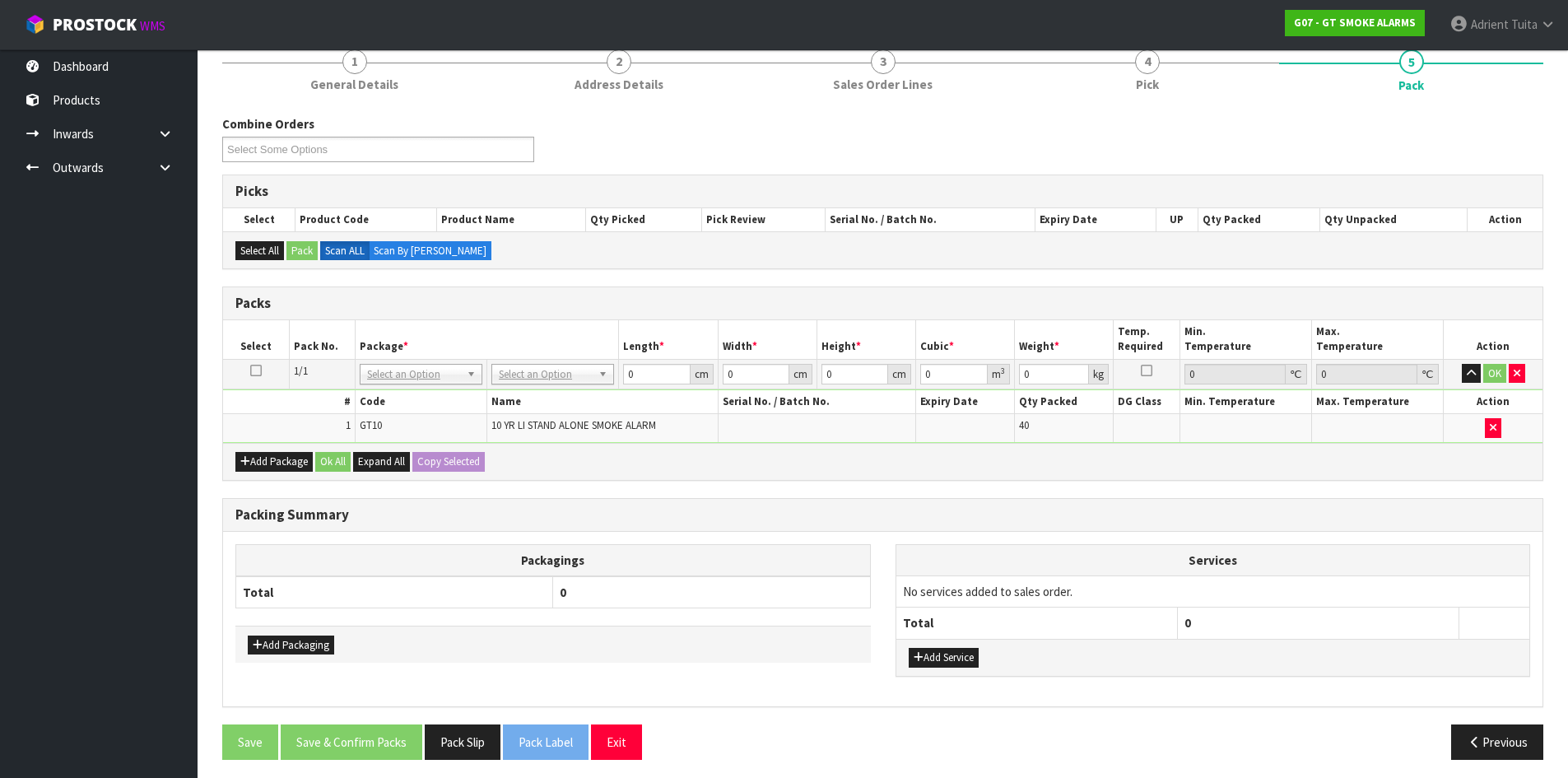
scroll to position [157, 0]
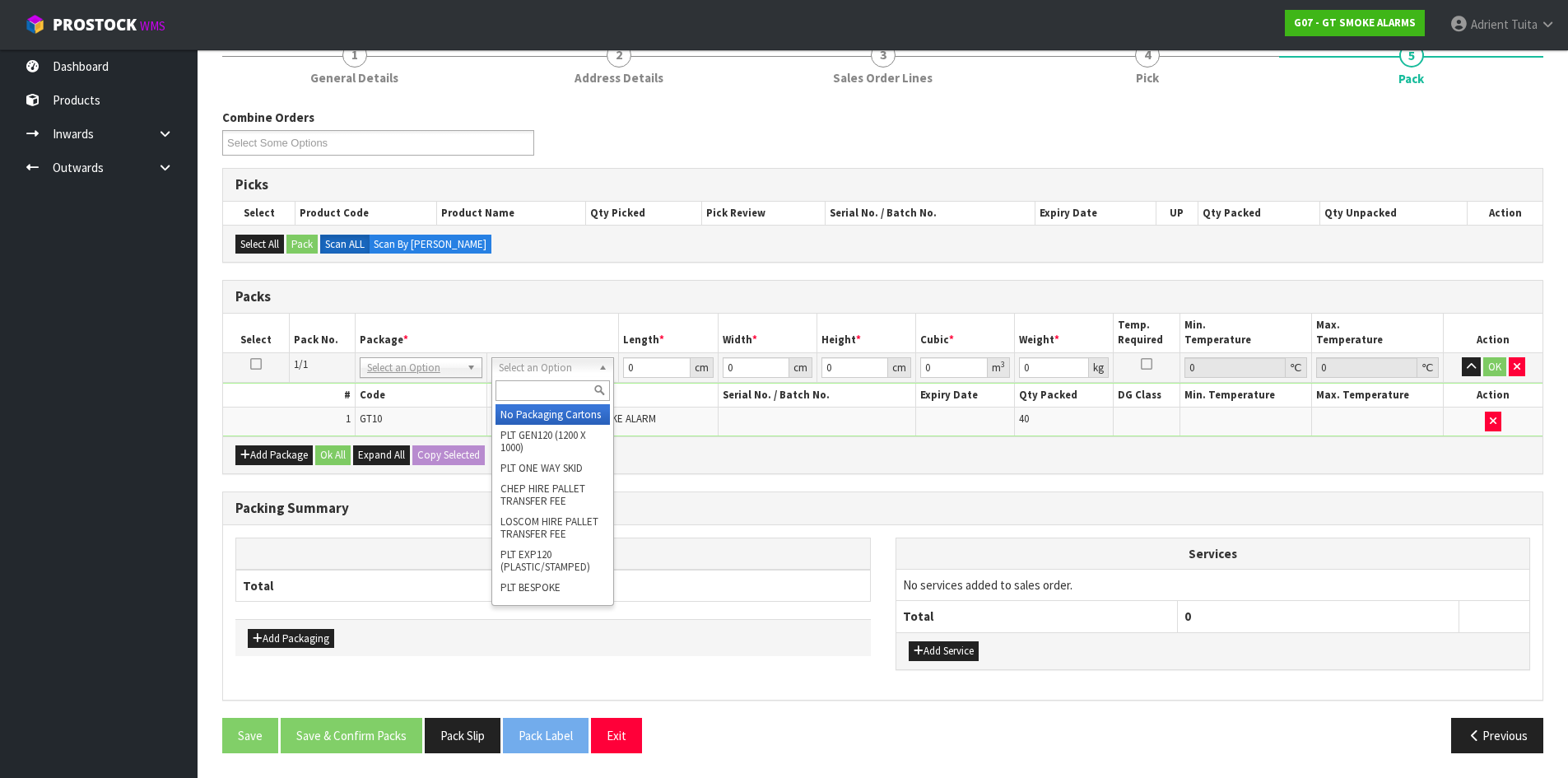
drag, startPoint x: 571, startPoint y: 414, endPoint x: 624, endPoint y: 394, distance: 56.6
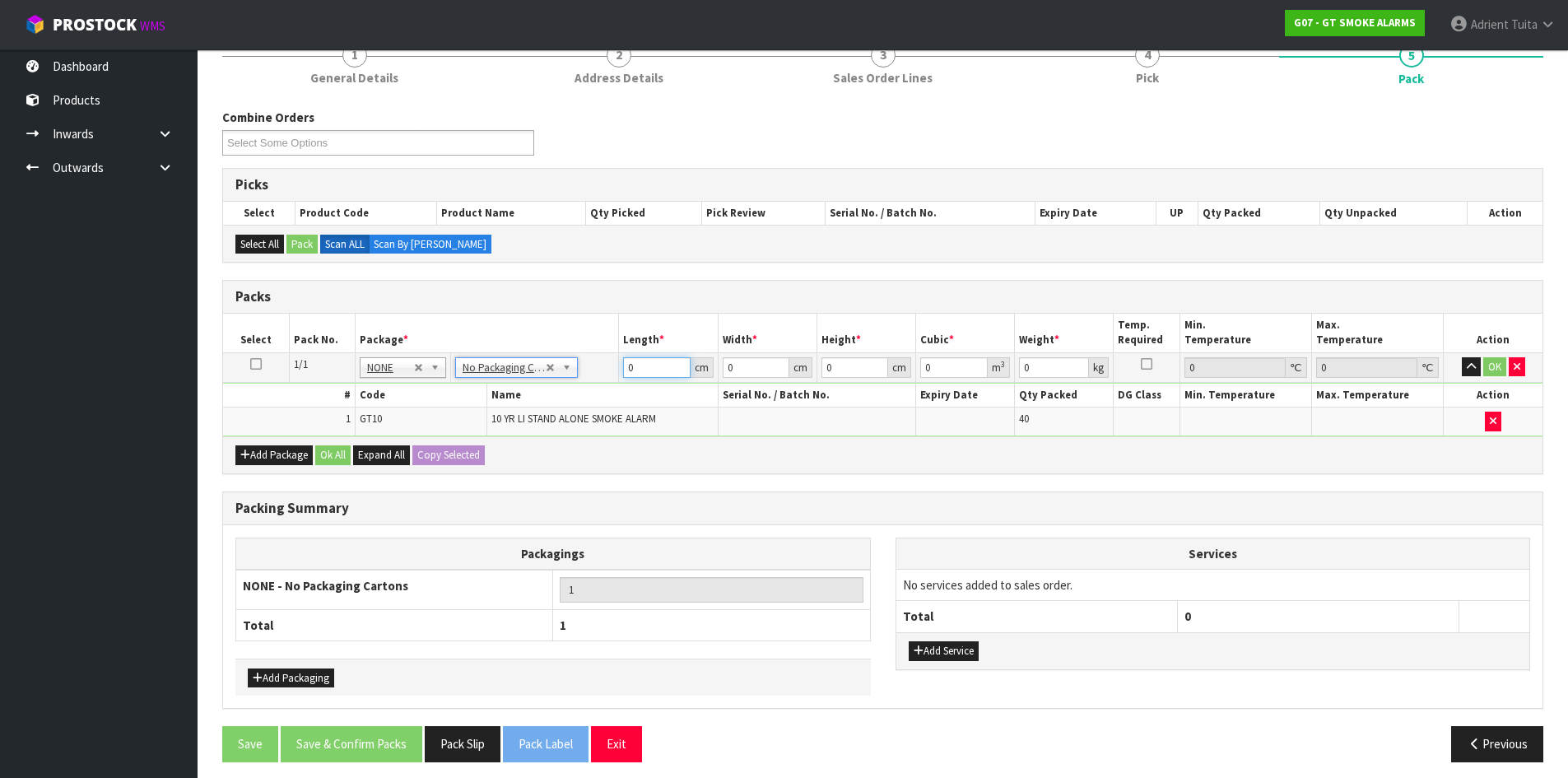
click at [647, 372] on input "0" at bounding box center [657, 367] width 67 height 21
click at [1483, 370] on button "OK" at bounding box center [1495, 367] width 23 height 20
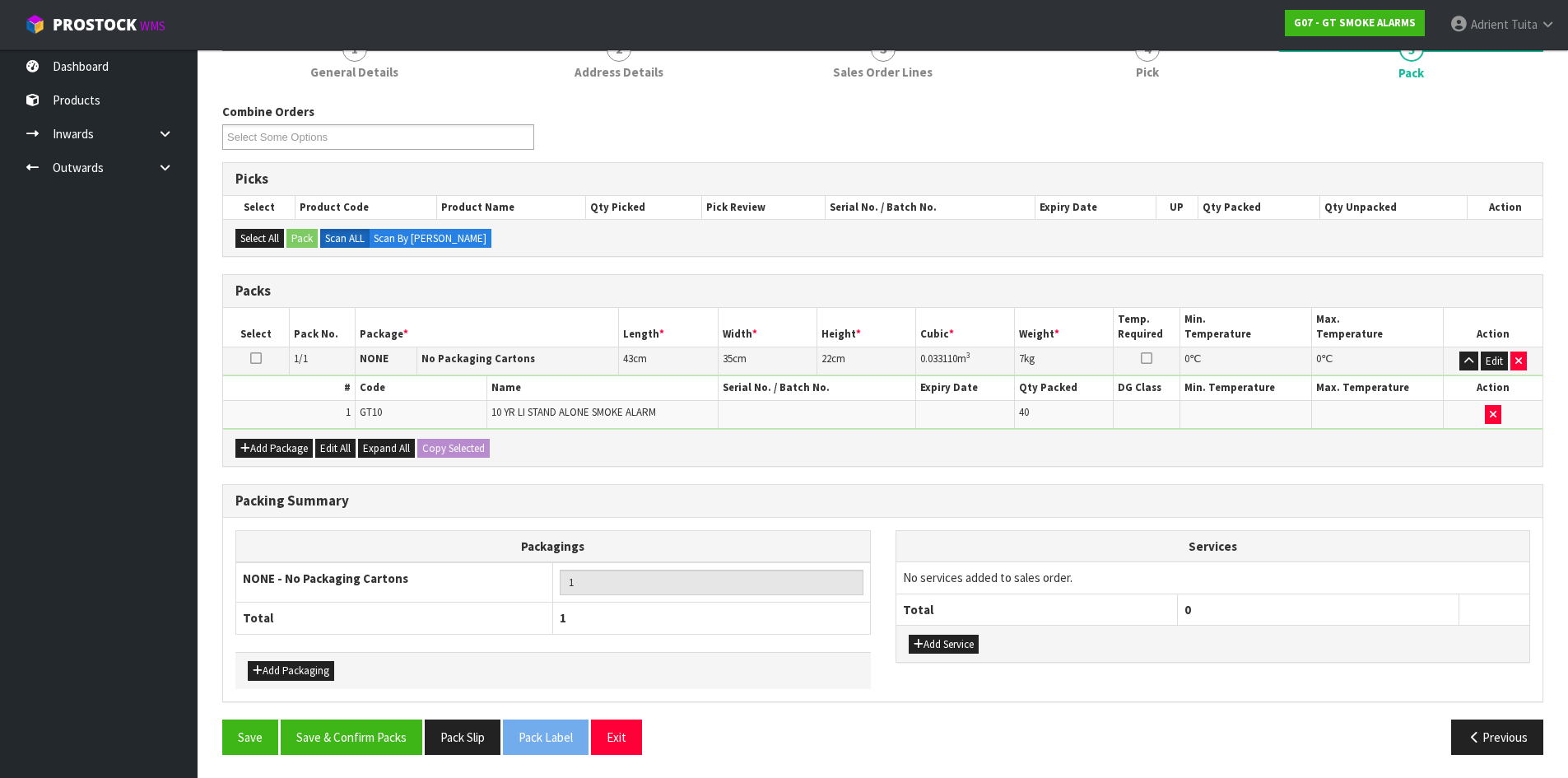
scroll to position [164, 0]
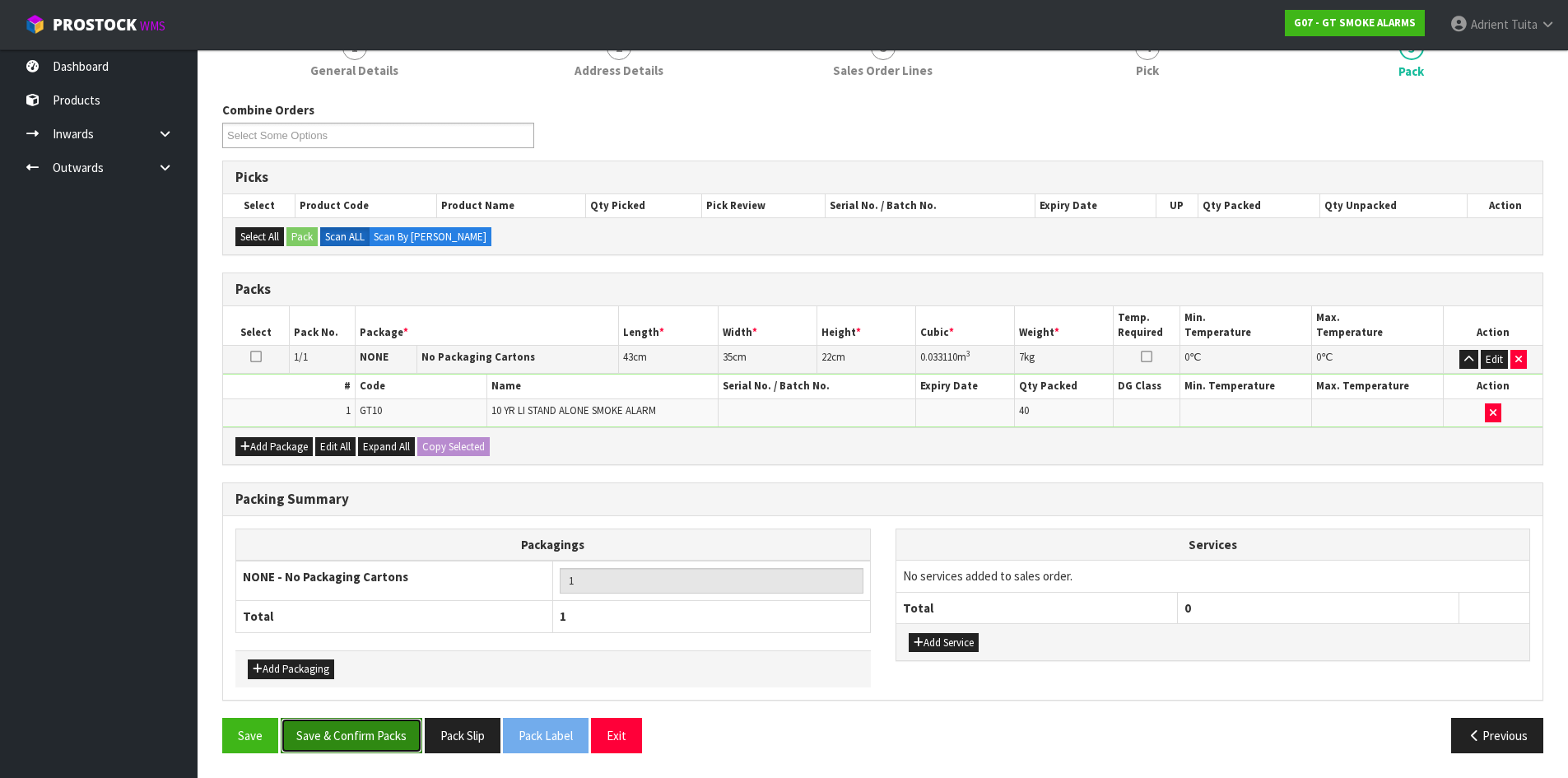
click at [391, 735] on button "Save & Confirm Packs" at bounding box center [351, 735] width 141 height 36
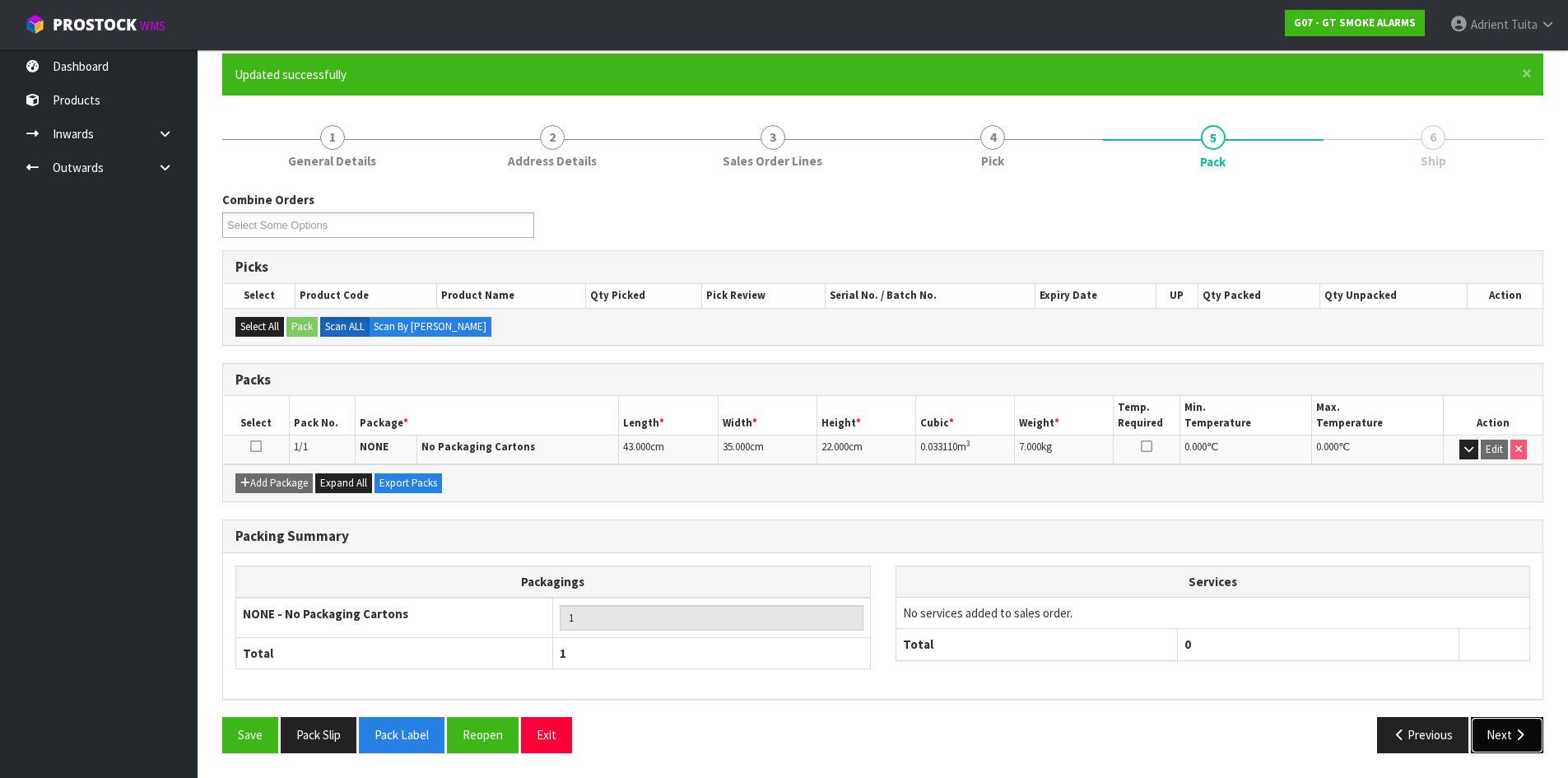
click at [1511, 732] on button "Next" at bounding box center [1507, 735] width 72 height 36
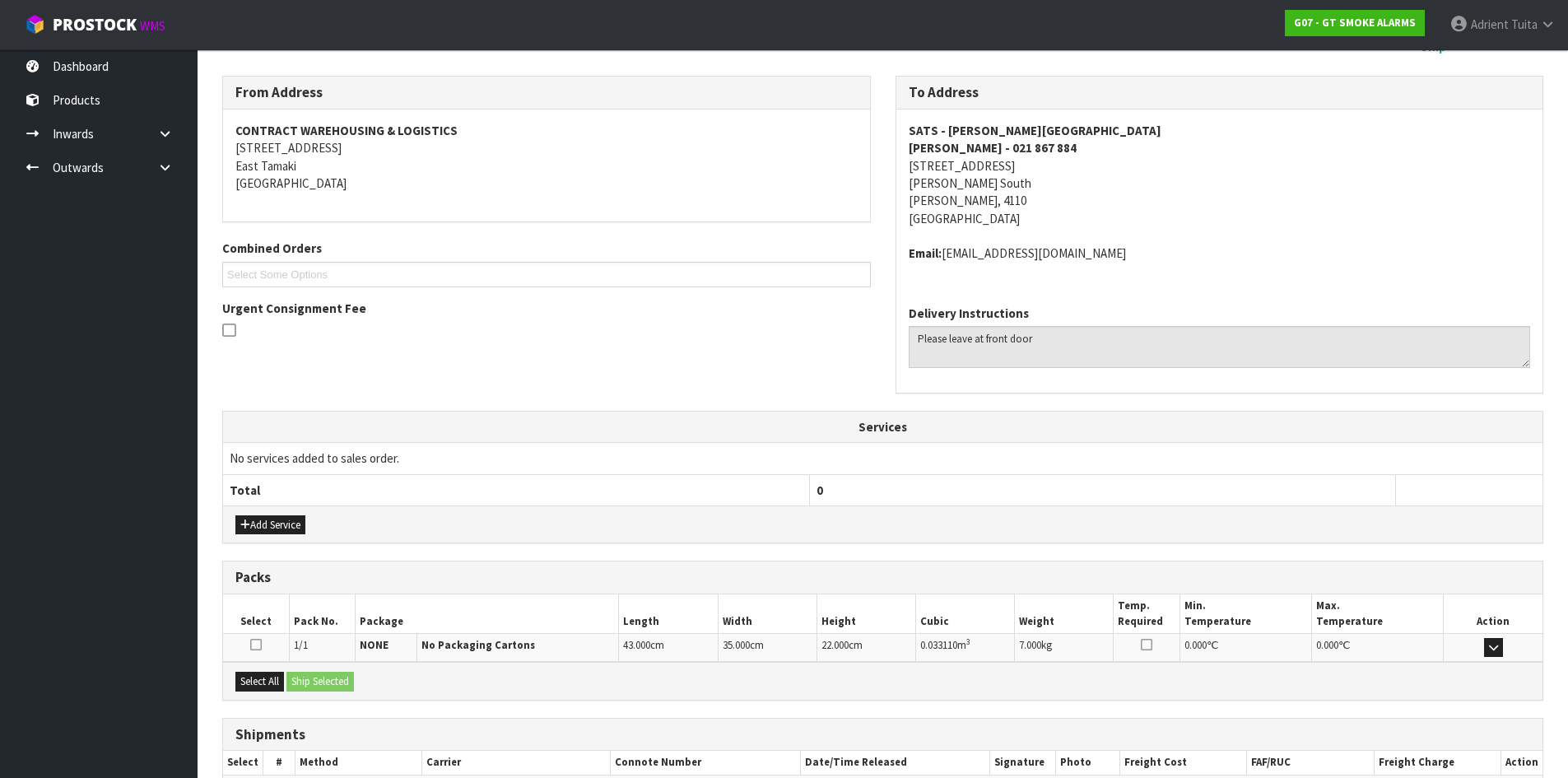
scroll to position [349, 0]
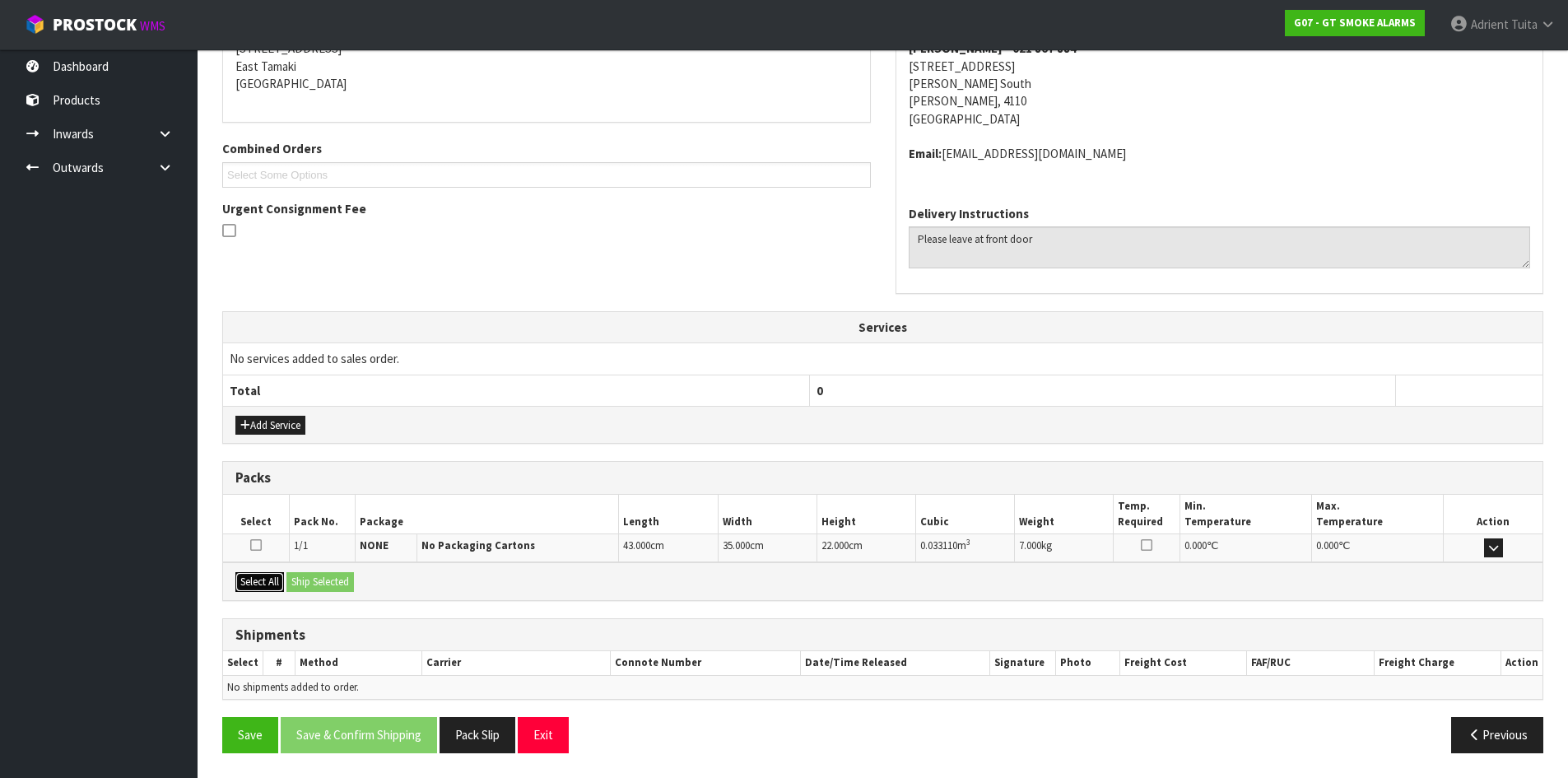
click at [253, 581] on button "Select All" at bounding box center [260, 581] width 48 height 20
click at [278, 581] on button "Select All" at bounding box center [260, 581] width 48 height 20
click at [331, 581] on button "Ship Selected" at bounding box center [321, 581] width 68 height 20
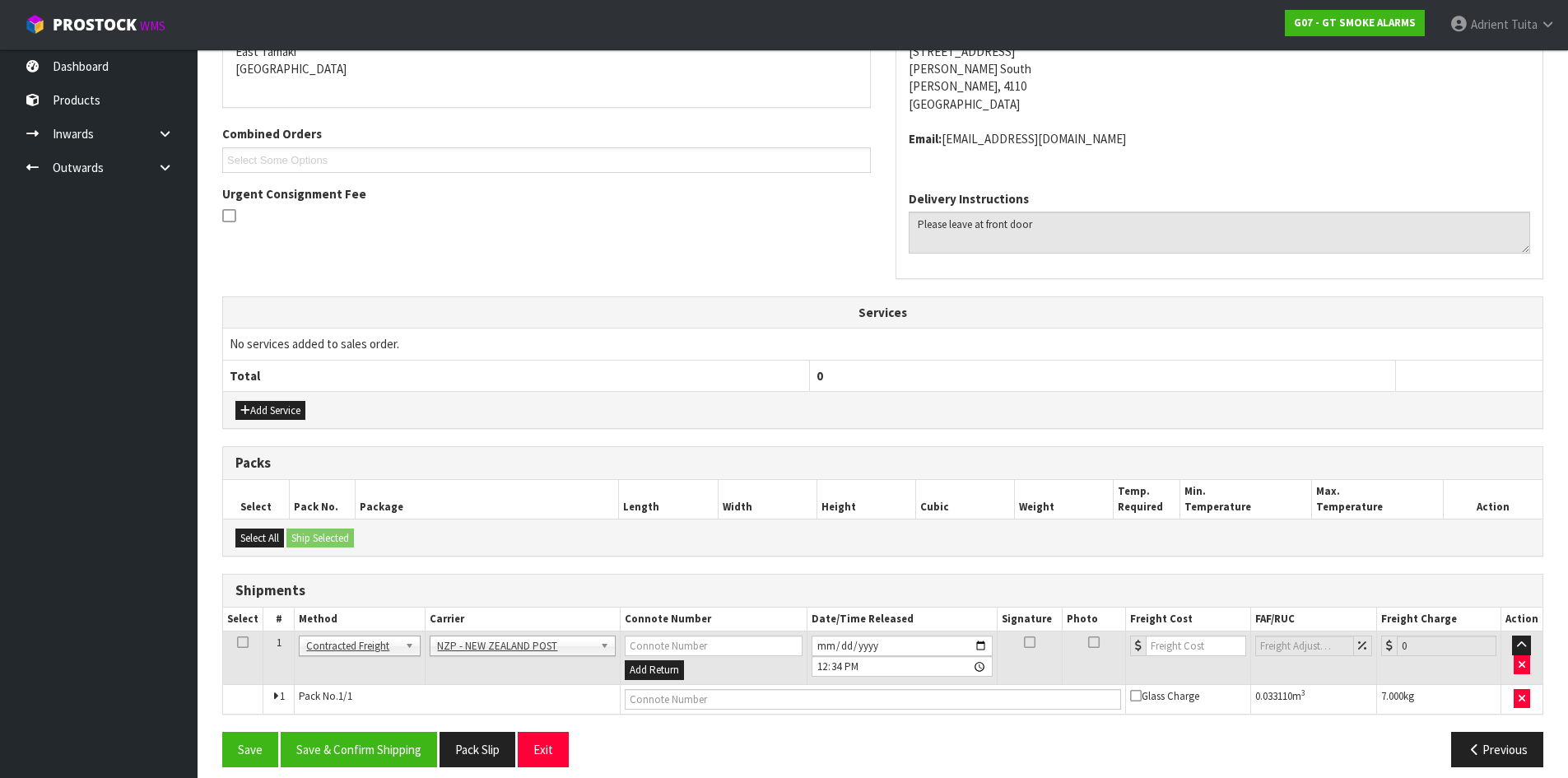
scroll to position [378, 0]
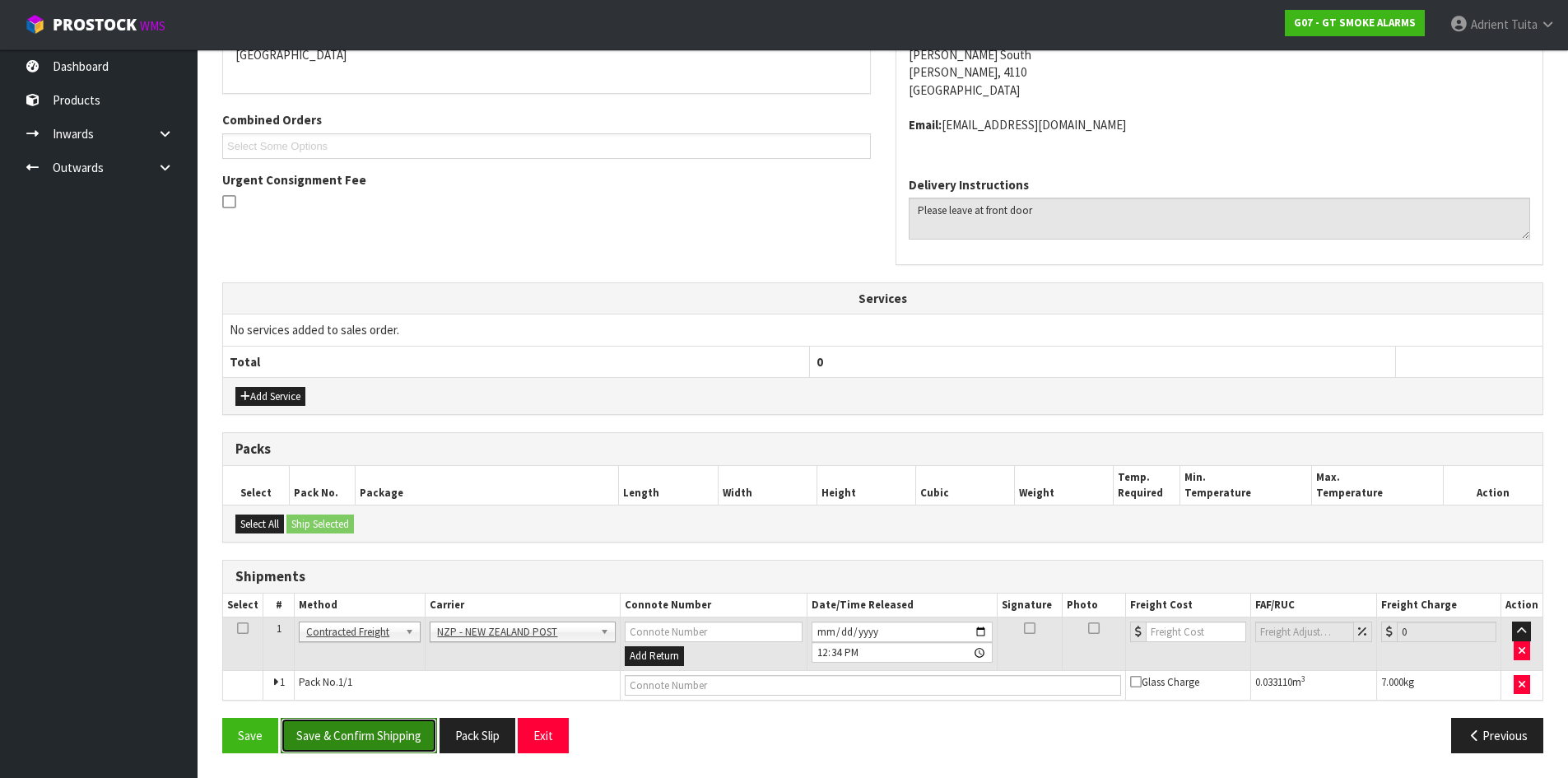
click at [338, 741] on button "Save & Confirm Shipping" at bounding box center [358, 735] width 156 height 36
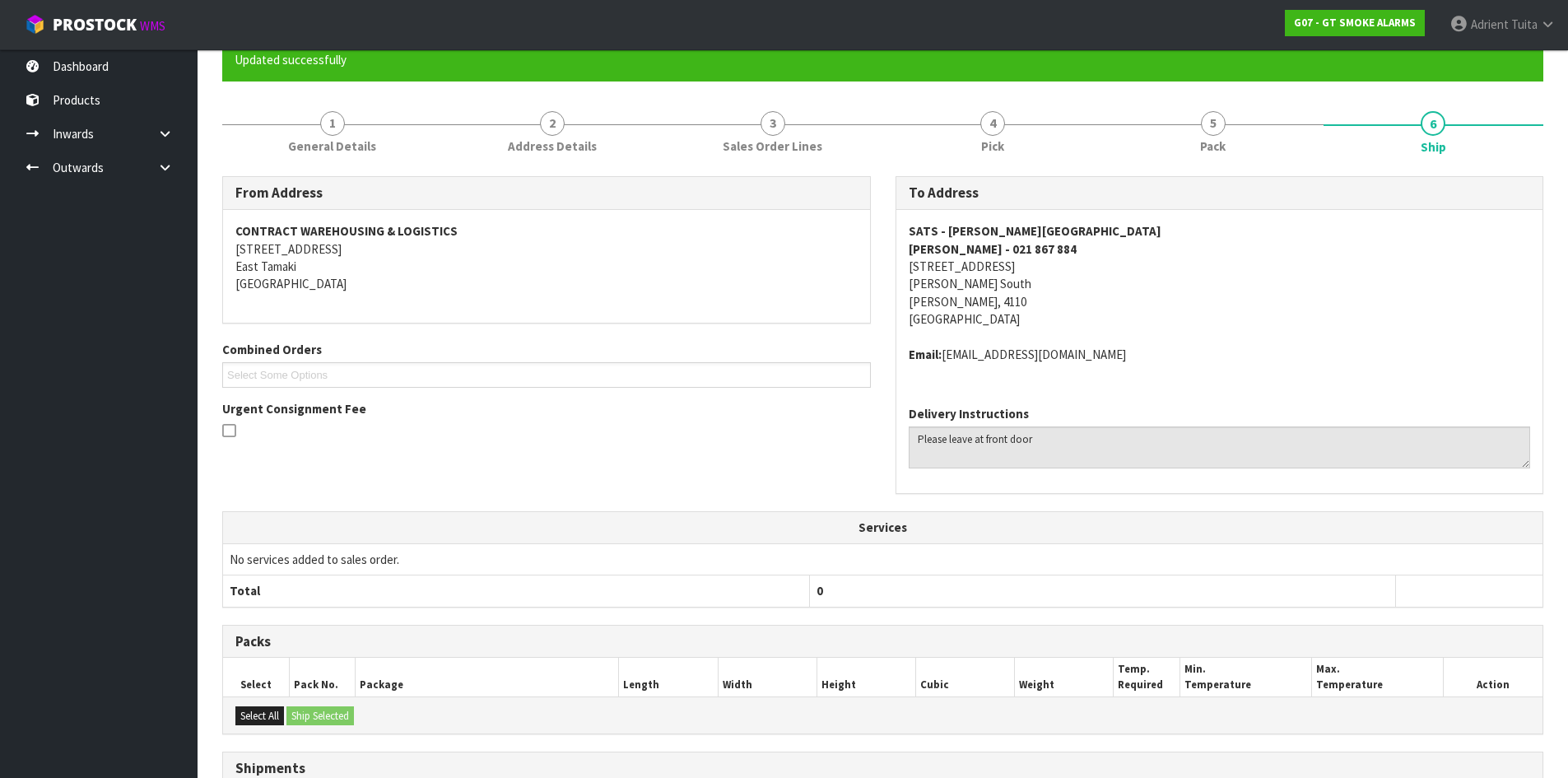
scroll to position [354, 0]
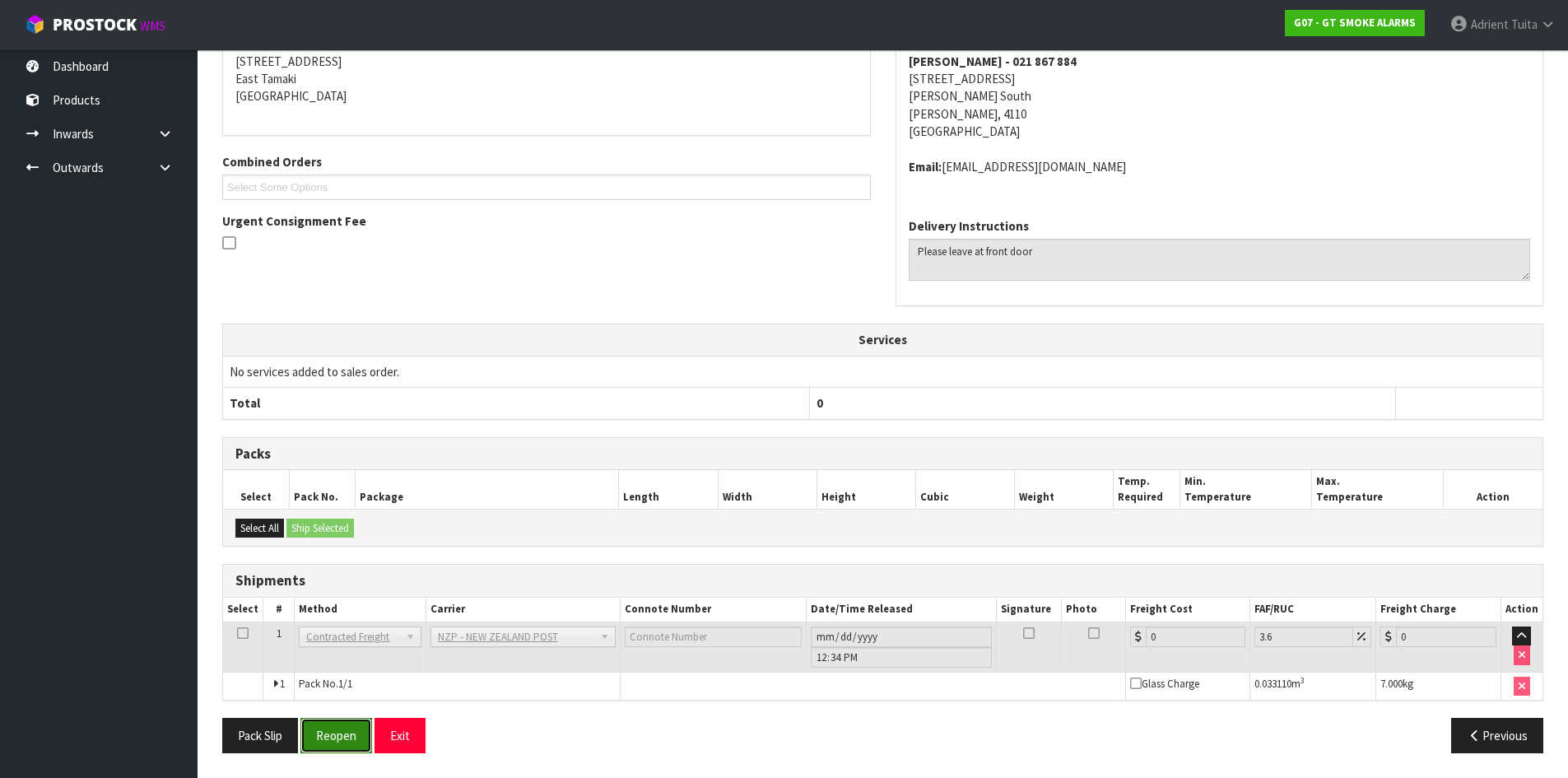
click at [323, 724] on button "Reopen" at bounding box center [336, 735] width 71 height 36
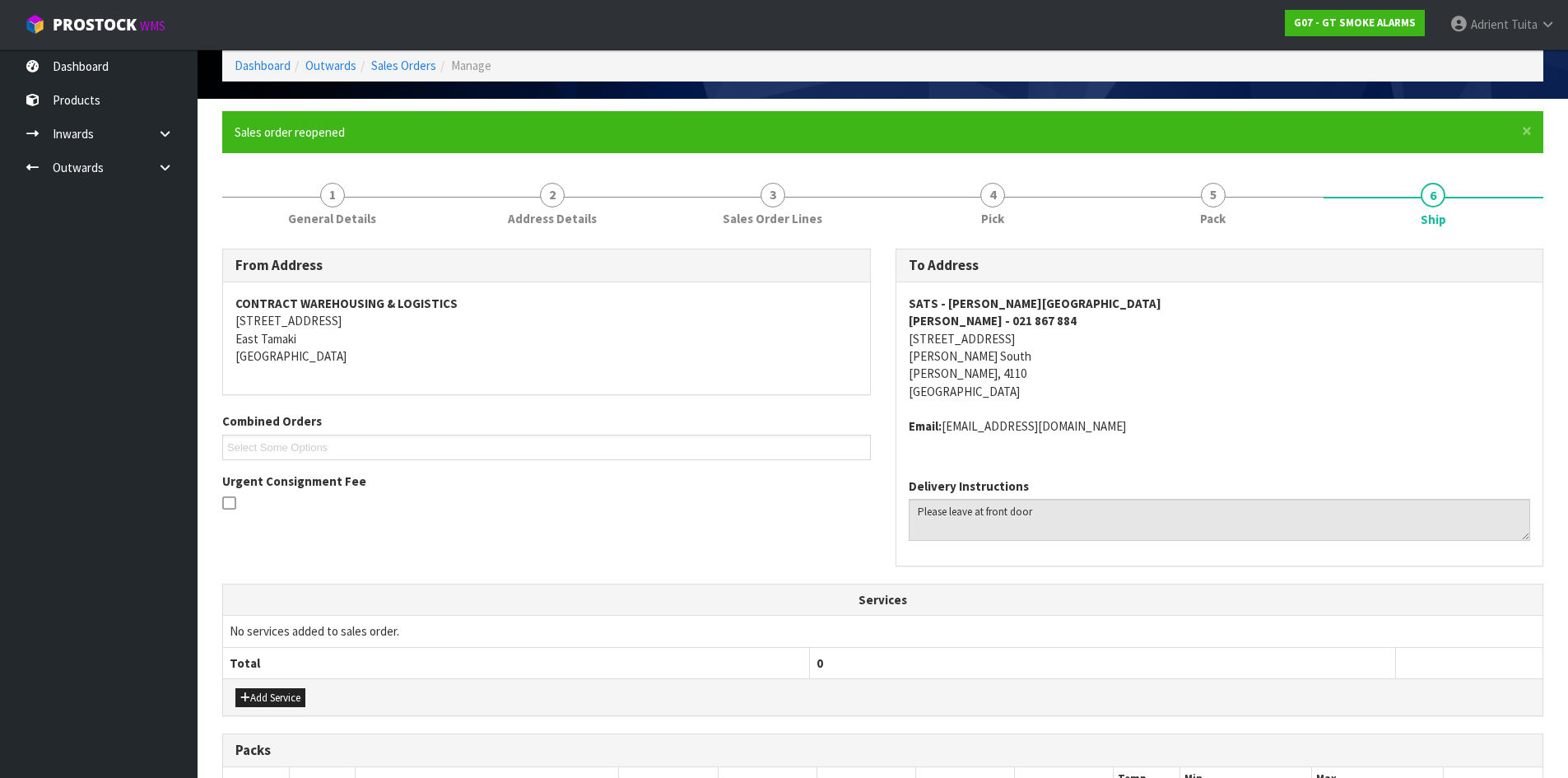
scroll to position [393, 0]
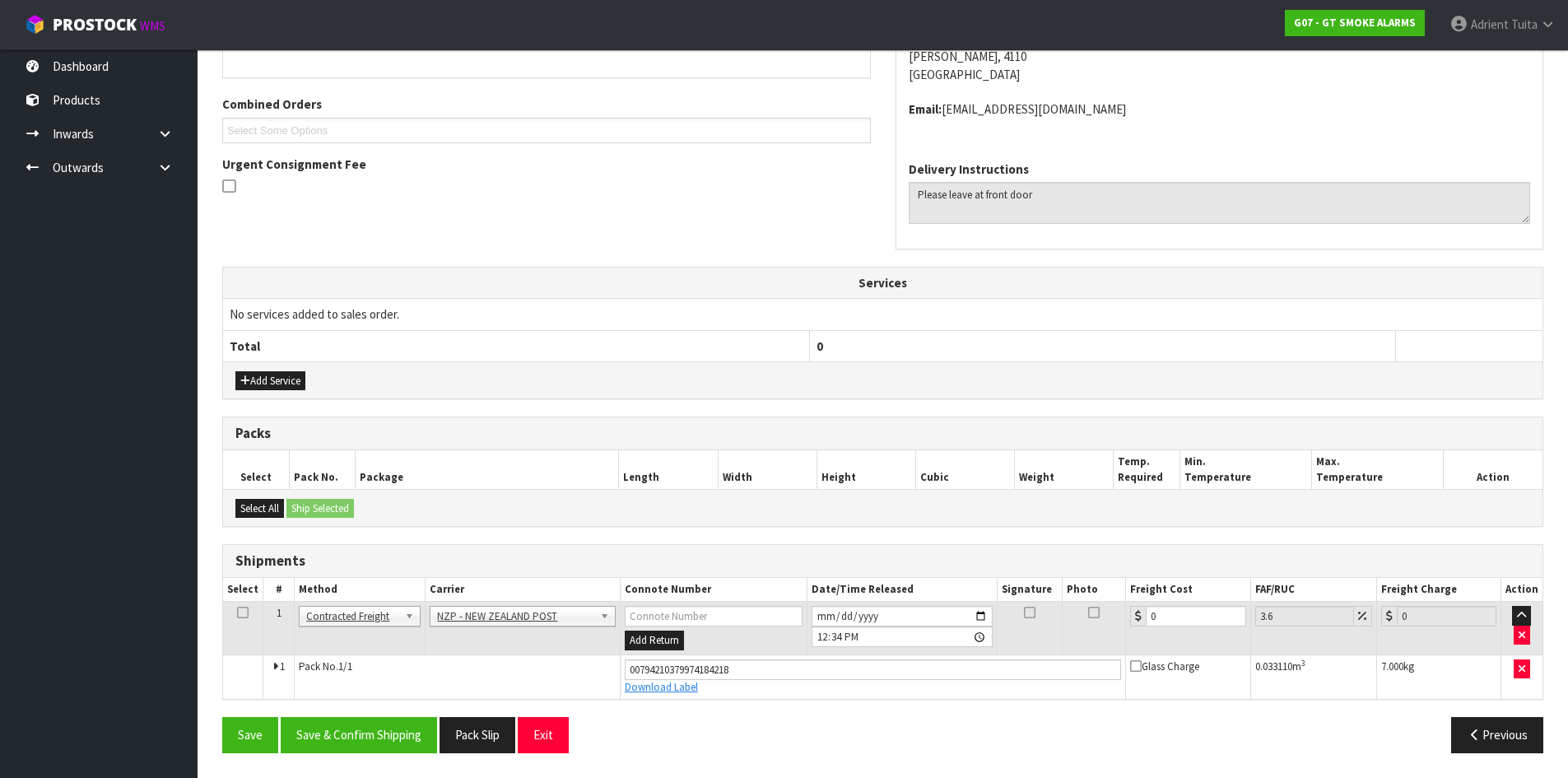
drag, startPoint x: 1178, startPoint y: 600, endPoint x: 1178, endPoint y: 608, distance: 8.0
click at [1178, 604] on table "Select # Method Carrier Connote Number Date/Time Released Signature Photo Freig…" at bounding box center [883, 638] width 1320 height 121
click at [1178, 610] on input "0" at bounding box center [1195, 615] width 99 height 21
click at [337, 749] on button "Save & Confirm Shipping" at bounding box center [358, 735] width 156 height 36
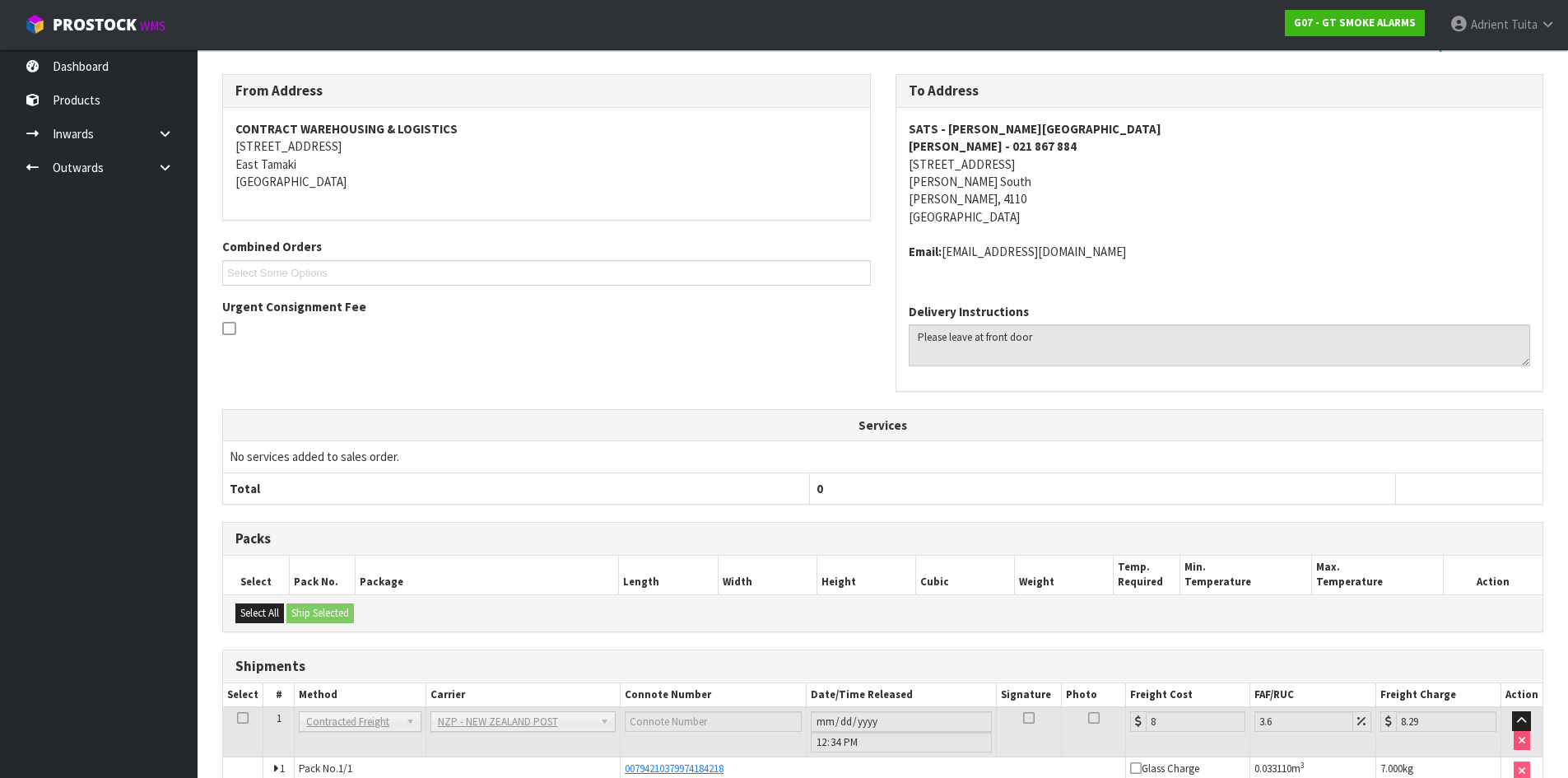
scroll to position [347, 0]
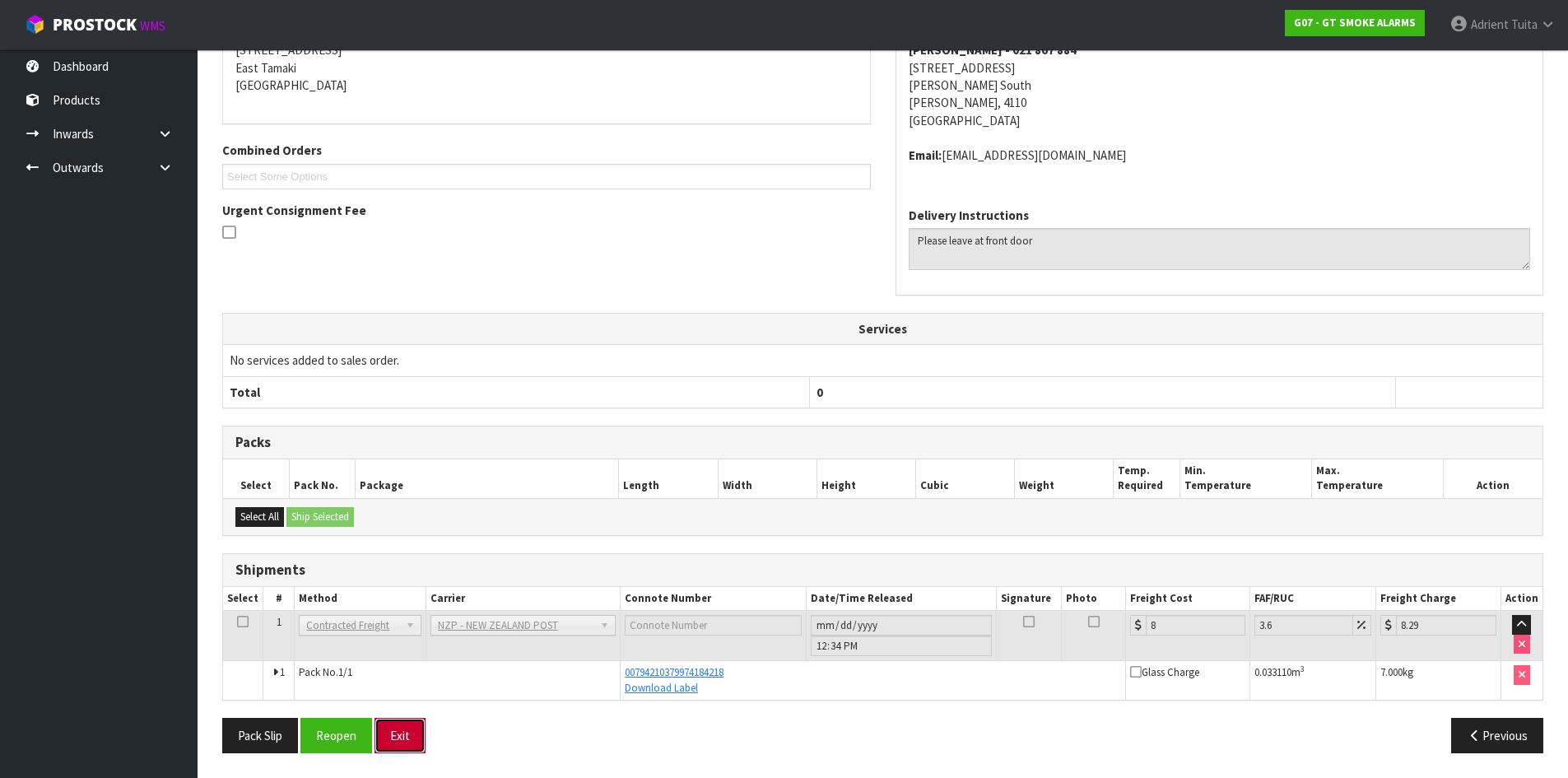
click at [405, 741] on button "Exit" at bounding box center [399, 735] width 51 height 36
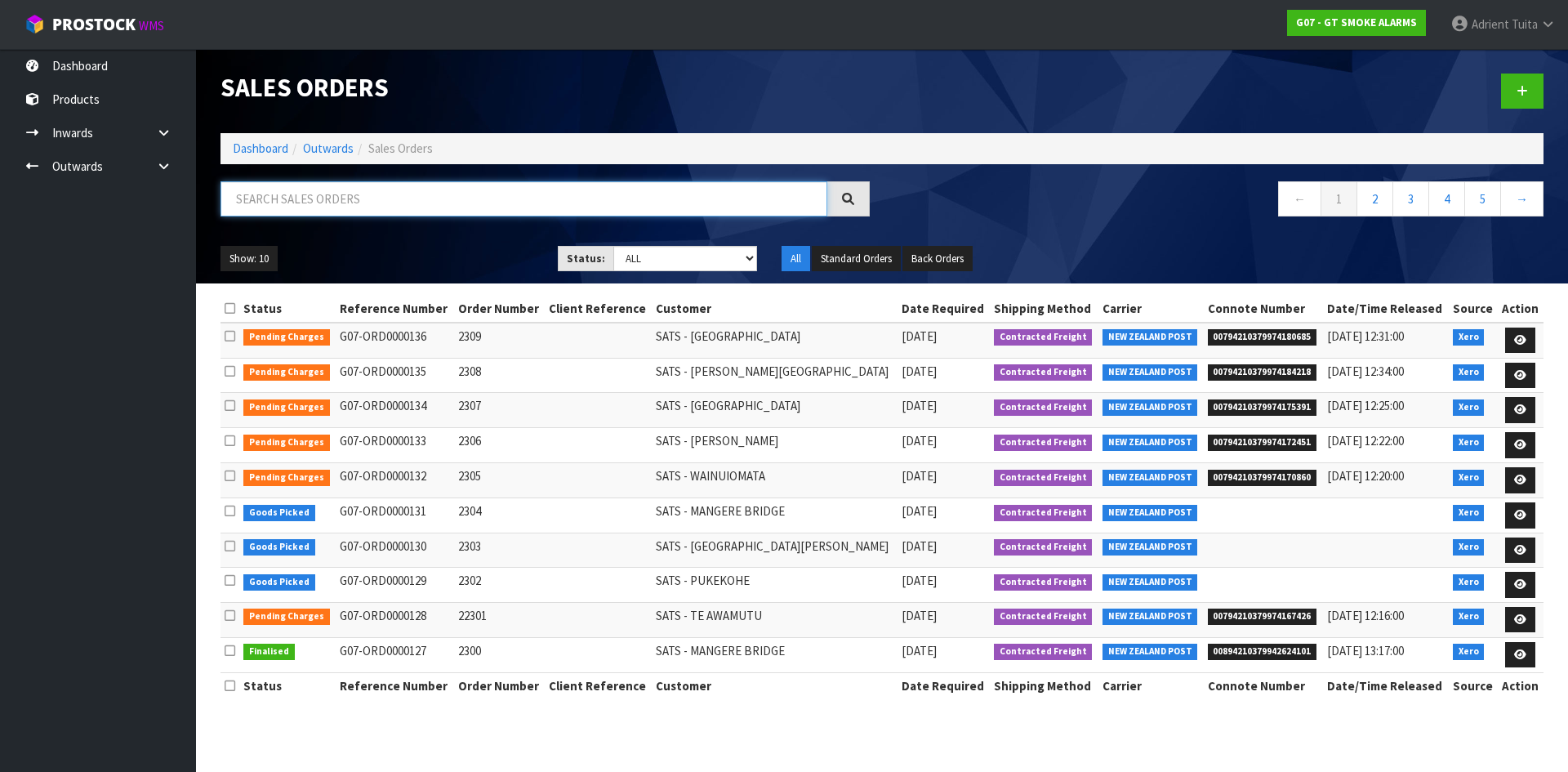
click at [338, 210] on input "text" at bounding box center [524, 199] width 607 height 35
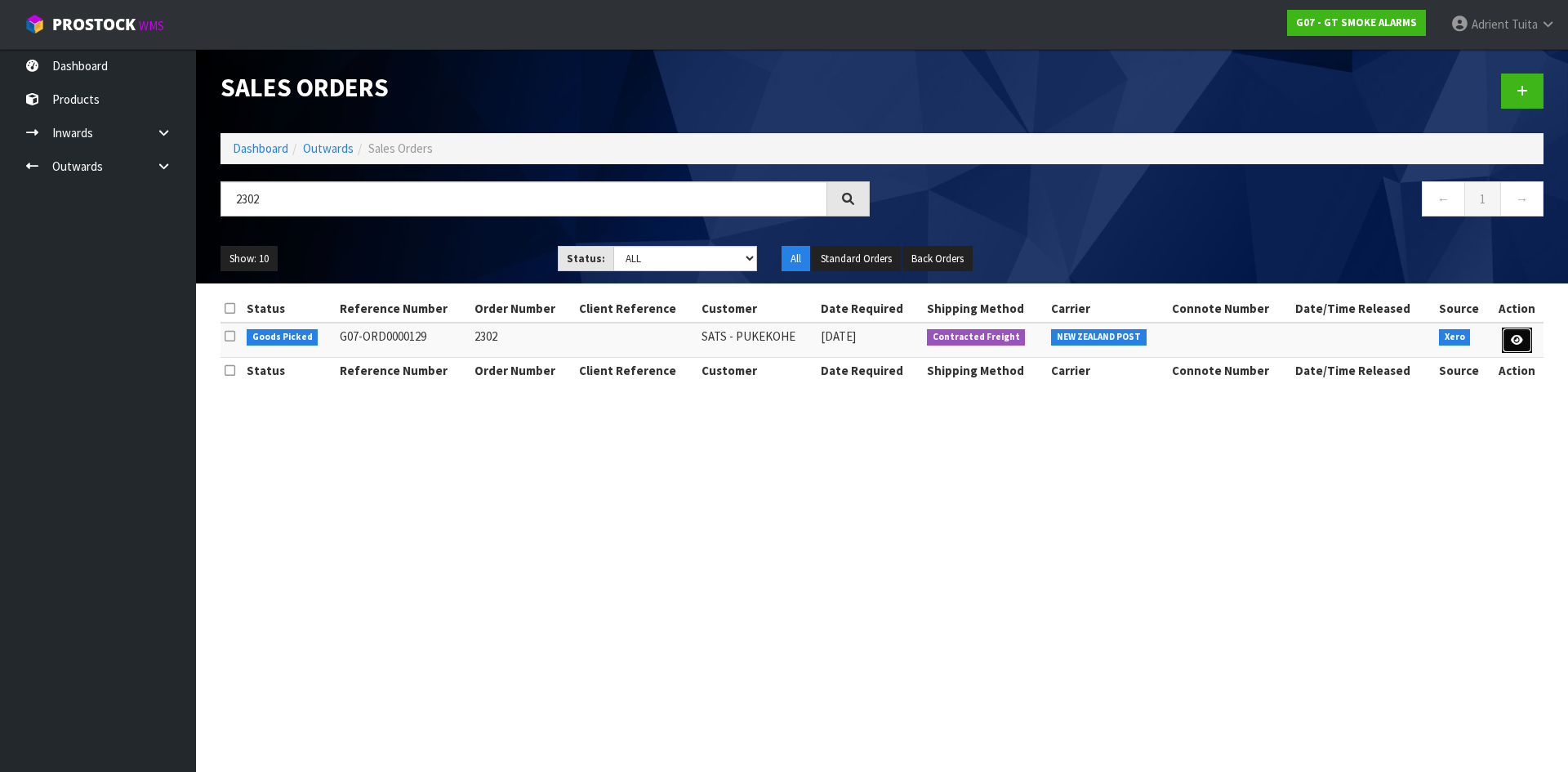
click at [1507, 341] on link at bounding box center [1517, 339] width 30 height 26
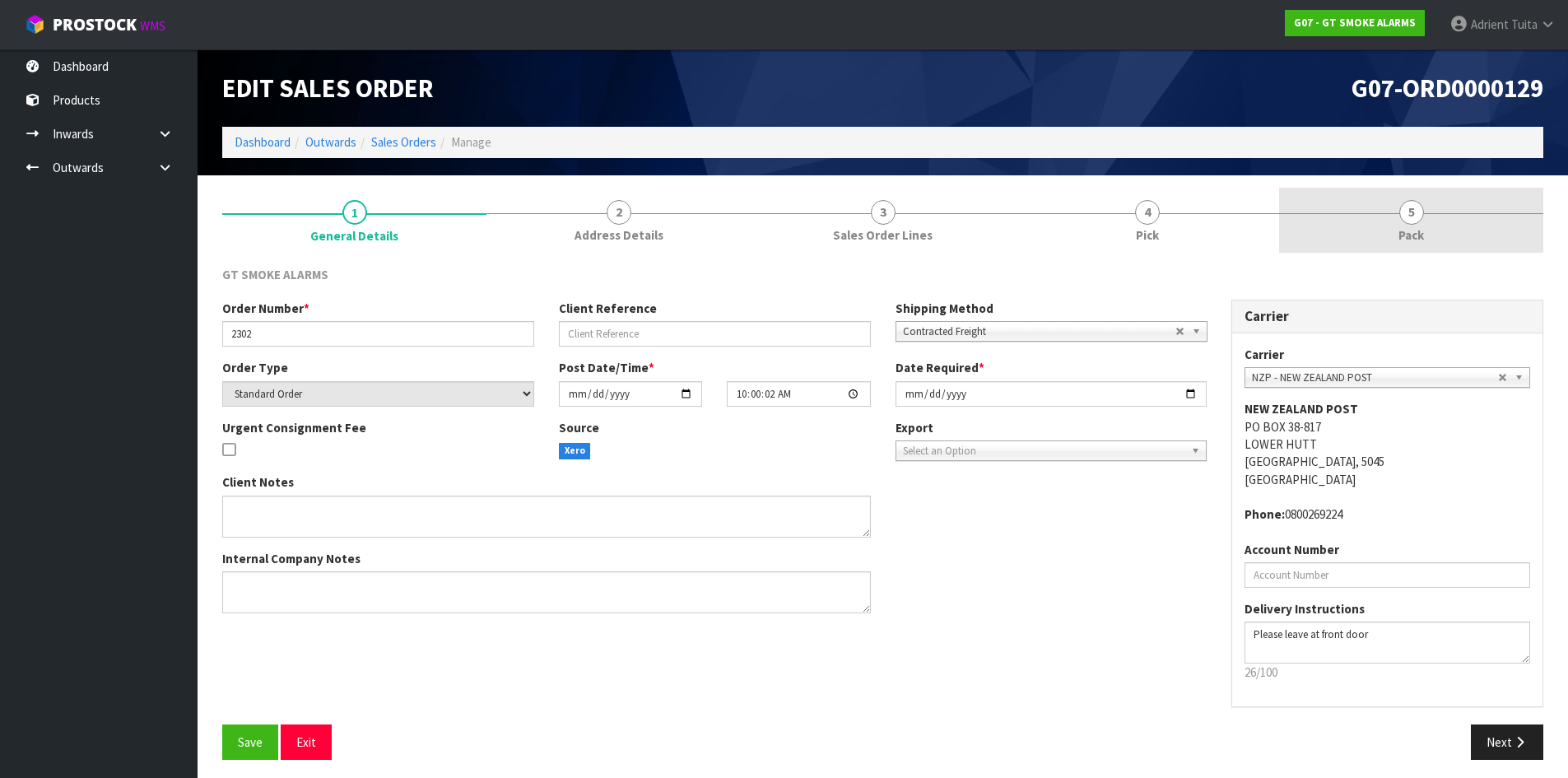
click at [1449, 221] on link "5 Pack" at bounding box center [1412, 220] width 264 height 65
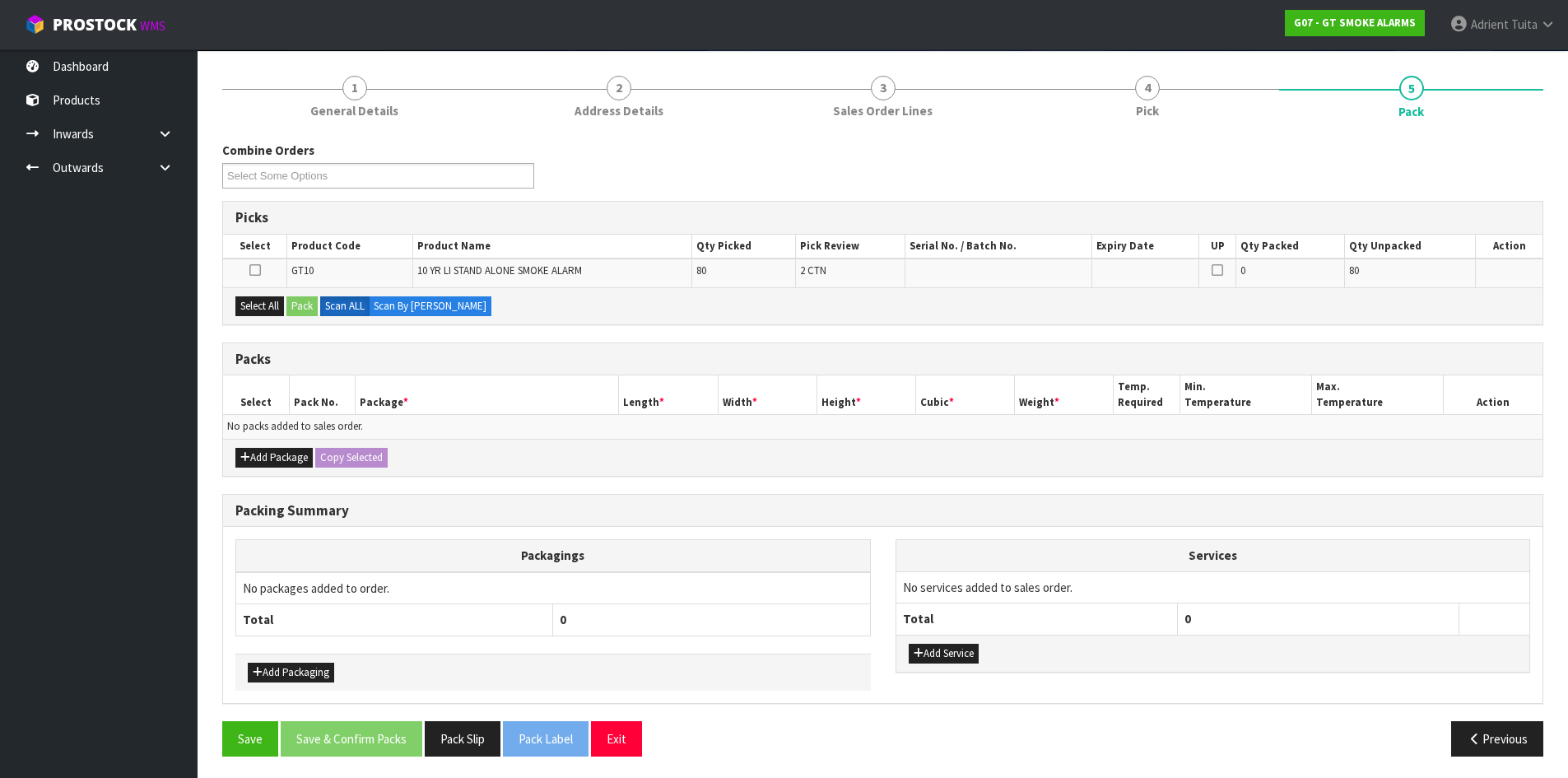
scroll to position [128, 0]
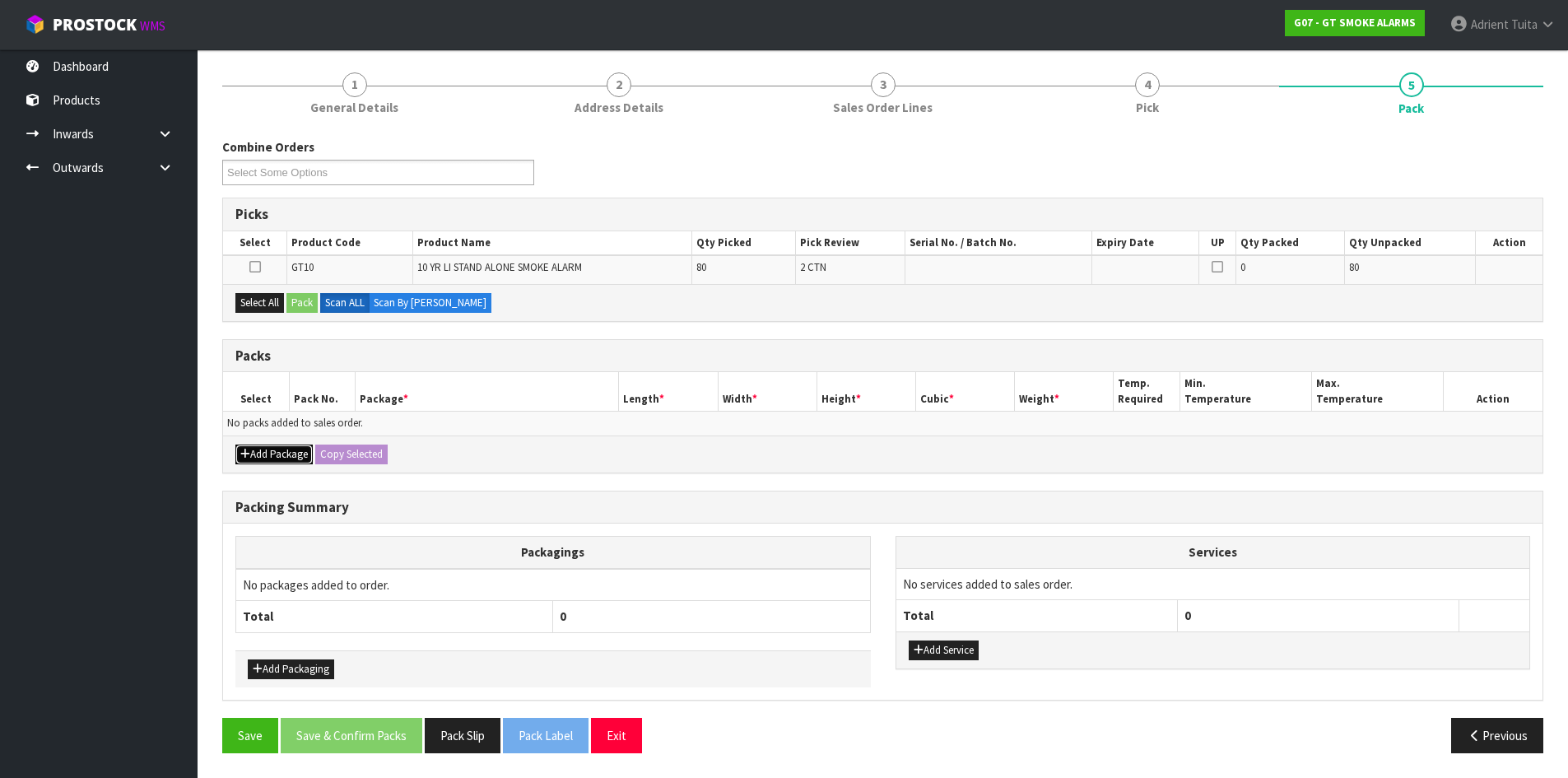
click at [261, 448] on button "Add Package" at bounding box center [274, 455] width 78 height 20
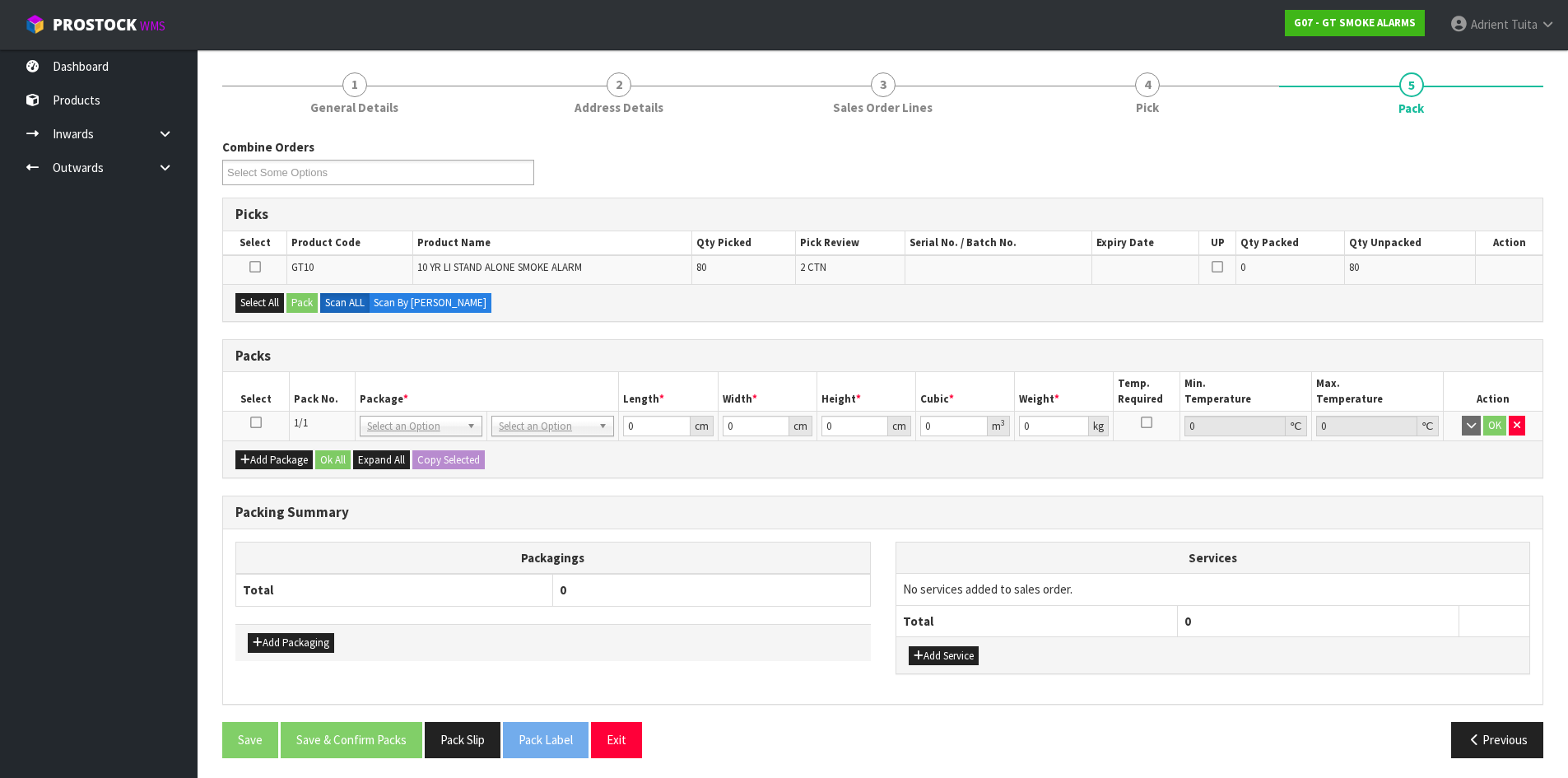
click at [256, 423] on icon at bounding box center [256, 422] width 12 height 1
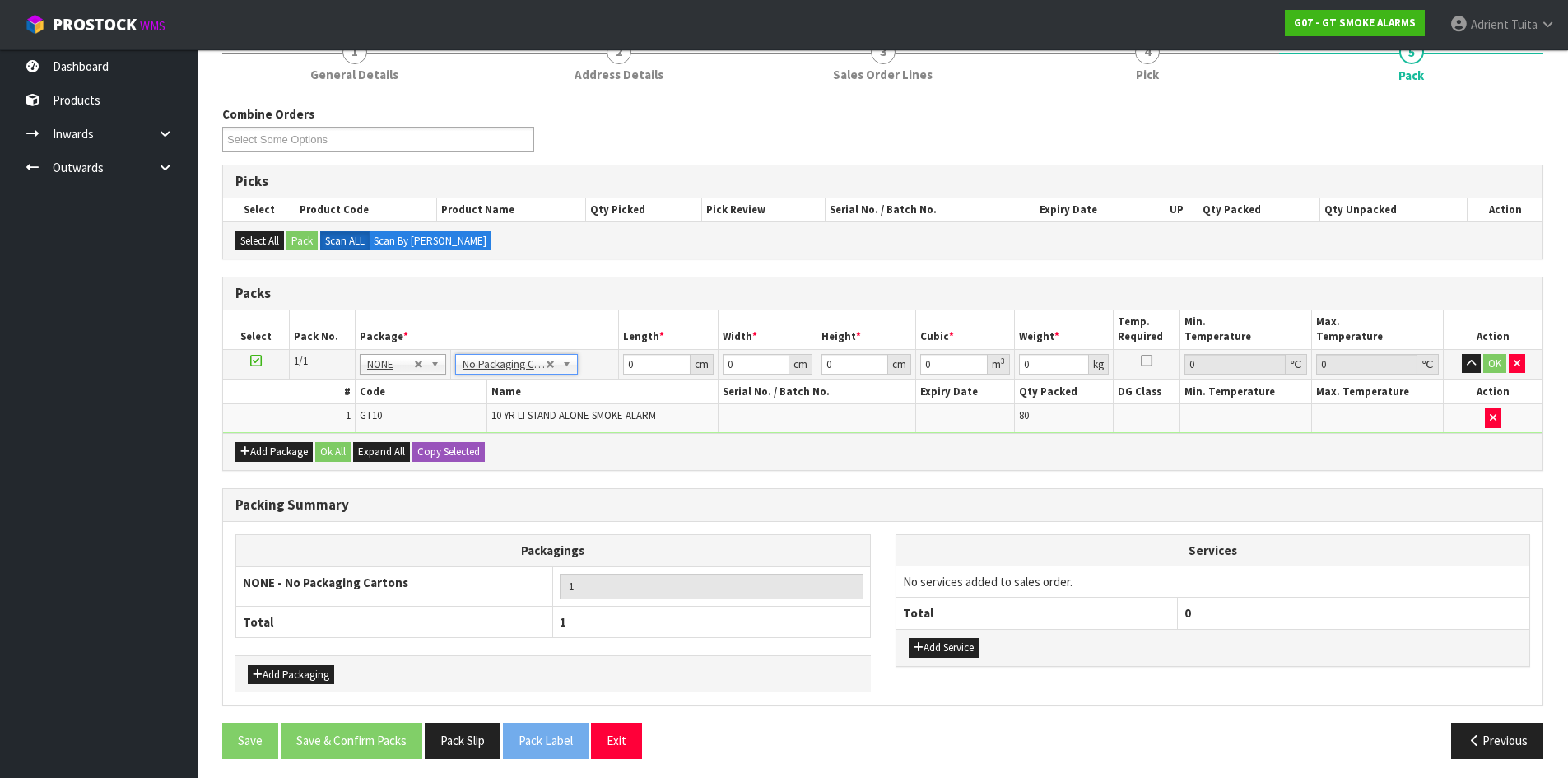
scroll to position [166, 0]
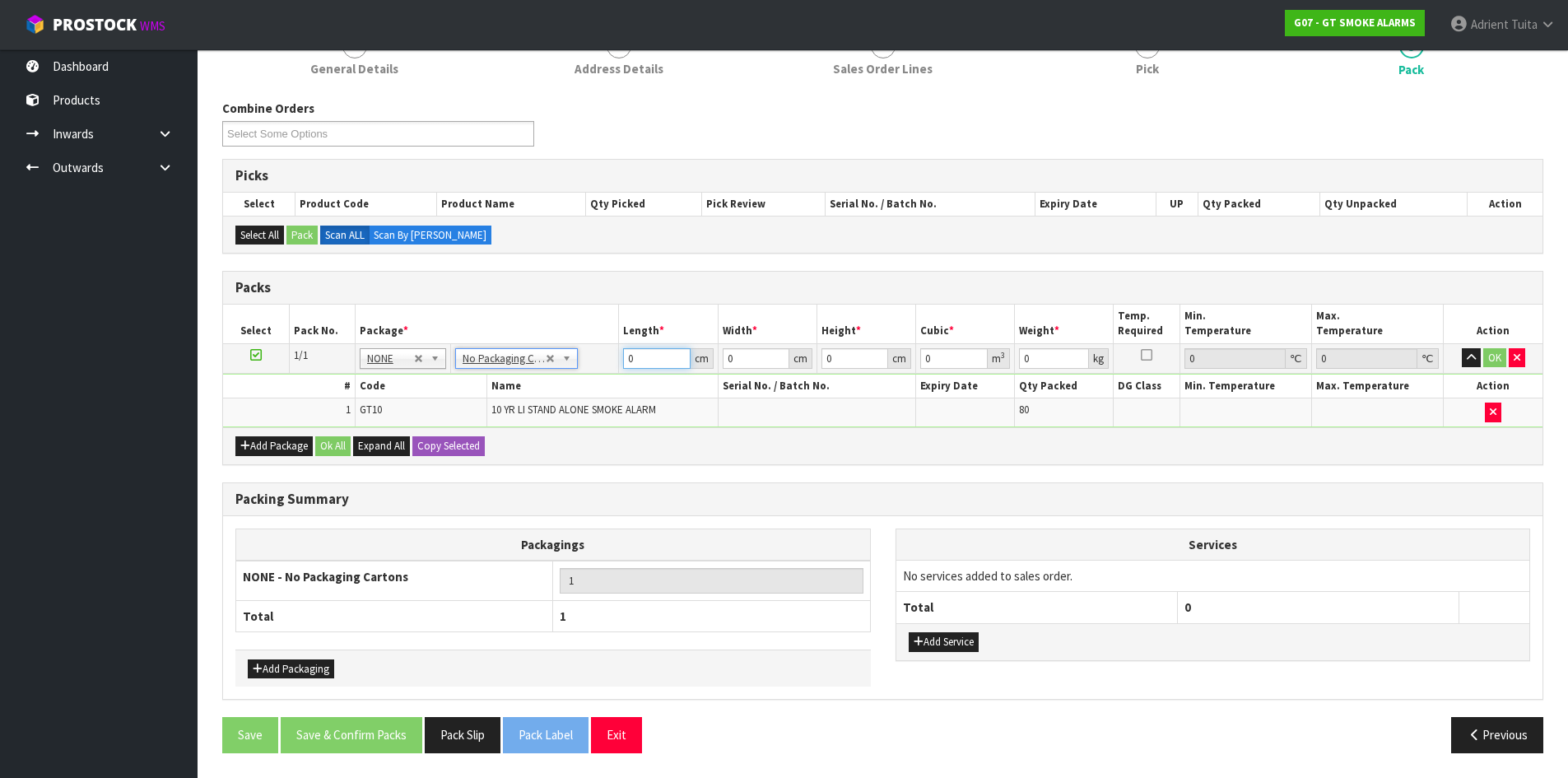
click at [650, 362] on input "0" at bounding box center [657, 358] width 67 height 21
click at [1490, 356] on button "OK" at bounding box center [1495, 358] width 23 height 20
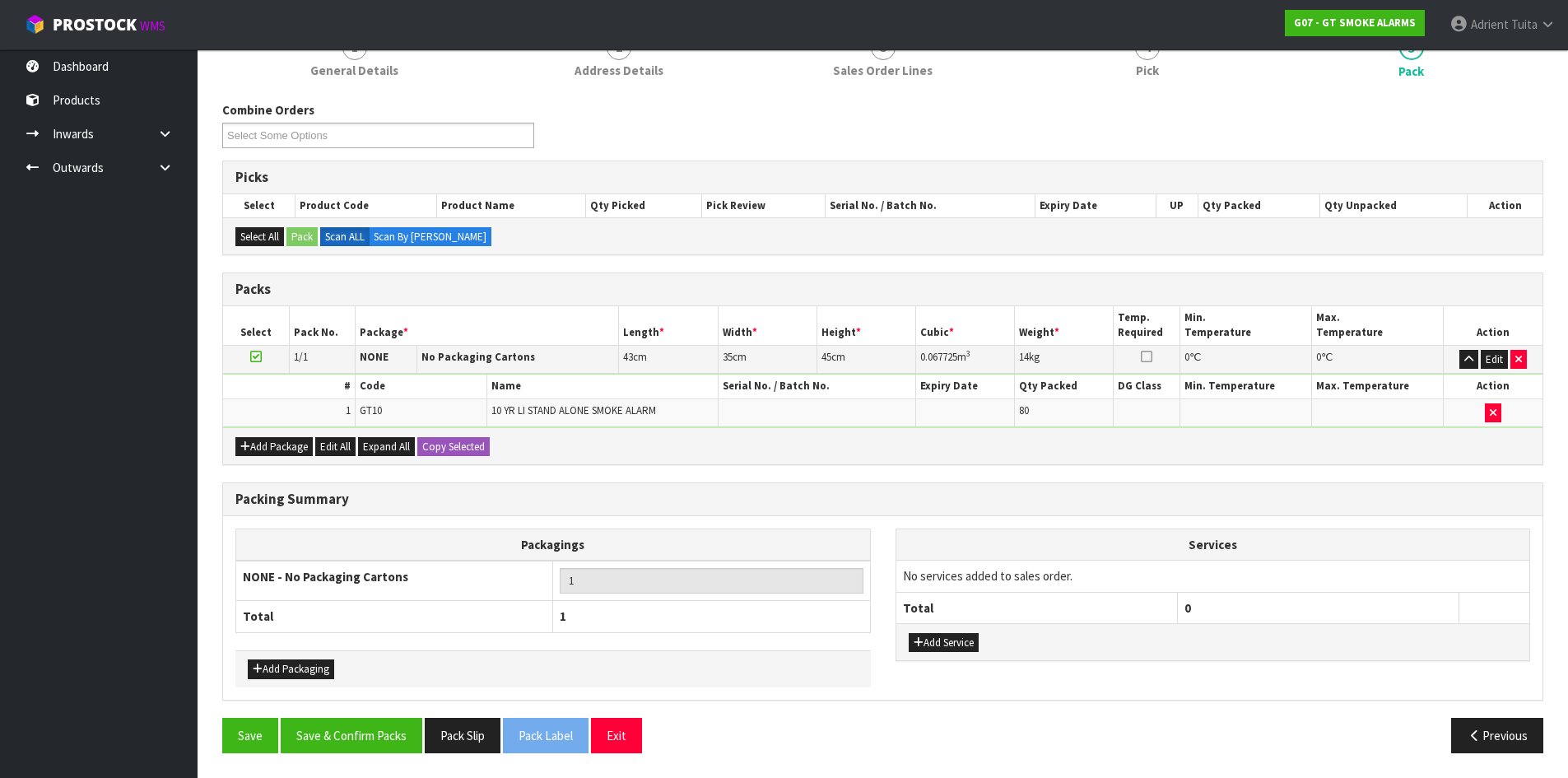
scroll to position [164, 0]
click at [336, 740] on button "Save & Confirm Packs" at bounding box center [351, 735] width 141 height 36
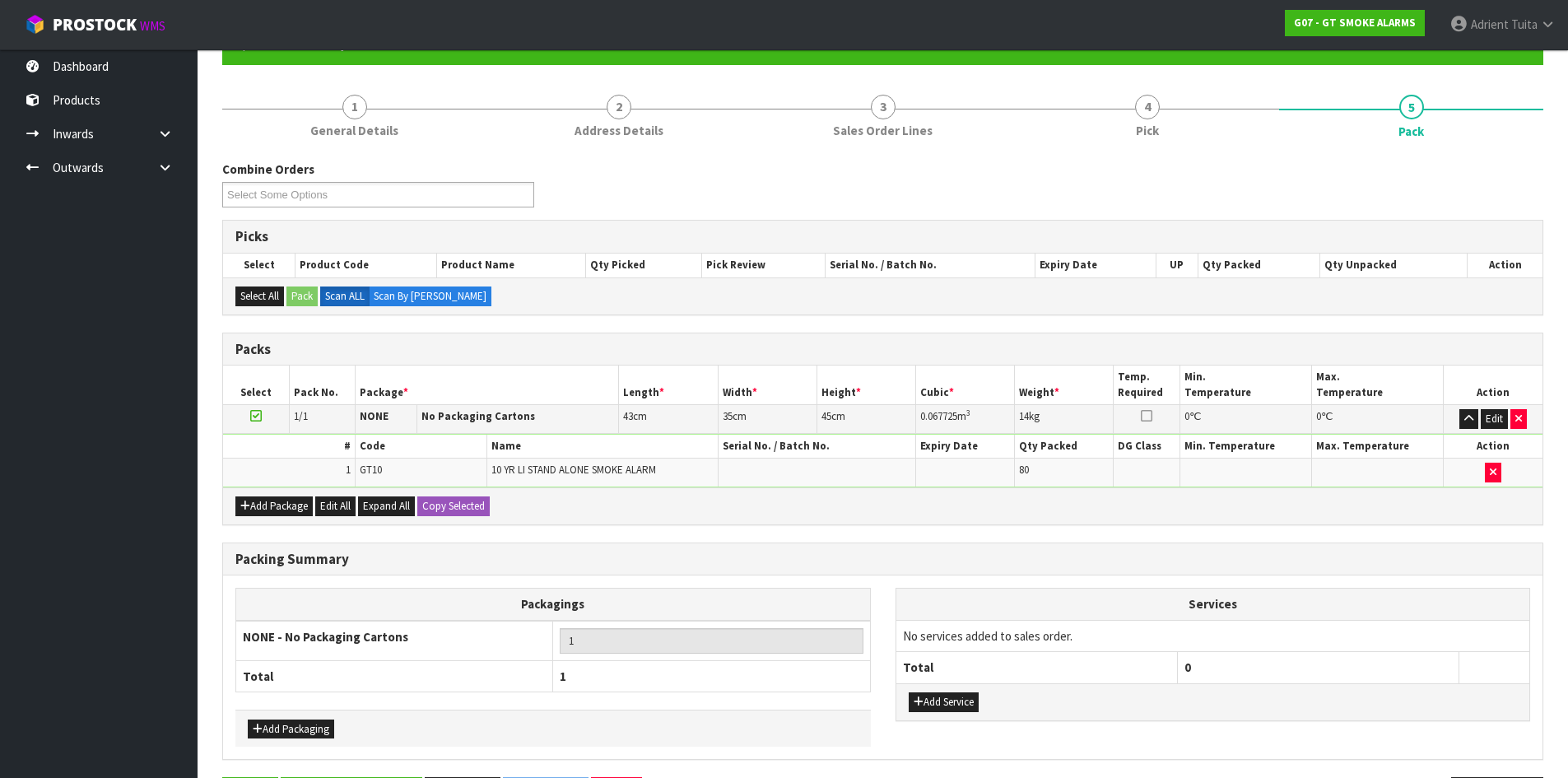
scroll to position [0, 0]
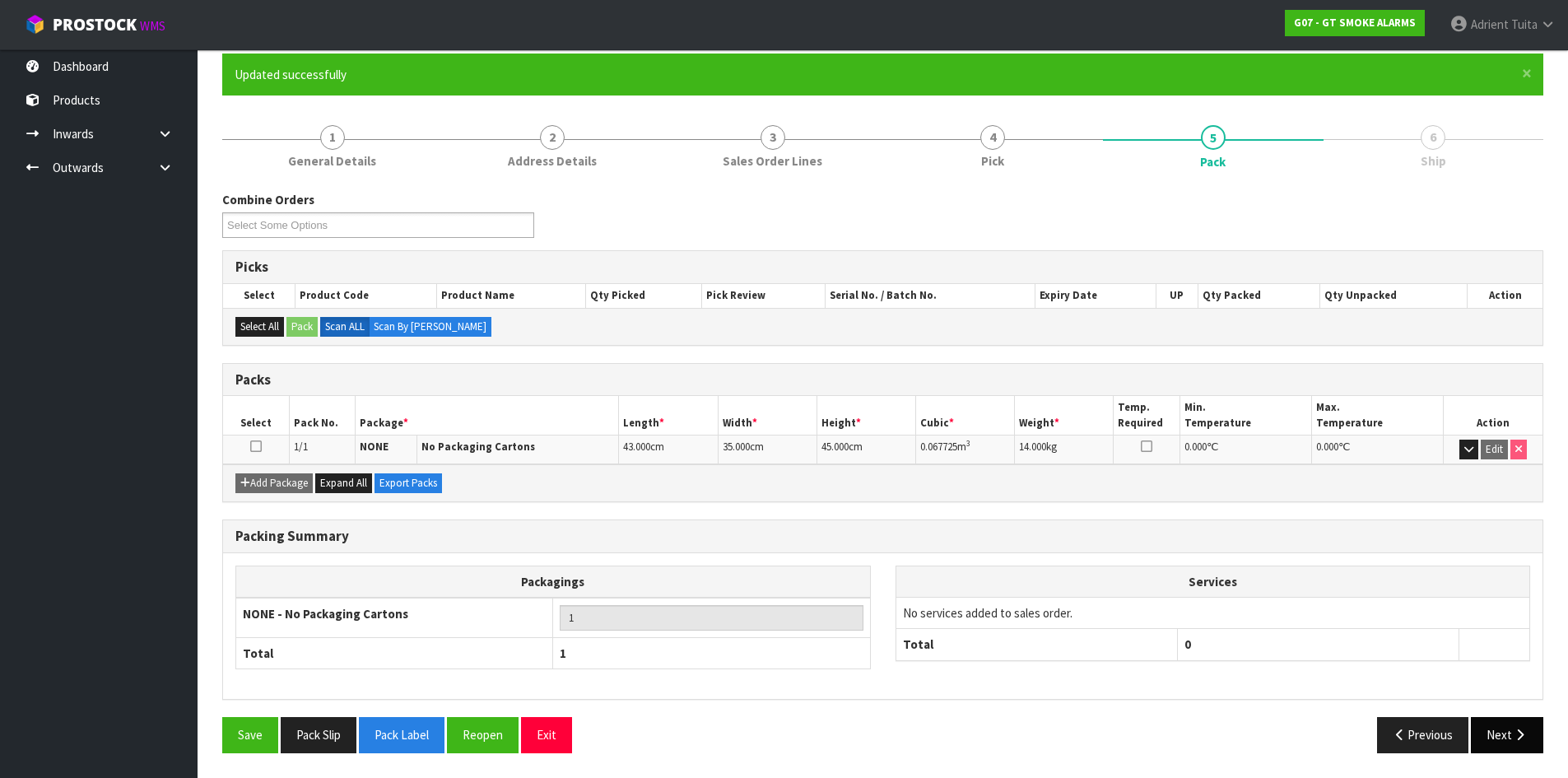
click at [1505, 739] on button "Next" at bounding box center [1507, 735] width 72 height 36
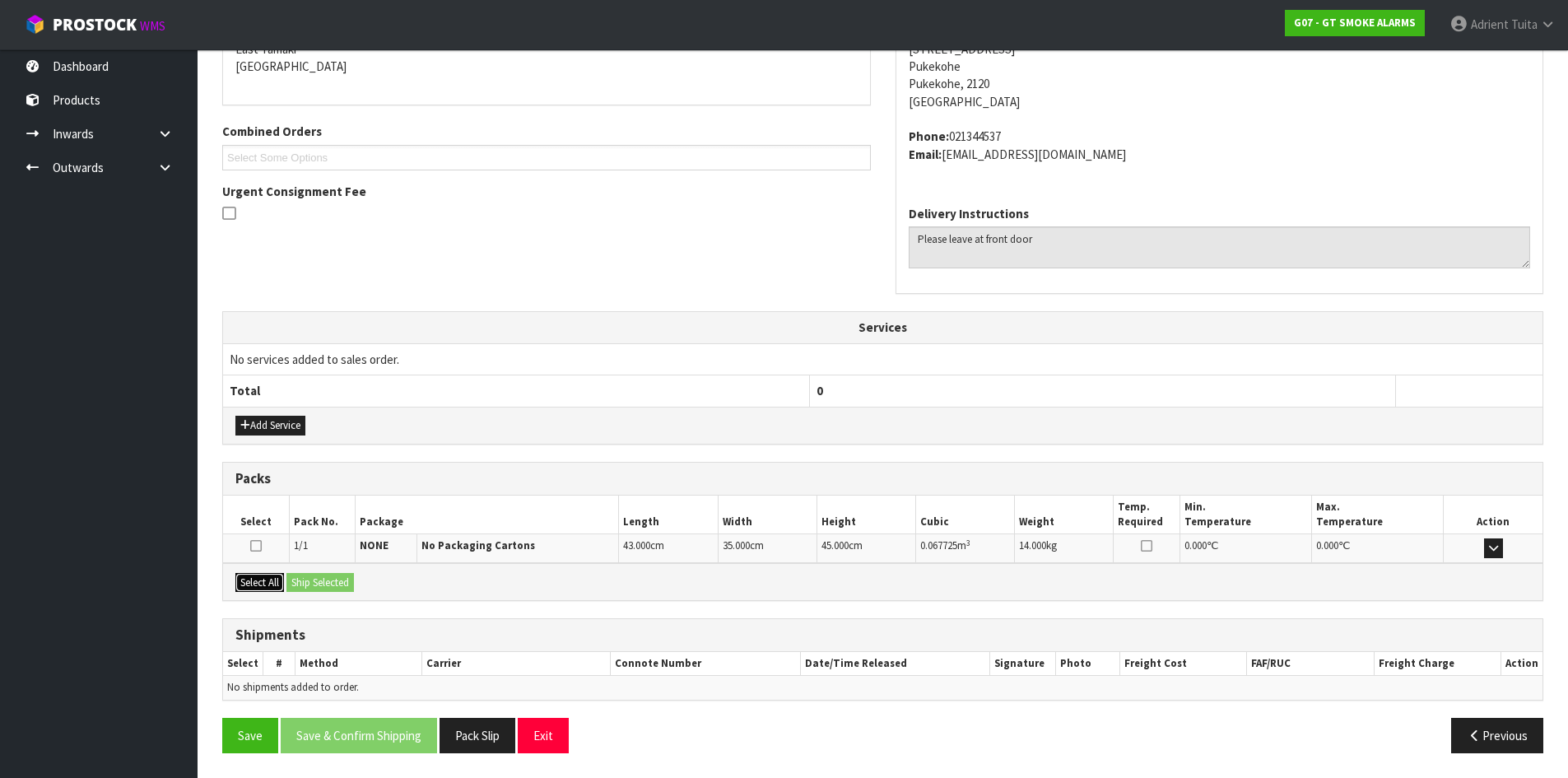
click at [281, 581] on button "Select All" at bounding box center [260, 582] width 48 height 20
click at [309, 586] on button "Ship Selected" at bounding box center [321, 582] width 68 height 20
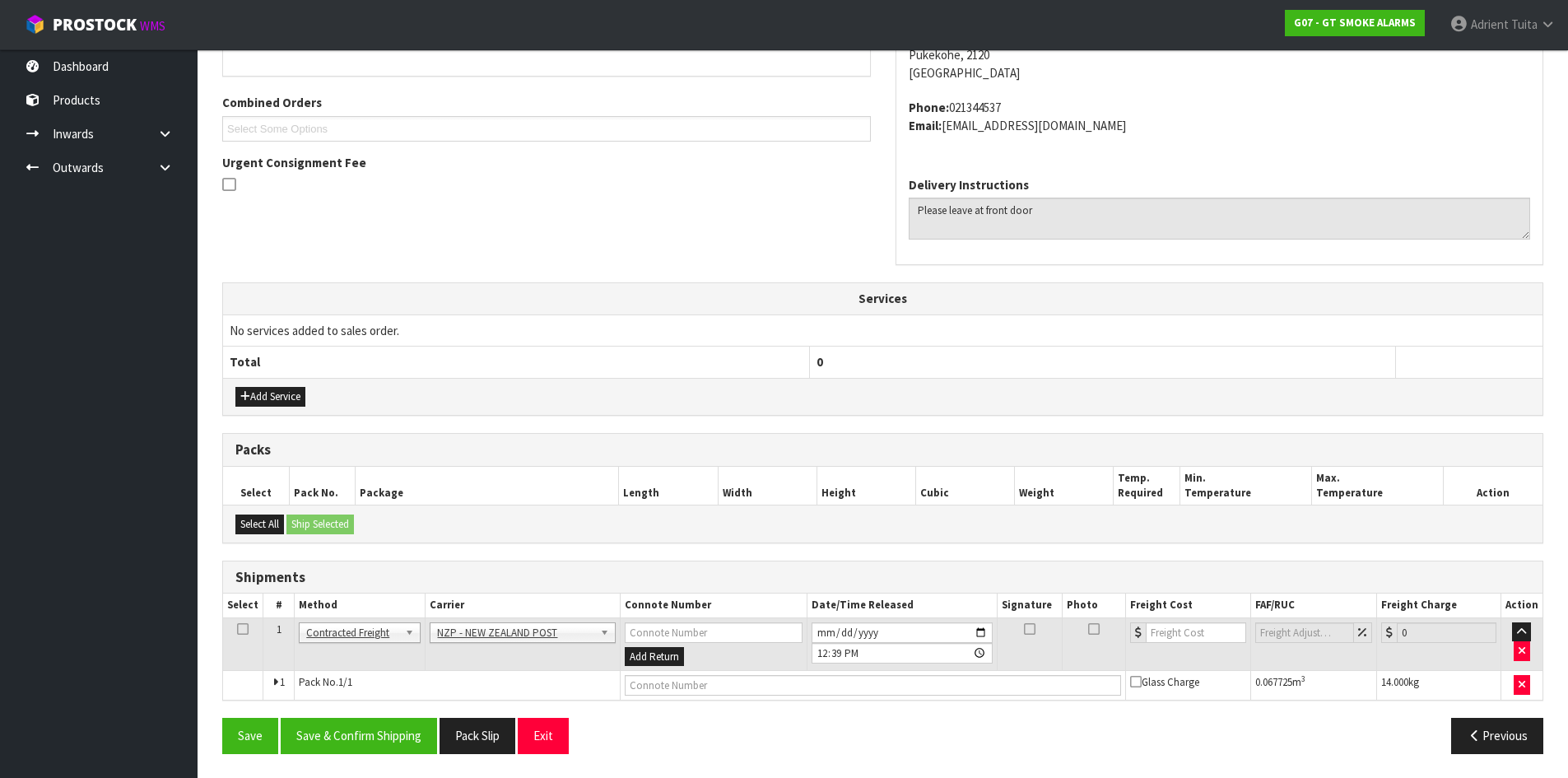
scroll to position [396, 0]
click at [367, 735] on button "Save & Confirm Shipping" at bounding box center [358, 735] width 156 height 36
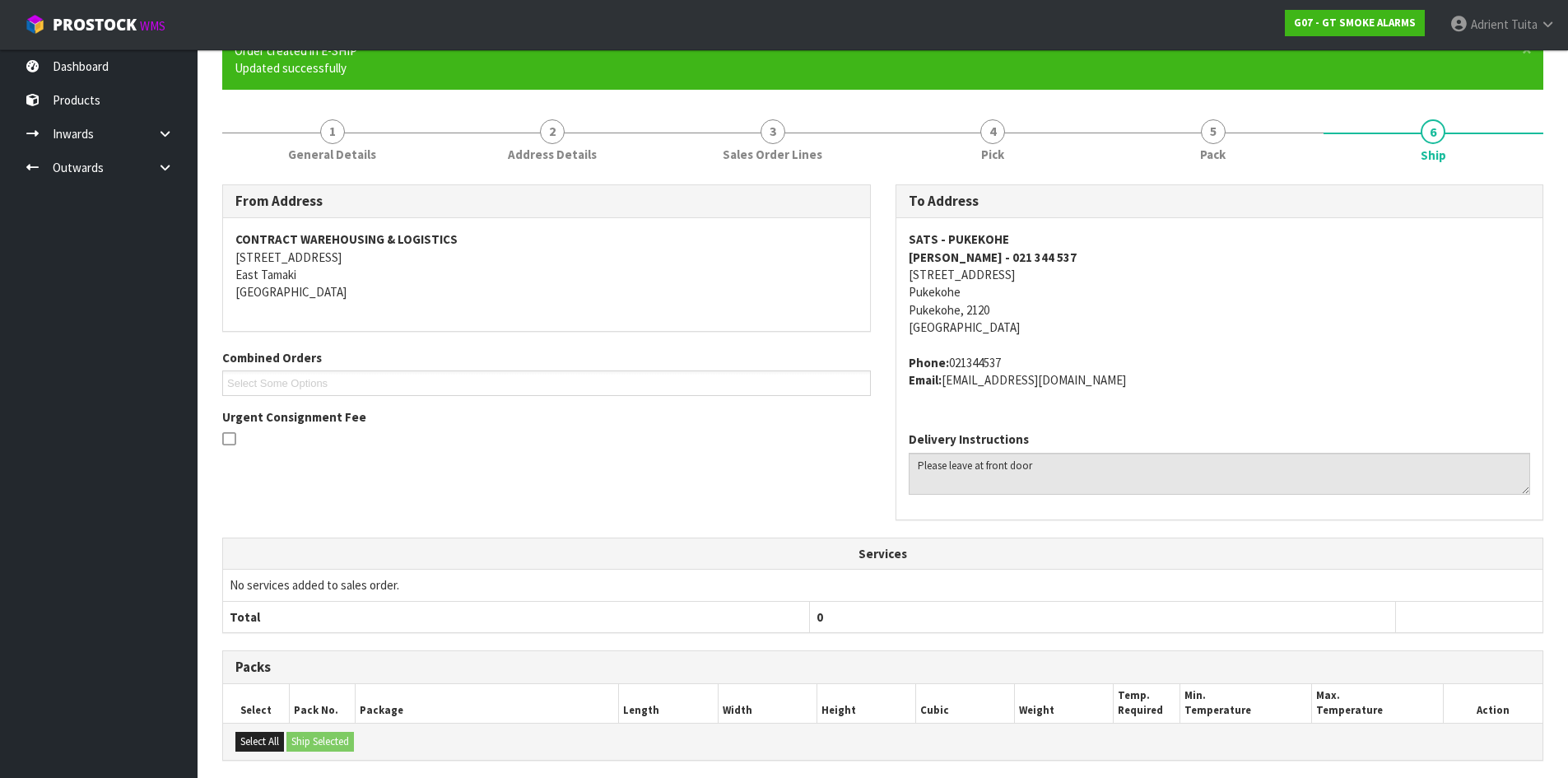
scroll to position [372, 0]
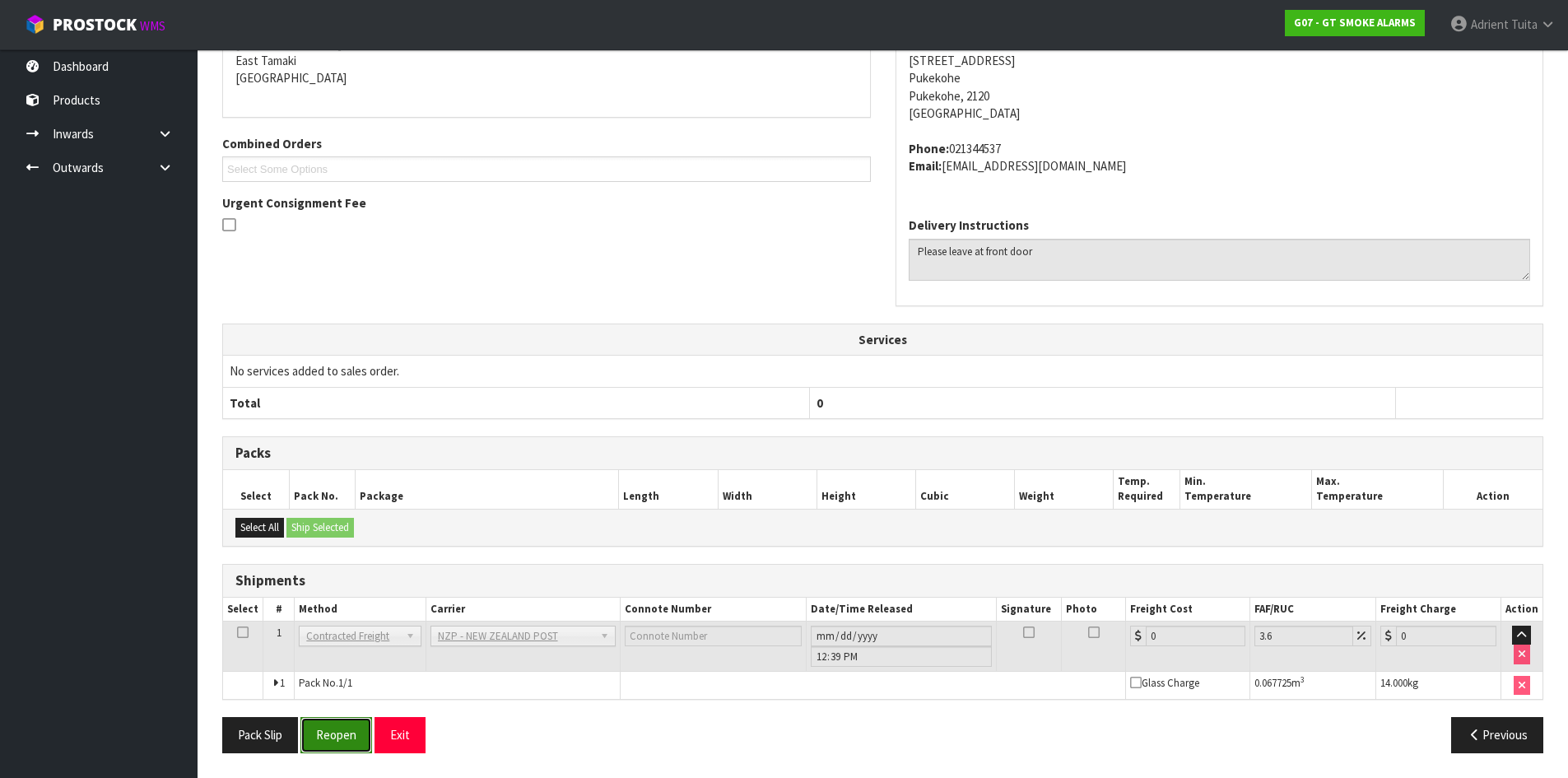
click at [348, 731] on button "Reopen" at bounding box center [336, 735] width 71 height 36
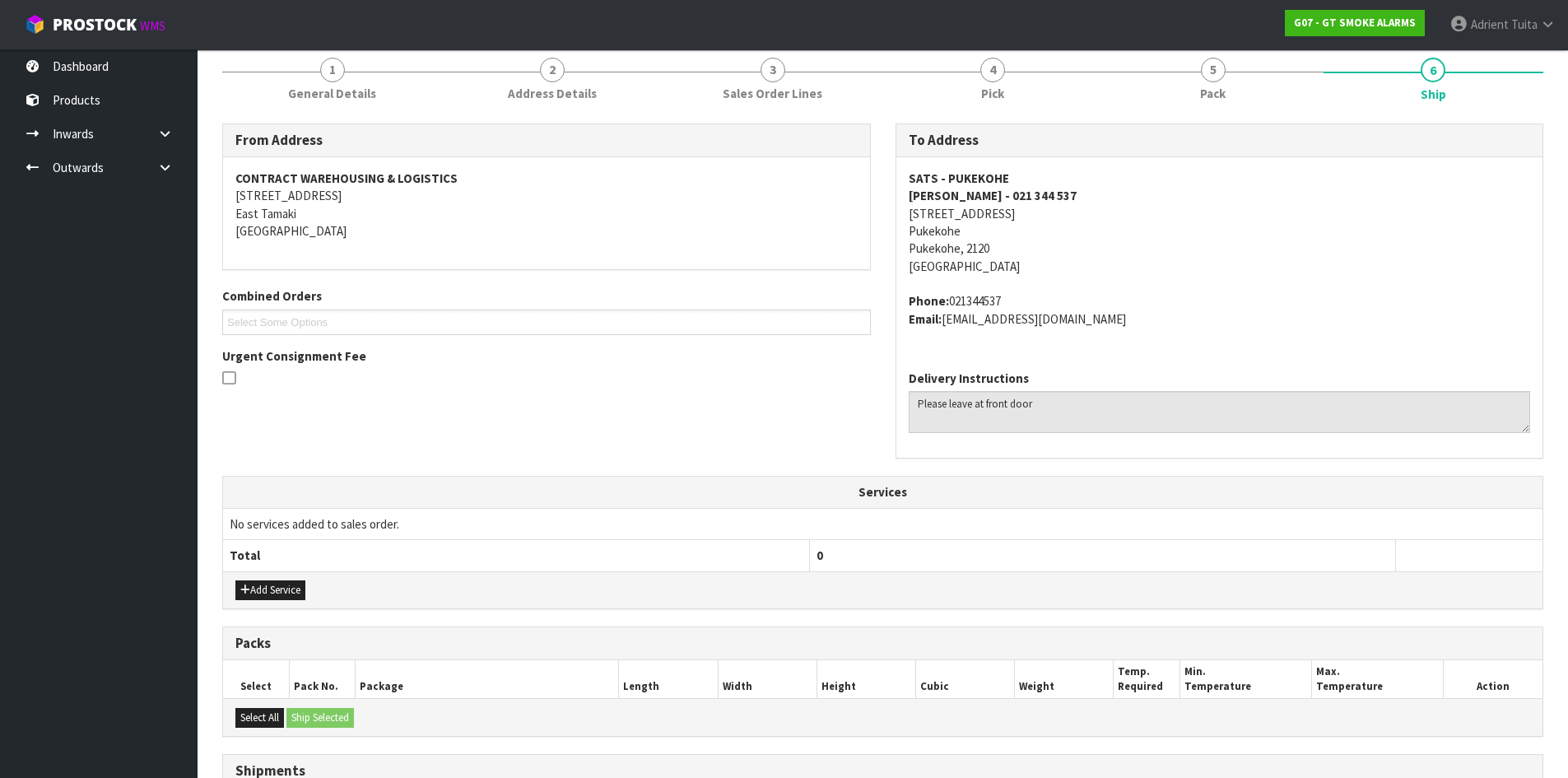
scroll to position [411, 0]
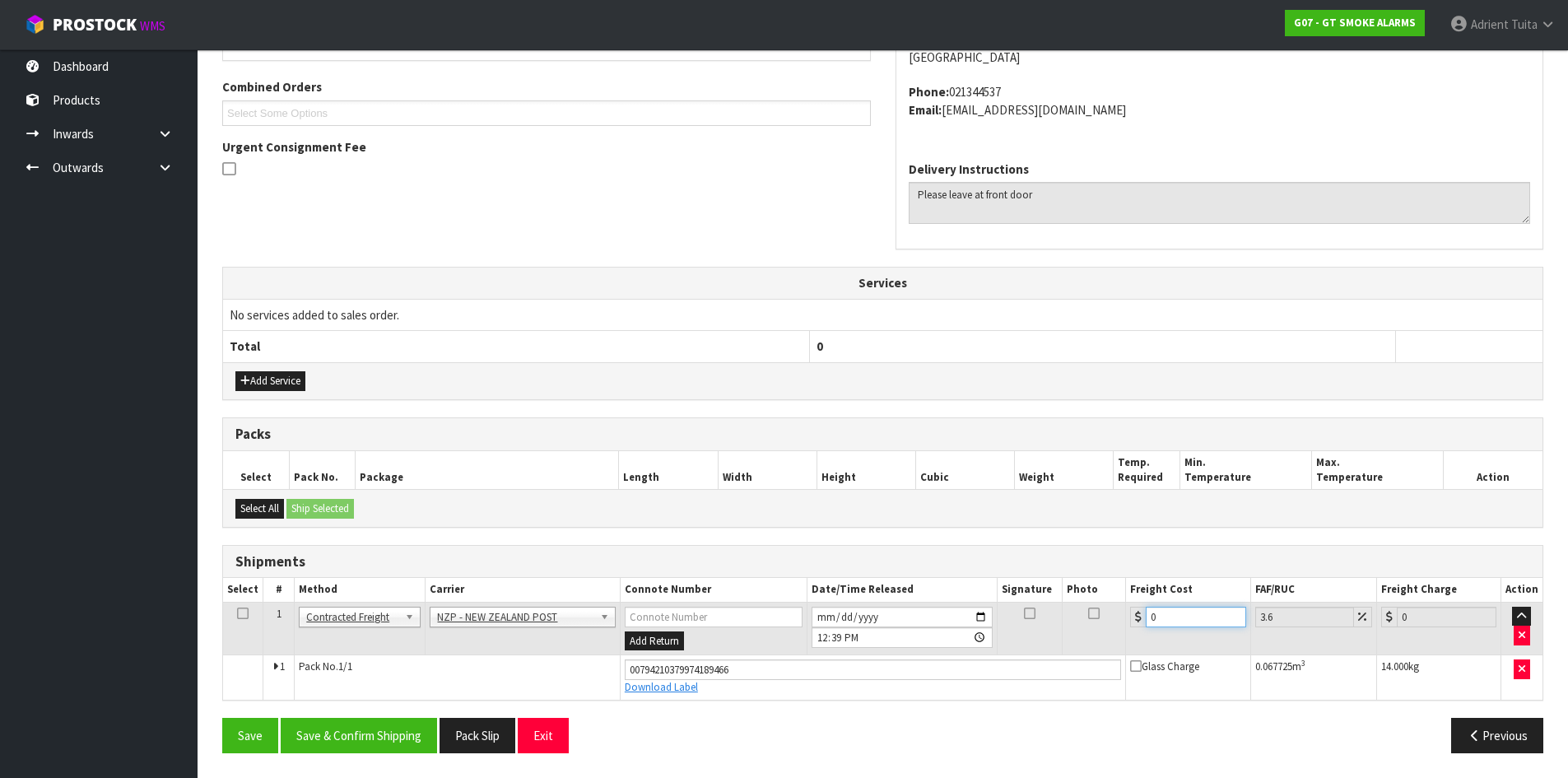
click at [1167, 621] on input "0" at bounding box center [1195, 616] width 99 height 21
click at [380, 725] on button "Save & Confirm Shipping" at bounding box center [358, 735] width 156 height 36
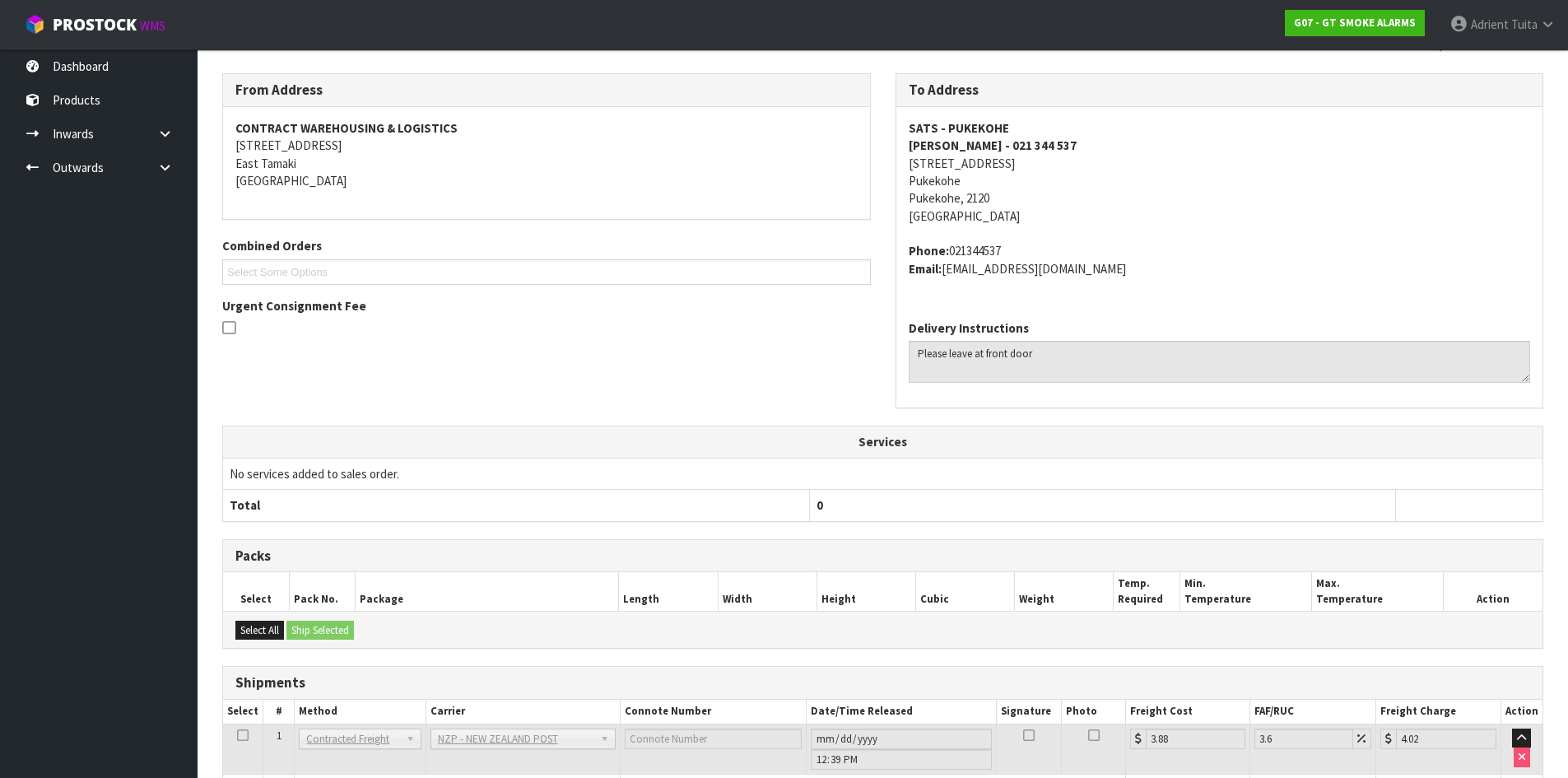
scroll to position [365, 0]
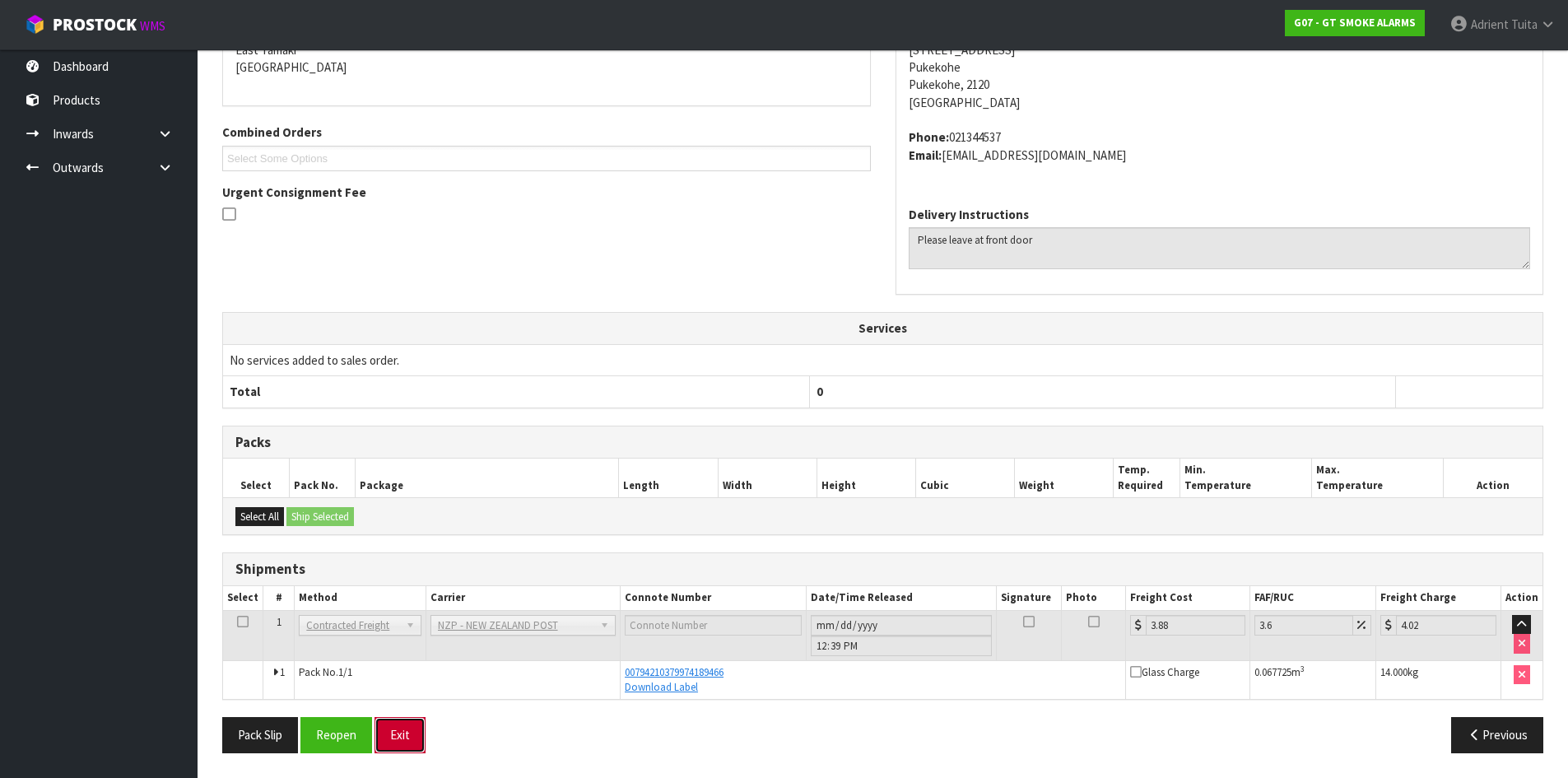
click at [397, 751] on button "Exit" at bounding box center [399, 735] width 51 height 36
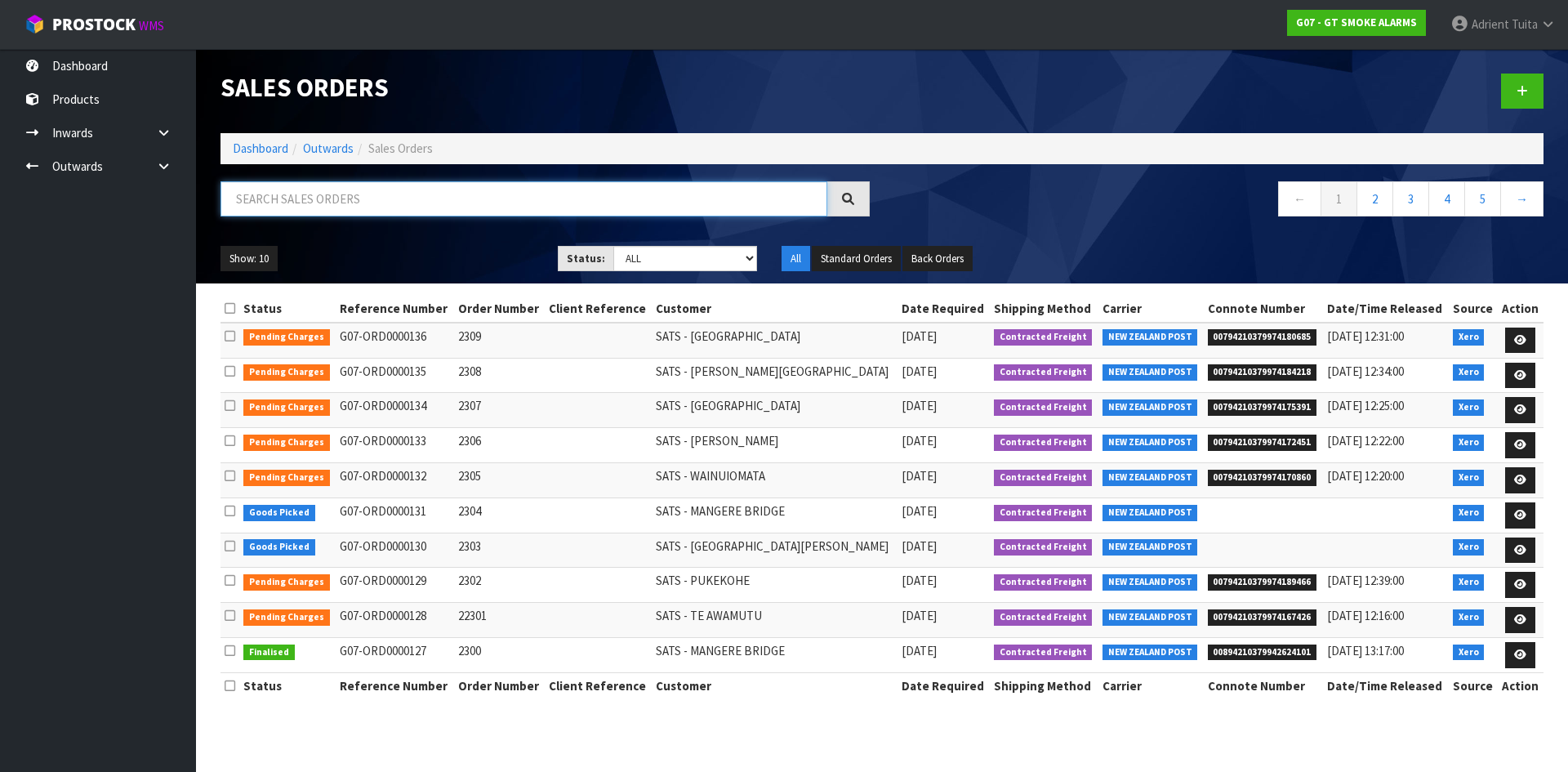
click at [297, 186] on input "text" at bounding box center [524, 199] width 607 height 35
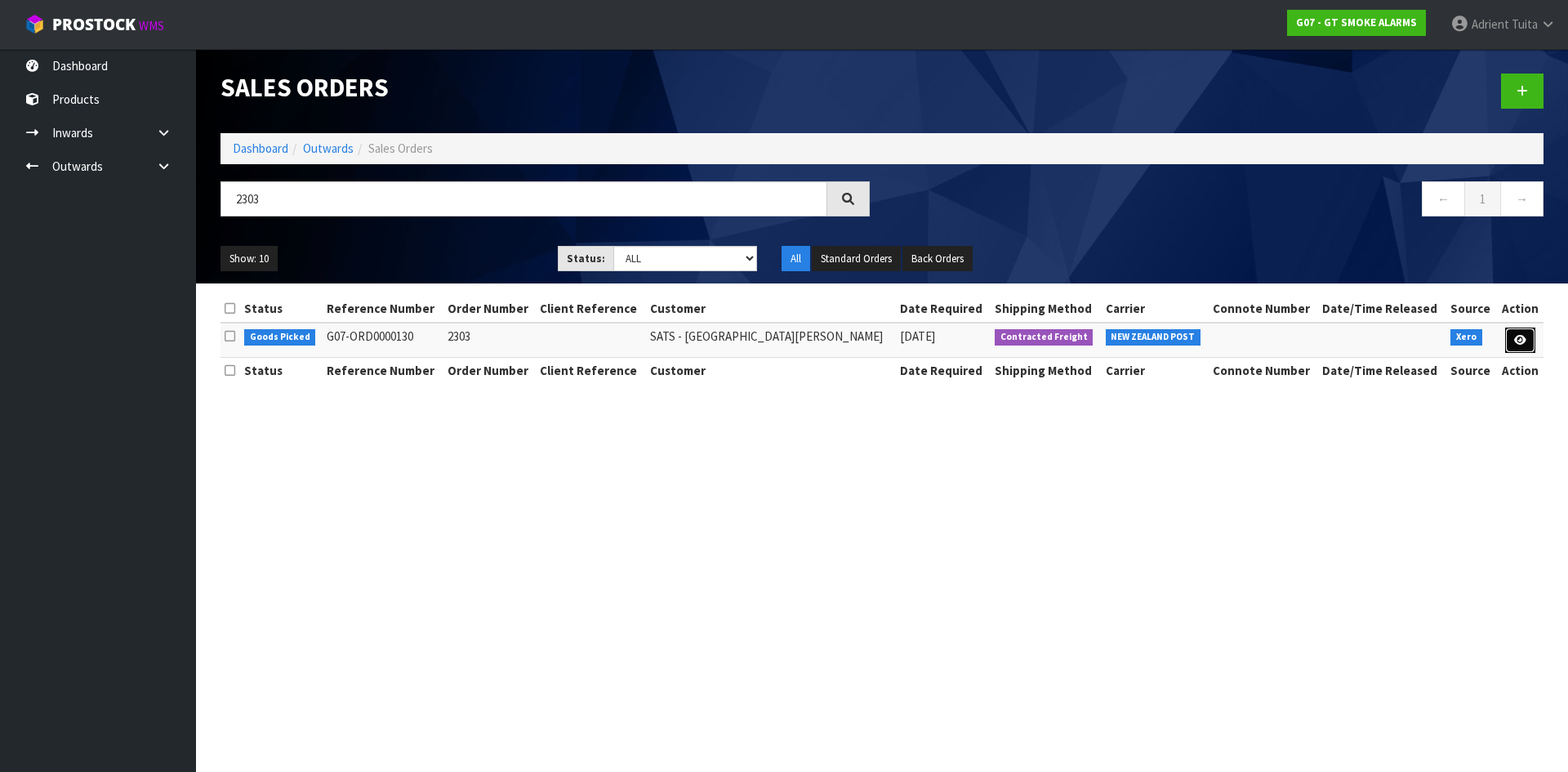
click at [1509, 345] on link at bounding box center [1520, 339] width 30 height 26
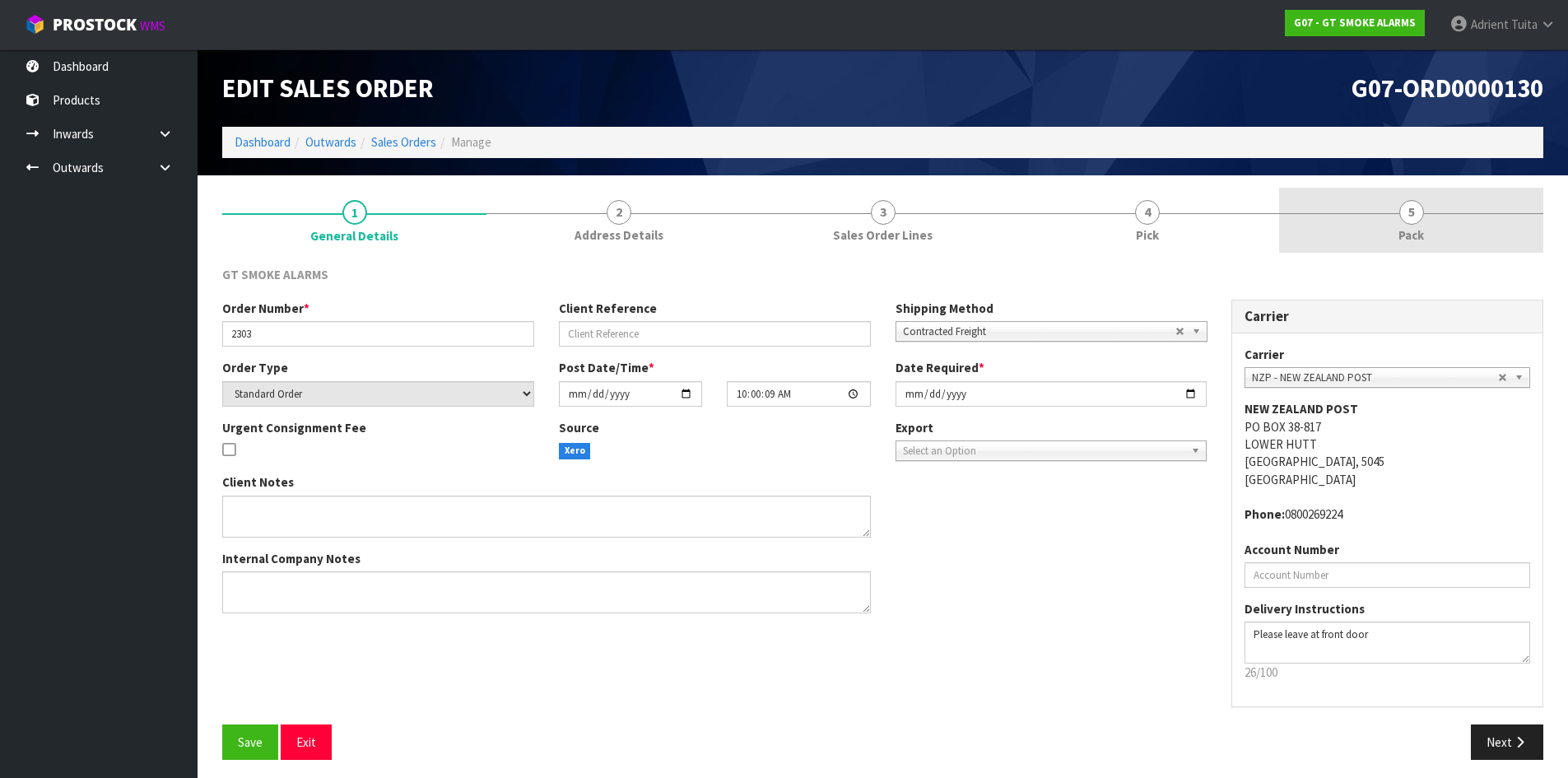
click at [1440, 237] on link "5 Pack" at bounding box center [1412, 220] width 264 height 65
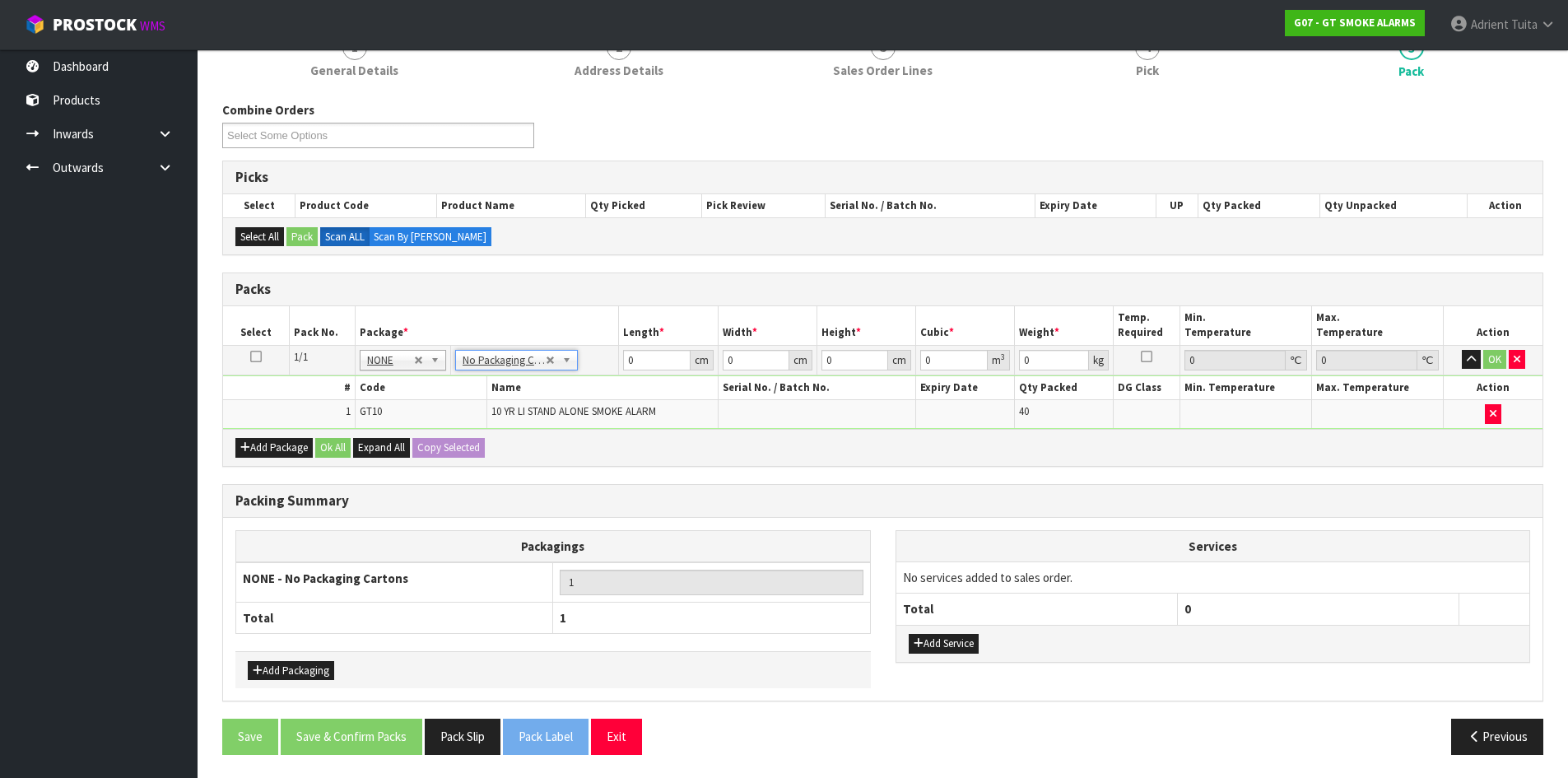
scroll to position [166, 0]
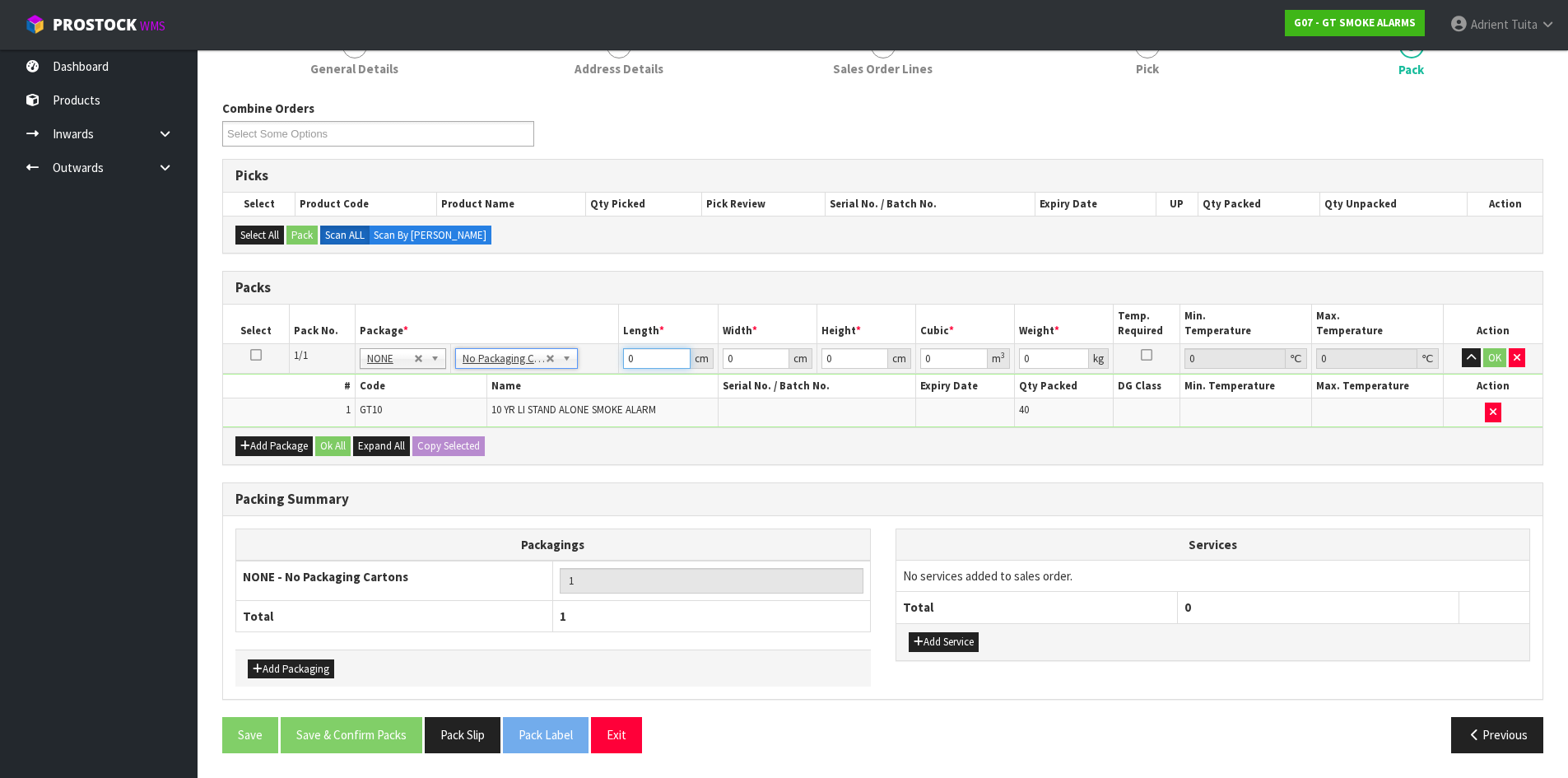
click at [647, 357] on input "0" at bounding box center [657, 358] width 67 height 21
click at [1492, 358] on button "OK" at bounding box center [1495, 358] width 23 height 20
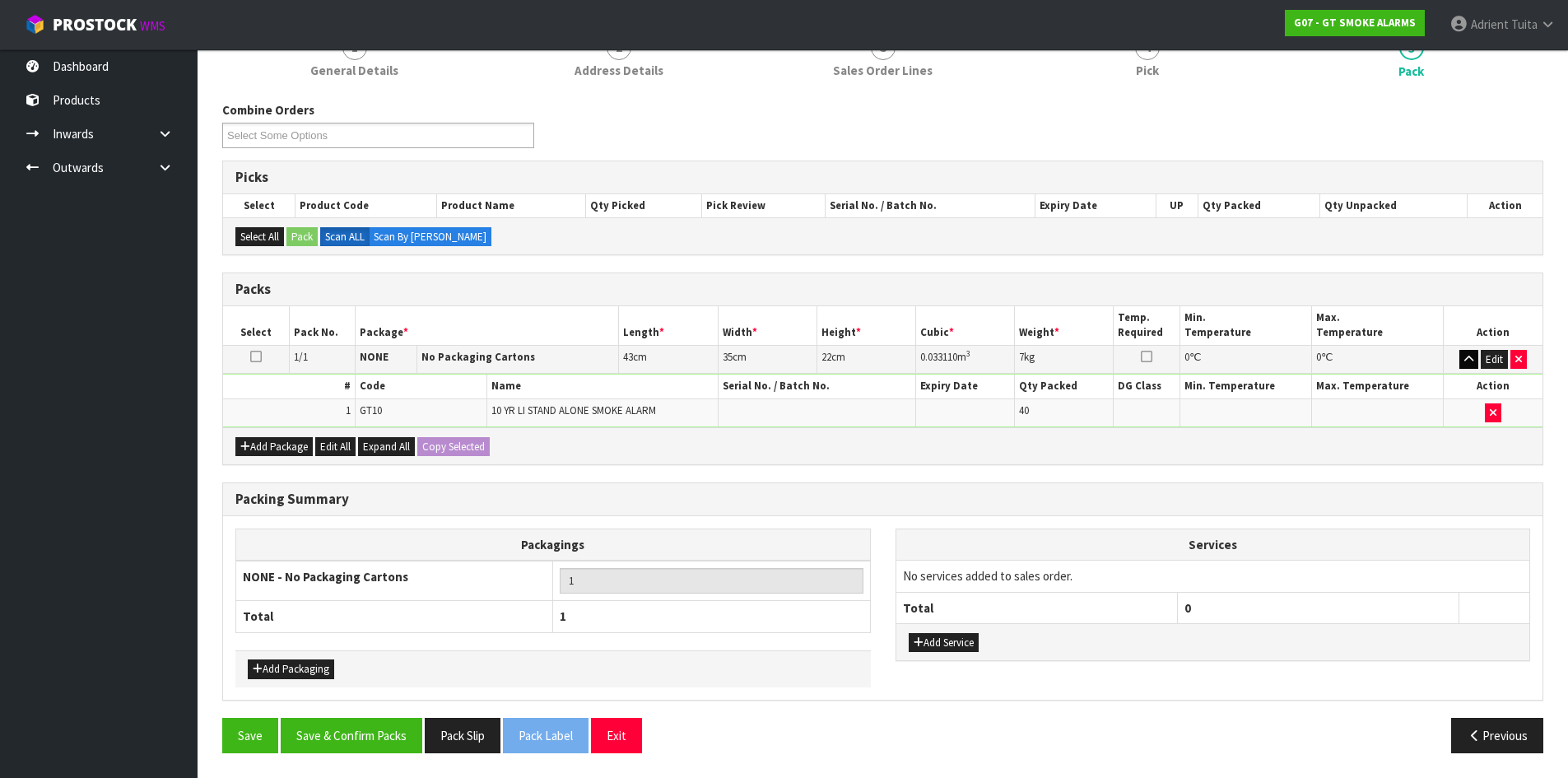
scroll to position [164, 0]
click at [383, 736] on button "Save & Confirm Packs" at bounding box center [351, 735] width 141 height 36
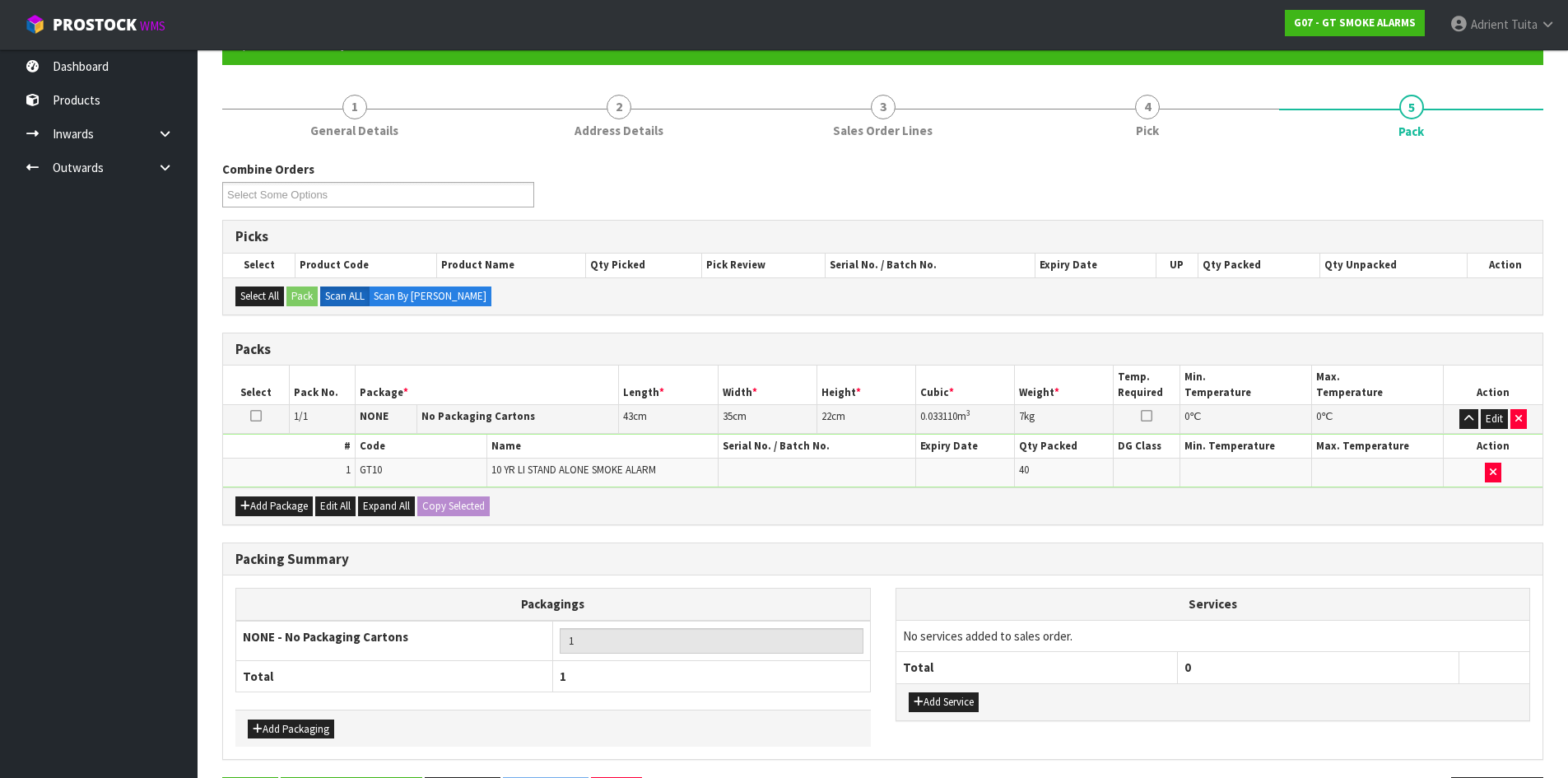
scroll to position [0, 0]
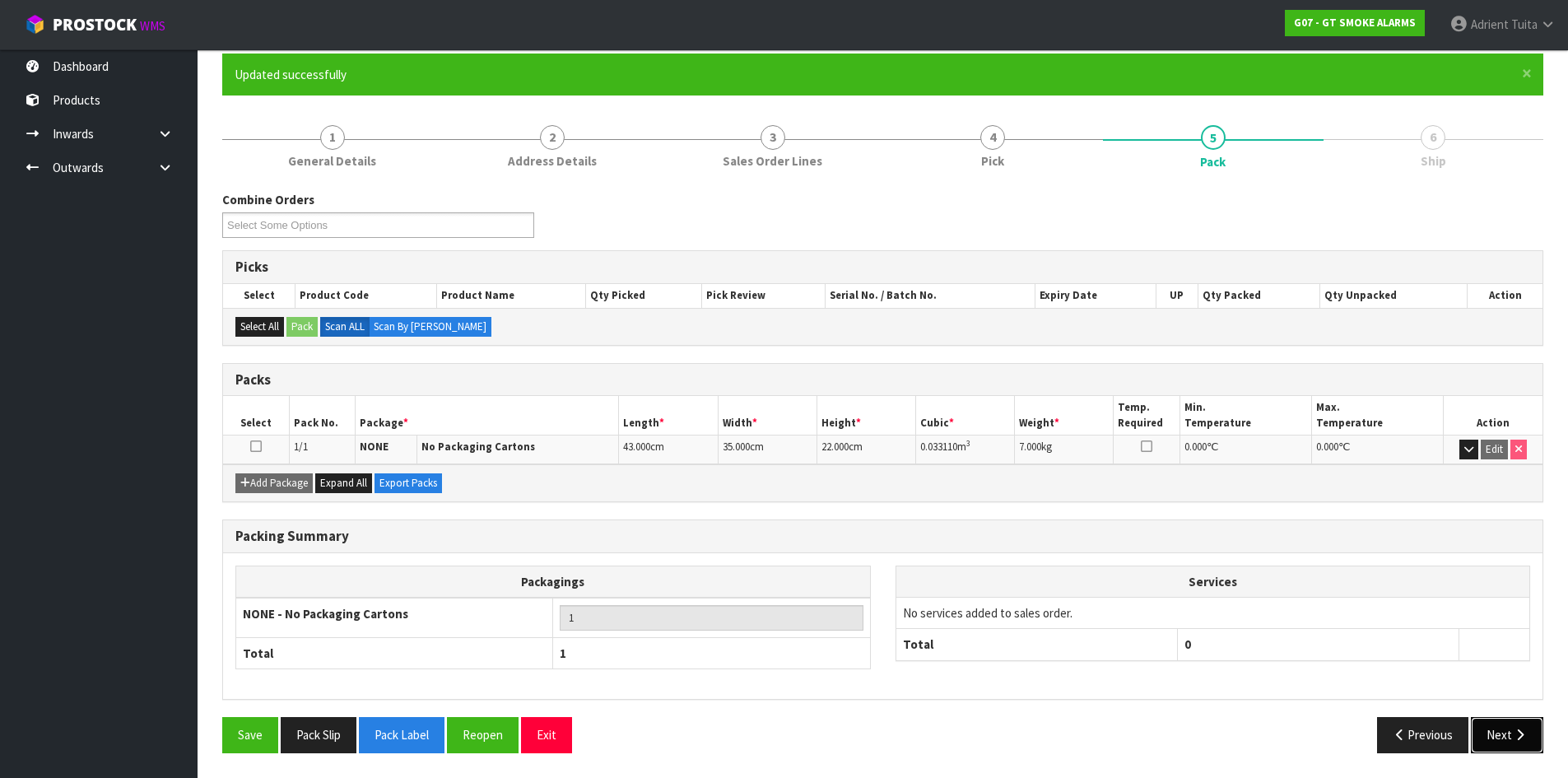
click at [1520, 732] on icon "button" at bounding box center [1521, 734] width 16 height 13
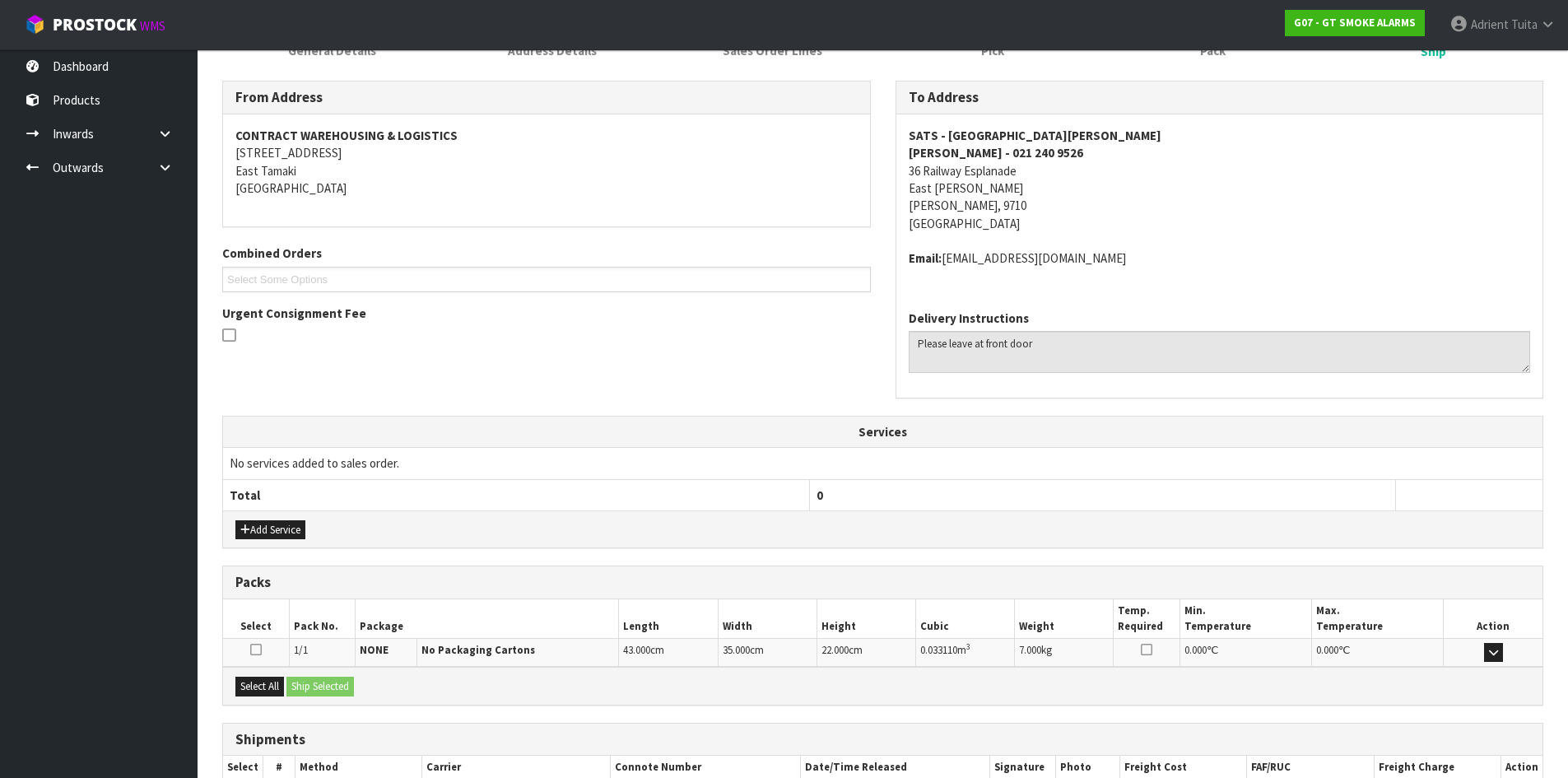
scroll to position [349, 0]
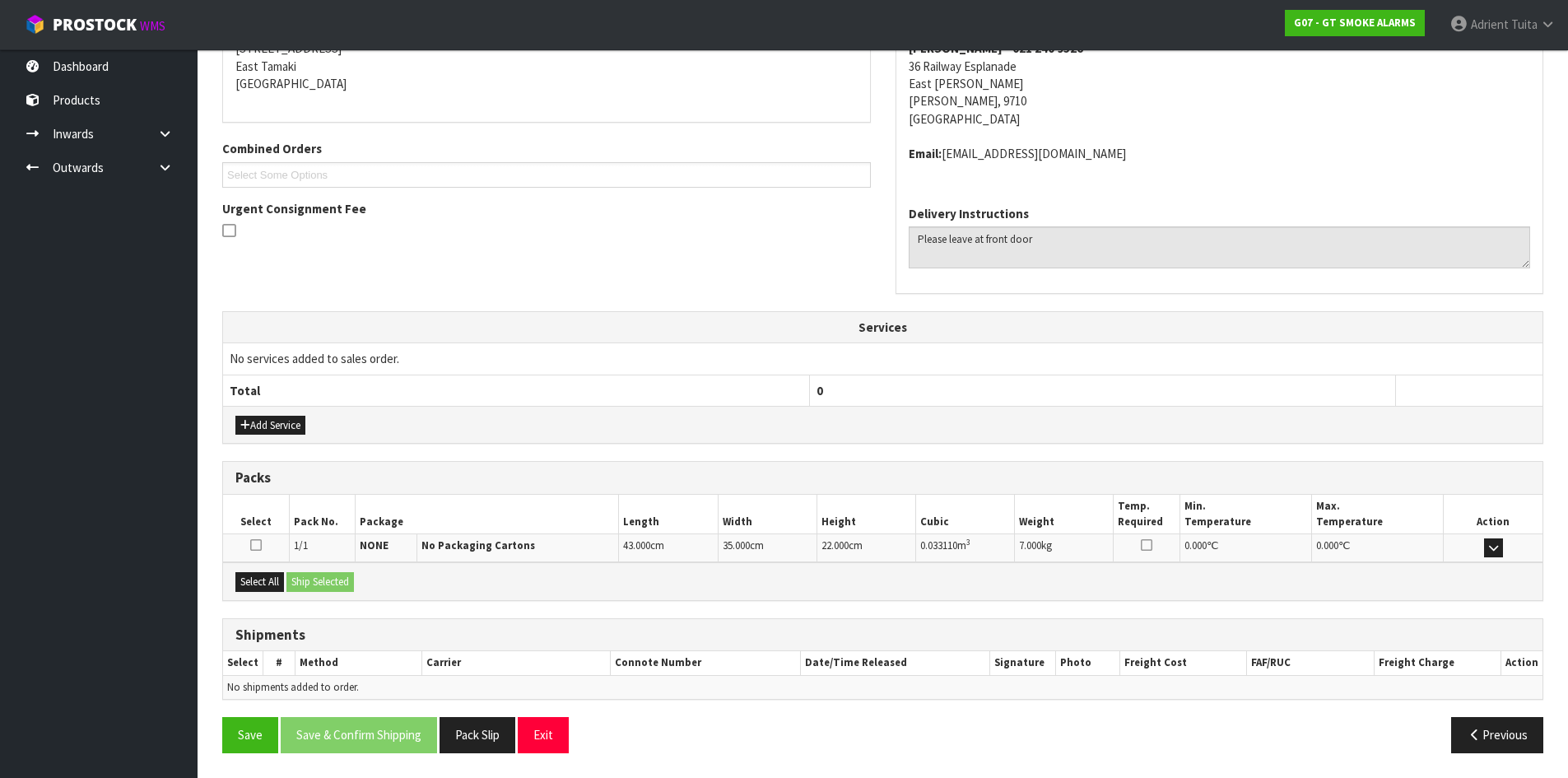
click at [247, 571] on div "Select All Ship Selected" at bounding box center [883, 580] width 1320 height 37
click at [273, 590] on button "Select All" at bounding box center [260, 581] width 48 height 20
click at [316, 582] on button "Ship Selected" at bounding box center [321, 581] width 68 height 20
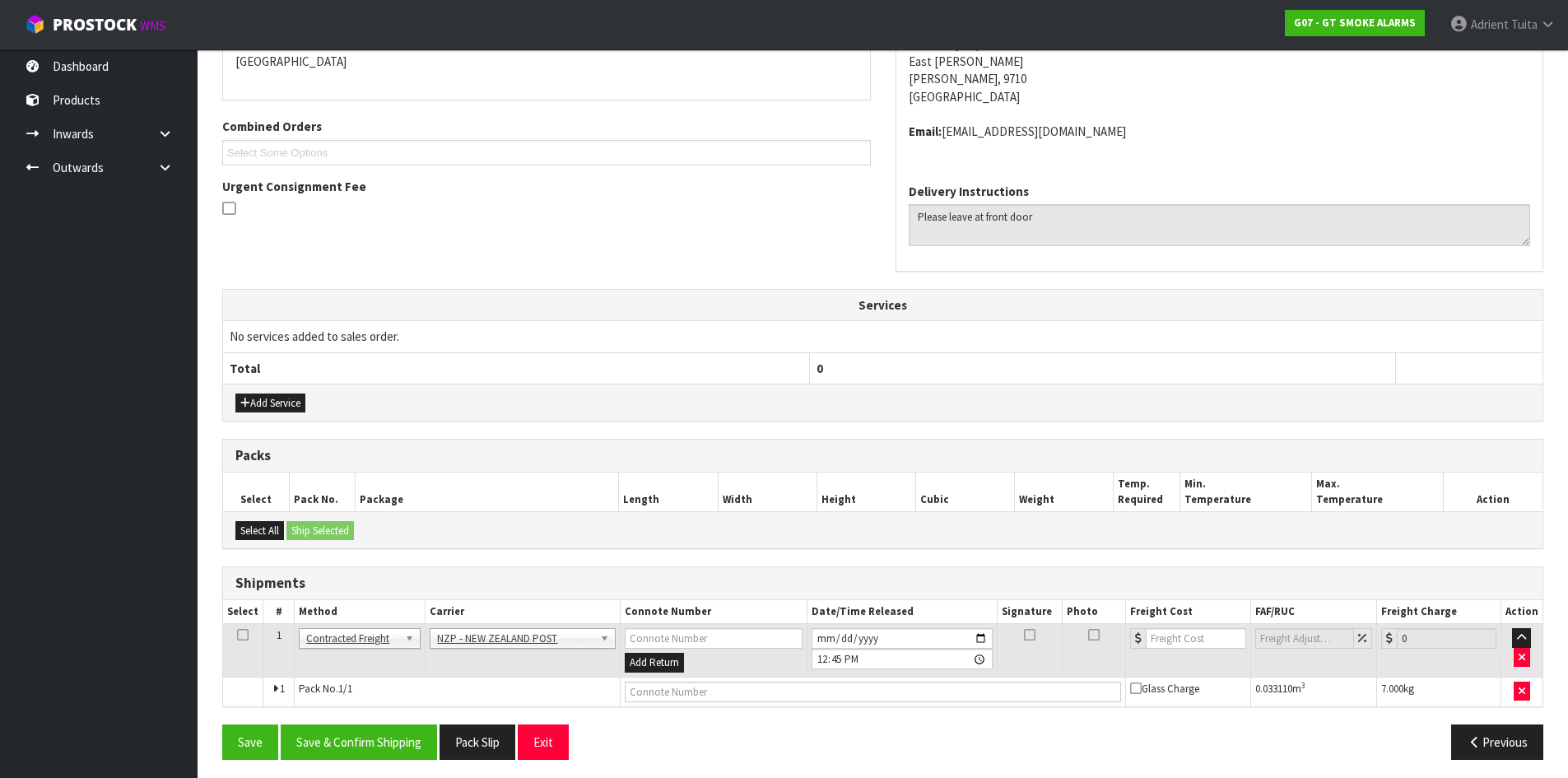
scroll to position [378, 0]
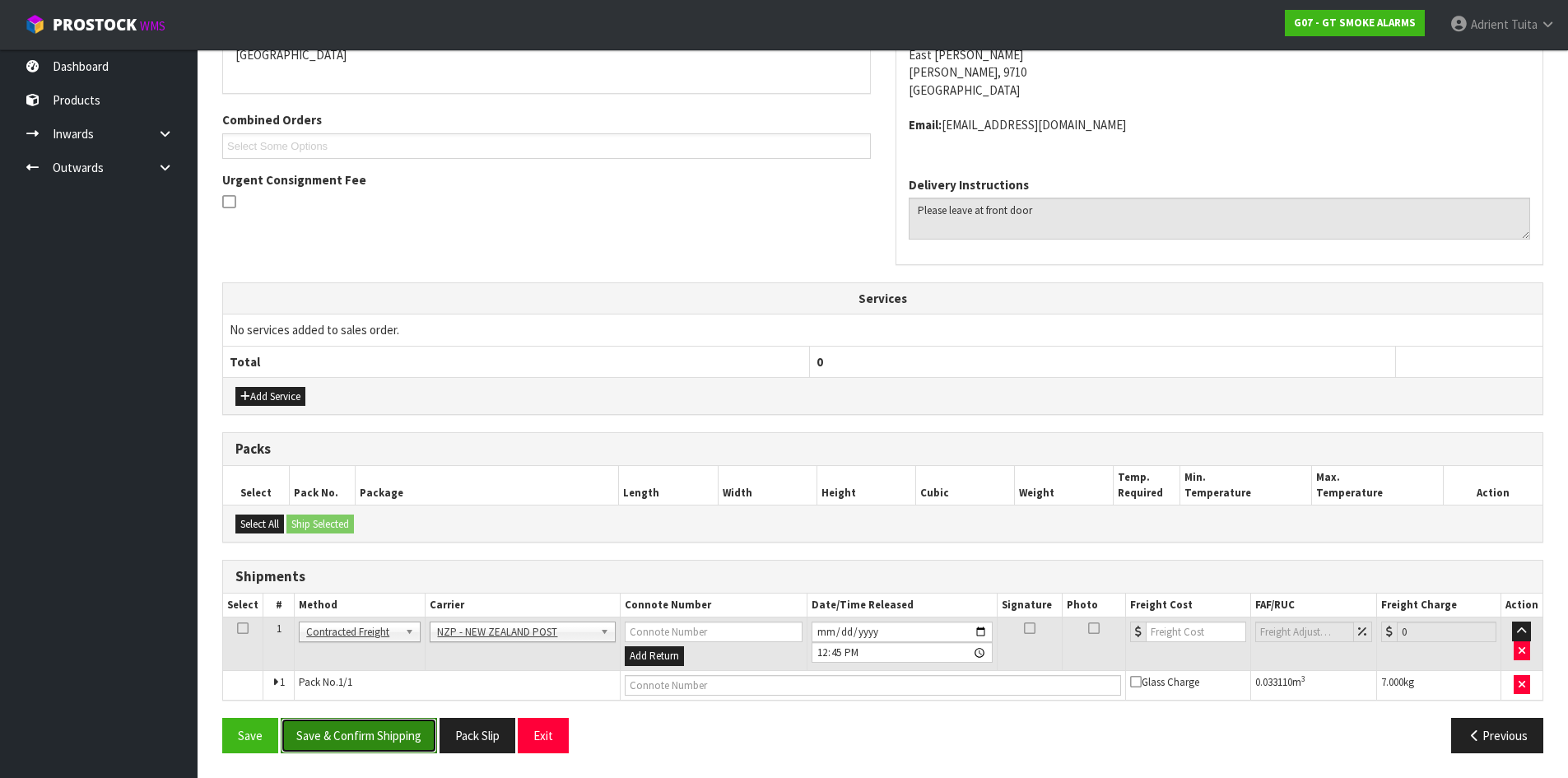
click at [392, 727] on button "Save & Confirm Shipping" at bounding box center [358, 735] width 156 height 36
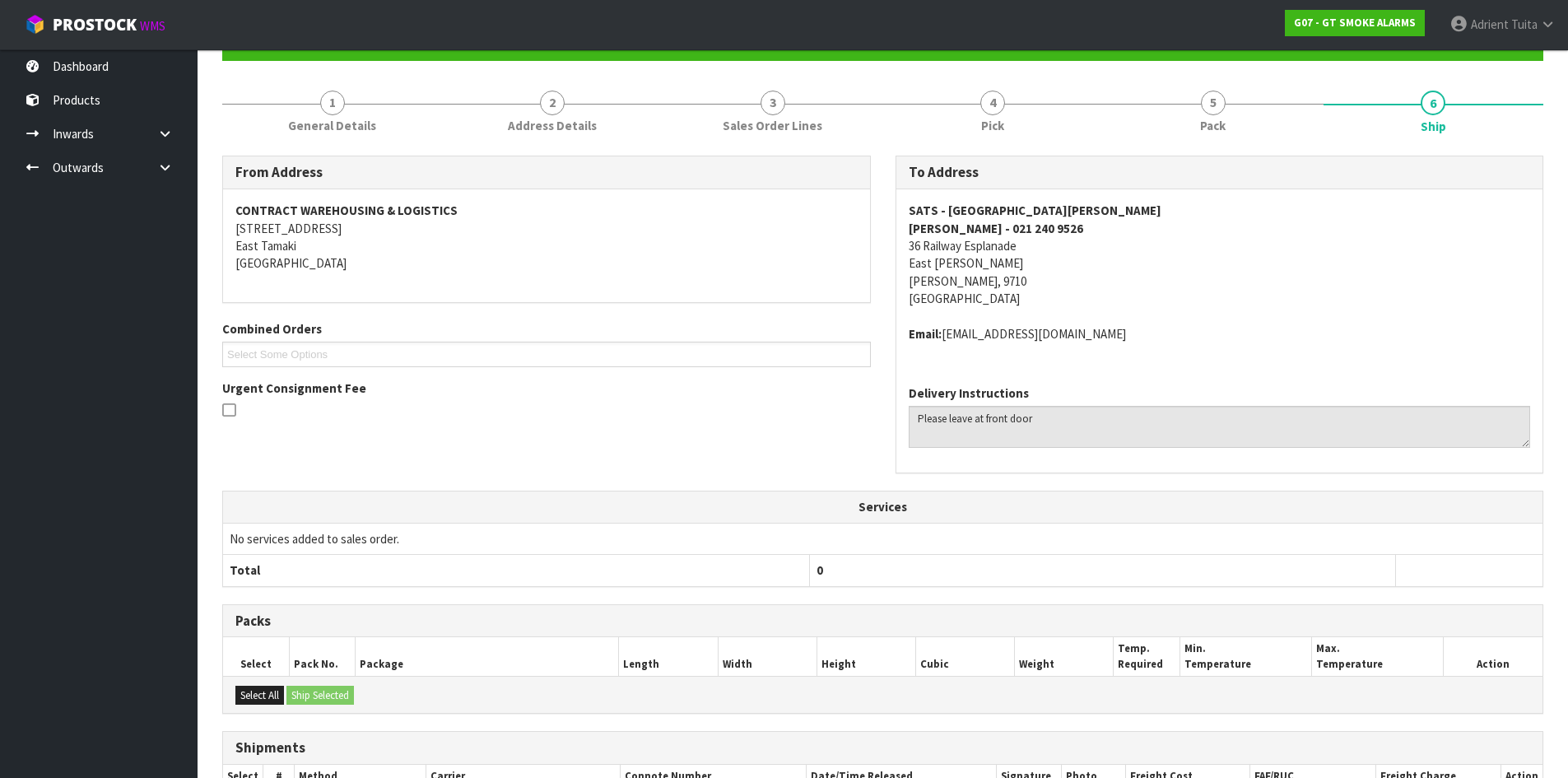
scroll to position [354, 0]
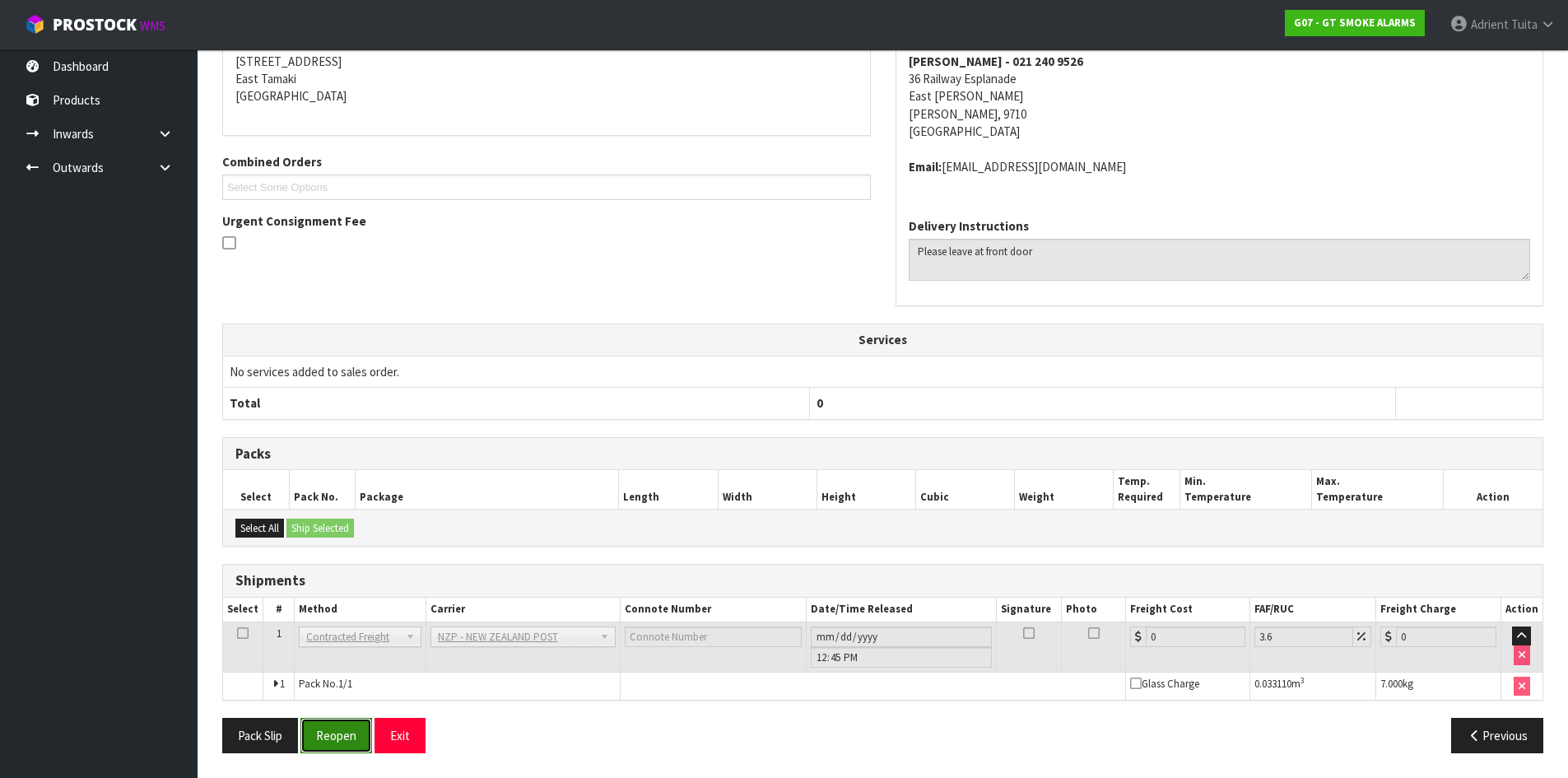
drag, startPoint x: 351, startPoint y: 732, endPoint x: 342, endPoint y: 722, distance: 13.5
click at [351, 732] on button "Reopen" at bounding box center [336, 735] width 71 height 36
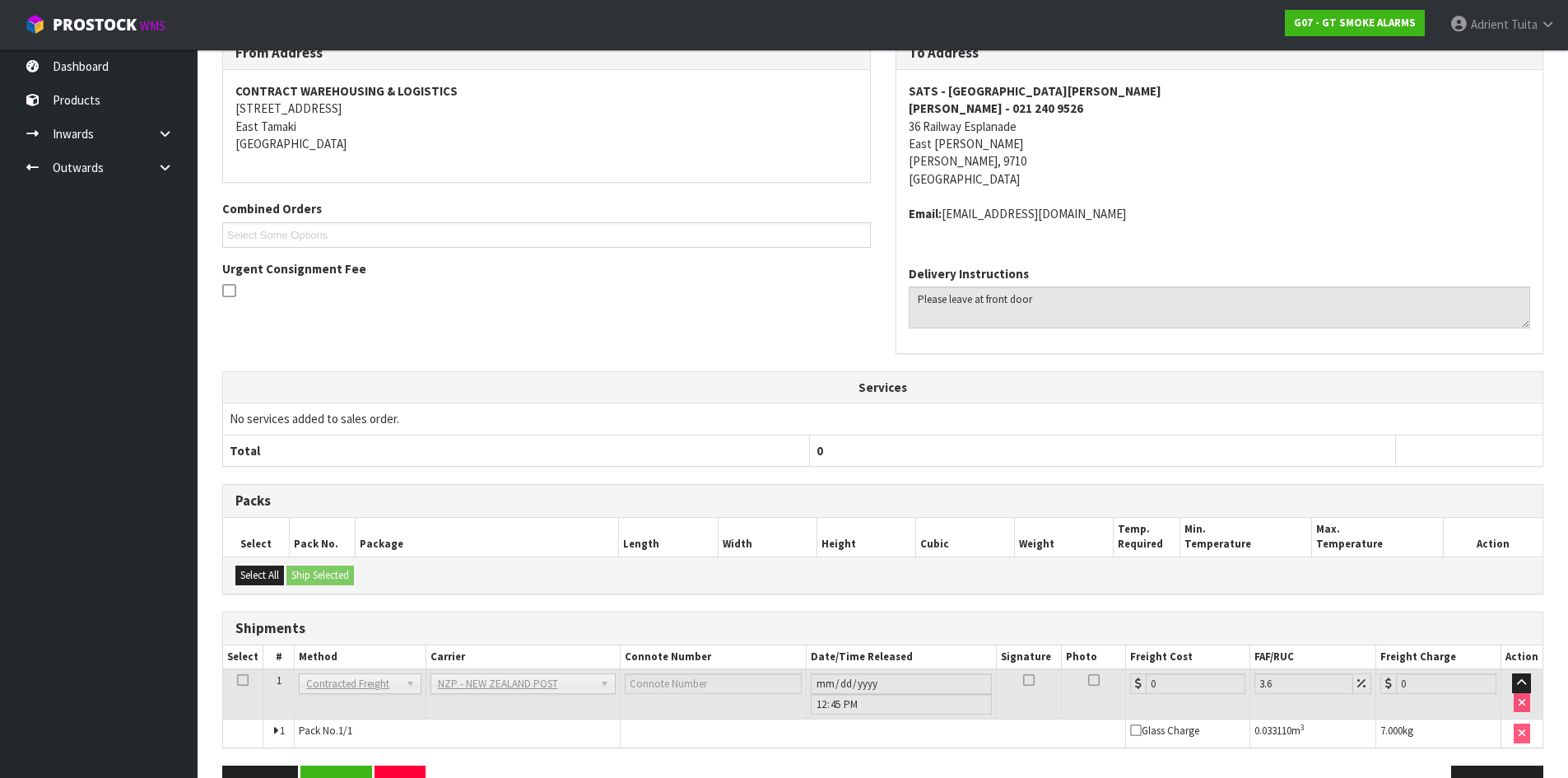
scroll to position [337, 0]
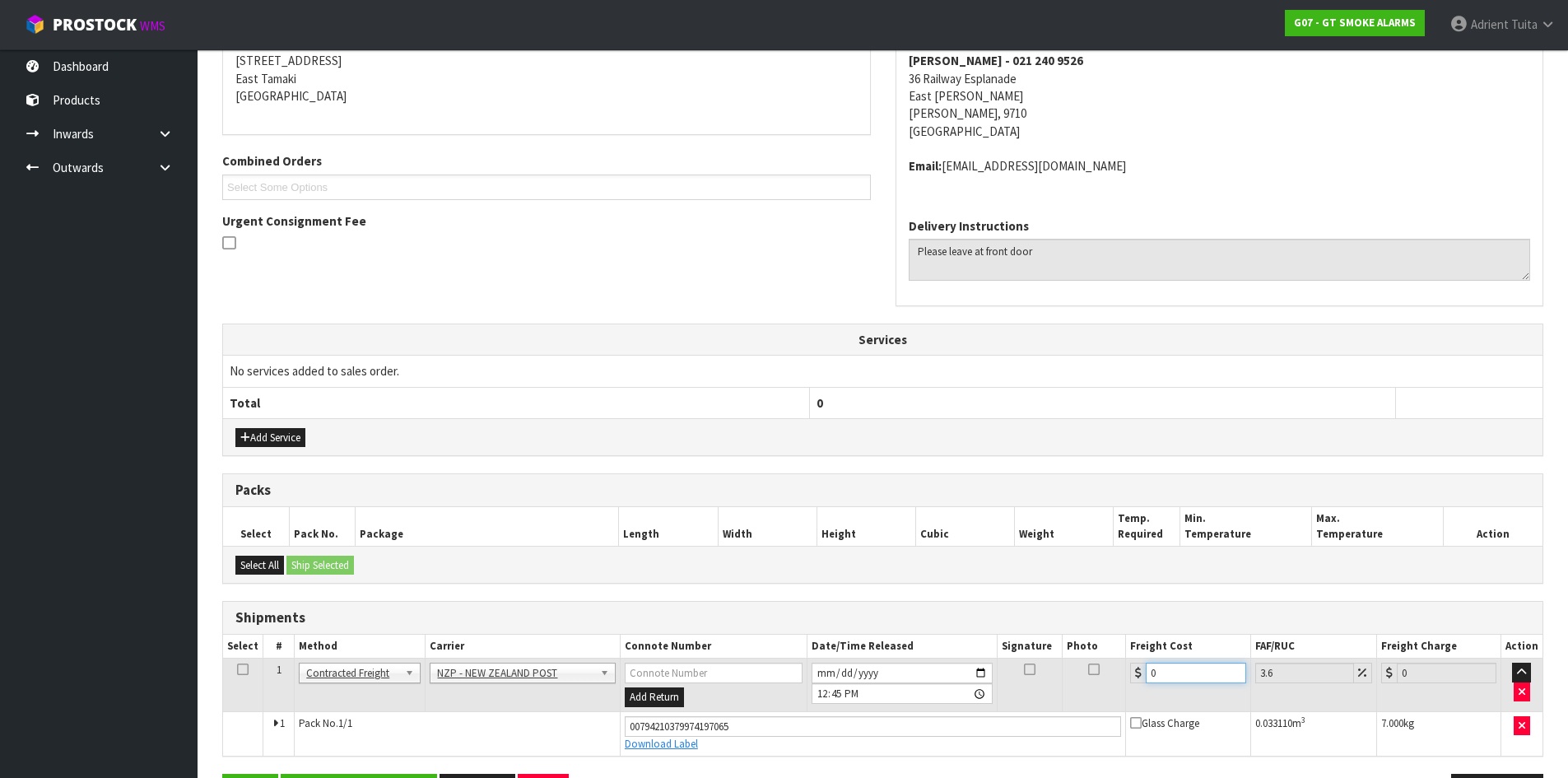
click at [1184, 670] on input "0" at bounding box center [1195, 673] width 99 height 21
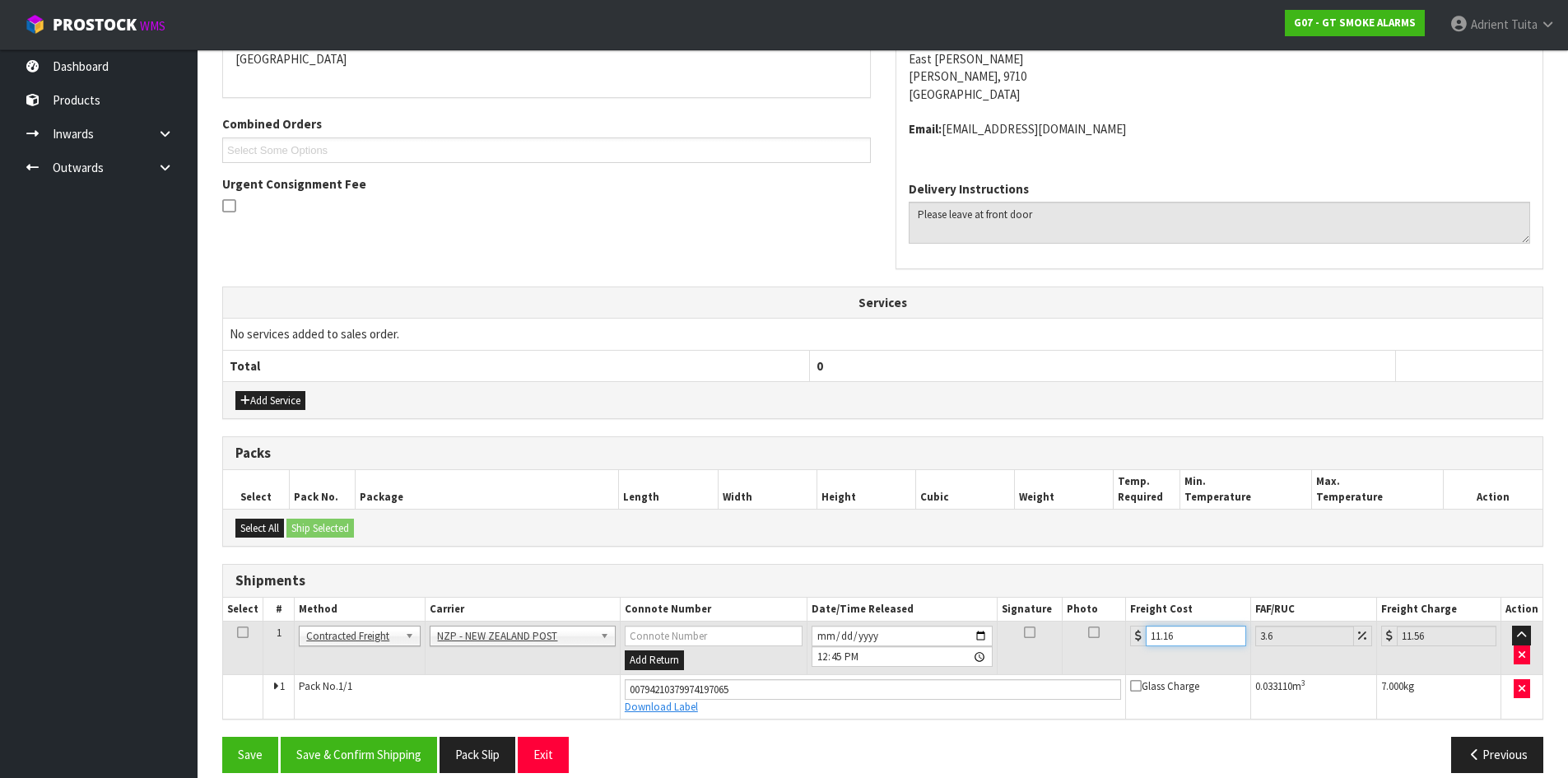
scroll to position [393, 0]
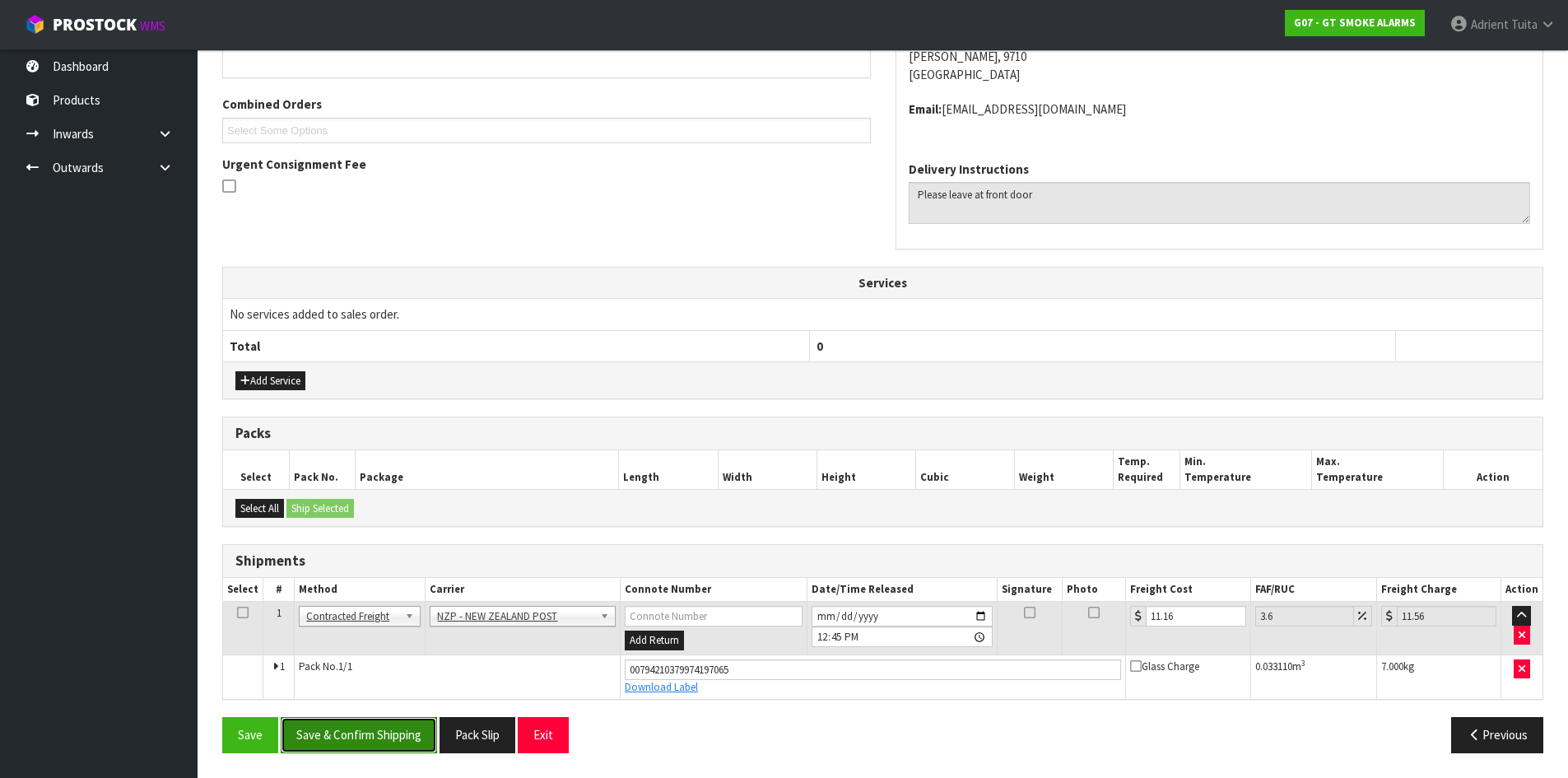
click at [359, 745] on button "Save & Confirm Shipping" at bounding box center [358, 735] width 156 height 36
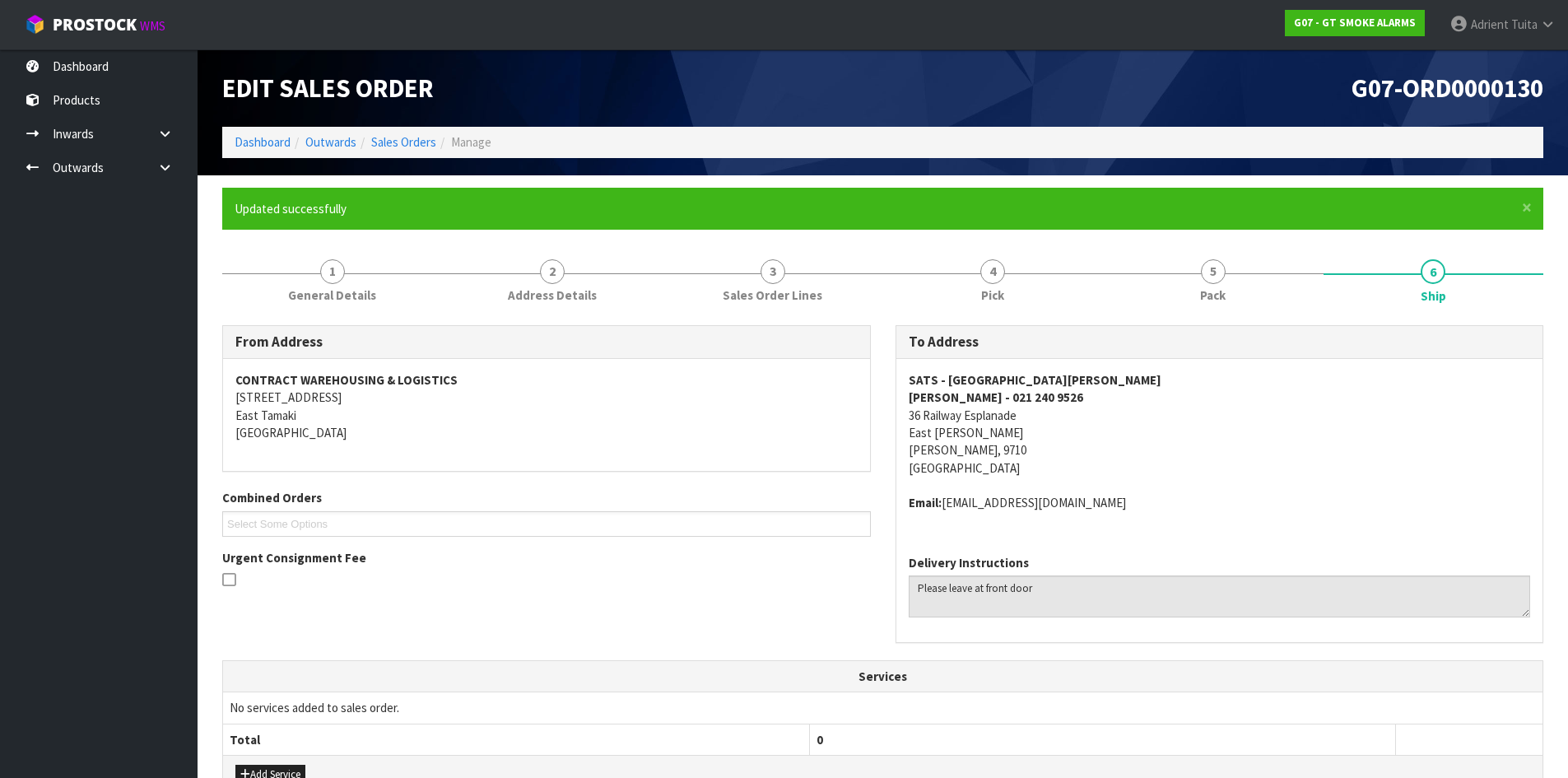
scroll to position [347, 0]
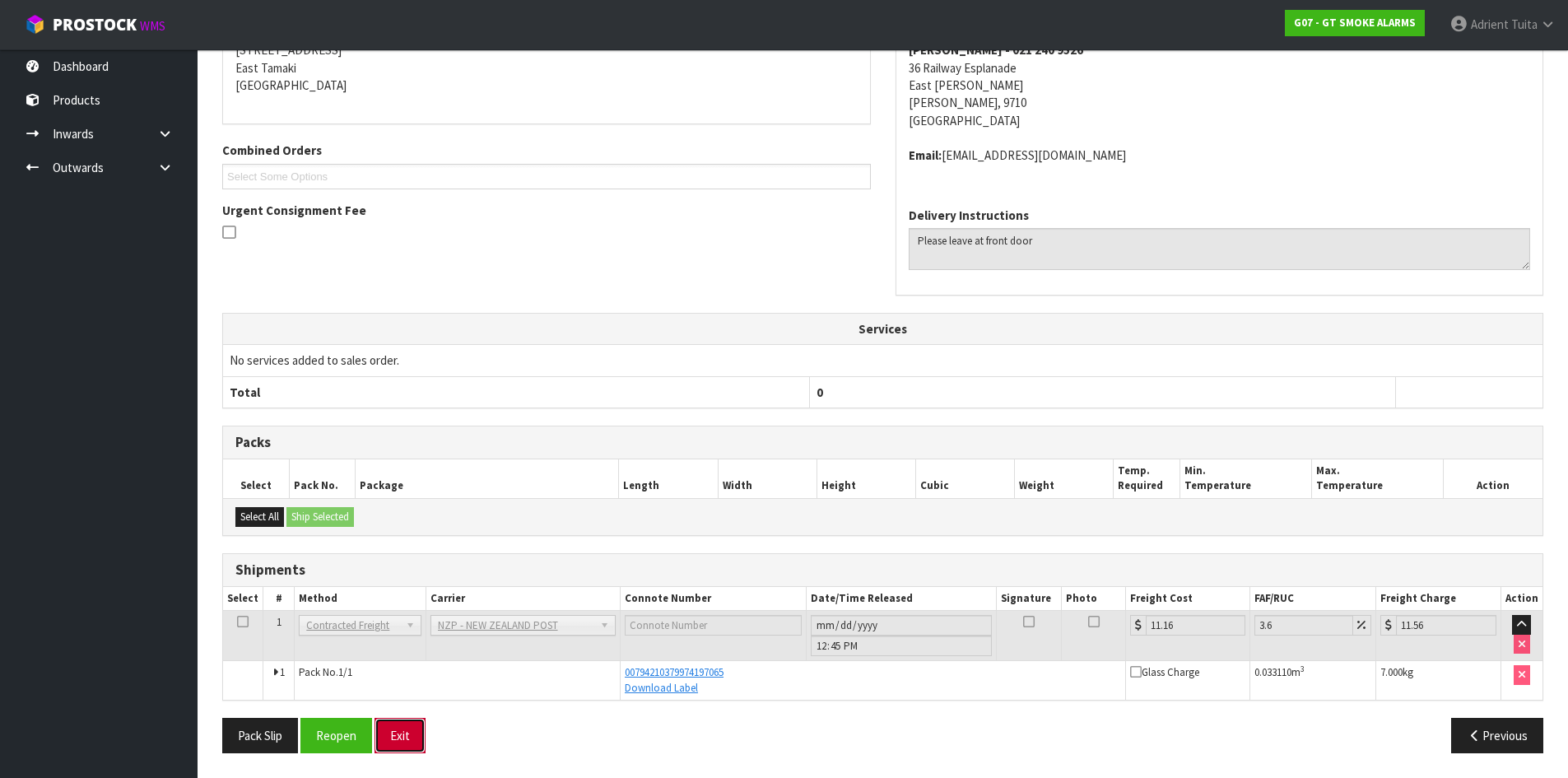
click at [411, 726] on button "Exit" at bounding box center [399, 735] width 51 height 36
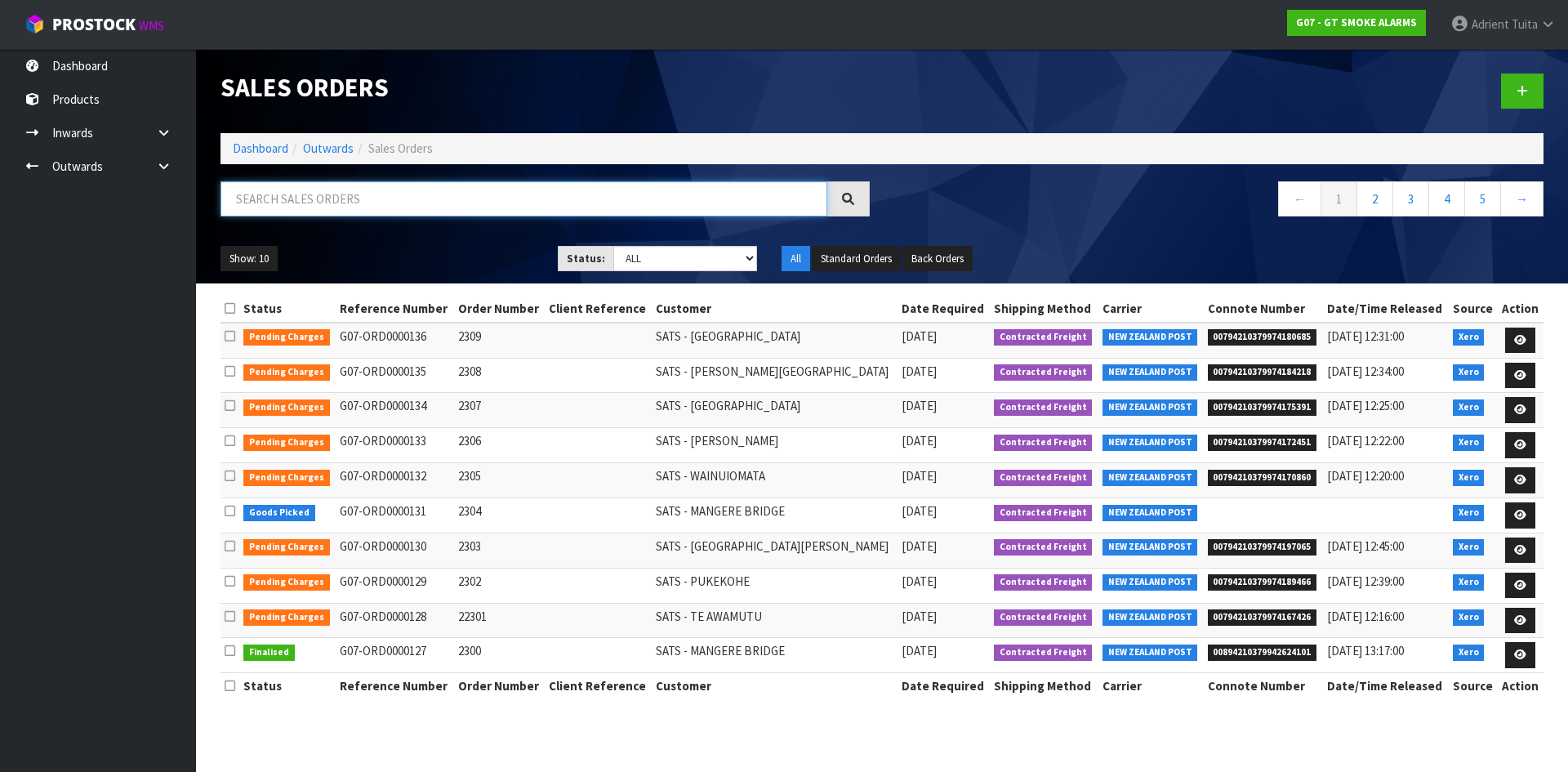
click at [293, 193] on input "text" at bounding box center [524, 199] width 607 height 35
click at [295, 199] on input "text" at bounding box center [524, 199] width 607 height 35
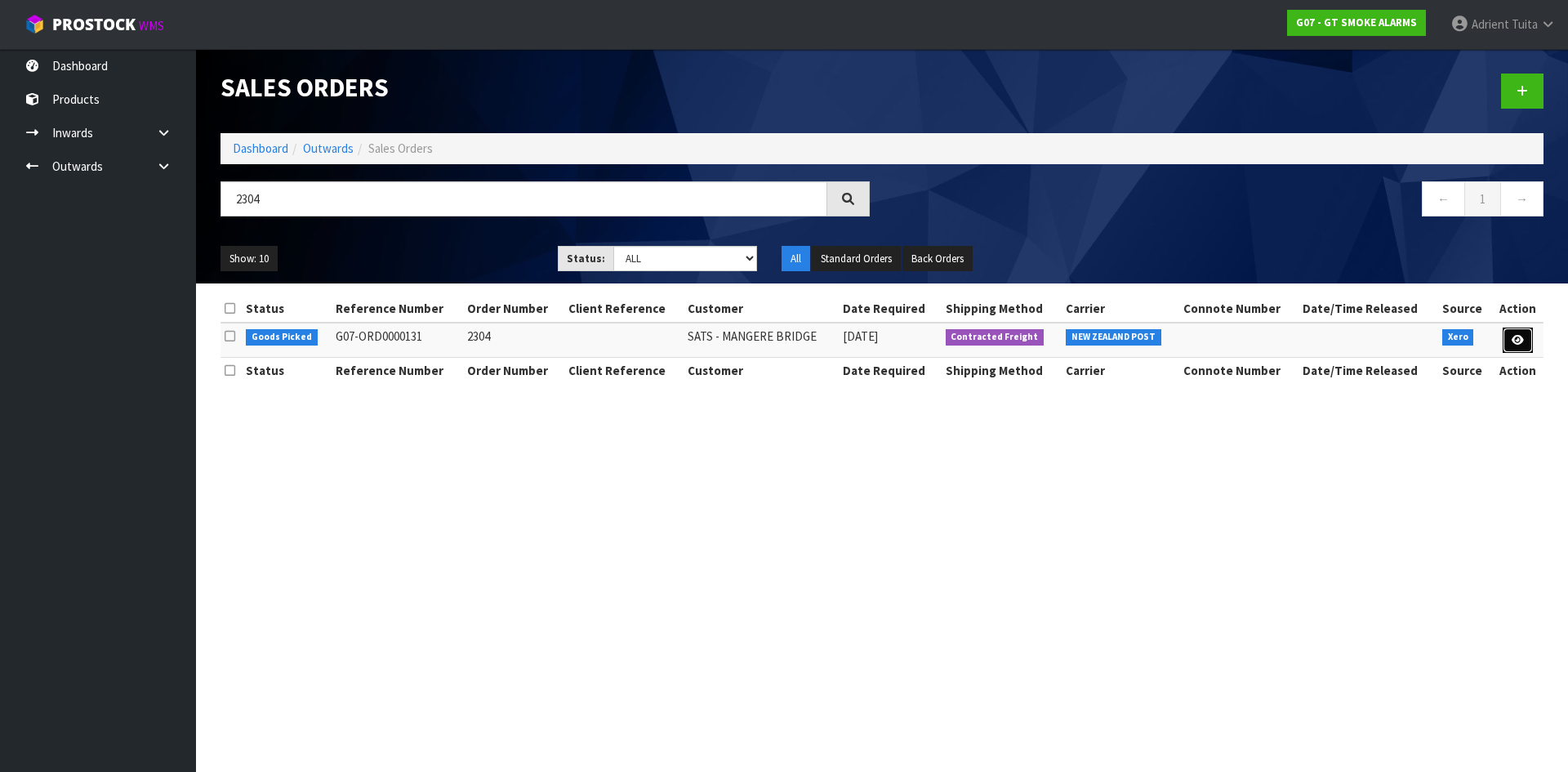
click at [1525, 339] on link at bounding box center [1517, 339] width 30 height 26
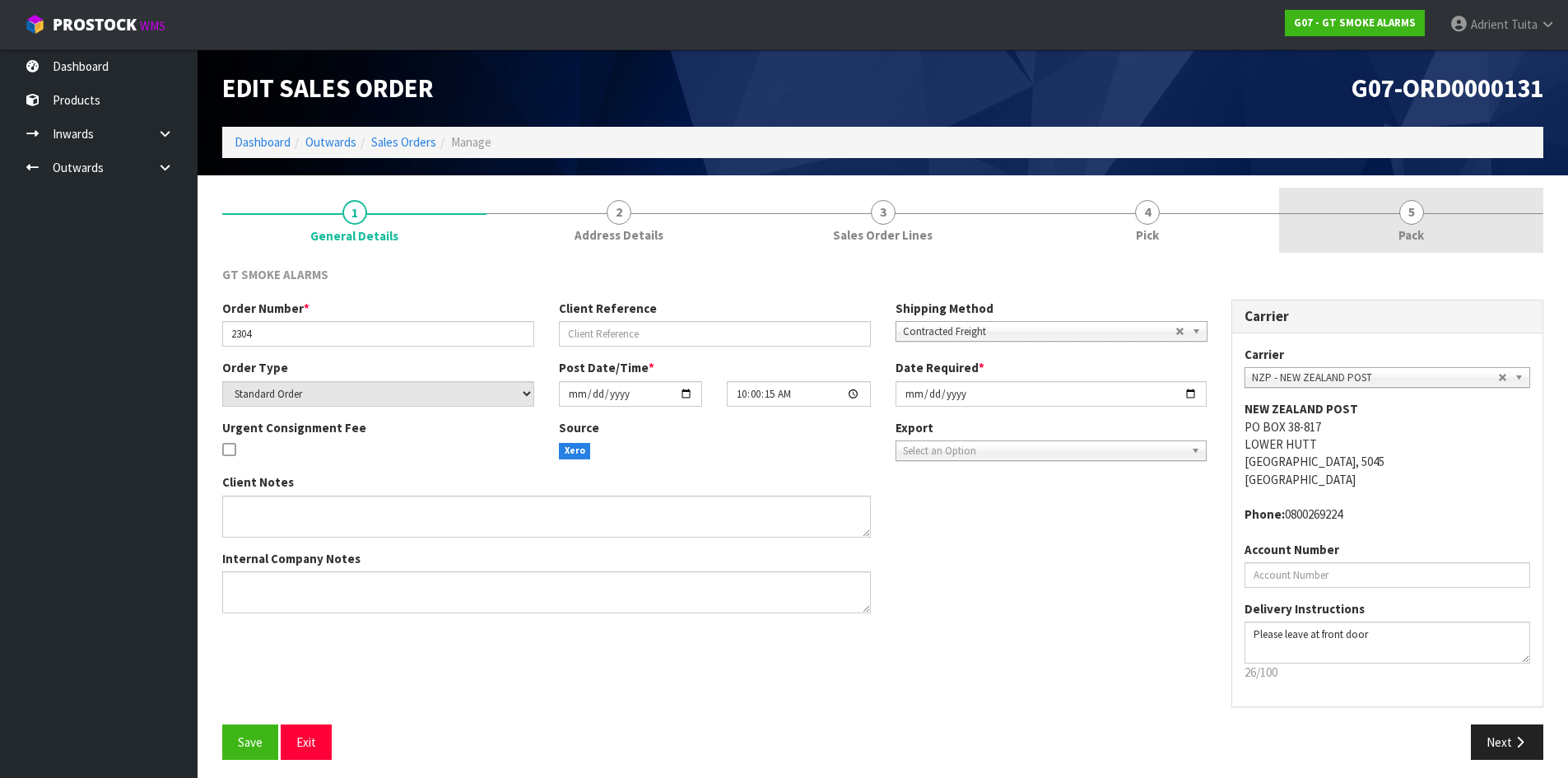
click at [1461, 202] on link "5 Pack" at bounding box center [1412, 220] width 264 height 65
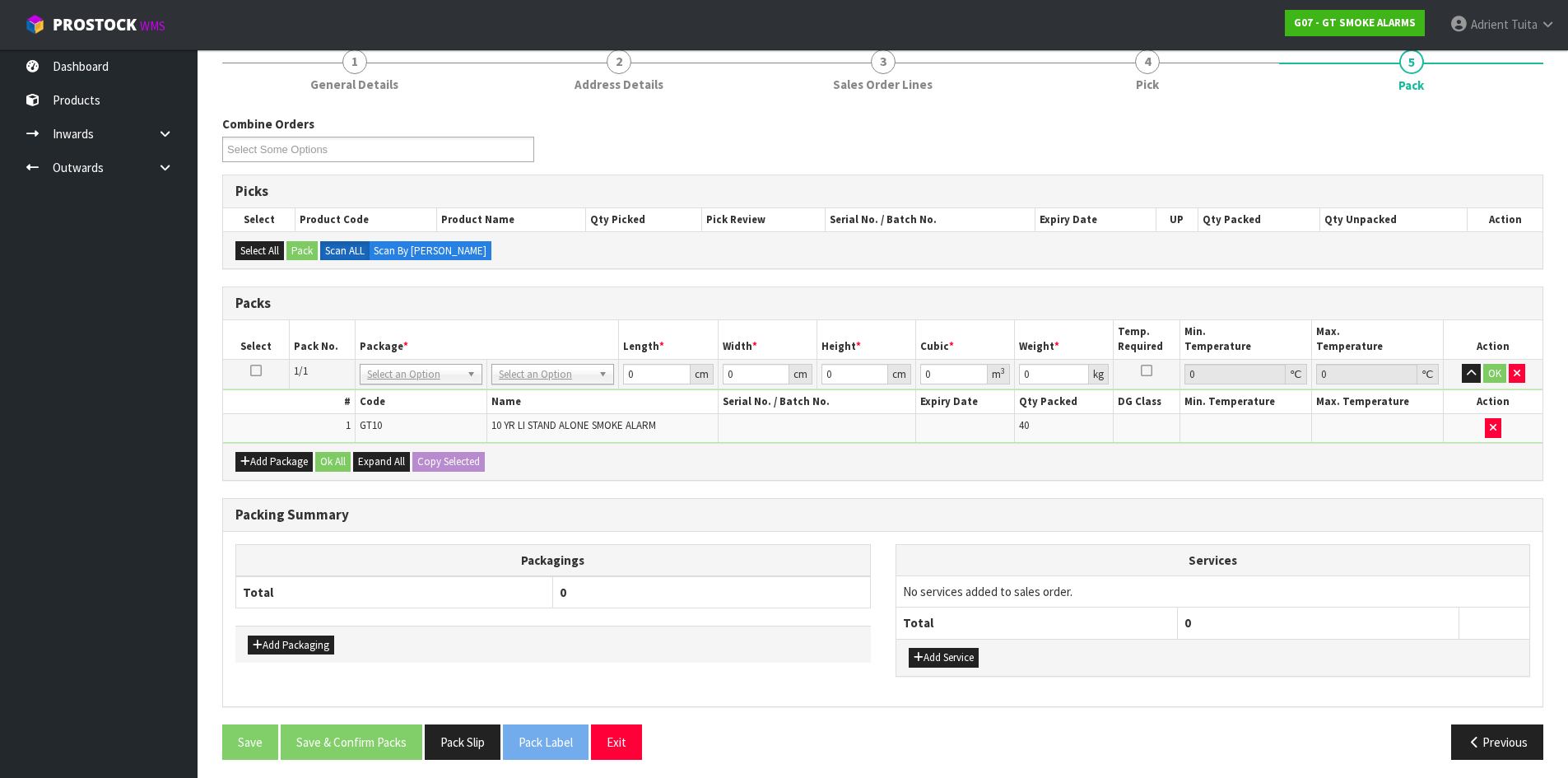
scroll to position [157, 0]
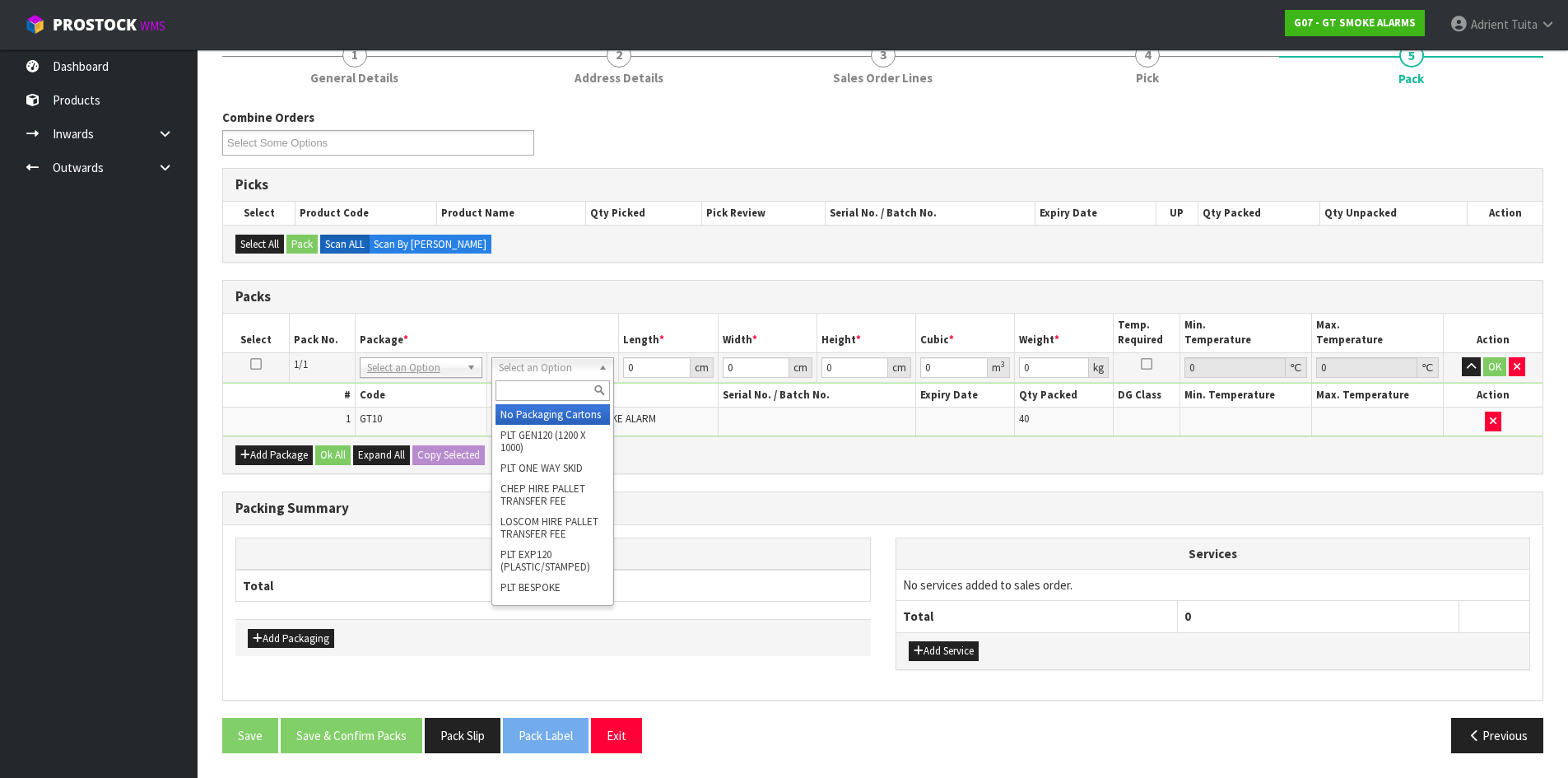
drag, startPoint x: 570, startPoint y: 364, endPoint x: 570, endPoint y: 400, distance: 36.0
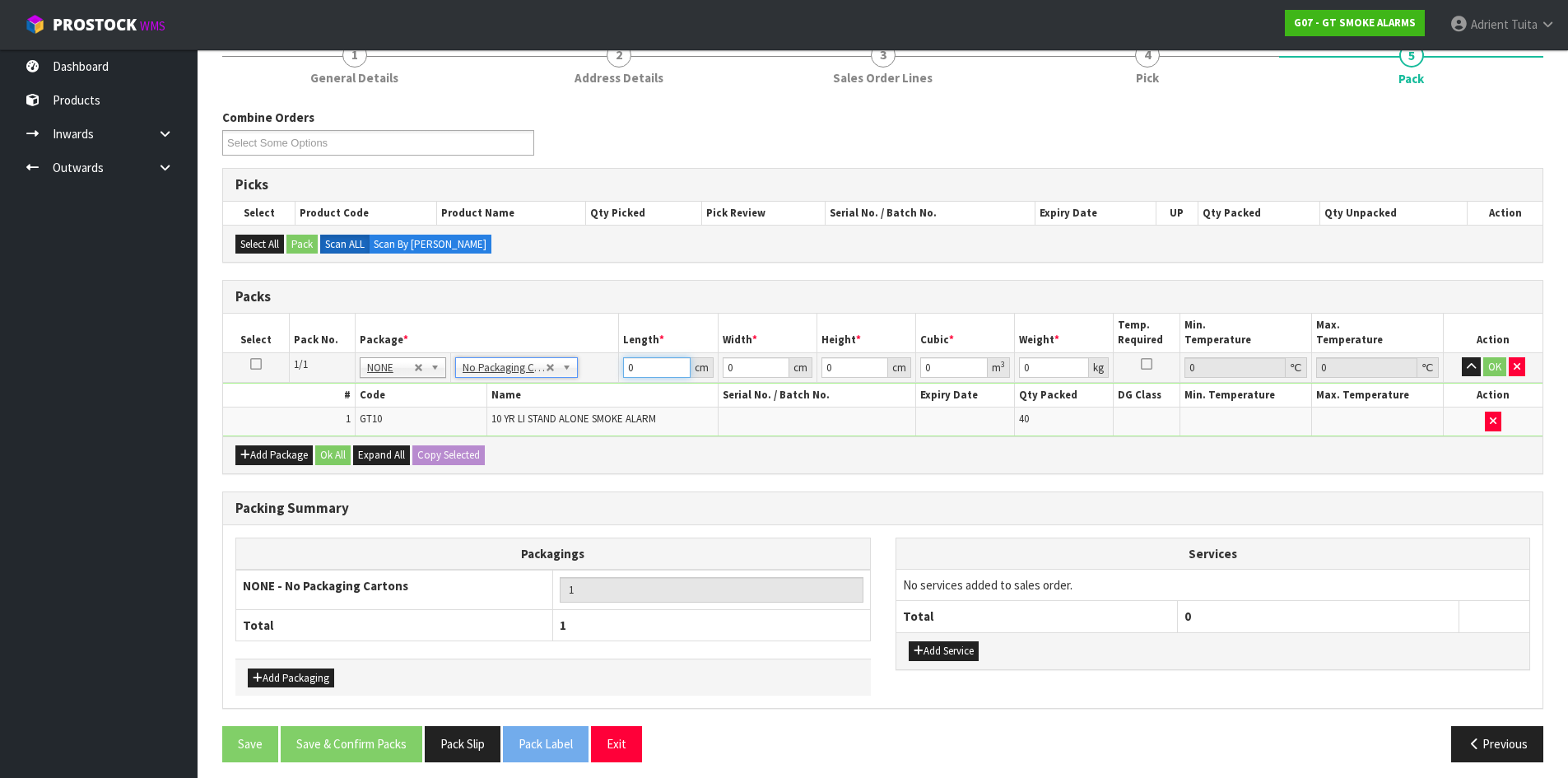
click at [647, 371] on input "0" at bounding box center [657, 367] width 67 height 21
click at [1488, 368] on button "OK" at bounding box center [1495, 367] width 23 height 20
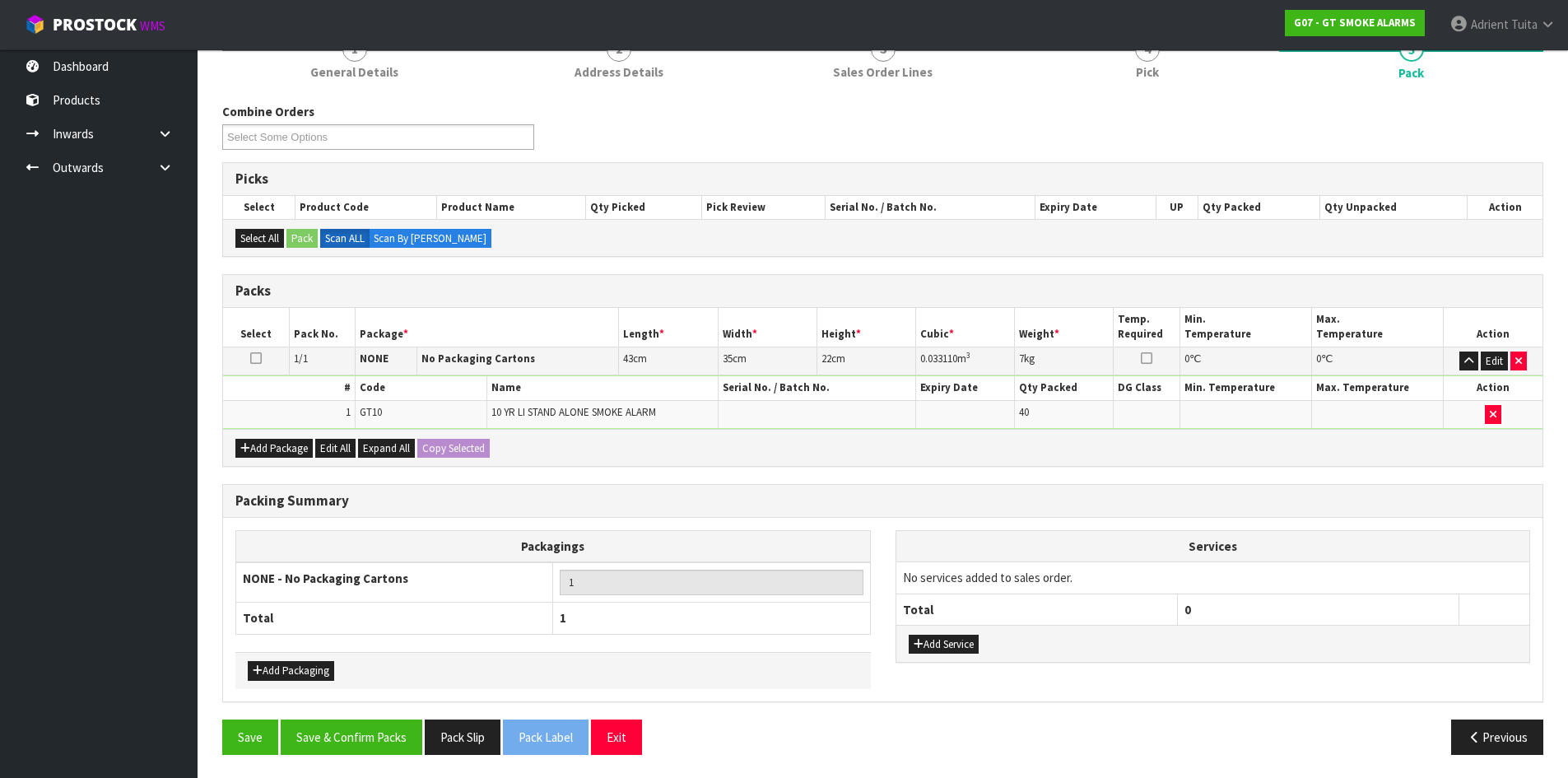
scroll to position [164, 0]
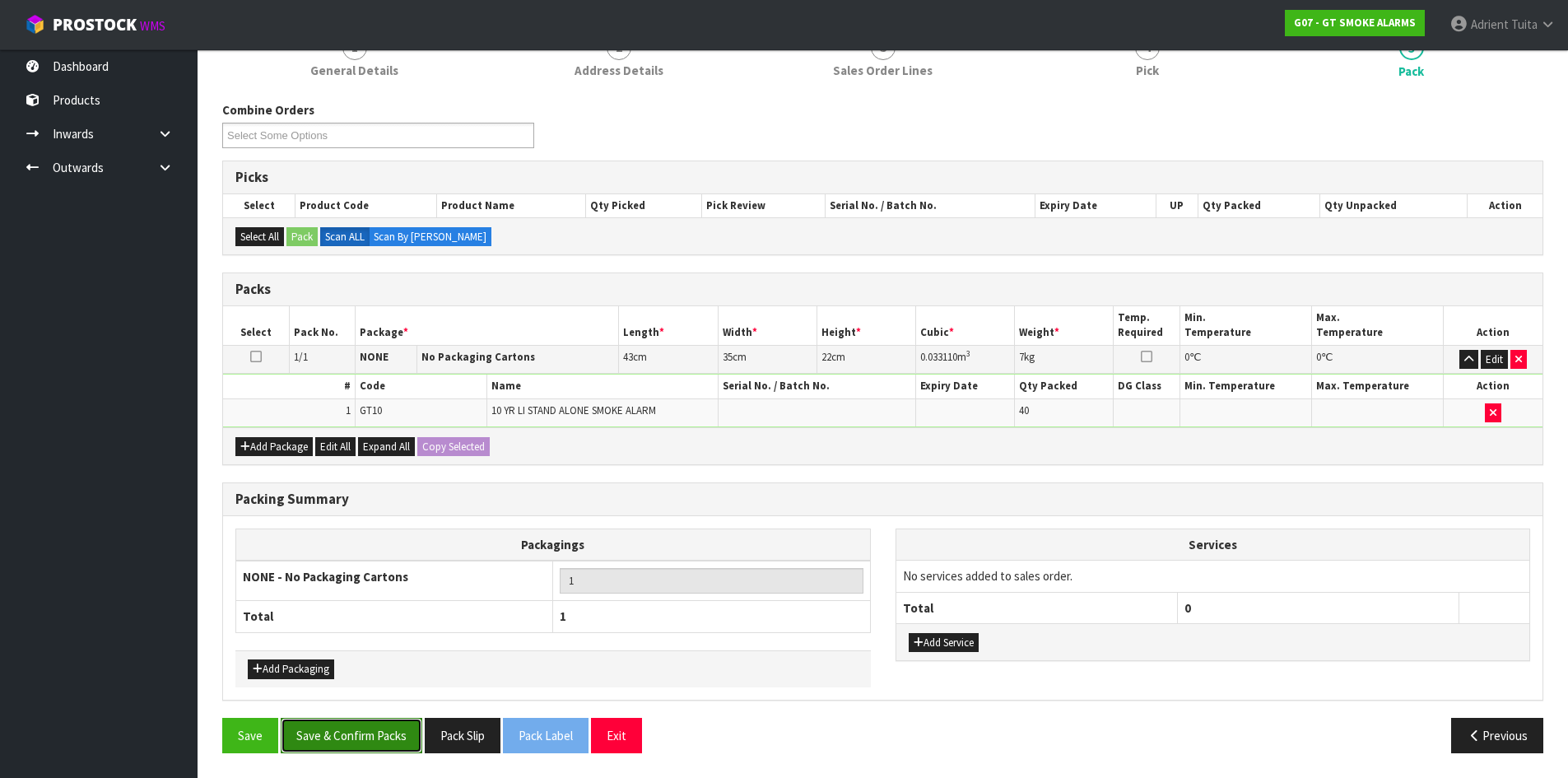
click at [365, 728] on button "Save & Confirm Packs" at bounding box center [351, 735] width 141 height 36
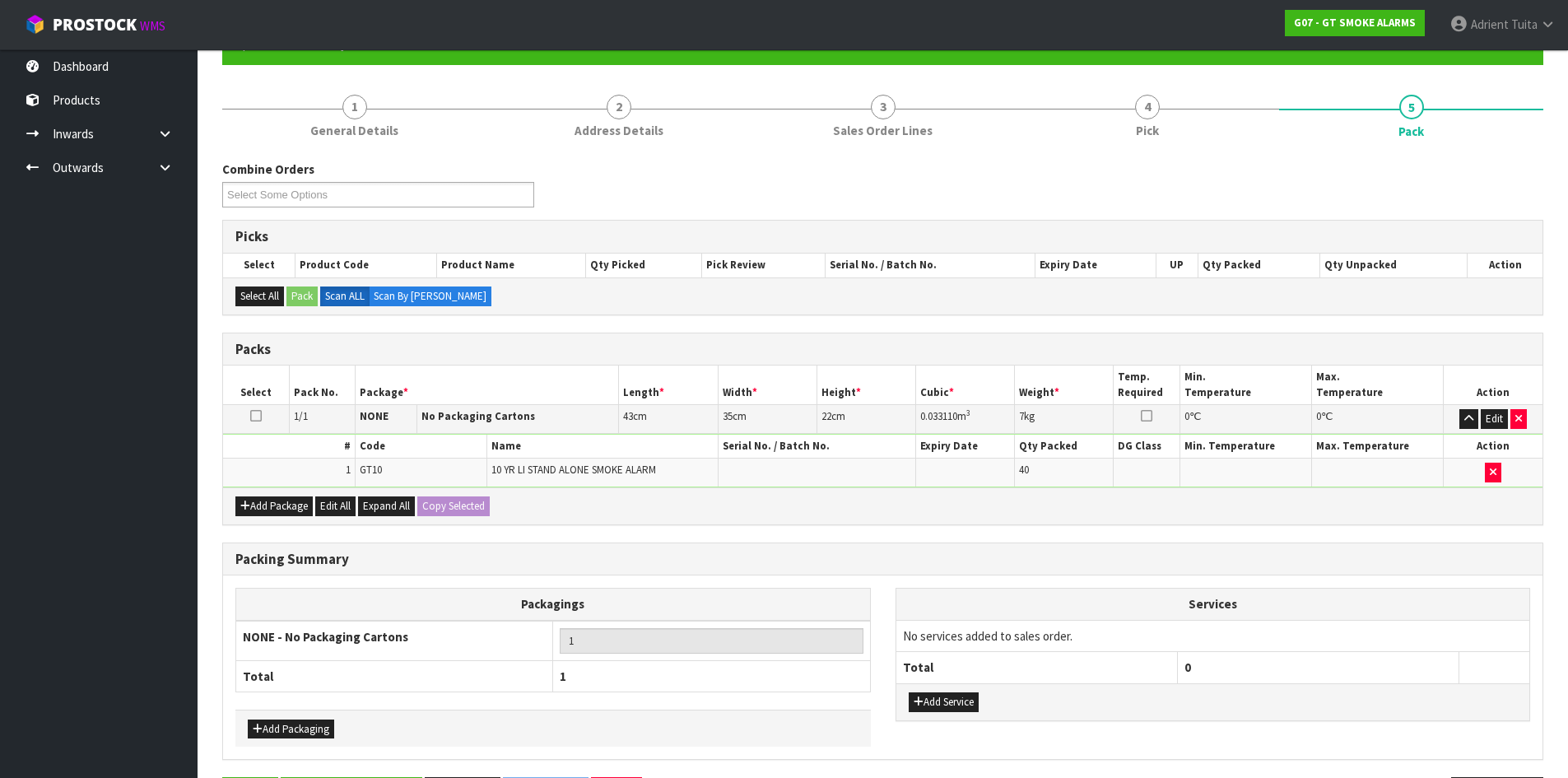
scroll to position [0, 0]
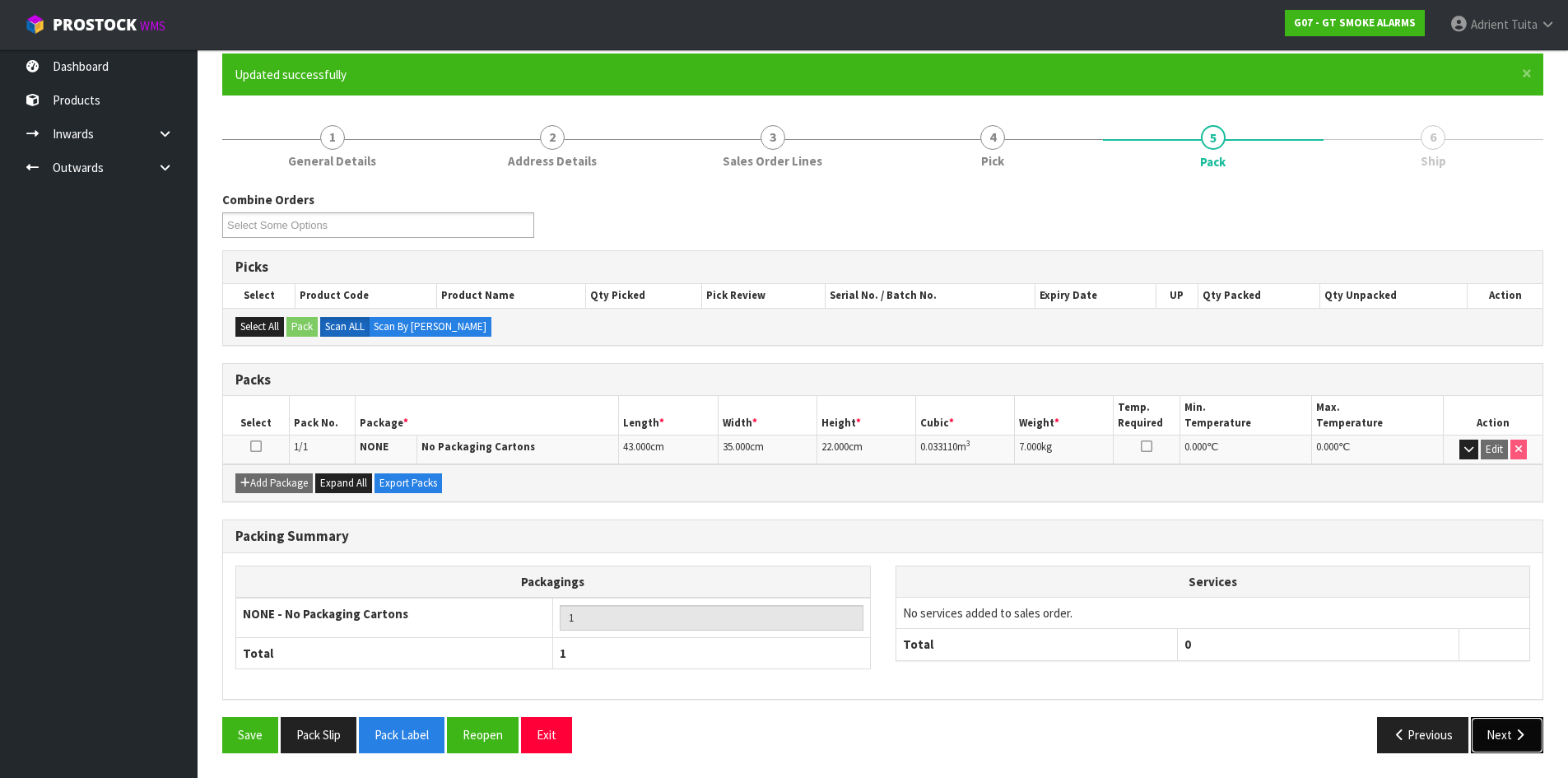
click at [1513, 739] on icon "button" at bounding box center [1521, 734] width 16 height 13
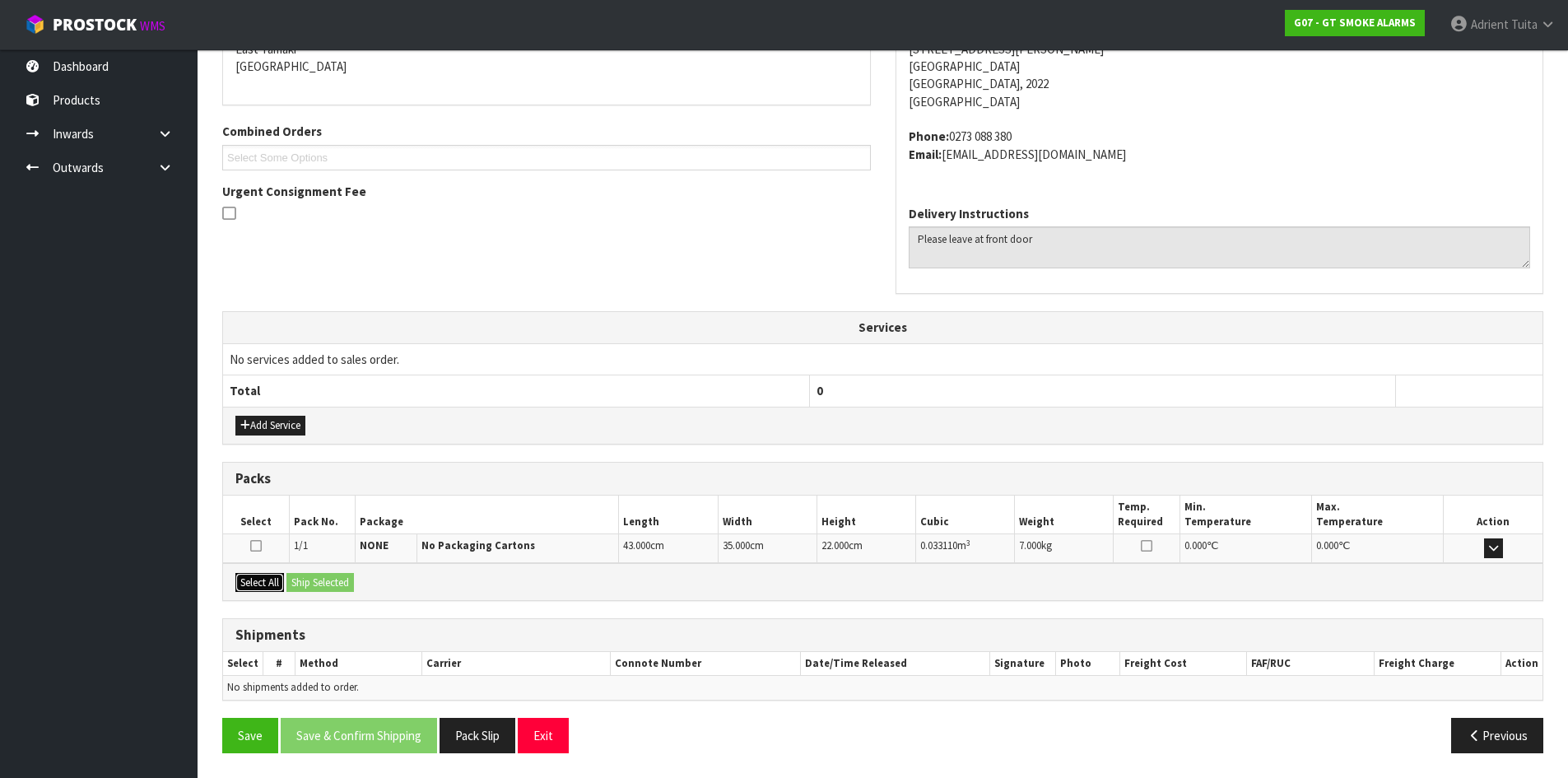
click at [272, 581] on button "Select All" at bounding box center [260, 582] width 48 height 20
click at [302, 581] on button "Ship Selected" at bounding box center [321, 582] width 68 height 20
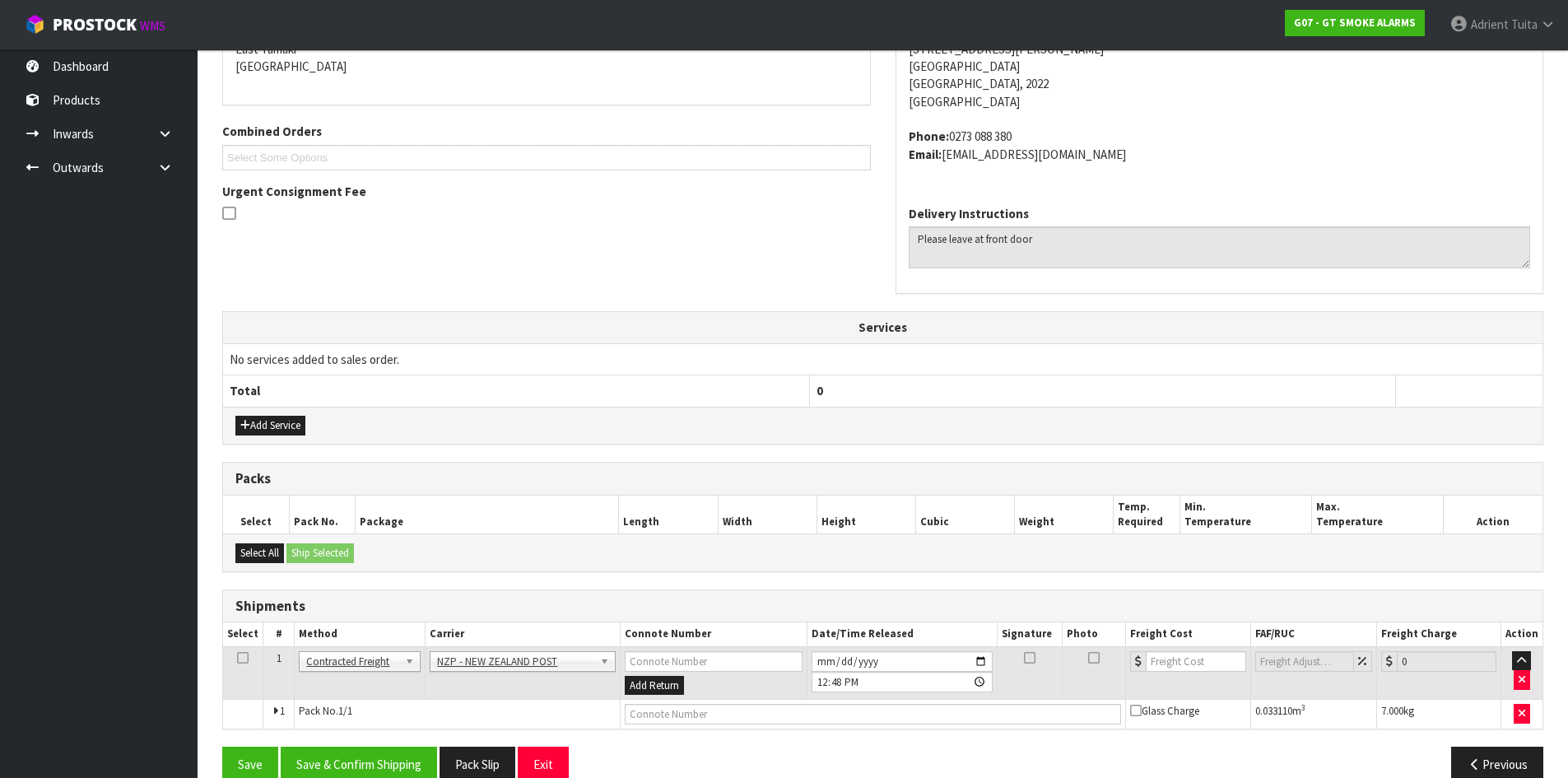
scroll to position [396, 0]
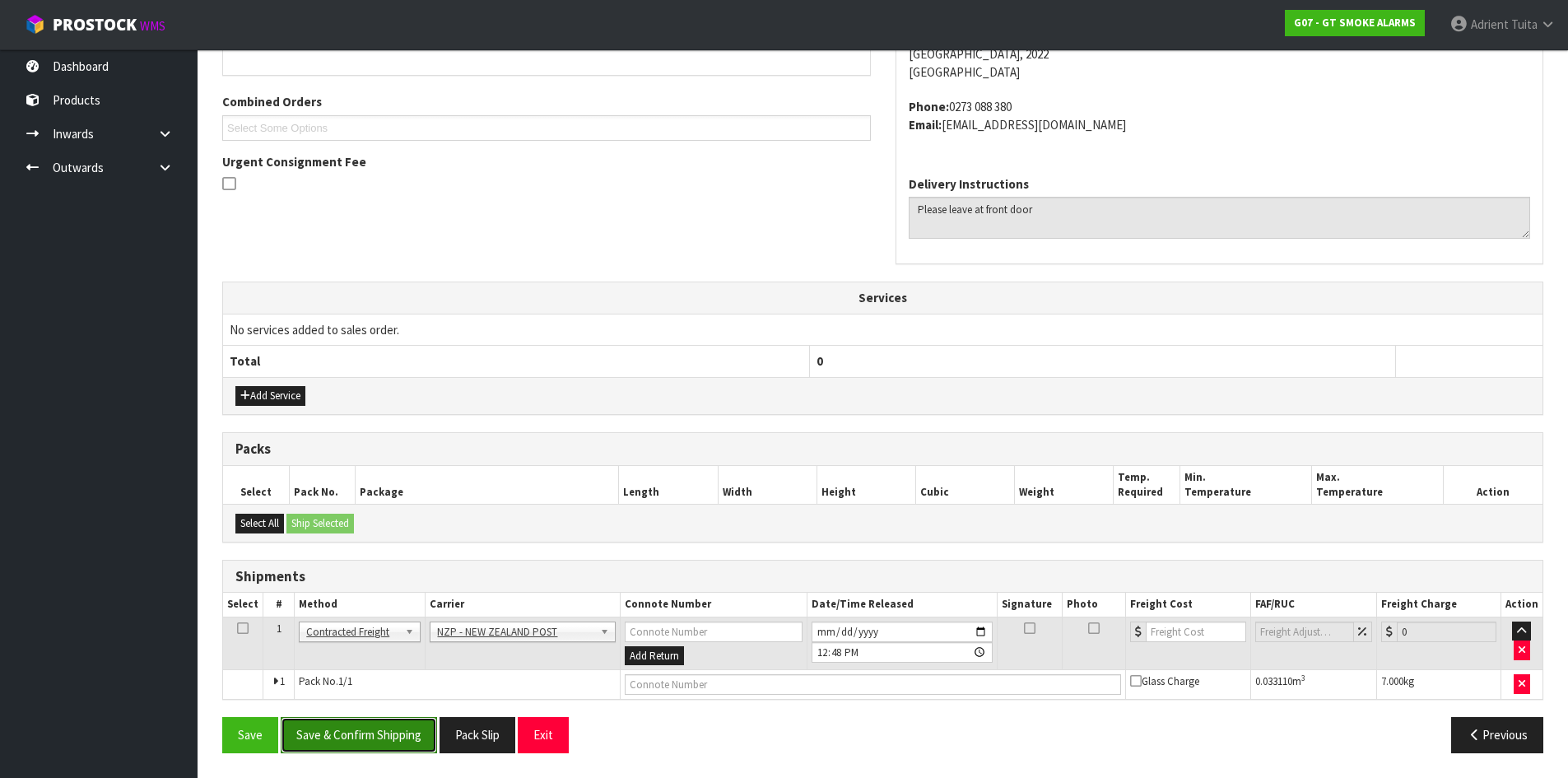
click at [395, 737] on button "Save & Confirm Shipping" at bounding box center [358, 735] width 156 height 36
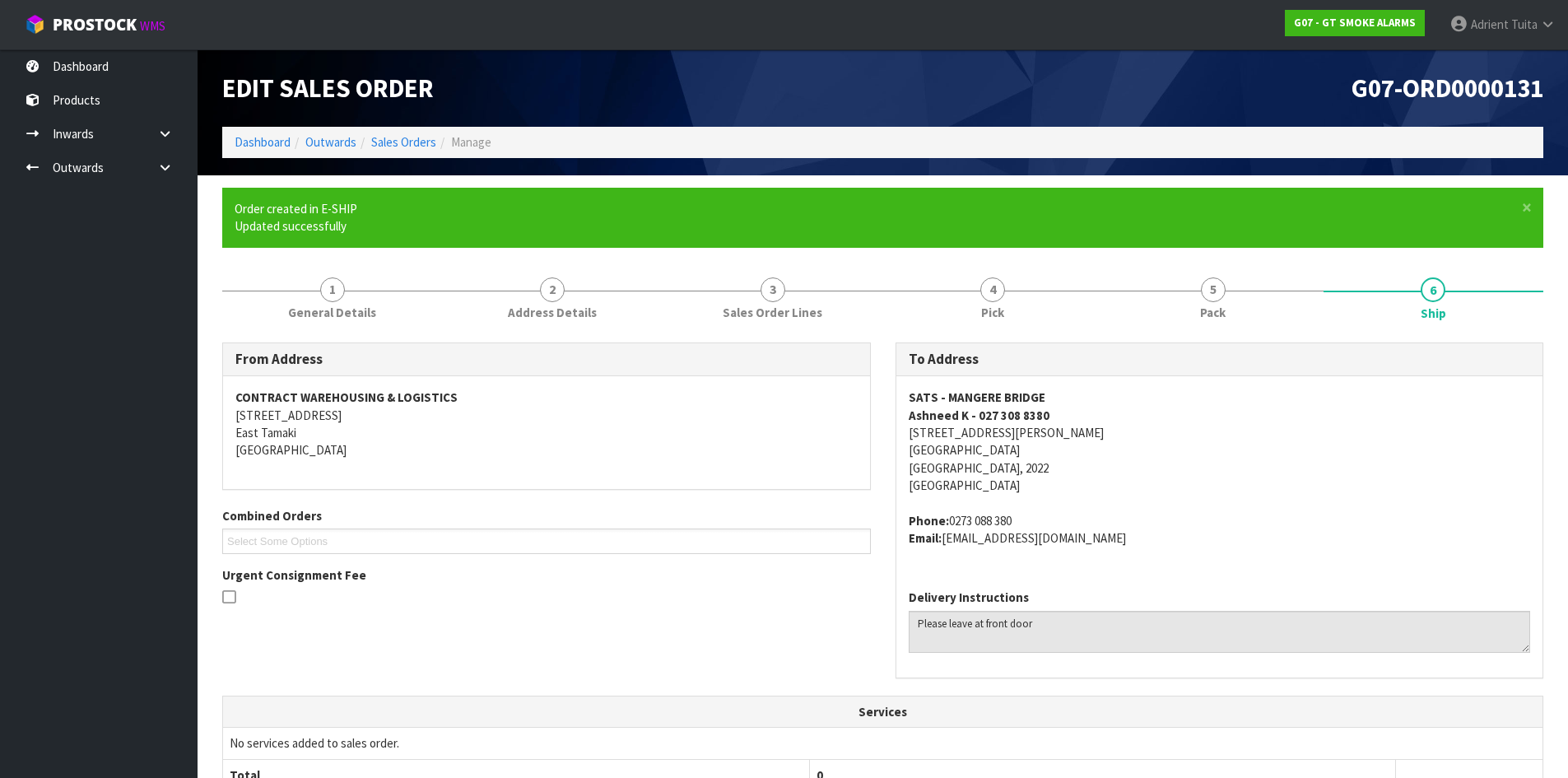
scroll to position [372, 0]
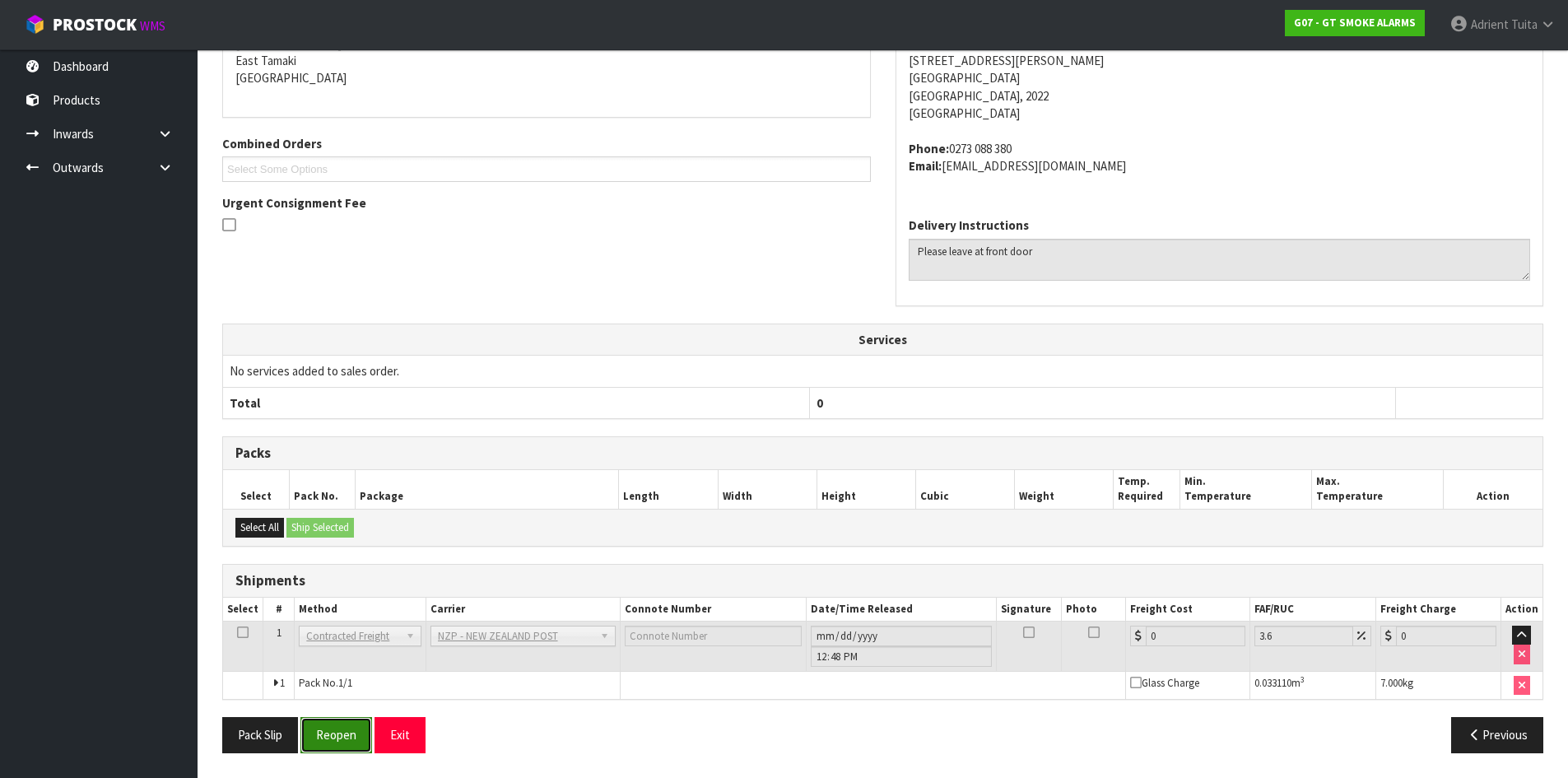
drag, startPoint x: 340, startPoint y: 749, endPoint x: 345, endPoint y: 721, distance: 28.4
click at [340, 749] on button "Reopen" at bounding box center [336, 735] width 71 height 36
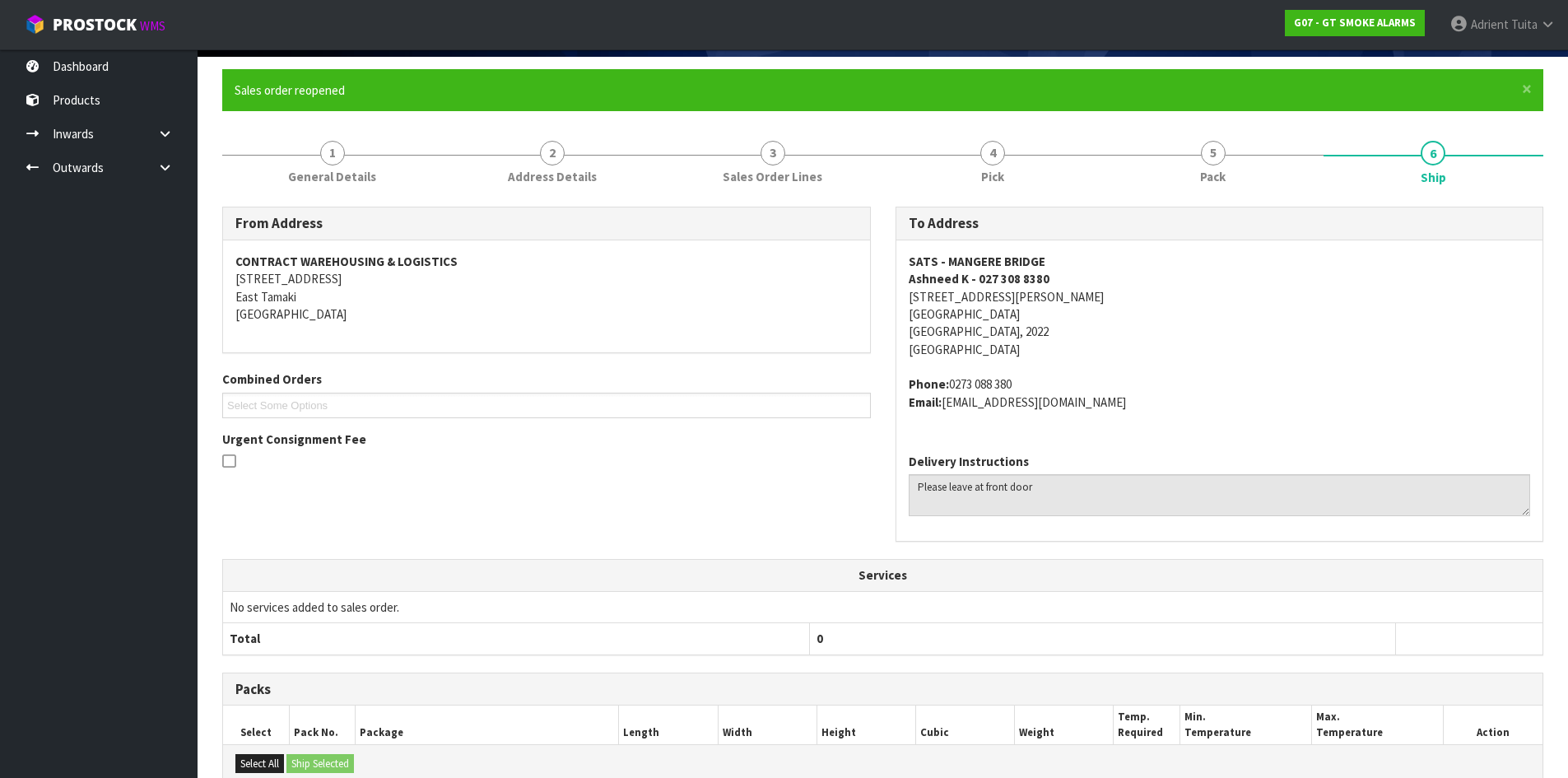
scroll to position [411, 0]
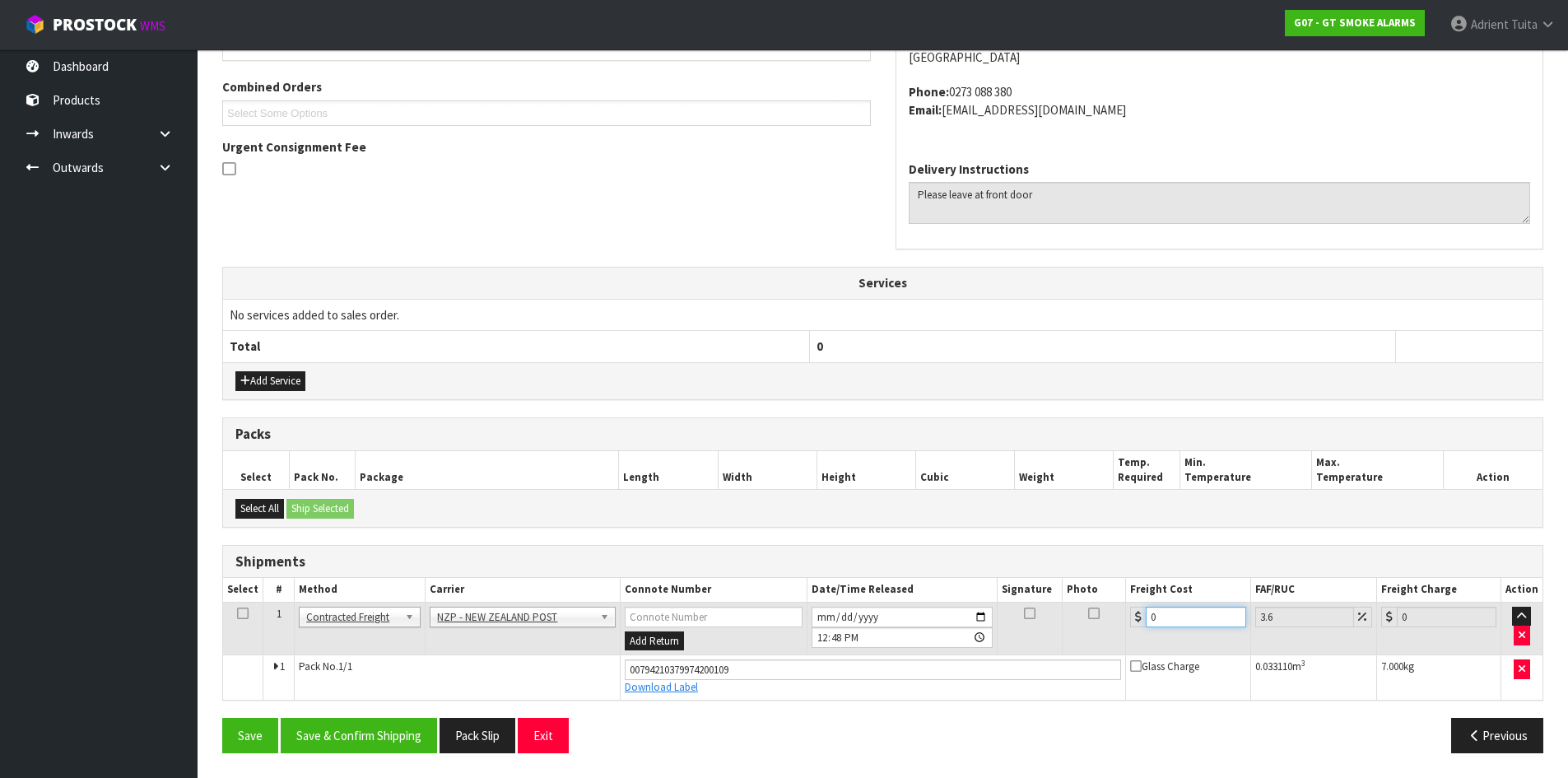
click at [1215, 618] on input "0" at bounding box center [1195, 616] width 99 height 21
click at [404, 724] on button "Save & Confirm Shipping" at bounding box center [358, 735] width 156 height 36
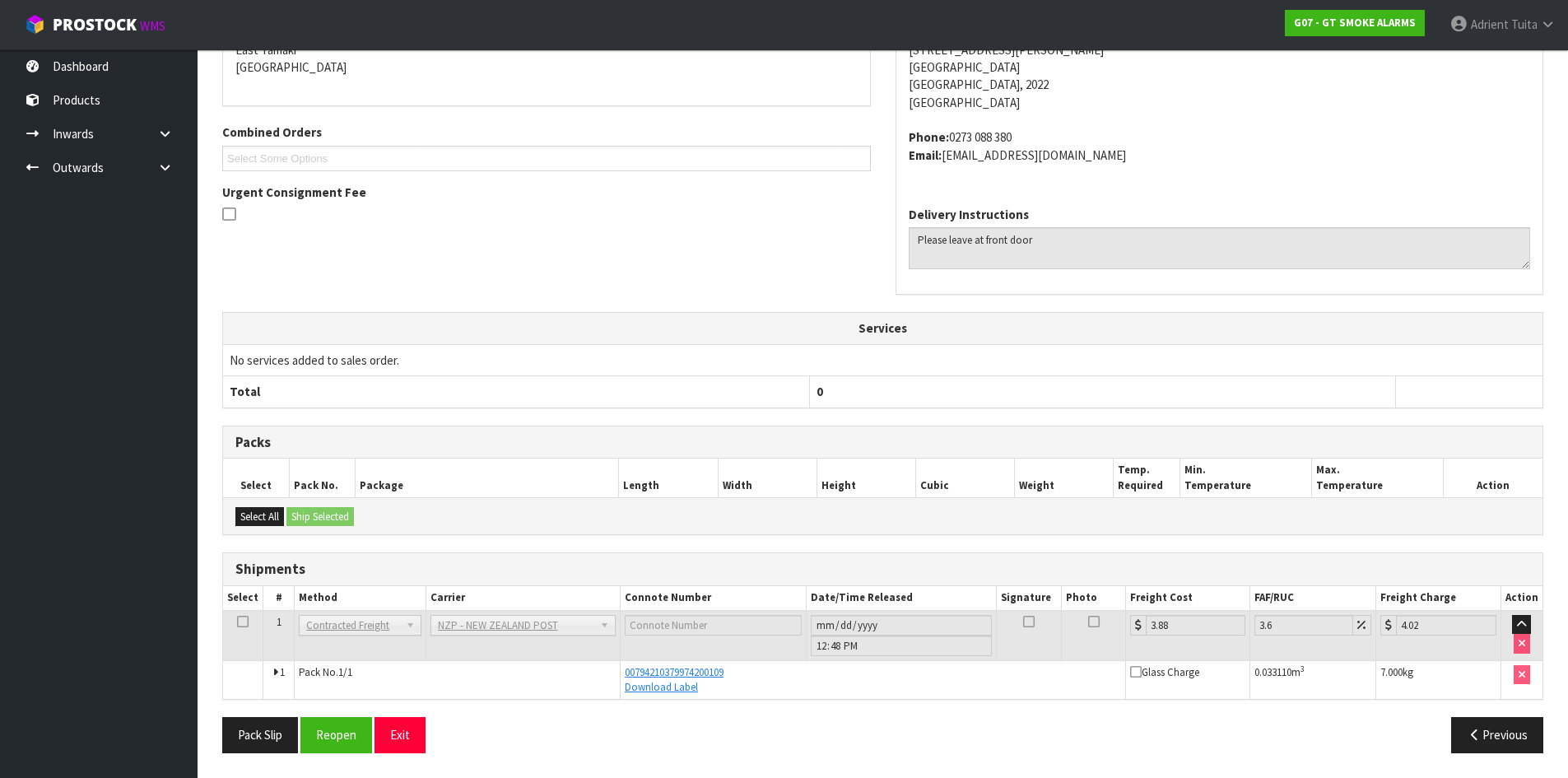
scroll to position [0, 0]
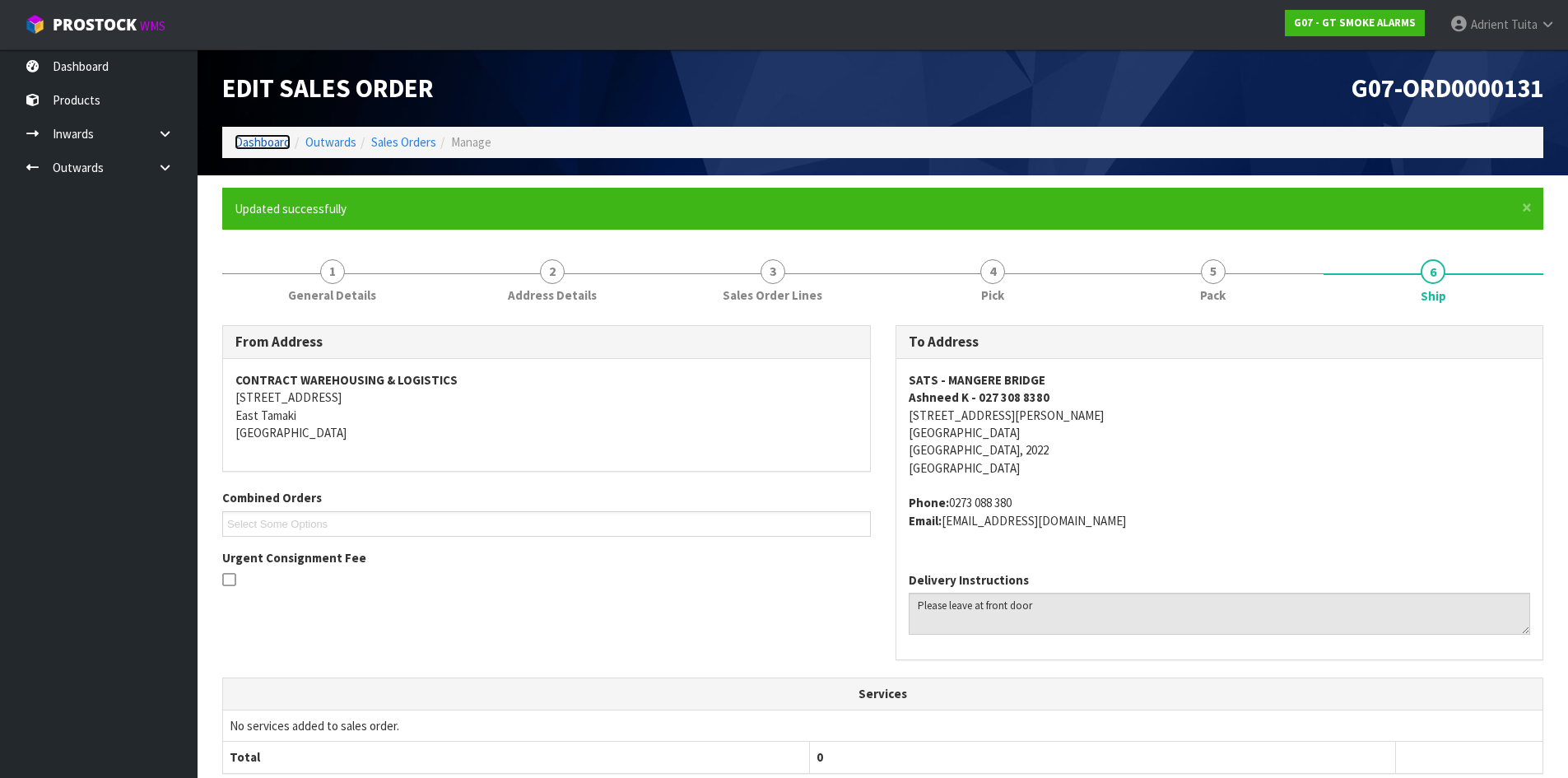
click at [265, 142] on link "Dashboard" at bounding box center [263, 142] width 56 height 16
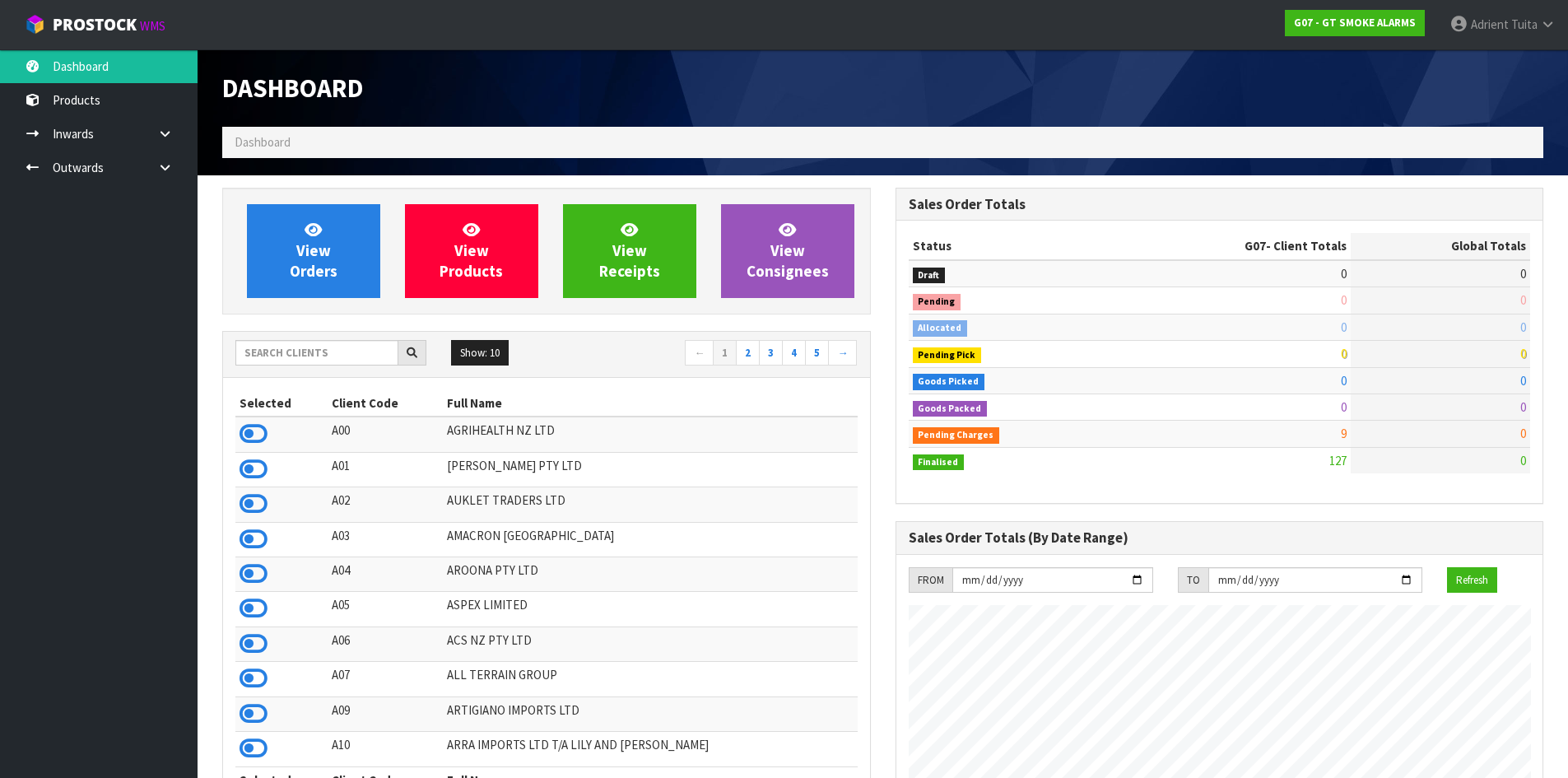
scroll to position [1033, 673]
click at [290, 349] on input "text" at bounding box center [317, 353] width 163 height 26
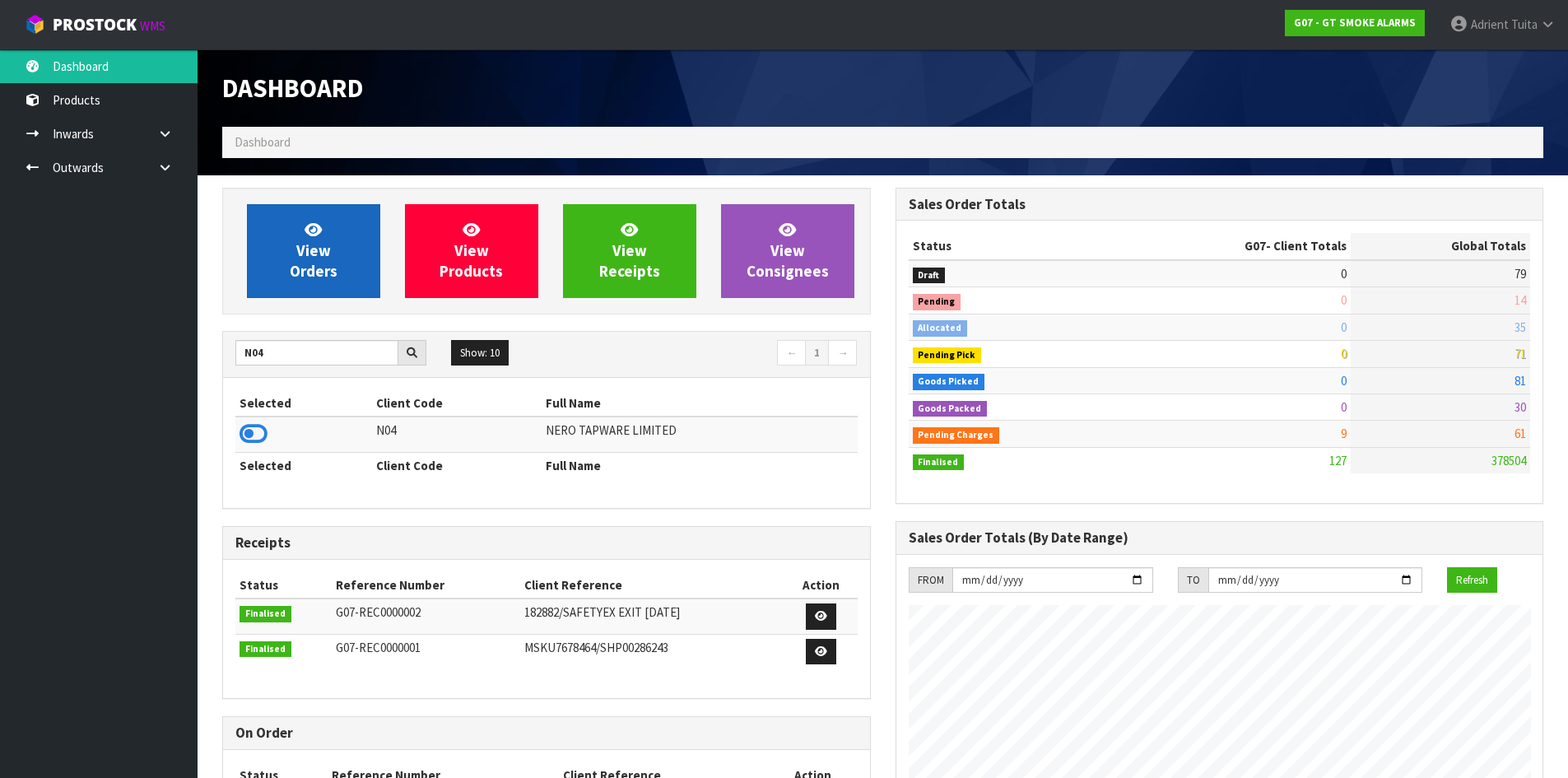
drag, startPoint x: 256, startPoint y: 435, endPoint x: 302, endPoint y: 268, distance: 173.2
click at [256, 430] on icon at bounding box center [253, 434] width 28 height 25
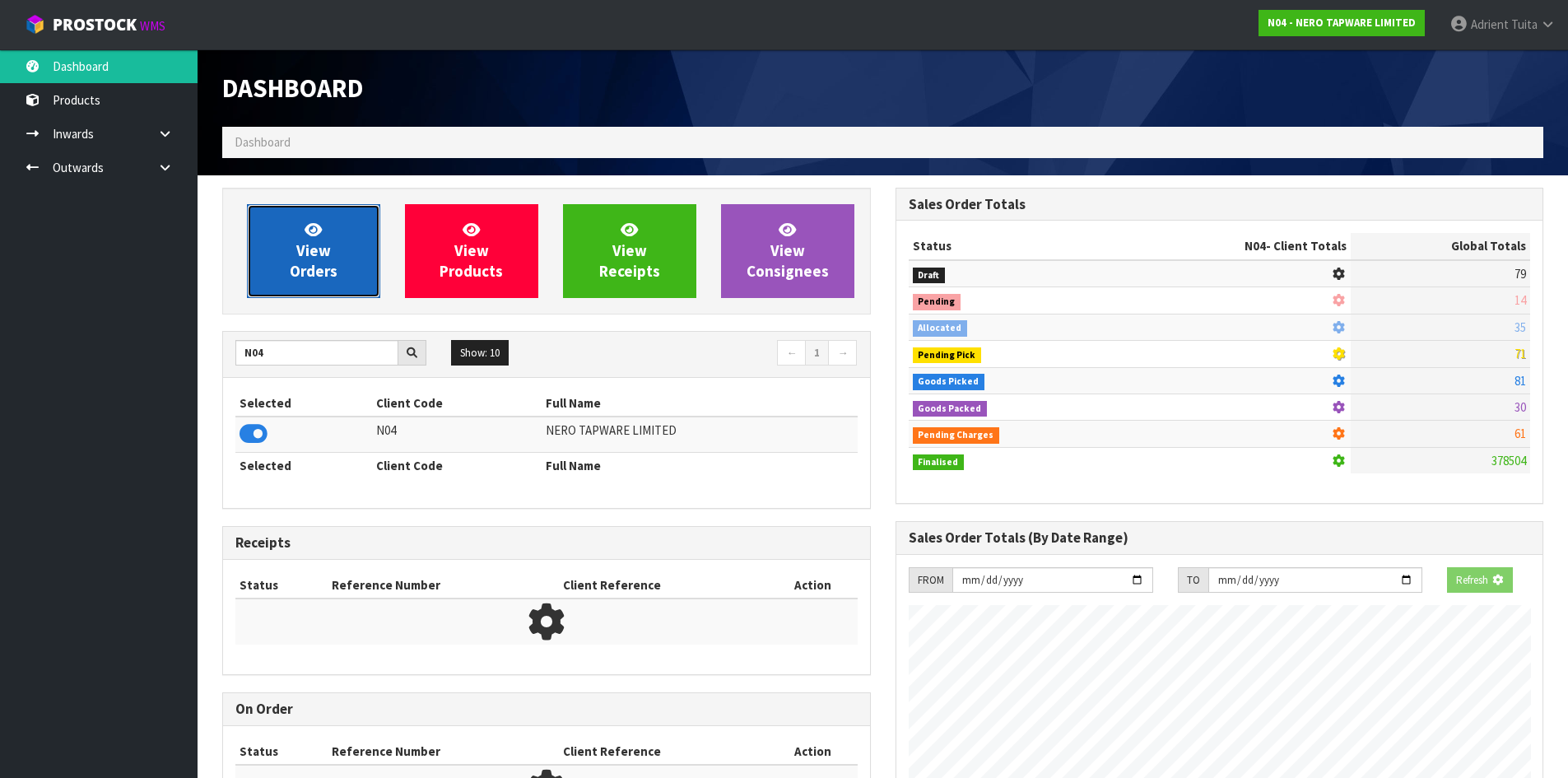
scroll to position [1283, 673]
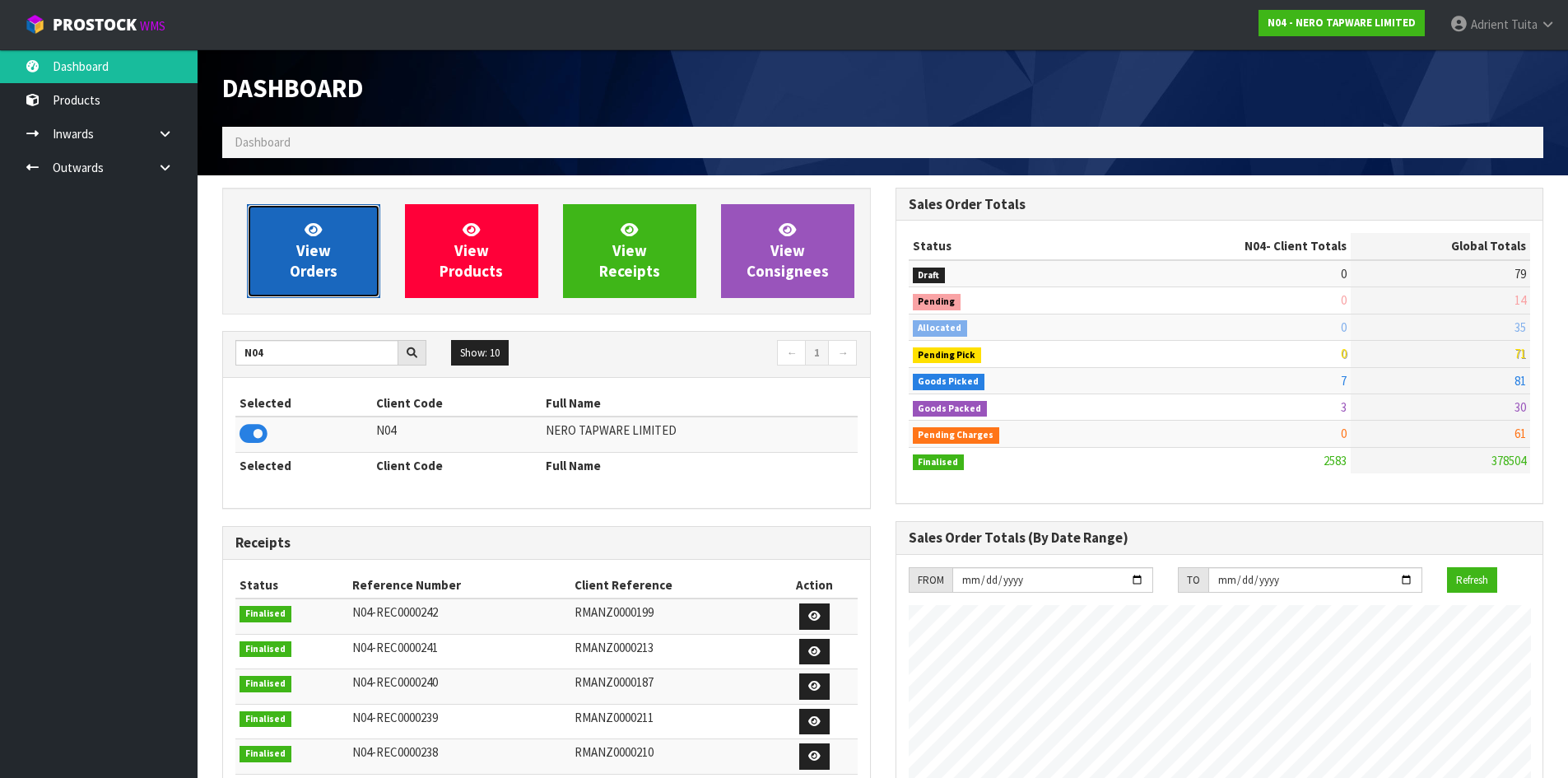
click at [313, 246] on span "View Orders" at bounding box center [313, 250] width 47 height 62
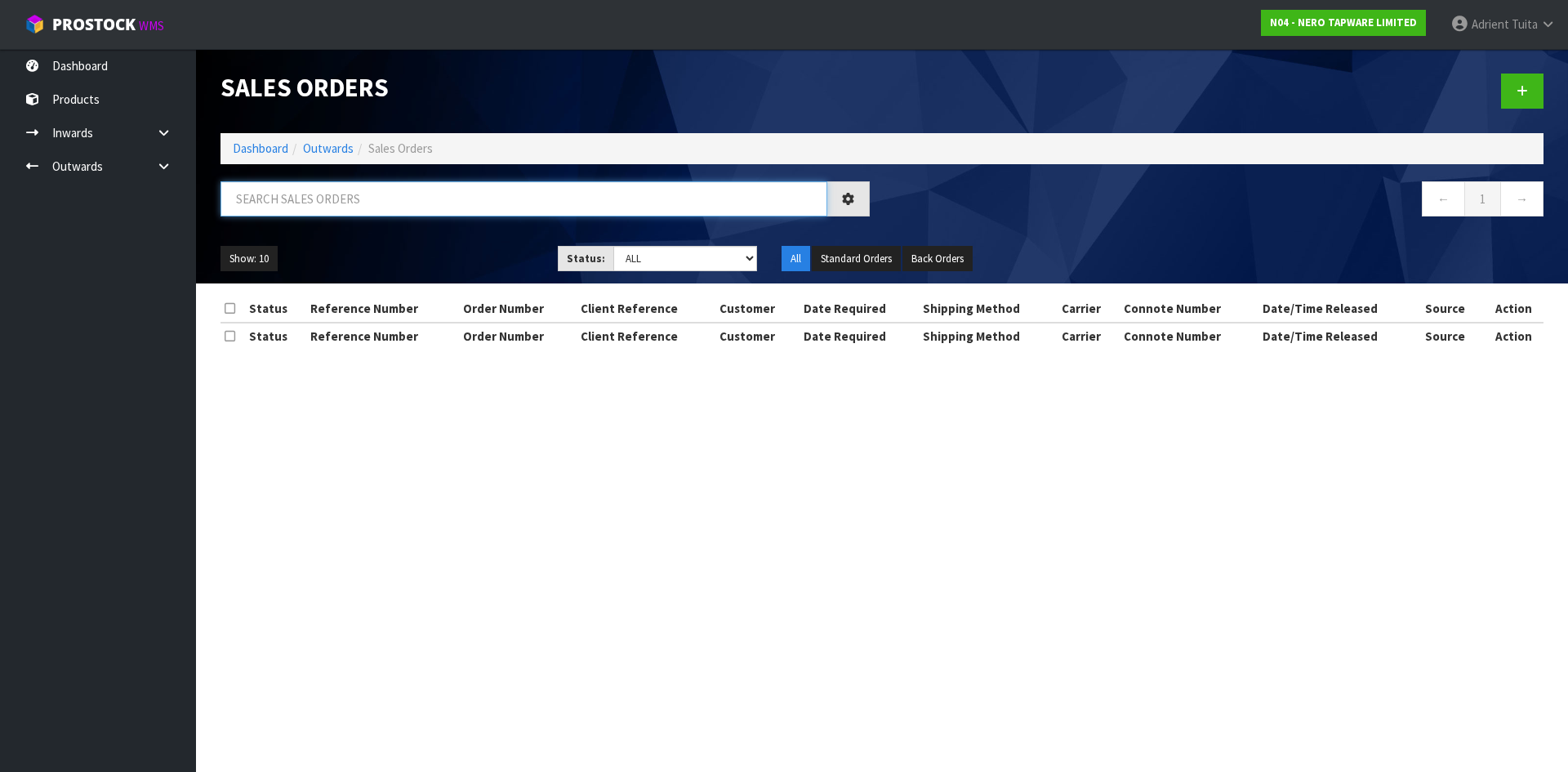
click at [355, 200] on input "text" at bounding box center [524, 199] width 607 height 35
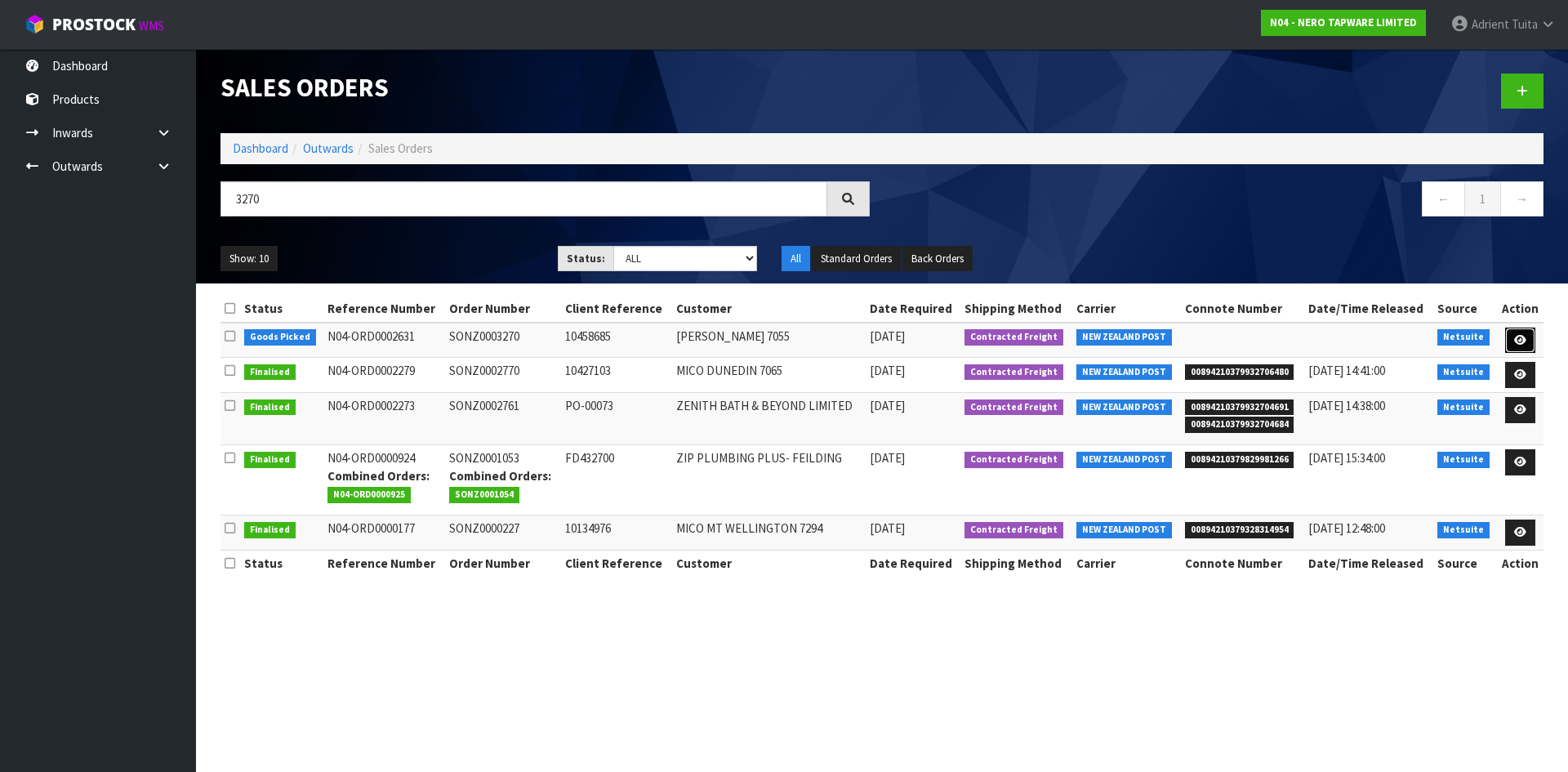
click at [1510, 340] on link at bounding box center [1520, 339] width 30 height 26
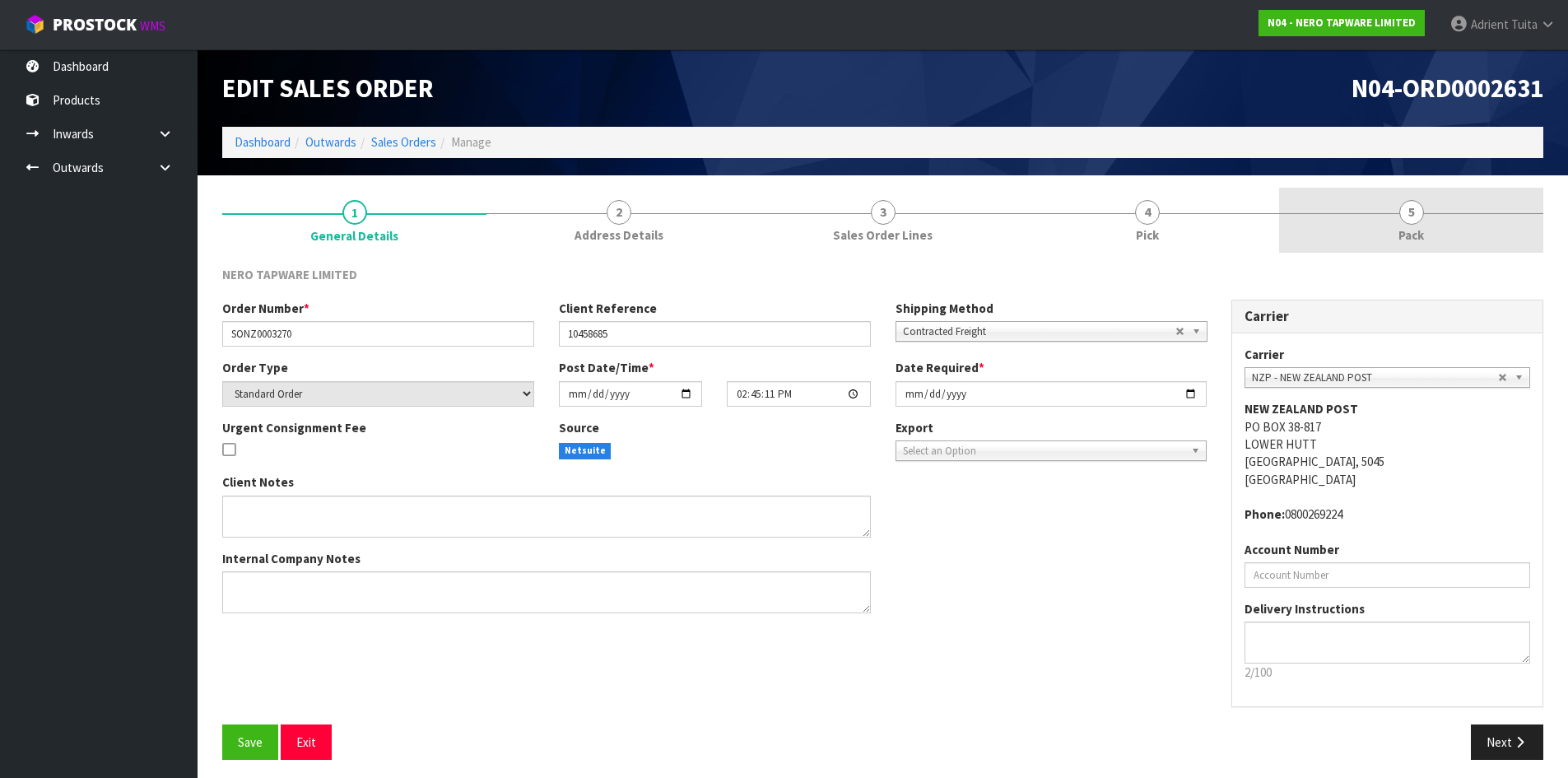
click at [1398, 230] on span "Pack" at bounding box center [1411, 234] width 26 height 17
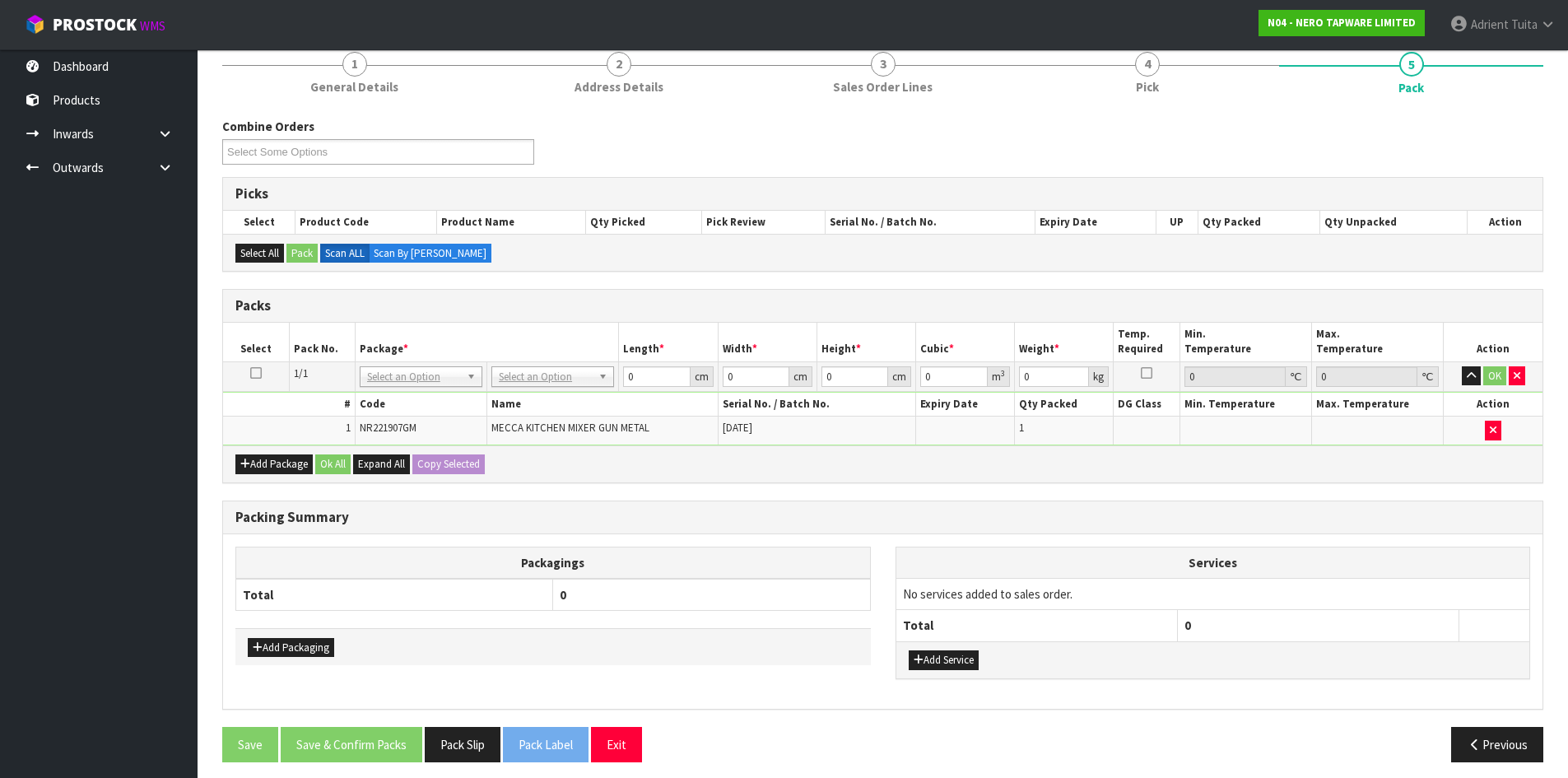
scroll to position [157, 0]
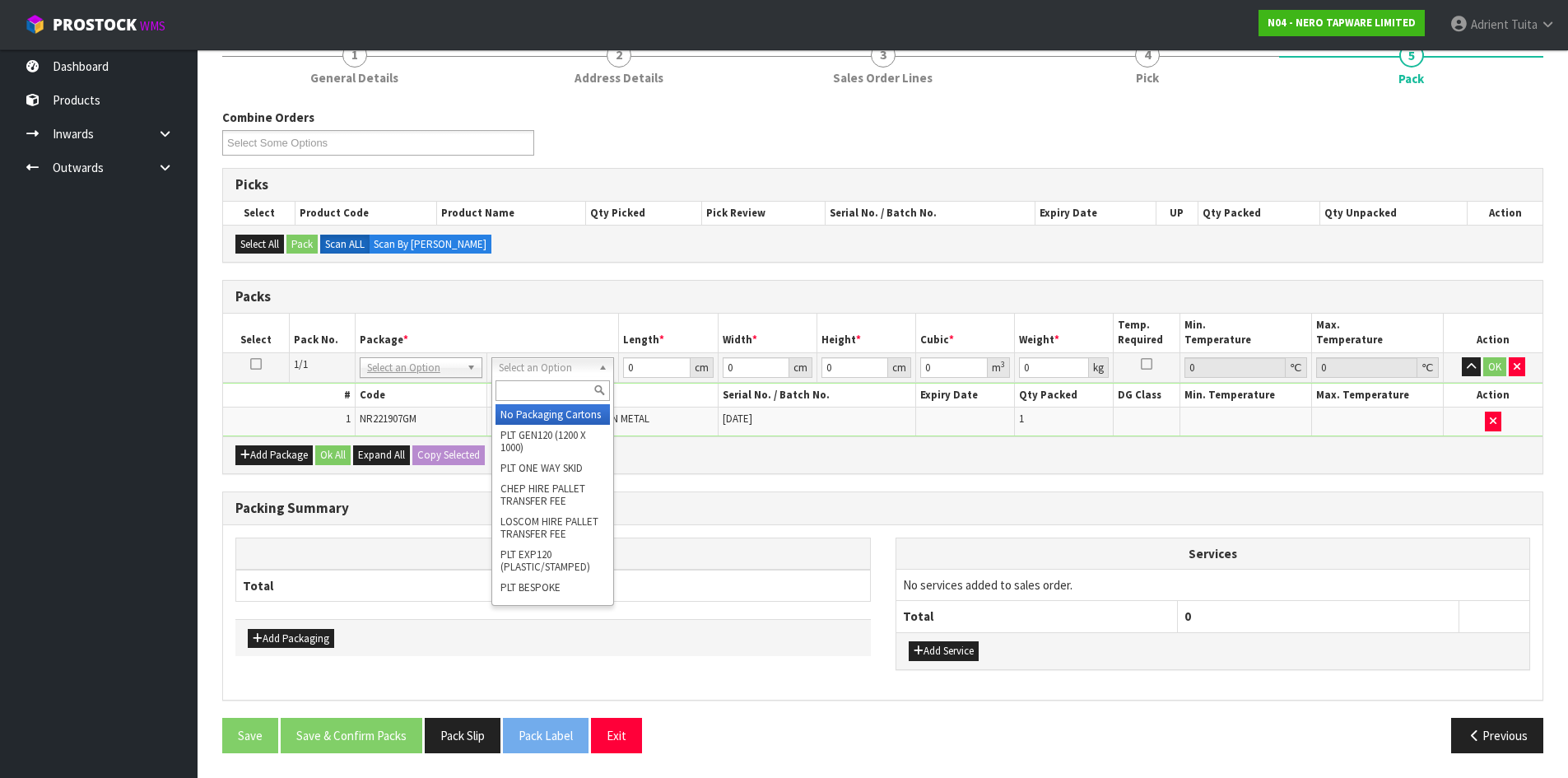
drag, startPoint x: 541, startPoint y: 414, endPoint x: 645, endPoint y: 393, distance: 106.1
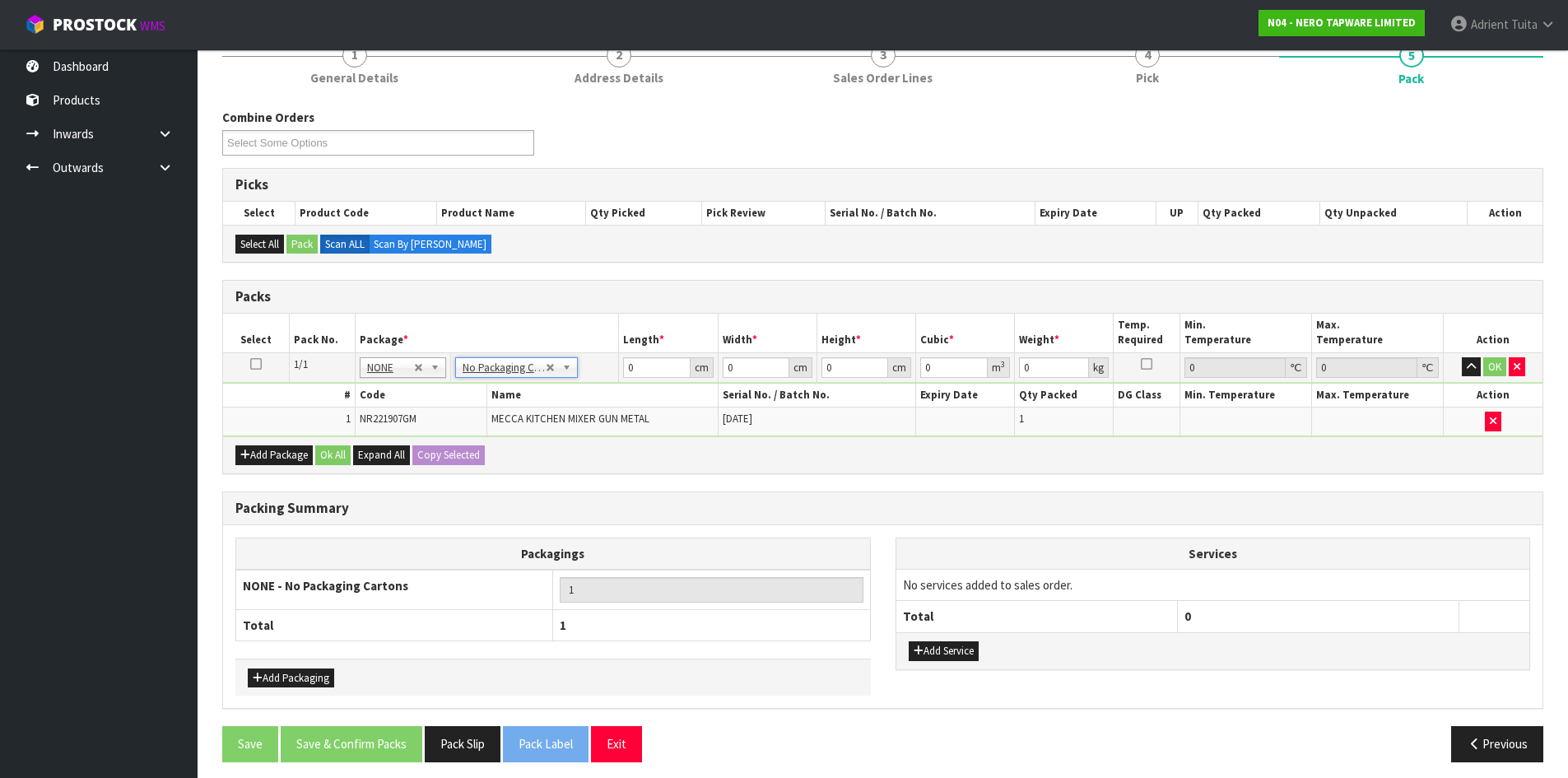
click at [645, 379] on td "0 cm" at bounding box center [668, 366] width 99 height 29
click at [650, 368] on input "0" at bounding box center [657, 367] width 67 height 21
drag, startPoint x: 1498, startPoint y: 364, endPoint x: 1369, endPoint y: 403, distance: 134.8
click at [1497, 364] on button "OK" at bounding box center [1495, 367] width 23 height 20
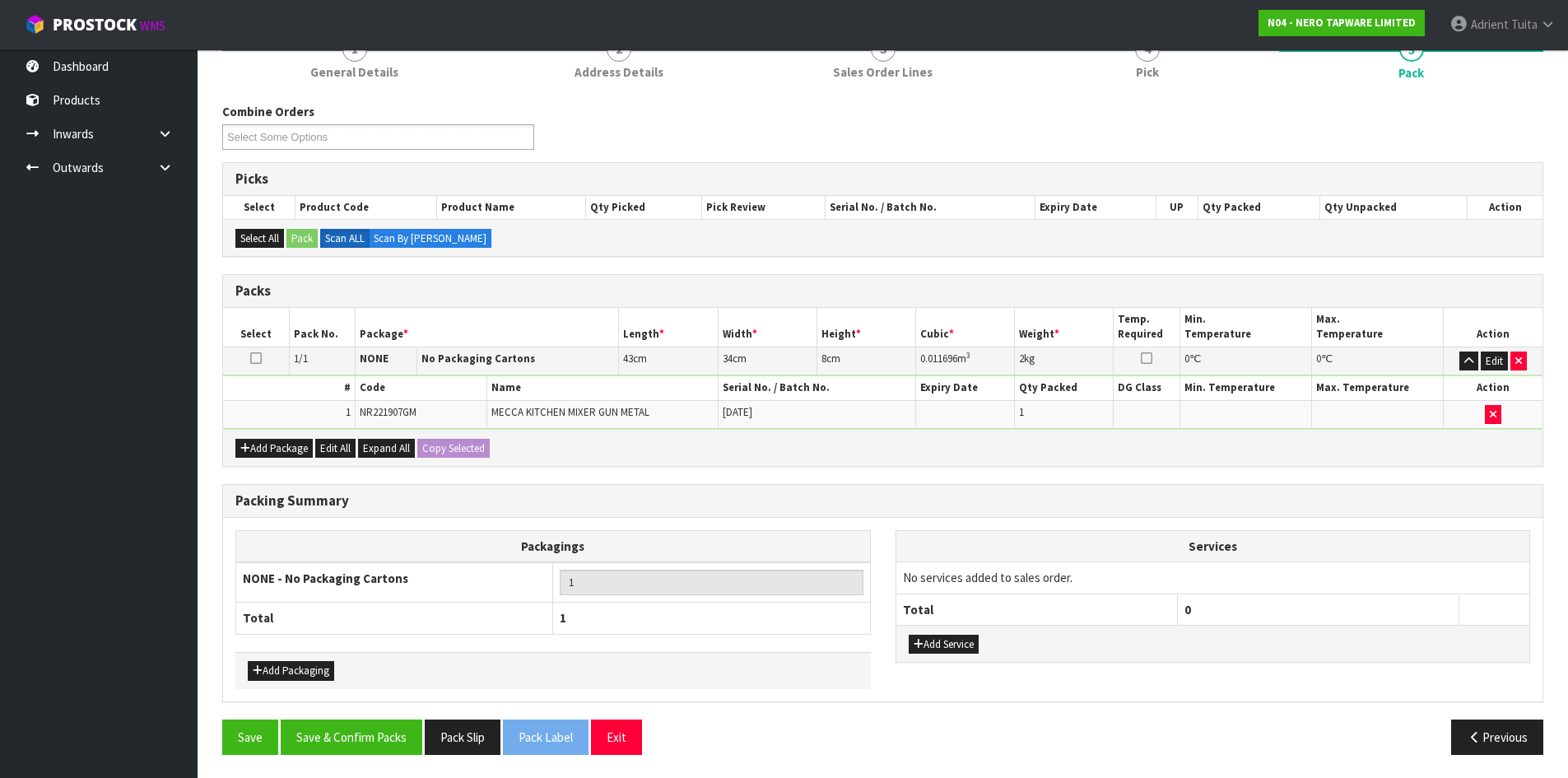
scroll to position [164, 0]
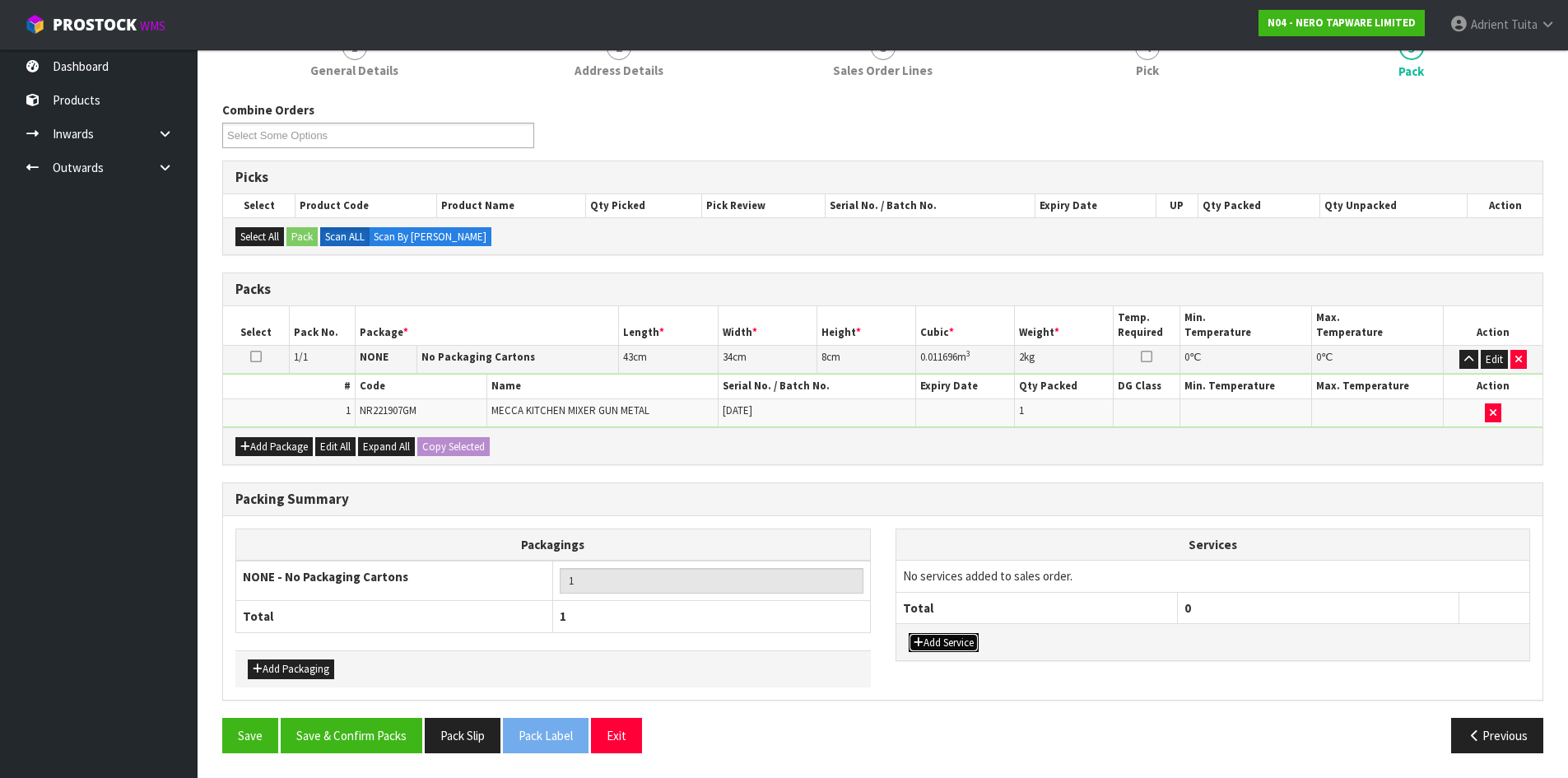
drag, startPoint x: 976, startPoint y: 648, endPoint x: 976, endPoint y: 626, distance: 22.0
click at [974, 644] on button "Add Service" at bounding box center [943, 643] width 70 height 20
click at [989, 589] on td "003-036 - EXTERNAL PLANT HIRE 008-035 - OUTWARD HDLG+/HOIST LIFT ON/OFF 008-036…" at bounding box center [1036, 580] width 281 height 40
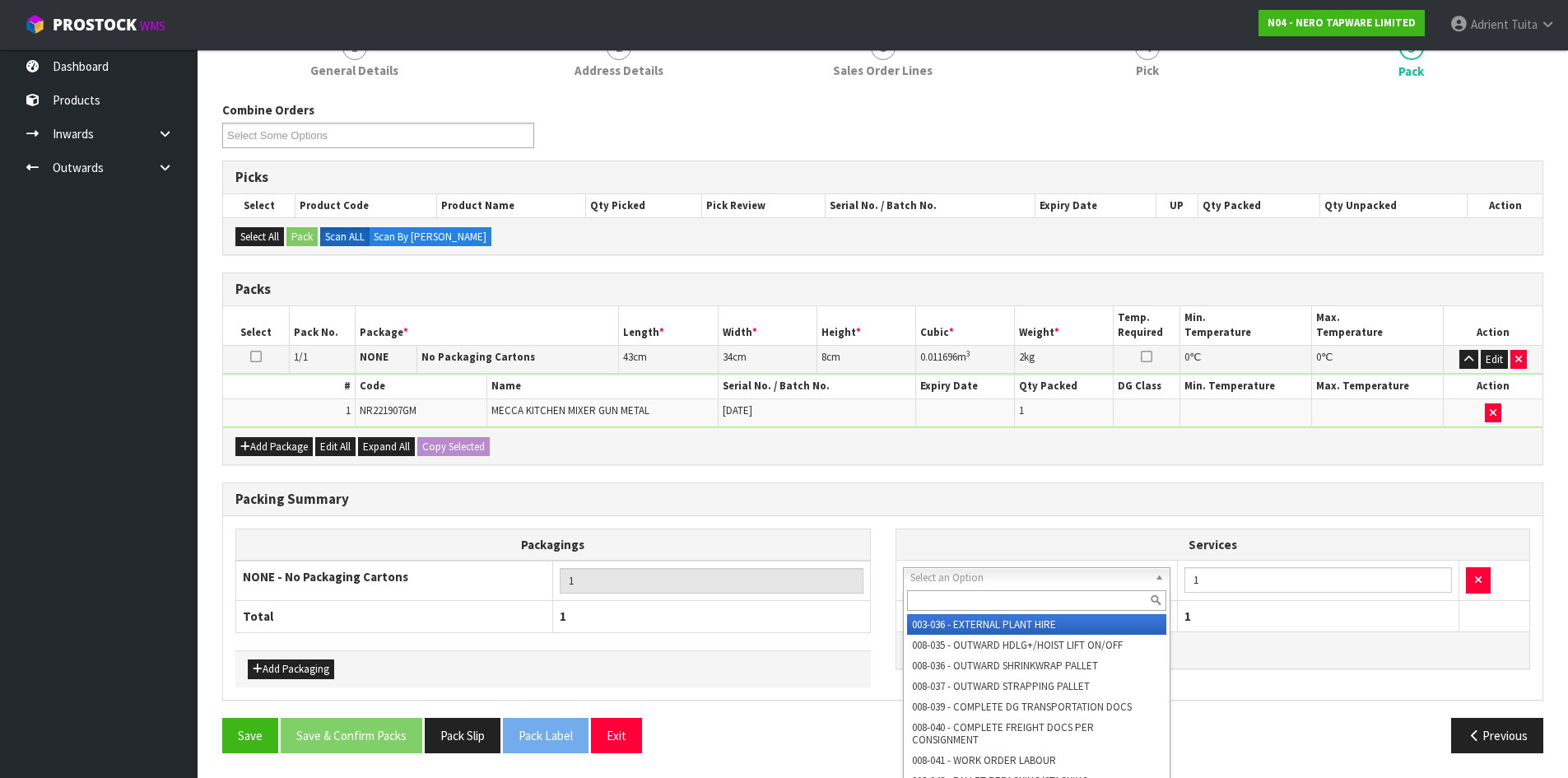
drag, startPoint x: 1002, startPoint y: 570, endPoint x: 998, endPoint y: 593, distance: 23.3
click at [998, 602] on input "text" at bounding box center [1036, 600] width 260 height 21
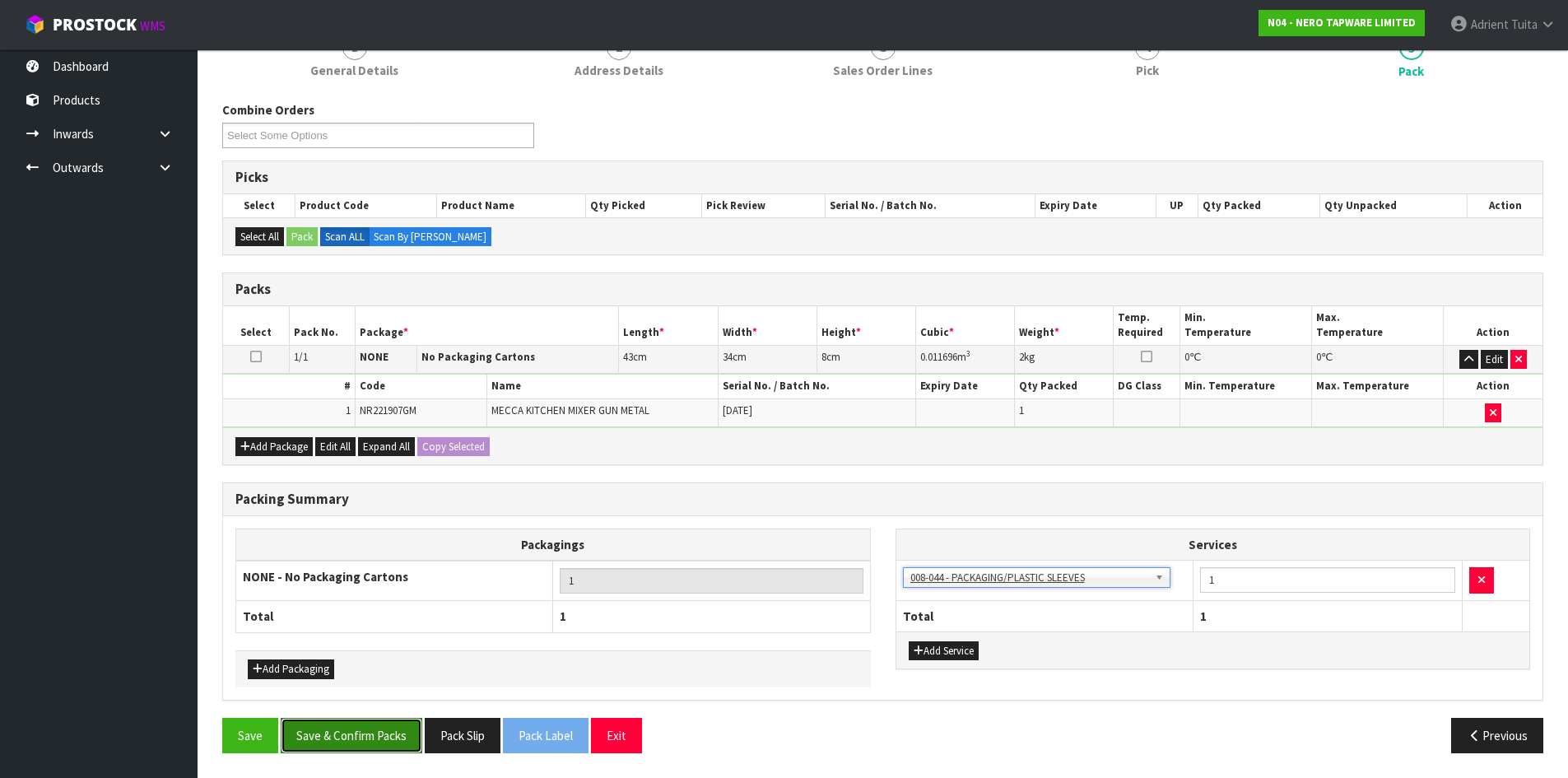
click at [393, 736] on button "Save & Confirm Packs" at bounding box center [351, 735] width 141 height 36
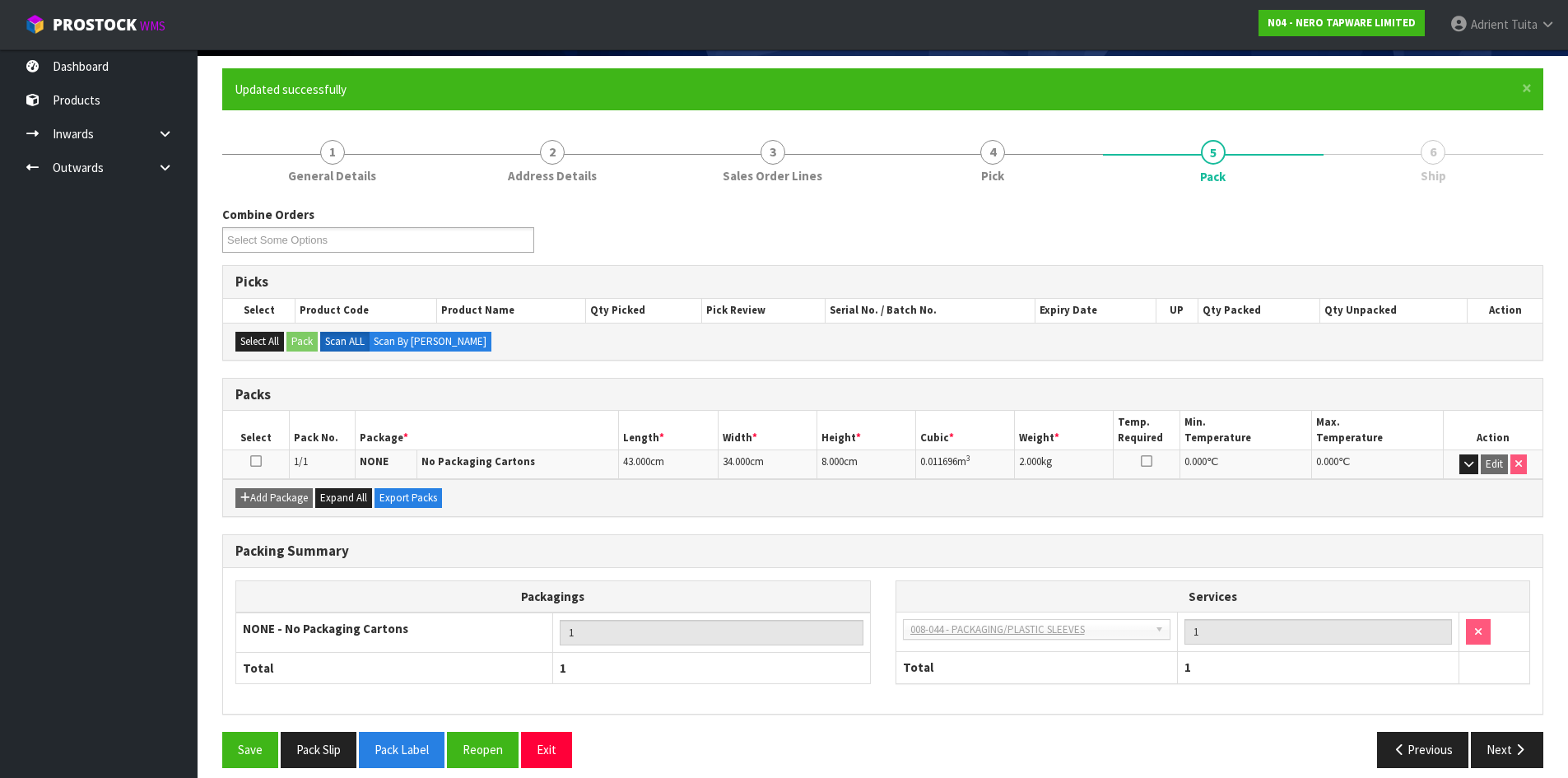
scroll to position [134, 0]
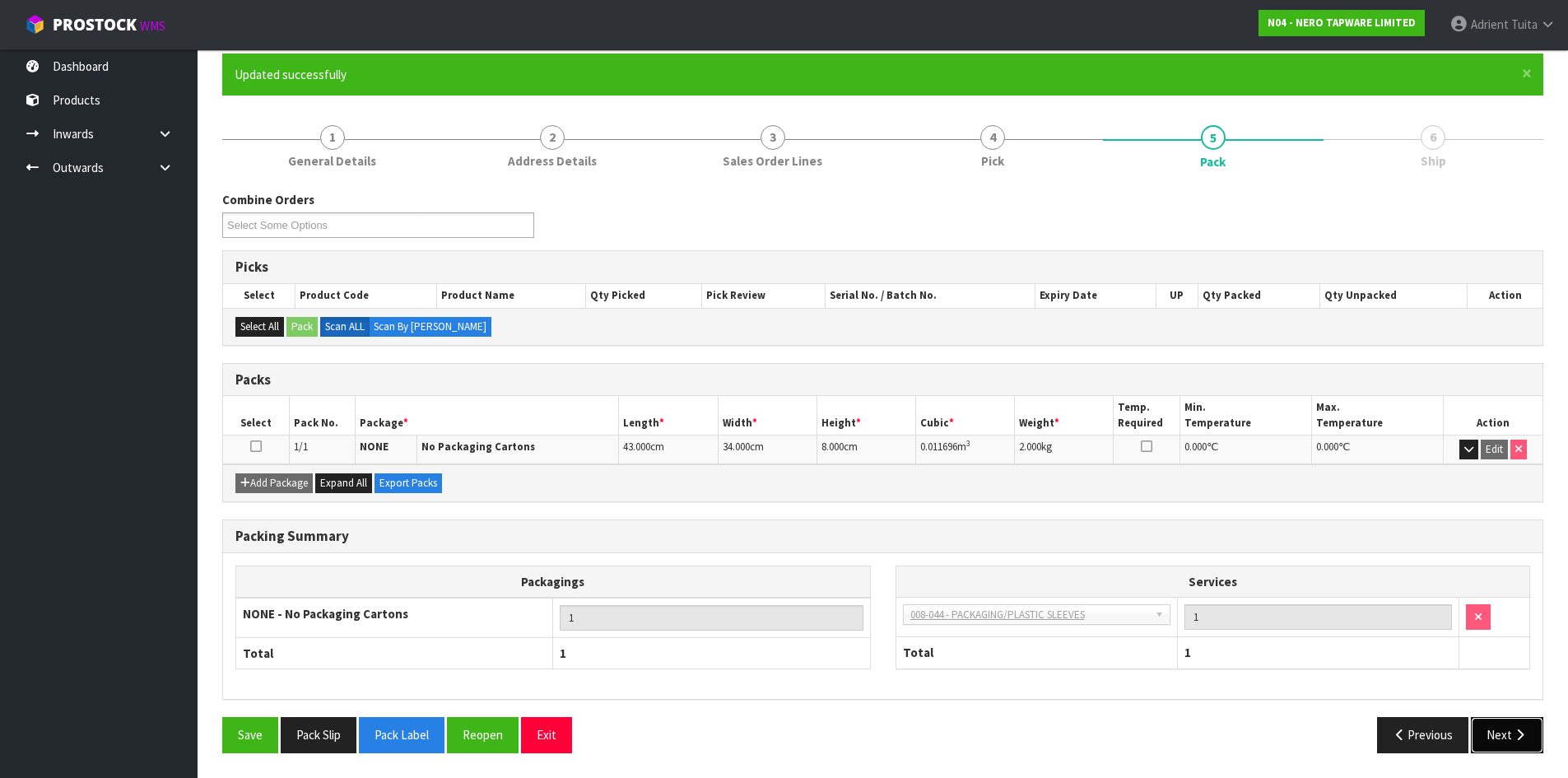
click at [1521, 730] on icon "button" at bounding box center [1521, 734] width 16 height 13
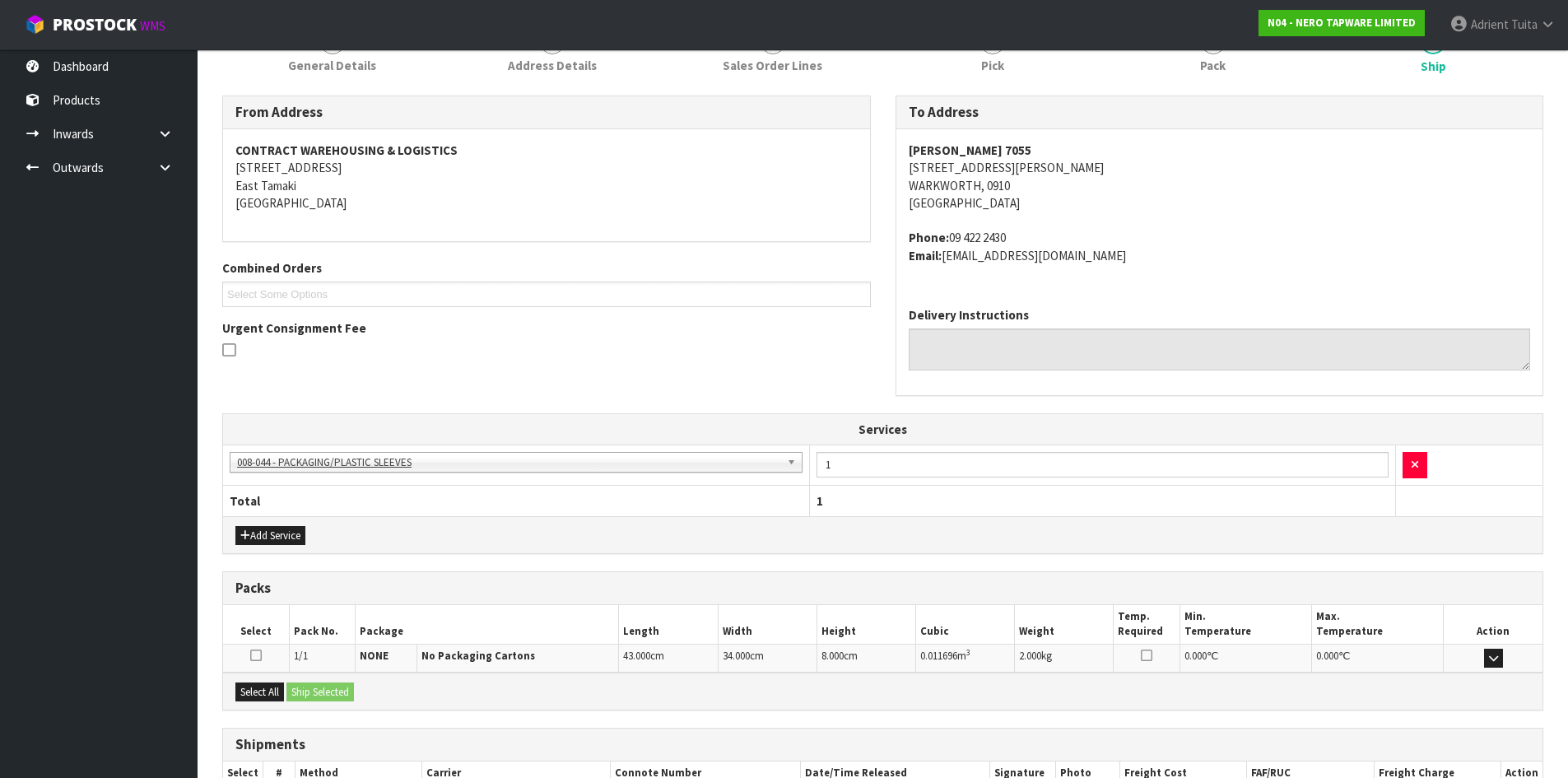
scroll to position [339, 0]
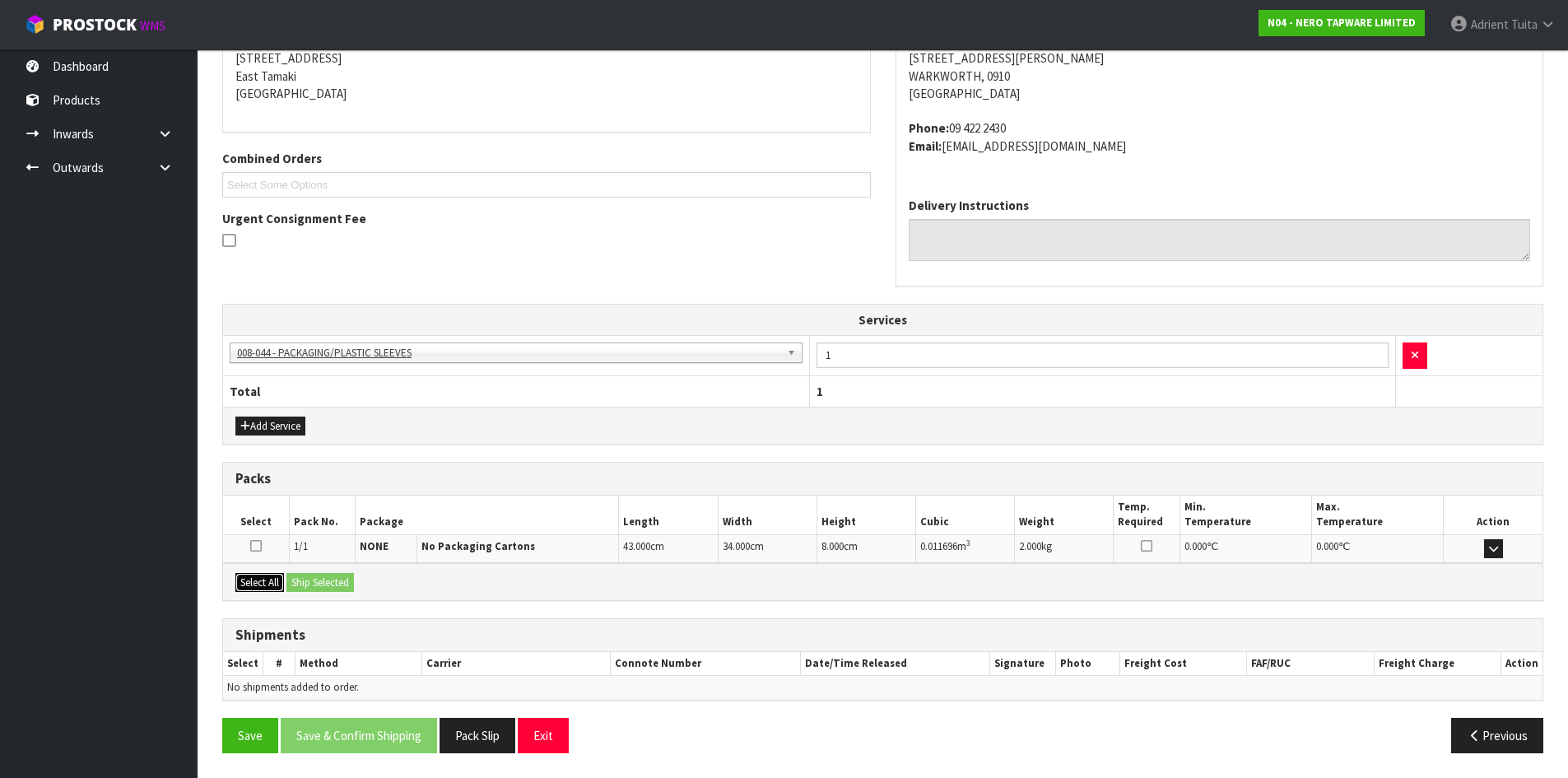
drag, startPoint x: 248, startPoint y: 581, endPoint x: 348, endPoint y: 598, distance: 101.4
click at [264, 583] on button "Select All" at bounding box center [260, 582] width 48 height 20
click at [336, 590] on button "Ship Selected" at bounding box center [321, 582] width 68 height 20
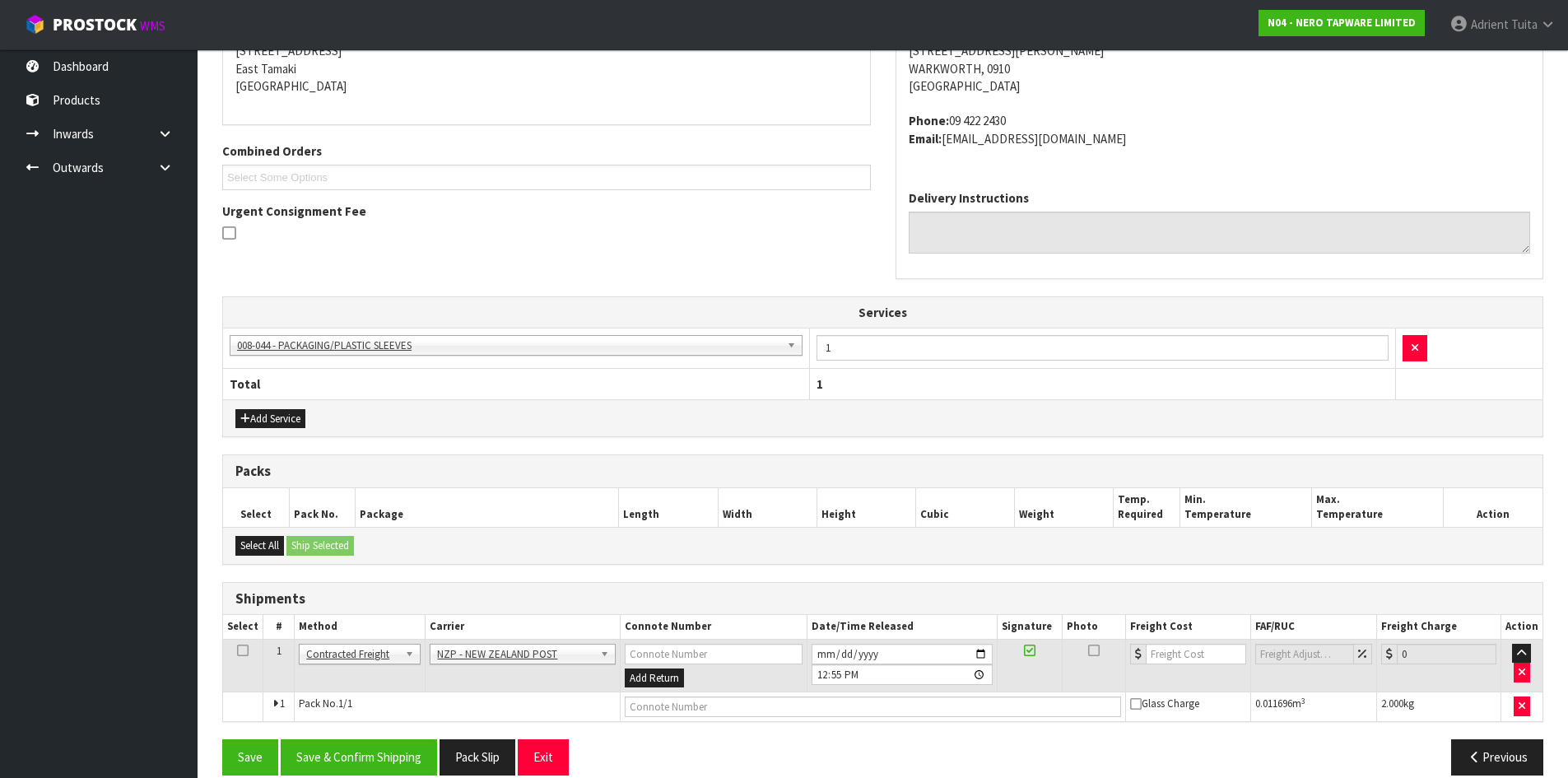
scroll to position [369, 0]
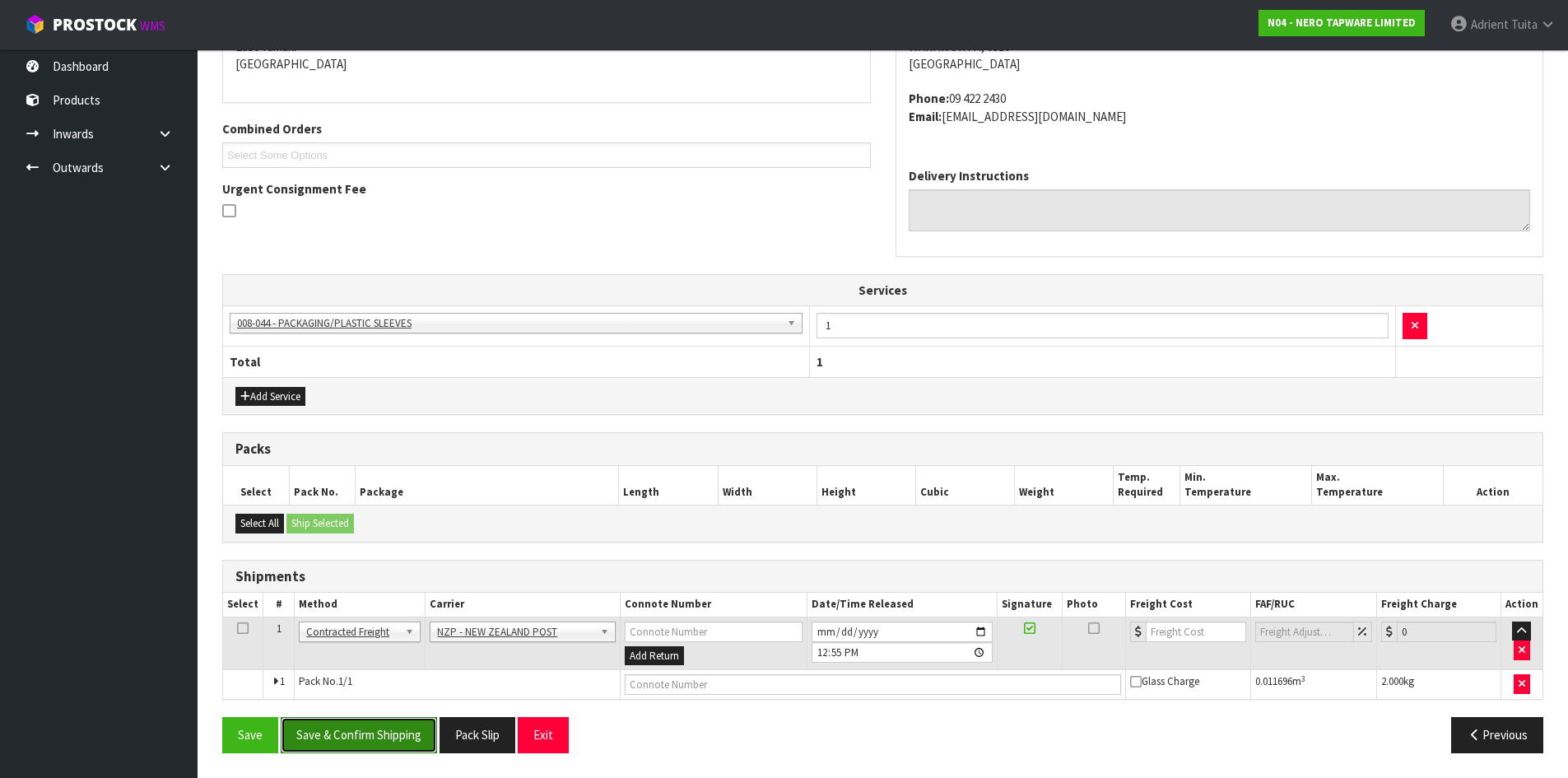
click at [407, 735] on button "Save & Confirm Shipping" at bounding box center [358, 735] width 156 height 36
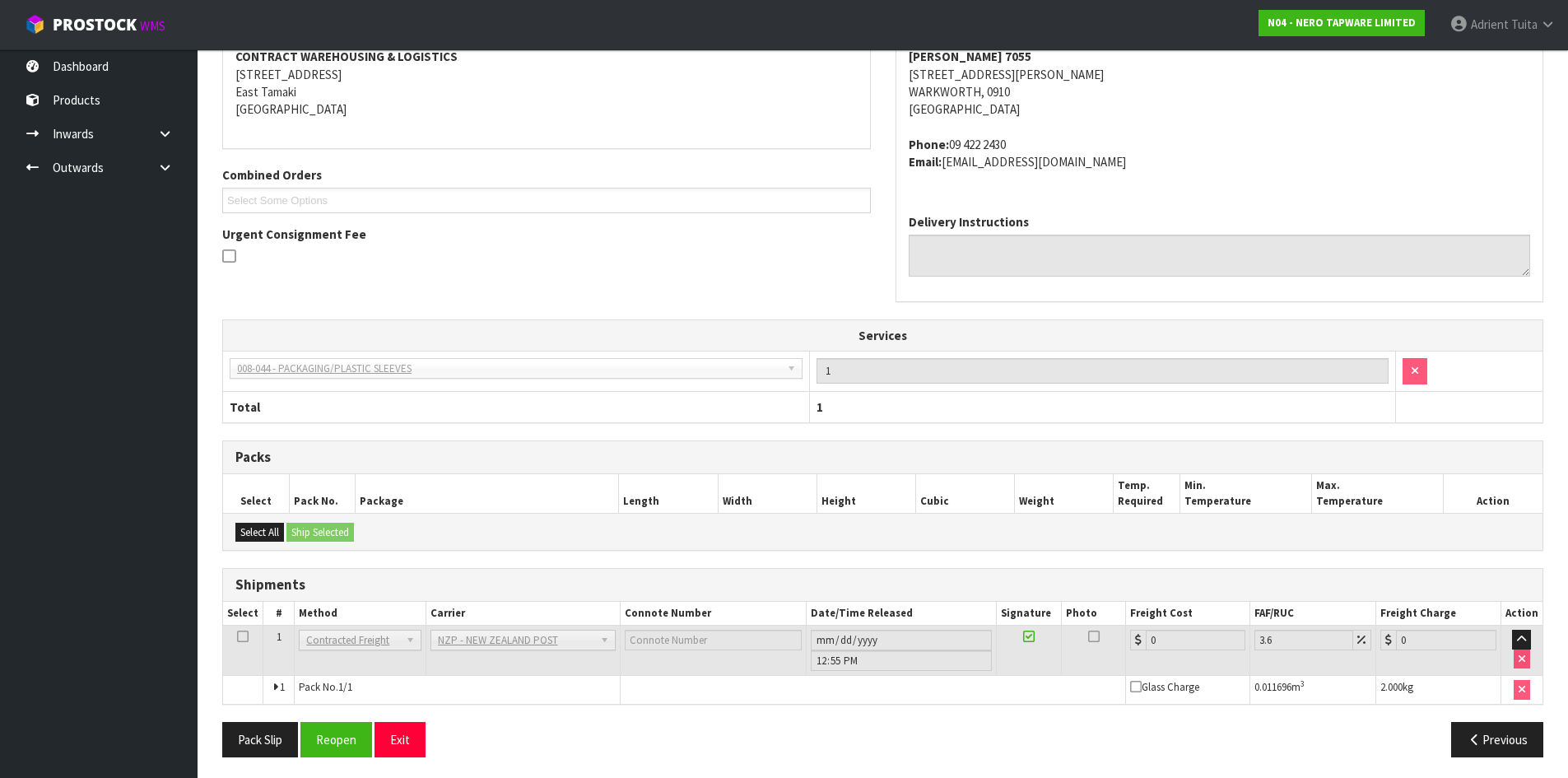
scroll to position [345, 0]
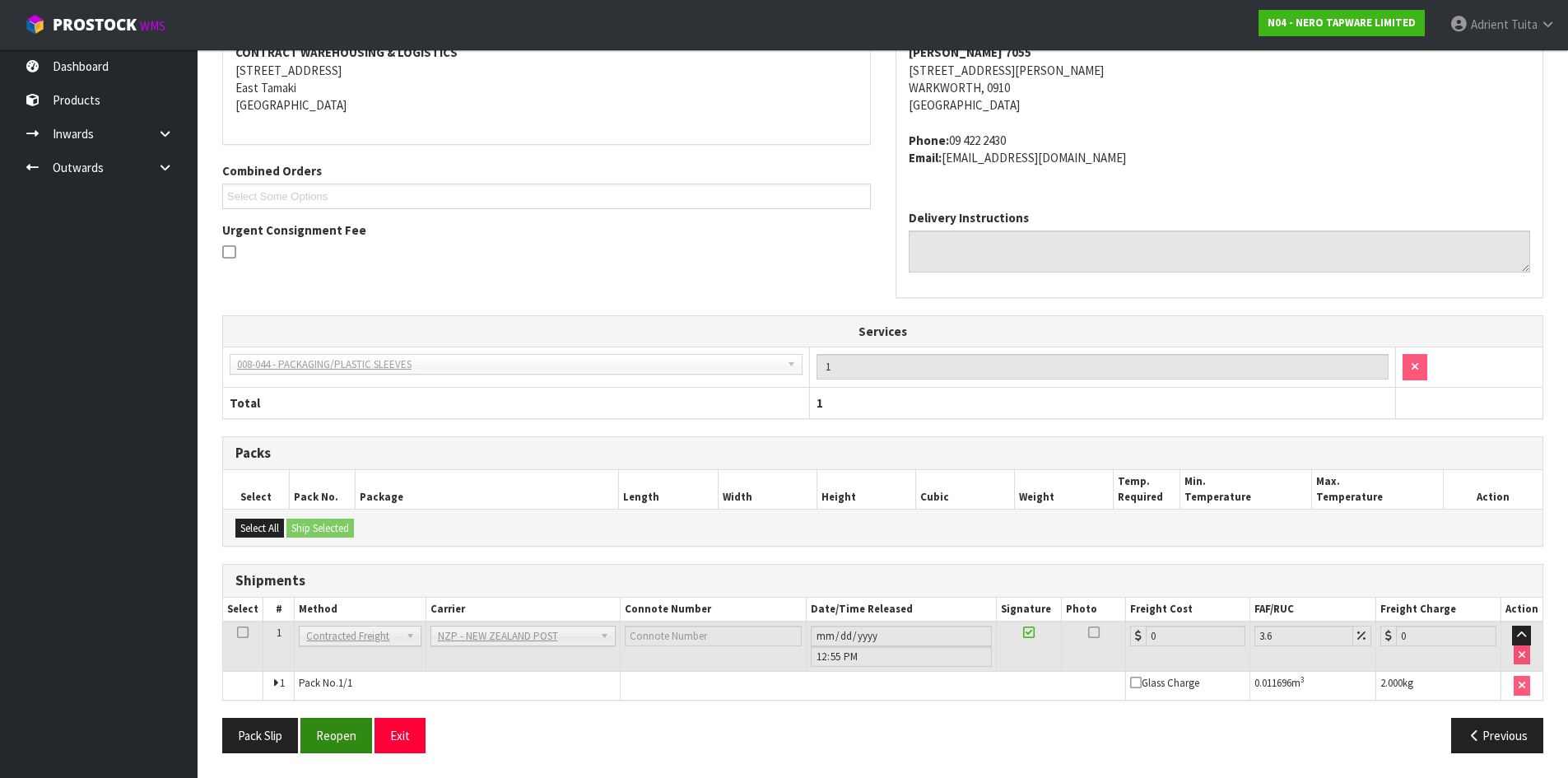
drag, startPoint x: 332, startPoint y: 711, endPoint x: 339, endPoint y: 725, distance: 15.7
click at [338, 721] on div "From Address CONTRACT WAREHOUSING & LOGISTICS [STREET_ADDRESS] Combined Orders …" at bounding box center [883, 381] width 1321 height 768
click at [340, 725] on button "Reopen" at bounding box center [336, 735] width 71 height 36
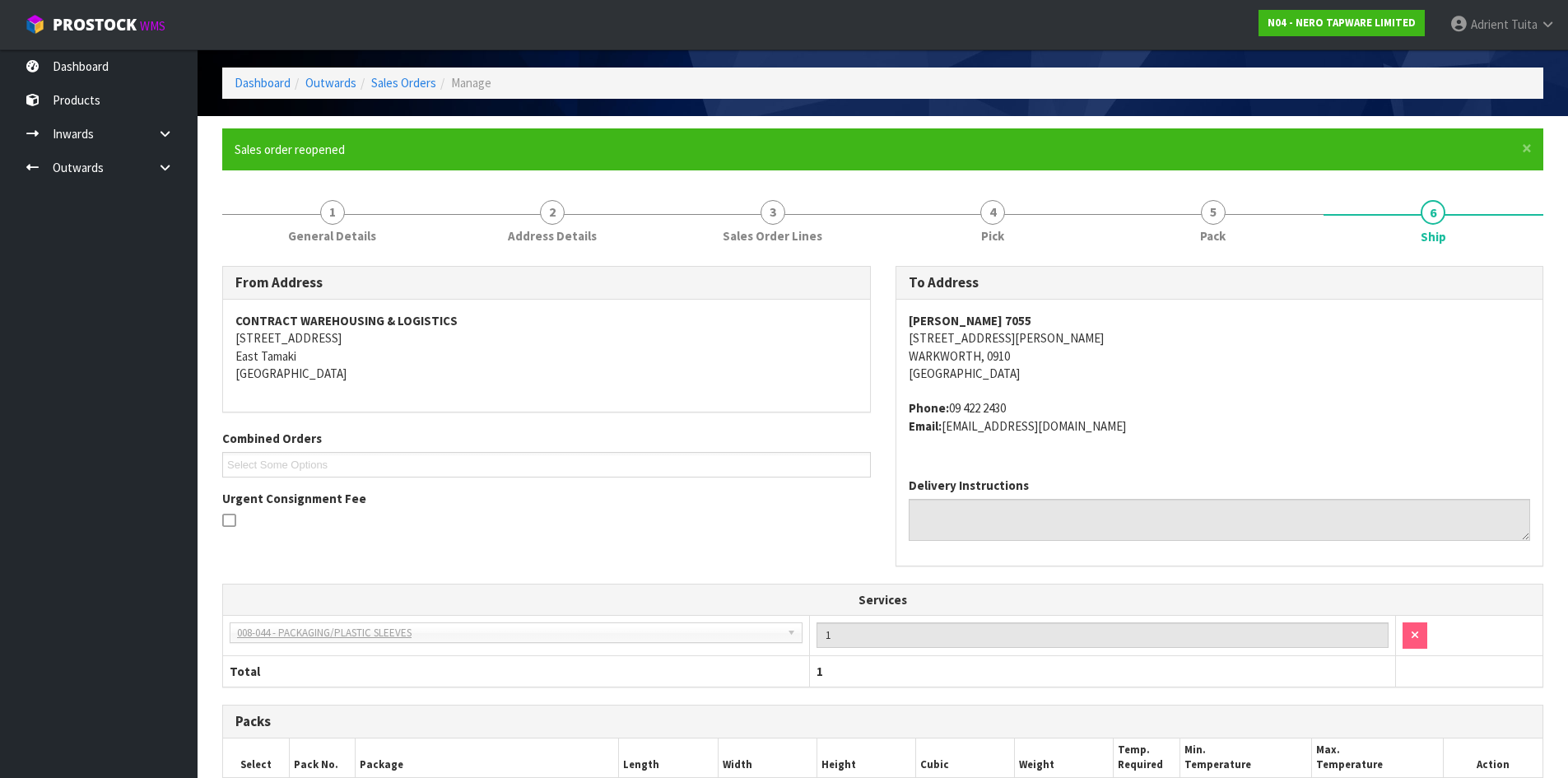
scroll to position [328, 0]
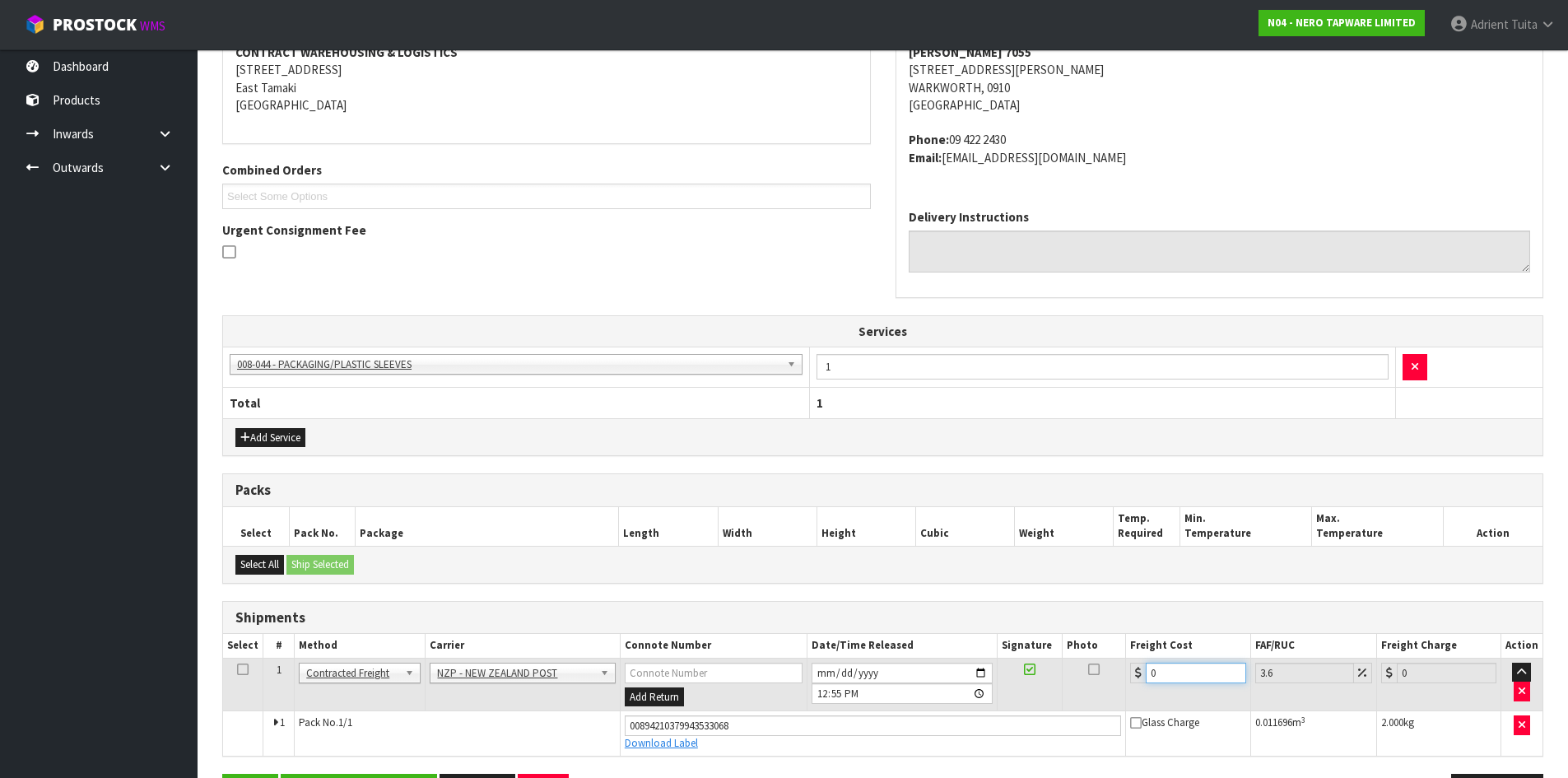
click at [1196, 675] on input "0" at bounding box center [1195, 673] width 99 height 21
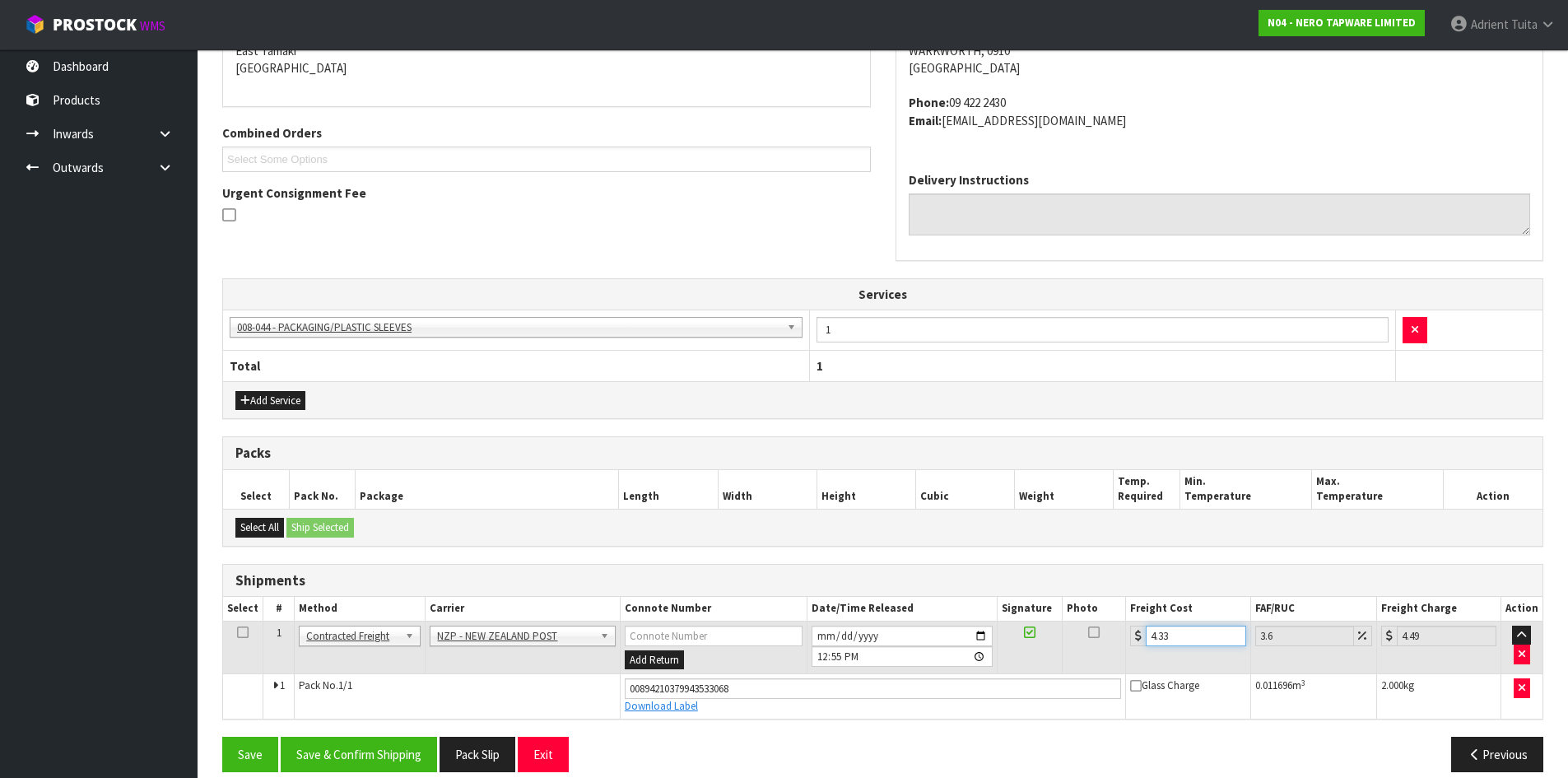
scroll to position [383, 0]
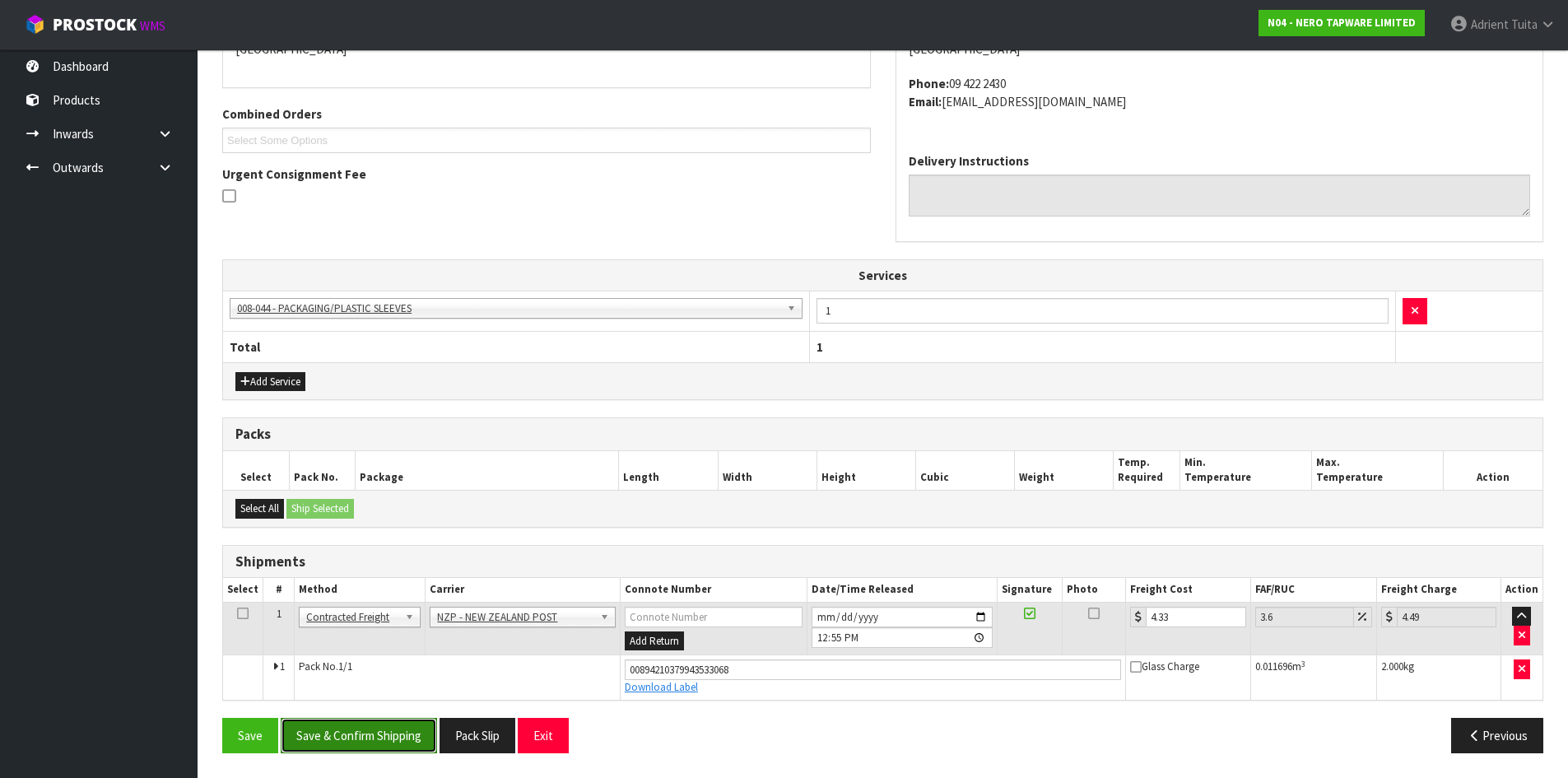
click at [319, 729] on button "Save & Confirm Shipping" at bounding box center [358, 735] width 156 height 36
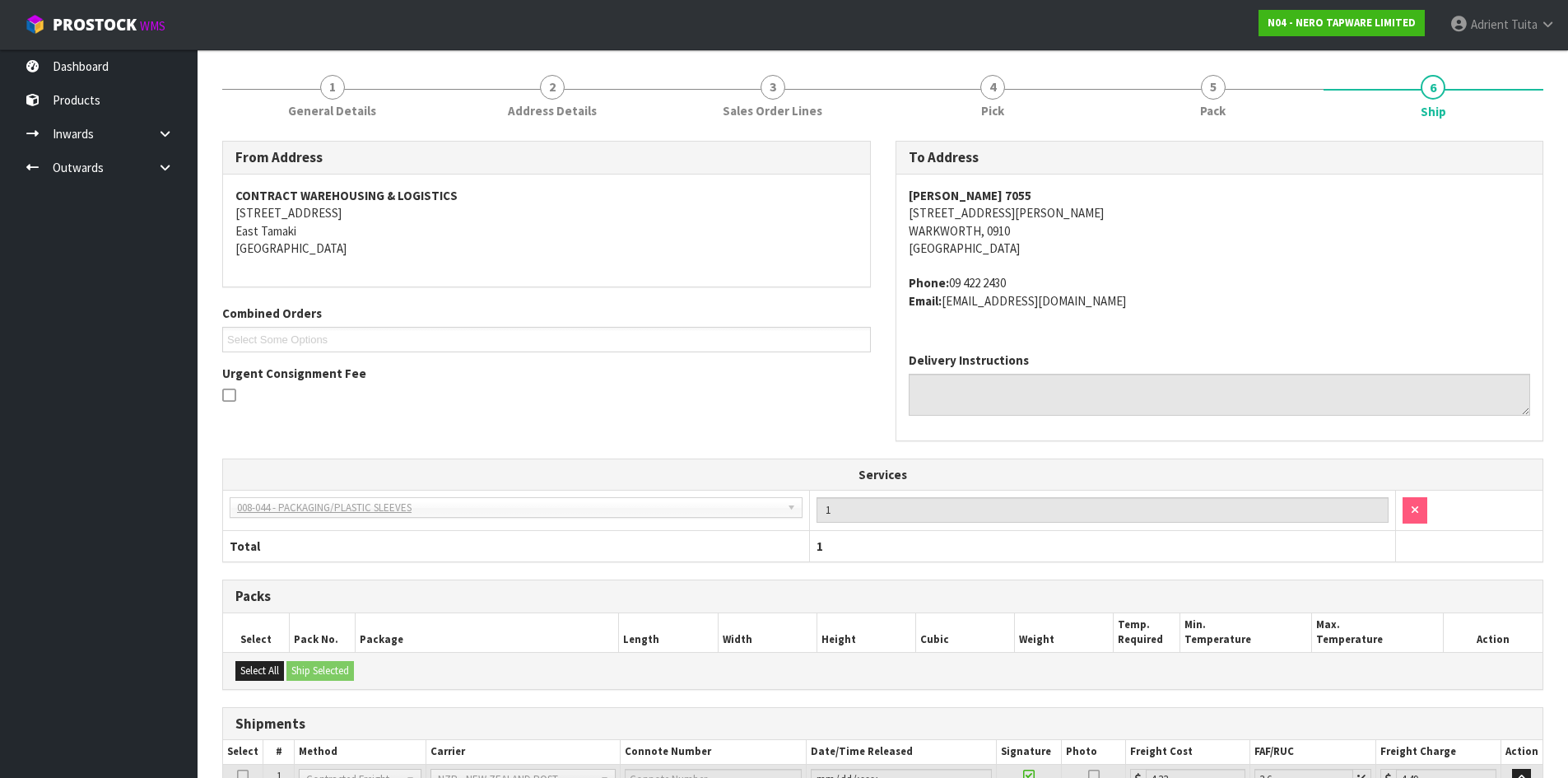
scroll to position [339, 0]
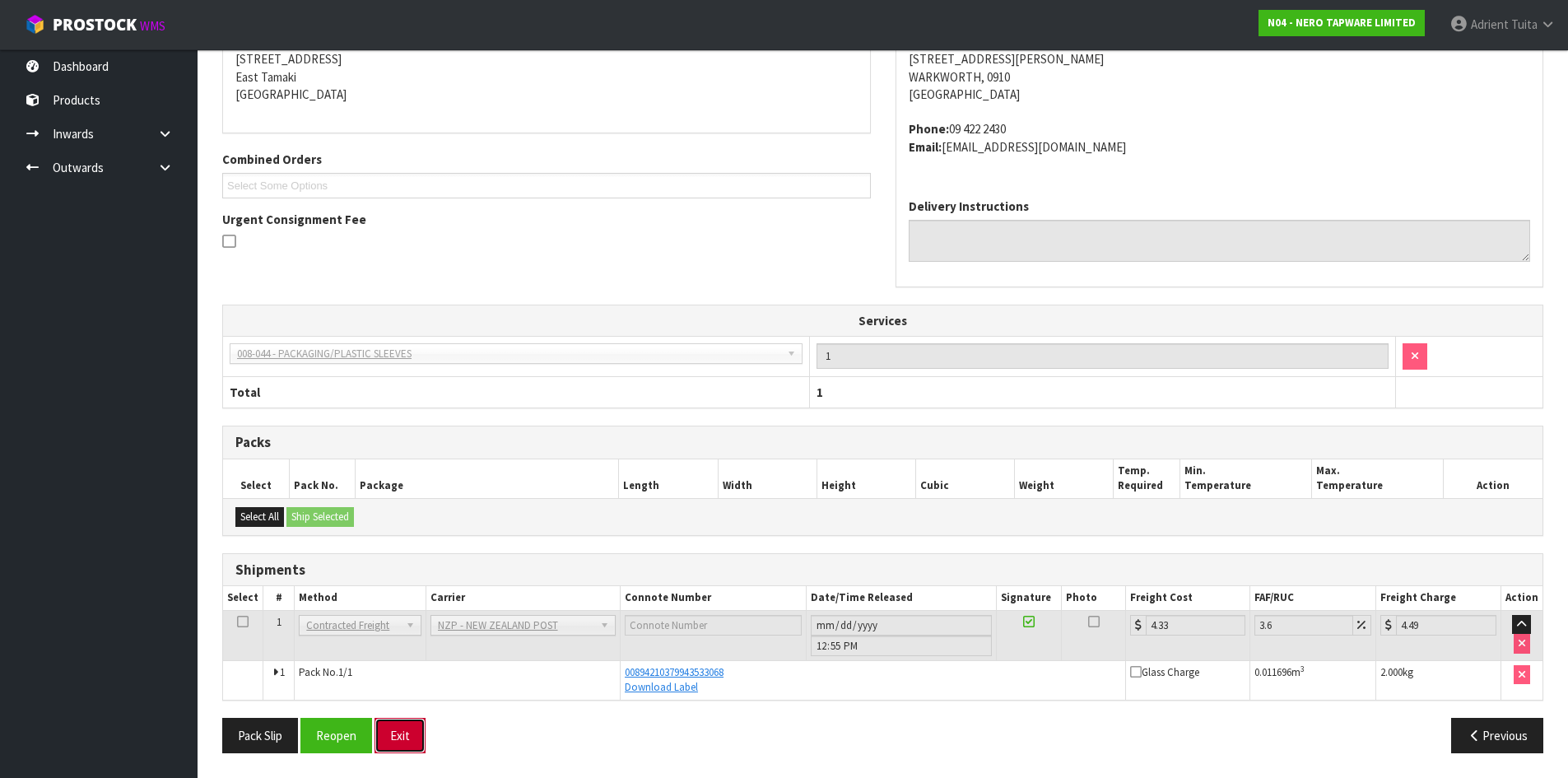
click at [405, 727] on button "Exit" at bounding box center [399, 735] width 51 height 36
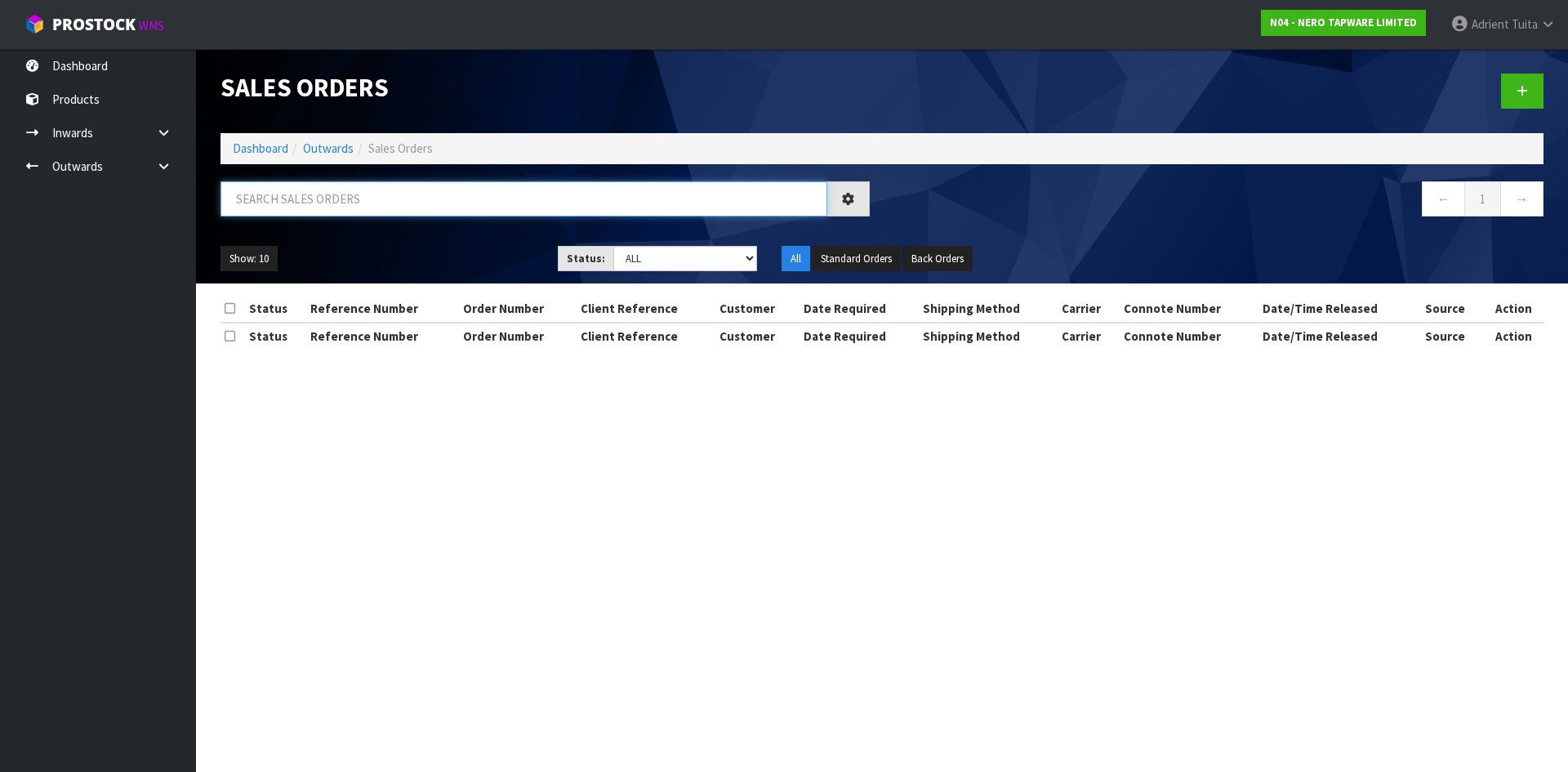
click at [393, 199] on input "text" at bounding box center [524, 199] width 607 height 35
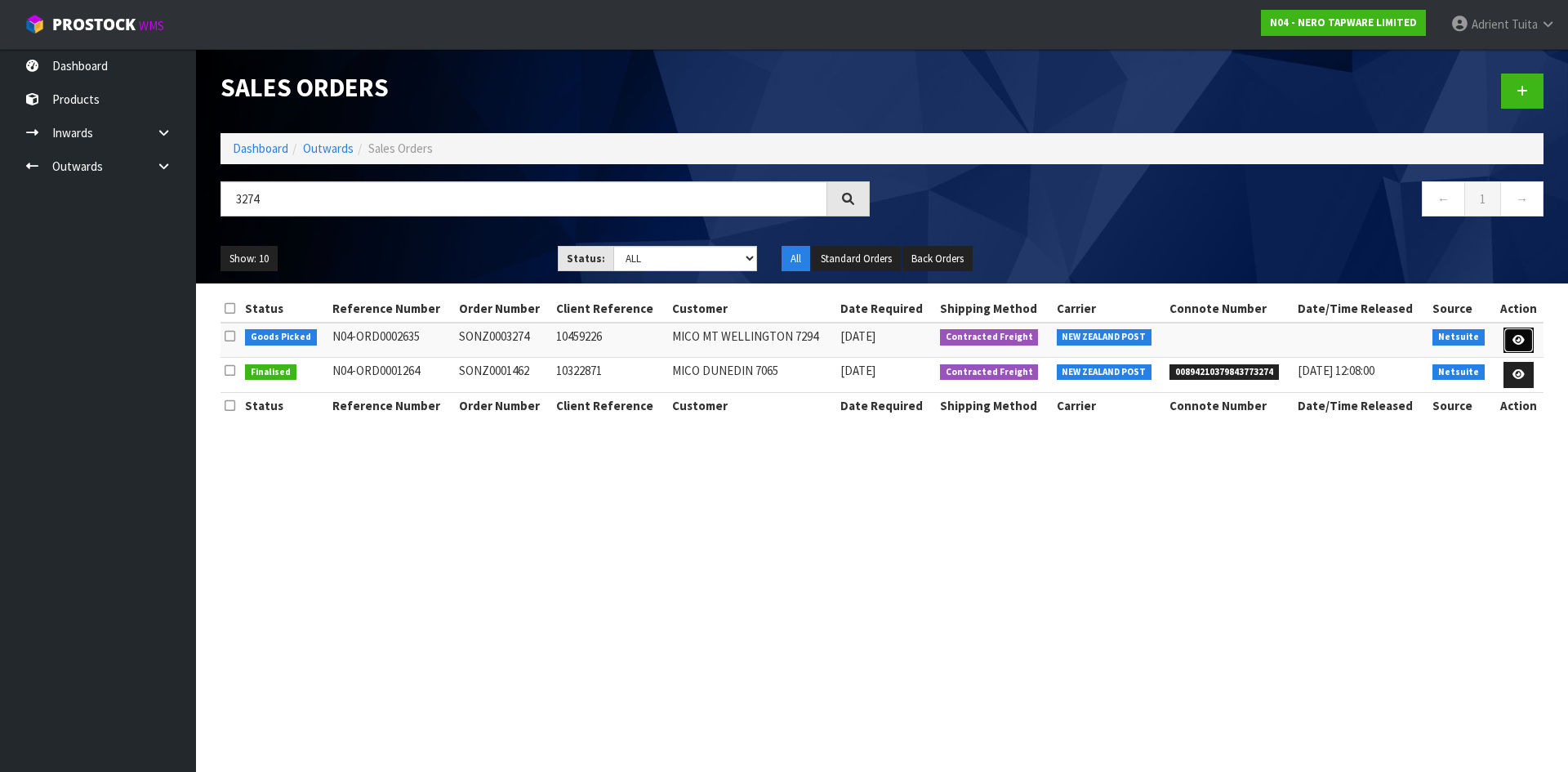
click at [1532, 345] on link at bounding box center [1518, 339] width 30 height 26
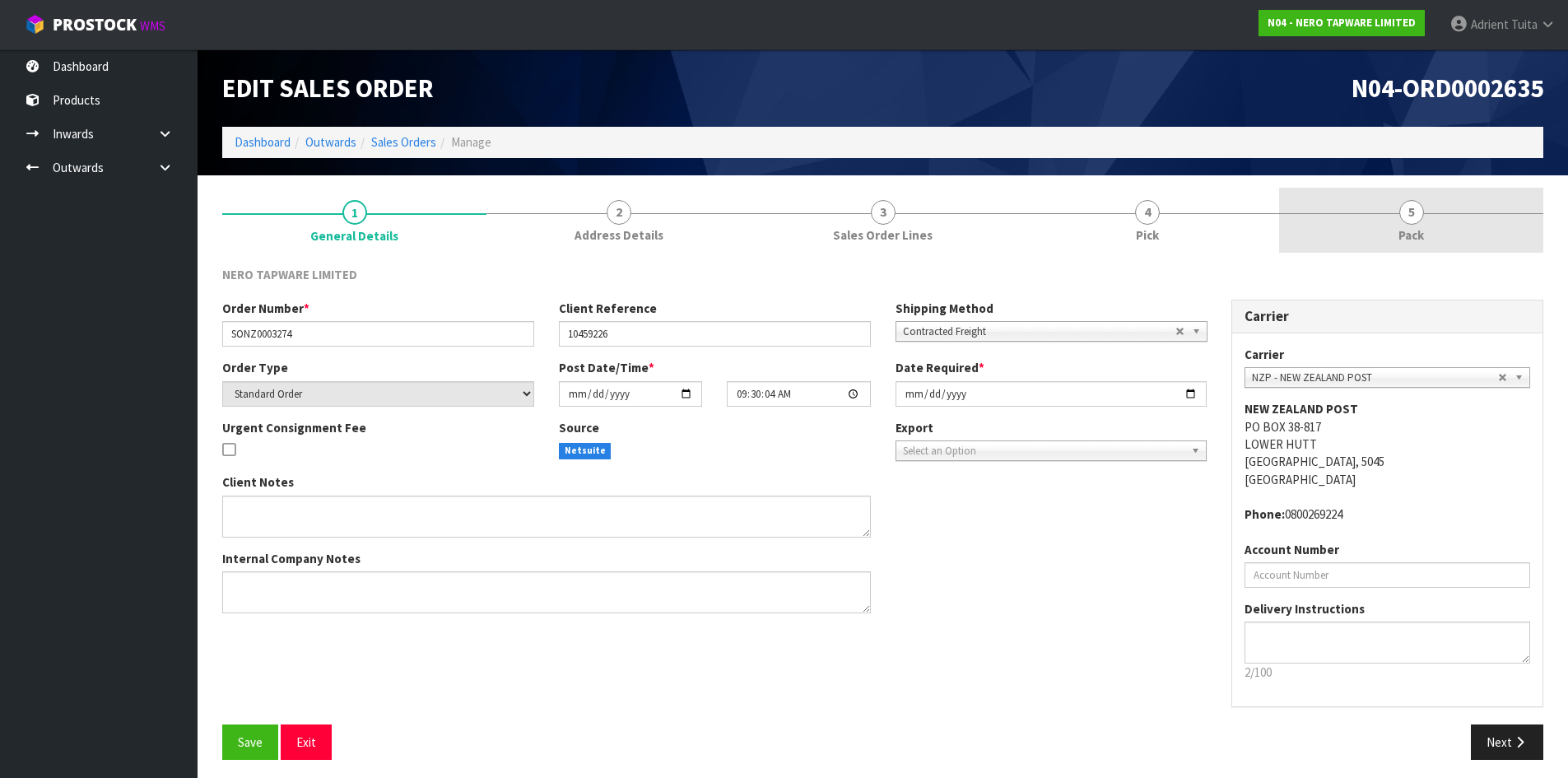
click at [1462, 214] on link "5 Pack" at bounding box center [1412, 220] width 264 height 65
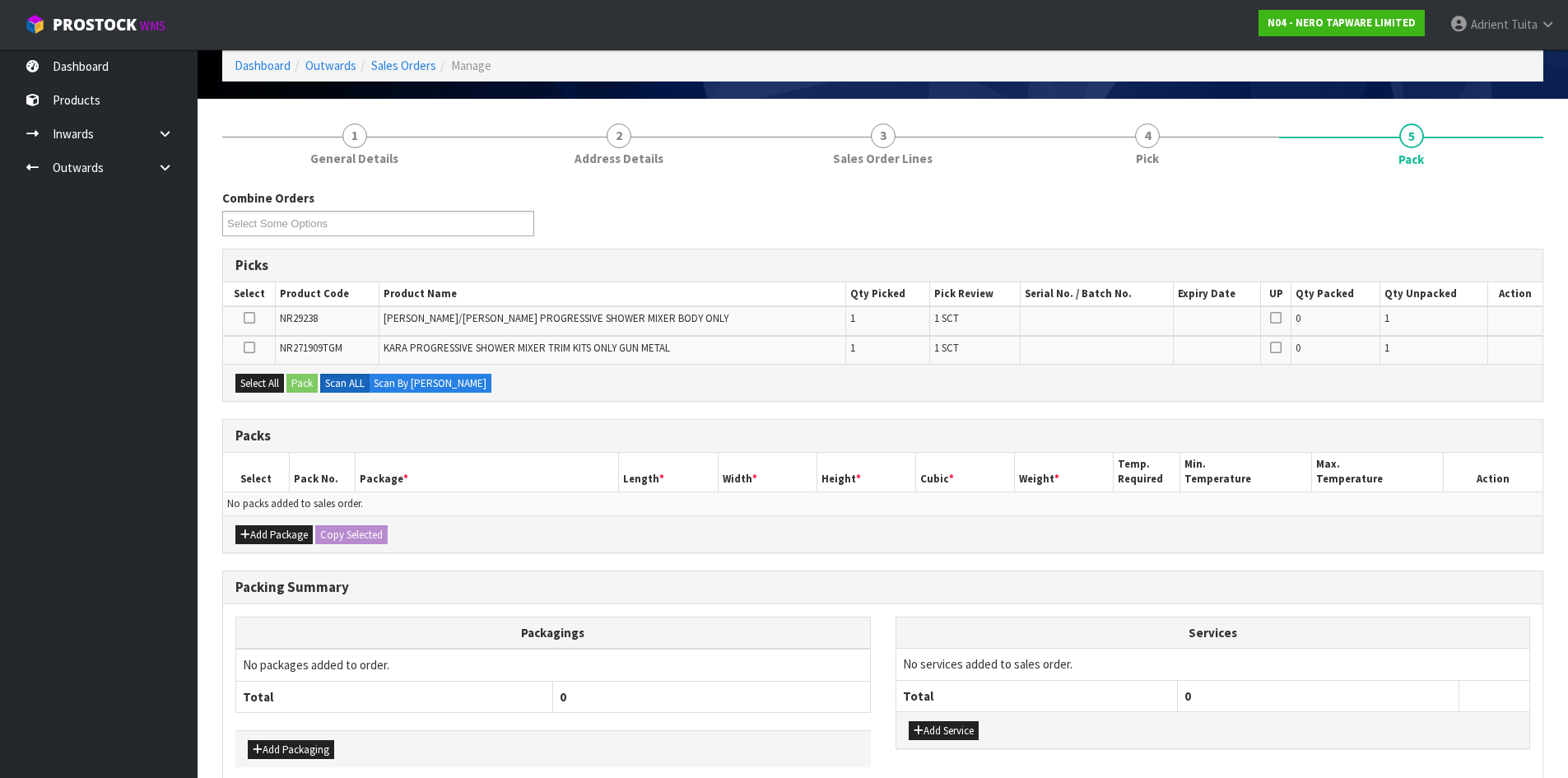
scroll to position [157, 0]
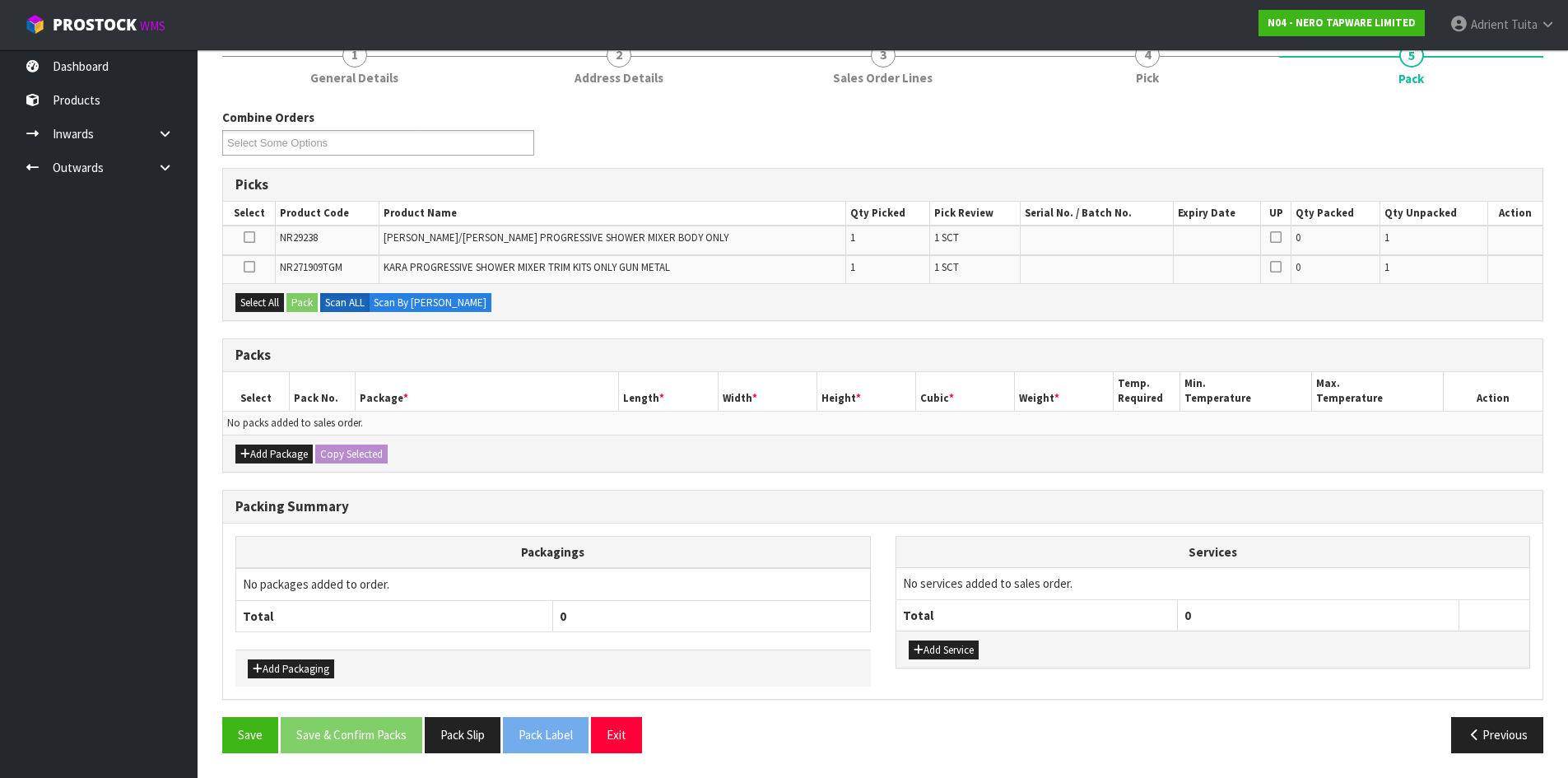
click at [246, 443] on div "Add Package Copy Selected" at bounding box center [883, 453] width 1320 height 37
drag, startPoint x: 247, startPoint y: 449, endPoint x: 256, endPoint y: 439, distance: 13.5
click at [247, 449] on icon "button" at bounding box center [245, 454] width 10 height 11
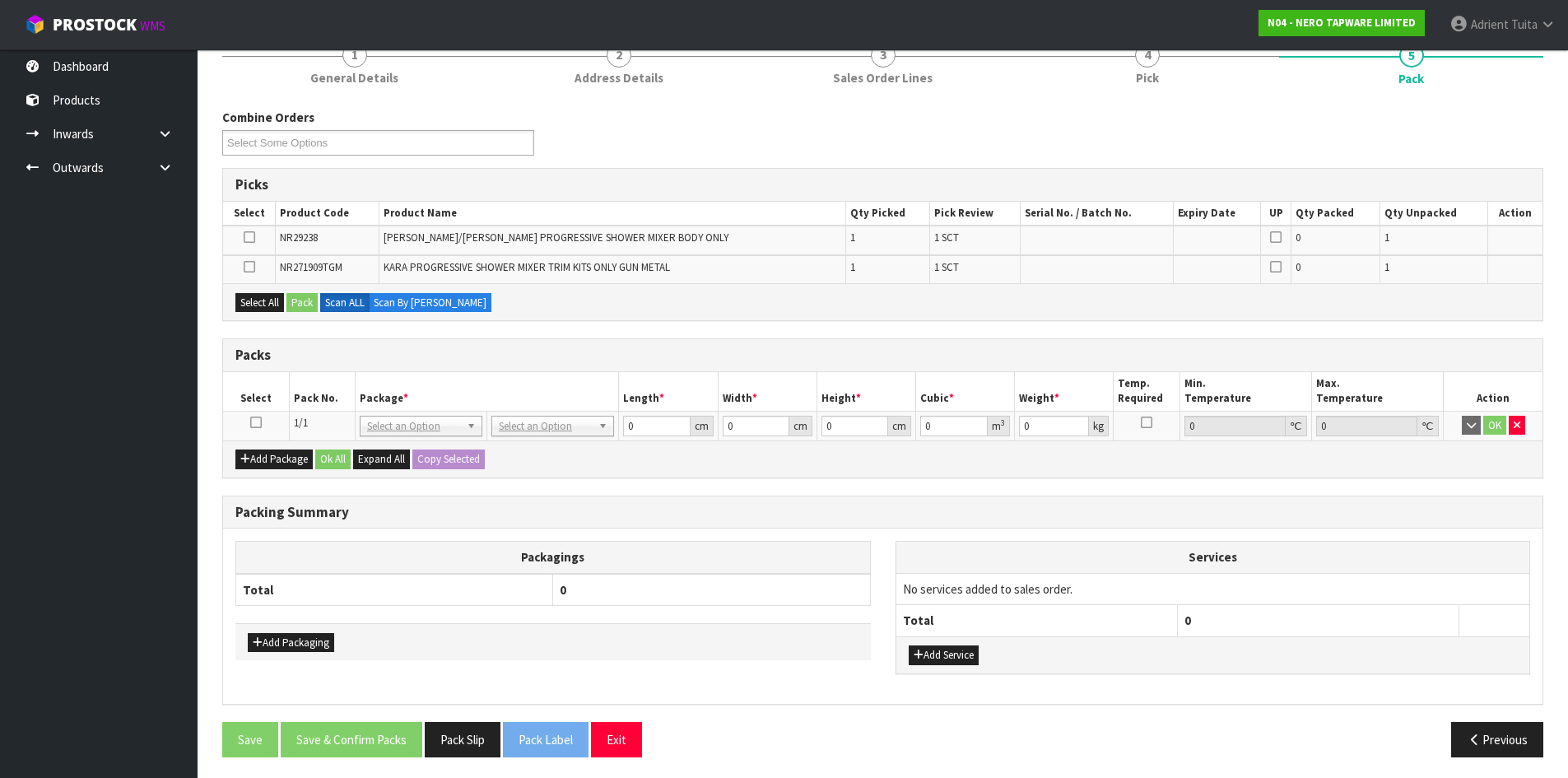
click at [256, 422] on icon at bounding box center [256, 422] width 12 height 1
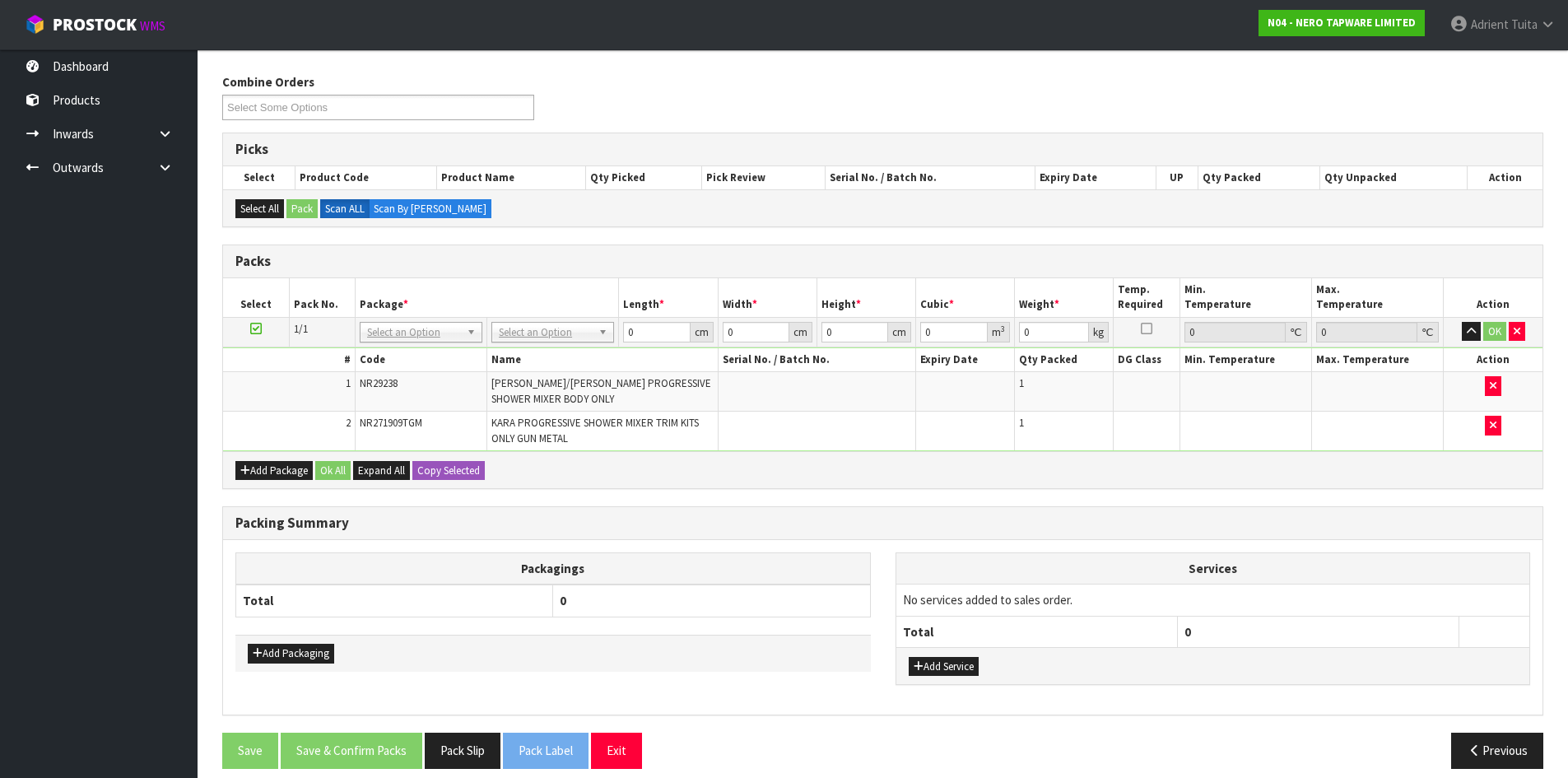
scroll to position [208, 0]
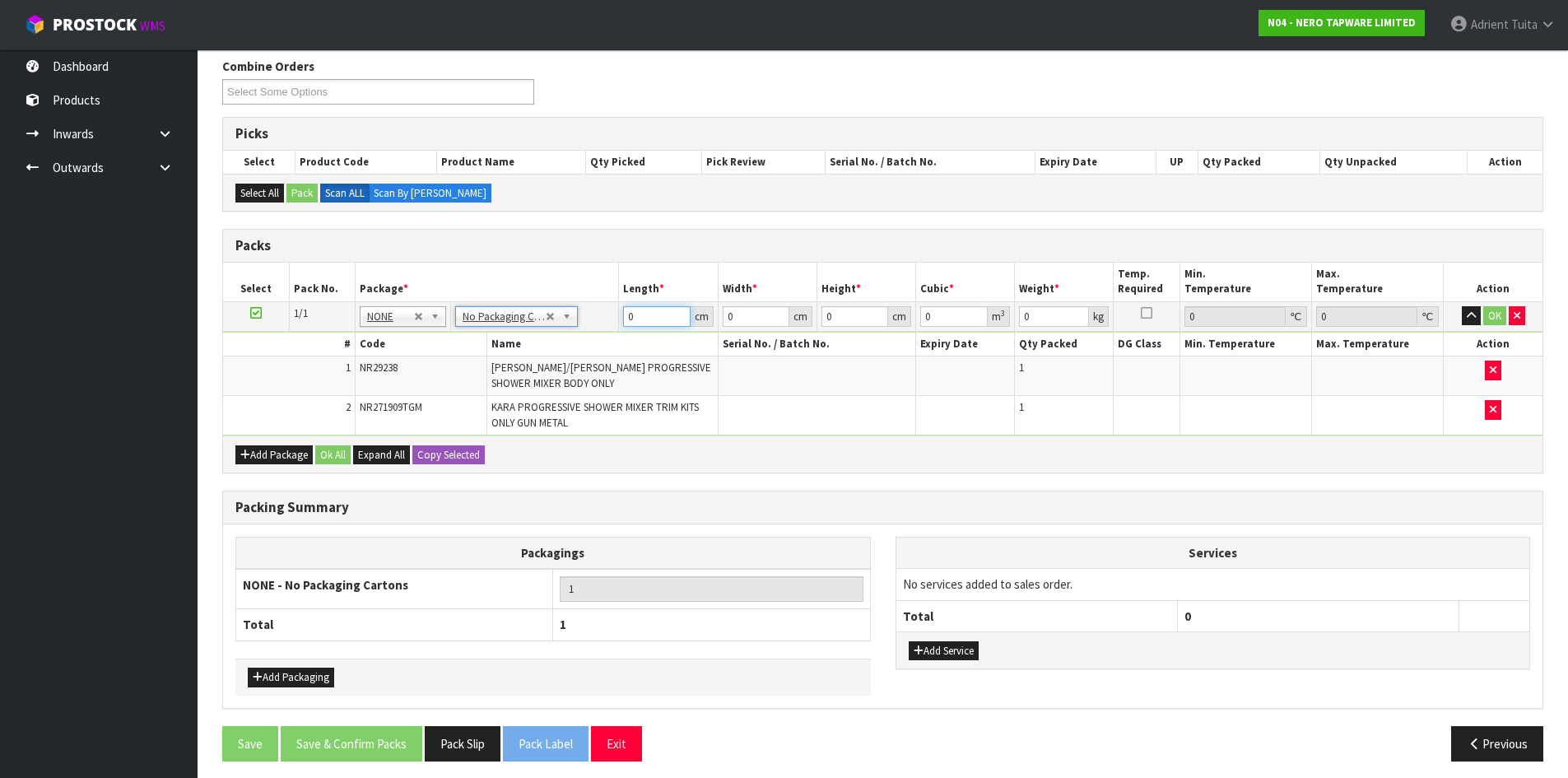
drag, startPoint x: 655, startPoint y: 312, endPoint x: 628, endPoint y: 304, distance: 28.2
click at [652, 312] on input "0" at bounding box center [657, 316] width 67 height 21
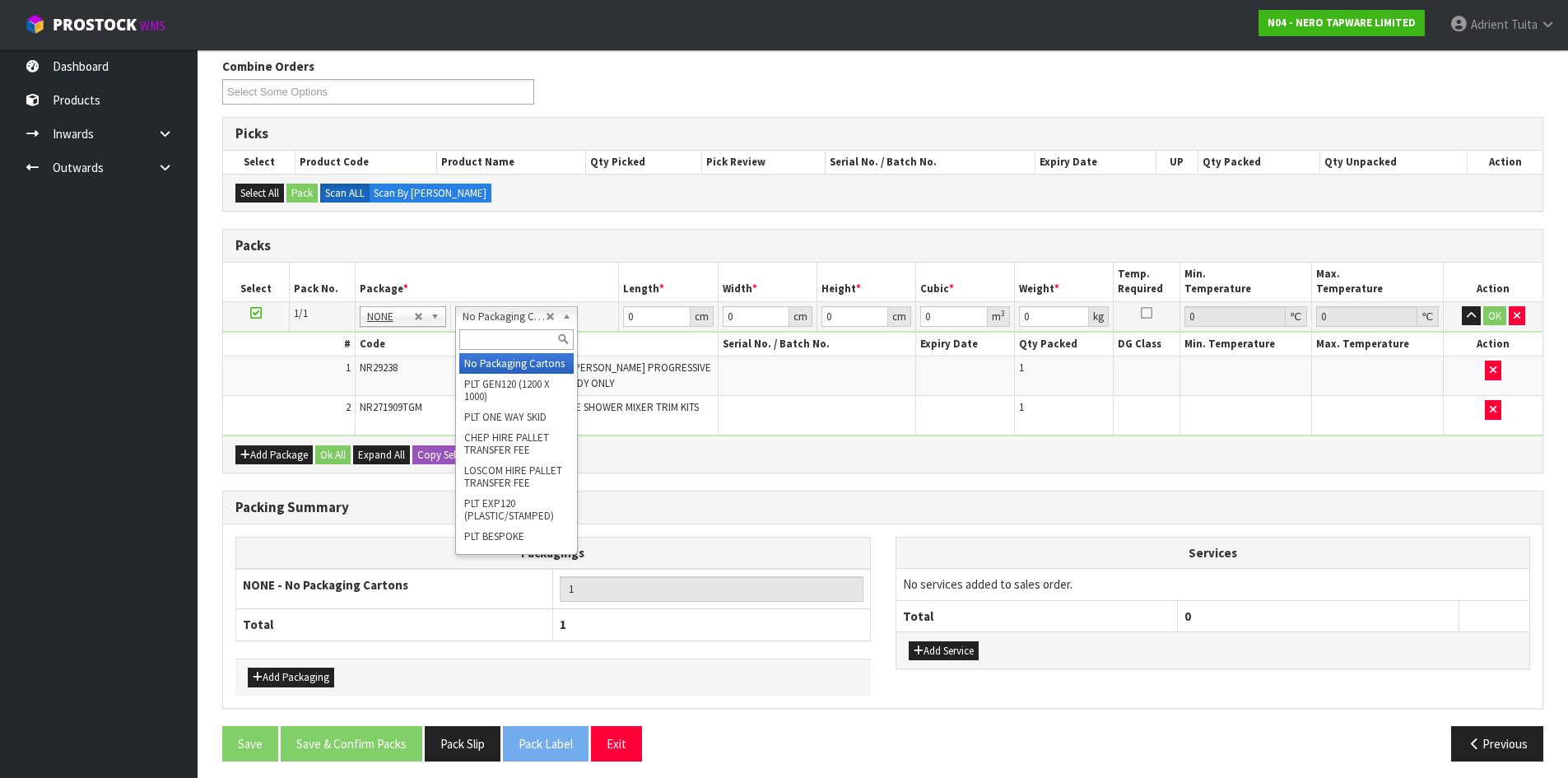
click at [521, 342] on input "text" at bounding box center [516, 339] width 114 height 21
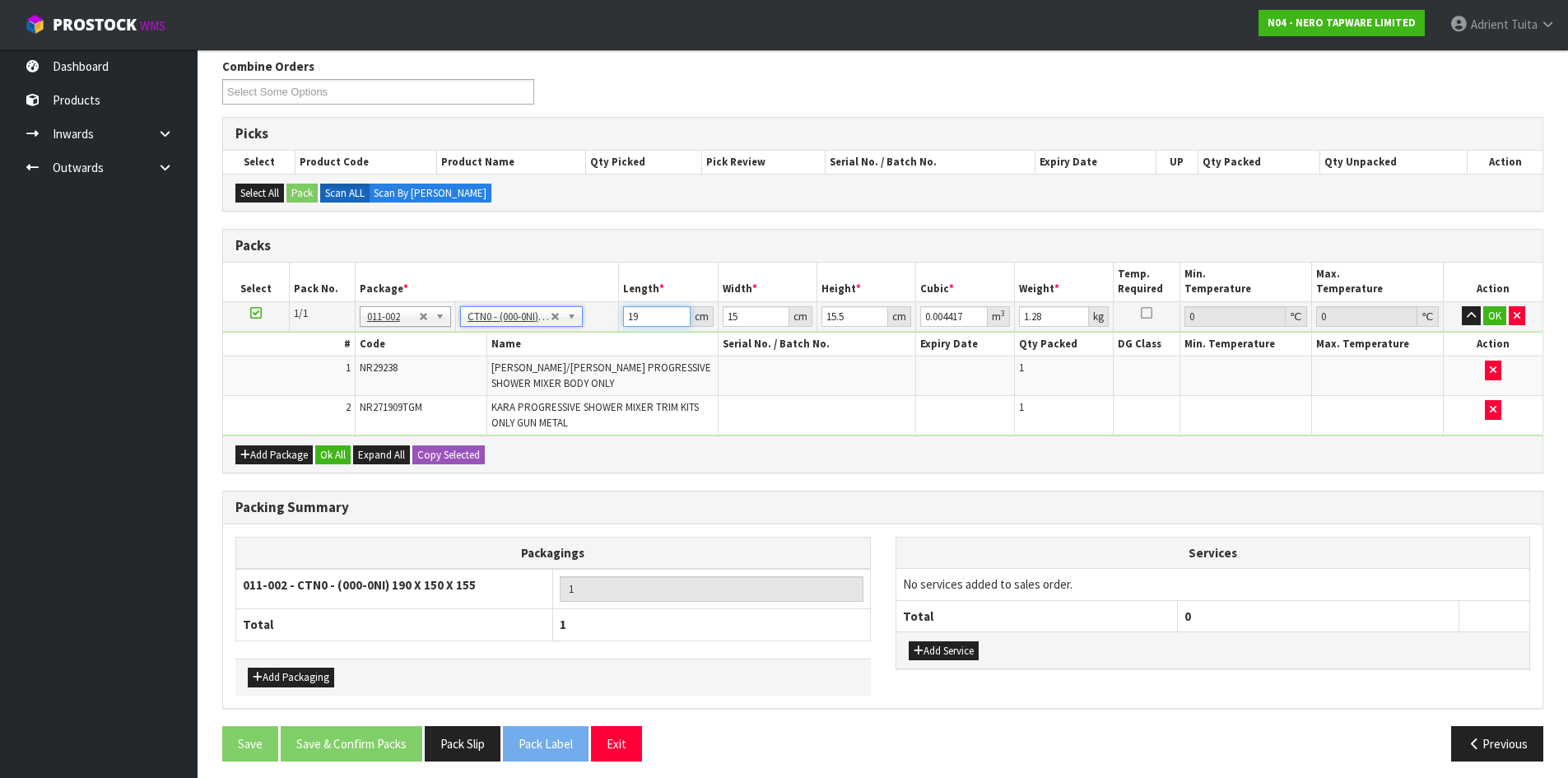
click at [629, 319] on input "19" at bounding box center [657, 316] width 67 height 21
click at [1497, 310] on button "OK" at bounding box center [1495, 316] width 23 height 20
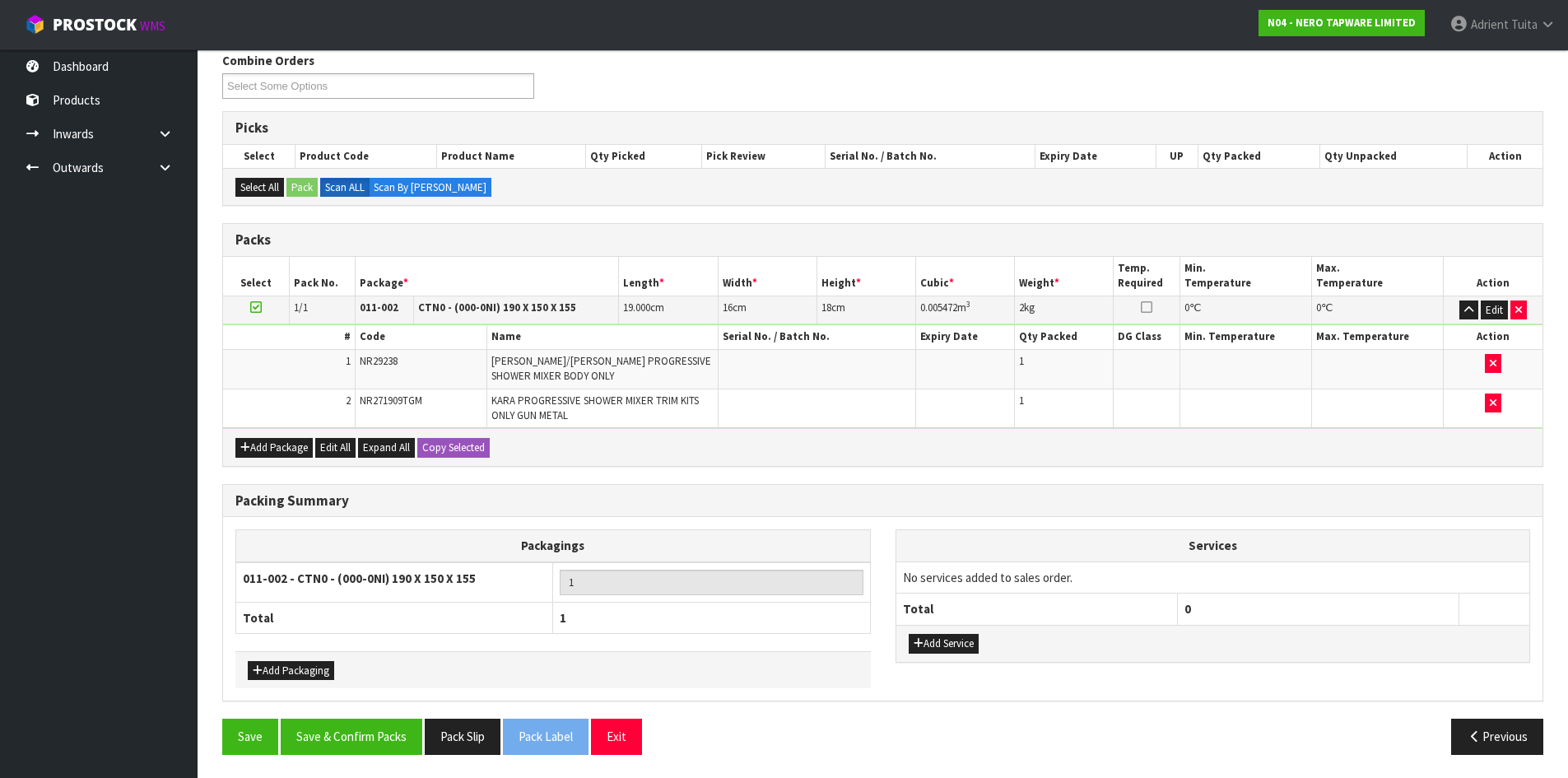
scroll to position [215, 0]
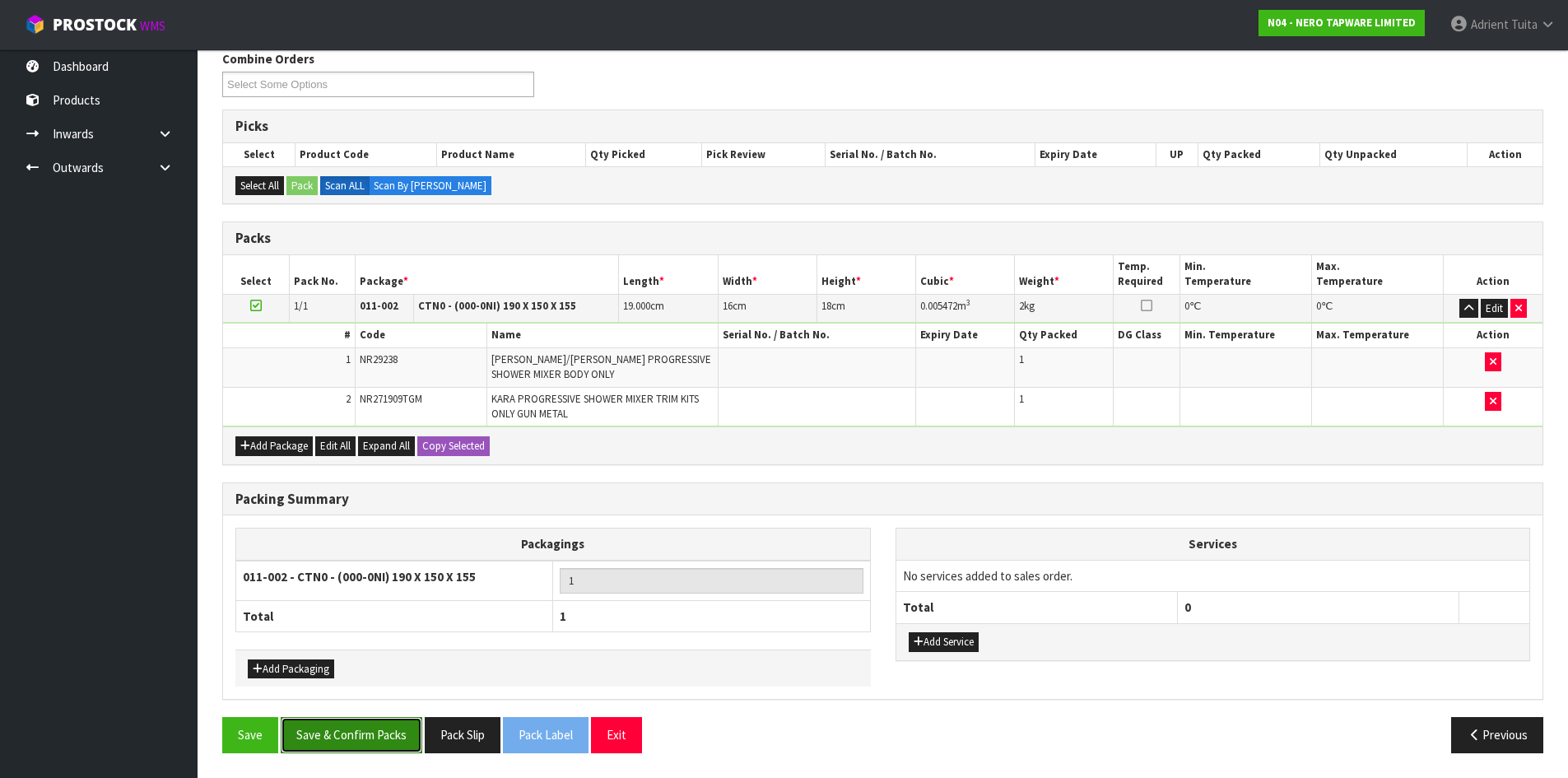
click at [380, 732] on button "Save & Confirm Packs" at bounding box center [351, 735] width 141 height 36
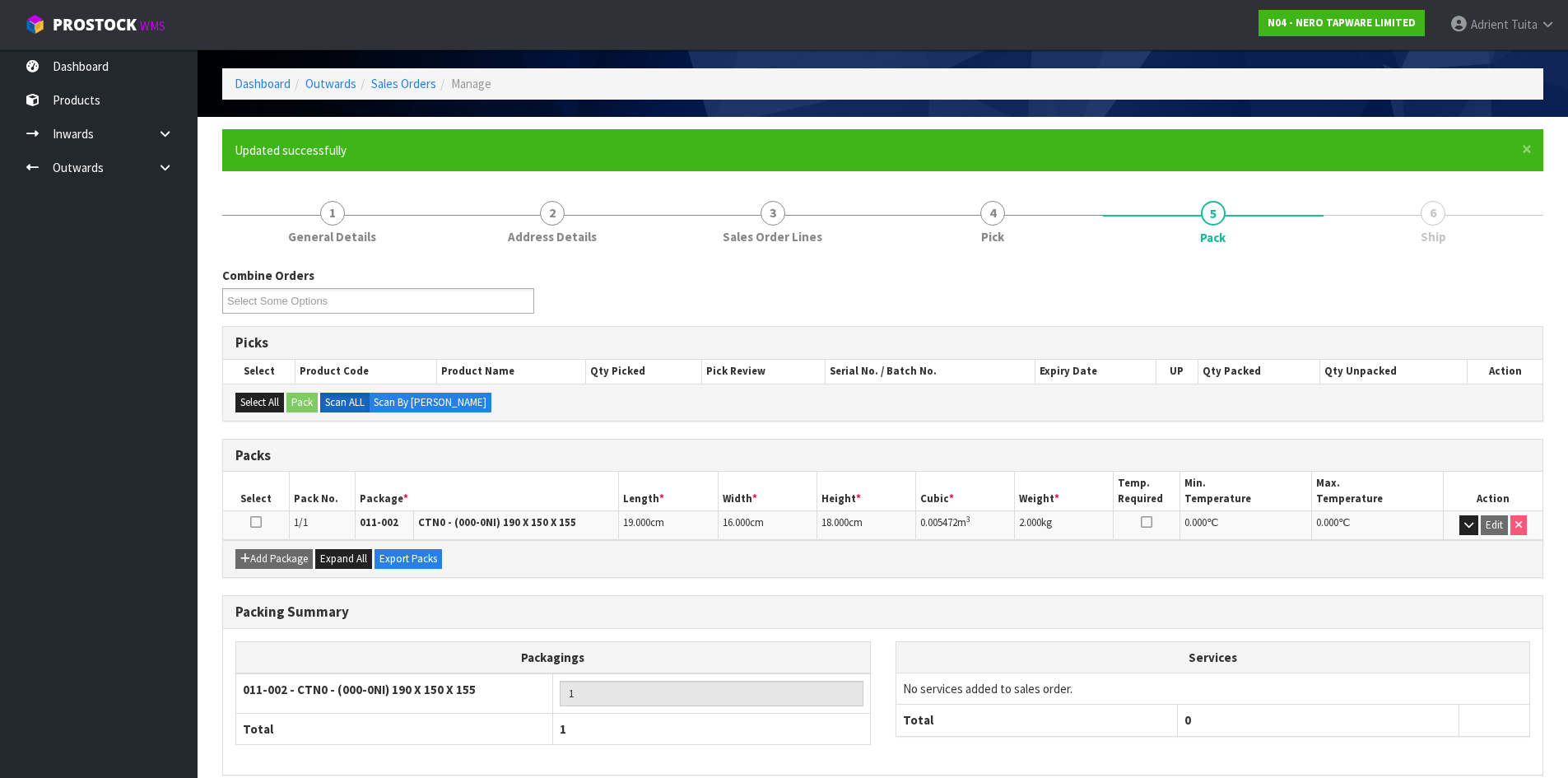
scroll to position [134, 0]
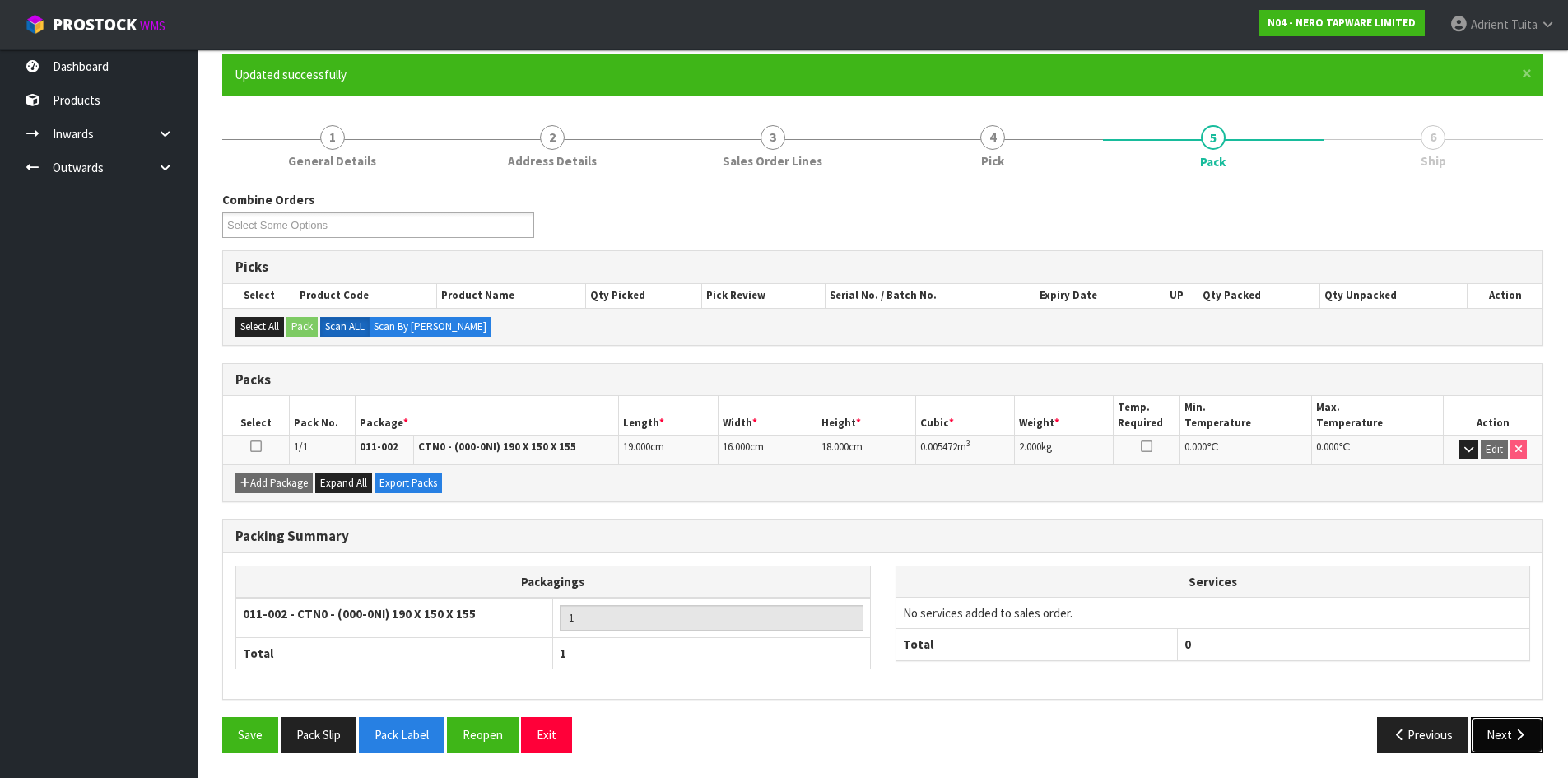
click at [1498, 722] on button "Next" at bounding box center [1507, 735] width 72 height 36
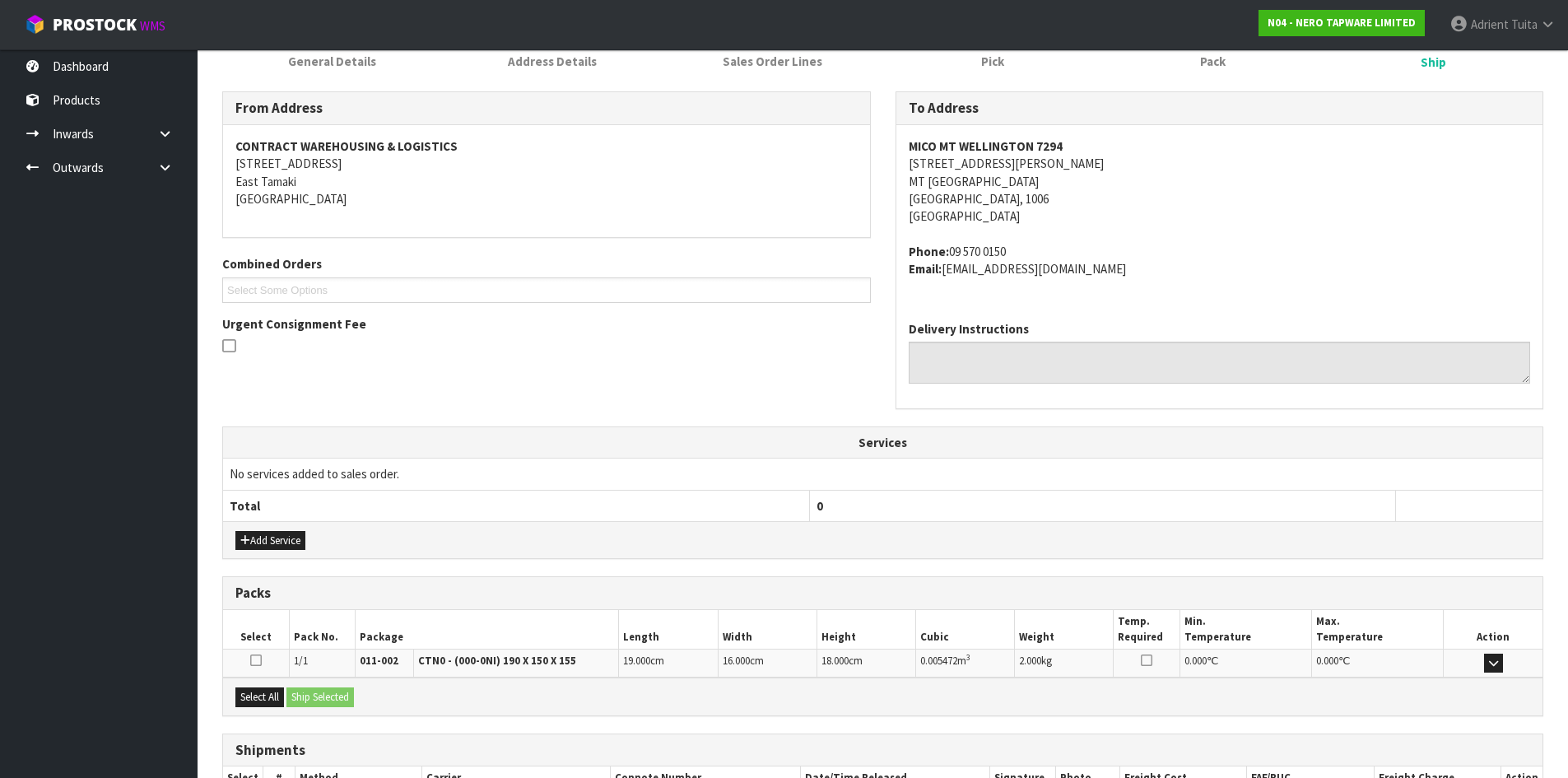
scroll to position [349, 0]
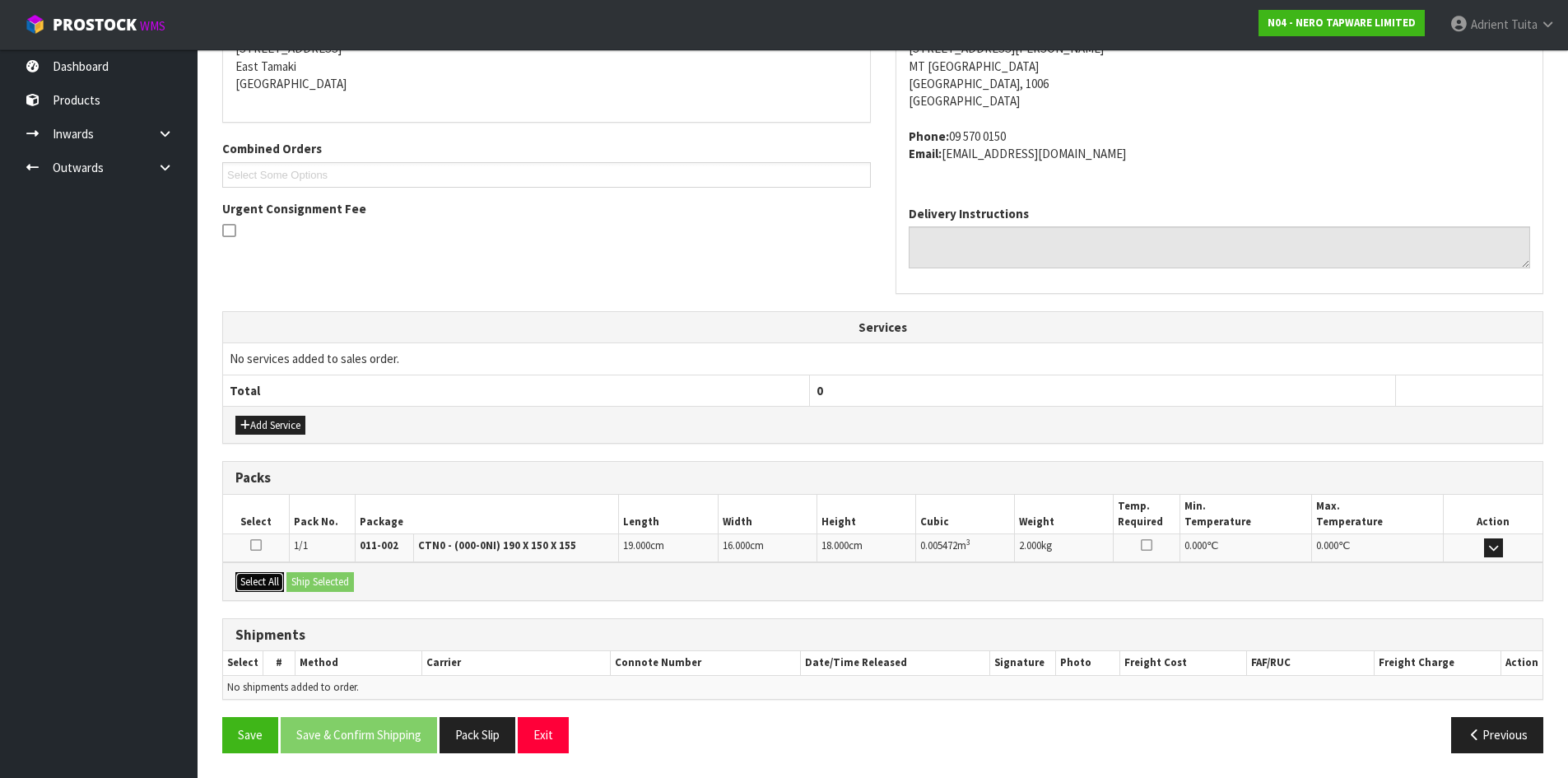
drag, startPoint x: 264, startPoint y: 573, endPoint x: 320, endPoint y: 581, distance: 56.6
click at [279, 575] on button "Select All" at bounding box center [260, 581] width 48 height 20
click at [320, 581] on button "Ship Selected" at bounding box center [321, 581] width 68 height 20
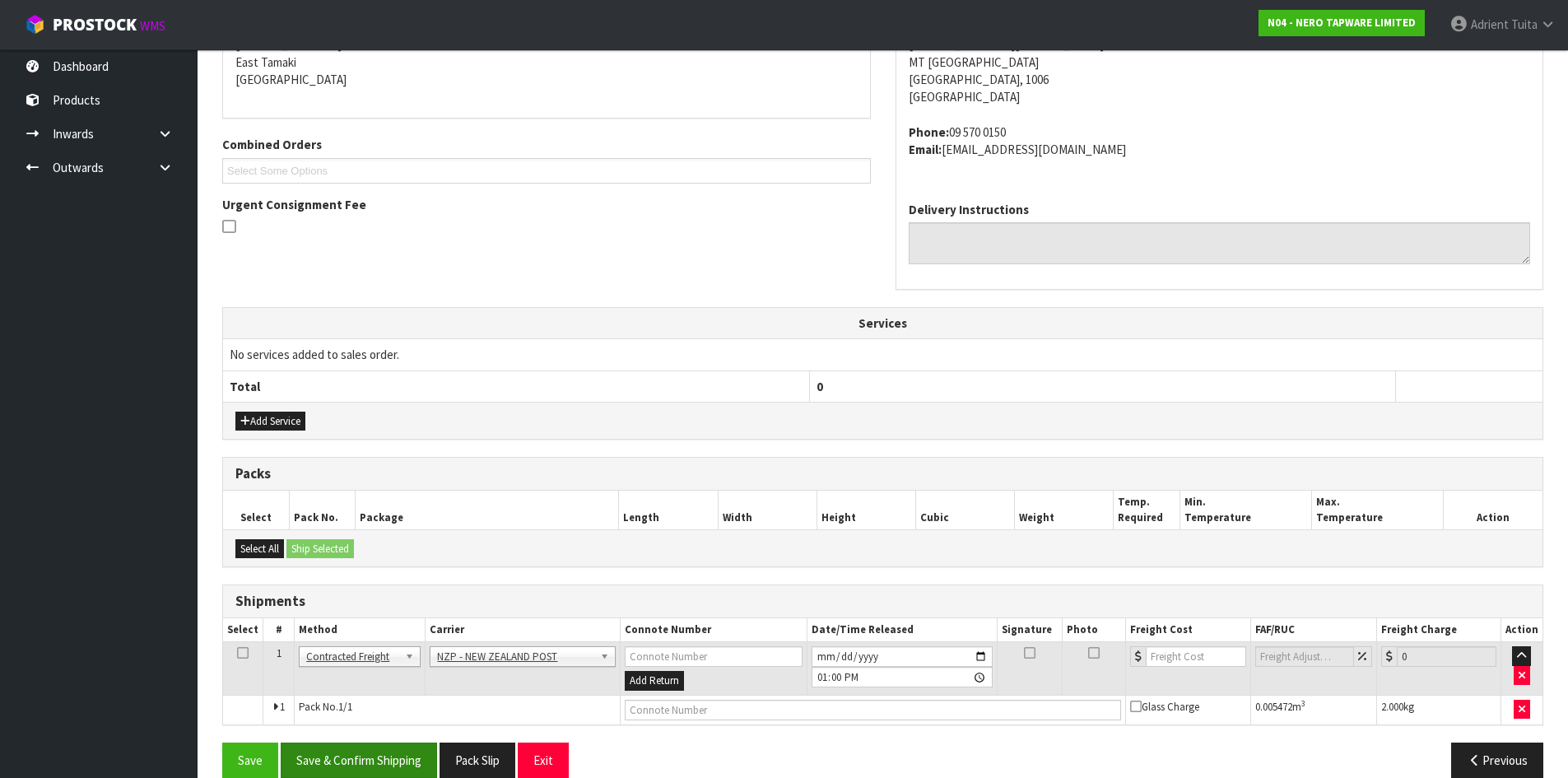
scroll to position [378, 0]
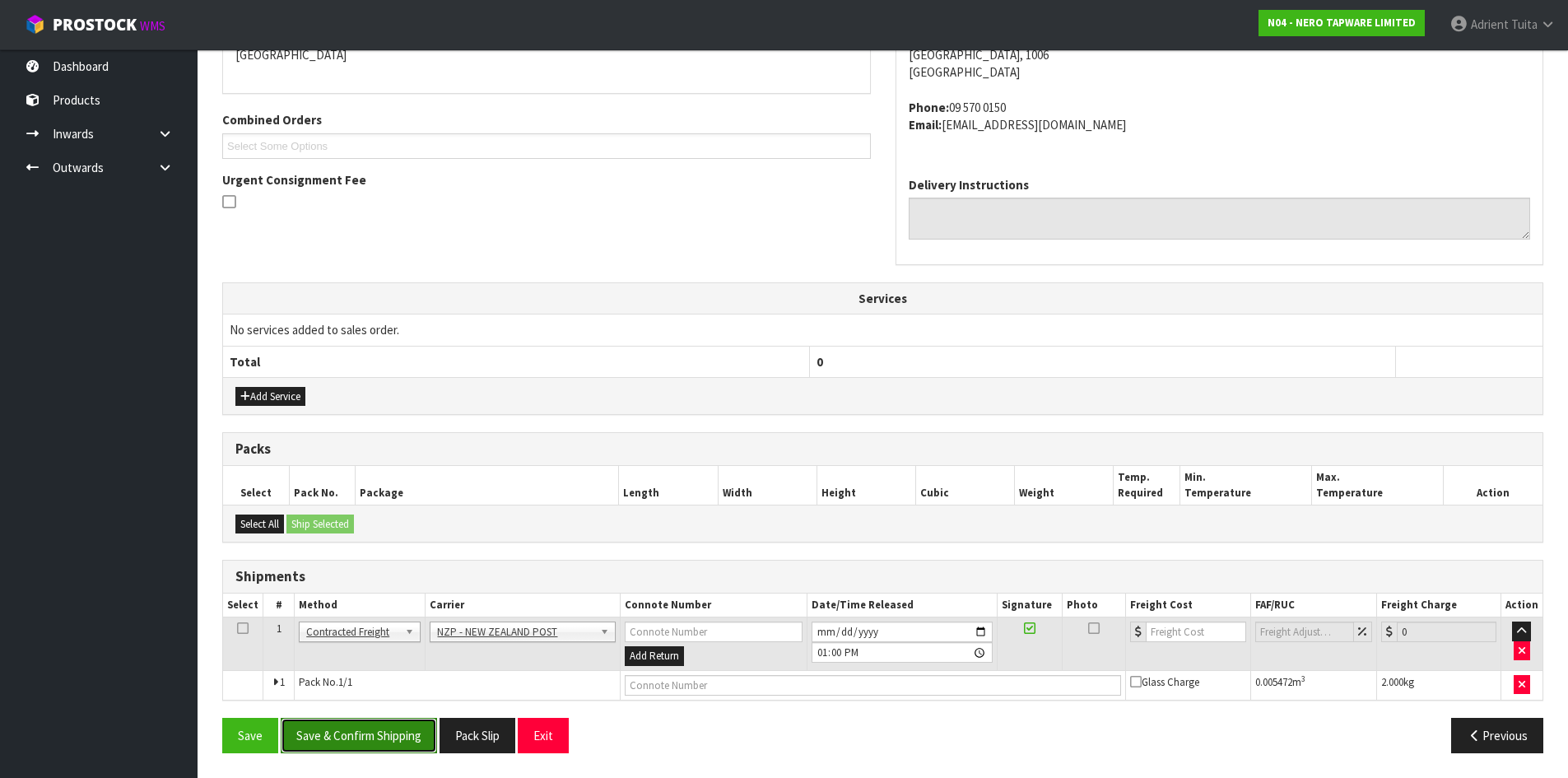
click at [356, 749] on button "Save & Confirm Shipping" at bounding box center [358, 735] width 156 height 36
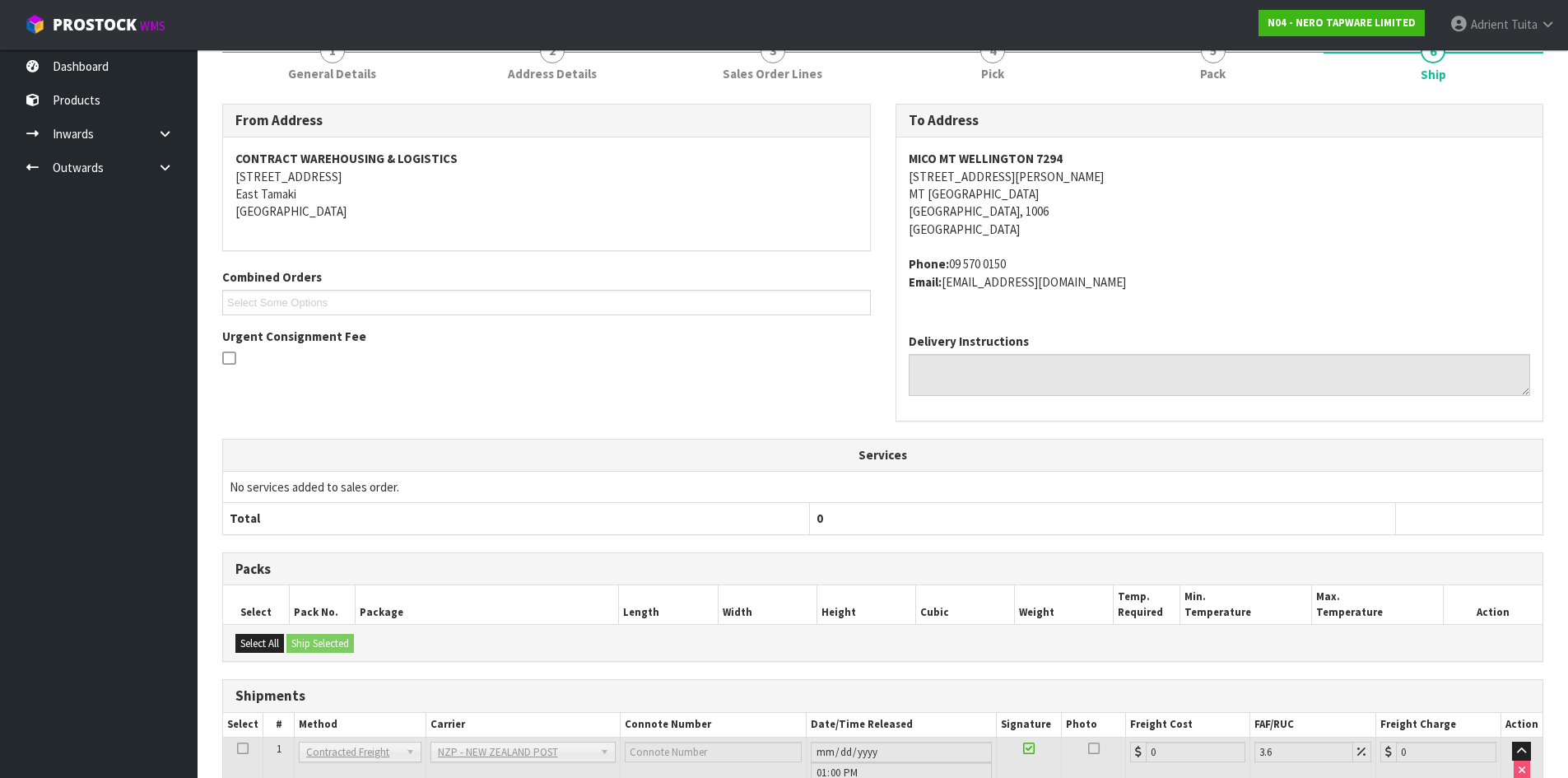
scroll to position [354, 0]
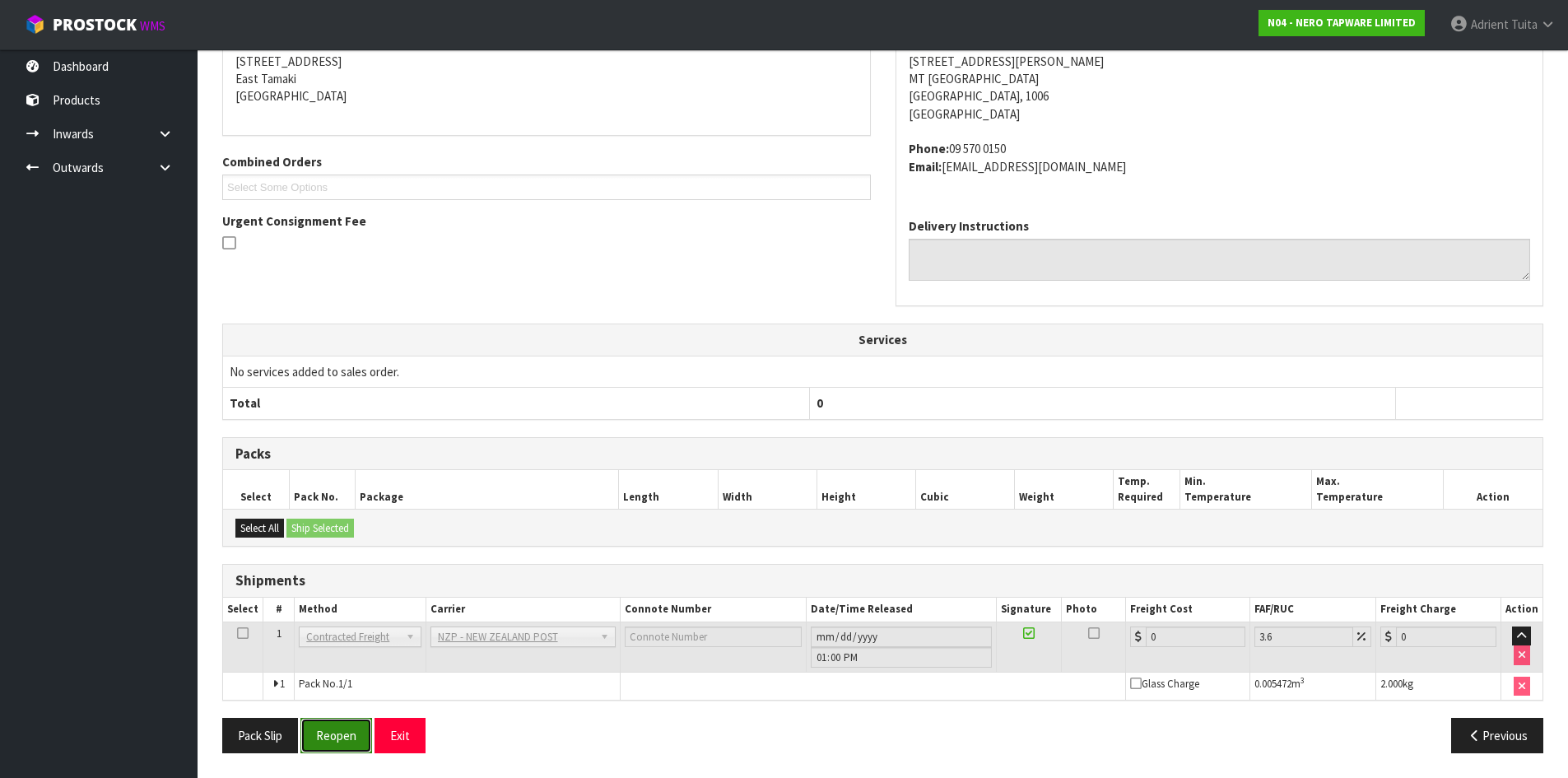
click at [333, 734] on button "Reopen" at bounding box center [336, 735] width 71 height 36
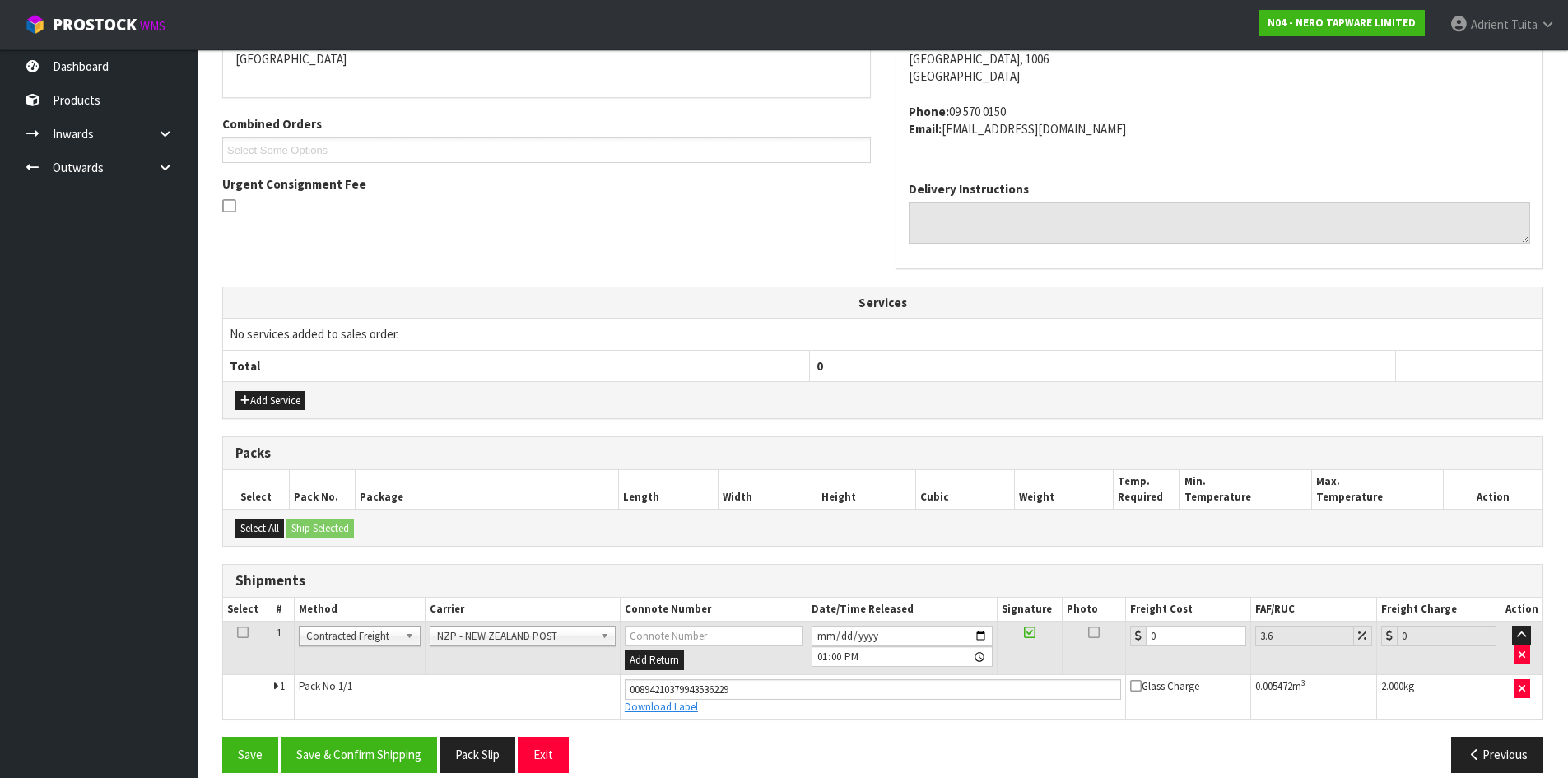
scroll to position [393, 0]
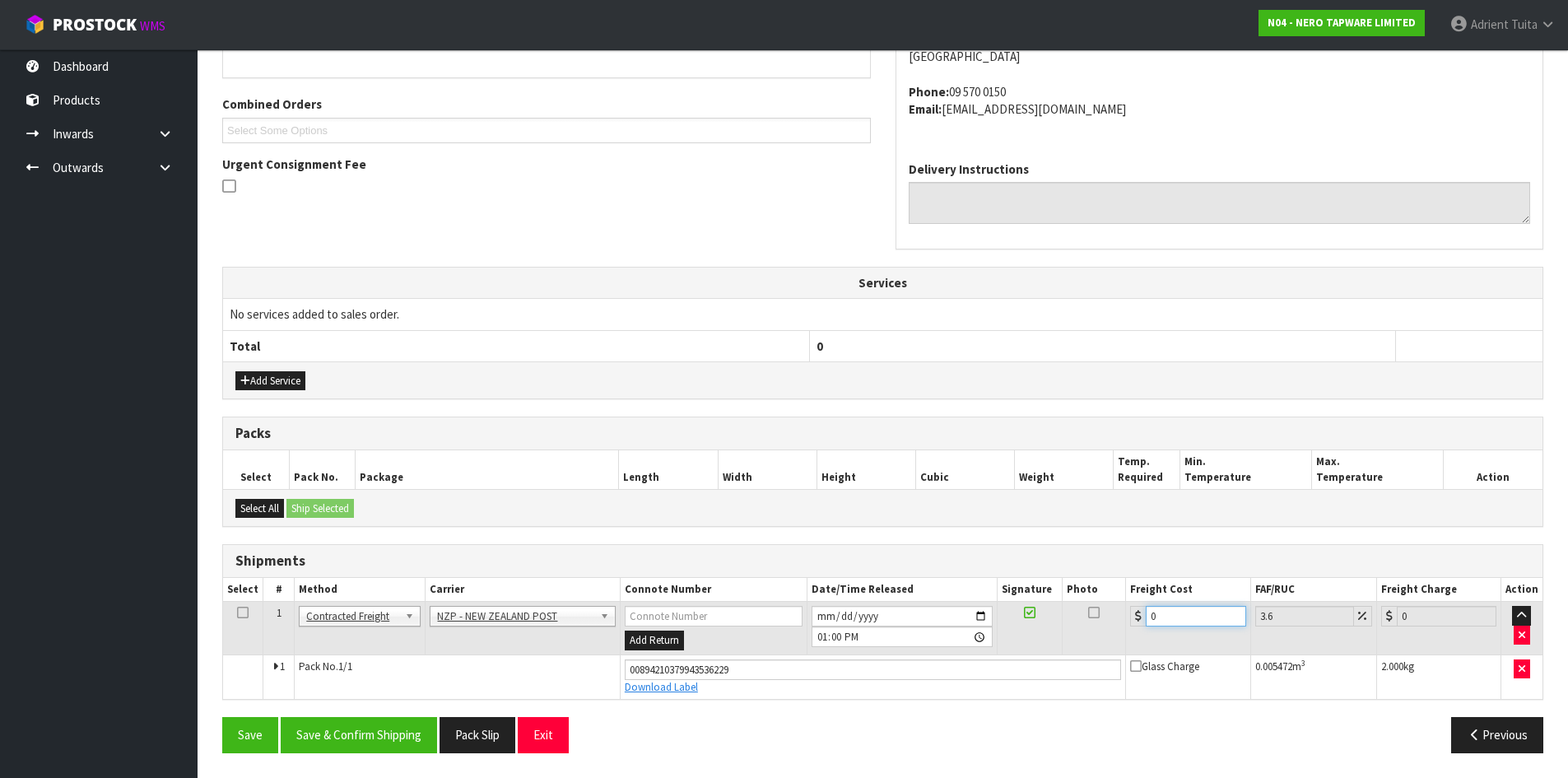
click at [1188, 615] on input "0" at bounding box center [1195, 615] width 99 height 21
click at [338, 729] on button "Save & Confirm Shipping" at bounding box center [358, 735] width 156 height 36
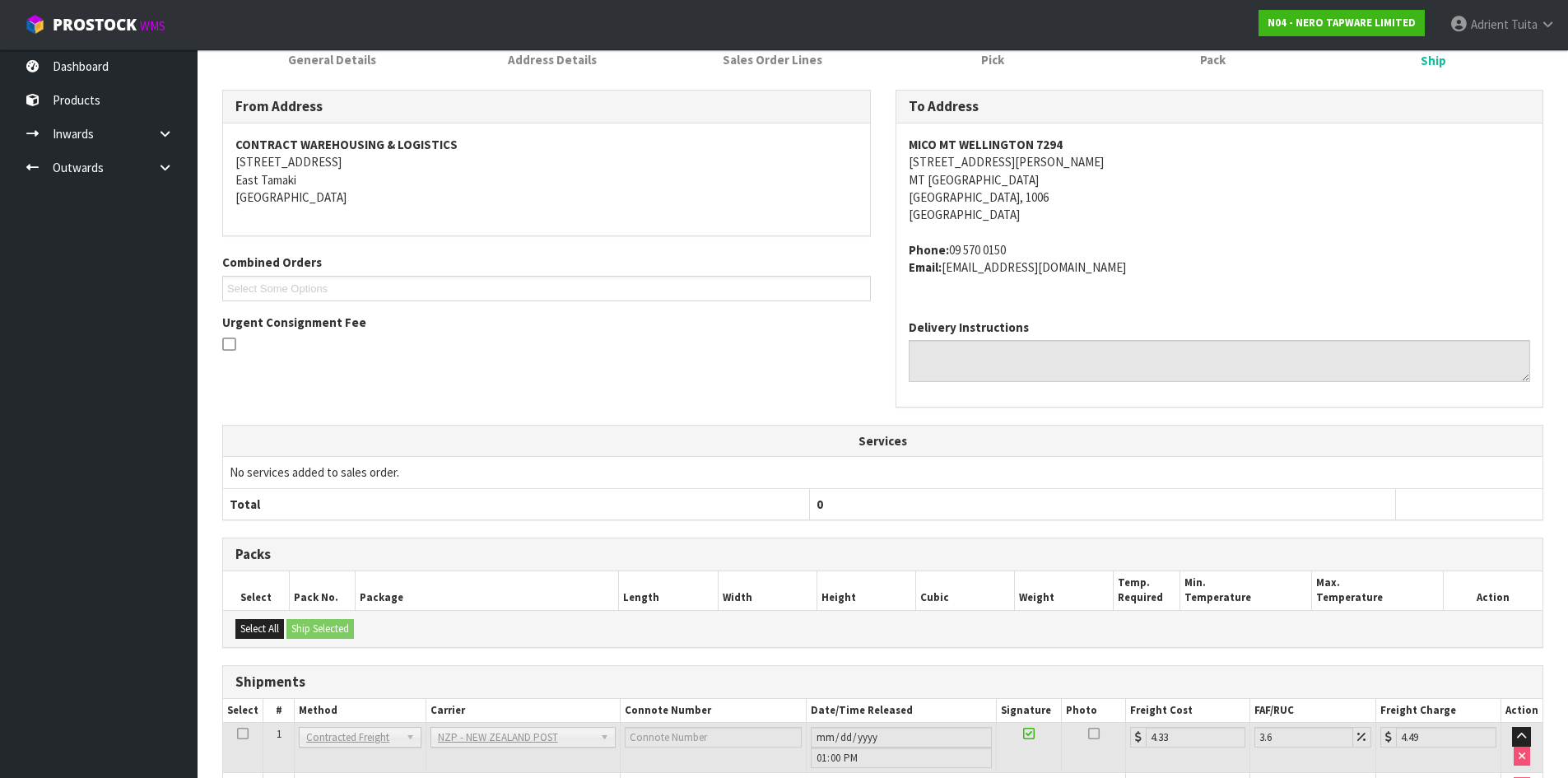
scroll to position [347, 0]
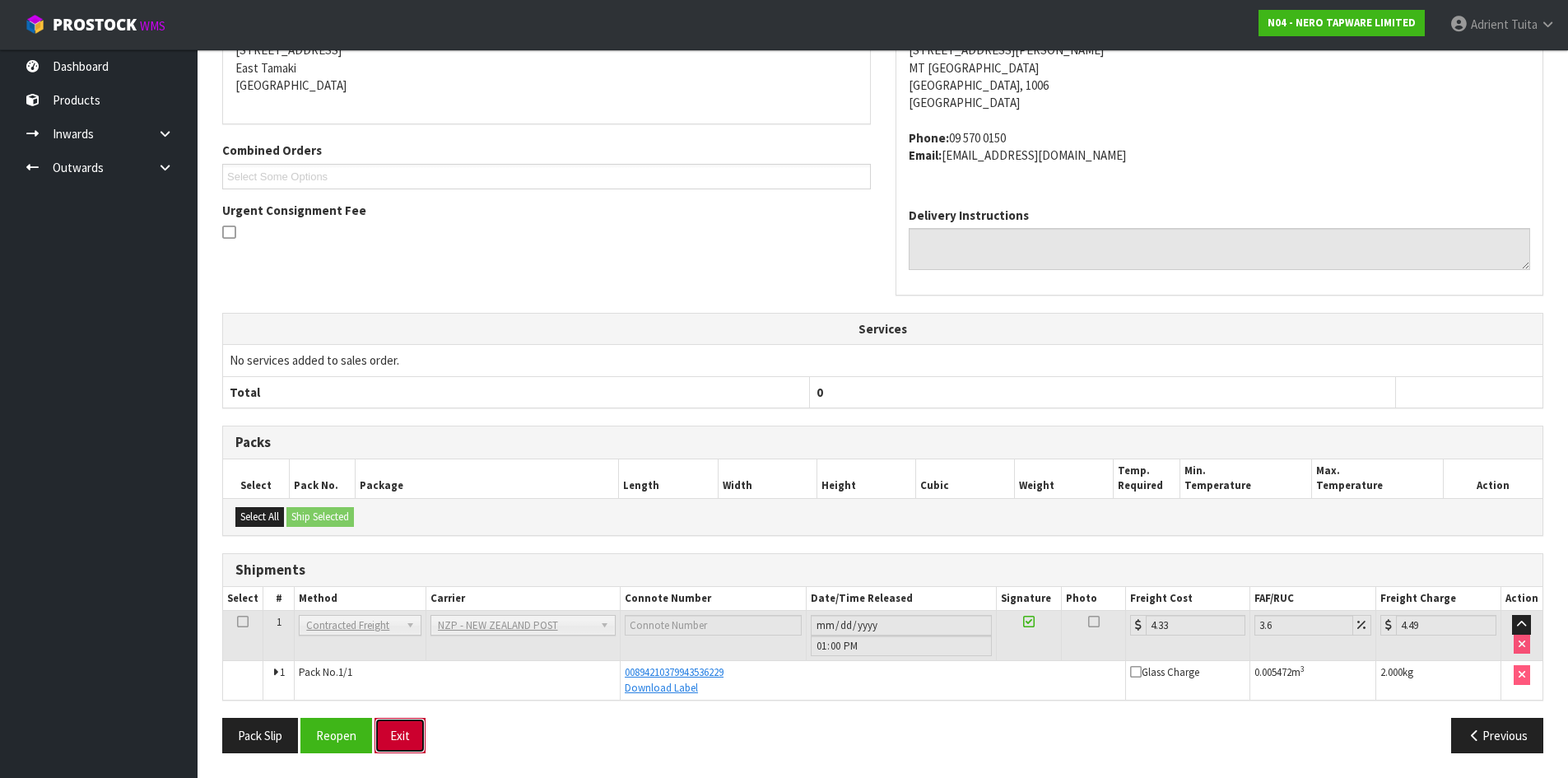
click at [404, 739] on button "Exit" at bounding box center [399, 735] width 51 height 36
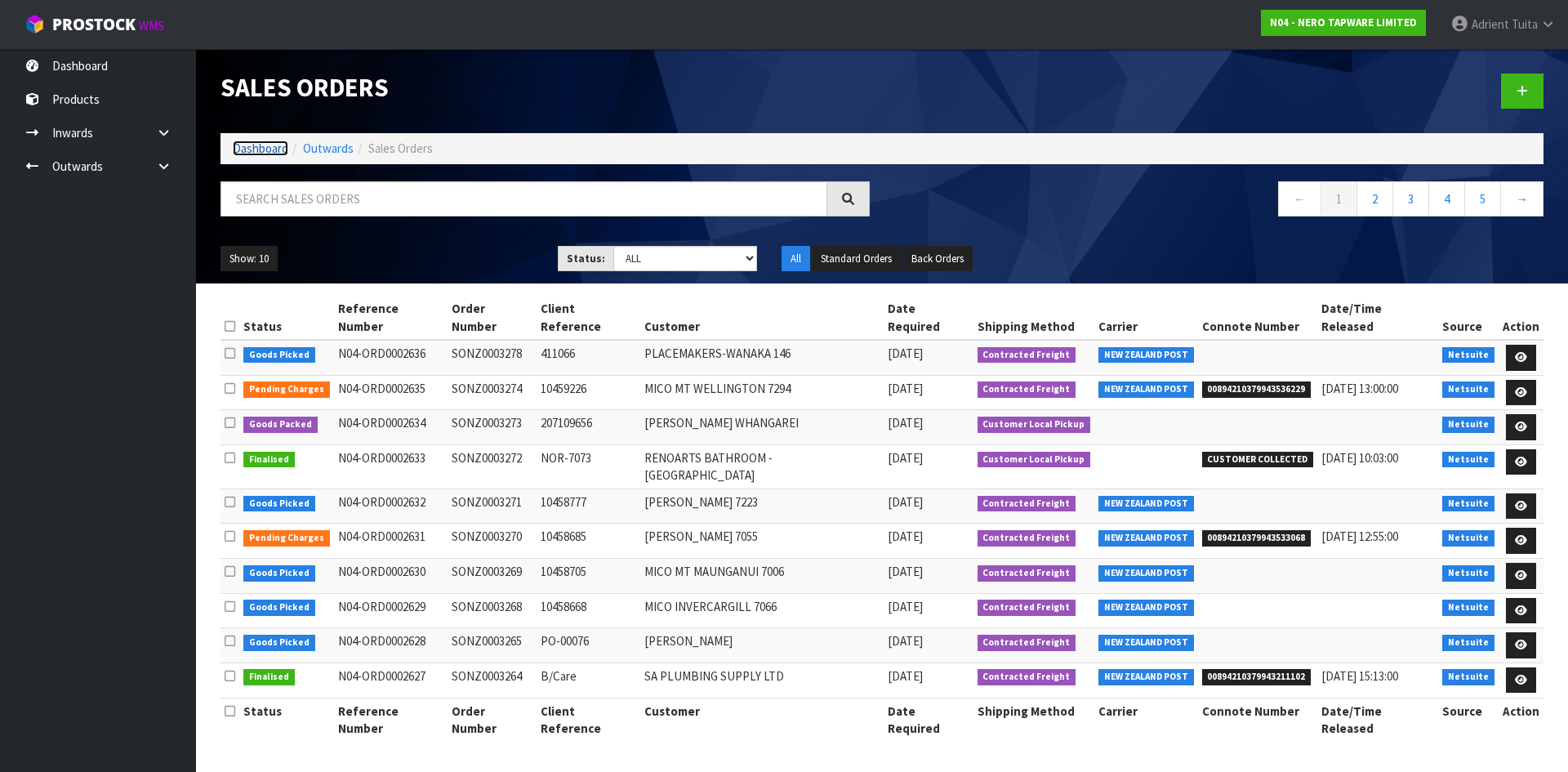
click at [269, 146] on link "Dashboard" at bounding box center [261, 148] width 56 height 16
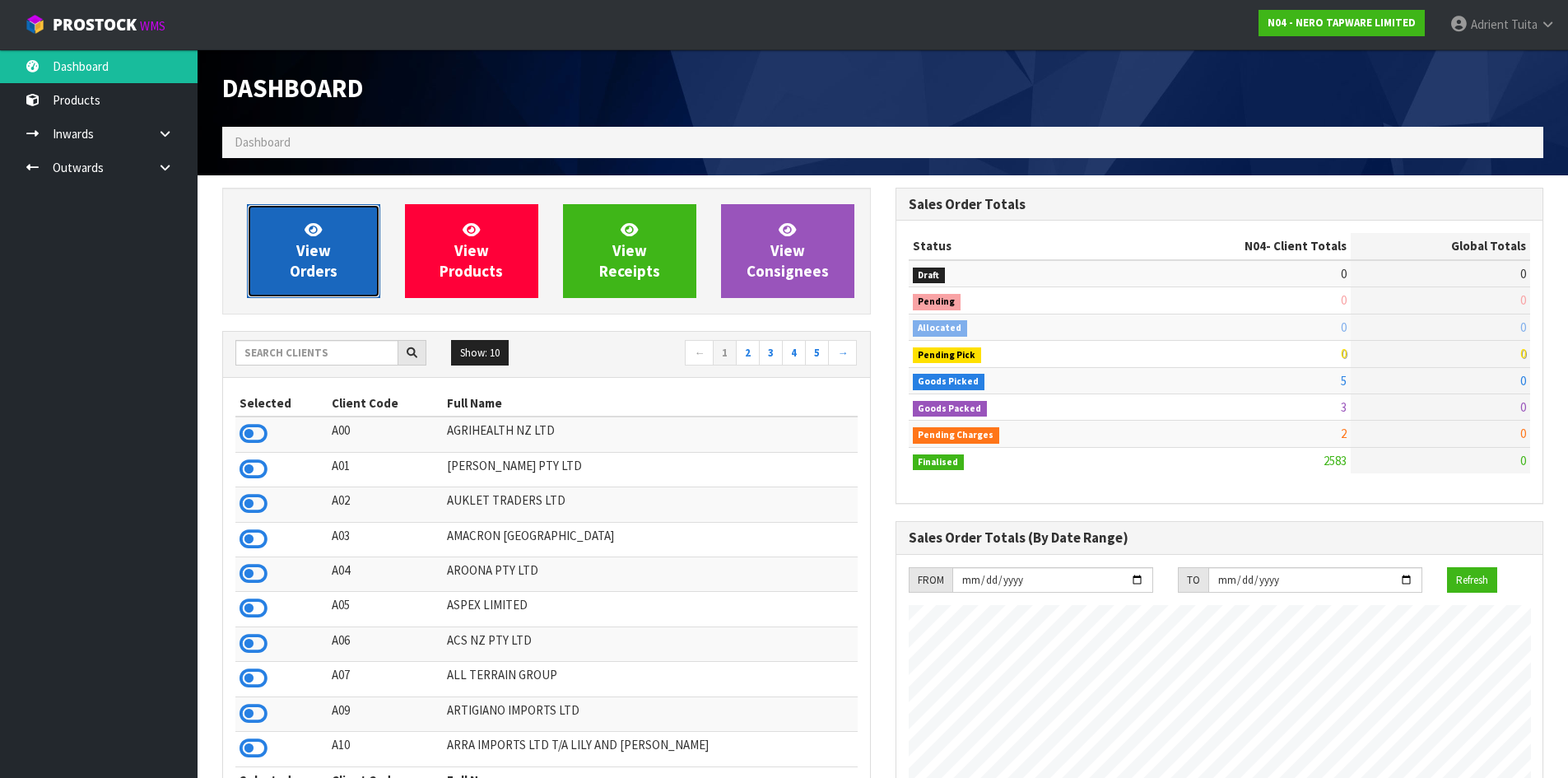
scroll to position [1283, 673]
click at [304, 242] on span "View Orders" at bounding box center [313, 250] width 47 height 62
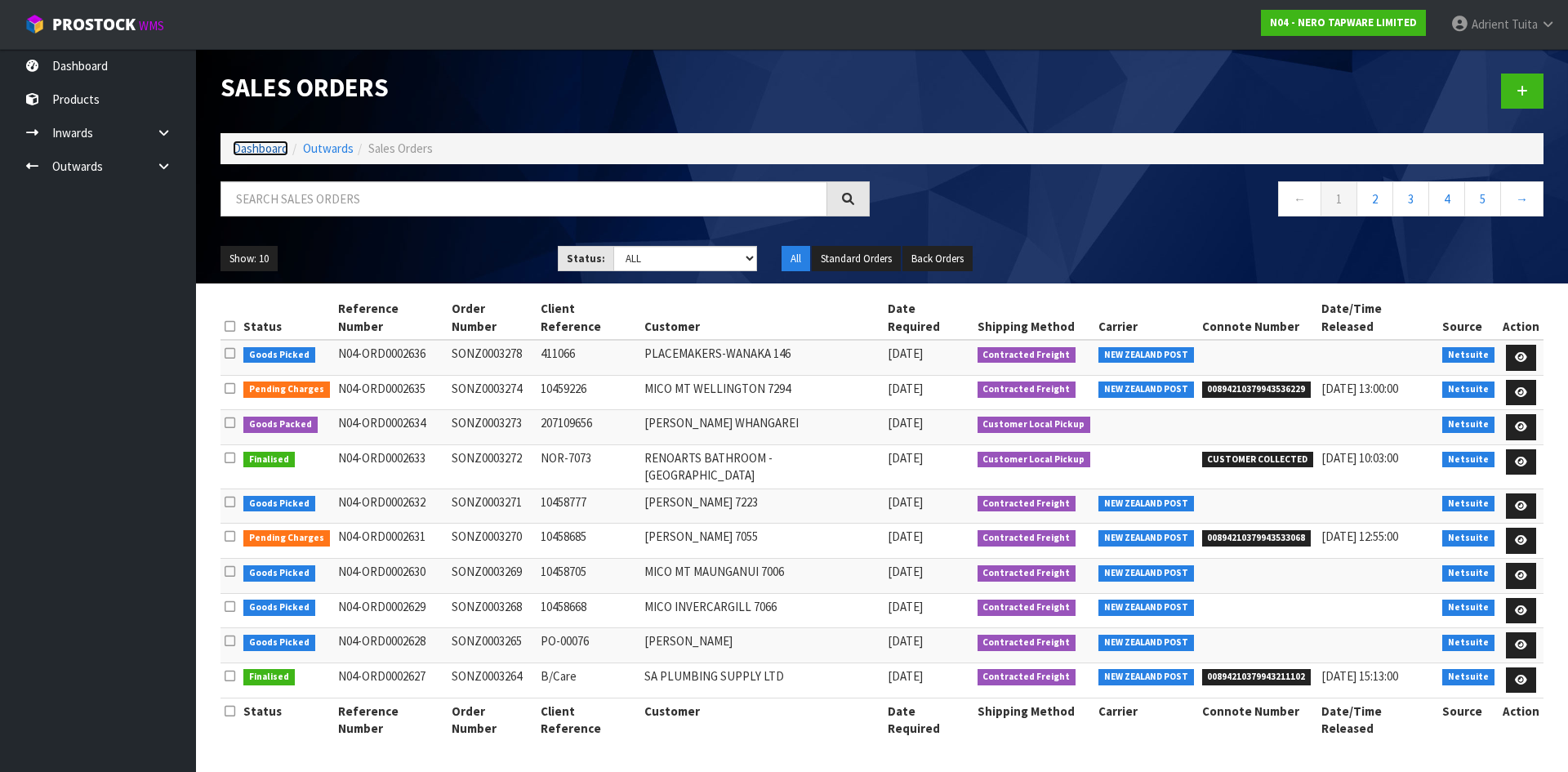
click at [253, 141] on link "Dashboard" at bounding box center [261, 148] width 56 height 16
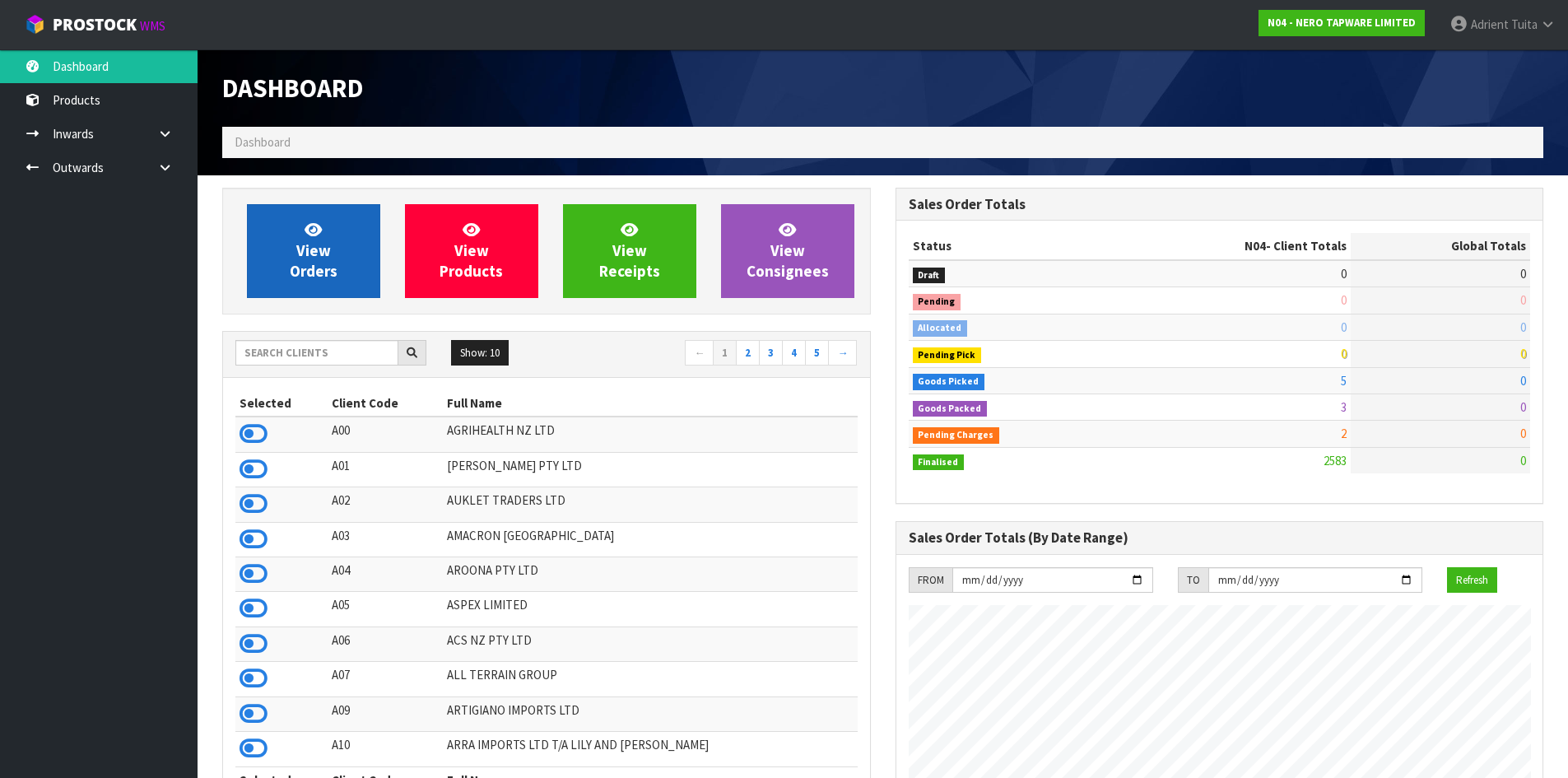
scroll to position [1283, 673]
click at [292, 253] on link "View Orders" at bounding box center [313, 251] width 133 height 94
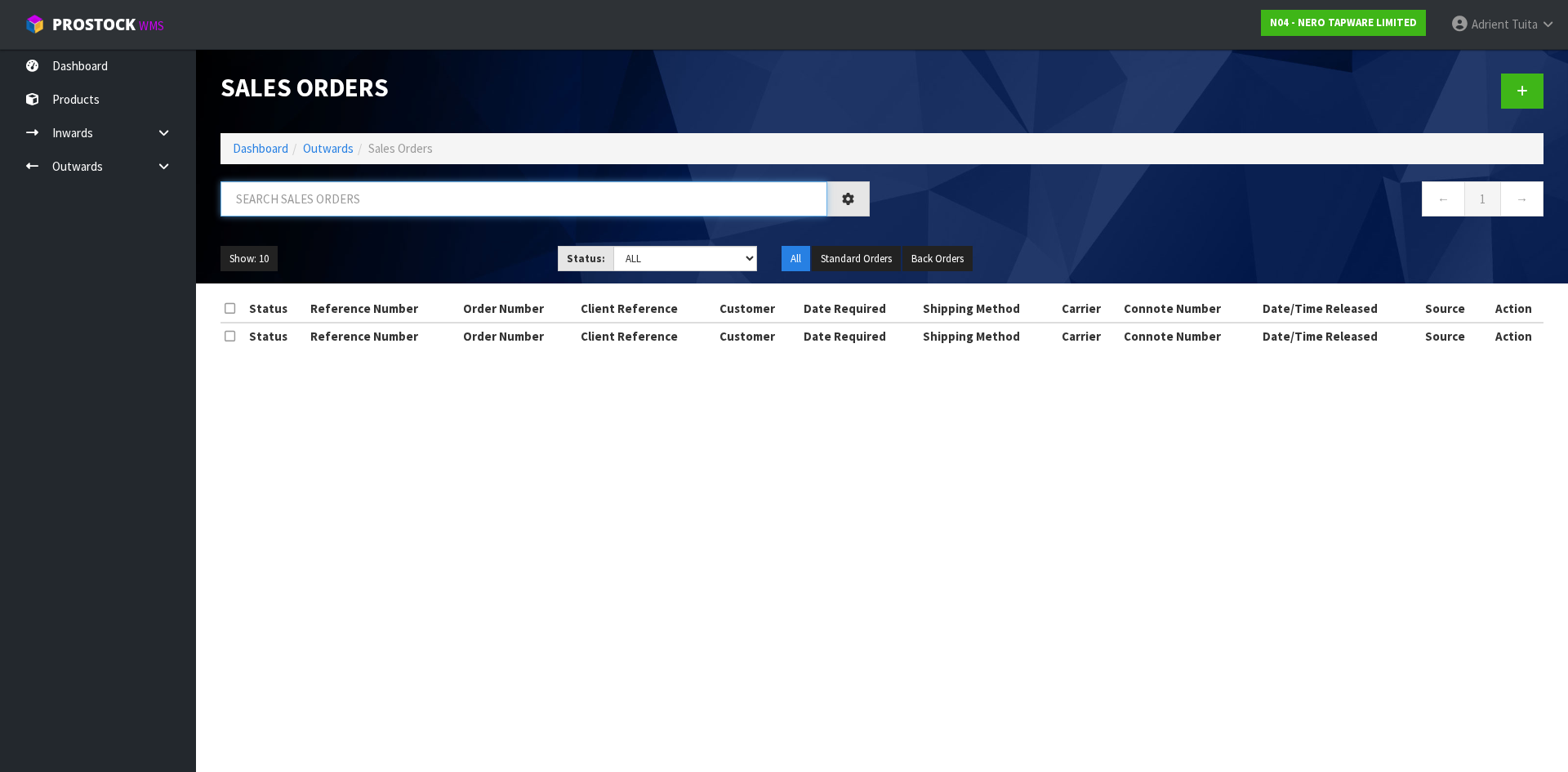
click at [320, 212] on input "text" at bounding box center [524, 199] width 607 height 35
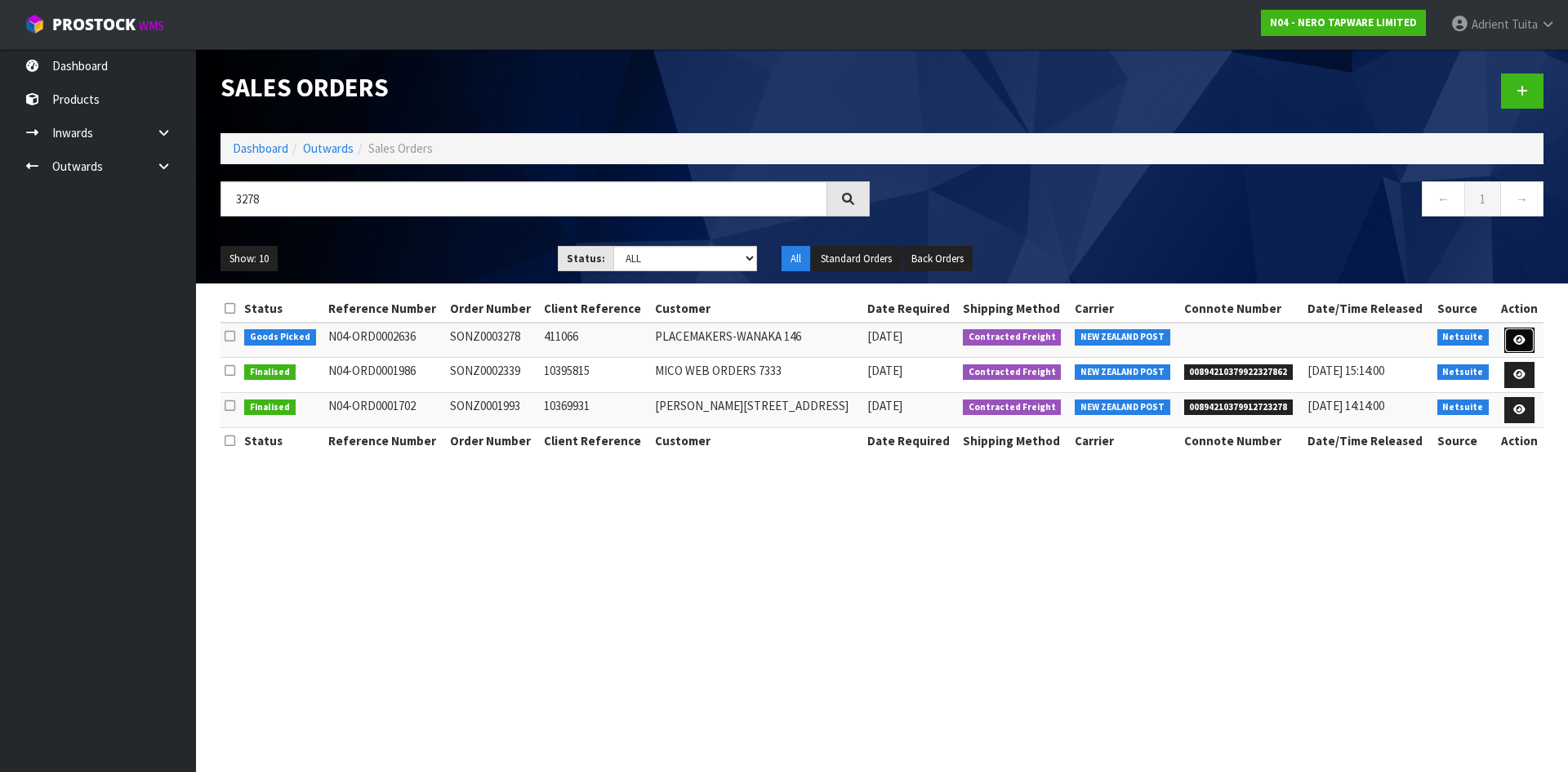
click at [1518, 343] on icon at bounding box center [1519, 340] width 12 height 11
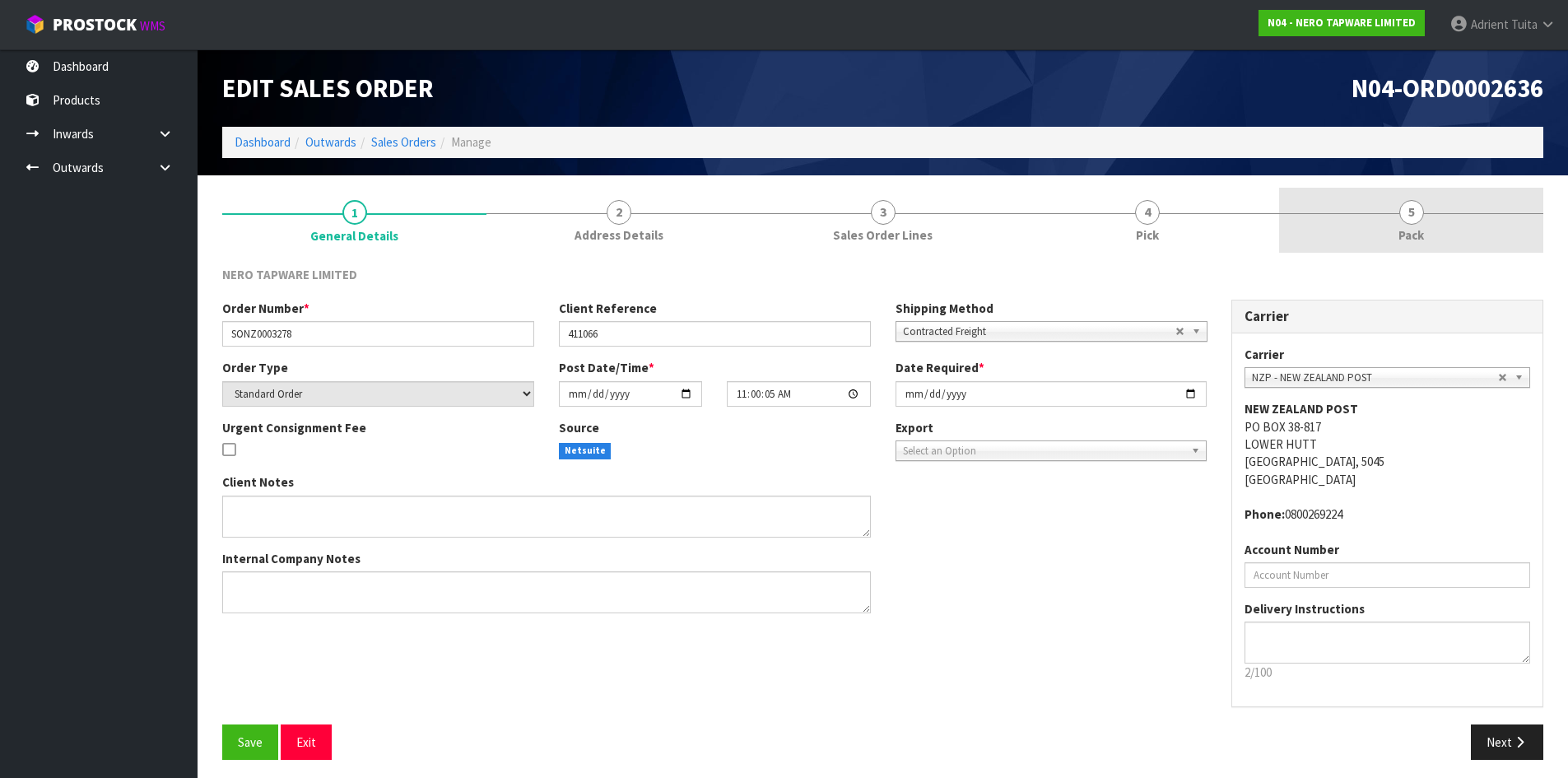
click at [1492, 219] on link "5 Pack" at bounding box center [1412, 220] width 264 height 65
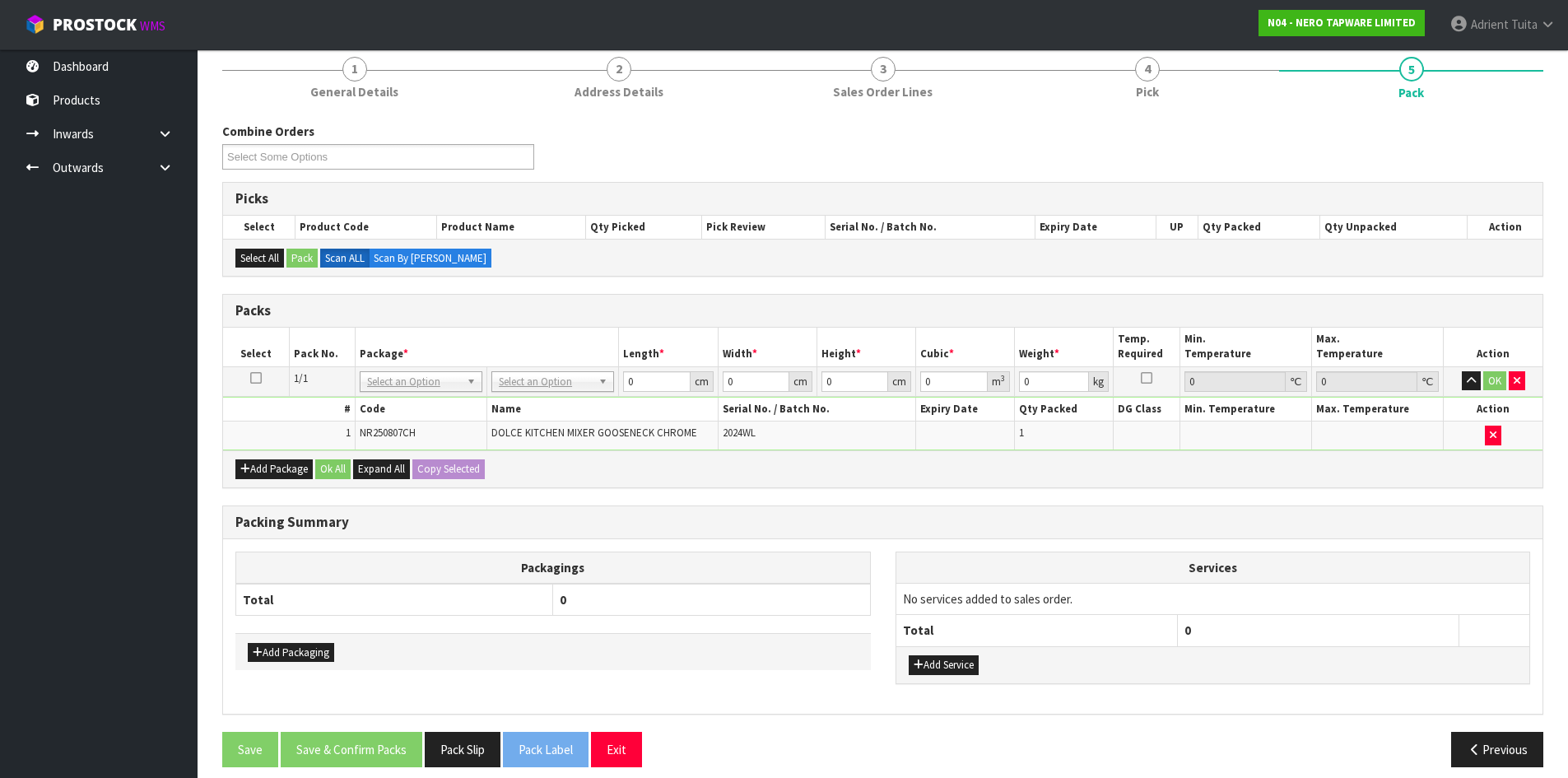
scroll to position [157, 0]
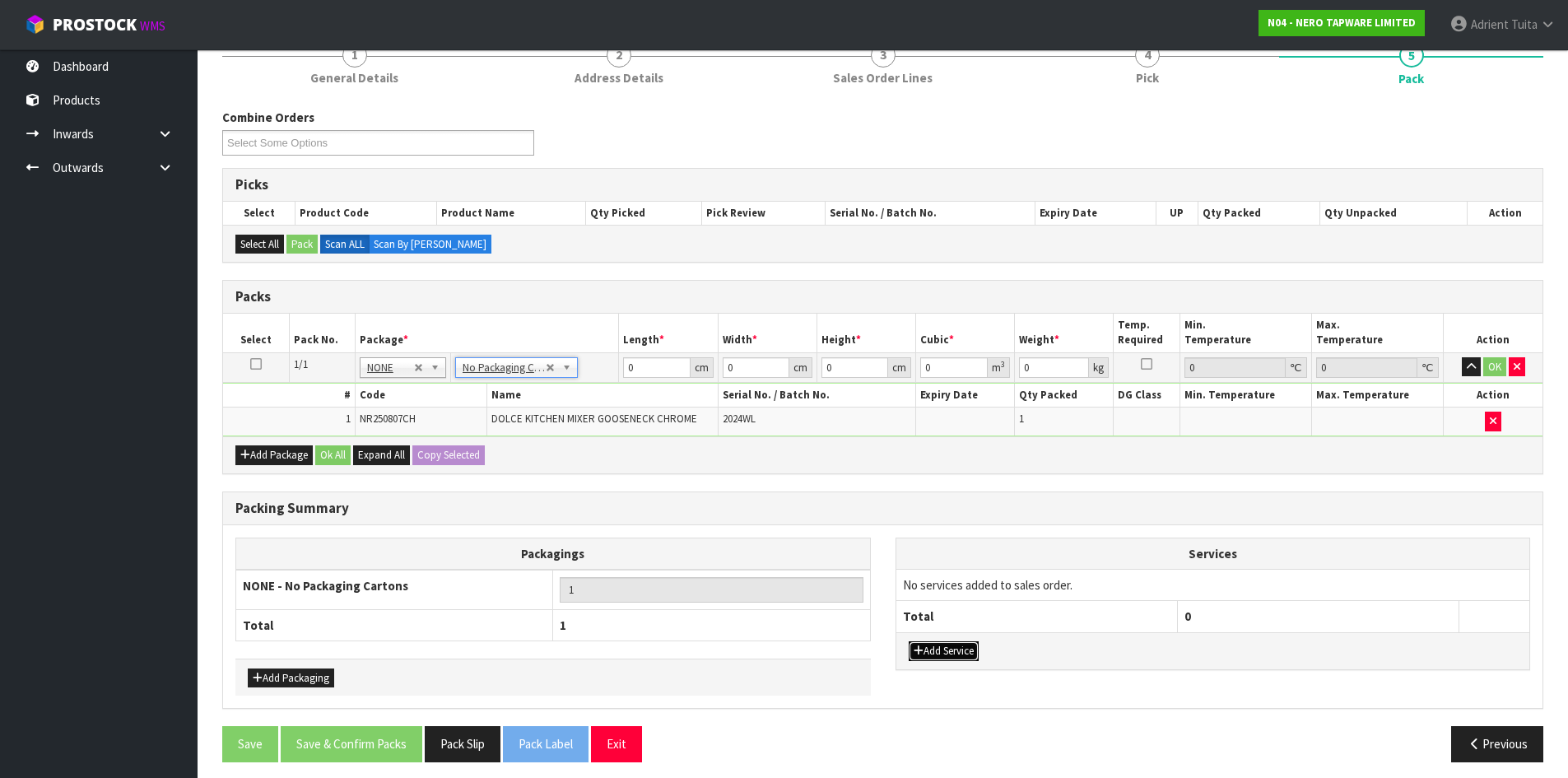
drag, startPoint x: 977, startPoint y: 658, endPoint x: 952, endPoint y: 608, distance: 55.9
click at [978, 657] on button "Add Service" at bounding box center [943, 651] width 70 height 20
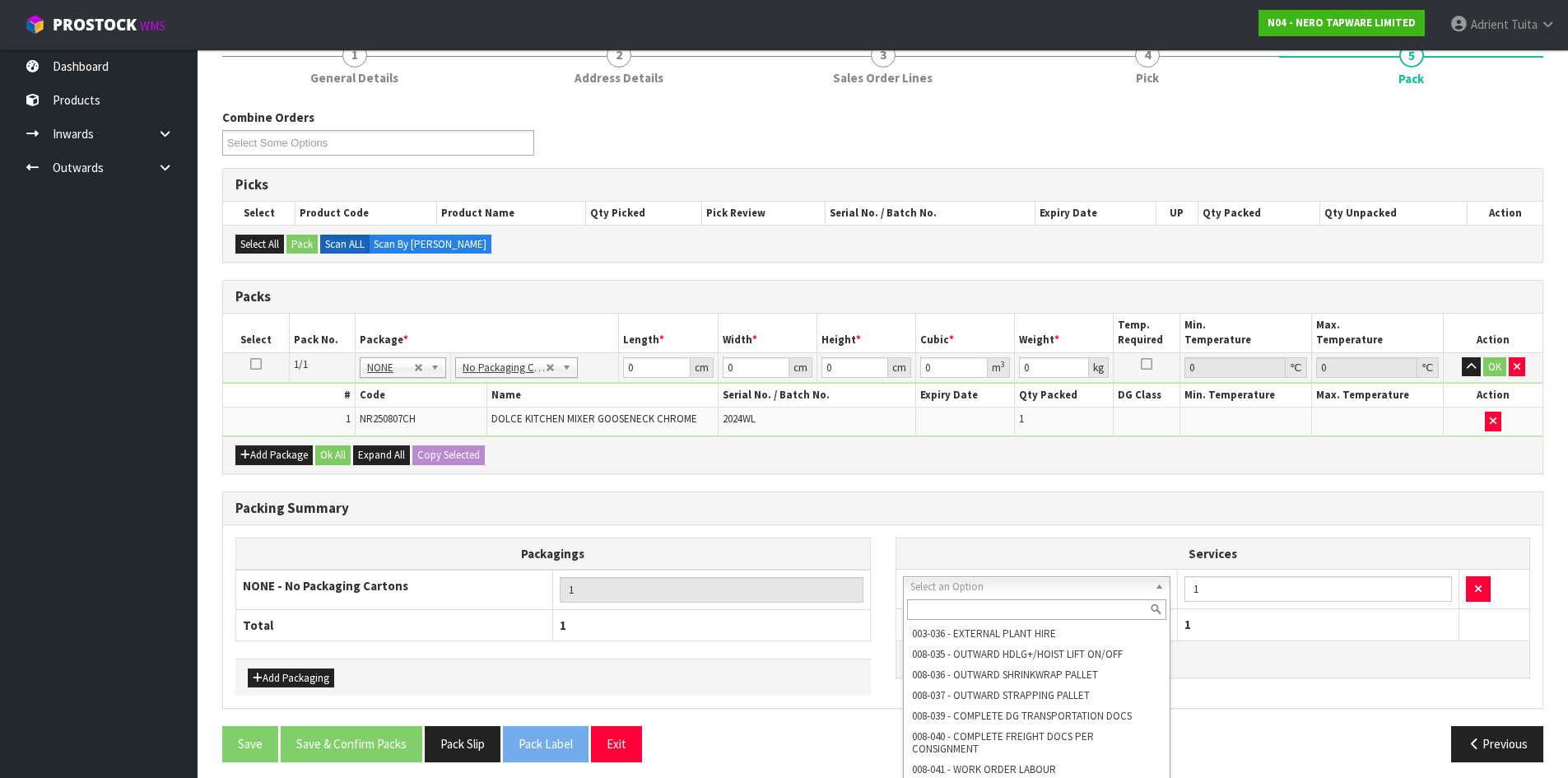
click at [958, 607] on input "text" at bounding box center [1036, 609] width 260 height 21
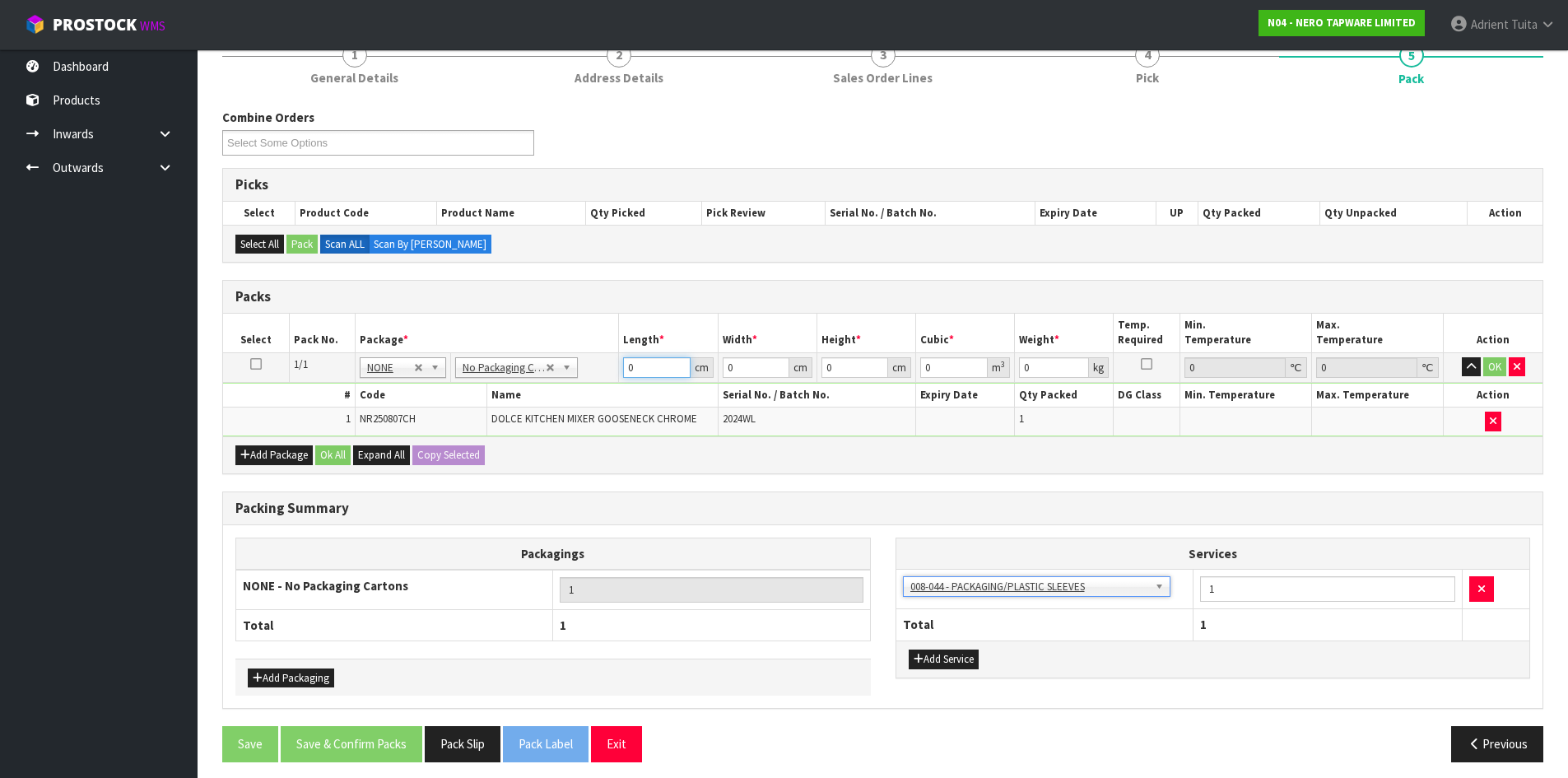
click at [650, 372] on input "0" at bounding box center [657, 367] width 67 height 21
click at [1492, 364] on button "OK" at bounding box center [1495, 367] width 23 height 20
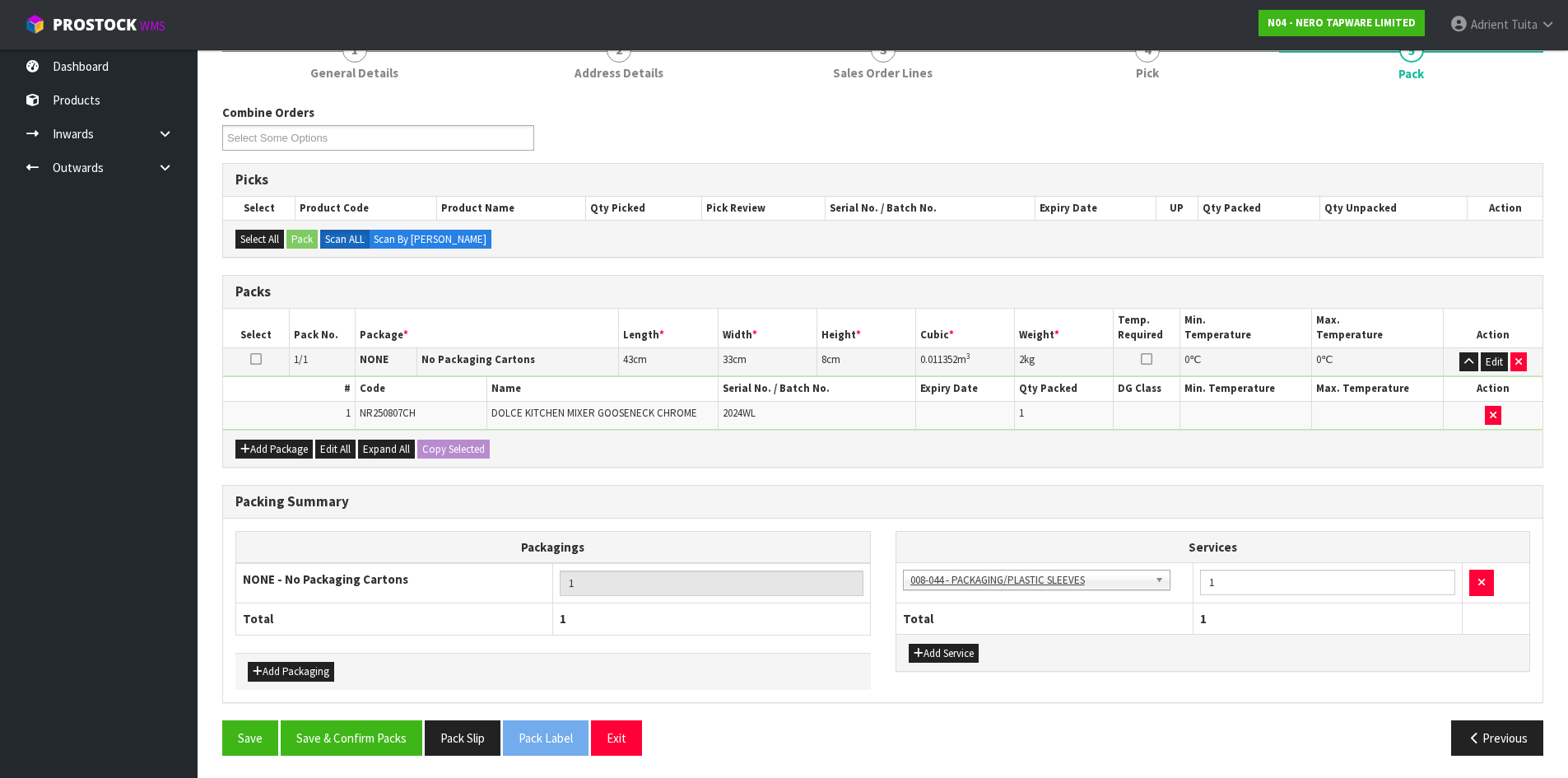
scroll to position [164, 0]
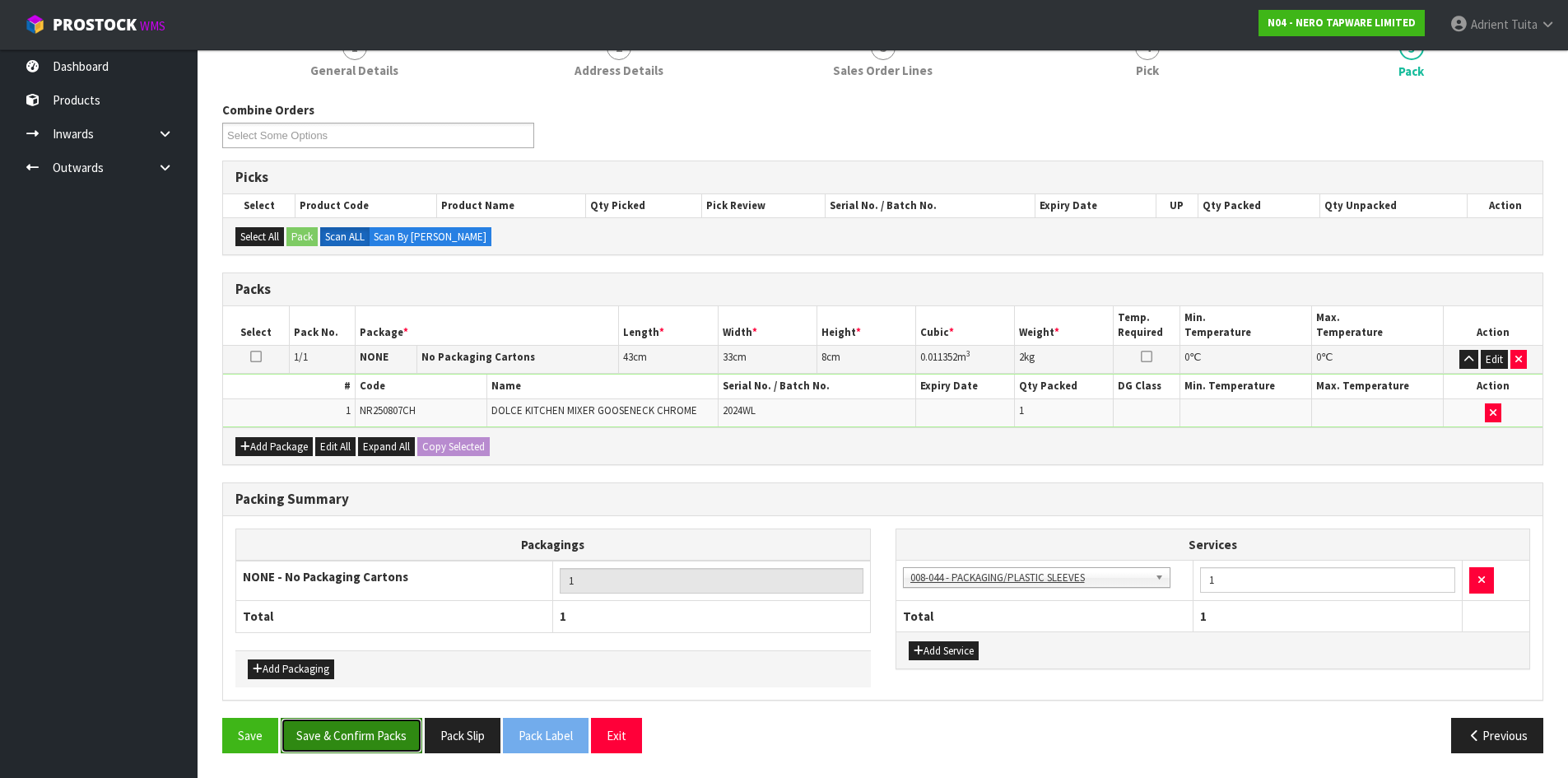
click at [386, 738] on button "Save & Confirm Packs" at bounding box center [351, 735] width 141 height 36
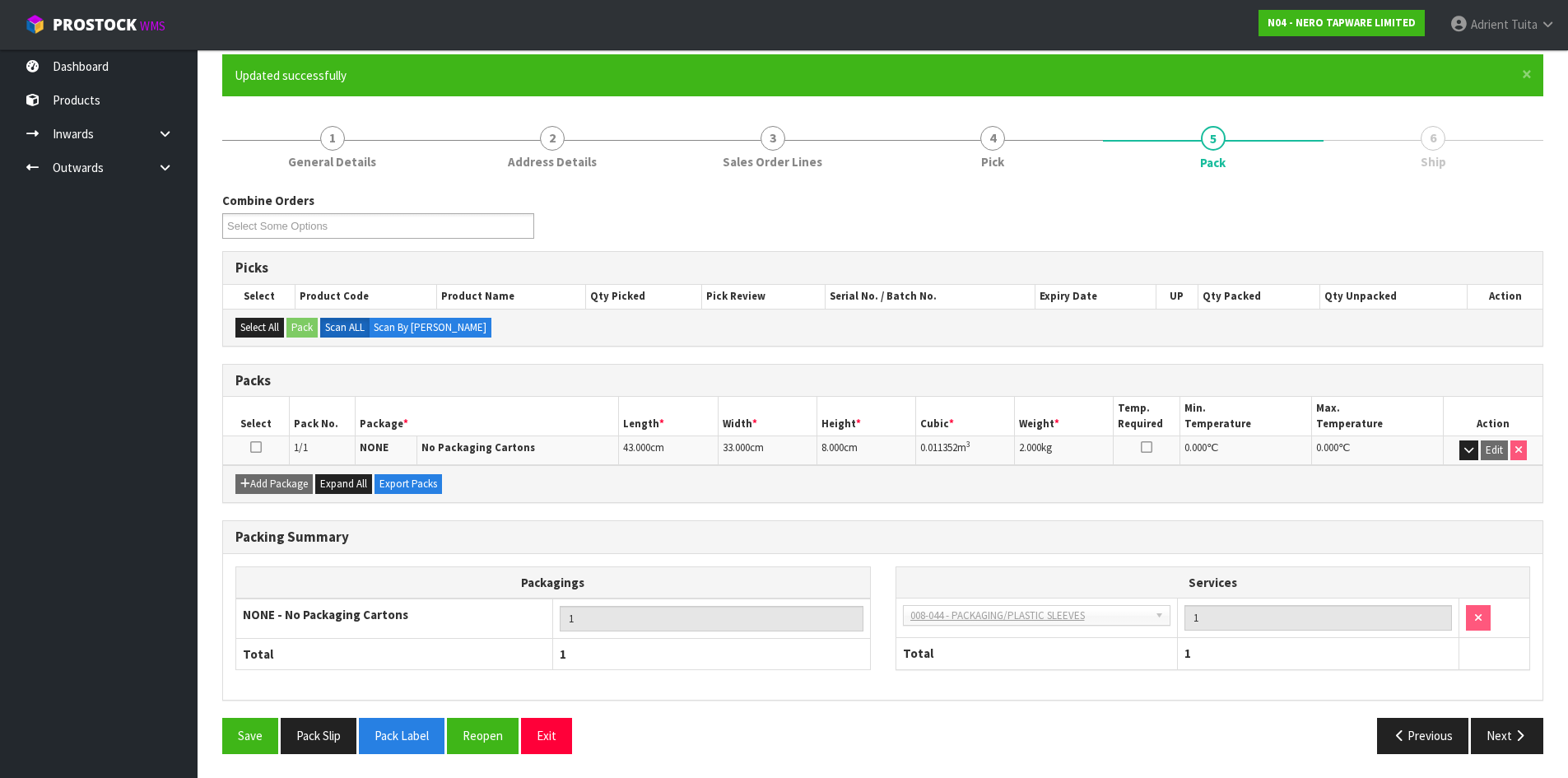
scroll to position [134, 0]
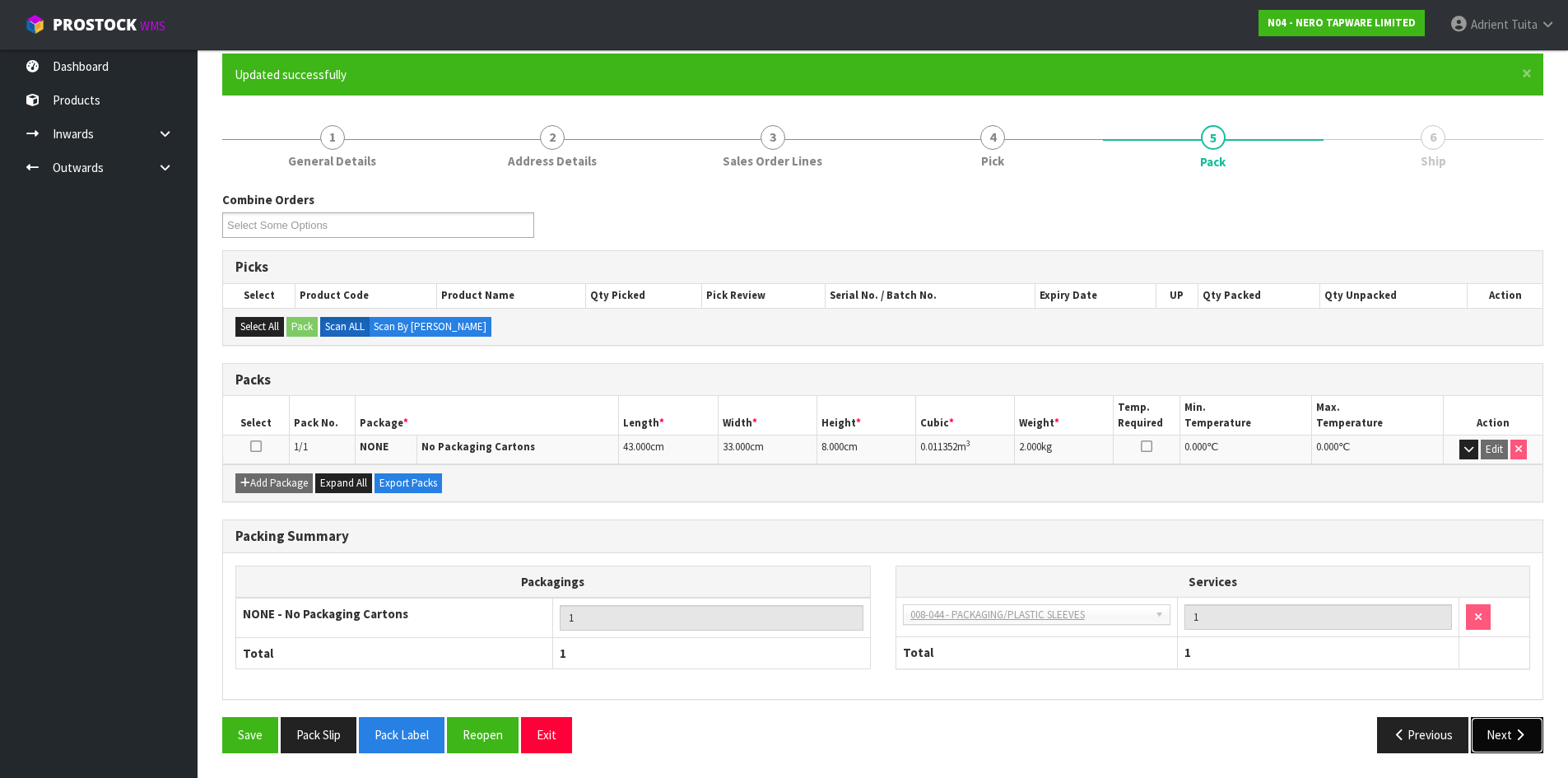
click at [1498, 738] on button "Next" at bounding box center [1507, 735] width 72 height 36
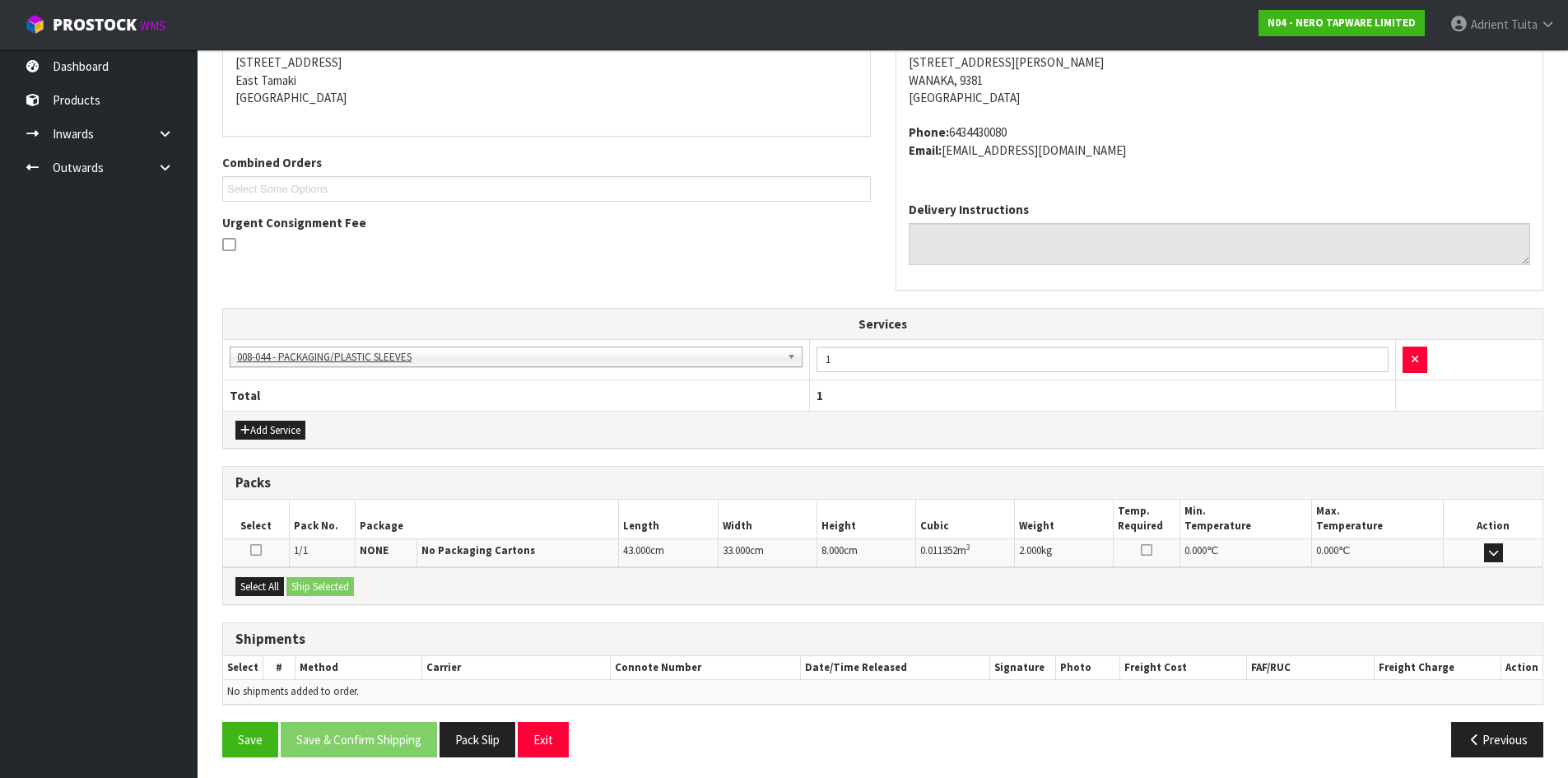
scroll to position [339, 0]
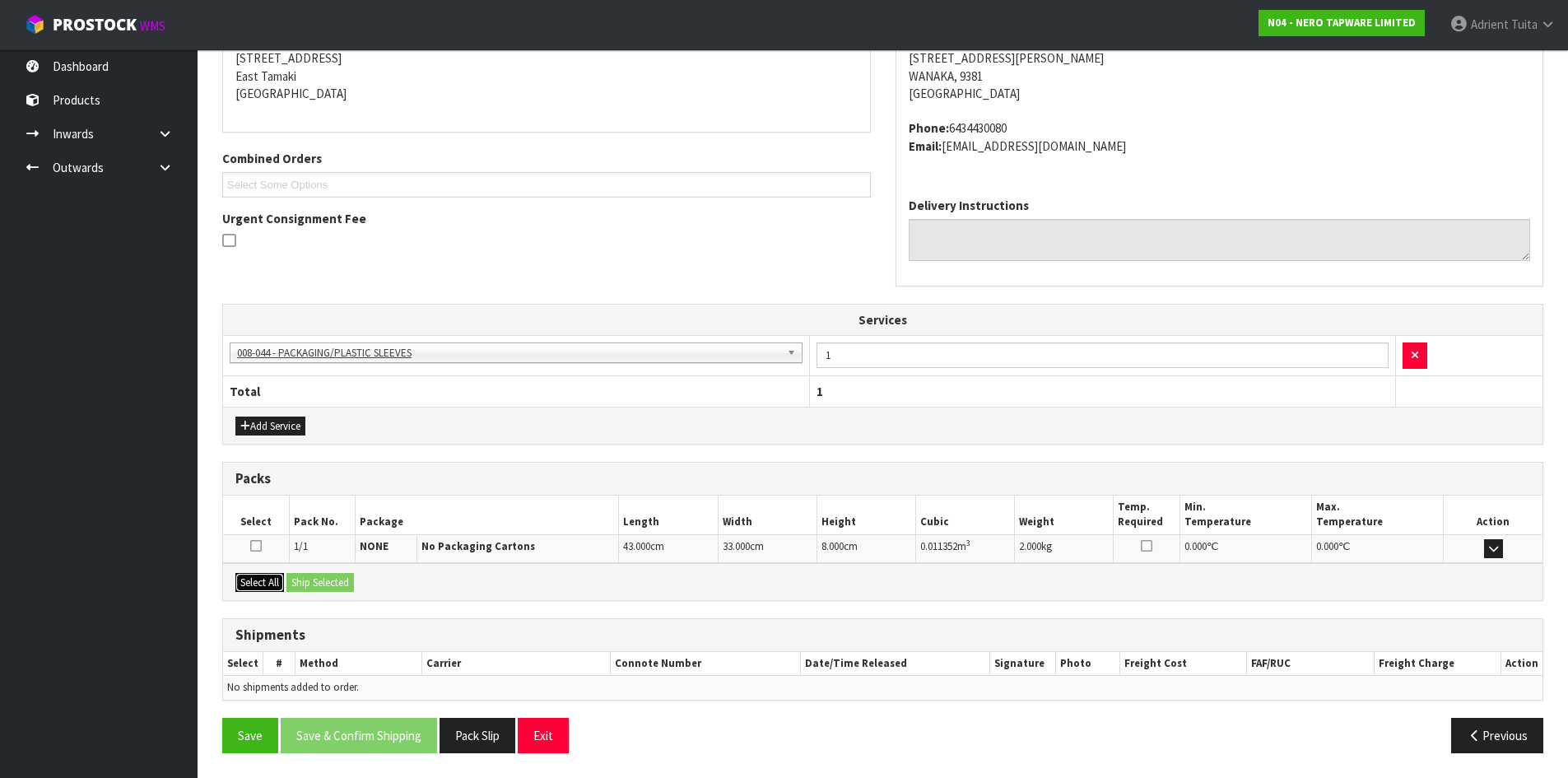
drag, startPoint x: 272, startPoint y: 579, endPoint x: 295, endPoint y: 581, distance: 23.1
click at [273, 579] on button "Select All" at bounding box center [260, 582] width 48 height 20
click at [295, 581] on button "Ship Selected" at bounding box center [321, 582] width 68 height 20
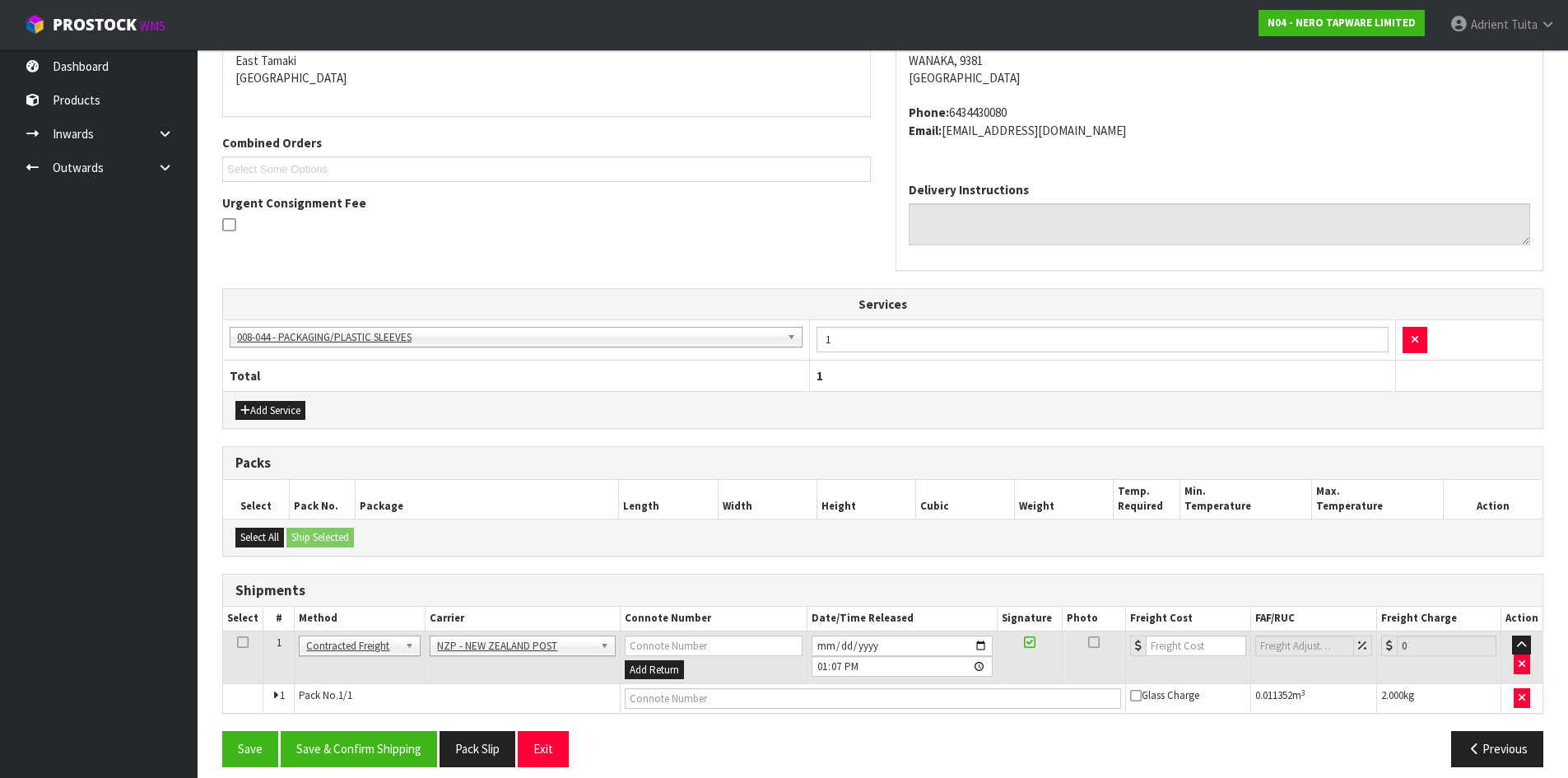
scroll to position [369, 0]
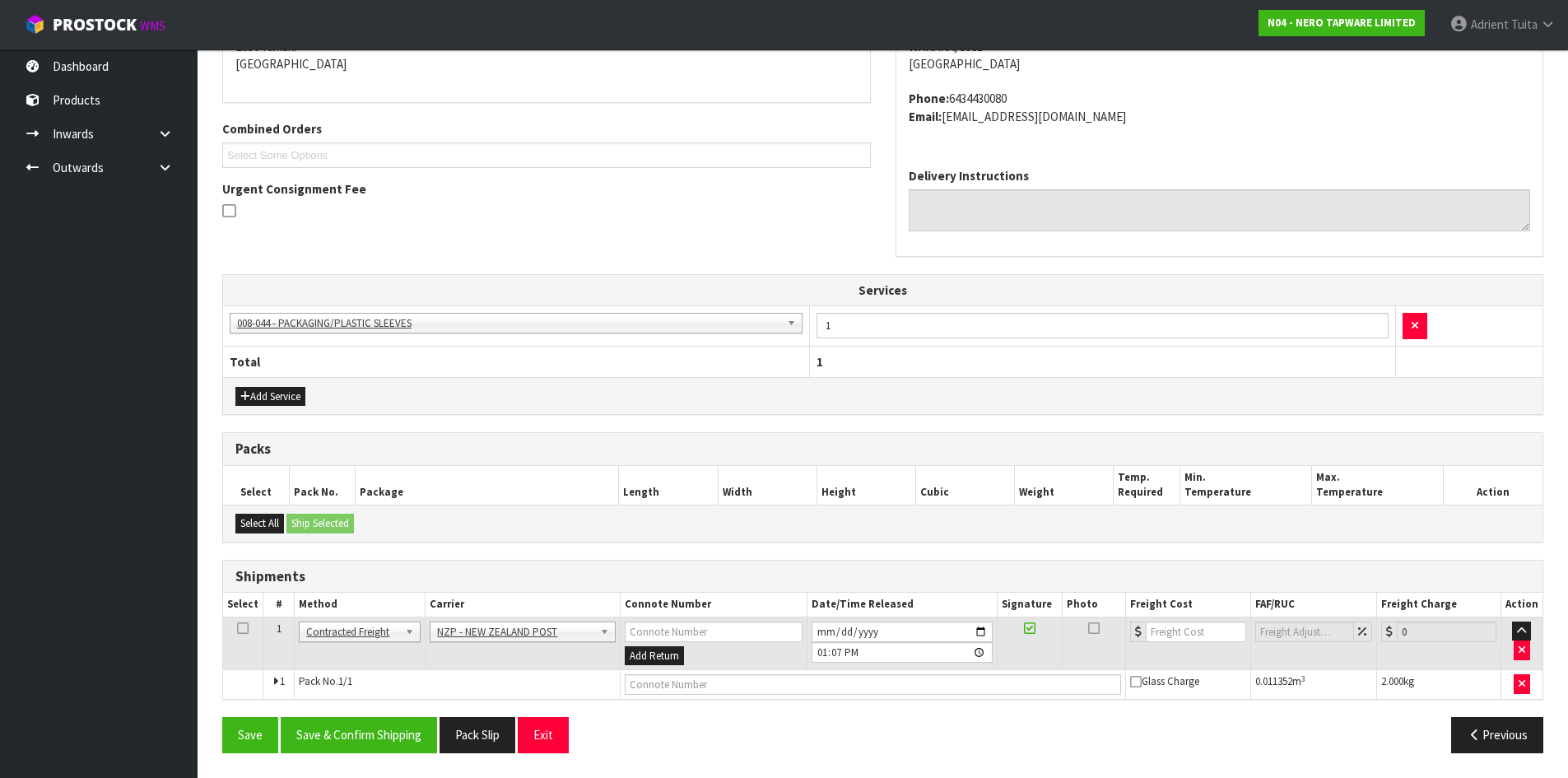
click at [346, 756] on div "Save Save & Confirm Shipping Pack Slip Exit Previous" at bounding box center [883, 740] width 1346 height 47
click at [360, 743] on button "Save & Confirm Shipping" at bounding box center [358, 735] width 156 height 36
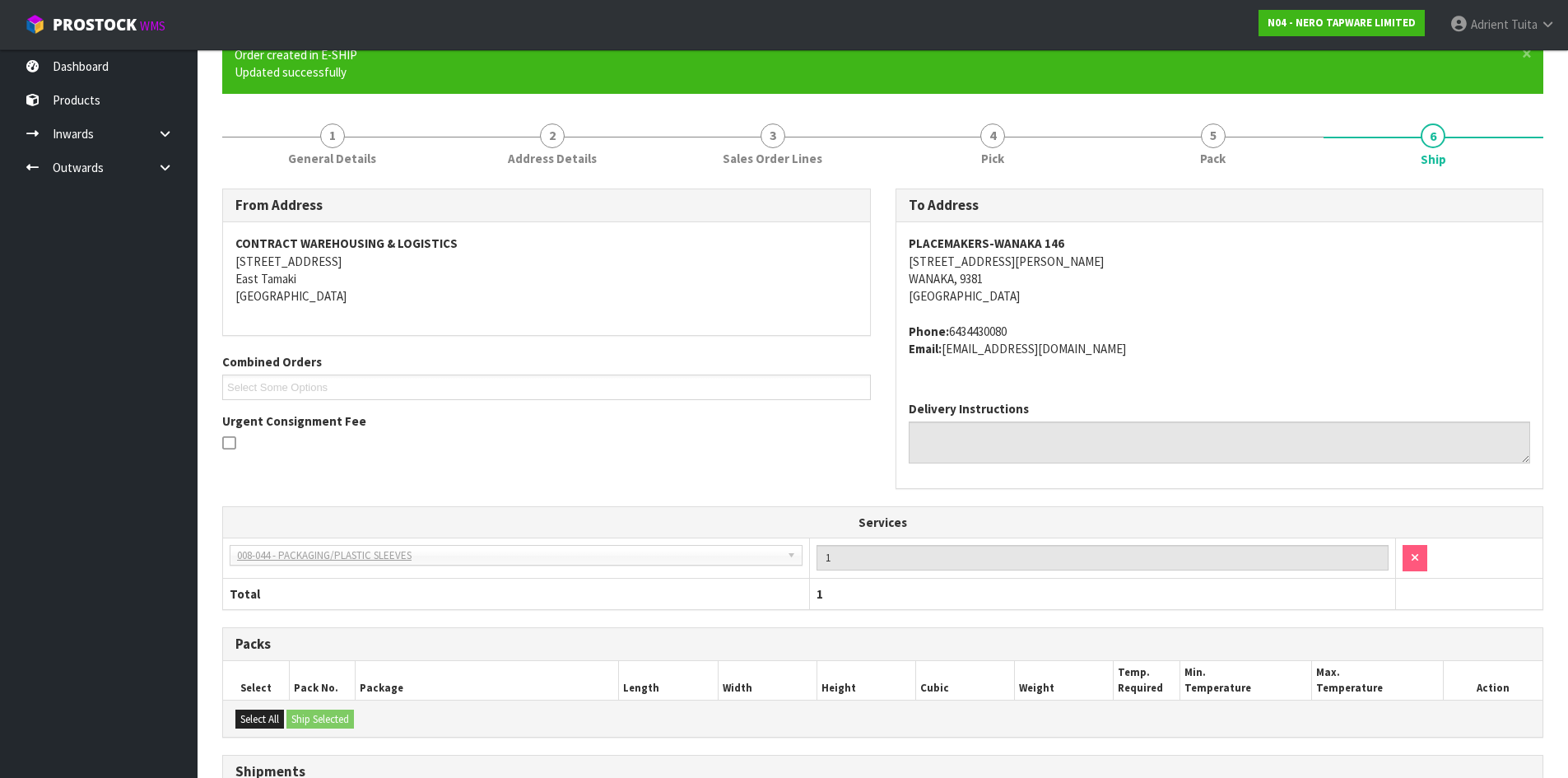
scroll to position [345, 0]
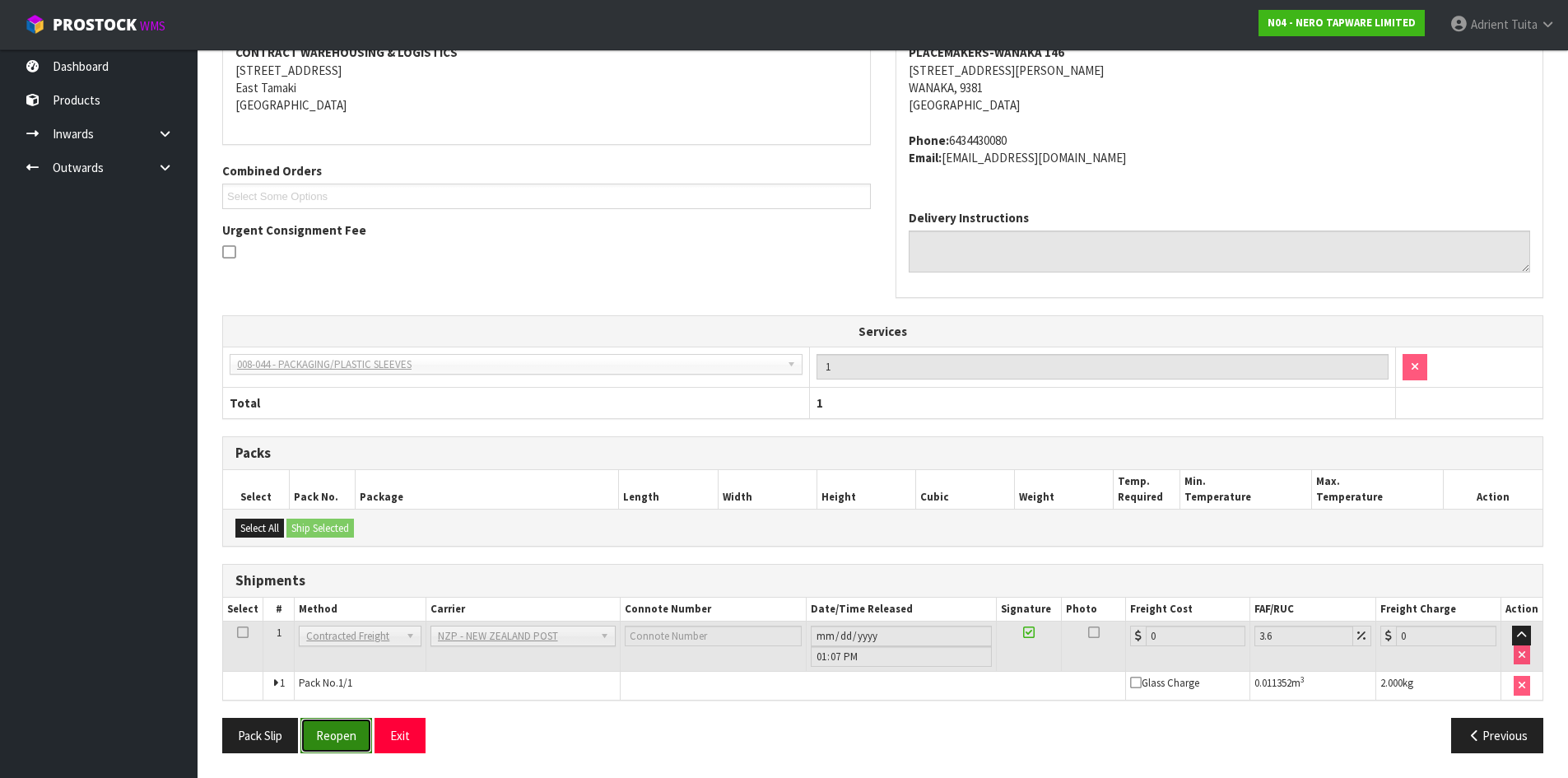
click at [332, 738] on button "Reopen" at bounding box center [336, 735] width 71 height 36
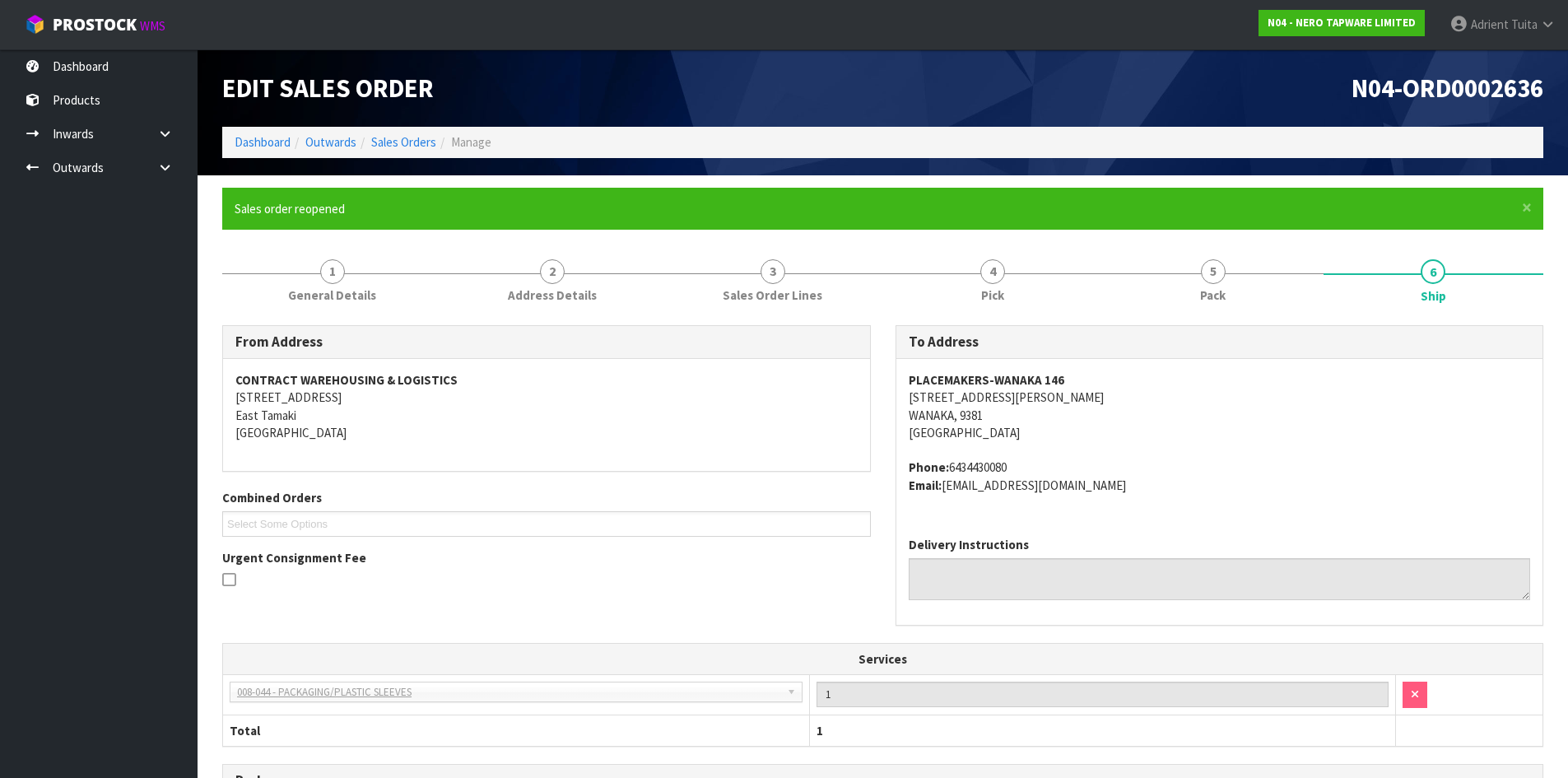
scroll to position [328, 0]
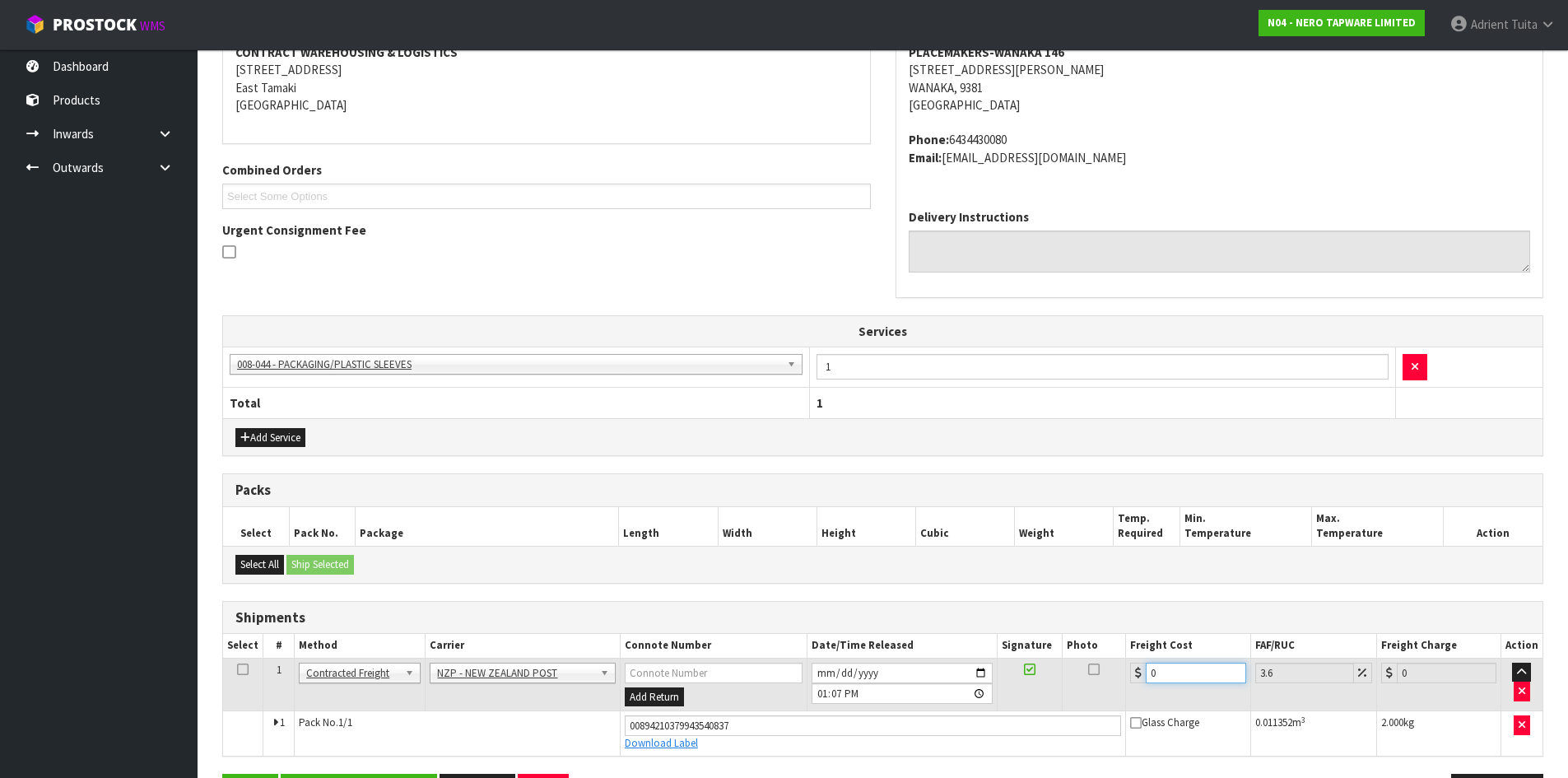
click at [1174, 676] on input "0" at bounding box center [1195, 673] width 99 height 21
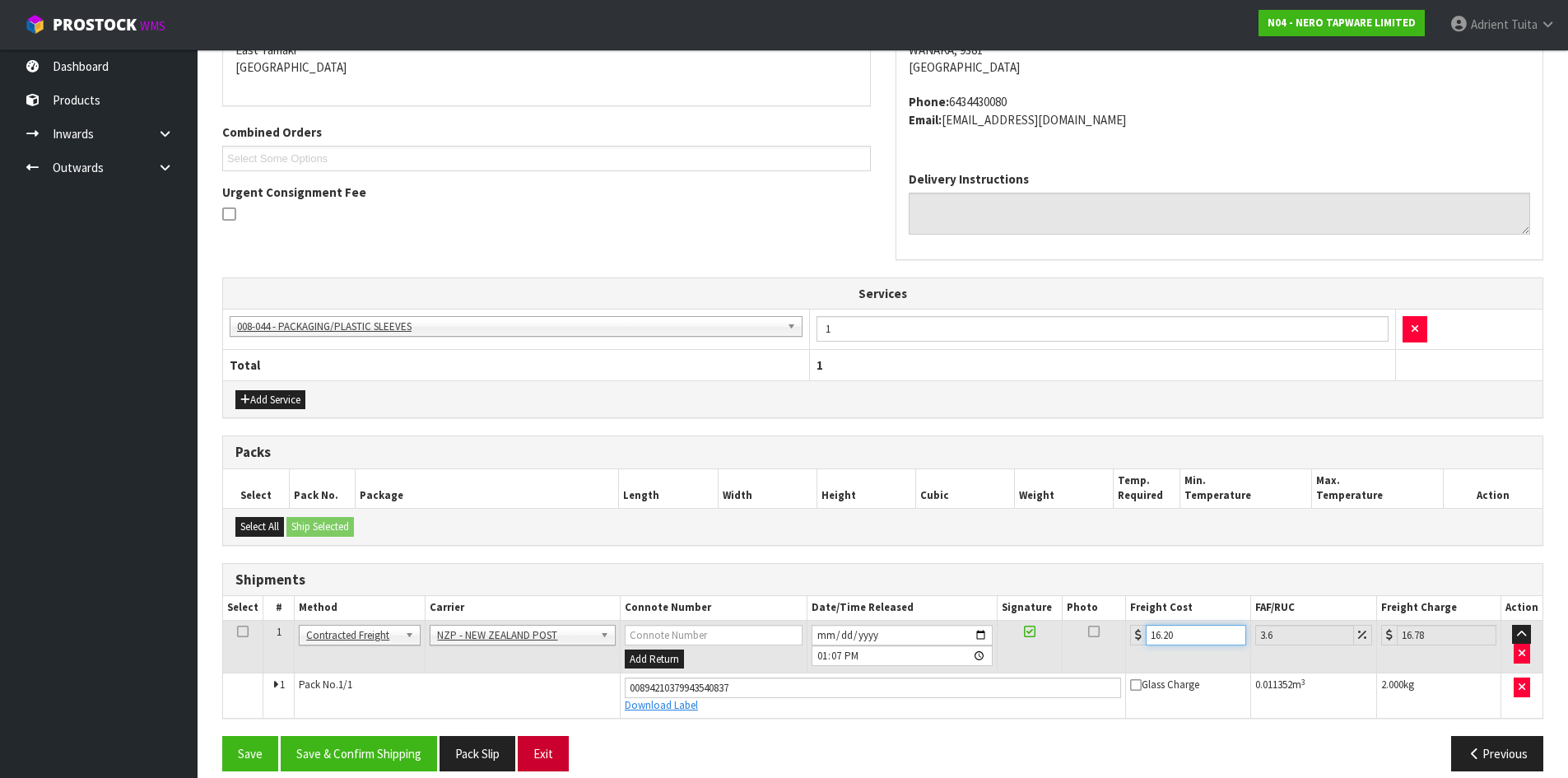
scroll to position [383, 0]
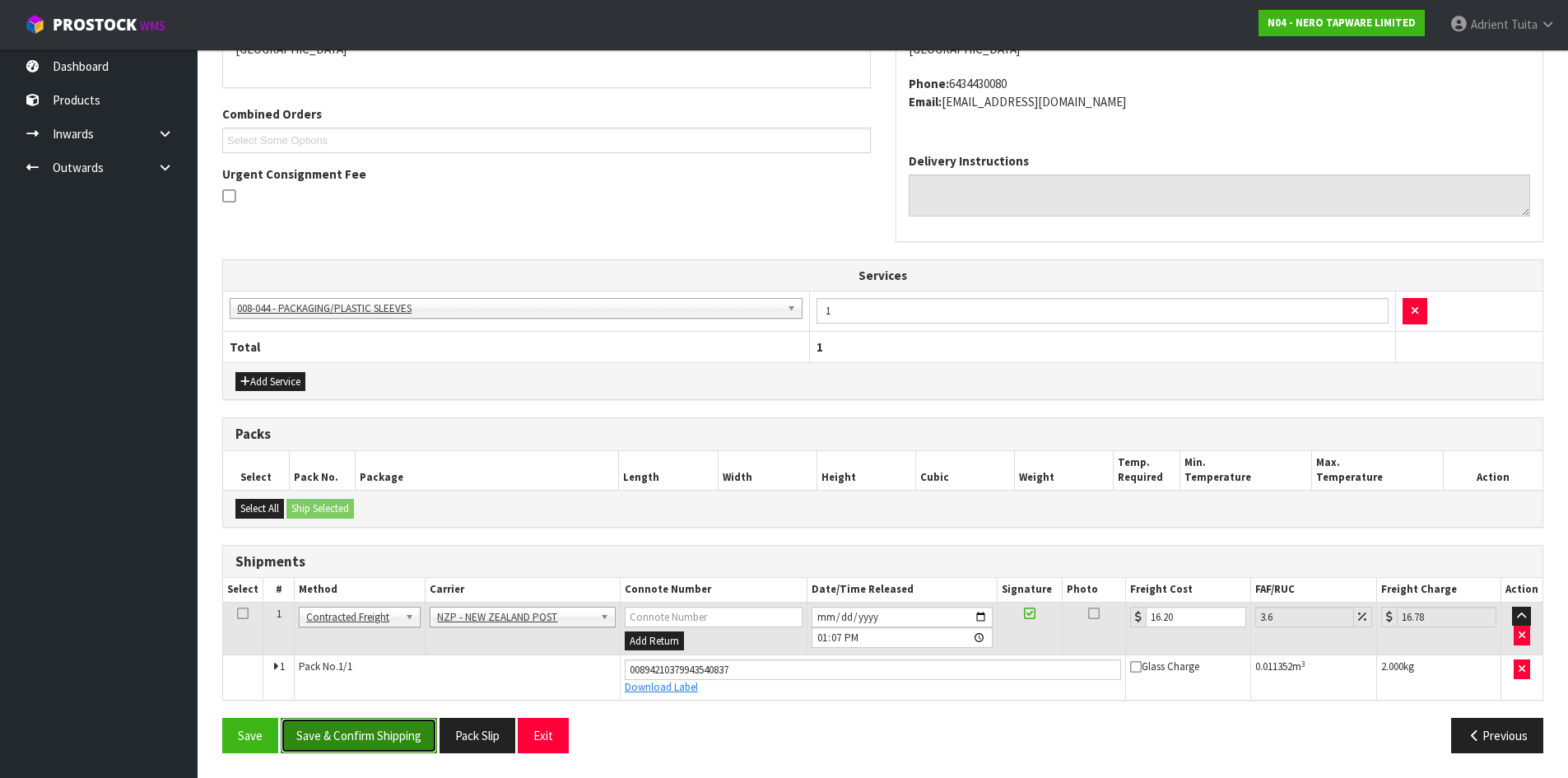
click at [356, 725] on button "Save & Confirm Shipping" at bounding box center [358, 735] width 156 height 36
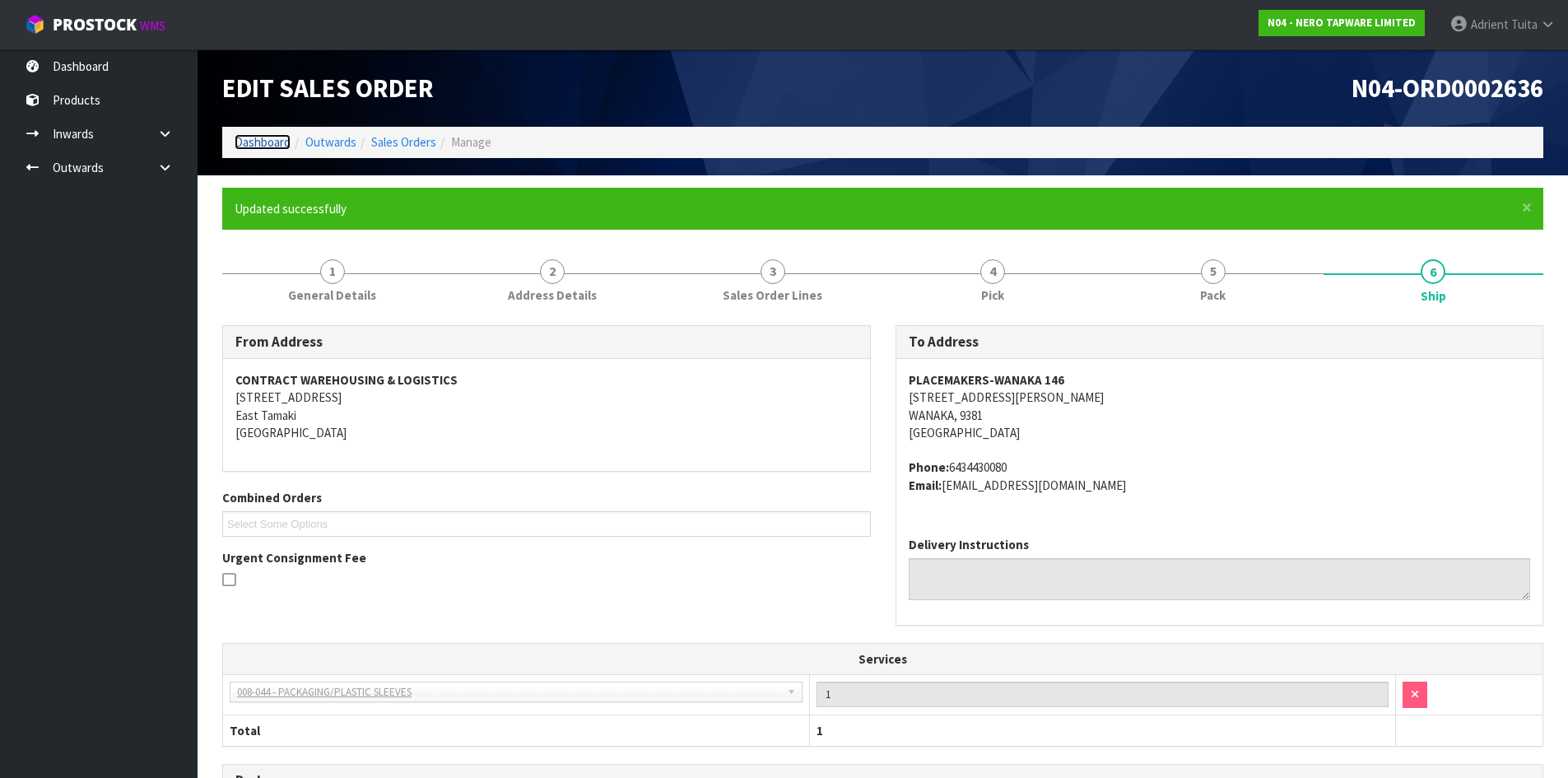
click at [267, 137] on link "Dashboard" at bounding box center [263, 142] width 56 height 16
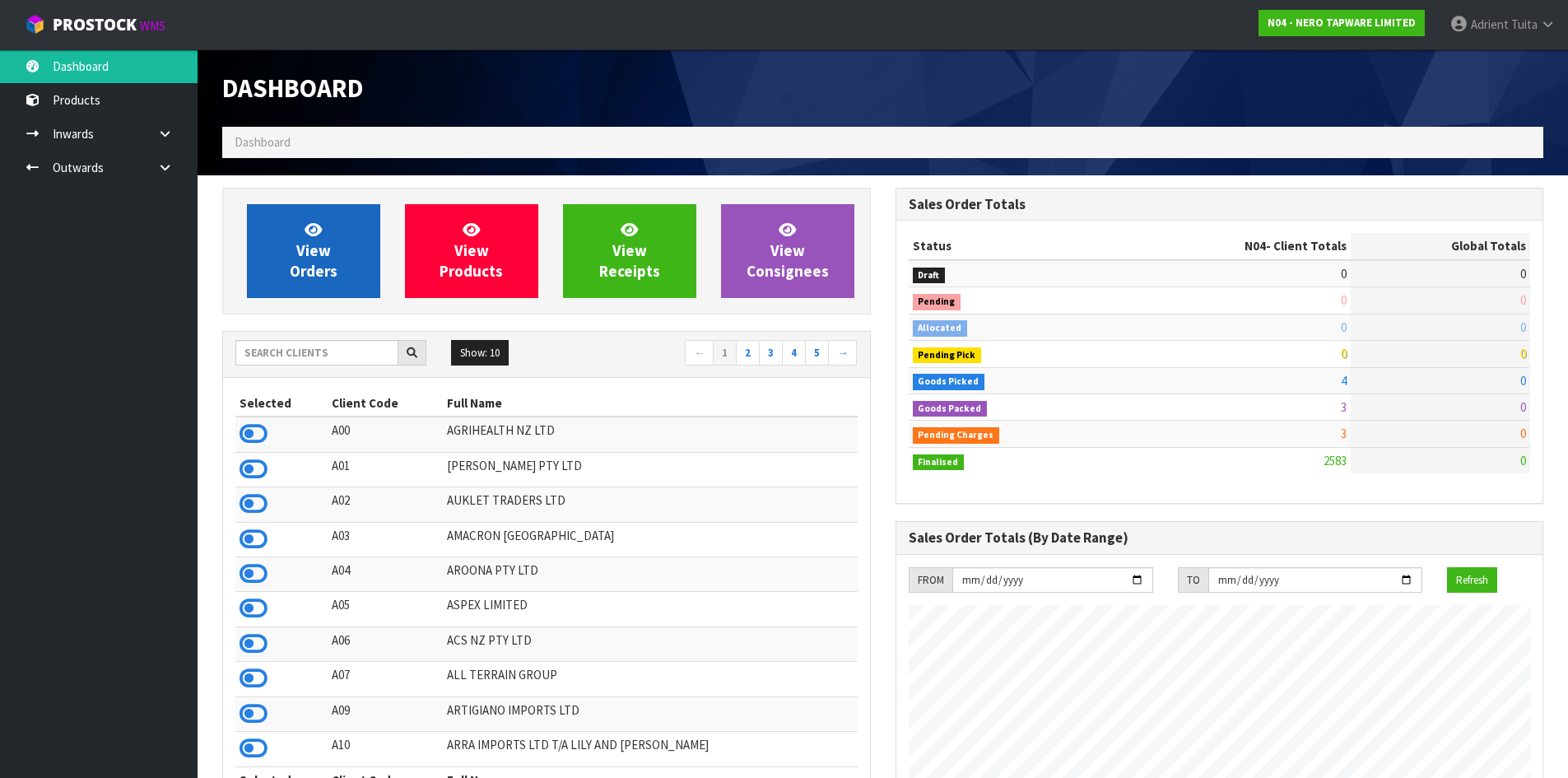
scroll to position [1283, 673]
click at [292, 270] on span "View Orders" at bounding box center [313, 250] width 47 height 62
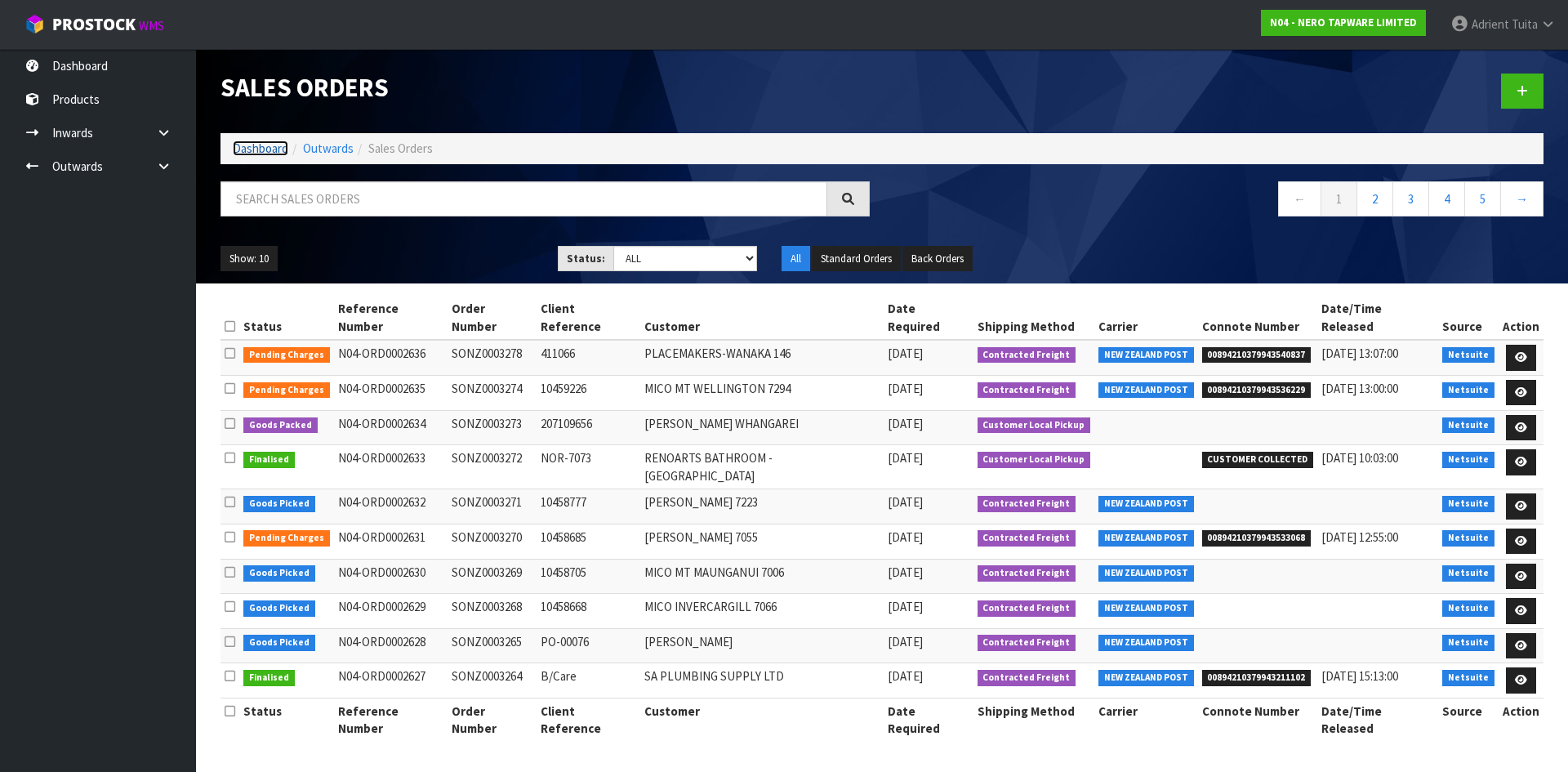
click at [276, 148] on link "Dashboard" at bounding box center [261, 148] width 56 height 16
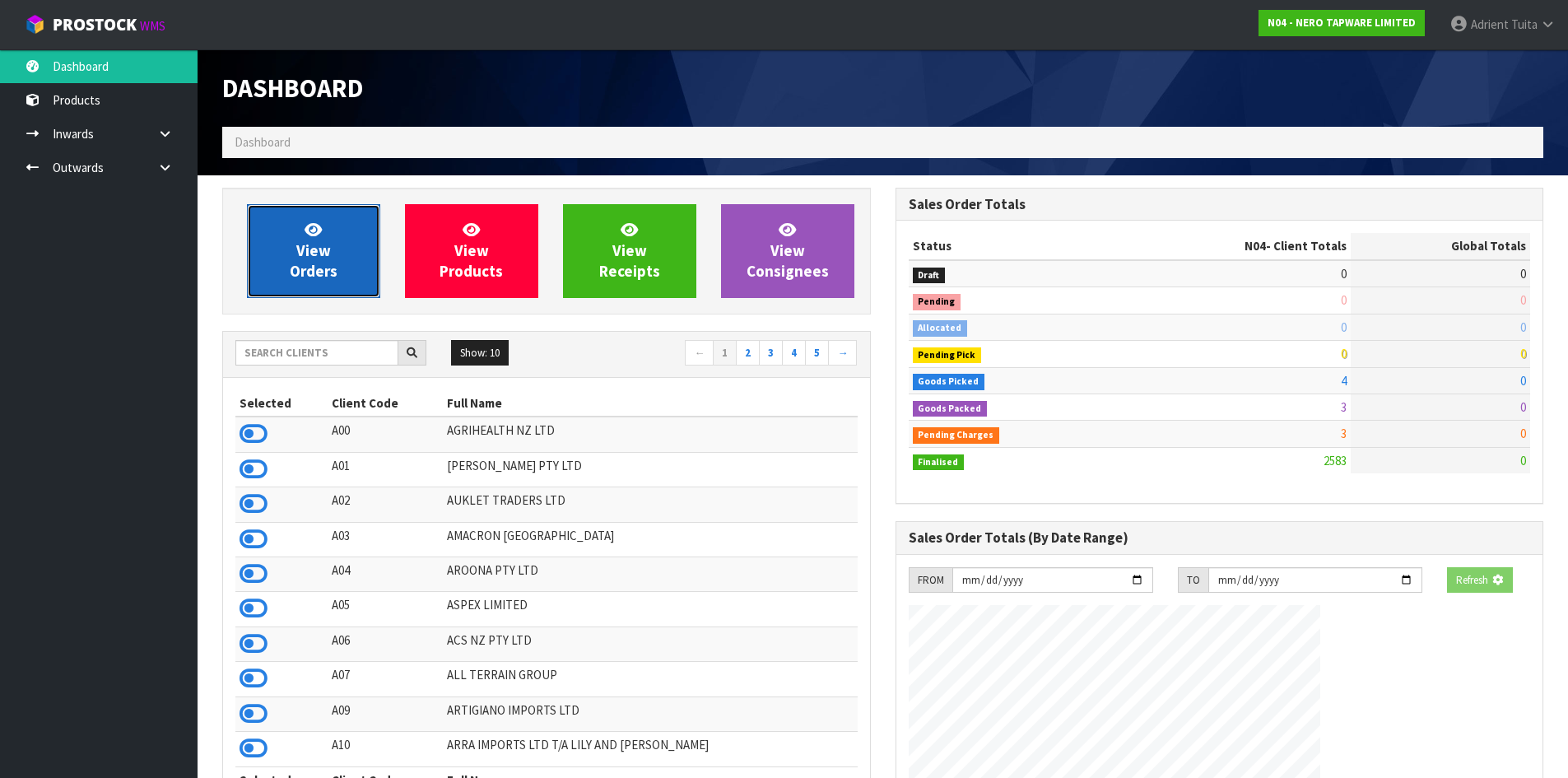
click at [296, 240] on link "View Orders" at bounding box center [313, 251] width 133 height 94
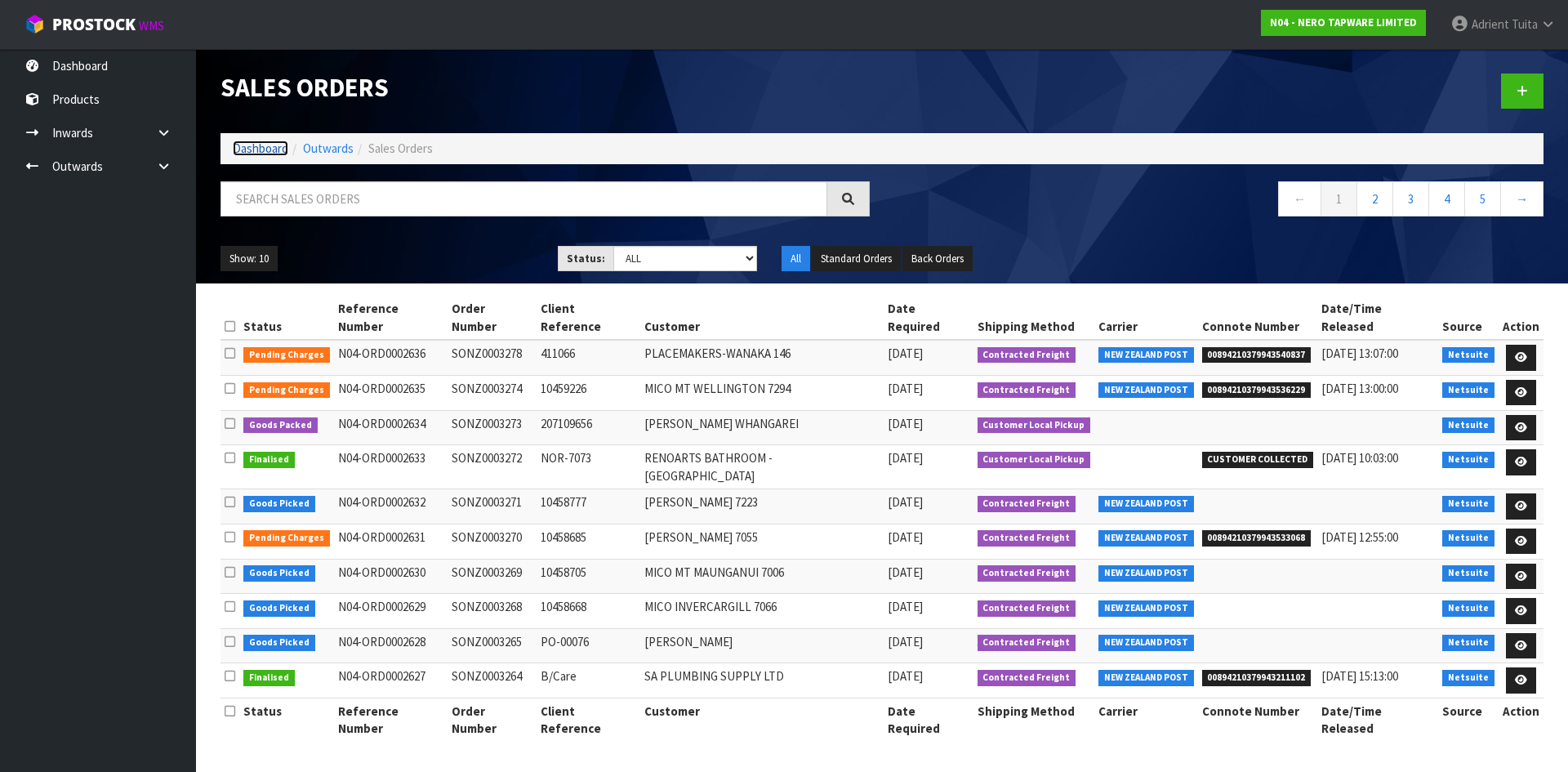
click at [241, 148] on link "Dashboard" at bounding box center [261, 148] width 56 height 16
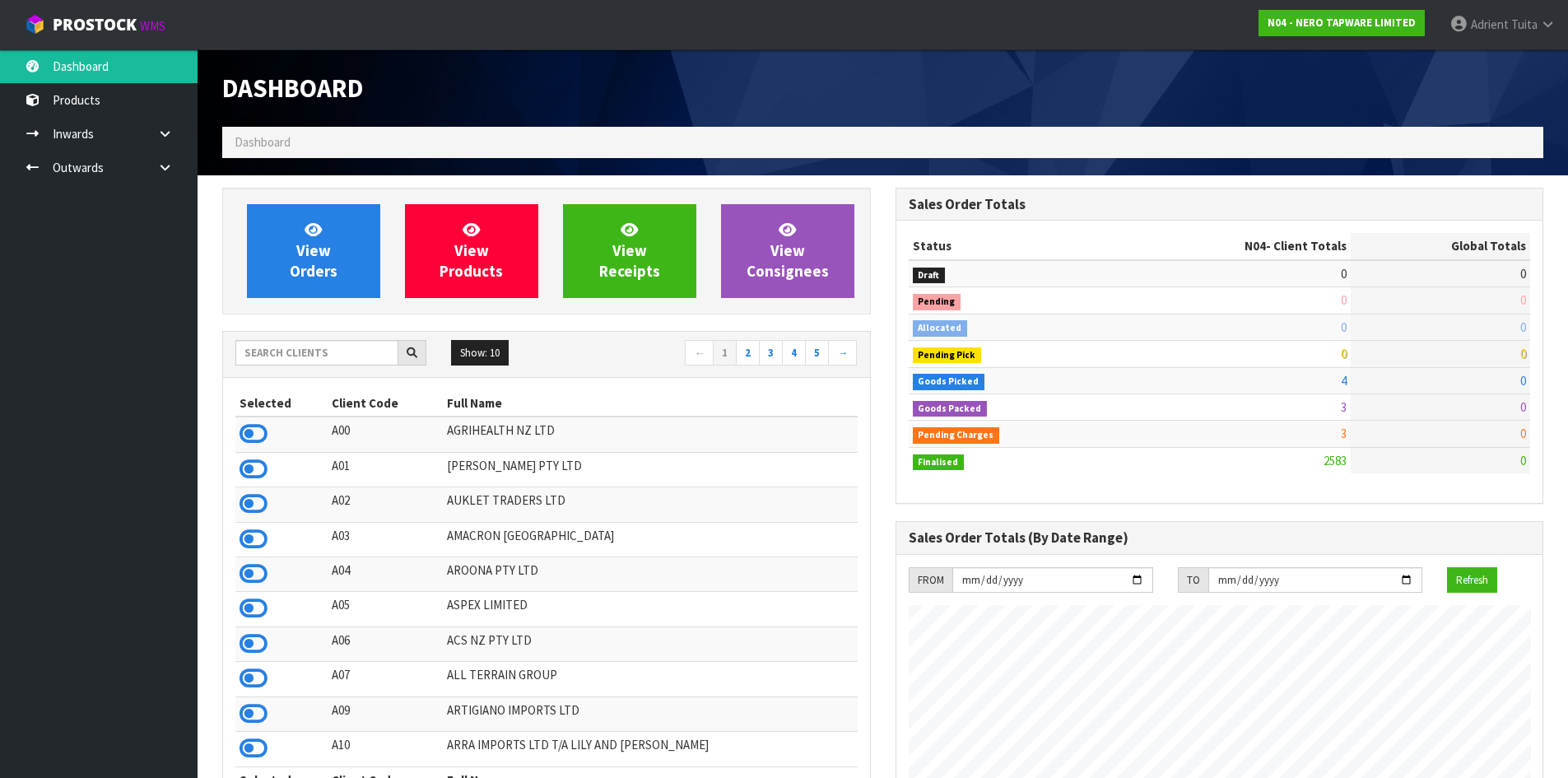
scroll to position [1283, 673]
click at [294, 247] on link "View Orders" at bounding box center [313, 251] width 133 height 94
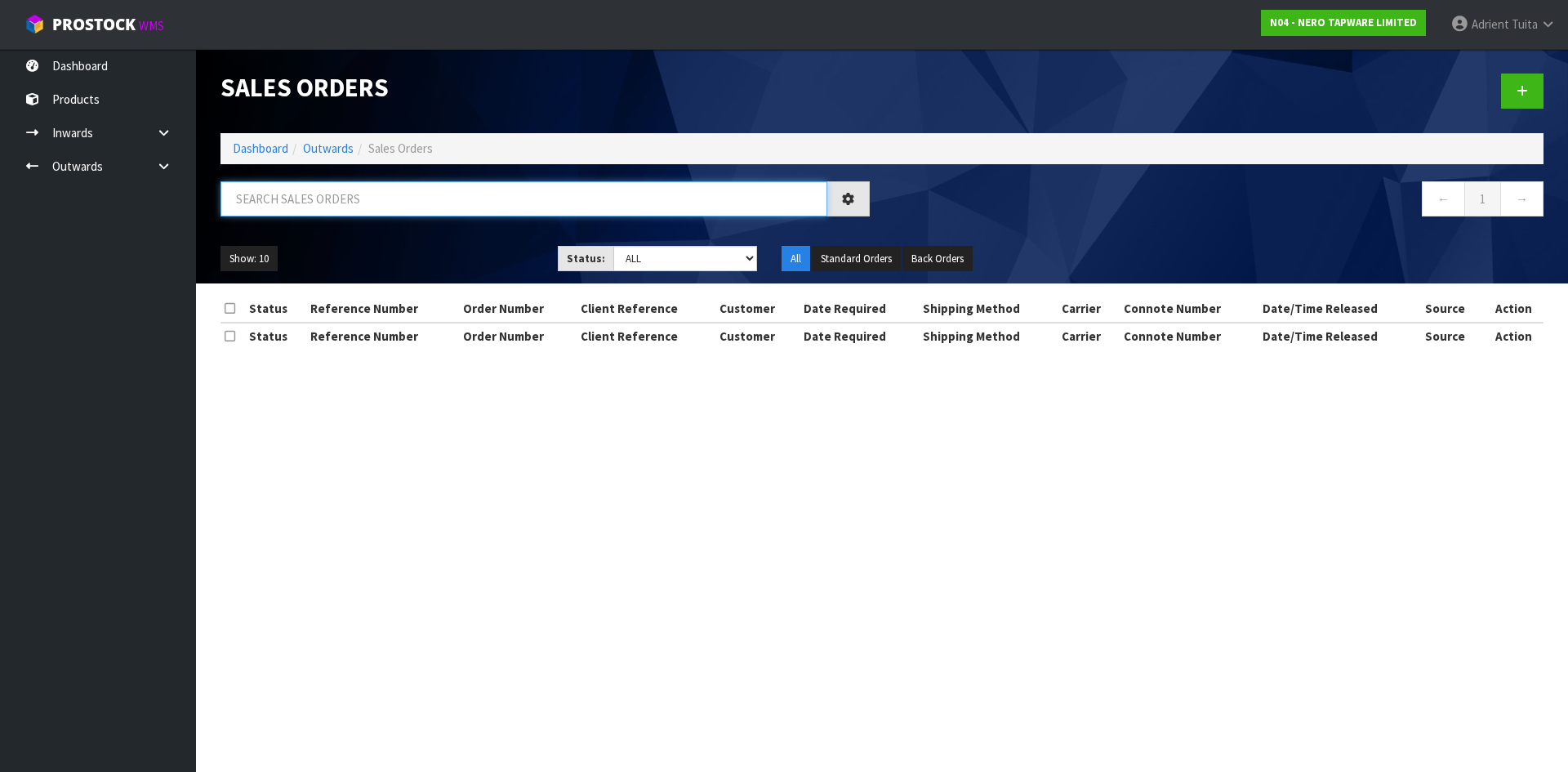
click at [313, 213] on input "text" at bounding box center [524, 199] width 607 height 35
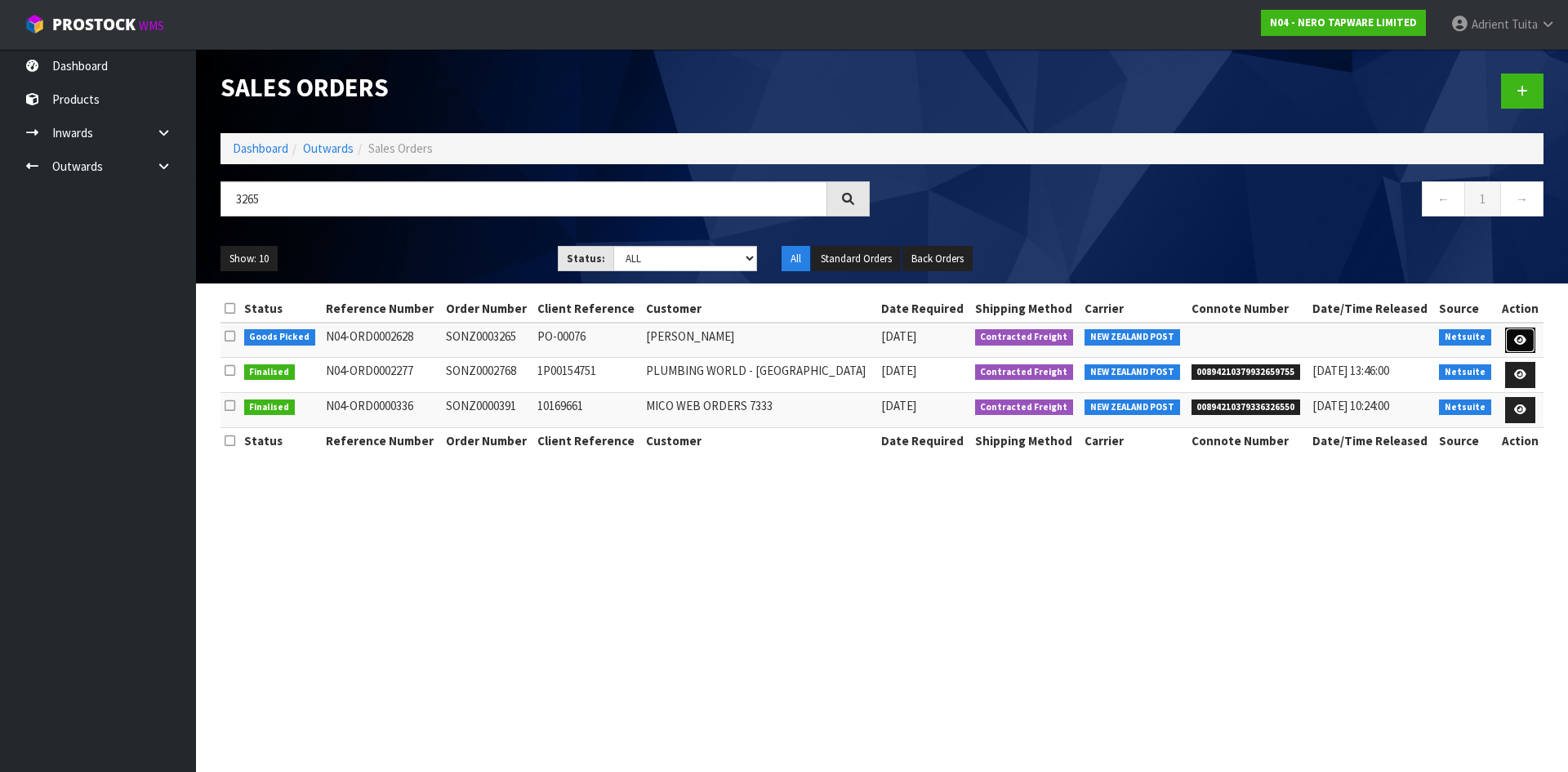
click at [1523, 335] on icon at bounding box center [1520, 340] width 12 height 11
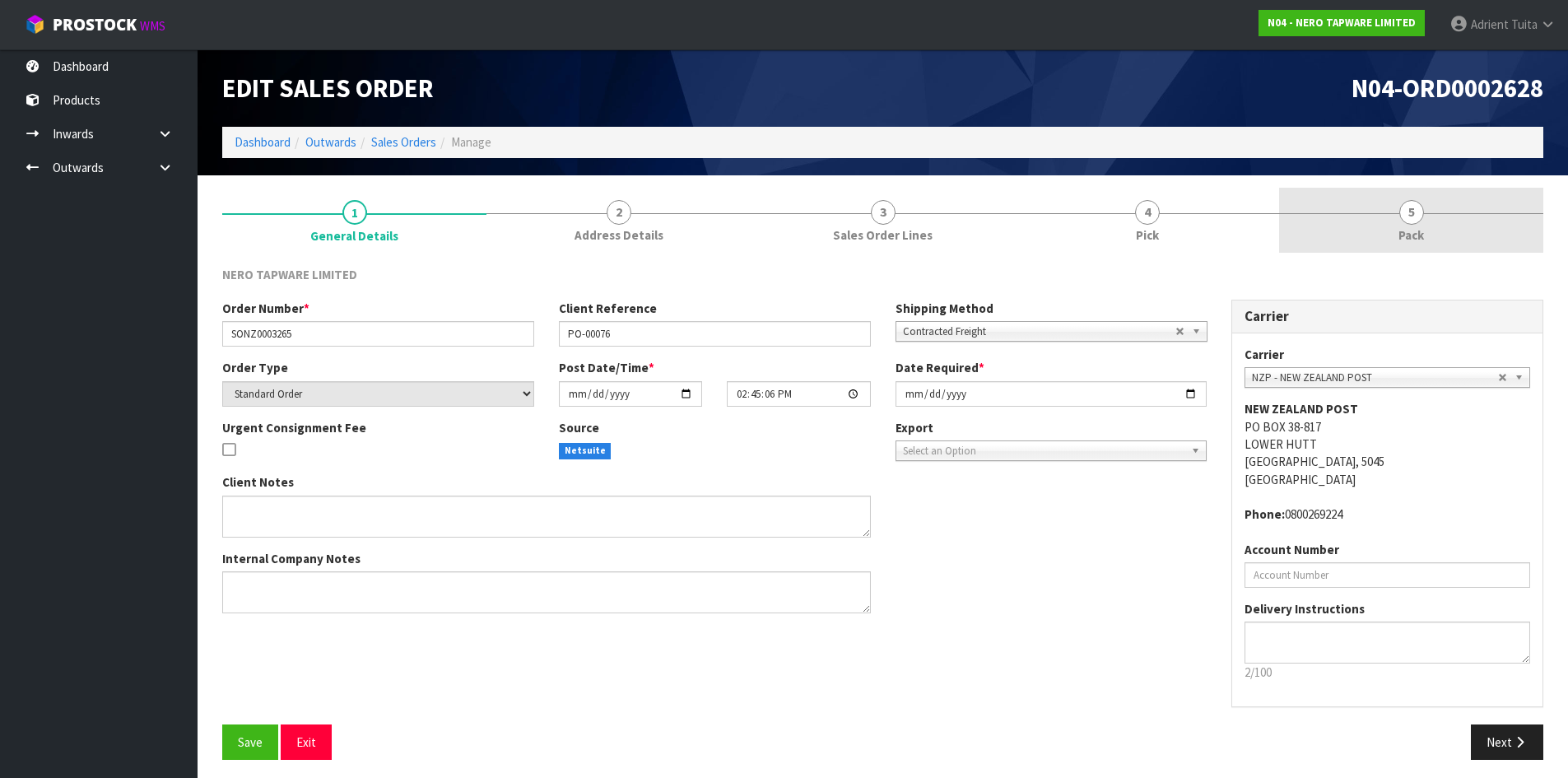
click at [1460, 205] on link "5 Pack" at bounding box center [1412, 220] width 264 height 65
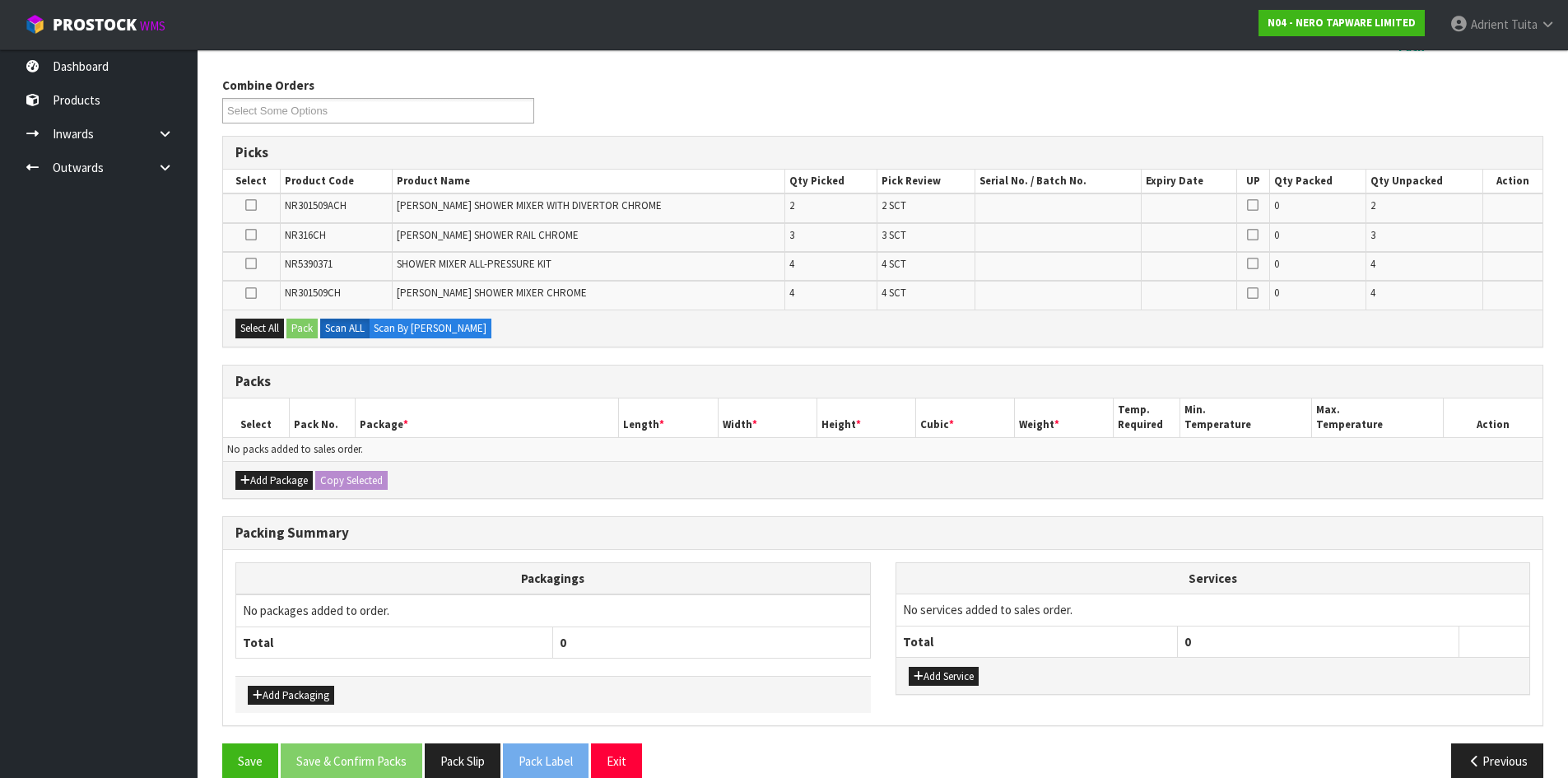
scroll to position [215, 0]
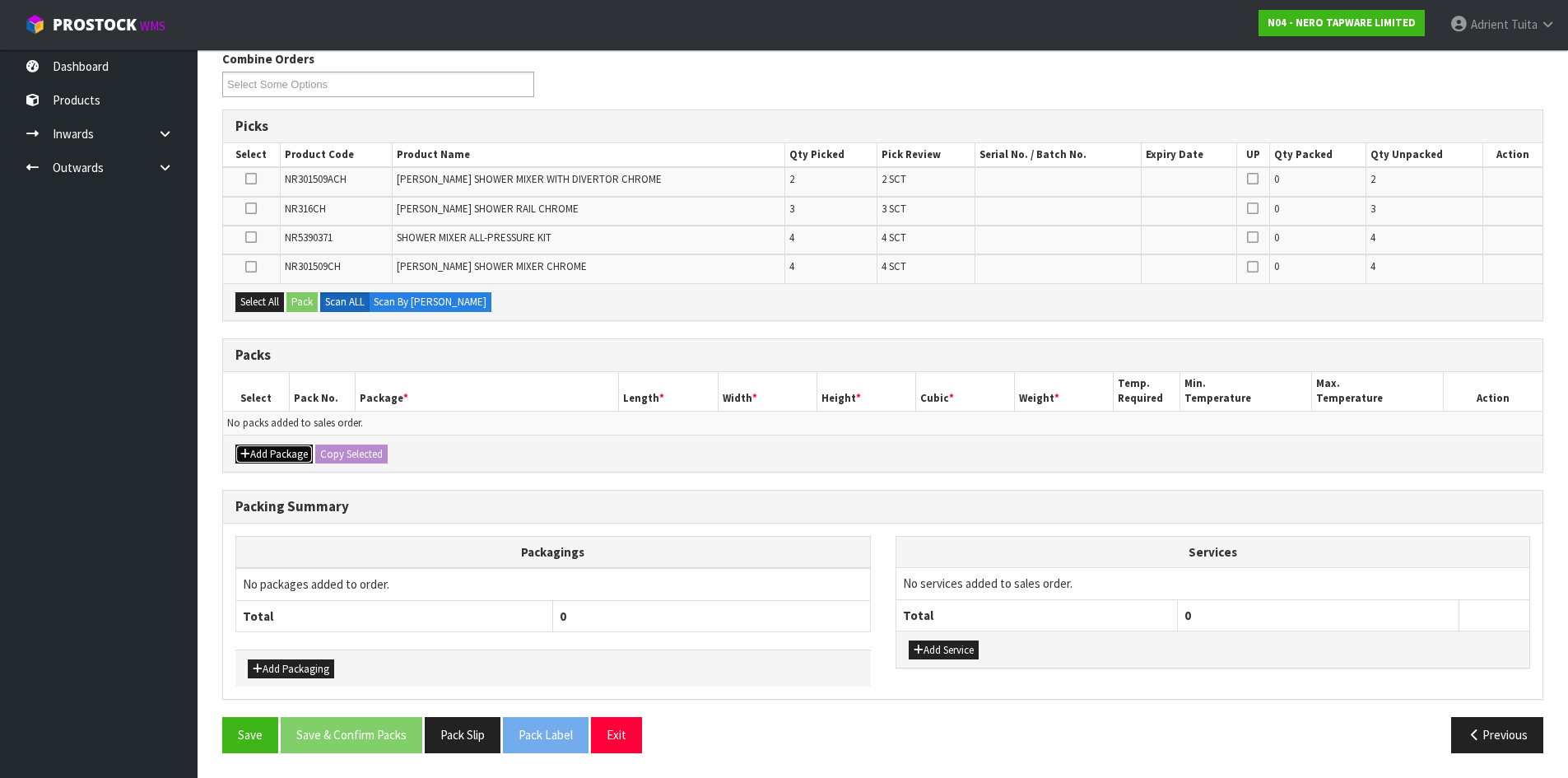
drag, startPoint x: 261, startPoint y: 458, endPoint x: 251, endPoint y: 439, distance: 21.5
click at [258, 456] on button "Add Package" at bounding box center [274, 455] width 78 height 20
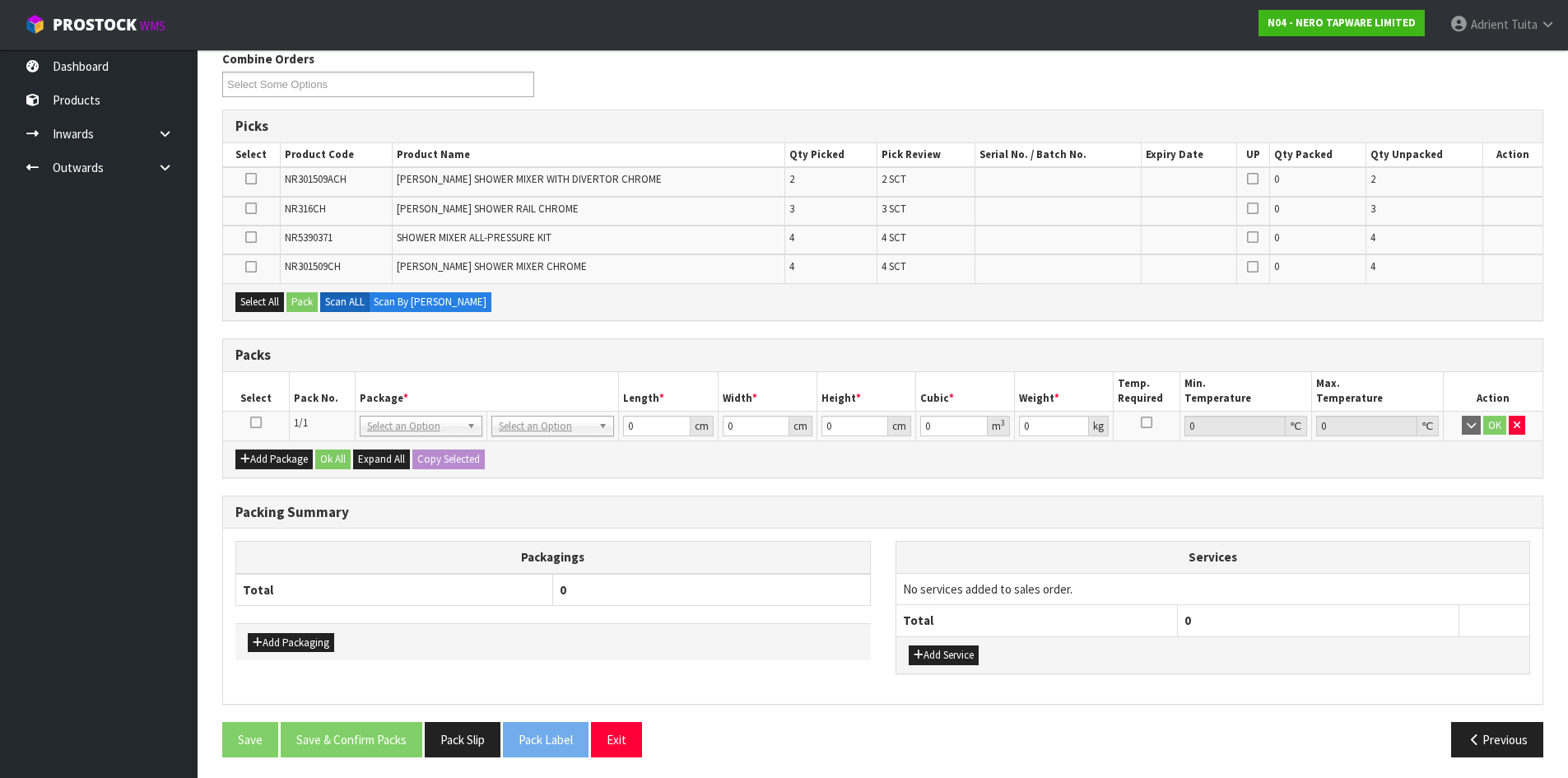
click at [254, 422] on icon at bounding box center [256, 422] width 12 height 1
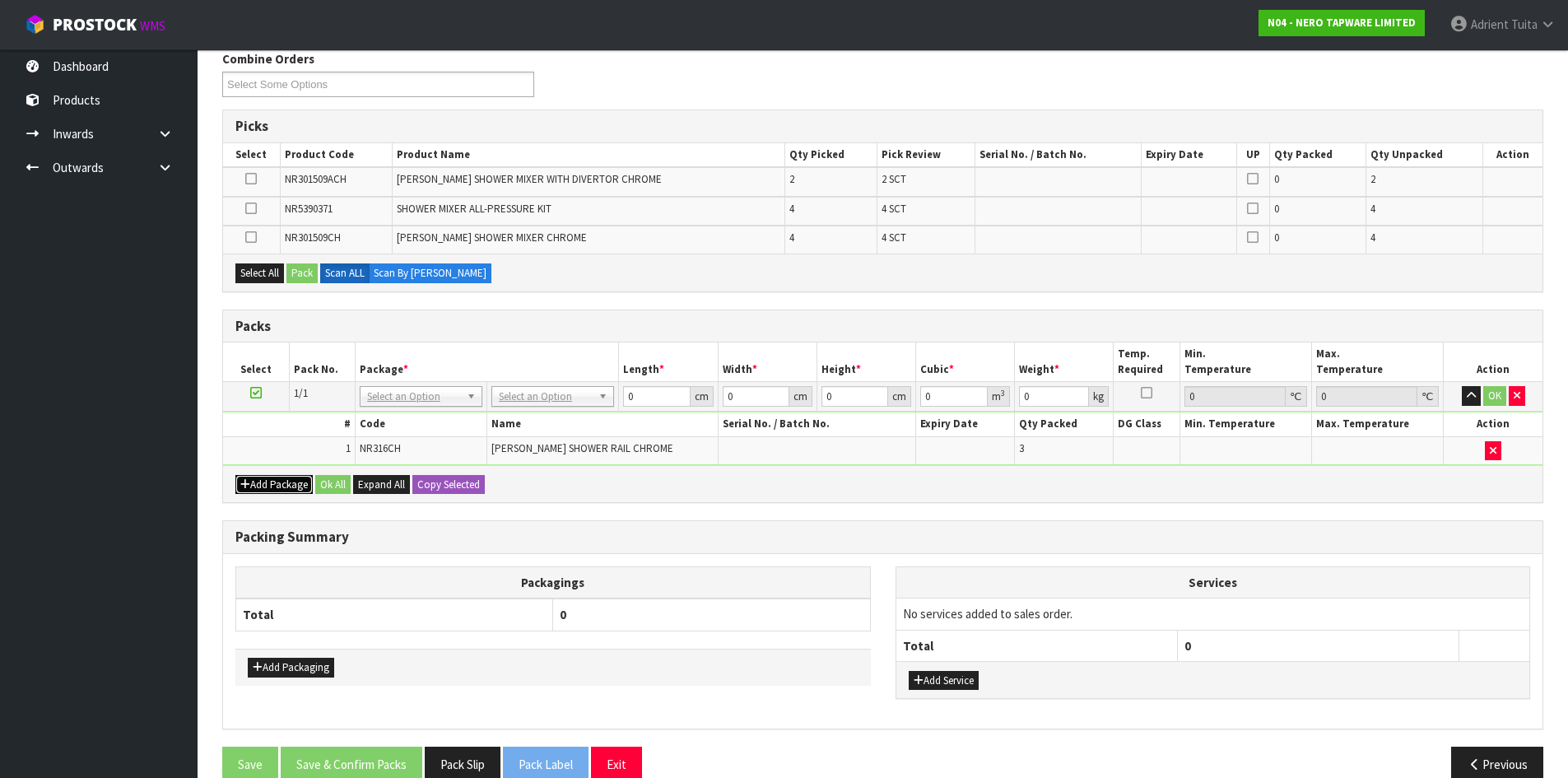
click at [262, 487] on button "Add Package" at bounding box center [274, 485] width 78 height 20
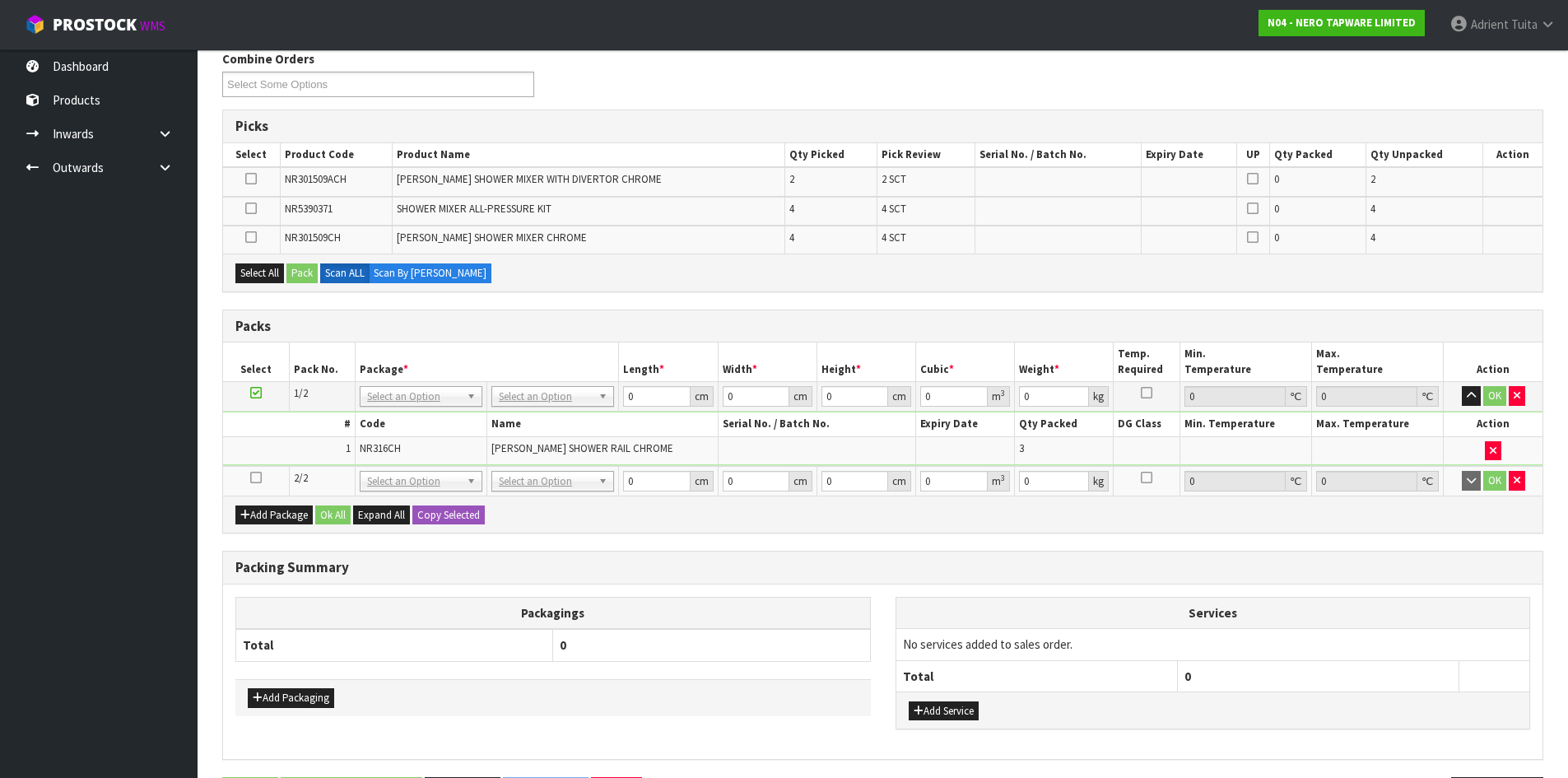
click at [257, 477] on icon at bounding box center [256, 477] width 12 height 1
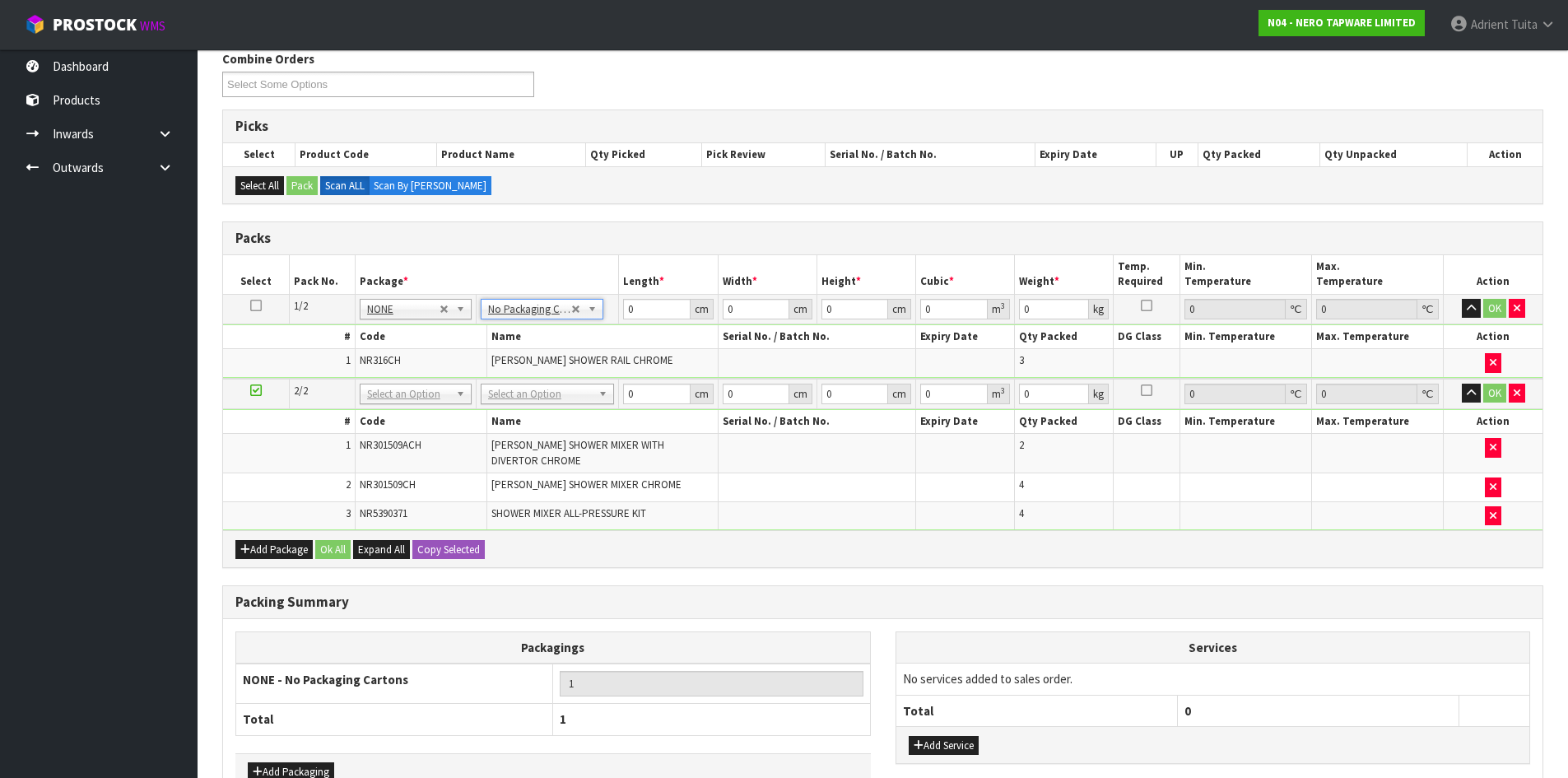
drag, startPoint x: 514, startPoint y: 393, endPoint x: 510, endPoint y: 425, distance: 32.2
drag, startPoint x: 654, startPoint y: 309, endPoint x: 637, endPoint y: 277, distance: 36.2
click at [658, 303] on input "0" at bounding box center [657, 308] width 67 height 21
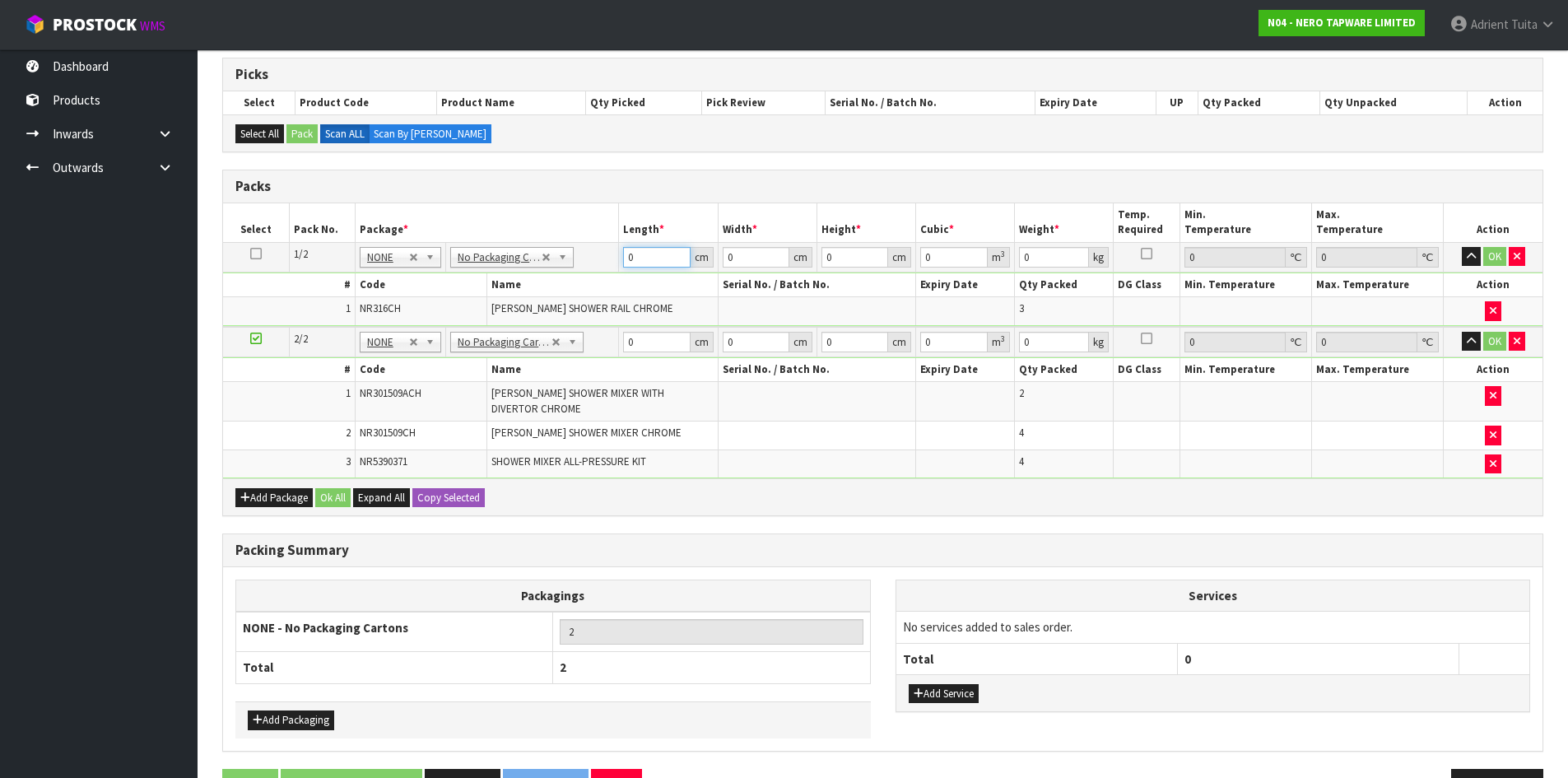
scroll to position [308, 0]
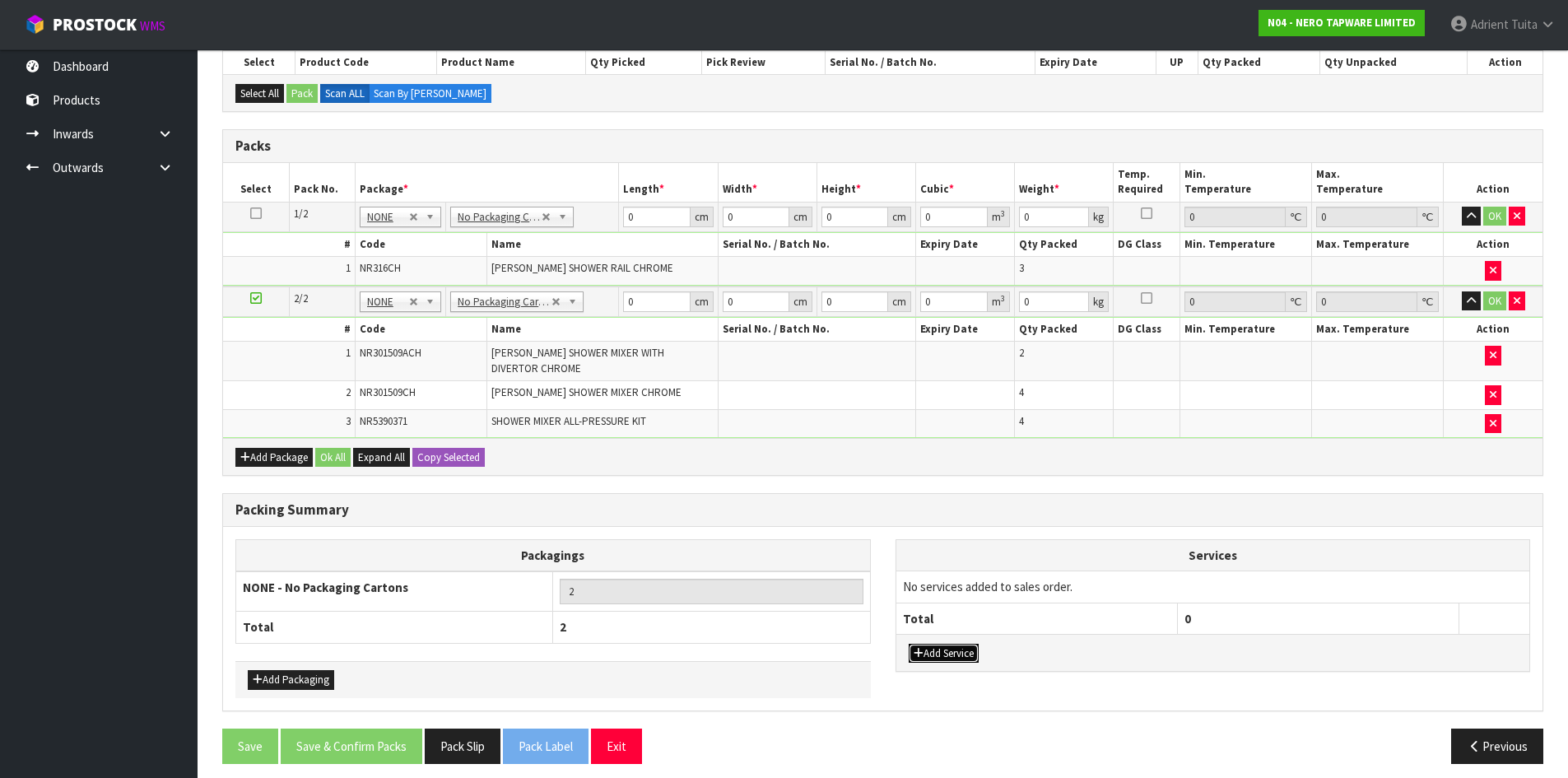
click at [921, 648] on icon "button" at bounding box center [918, 653] width 10 height 11
drag, startPoint x: 946, startPoint y: 574, endPoint x: 947, endPoint y: 587, distance: 13.0
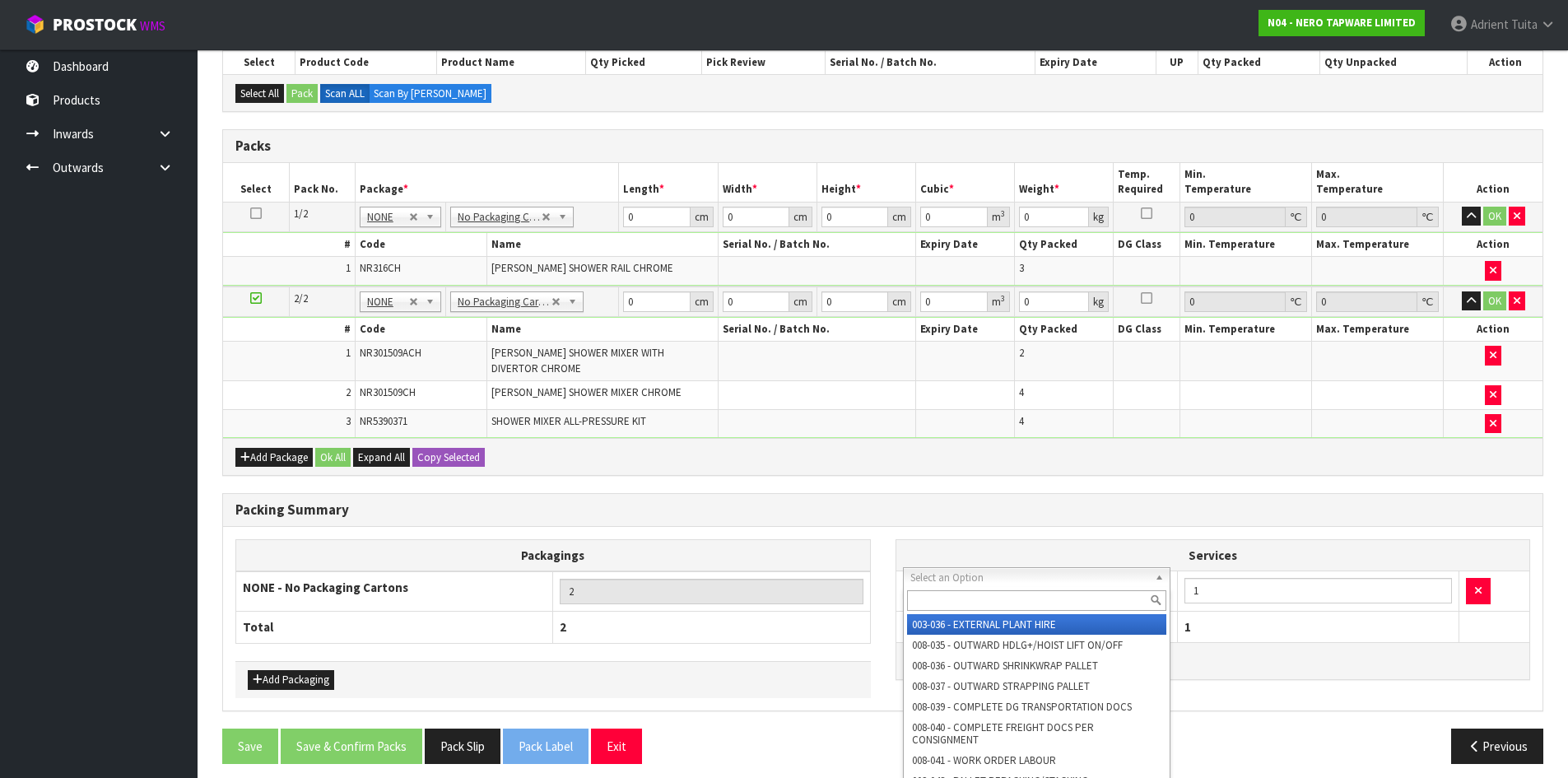
click at [947, 588] on div at bounding box center [1037, 600] width 267 height 27
click at [941, 599] on input "text" at bounding box center [1036, 600] width 260 height 21
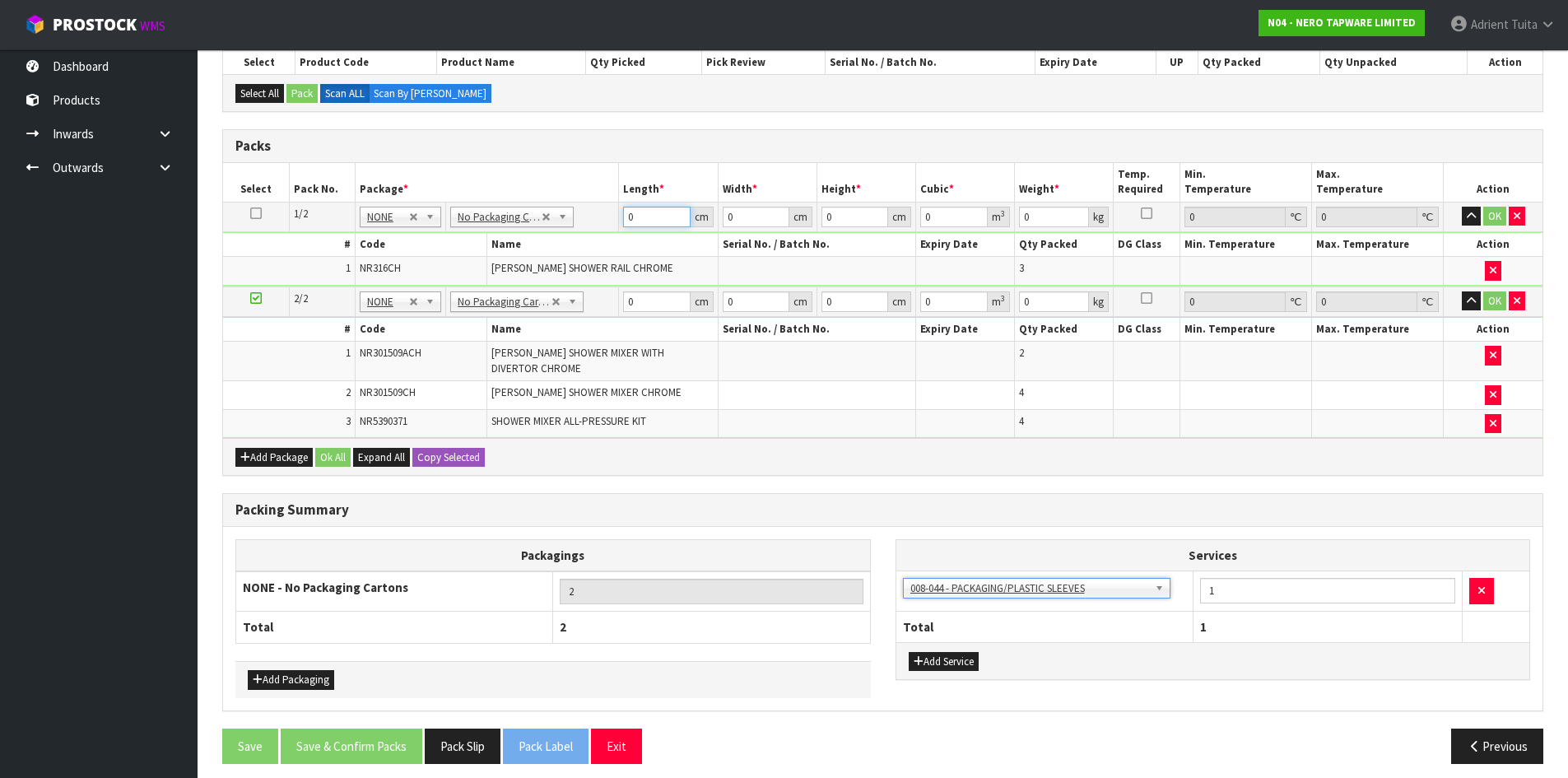
click at [645, 225] on input "0" at bounding box center [657, 216] width 67 height 21
click at [644, 305] on input "0" at bounding box center [657, 301] width 67 height 21
drag, startPoint x: 1492, startPoint y: 214, endPoint x: 1493, endPoint y: 246, distance: 32.0
click at [1493, 216] on button "OK" at bounding box center [1495, 216] width 23 height 20
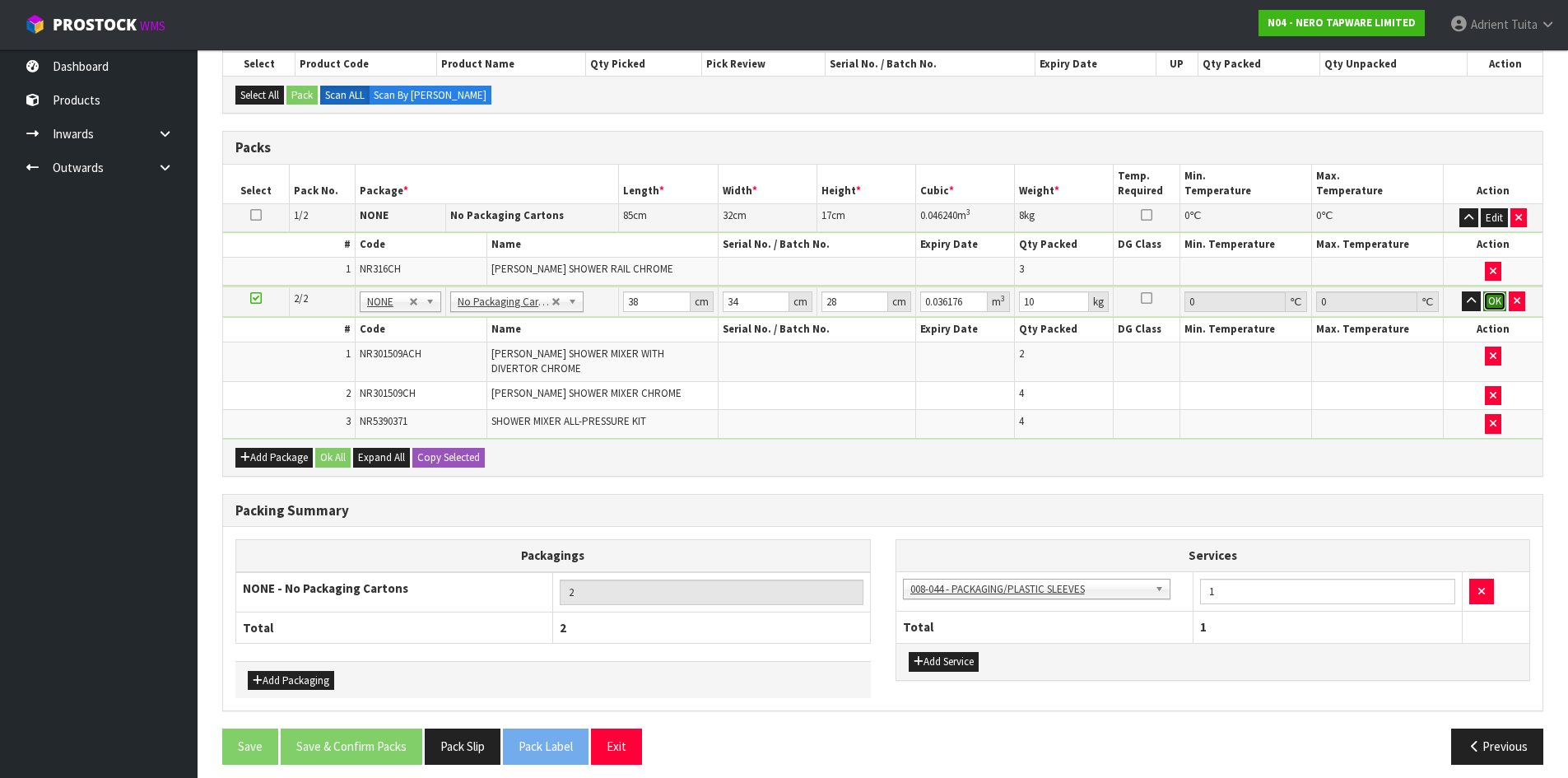
click at [1493, 302] on button "OK" at bounding box center [1495, 301] width 23 height 20
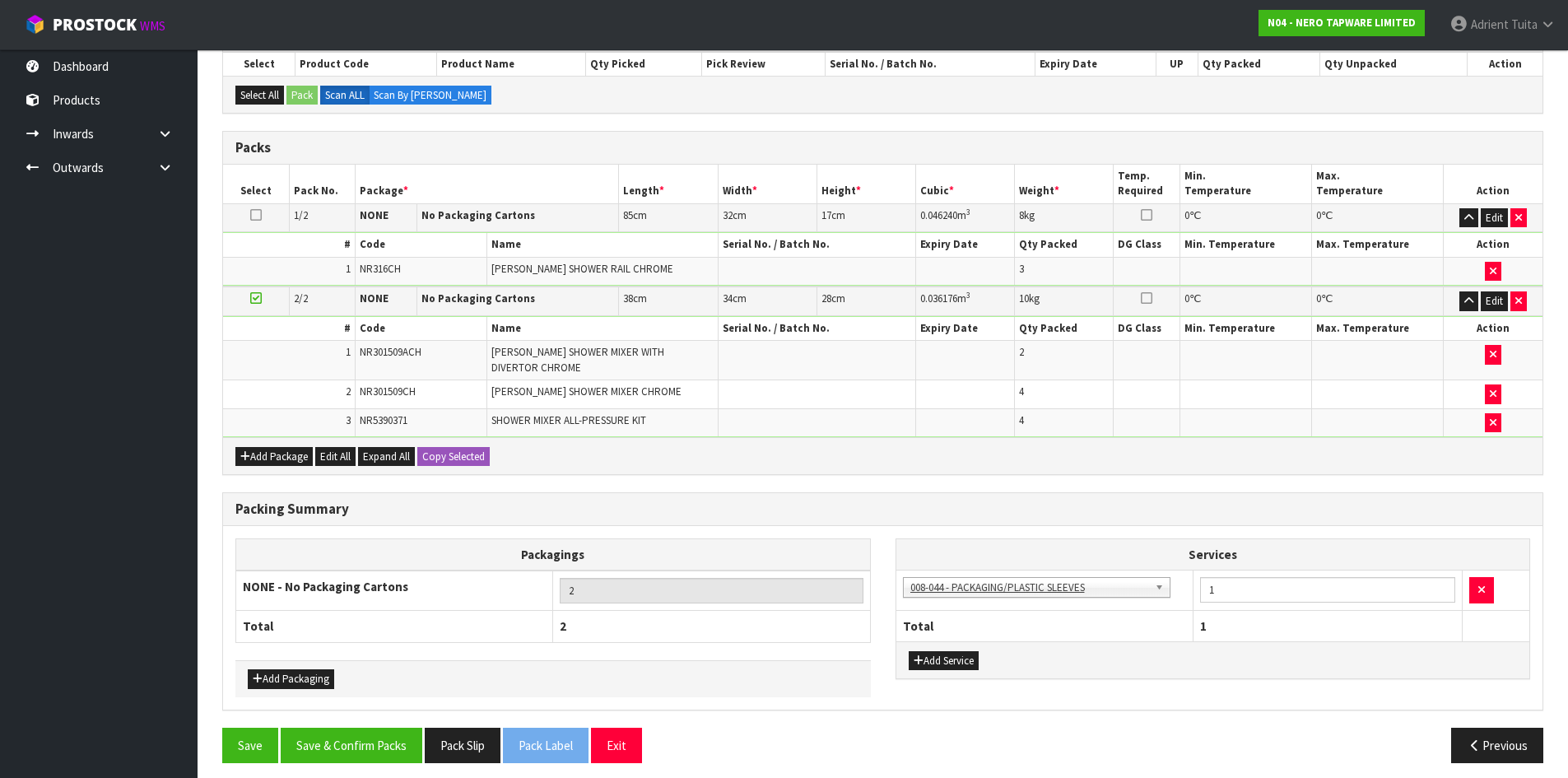
scroll to position [305, 0]
click at [382, 728] on button "Save & Confirm Packs" at bounding box center [351, 746] width 141 height 36
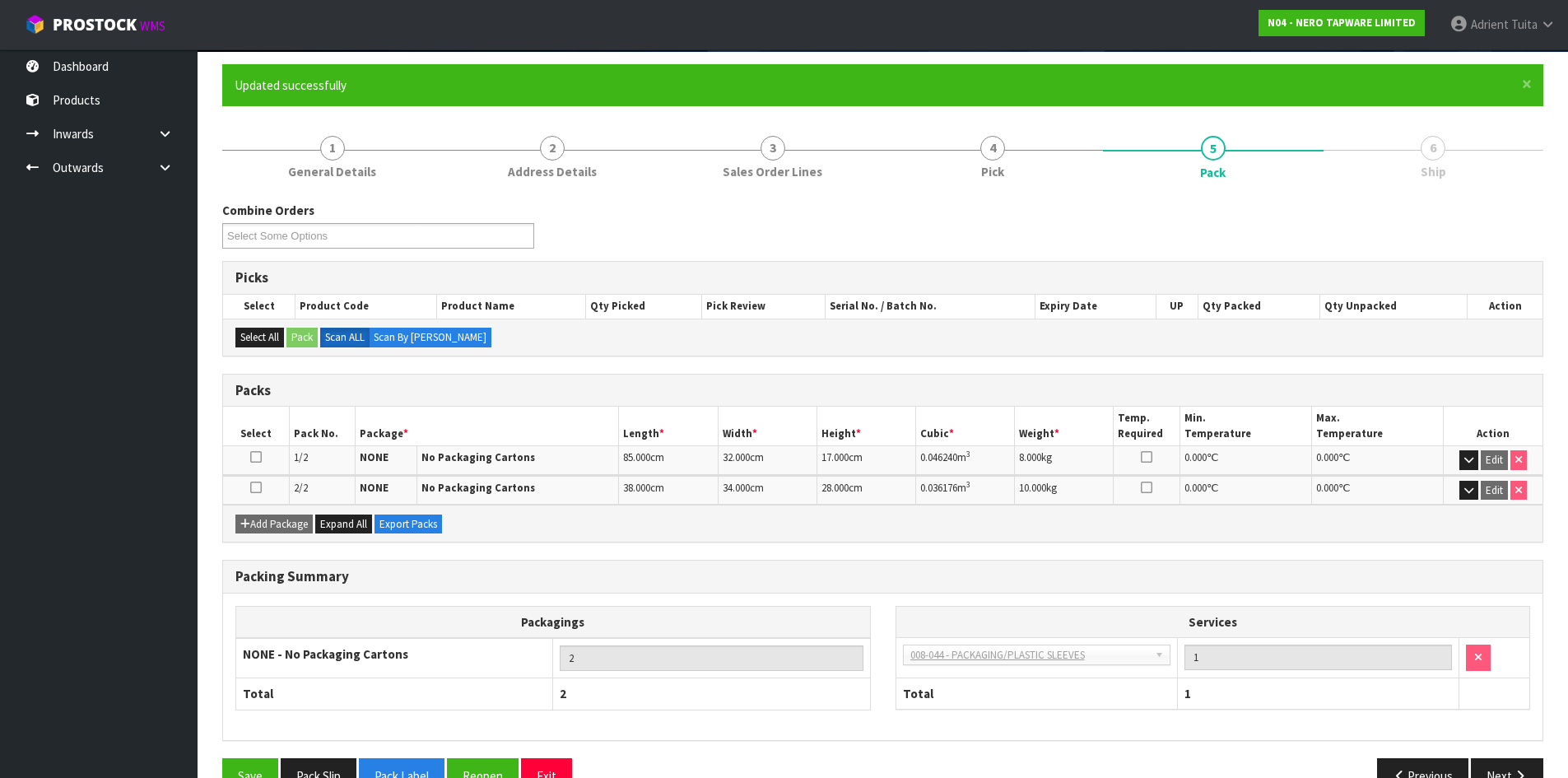
scroll to position [163, 0]
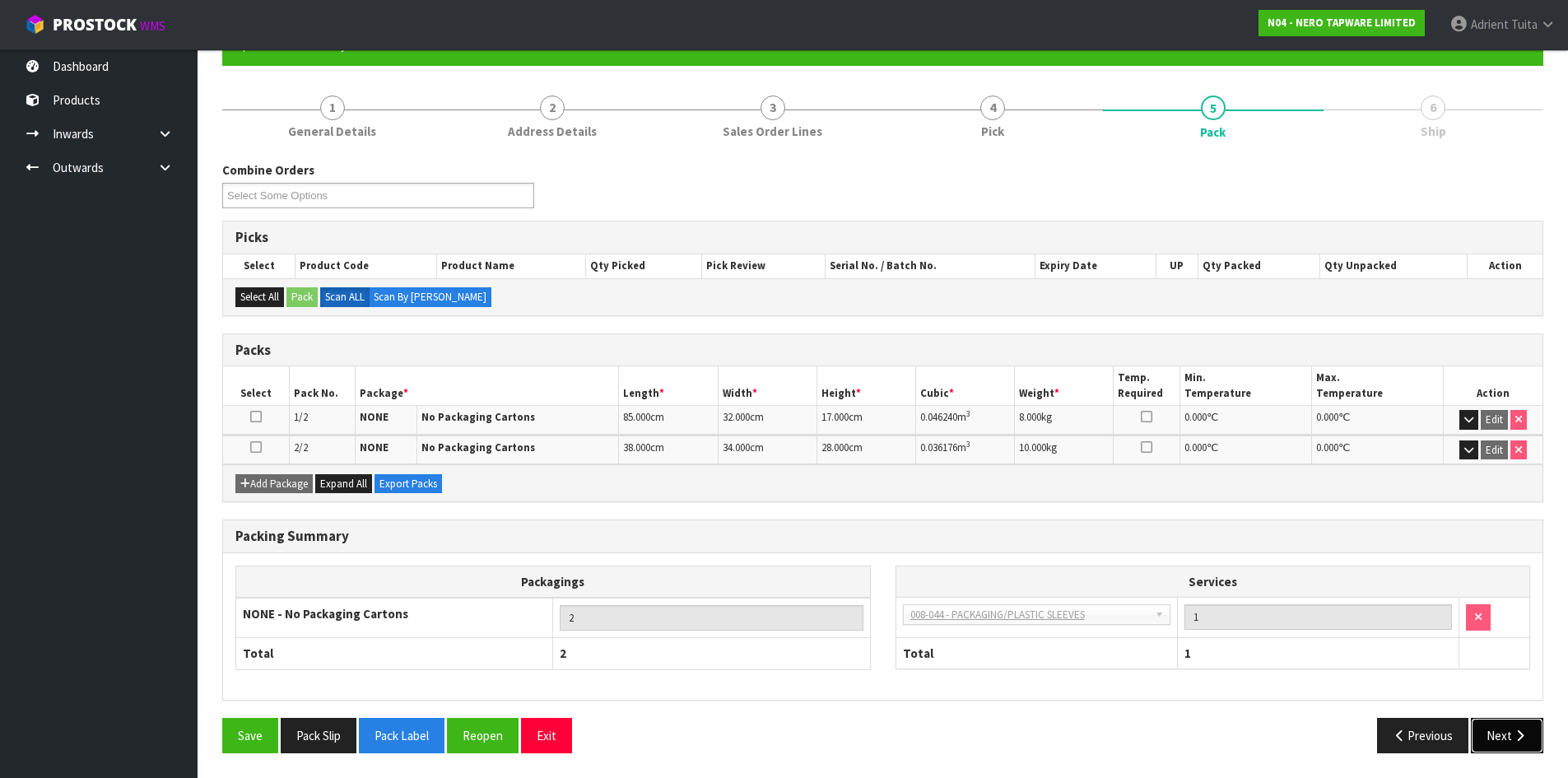
click at [1473, 719] on button "Next" at bounding box center [1507, 735] width 72 height 36
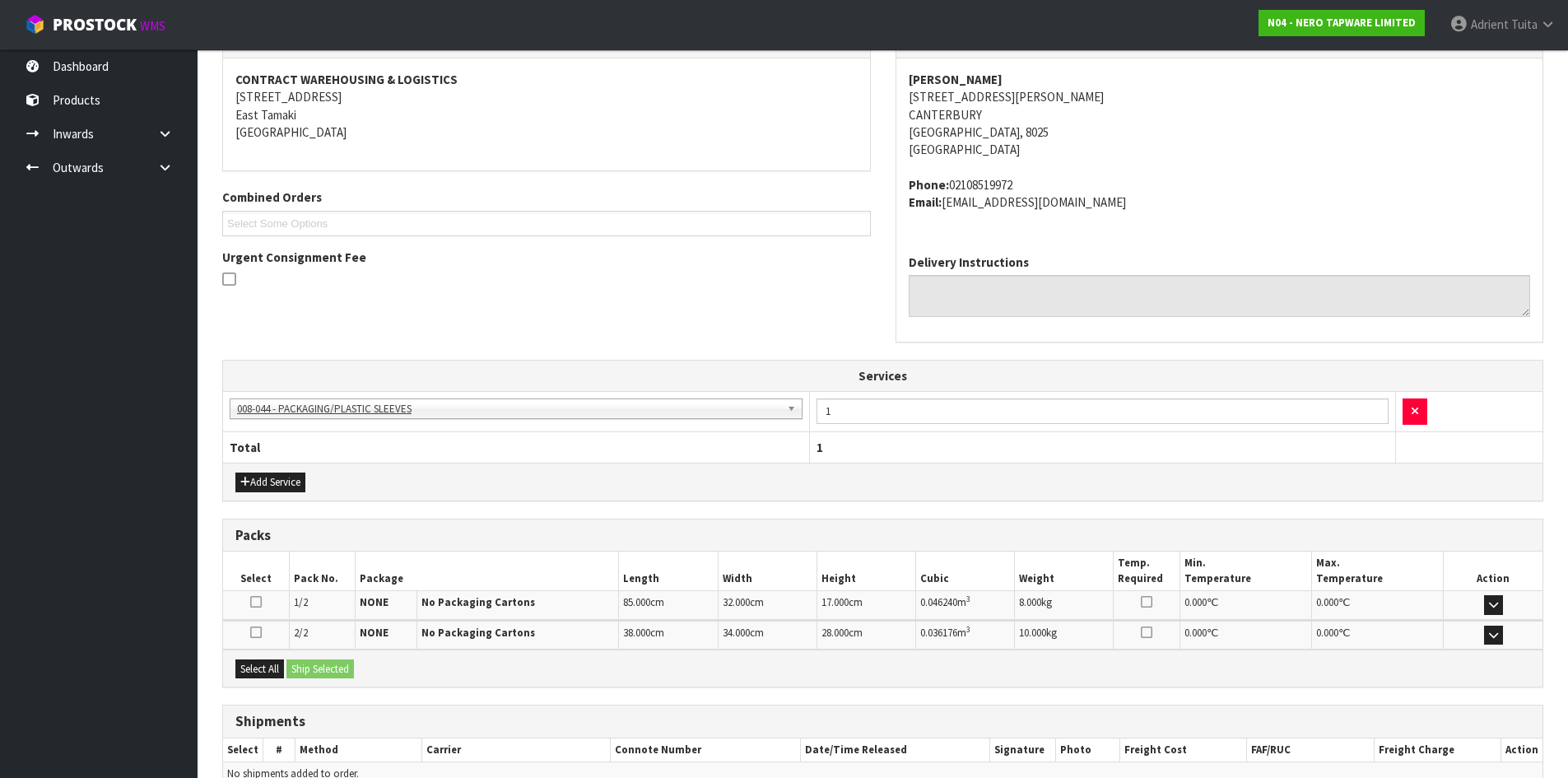
scroll to position [387, 0]
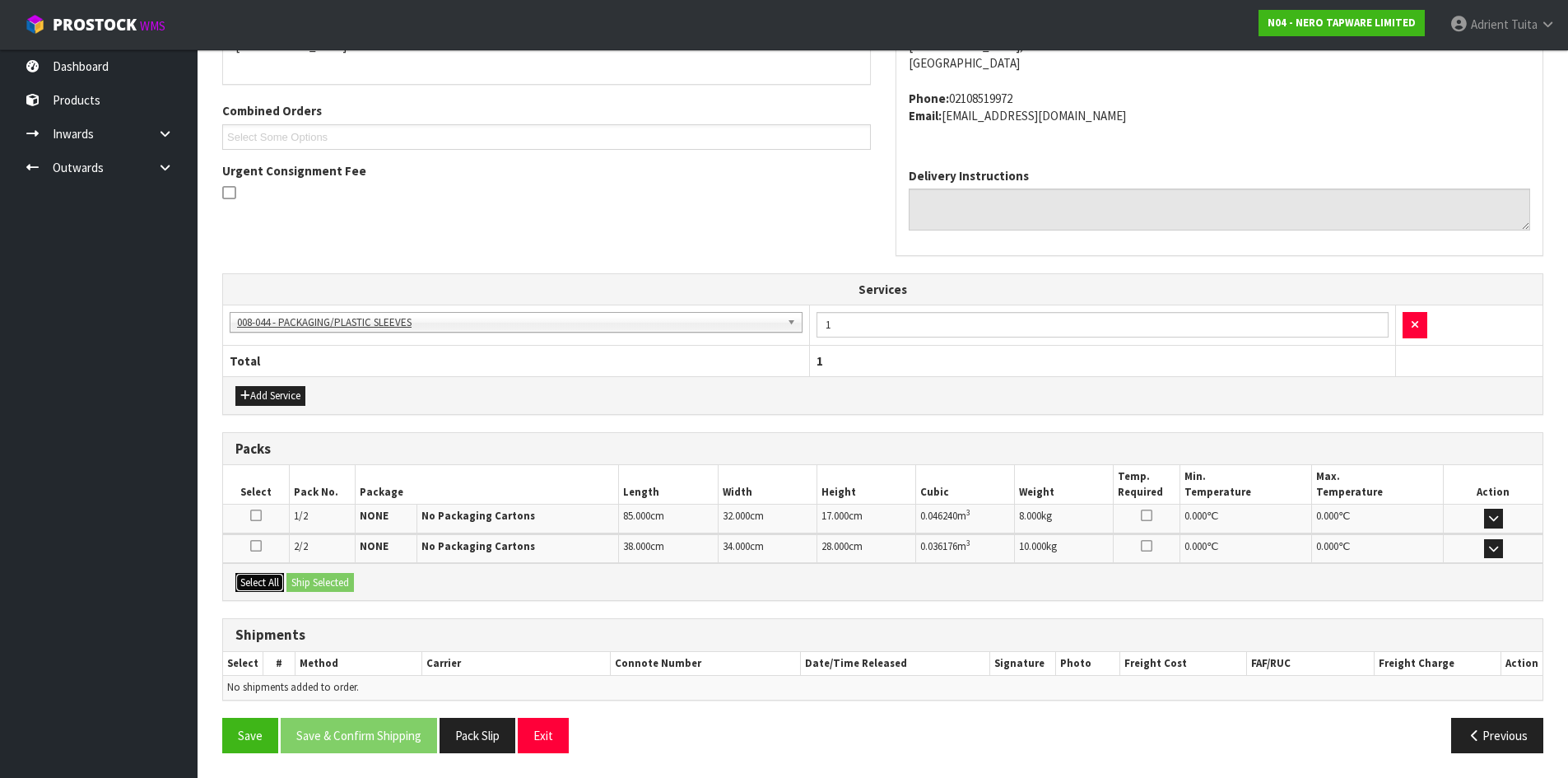
drag, startPoint x: 273, startPoint y: 580, endPoint x: 304, endPoint y: 581, distance: 31.0
click at [276, 580] on button "Select All" at bounding box center [260, 582] width 48 height 20
click at [304, 581] on button "Ship Selected" at bounding box center [321, 582] width 68 height 20
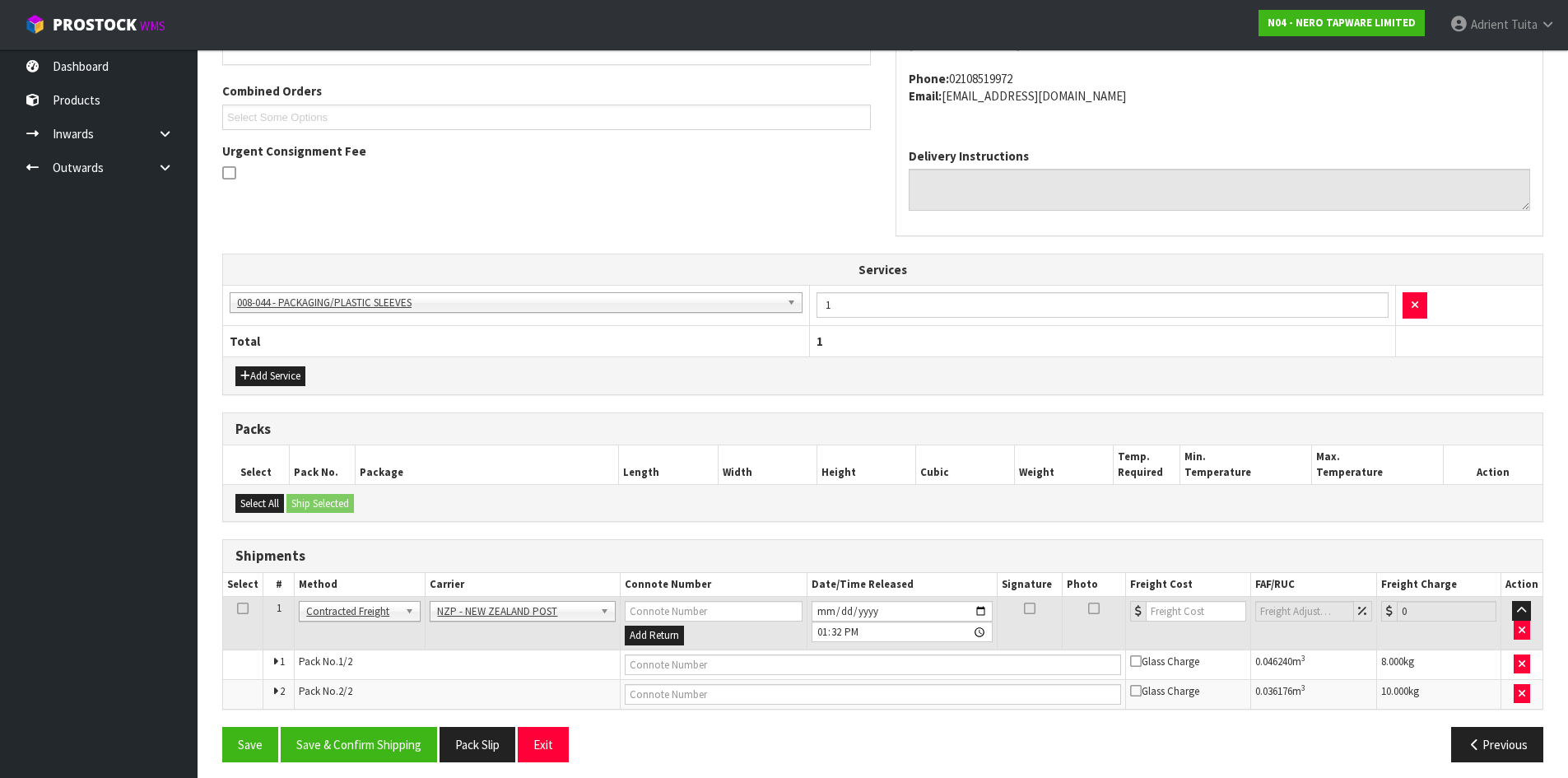
scroll to position [415, 0]
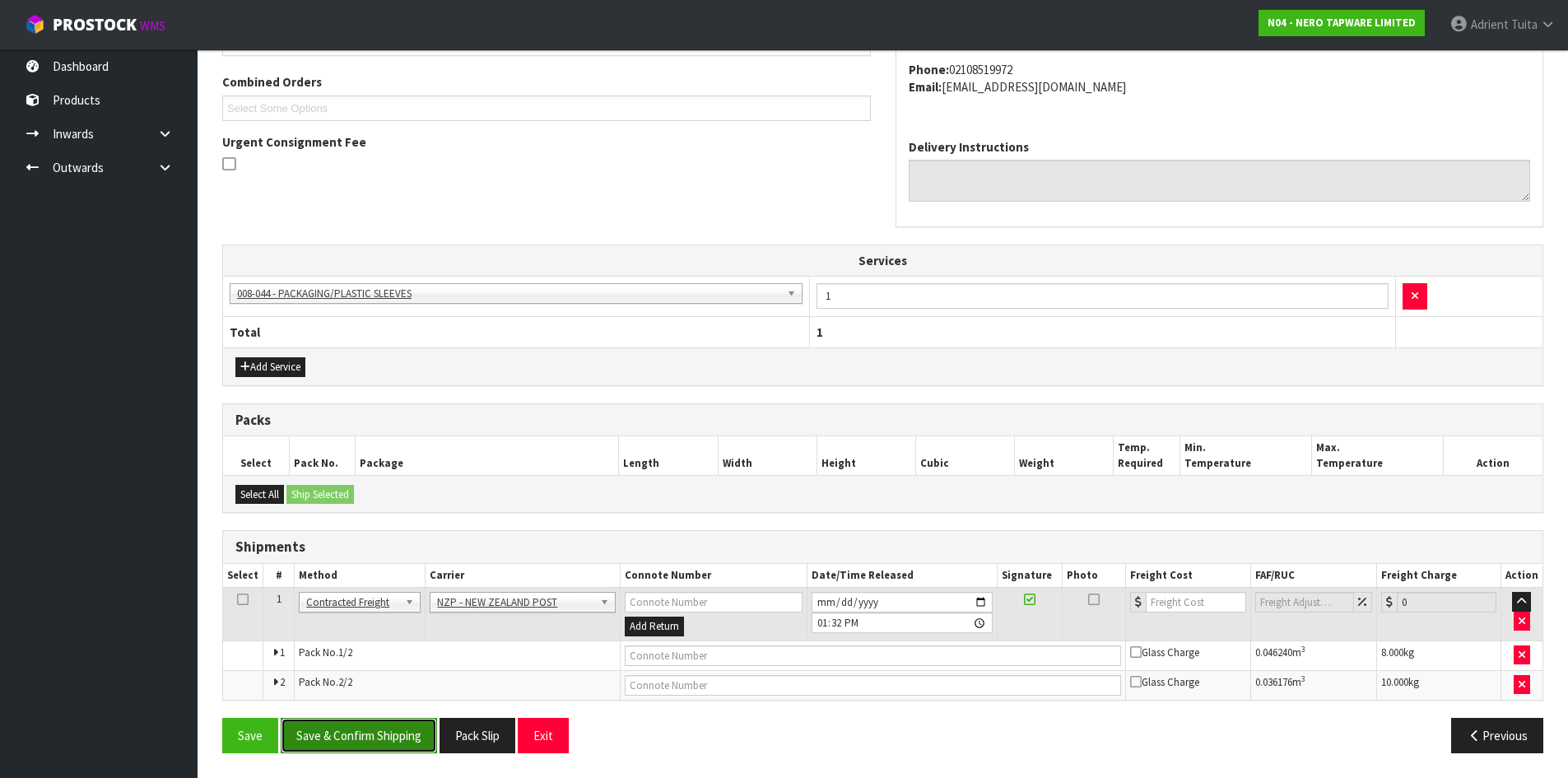
click at [392, 730] on button "Save & Confirm Shipping" at bounding box center [358, 735] width 156 height 36
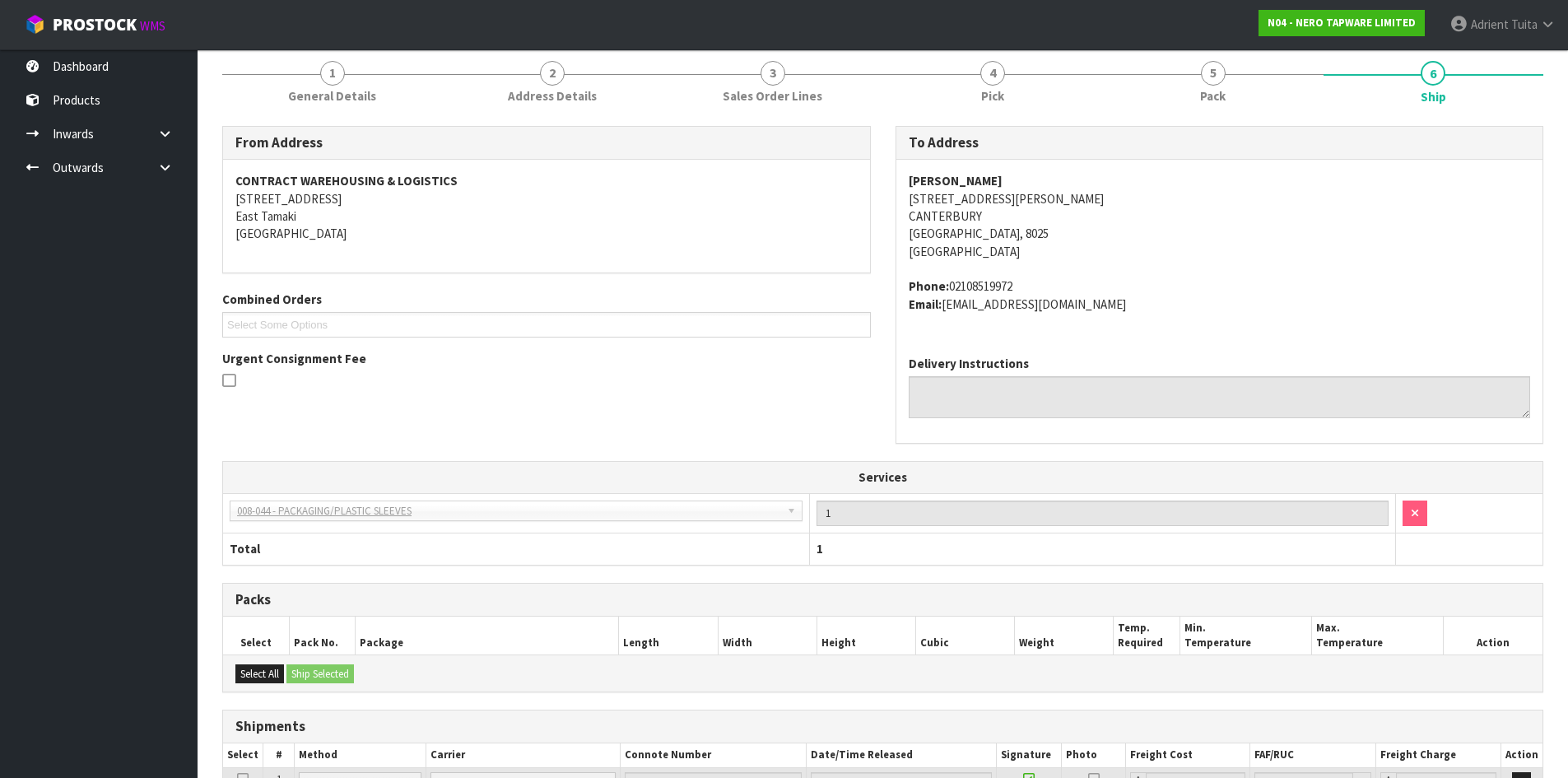
scroll to position [391, 0]
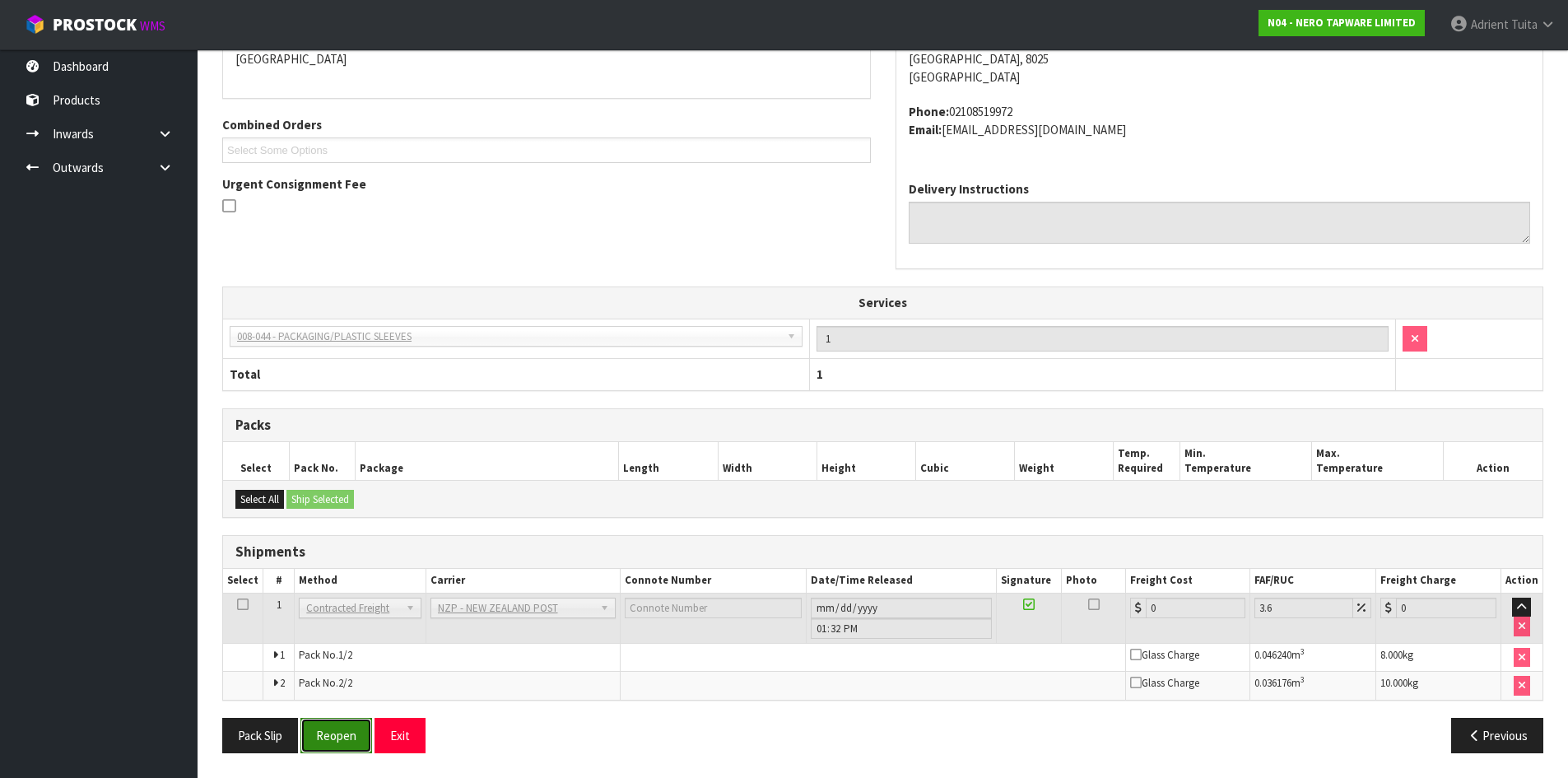
click at [351, 731] on button "Reopen" at bounding box center [336, 735] width 71 height 36
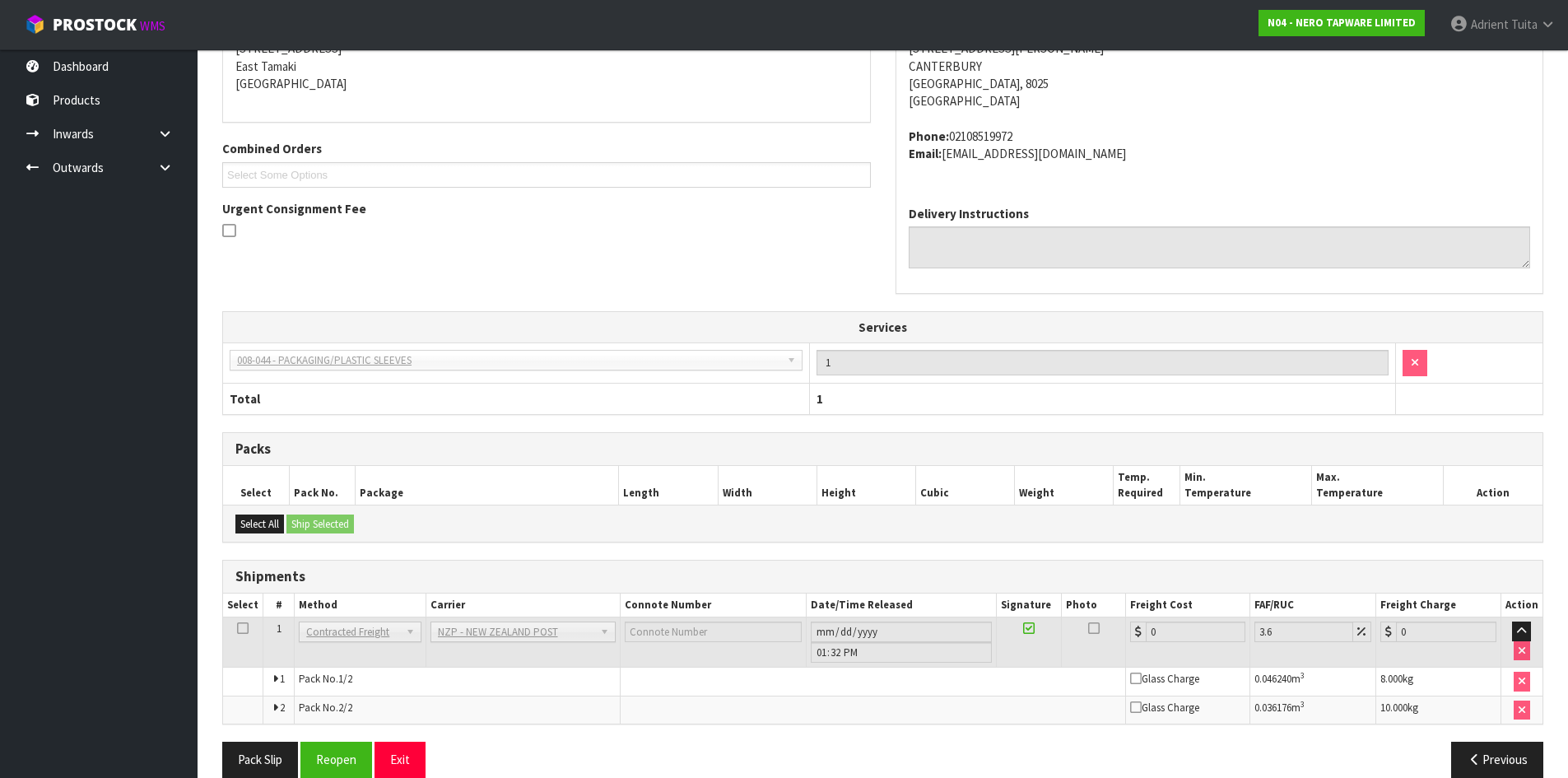
scroll to position [373, 0]
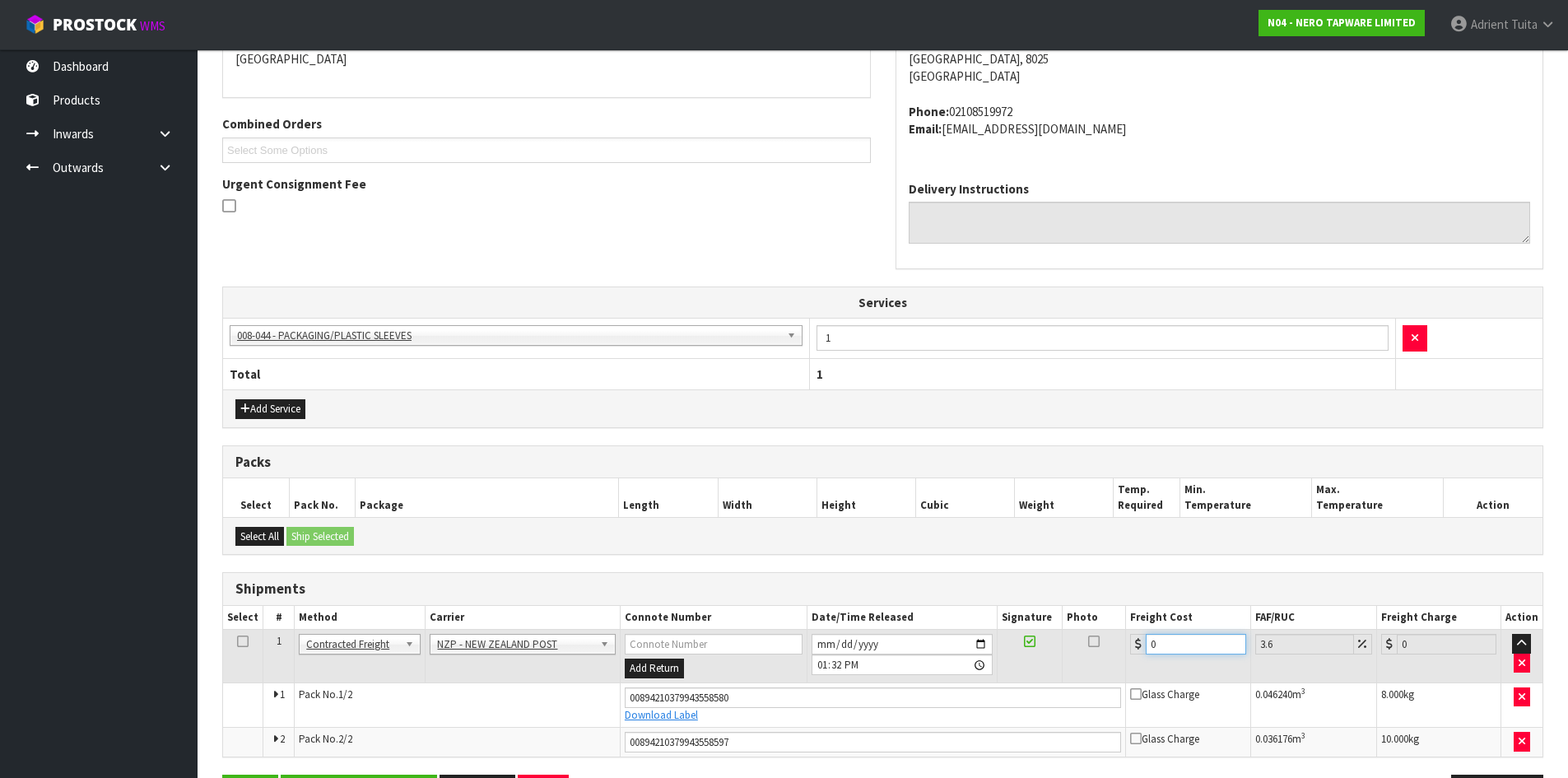
click at [1170, 652] on input "0" at bounding box center [1195, 643] width 99 height 21
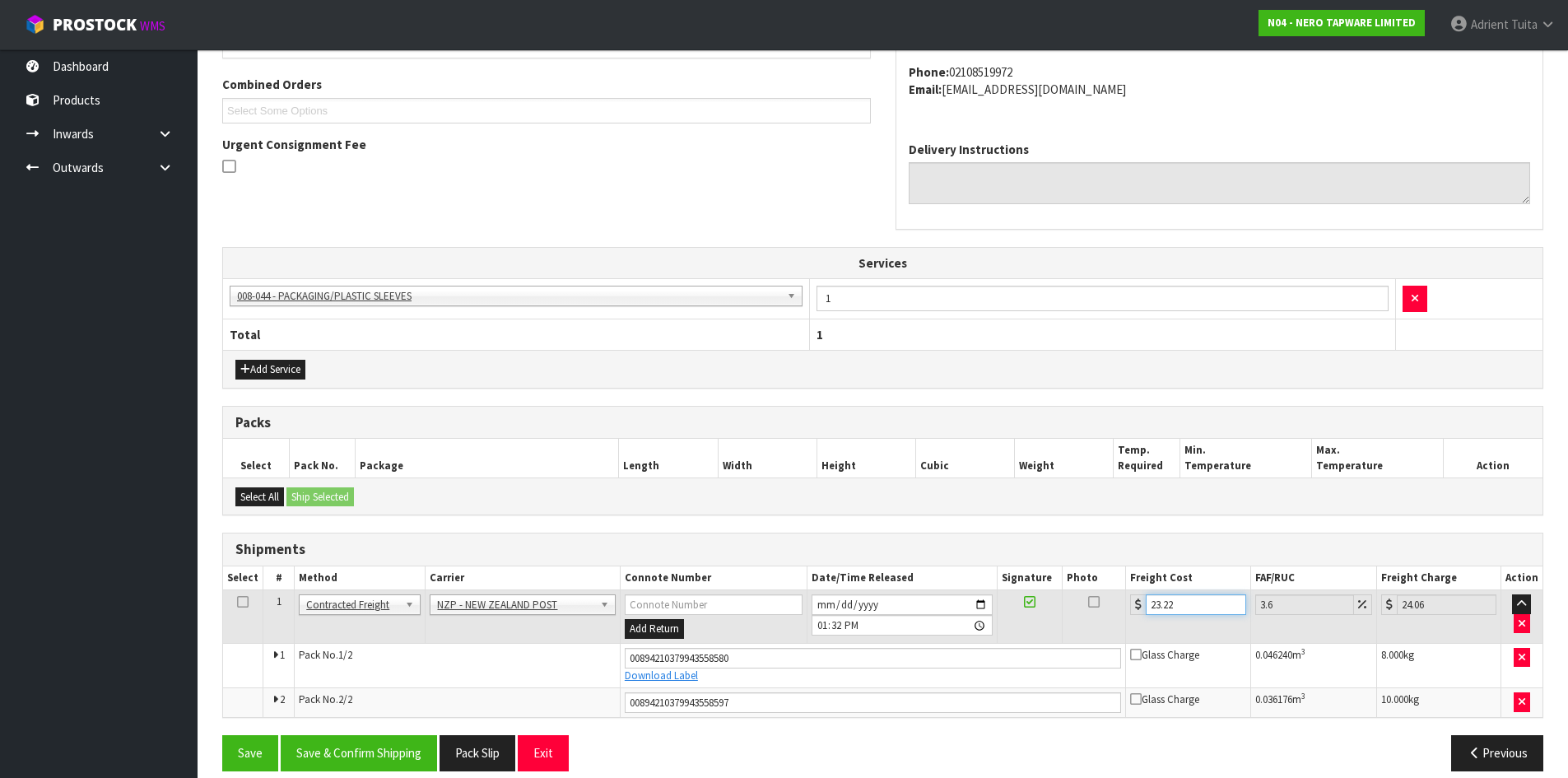
scroll to position [431, 0]
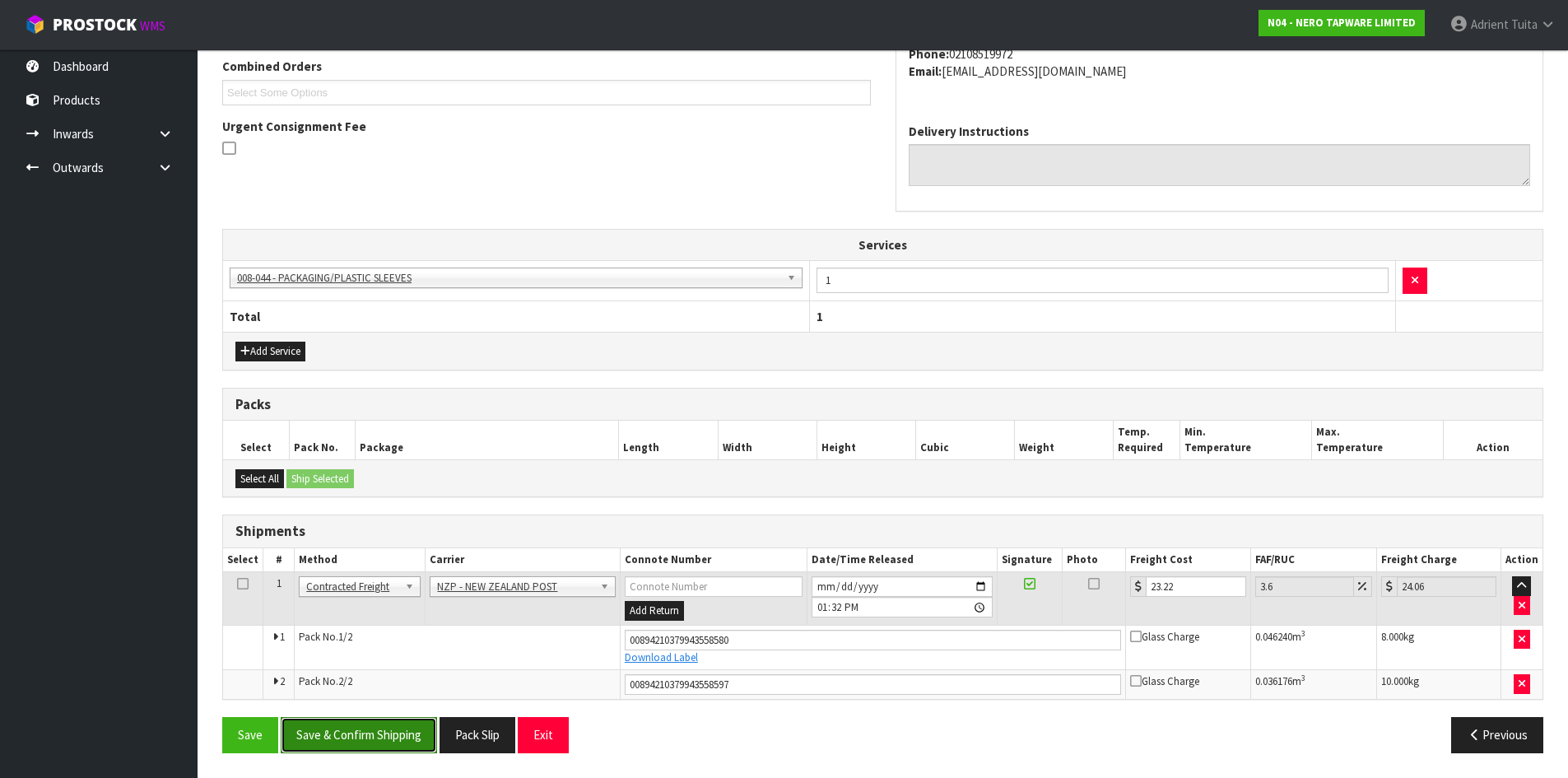
click at [344, 746] on button "Save & Confirm Shipping" at bounding box center [358, 735] width 156 height 36
